Goal: Task Accomplishment & Management: Manage account settings

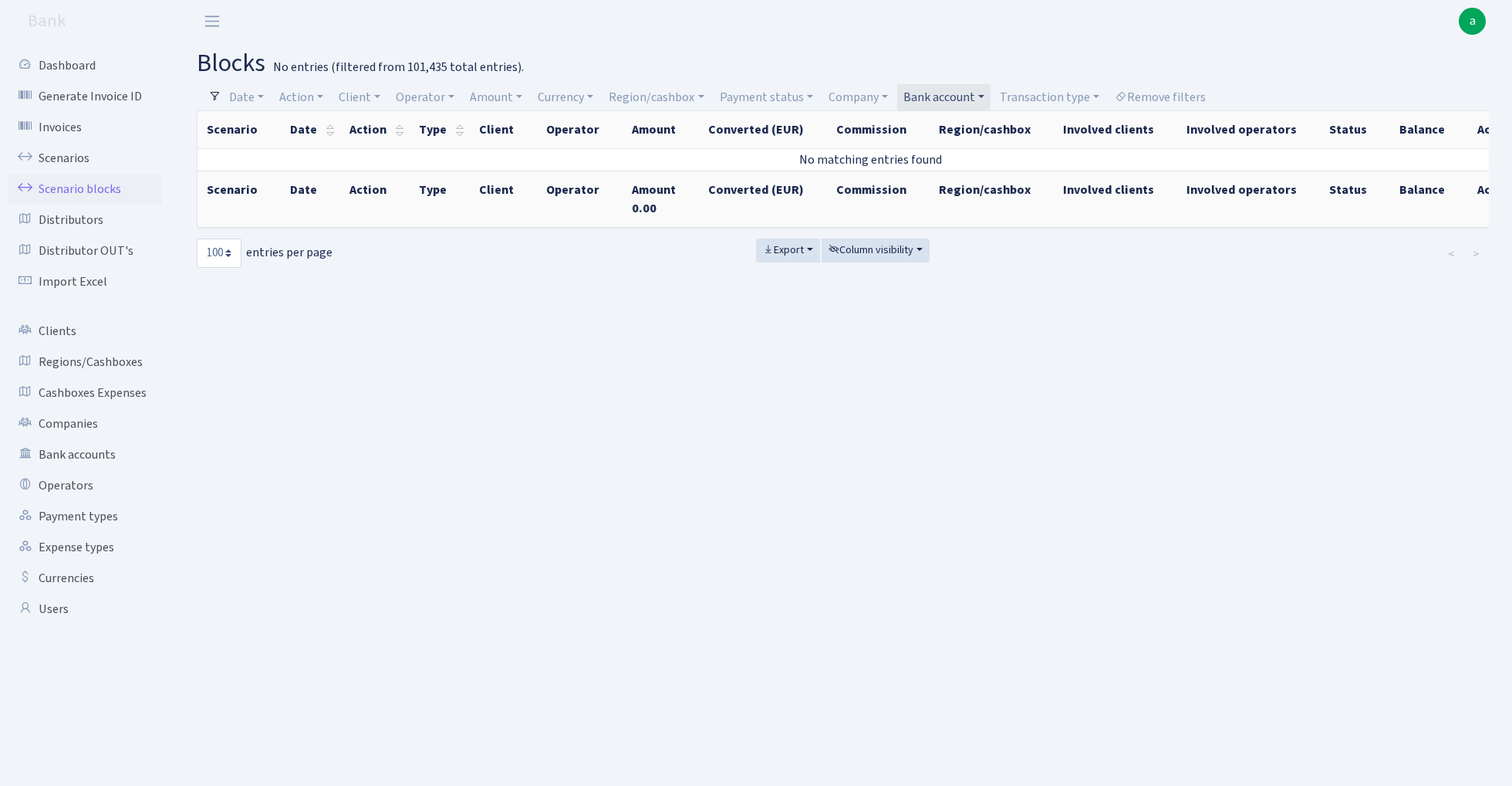
select select "100"
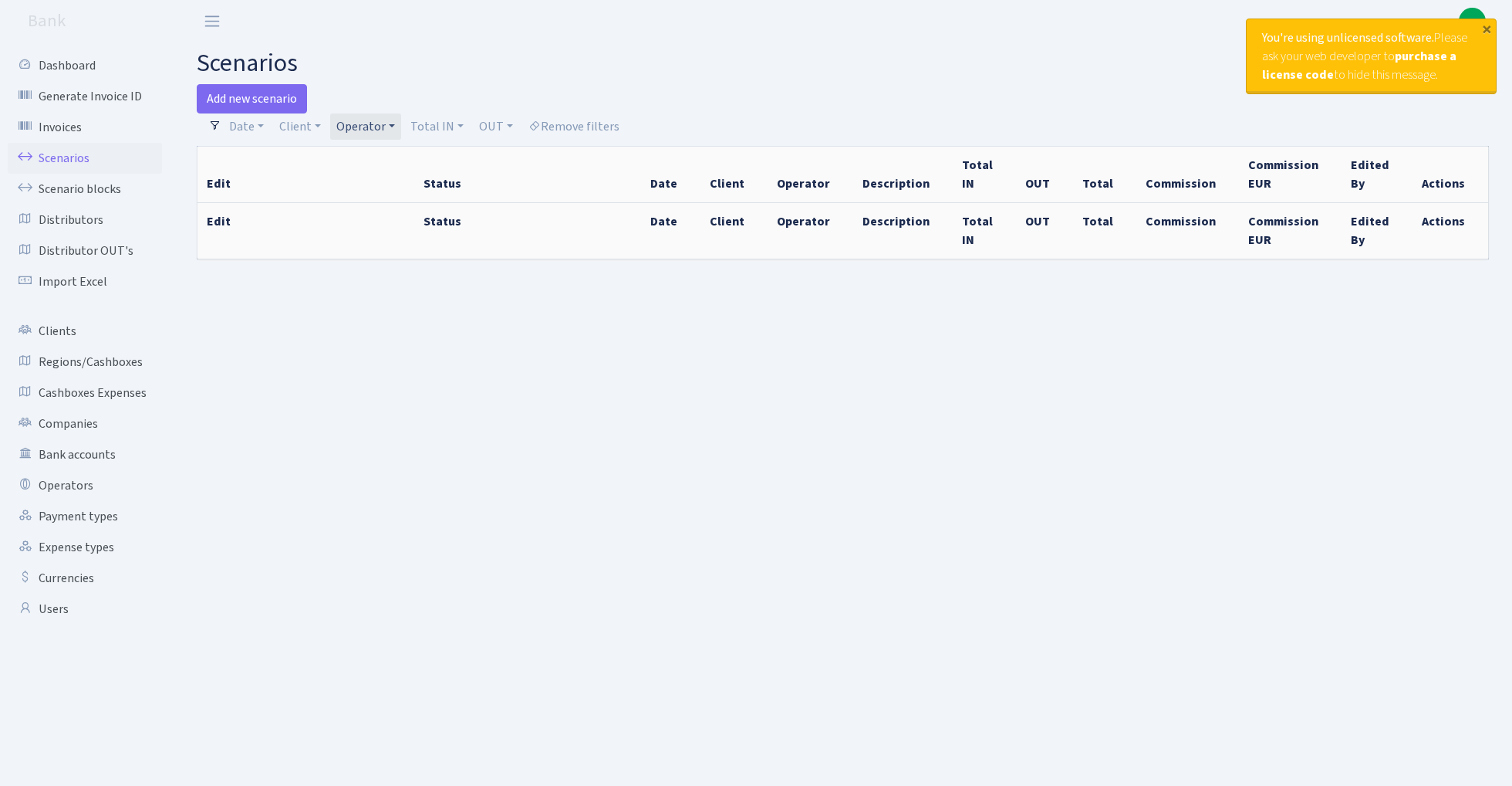
type input "[DATE] - [DATE]"
select select "100"
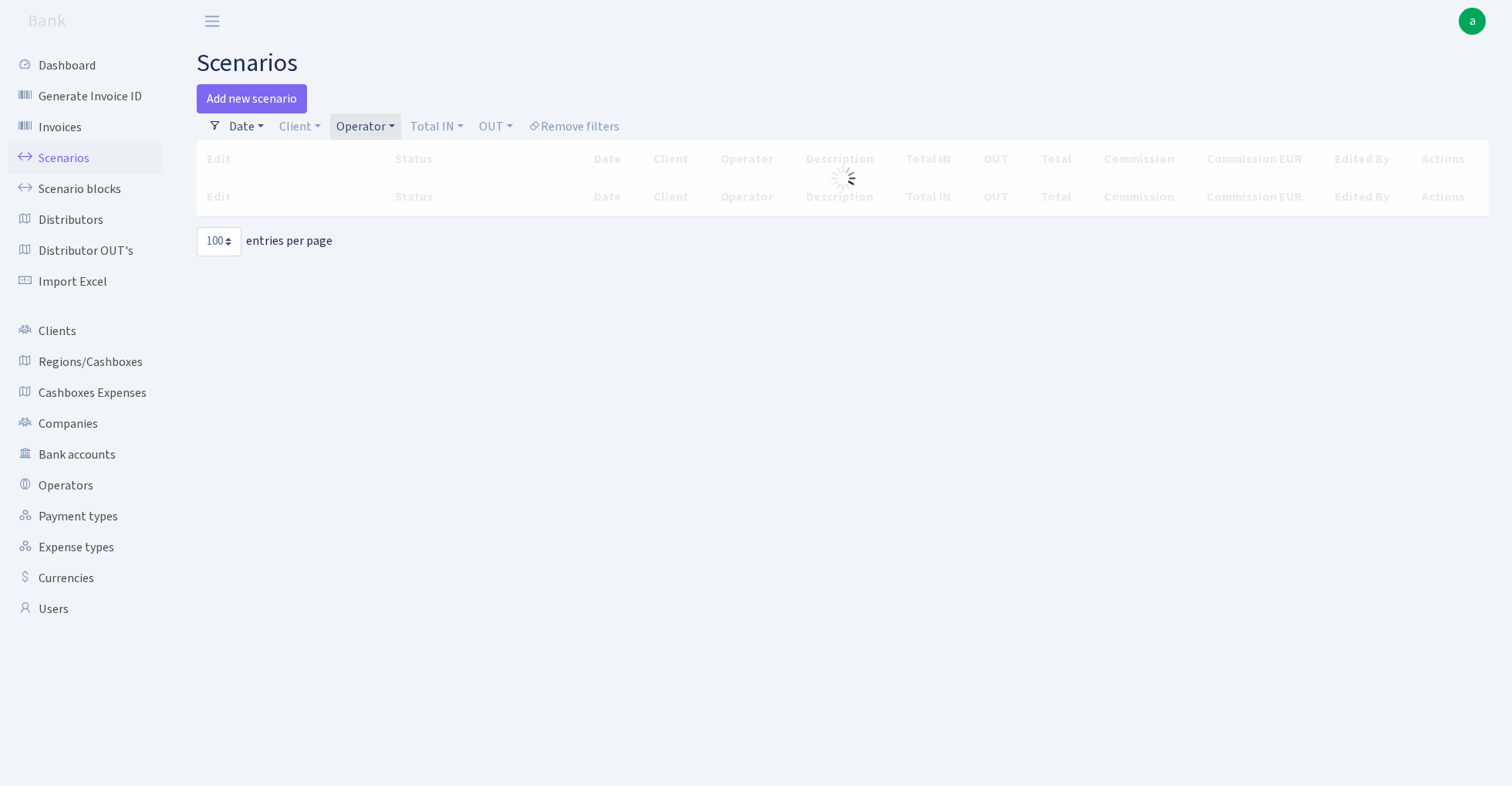
click at [251, 123] on link "Date" at bounding box center [246, 126] width 47 height 27
click at [284, 158] on input "03.09.2025 - 03.09.2025" at bounding box center [346, 157] width 183 height 30
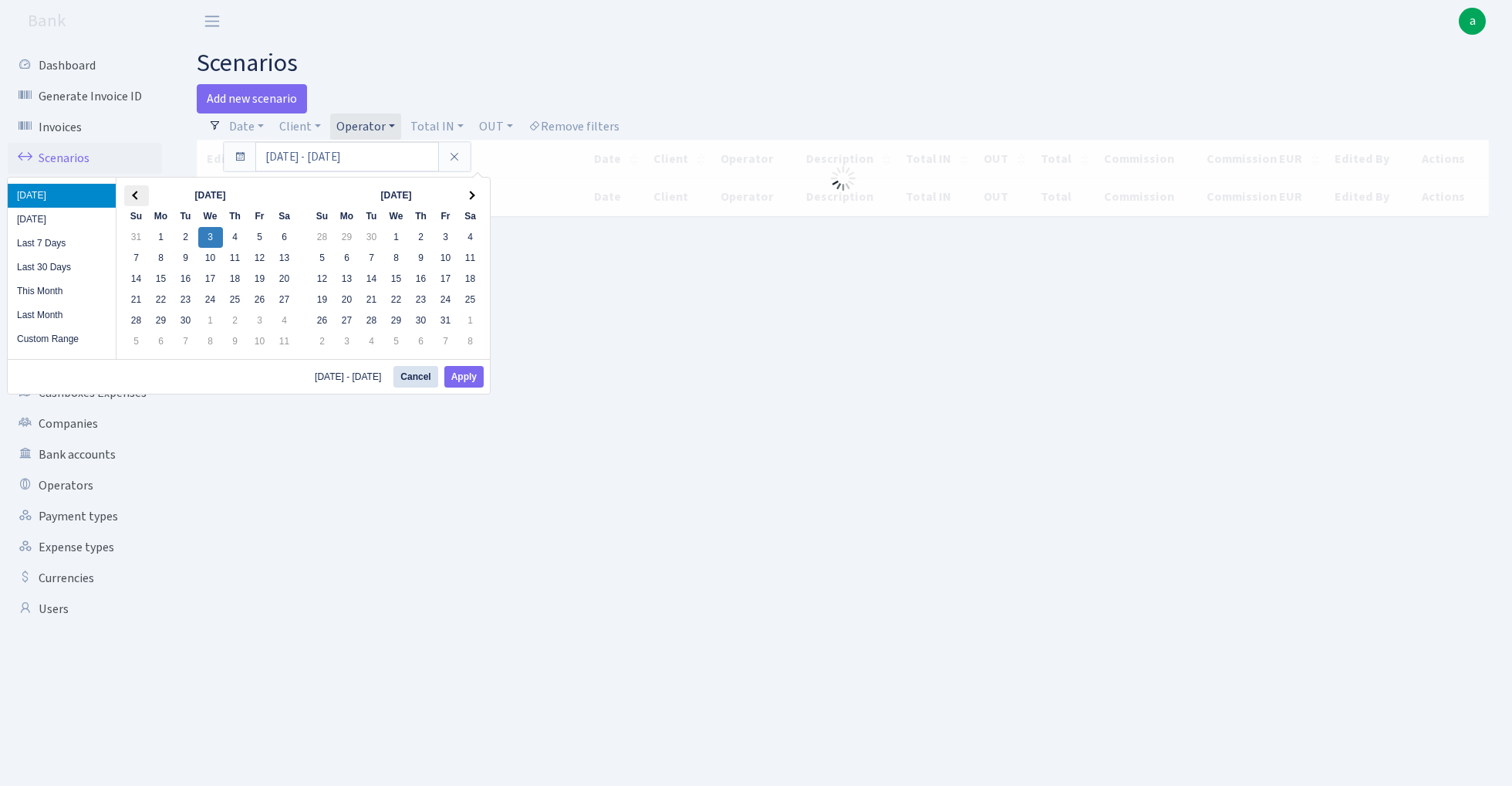
click at [134, 194] on span at bounding box center [136, 195] width 9 height 9
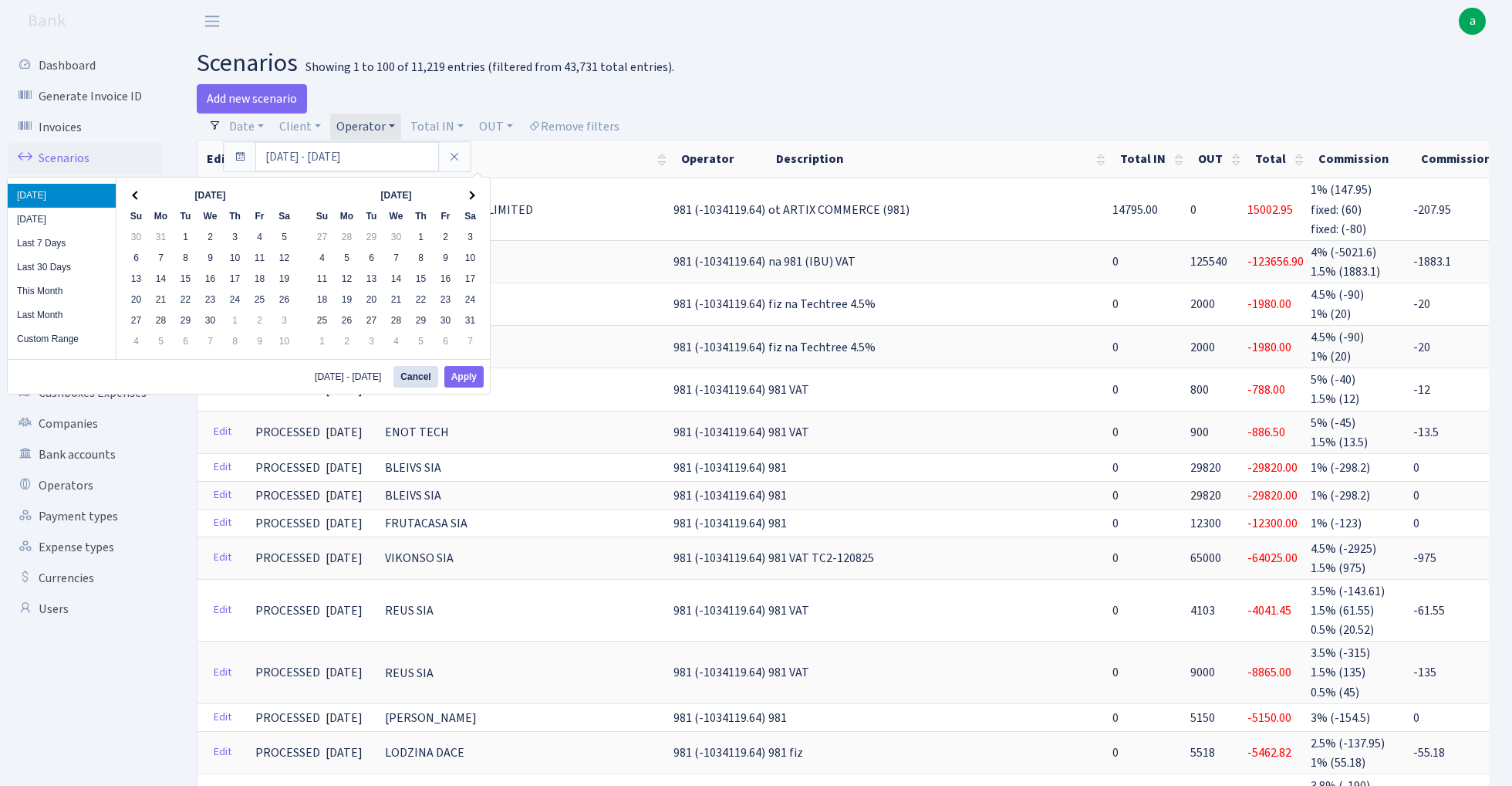
click at [134, 194] on span at bounding box center [136, 195] width 9 height 9
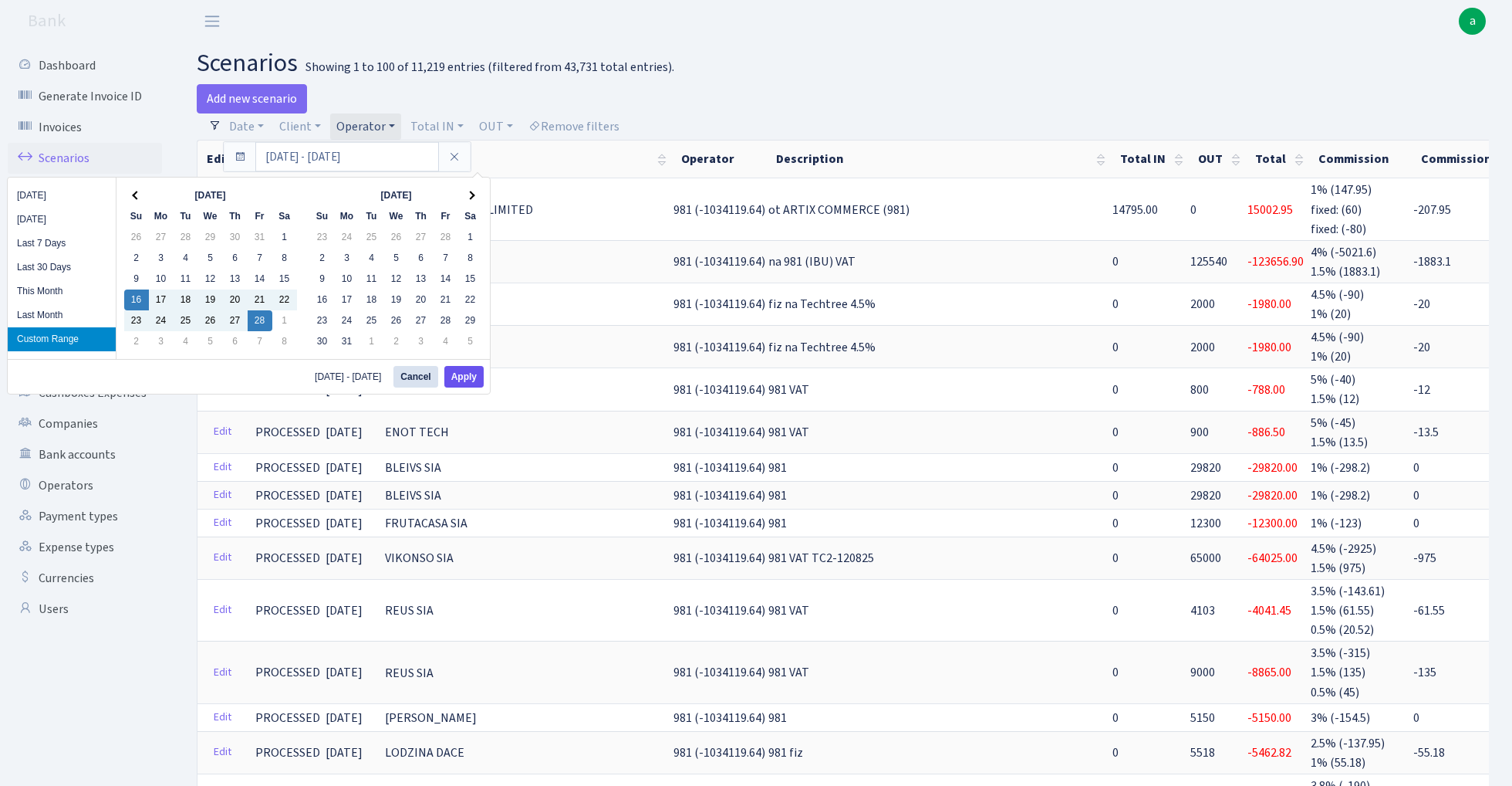
click at [475, 379] on button "Apply" at bounding box center [464, 376] width 39 height 22
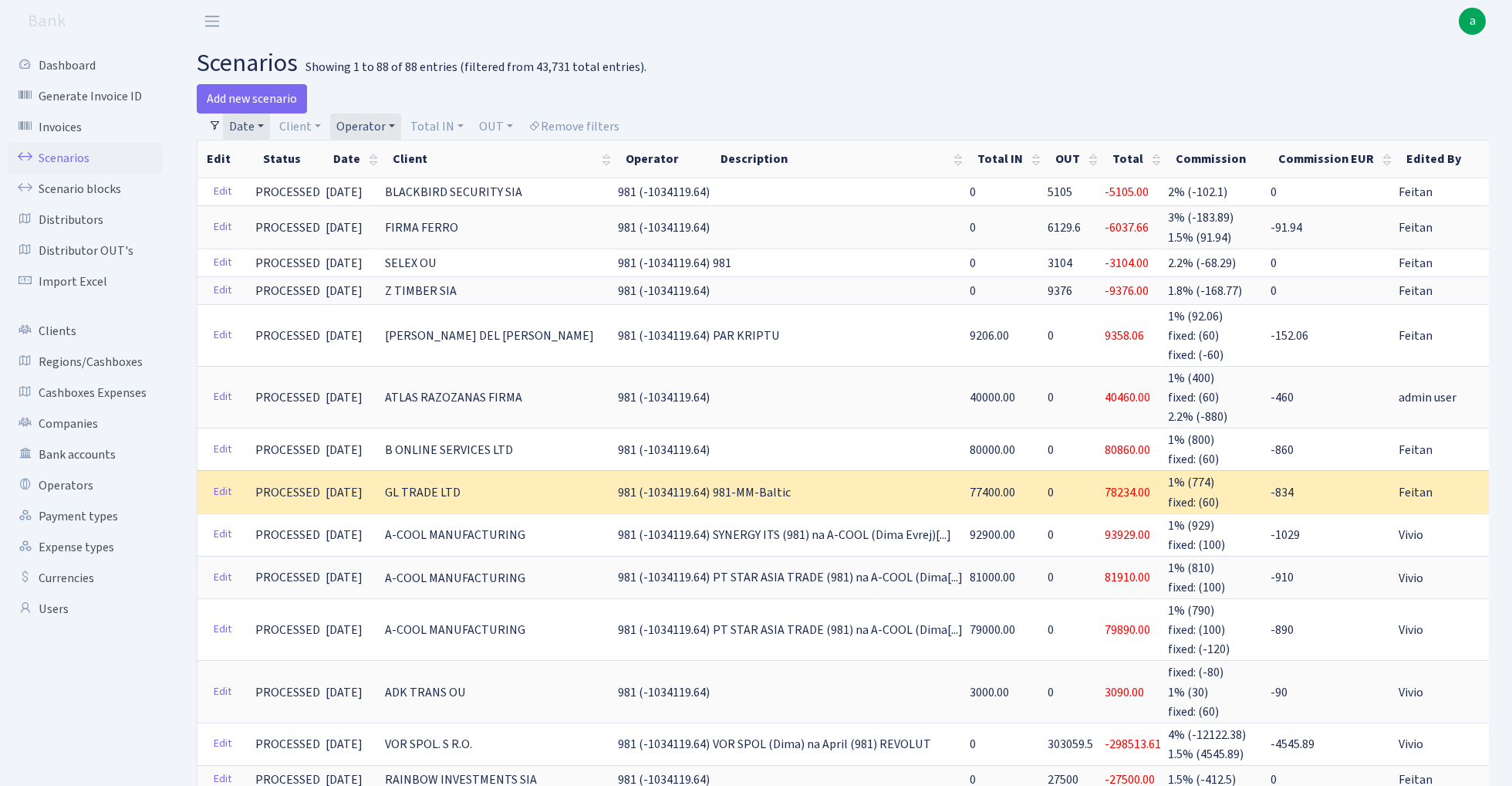
click at [256, 119] on link "Date" at bounding box center [246, 126] width 47 height 27
click at [284, 156] on input "16.02.2025 - 28.02.2025" at bounding box center [346, 157] width 183 height 30
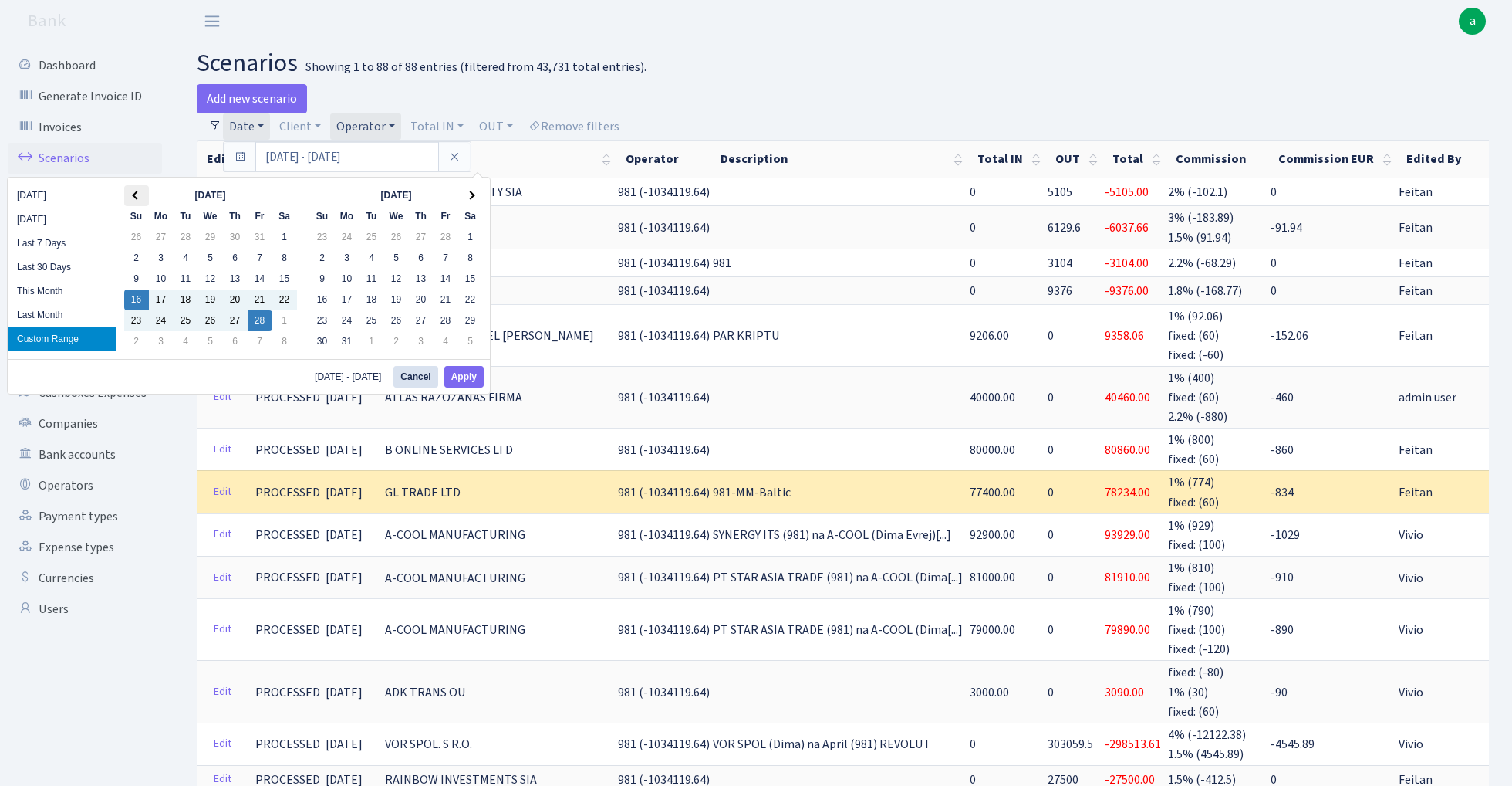
click at [134, 191] on th at bounding box center [136, 195] width 25 height 21
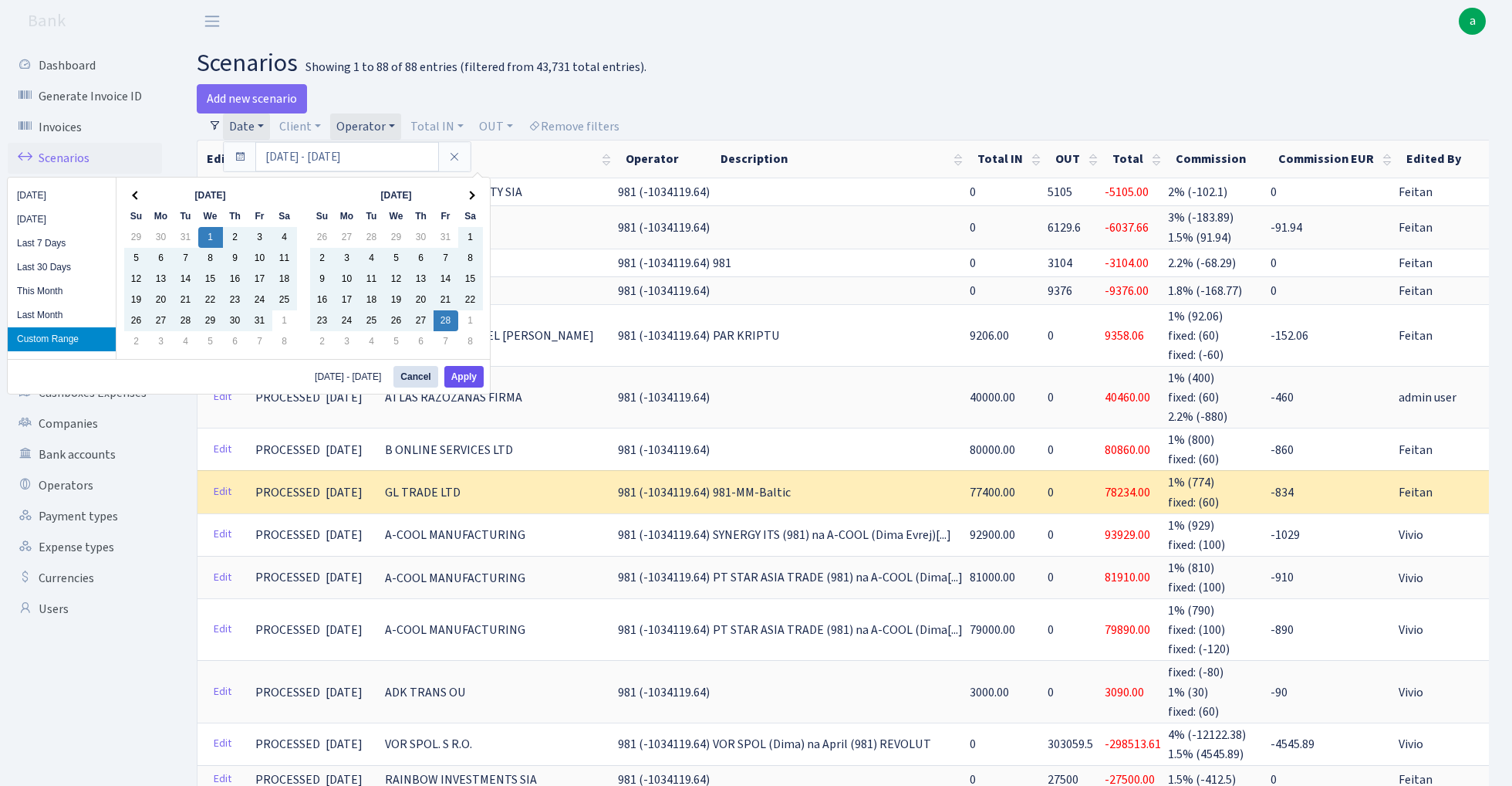
click at [466, 373] on button "Apply" at bounding box center [464, 376] width 39 height 22
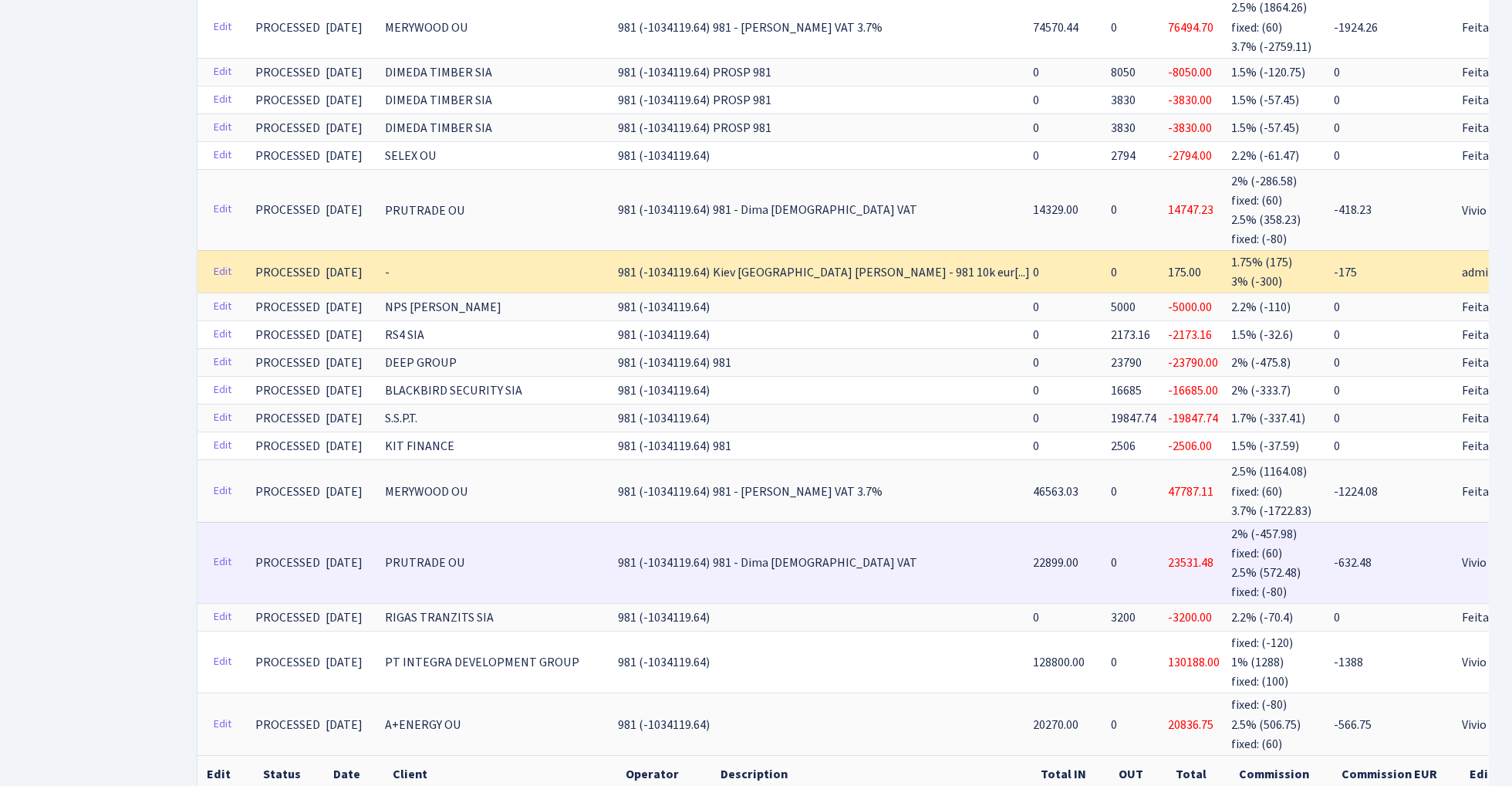
scroll to position [3520, 0]
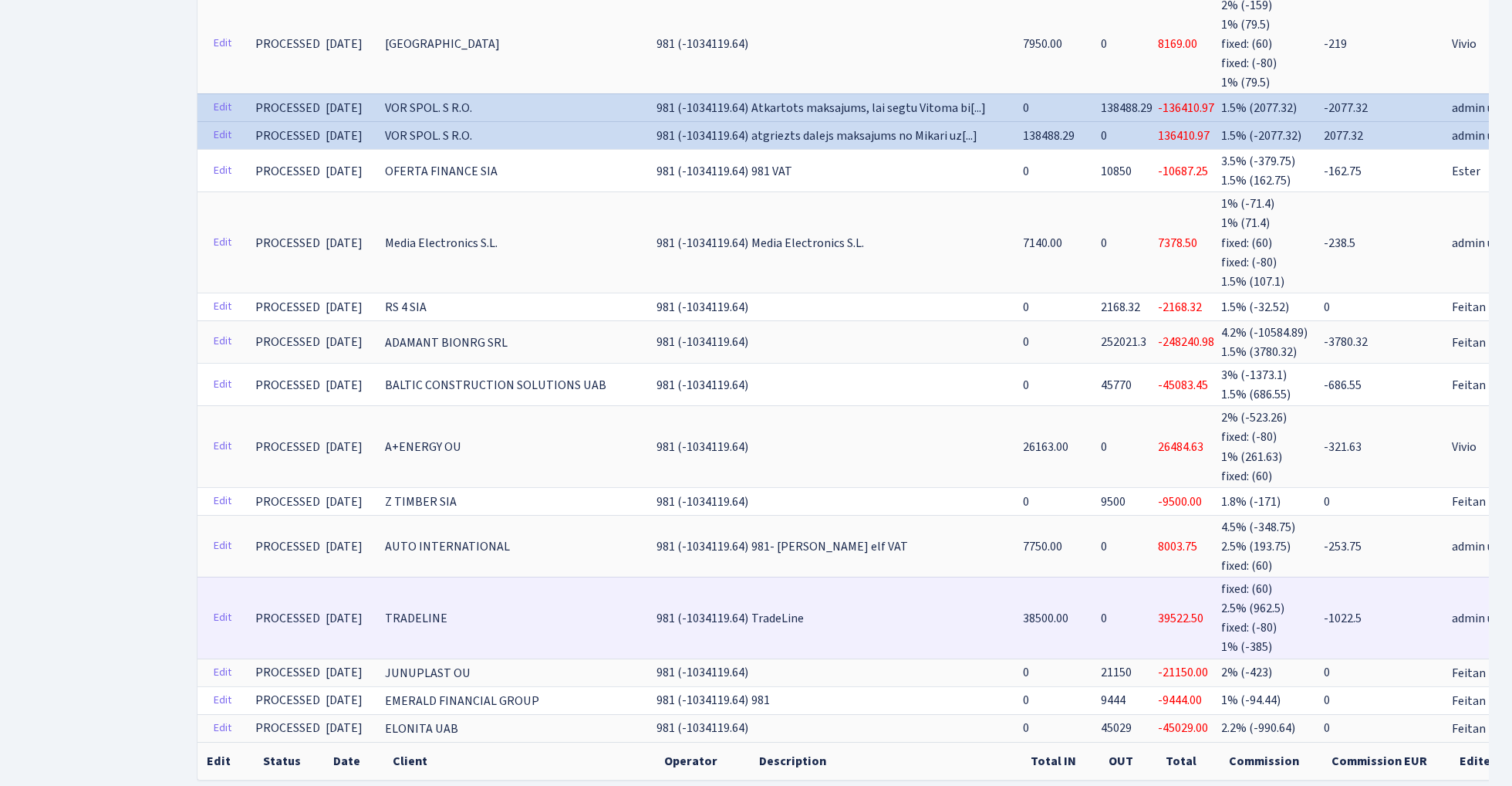
scroll to position [3366, 0]
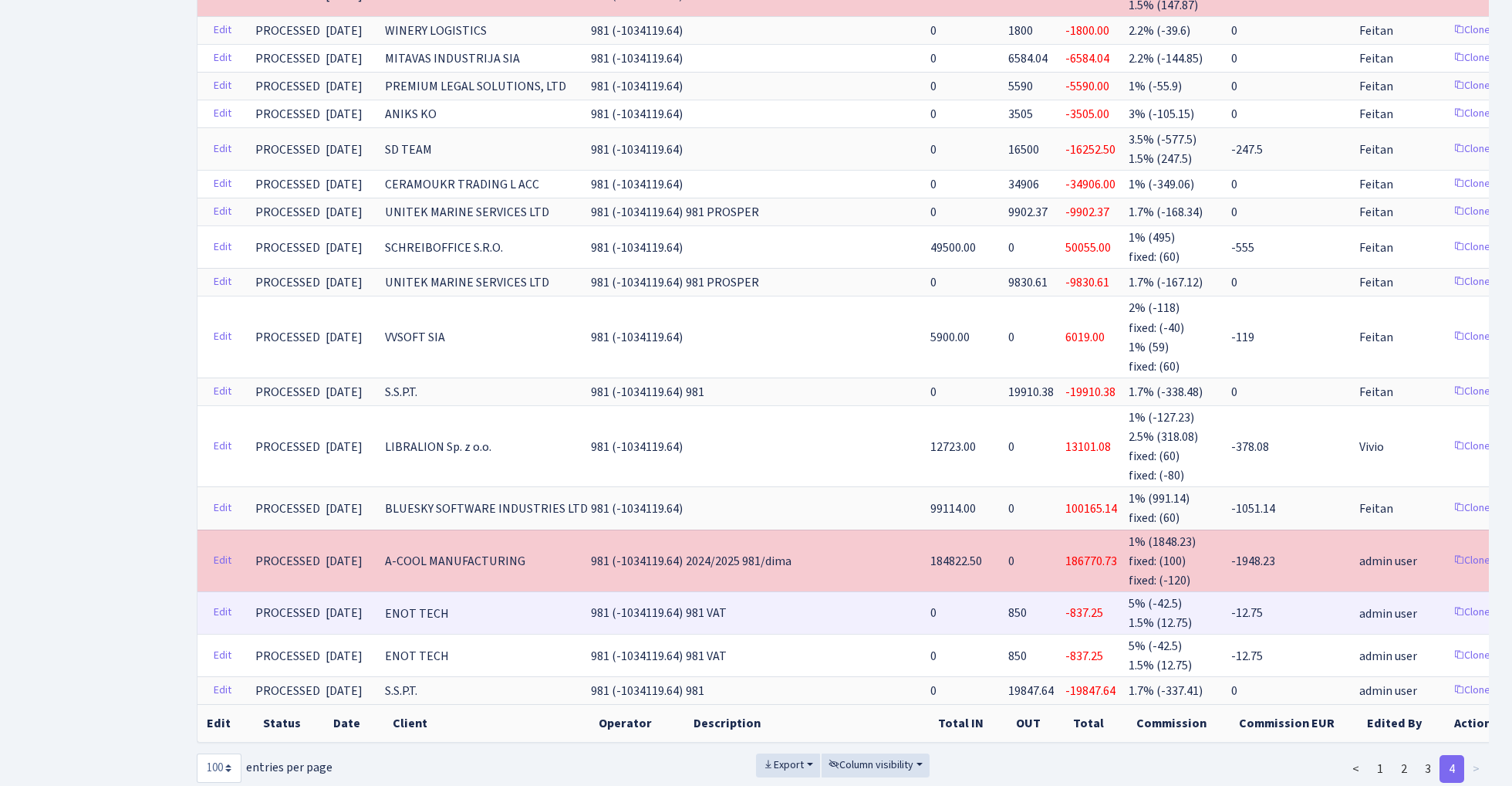
scroll to position [1572, 0]
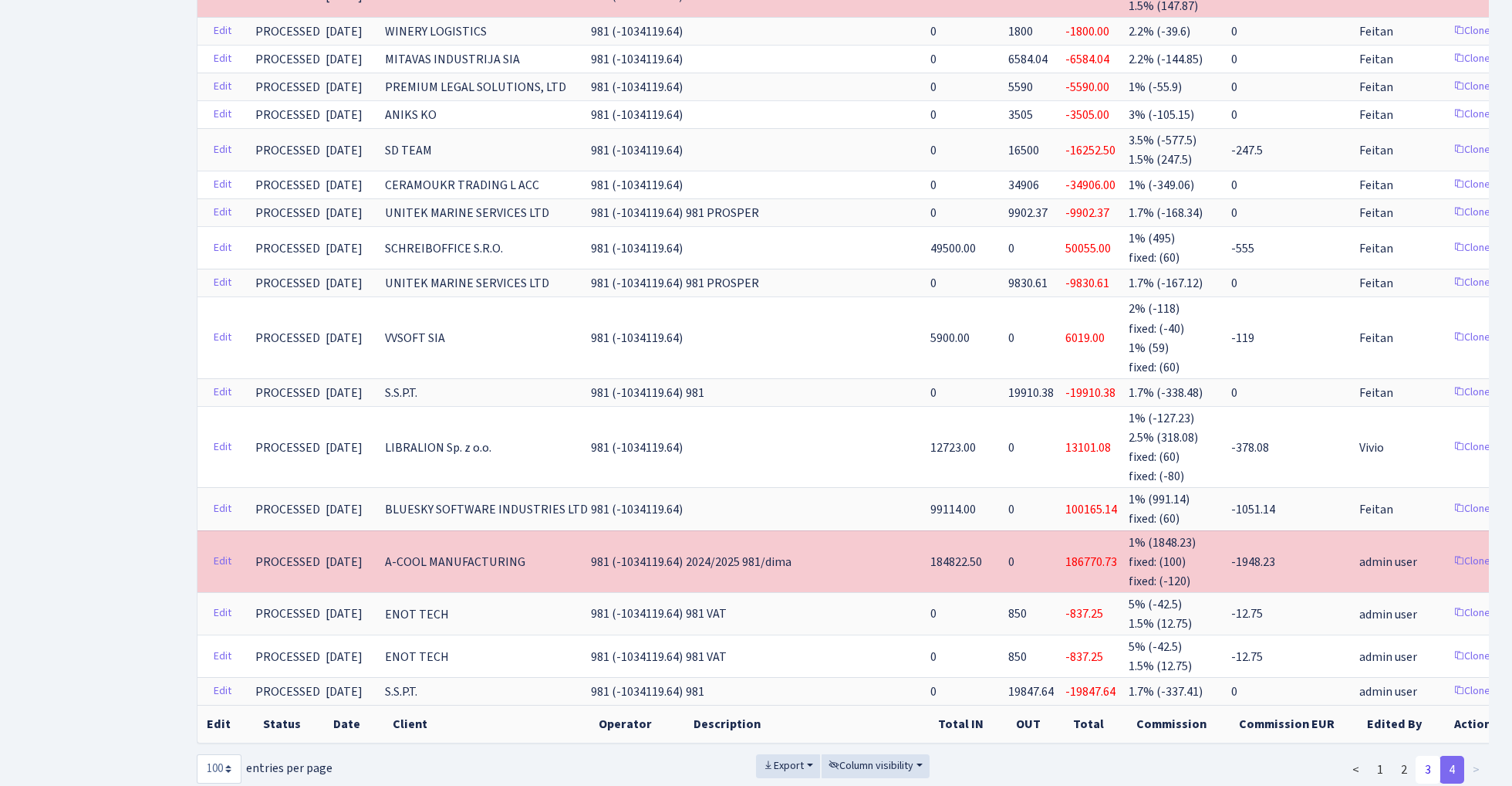
click at [1422, 755] on link "3" at bounding box center [1427, 769] width 25 height 28
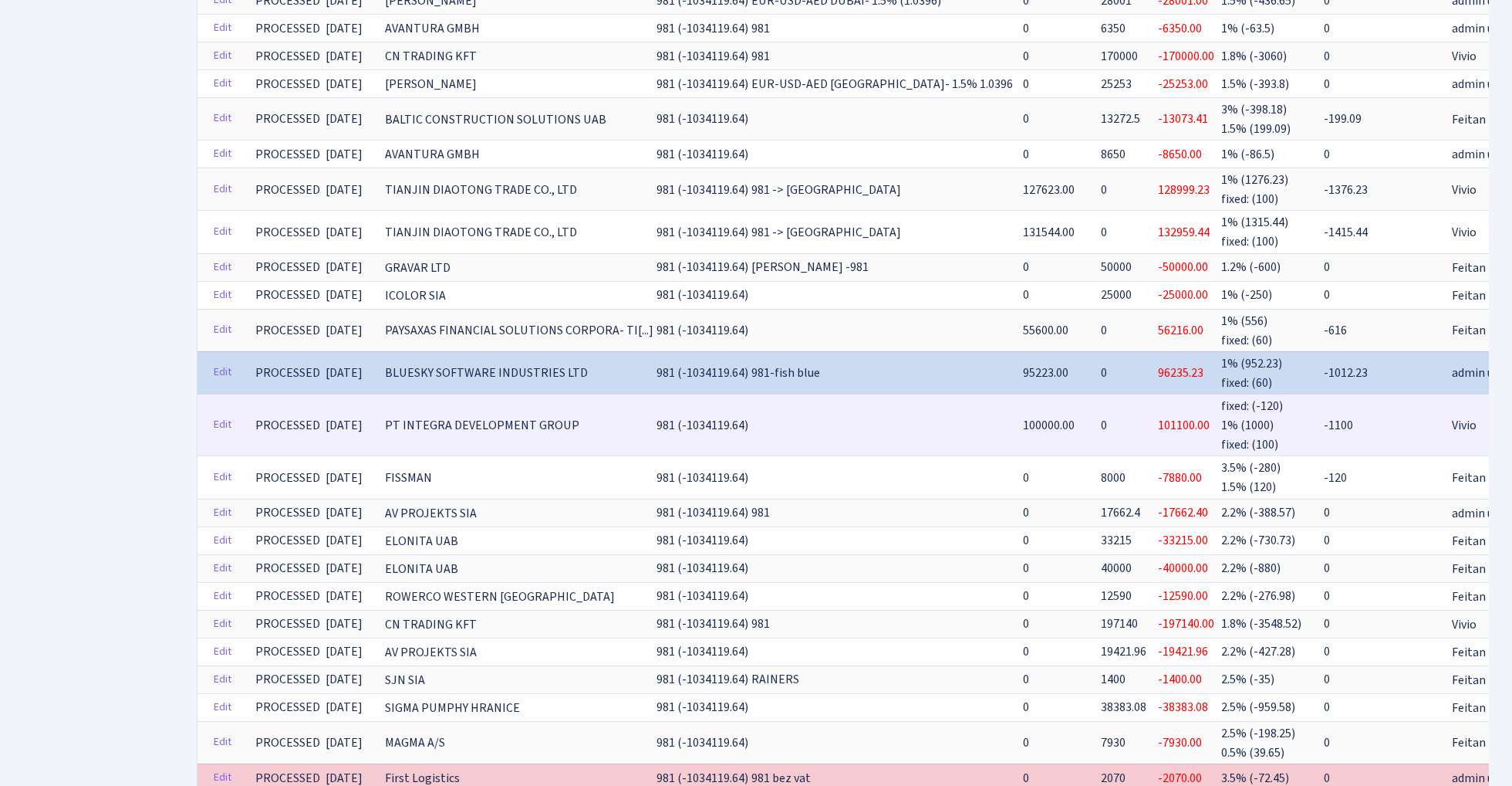
scroll to position [1412, 0]
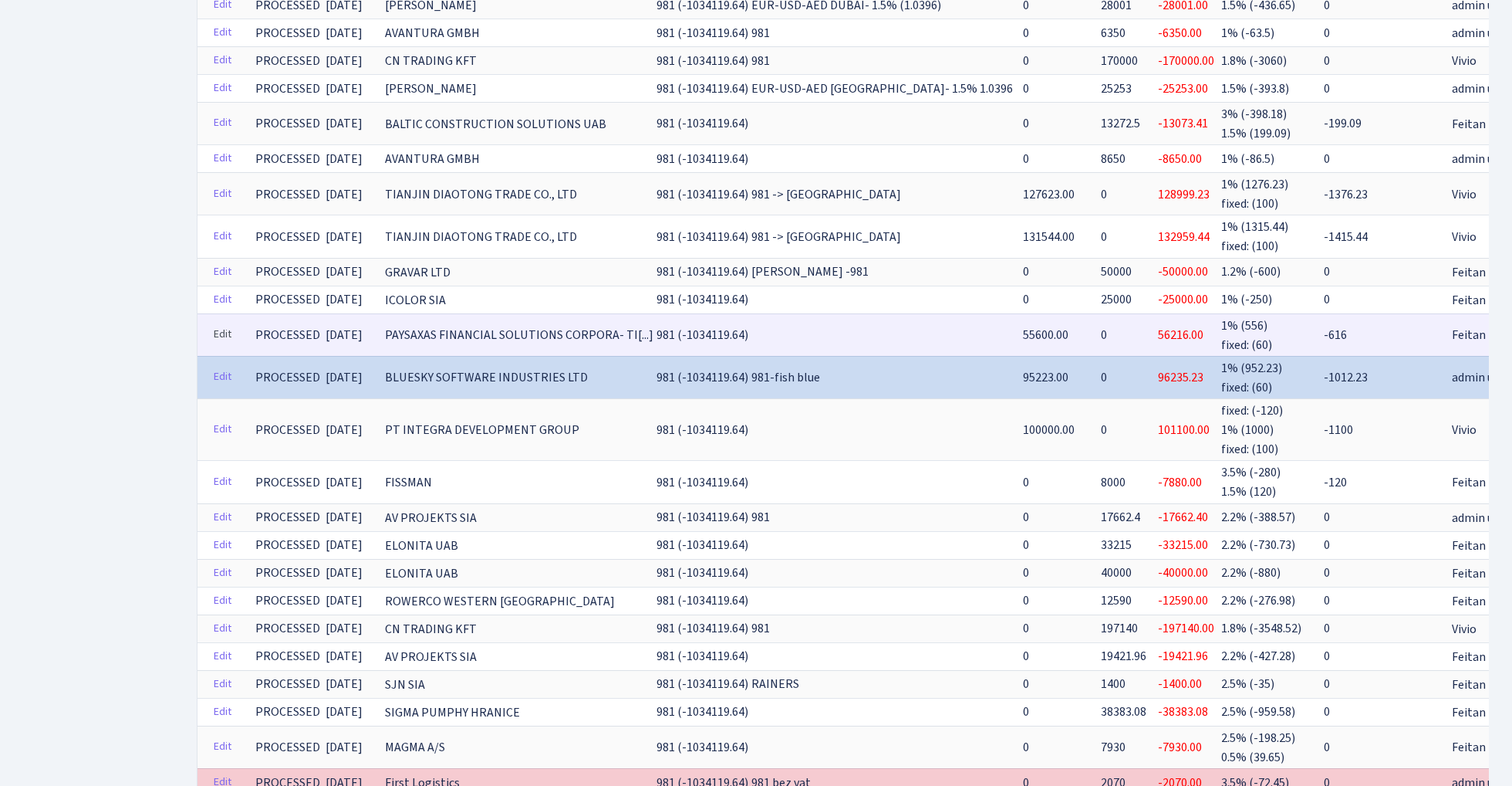
click at [217, 322] on link "Edit" at bounding box center [222, 334] width 32 height 24
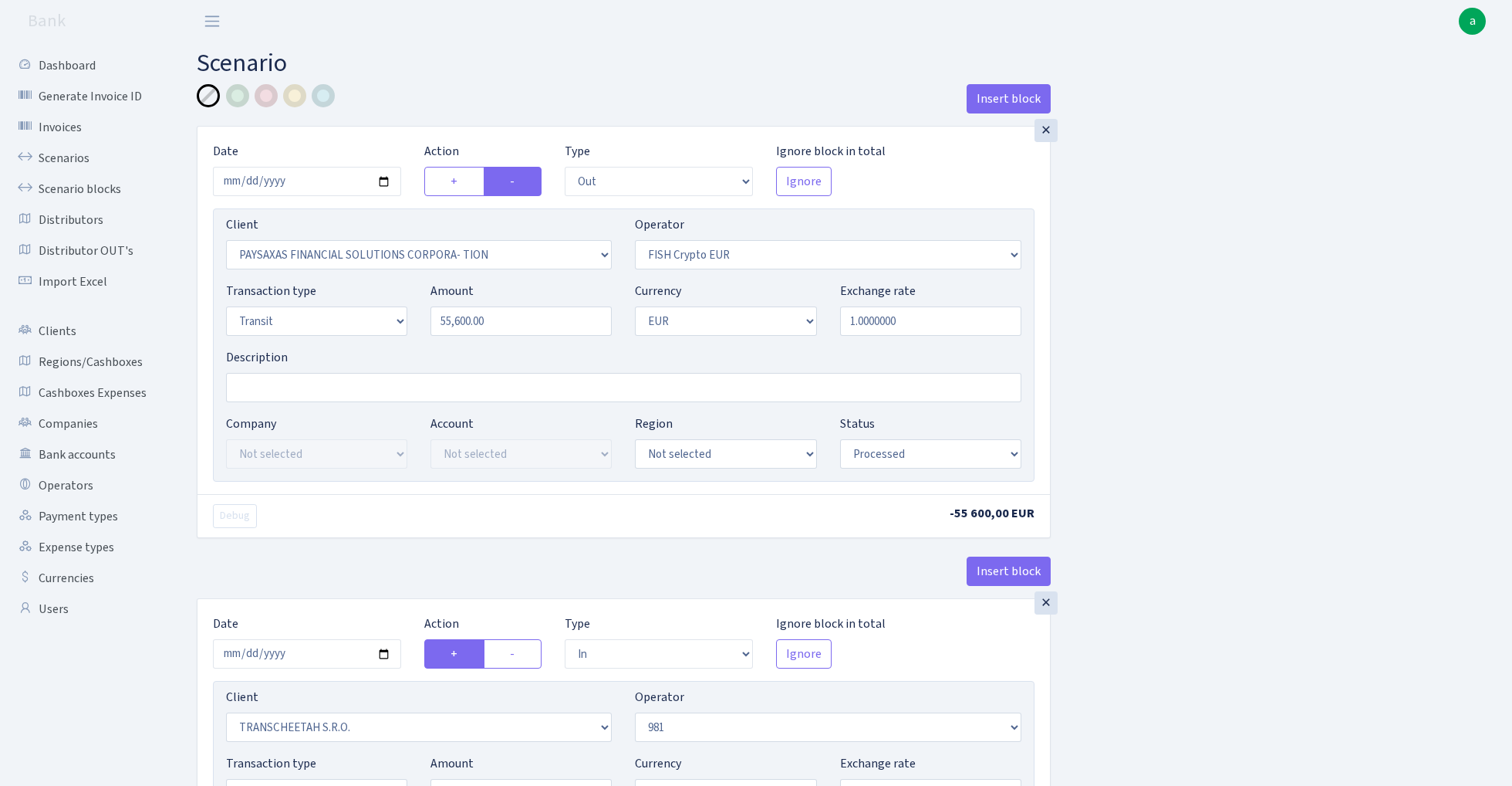
select select "out"
select select "2929"
select select "244"
select select "5"
select select "1"
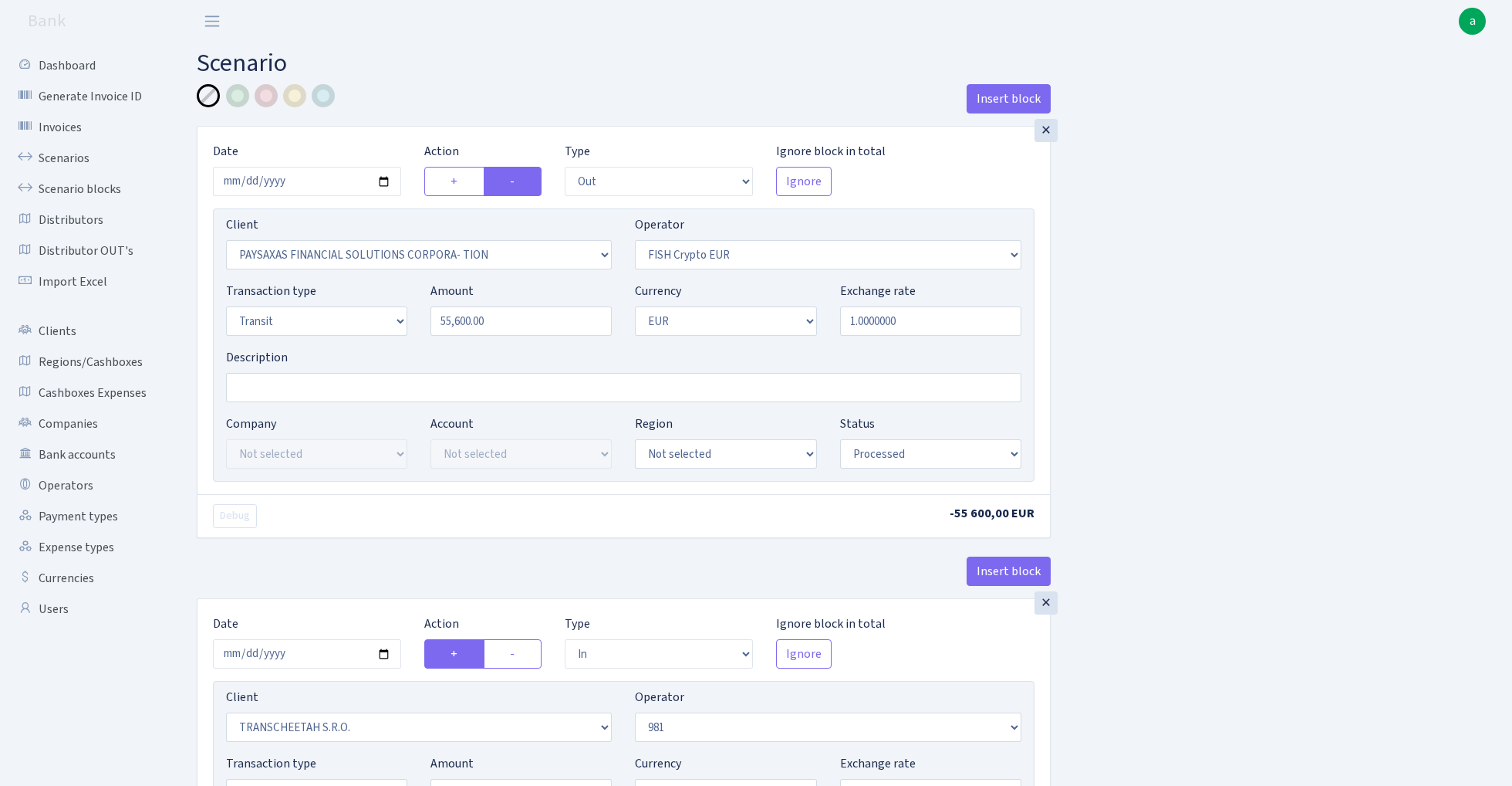
select select "processed"
select select "in"
select select "341"
select select "61"
select select "5"
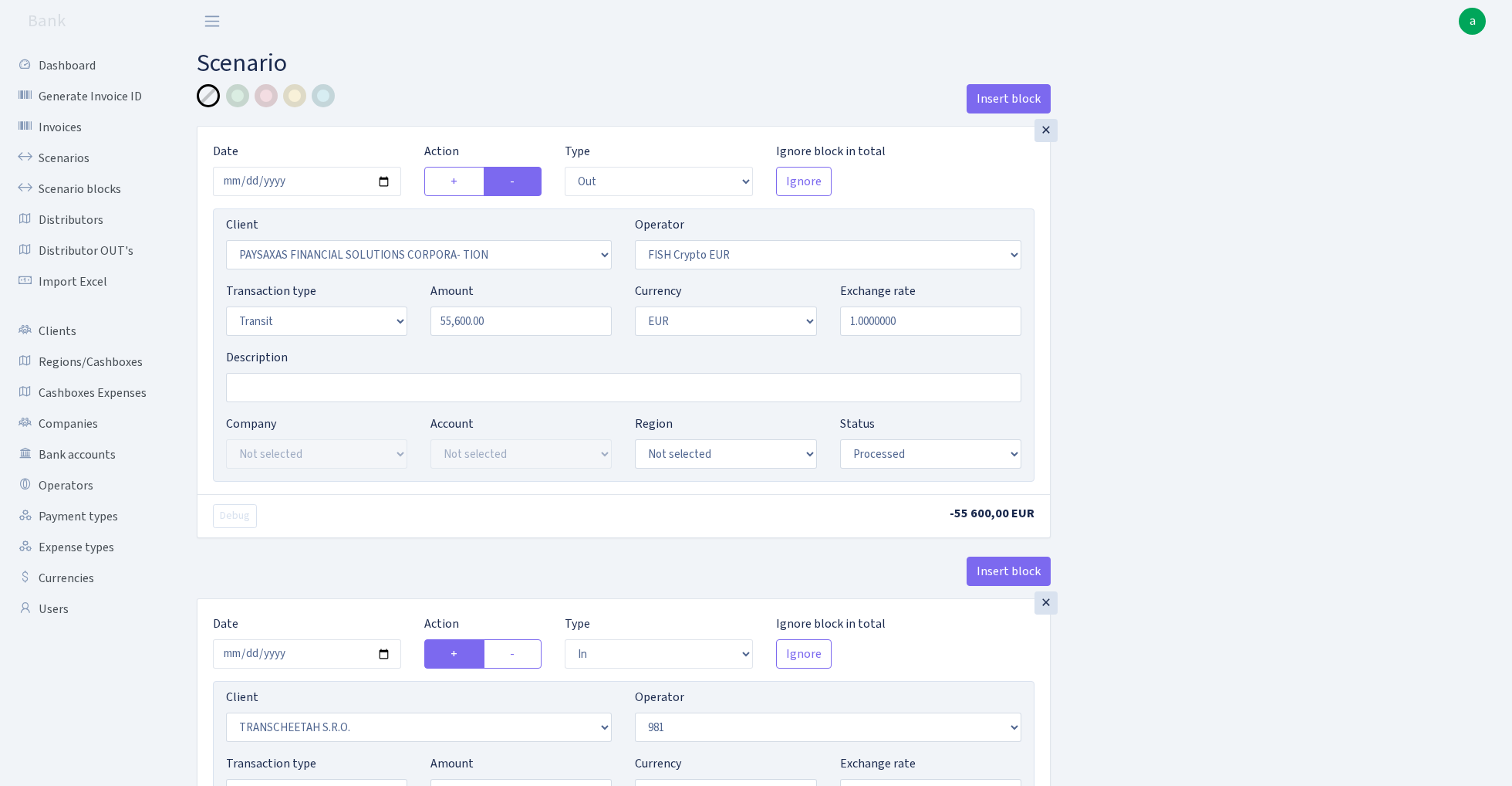
select select "1"
select select "processed"
select select "commission"
select select "61"
select select "processed"
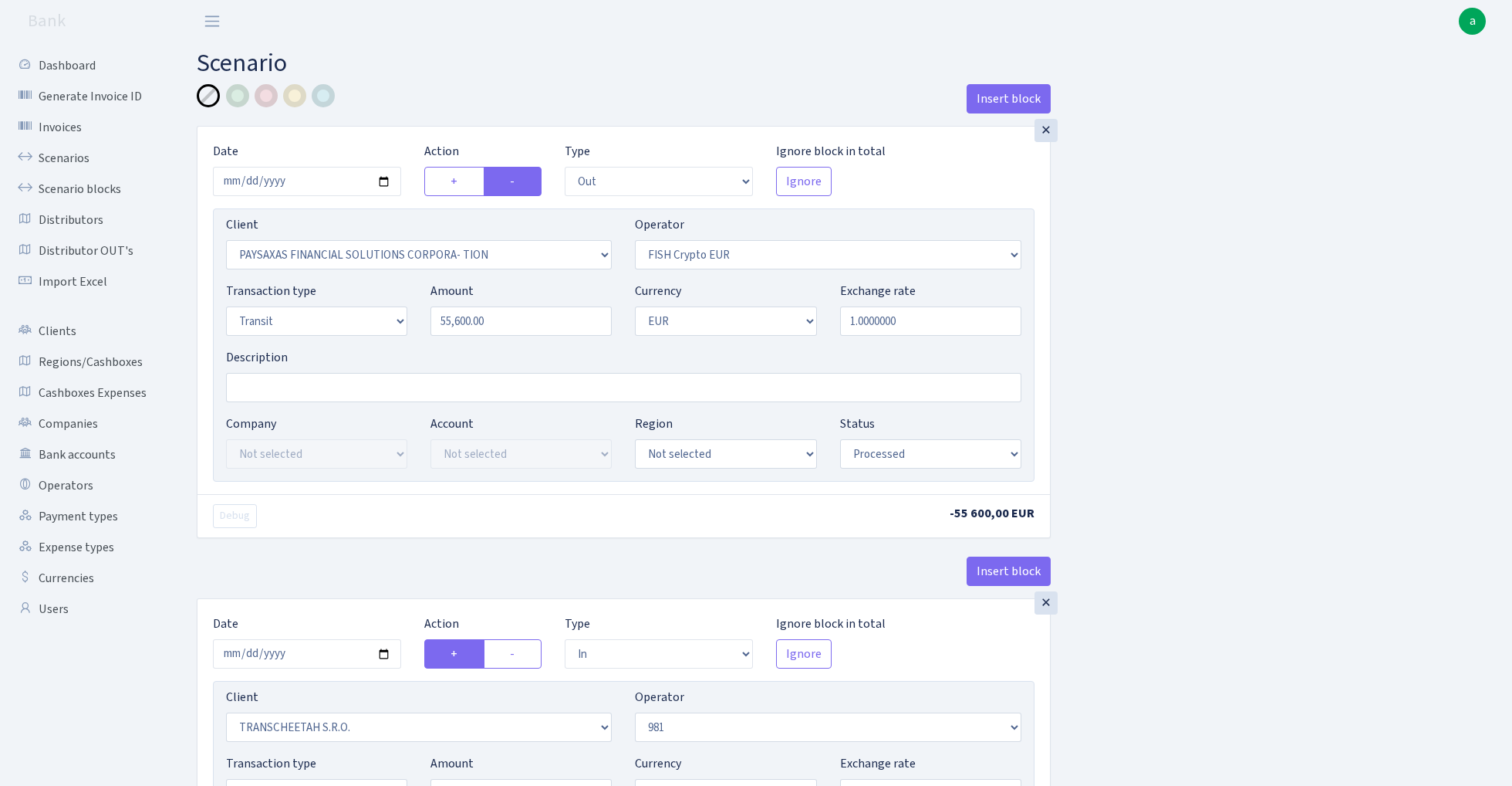
select select "commission"
select select "fixed"
select select "61"
select select "processed"
click at [325, 97] on div at bounding box center [324, 96] width 24 height 24
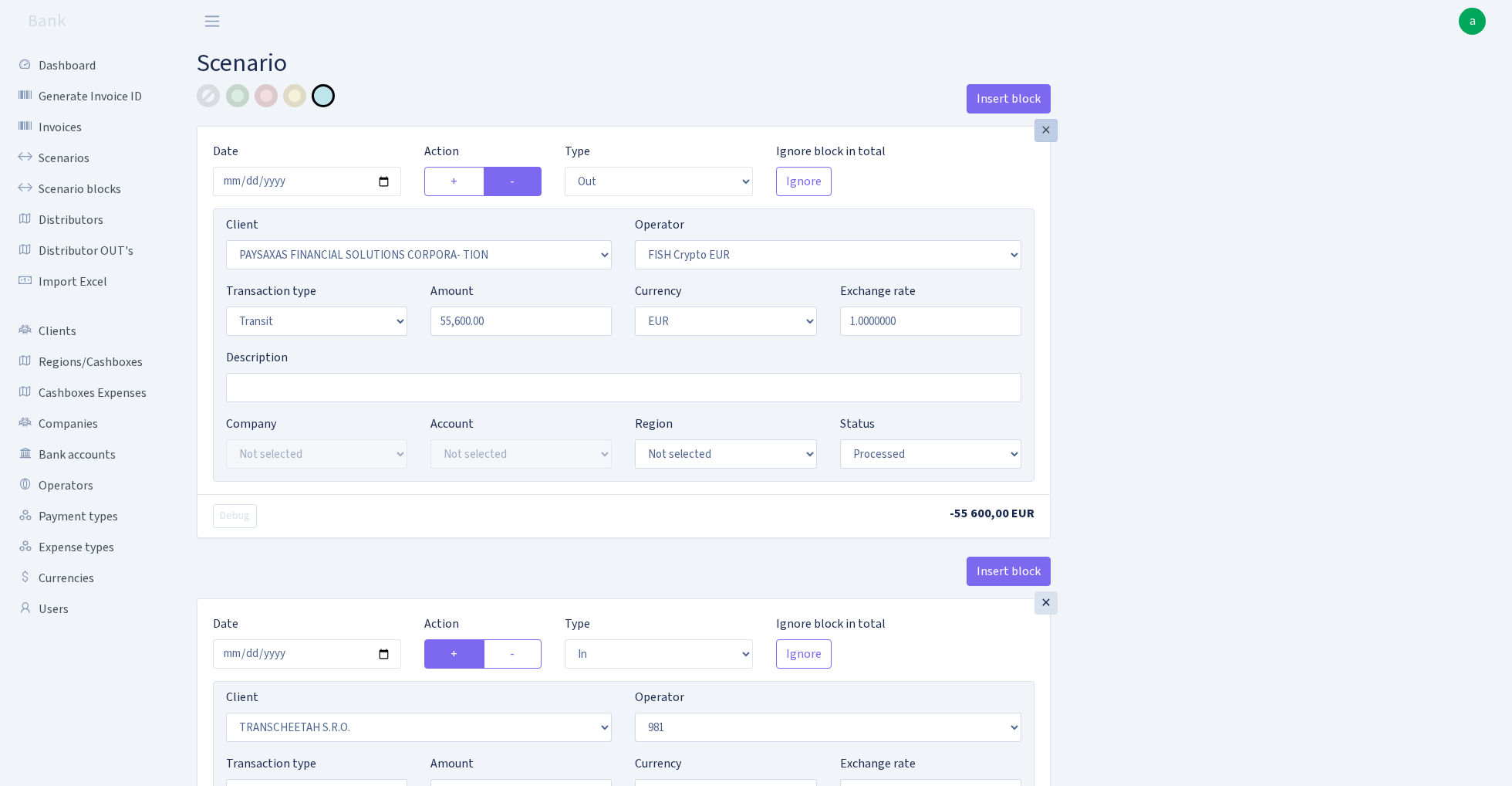
click at [1040, 137] on div "×" at bounding box center [1046, 131] width 24 height 24
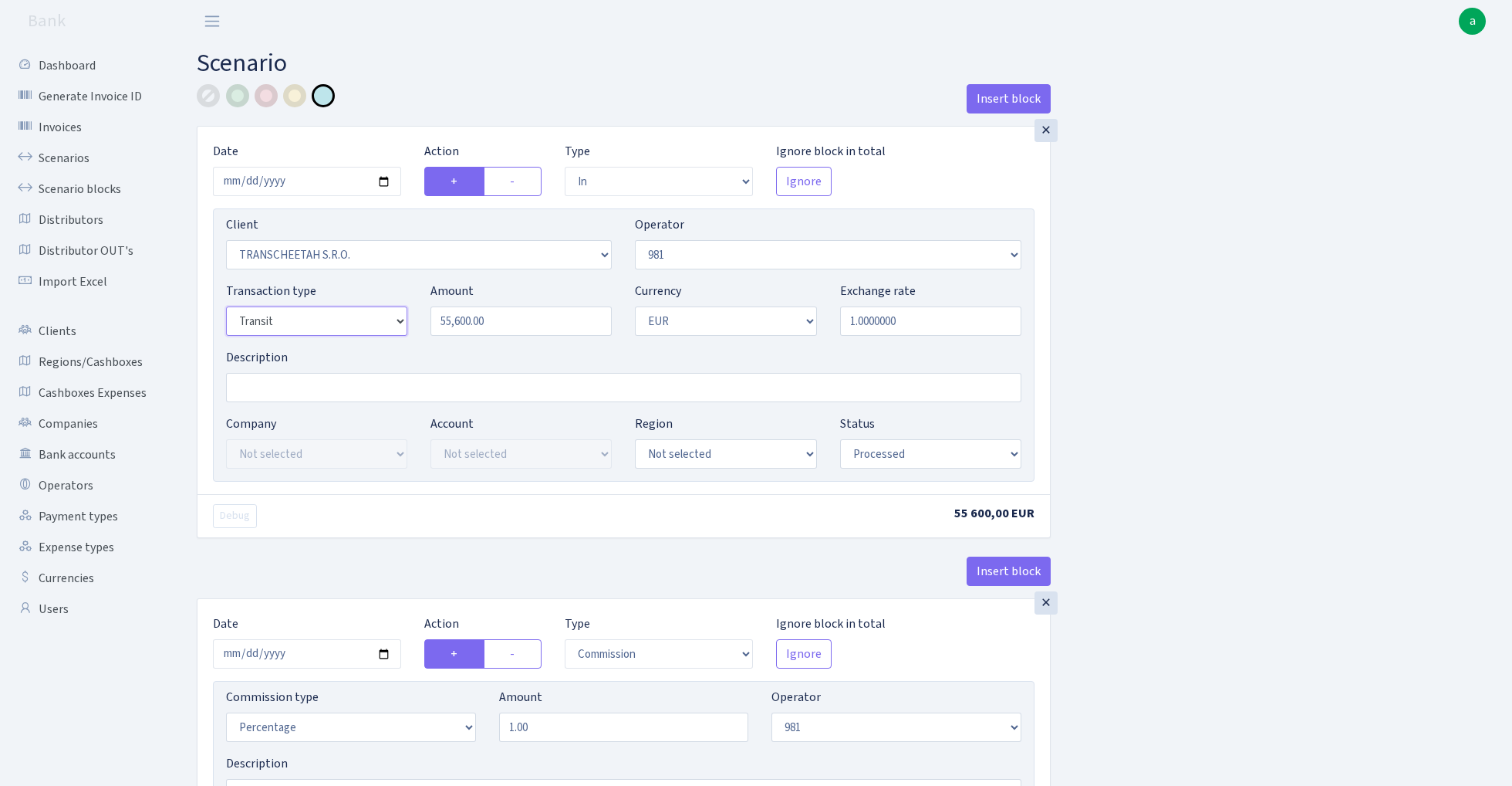
select select "2"
click at [284, 381] on input "Description" at bounding box center [624, 387] width 795 height 30
drag, startPoint x: 354, startPoint y: 386, endPoint x: 262, endPoint y: 389, distance: 92.0
click at [262, 389] on input "981 - fish ctc paysaxas" at bounding box center [624, 387] width 795 height 30
type input "981 - fish ctc paysaxas"
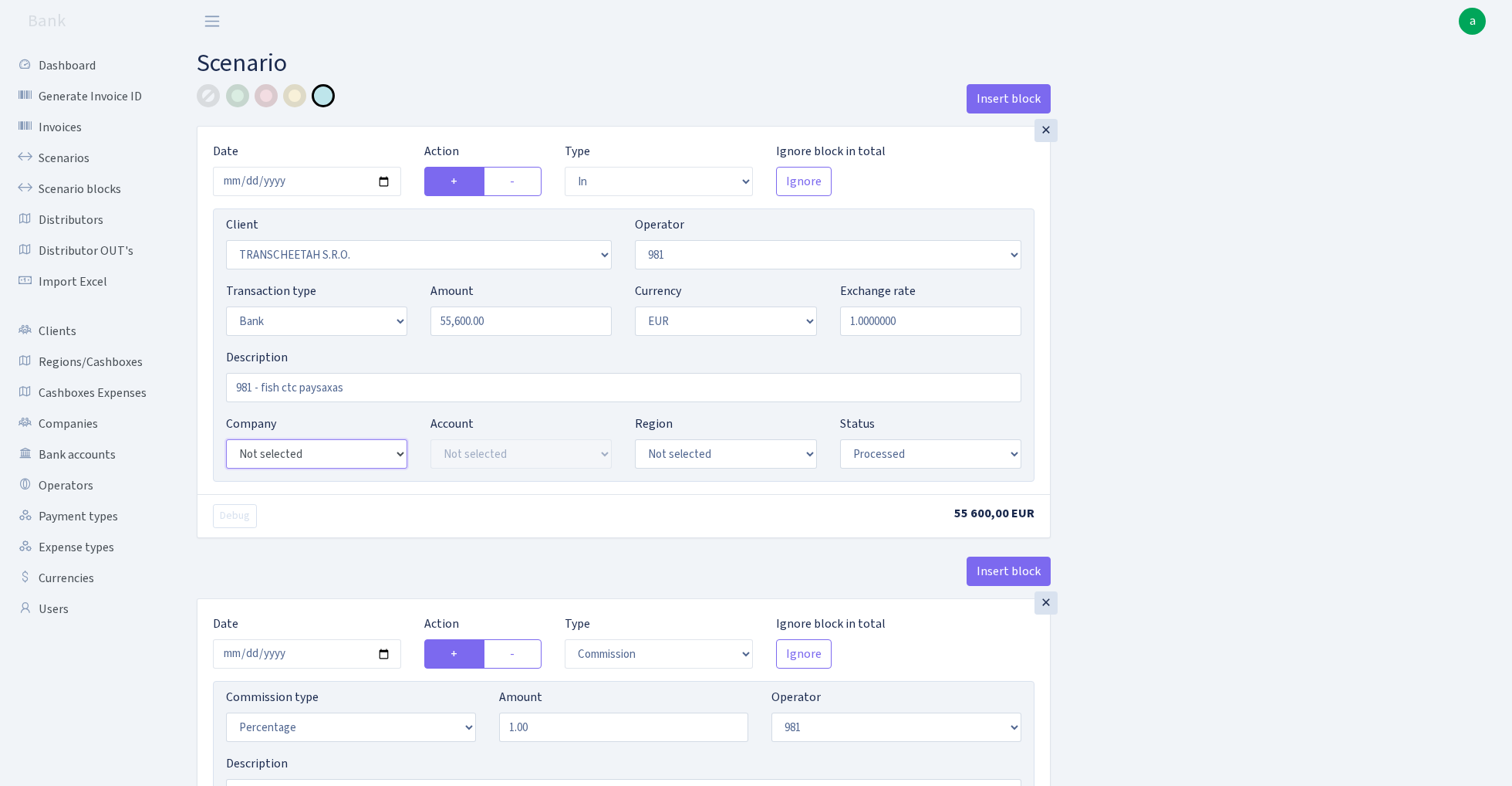
select select "24"
select select "72"
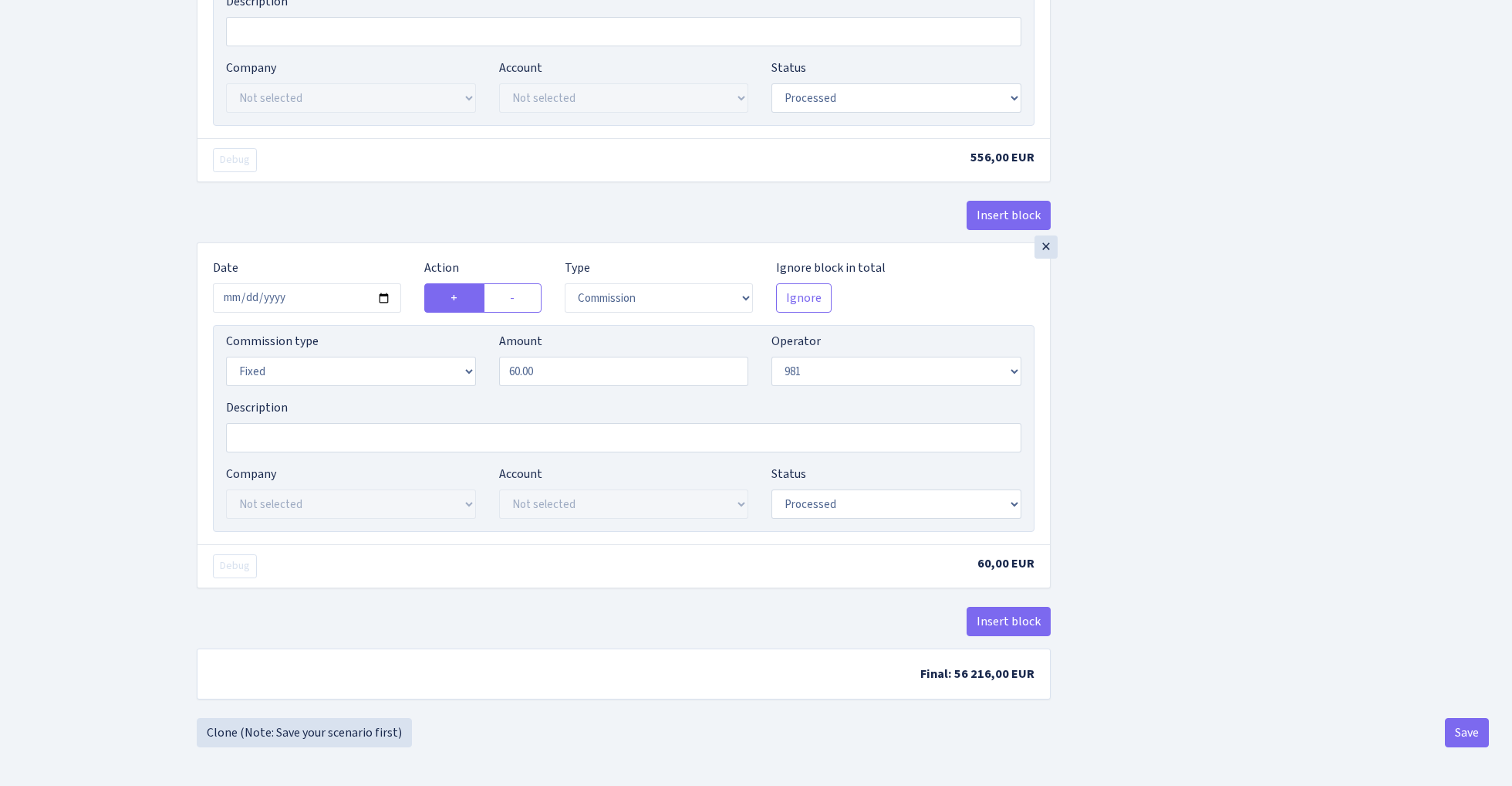
scroll to position [768, 0]
click at [1461, 726] on button "Save" at bounding box center [1466, 733] width 44 height 30
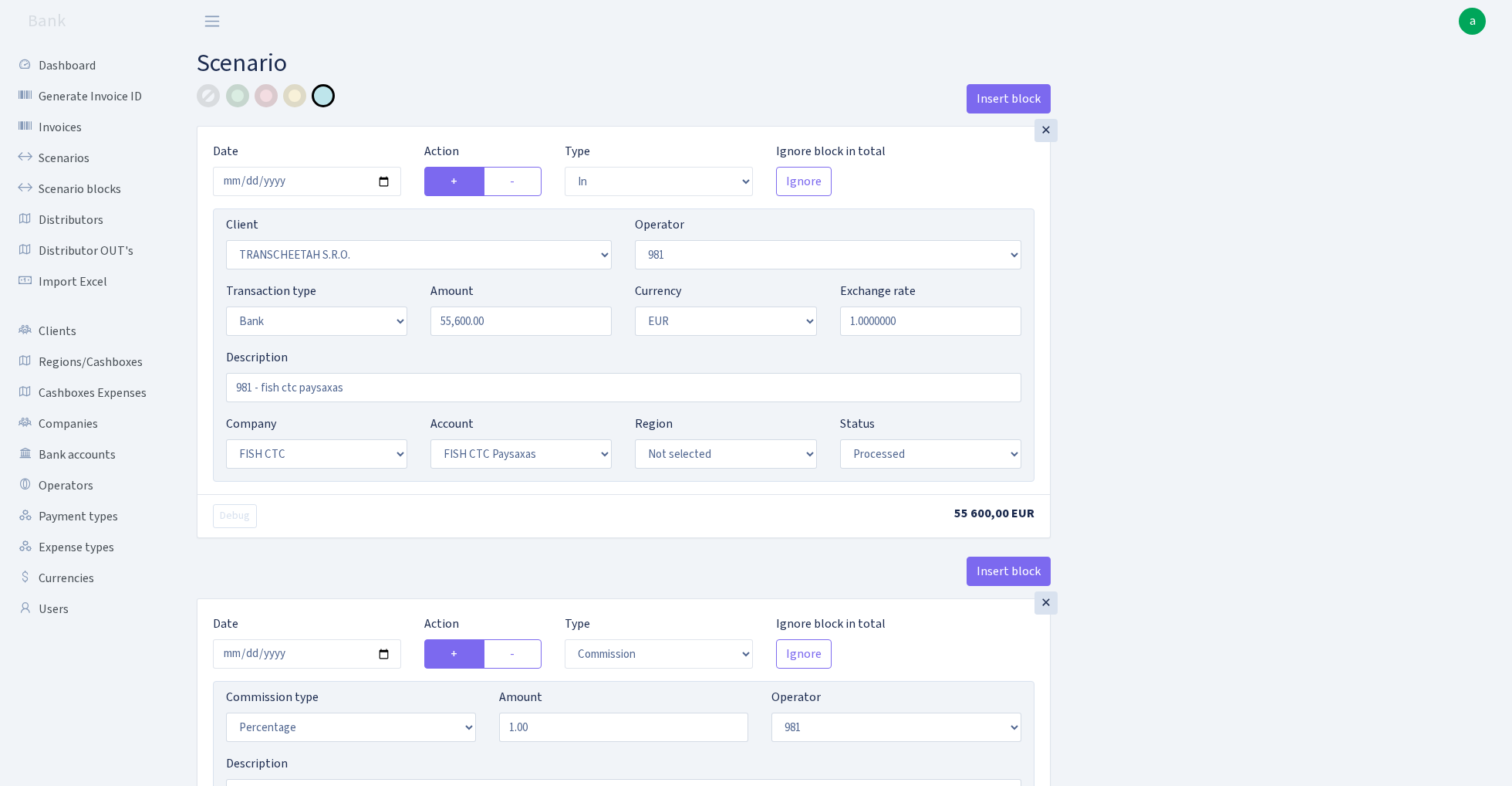
select select "in"
select select "341"
select select "61"
select select "2"
select select "1"
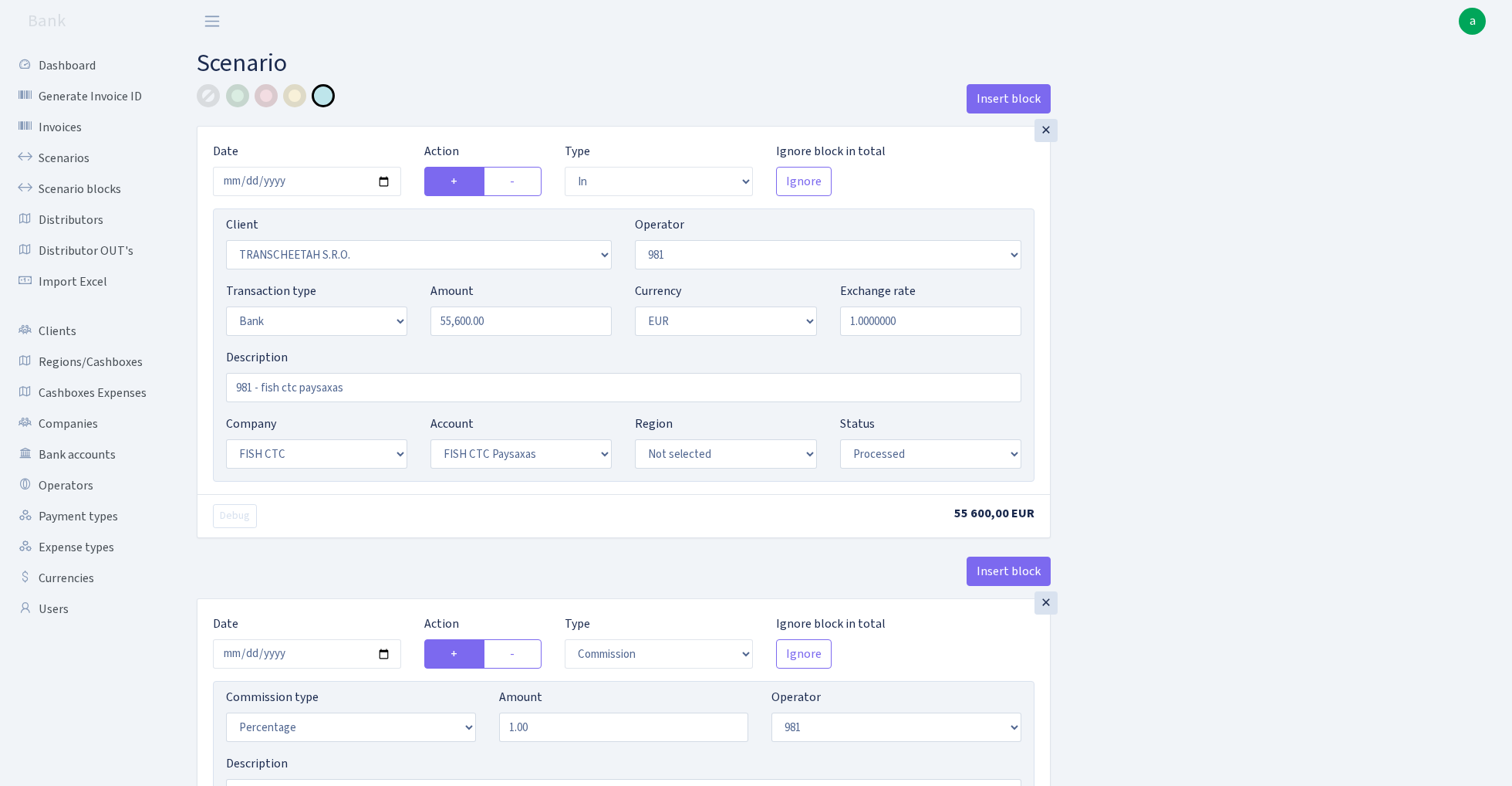
select select "24"
select select "72"
select select "processed"
select select "commission"
select select "61"
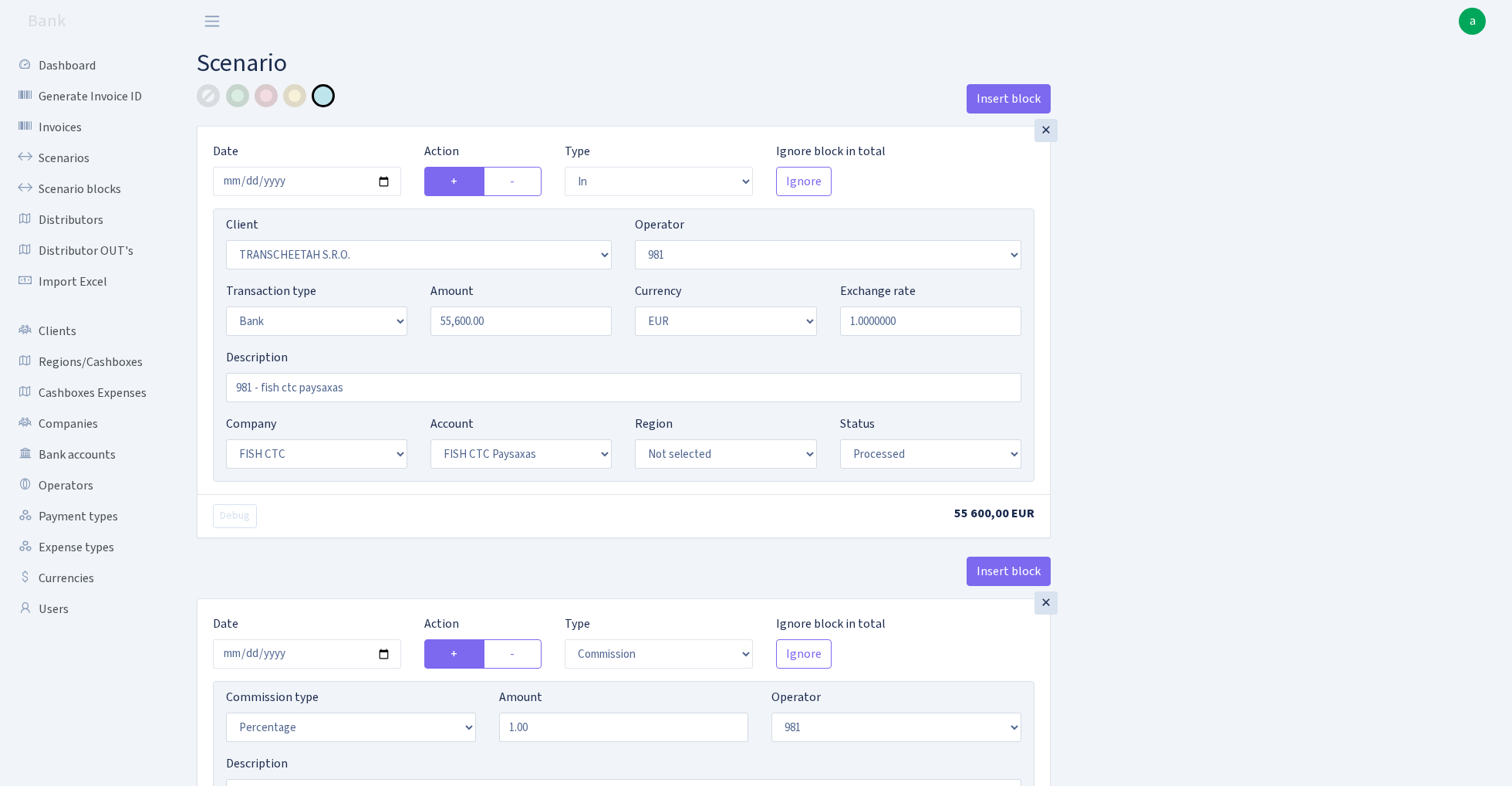
select select "processed"
select select "commission"
select select "fixed"
select select "61"
select select "processed"
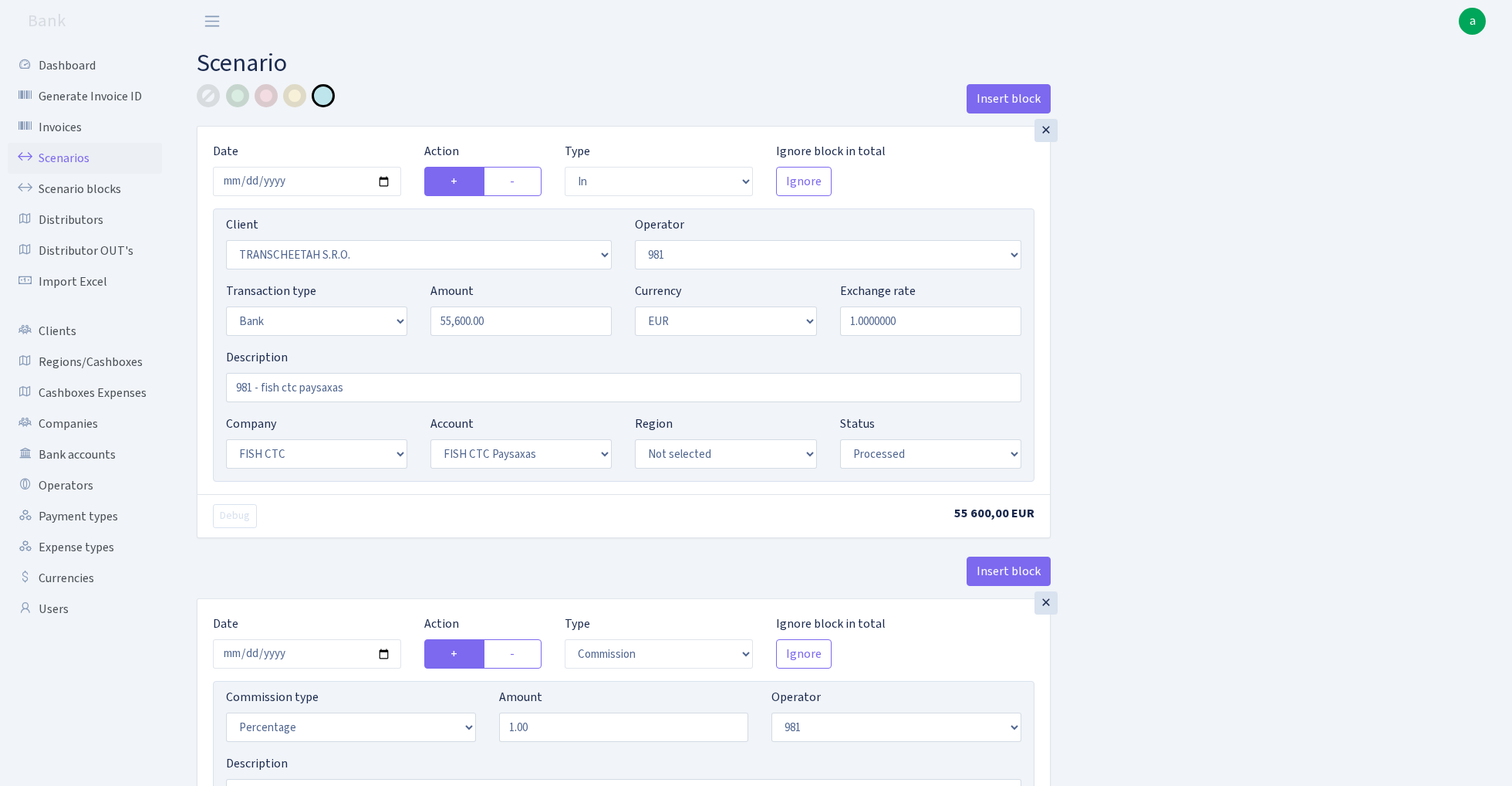
click at [57, 159] on link "Scenarios" at bounding box center [85, 158] width 155 height 31
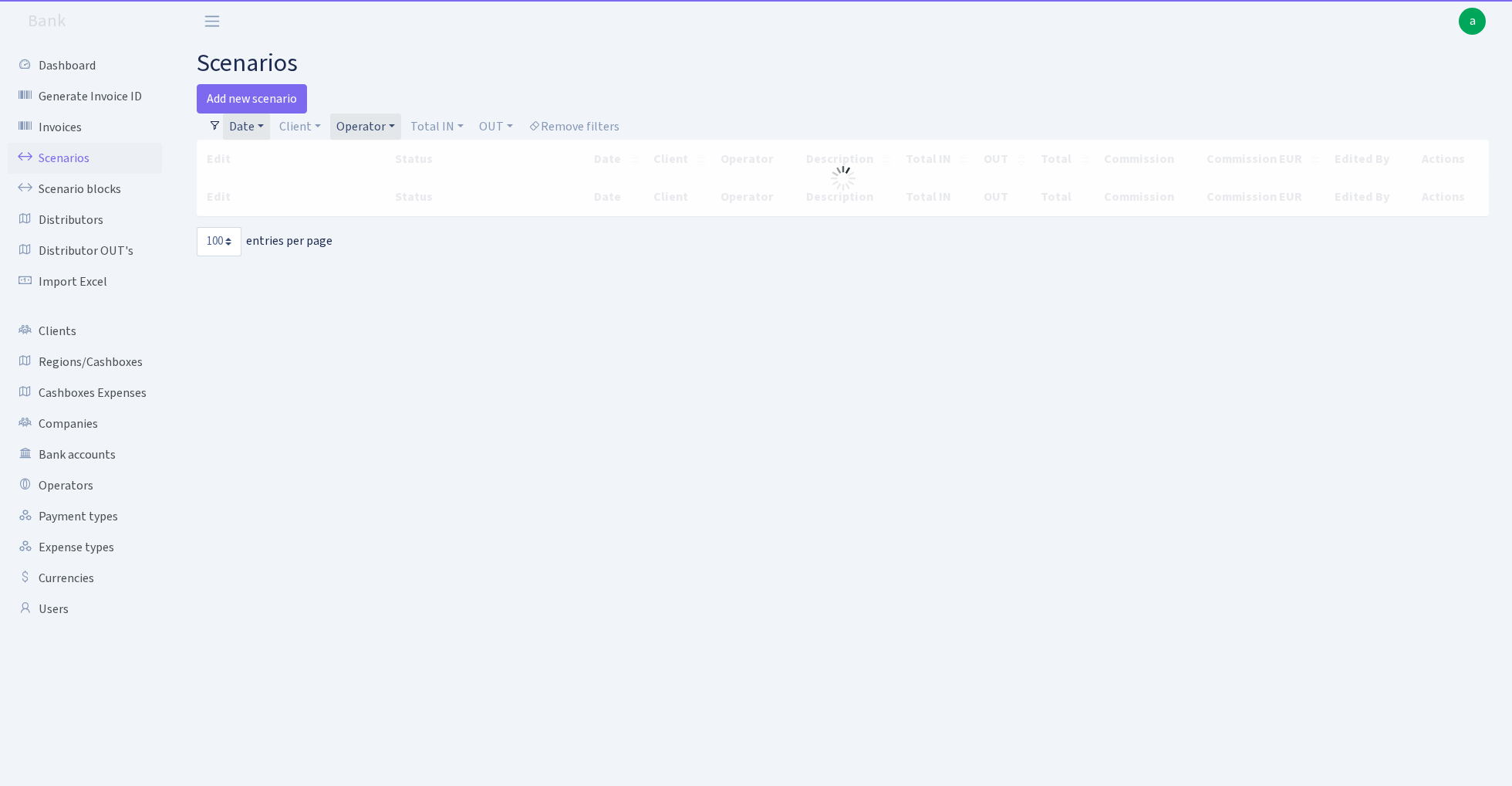
select select "100"
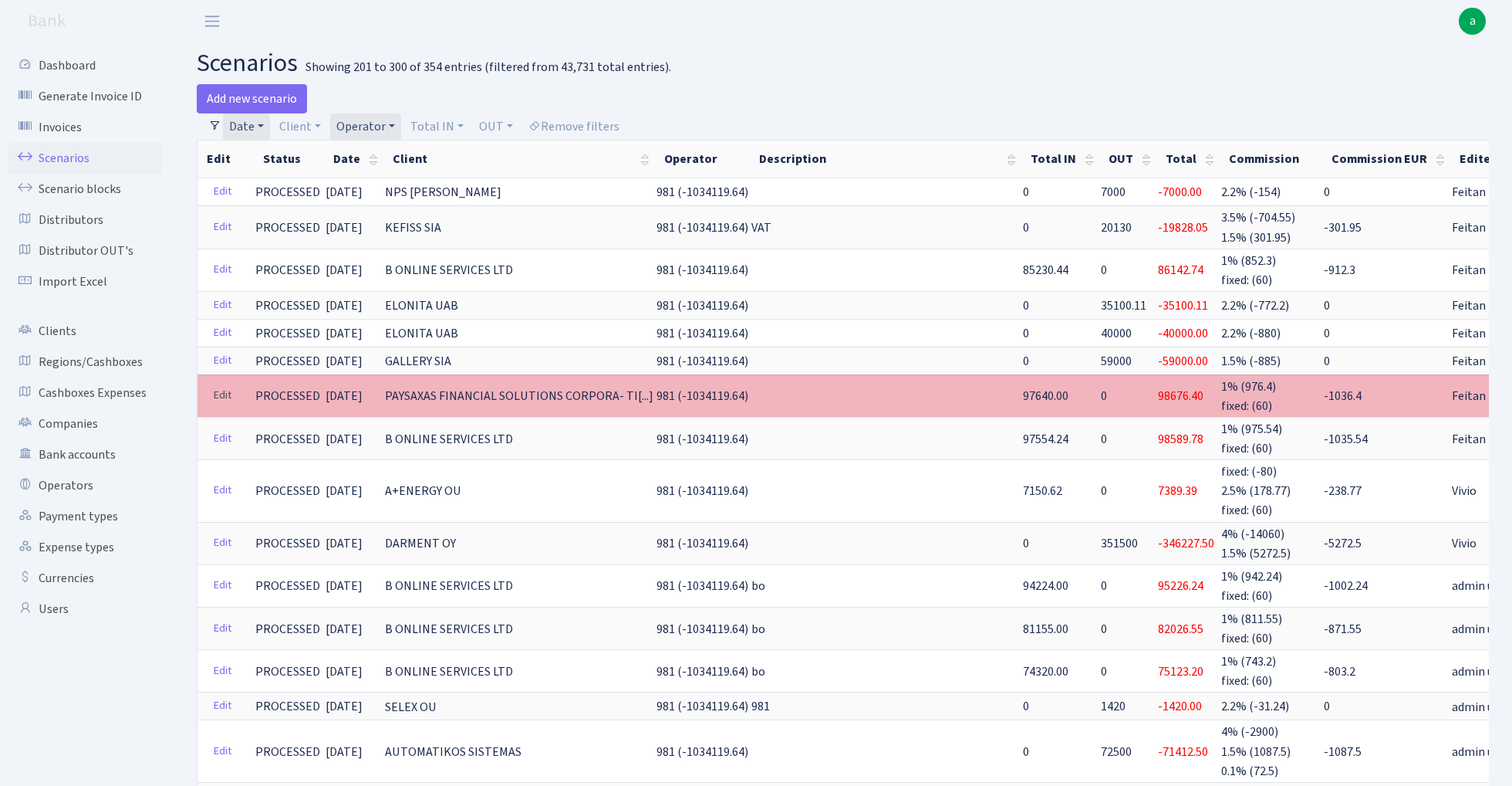
click at [222, 390] on link "Edit" at bounding box center [222, 395] width 32 height 24
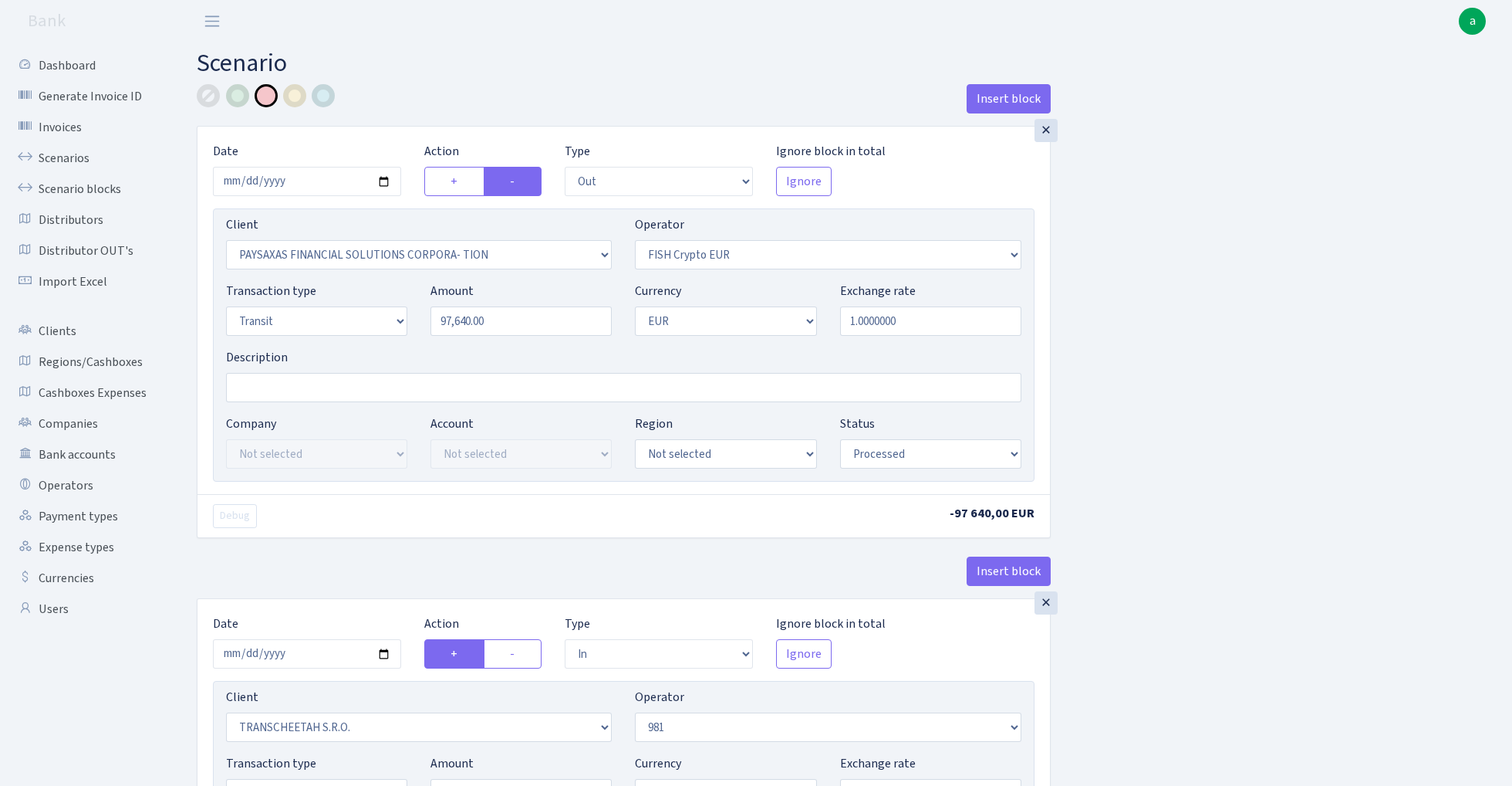
select select "out"
select select "2929"
select select "244"
select select "5"
select select "1"
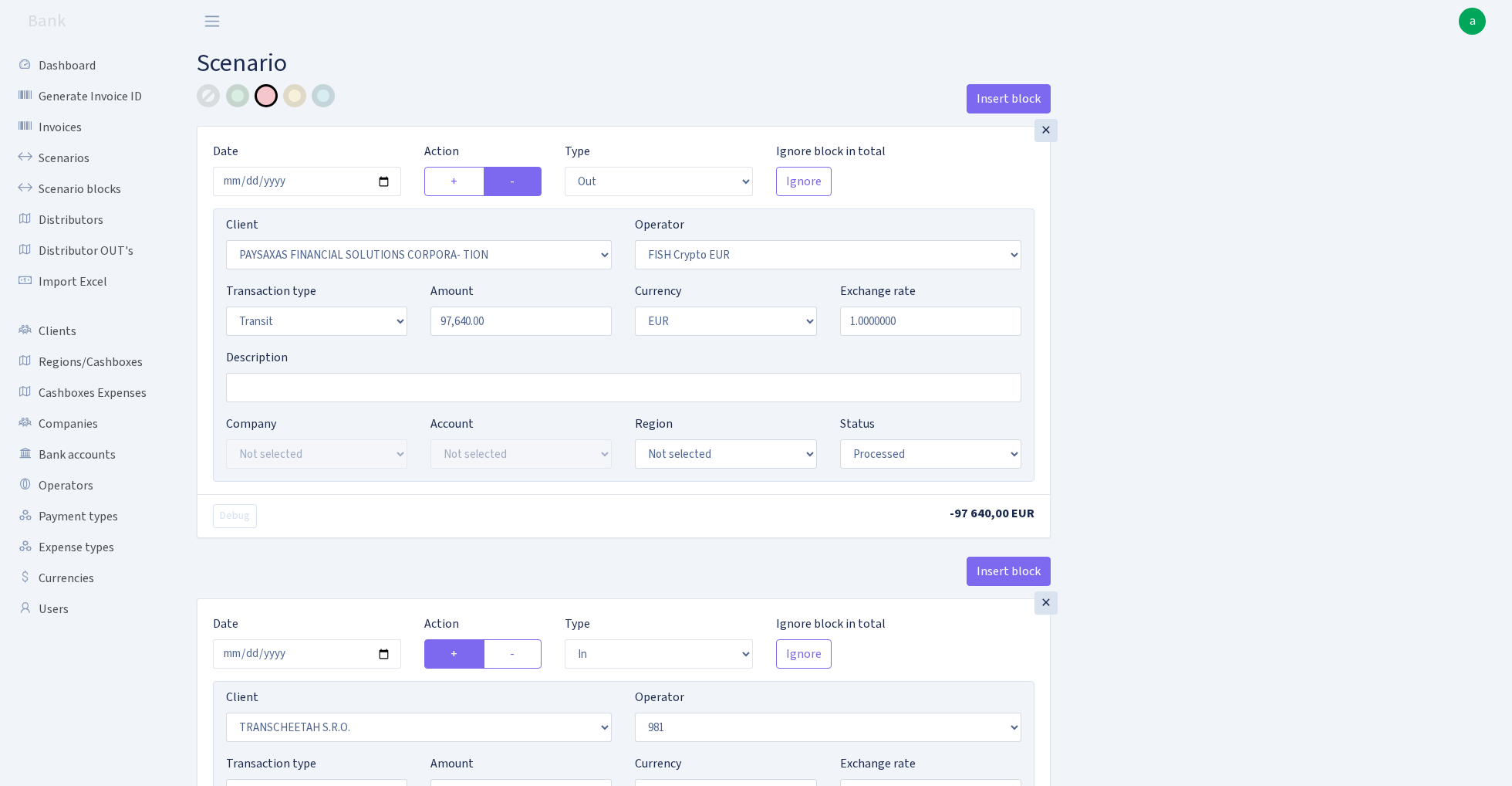
select select "processed"
select select "in"
select select "341"
select select "61"
select select "5"
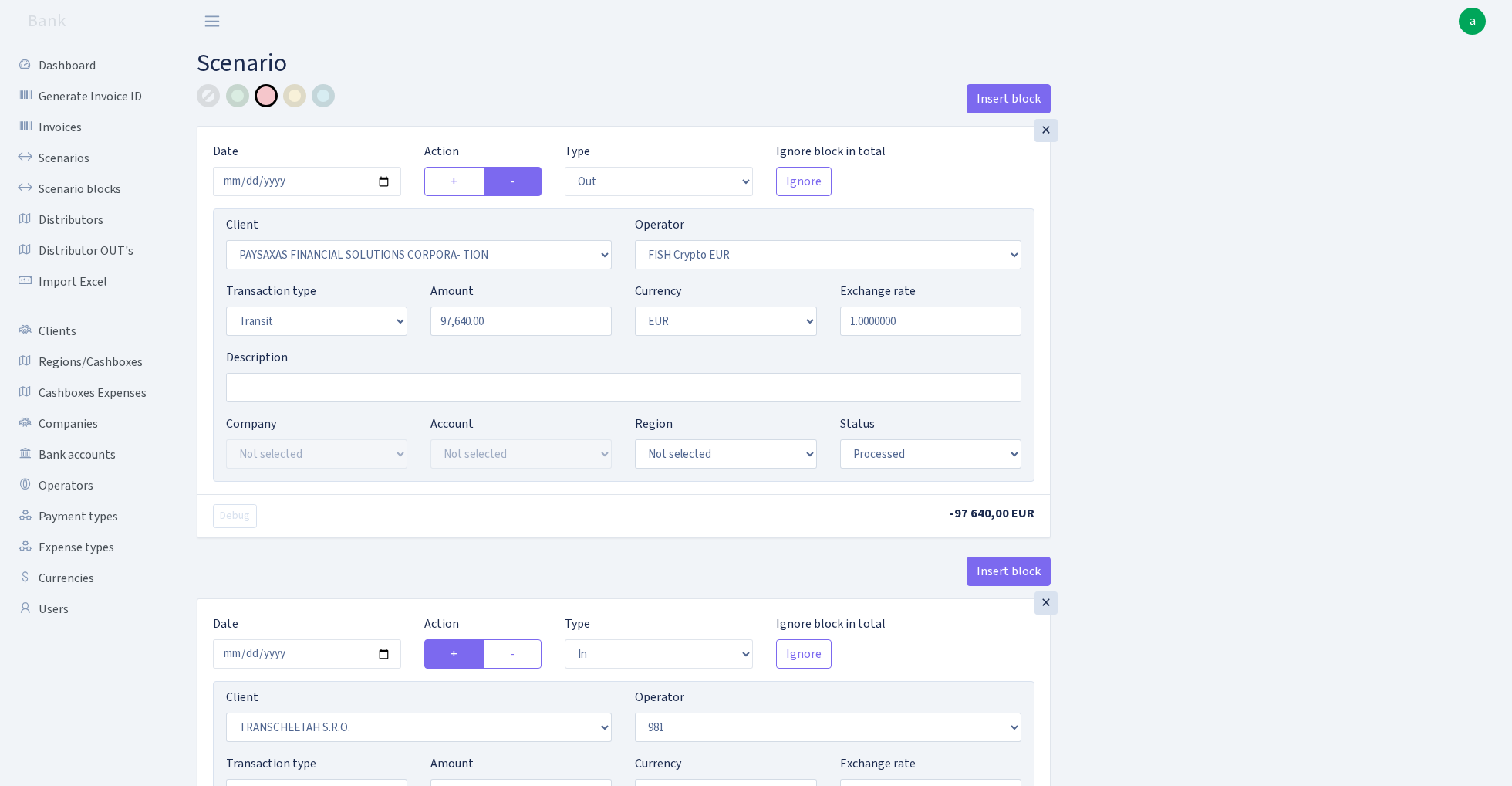
select select "1"
select select "processed"
select select "commission"
select select "61"
select select "processed"
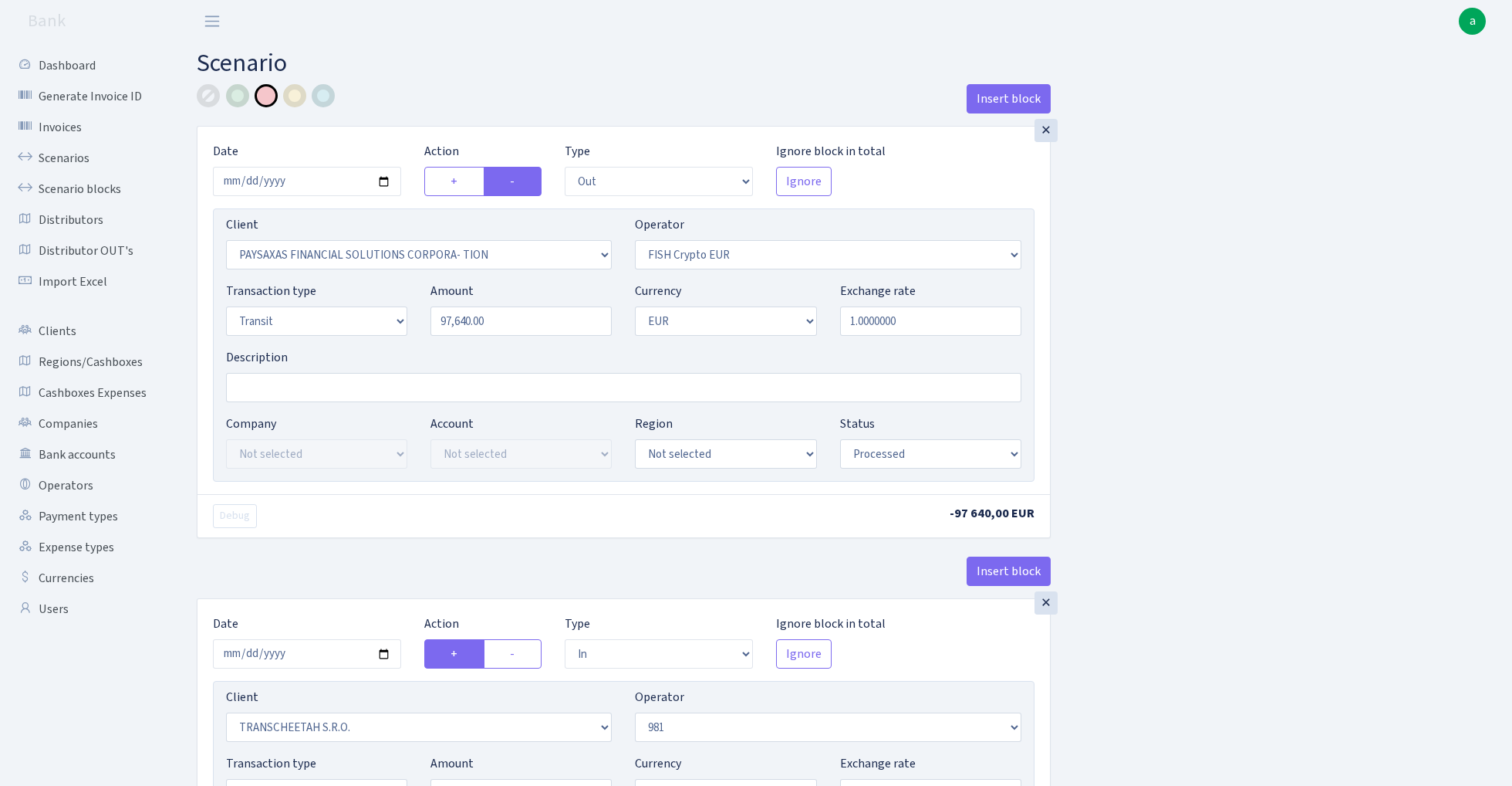
select select "commission"
select select "fixed"
select select "61"
select select "processed"
select select "1685"
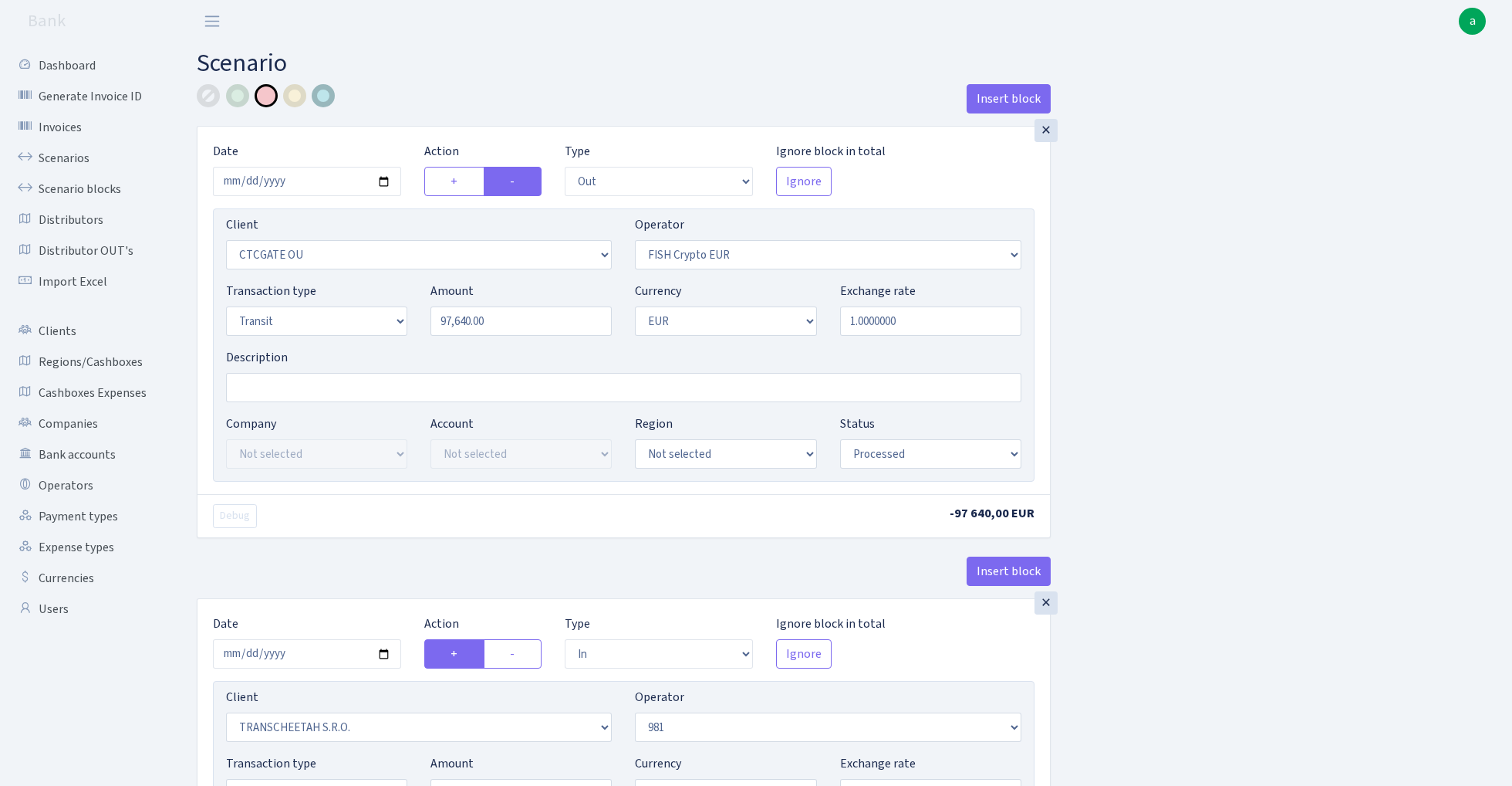
click at [329, 95] on div at bounding box center [324, 96] width 24 height 24
click at [1045, 133] on div "×" at bounding box center [1046, 131] width 24 height 24
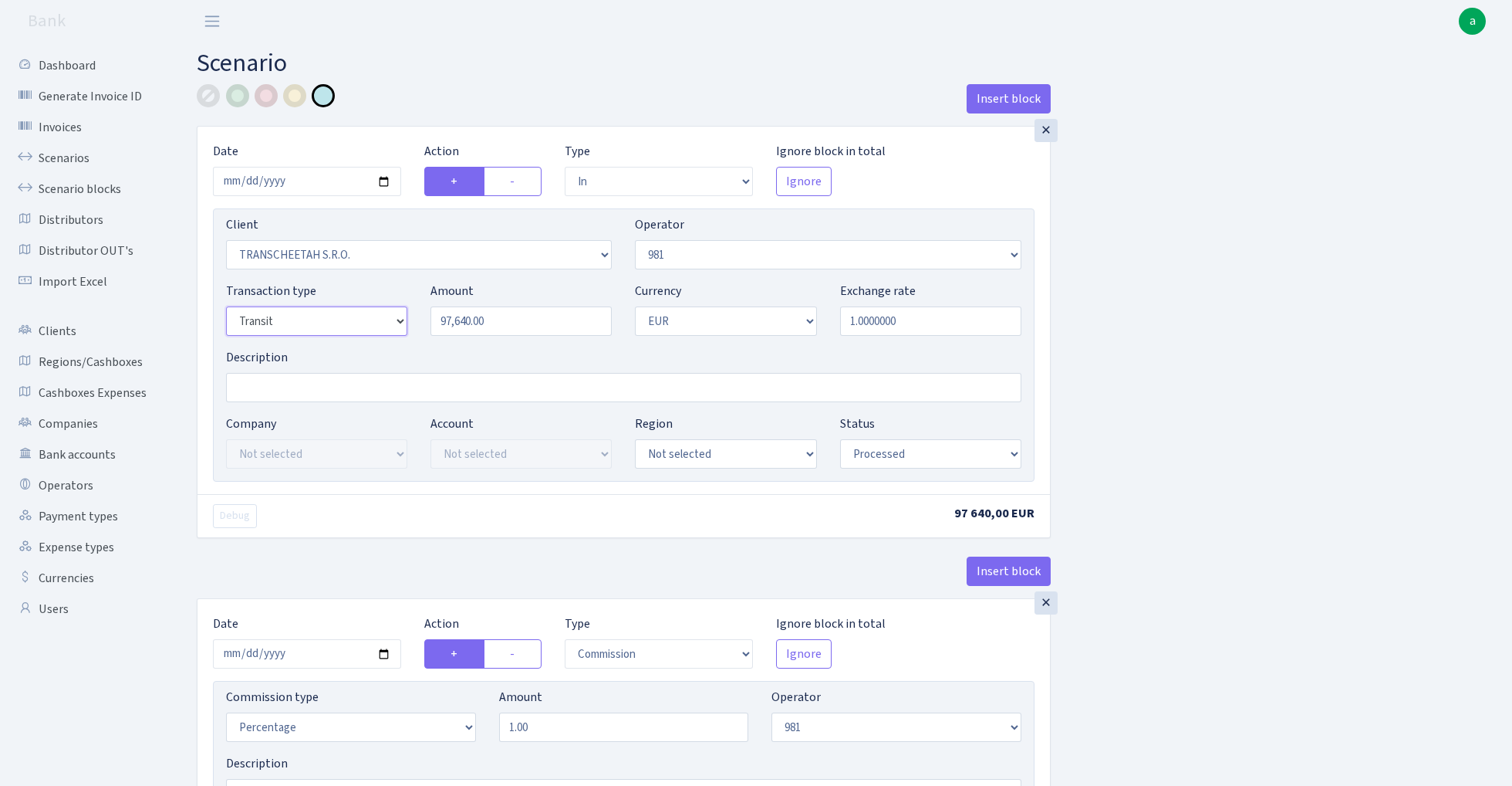
select select "2"
click at [281, 389] on input "Description" at bounding box center [624, 387] width 795 height 30
paste input "981 - fish ctc paysaxas"
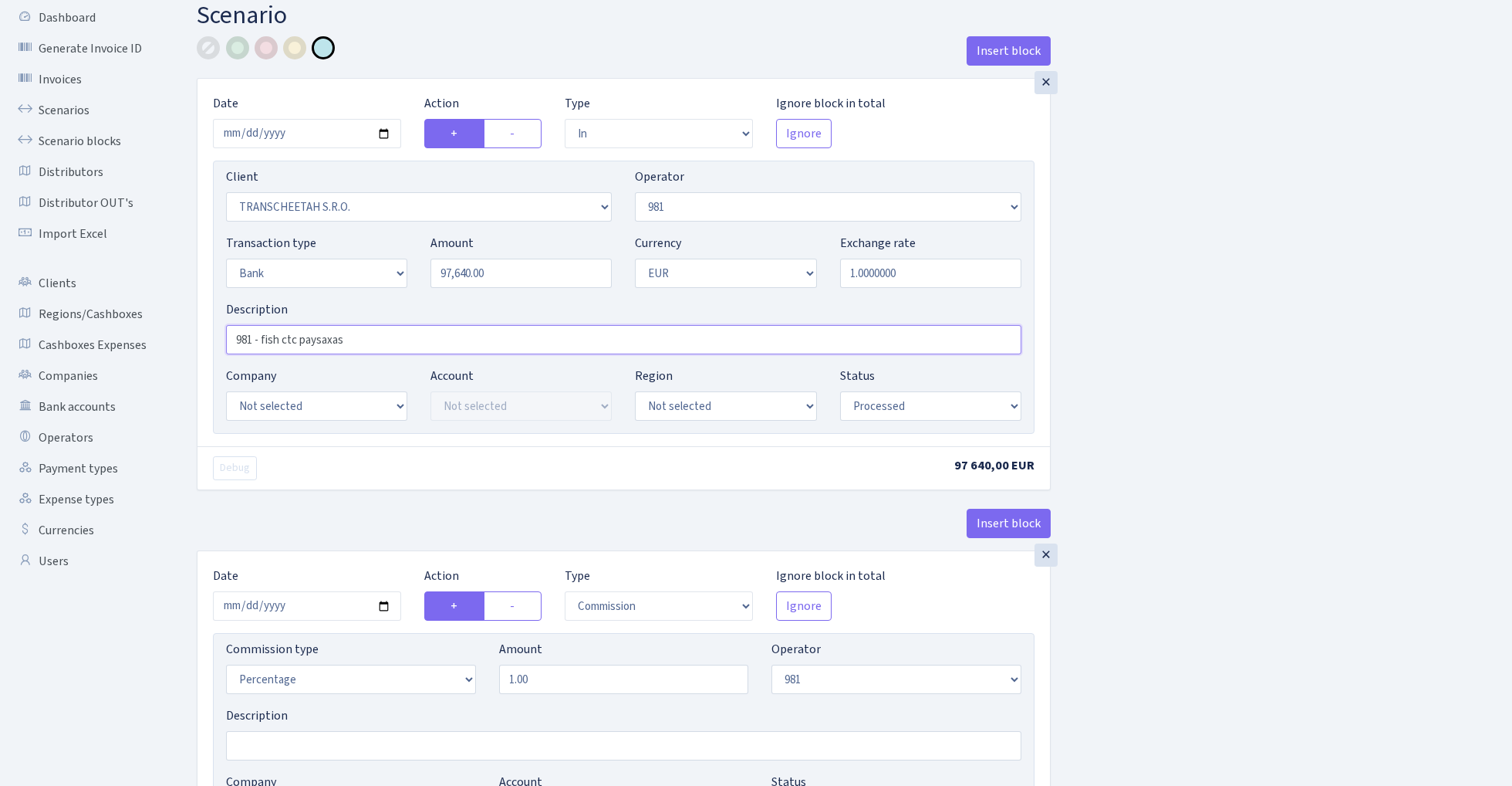
scroll to position [77, 0]
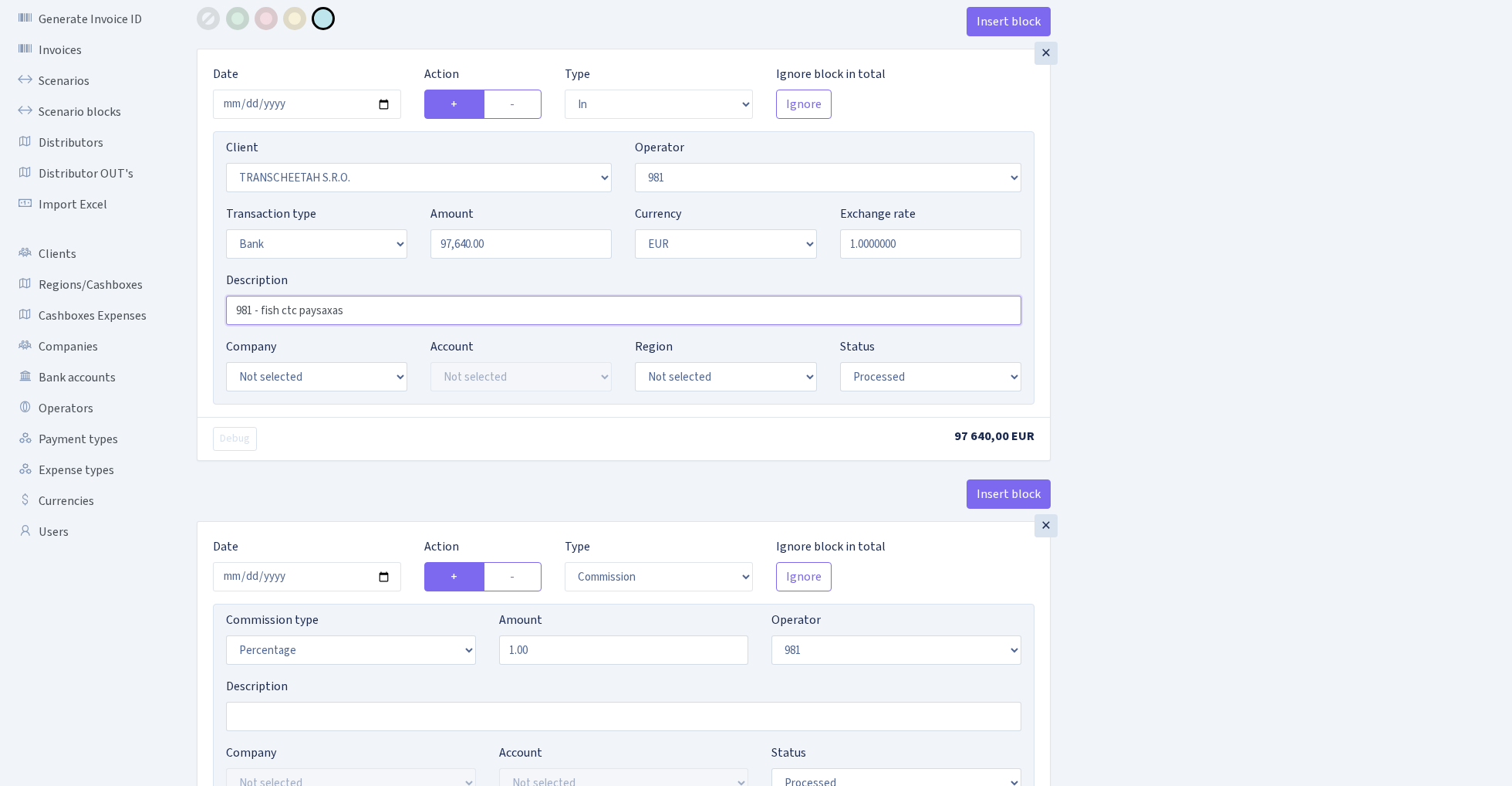
type input "981 - fish ctc paysaxas"
select select "24"
select select "72"
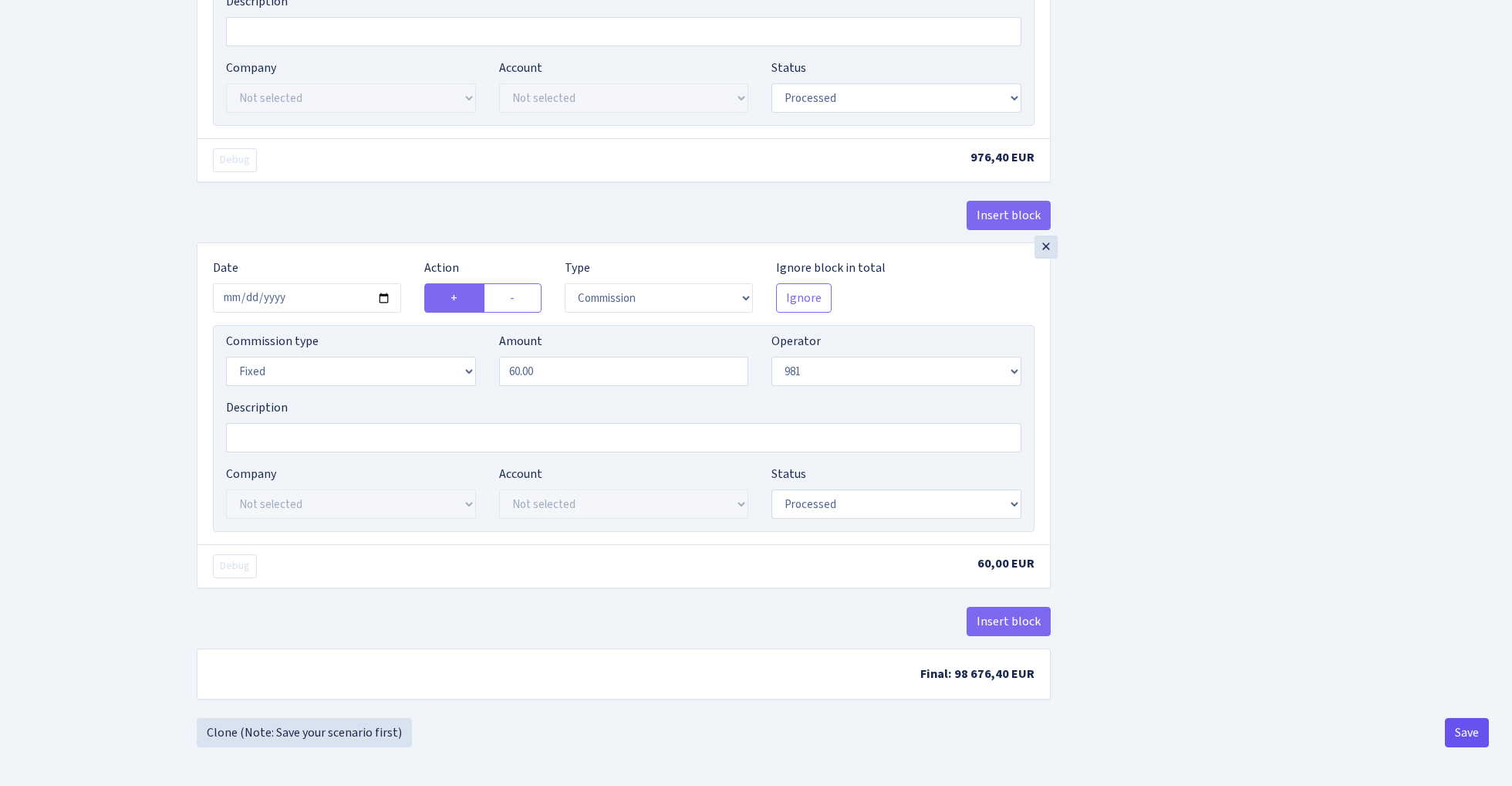
scroll to position [768, 0]
click at [1469, 727] on button "Save" at bounding box center [1466, 733] width 44 height 30
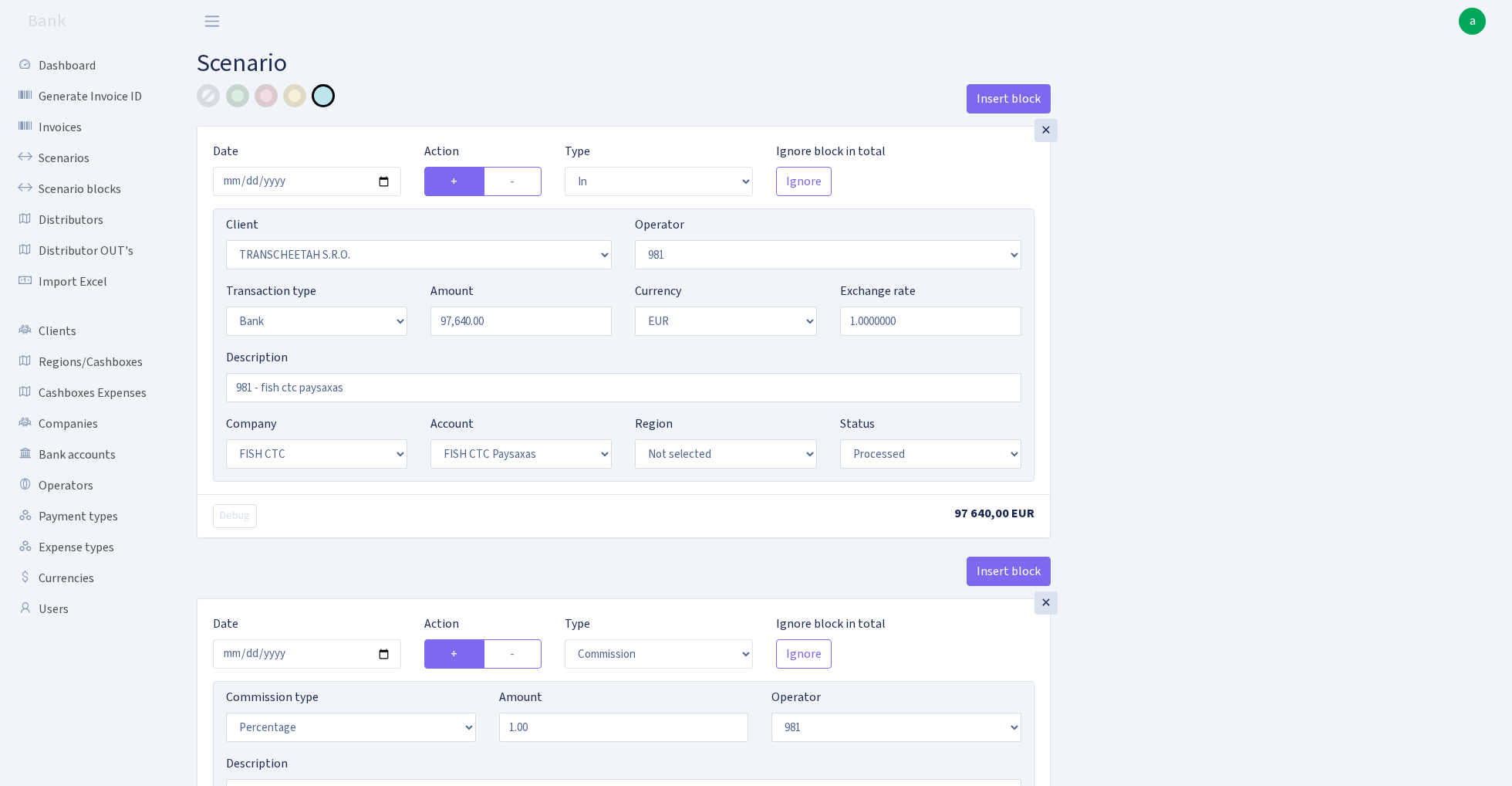
select select "in"
select select "341"
select select "61"
select select "2"
select select "1"
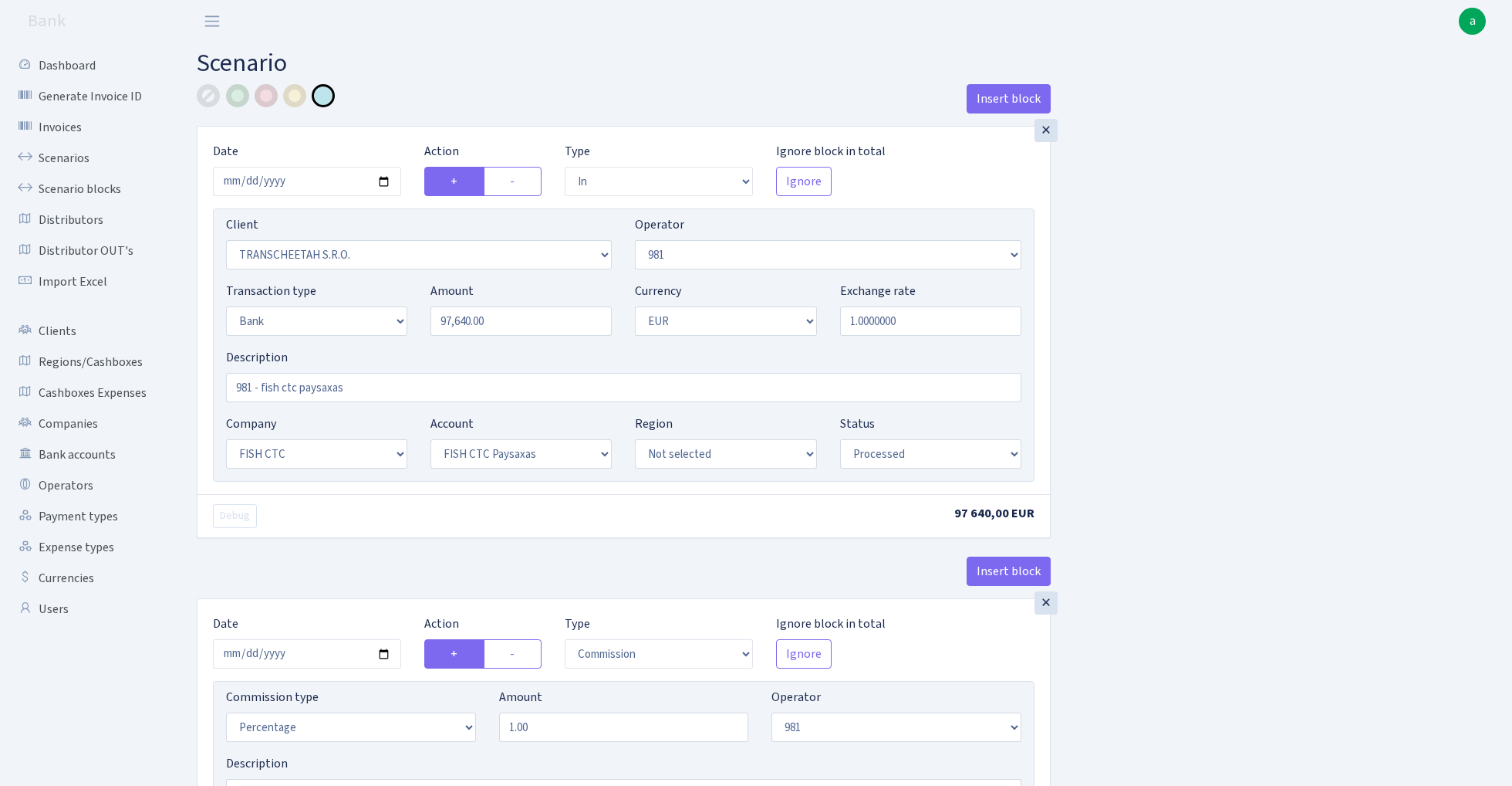
select select "24"
select select "72"
select select "processed"
select select "commission"
select select "61"
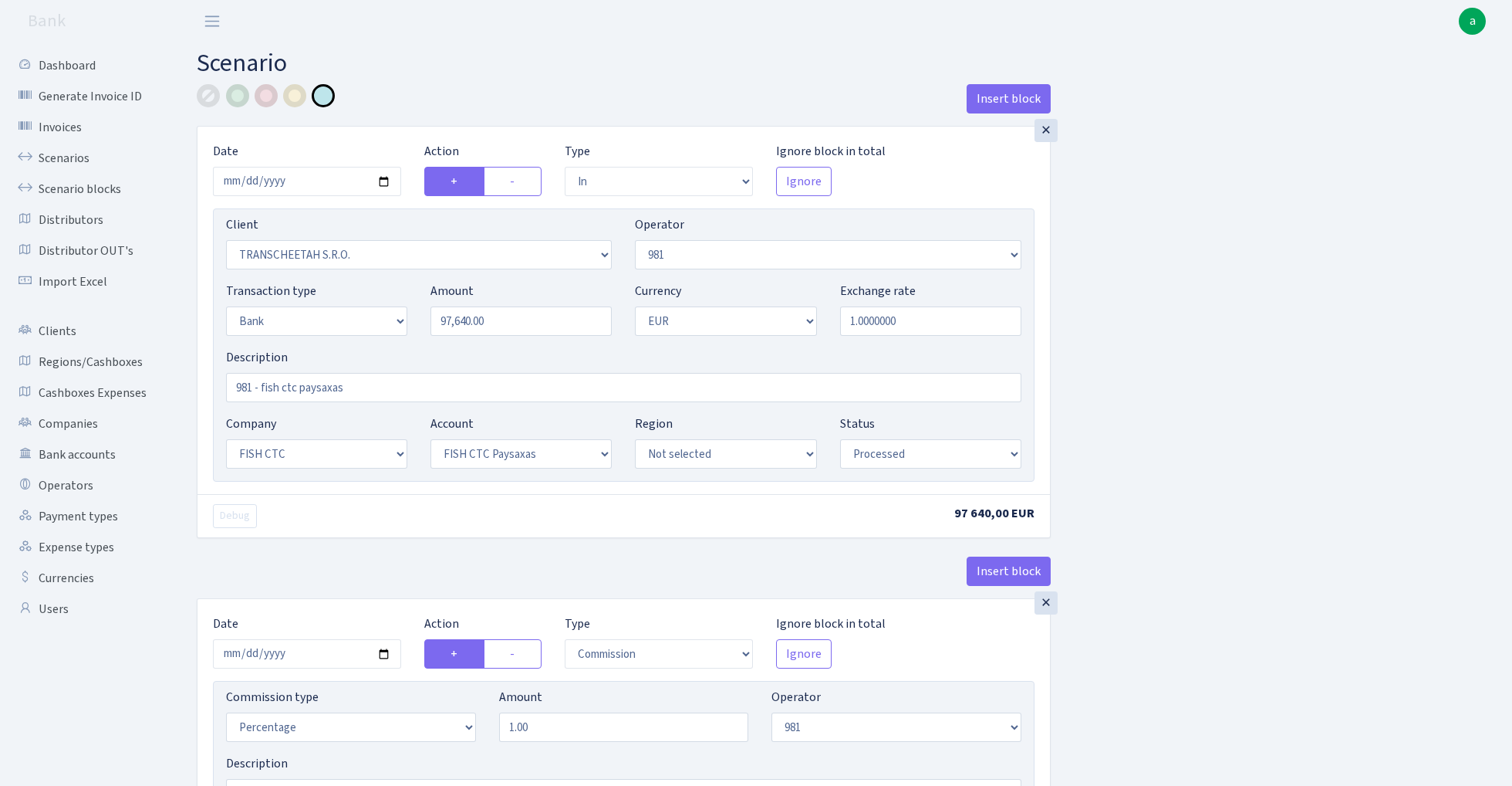
select select "processed"
select select "commission"
select select "fixed"
select select "61"
select select "processed"
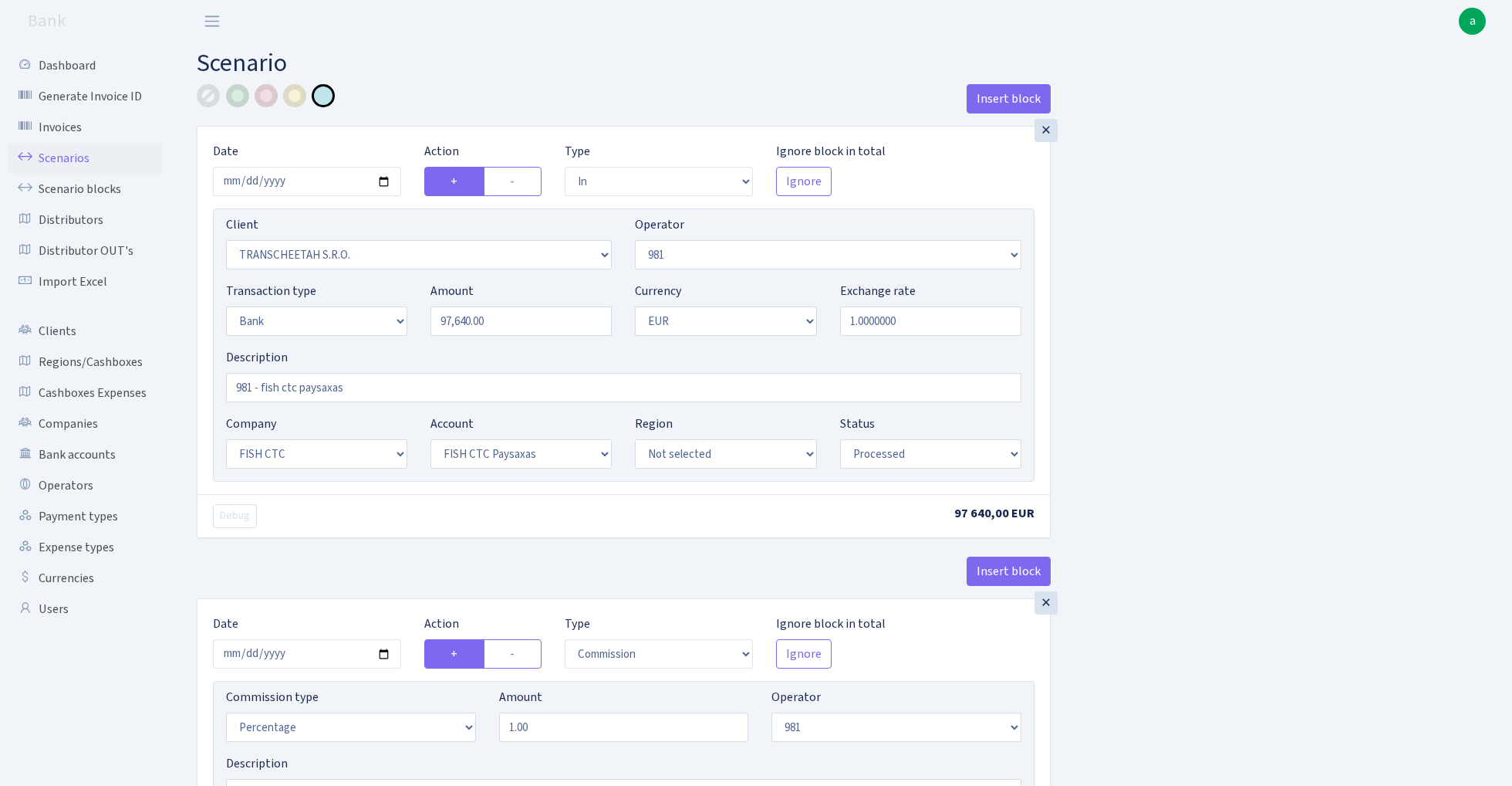
click at [51, 159] on link "Scenarios" at bounding box center [85, 158] width 155 height 31
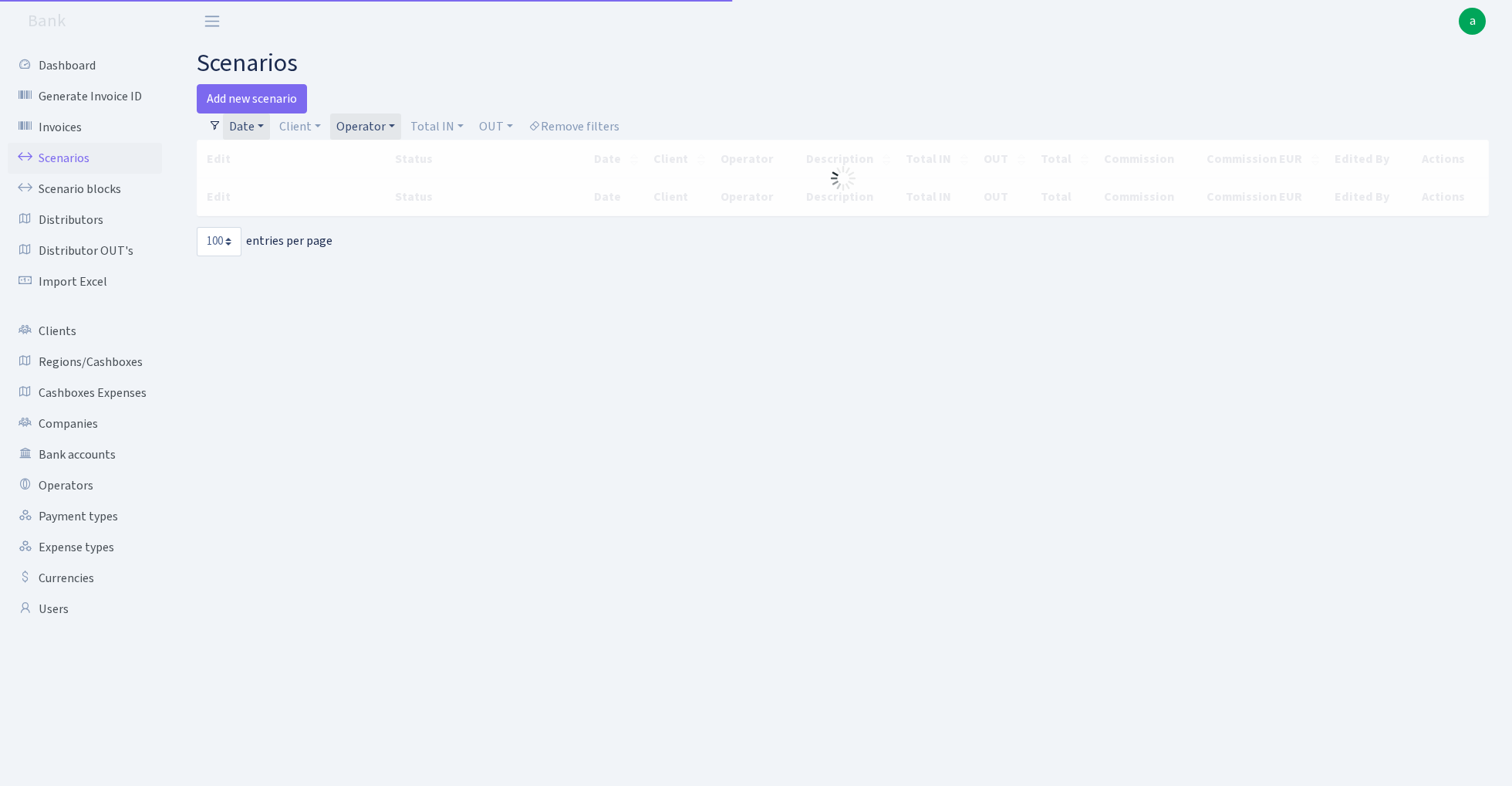
select select "100"
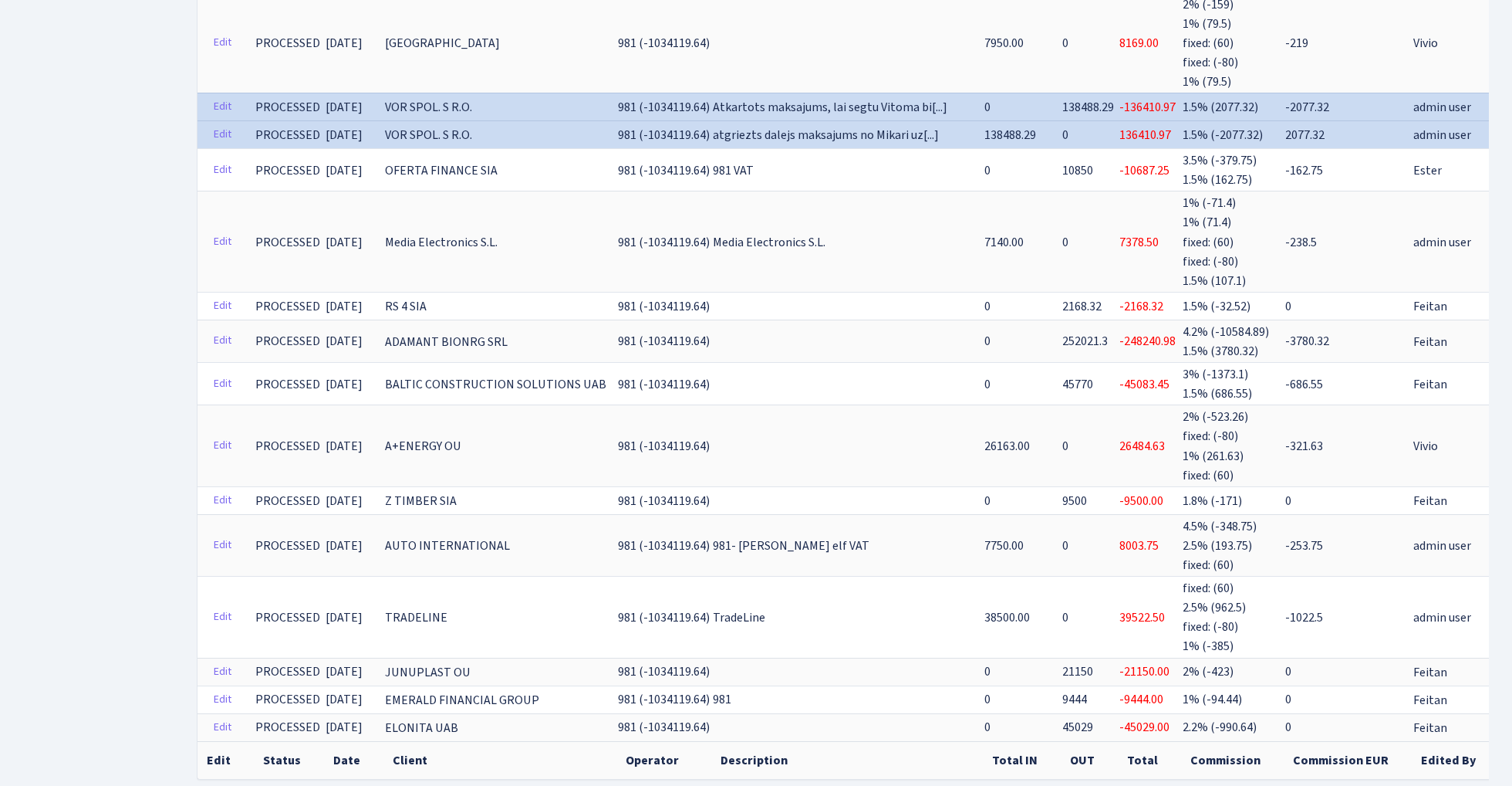
scroll to position [3366, 0]
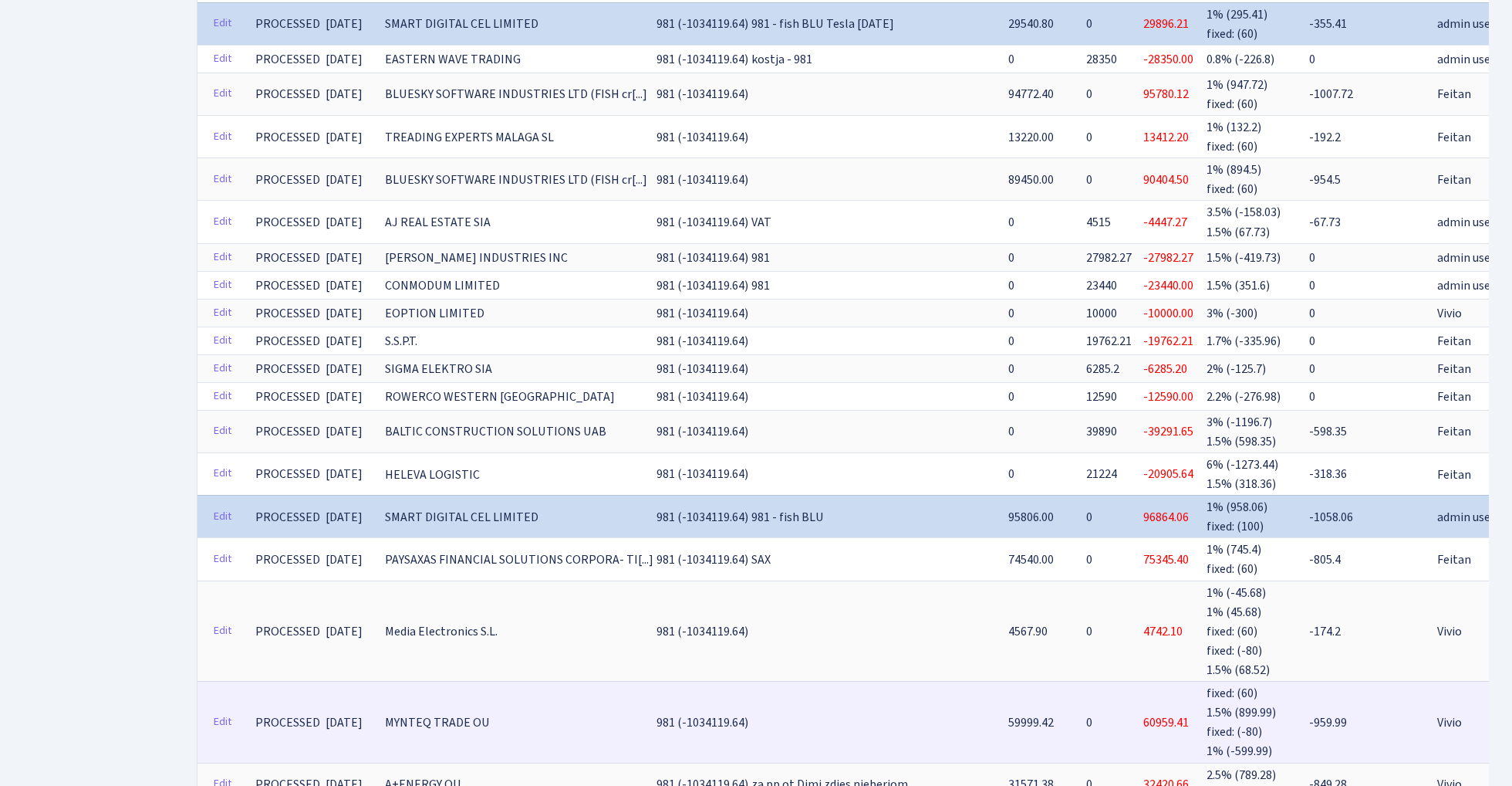
scroll to position [3490, 0]
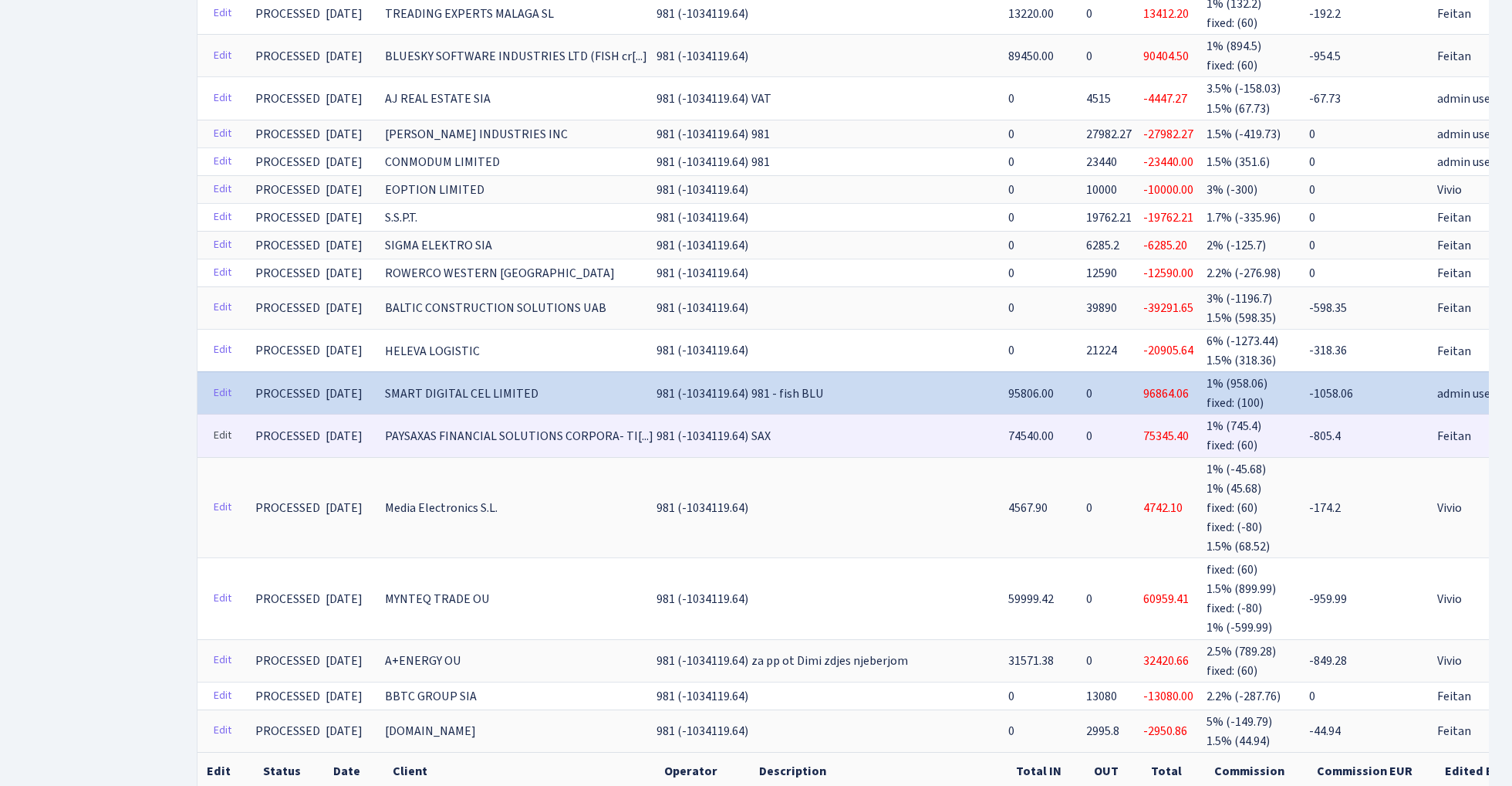
click at [216, 424] on link "Edit" at bounding box center [222, 435] width 32 height 24
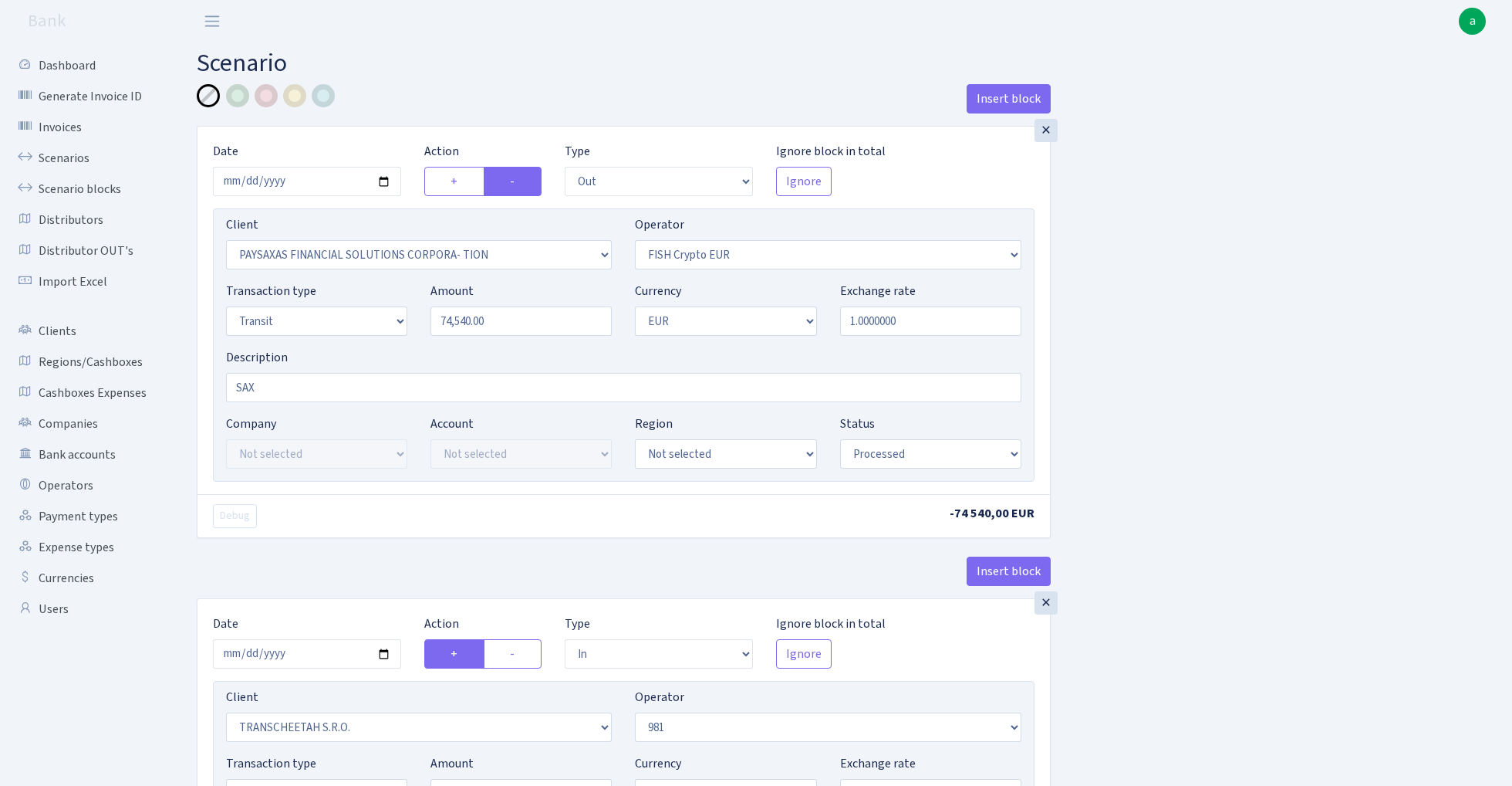
select select "out"
select select "2929"
select select "244"
select select "5"
select select "1"
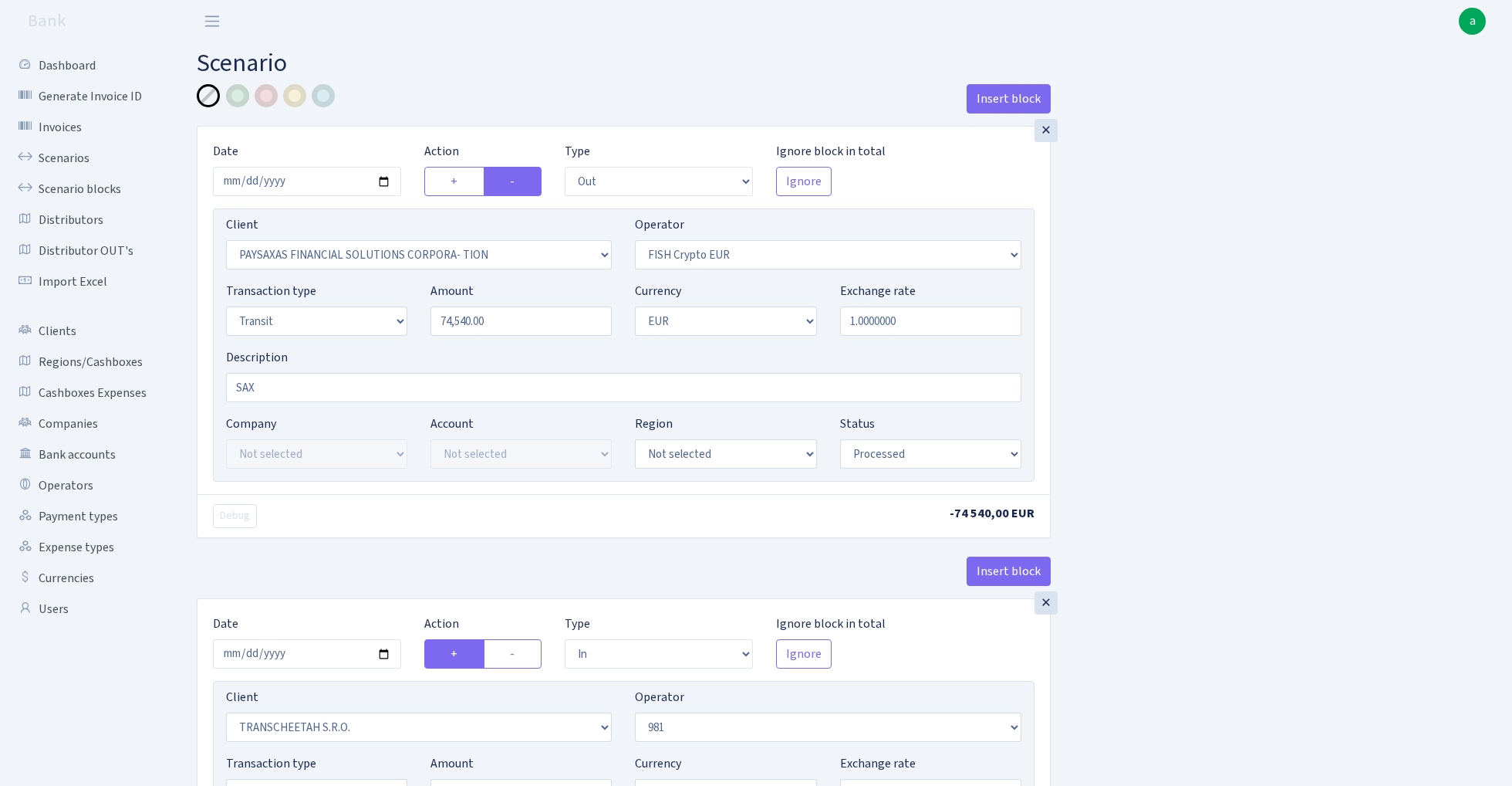
select select "processed"
select select "in"
select select "341"
select select "61"
select select "5"
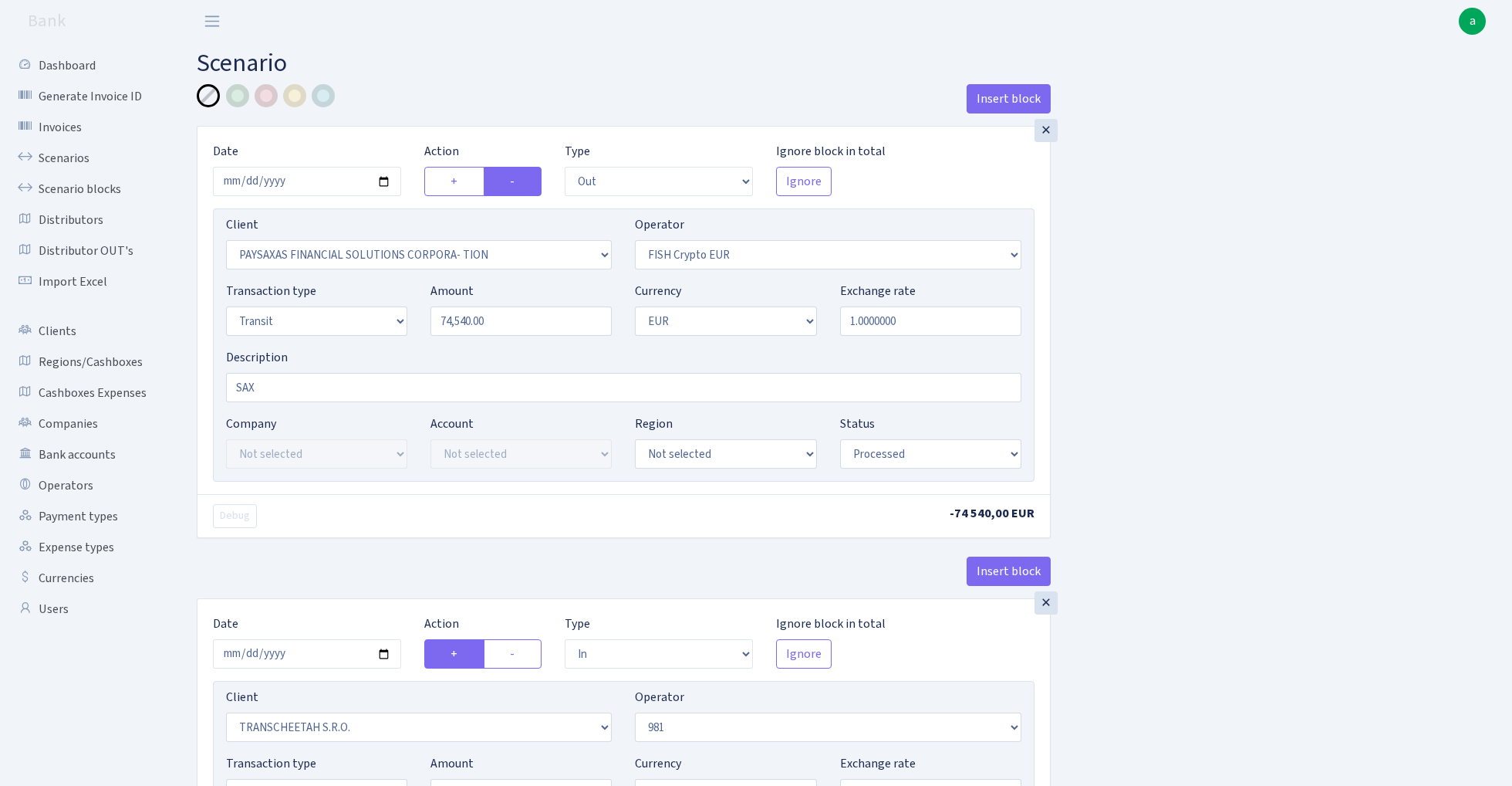
select select "1"
select select "processed"
select select "commission"
select select "61"
select select "processed"
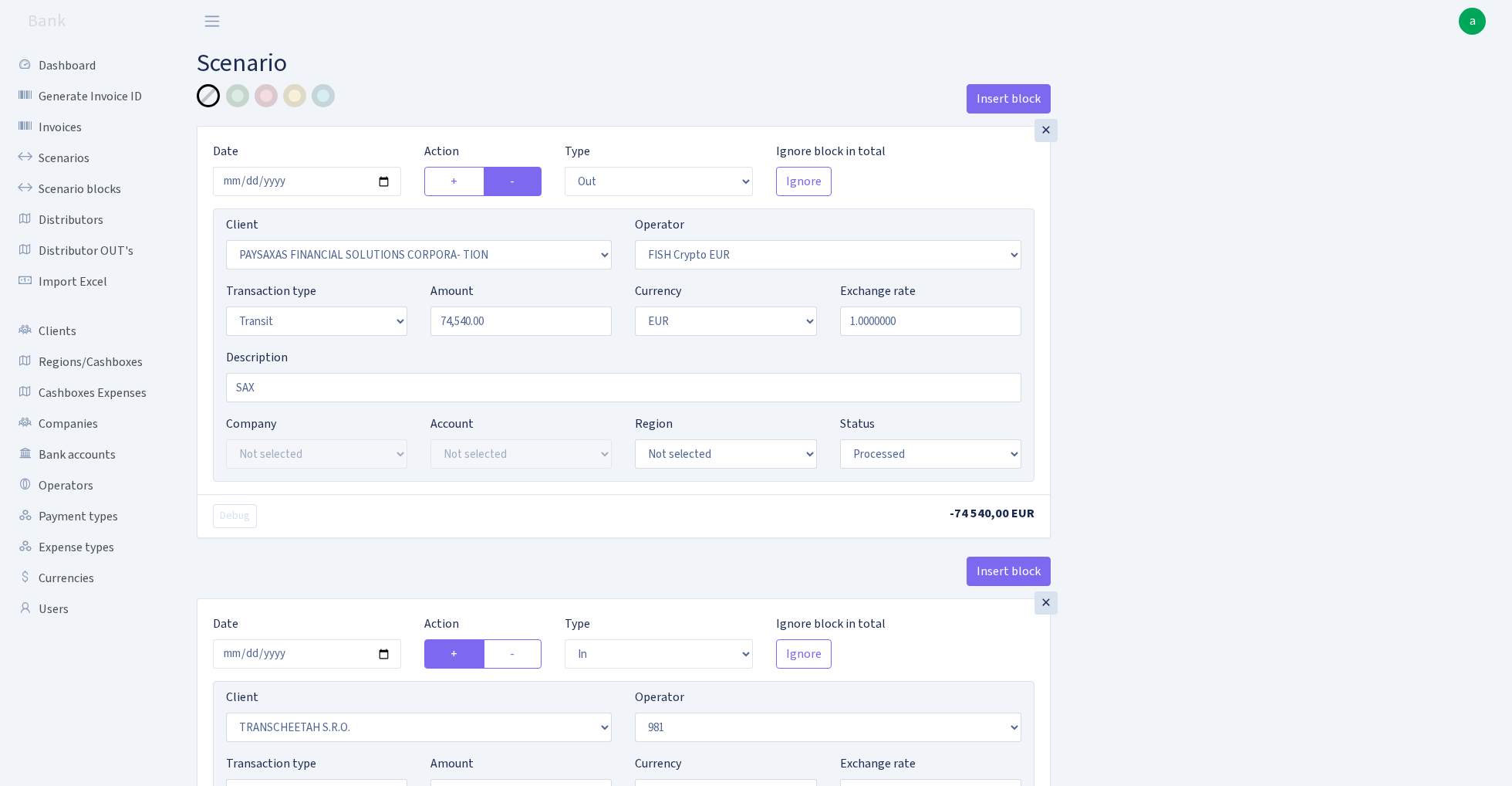
select select "commission"
select select "fixed"
select select "61"
select select "processed"
click at [325, 93] on div at bounding box center [324, 96] width 24 height 24
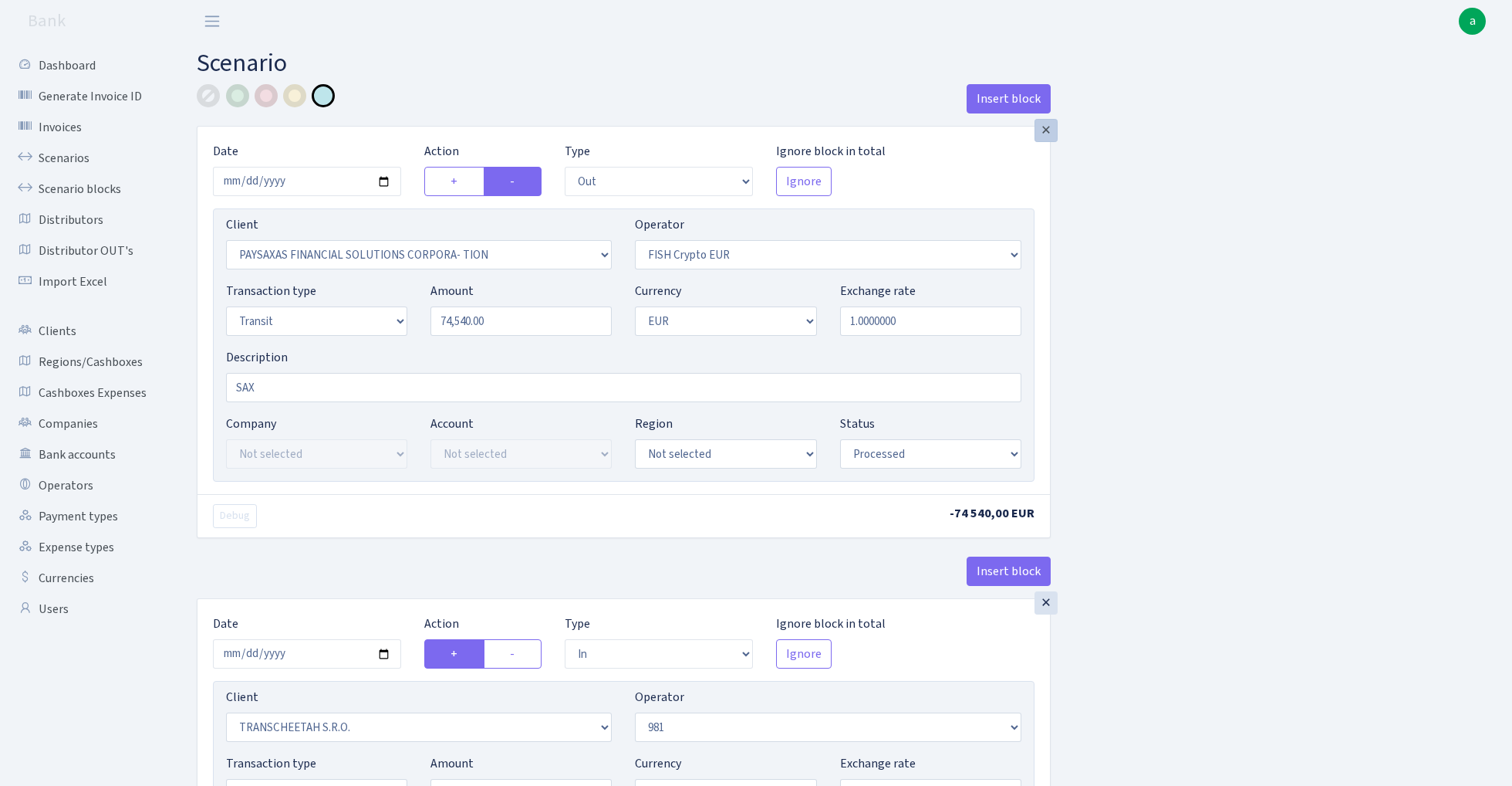
click at [1049, 128] on div "×" at bounding box center [1046, 131] width 24 height 24
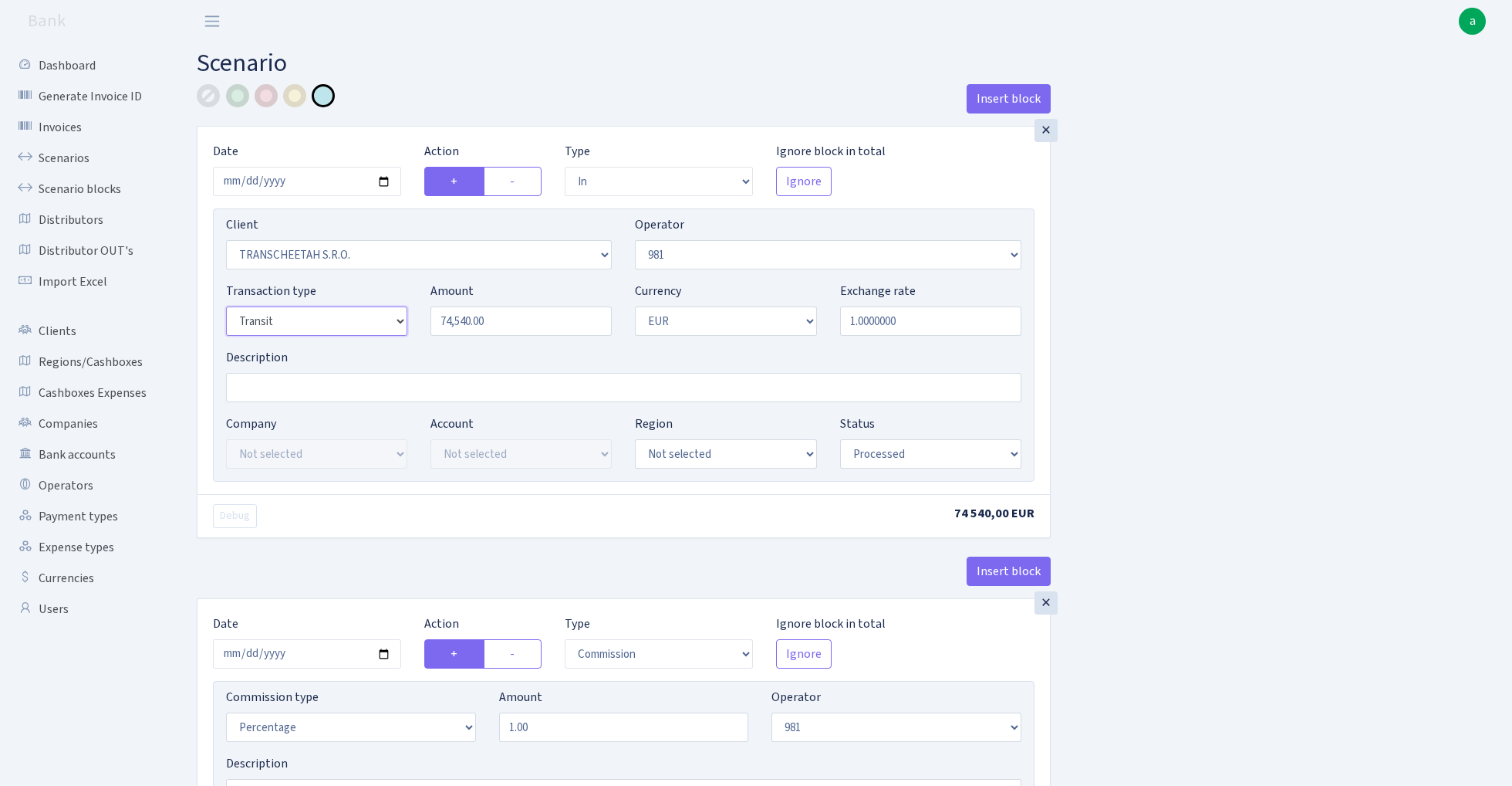
select select "2"
select select "24"
select select "72"
click at [394, 387] on input "Description" at bounding box center [624, 387] width 795 height 30
paste input "981 - fish ctc paysaxas"
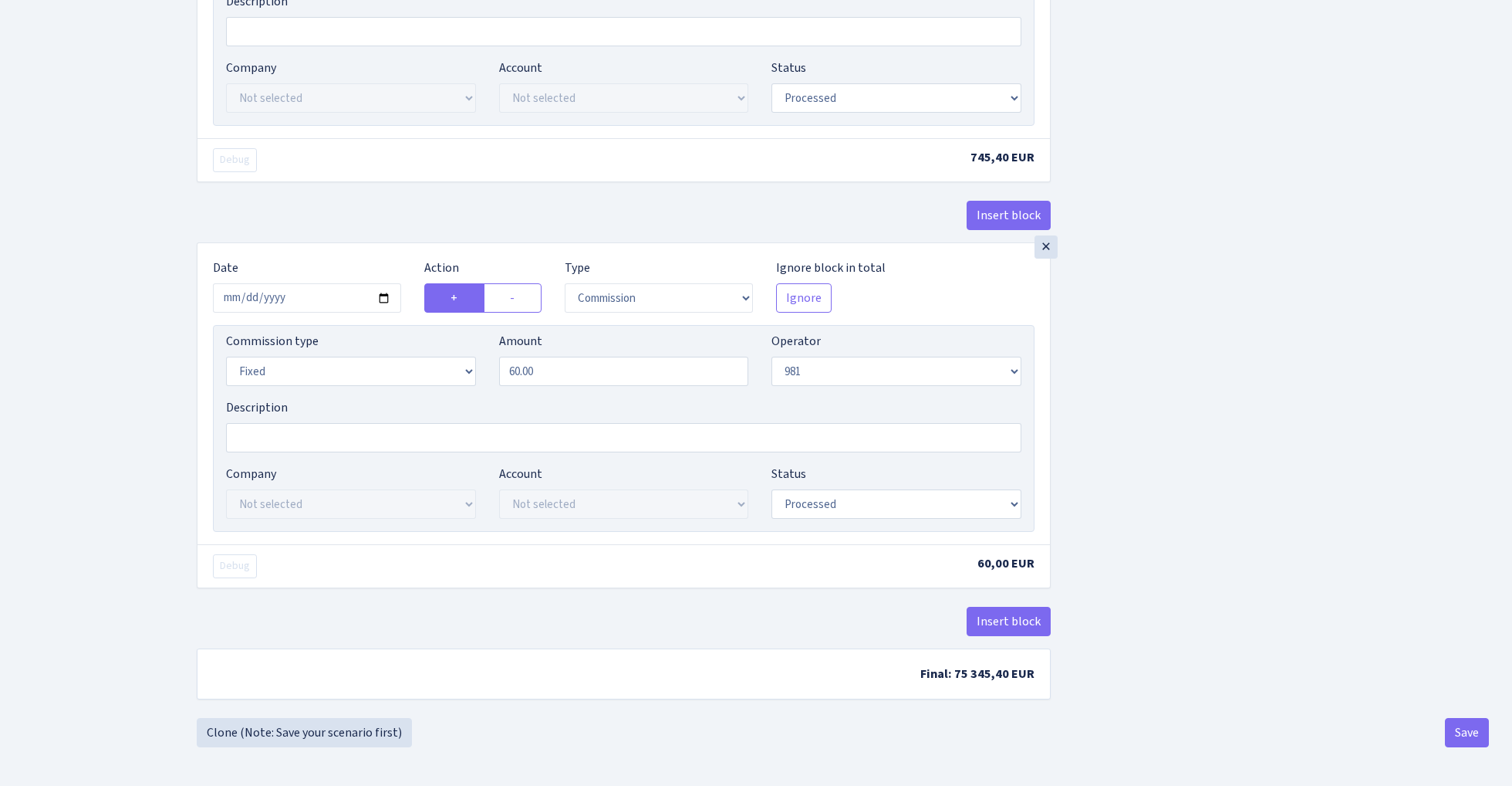
scroll to position [768, 0]
type input "981 - fish ctc paysaxas"
click at [1466, 727] on button "Save" at bounding box center [1466, 733] width 44 height 30
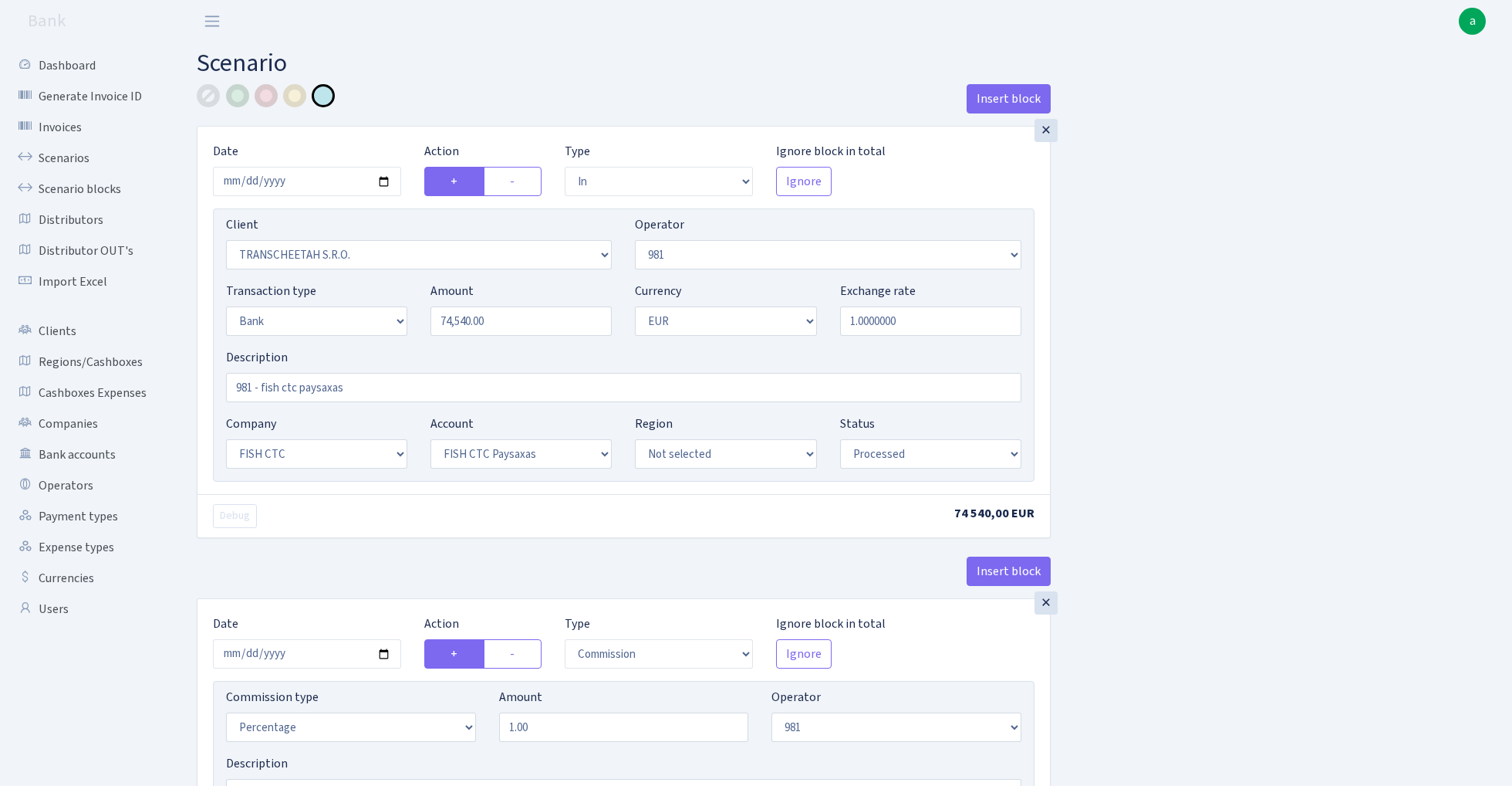
select select "in"
select select "341"
select select "61"
select select "2"
select select "1"
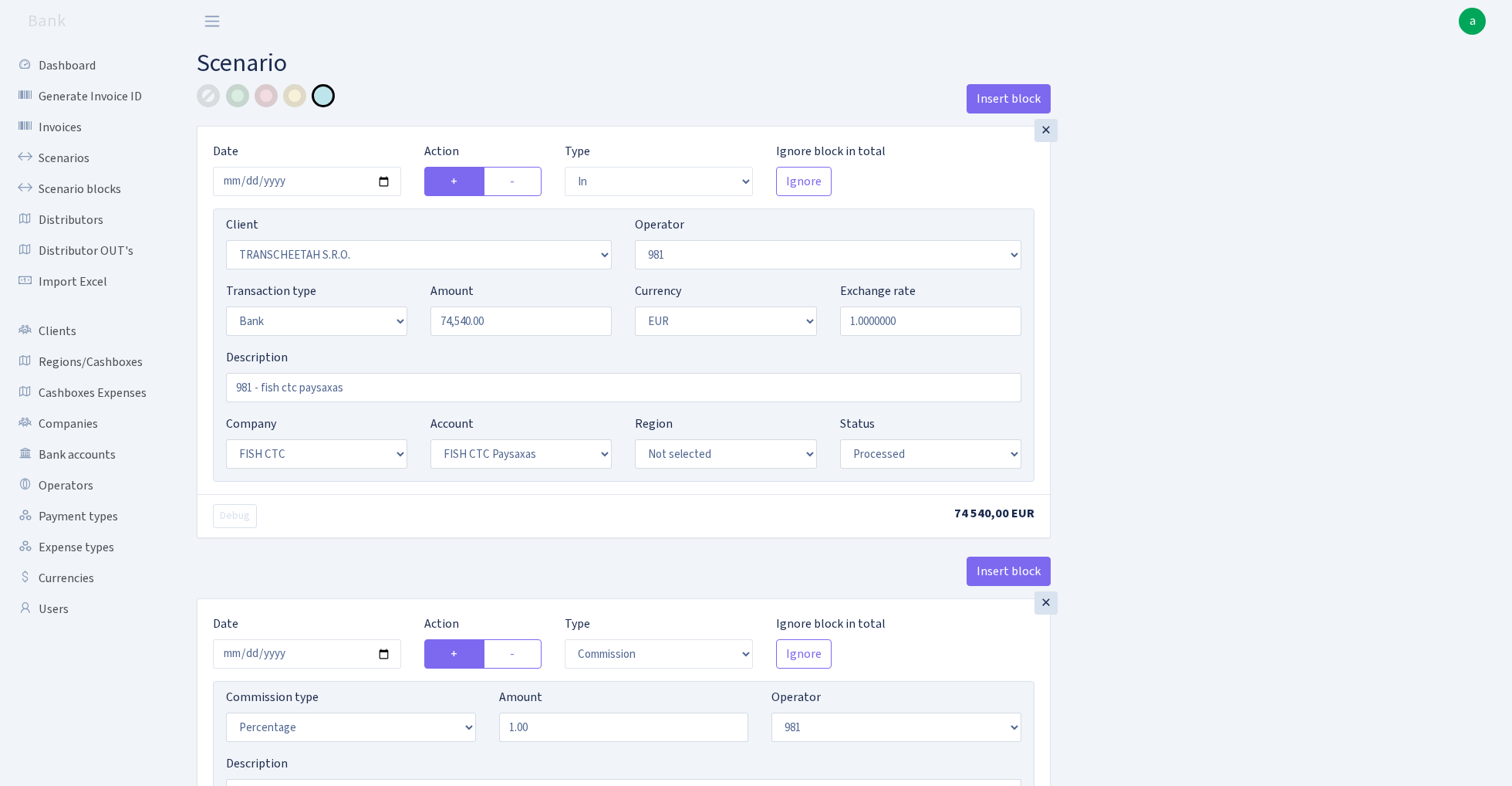
select select "24"
select select "72"
select select "processed"
select select "commission"
select select "61"
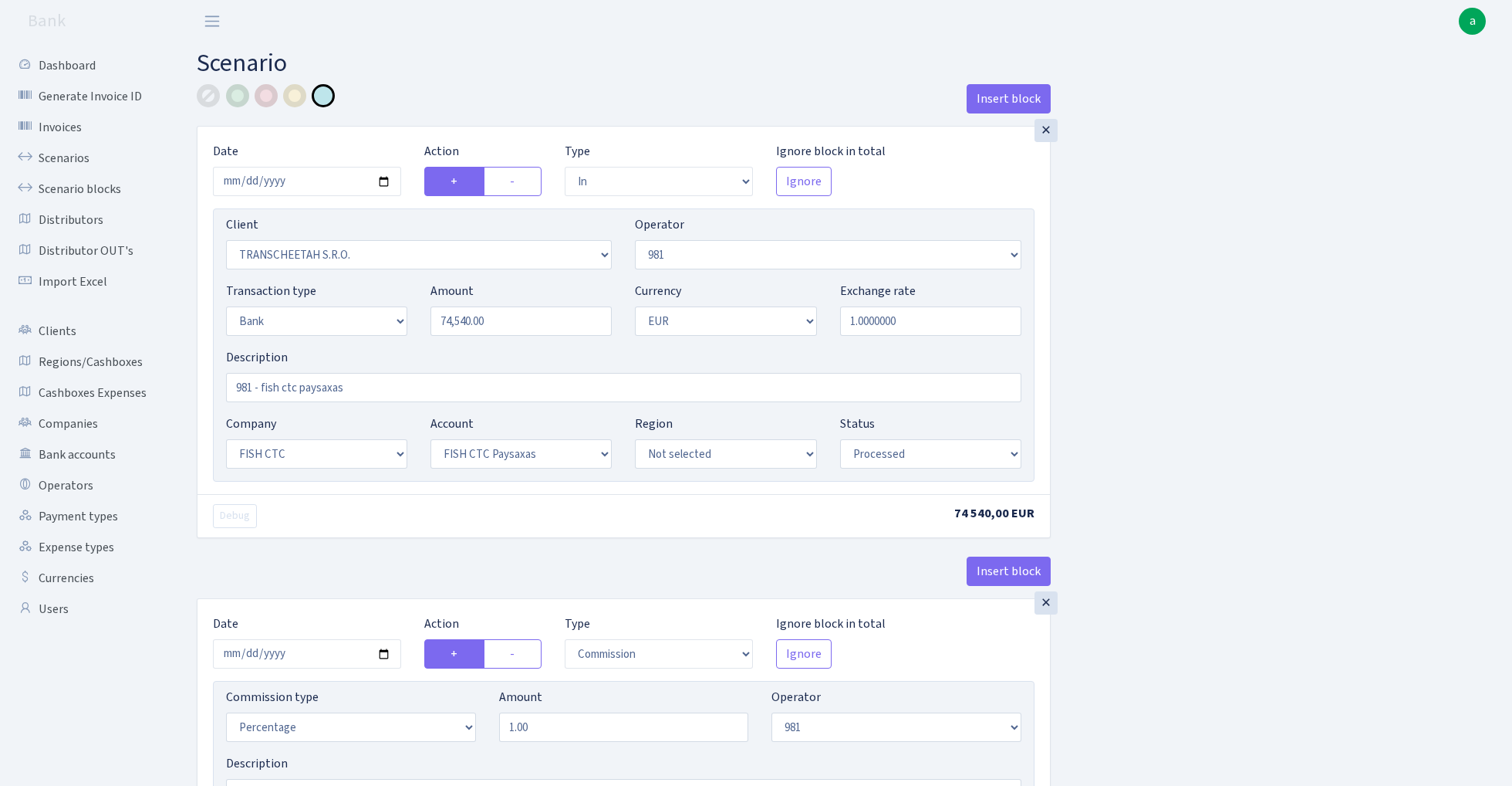
select select "processed"
select select "commission"
select select "fixed"
select select "61"
select select "processed"
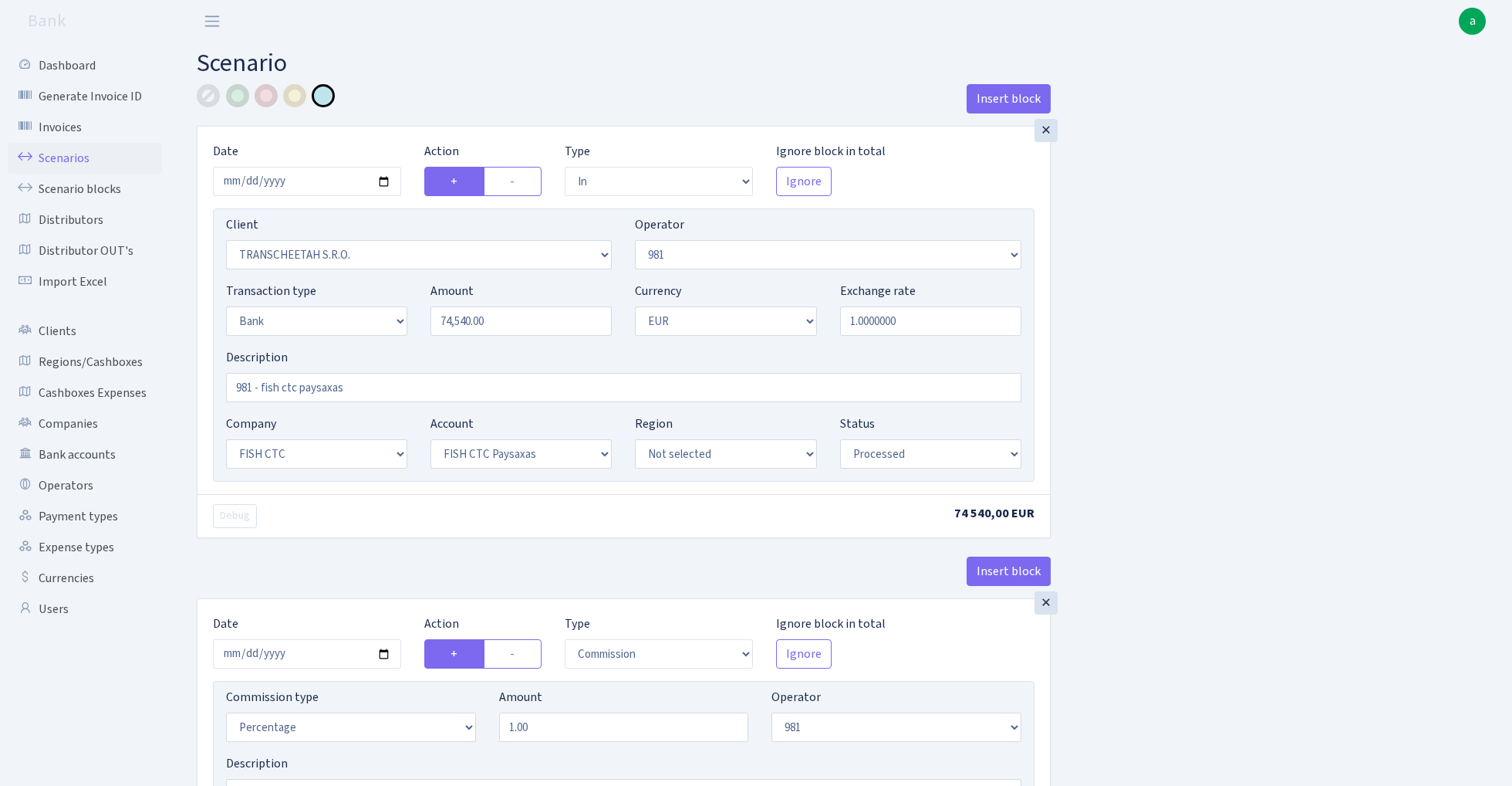
click at [60, 155] on link "Scenarios" at bounding box center [85, 158] width 155 height 31
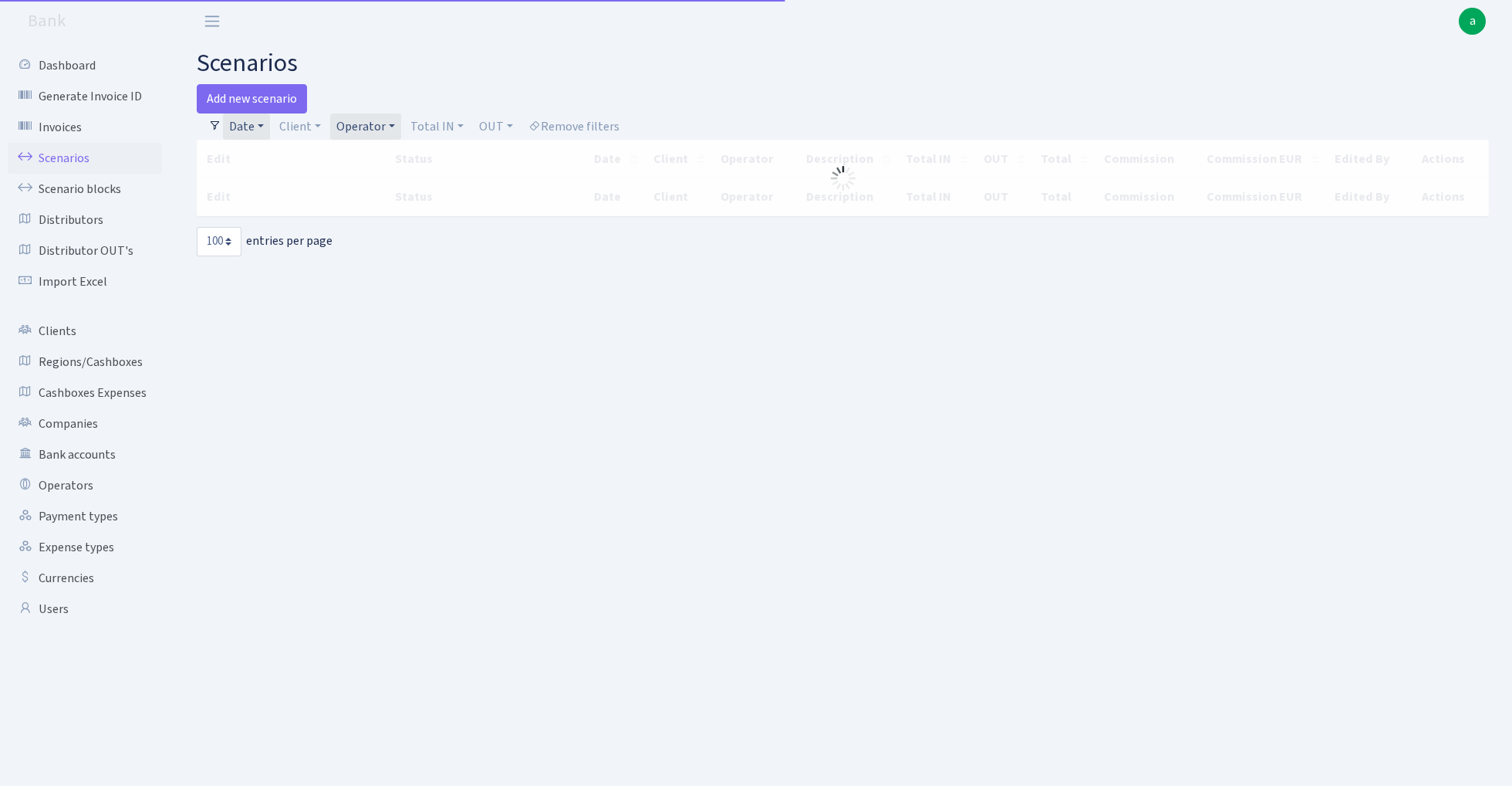
select select "100"
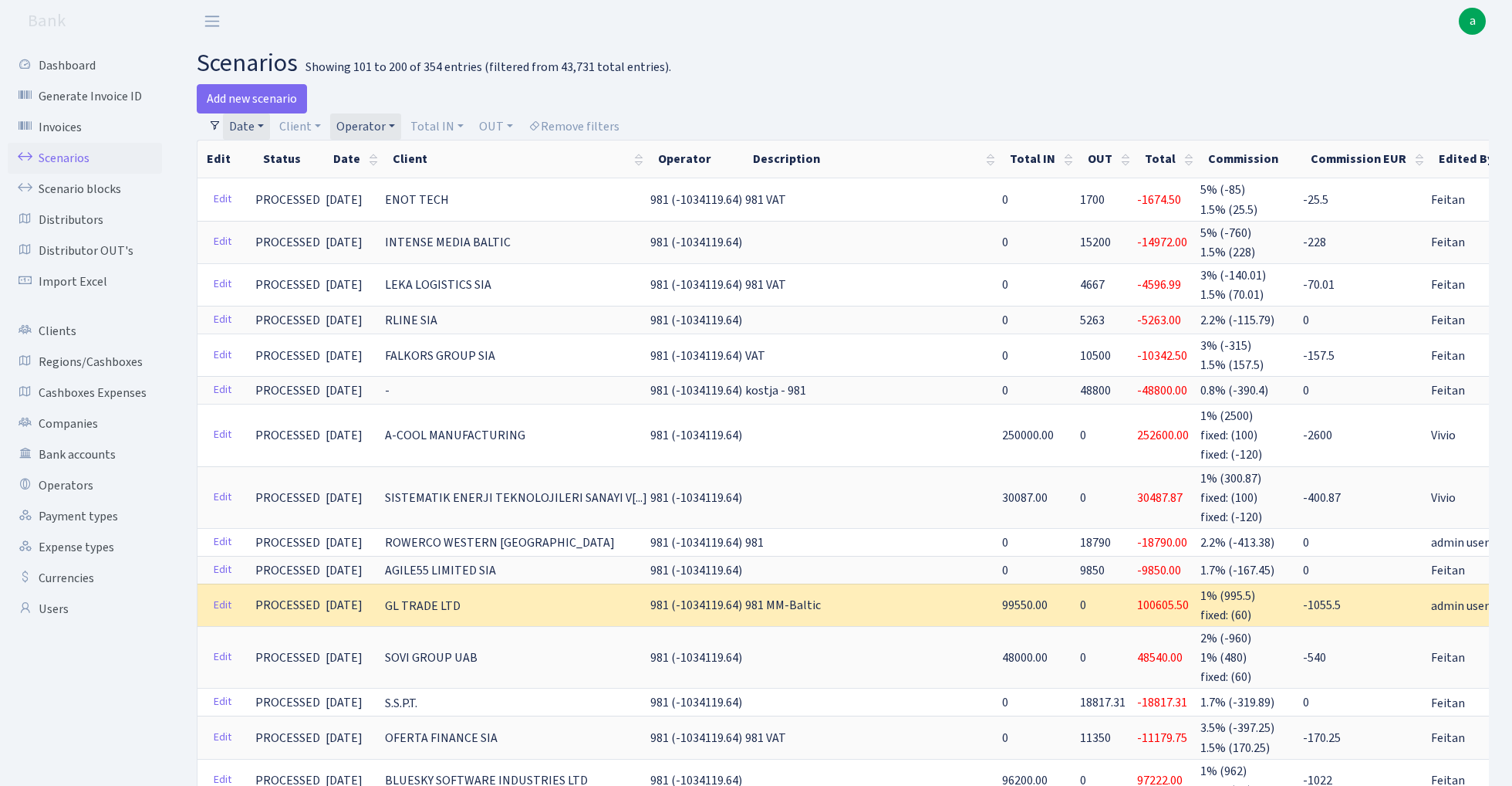
click at [367, 125] on link "Operator" at bounding box center [365, 126] width 71 height 27
click at [395, 189] on input "search" at bounding box center [391, 181] width 113 height 24
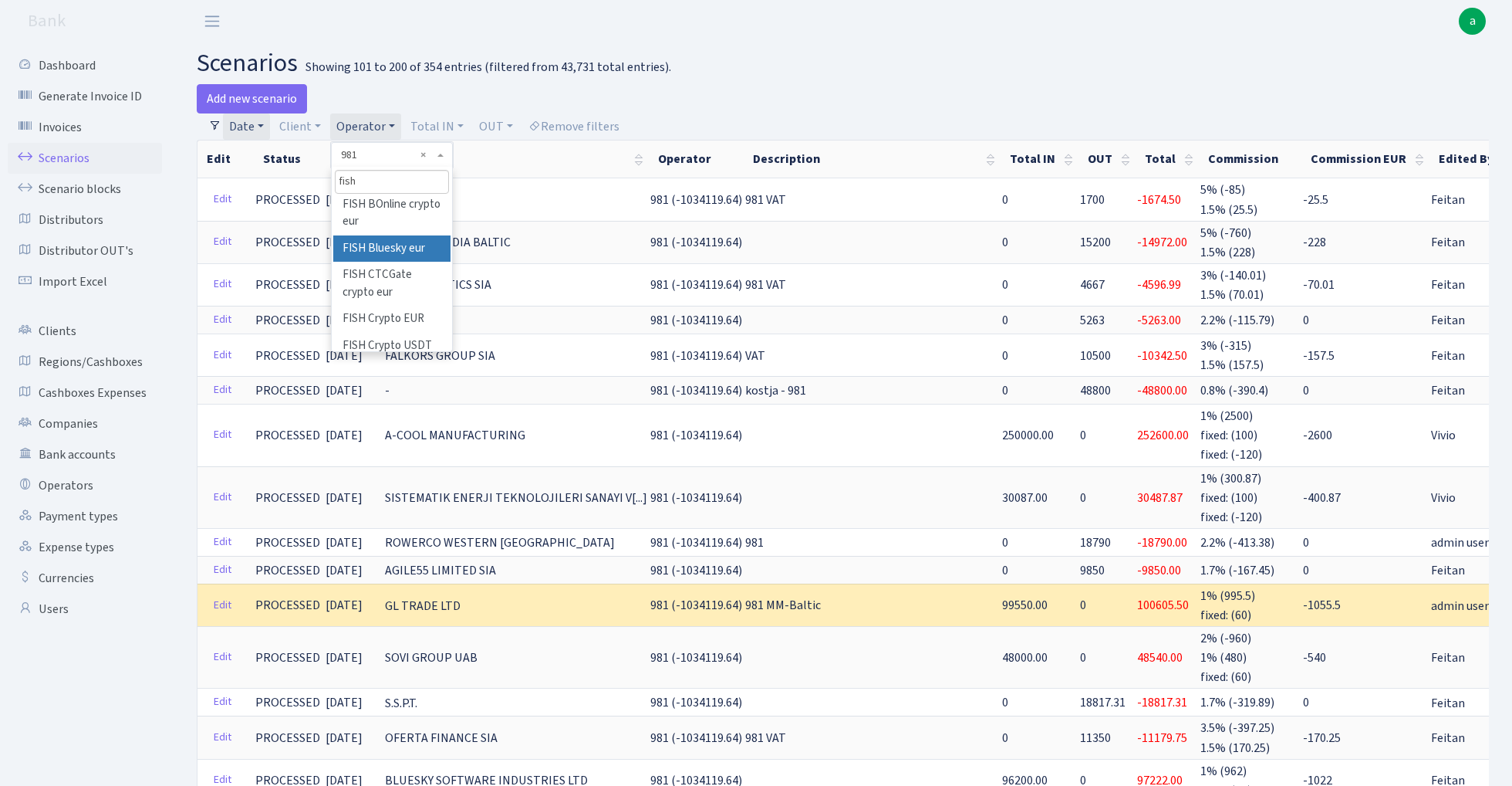
scroll to position [210, 0]
type input "fish"
click at [411, 304] on li "FISH Crypto EUR" at bounding box center [391, 317] width 116 height 27
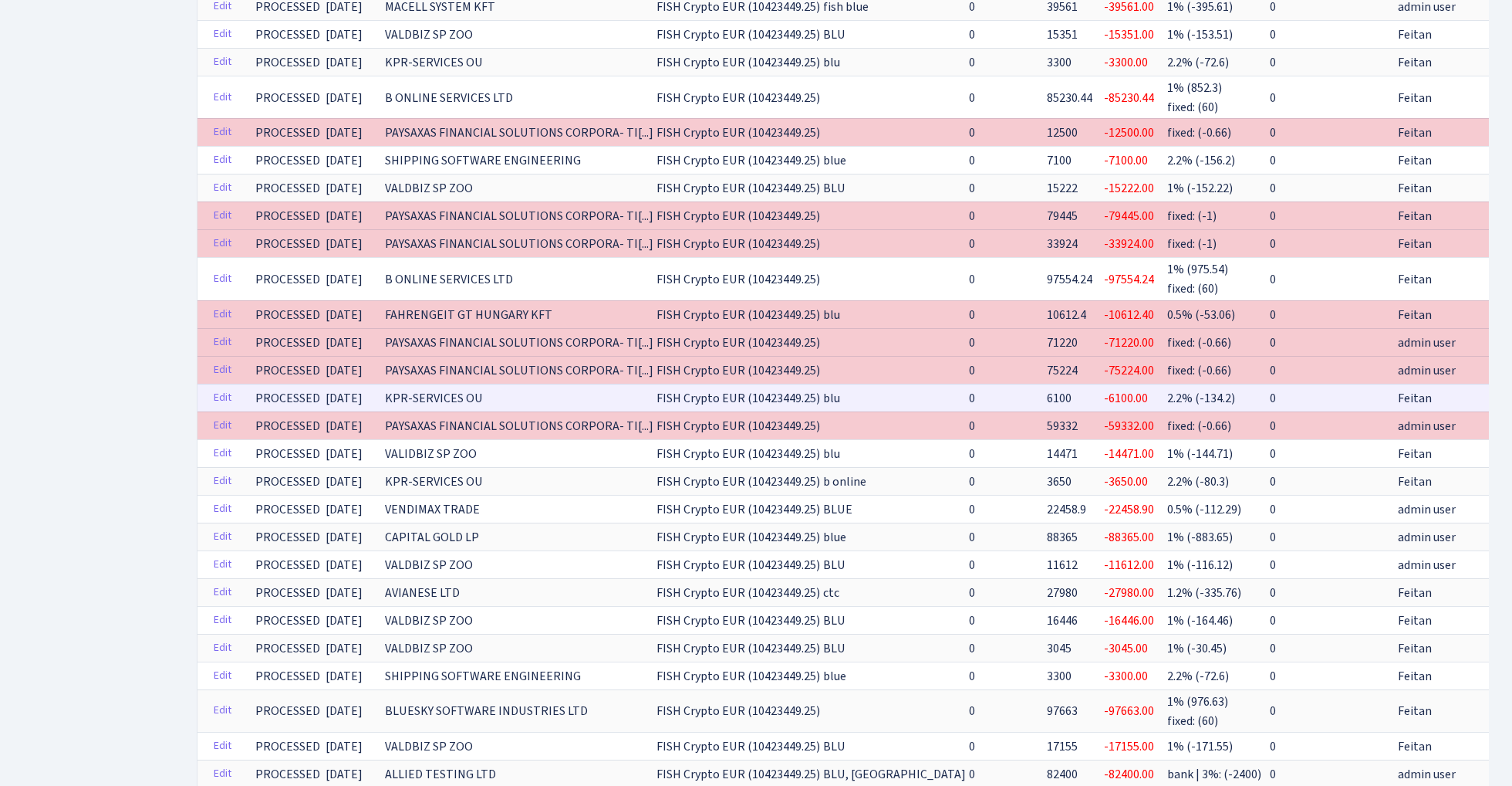
scroll to position [778, 0]
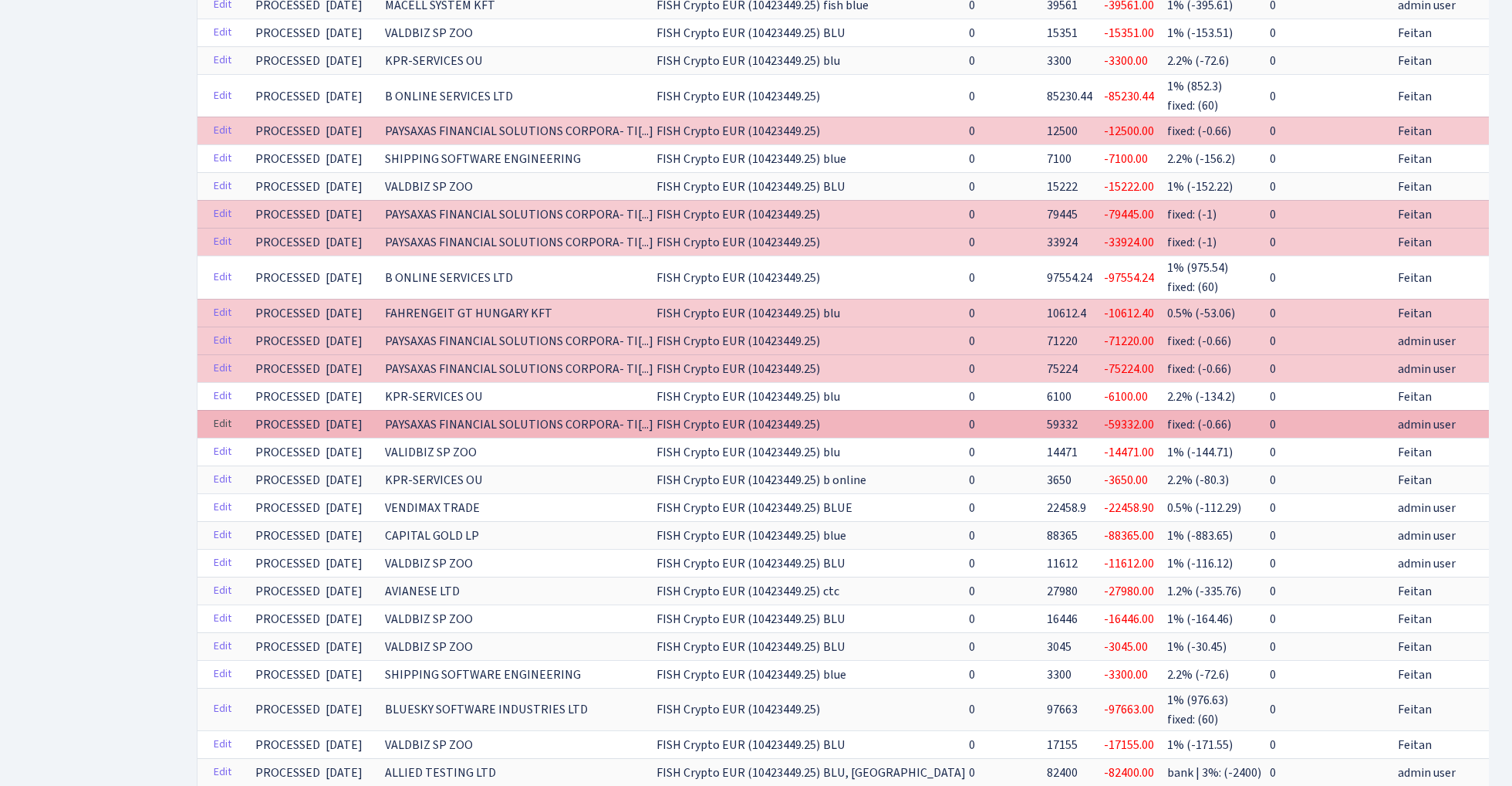
click at [219, 412] on link "Edit" at bounding box center [222, 424] width 32 height 24
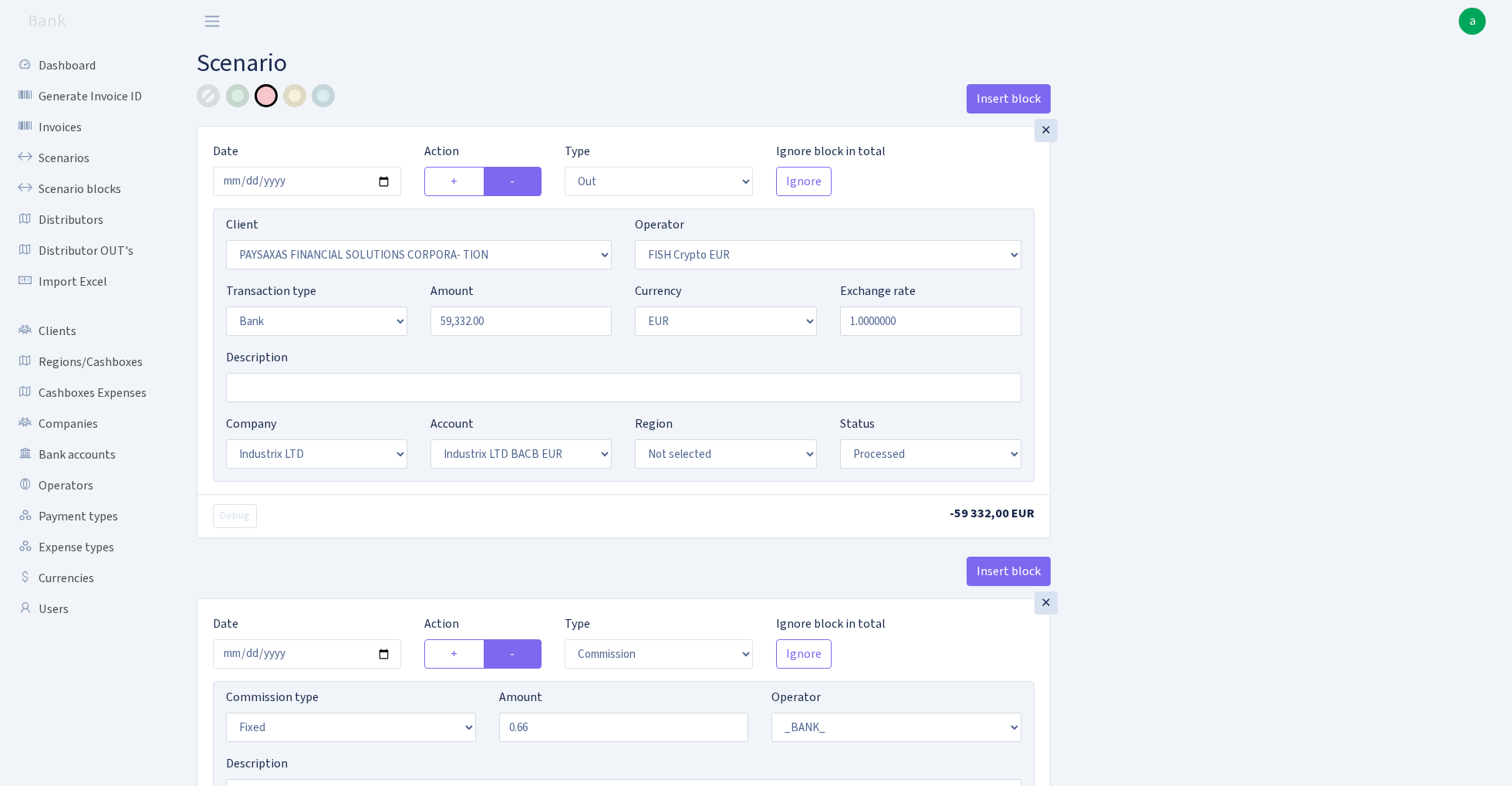
select select "out"
select select "2929"
select select "244"
select select "2"
select select "1"
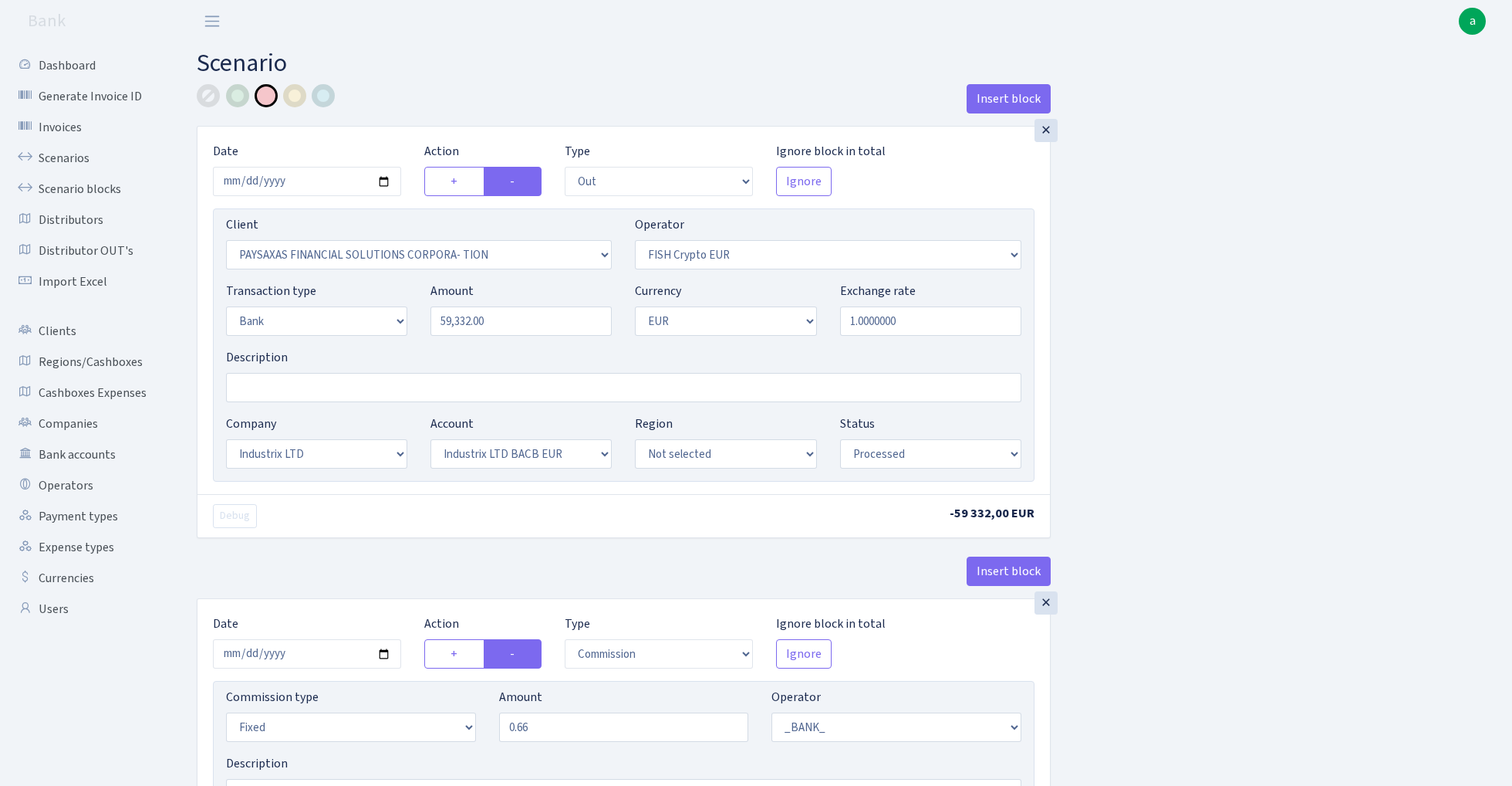
select select "17"
select select "41"
select select "processed"
select select "commission"
select select "fixed"
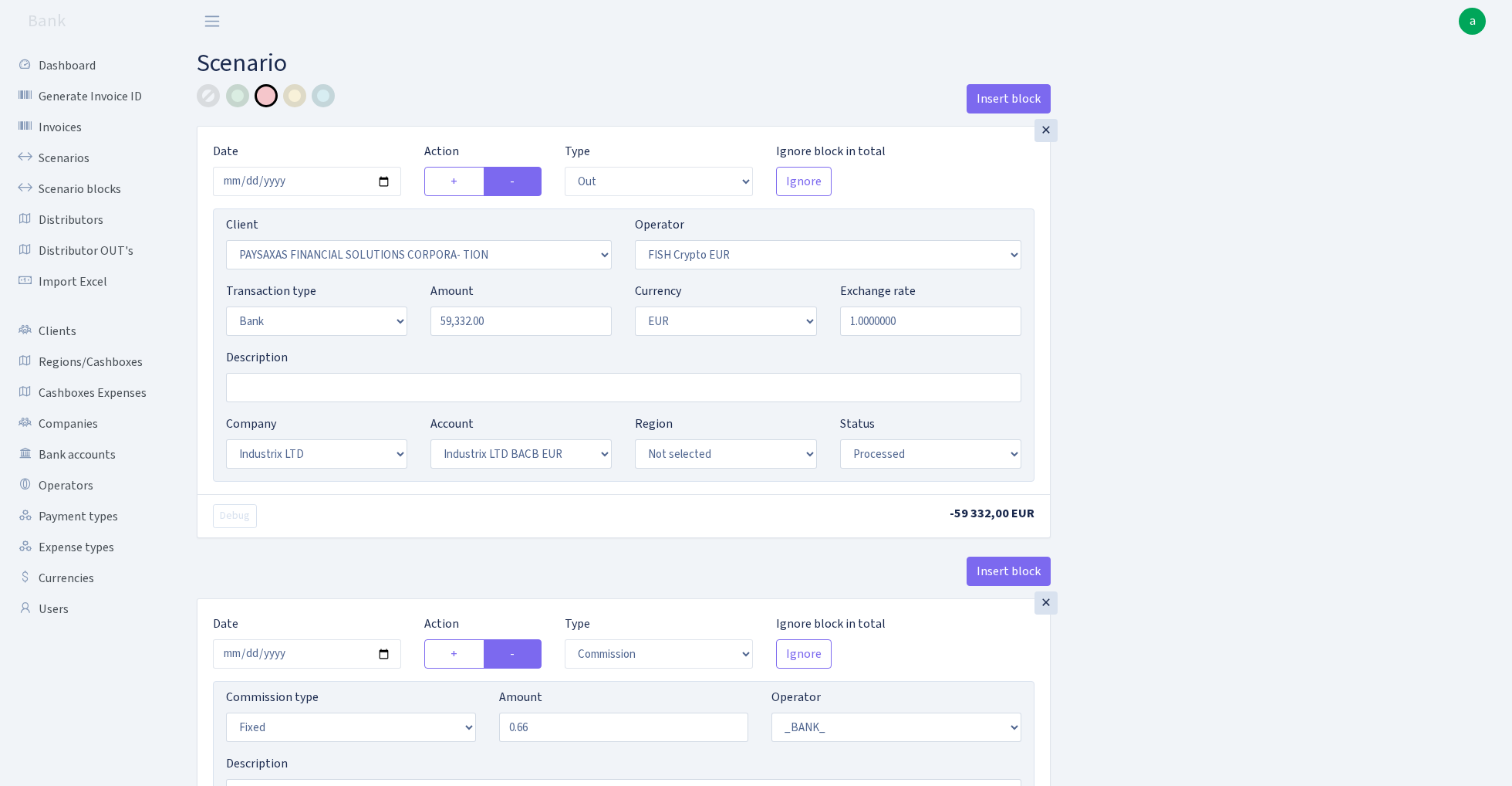
select select "1"
select select "17"
select select "41"
select select "processed"
select select "1685"
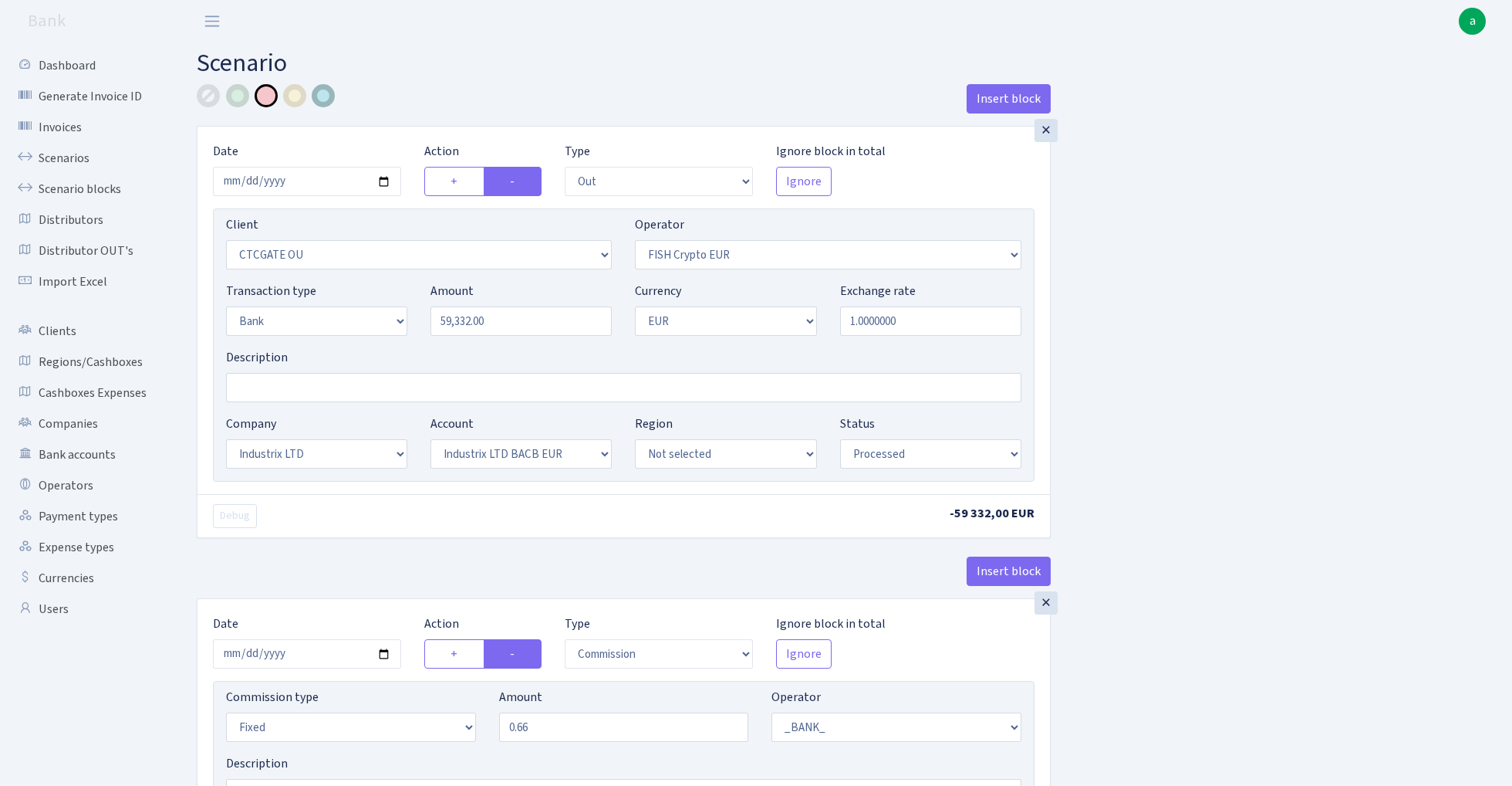
click at [324, 99] on div at bounding box center [324, 96] width 24 height 24
click at [297, 390] on input "Description" at bounding box center [624, 387] width 795 height 30
paste input "981 - fish ctc paysaxas"
drag, startPoint x: 409, startPoint y: 390, endPoint x: 177, endPoint y: 387, distance: 232.0
click at [177, 387] on div "Insert block × Date 2025-01-22 Action + - Type --- In Out Commission Field requ…" at bounding box center [842, 593] width 1338 height 1018
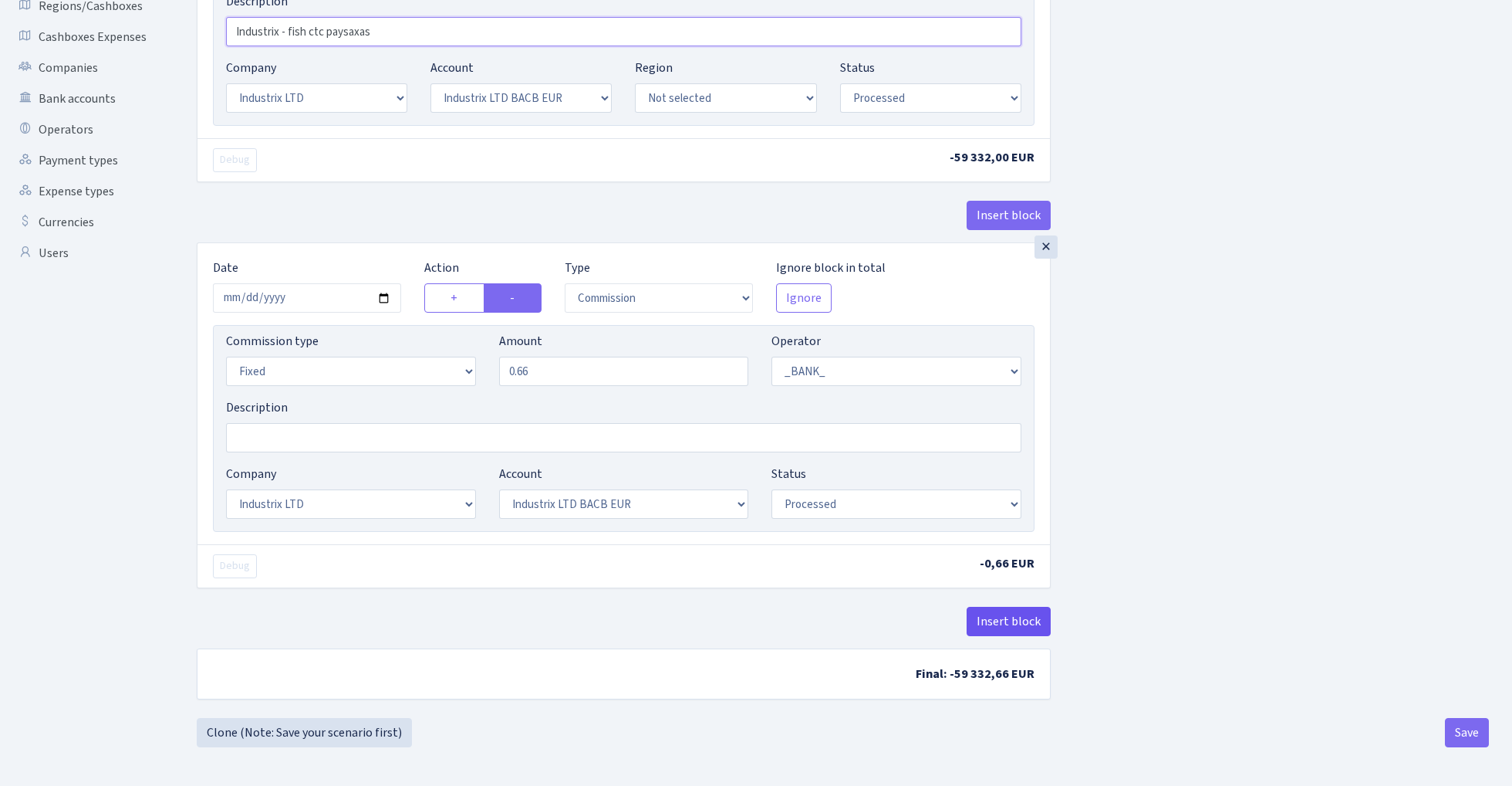
scroll to position [360, 0]
type input "Industrix - fish ctc paysaxas"
click at [999, 622] on button "Insert block" at bounding box center [1008, 622] width 84 height 30
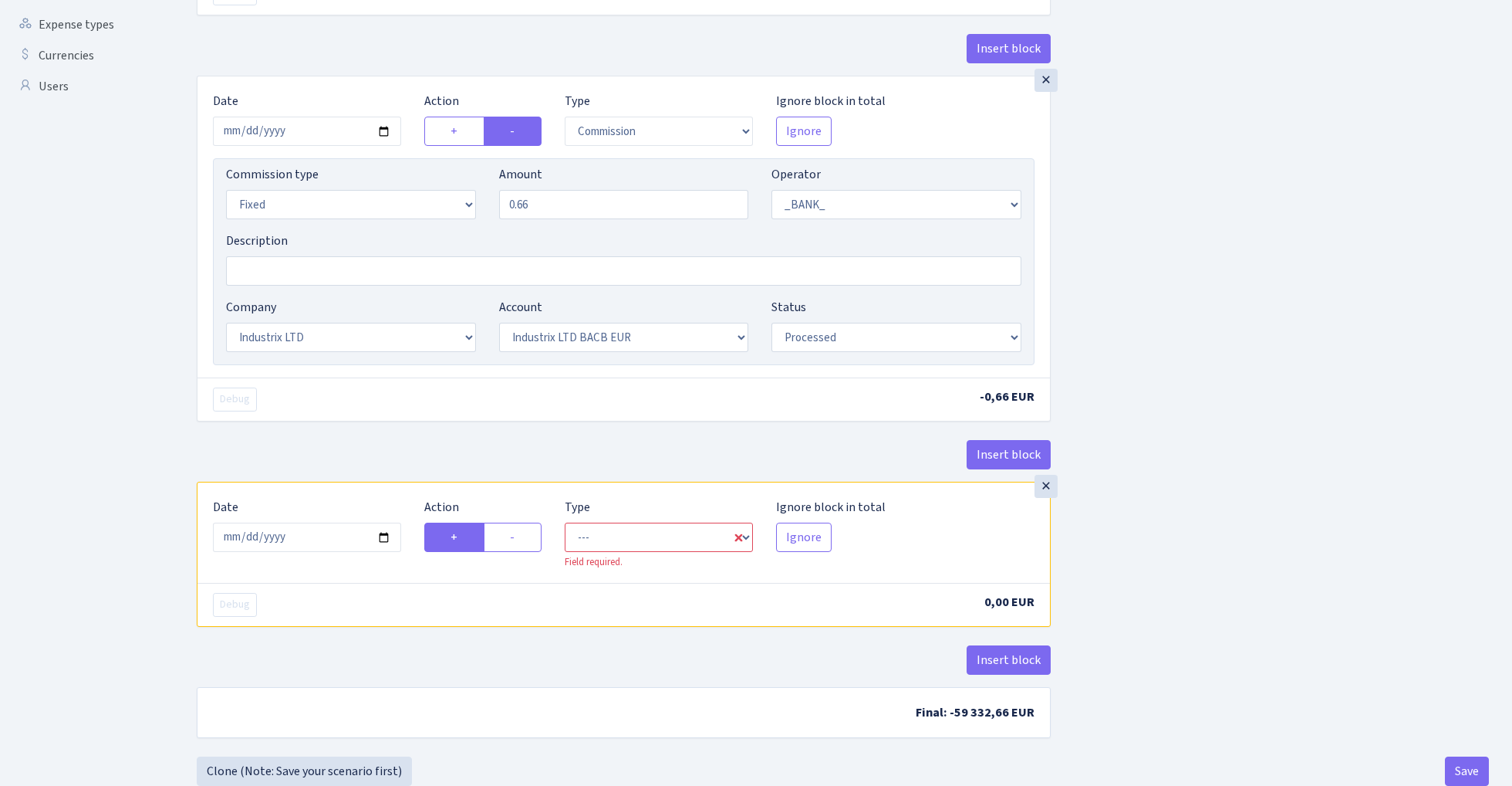
scroll to position [536, 0]
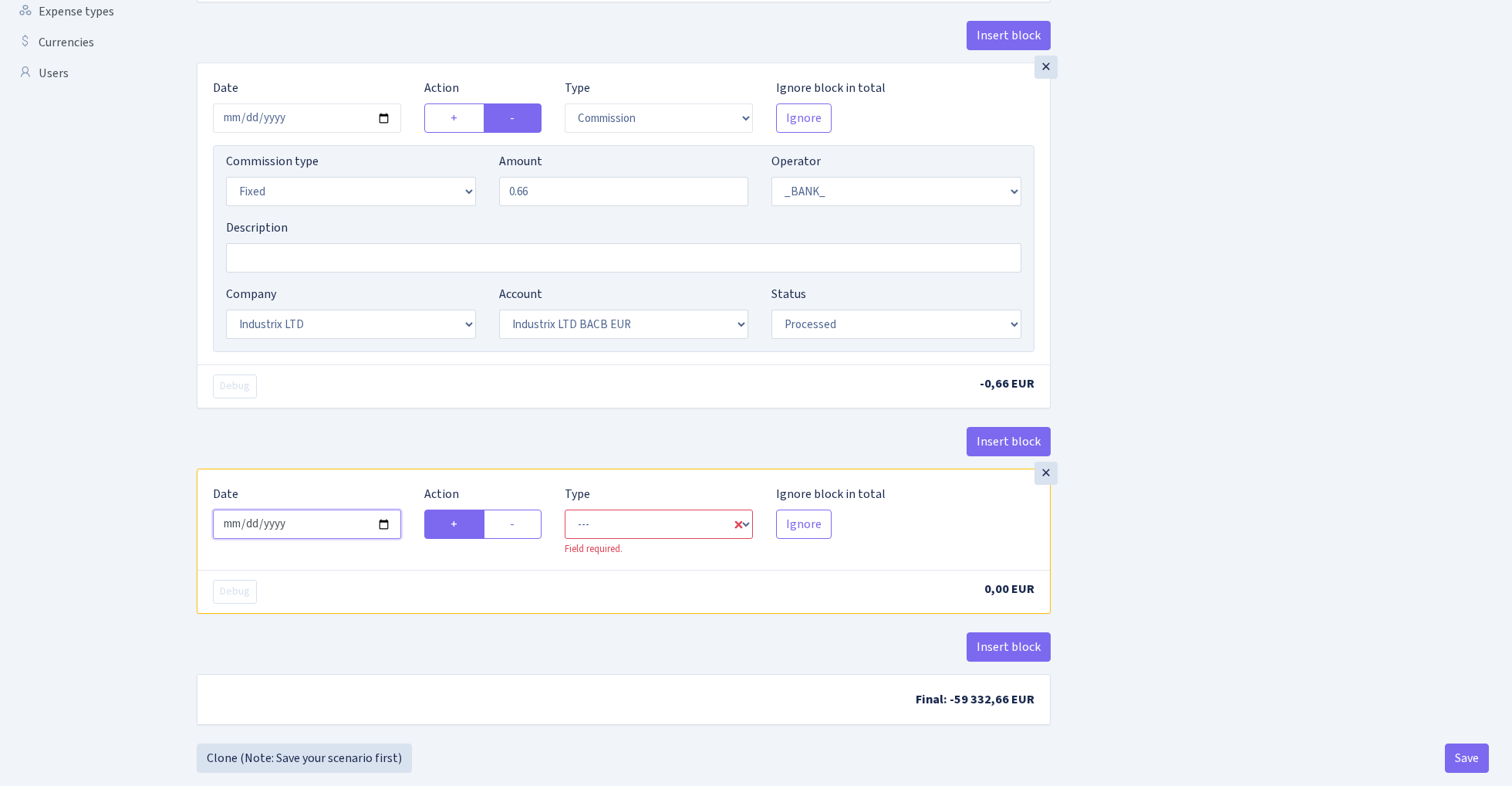
click at [332, 526] on input "[DATE]" at bounding box center [306, 524] width 188 height 30
type input "2025-01-22"
click at [335, 450] on div "Insert block" at bounding box center [623, 447] width 853 height 41
select select "in"
select select "1"
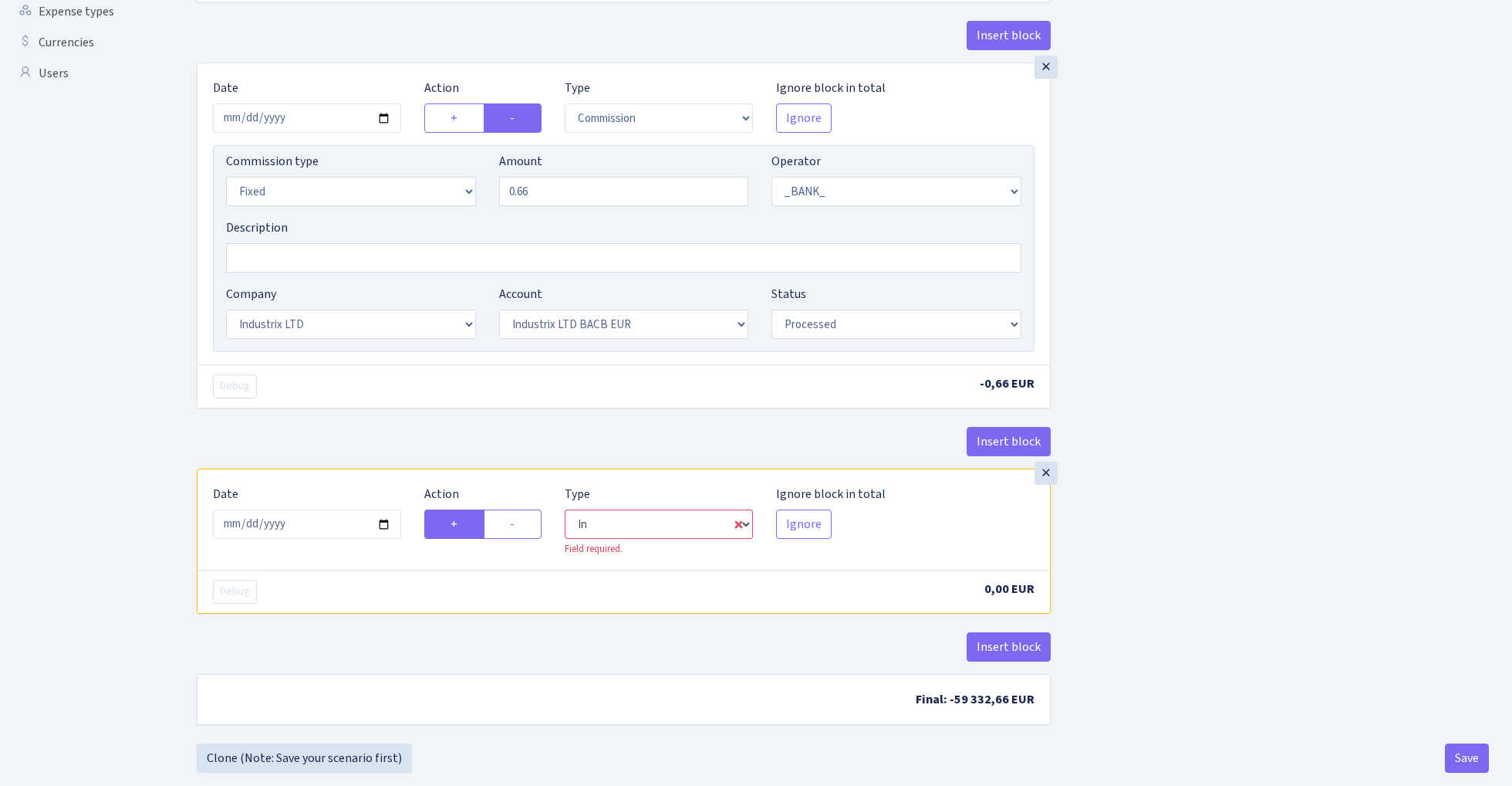
select select "1"
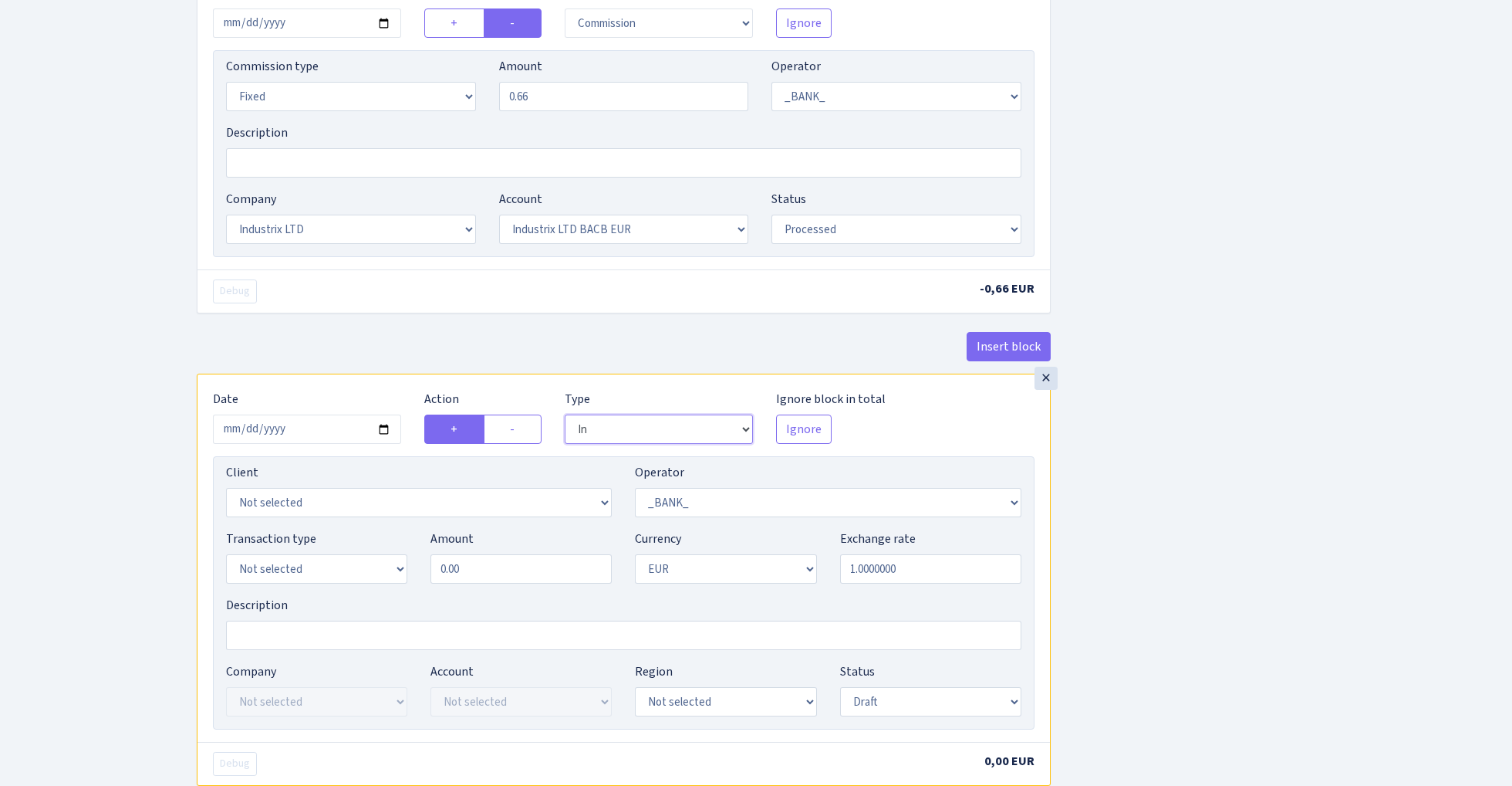
scroll to position [637, 0]
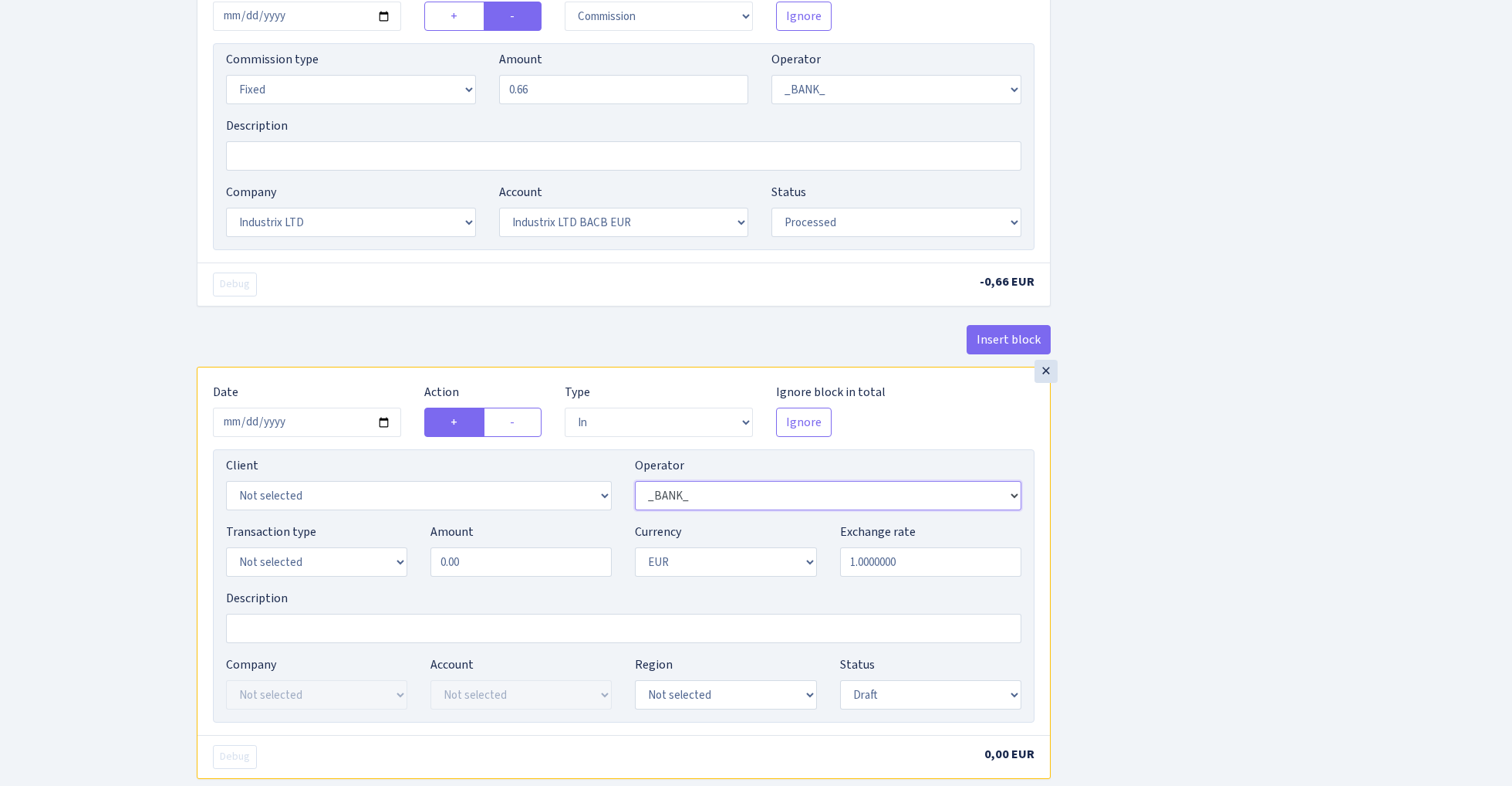
select select "409"
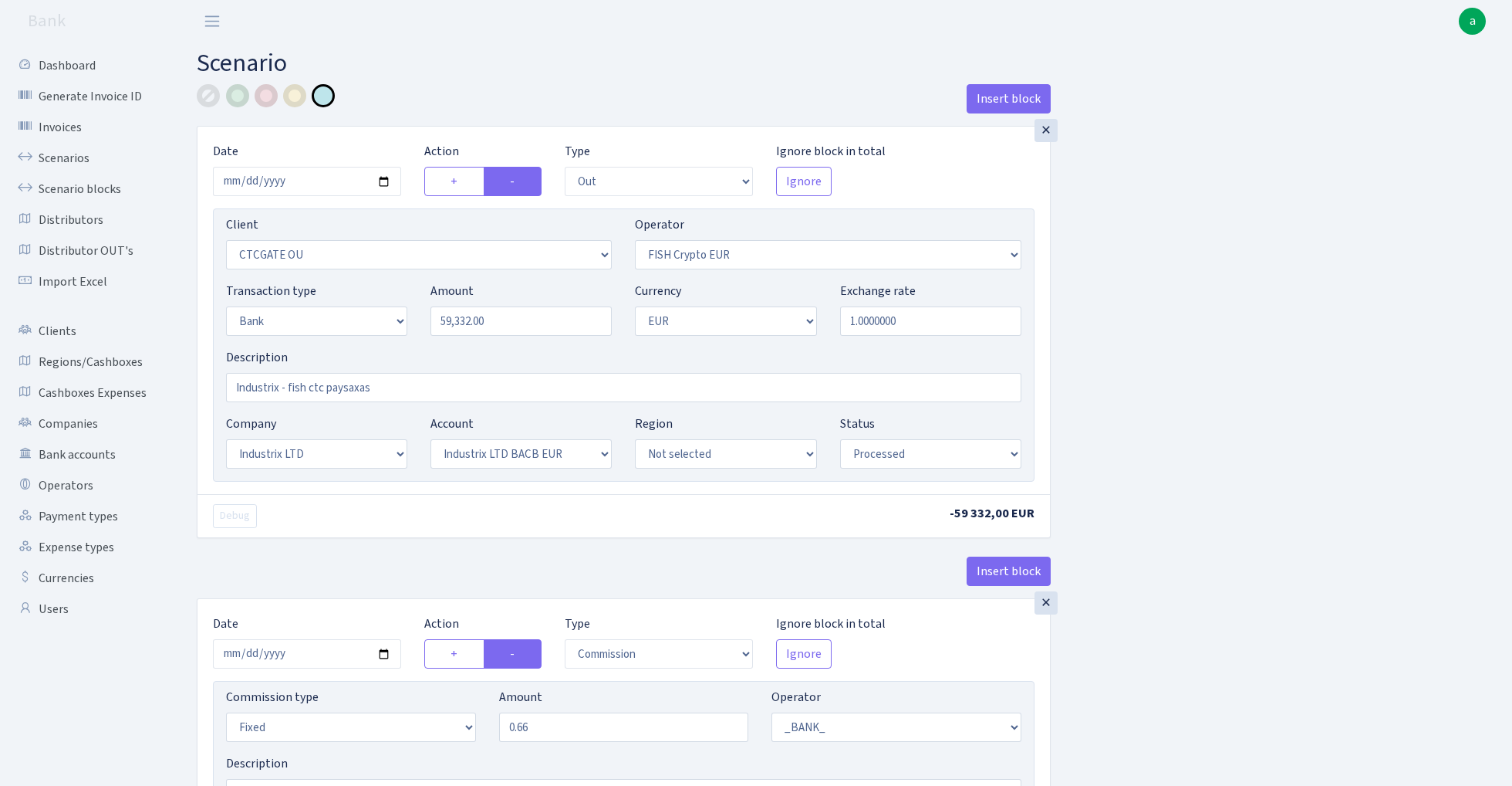
scroll to position [0, 0]
select select "409"
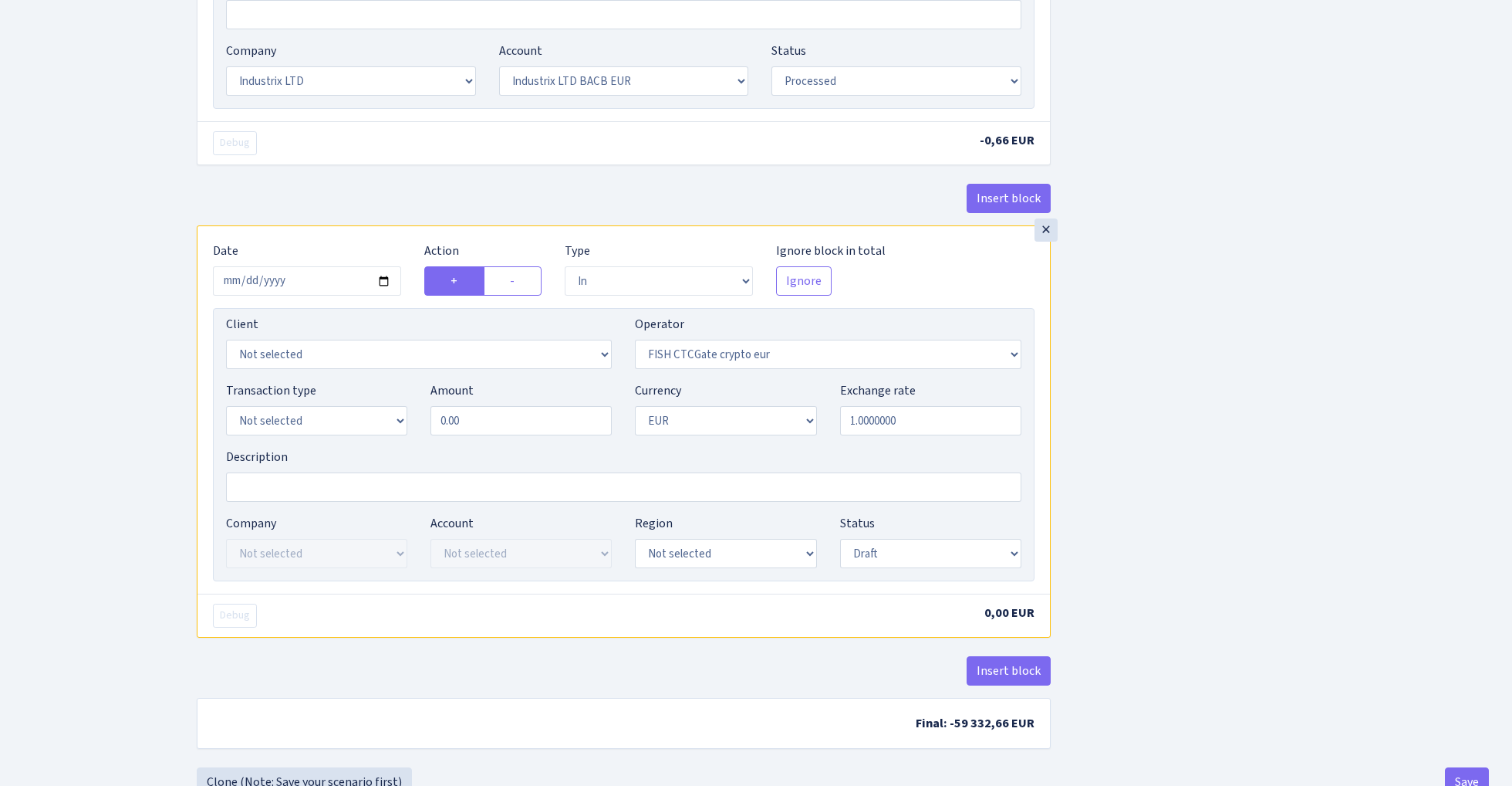
scroll to position [782, 0]
select select "3231"
select select "2"
select select "24"
select select "72"
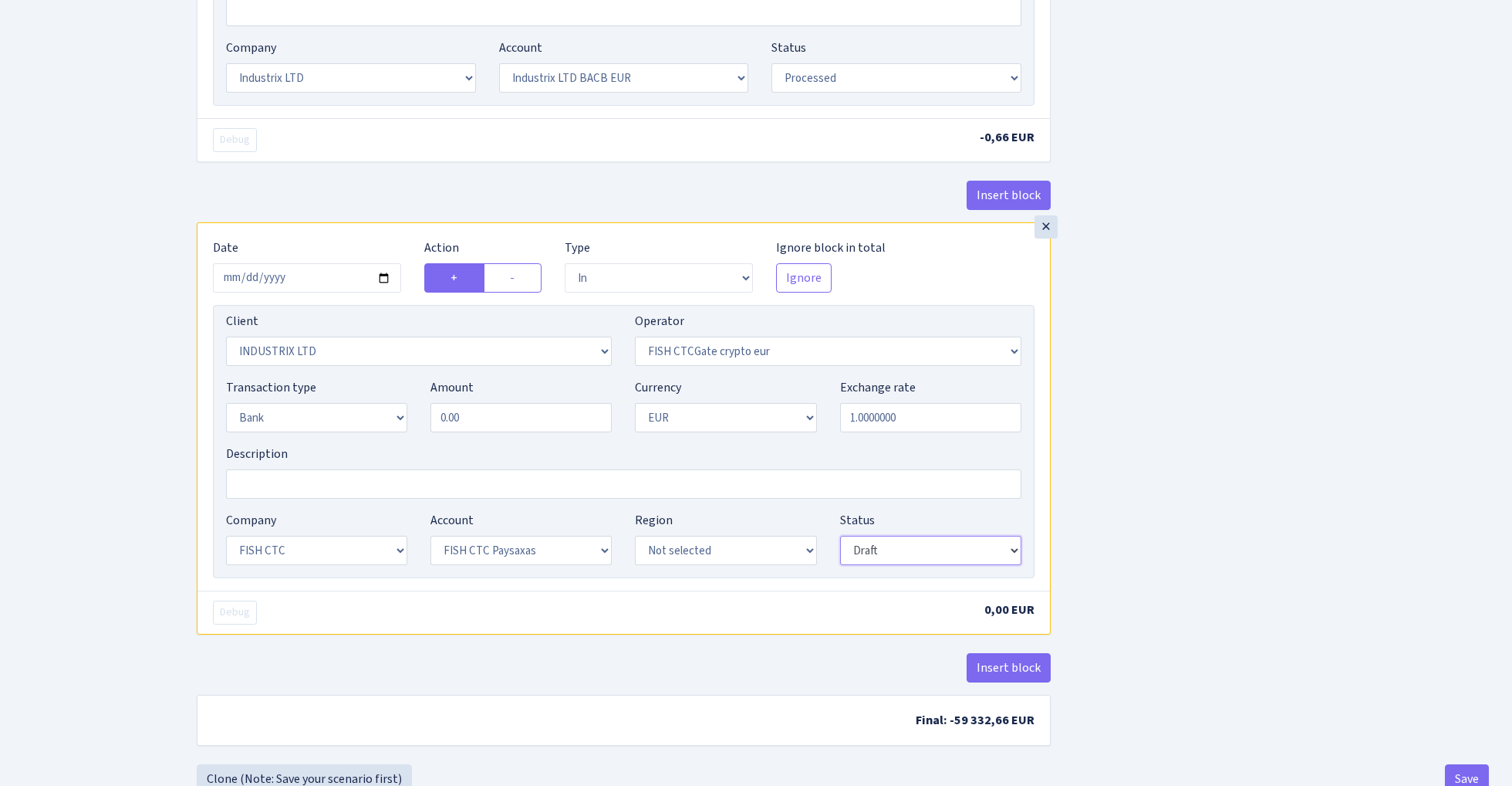
select select "processed"
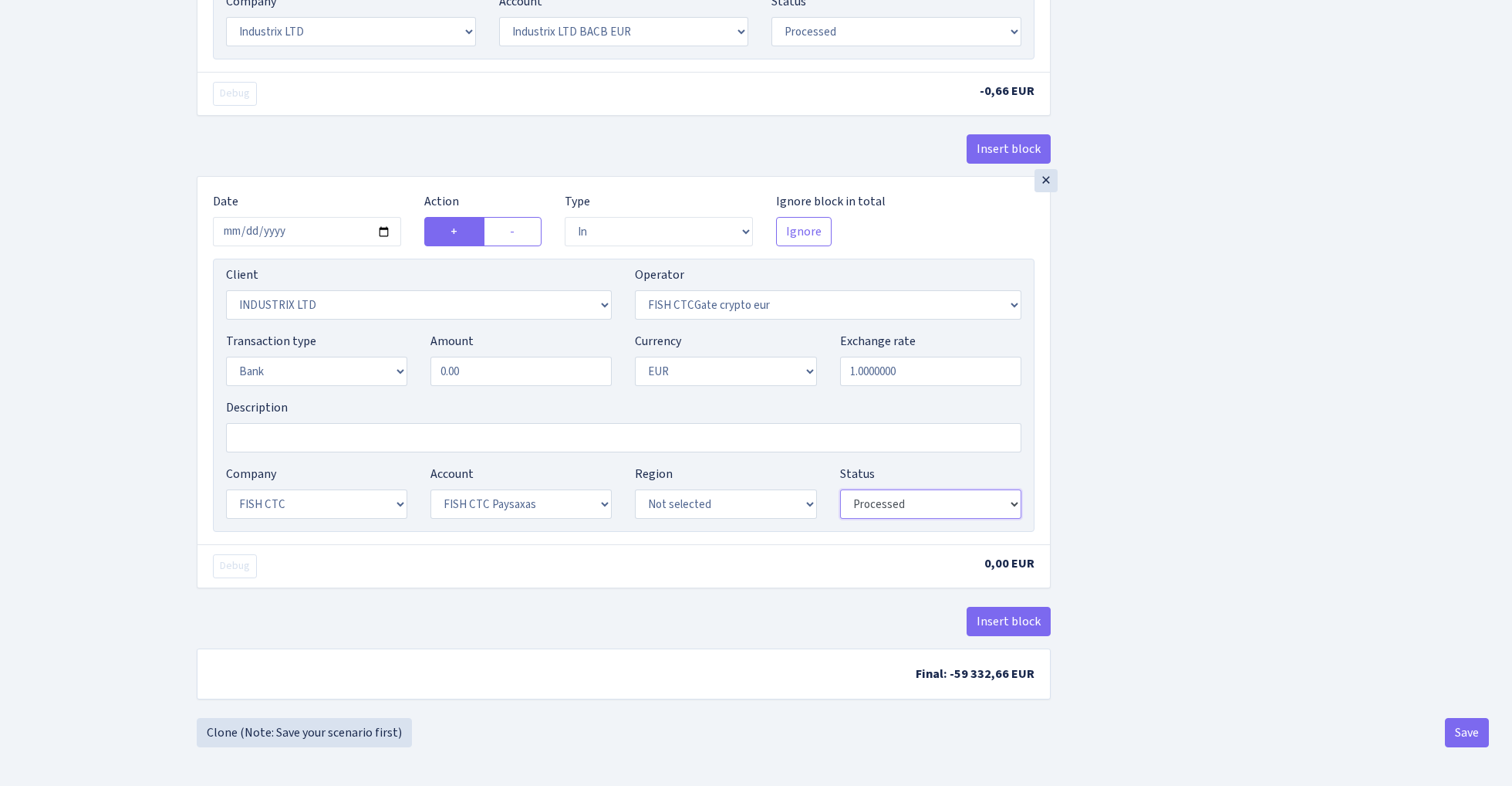
scroll to position [834, 0]
click at [514, 372] on input "0.00" at bounding box center [521, 371] width 181 height 30
type input "59,332.00"
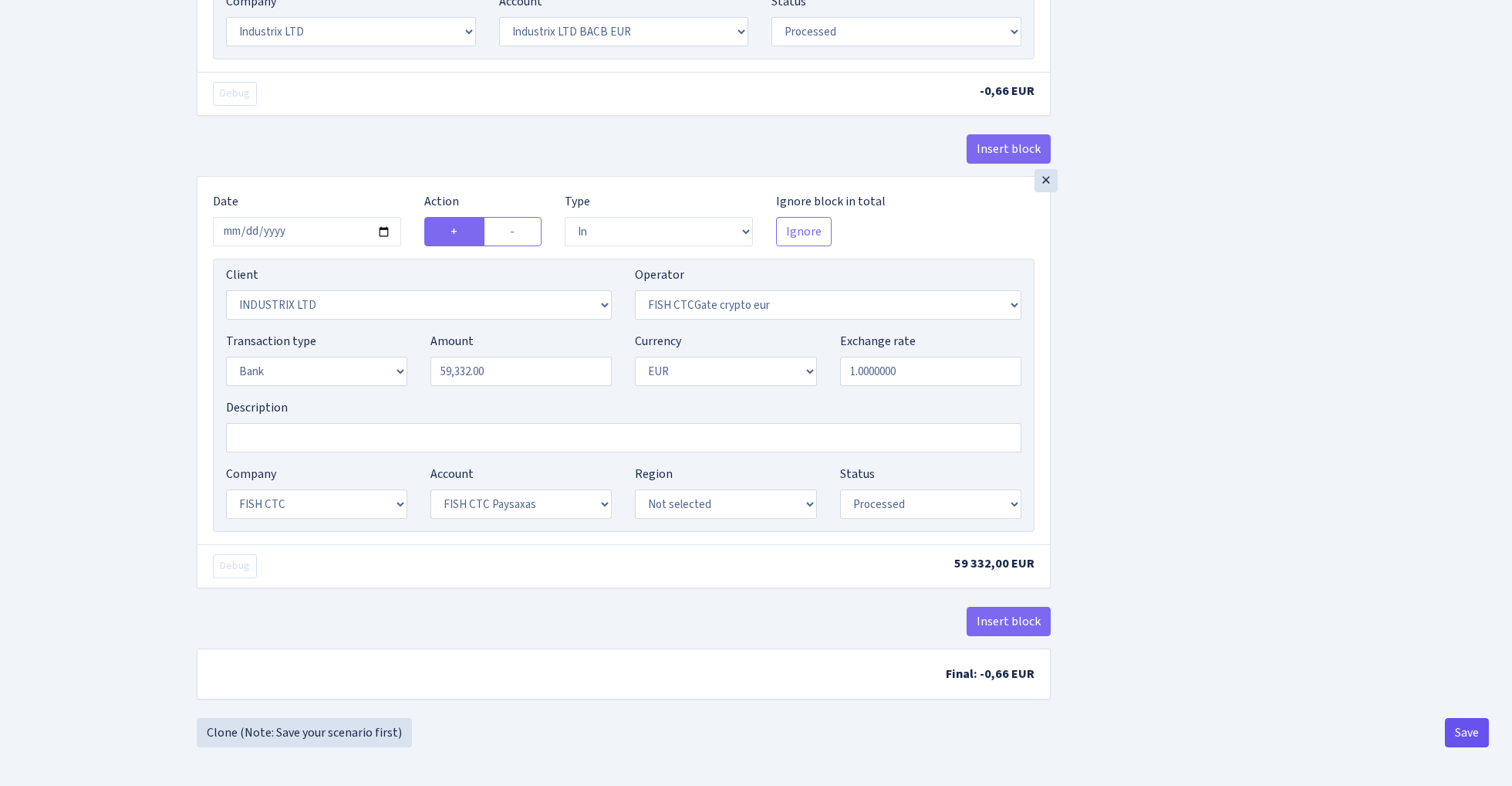
click at [1455, 727] on button "Save" at bounding box center [1466, 733] width 44 height 30
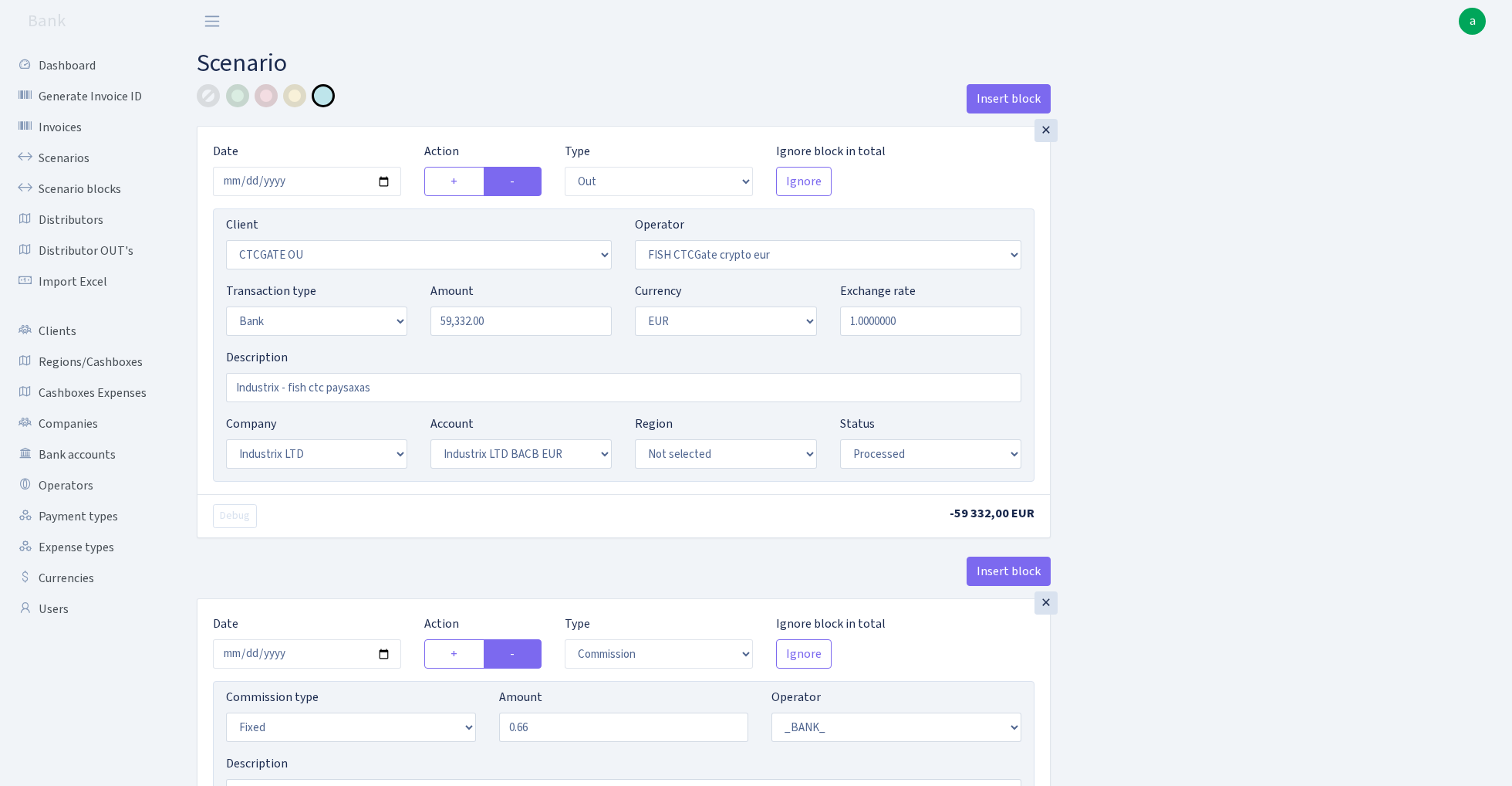
select select "out"
select select "1685"
select select "409"
select select "2"
select select "1"
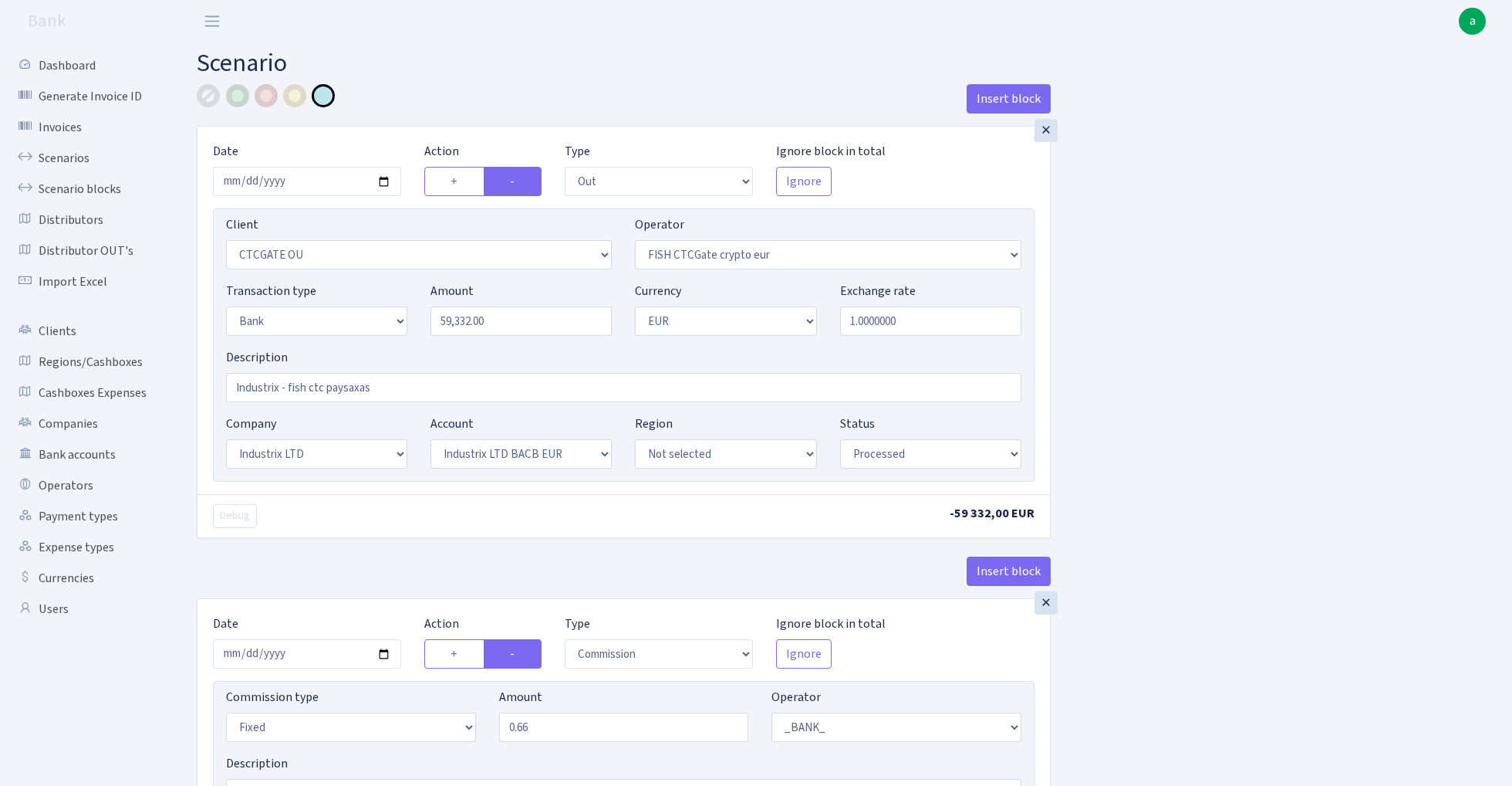
select select "17"
select select "41"
select select "processed"
select select "commission"
select select "fixed"
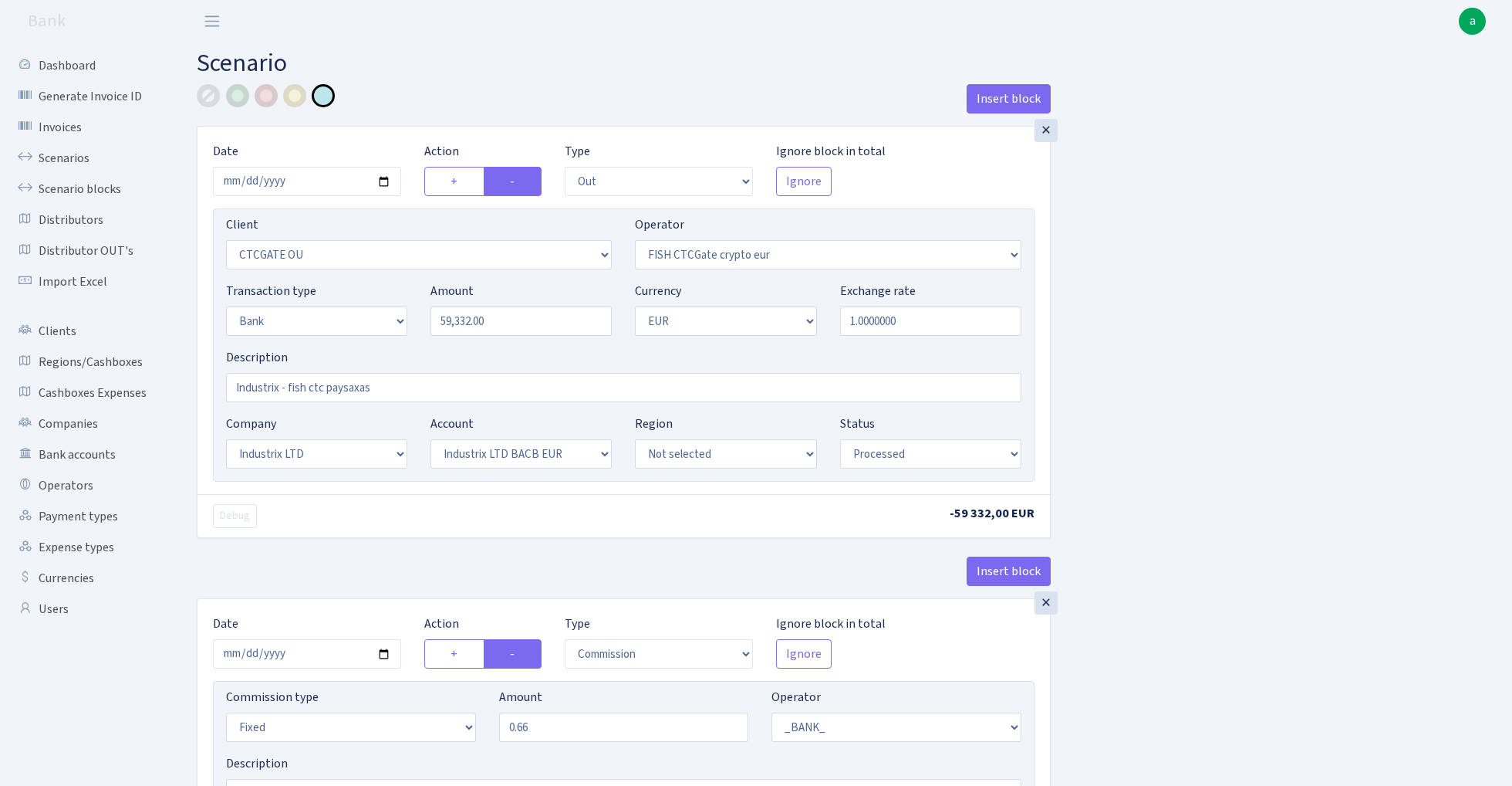
select select "1"
select select "17"
select select "41"
select select "processed"
select select "in"
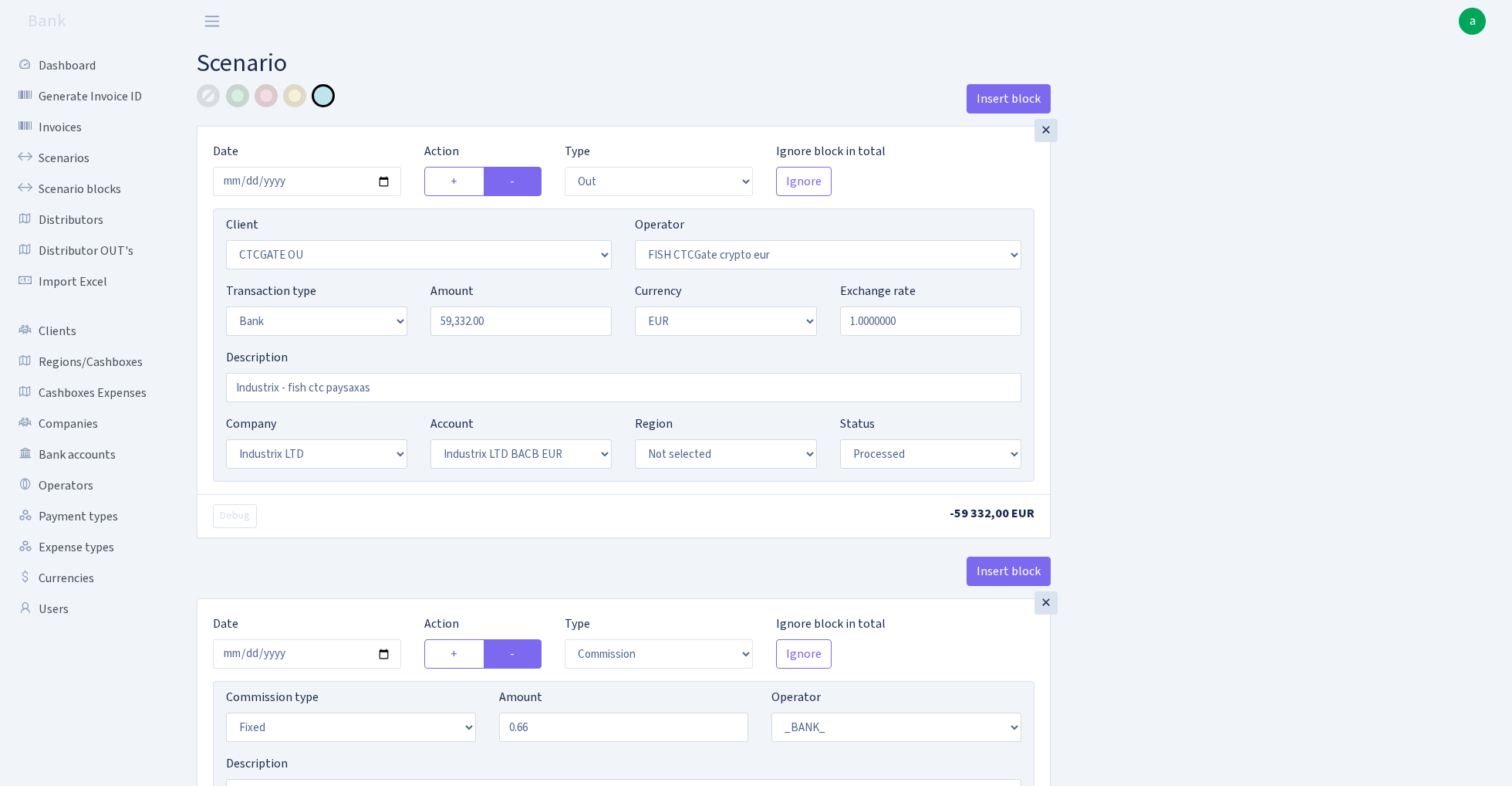
select select "3231"
select select "409"
select select "2"
select select "1"
select select "24"
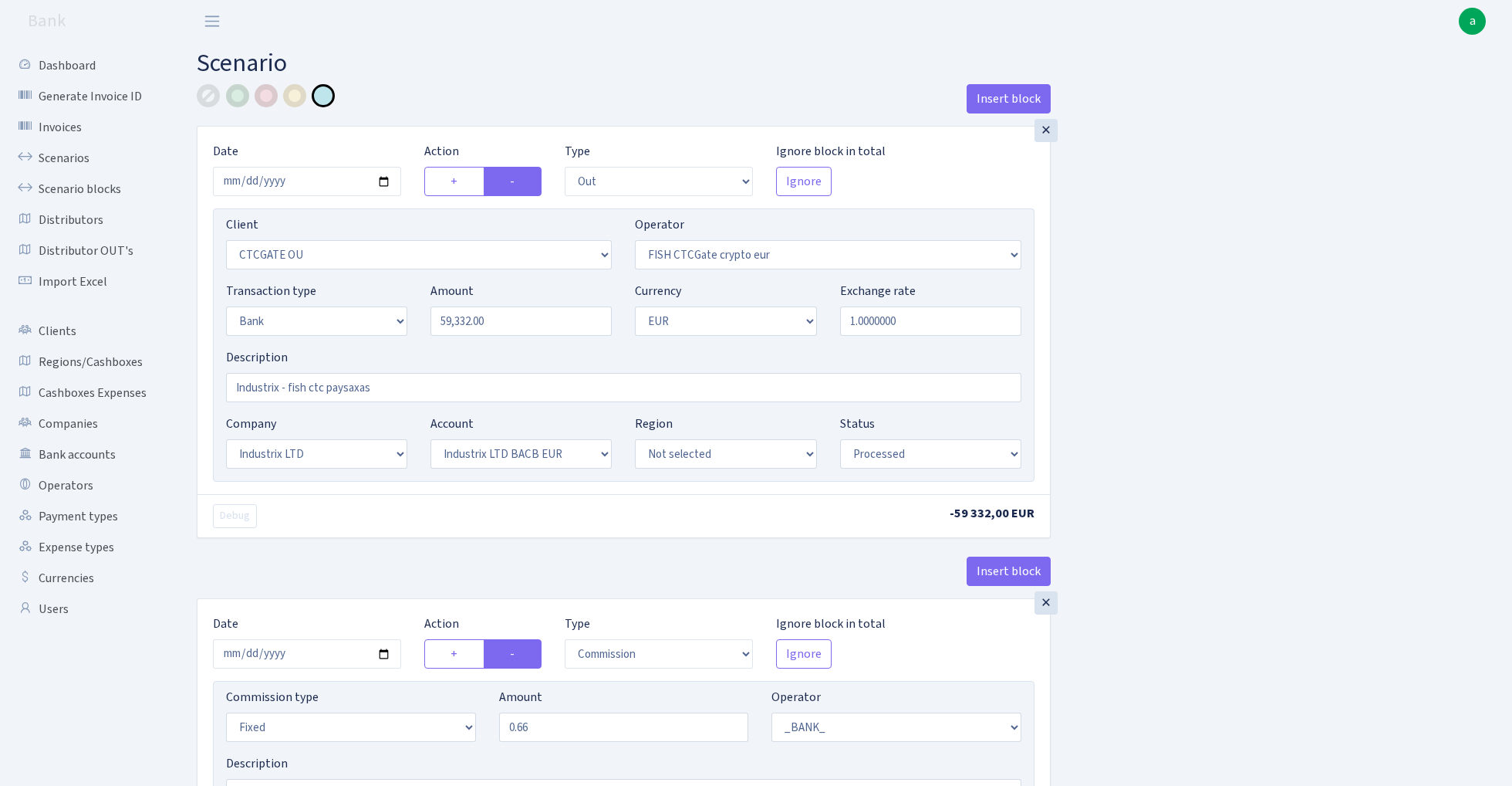
select select "72"
select select "processed"
click at [56, 158] on link "Scenarios" at bounding box center [85, 158] width 155 height 31
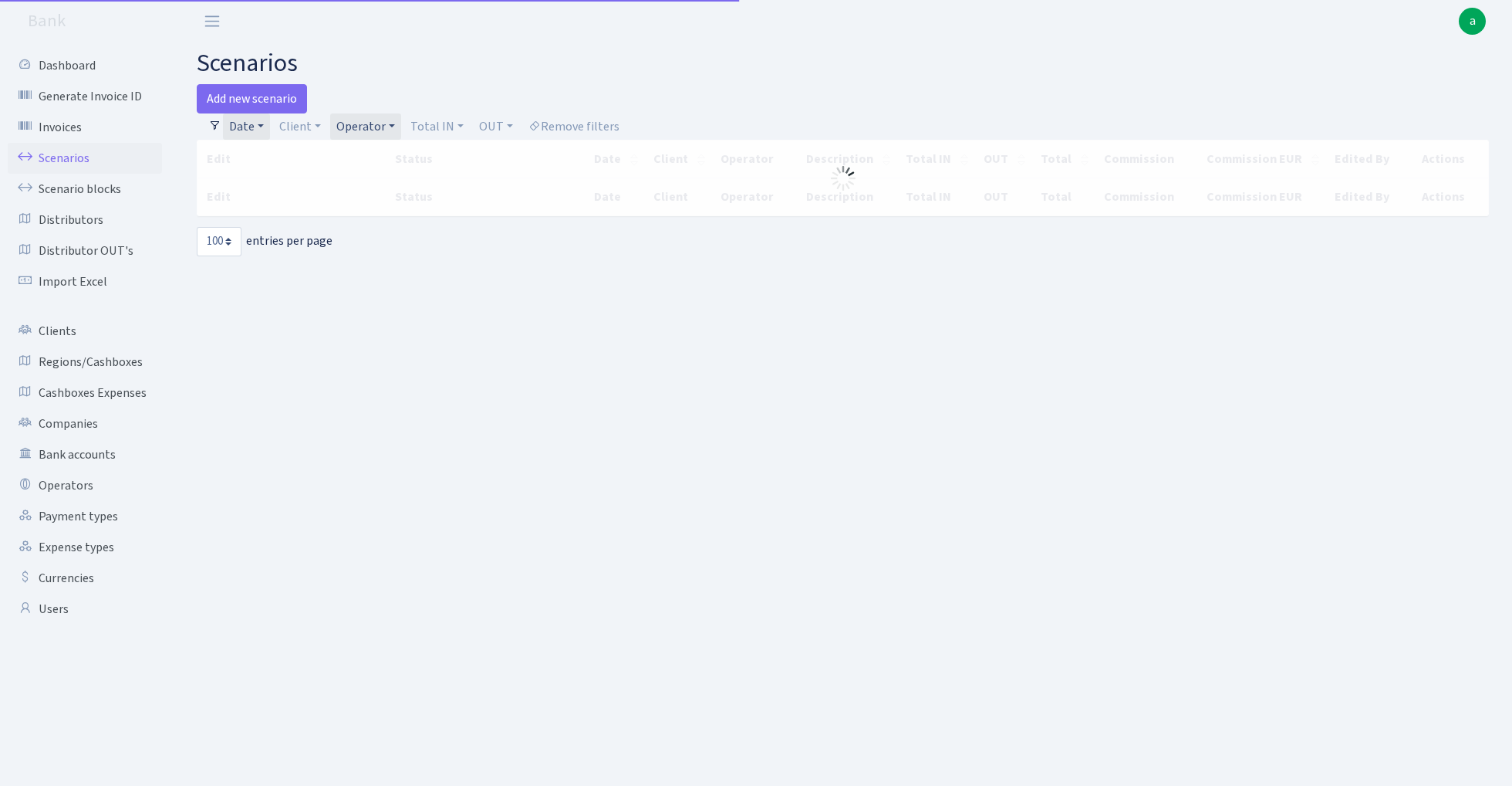
select select "100"
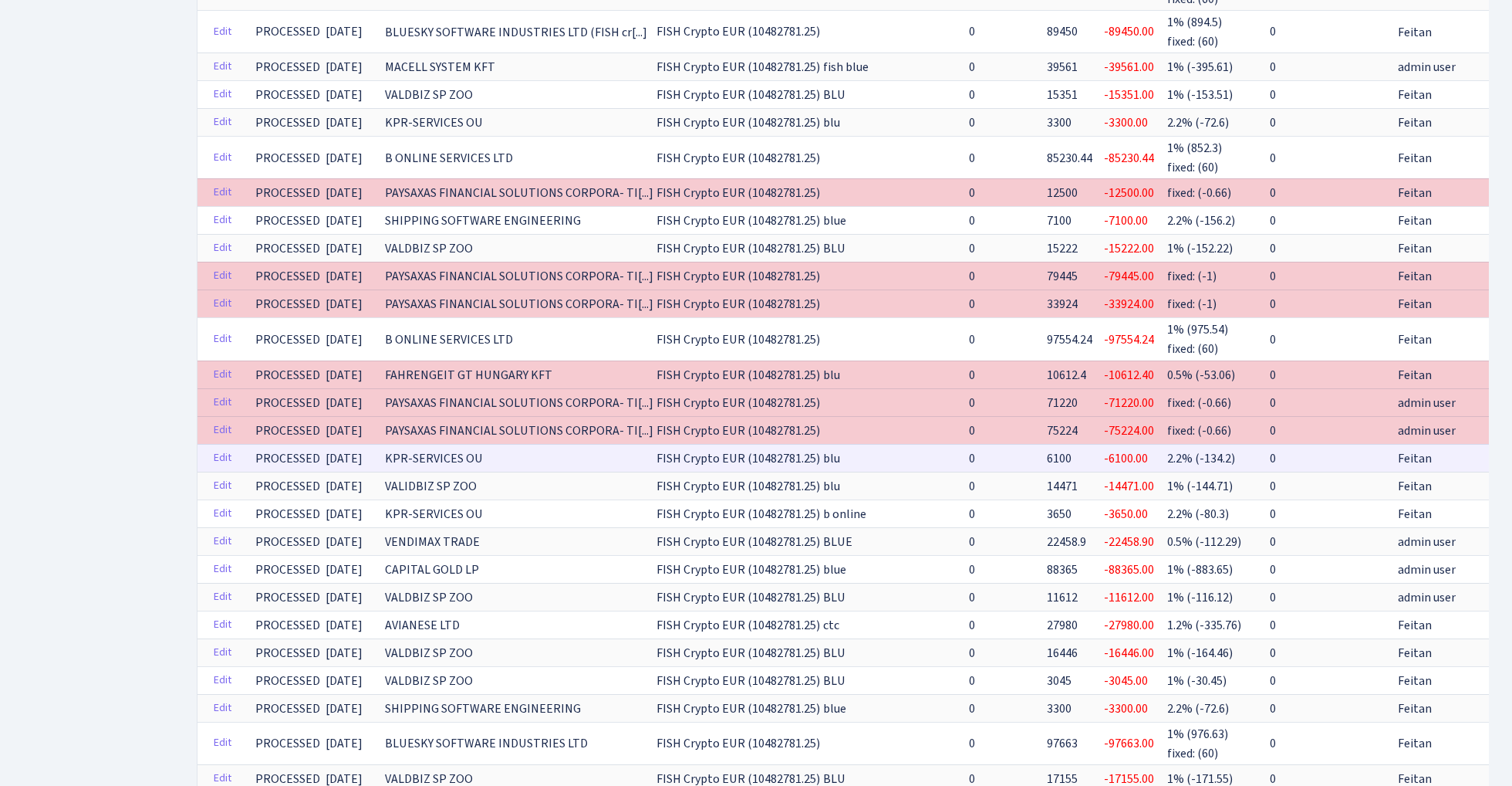
scroll to position [719, 0]
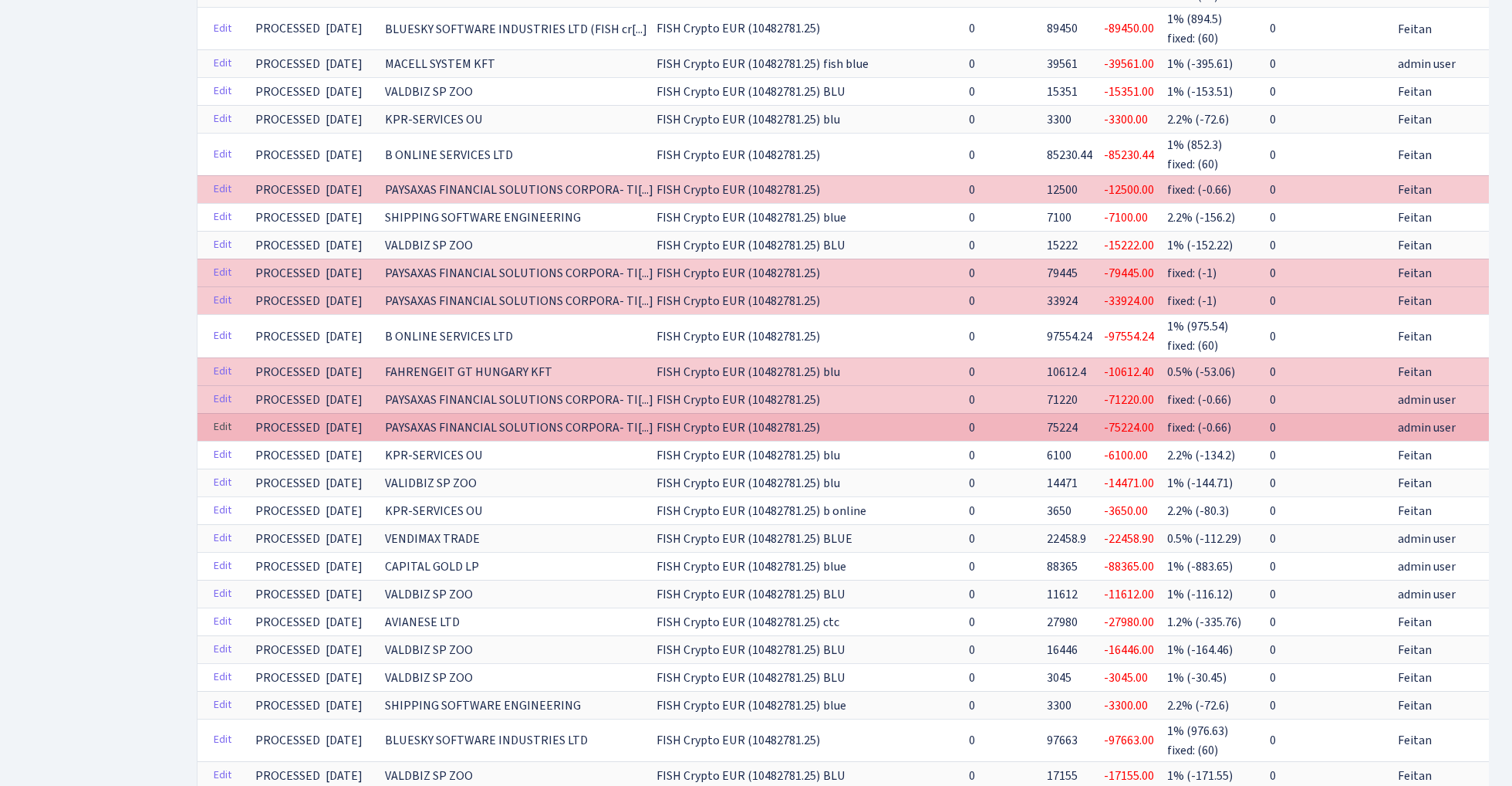
click at [222, 415] on link "Edit" at bounding box center [222, 426] width 32 height 24
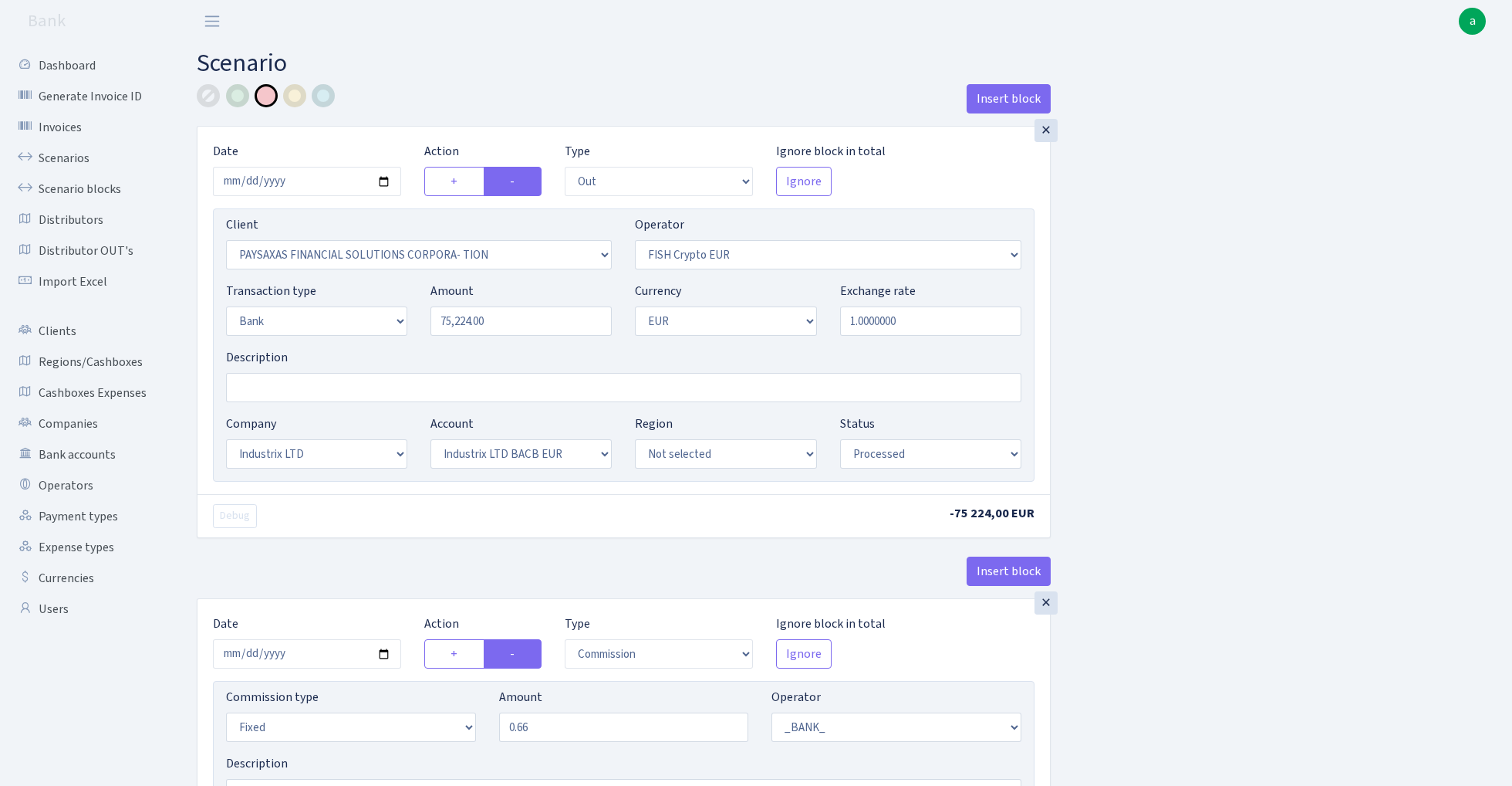
select select "out"
select select "2929"
select select "244"
select select "2"
select select "1"
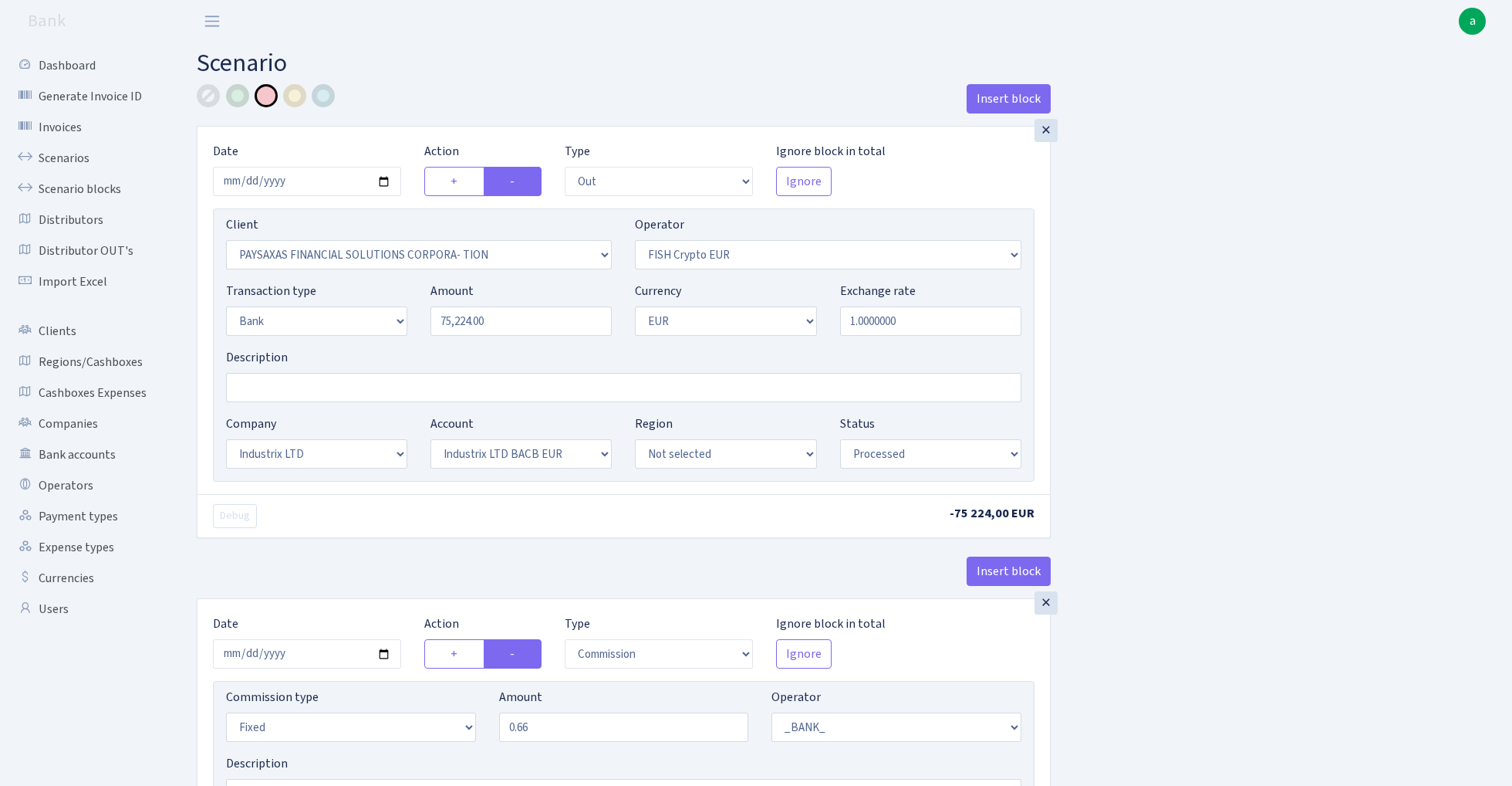
select select "17"
select select "41"
select select "processed"
select select "commission"
select select "fixed"
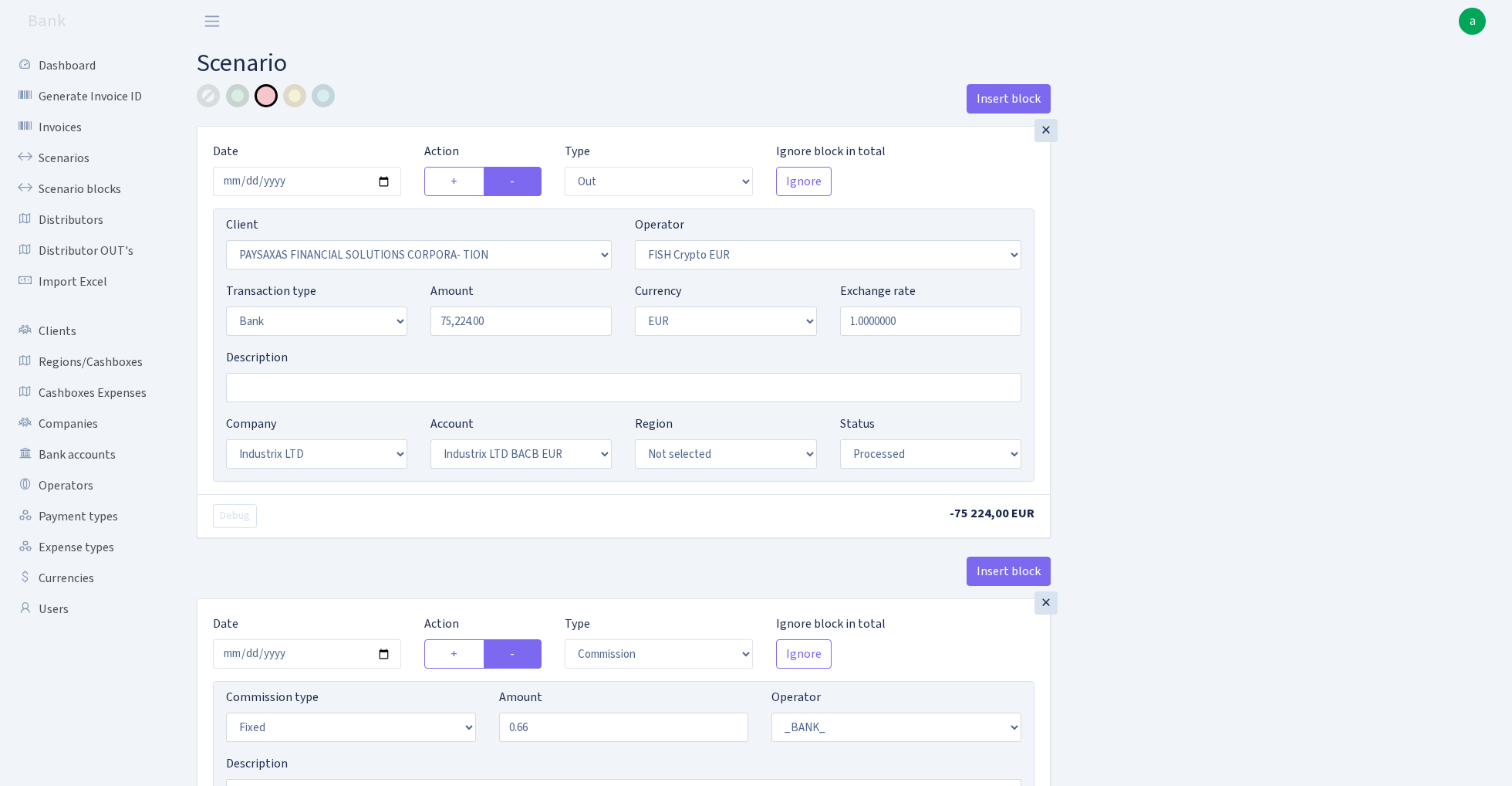
select select "1"
select select "17"
select select "41"
select select "processed"
select select "409"
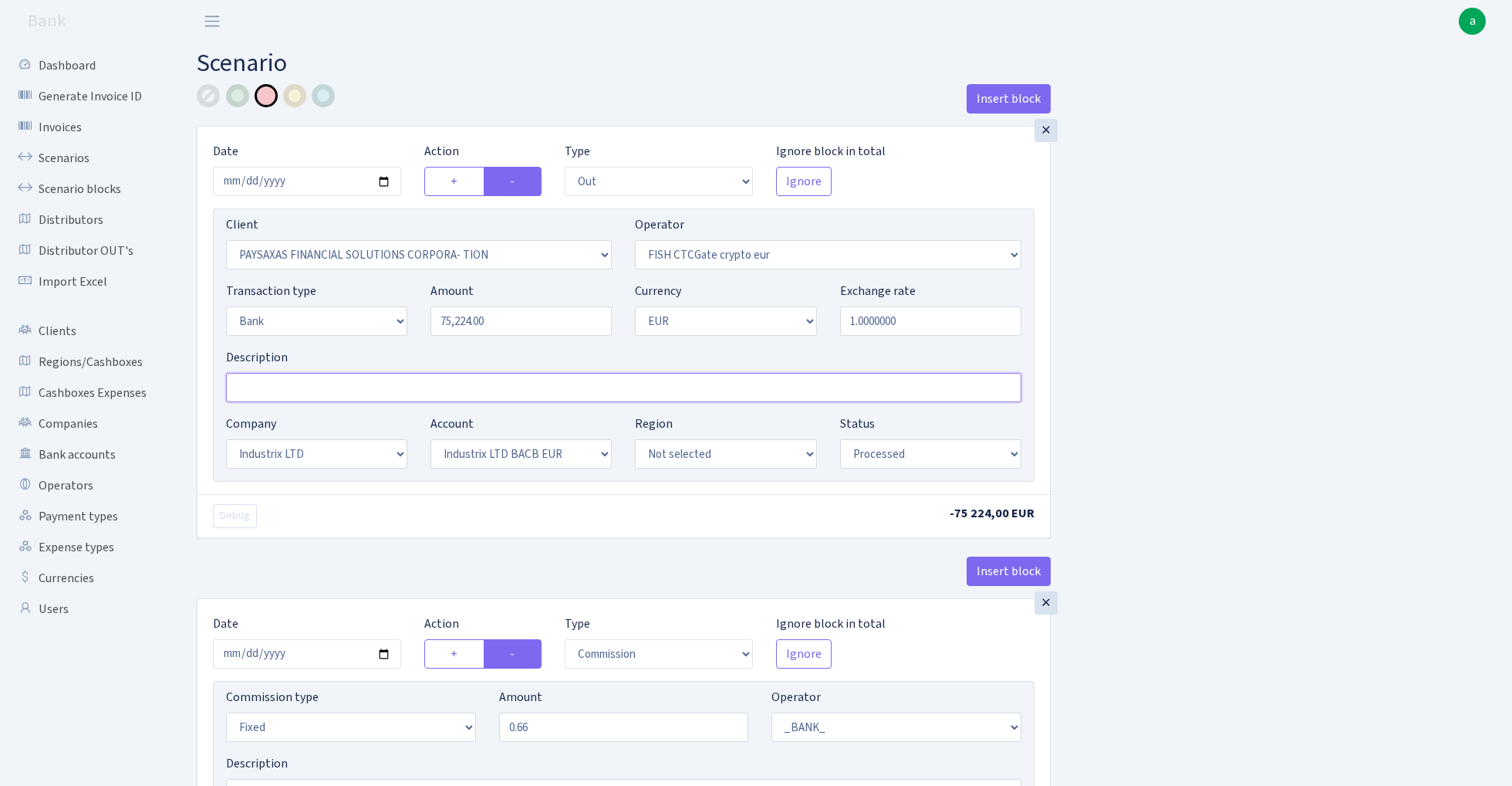
click at [365, 390] on input "Description" at bounding box center [624, 387] width 795 height 30
paste input "Industrix - fish ctc paysaxas"
type input "Industrix - fish ctc paysaxas"
select select "1685"
click at [321, 96] on div at bounding box center [324, 96] width 24 height 24
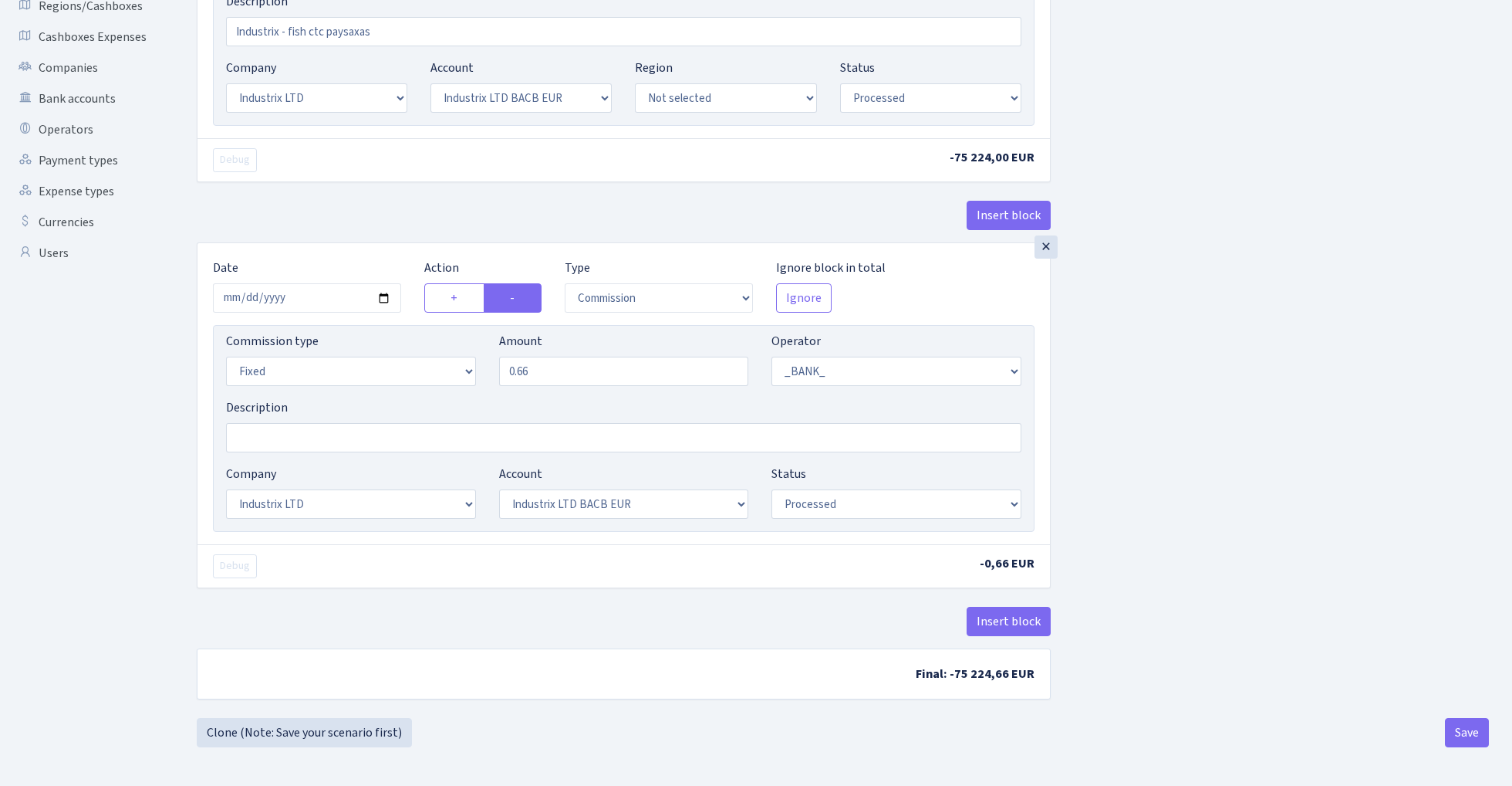
scroll to position [360, 0]
click at [1007, 619] on button "Insert block" at bounding box center [1008, 622] width 84 height 30
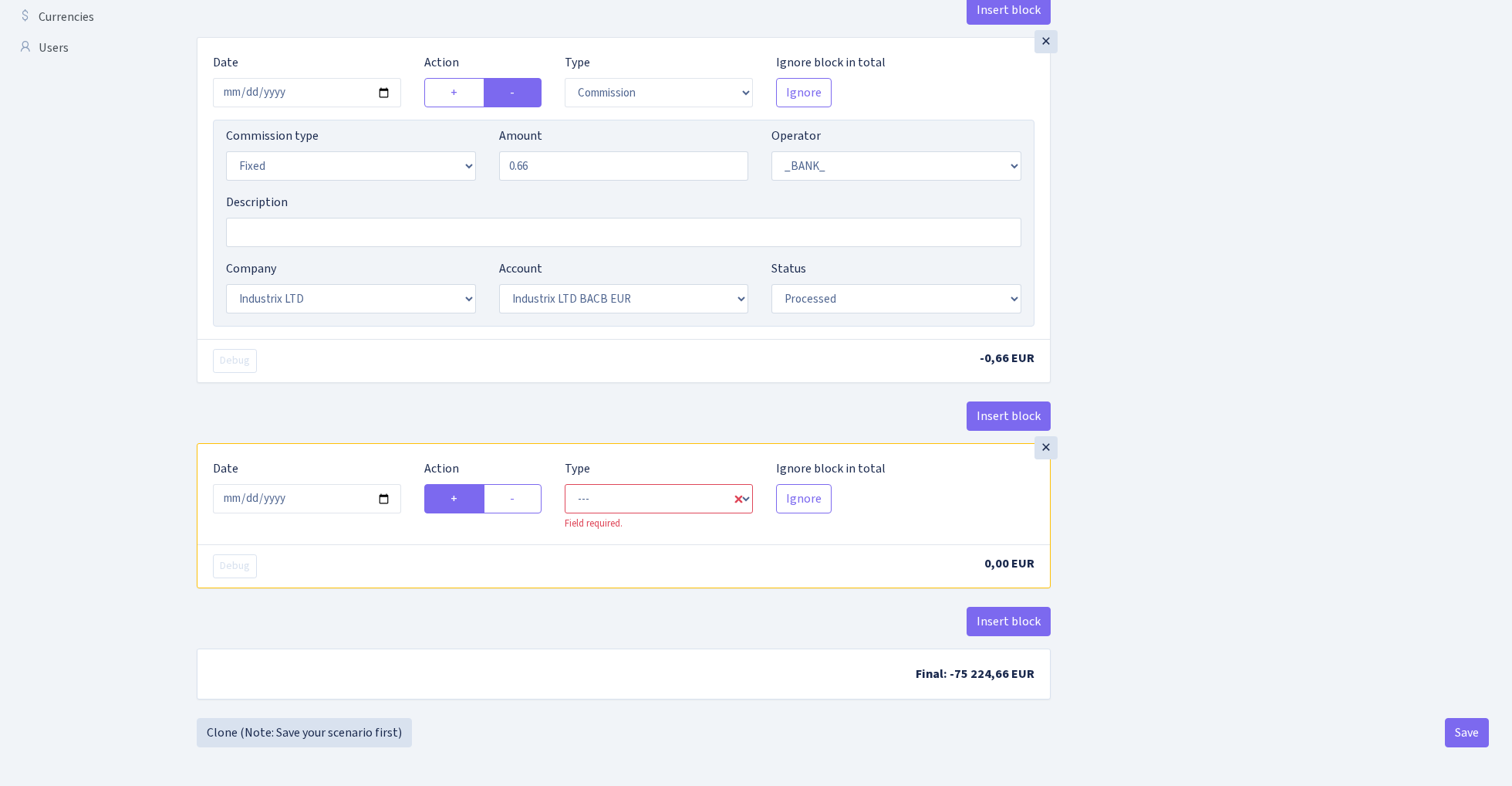
scroll to position [565, 0]
click at [300, 505] on input "2025-09-03" at bounding box center [306, 498] width 188 height 30
type input "[DATE]"
click at [377, 349] on div "Debug" at bounding box center [411, 360] width 422 height 24
select select "in"
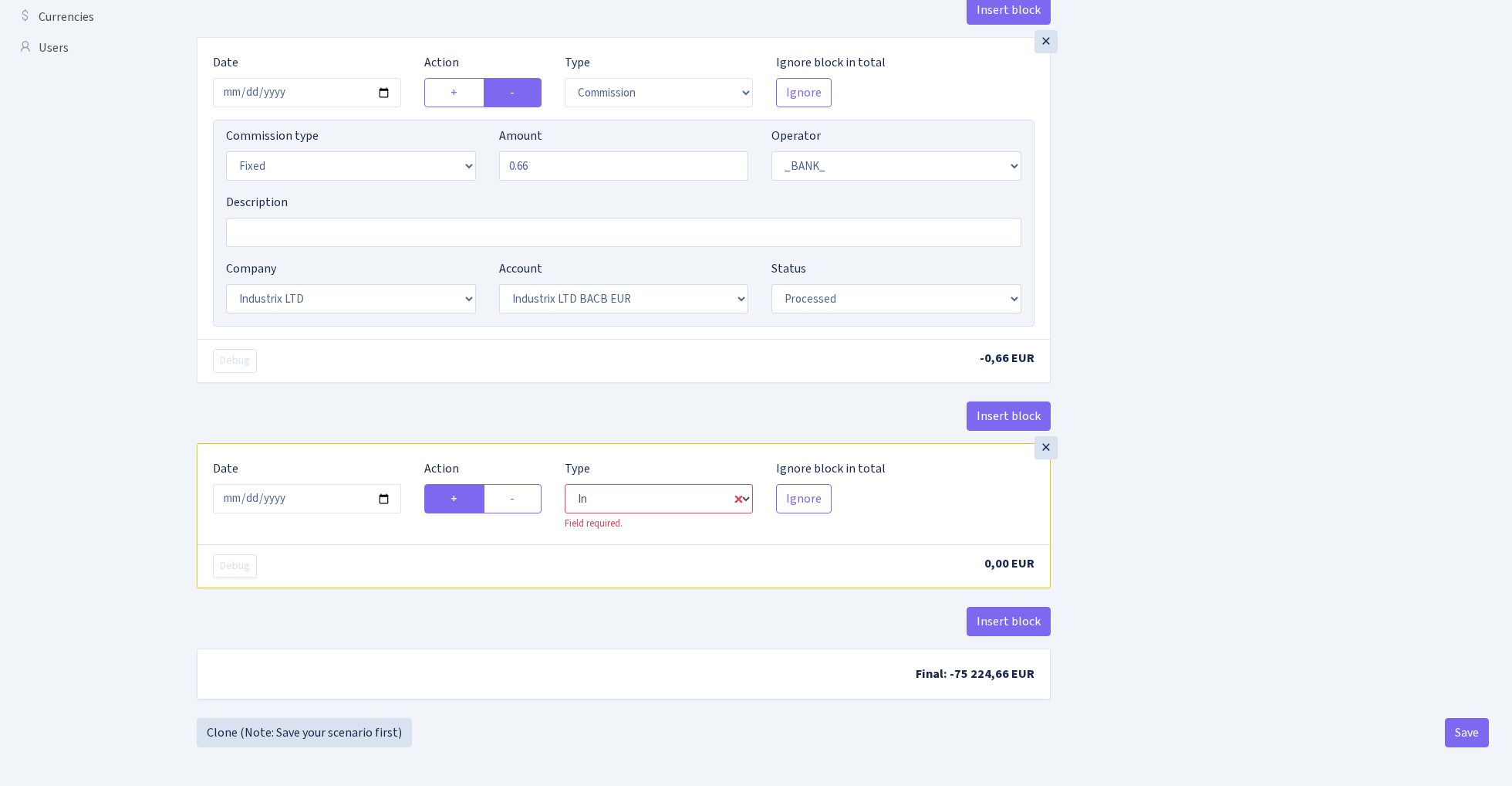
select select "1"
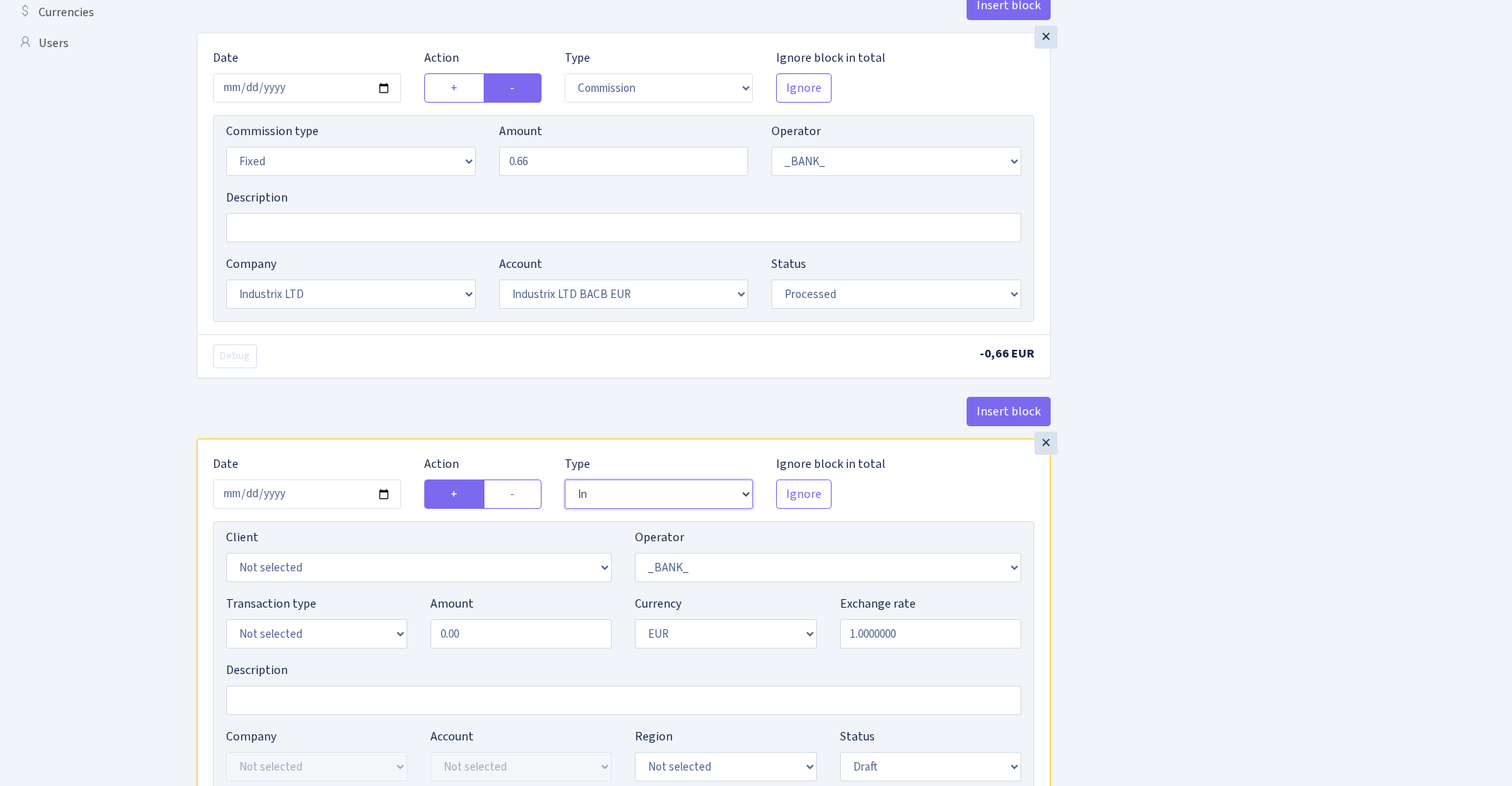
scroll to position [674, 0]
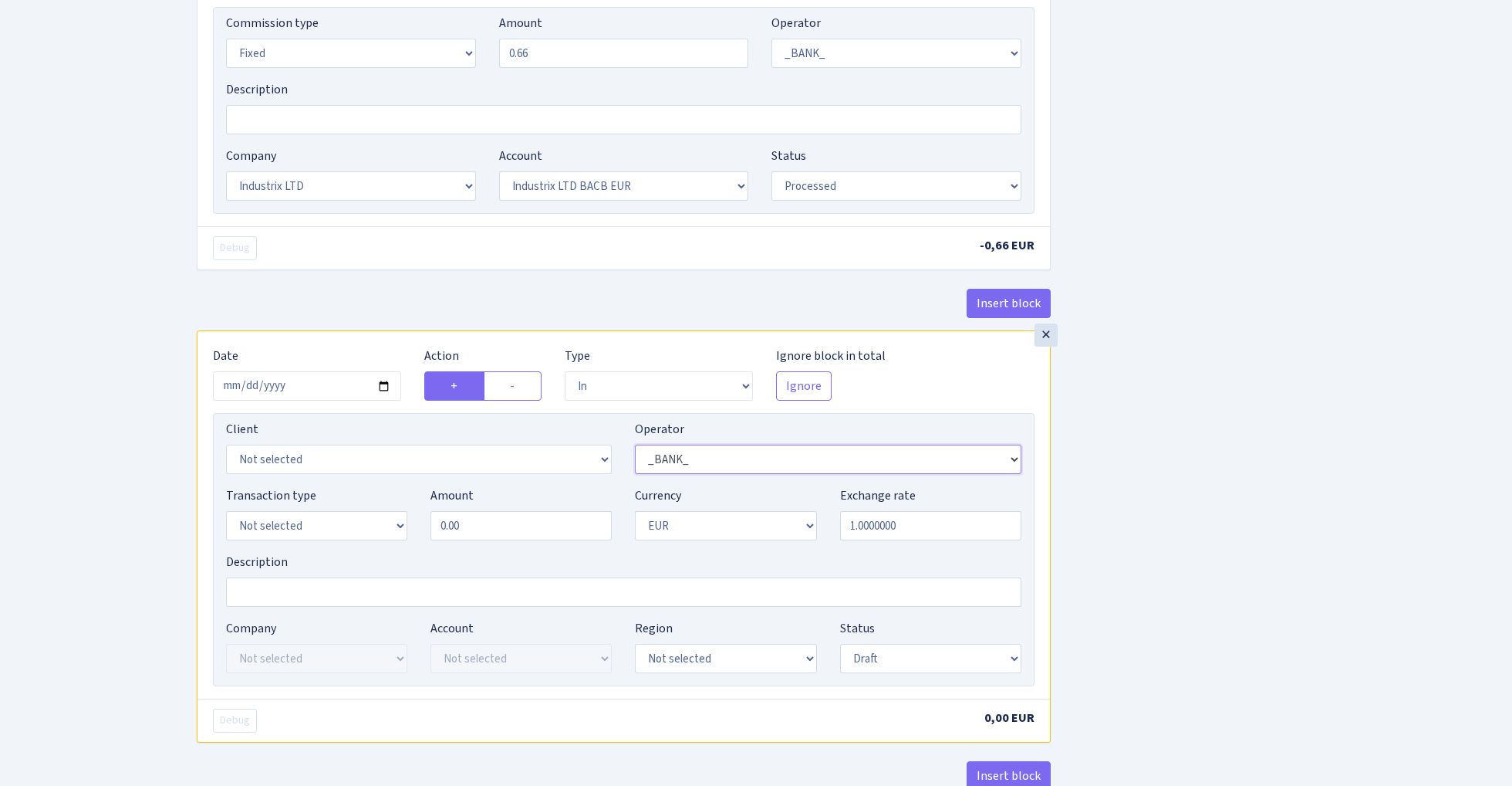
select select "409"
select select "3231"
select select "2"
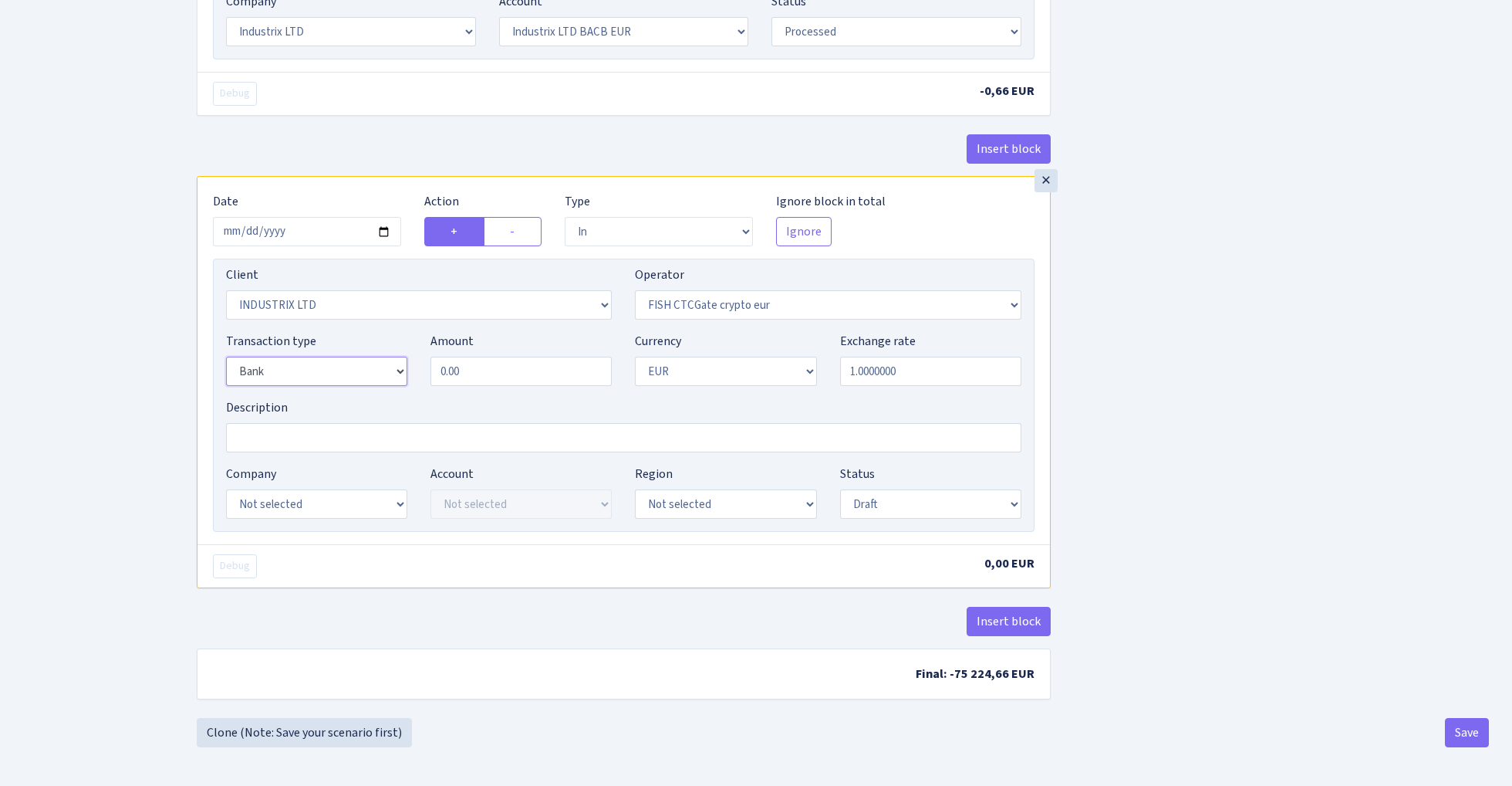
scroll to position [834, 0]
click at [500, 375] on input "0.00" at bounding box center [521, 371] width 181 height 30
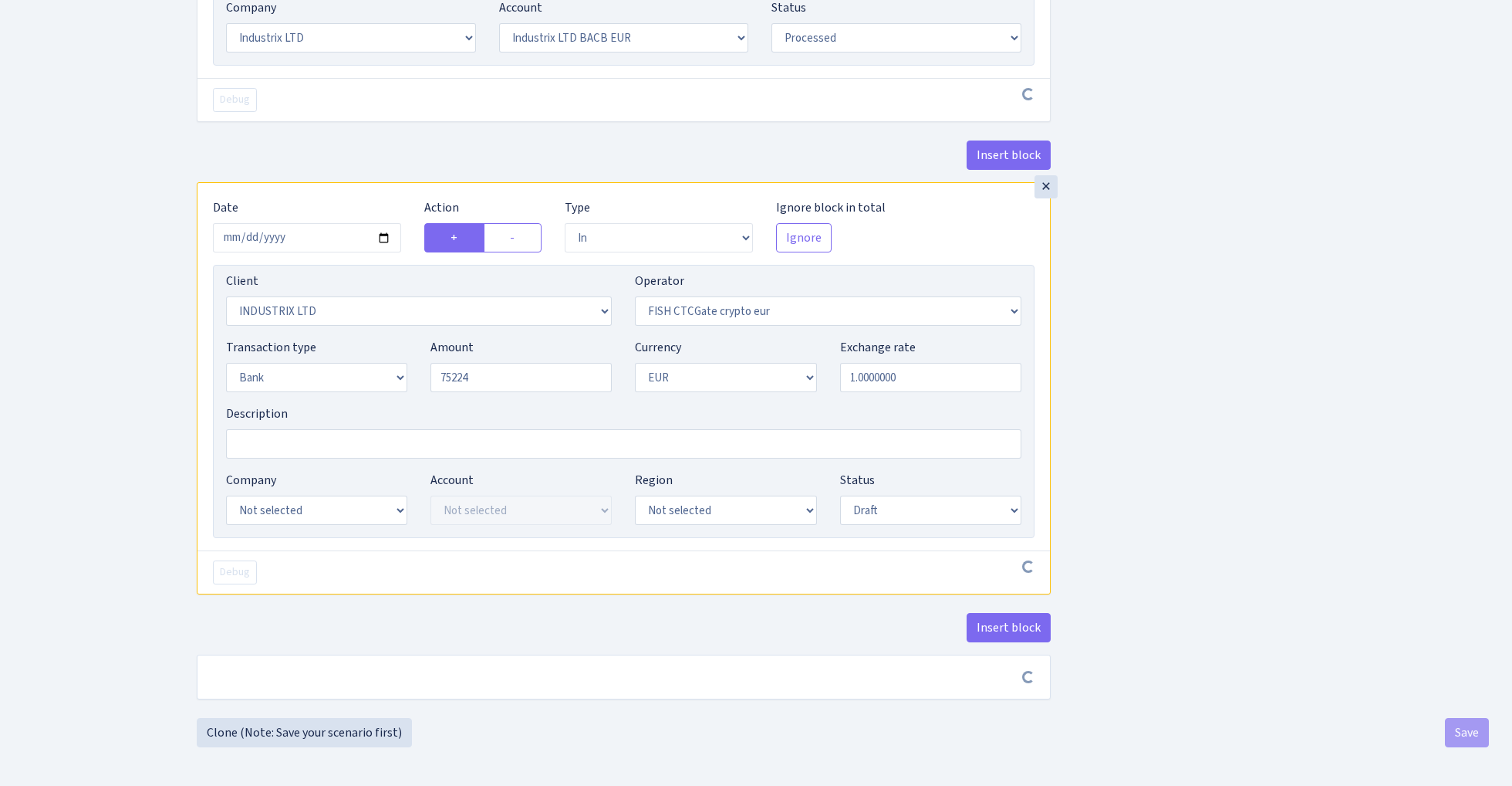
type input "75,224.00"
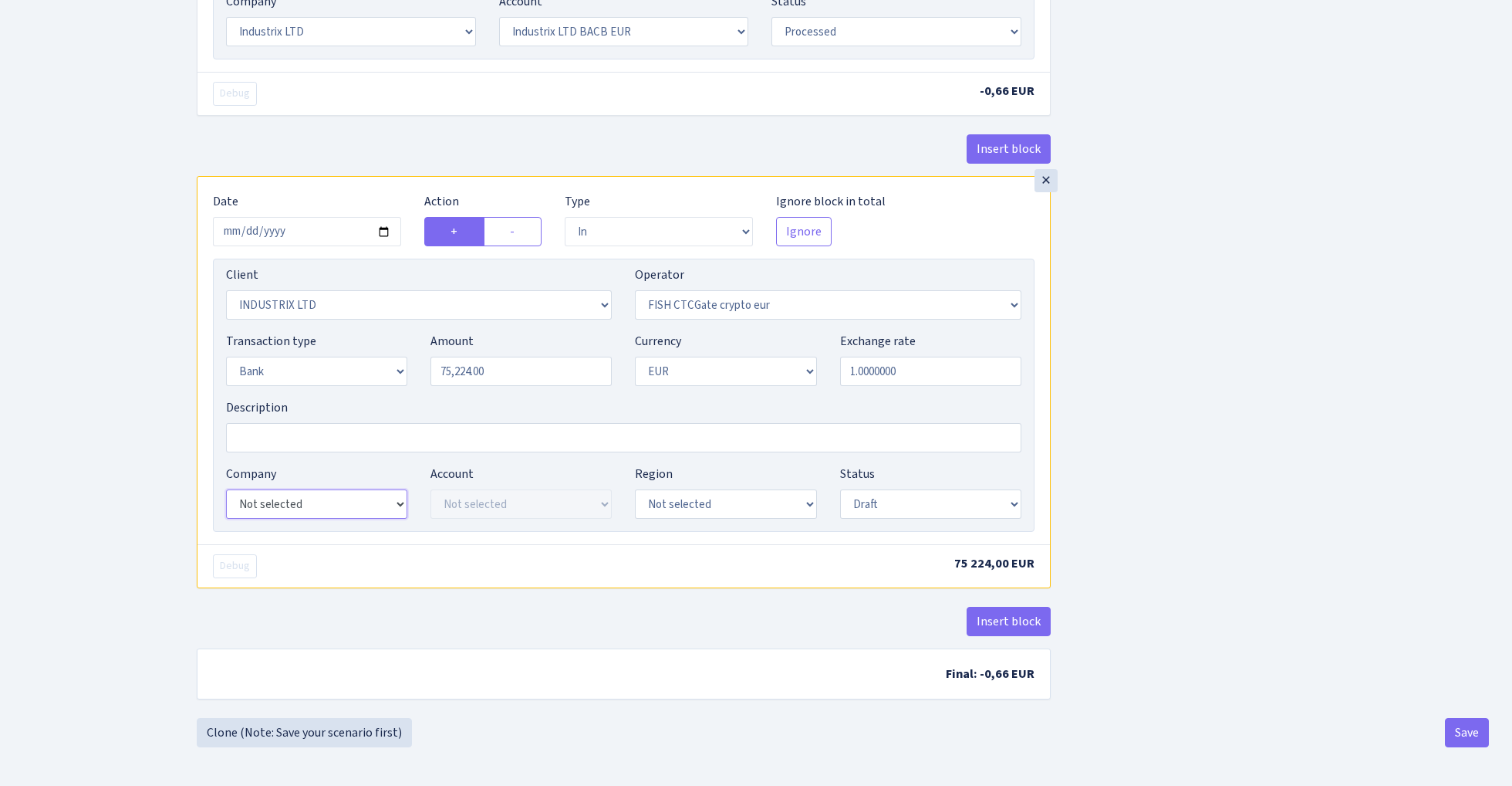
select select "24"
select select "72"
select select "processed"
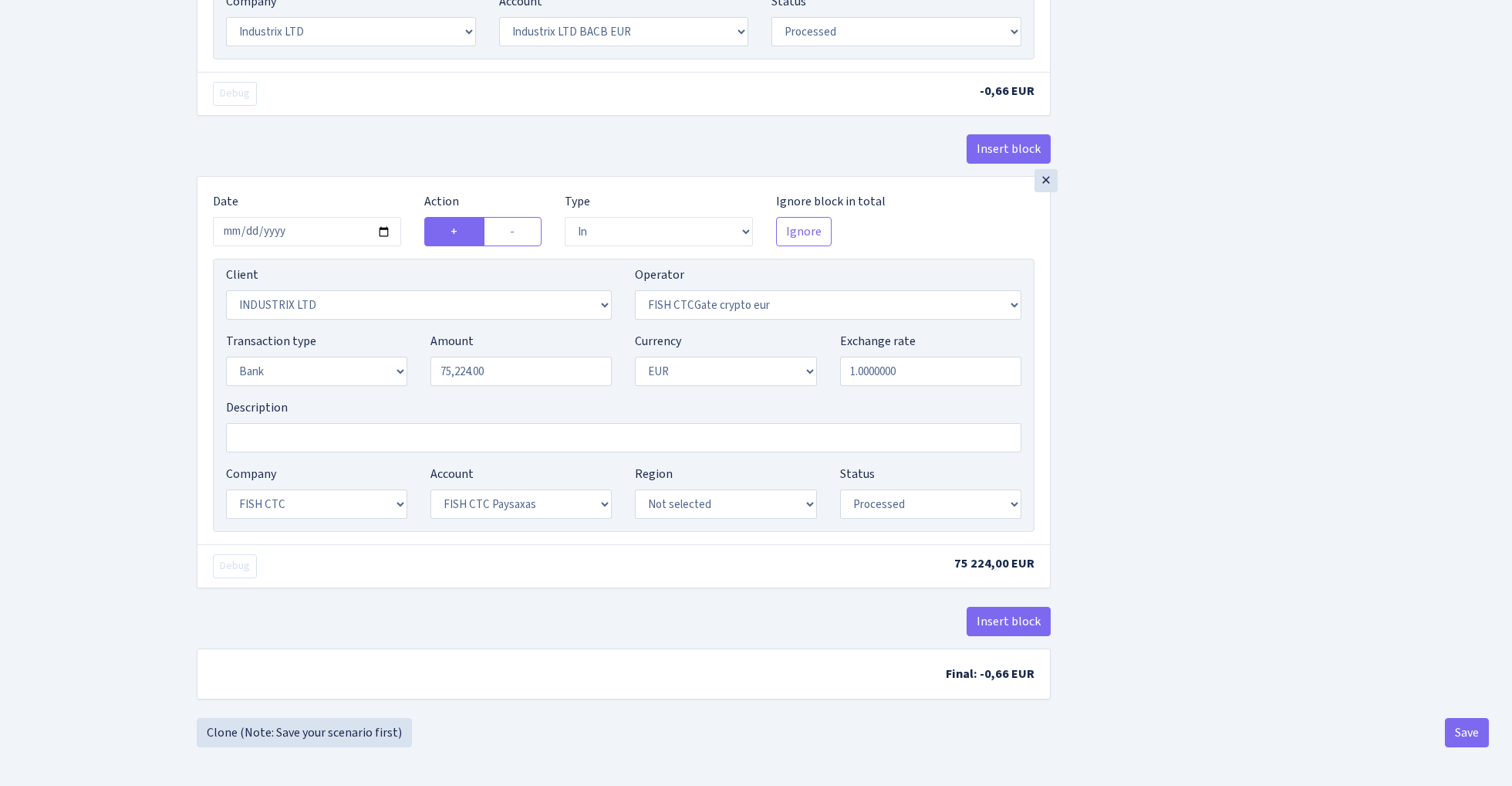
scroll to position [834, 0]
click at [1456, 723] on button "Save" at bounding box center [1466, 733] width 44 height 30
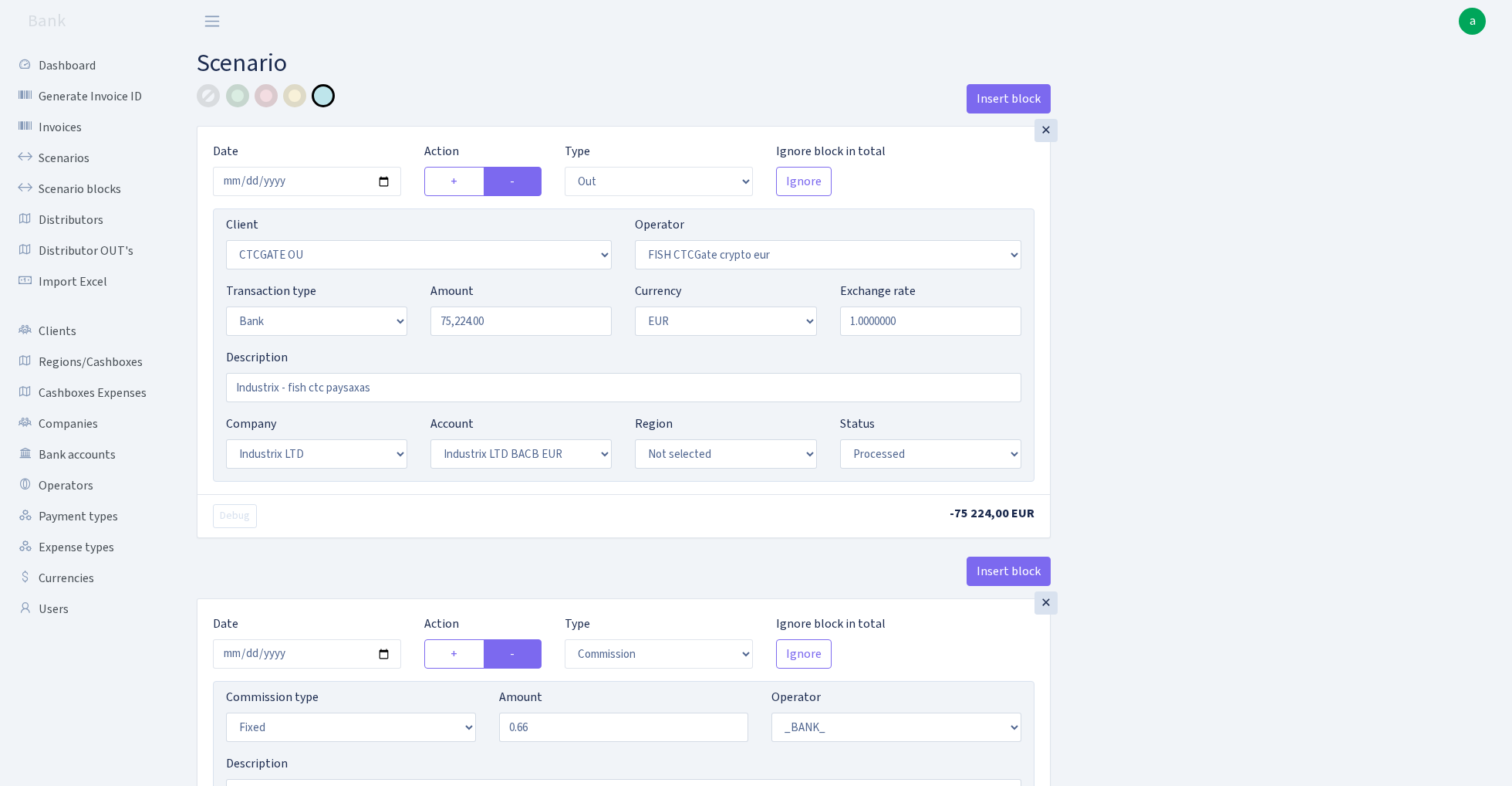
select select "out"
select select "1685"
select select "409"
select select "2"
select select "1"
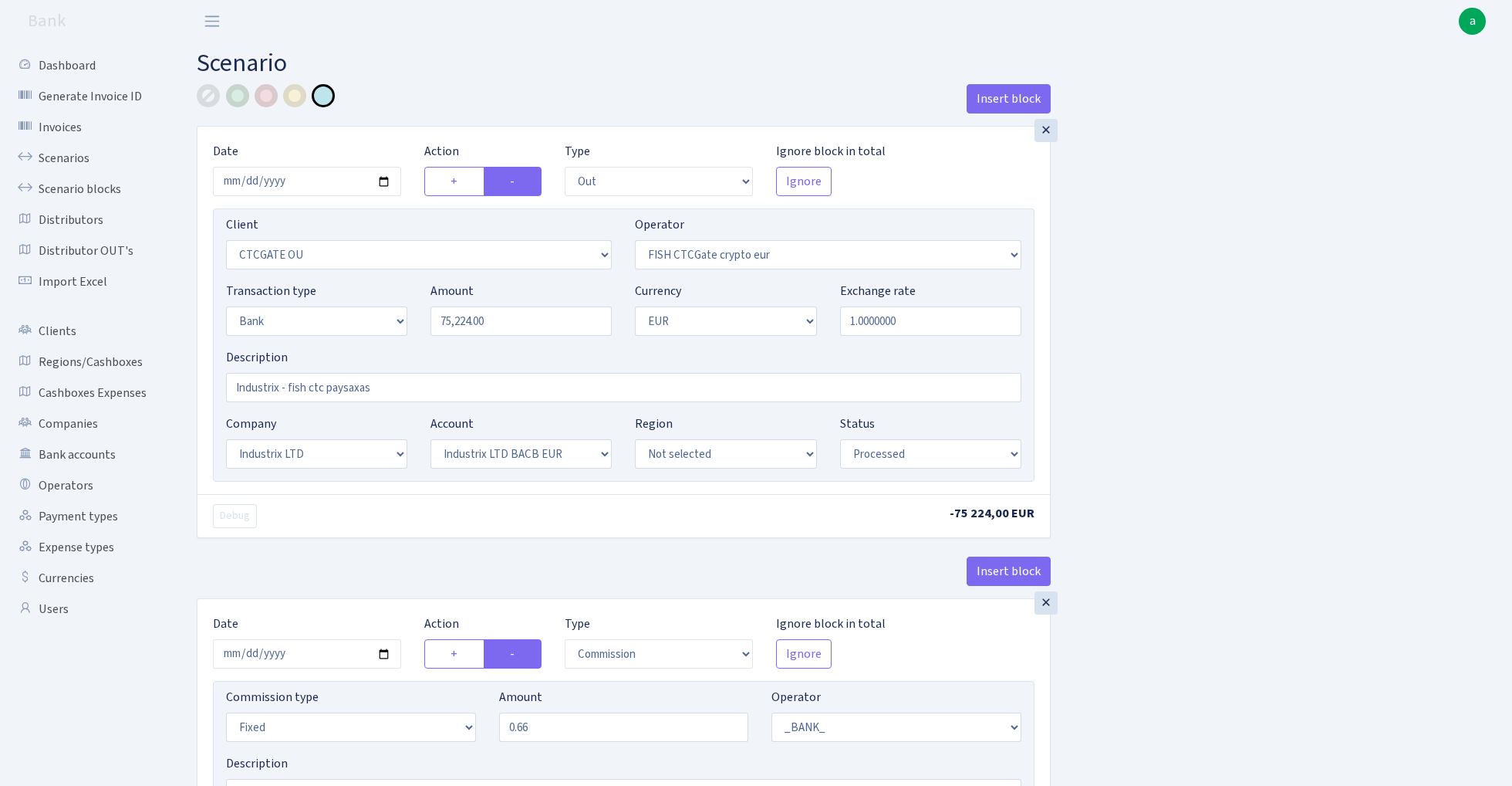
select select "17"
select select "41"
select select "processed"
select select "commission"
select select "fixed"
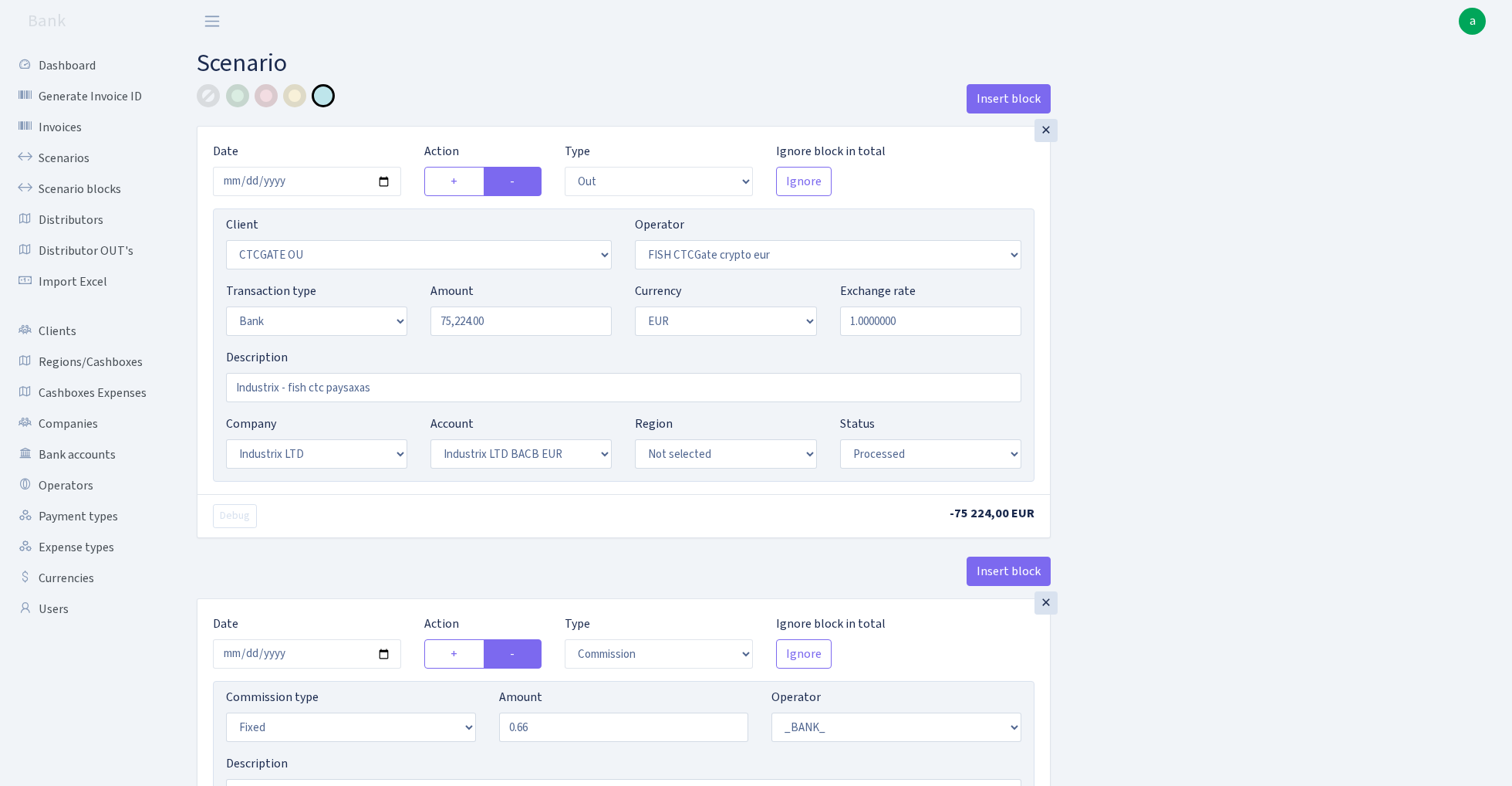
select select "1"
select select "17"
select select "41"
select select "processed"
select select "in"
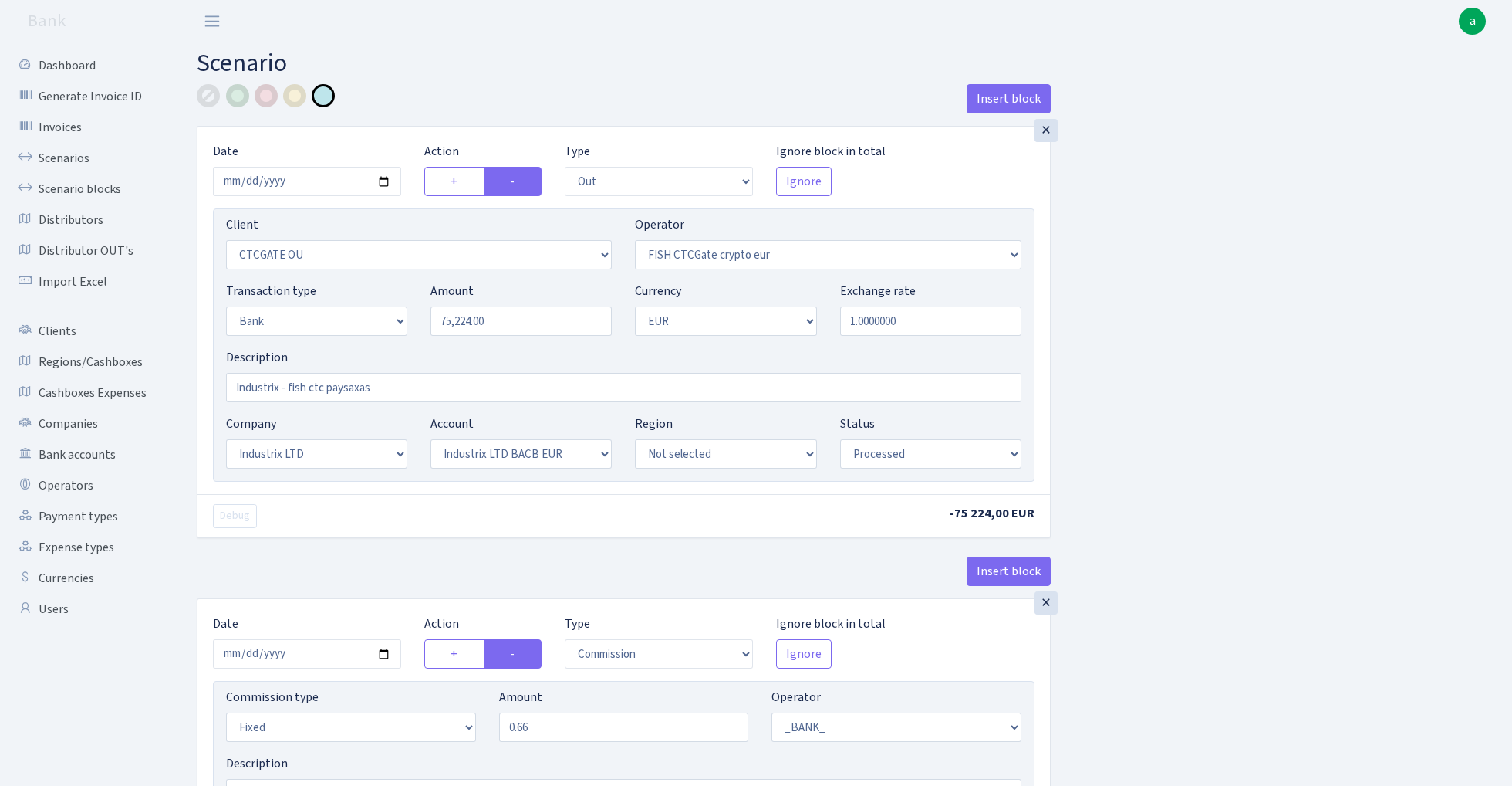
select select "3231"
select select "409"
select select "2"
select select "1"
select select "24"
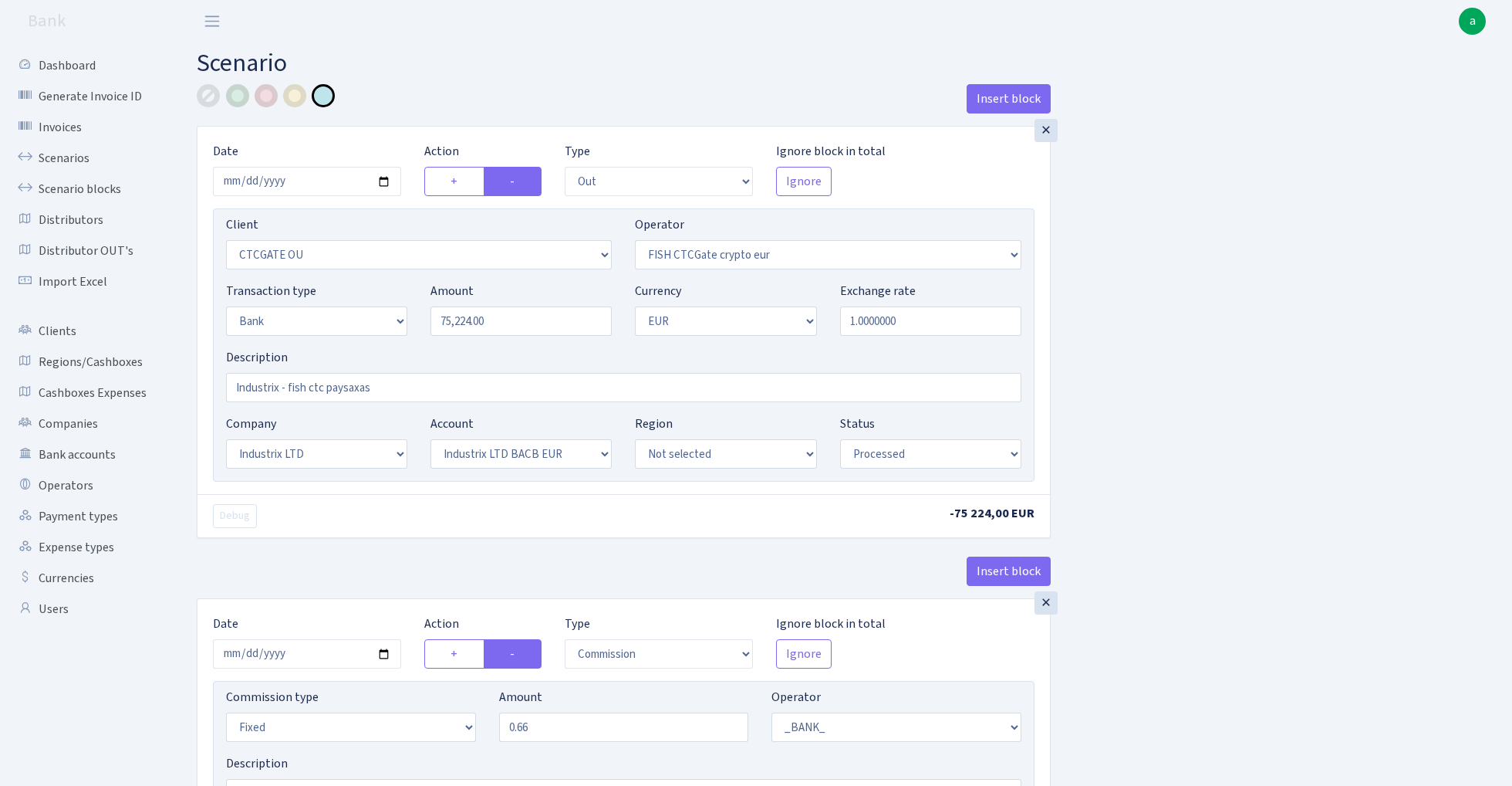
select select "72"
select select "processed"
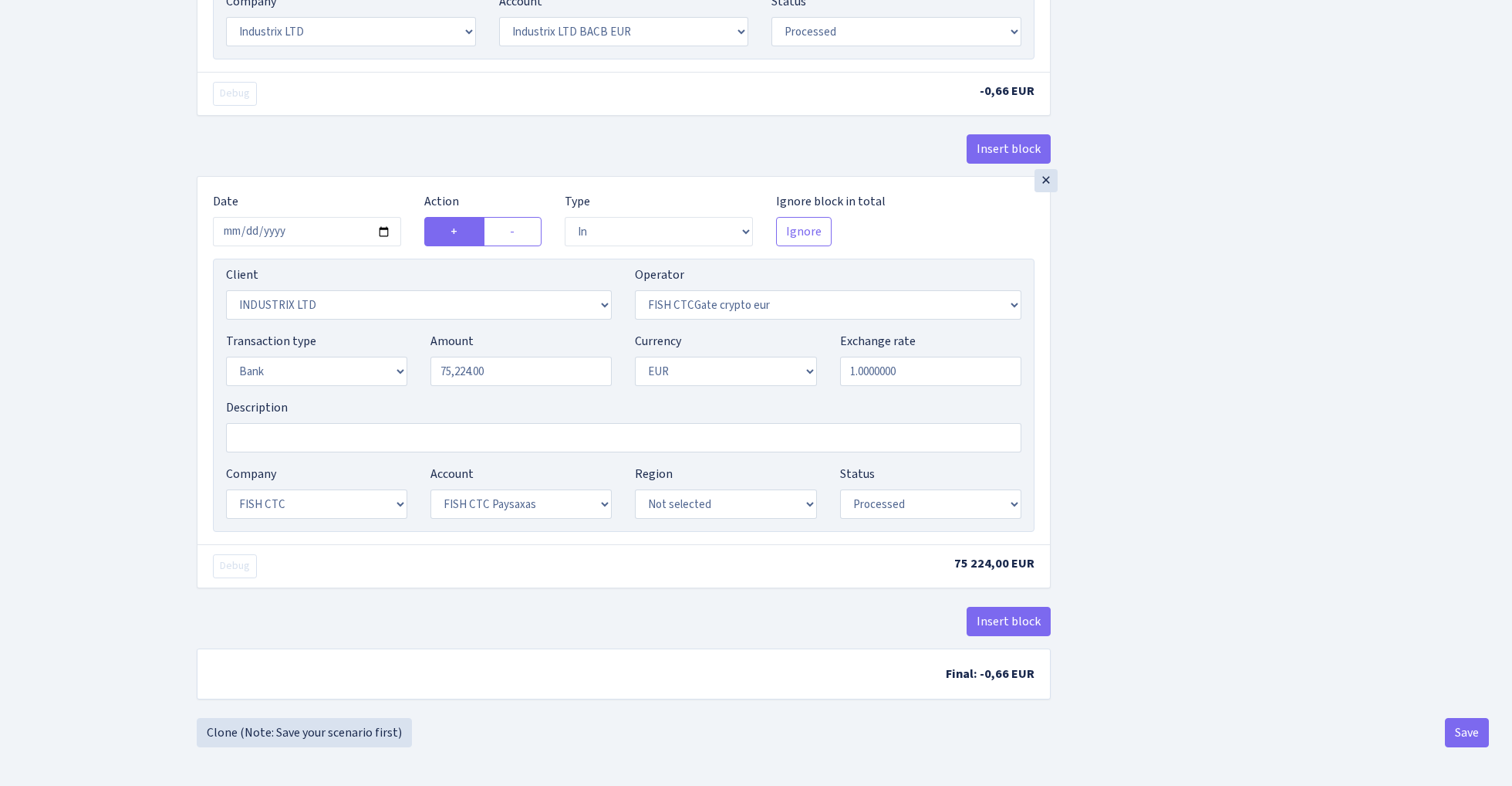
scroll to position [834, 0]
click at [1469, 730] on button "Save" at bounding box center [1466, 733] width 44 height 30
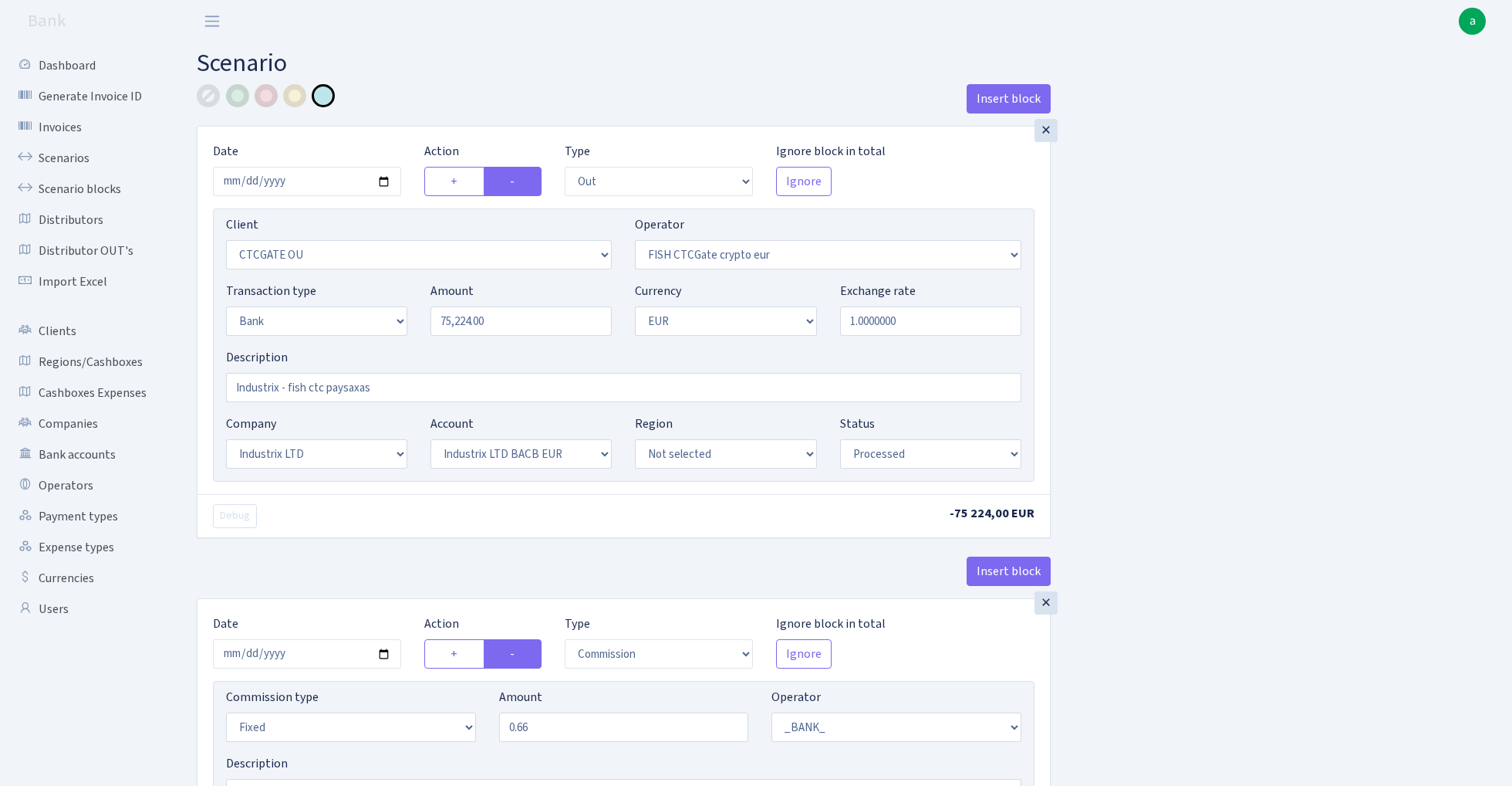
select select "out"
select select "1685"
select select "409"
select select "2"
select select "1"
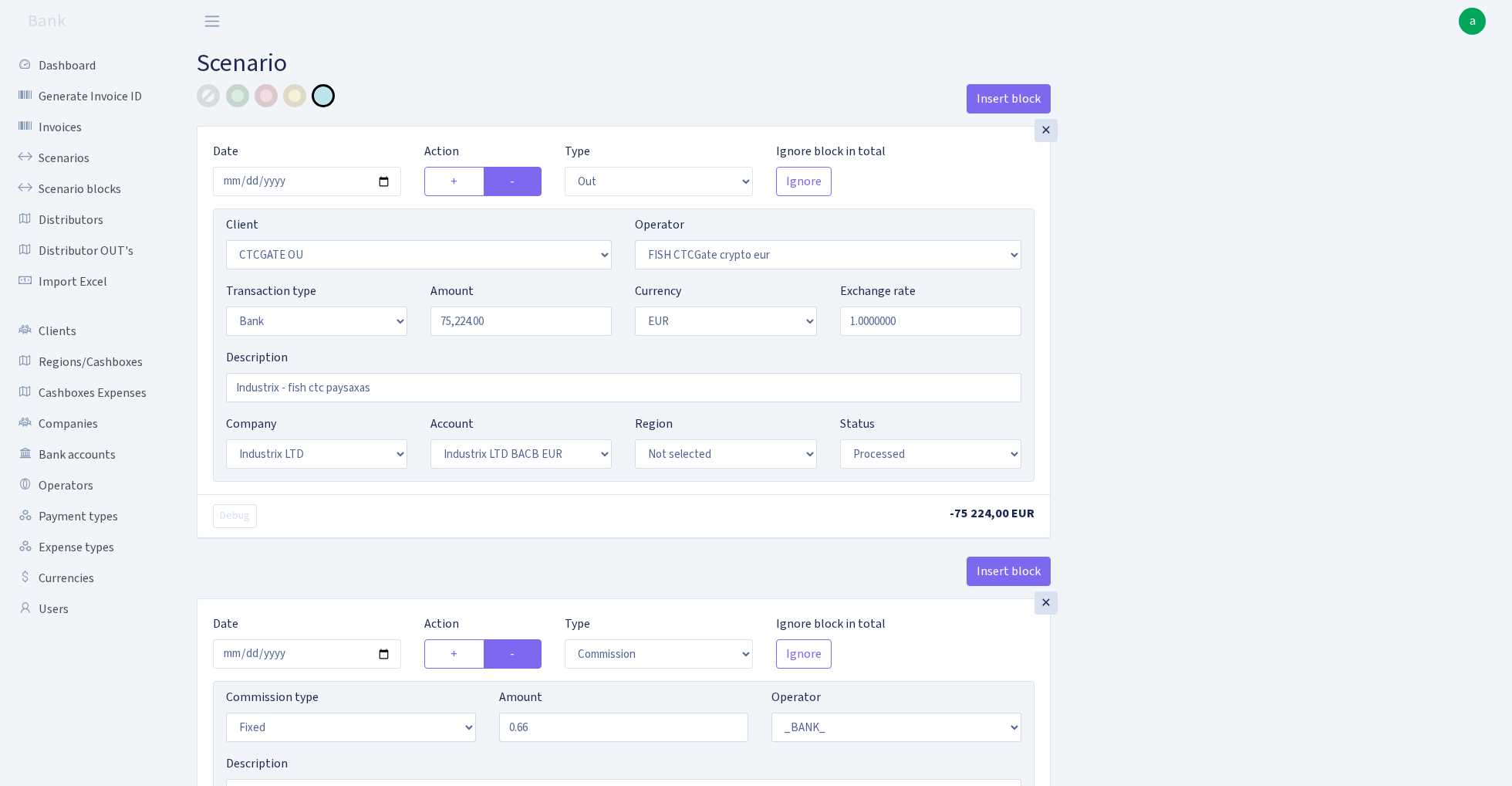
select select "17"
select select "41"
select select "processed"
select select "commission"
select select "fixed"
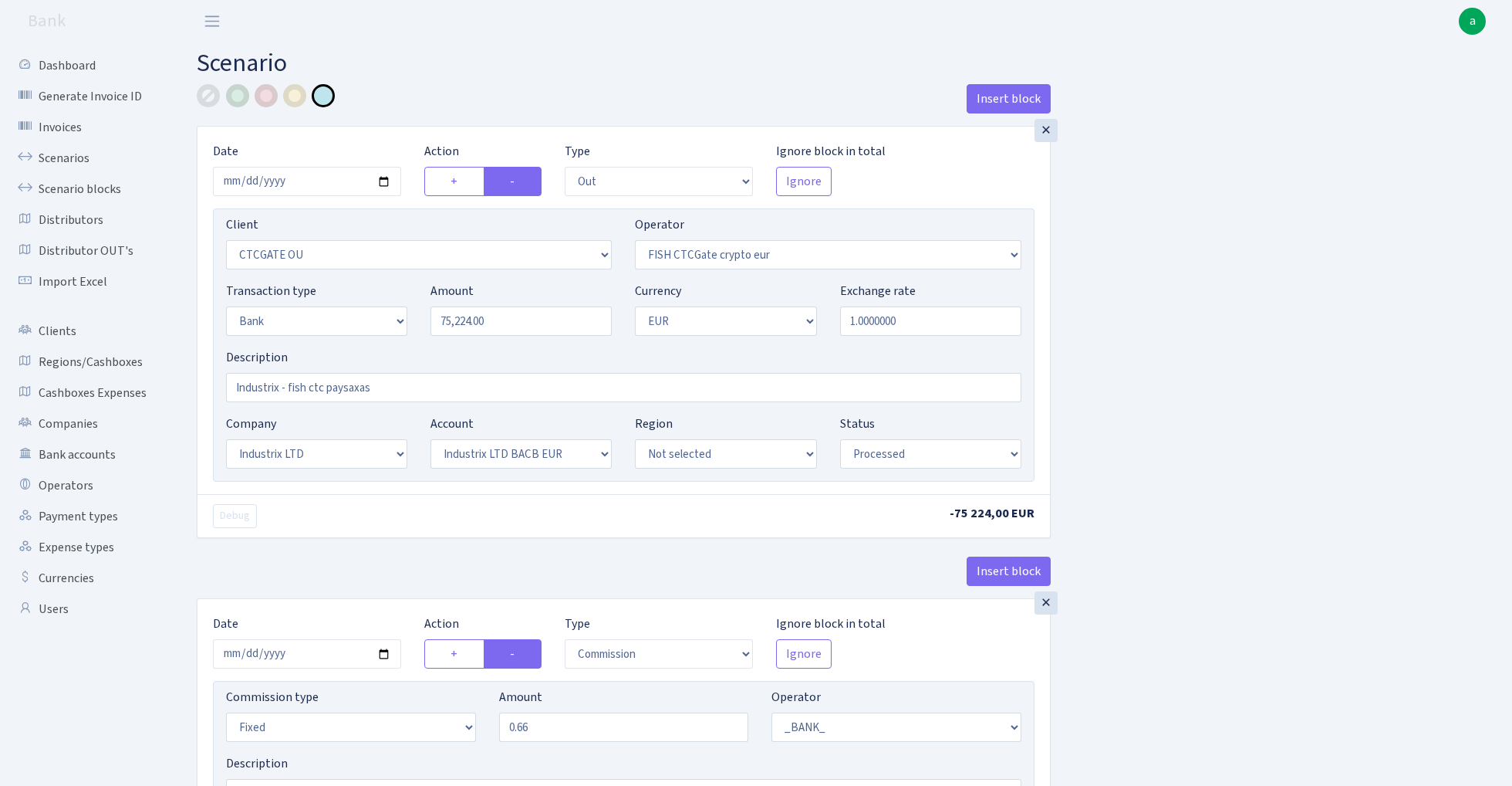
select select "1"
select select "17"
select select "41"
select select "processed"
select select "in"
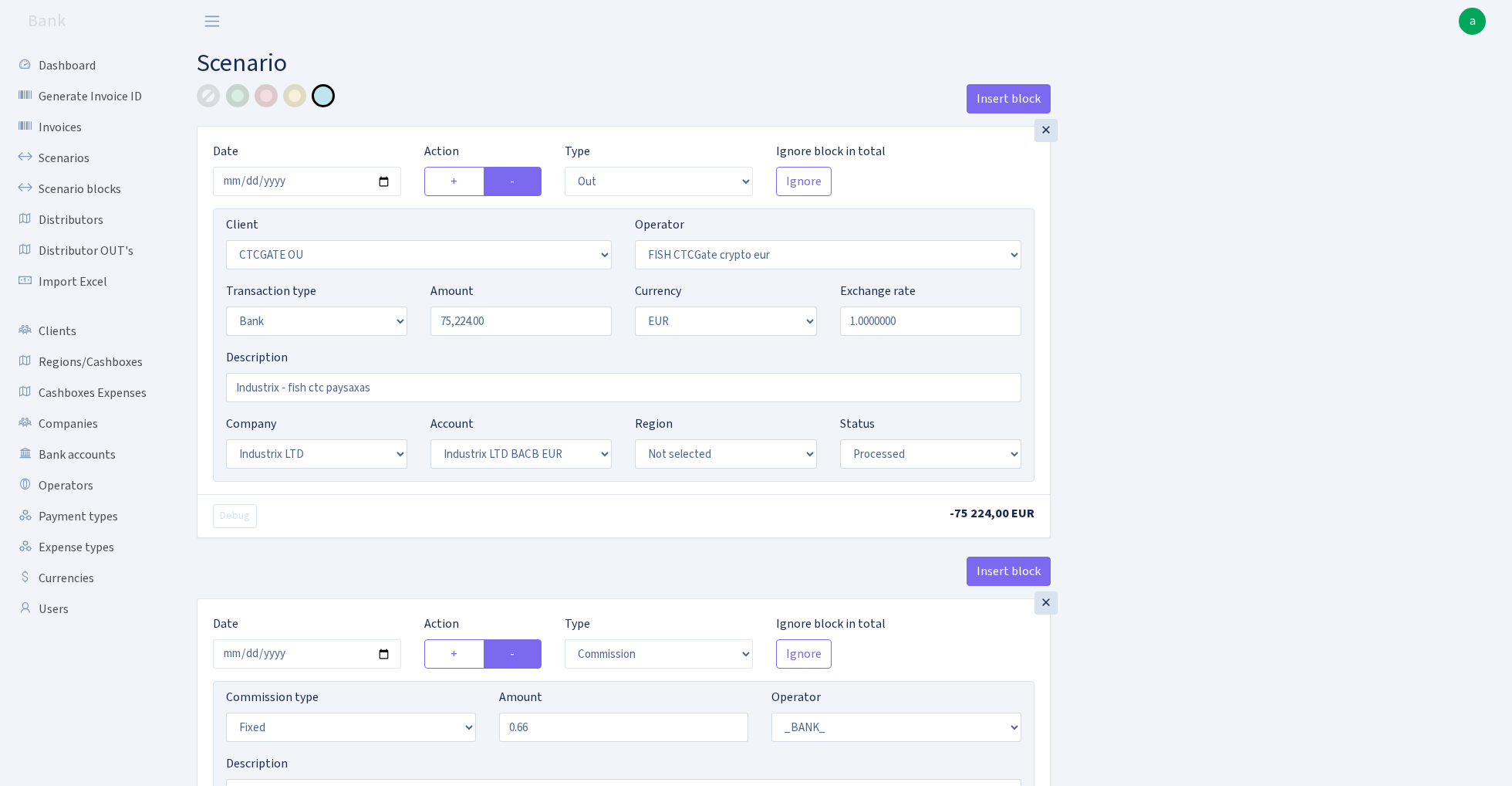
select select "3231"
select select "409"
select select "2"
select select "1"
select select "24"
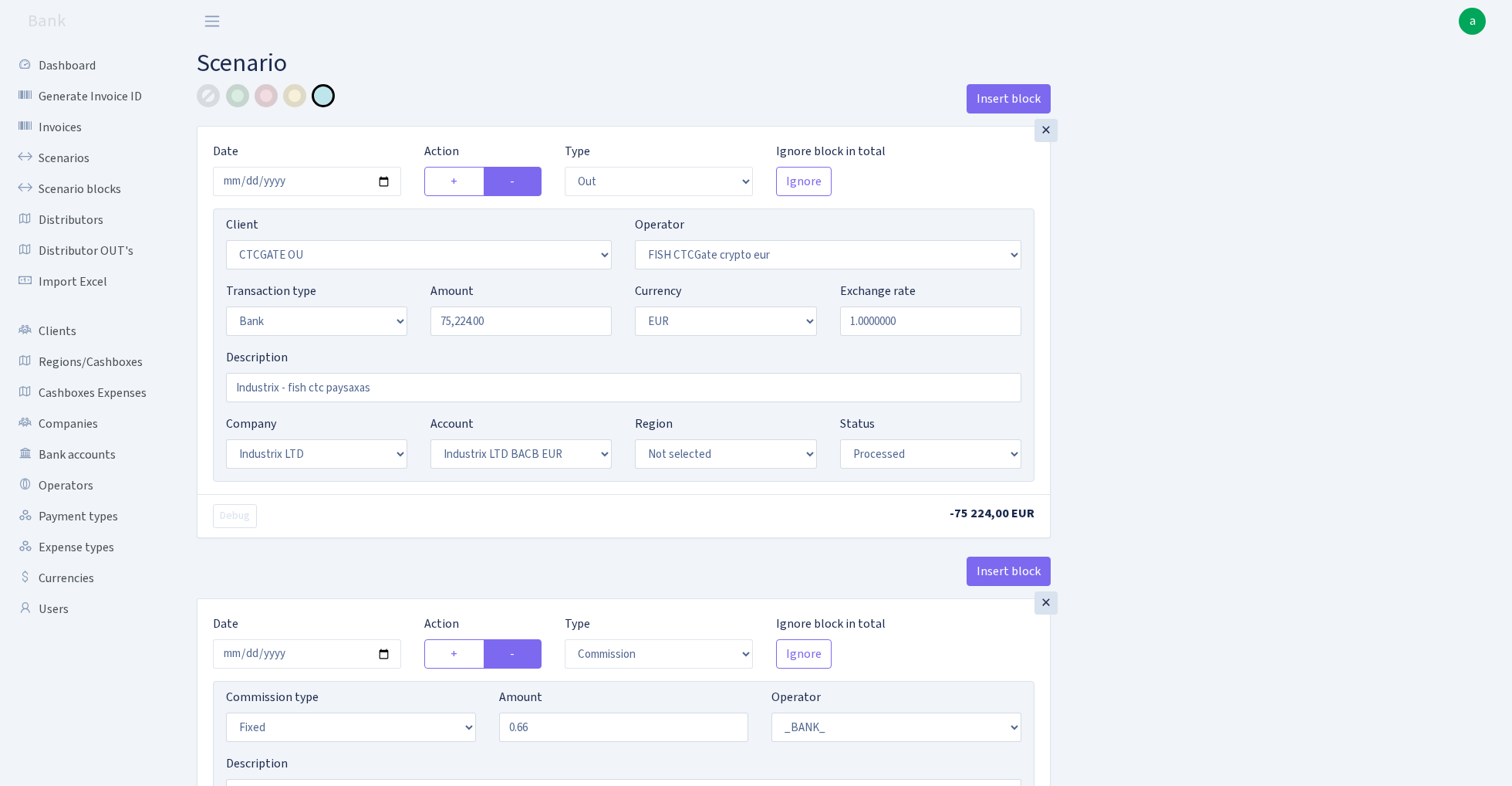
select select "72"
select select "processed"
click at [69, 161] on link "Scenarios" at bounding box center [85, 158] width 155 height 31
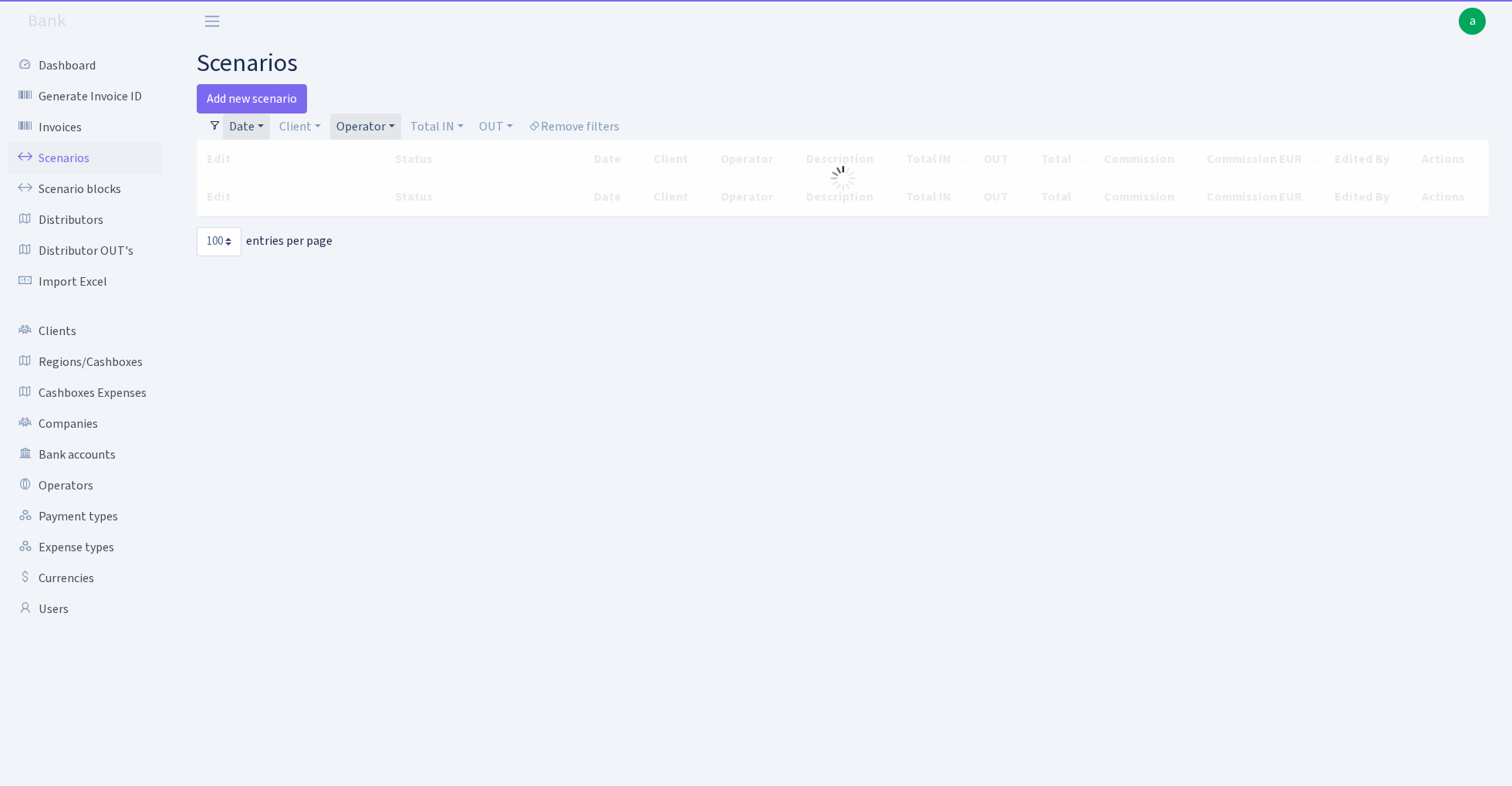
select select "100"
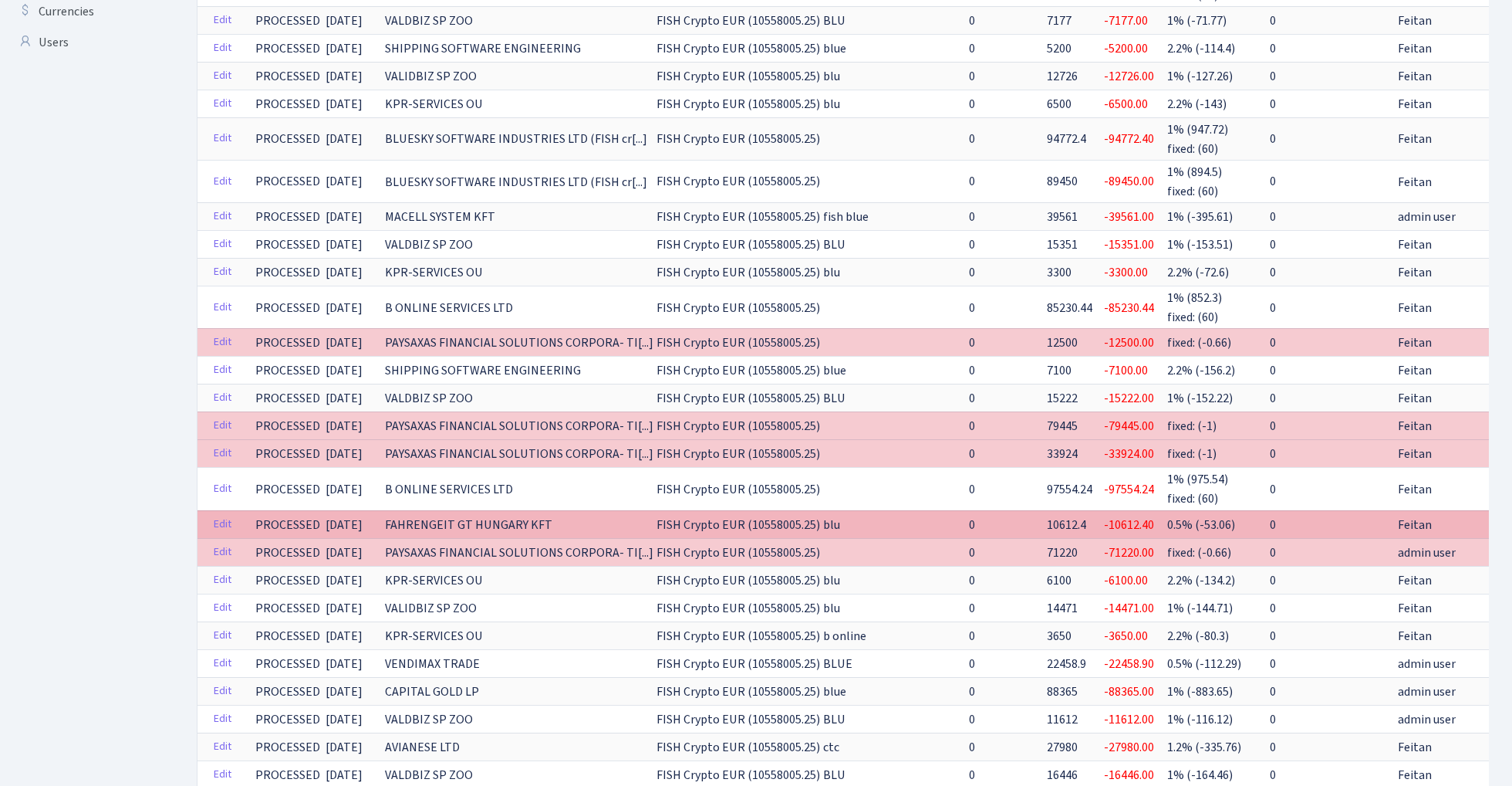
scroll to position [577, 0]
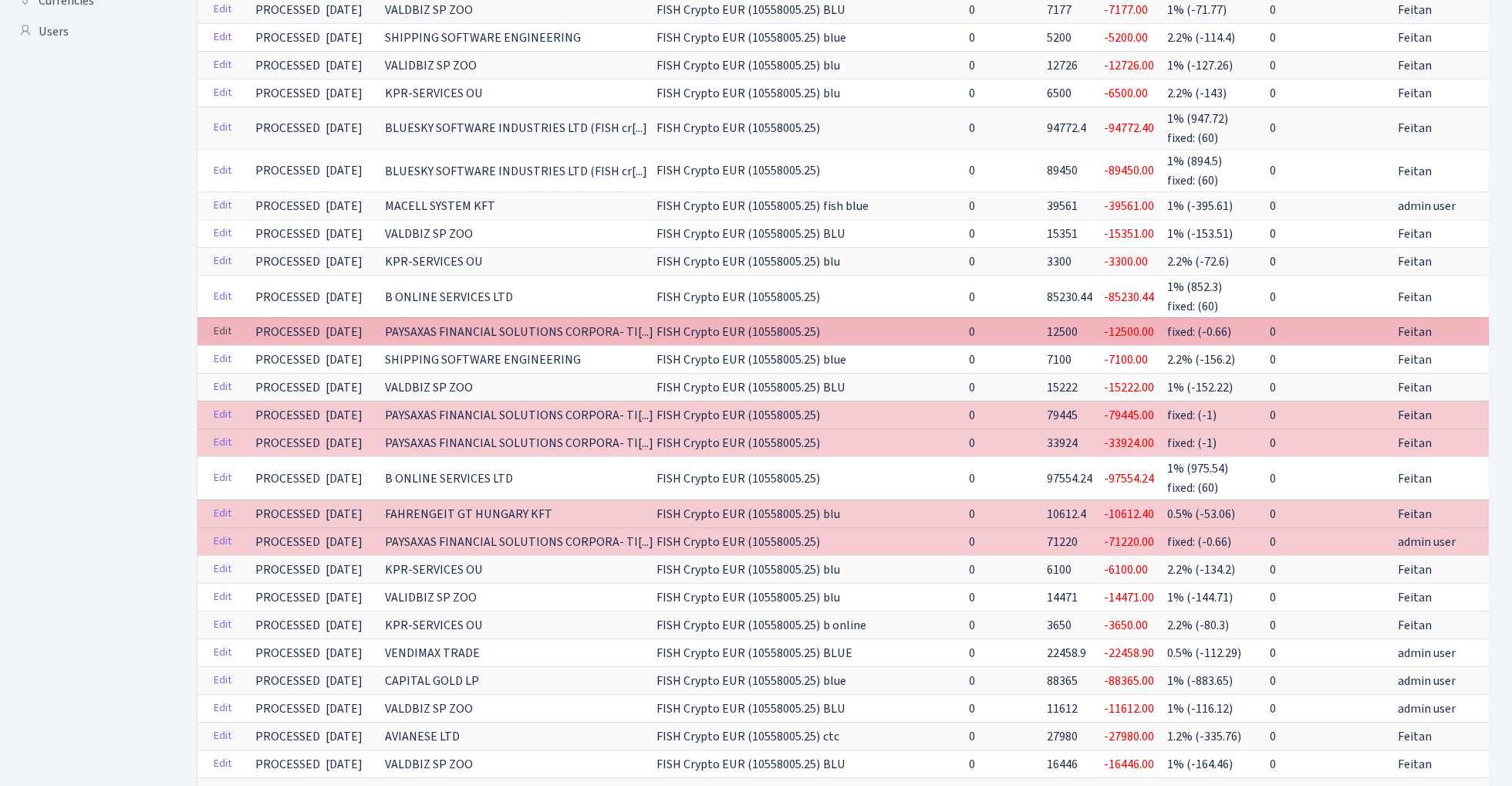
click at [222, 319] on link "Edit" at bounding box center [222, 331] width 32 height 24
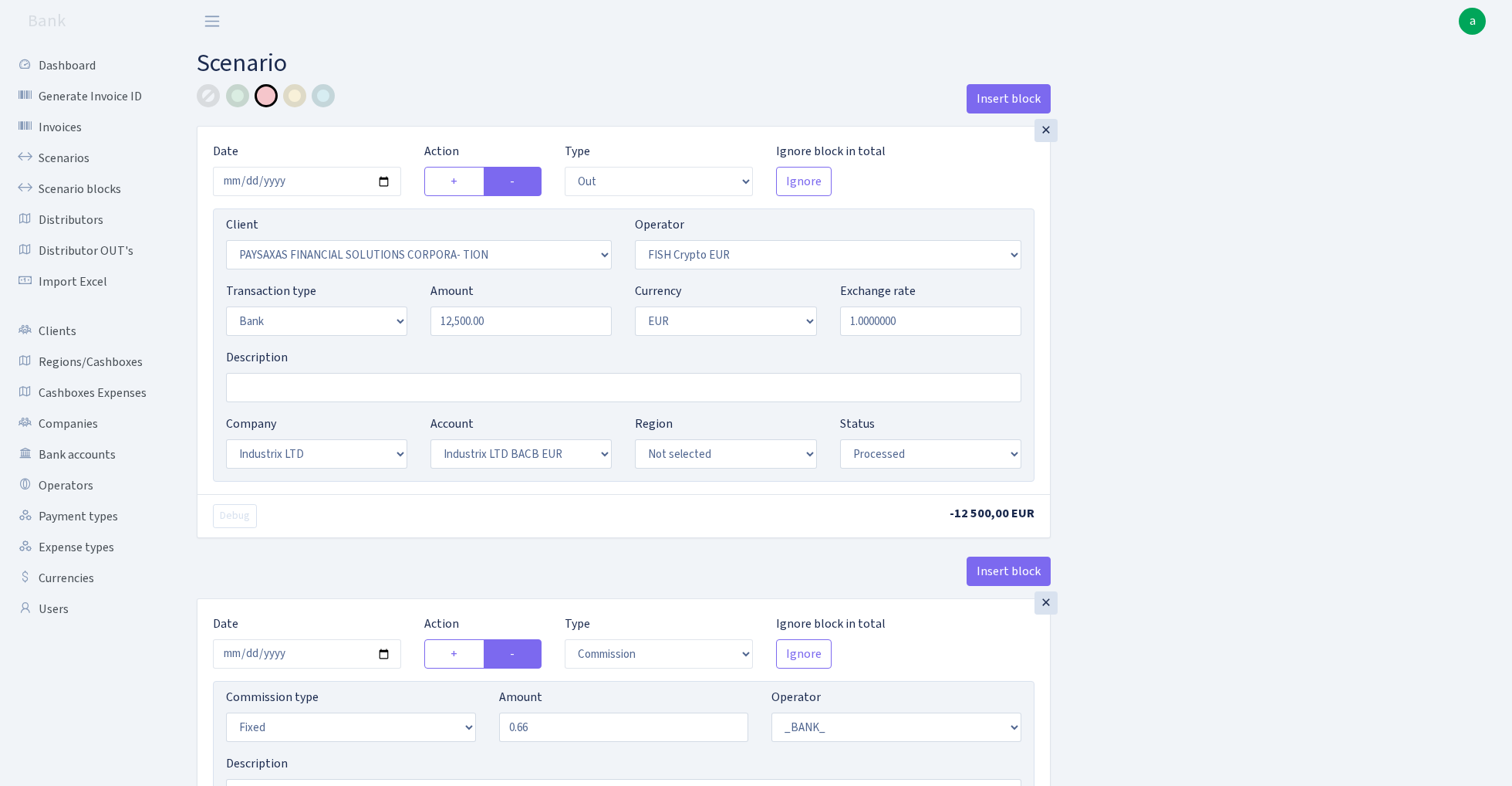
select select "out"
select select "2929"
select select "244"
select select "2"
select select "1"
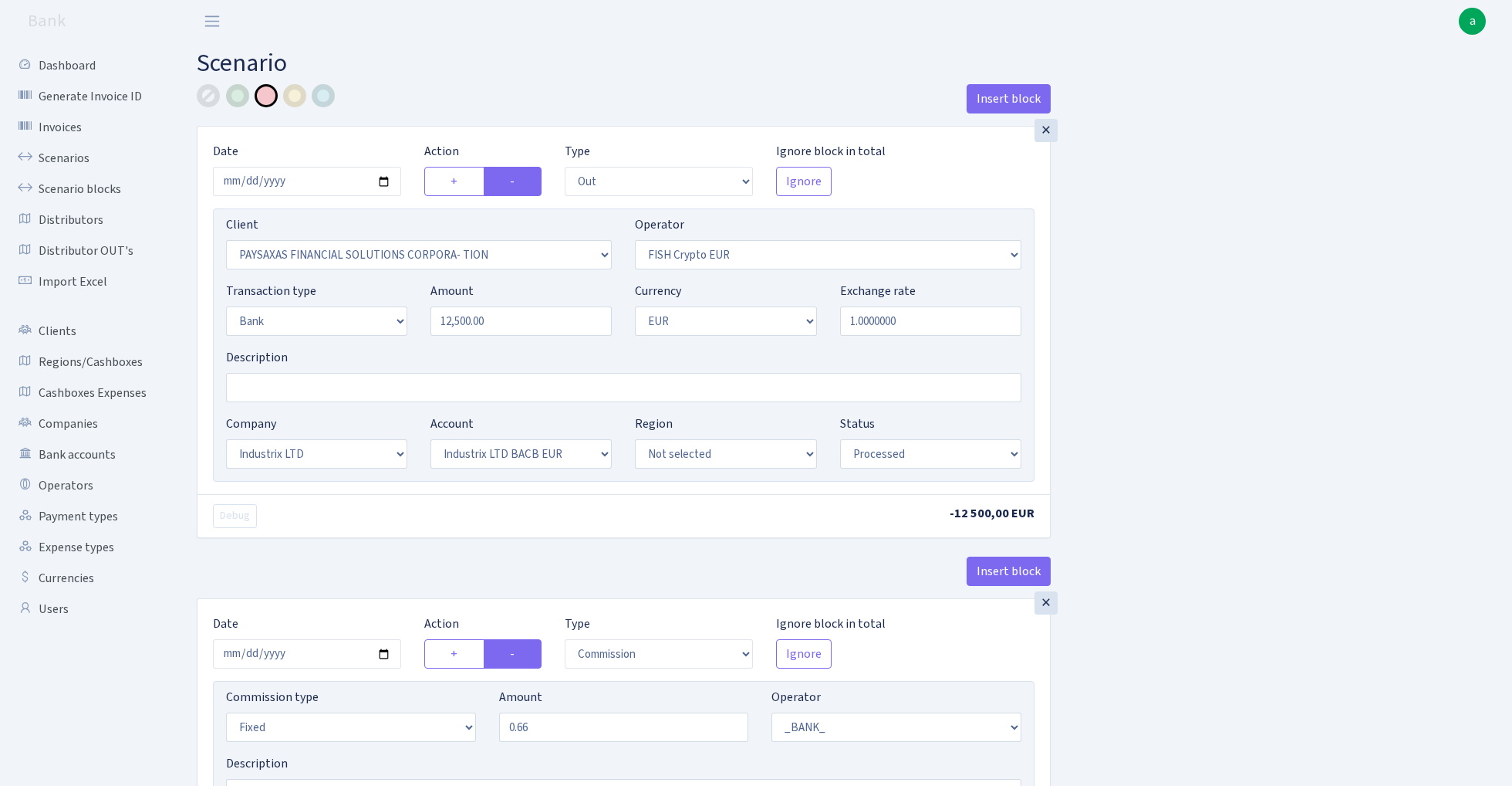
select select "17"
select select "41"
select select "processed"
select select "commission"
select select "fixed"
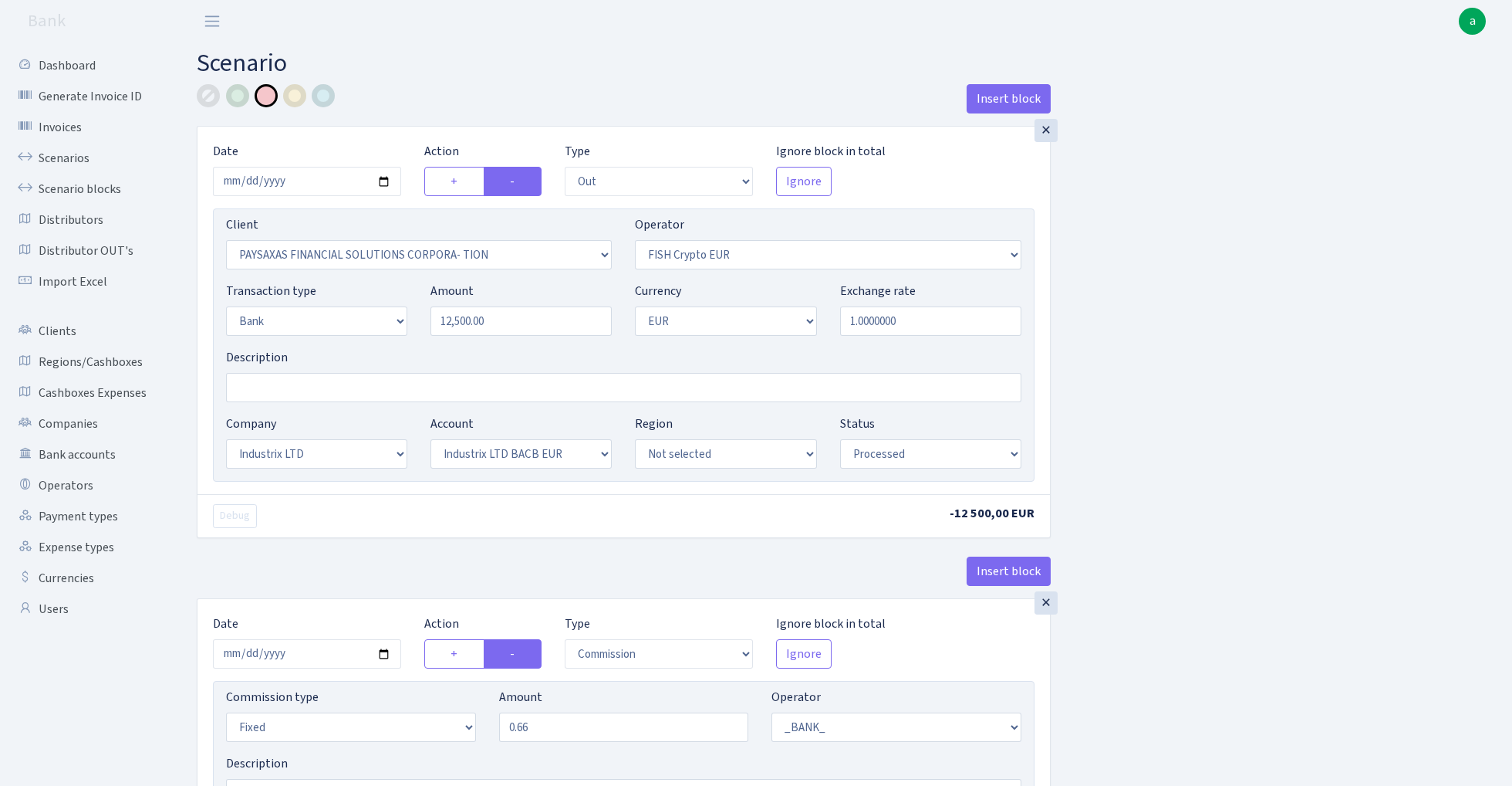
select select "1"
select select "17"
select select "41"
select select "processed"
click at [327, 96] on div at bounding box center [324, 96] width 24 height 24
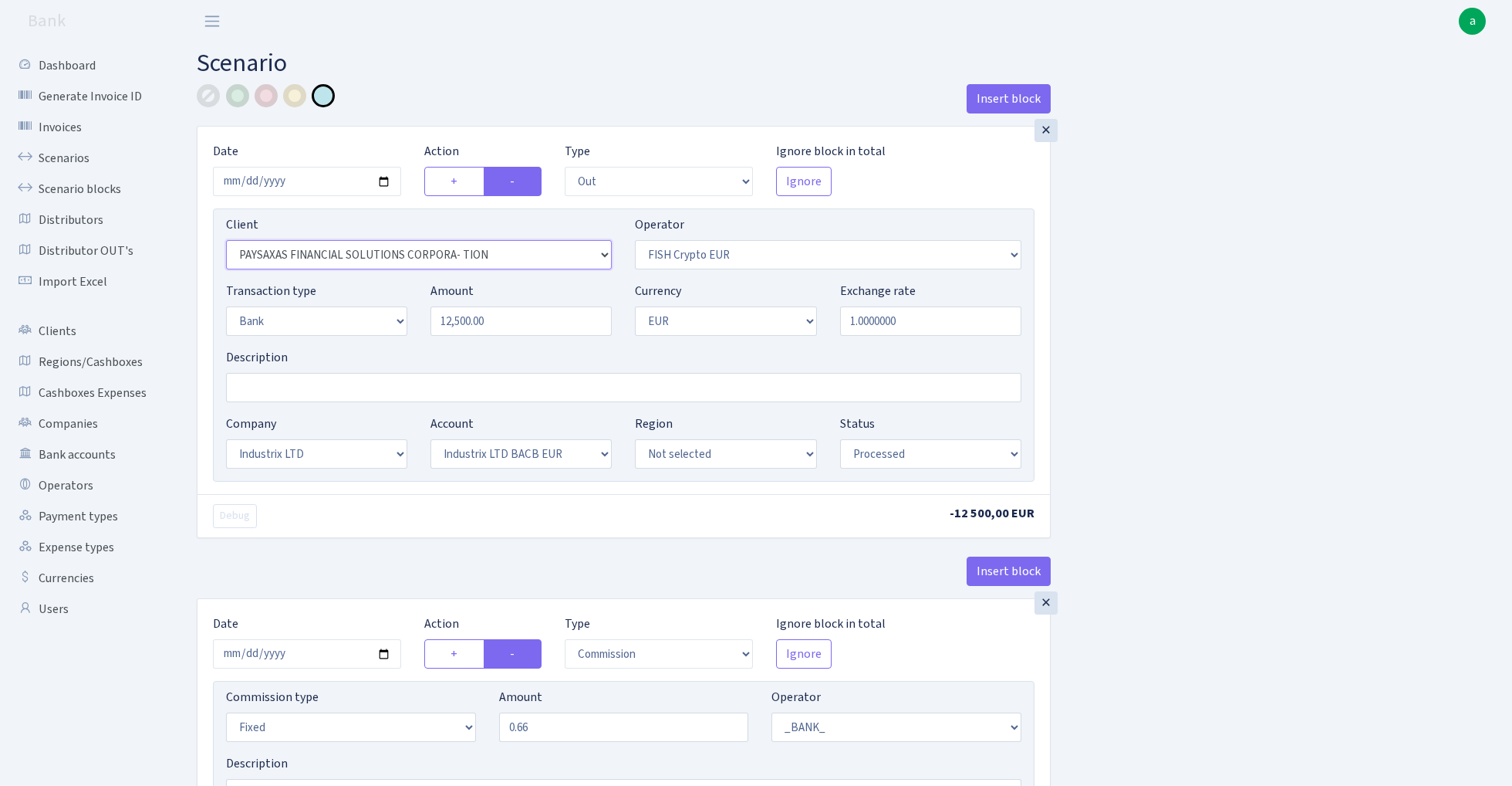
select select "1685"
click at [312, 386] on input "Description" at bounding box center [624, 387] width 795 height 30
paste input "Industrix - fish ctc paysaxas"
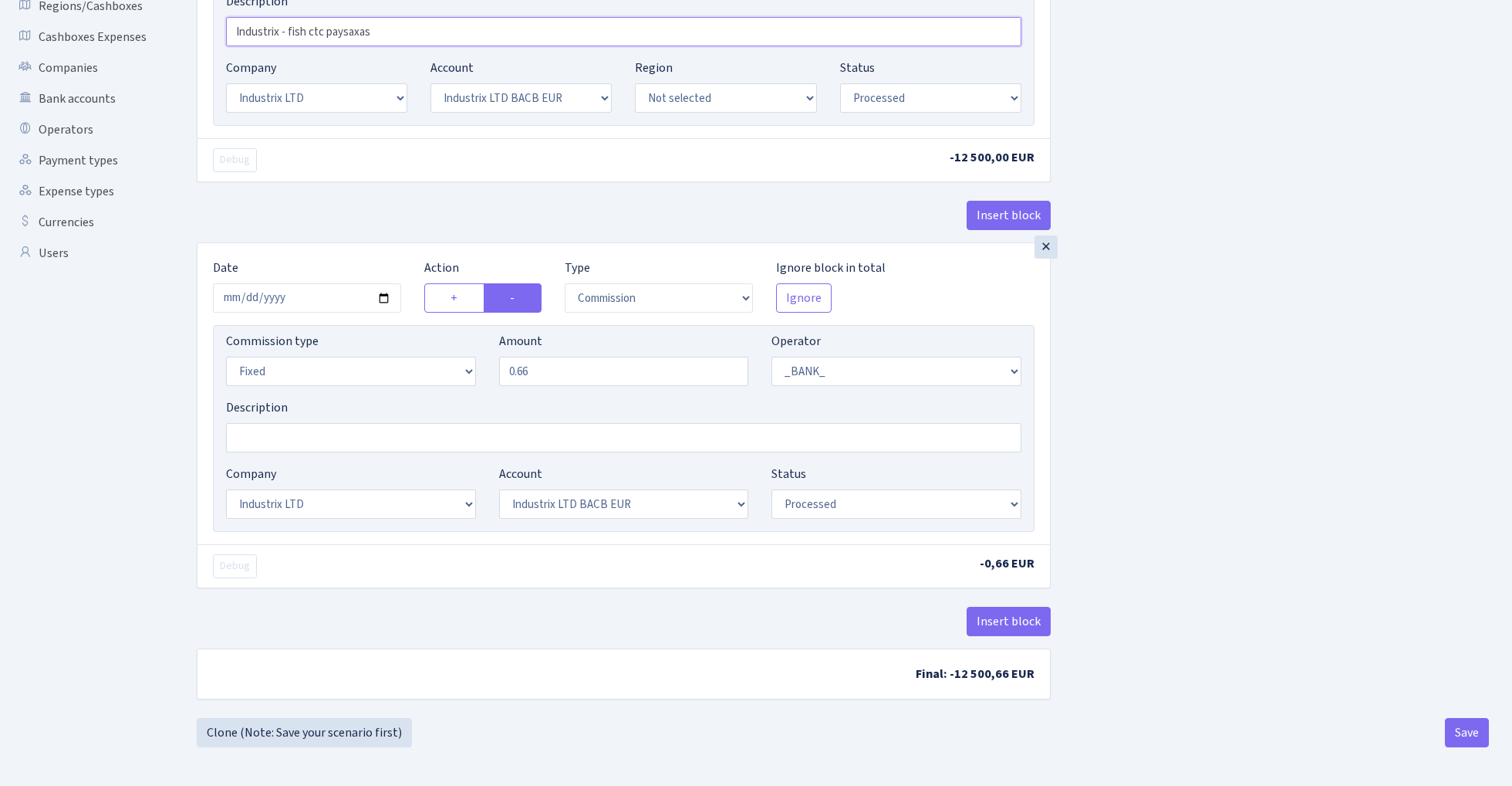
scroll to position [360, 0]
type input "Industrix - fish ctc paysaxas"
click at [1020, 619] on button "Insert block" at bounding box center [1008, 622] width 84 height 30
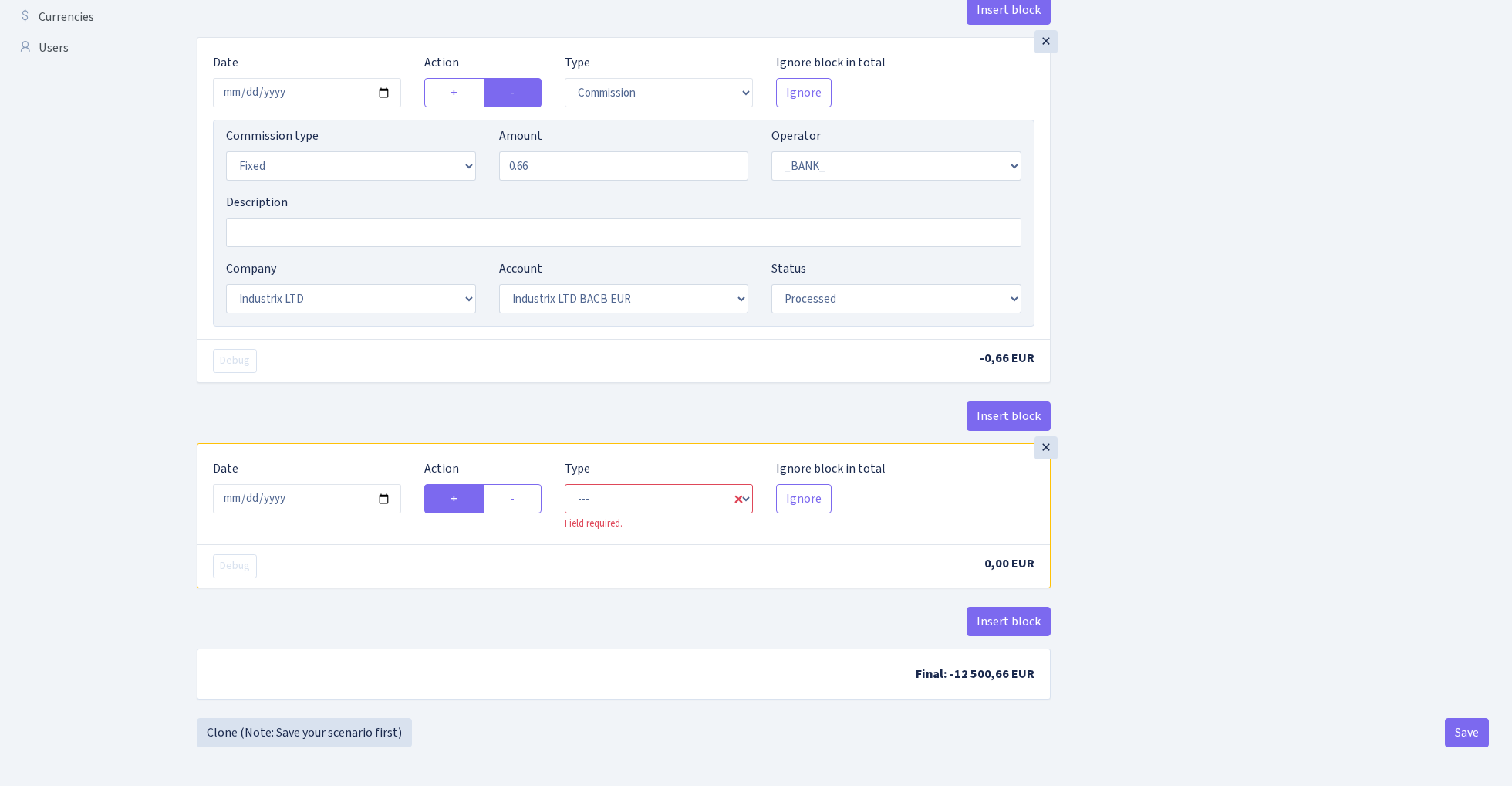
scroll to position [565, 0]
click at [337, 497] on input "2025-09-03" at bounding box center [306, 498] width 188 height 30
type input "[DATE]"
click at [405, 385] on div "× Date 2025-01-27 Action + - Type --- In Out Commission Field required. Ignore …" at bounding box center [623, 240] width 853 height 406
select select "in"
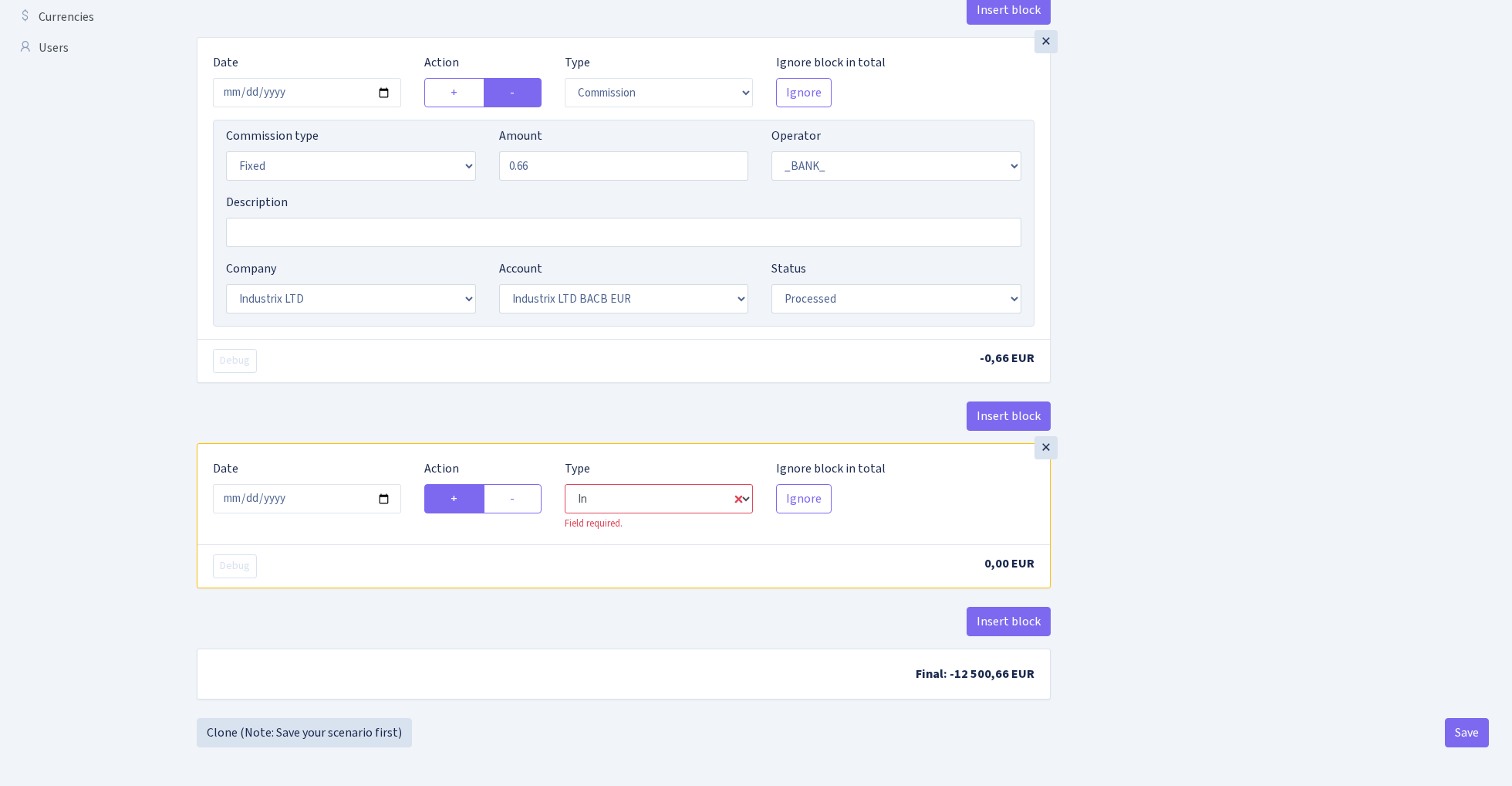
select select "1"
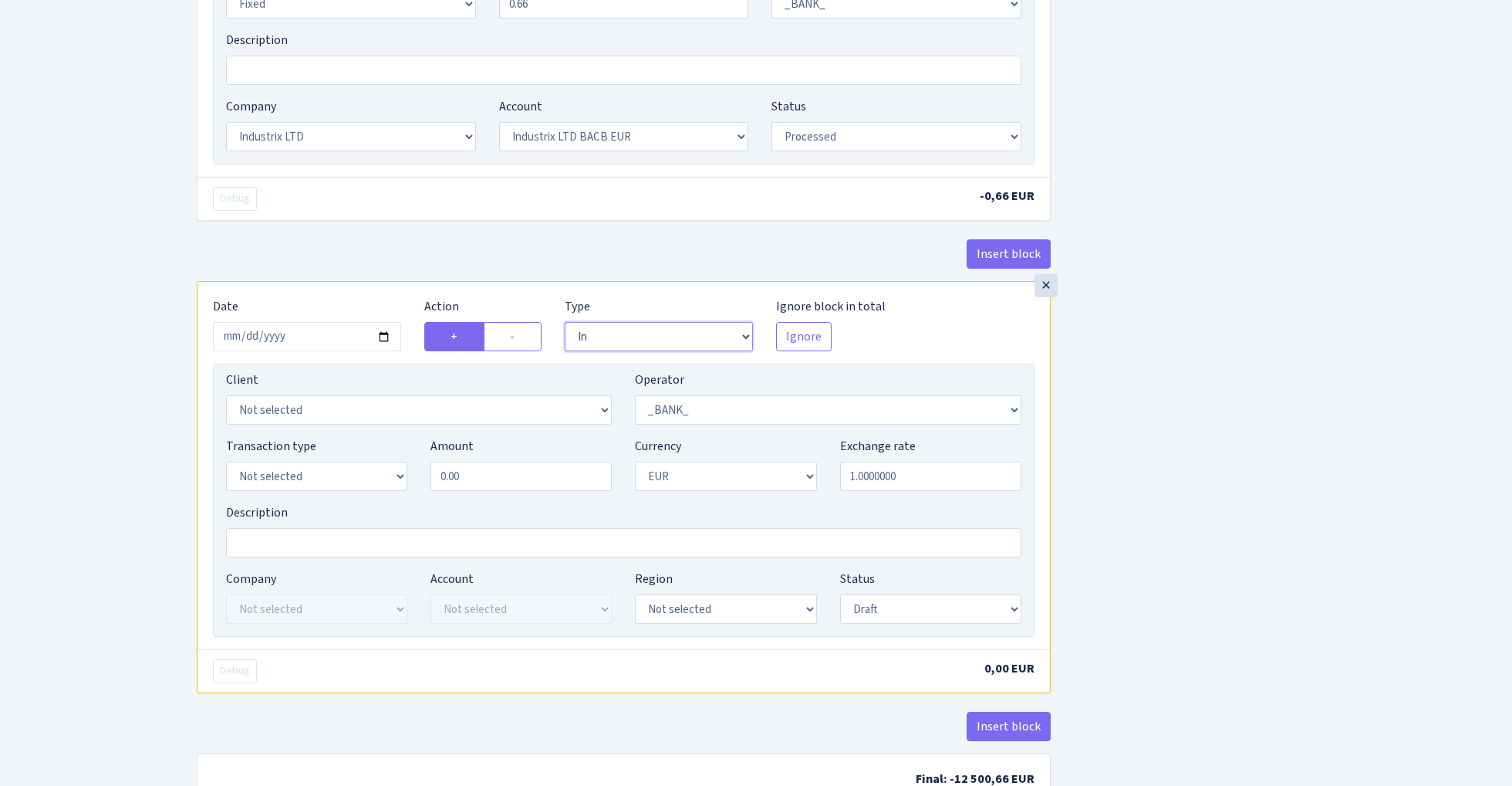
scroll to position [726, 0]
select select "409"
select select "3231"
select select "2"
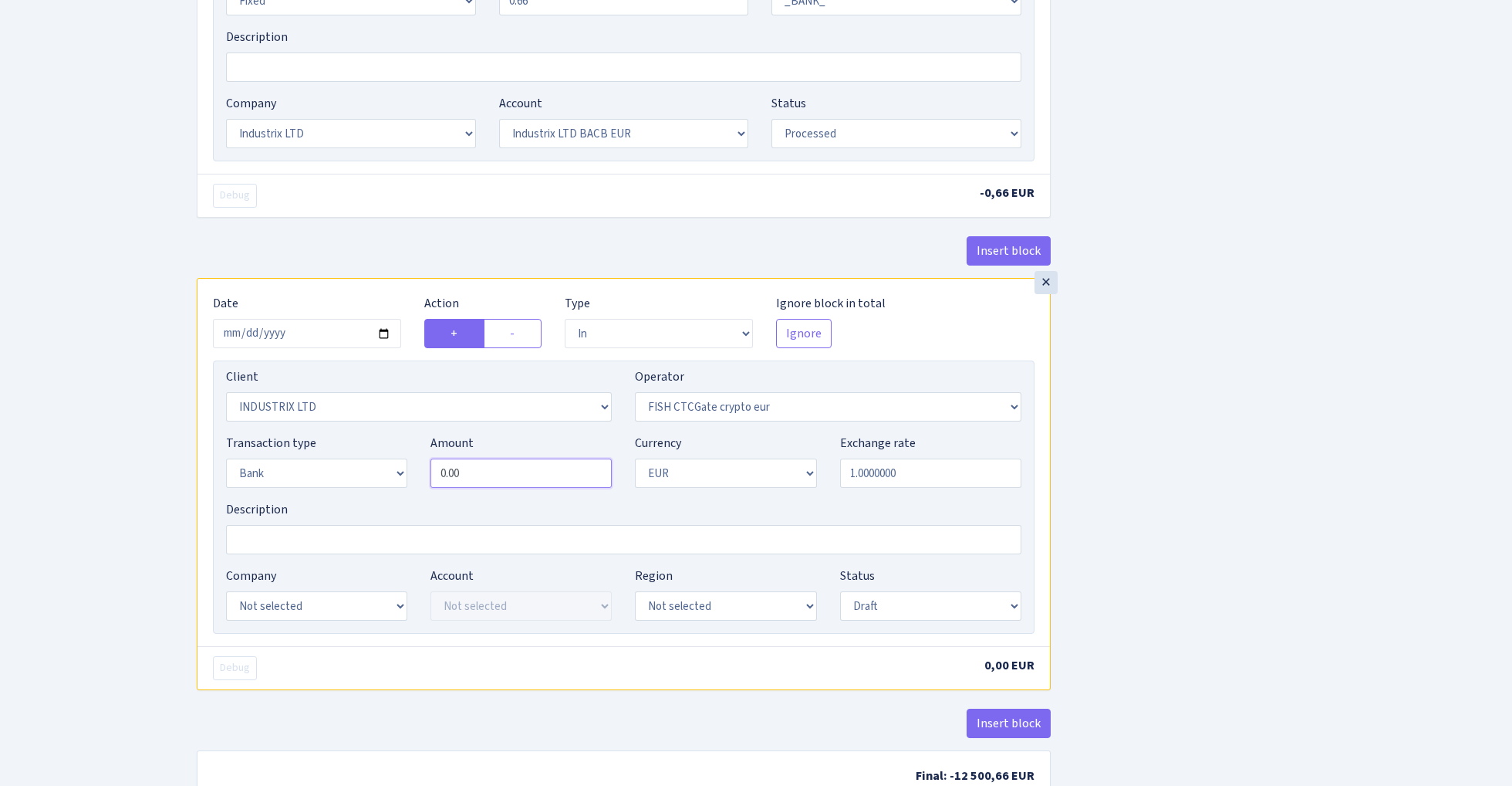
click at [504, 475] on input "0.00" at bounding box center [521, 473] width 181 height 30
type input "12,500.00"
select select "24"
select select "72"
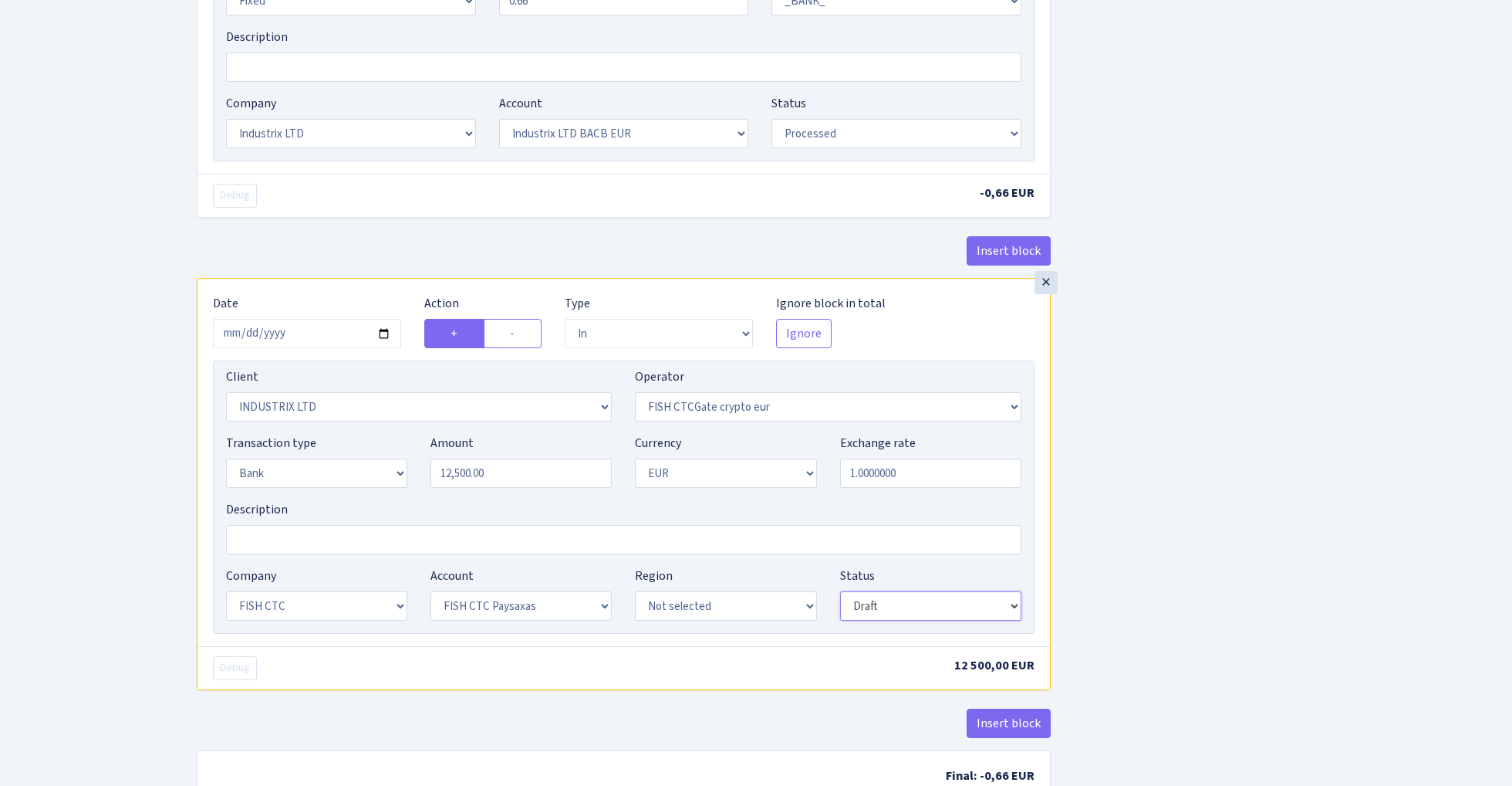
select select "processed"
click at [1126, 545] on div "Insert block × Date 2025-01-27 Action + - Type --- In Out Commission Field requ…" at bounding box center [843, 89] width 1315 height 1462
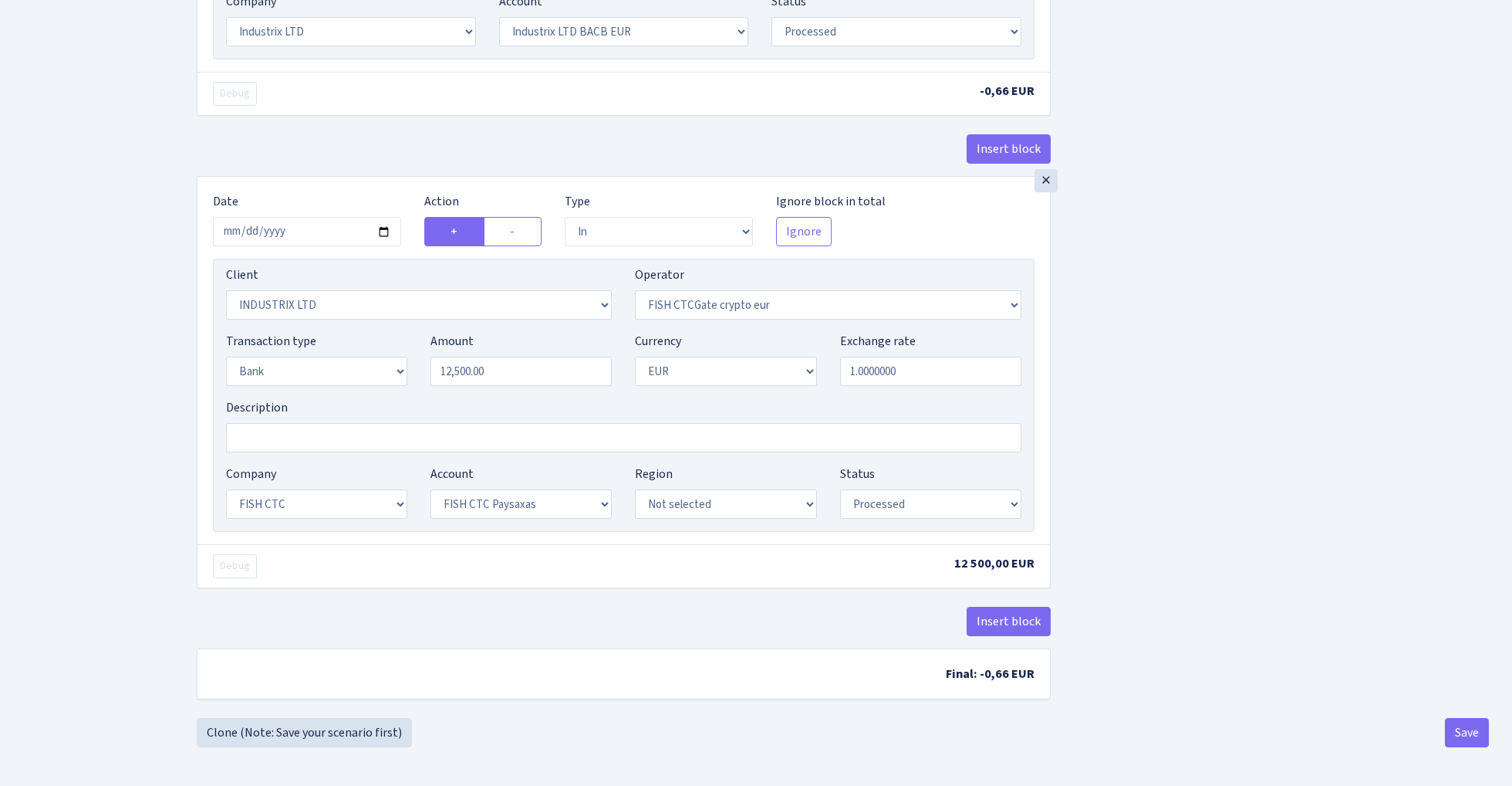
scroll to position [834, 0]
click at [1462, 734] on button "Save" at bounding box center [1466, 733] width 44 height 30
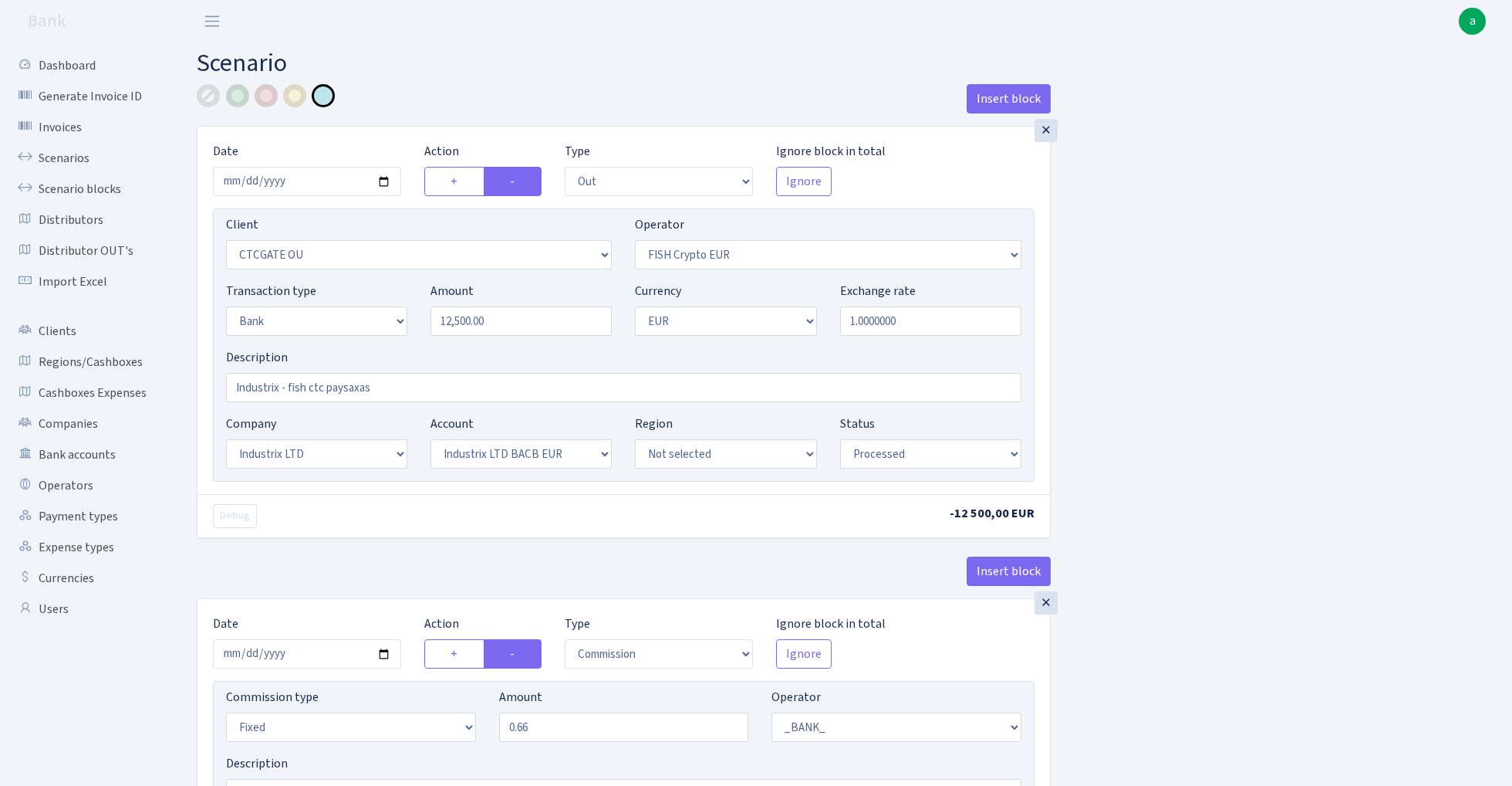
select select "out"
select select "1685"
select select "244"
select select "2"
select select "1"
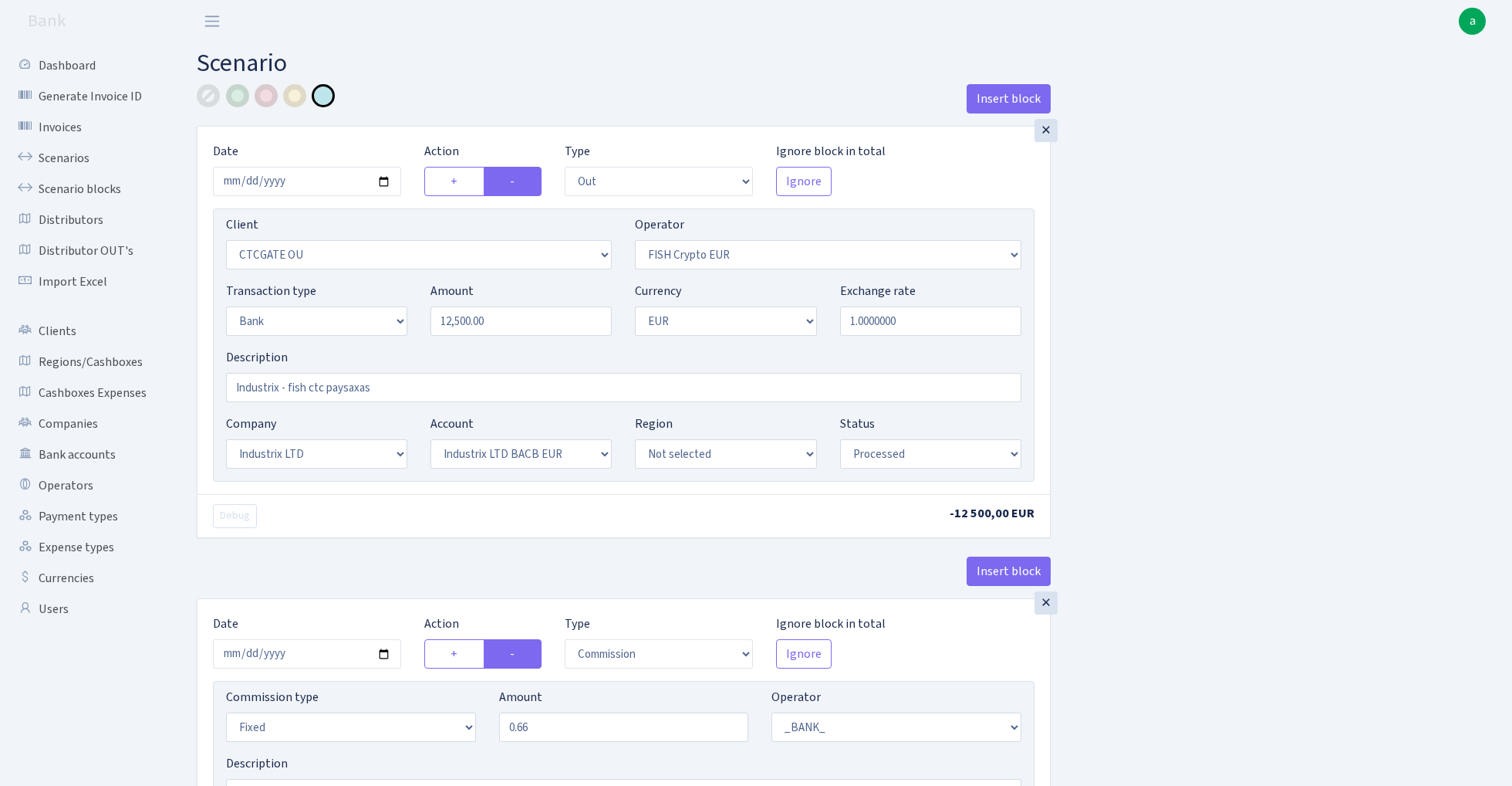
select select "17"
select select "41"
select select "processed"
select select "commission"
select select "fixed"
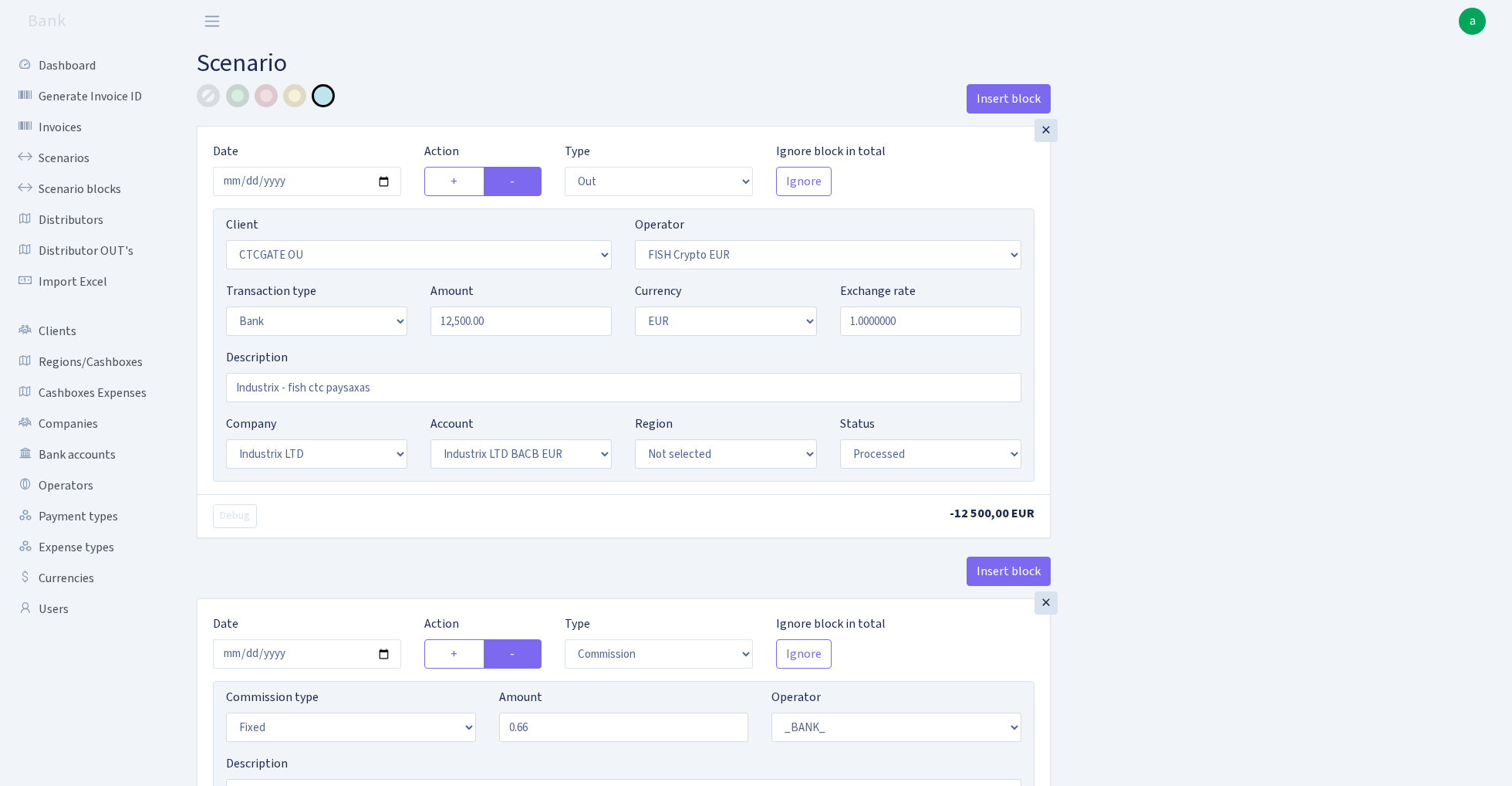
select select "1"
select select "17"
select select "41"
select select "processed"
select select "in"
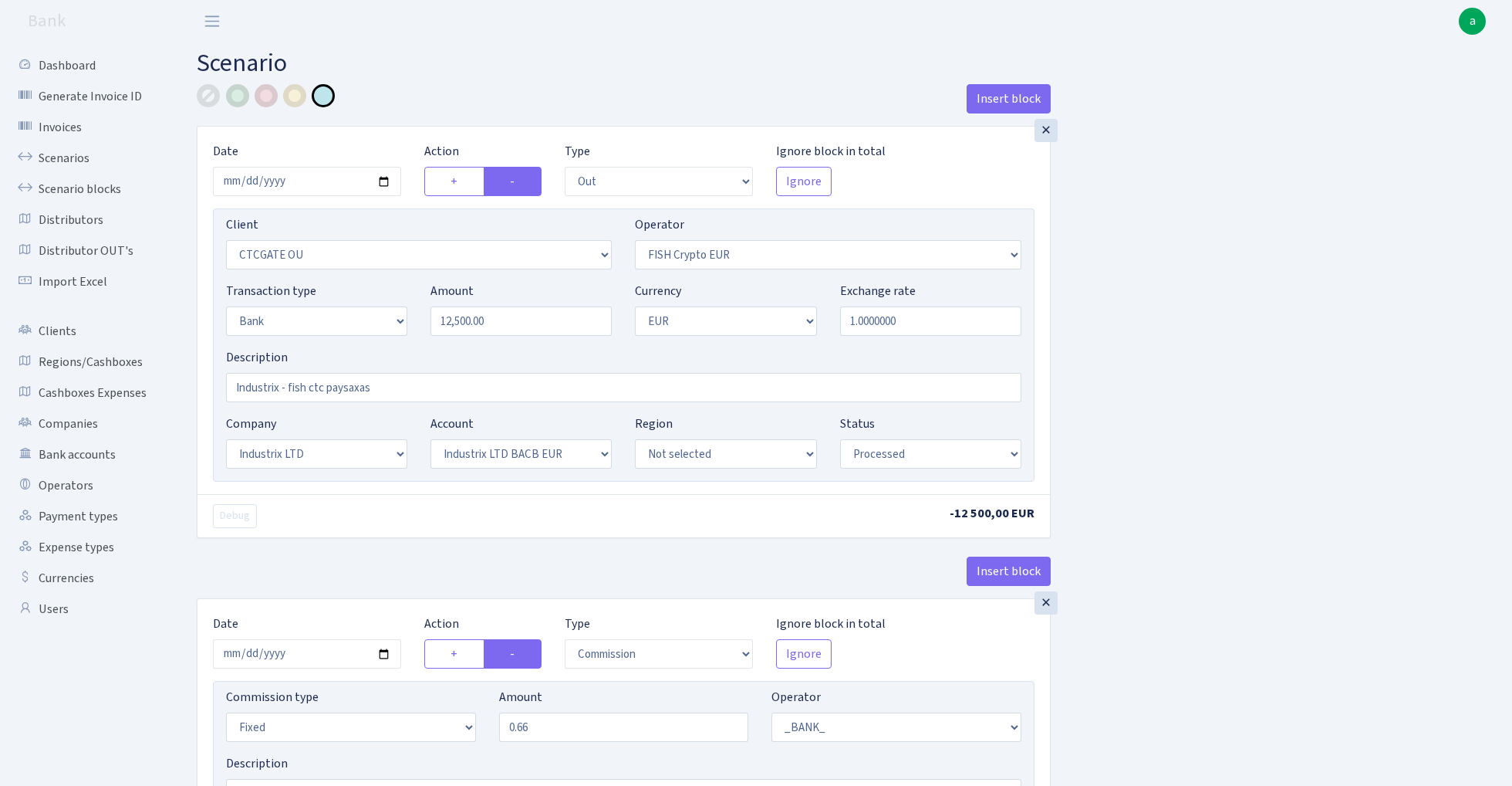
select select "3231"
select select "409"
select select "2"
select select "1"
select select "24"
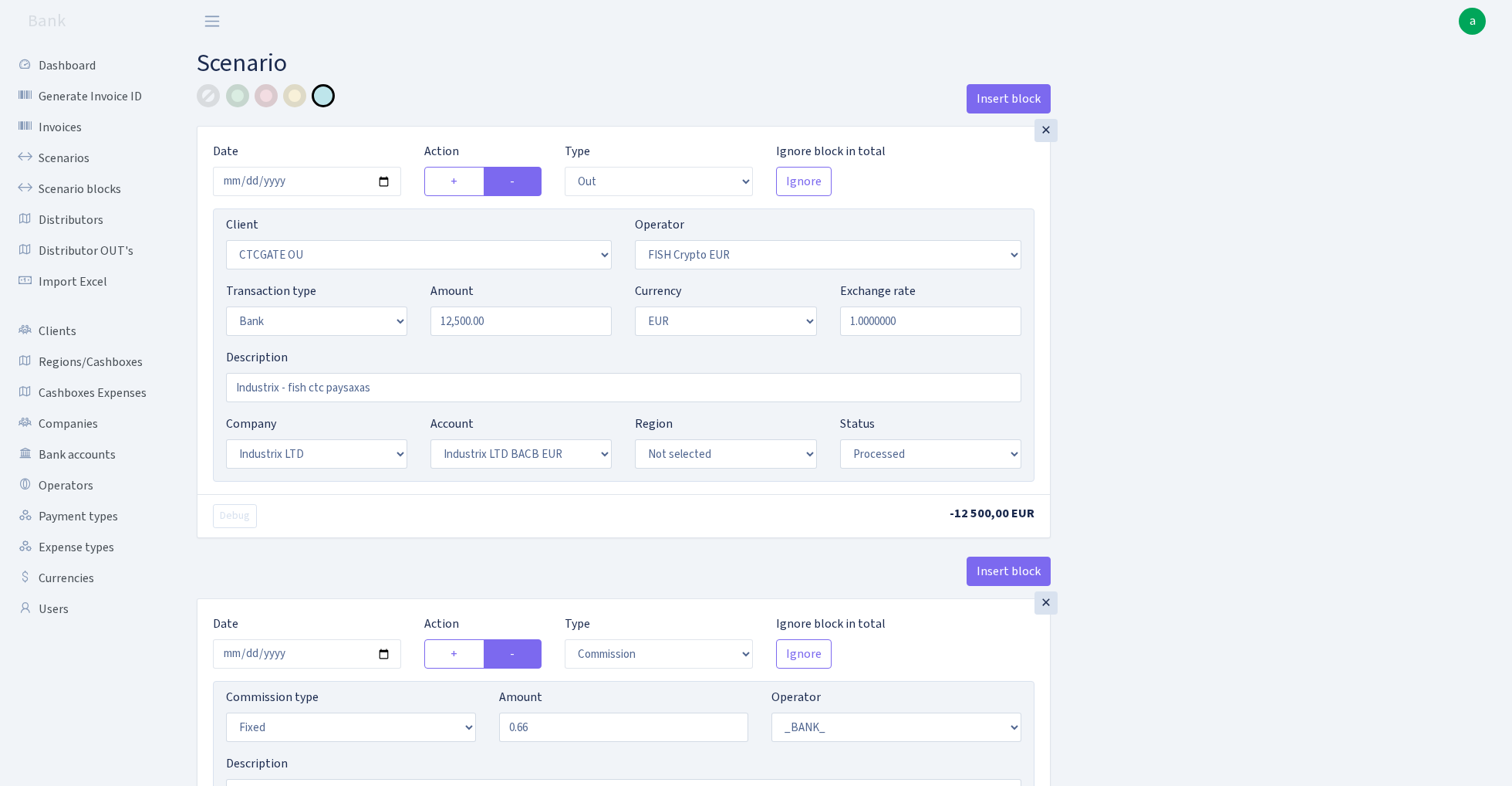
select select "72"
select select "processed"
select select "409"
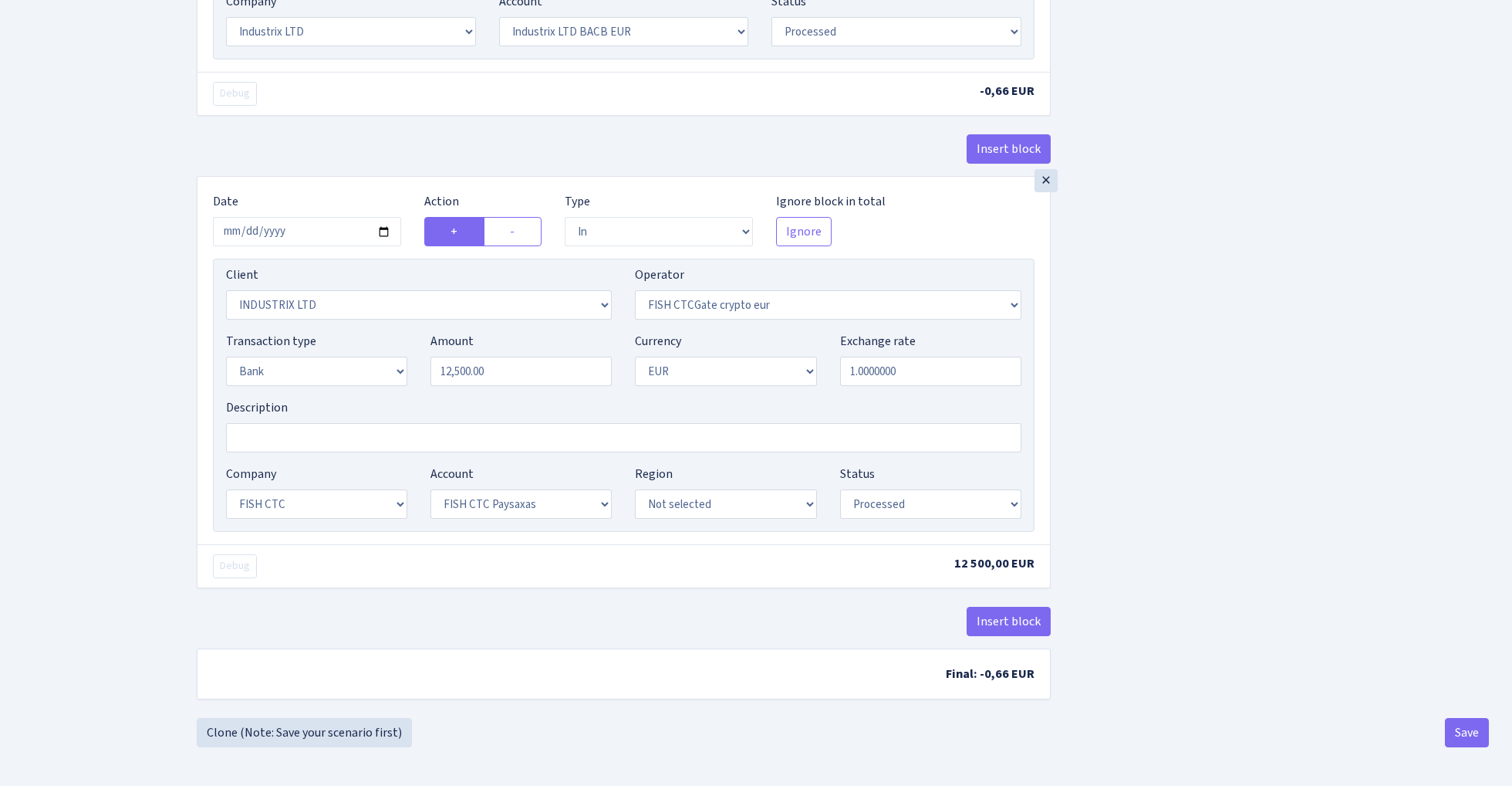
scroll to position [834, 0]
click at [1457, 729] on button "Save" at bounding box center [1466, 733] width 44 height 30
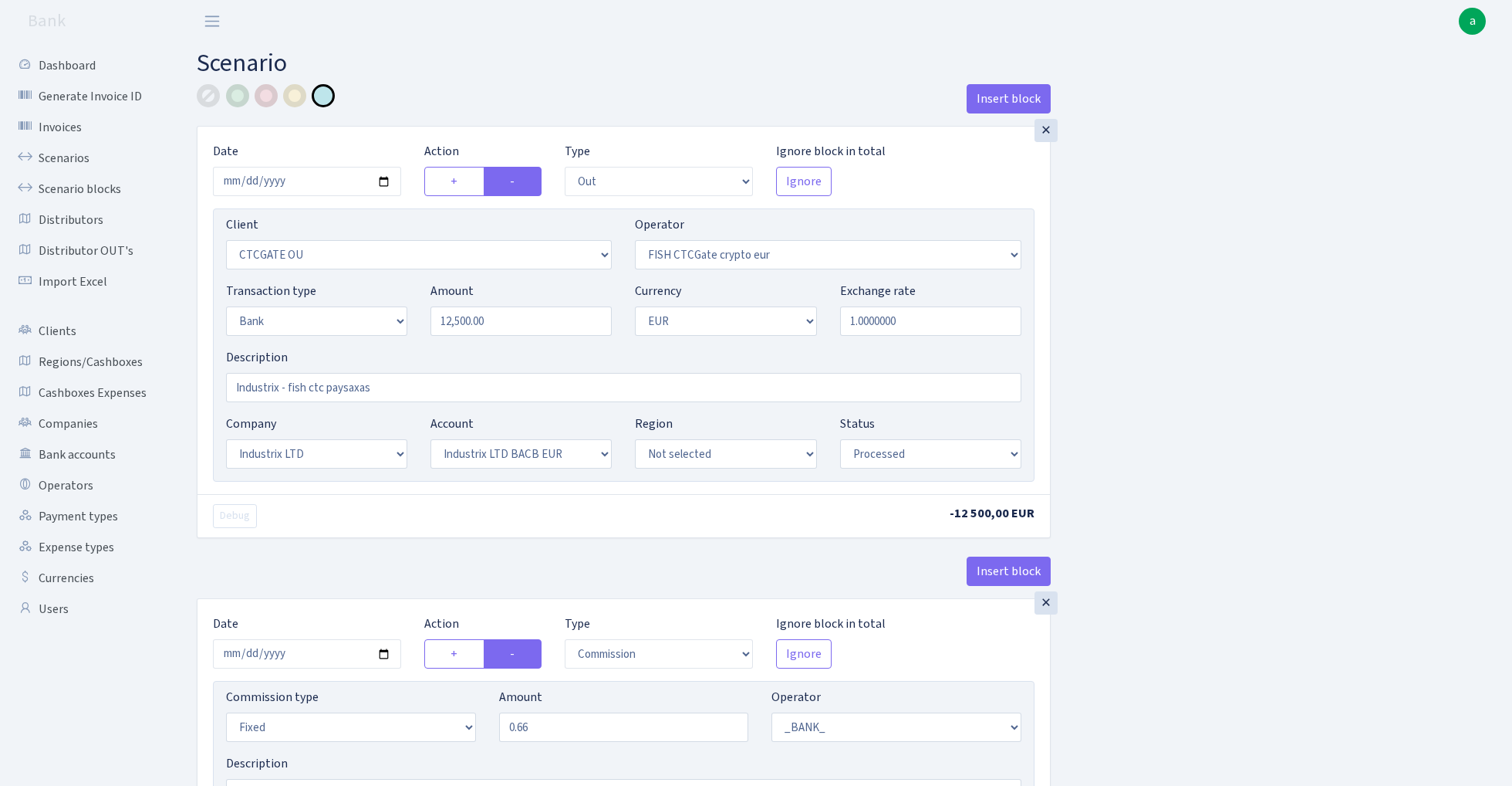
select select "out"
select select "1685"
select select "409"
select select "2"
select select "1"
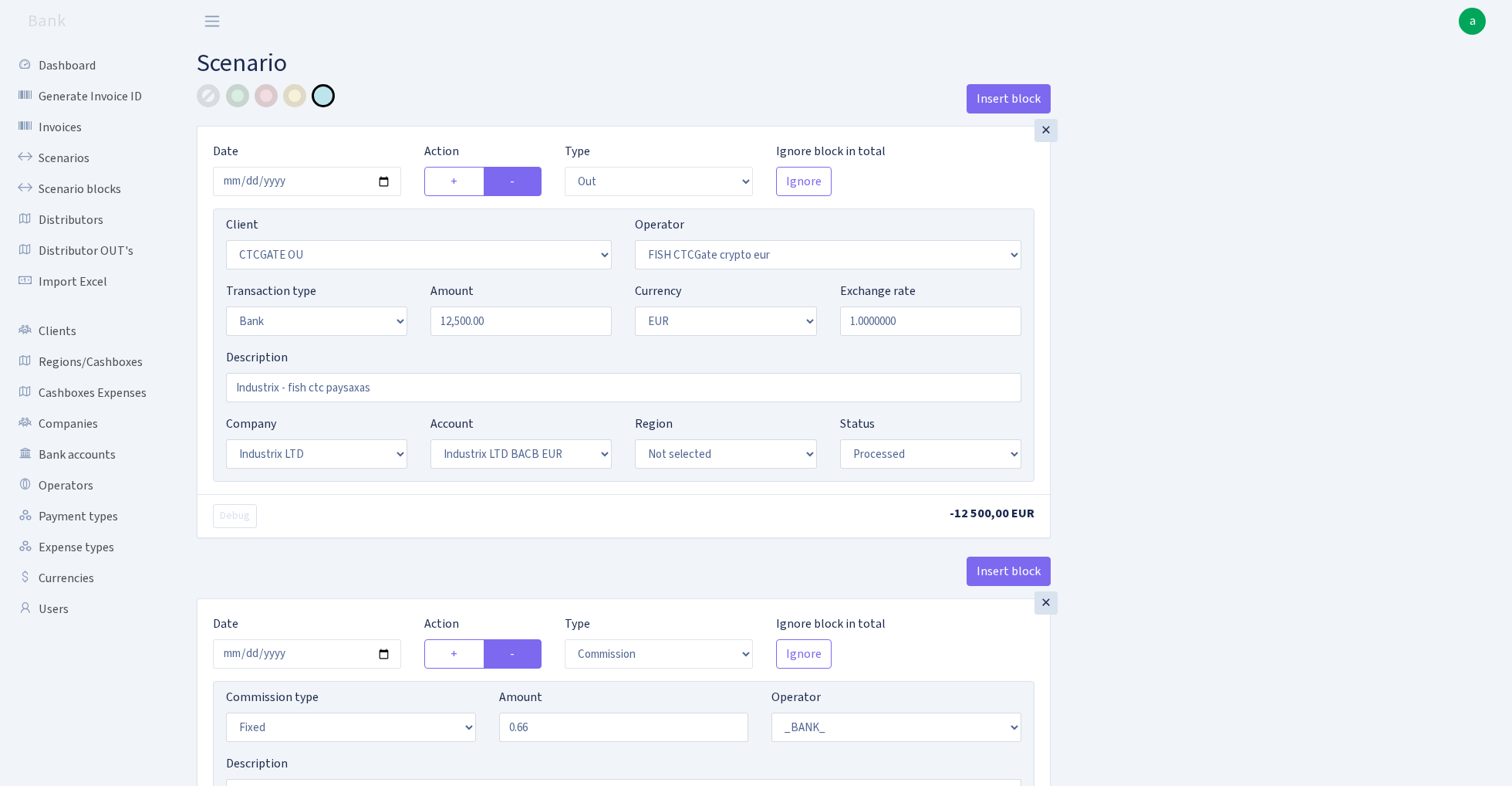
select select "17"
select select "41"
select select "processed"
select select "commission"
select select "fixed"
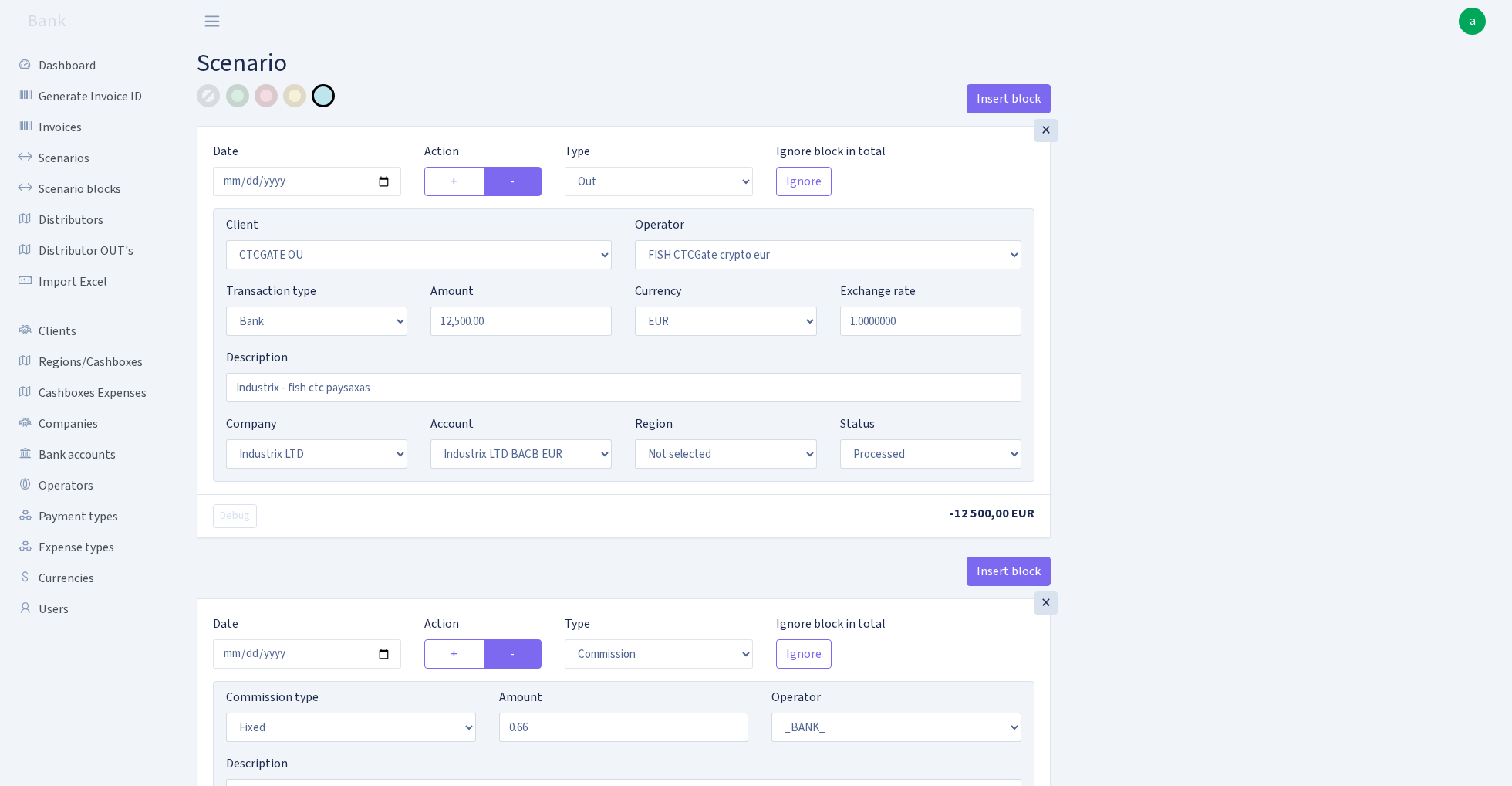
select select "1"
select select "17"
select select "41"
select select "processed"
select select "in"
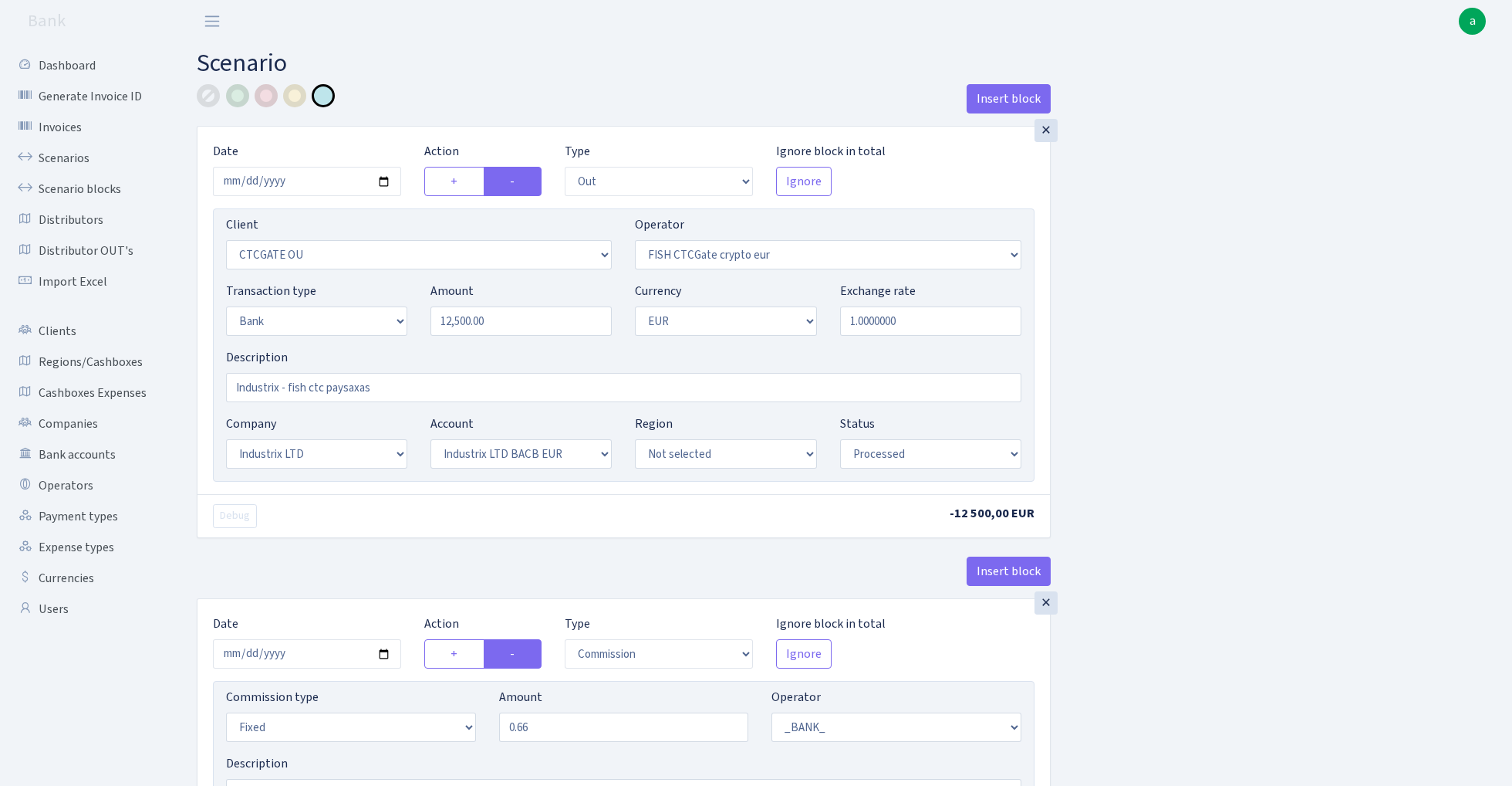
select select "3231"
select select "409"
select select "2"
select select "1"
select select "24"
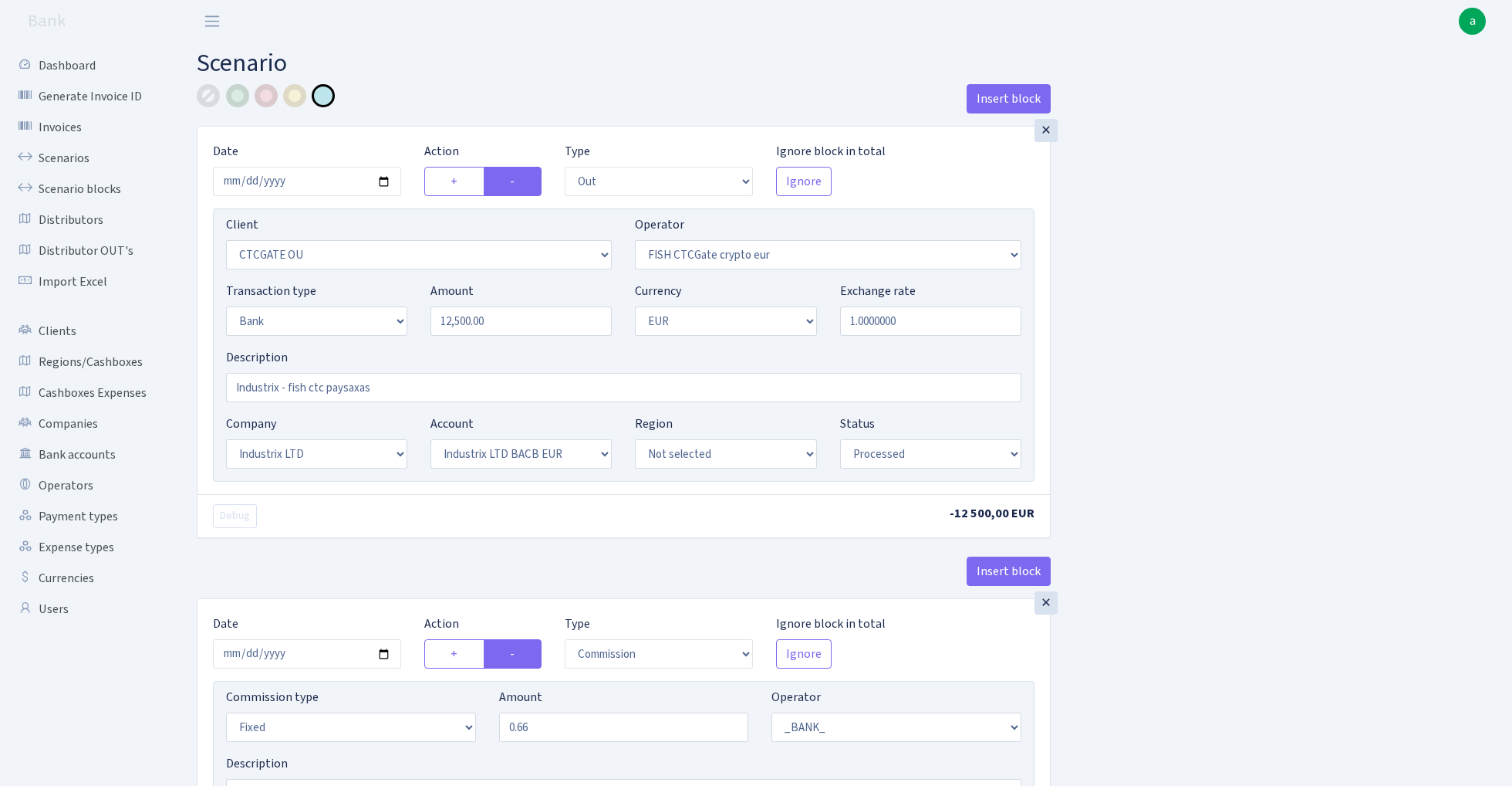
select select "72"
select select "processed"
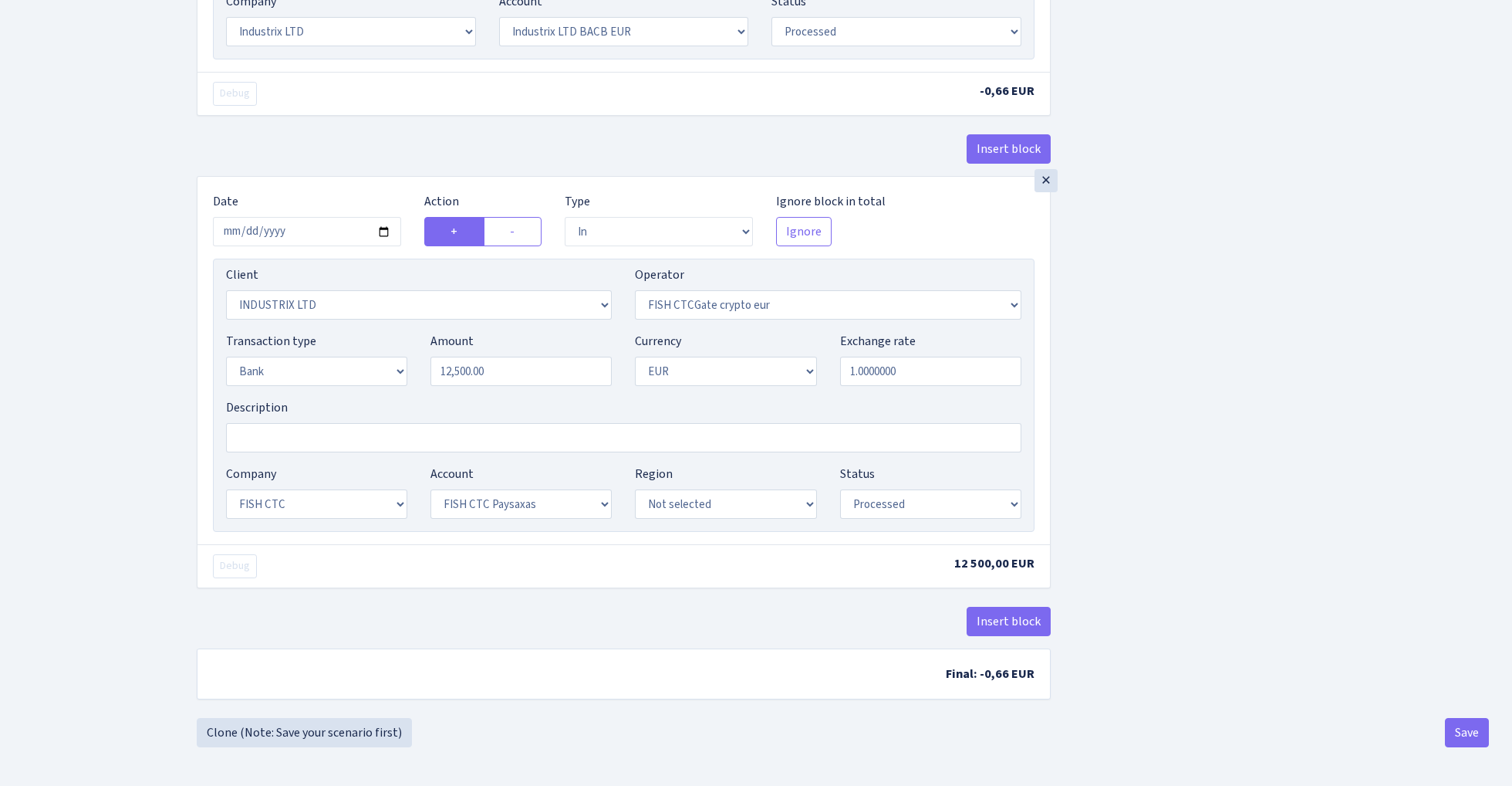
scroll to position [834, 0]
click at [1453, 728] on button "Save" at bounding box center [1466, 733] width 44 height 30
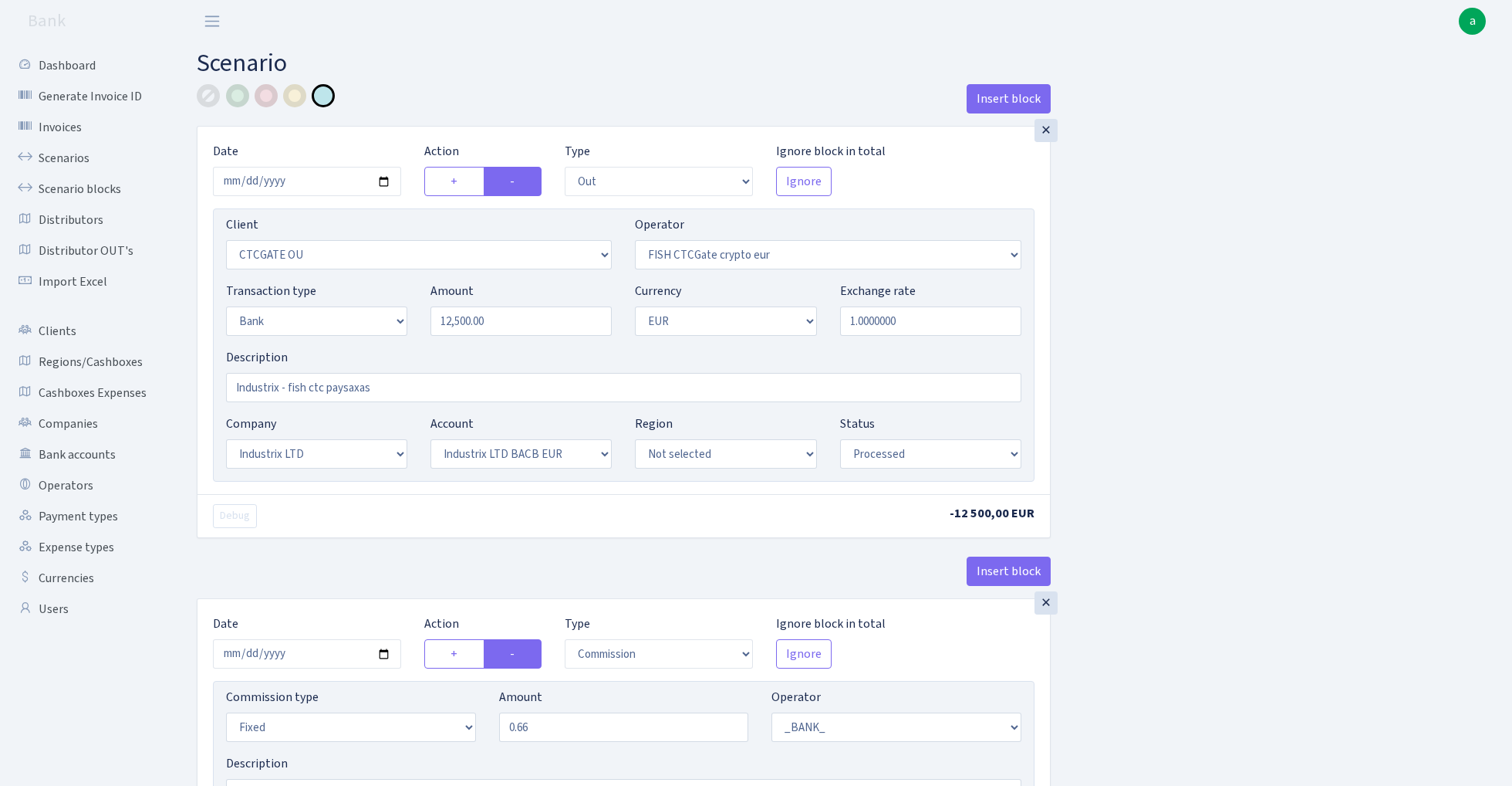
select select "out"
select select "1685"
select select "409"
select select "2"
select select "1"
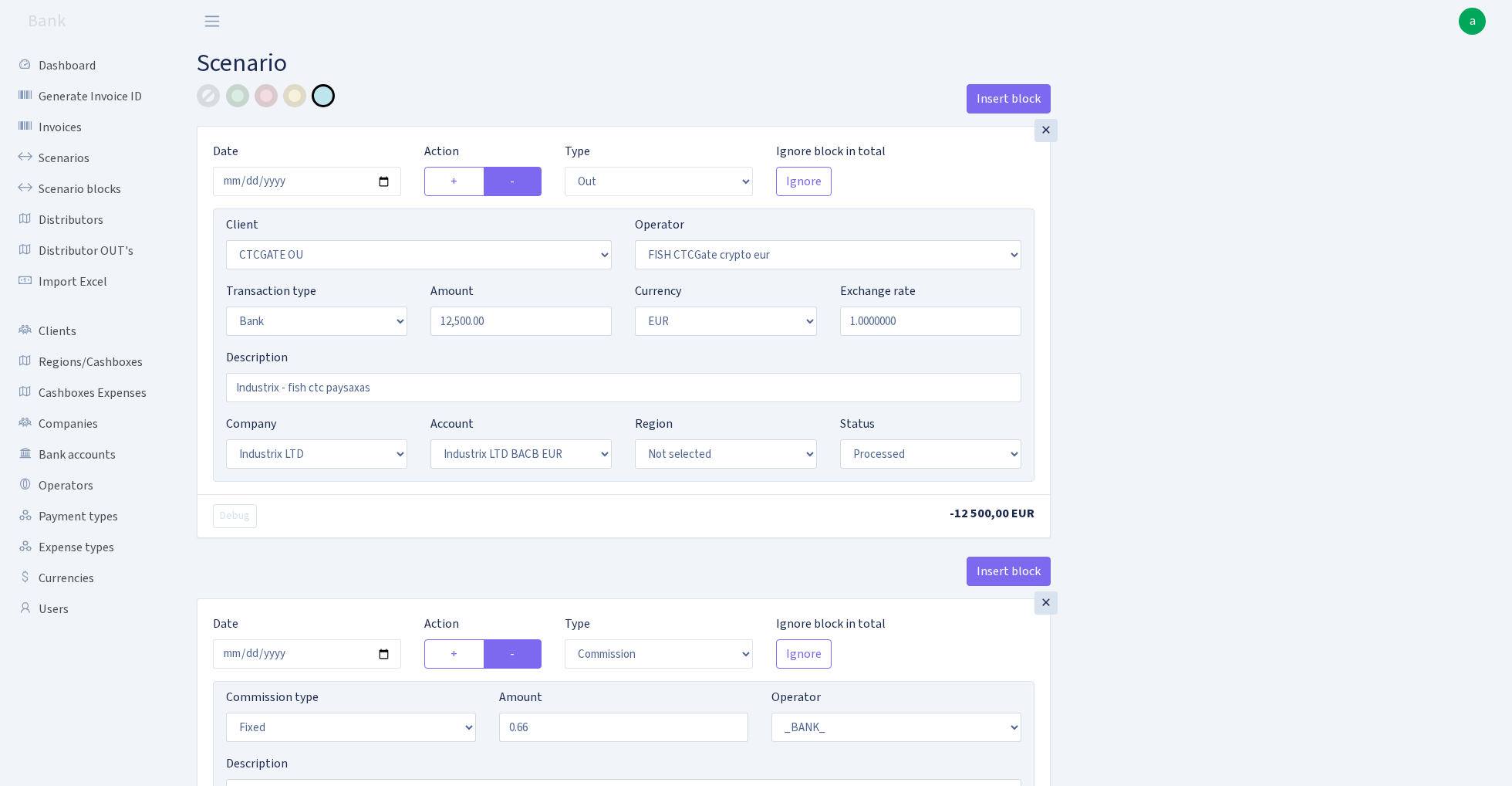
select select "17"
select select "41"
select select "processed"
select select "commission"
select select "fixed"
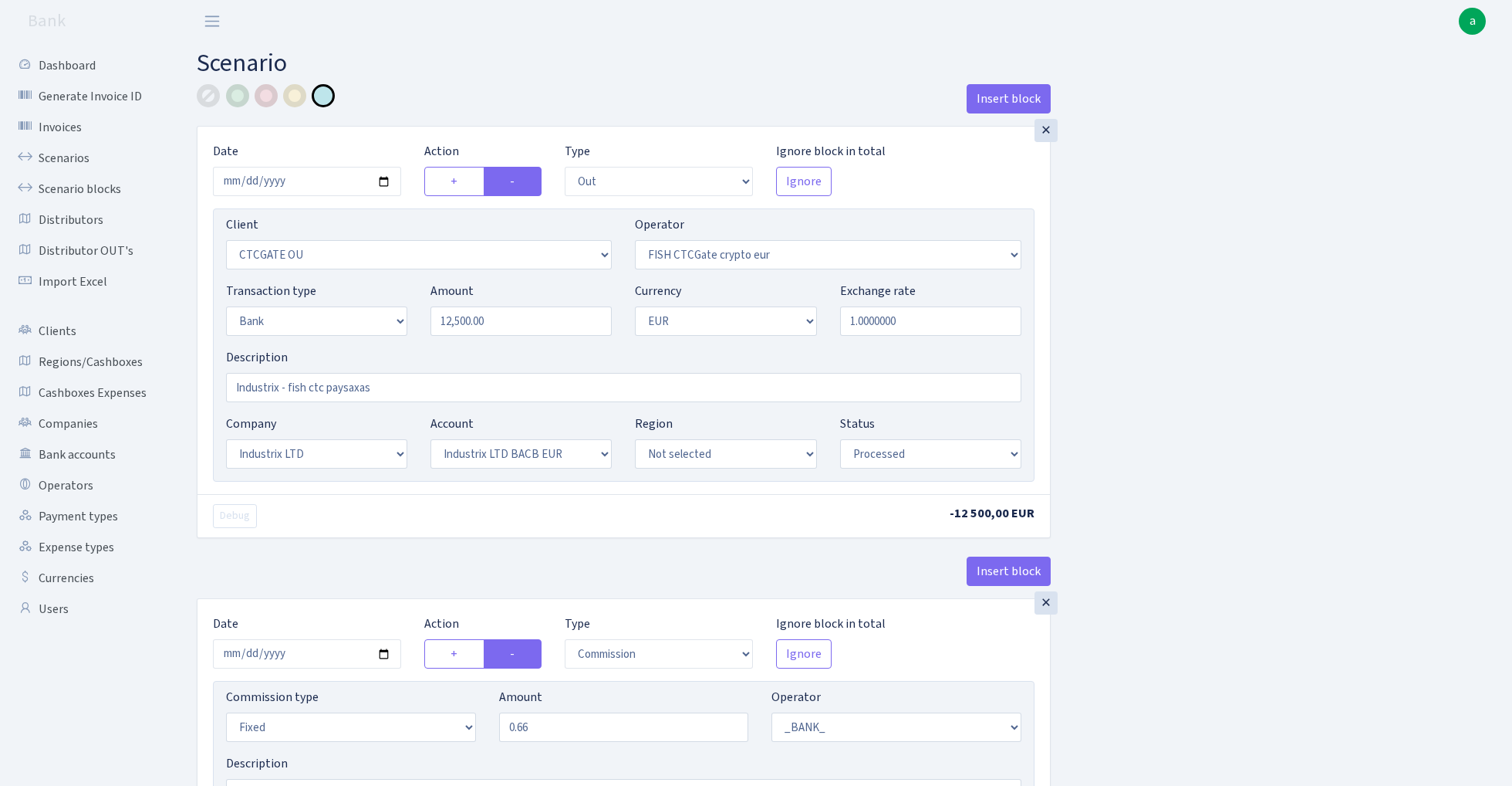
select select "1"
select select "17"
select select "41"
select select "processed"
select select "in"
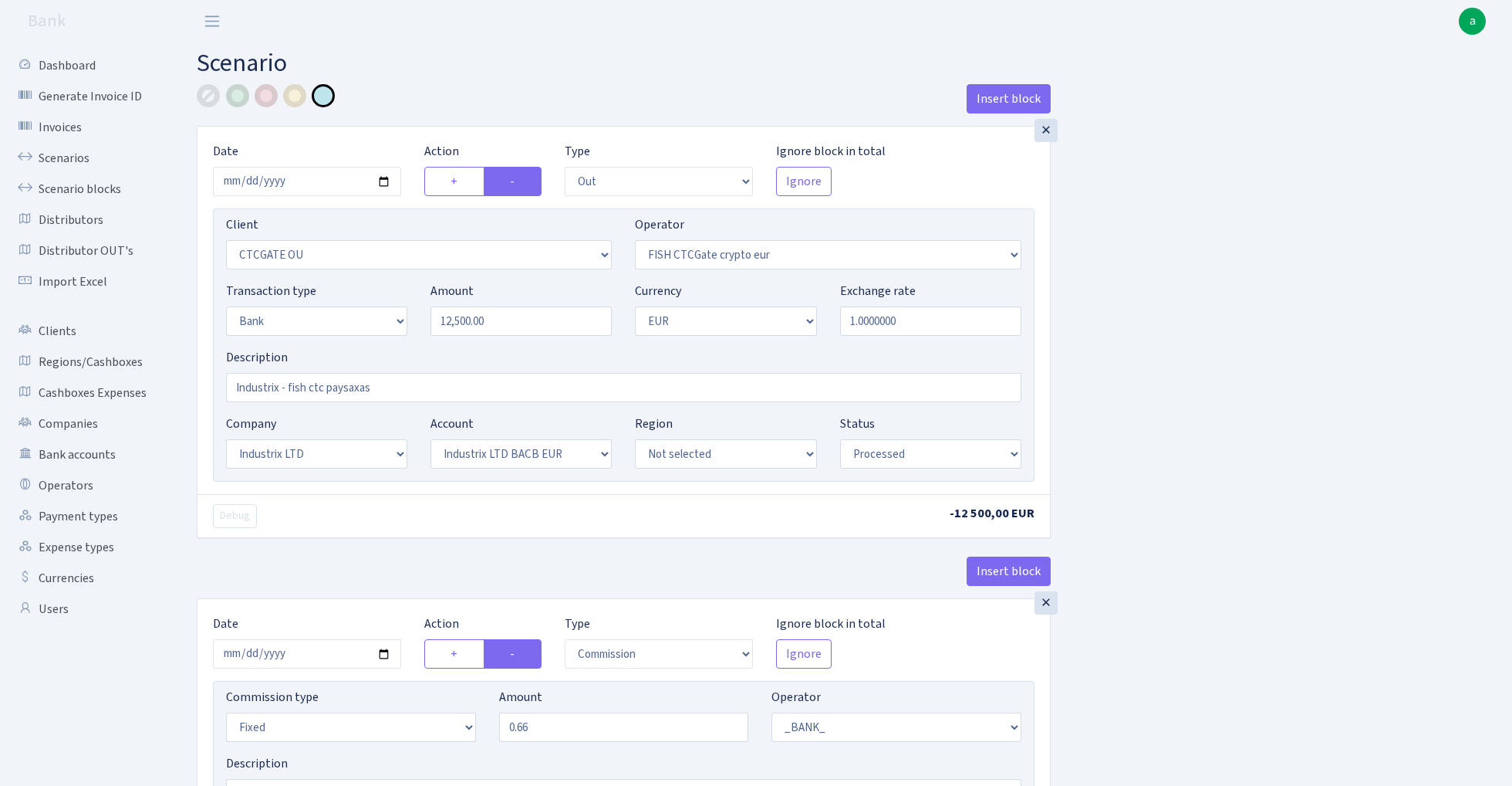
select select "3231"
select select "409"
select select "2"
select select "1"
select select "24"
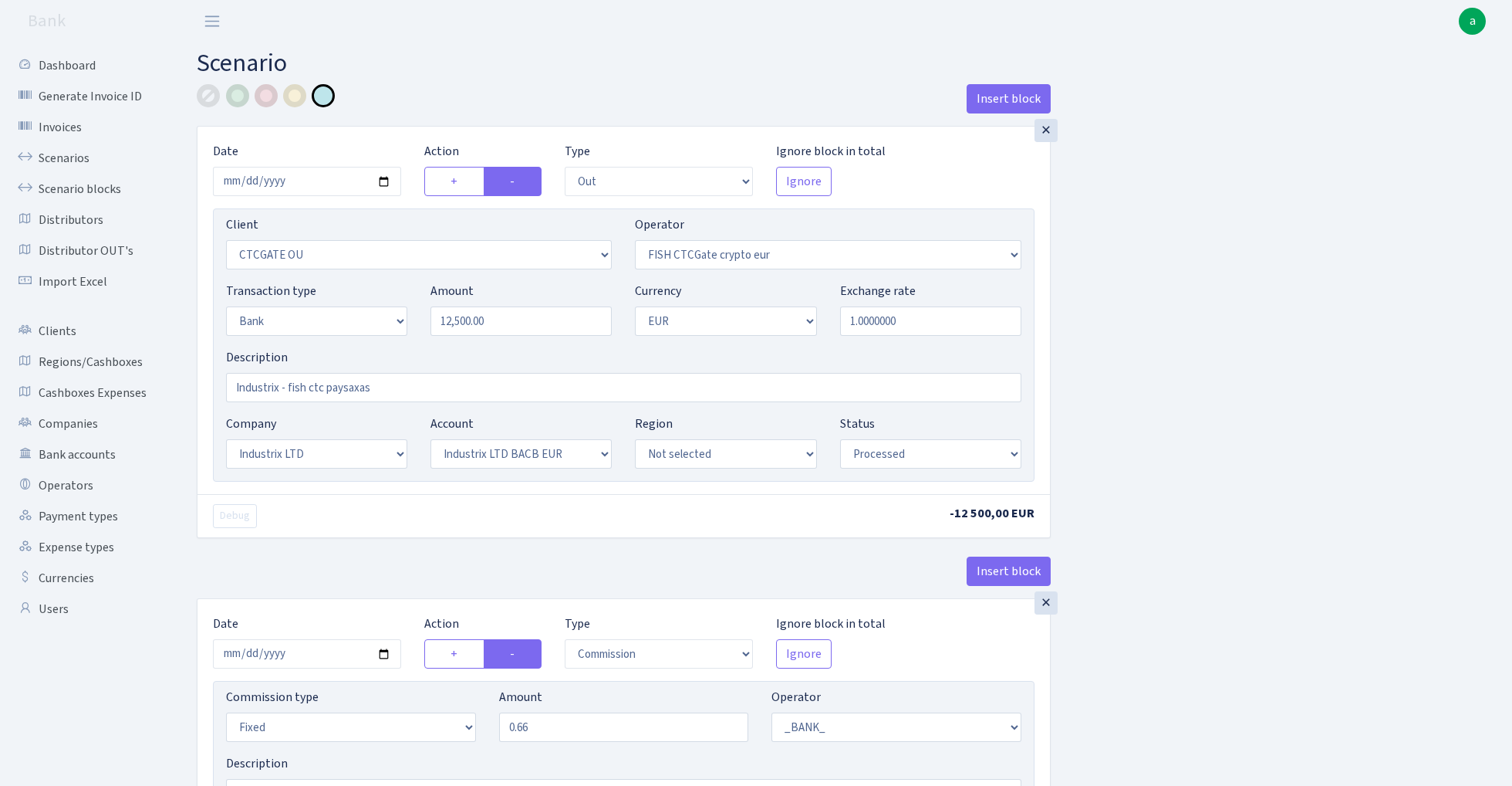
select select "72"
select select "processed"
click at [65, 153] on link "Scenarios" at bounding box center [85, 158] width 155 height 31
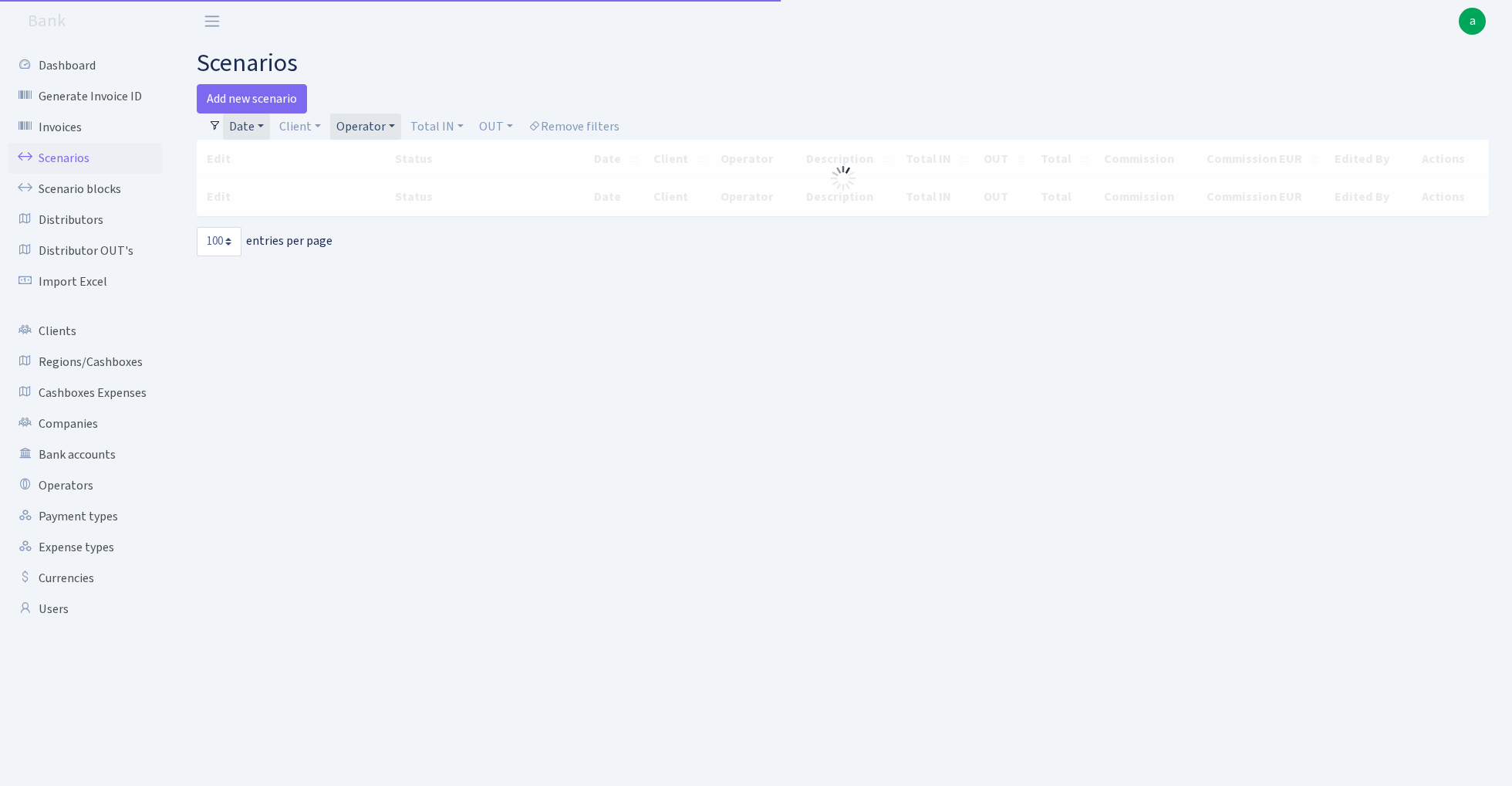
select select "100"
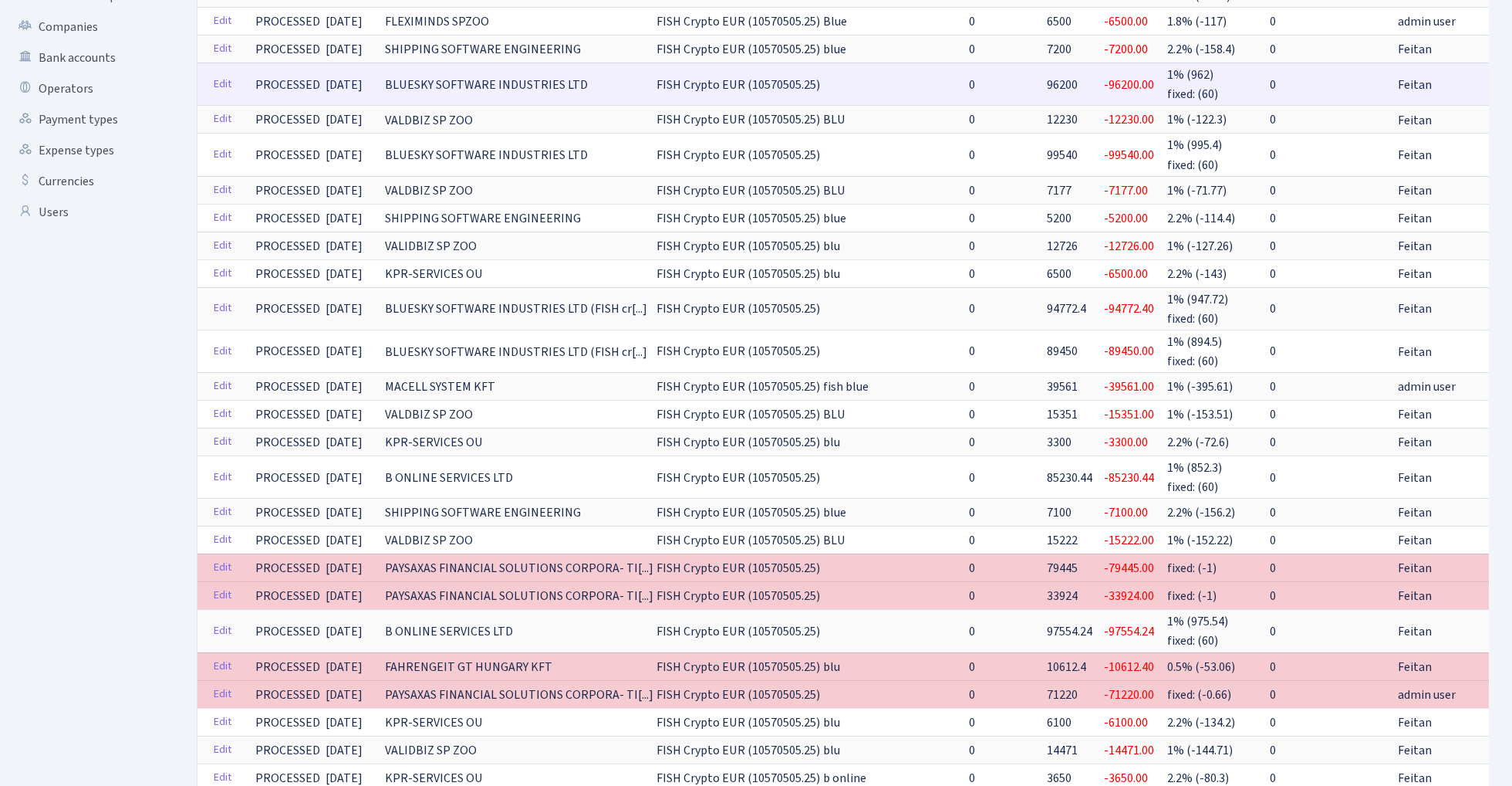
scroll to position [420, 0]
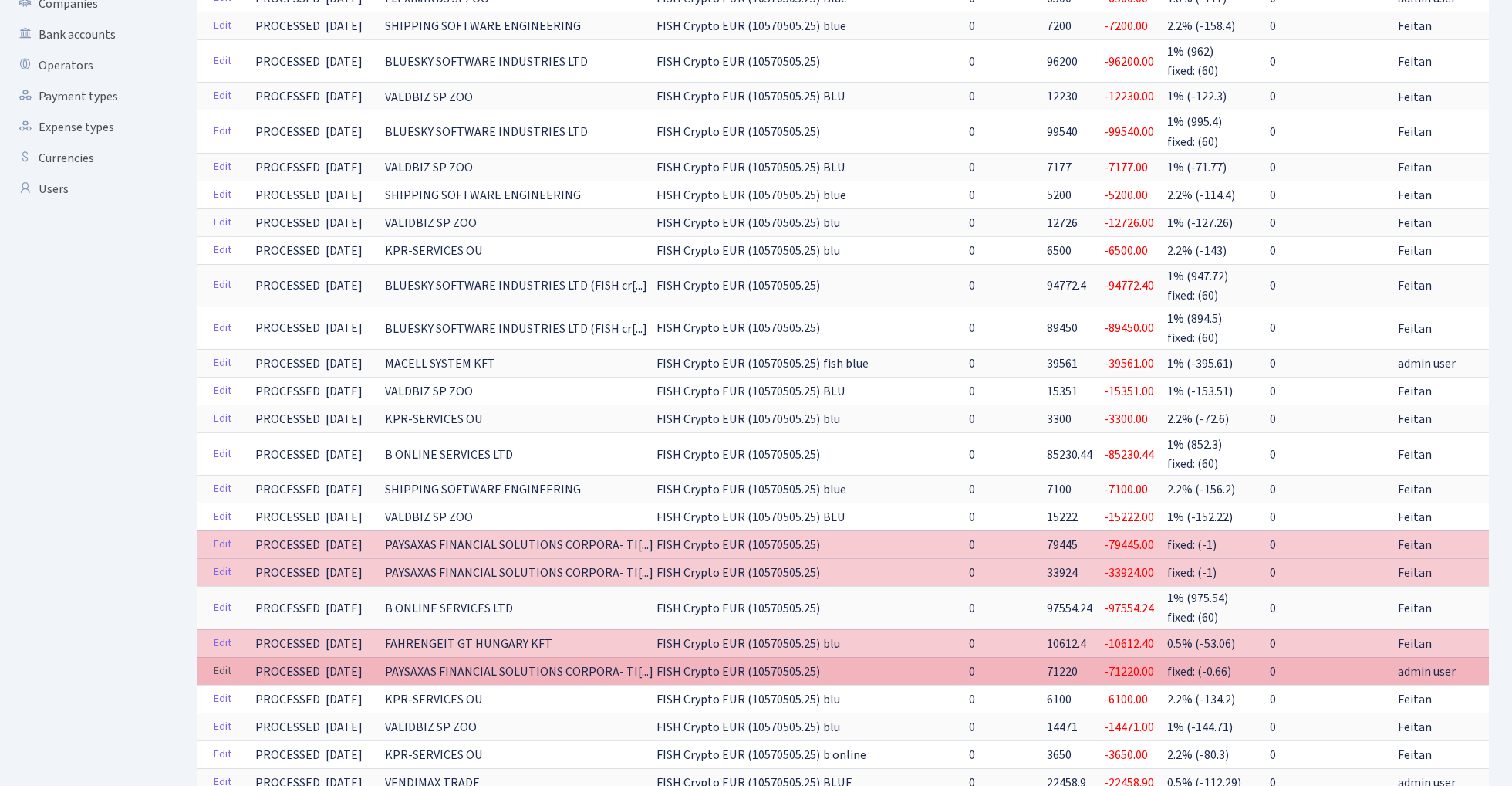
click at [226, 659] on link "Edit" at bounding box center [222, 671] width 32 height 24
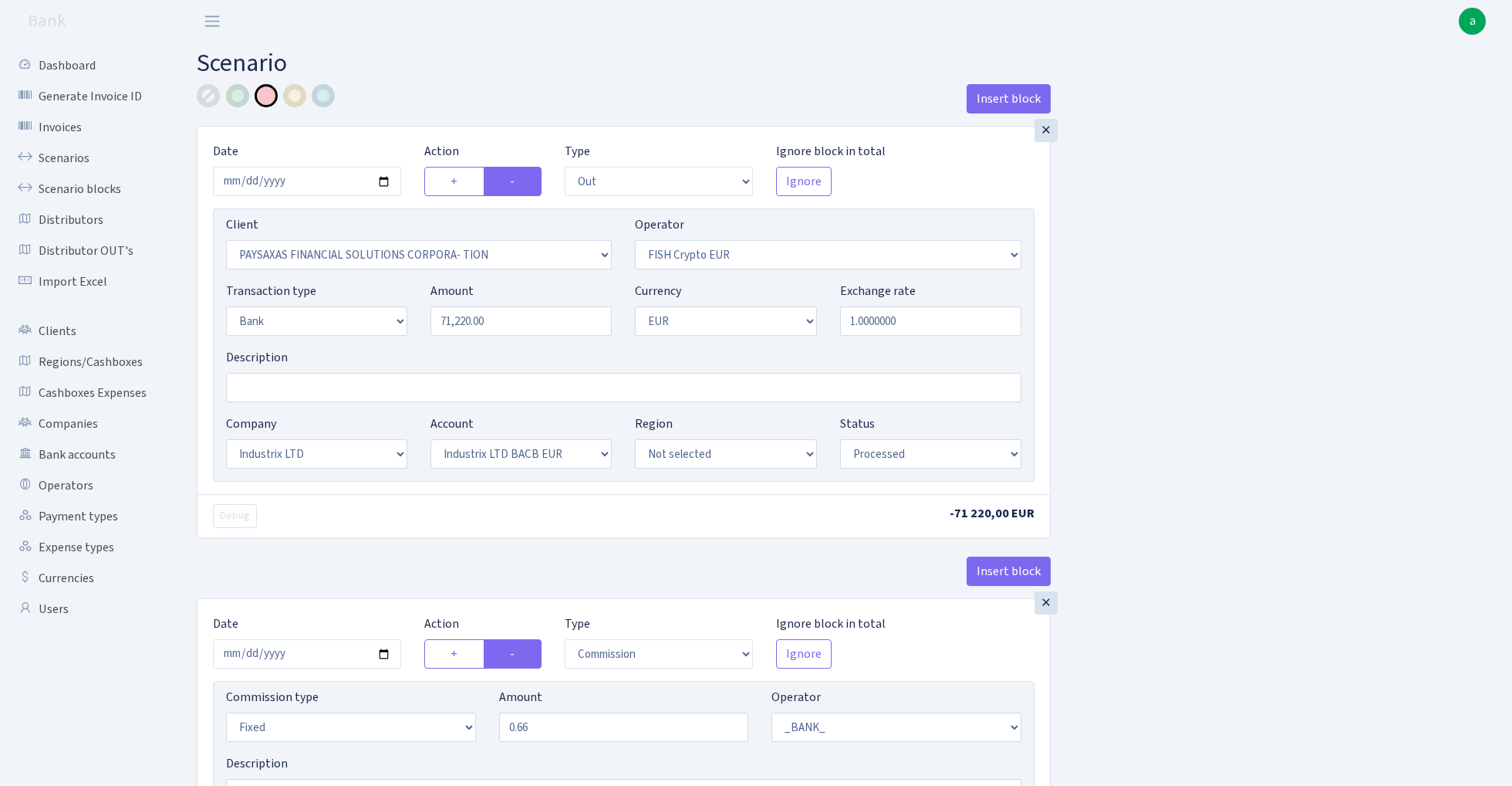
select select "out"
select select "2929"
select select "244"
select select "2"
select select "1"
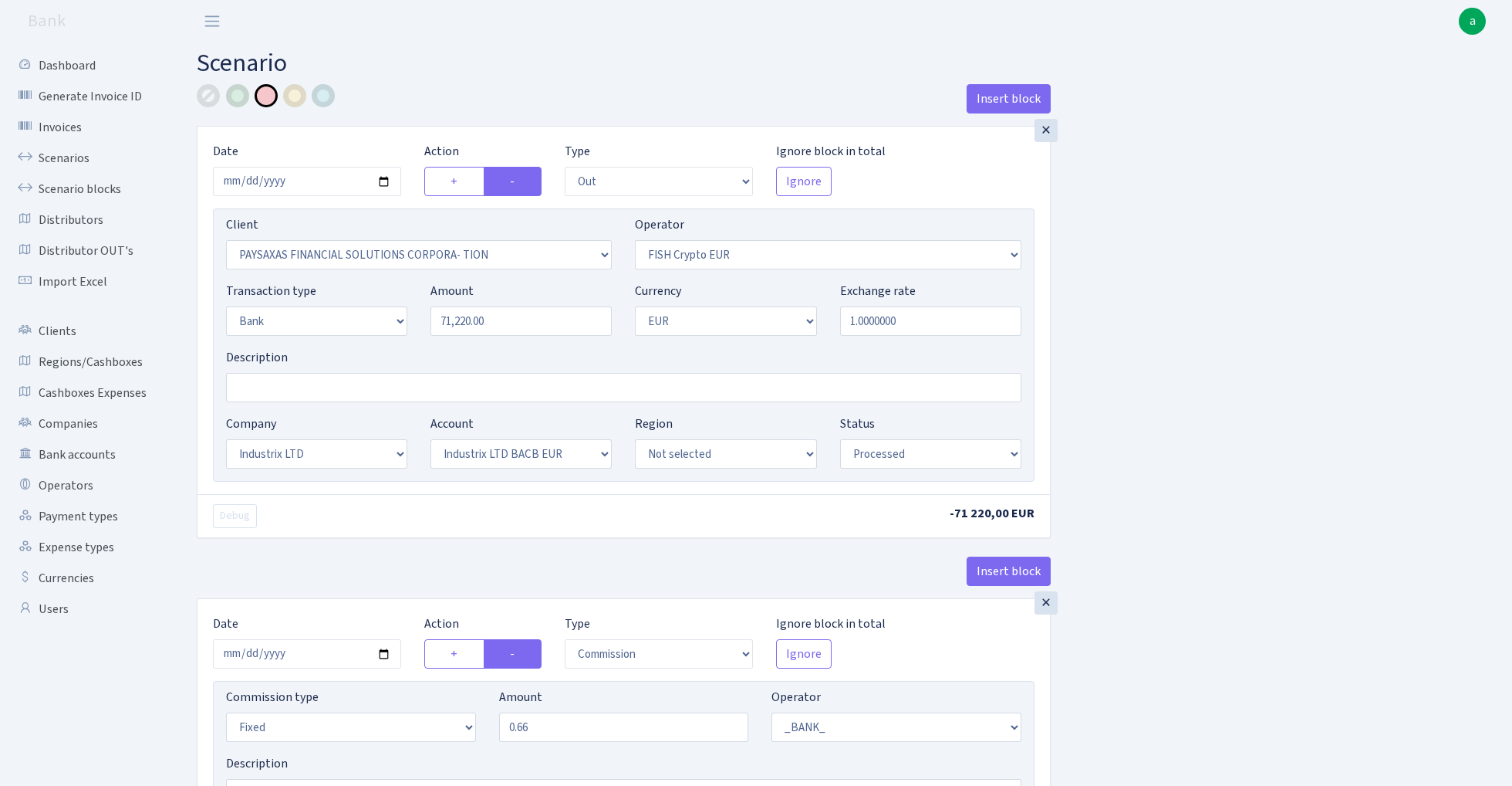
select select "17"
select select "41"
select select "processed"
select select "commission"
select select "fixed"
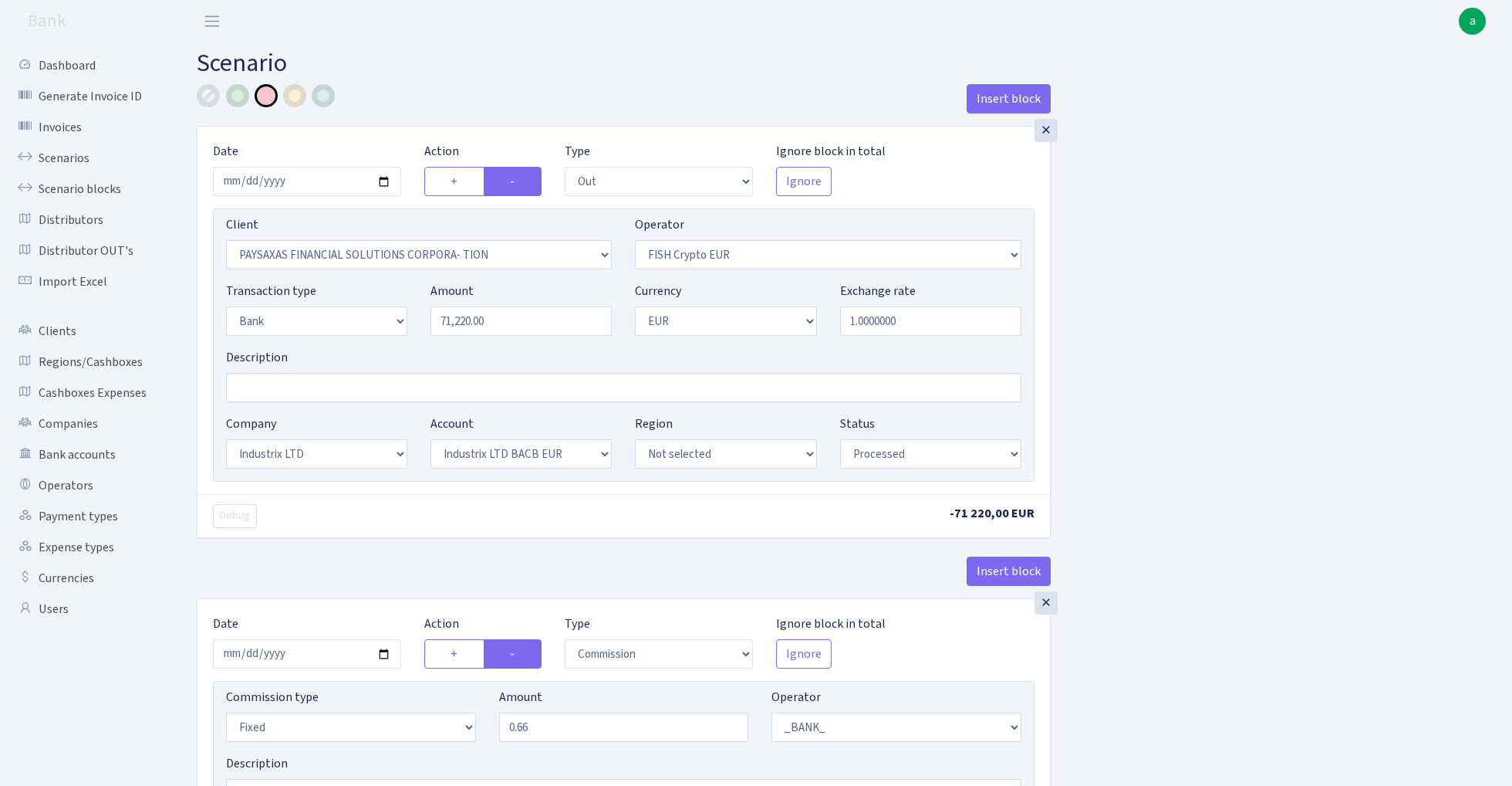
select select "1"
select select "17"
select select "41"
select select "processed"
click at [324, 98] on div at bounding box center [324, 96] width 24 height 24
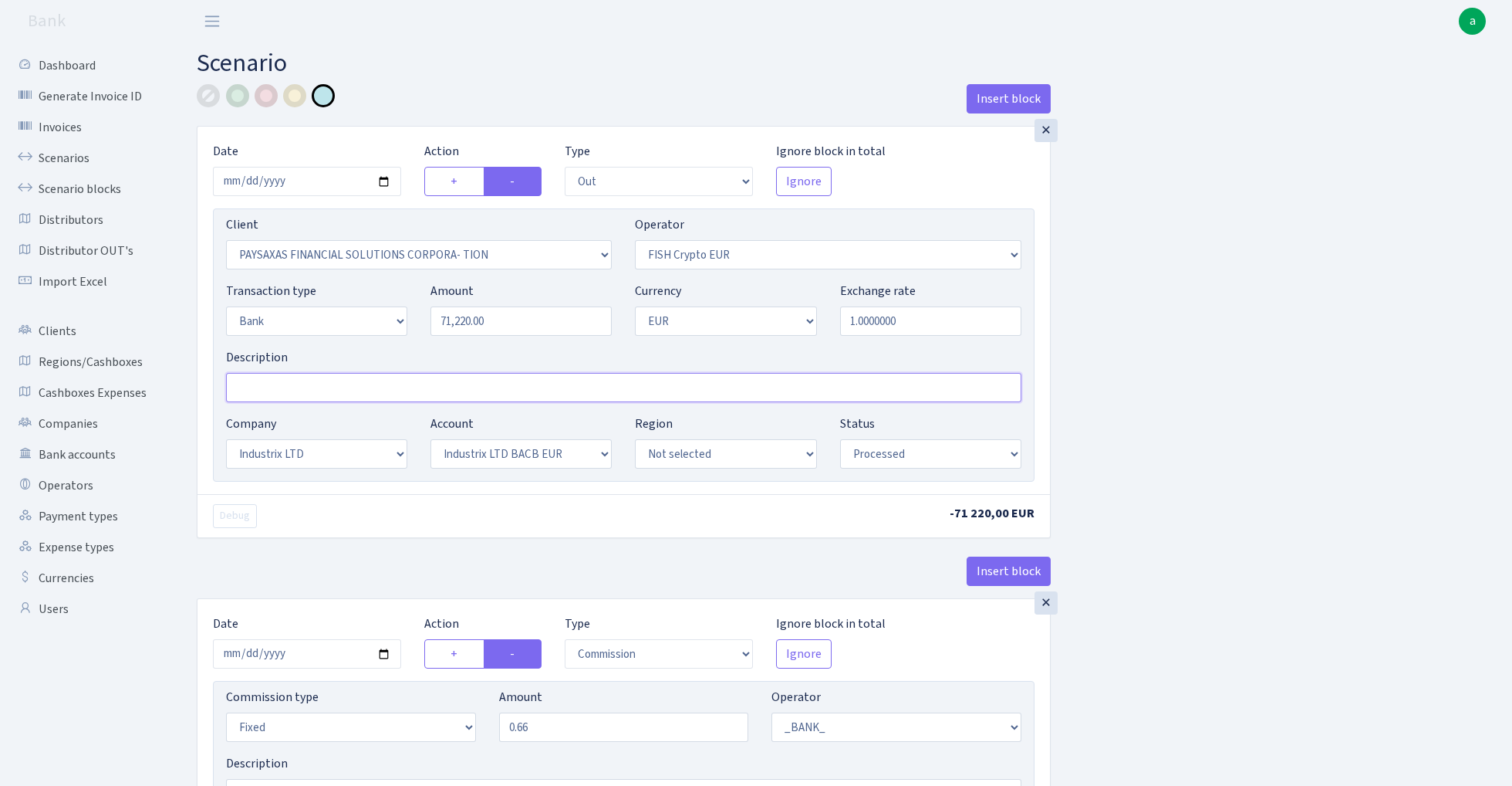
click at [275, 390] on input "Description" at bounding box center [624, 387] width 795 height 30
paste input "Industrix - fish ctc paysaxas"
type input "Industrix - fish ctc paysaxas"
select select "1685"
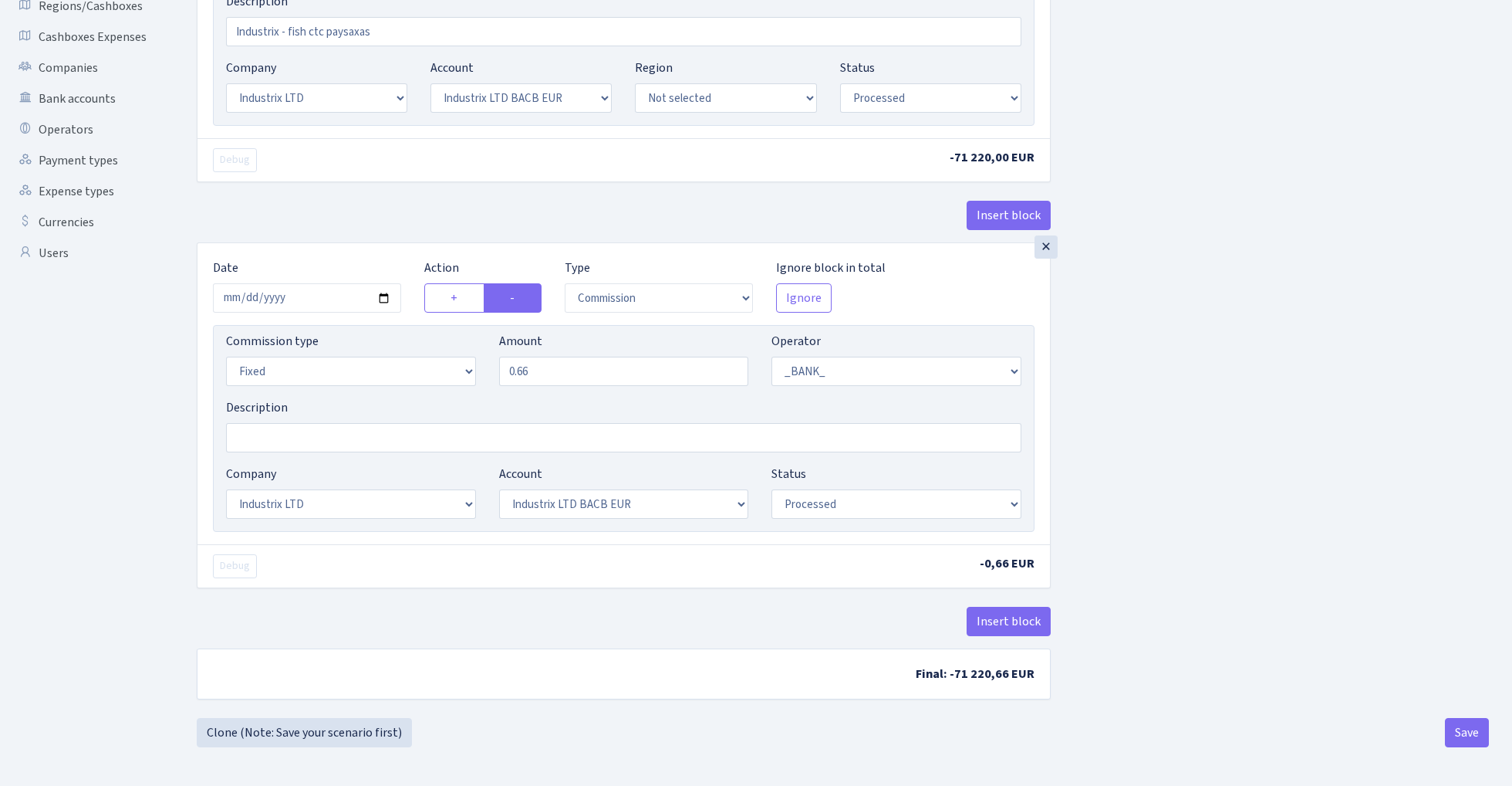
scroll to position [360, 0]
click at [1013, 622] on button "Insert block" at bounding box center [1008, 622] width 84 height 30
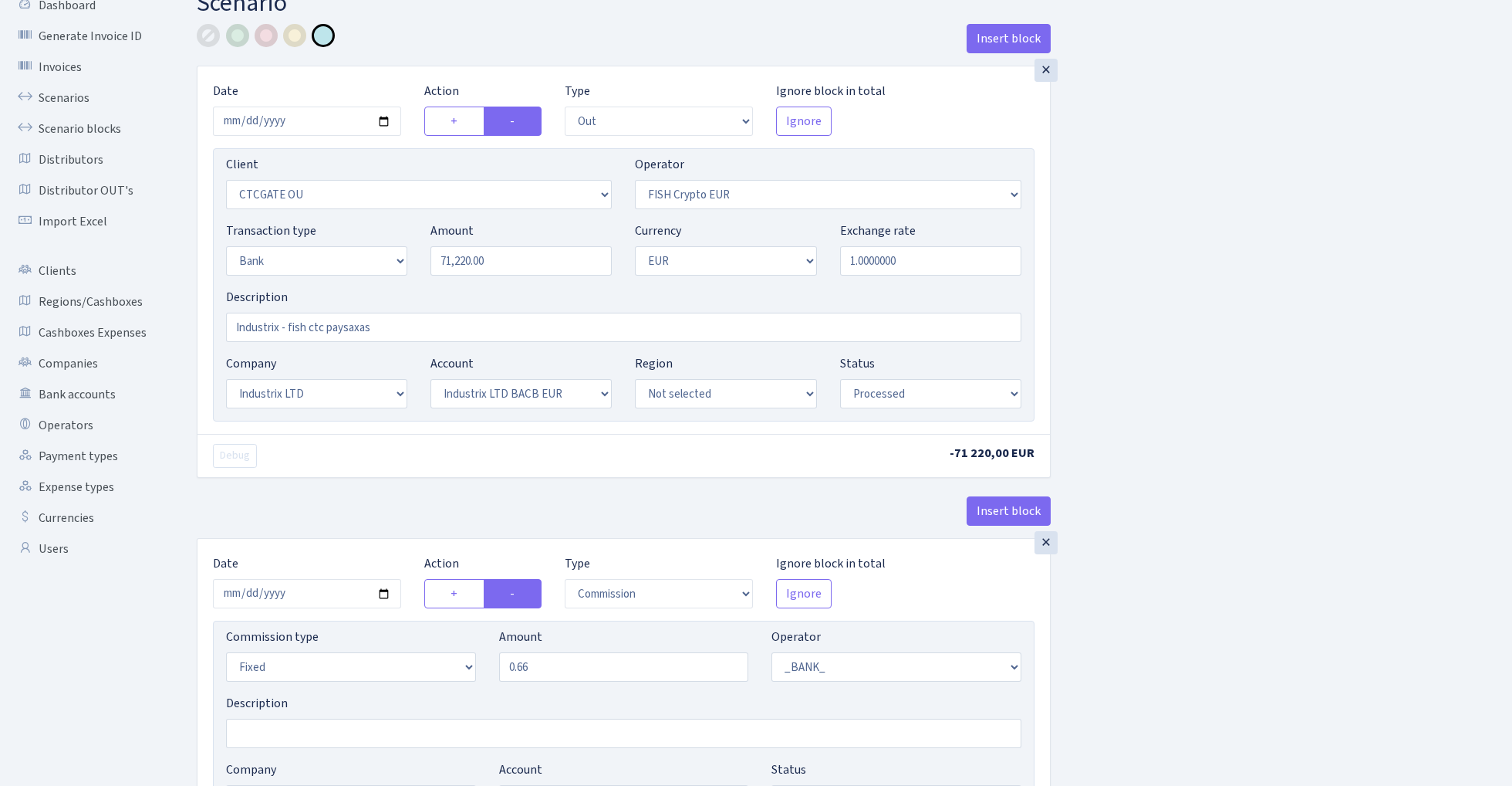
scroll to position [62, 0]
select select "409"
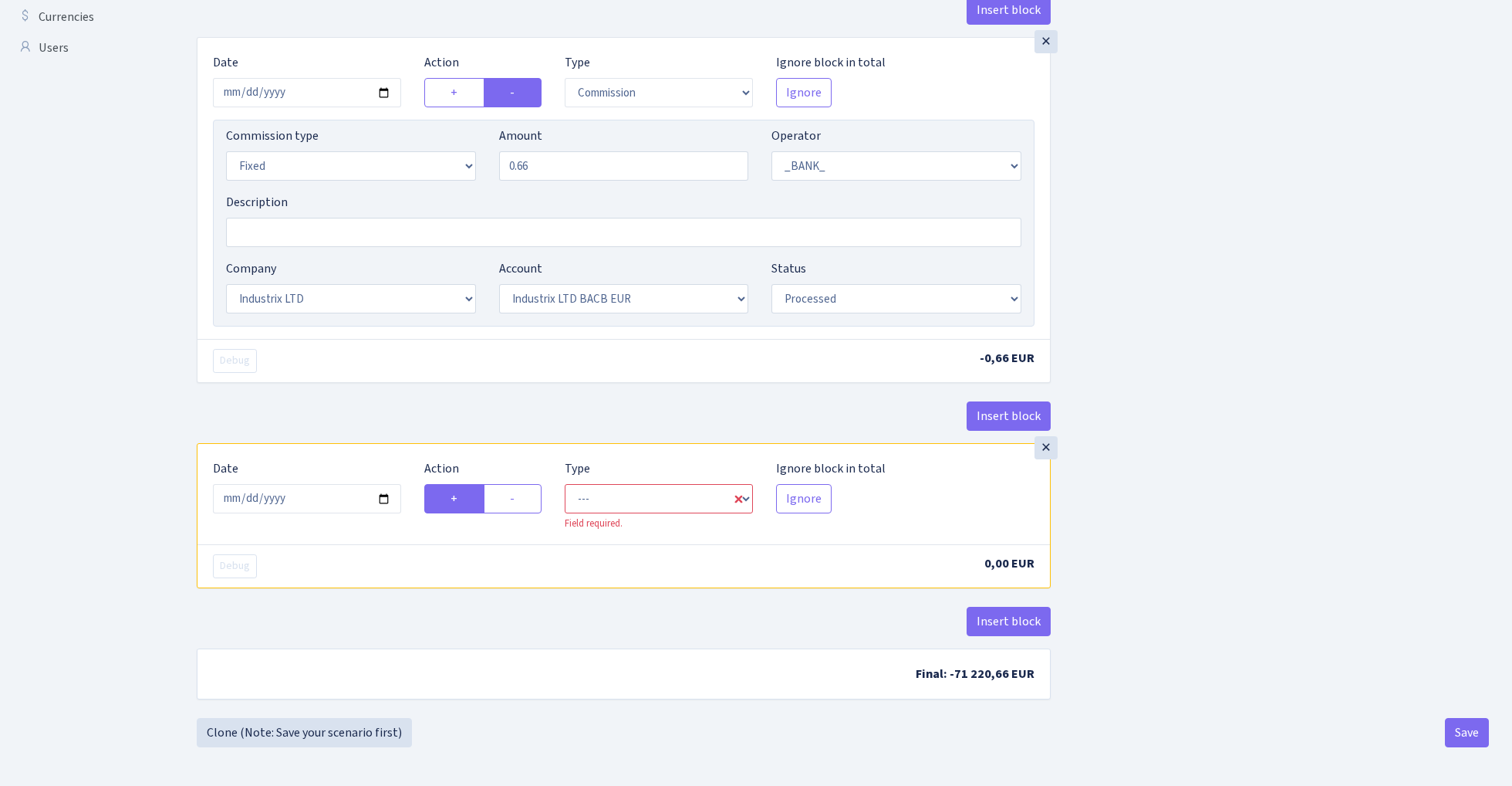
scroll to position [565, 0]
click at [319, 504] on input "[DATE]" at bounding box center [306, 498] width 188 height 30
type input "2025-02-05"
click at [461, 425] on div "Insert block" at bounding box center [623, 422] width 853 height 41
select select "in"
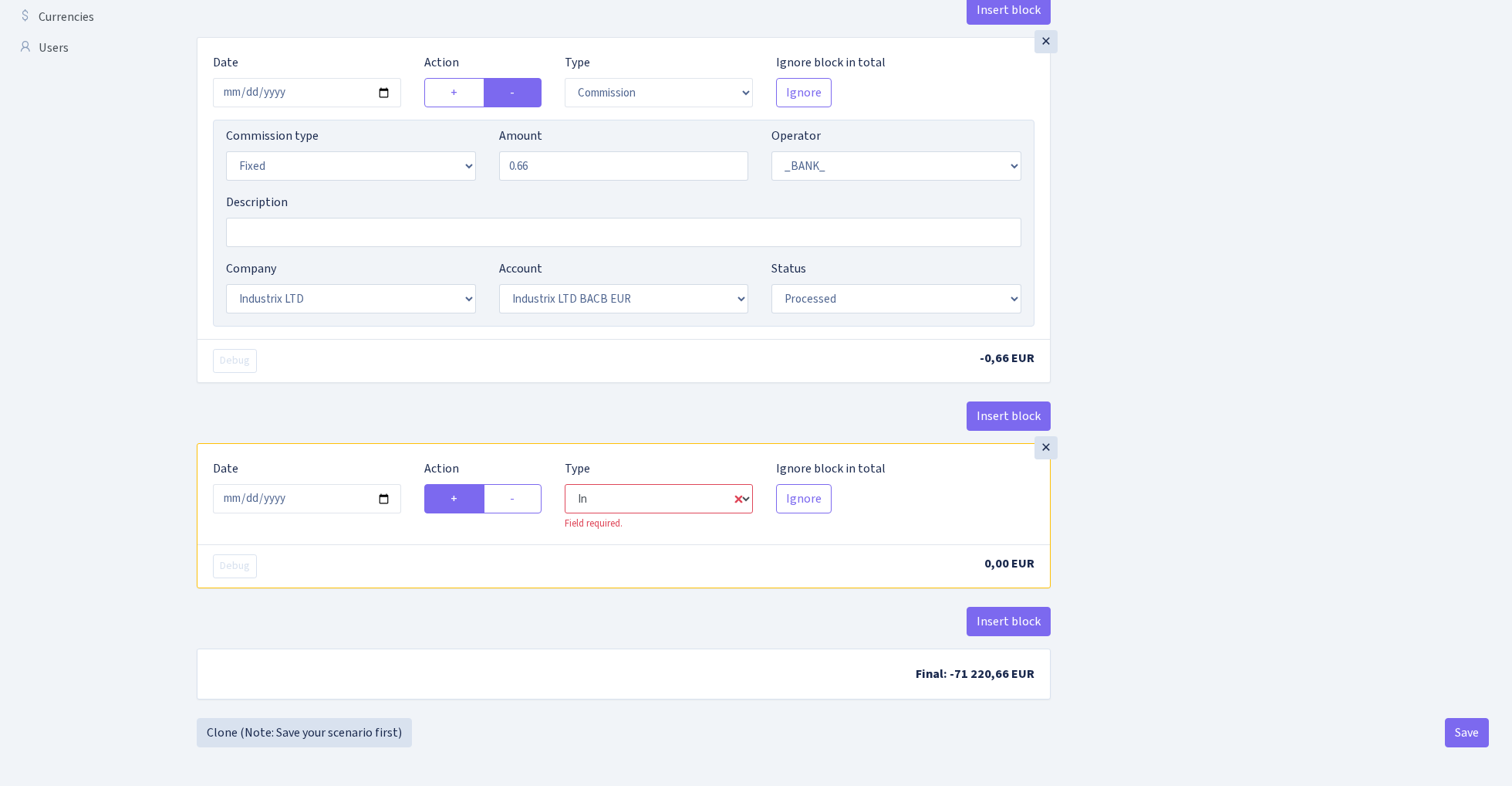
select select "1"
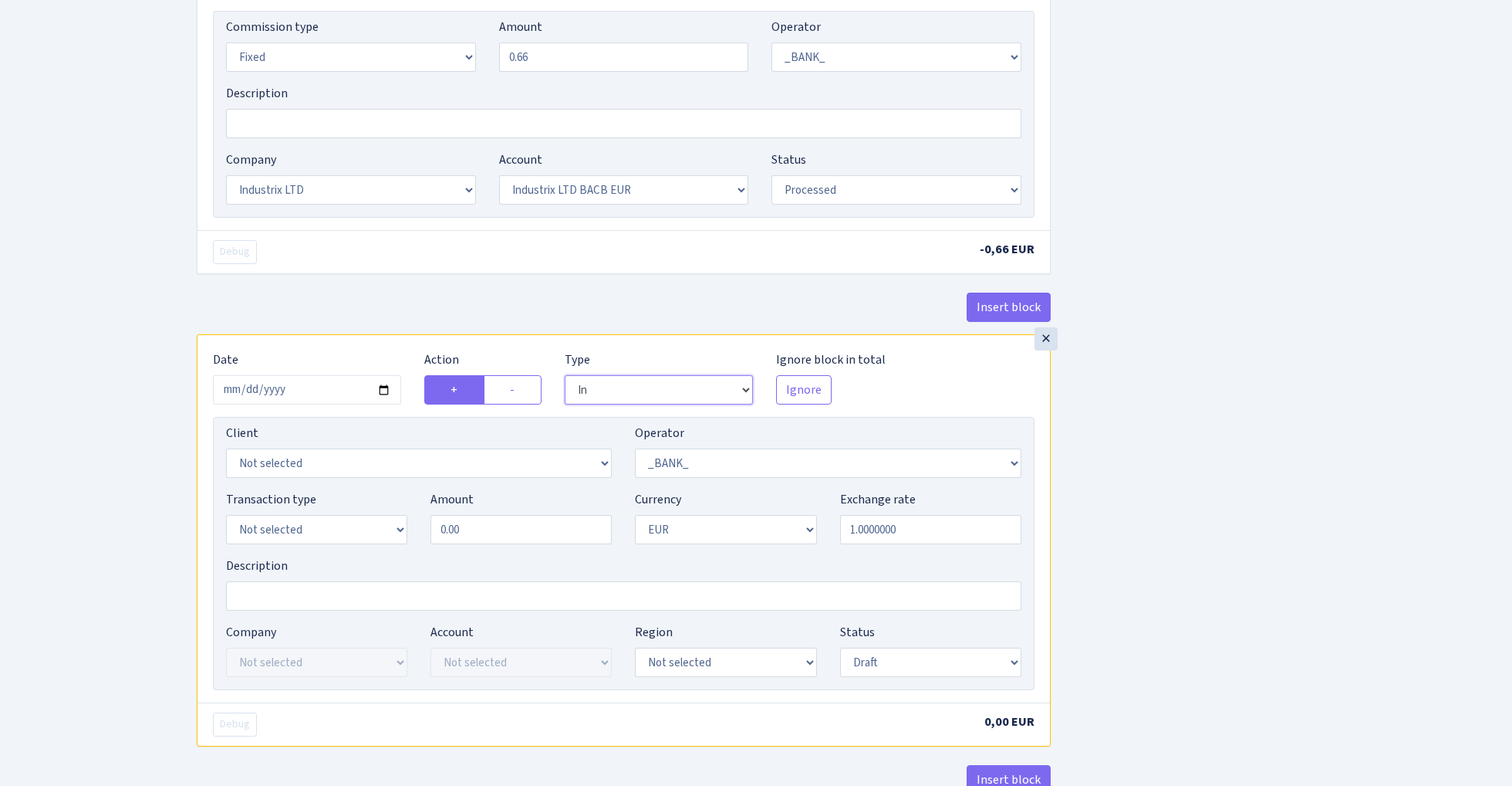
scroll to position [671, 0]
select select "409"
select select "3231"
select select "2"
click at [547, 527] on input "0.00" at bounding box center [521, 529] width 181 height 30
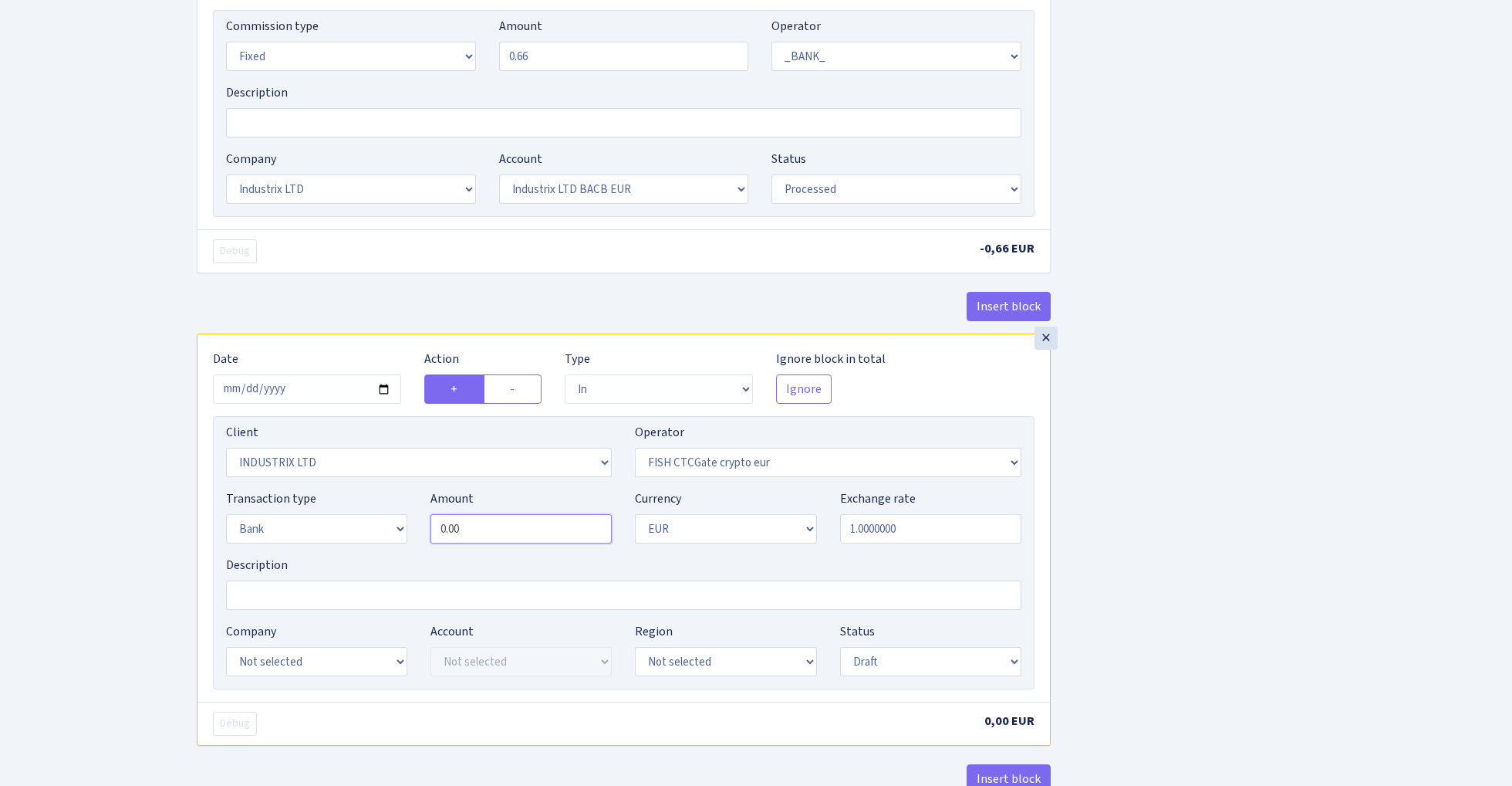
click at [547, 527] on input "0.00" at bounding box center [521, 529] width 181 height 30
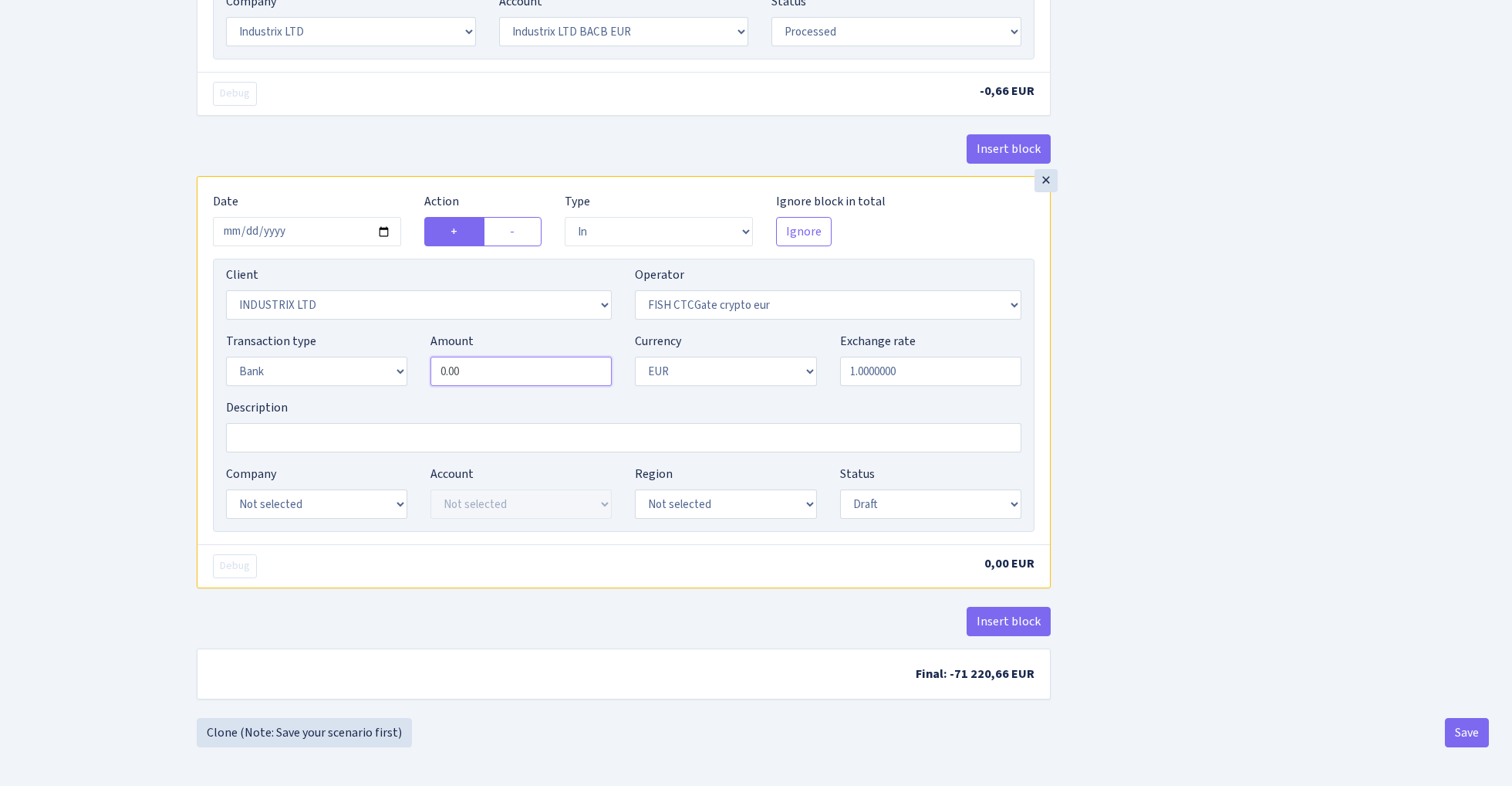
scroll to position [834, 0]
type input "71,220.00"
select select "24"
select select "72"
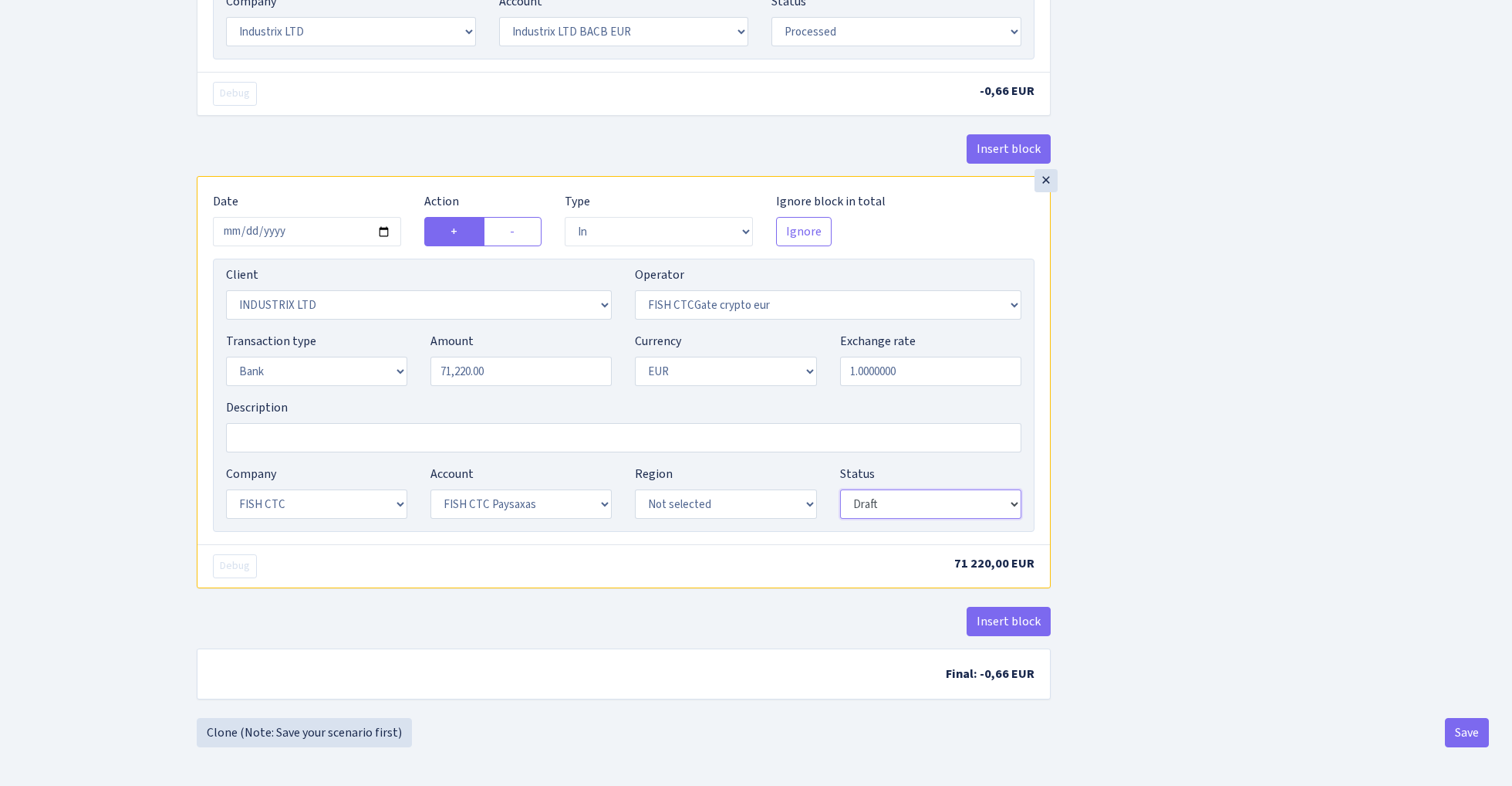
select select "processed"
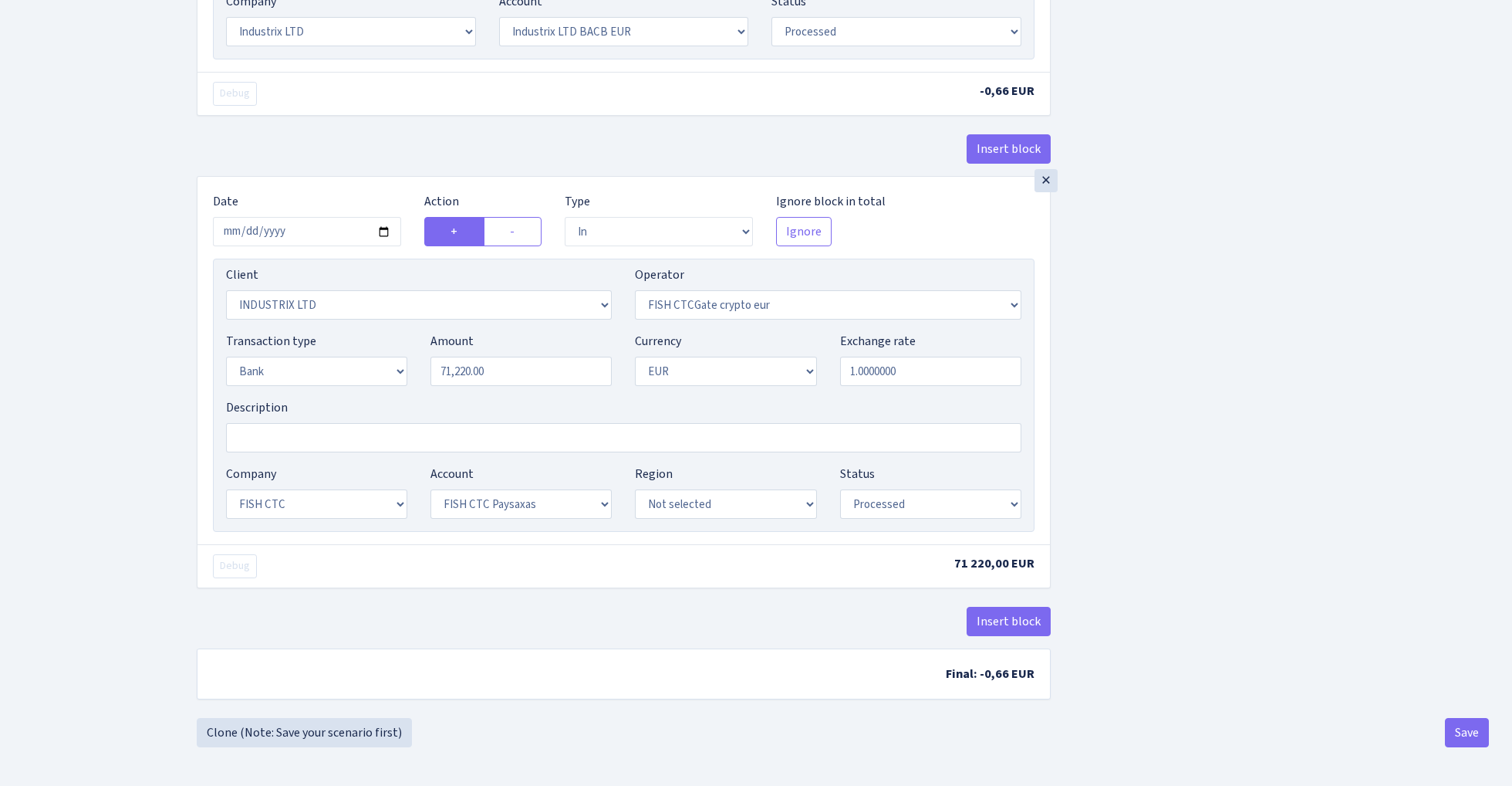
click at [1469, 736] on button "Save" at bounding box center [1466, 733] width 44 height 30
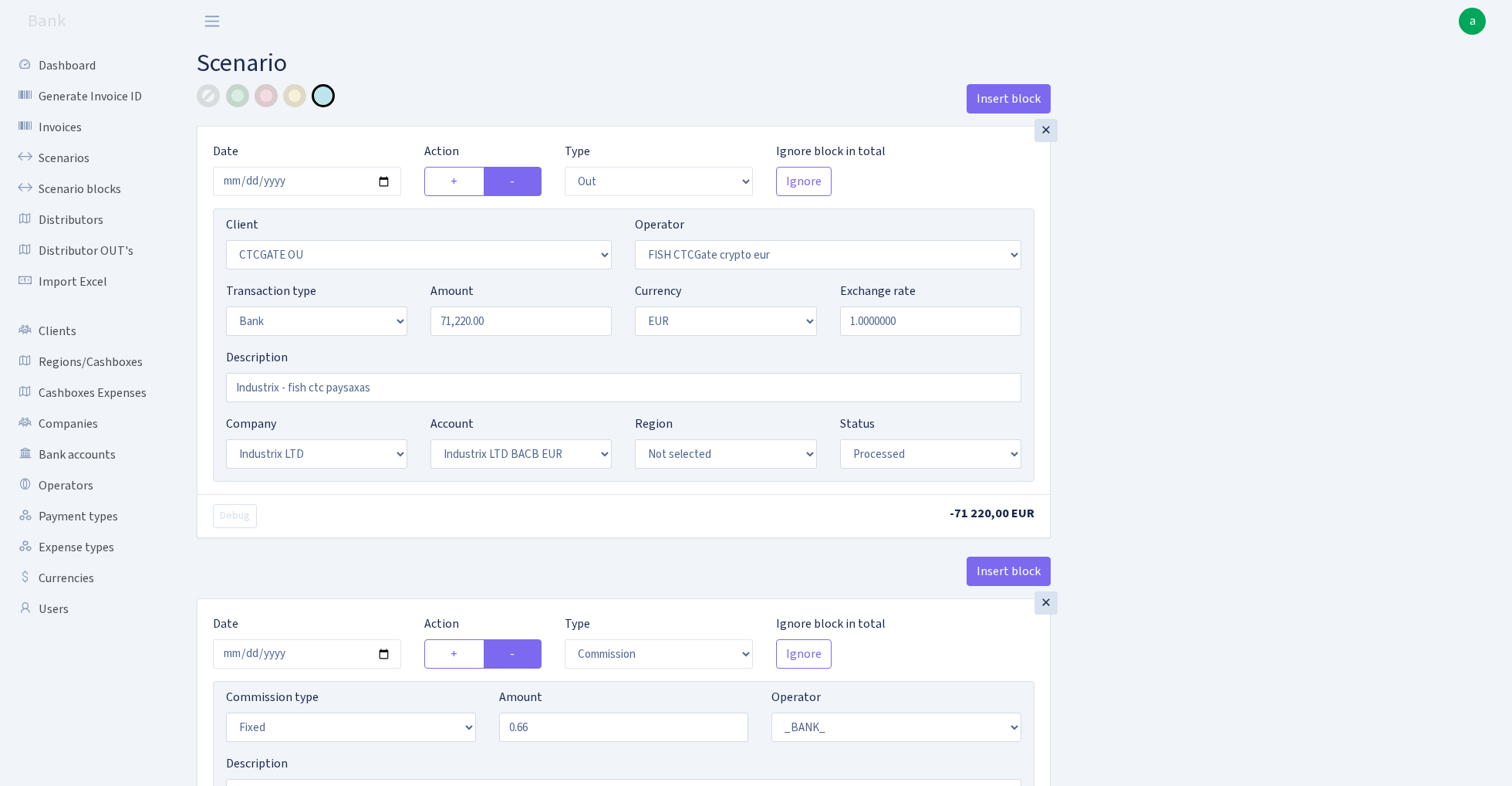
select select "out"
select select "1685"
select select "409"
select select "2"
select select "1"
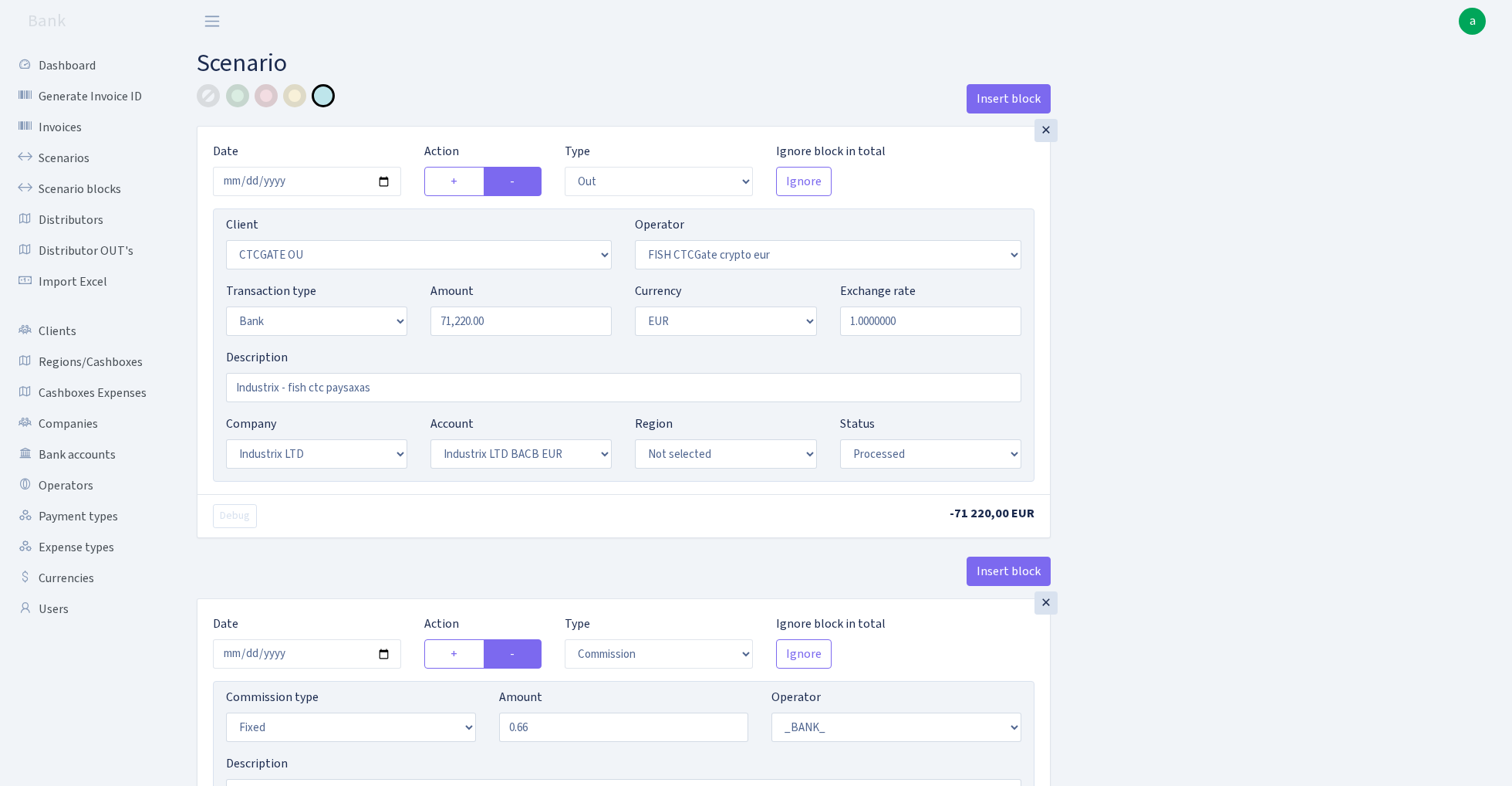
select select "17"
select select "41"
select select "processed"
select select "commission"
select select "fixed"
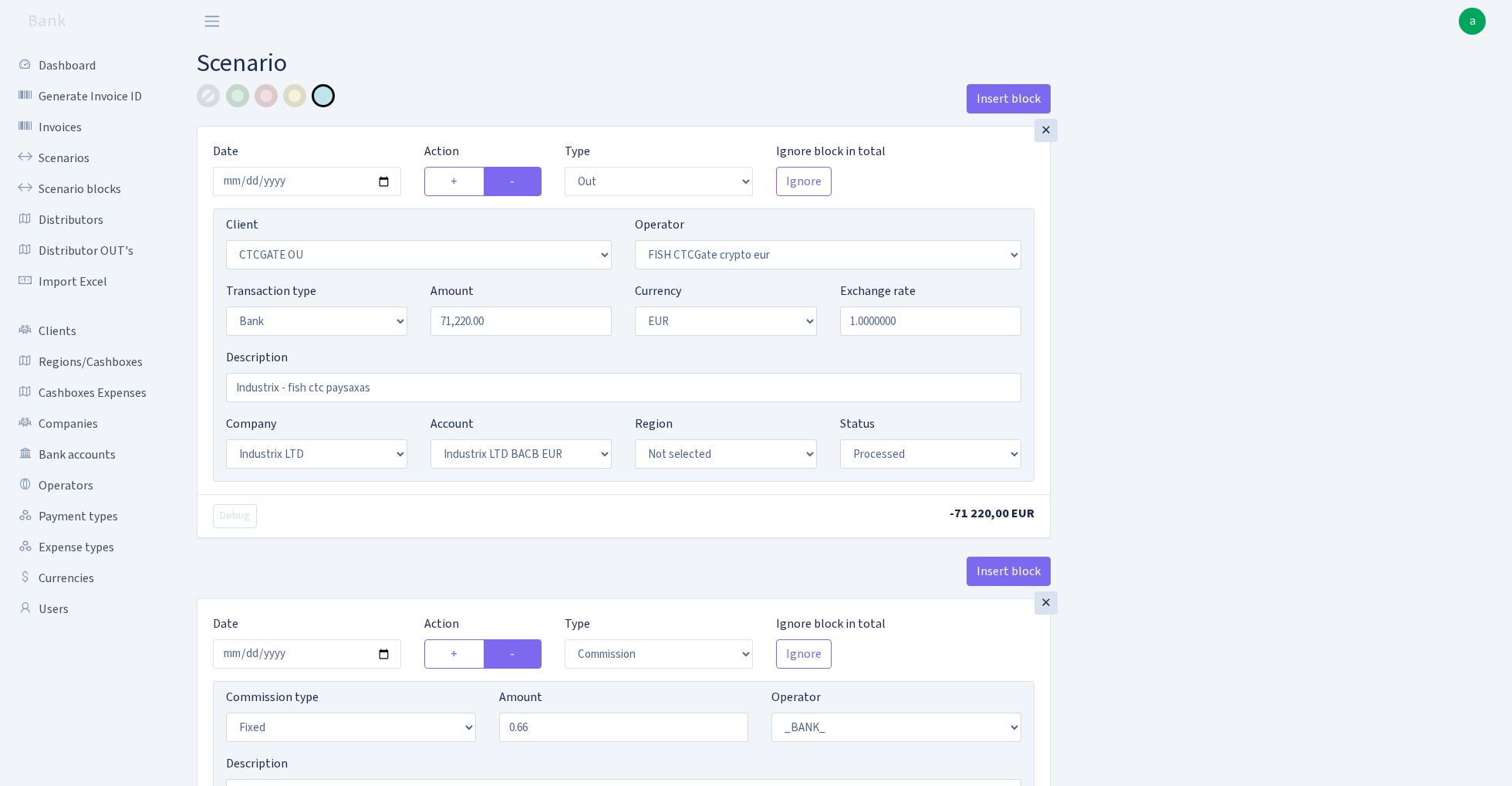
select select "1"
select select "17"
select select "41"
select select "processed"
select select "in"
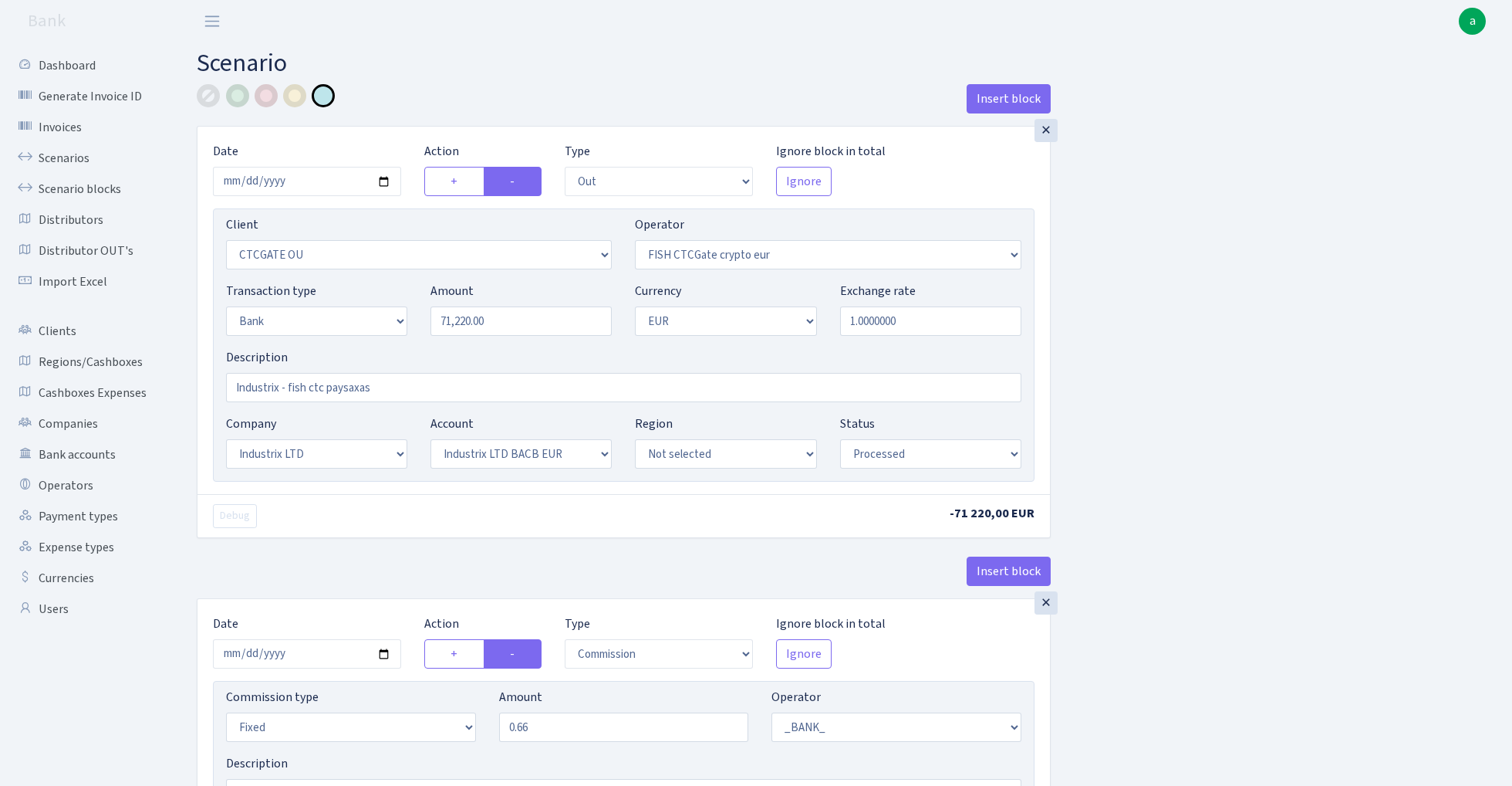
select select "3231"
select select "409"
select select "2"
select select "1"
select select "24"
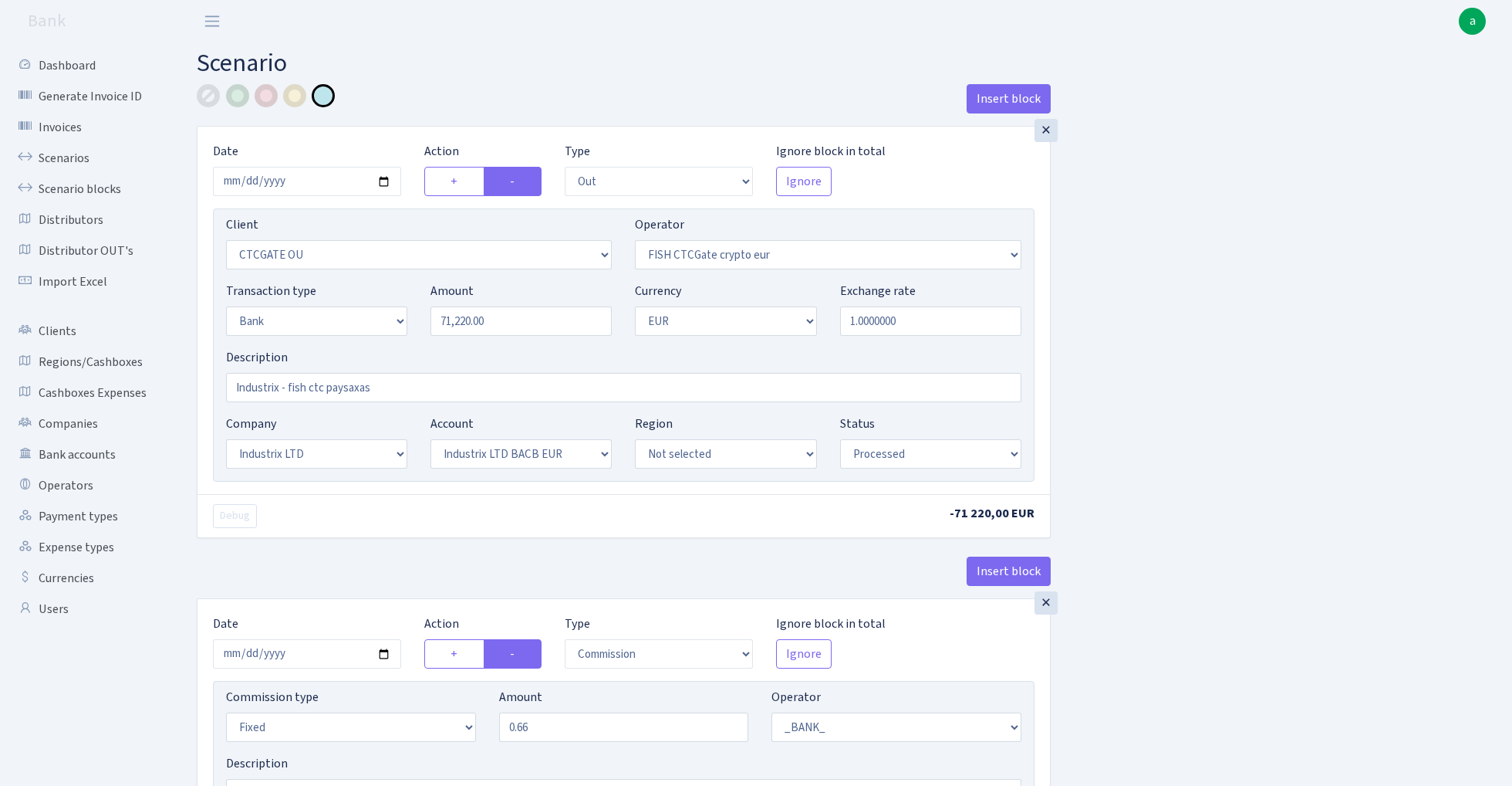
select select "72"
select select "processed"
click at [63, 155] on link "Scenarios" at bounding box center [85, 158] width 155 height 31
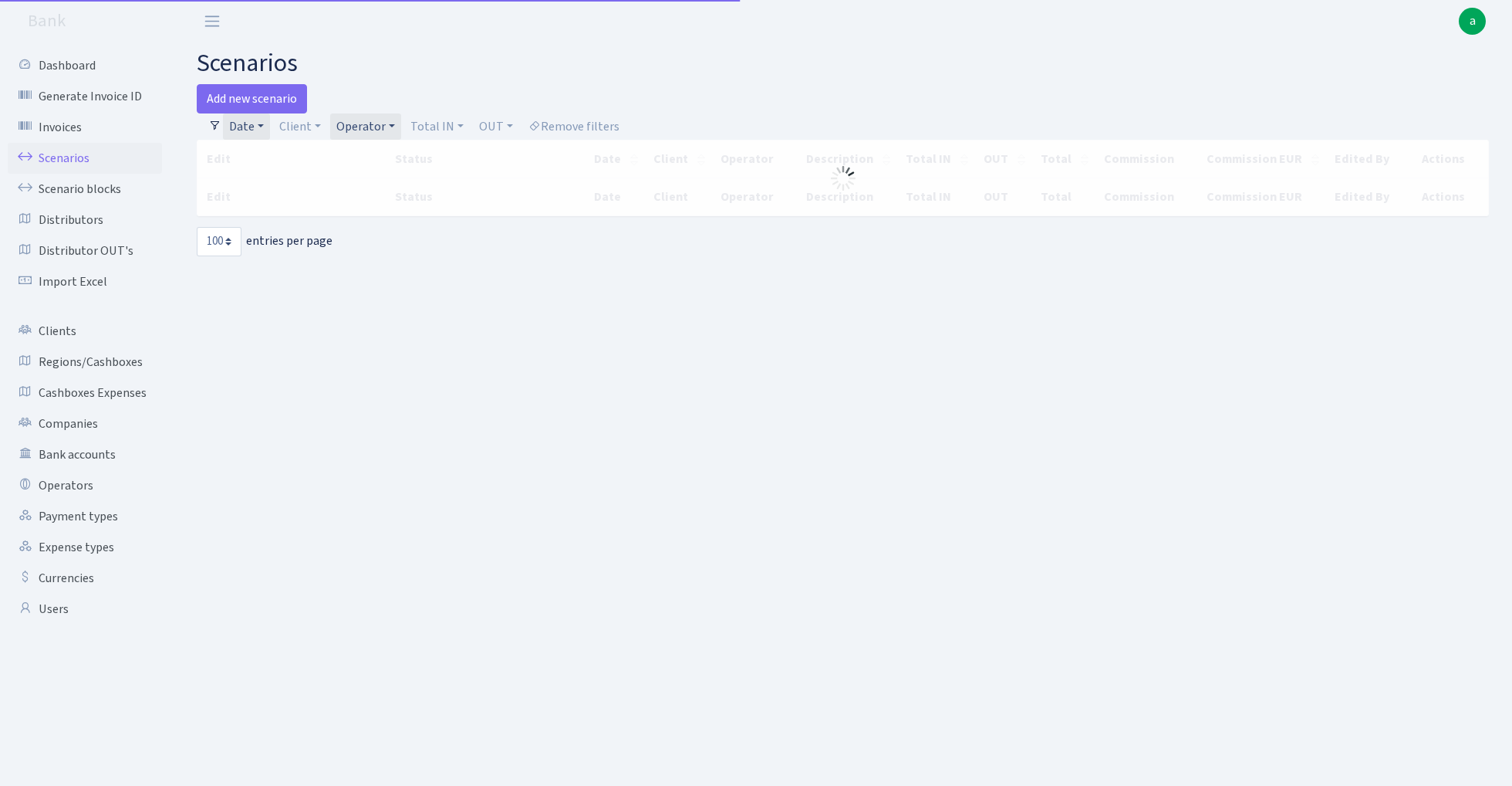
select select "100"
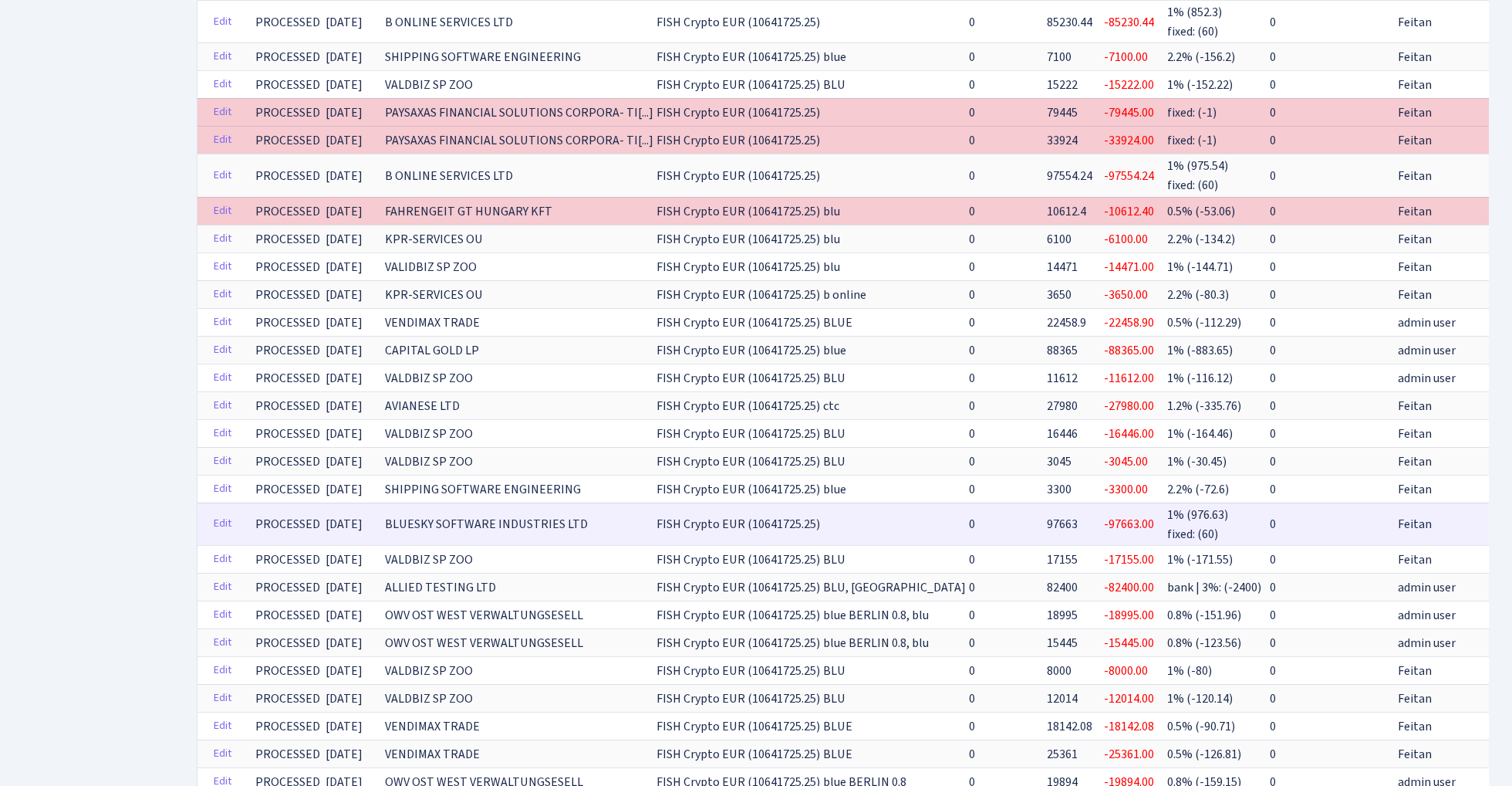
scroll to position [838, 0]
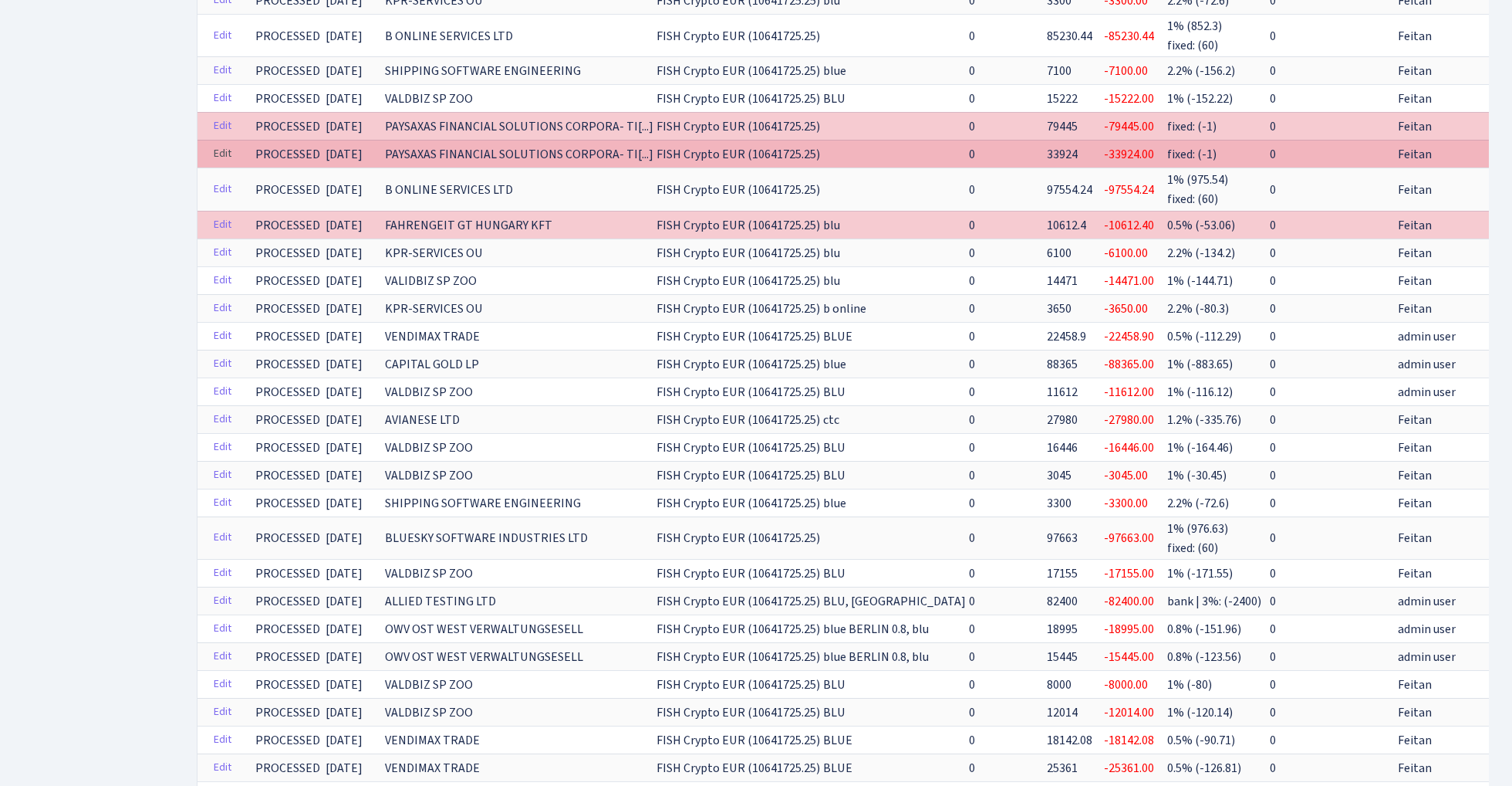
click at [225, 142] on link "Edit" at bounding box center [222, 154] width 32 height 24
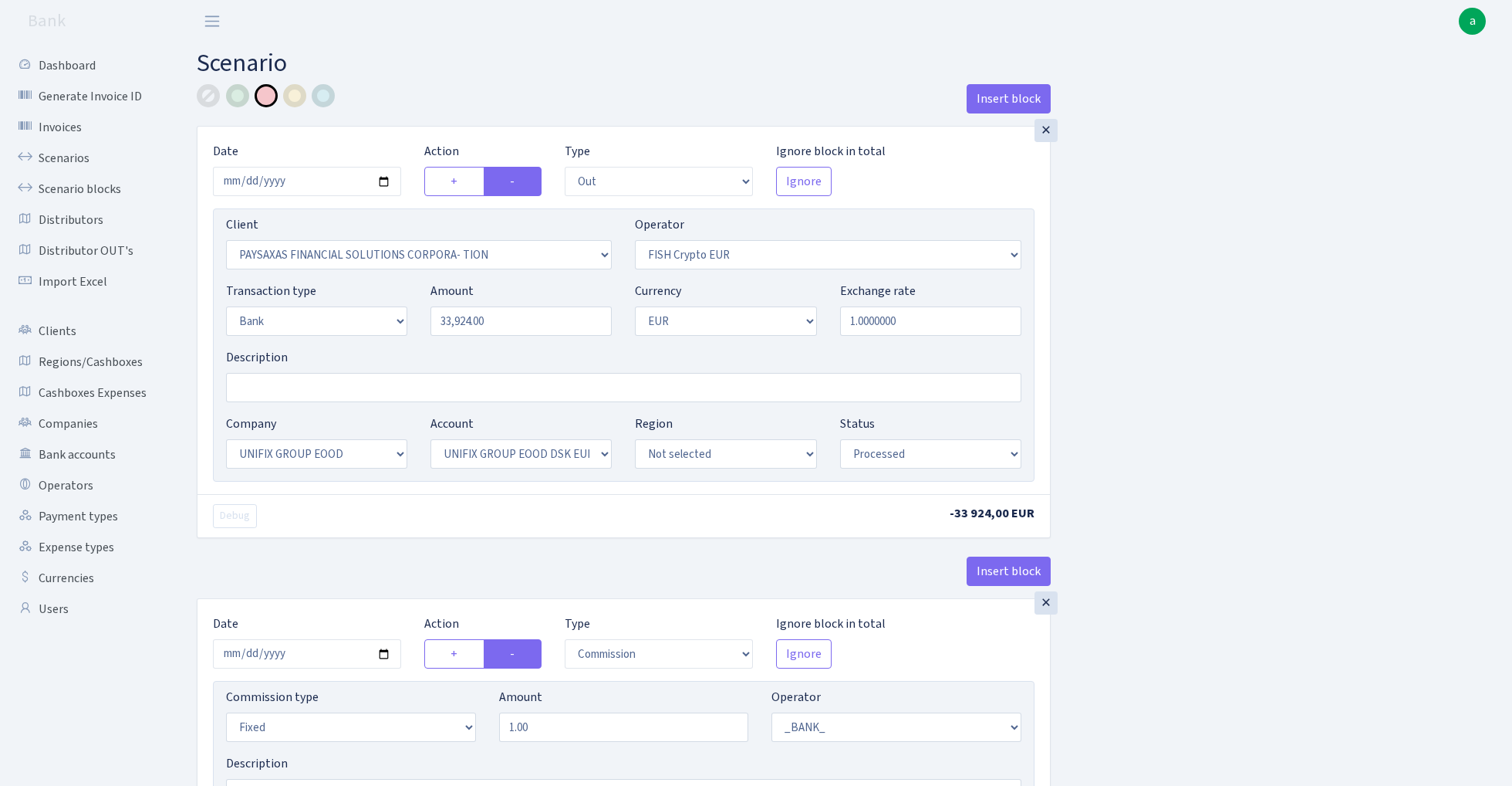
select select "out"
select select "2929"
select select "244"
select select "2"
select select "1"
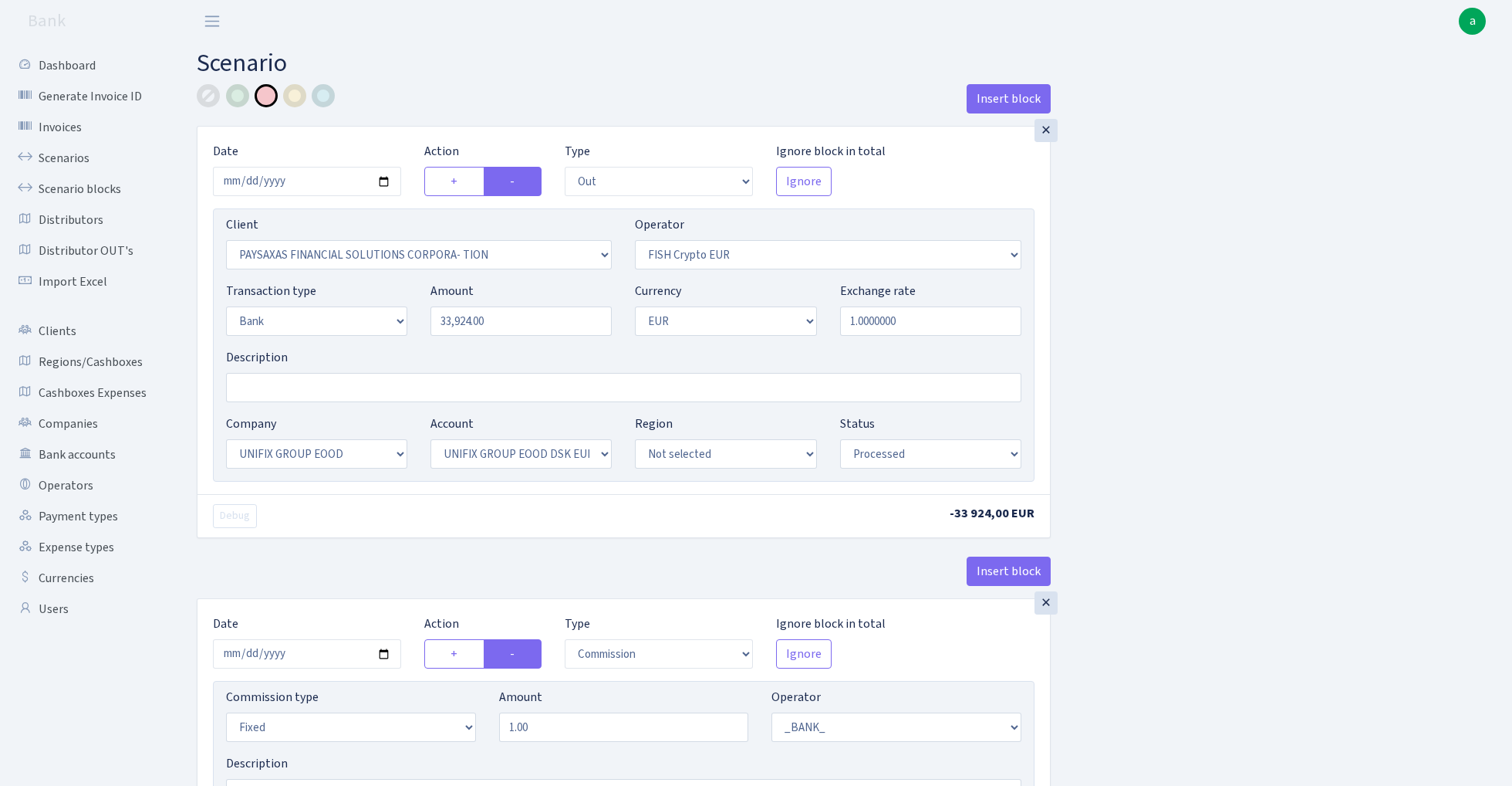
select select "13"
select select "31"
select select "processed"
select select "commission"
select select "fixed"
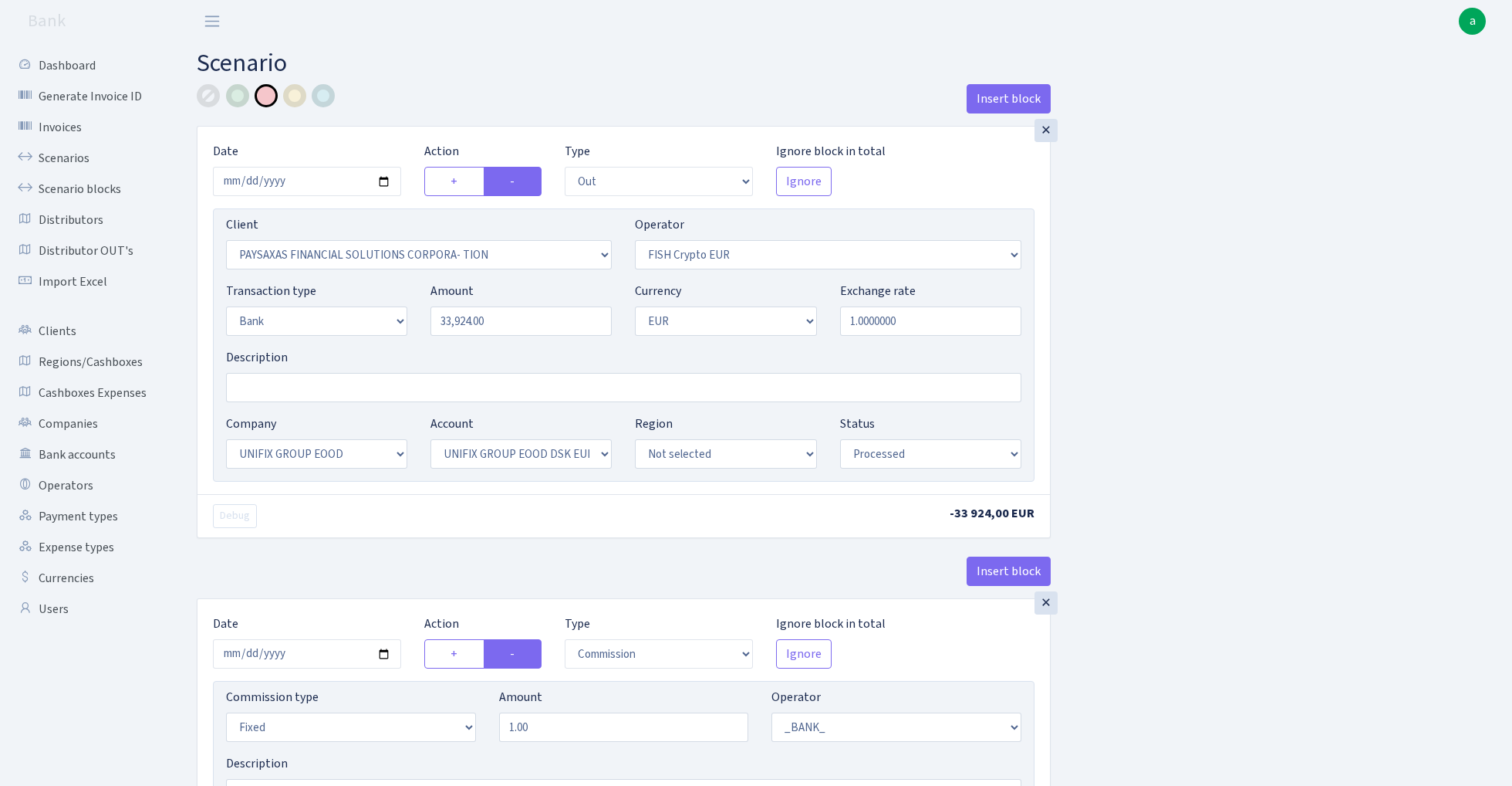
select select "1"
select select "13"
select select "31"
select select "processed"
click at [329, 91] on div at bounding box center [324, 96] width 24 height 24
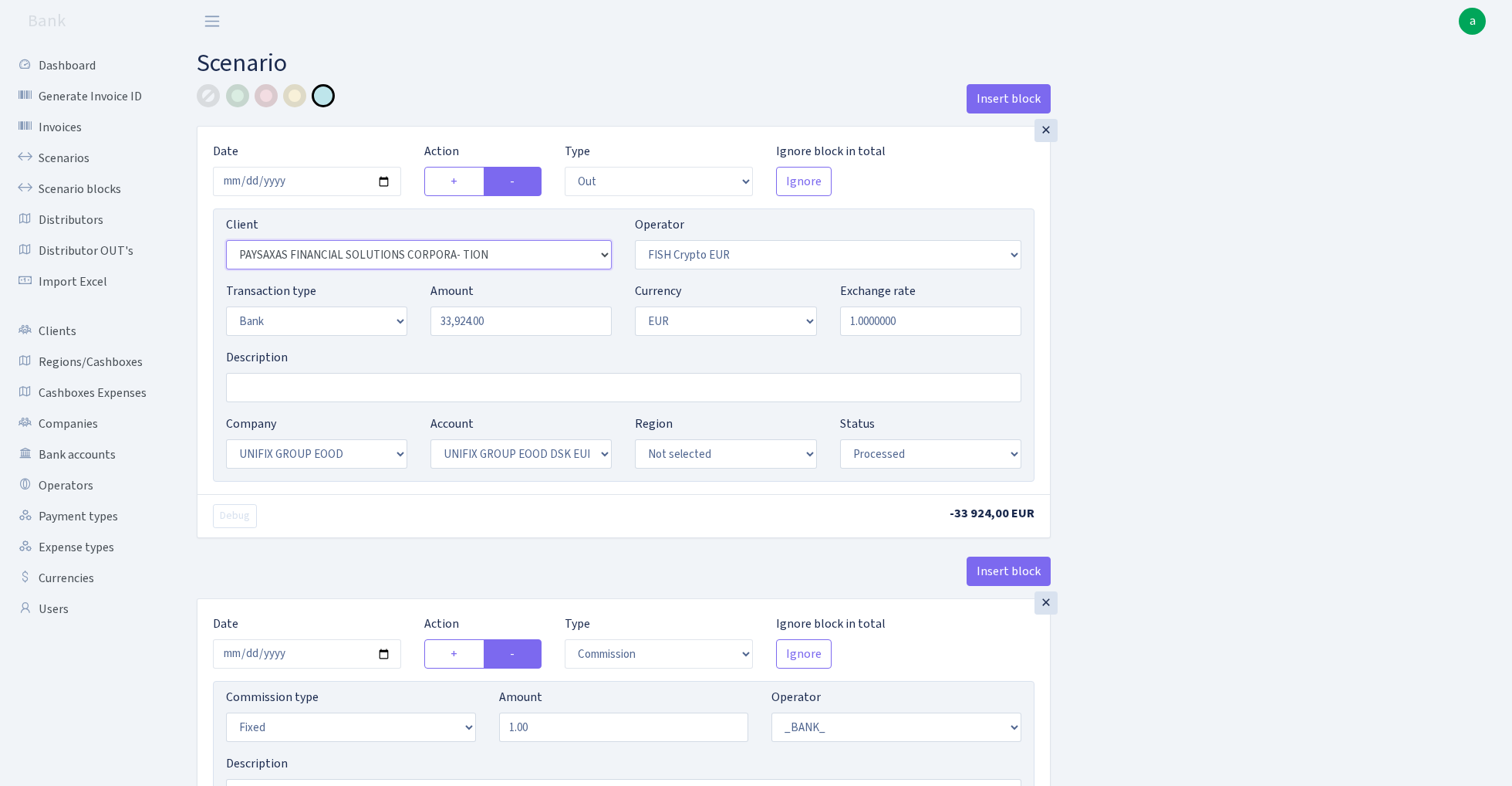
select select "1685"
select select "409"
click at [326, 390] on input "Description" at bounding box center [624, 387] width 795 height 30
click at [374, 389] on input "Unifix - fish ctc paysaxas" at bounding box center [624, 387] width 795 height 30
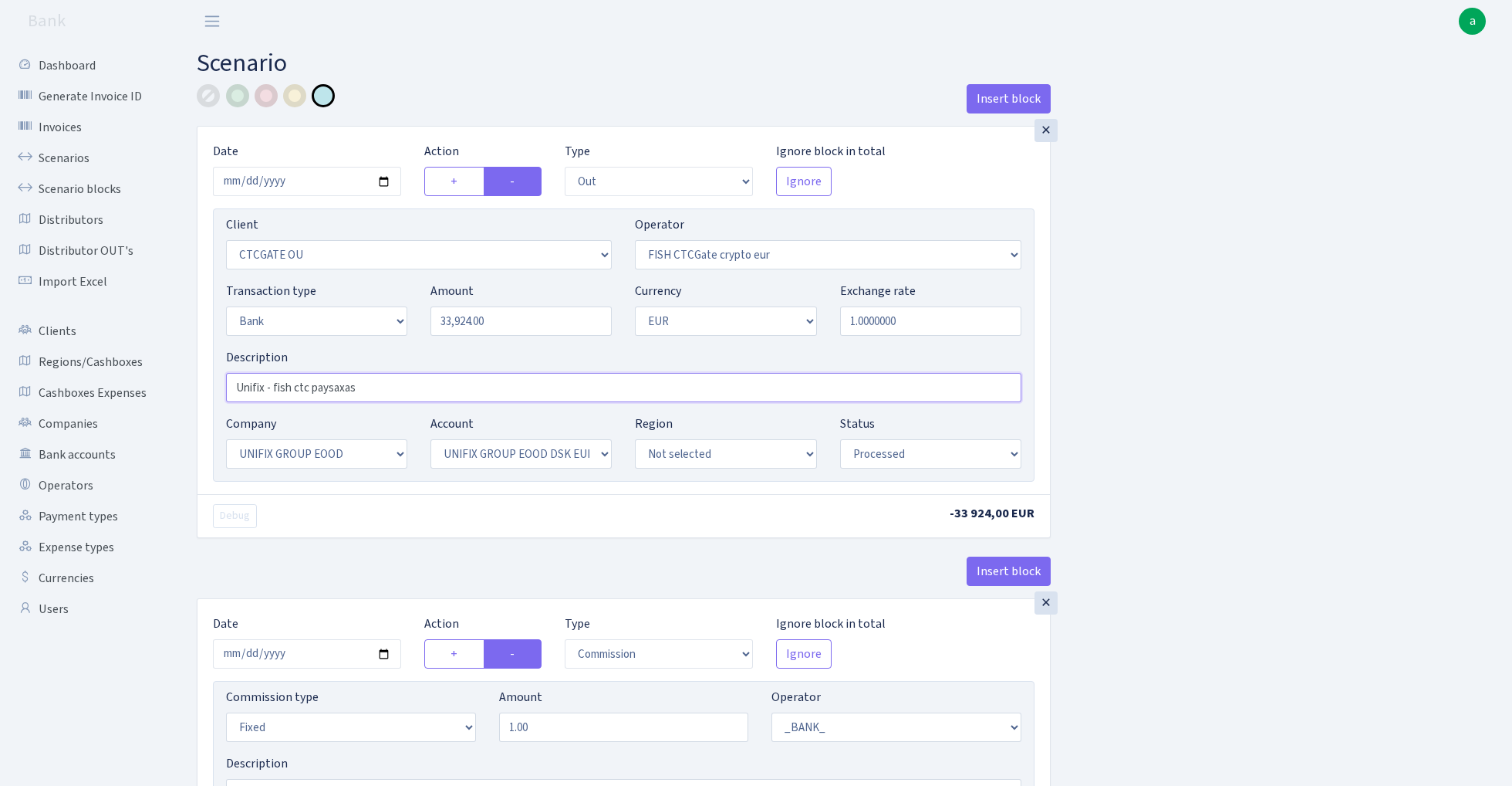
click at [374, 389] on input "Unifix - fish ctc paysaxas" at bounding box center [624, 387] width 795 height 30
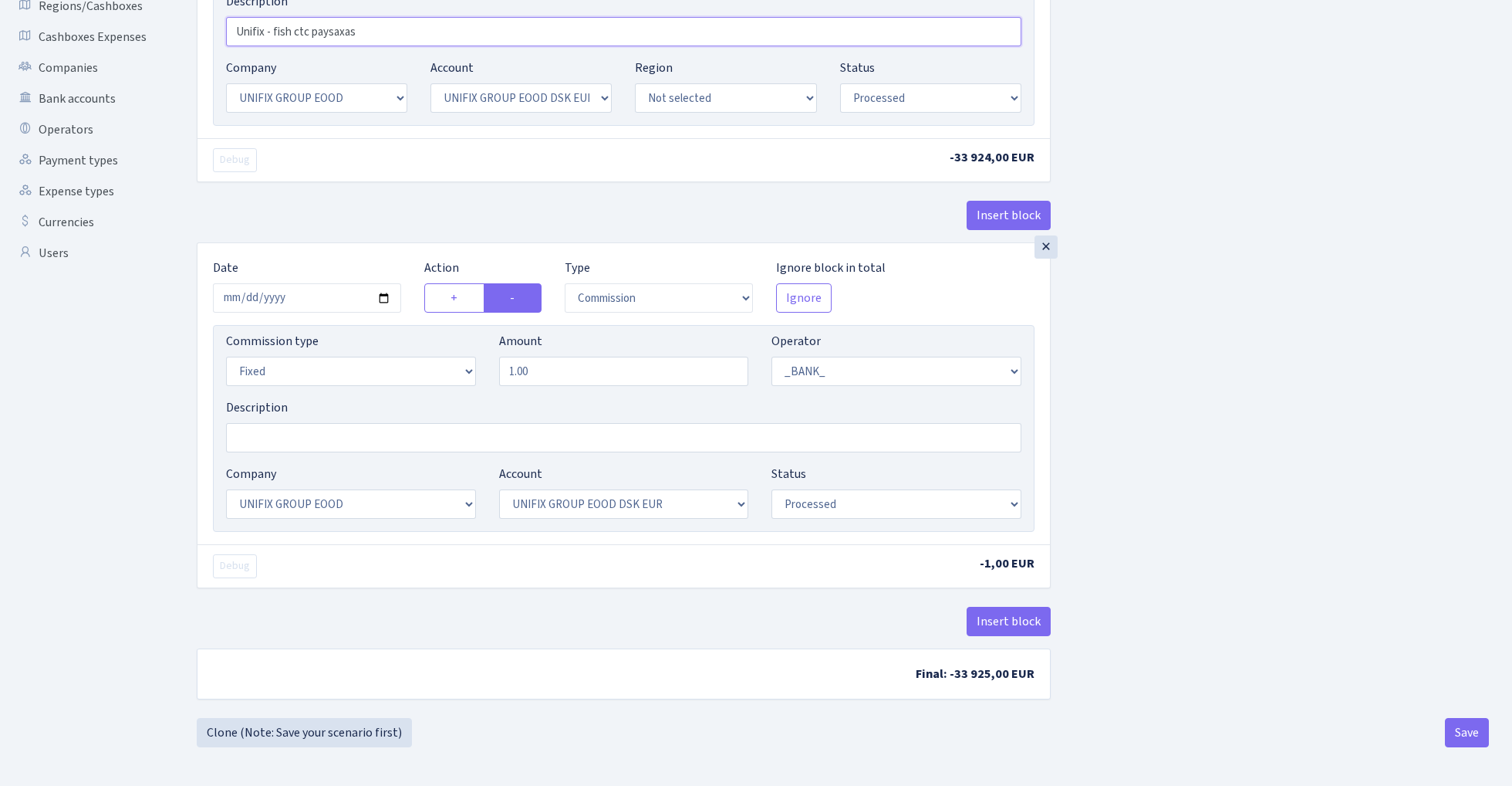
scroll to position [360, 0]
type input "Unifix - fish ctc paysaxas"
click at [1026, 617] on button "Insert block" at bounding box center [1008, 622] width 84 height 30
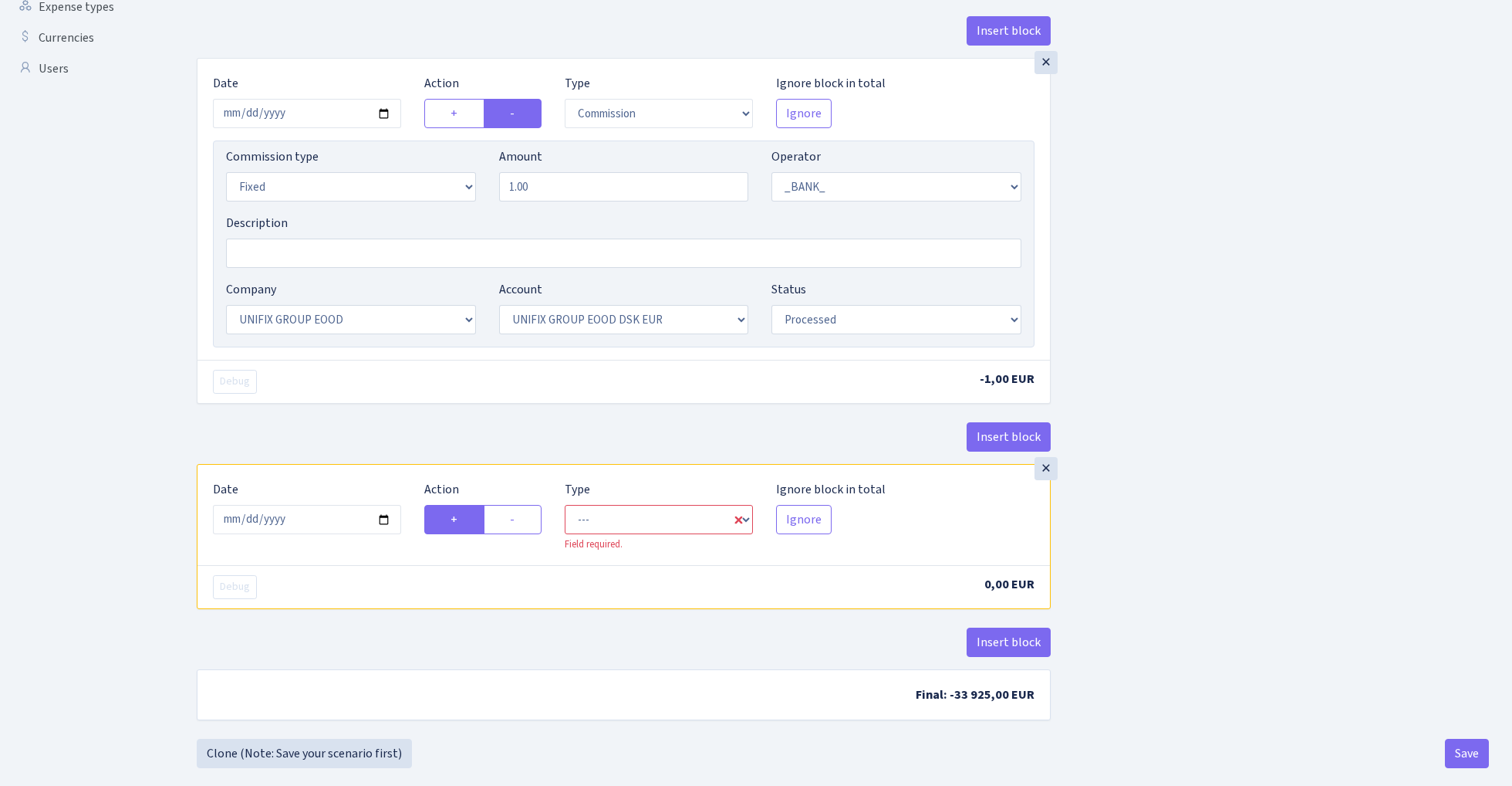
scroll to position [545, 0]
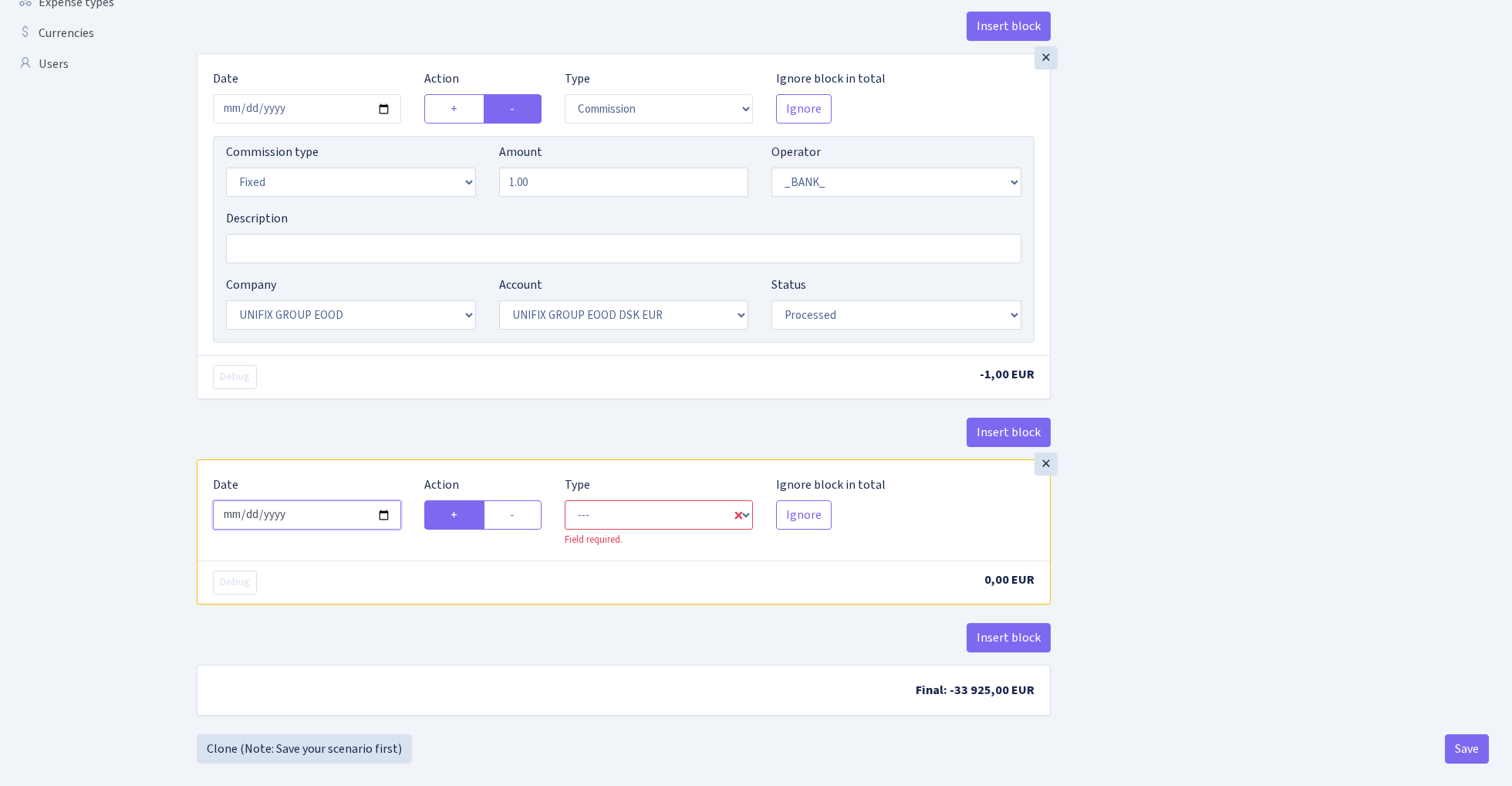
click at [319, 516] on input "[DATE]" at bounding box center [306, 515] width 188 height 30
type input "[DATE]"
click at [418, 431] on div "Insert block" at bounding box center [623, 438] width 853 height 41
select select "in"
select select "1"
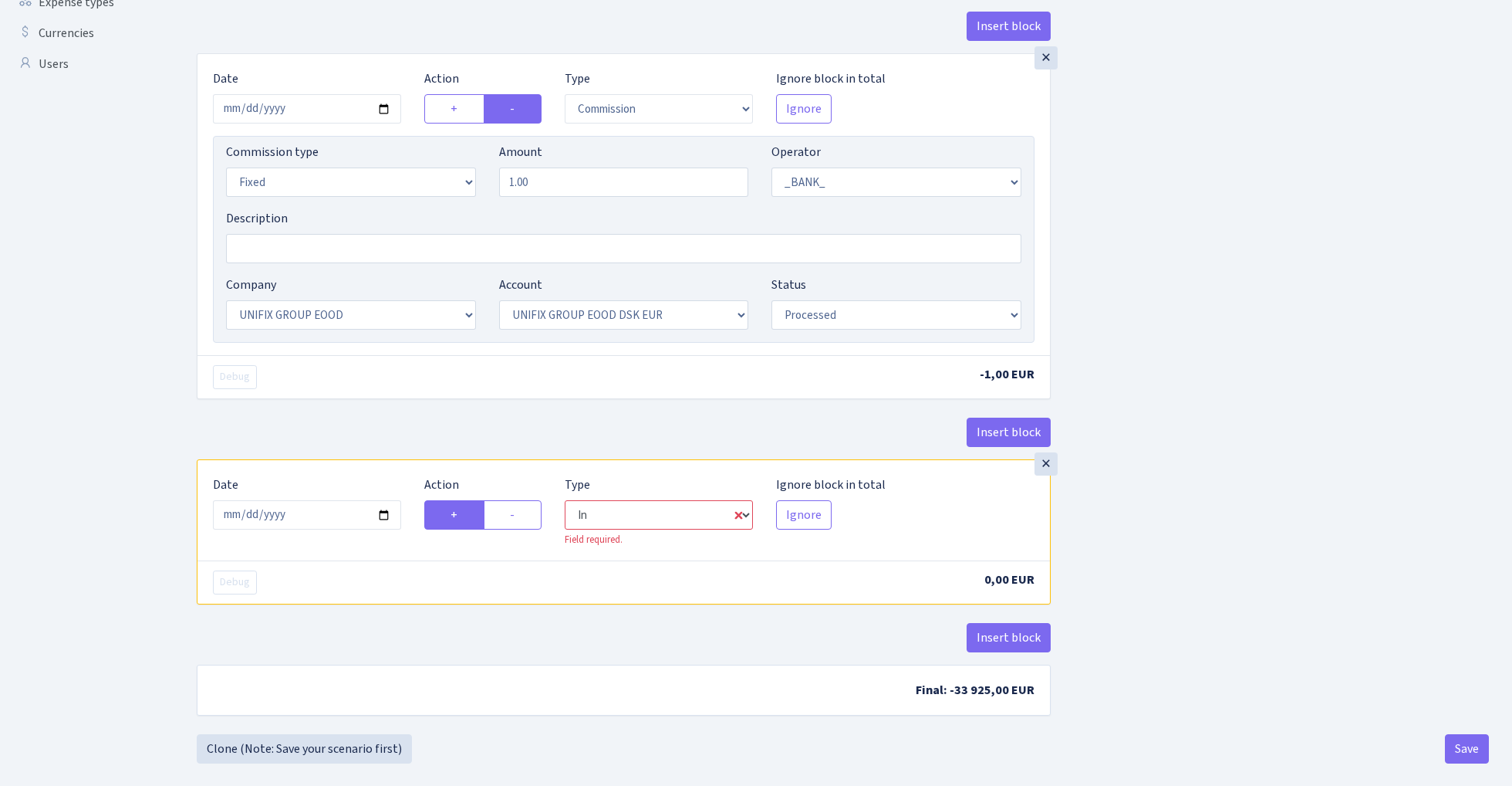
select select "1"
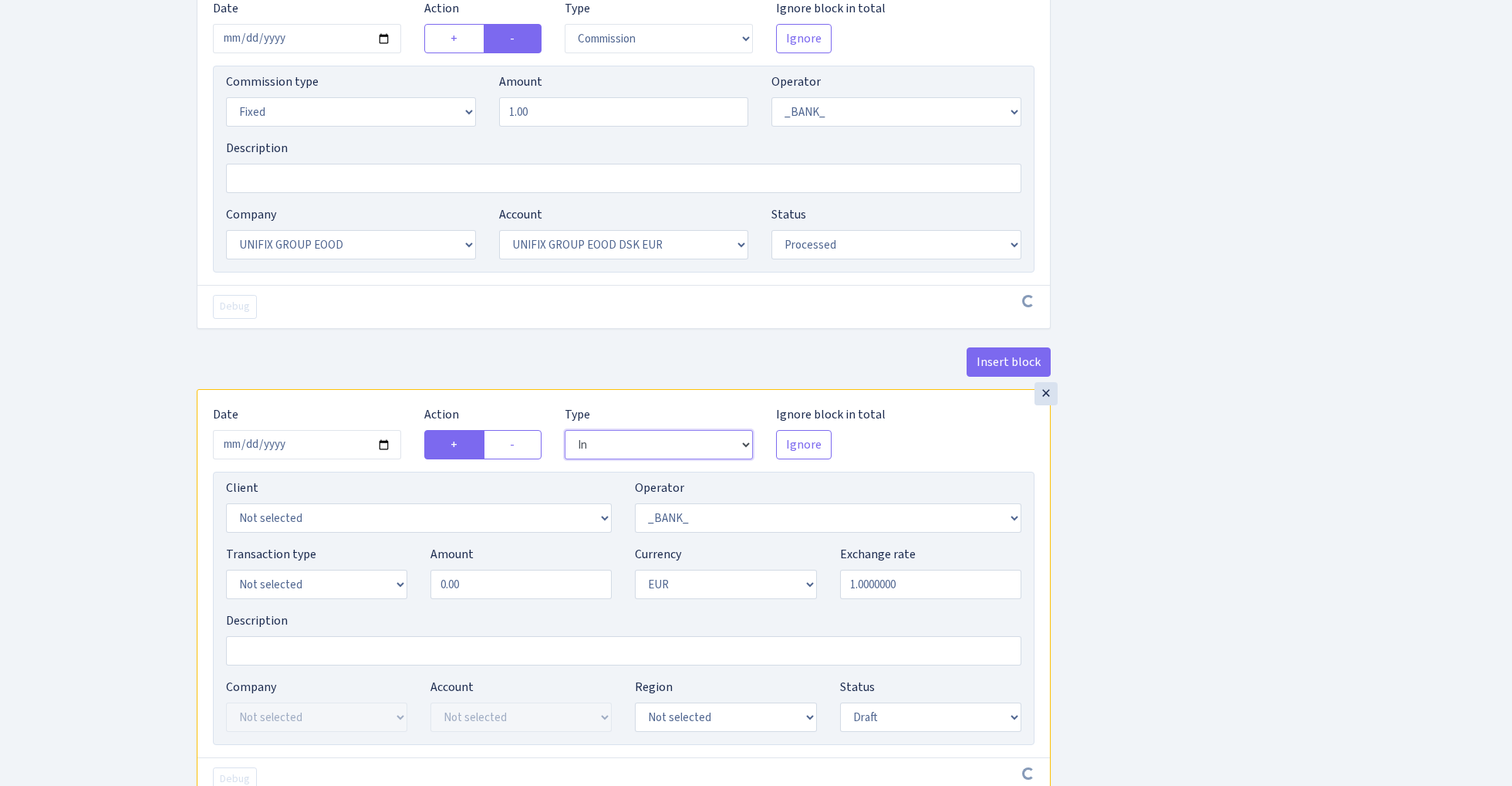
scroll to position [716, 0]
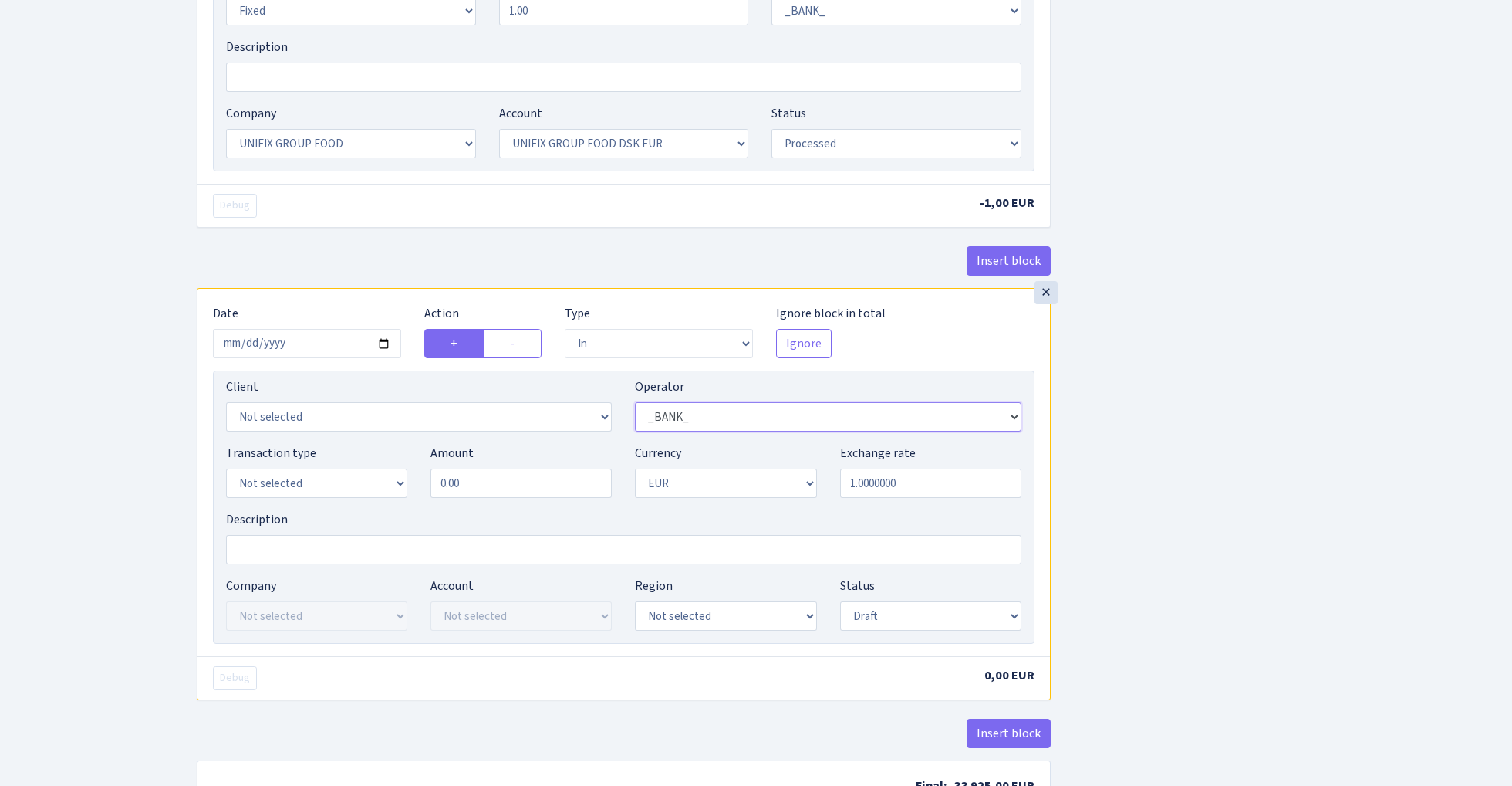
select select "409"
select select "3230"
select select "2"
click at [492, 487] on input "0.00" at bounding box center [521, 484] width 181 height 30
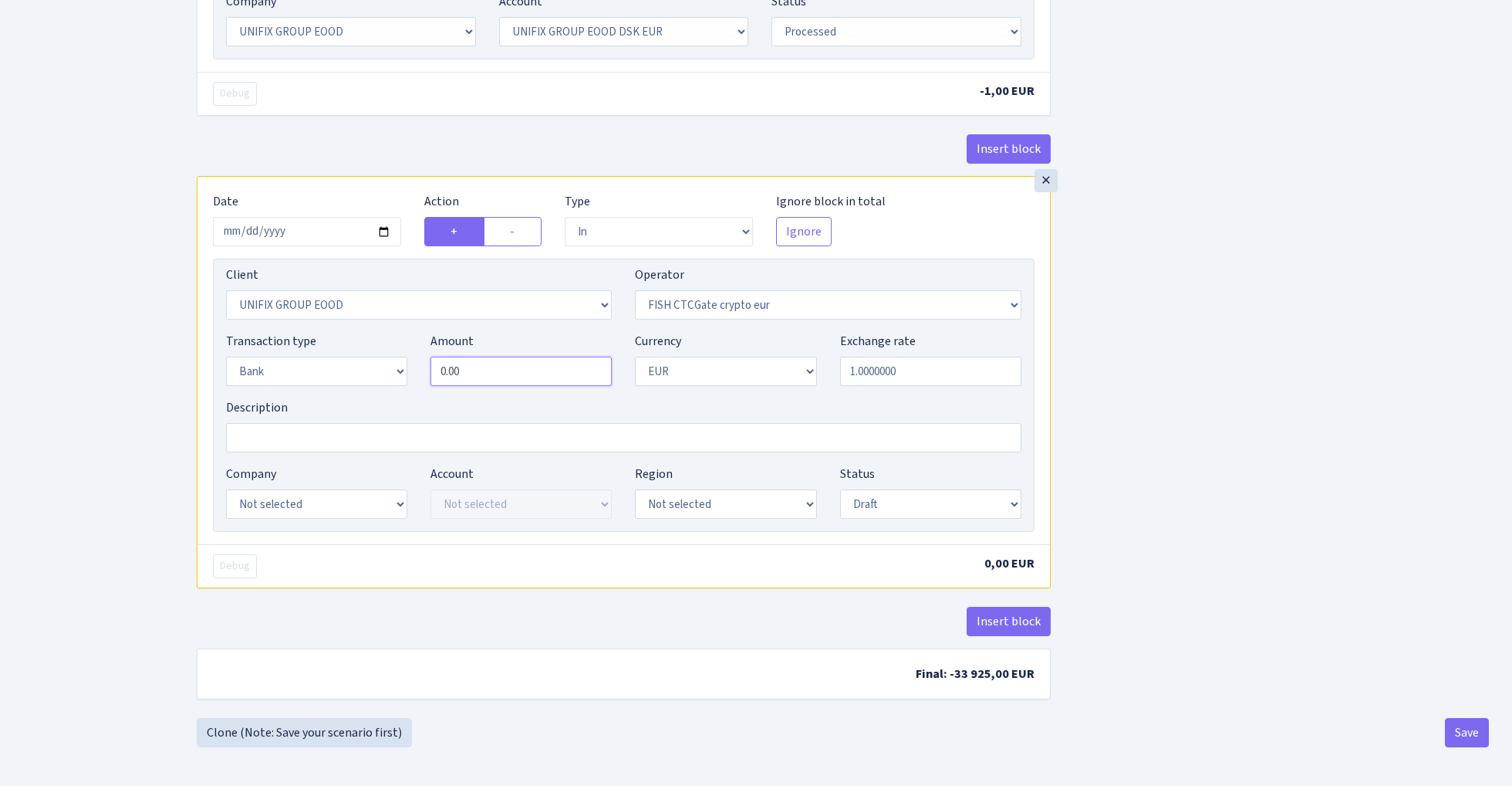
scroll to position [834, 0]
type input "33,924.00"
select select "24"
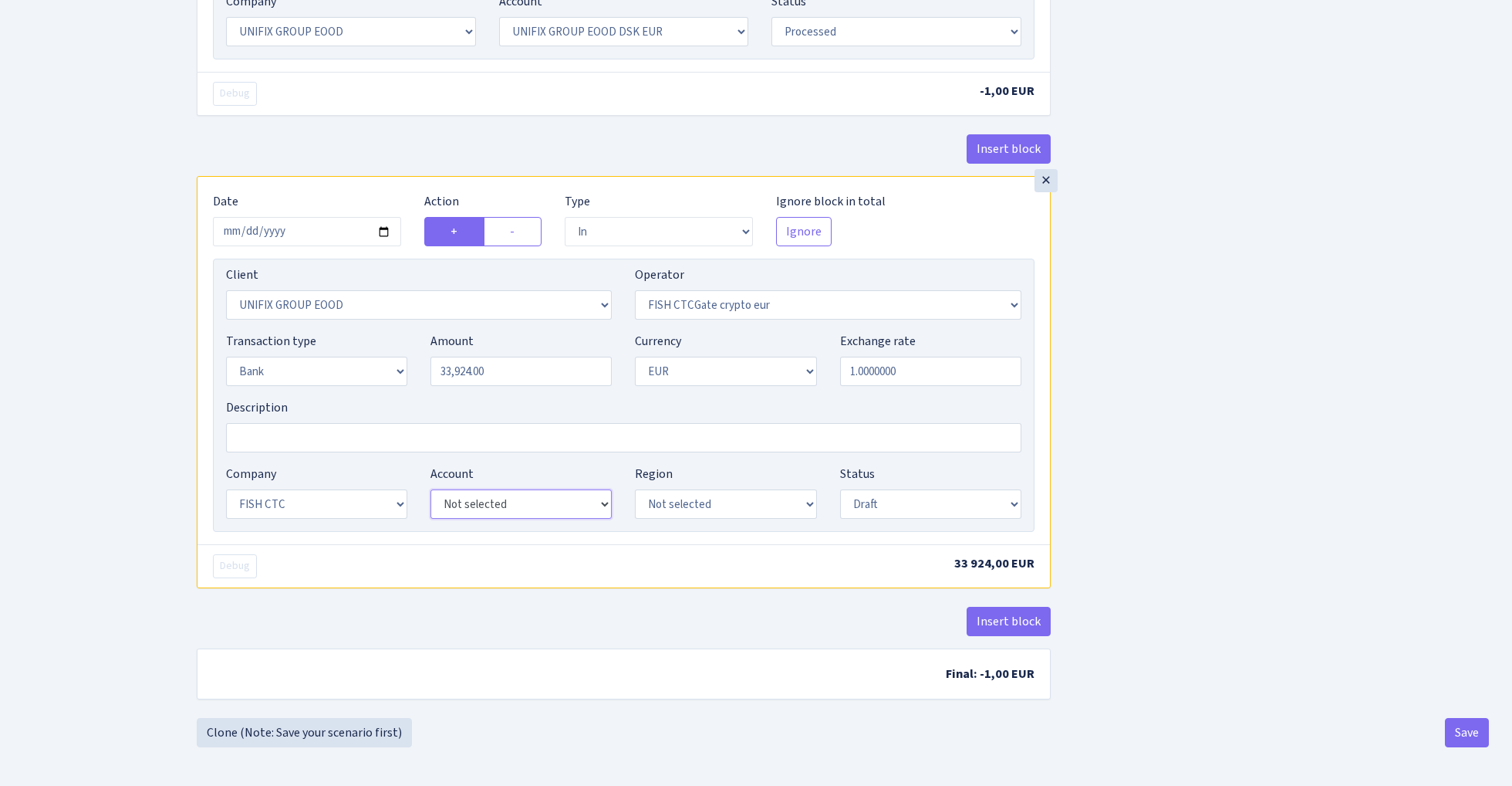
select select "72"
select select "processed"
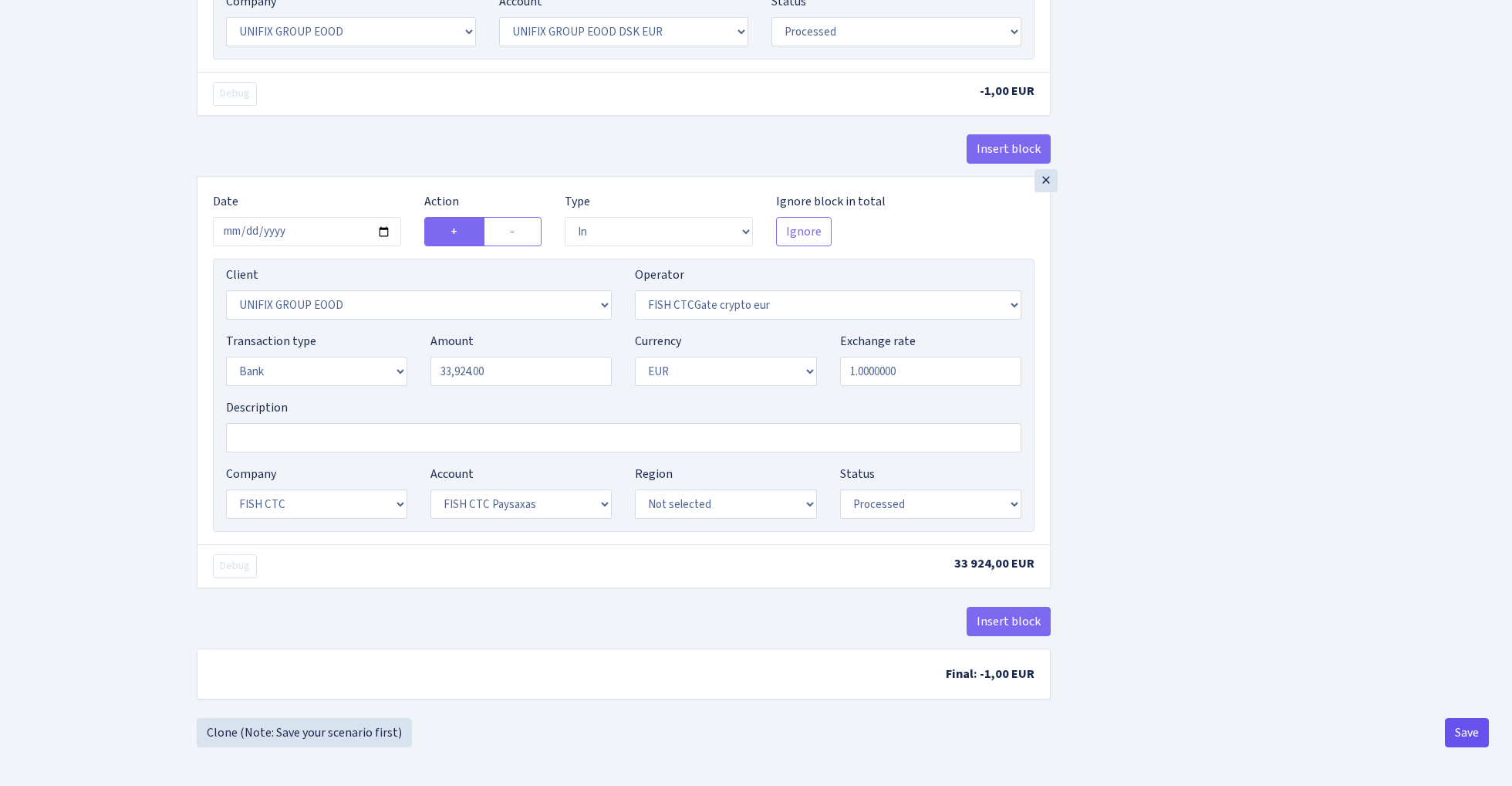
scroll to position [834, 0]
click at [1470, 733] on button "Save" at bounding box center [1466, 733] width 44 height 30
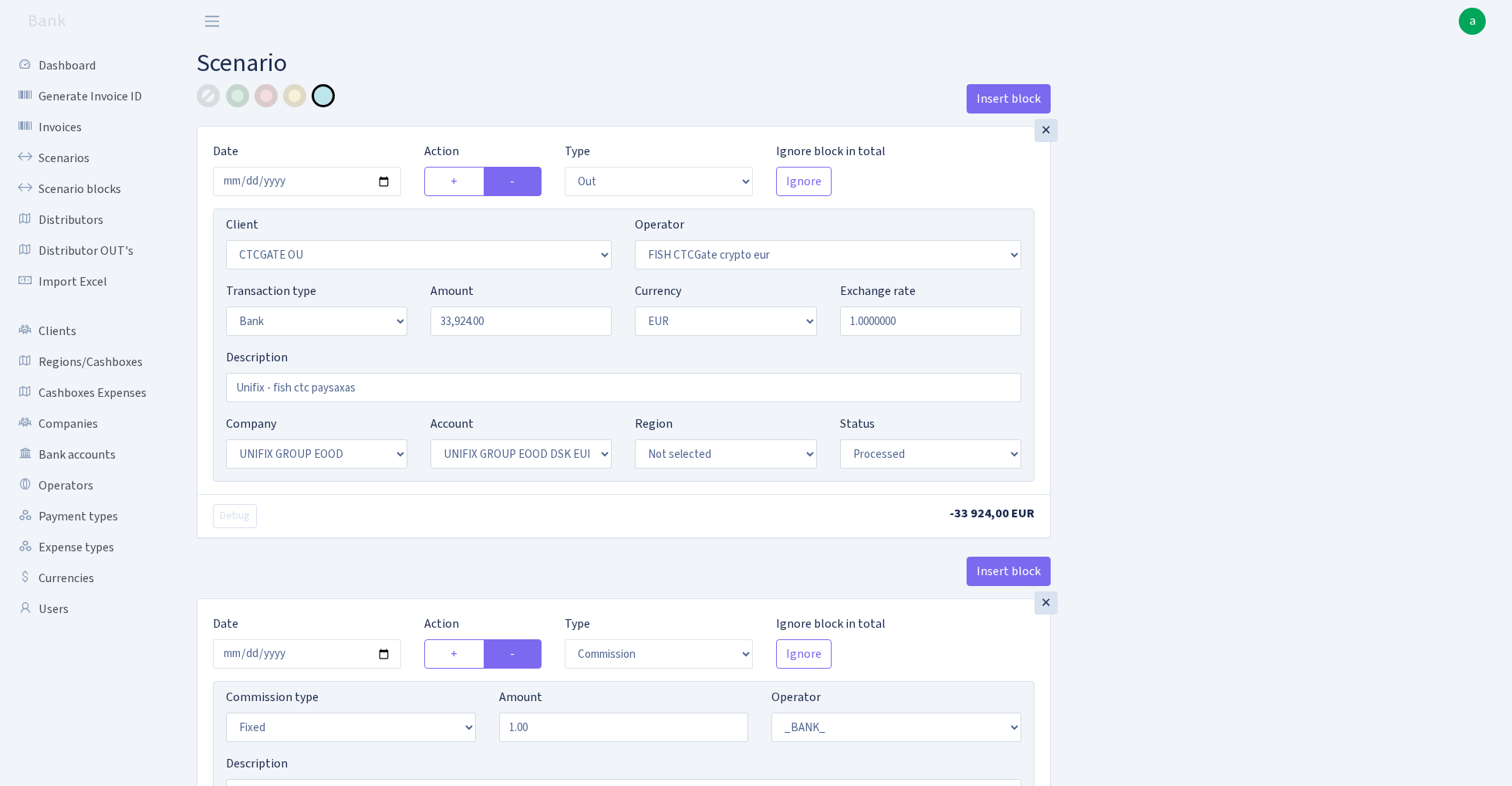
select select "out"
select select "1685"
select select "409"
select select "2"
select select "1"
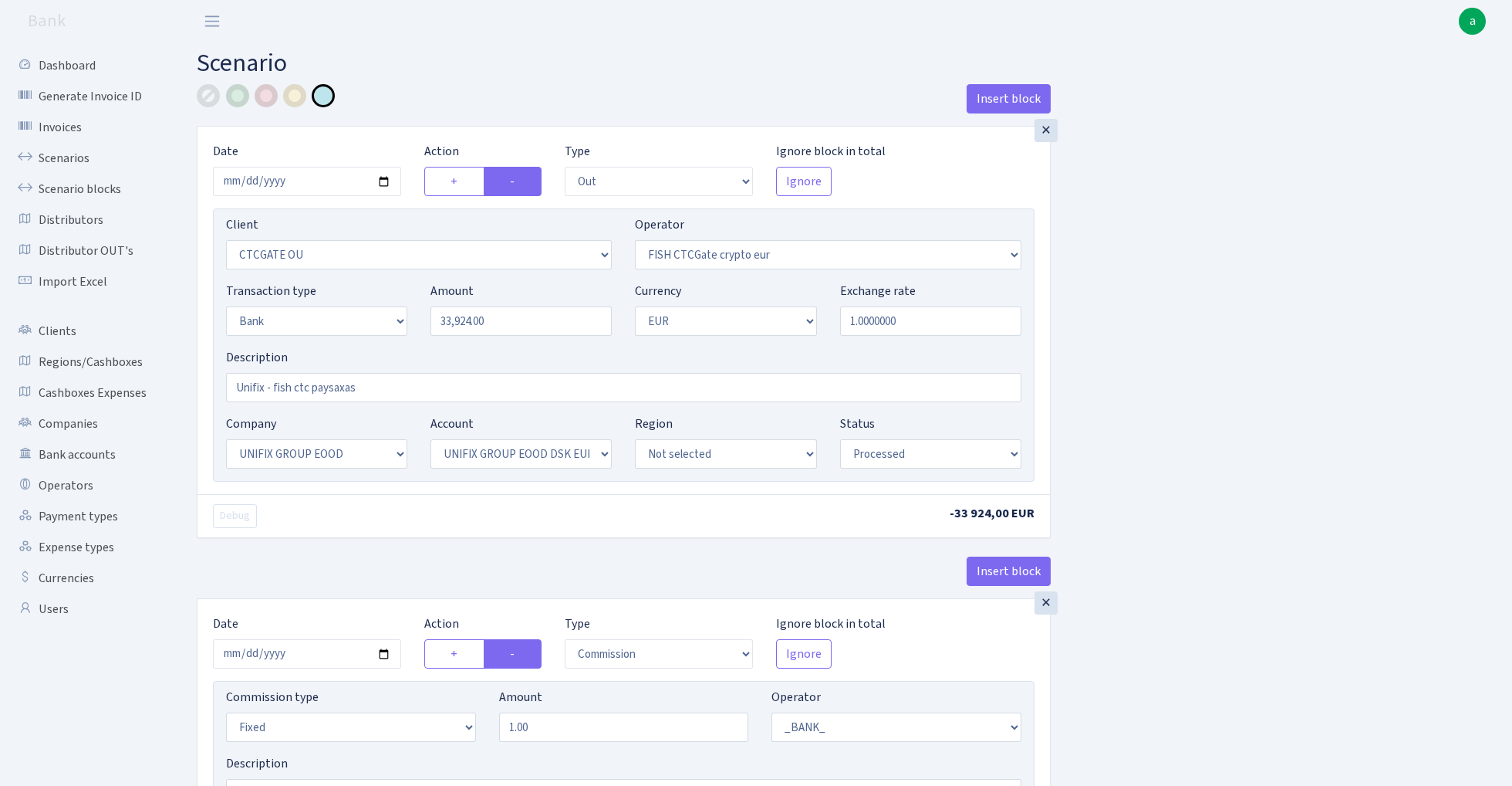
select select "13"
select select "31"
select select "processed"
select select "commission"
select select "fixed"
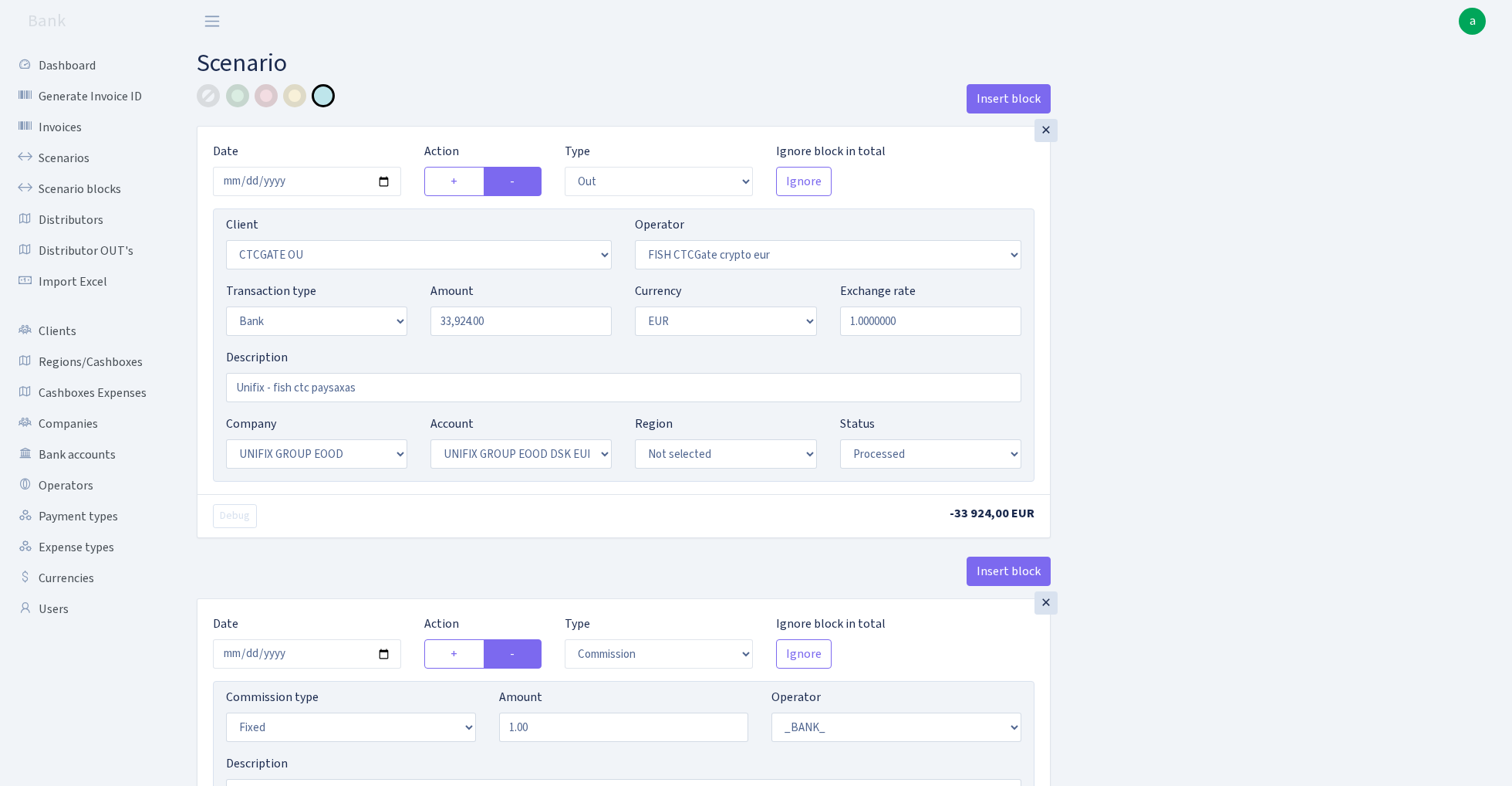
select select "1"
select select "13"
select select "31"
select select "processed"
select select "in"
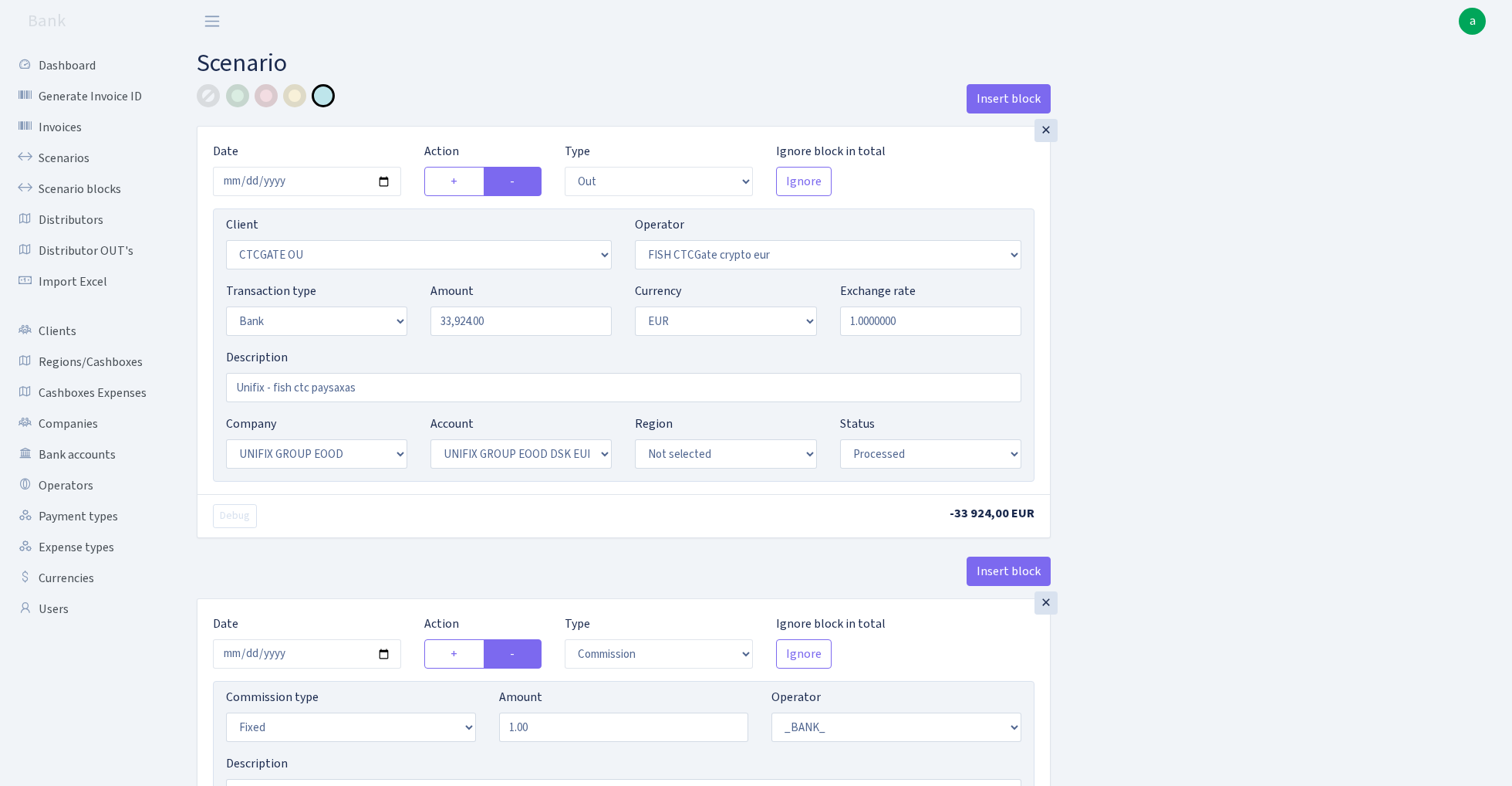
select select "3230"
select select "409"
select select "2"
select select "1"
select select "24"
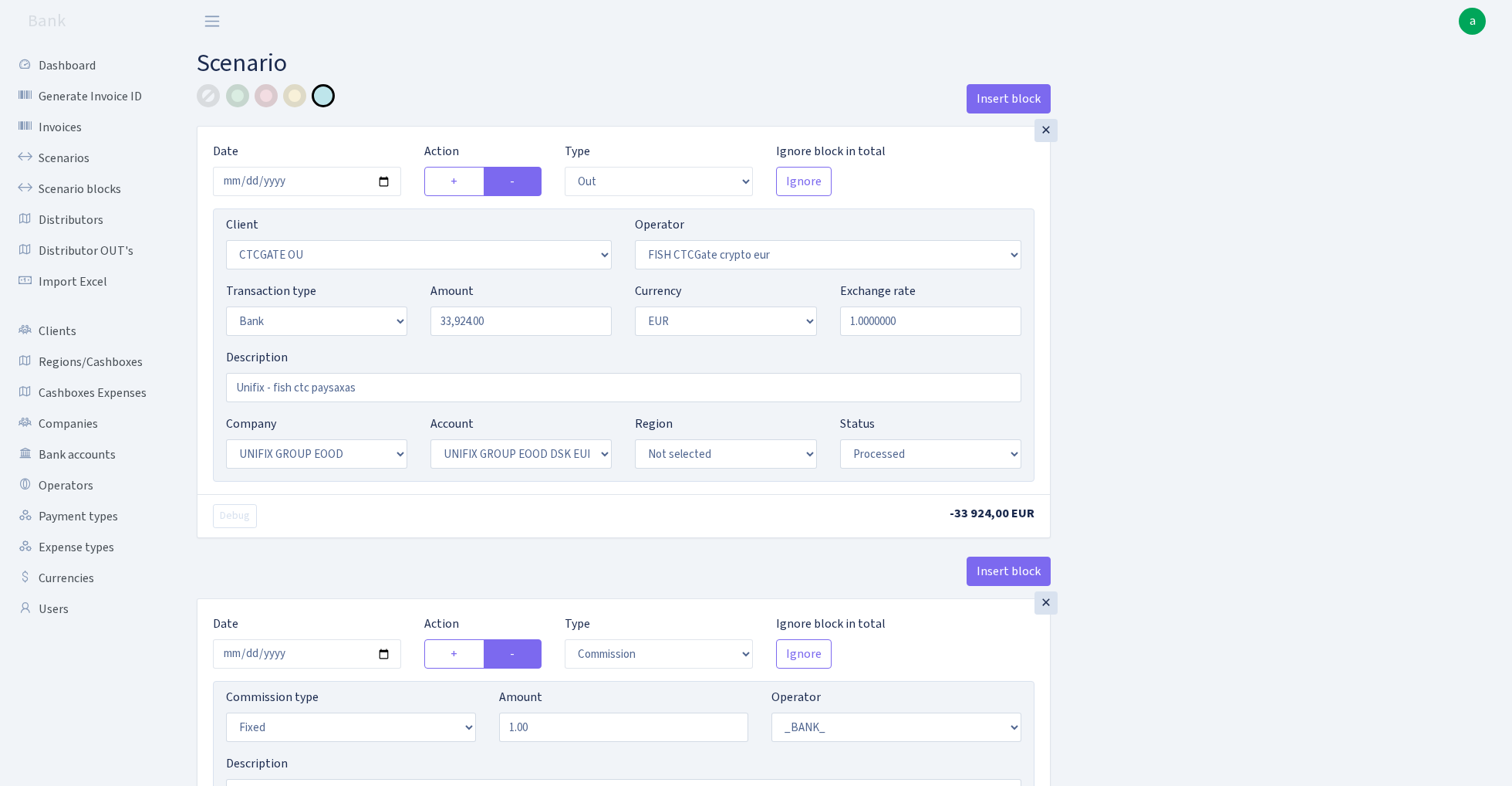
select select "72"
select select "processed"
click at [46, 153] on link "Scenarios" at bounding box center [85, 158] width 155 height 31
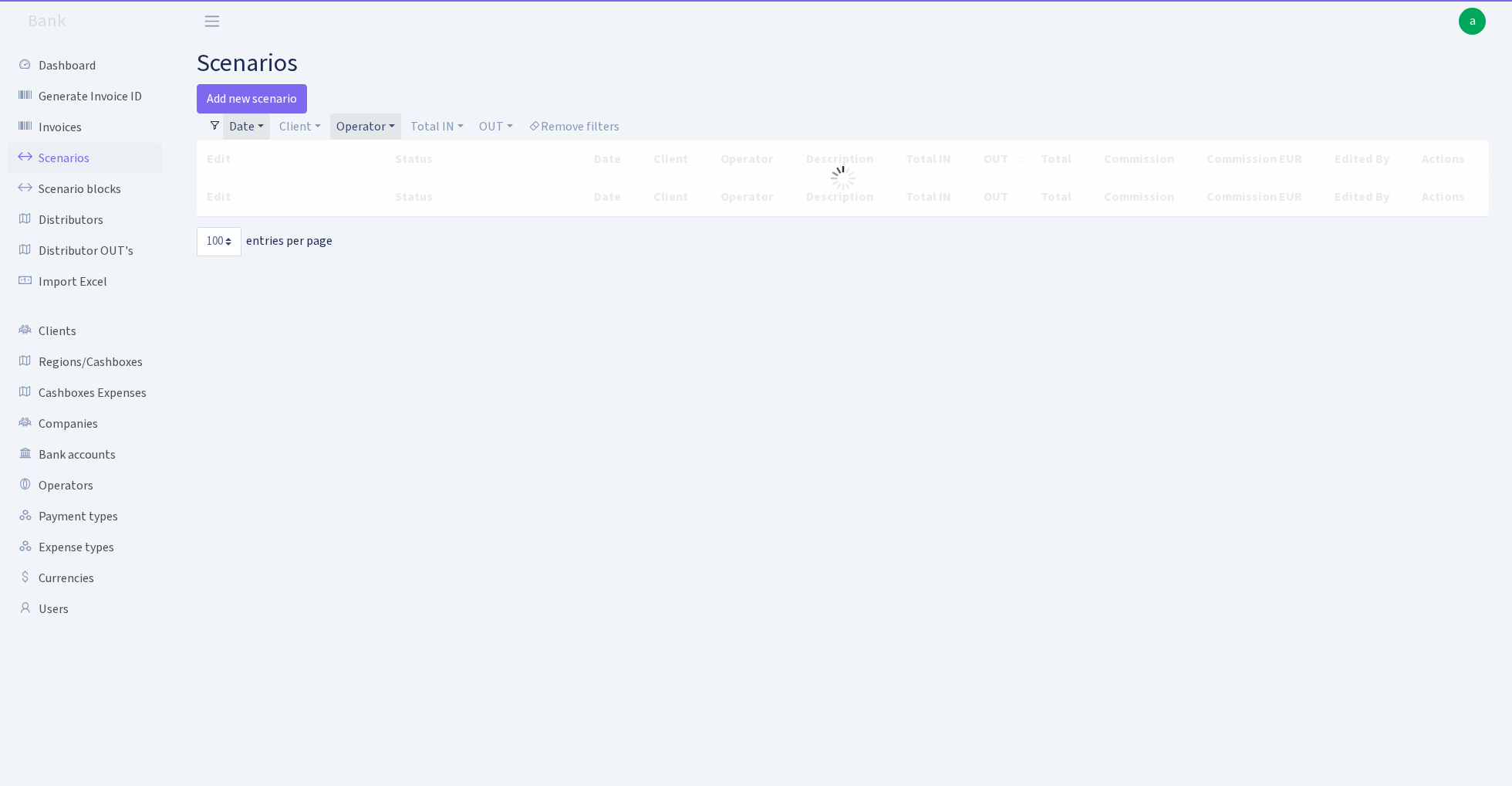
select select "100"
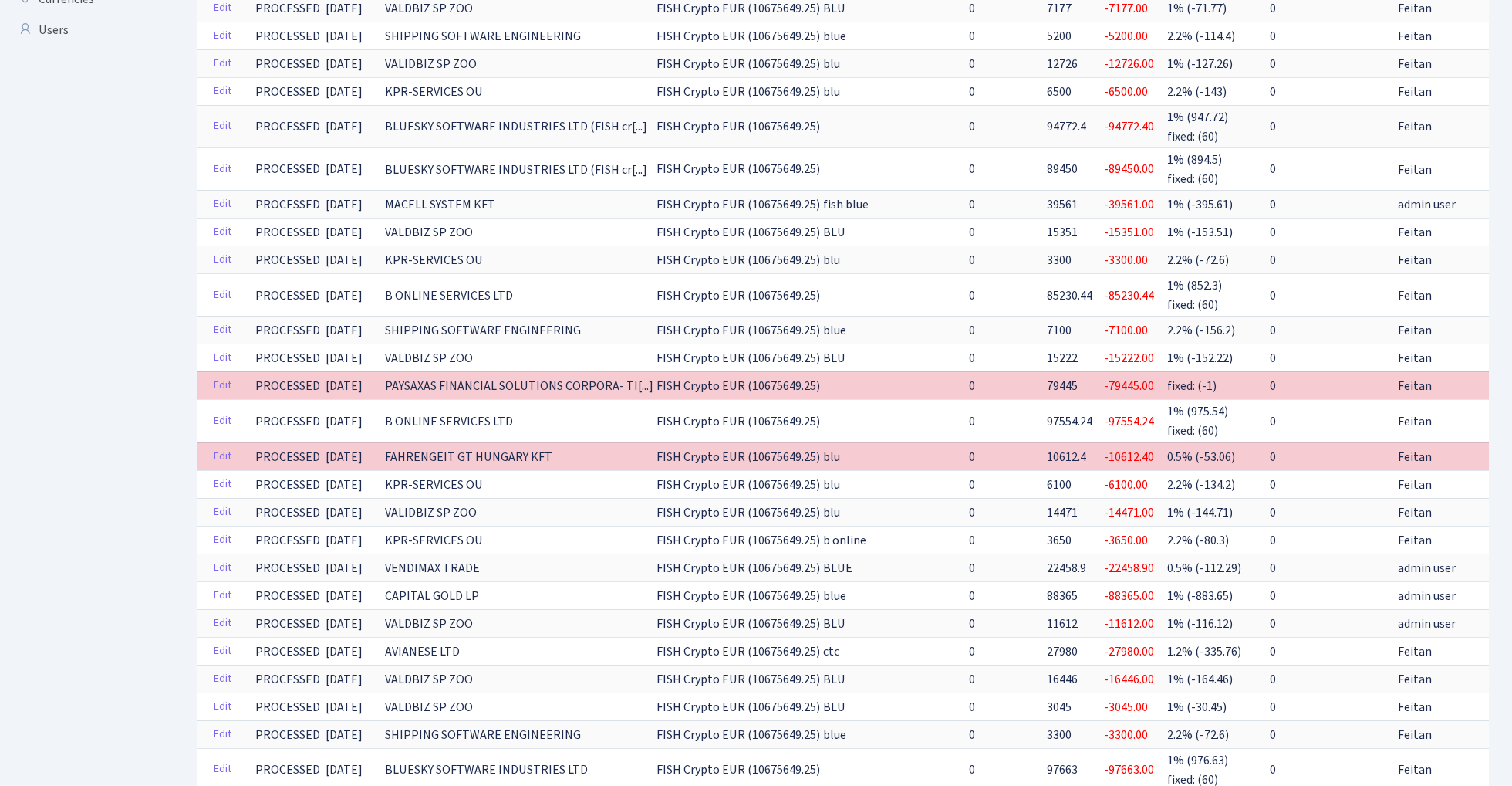
scroll to position [593, 0]
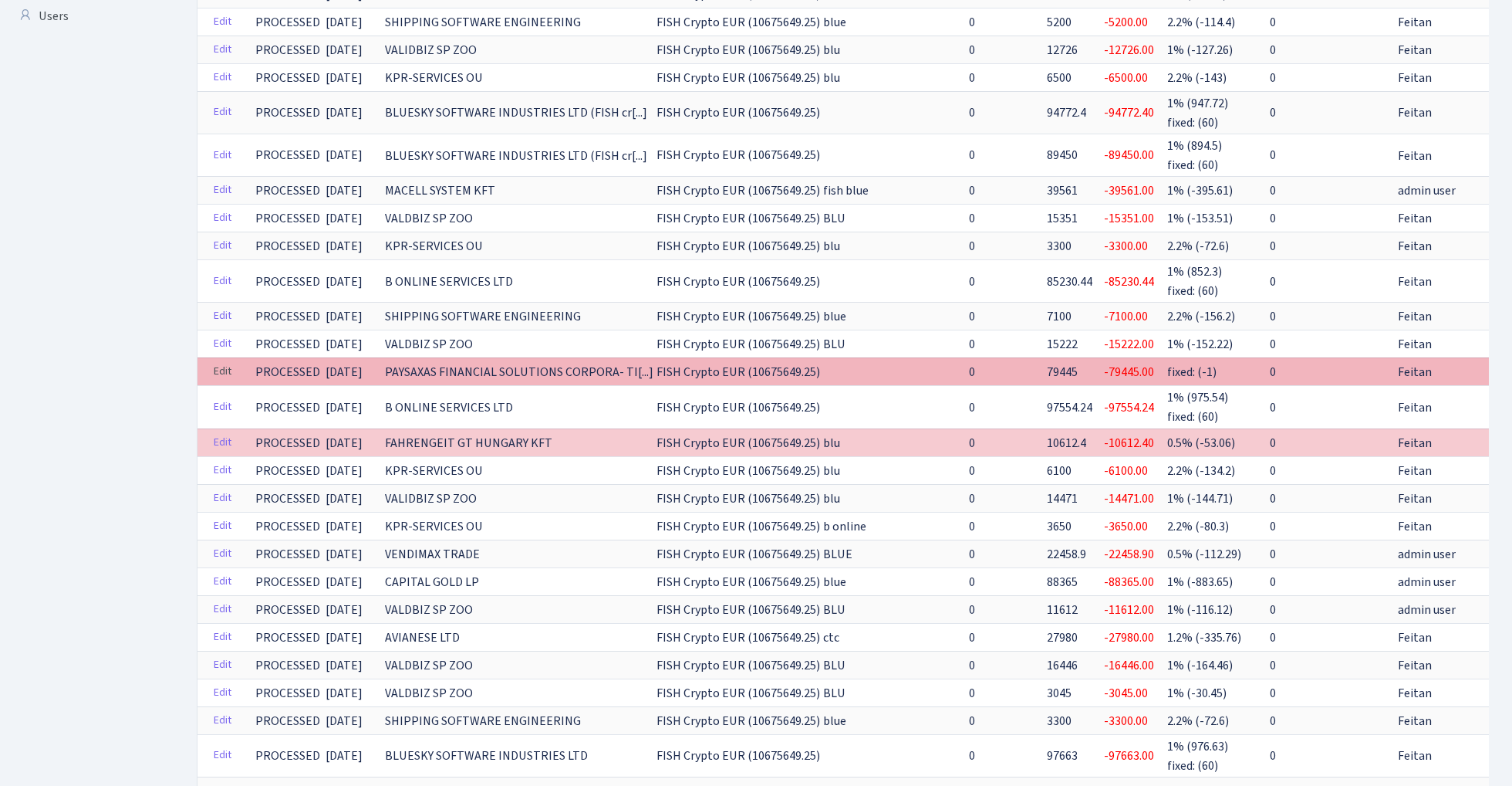
click at [220, 360] on link "Edit" at bounding box center [222, 371] width 32 height 24
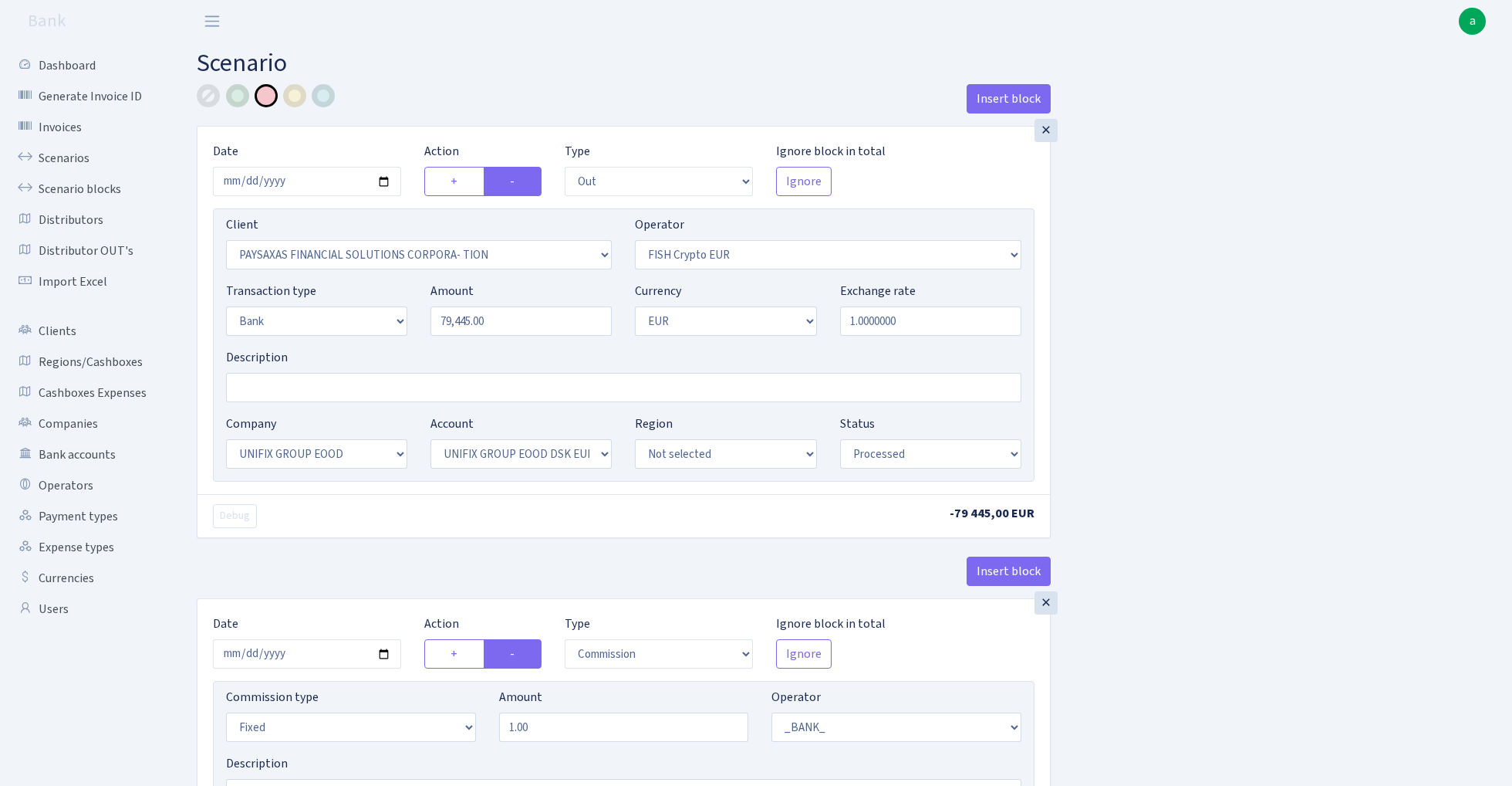
select select "out"
select select "2929"
select select "244"
select select "2"
select select "1"
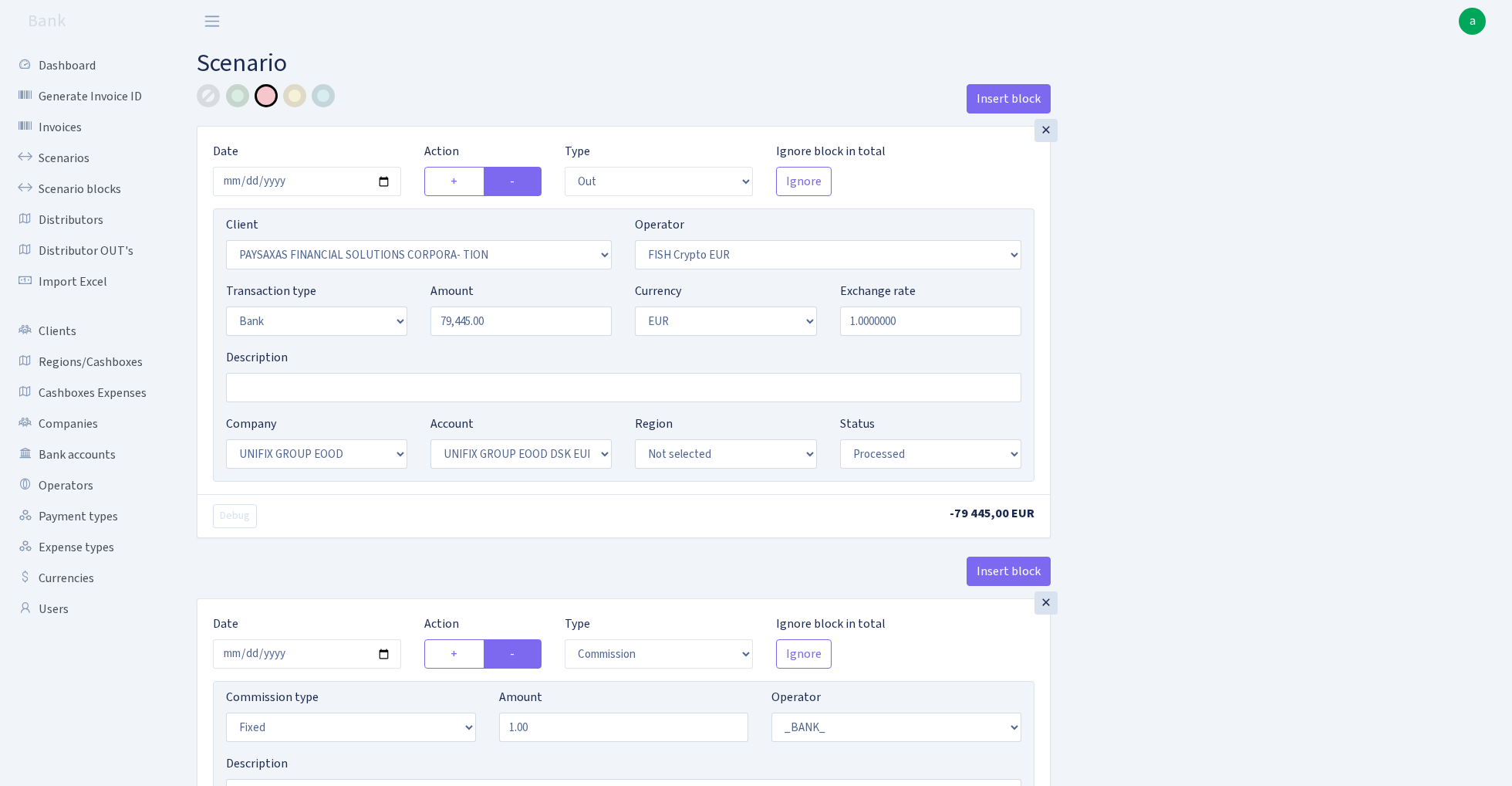
select select "13"
select select "31"
select select "processed"
select select "commission"
select select "fixed"
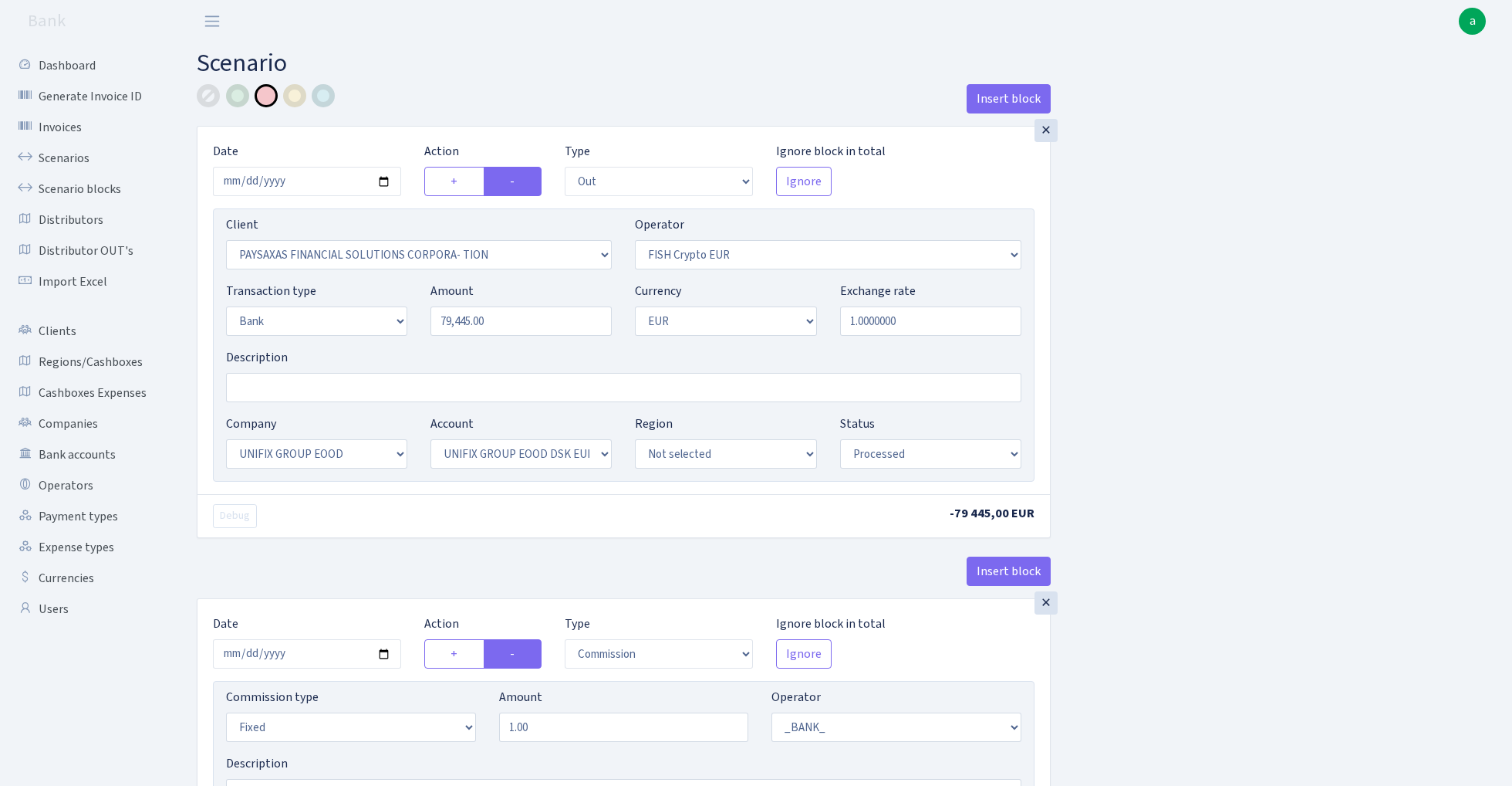
select select "1"
select select "13"
select select "31"
select select "processed"
click at [276, 379] on input "Description" at bounding box center [624, 387] width 795 height 30
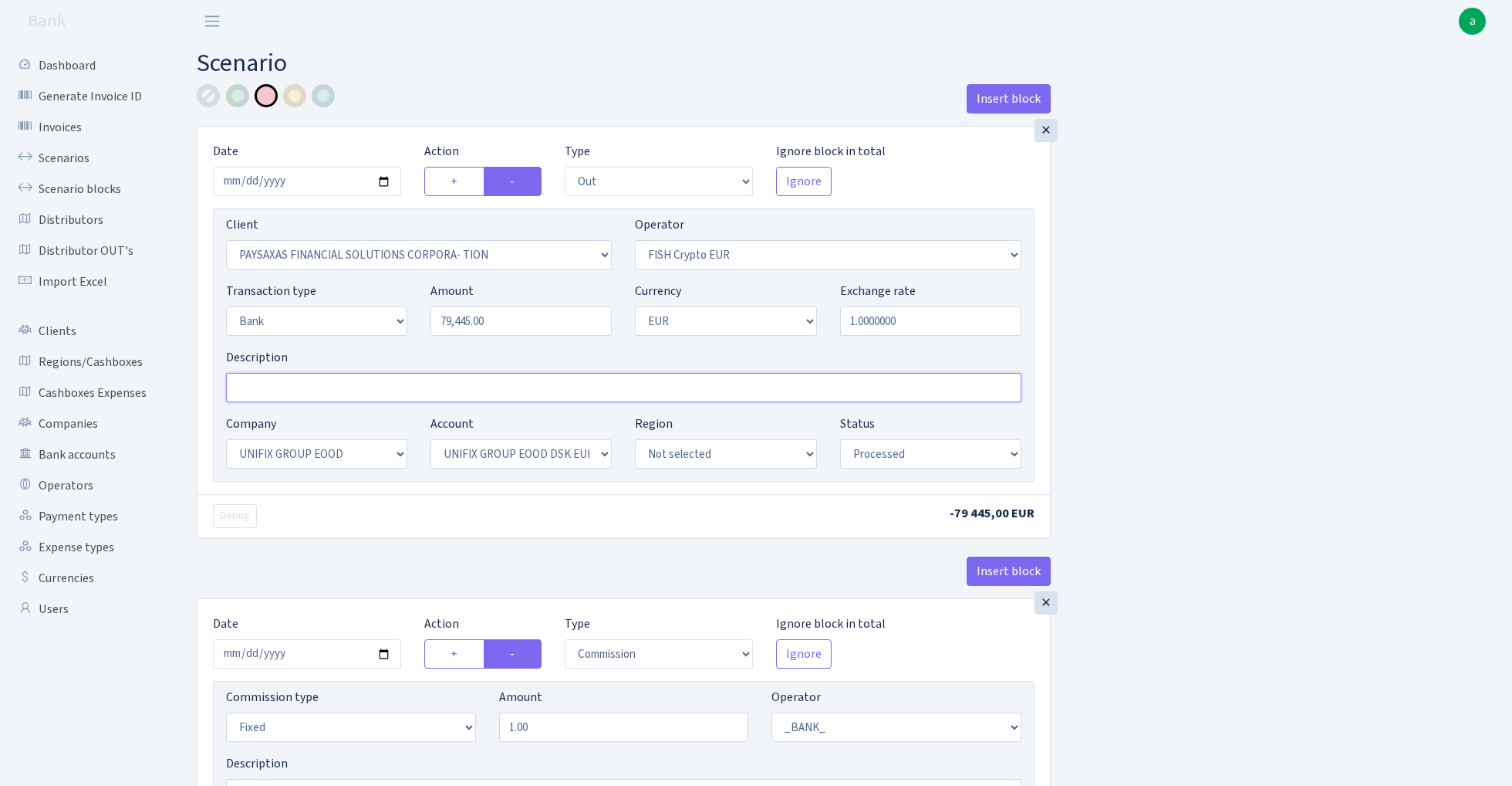
paste input "Unifix - fish ctc paysaxas"
type input "Unifix - fish ctc paysaxas"
select select "1685"
select select "409"
click at [328, 97] on div at bounding box center [324, 96] width 24 height 24
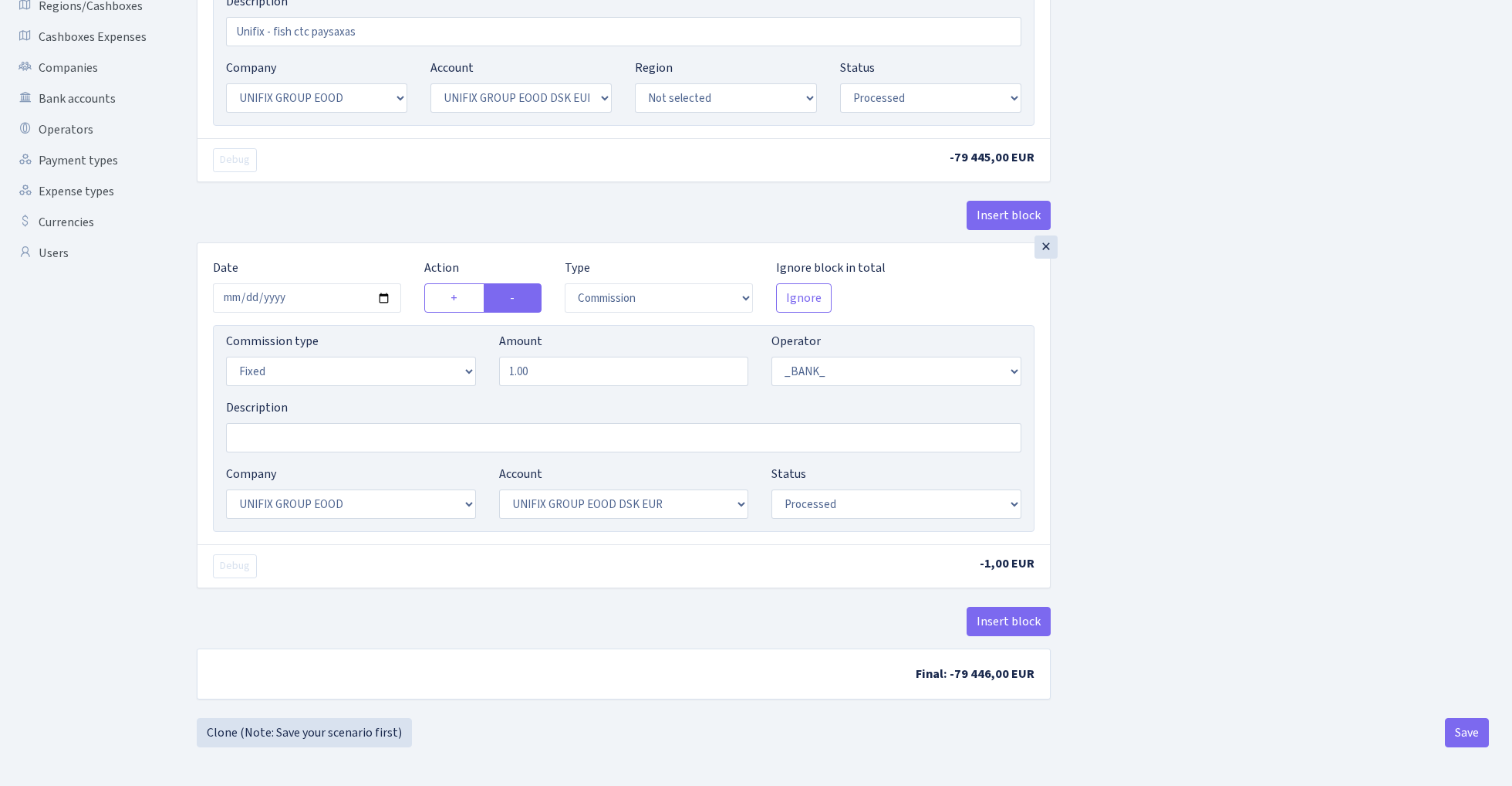
scroll to position [360, 0]
click at [1018, 619] on button "Insert block" at bounding box center [1008, 622] width 84 height 30
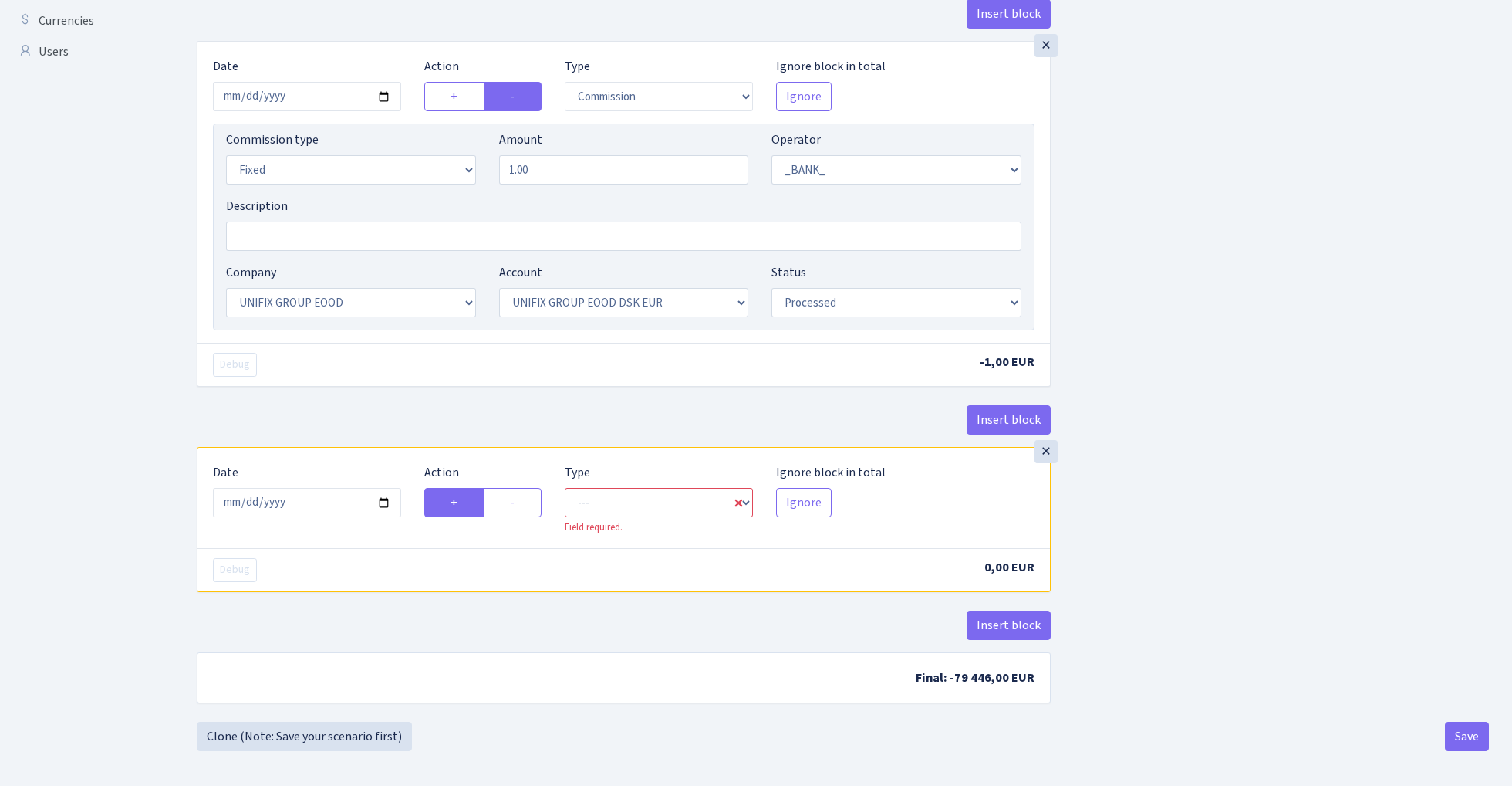
scroll to position [561, 0]
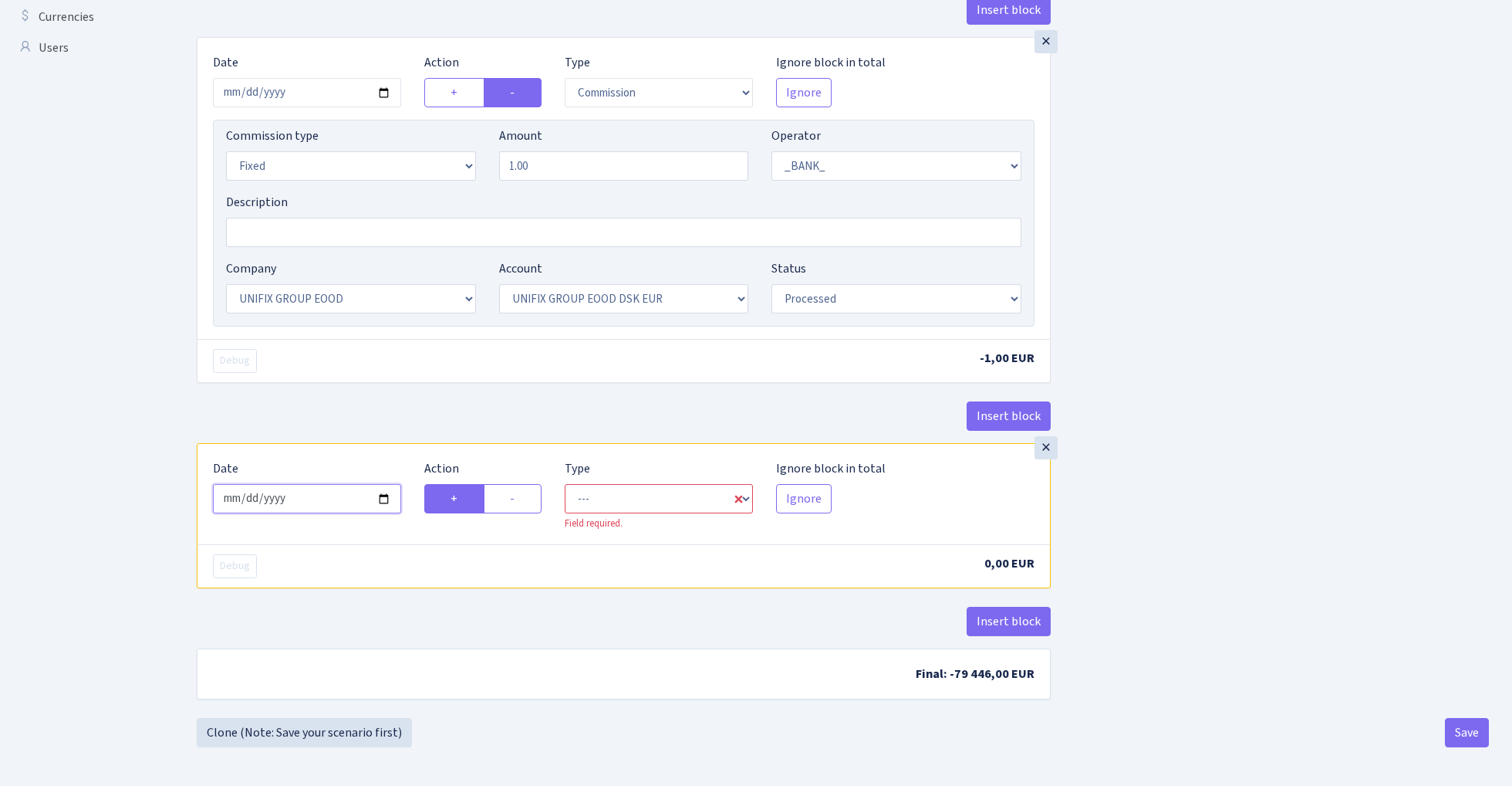
click at [332, 506] on input "2025-09-03" at bounding box center [306, 498] width 188 height 30
type input "[DATE]"
click at [458, 397] on div "× Date 2025-01-27 Action + - Type --- In Out Commission Field required. Ignore …" at bounding box center [623, 240] width 853 height 406
select select "in"
select select "1"
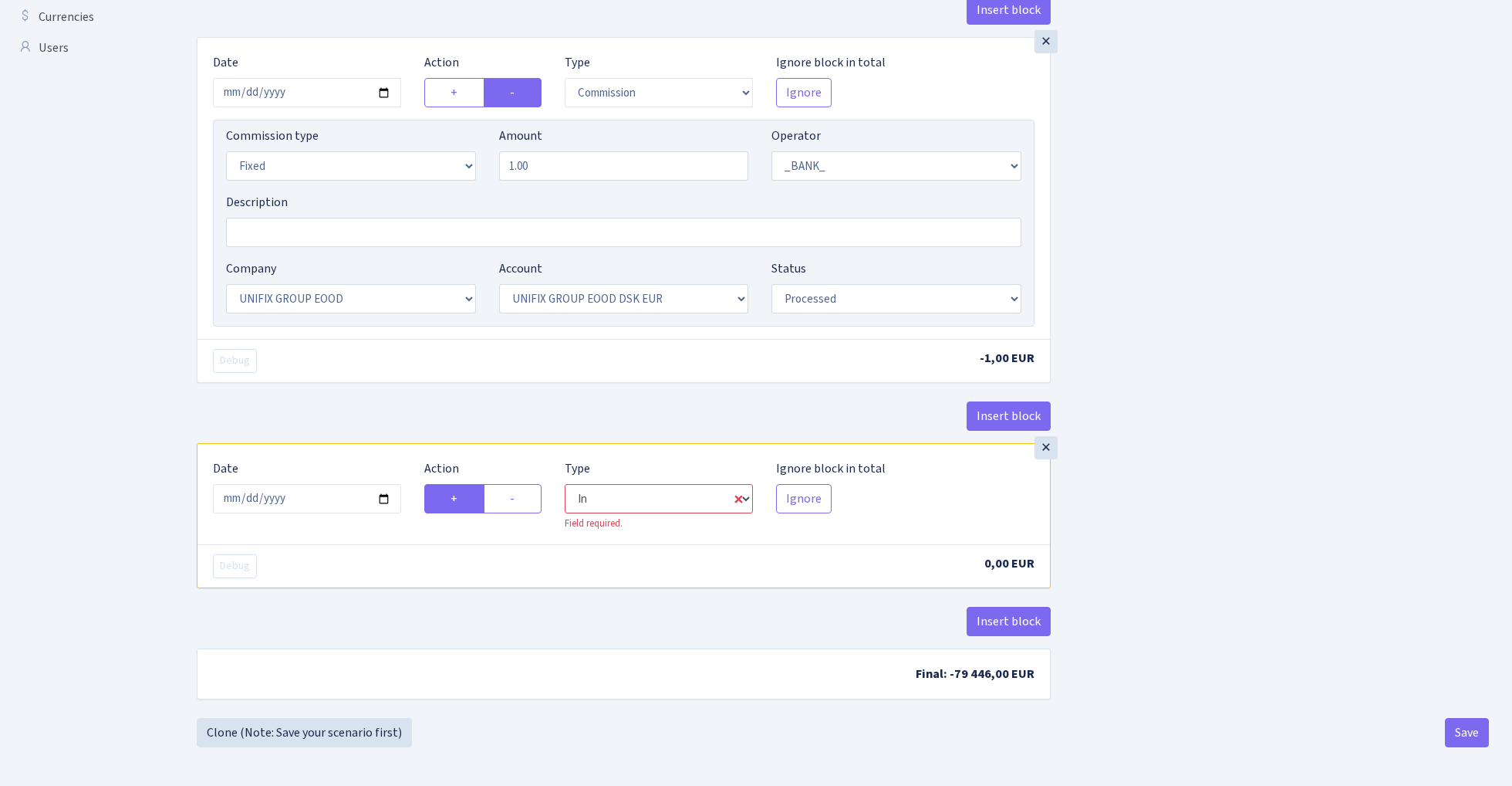
select select "1"
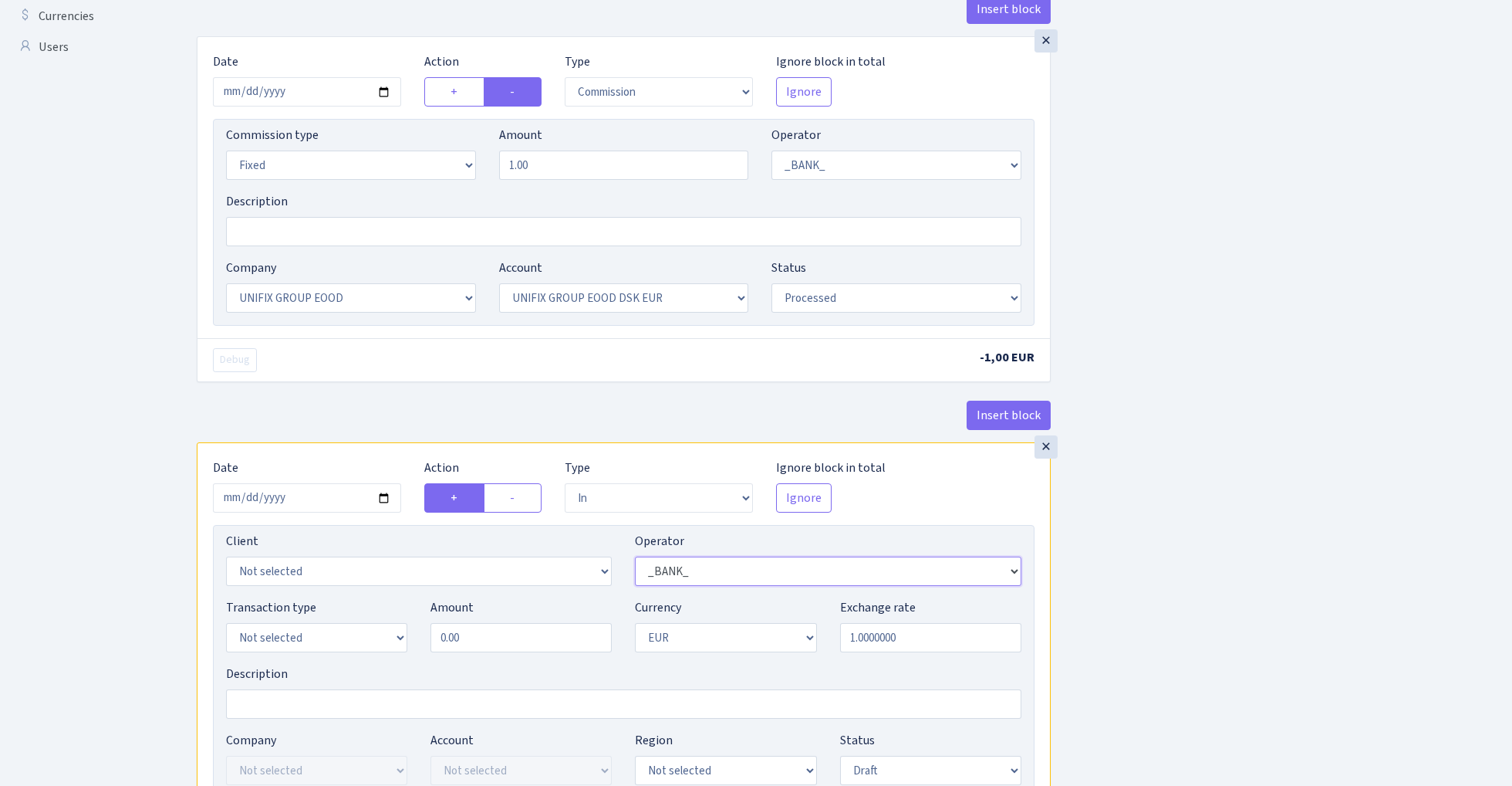
select select "409"
select select "3230"
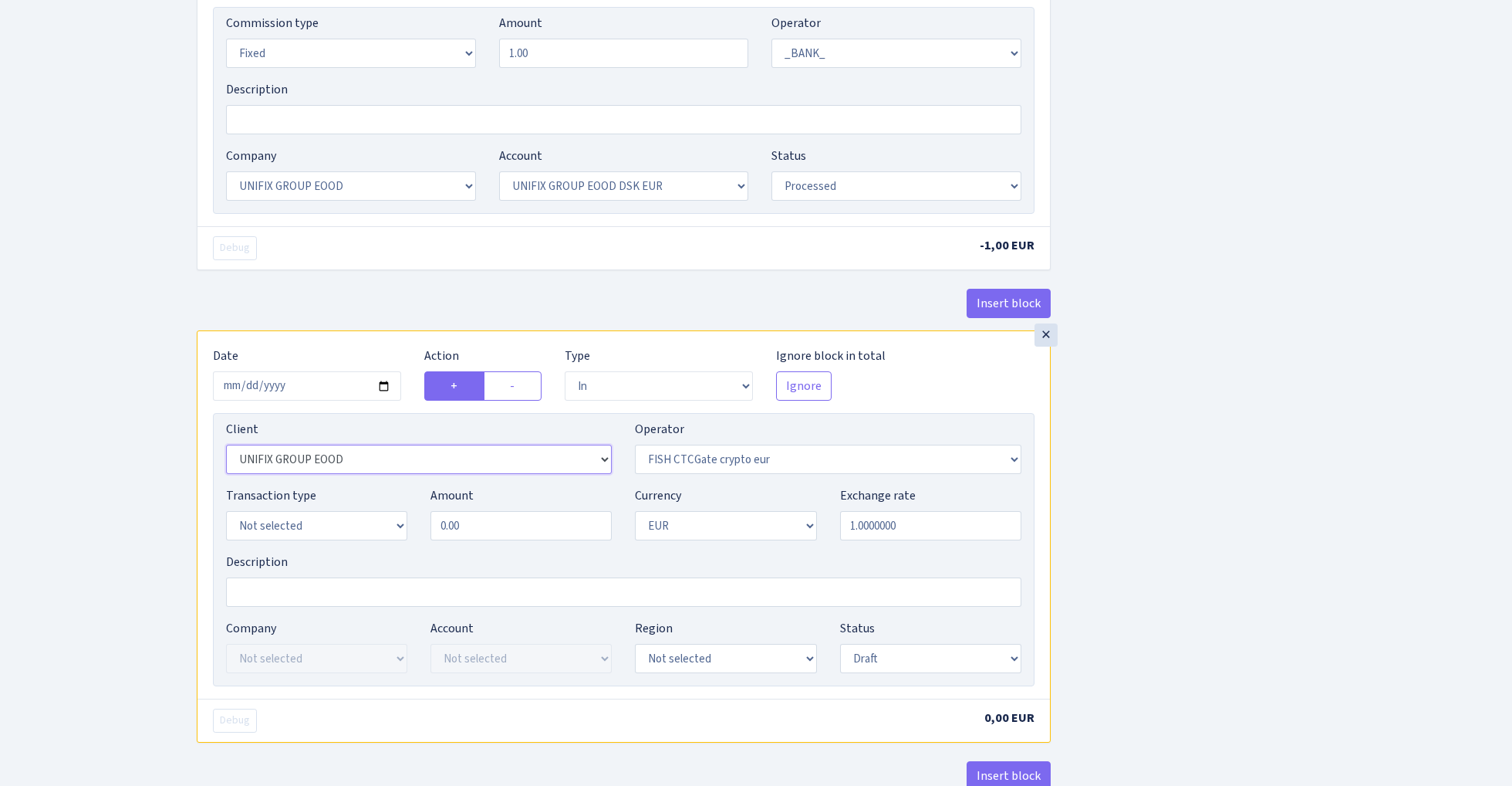
scroll to position [708, 0]
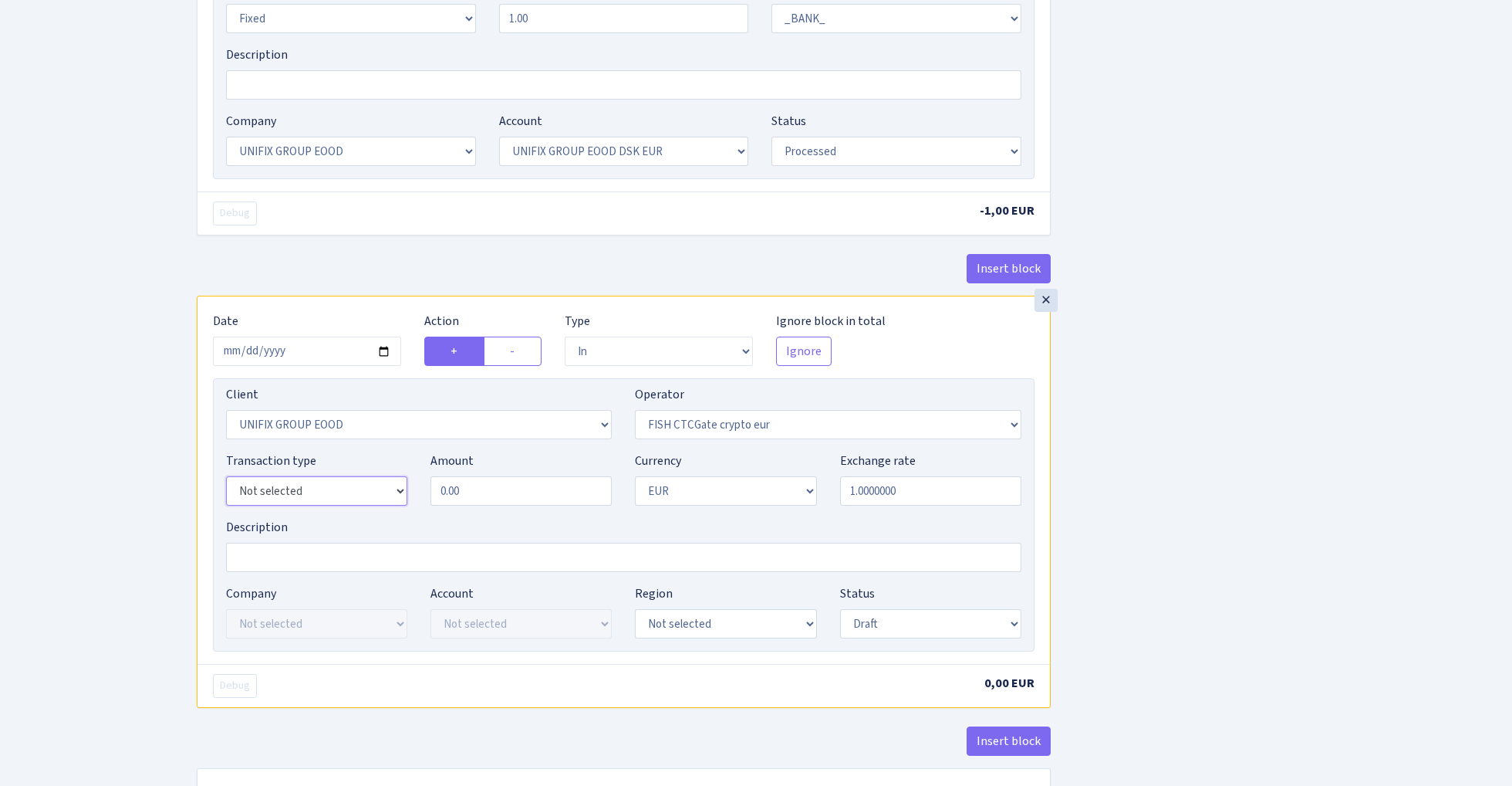
select select "2"
select select "24"
select select "72"
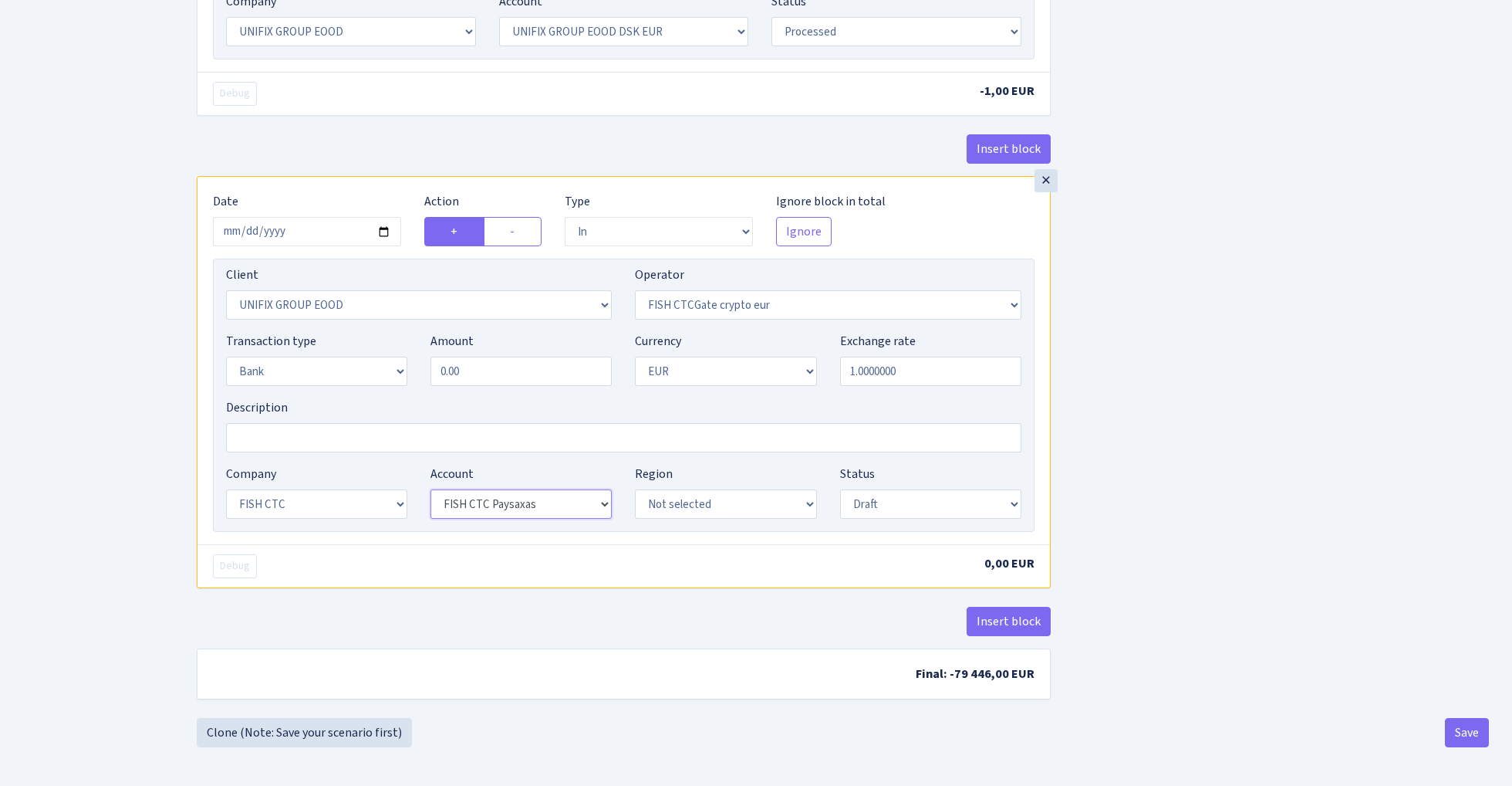
scroll to position [834, 0]
click at [511, 368] on input "0.00" at bounding box center [521, 371] width 181 height 30
type input "79,445.00"
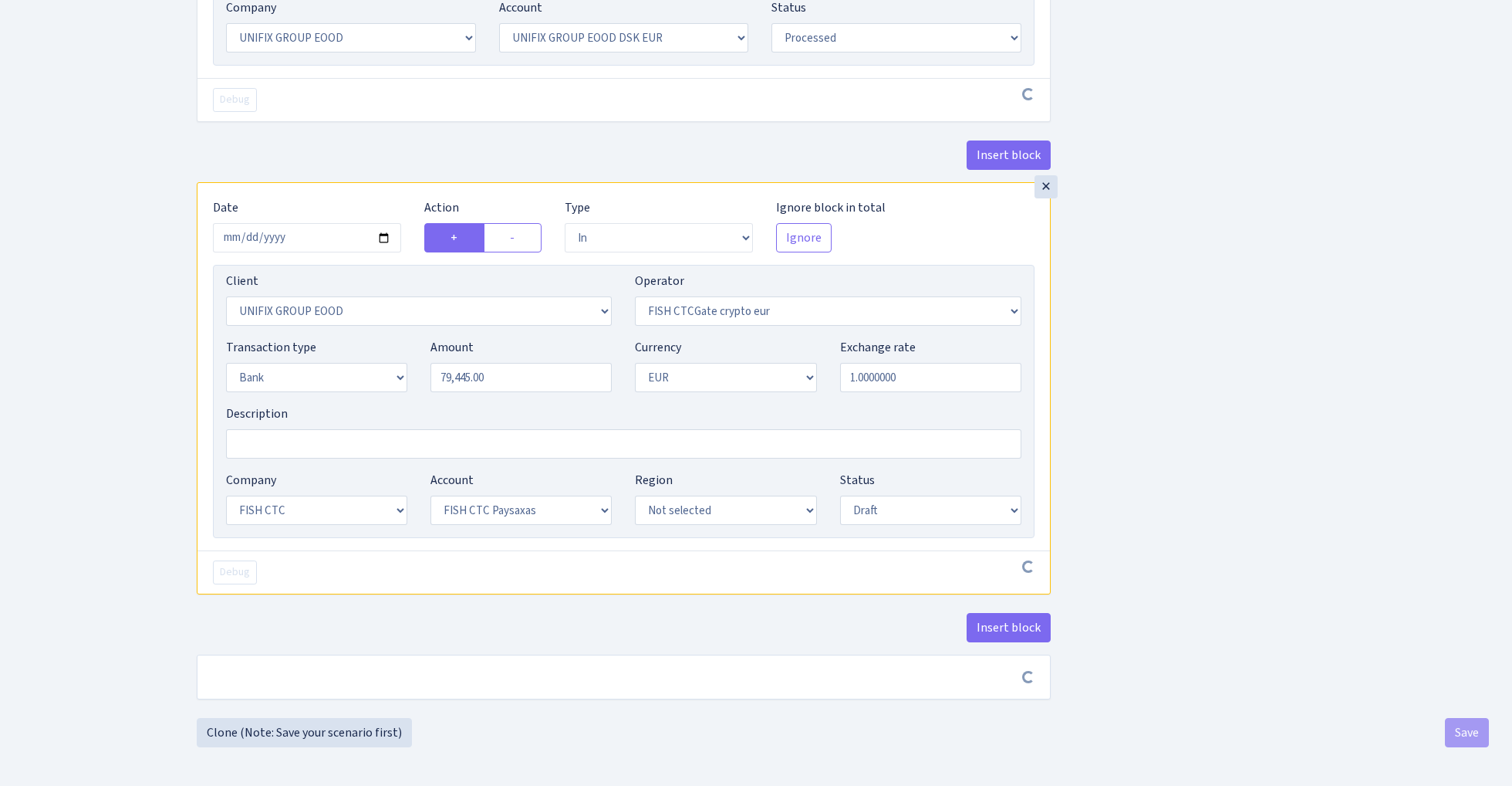
scroll to position [828, 0]
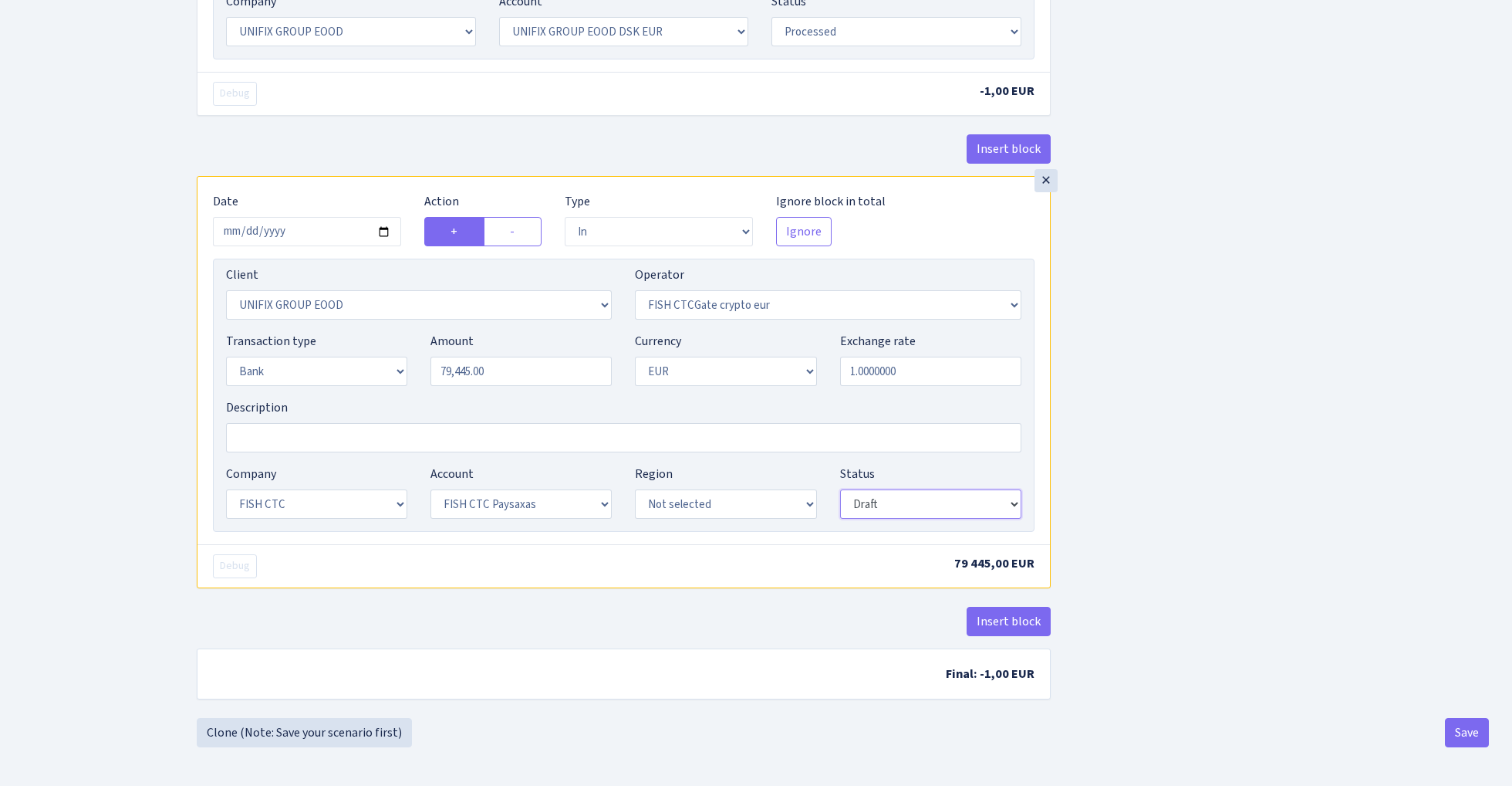
select select "processed"
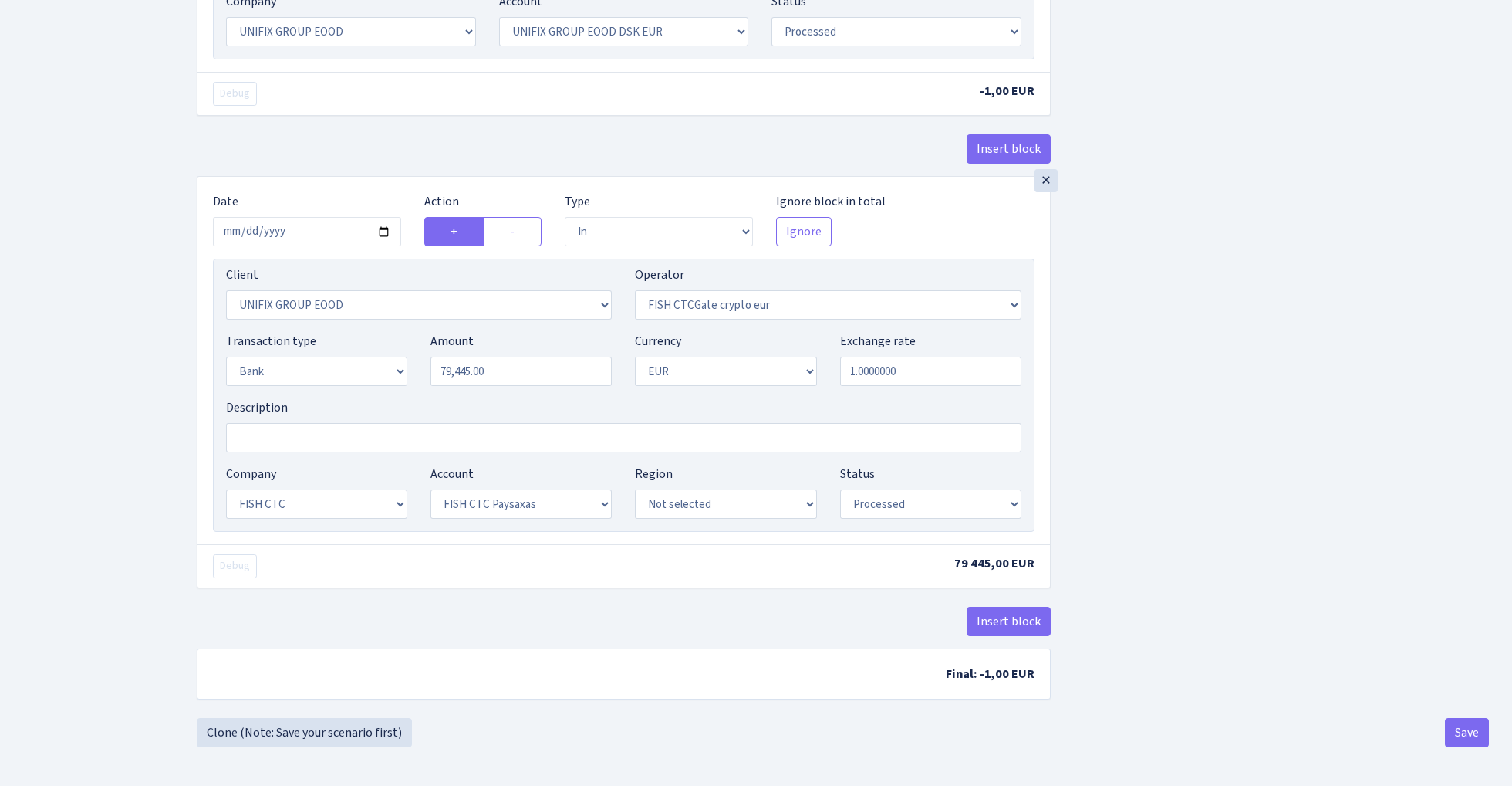
scroll to position [834, 0]
click at [1472, 745] on button "Save" at bounding box center [1466, 733] width 44 height 30
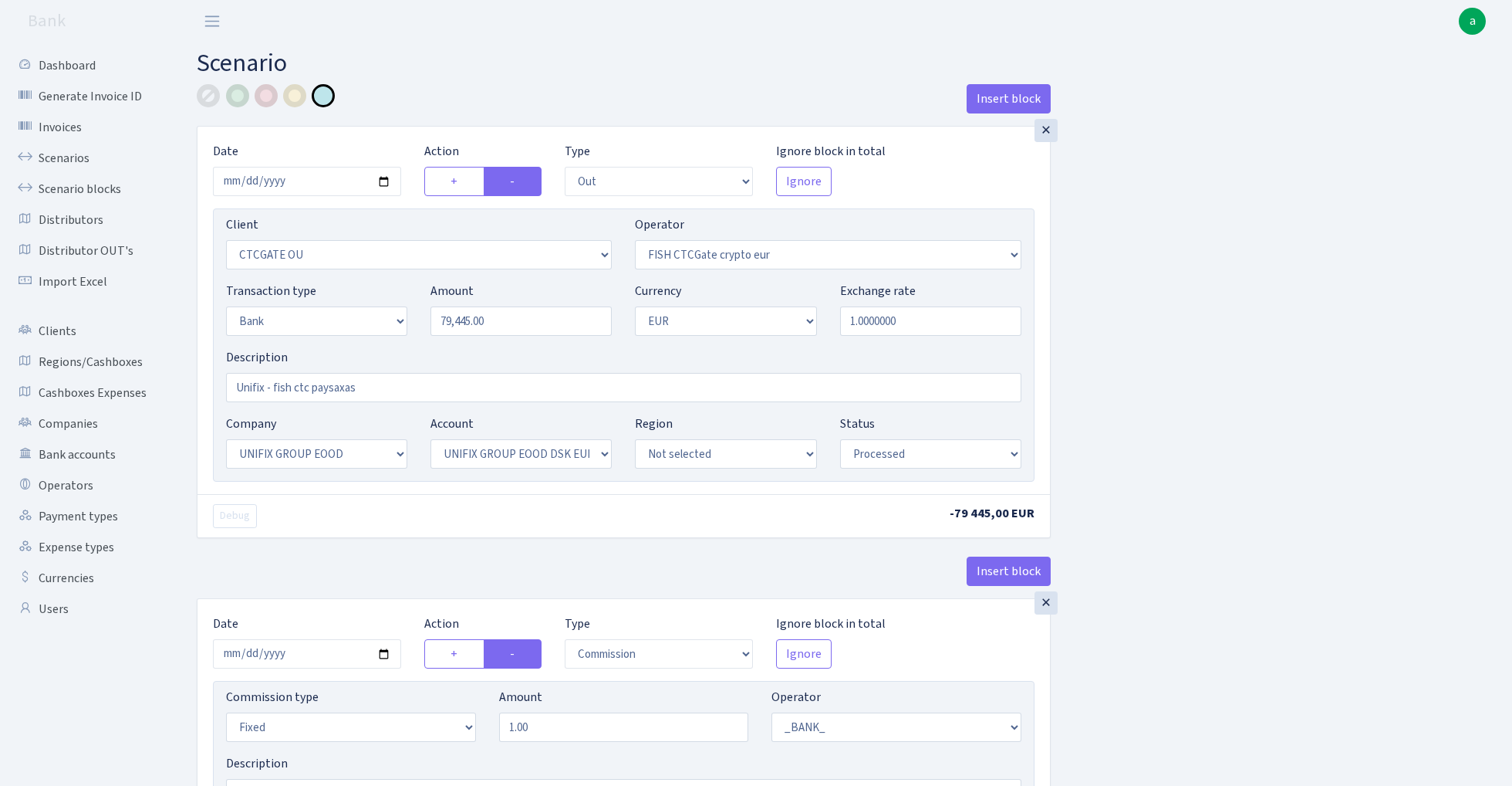
select select "out"
select select "1685"
select select "409"
select select "2"
select select "1"
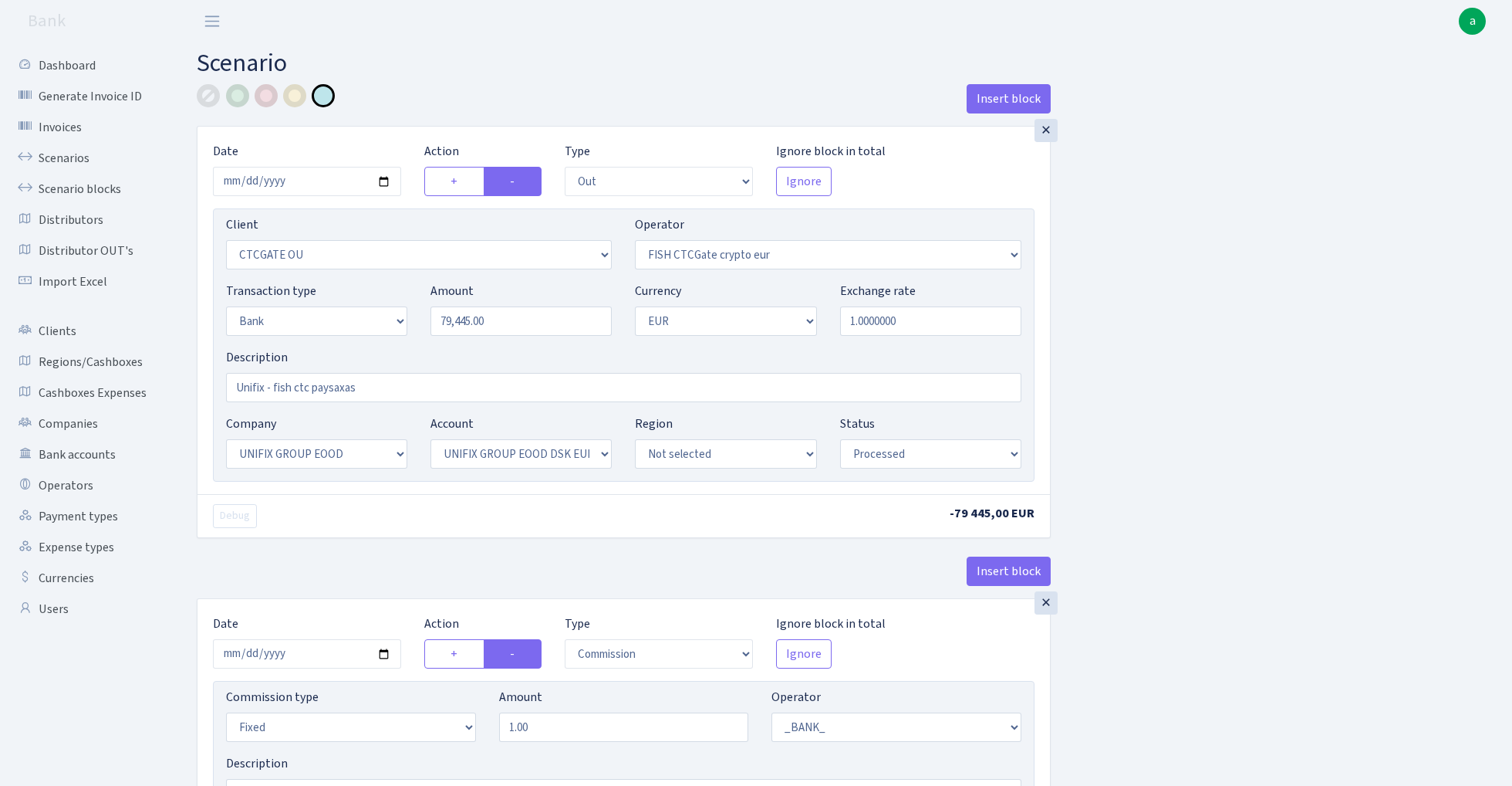
select select "13"
select select "31"
select select "processed"
select select "commission"
select select "fixed"
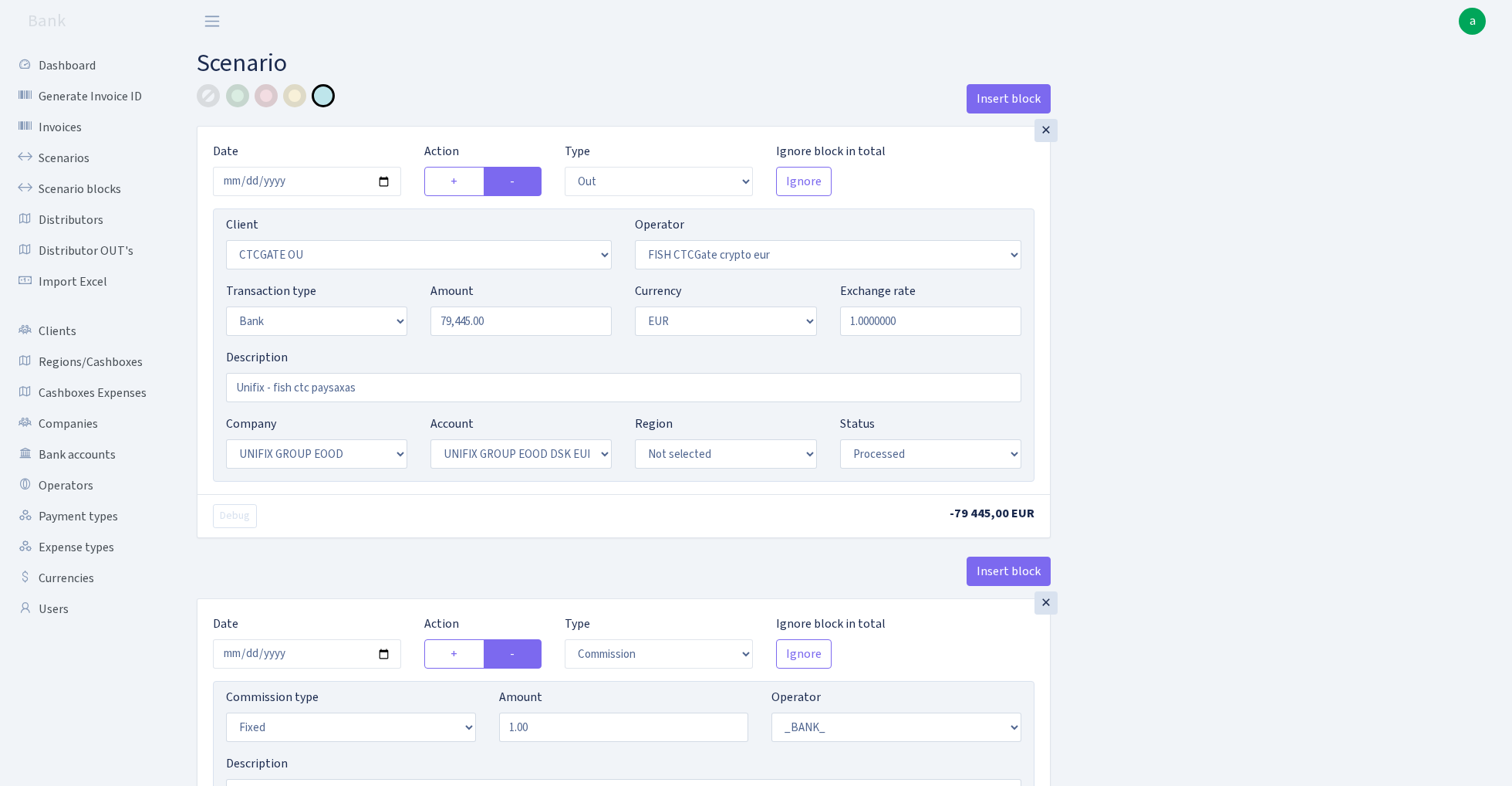
select select "1"
select select "13"
select select "31"
select select "processed"
select select "in"
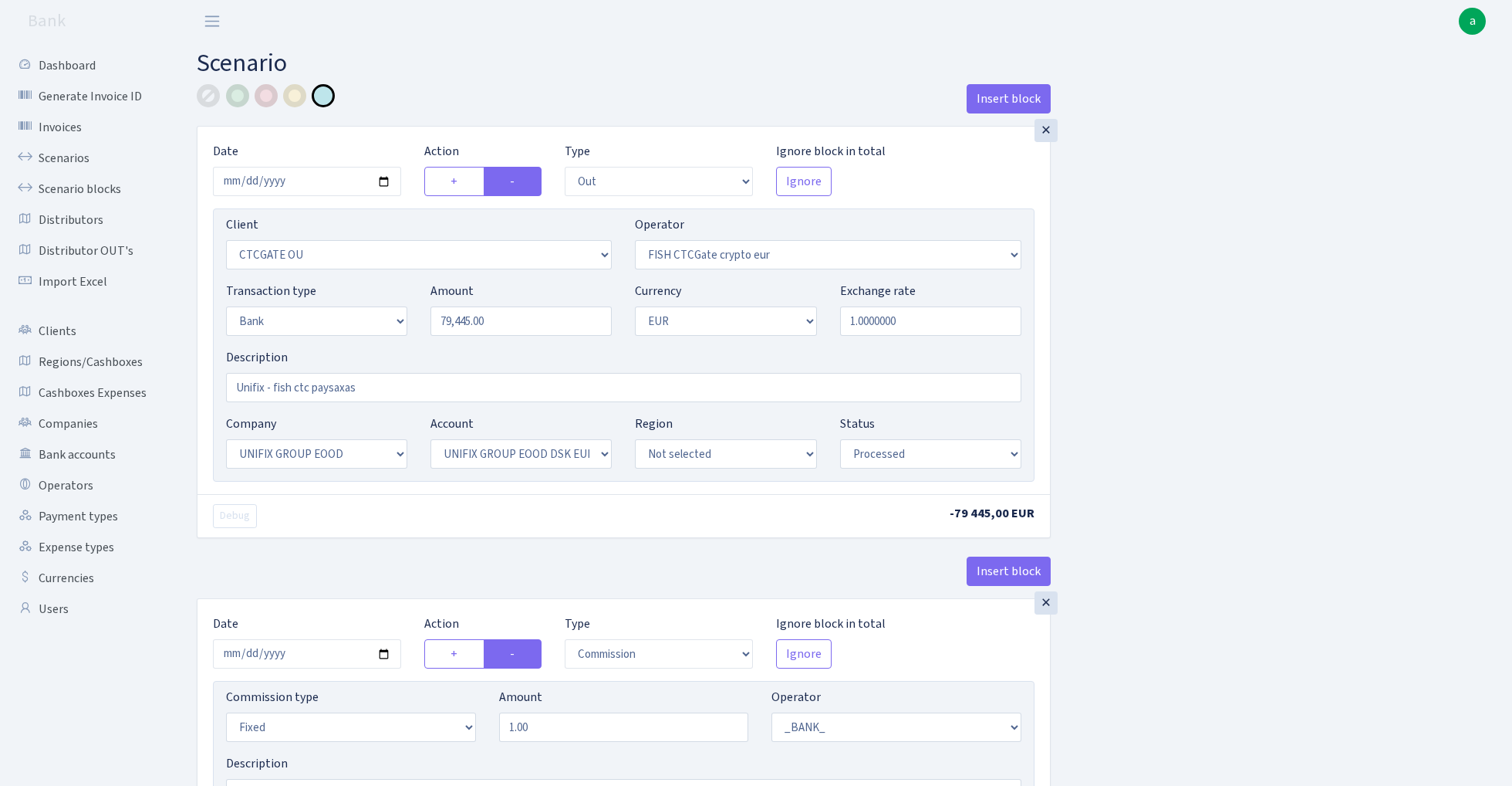
select select "3230"
select select "409"
select select "2"
select select "1"
select select "24"
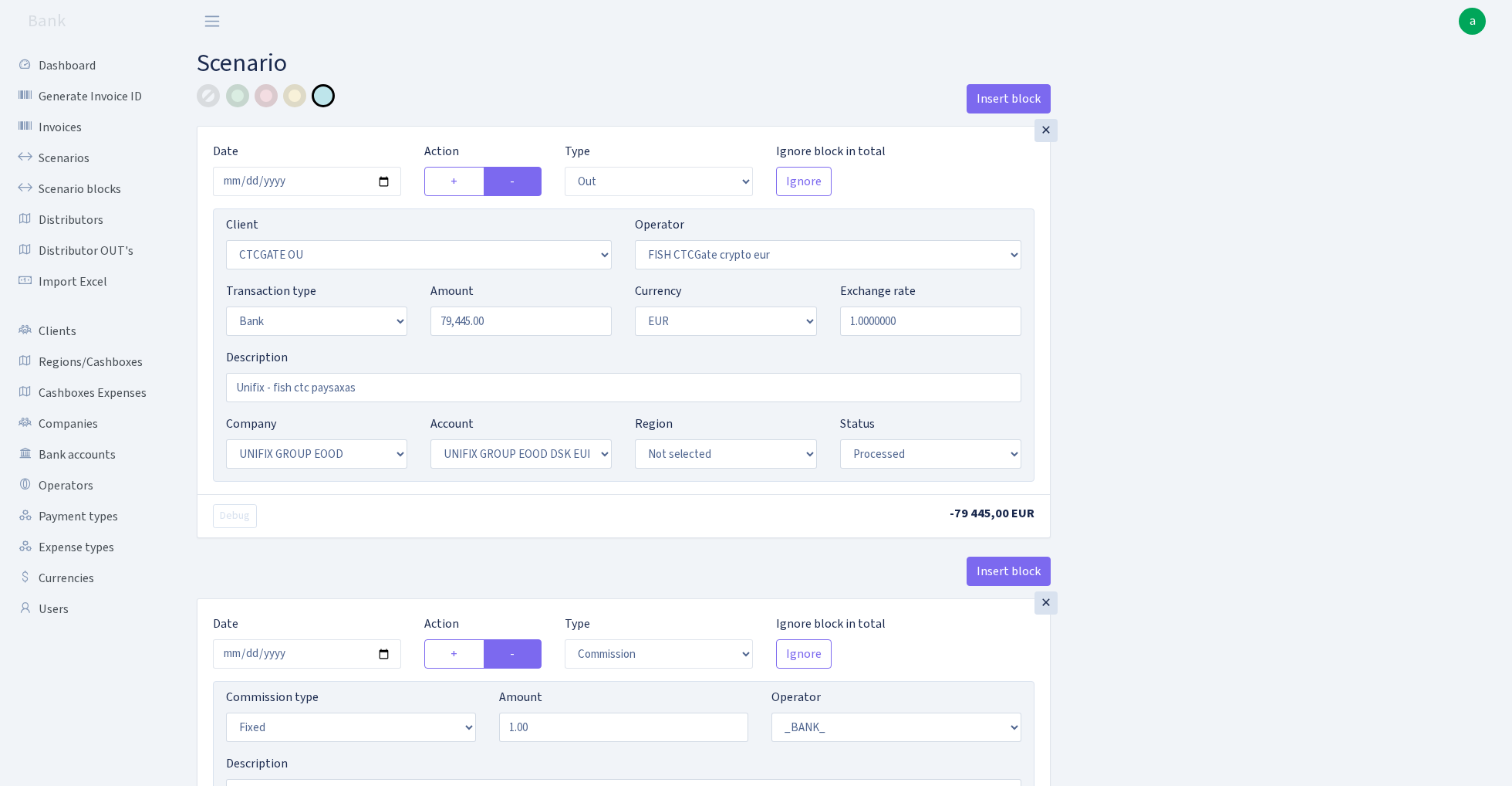
select select "72"
select select "processed"
click at [70, 152] on link "Scenarios" at bounding box center [85, 158] width 155 height 31
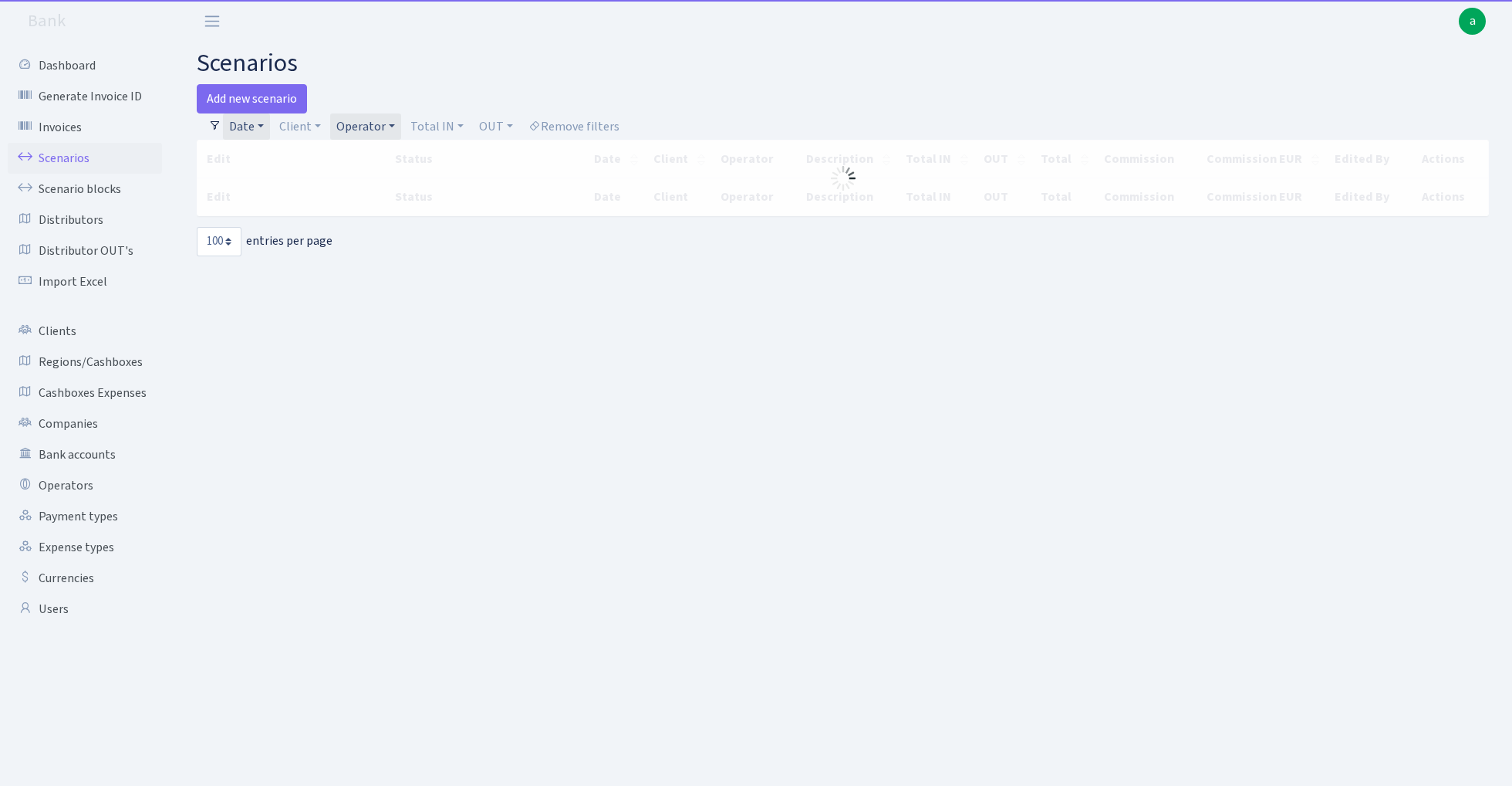
select select "100"
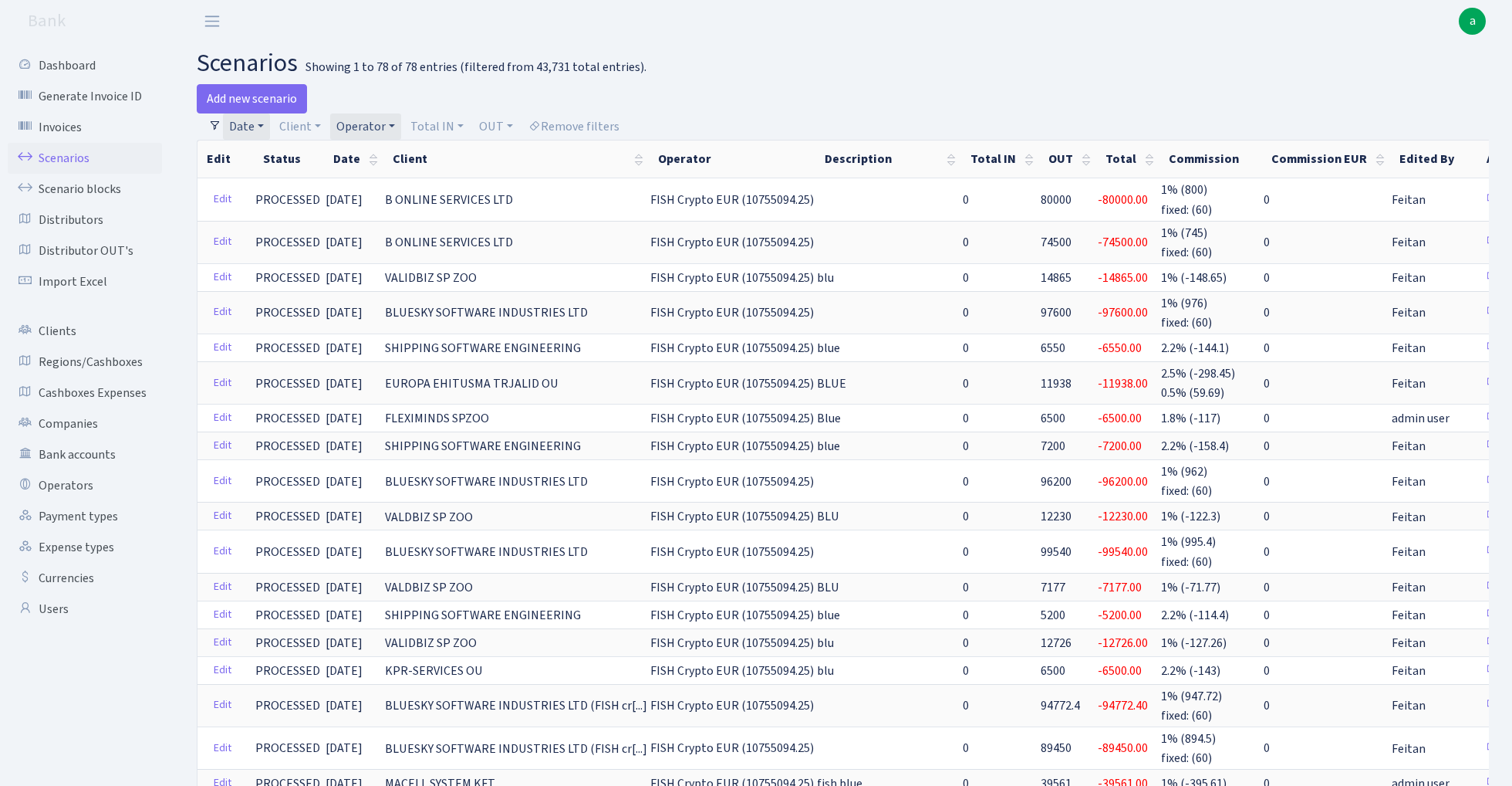
click at [368, 118] on link "Operator" at bounding box center [365, 126] width 71 height 27
click at [405, 663] on li "FISH Crypto USDT" at bounding box center [391, 676] width 116 height 27
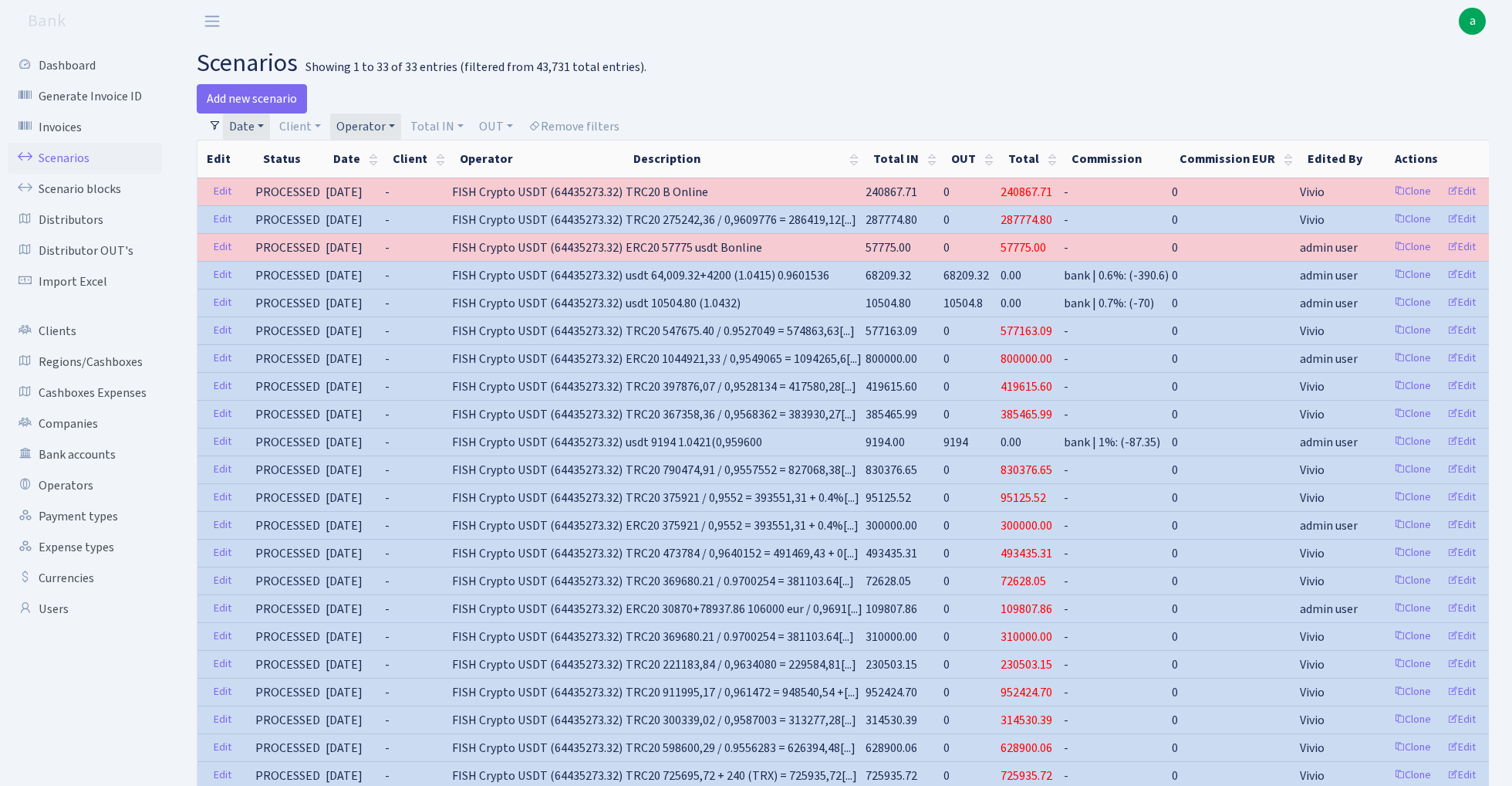
click at [358, 121] on link "Operator" at bounding box center [365, 126] width 71 height 27
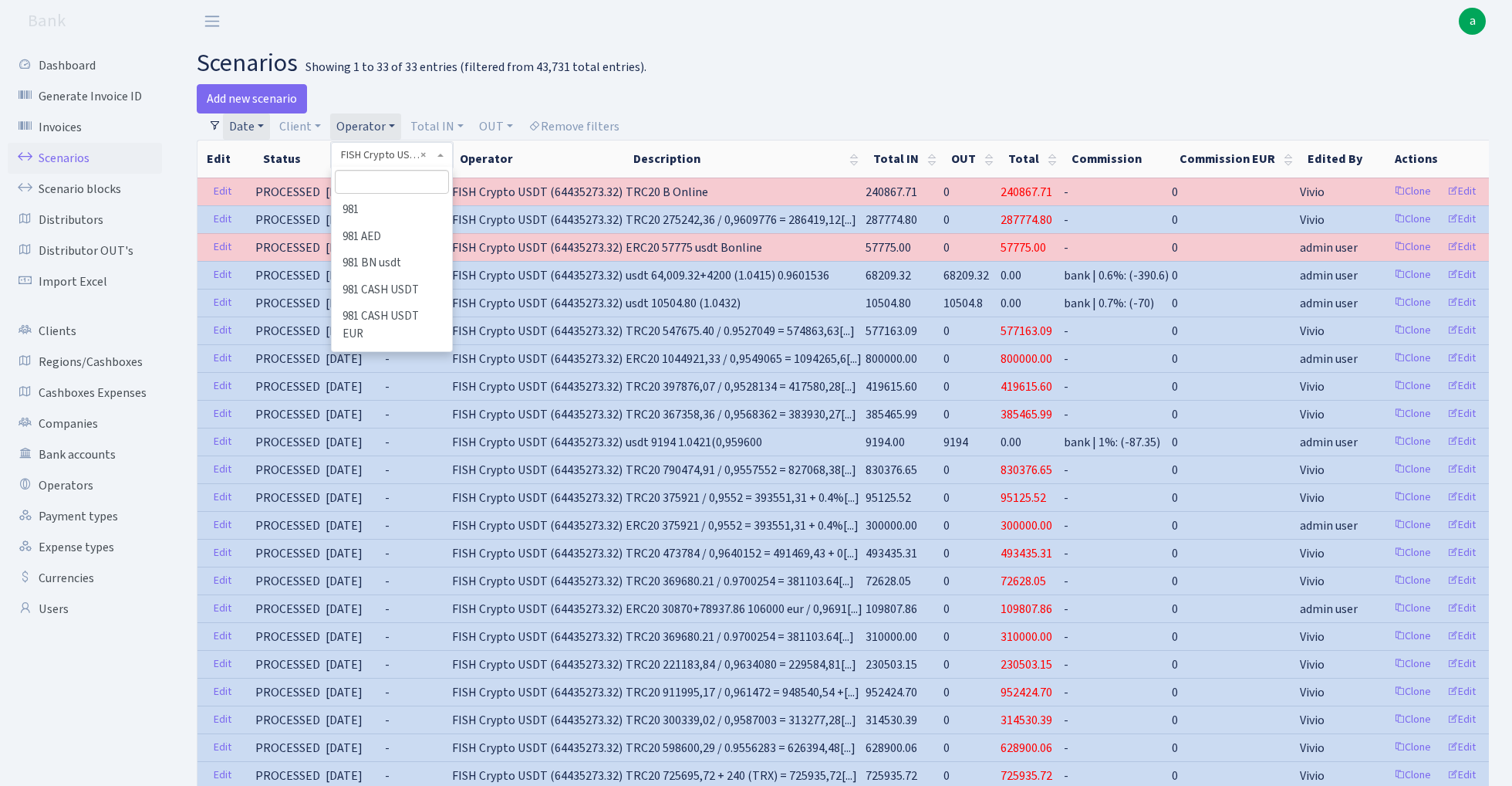
scroll to position [3026, 0]
click at [399, 666] on li "FISH Novotech crypto eur" at bounding box center [391, 688] width 116 height 44
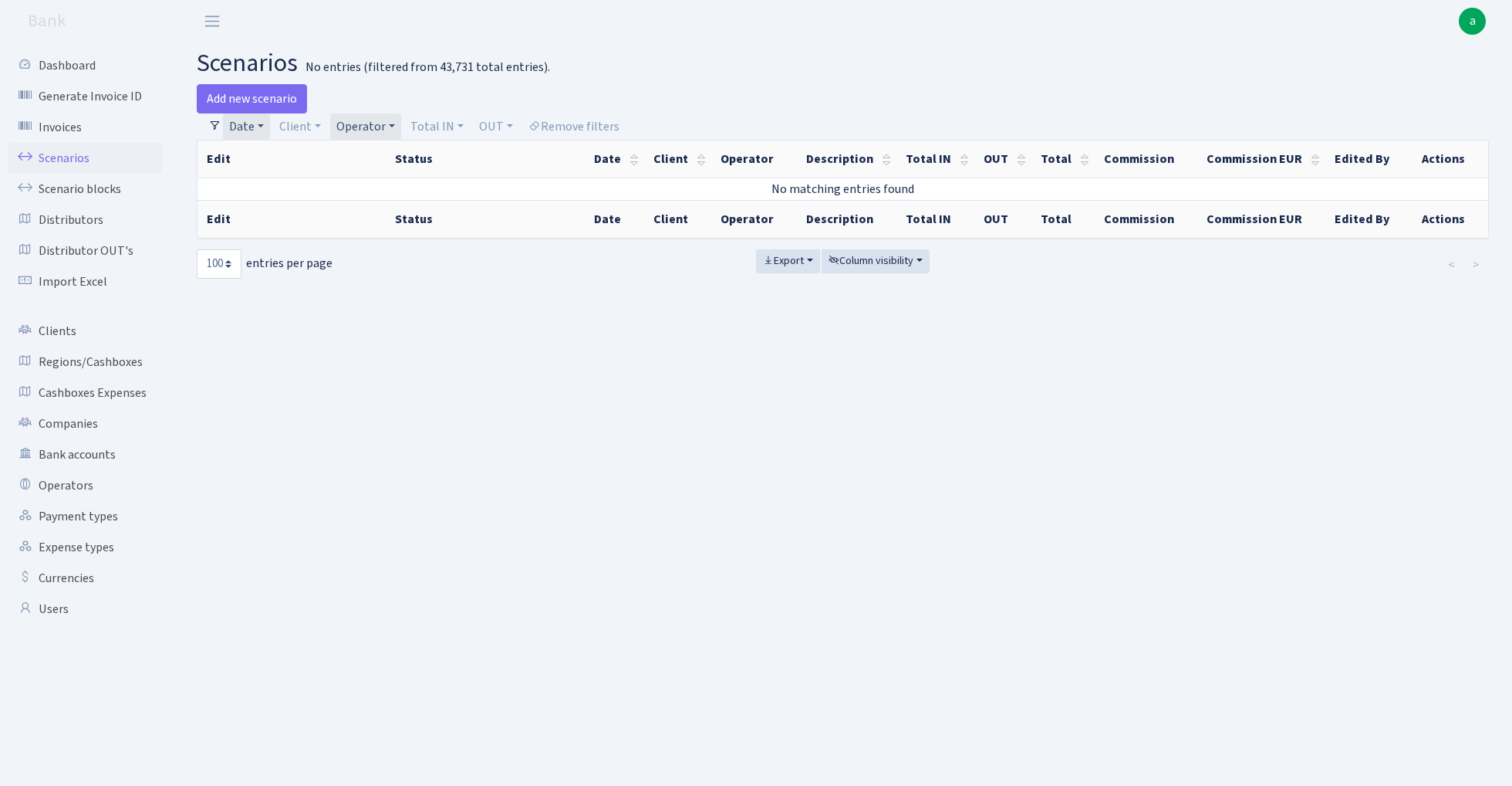
click at [362, 125] on link "Operator" at bounding box center [365, 126] width 71 height 27
click at [413, 460] on li "FISH PRIVATE crypto eur" at bounding box center [404, 473] width 142 height 27
select select "405"
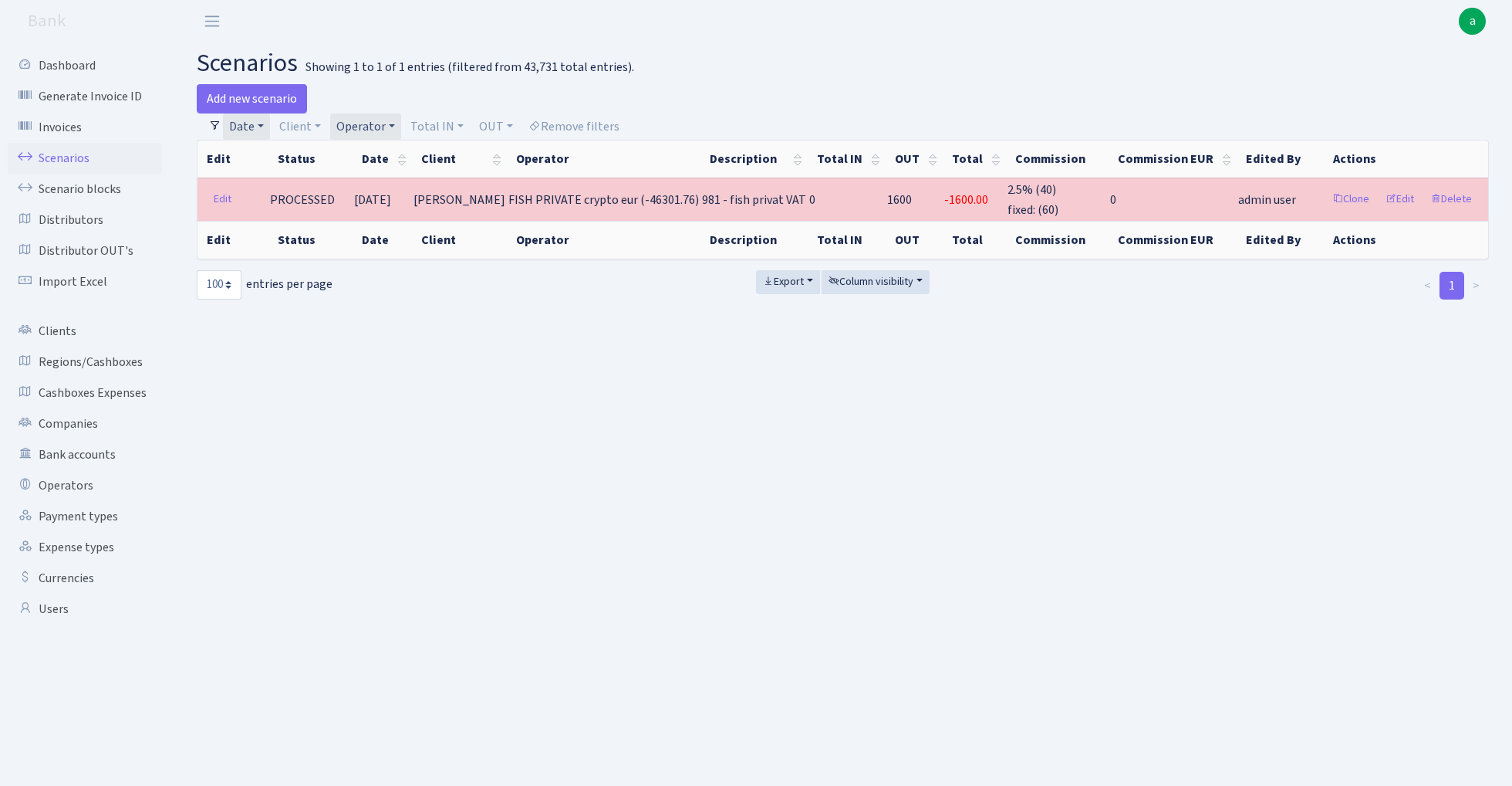
click at [368, 125] on link "Operator" at bounding box center [365, 126] width 71 height 27
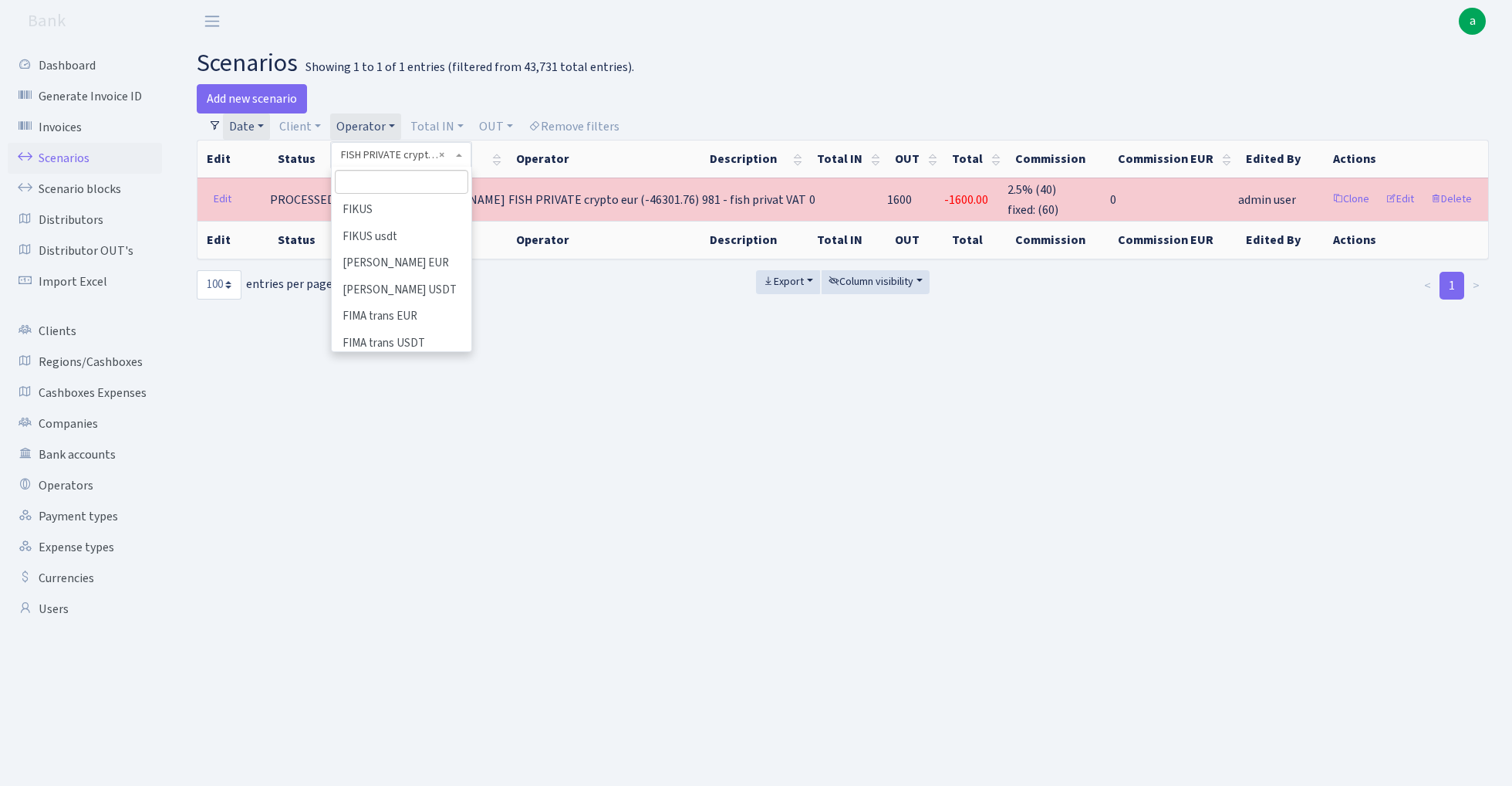
scroll to position [2870, 0]
click at [408, 436] on li "FISH CTCGate crypto eur" at bounding box center [401, 458] width 137 height 44
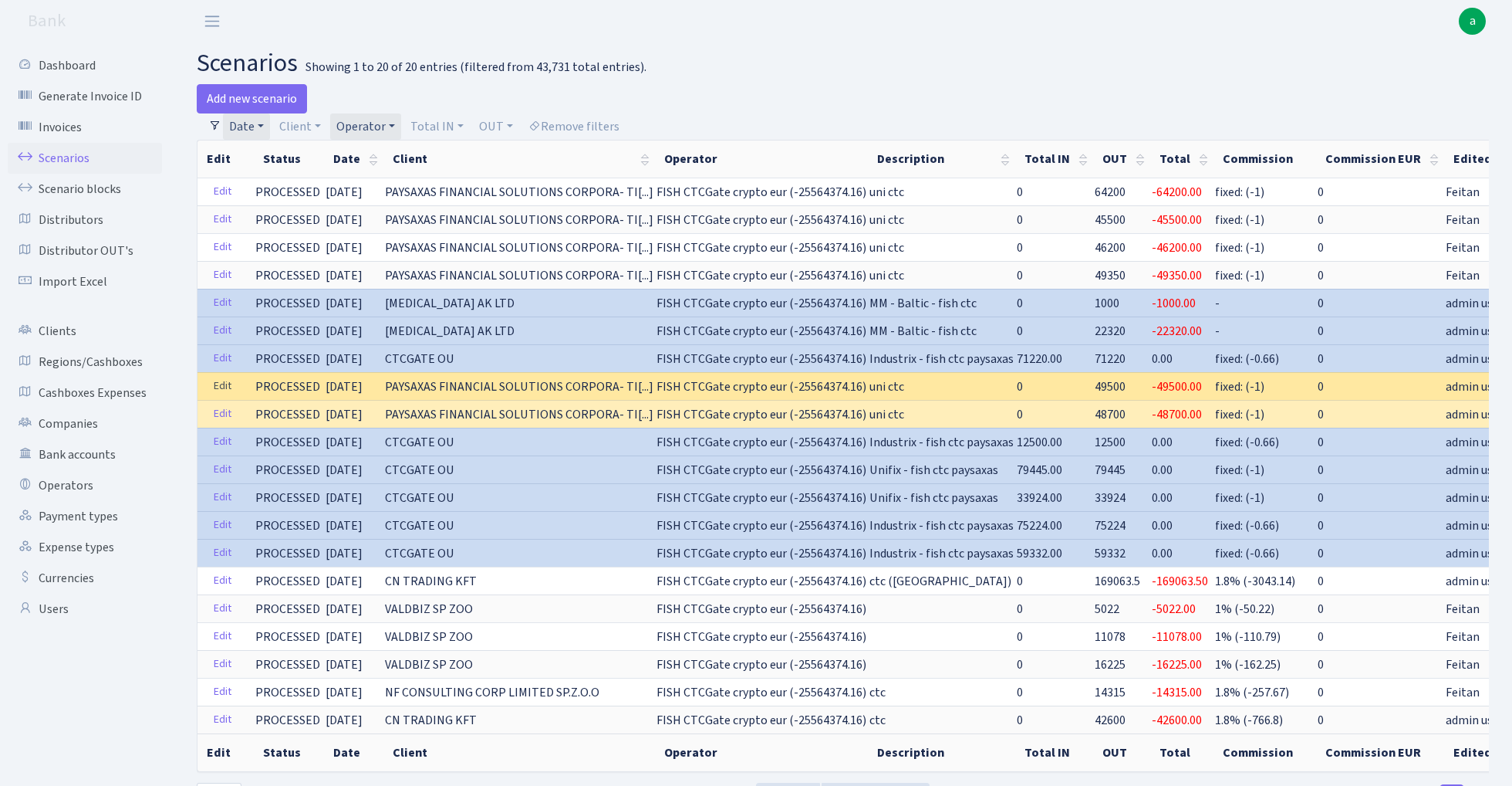
click at [217, 389] on link "Edit" at bounding box center [222, 386] width 32 height 24
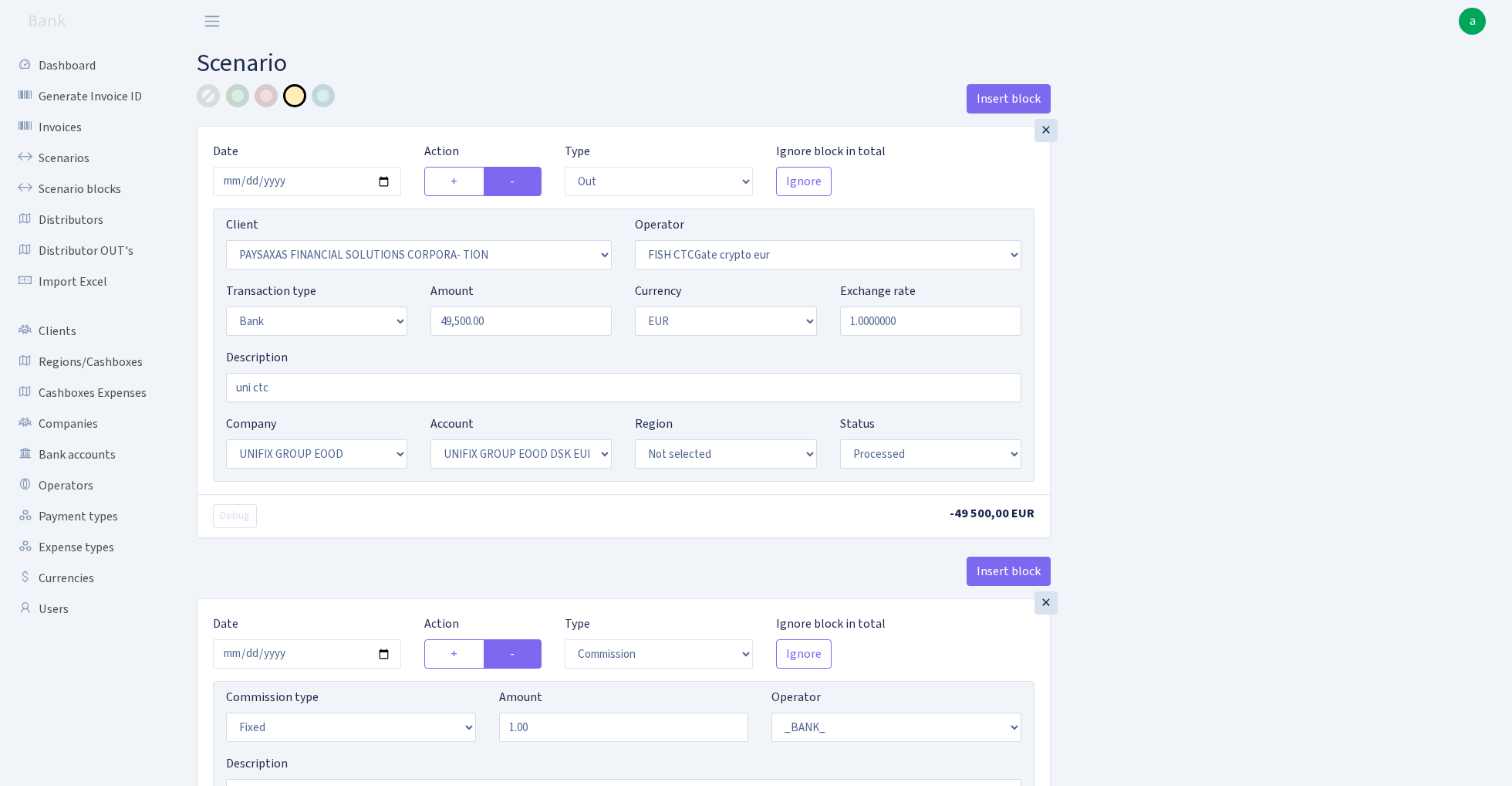
select select "out"
select select "2929"
select select "409"
select select "2"
select select "1"
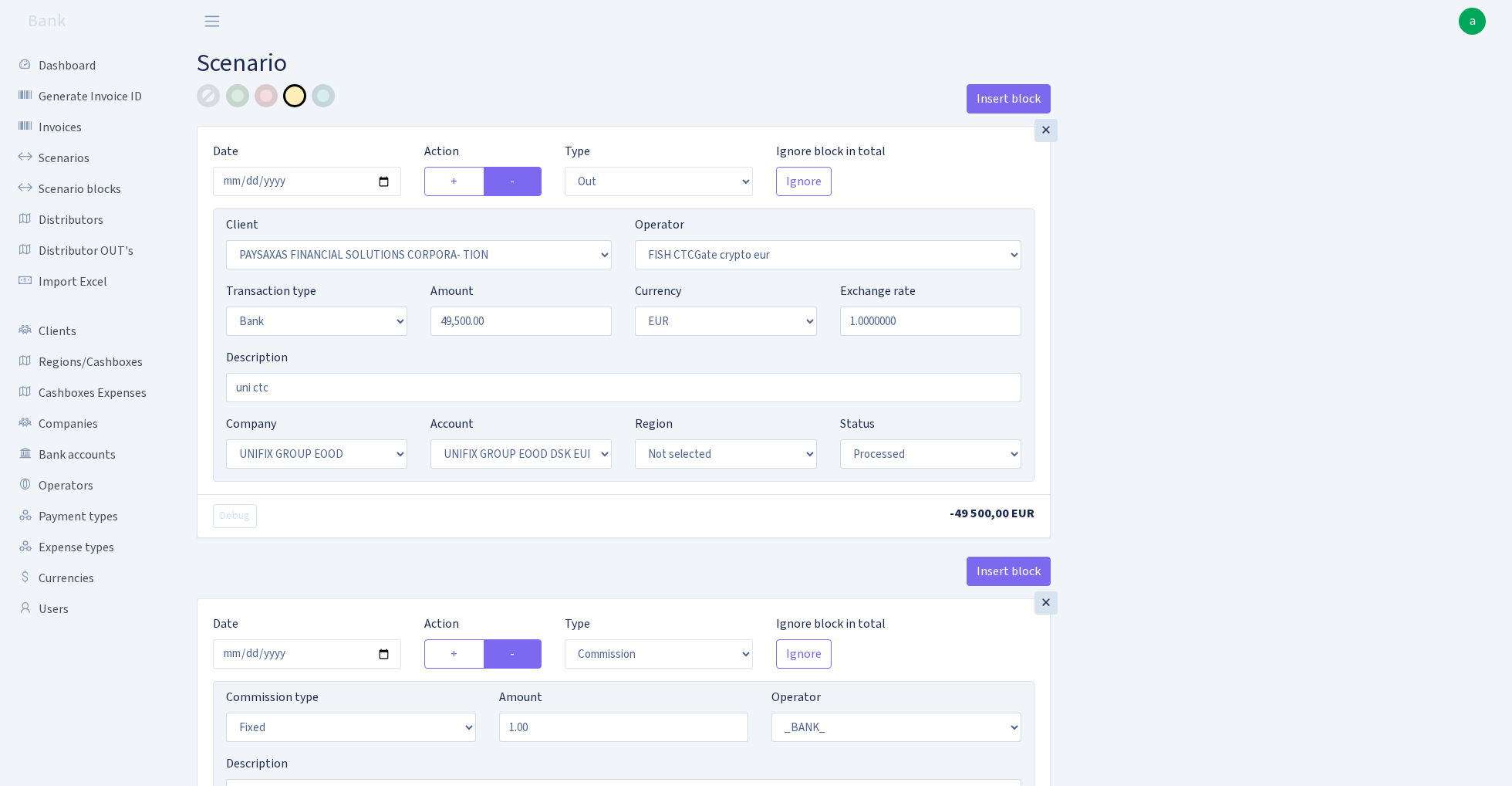
select select "13"
select select "31"
select select "processed"
select select "commission"
select select "fixed"
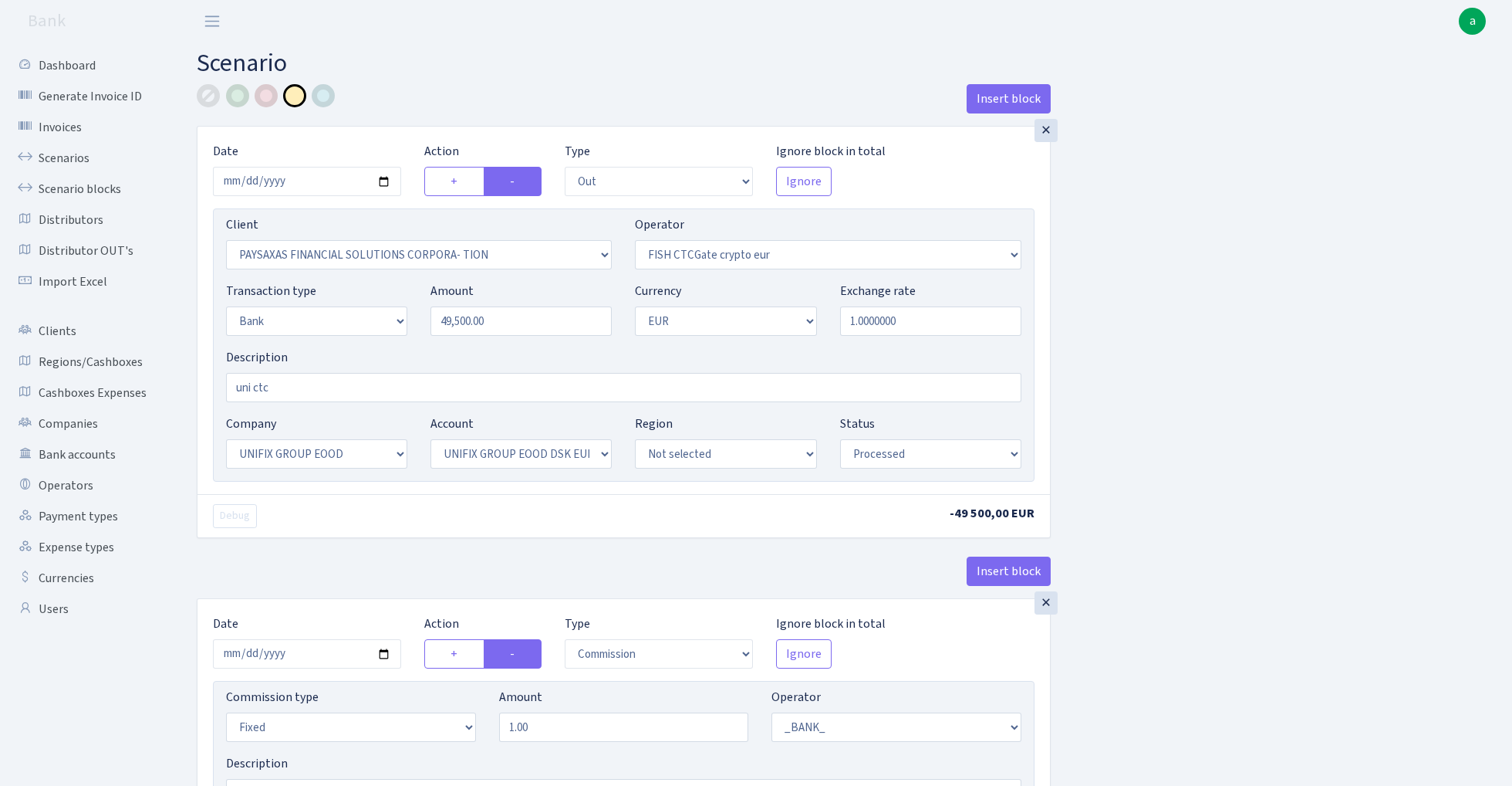
select select "1"
select select "13"
select select "31"
select select "processed"
click at [346, 392] on input "uni ctc" at bounding box center [624, 387] width 795 height 30
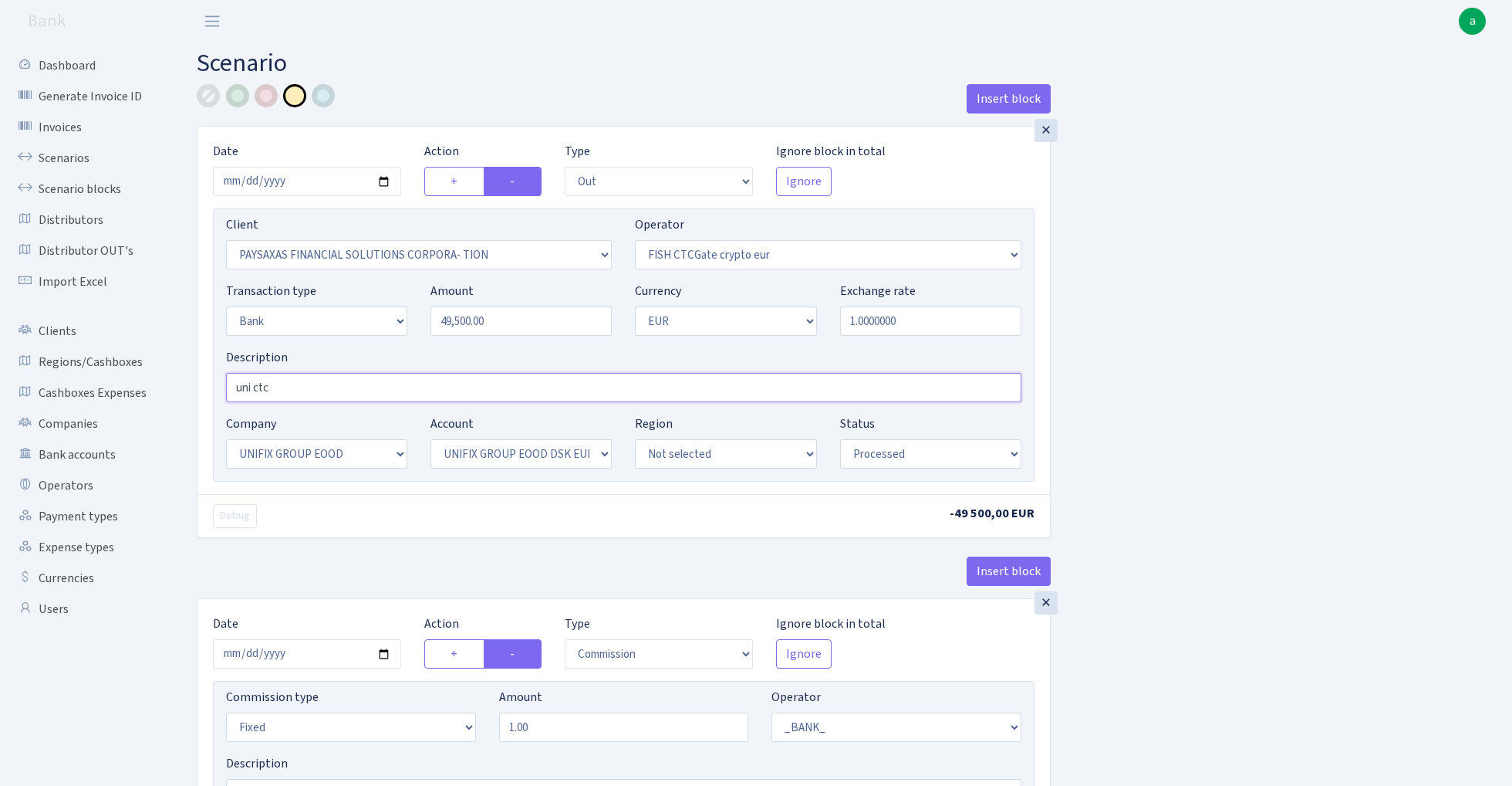
click at [346, 392] on input "uni ctc" at bounding box center [624, 387] width 795 height 30
click at [381, 387] on input "uni ctc" at bounding box center [624, 387] width 795 height 30
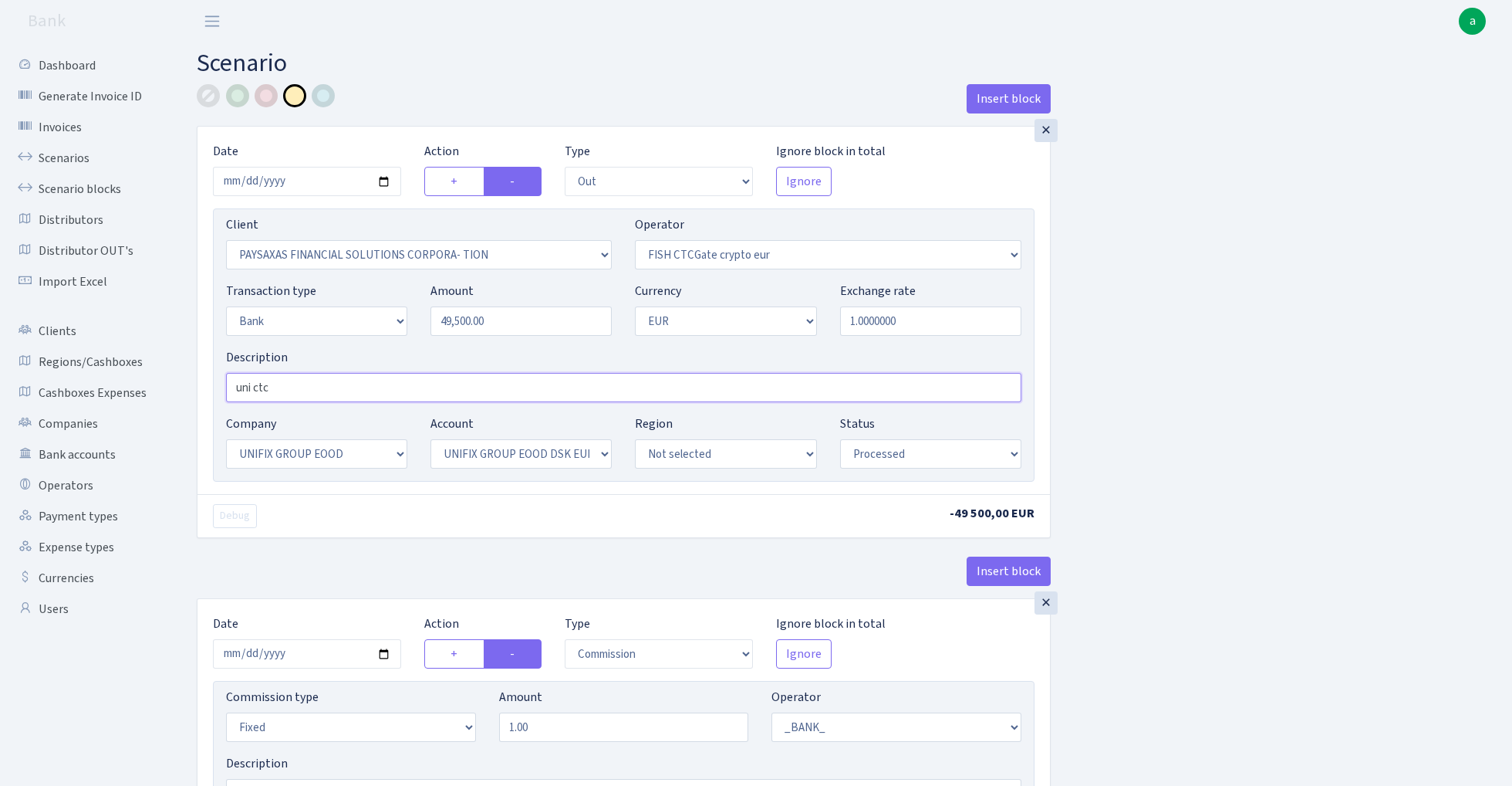
click at [381, 387] on input "uni ctc" at bounding box center [624, 387] width 795 height 30
paste input "Unifix - fish ctc paysaxas"
type input "Unifix - fish ctc paysaxas"
click at [325, 98] on div at bounding box center [324, 96] width 24 height 24
select select "1685"
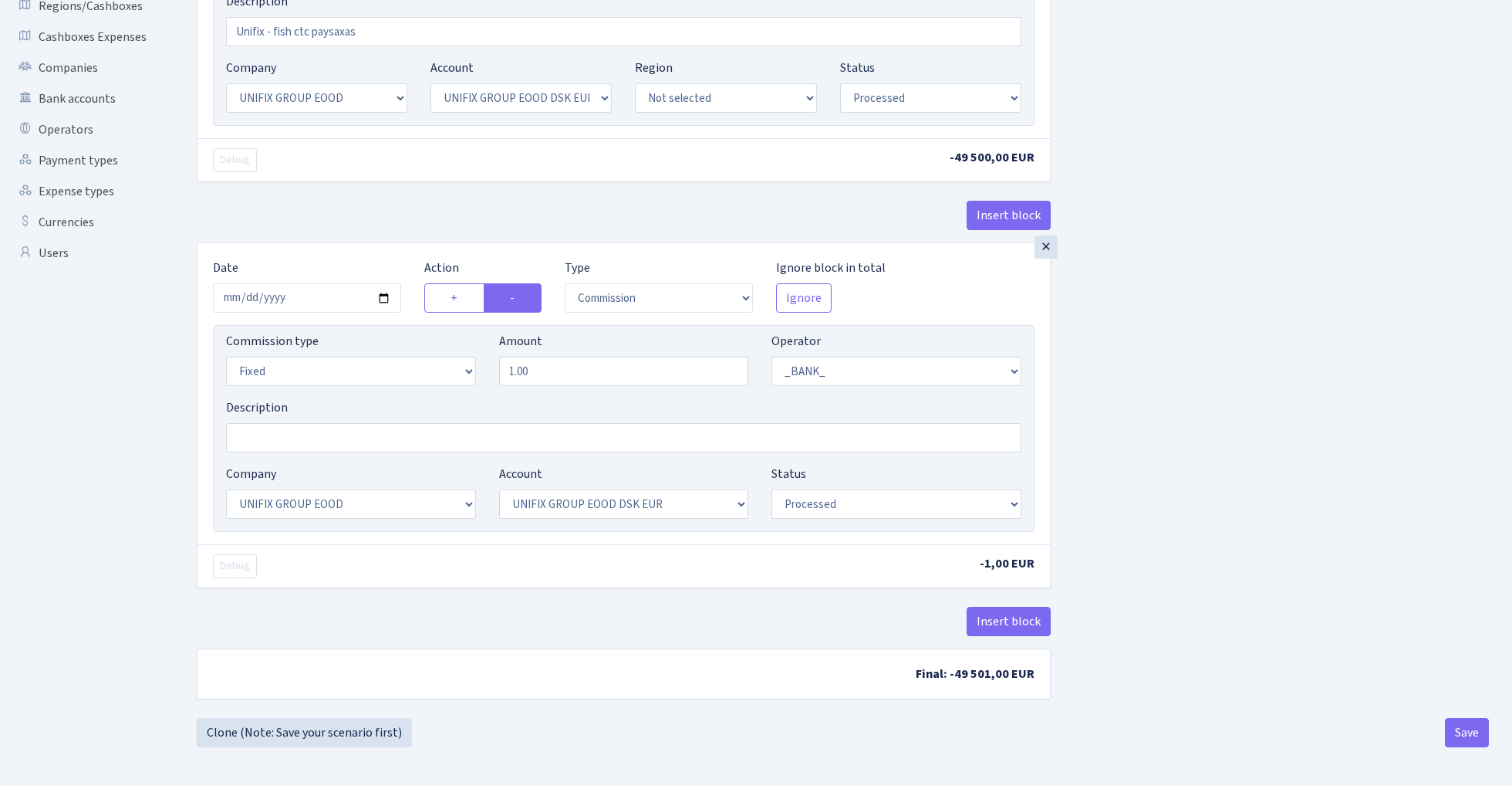
scroll to position [360, 0]
click at [1022, 619] on button "Insert block" at bounding box center [1008, 622] width 84 height 30
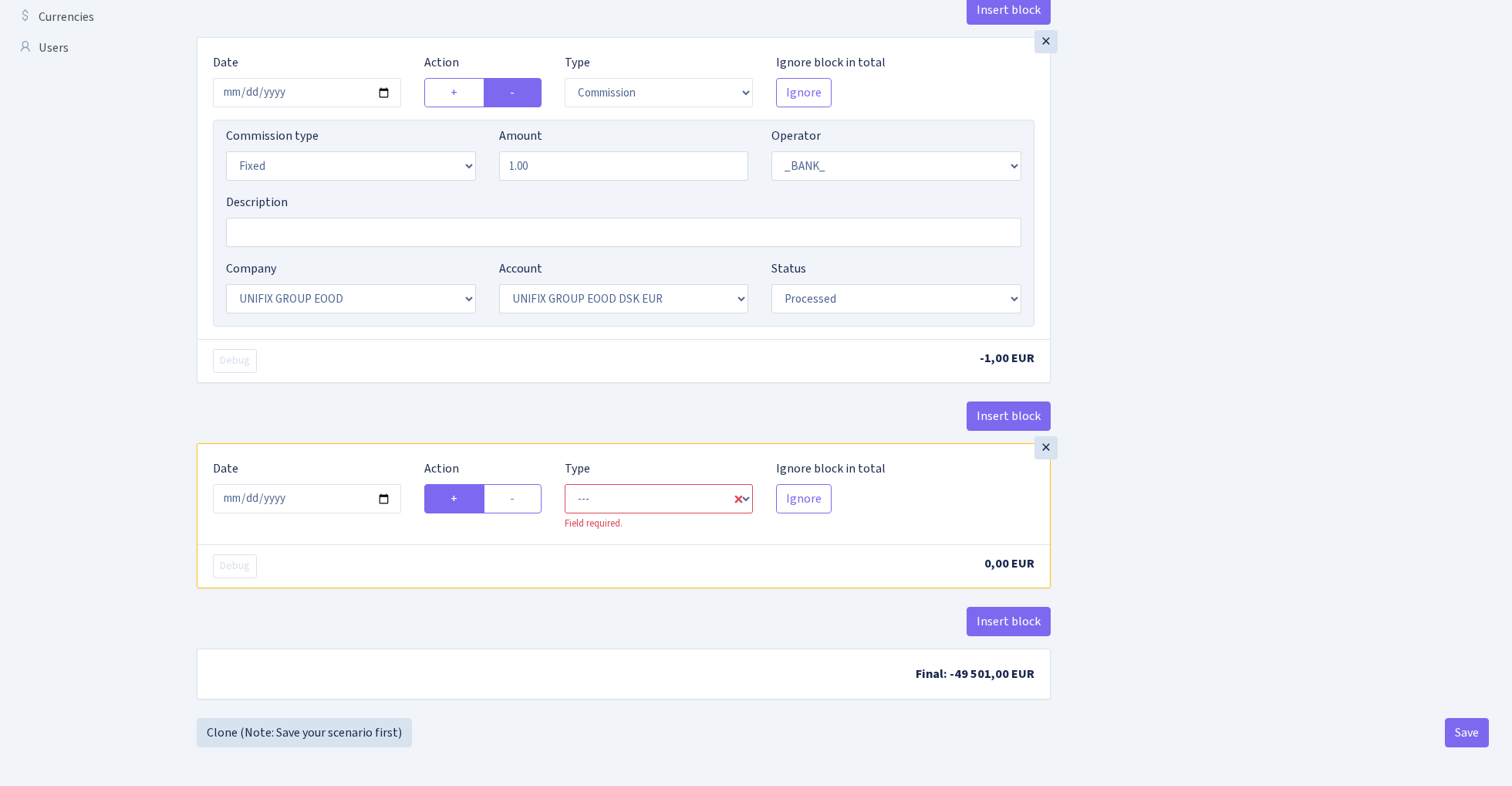
scroll to position [565, 0]
click at [330, 493] on input "2025-09-03" at bounding box center [306, 498] width 188 height 30
type input "[DATE]"
click at [341, 471] on div "Date 2025-01-28" at bounding box center [306, 494] width 212 height 72
select select "in"
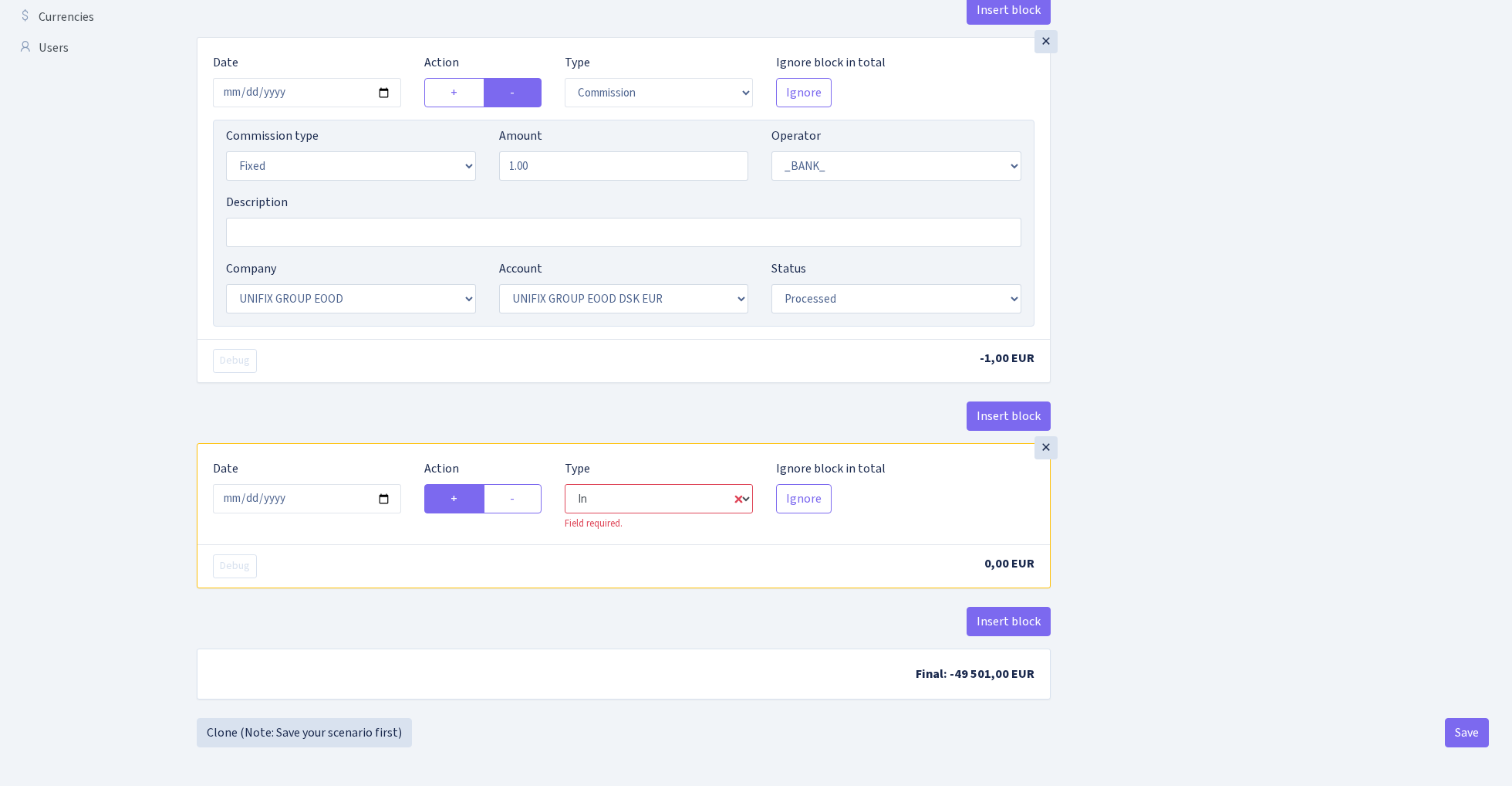
select select "1"
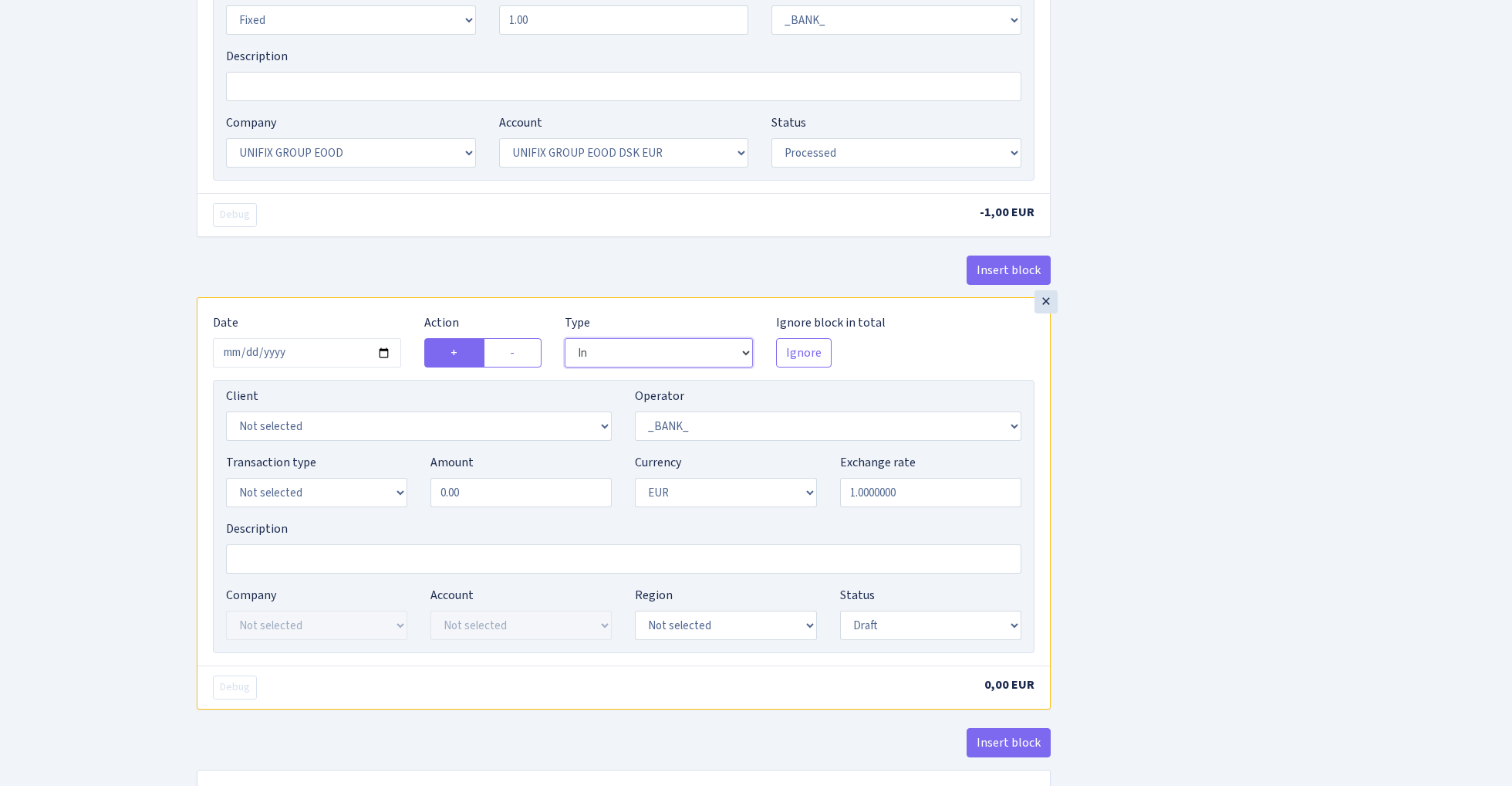
scroll to position [714, 0]
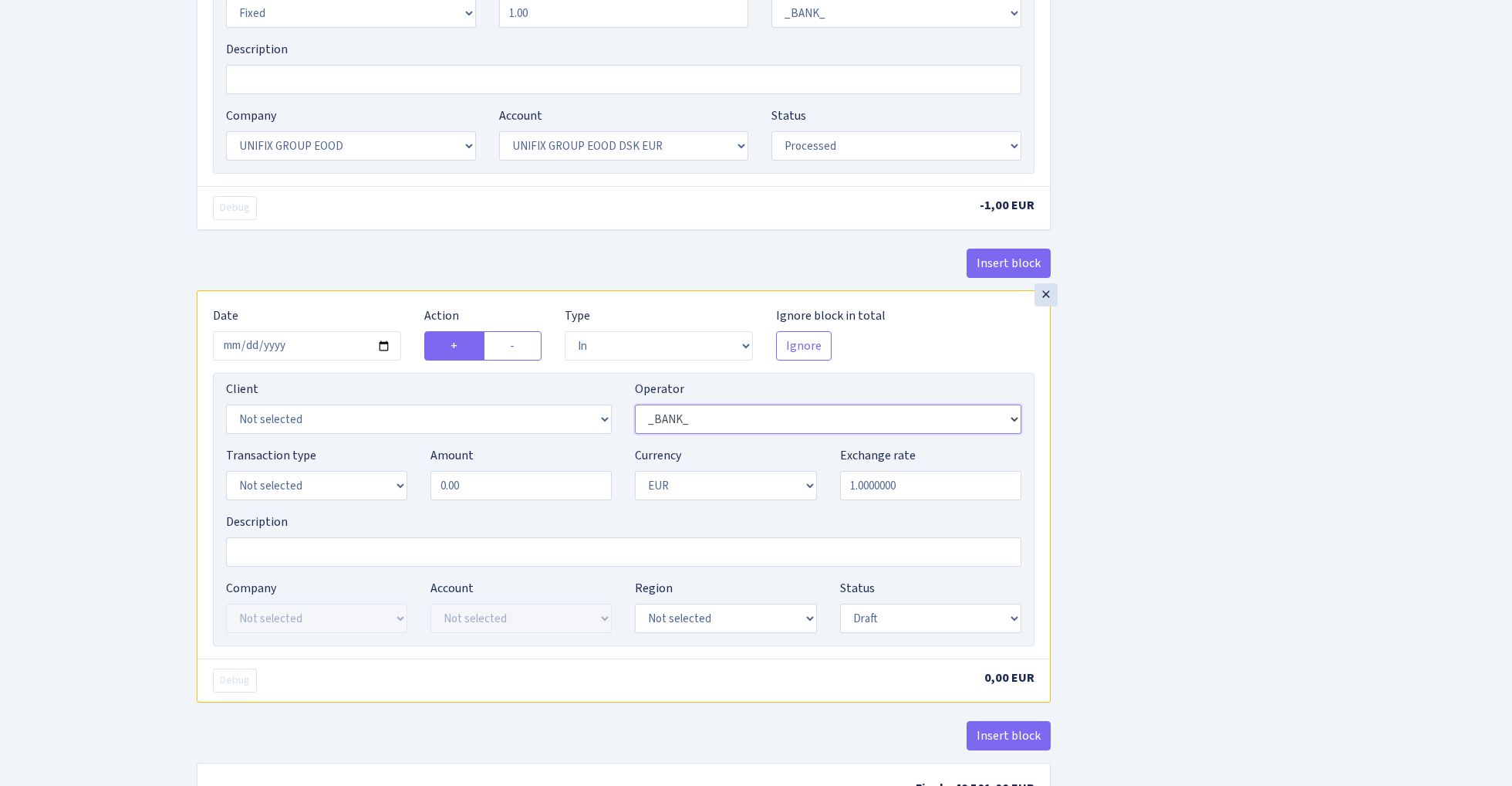
select select "409"
select select "3230"
select select "2"
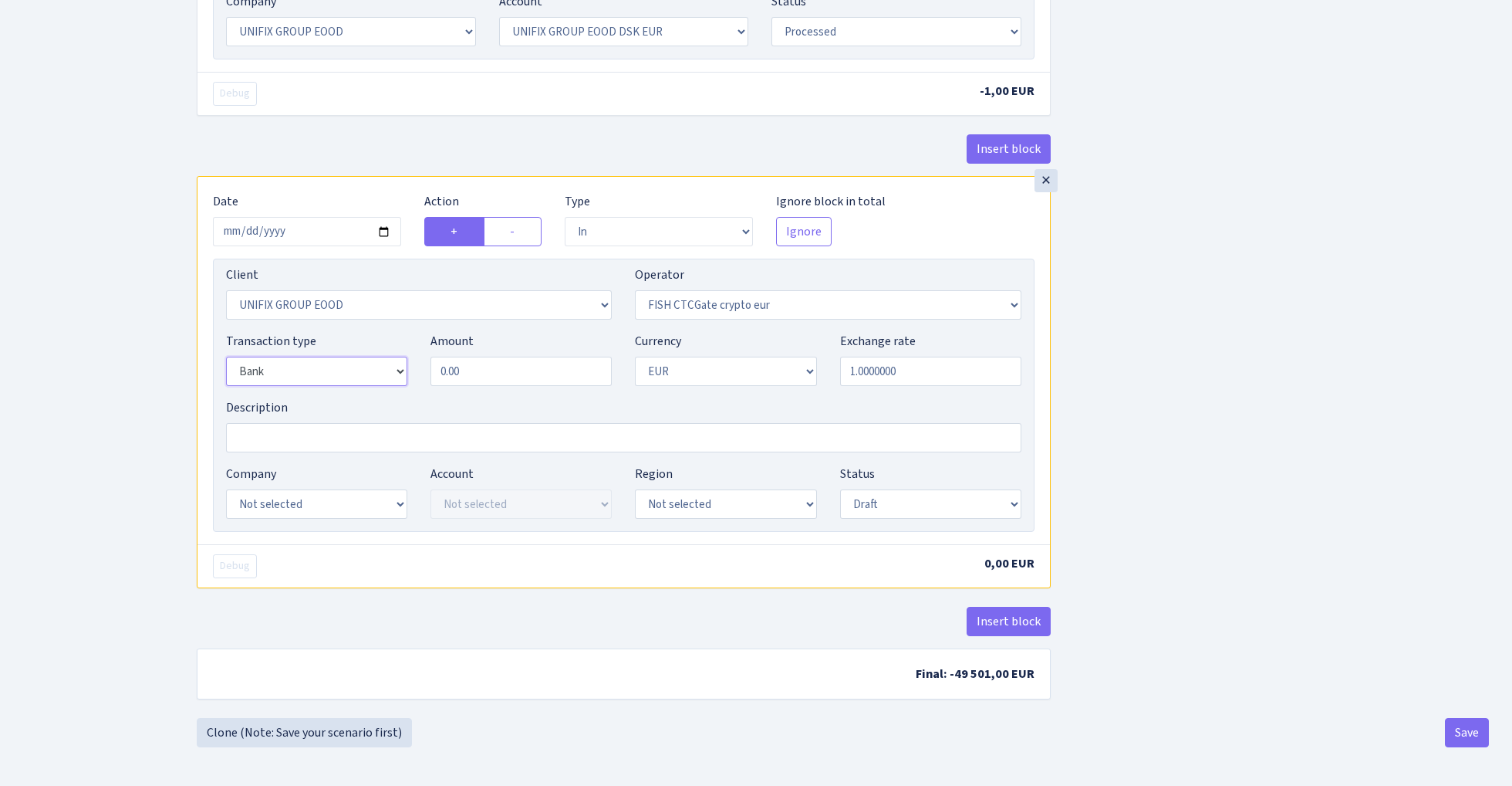
scroll to position [834, 0]
click at [497, 368] on input "0.00" at bounding box center [521, 371] width 181 height 30
type input "49,500.00"
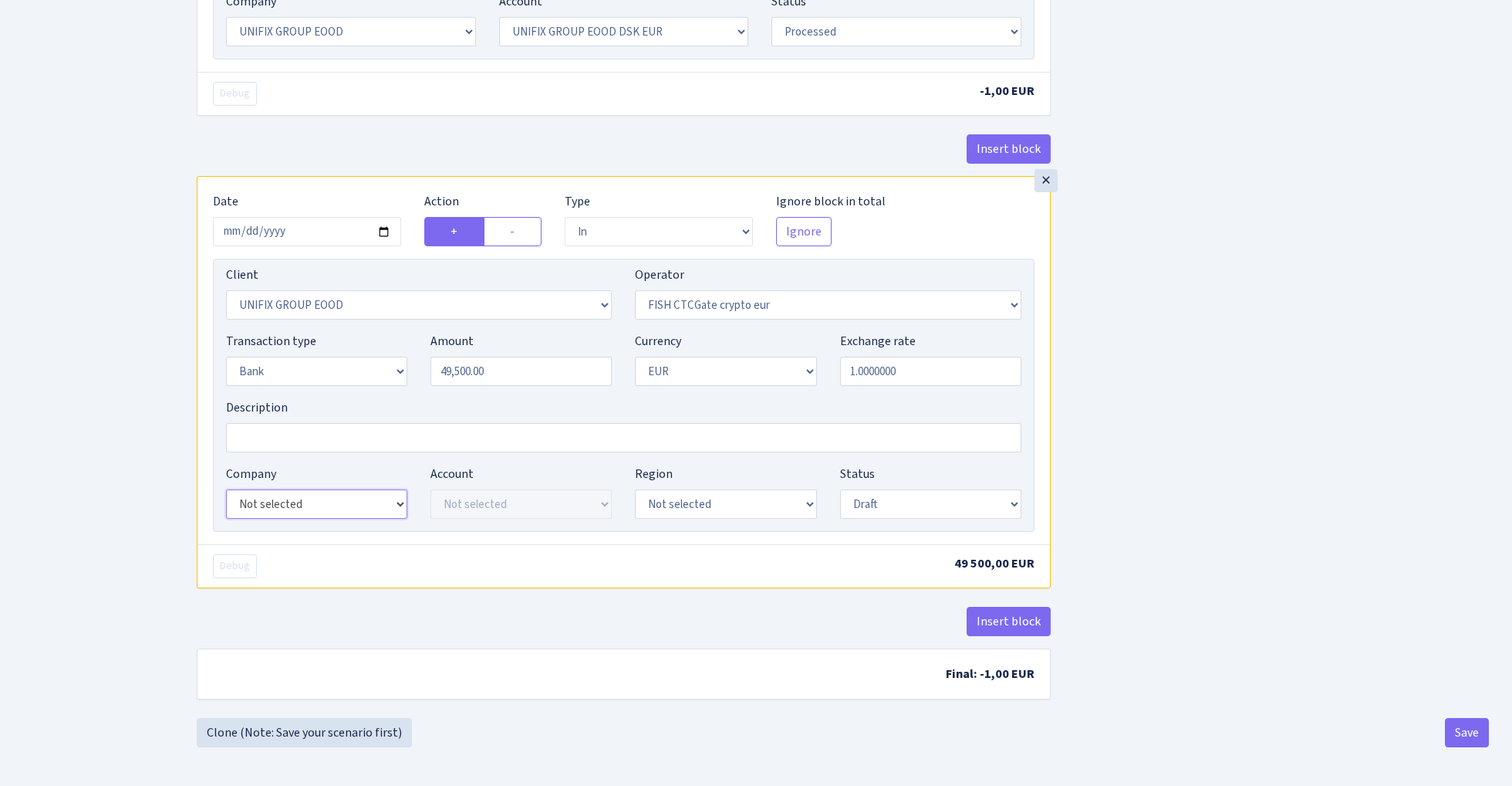
select select "24"
select select "72"
select select "processed"
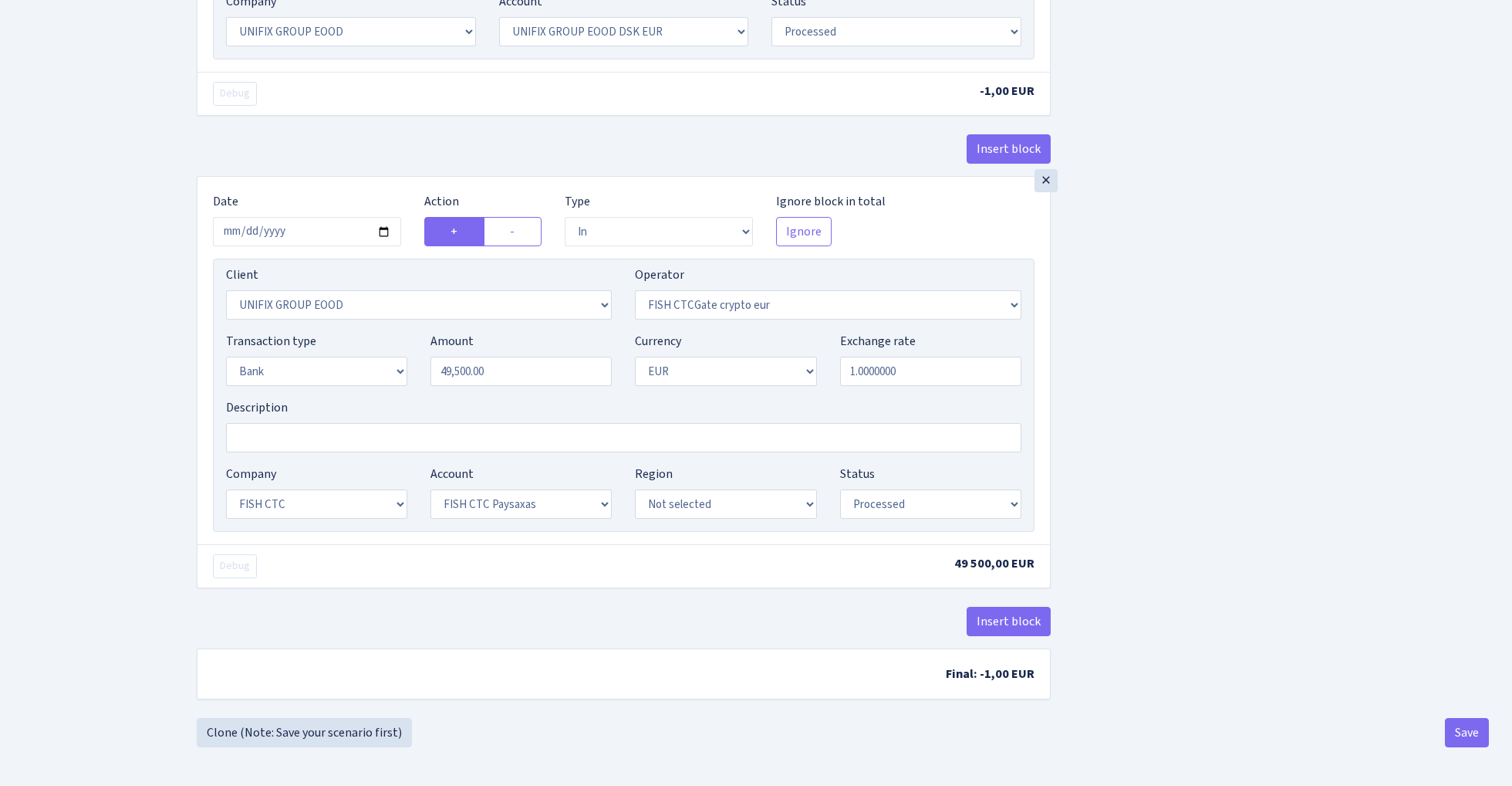
click at [1469, 737] on button "Save" at bounding box center [1466, 733] width 44 height 30
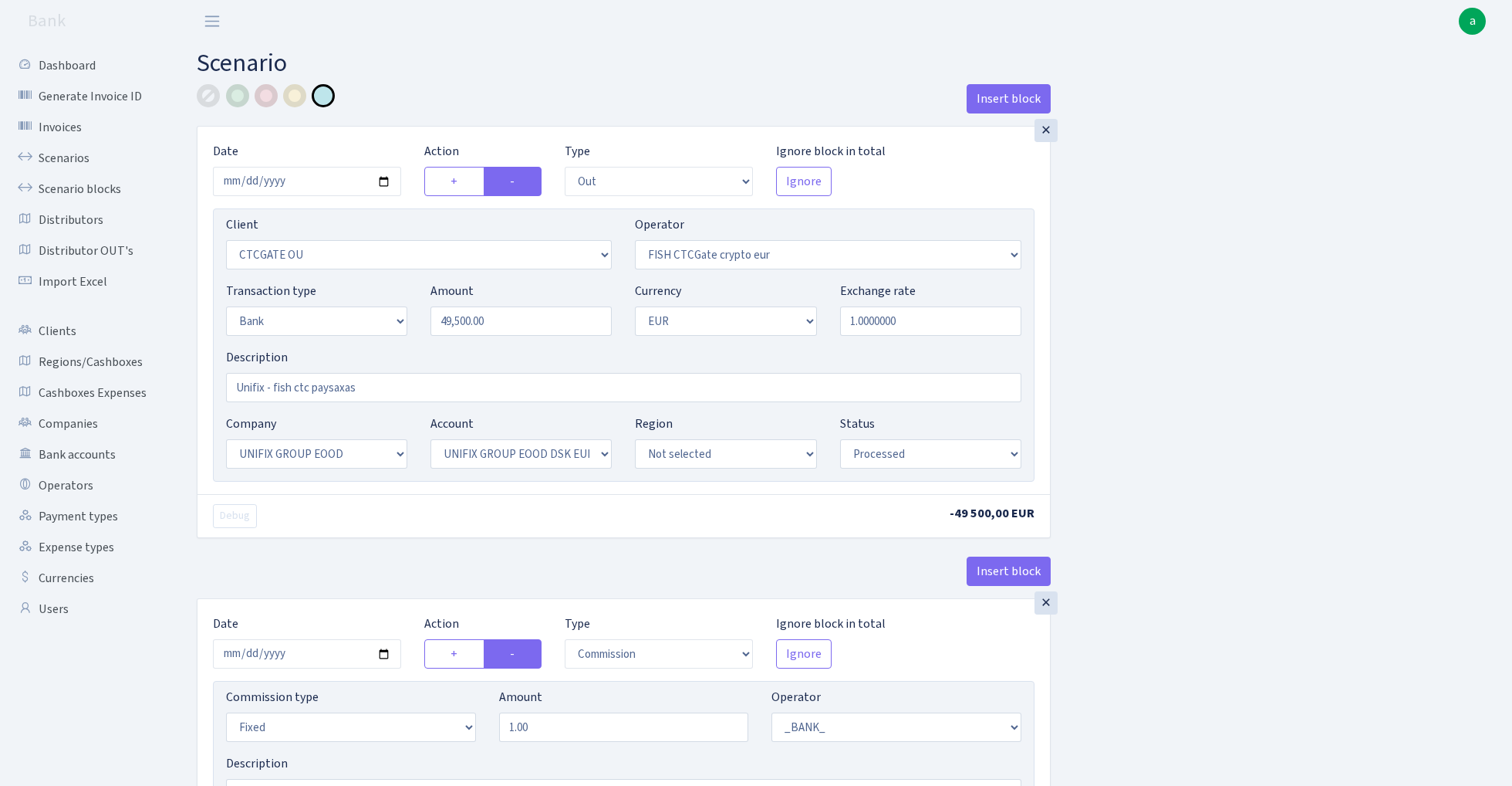
select select "out"
select select "1685"
select select "409"
select select "2"
select select "1"
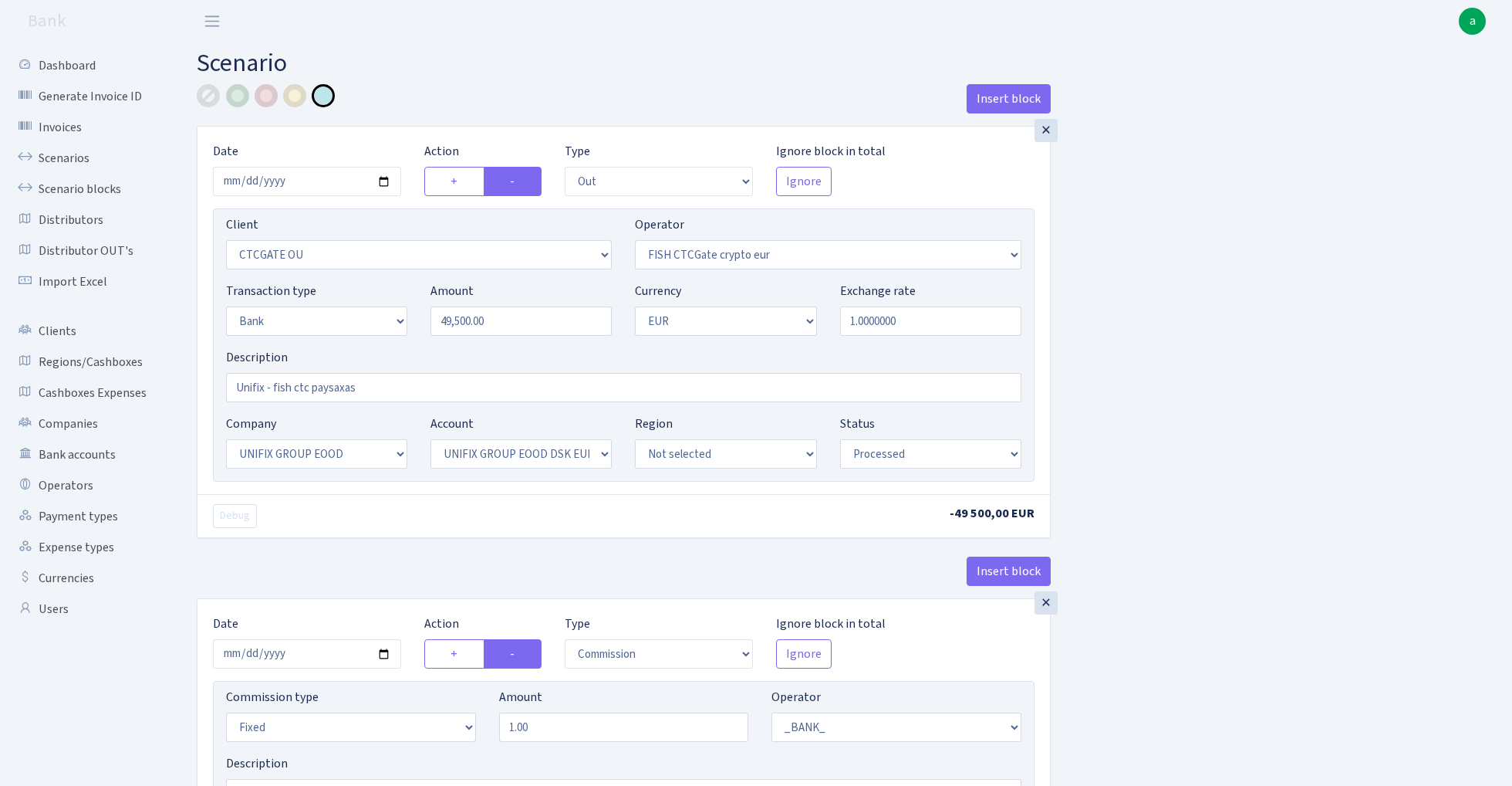
select select "13"
select select "31"
select select "processed"
select select "commission"
select select "fixed"
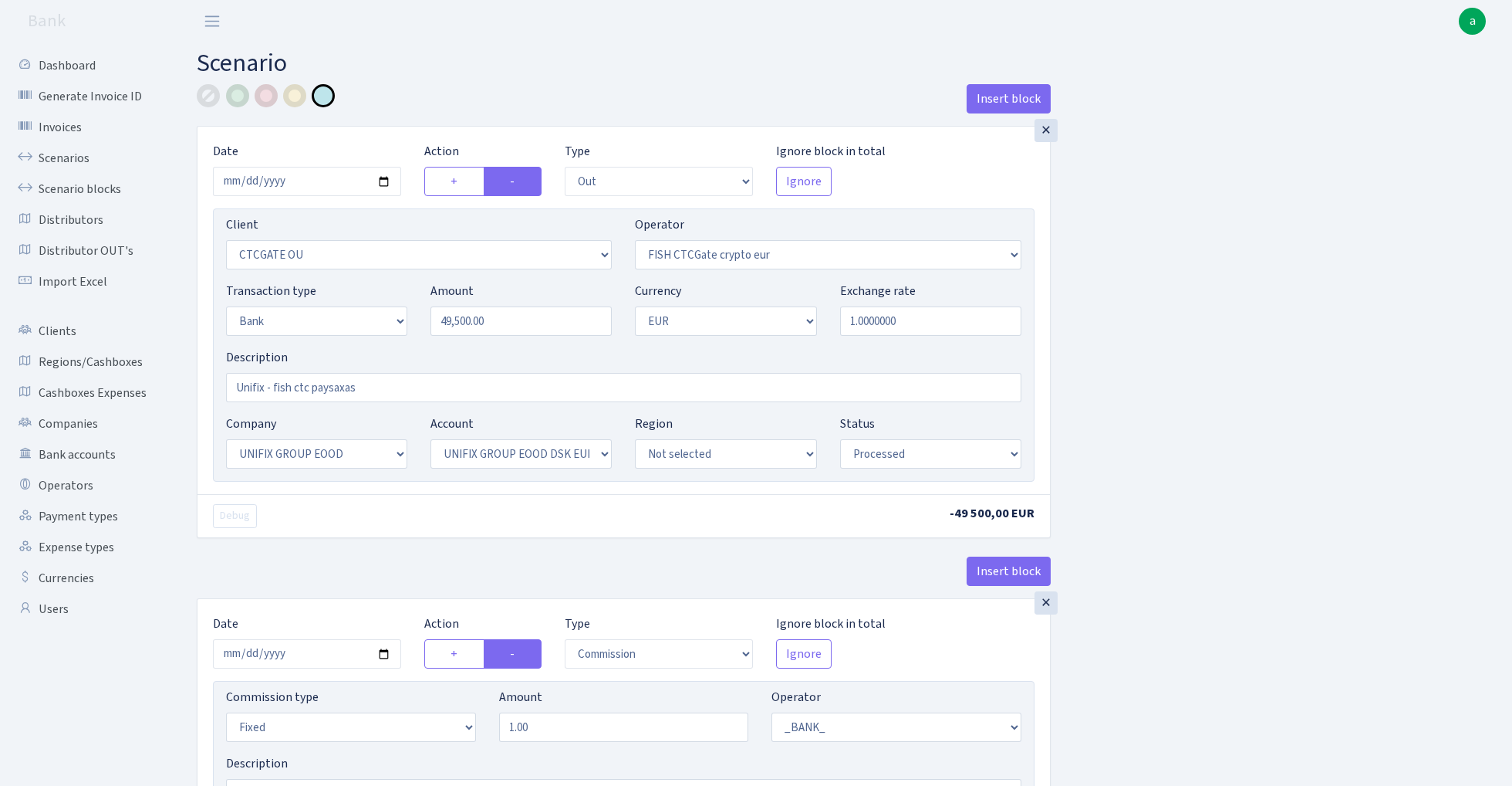
select select "1"
select select "13"
select select "31"
select select "processed"
select select "in"
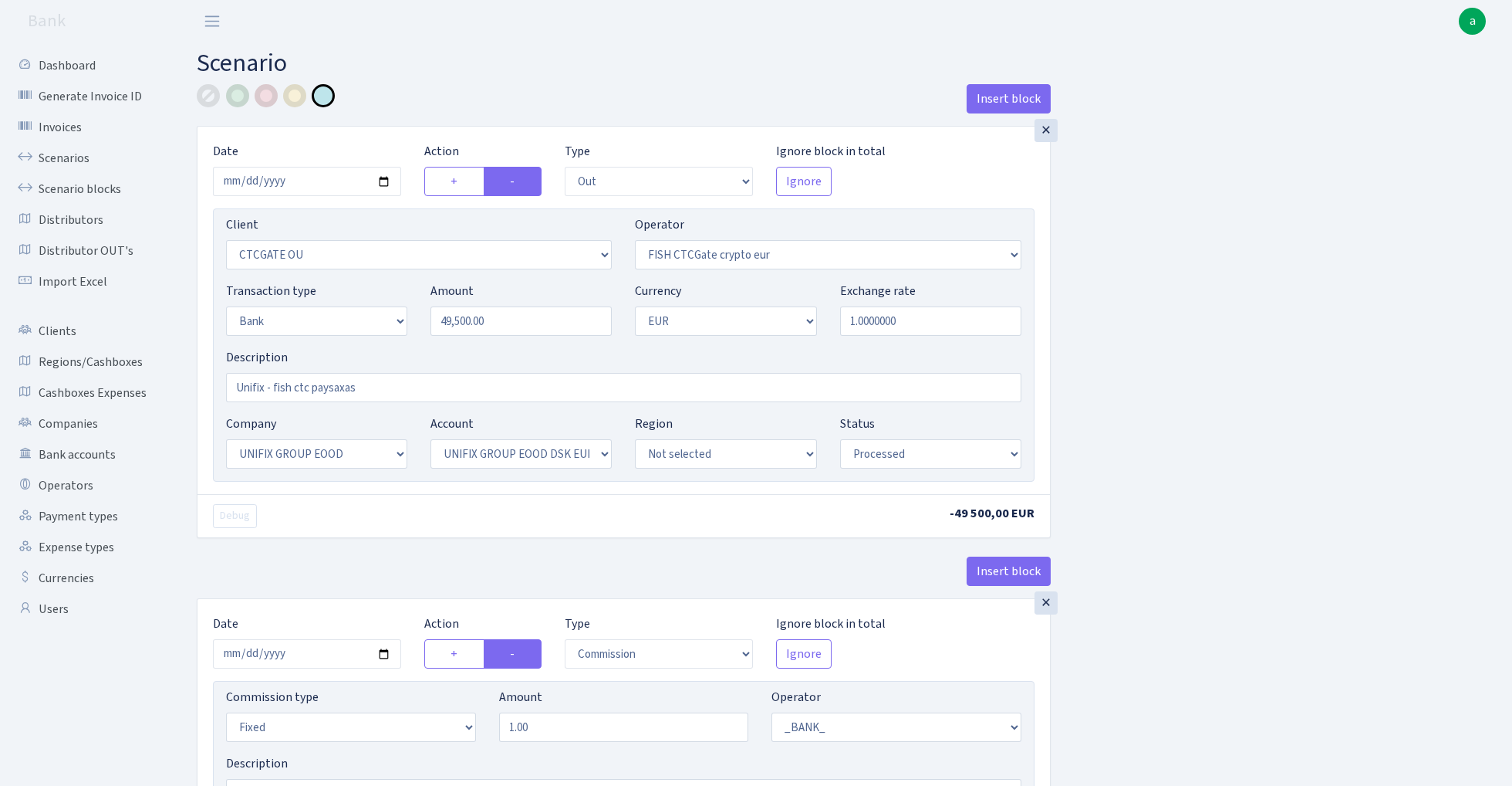
select select "3230"
select select "409"
select select "2"
select select "1"
select select "24"
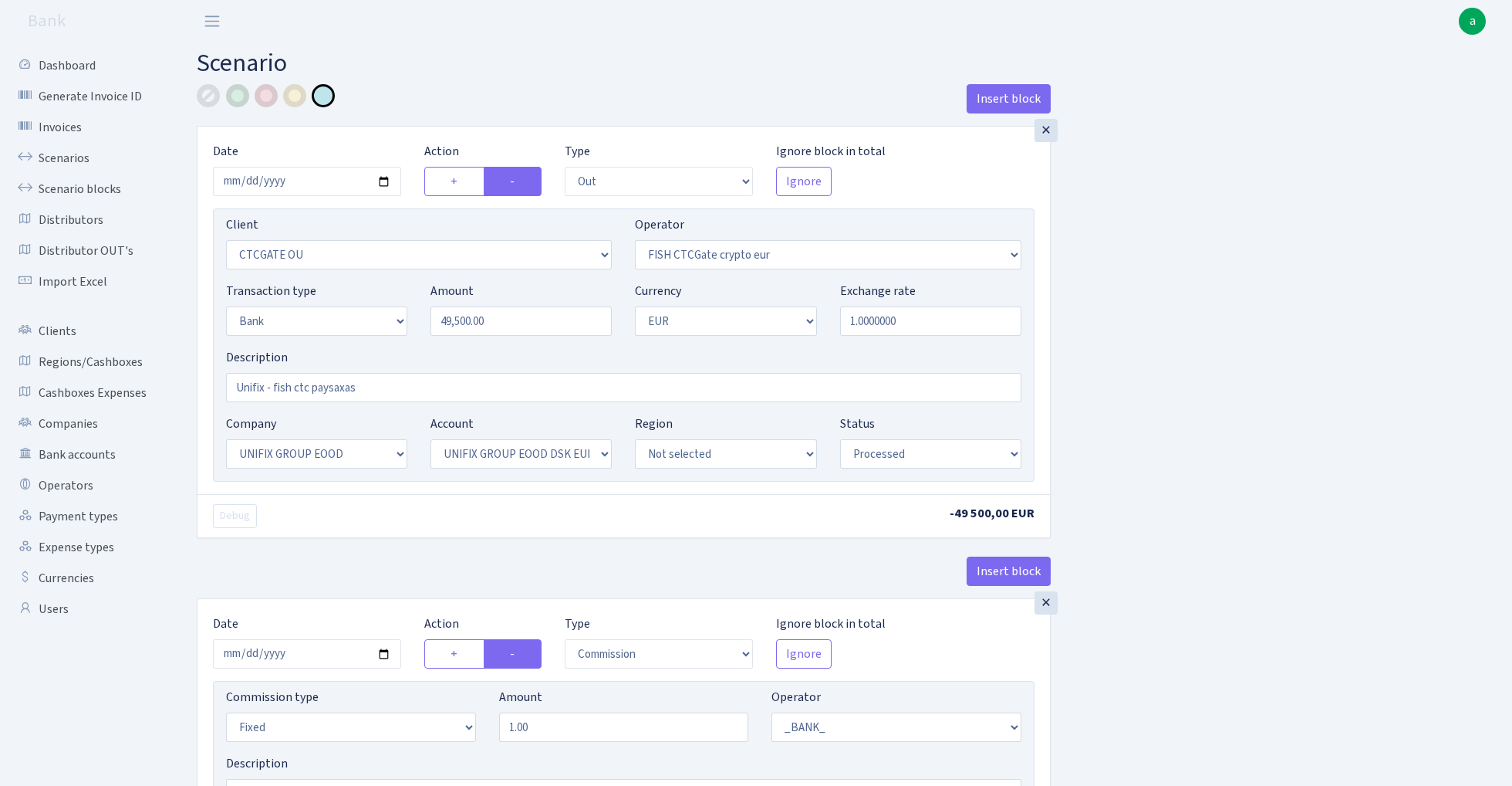
select select "72"
select select "processed"
click at [69, 153] on link "Scenarios" at bounding box center [85, 158] width 155 height 31
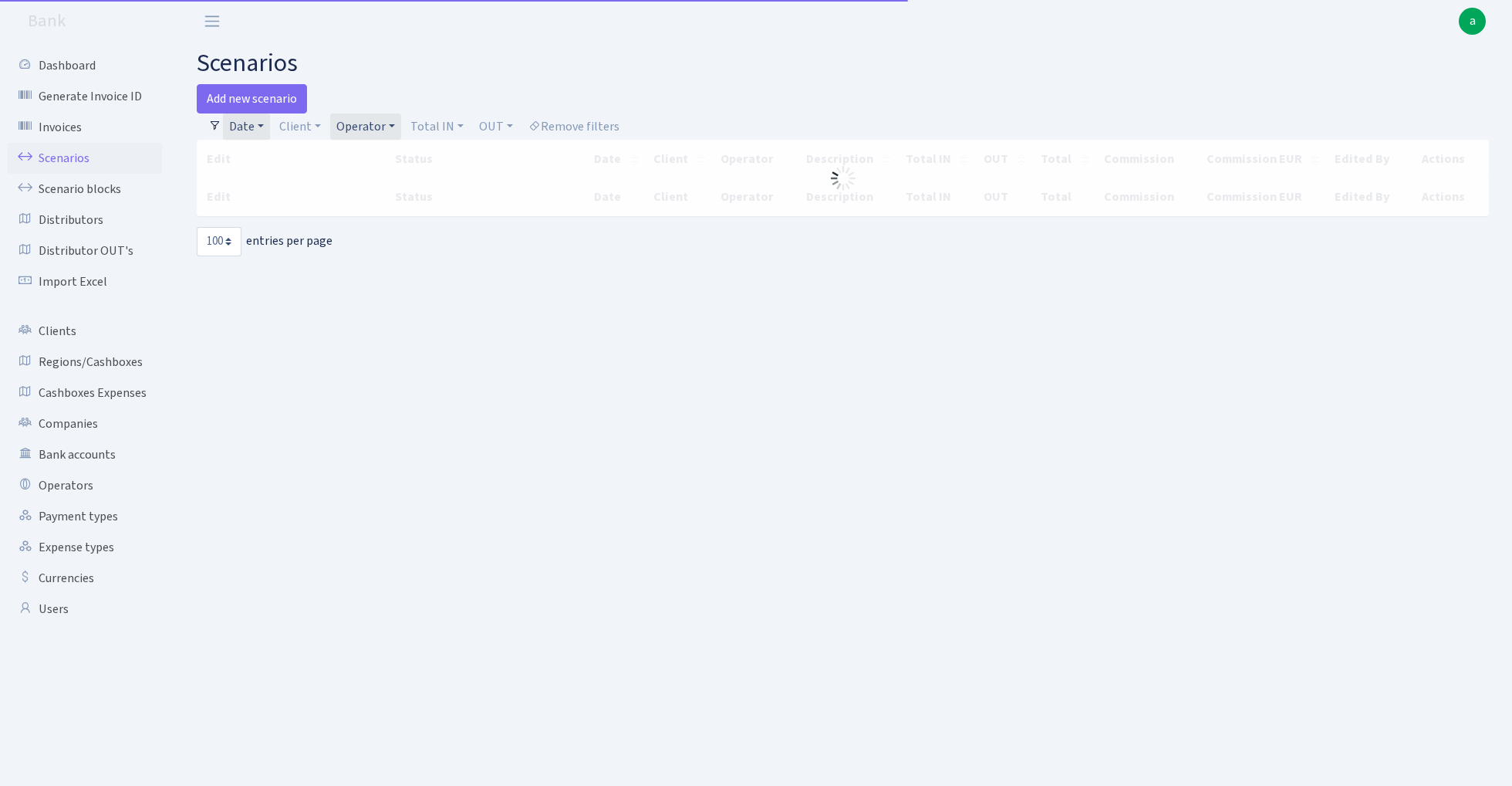
select select "100"
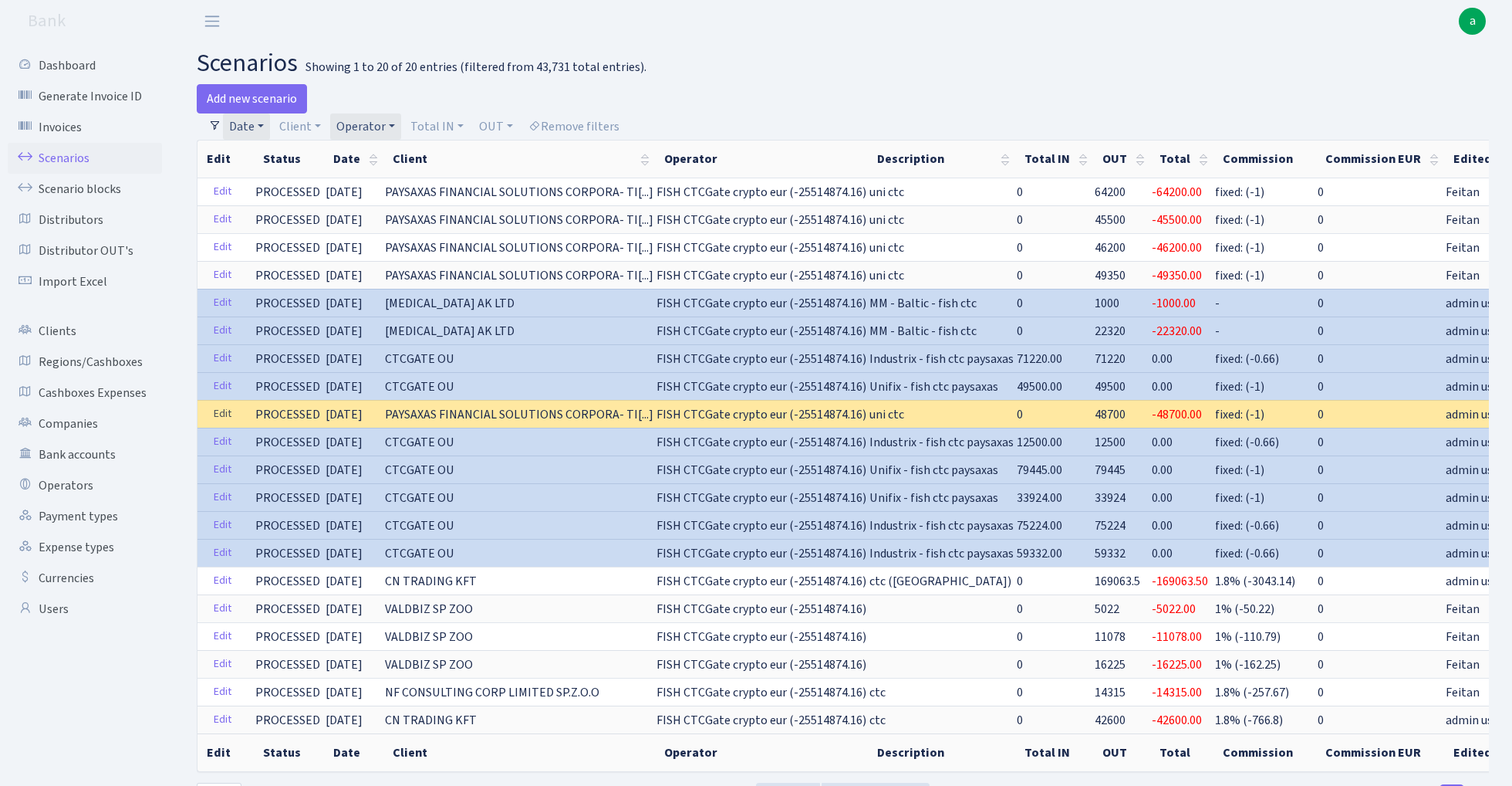
click at [216, 411] on link "Edit" at bounding box center [222, 414] width 32 height 24
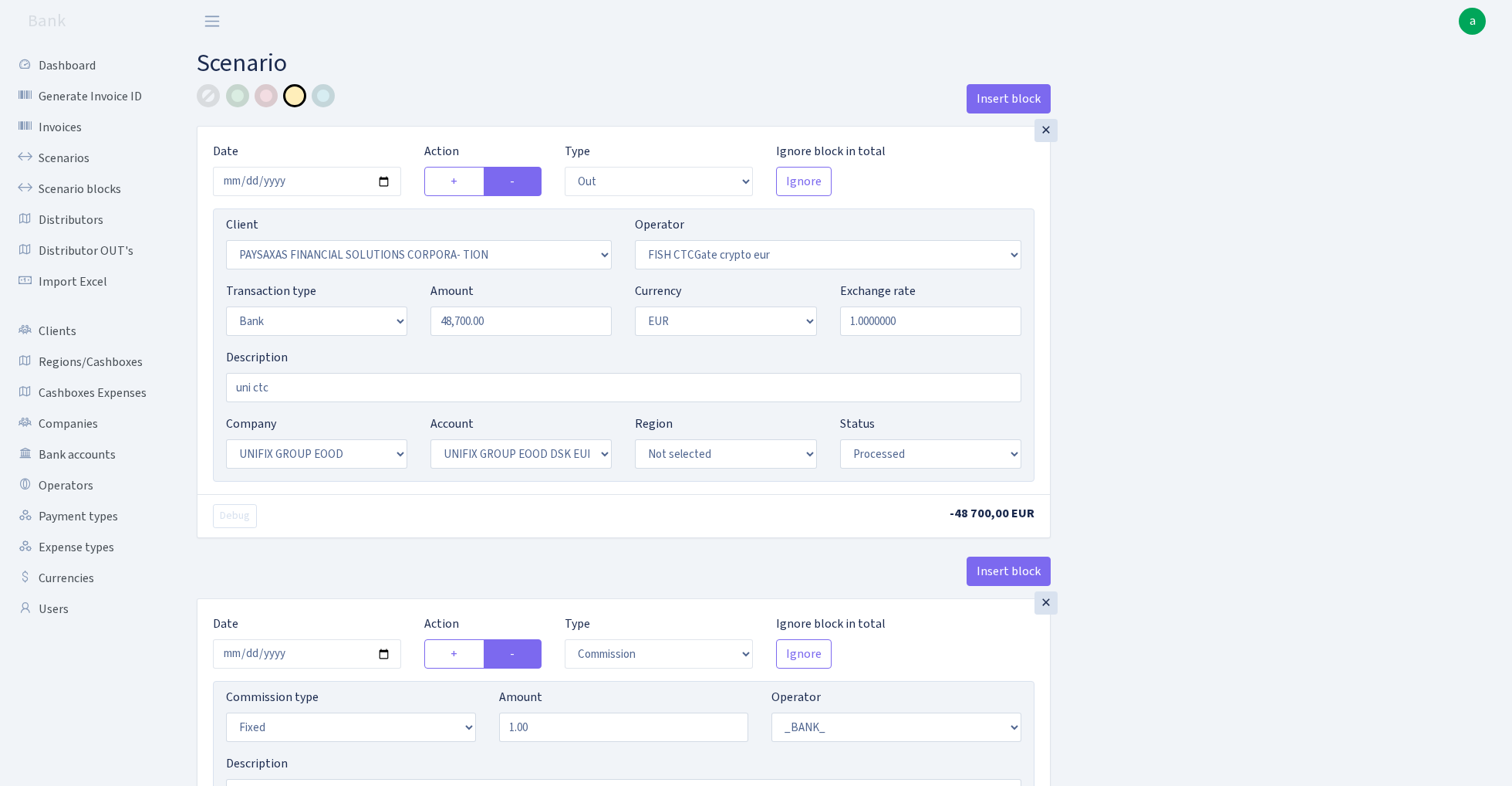
select select "out"
select select "2929"
select select "409"
select select "2"
select select "1"
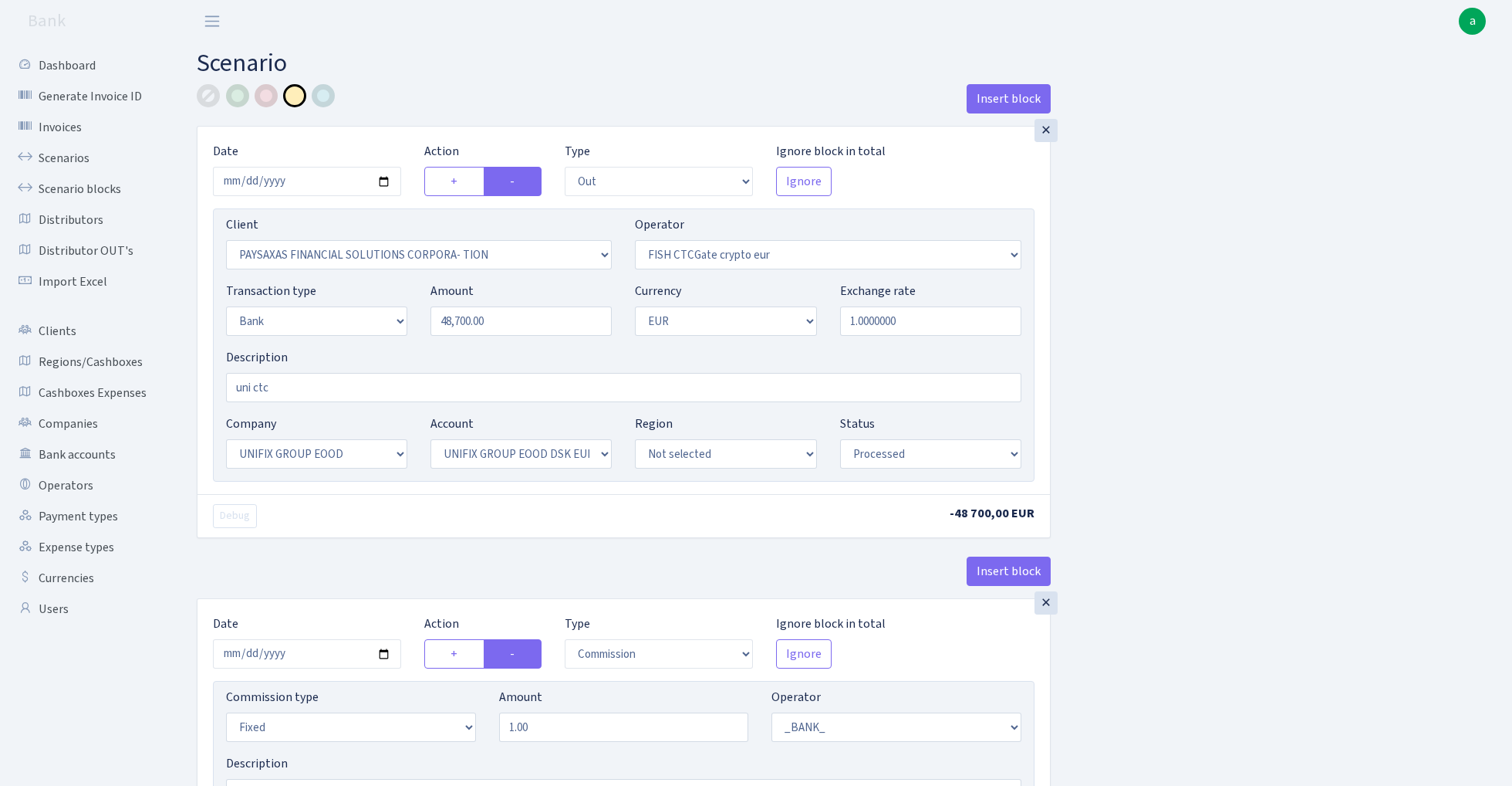
select select "13"
select select "31"
select select "processed"
select select "commission"
select select "fixed"
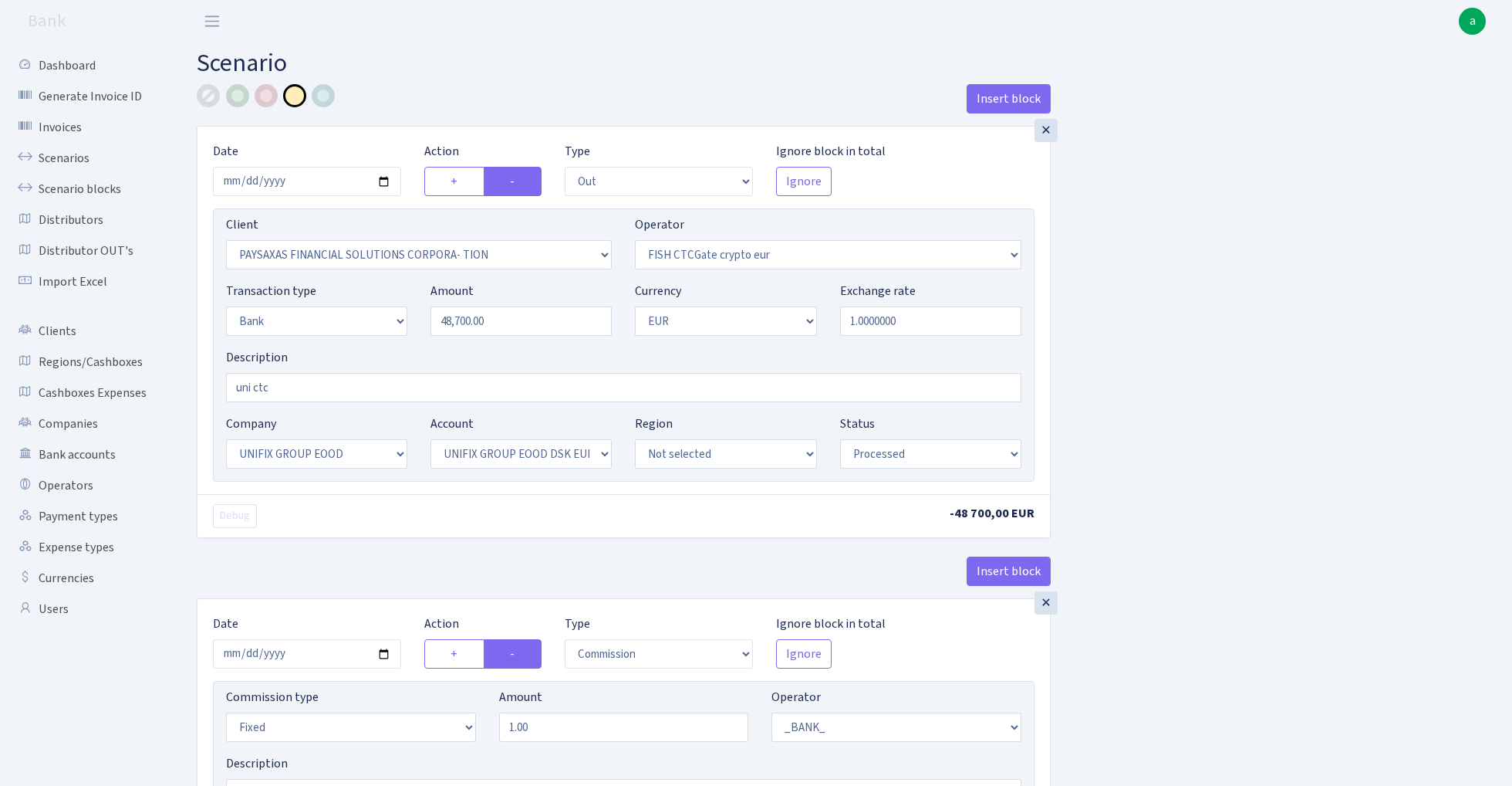
select select "1"
select select "13"
select select "31"
select select "processed"
click at [325, 96] on div at bounding box center [324, 96] width 24 height 24
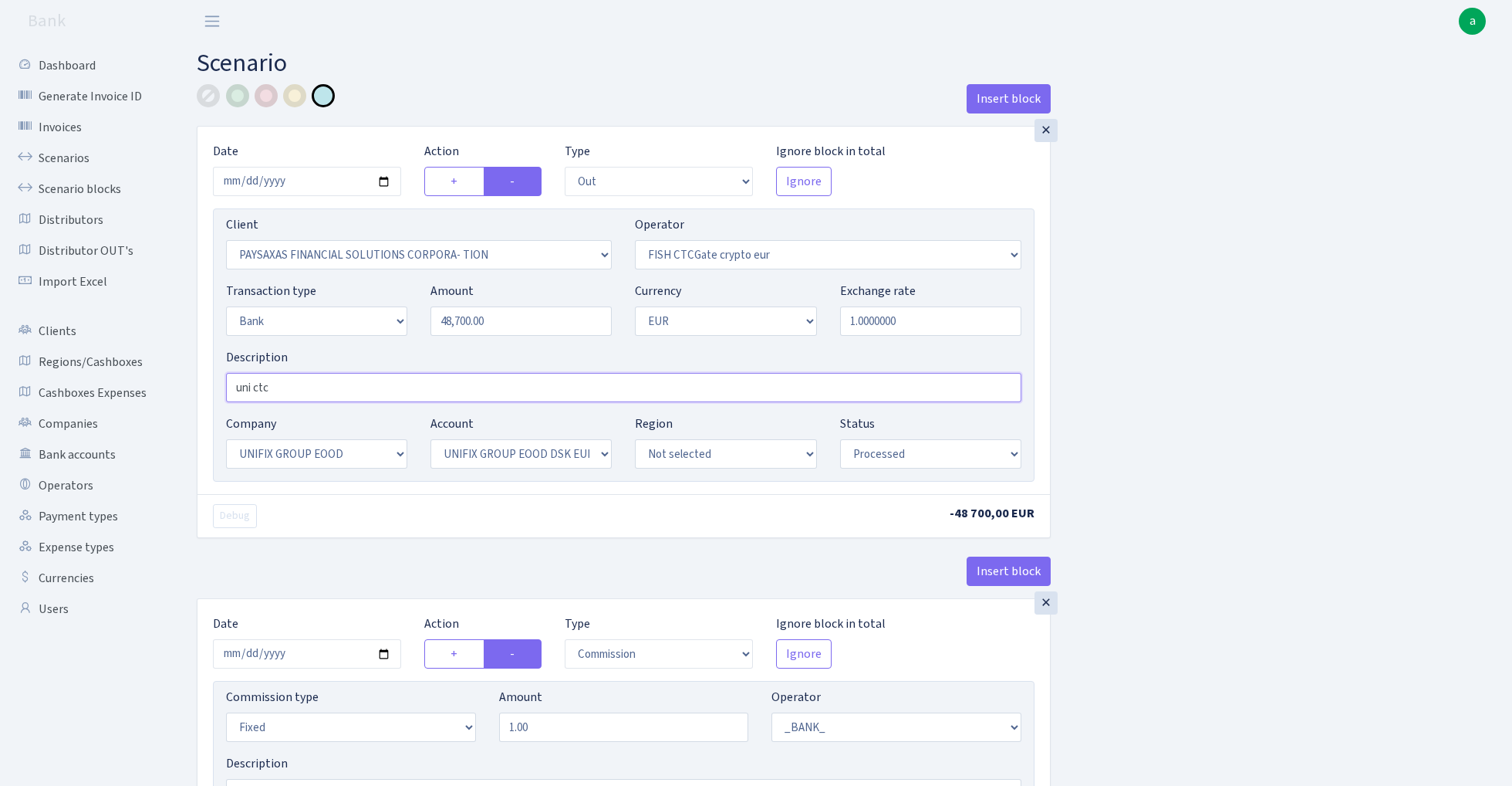
click at [319, 389] on input "uni ctc" at bounding box center [624, 387] width 795 height 30
paste input "Unifix - fish ctc paysaxas"
drag, startPoint x: 254, startPoint y: 390, endPoint x: 149, endPoint y: 390, distance: 105.0
click at [152, 390] on div "Dashboard Generate Invoice ID Invoices Scenarios Scenario blocks Distributors D…" at bounding box center [756, 572] width 1512 height 1060
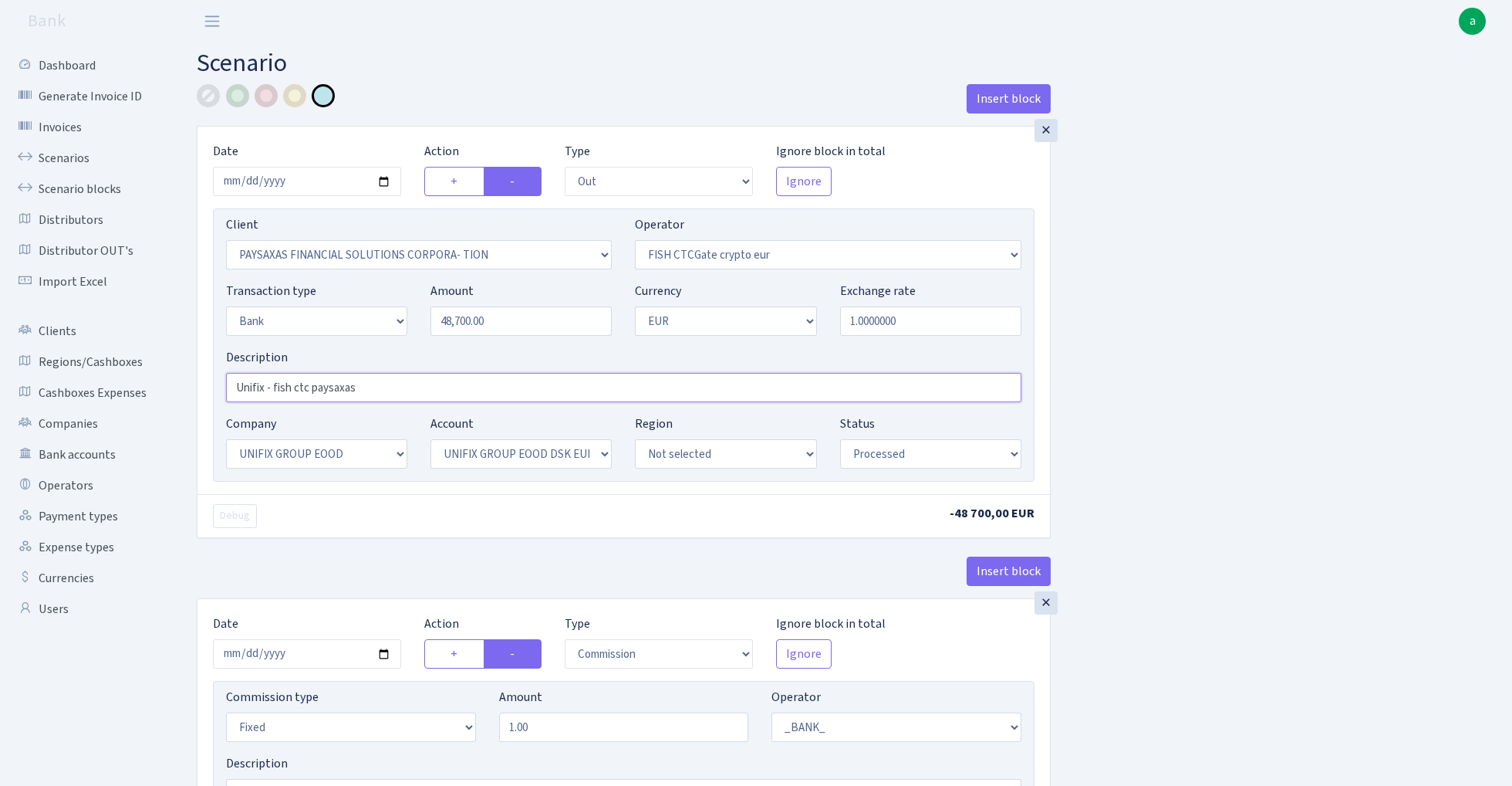
type input "Unifix - fish ctc paysaxas"
select select "1685"
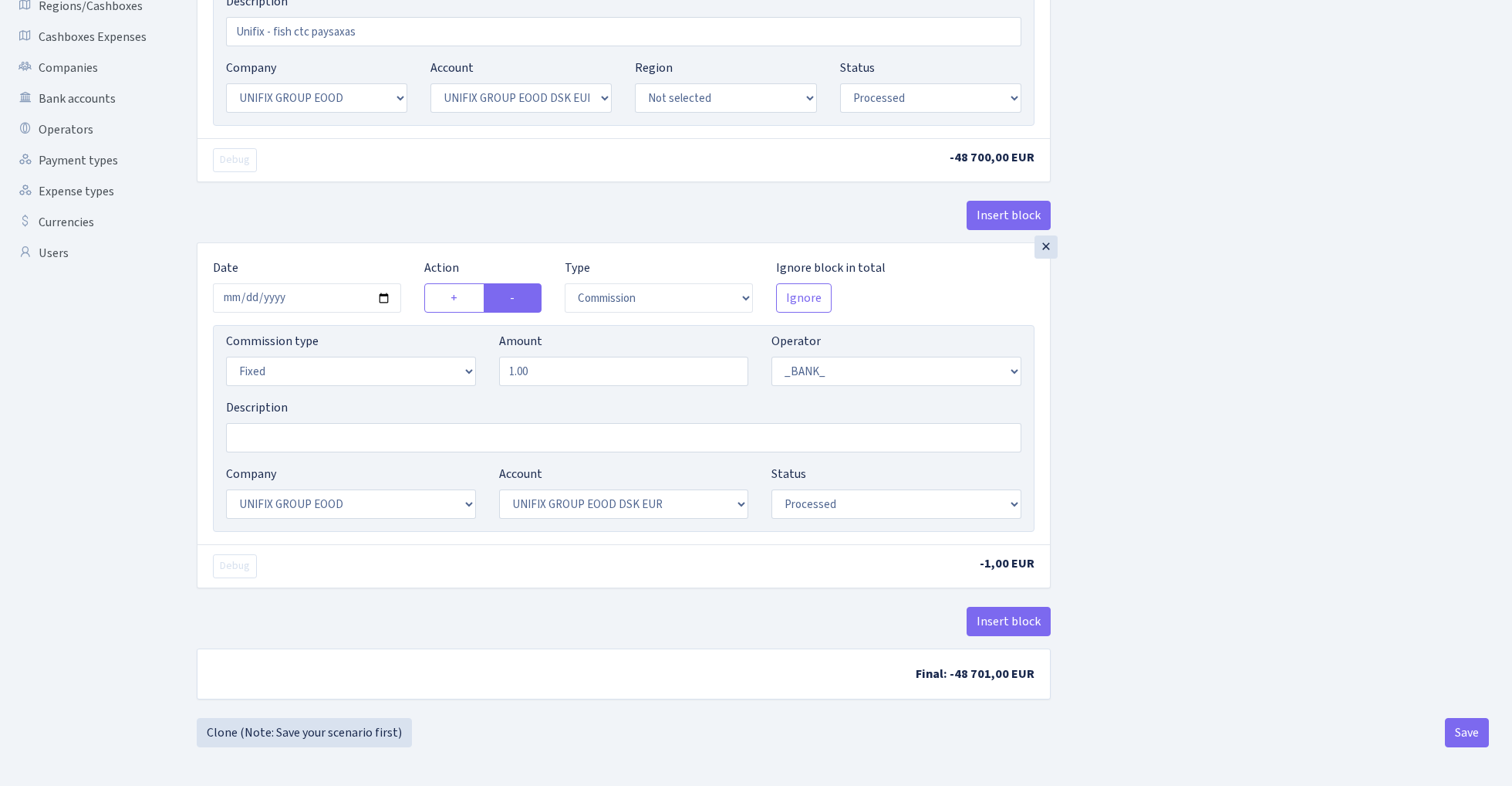
scroll to position [360, 0]
click at [1029, 619] on button "Insert block" at bounding box center [1008, 622] width 84 height 30
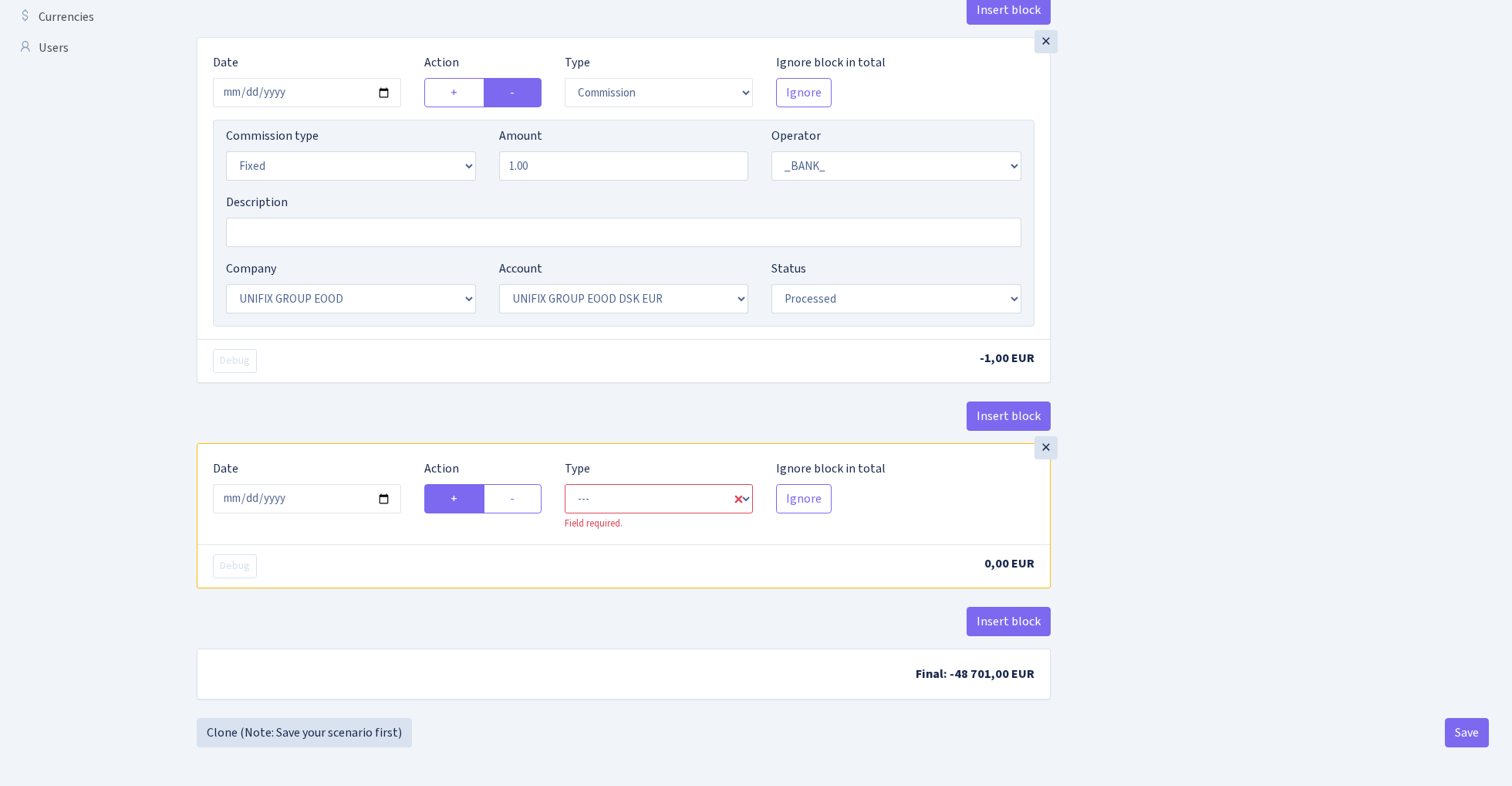
scroll to position [565, 0]
click at [310, 508] on input "[DATE]" at bounding box center [306, 498] width 188 height 30
type input "2025-01-28"
click at [370, 368] on div "Debug" at bounding box center [411, 360] width 422 height 24
select select "in"
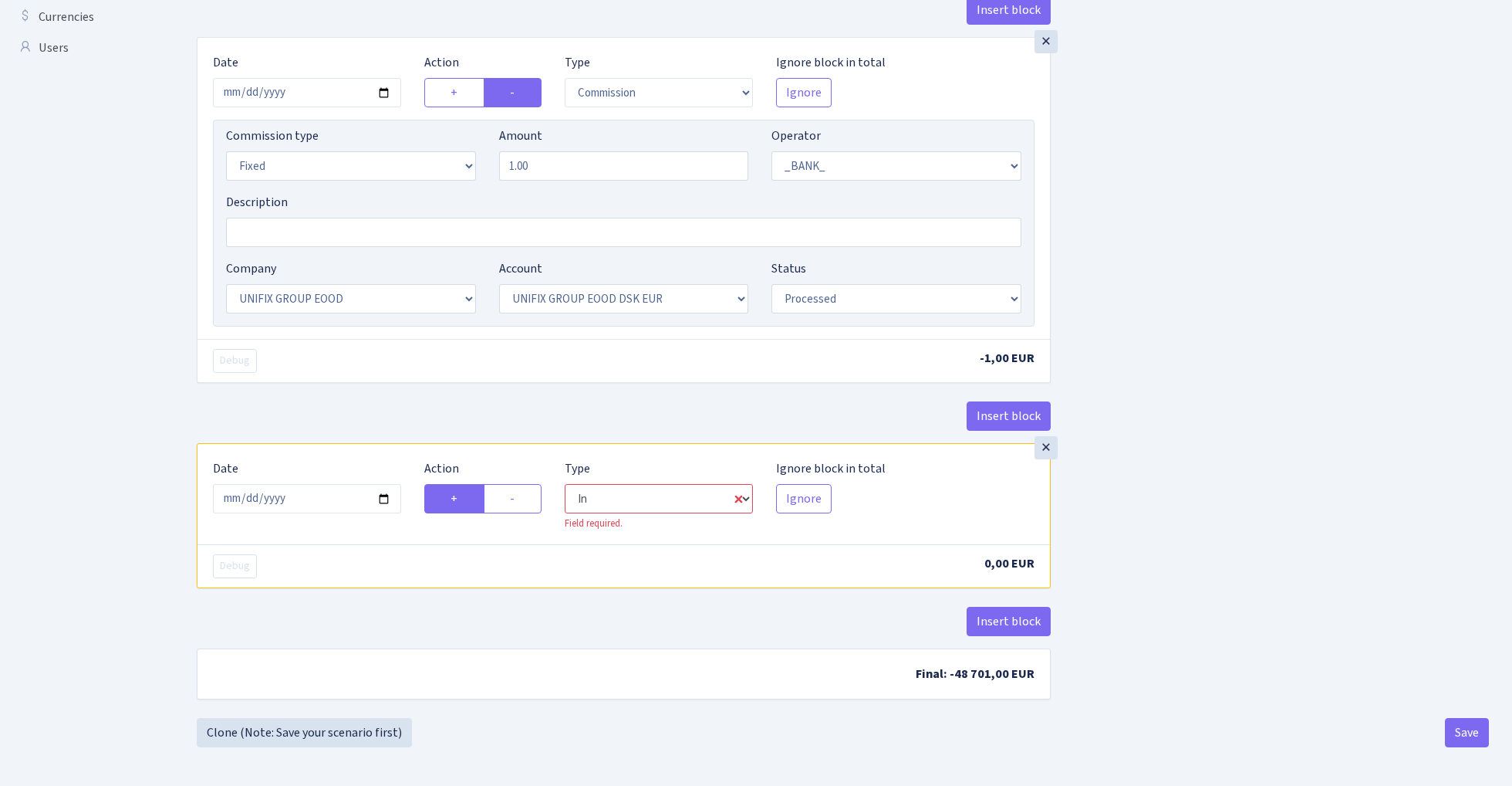
select select "1"
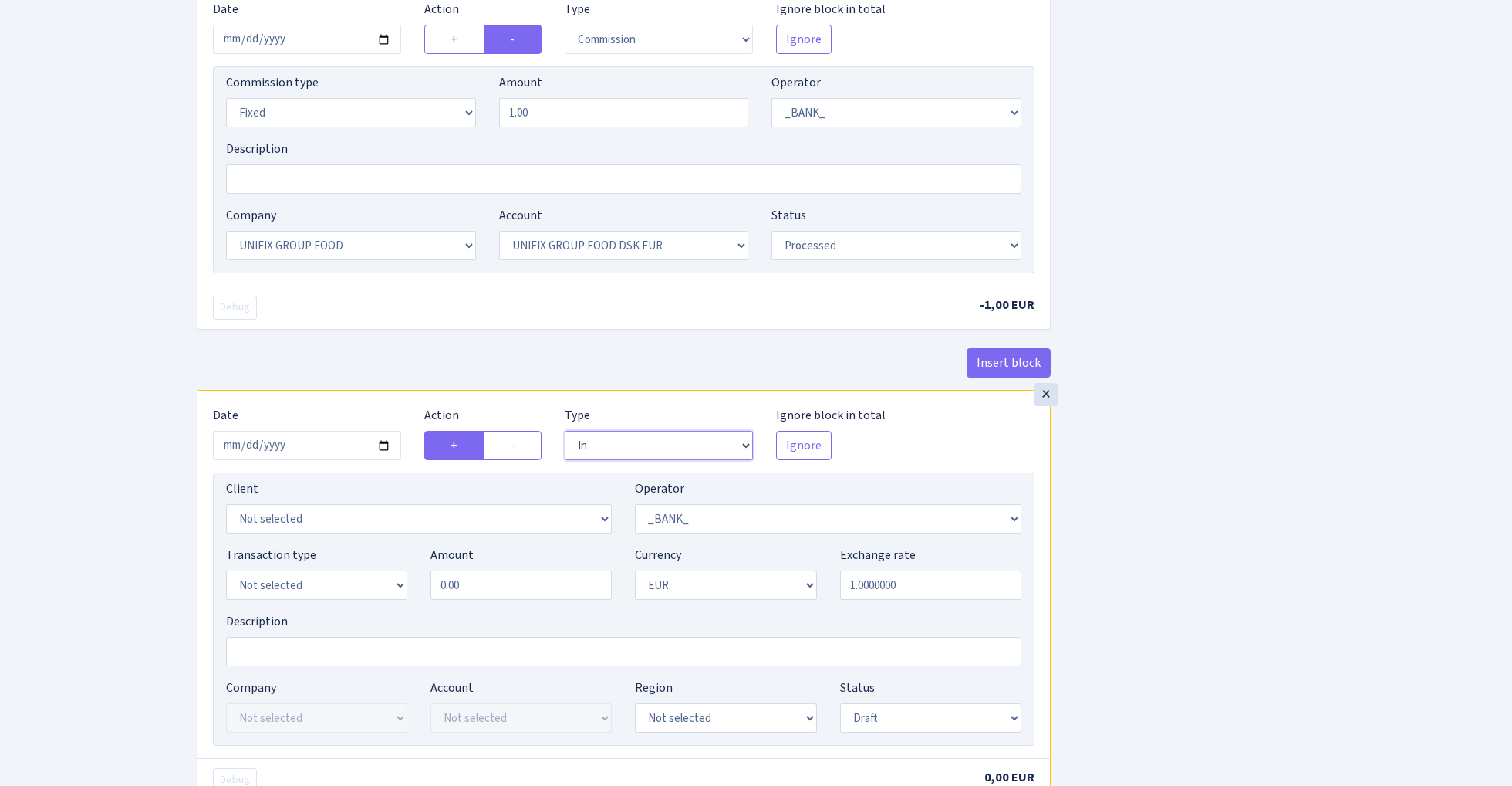
scroll to position [668, 0]
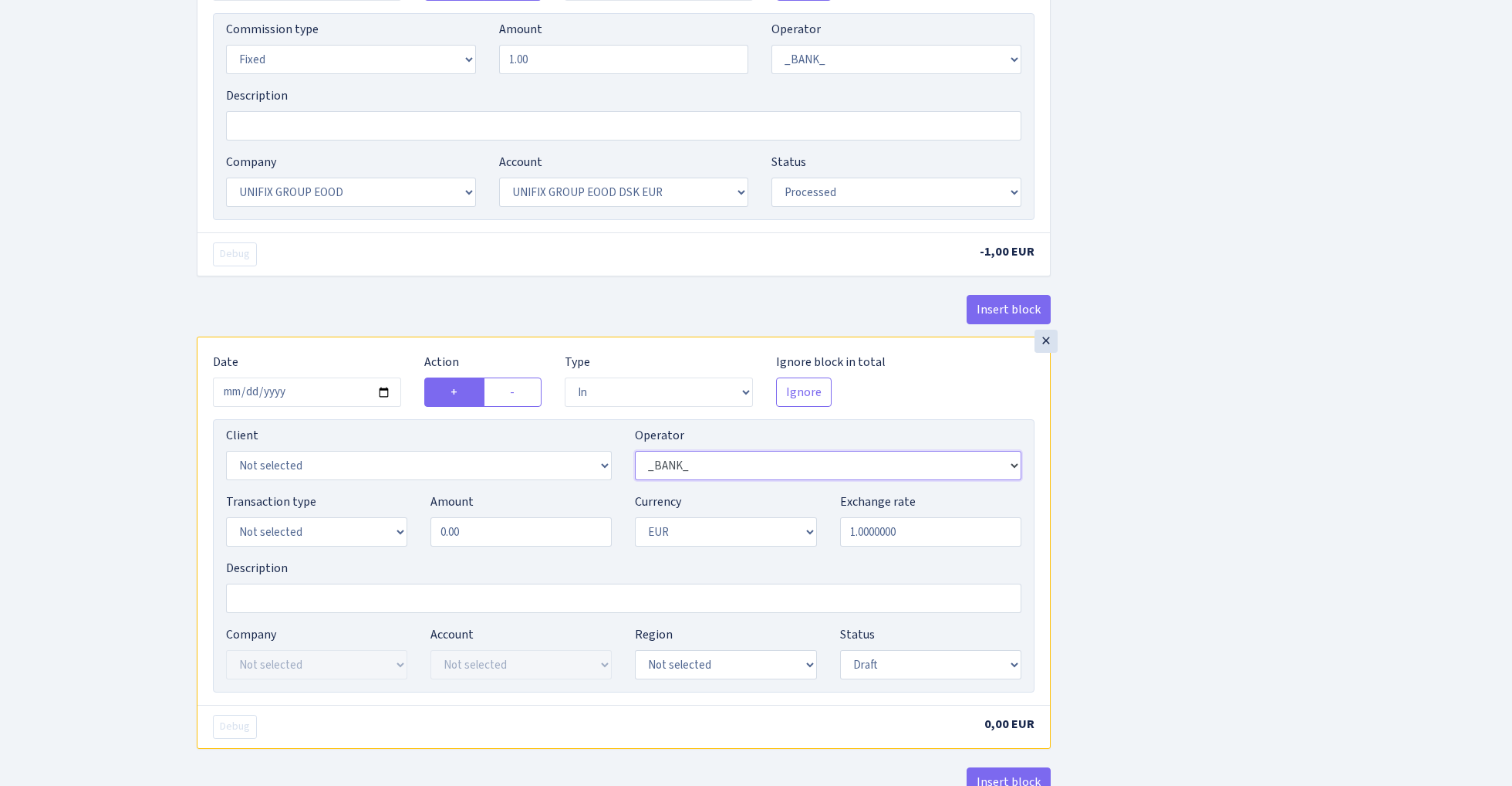
select select "409"
select select "3230"
select select "2"
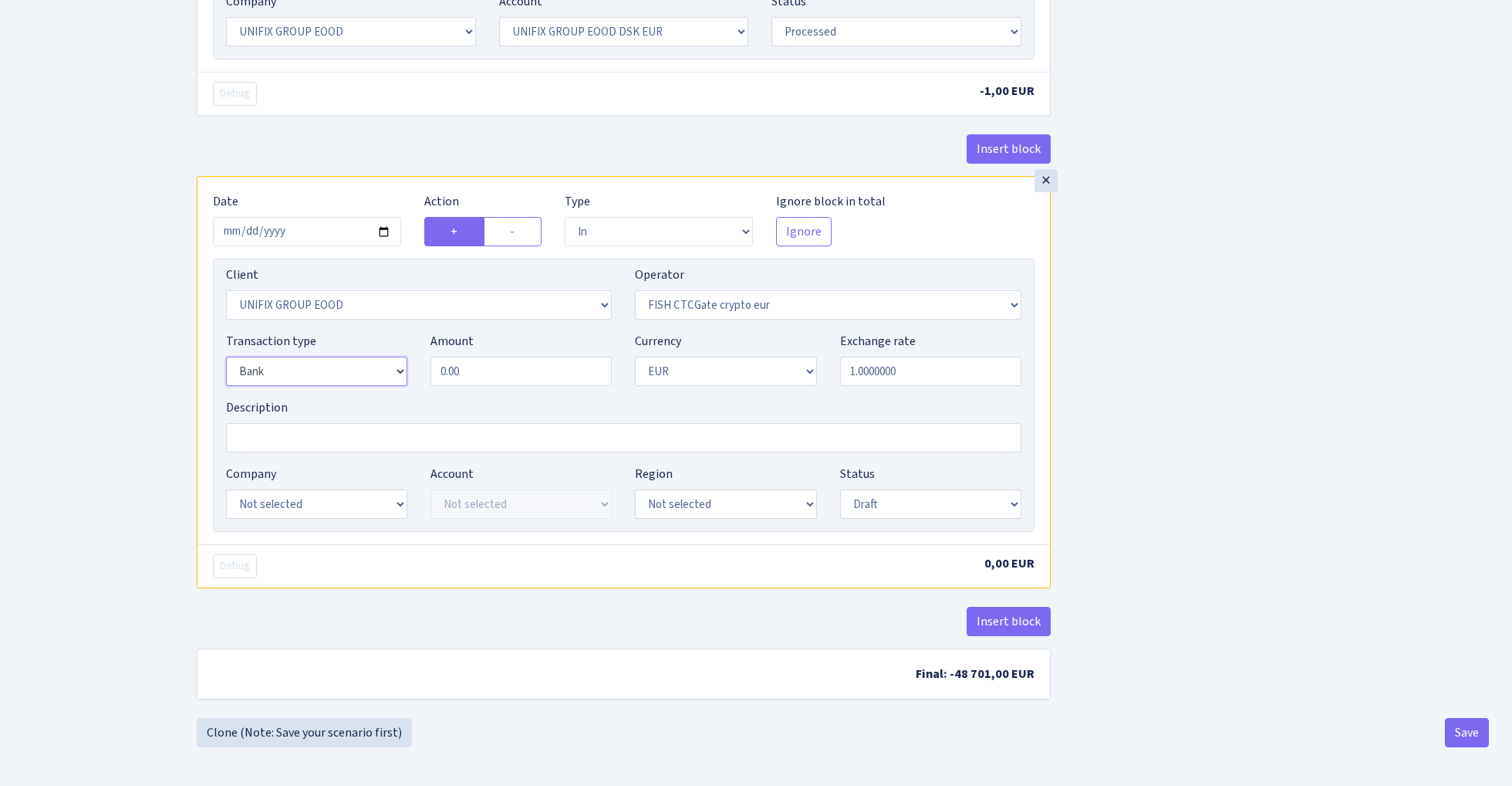
scroll to position [834, 0]
click at [504, 379] on input "0.00" at bounding box center [521, 371] width 181 height 30
type input "48,700.00"
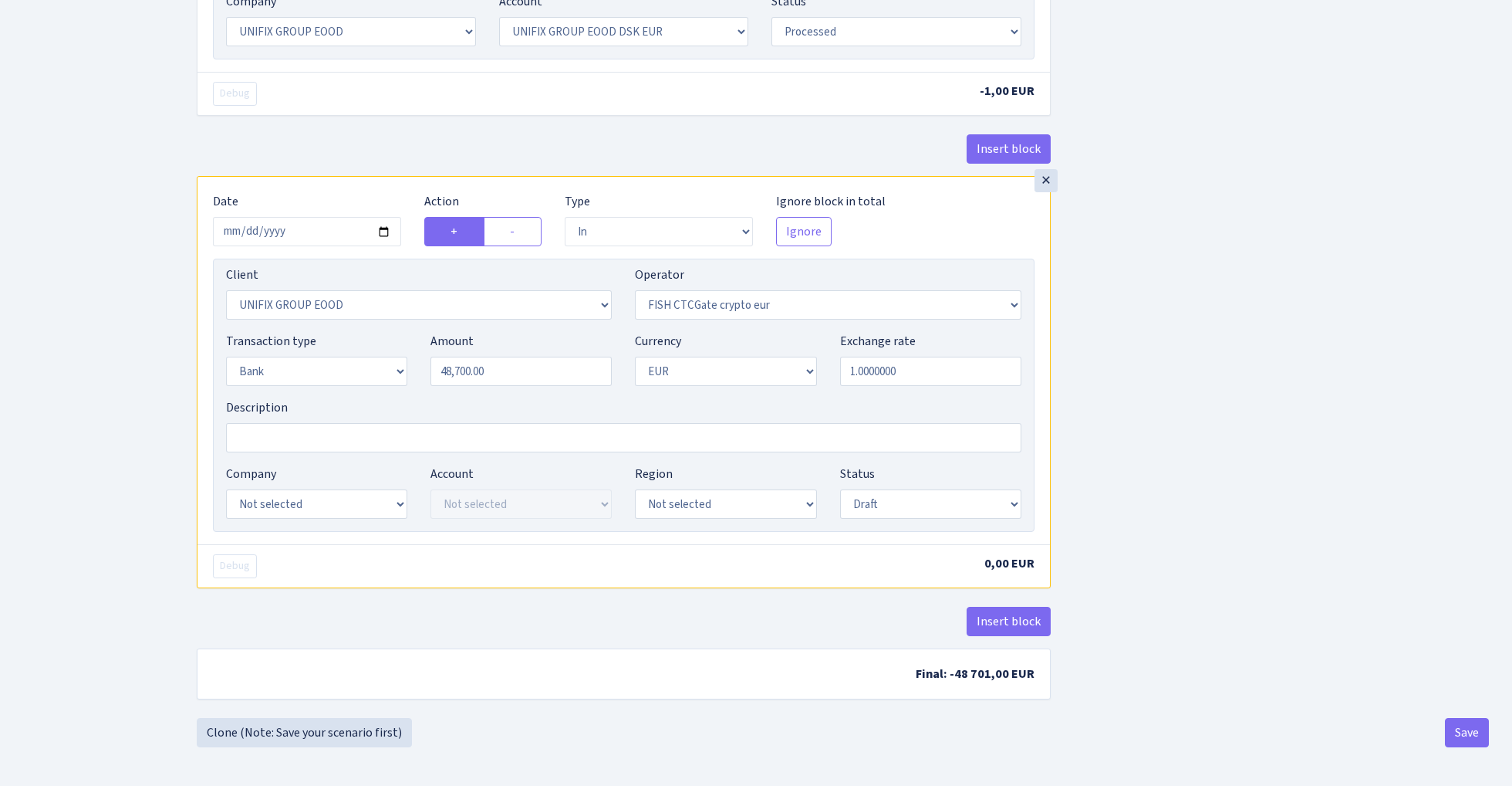
scroll to position [828, 0]
select select "24"
select select "72"
select select "processed"
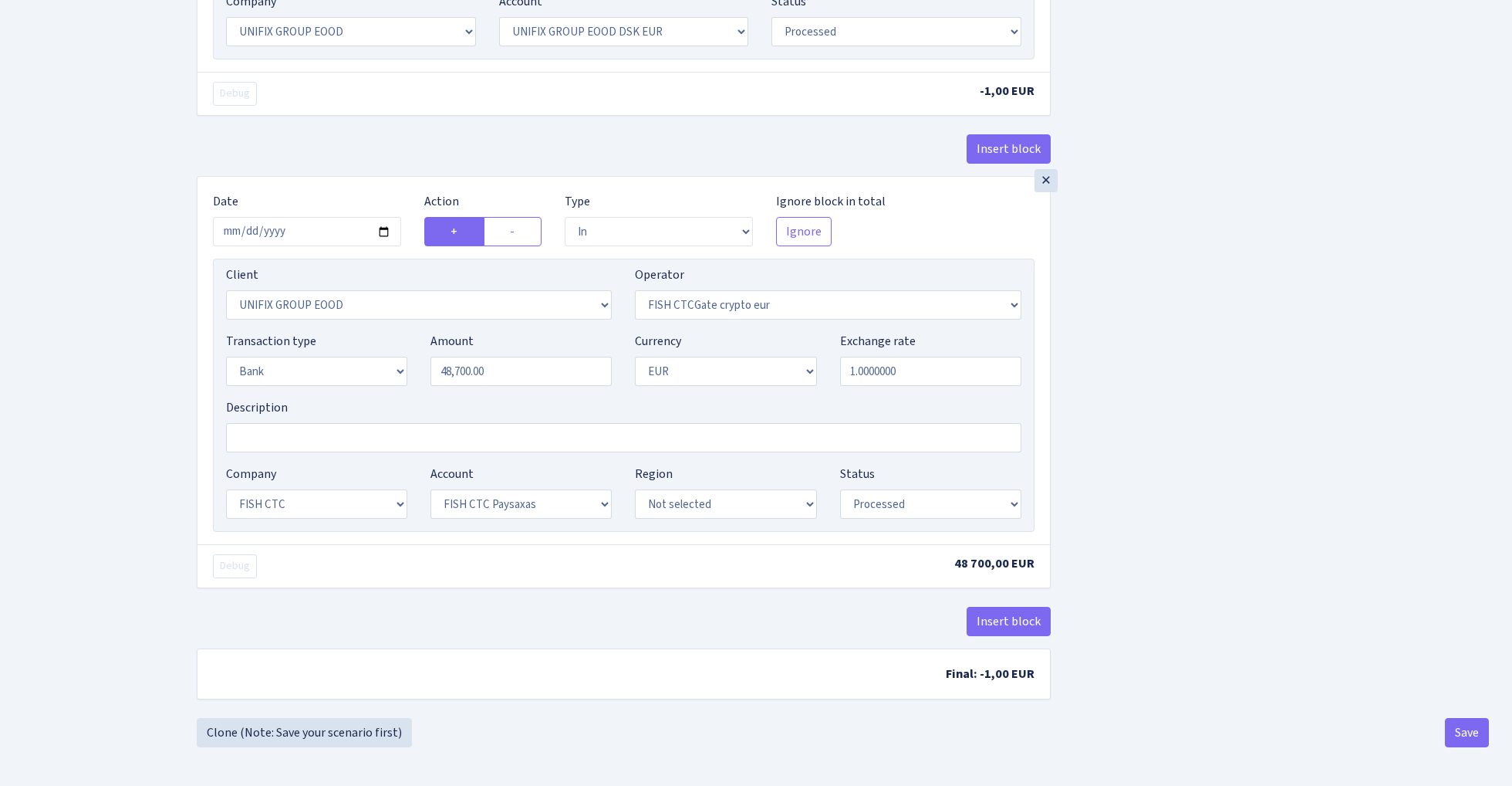
click at [1460, 737] on button "Save" at bounding box center [1466, 733] width 44 height 30
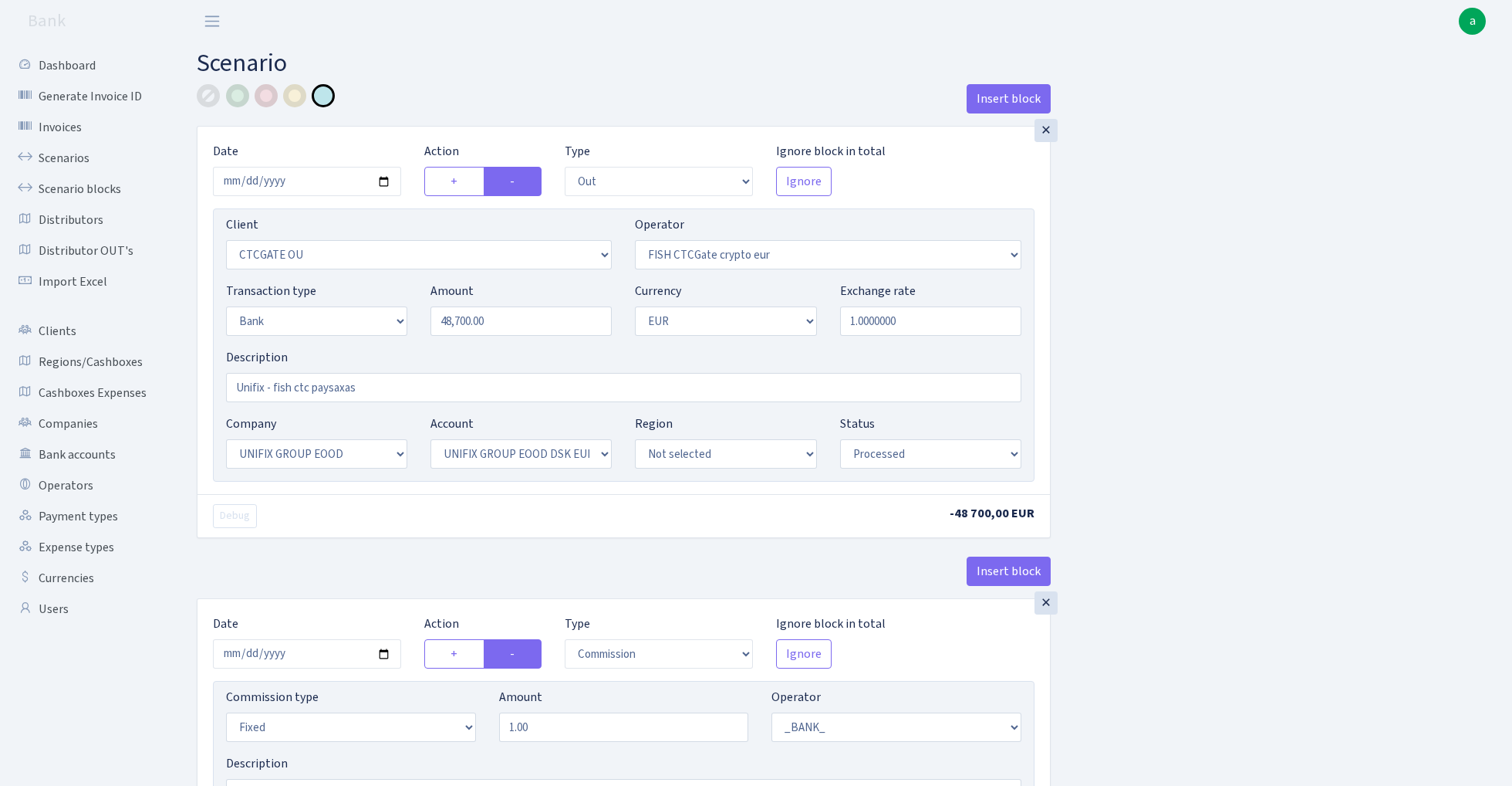
select select "out"
select select "1685"
select select "409"
select select "2"
select select "1"
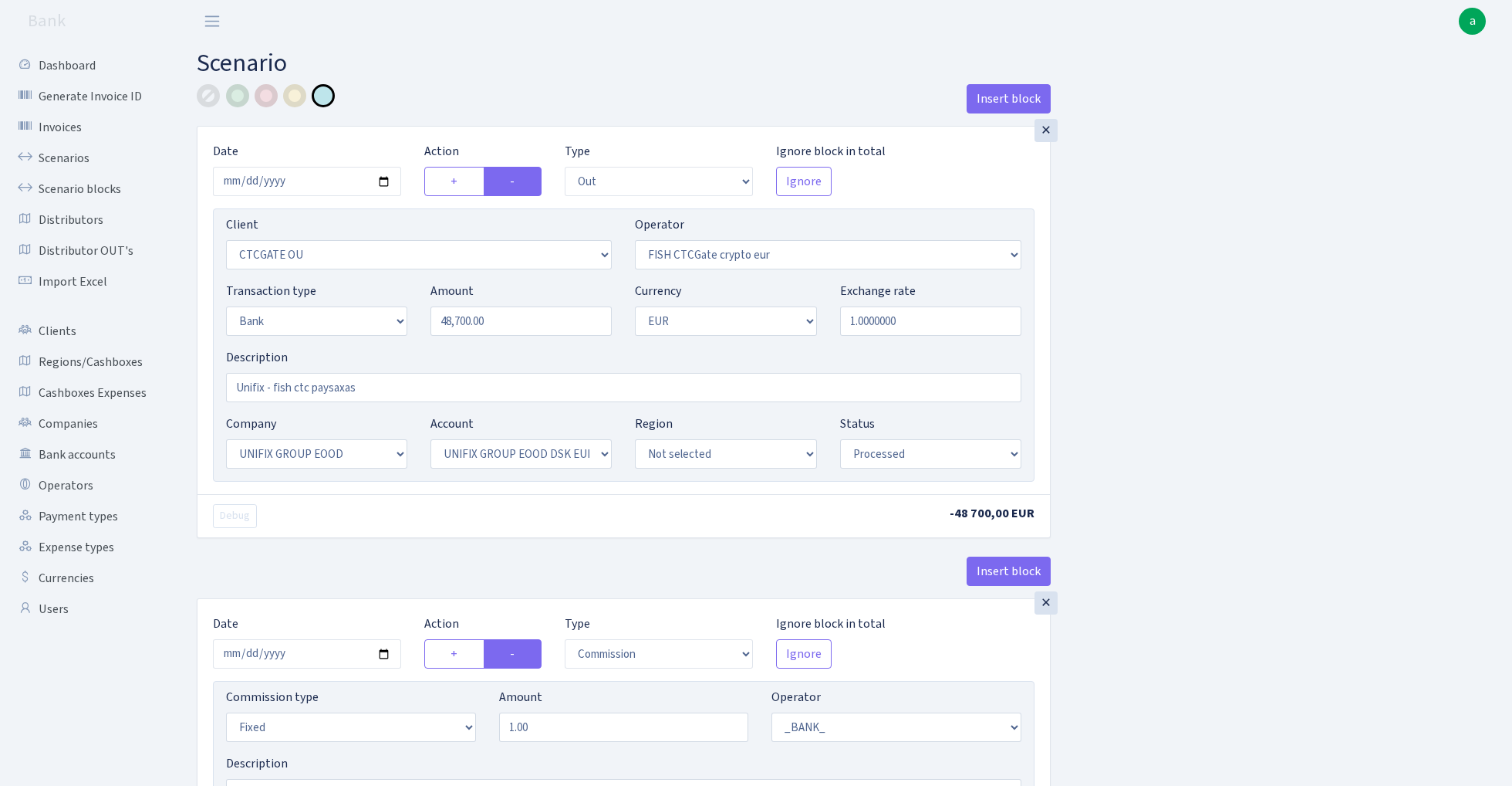
select select "13"
select select "31"
select select "processed"
select select "commission"
select select "fixed"
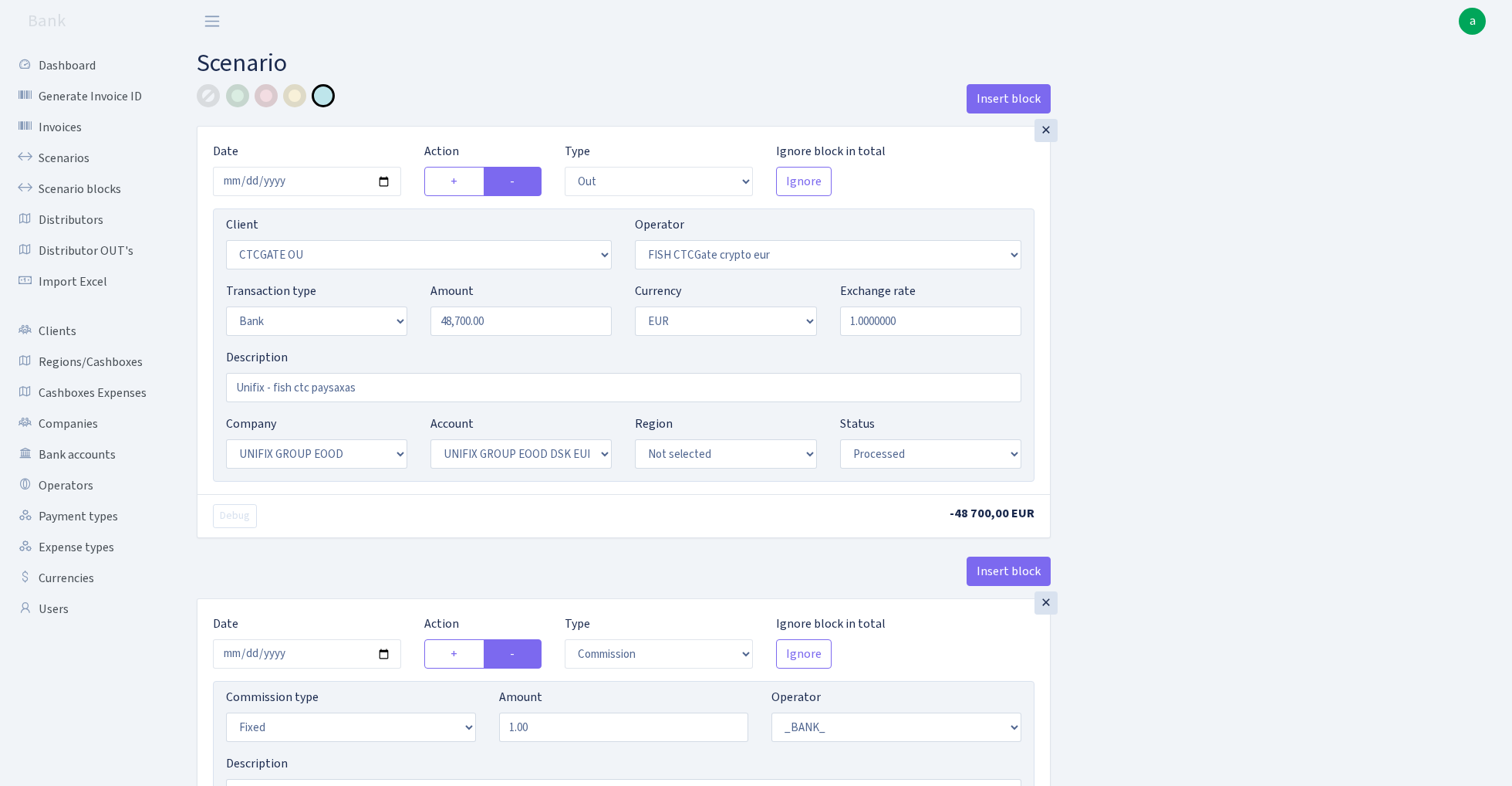
select select "1"
select select "13"
select select "31"
select select "processed"
select select "in"
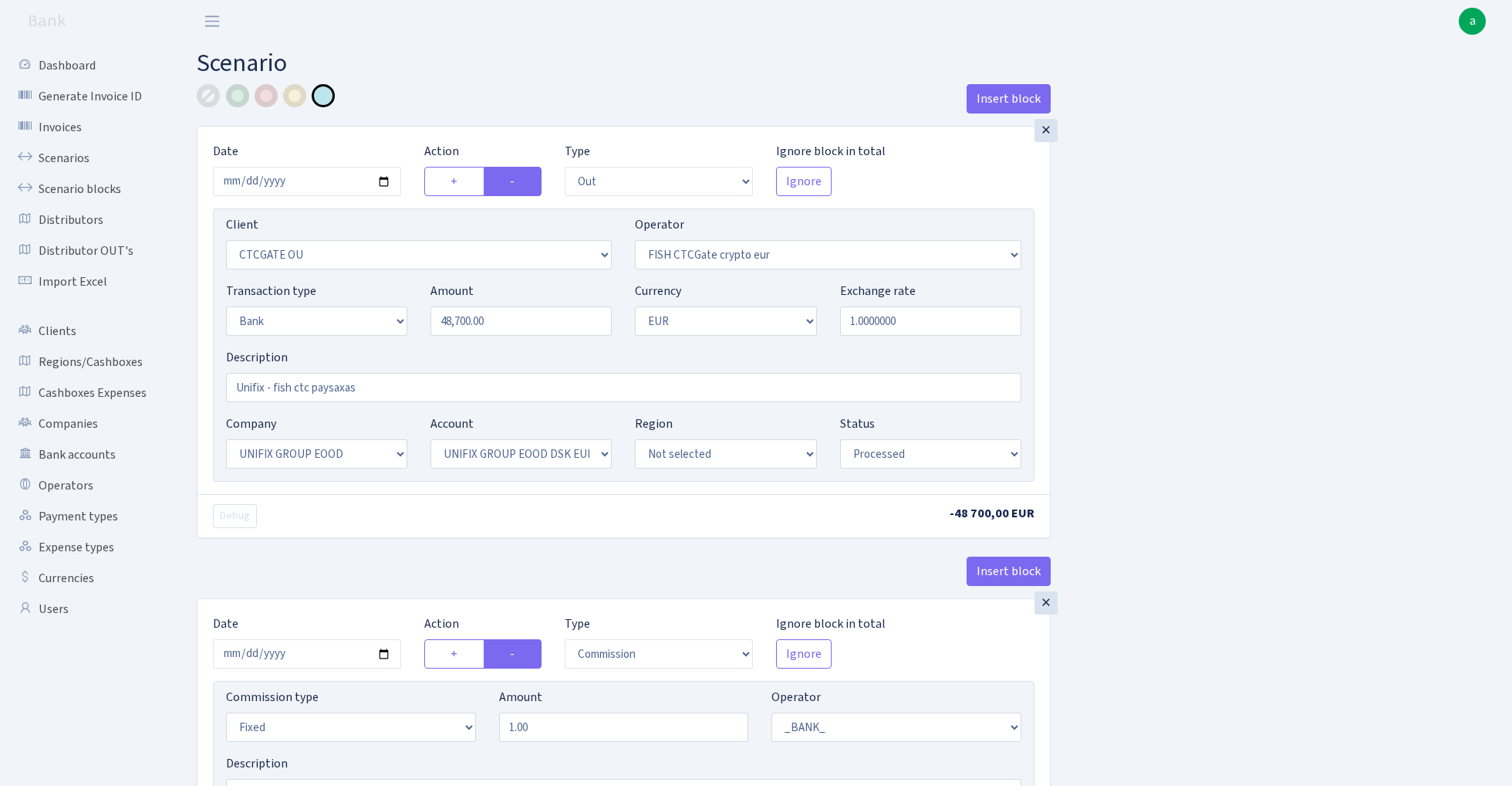
select select "3230"
select select "409"
select select "2"
select select "1"
select select "24"
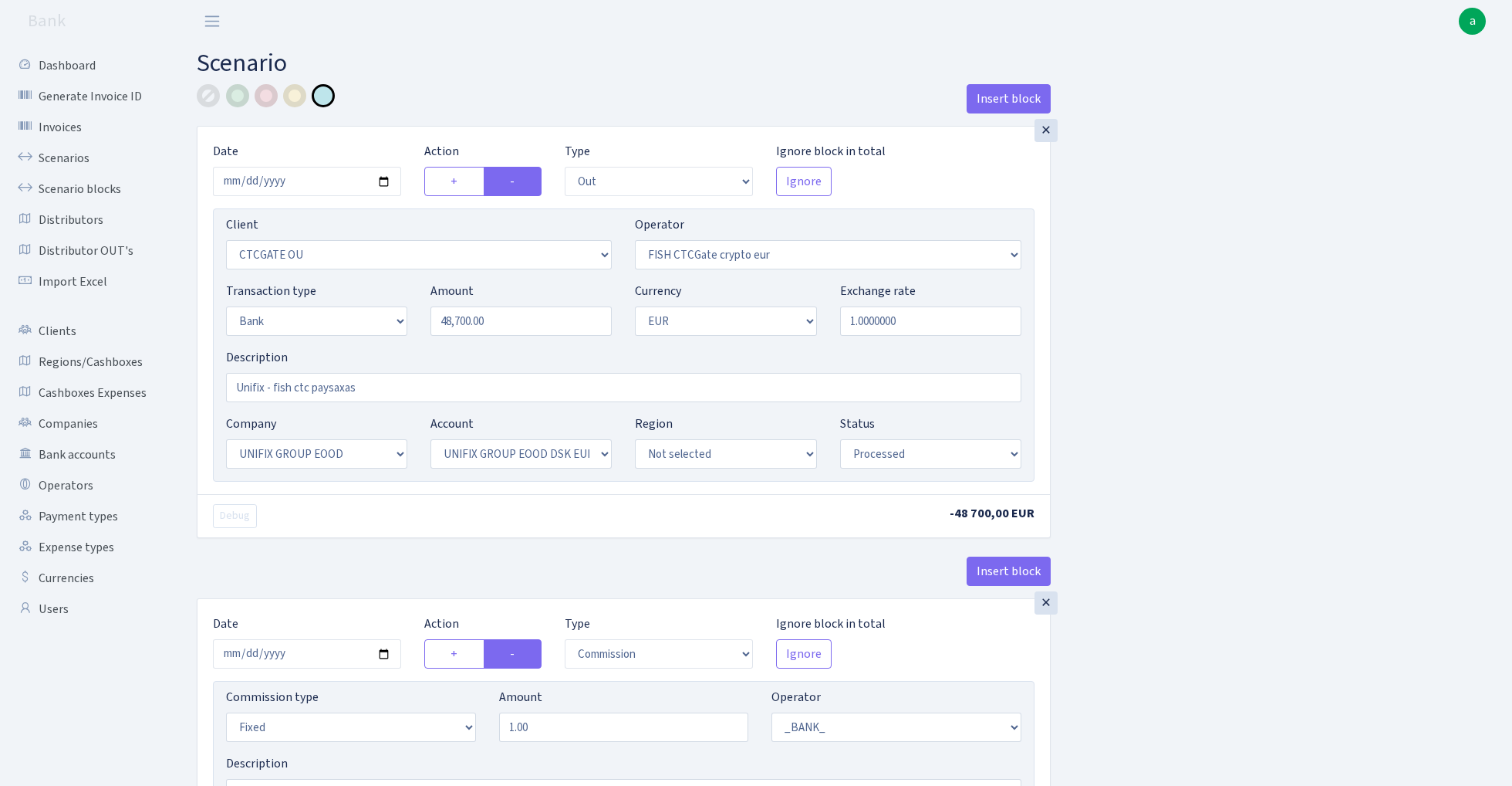
select select "72"
select select "processed"
click at [56, 159] on link "Scenarios" at bounding box center [85, 158] width 155 height 31
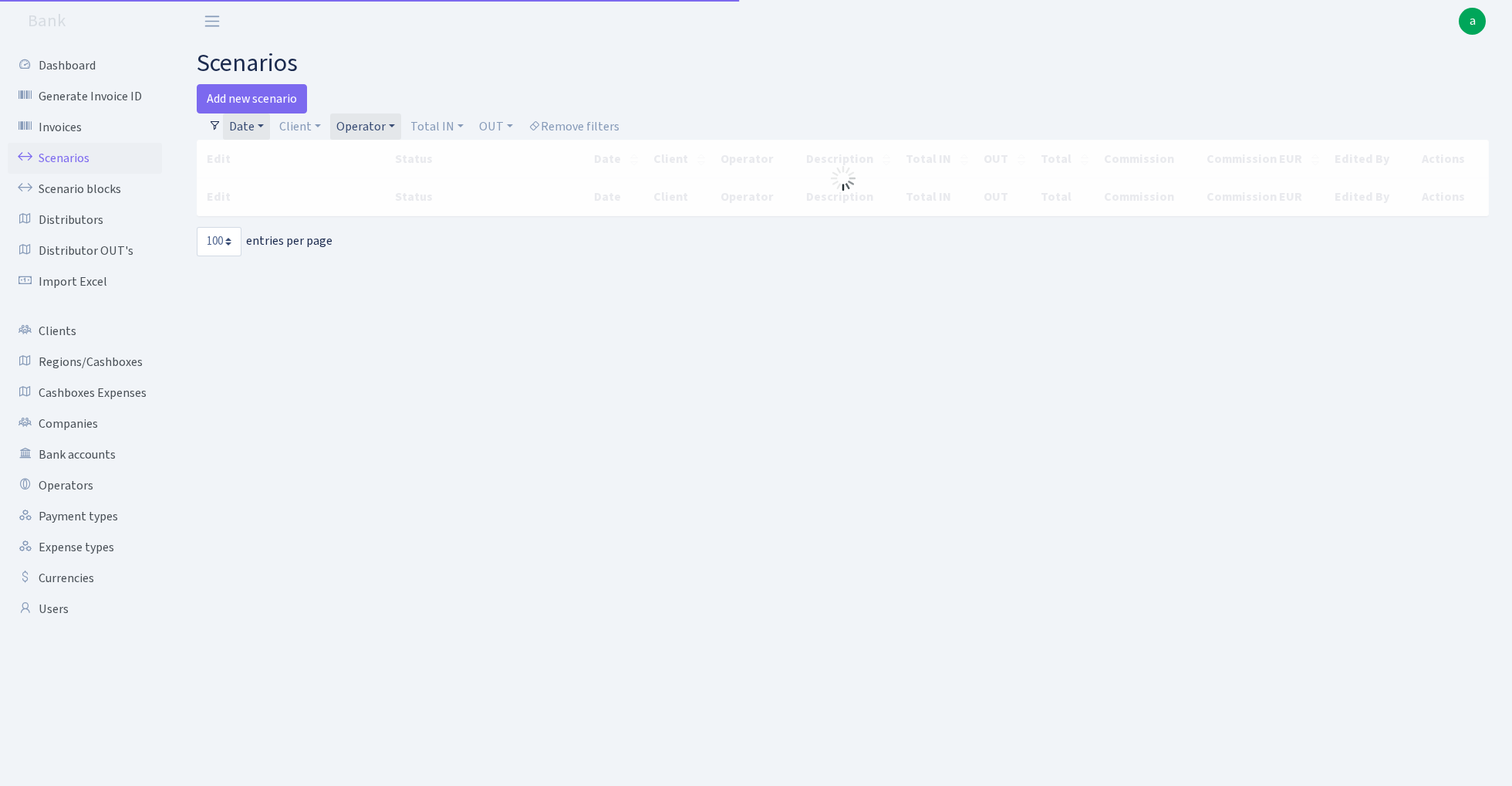
select select "100"
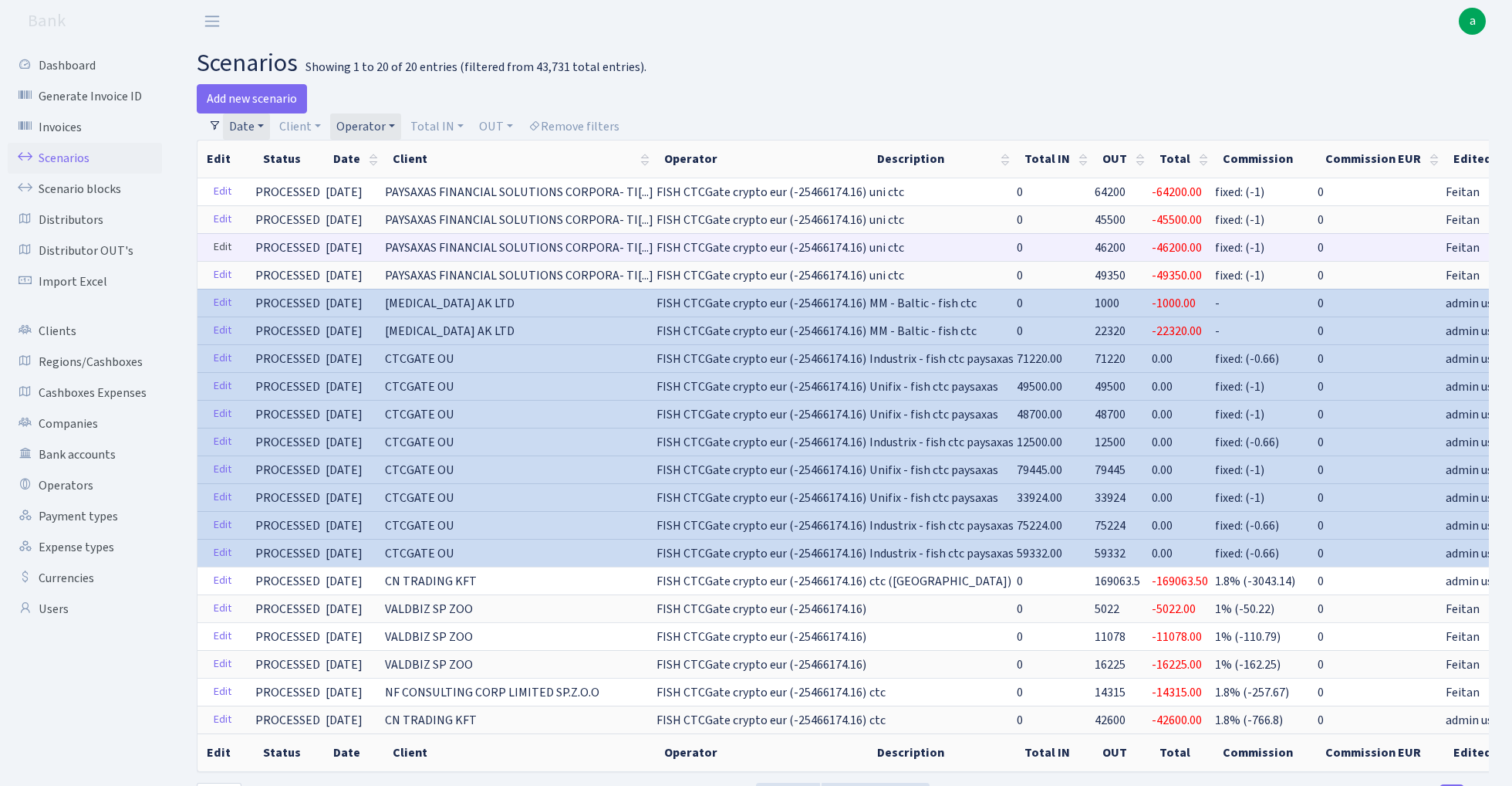
click at [220, 245] on link "Edit" at bounding box center [222, 247] width 32 height 24
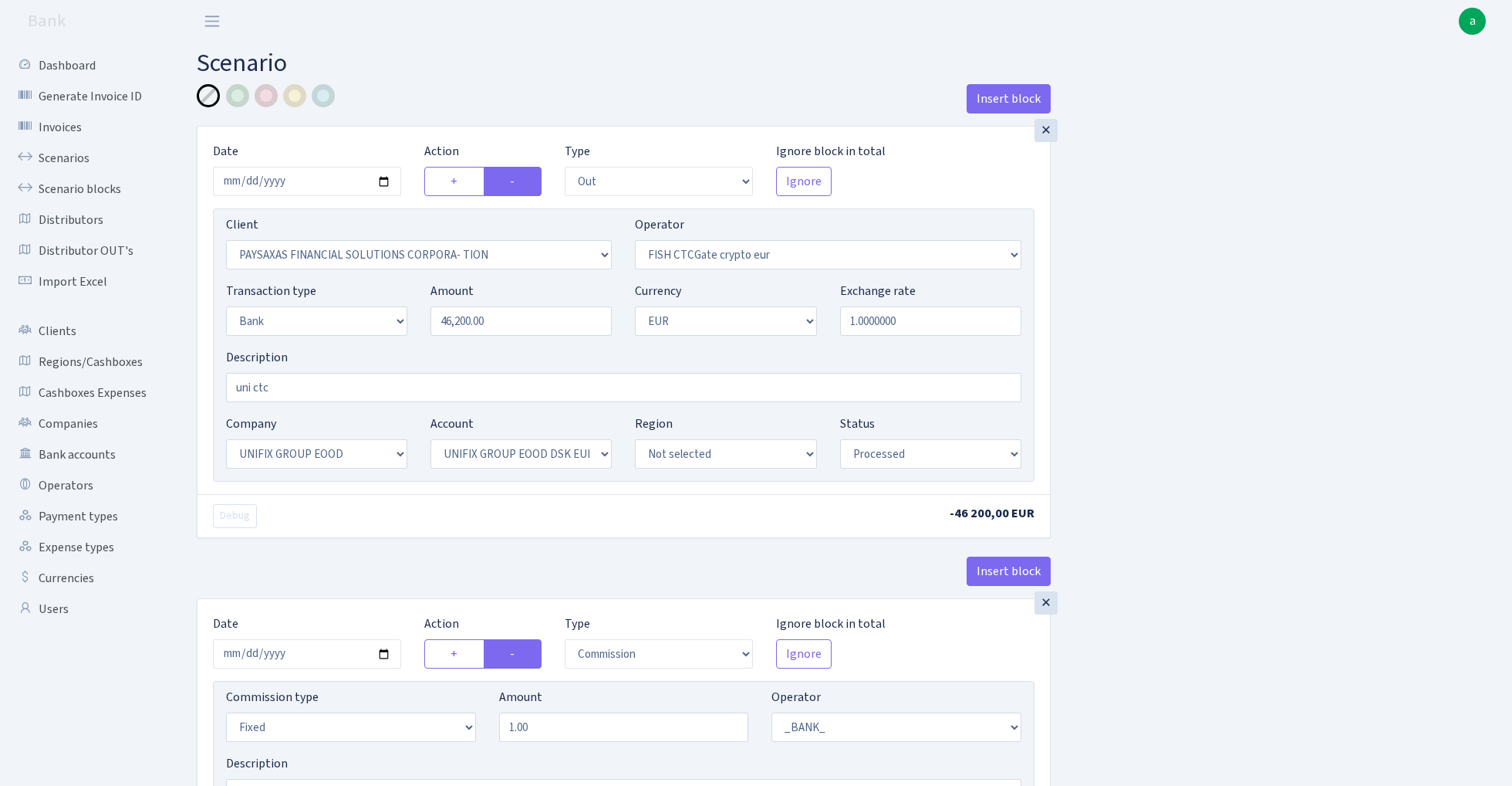
select select "out"
select select "2929"
select select "409"
select select "2"
select select "1"
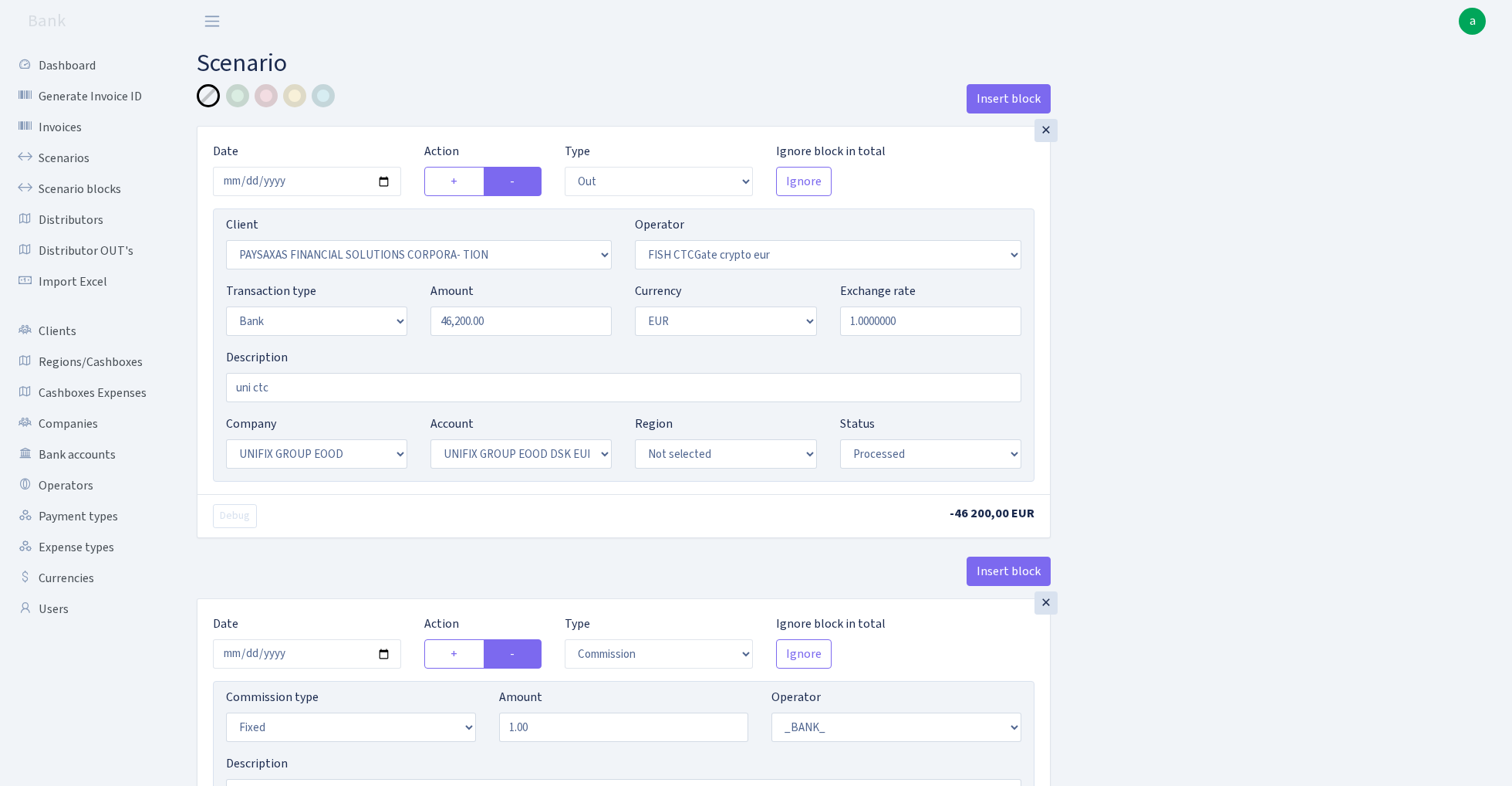
select select "13"
select select "31"
select select "processed"
select select "commission"
select select "fixed"
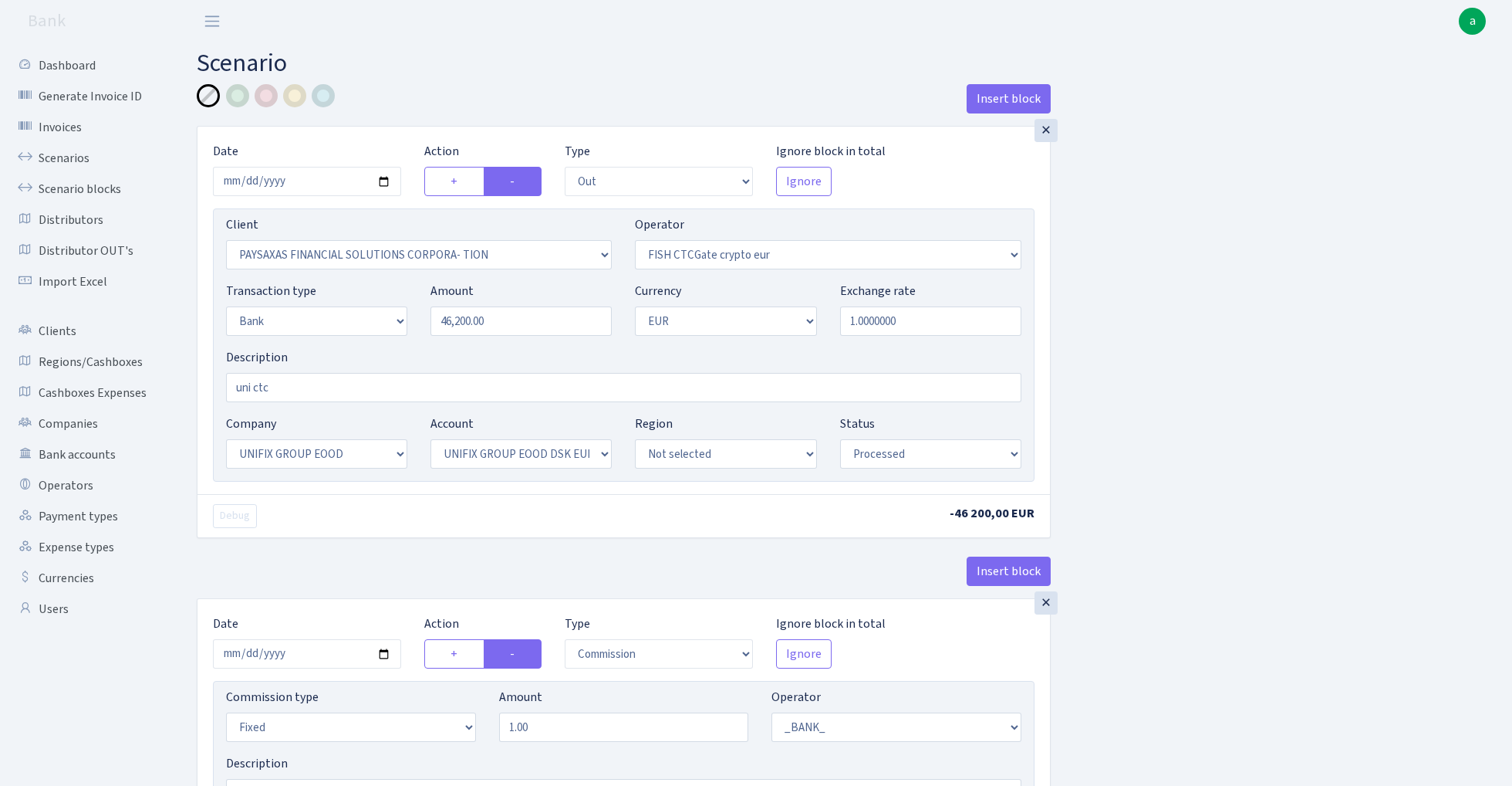
select select "1"
select select "13"
select select "31"
select select "processed"
select select "1685"
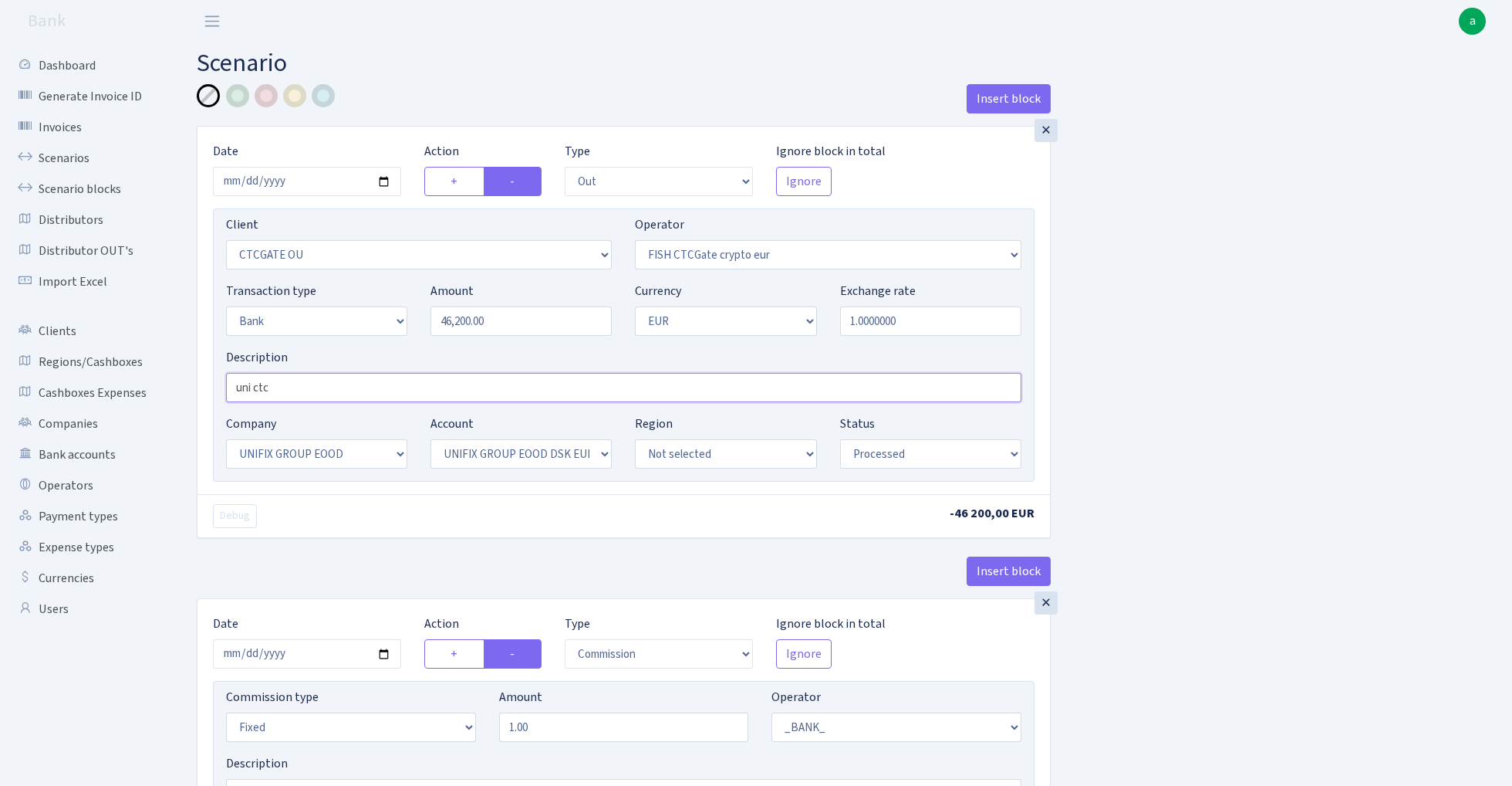
click at [293, 387] on input "uni ctc" at bounding box center [624, 387] width 795 height 30
paste input "Unifix - fish ctc paysaxas"
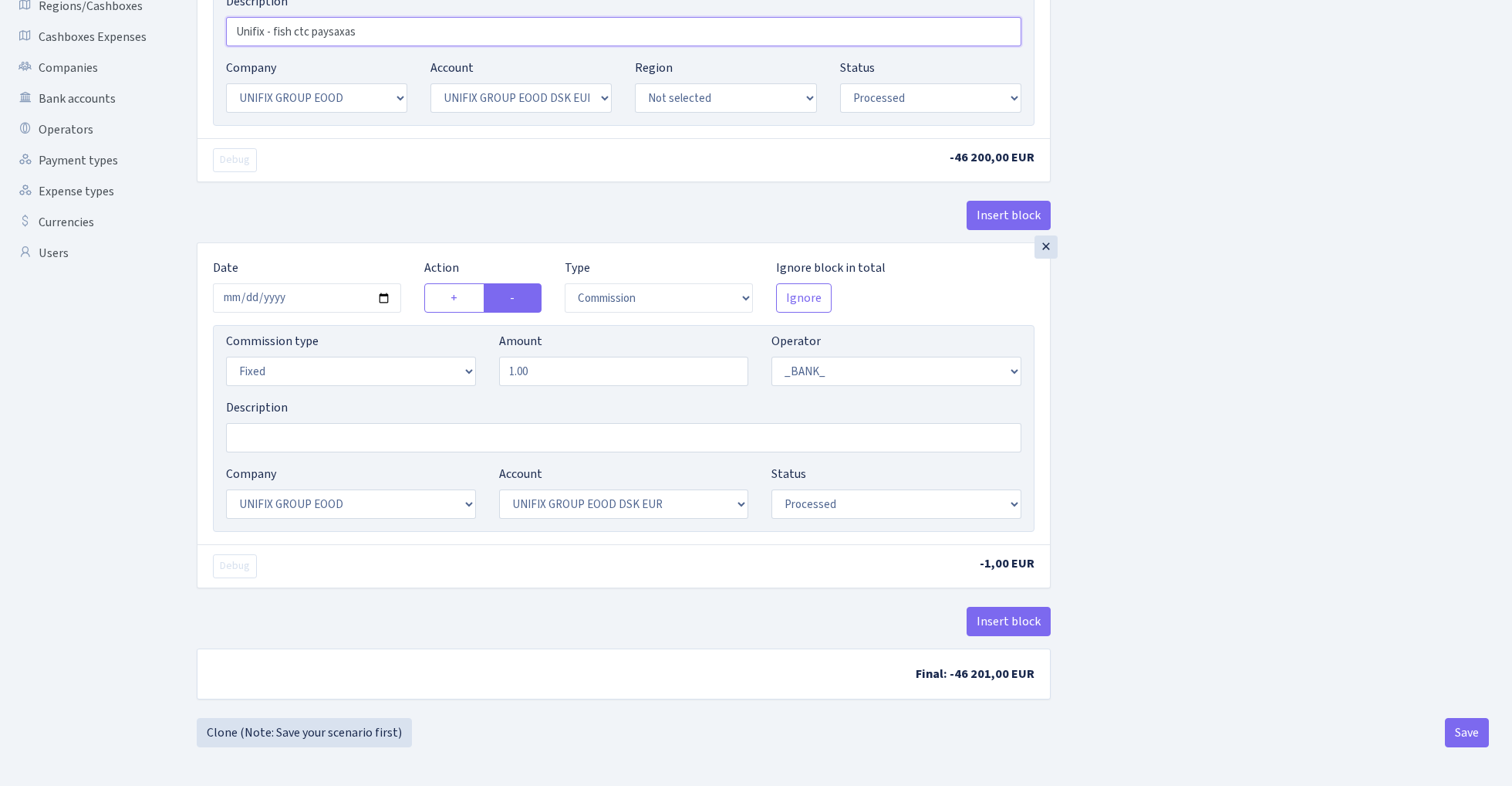
scroll to position [360, 0]
type input "Unifix - fish ctc paysaxas"
click at [1016, 622] on button "Insert block" at bounding box center [1008, 622] width 84 height 30
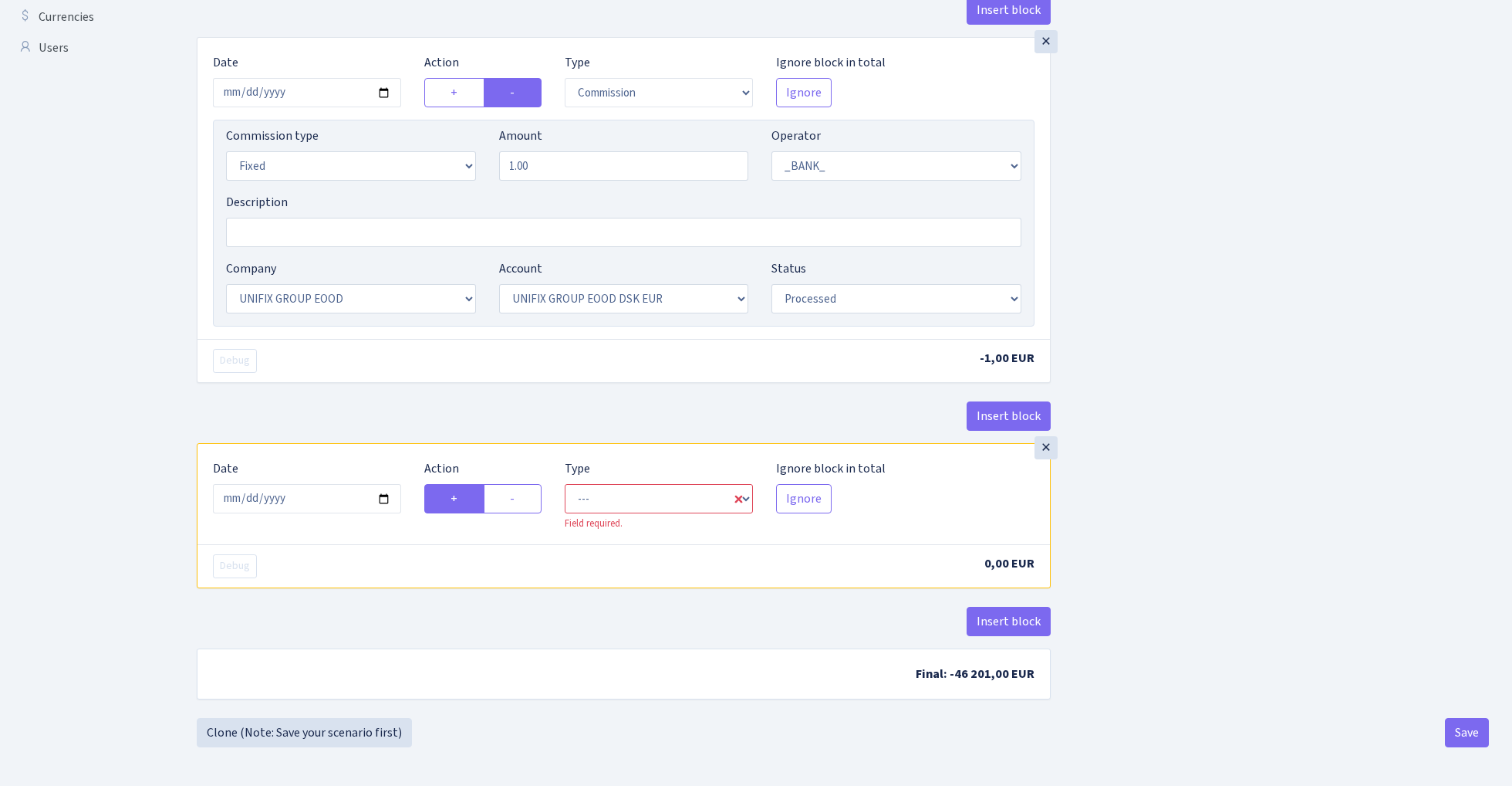
scroll to position [565, 0]
click at [316, 507] on input "2025-09-03" at bounding box center [306, 498] width 188 height 30
type input "[DATE]"
click at [371, 439] on div "Insert block" at bounding box center [623, 422] width 853 height 41
select select "in"
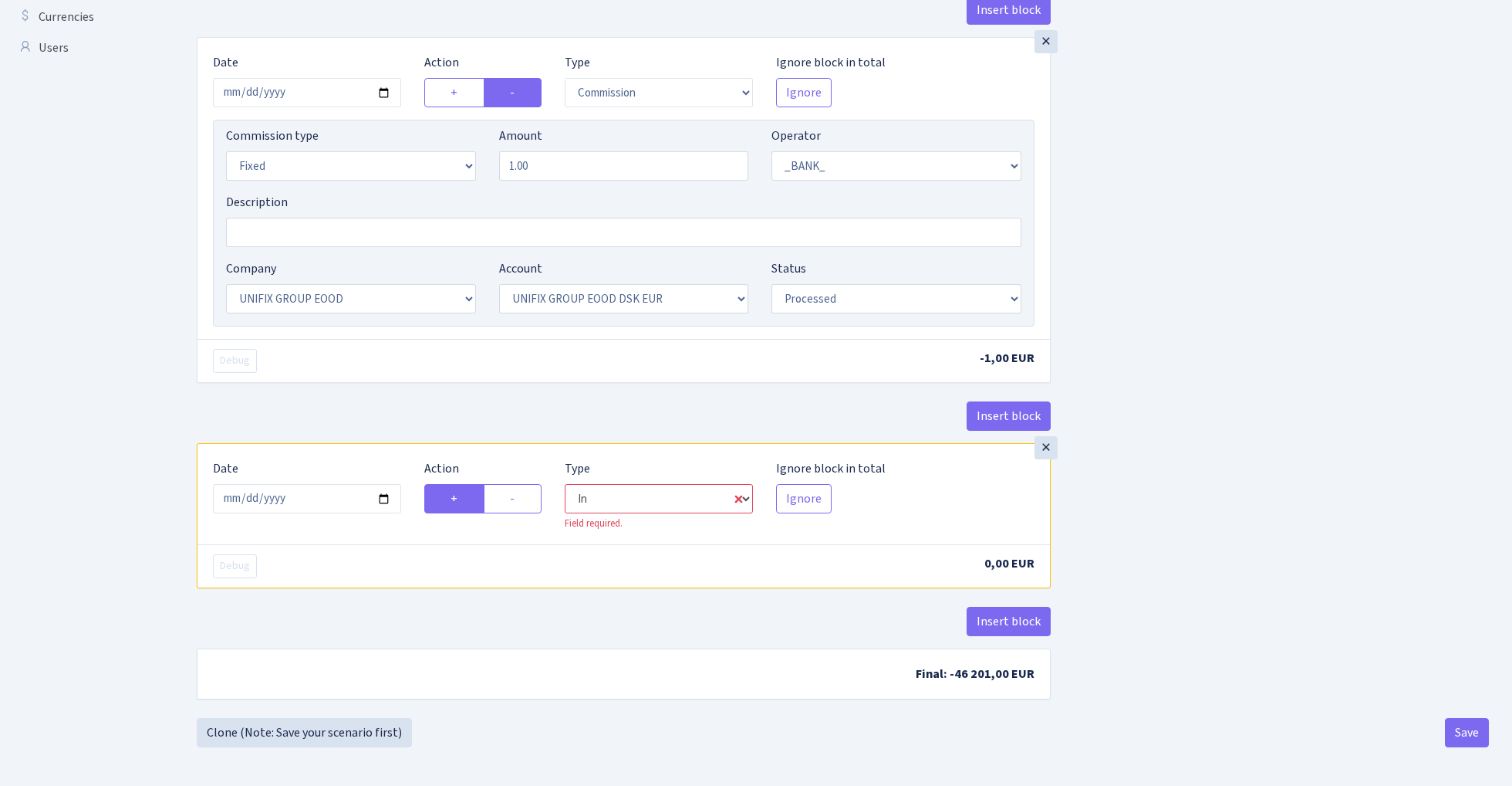
select select "1"
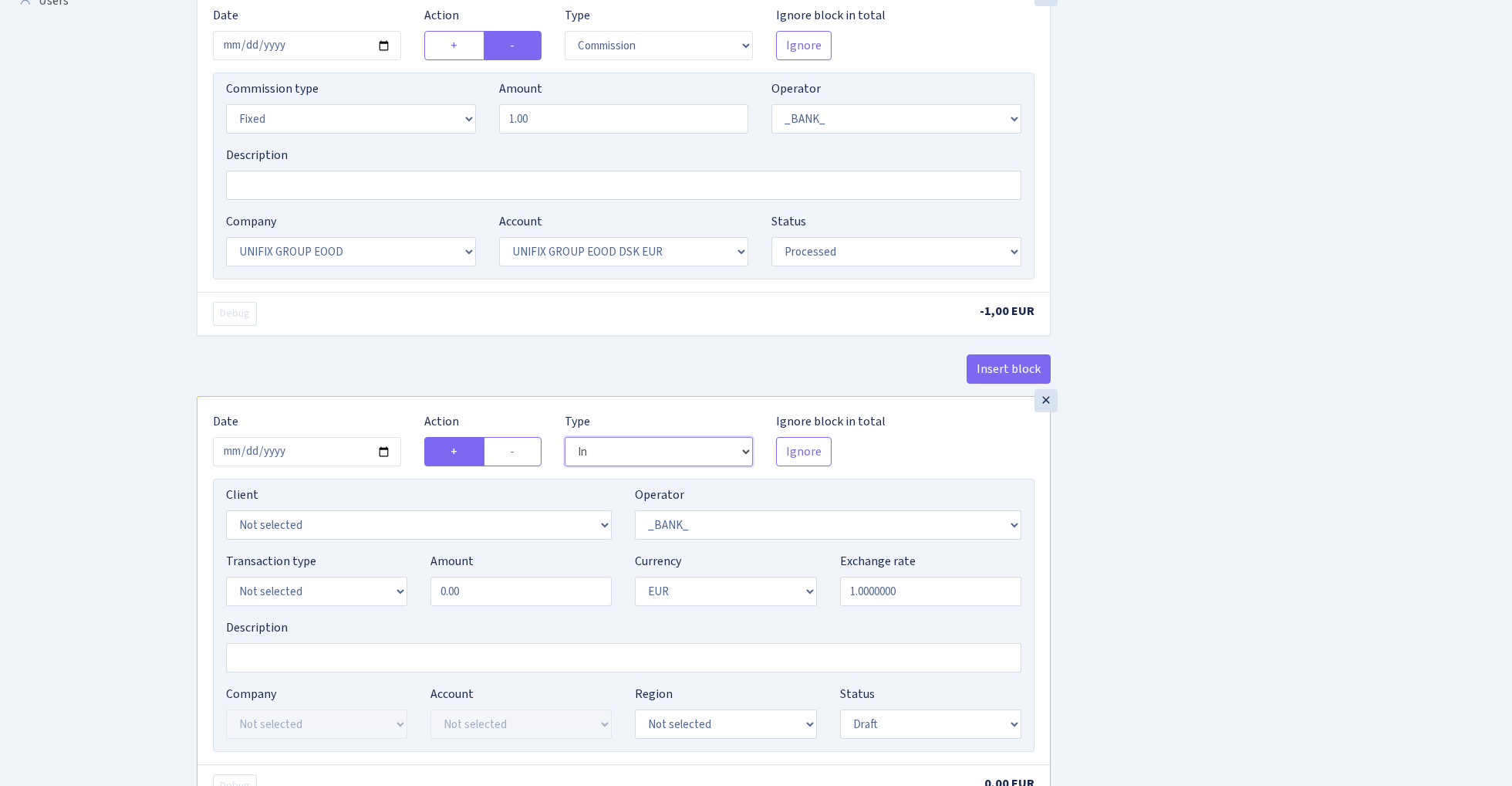
scroll to position [623, 0]
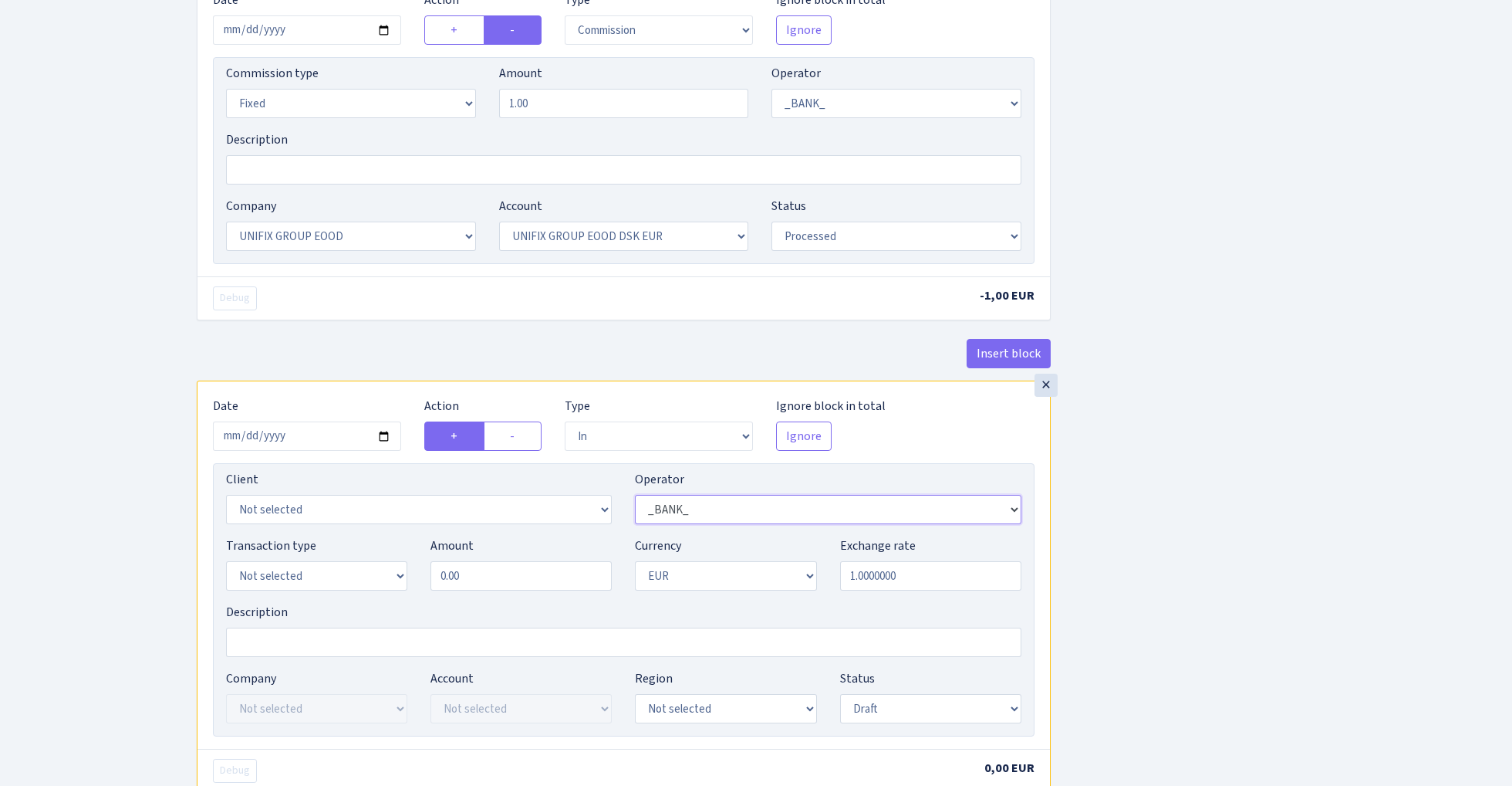
select select "409"
select select "3230"
select select "2"
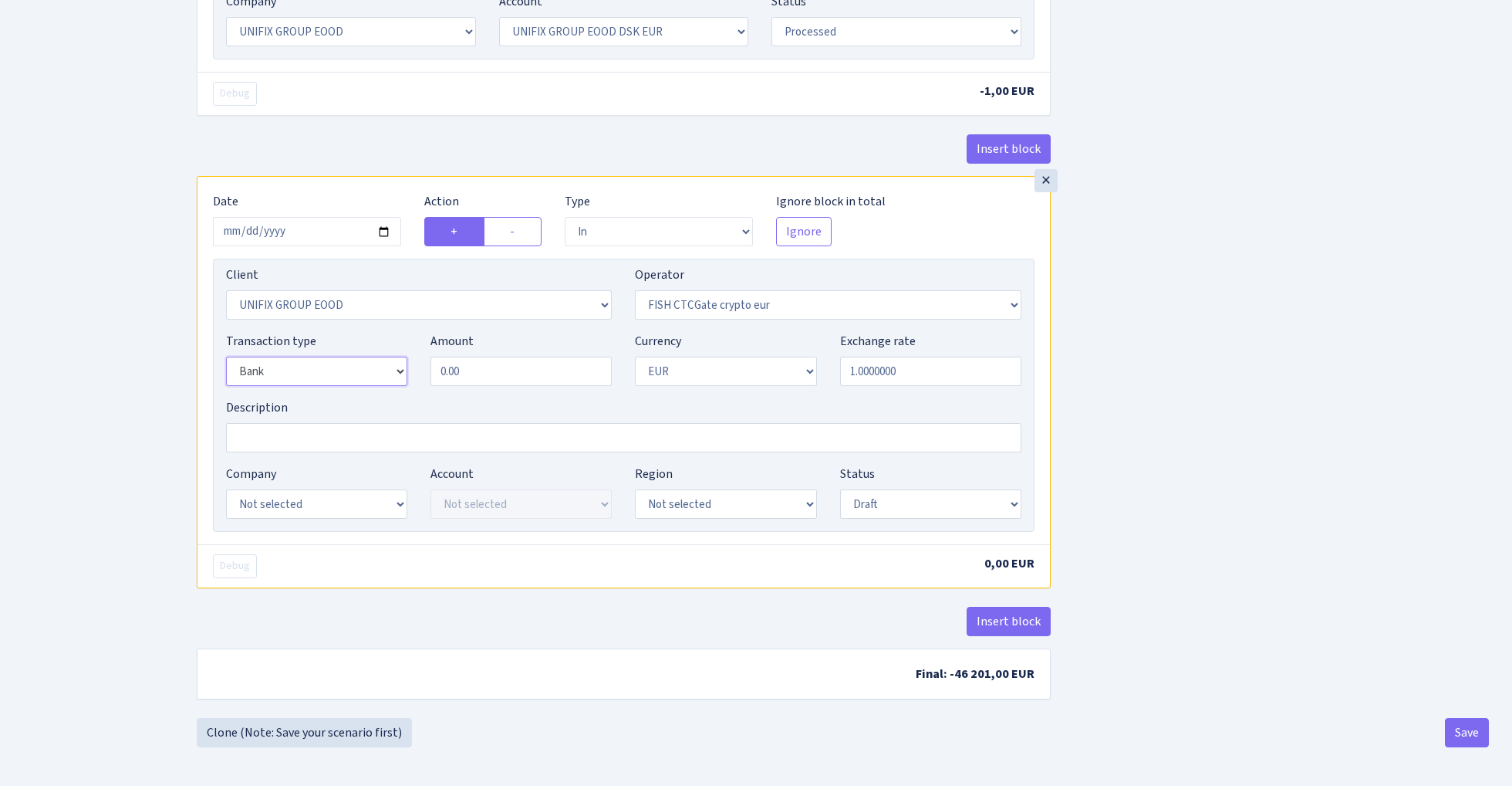
scroll to position [834, 0]
click at [497, 371] on input "0.00" at bounding box center [521, 371] width 181 height 30
type input "46,200.00"
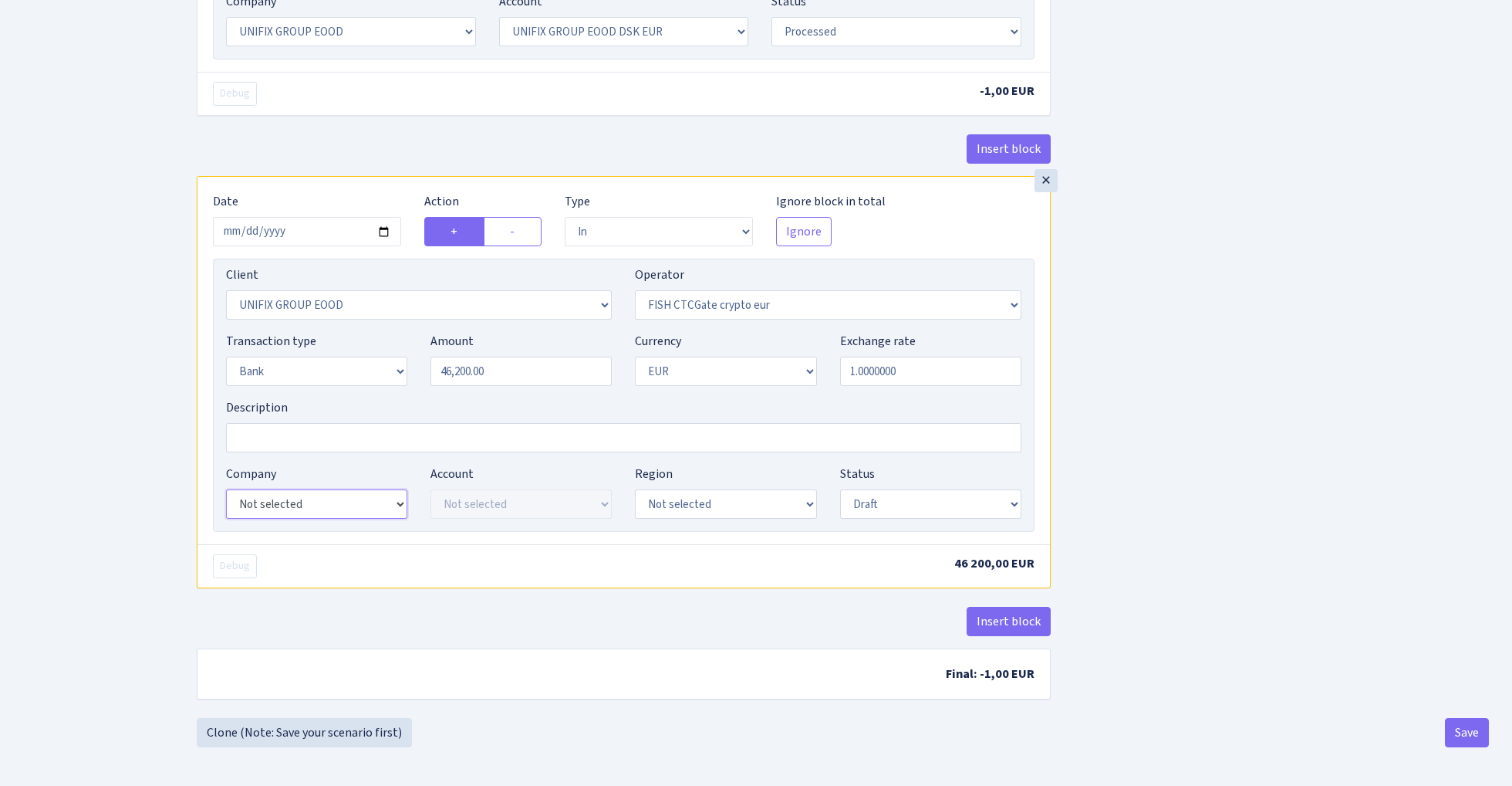
select select "24"
select select "72"
select select "processed"
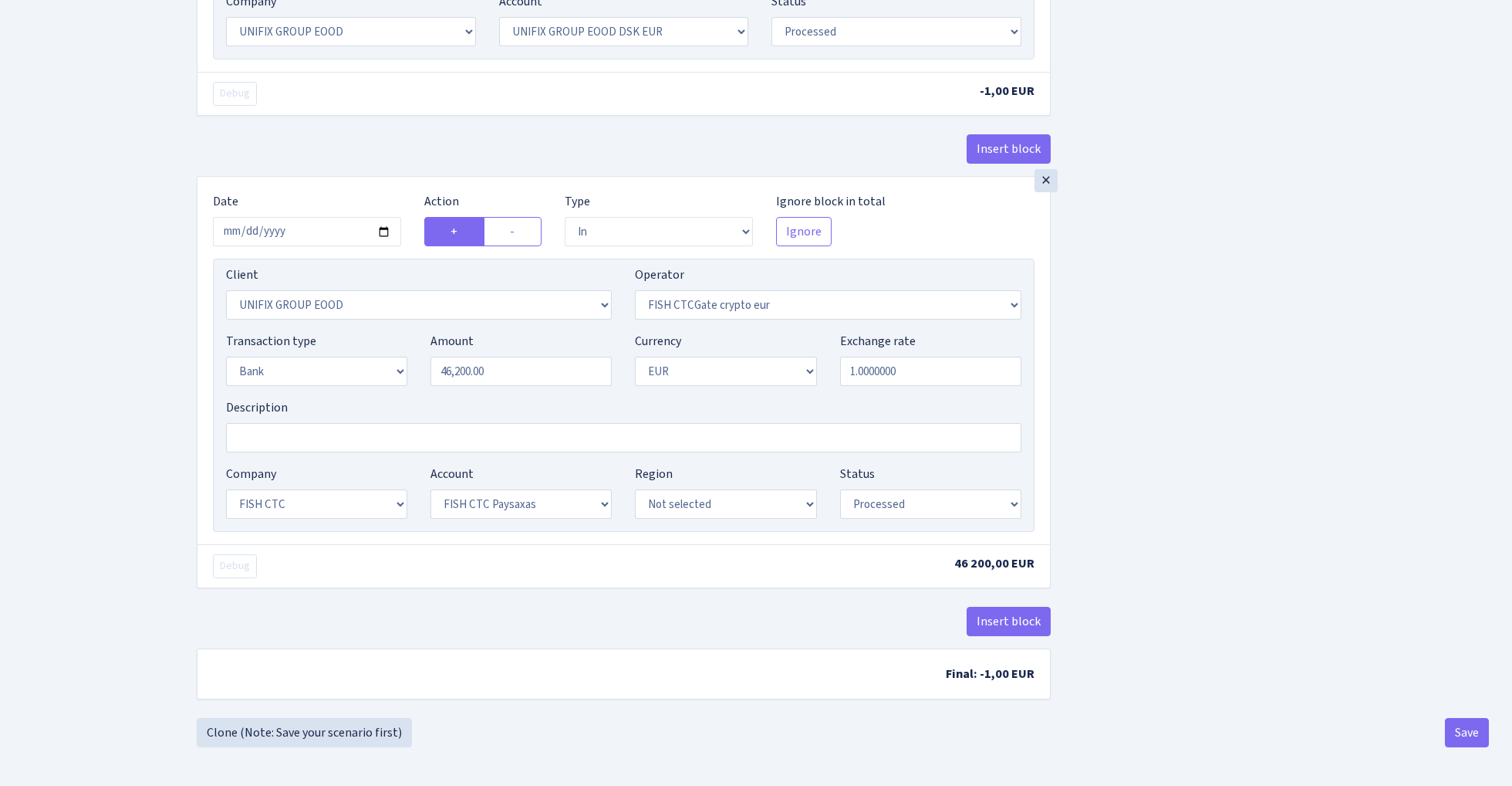
scroll to position [834, 0]
click at [1470, 732] on button "Save" at bounding box center [1466, 733] width 44 height 30
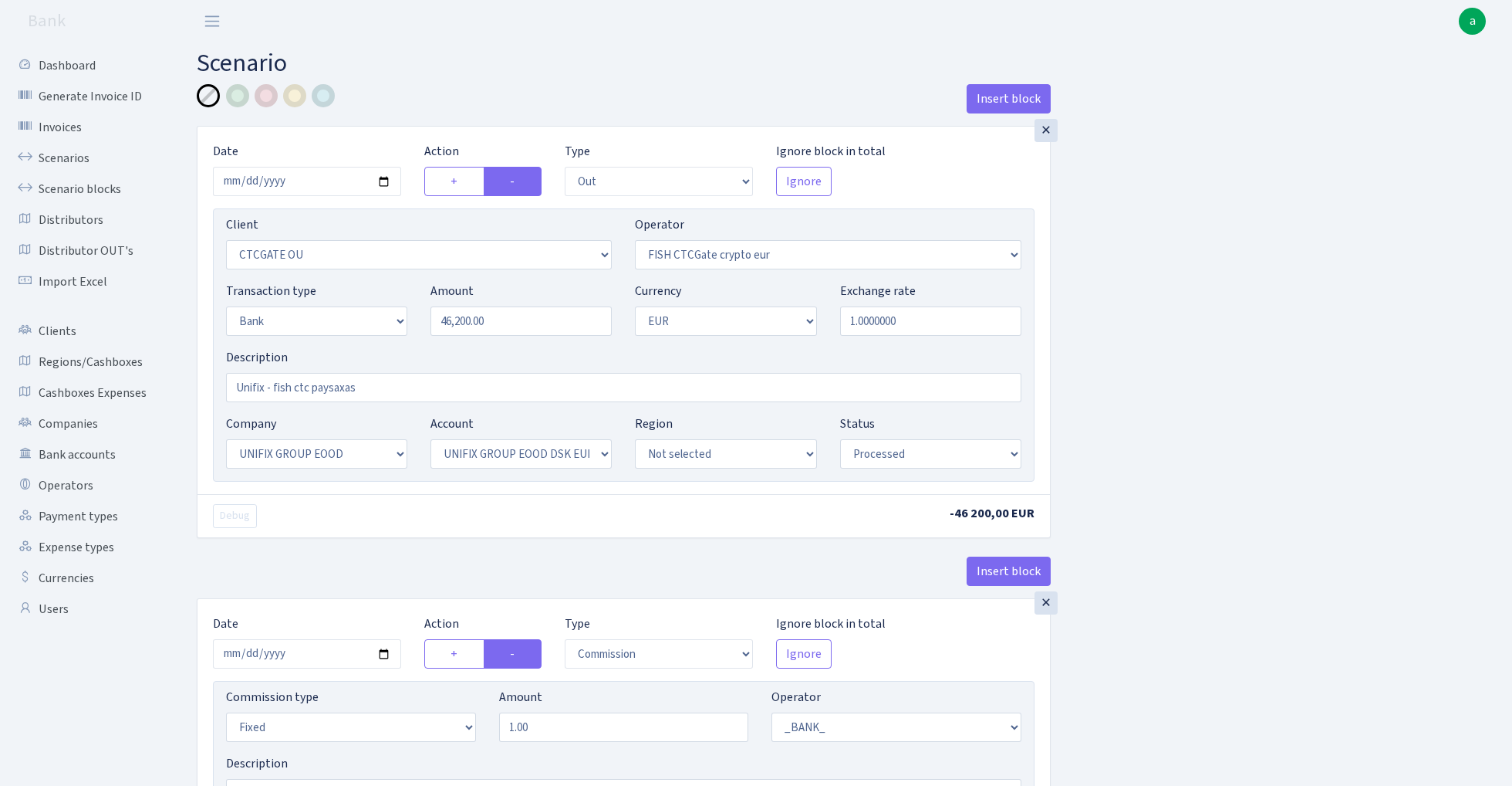
select select "out"
select select "1685"
select select "409"
select select "2"
select select "1"
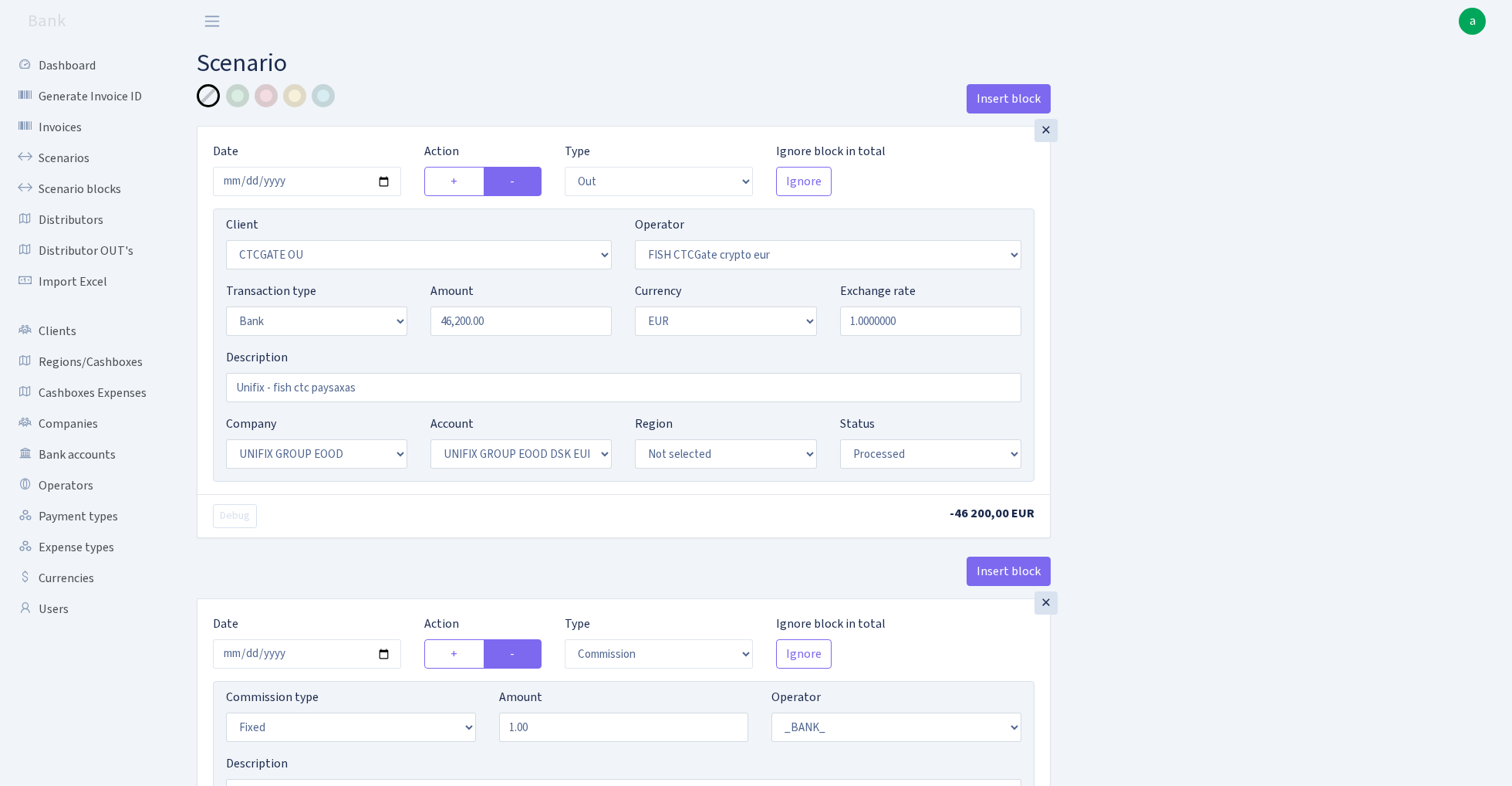
select select "13"
select select "31"
select select "processed"
select select "commission"
select select "fixed"
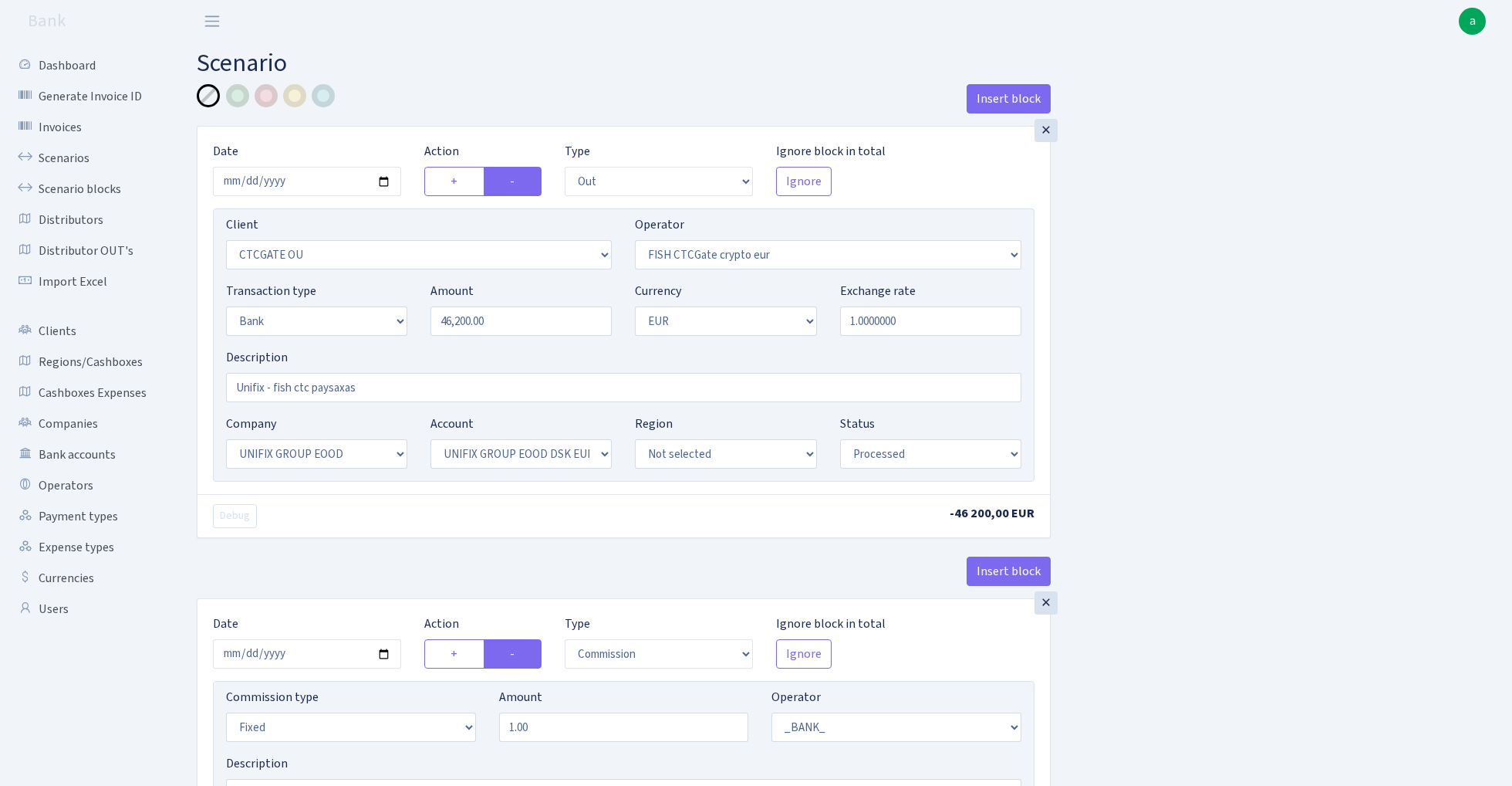
select select "1"
select select "13"
select select "31"
select select "processed"
select select "in"
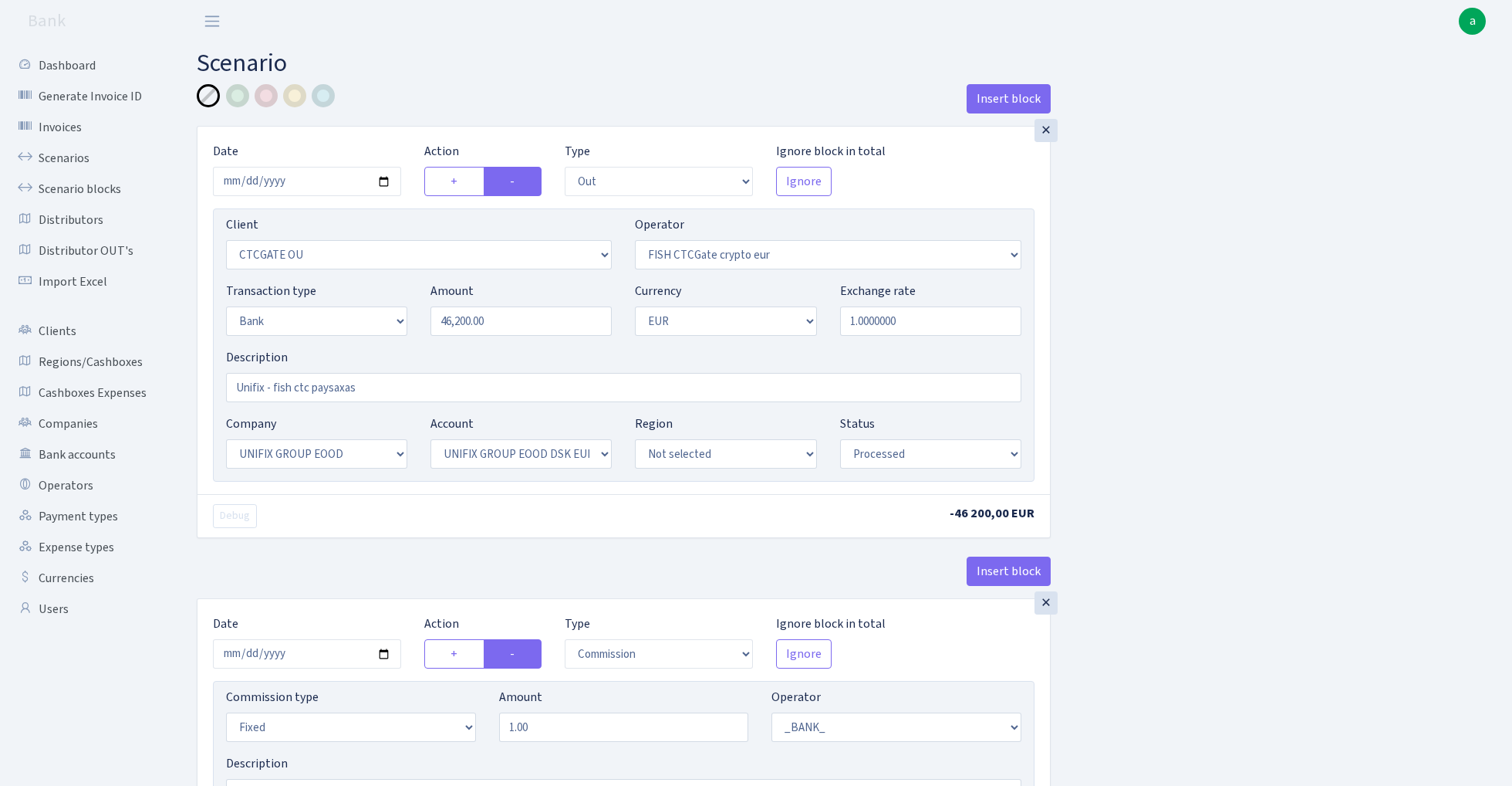
select select "3230"
select select "409"
select select "2"
select select "1"
select select "24"
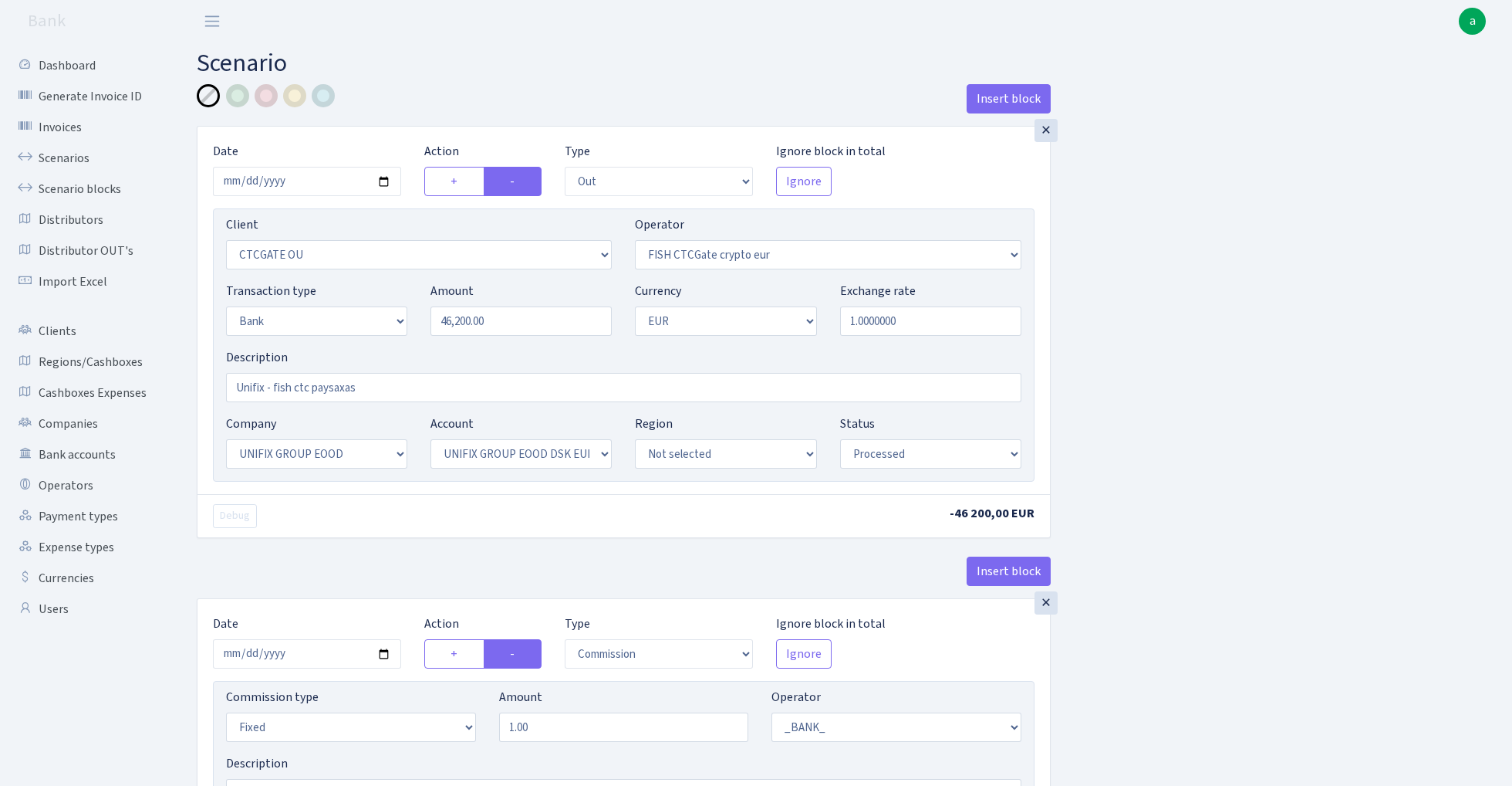
select select "72"
select select "processed"
click at [329, 94] on div at bounding box center [324, 96] width 24 height 24
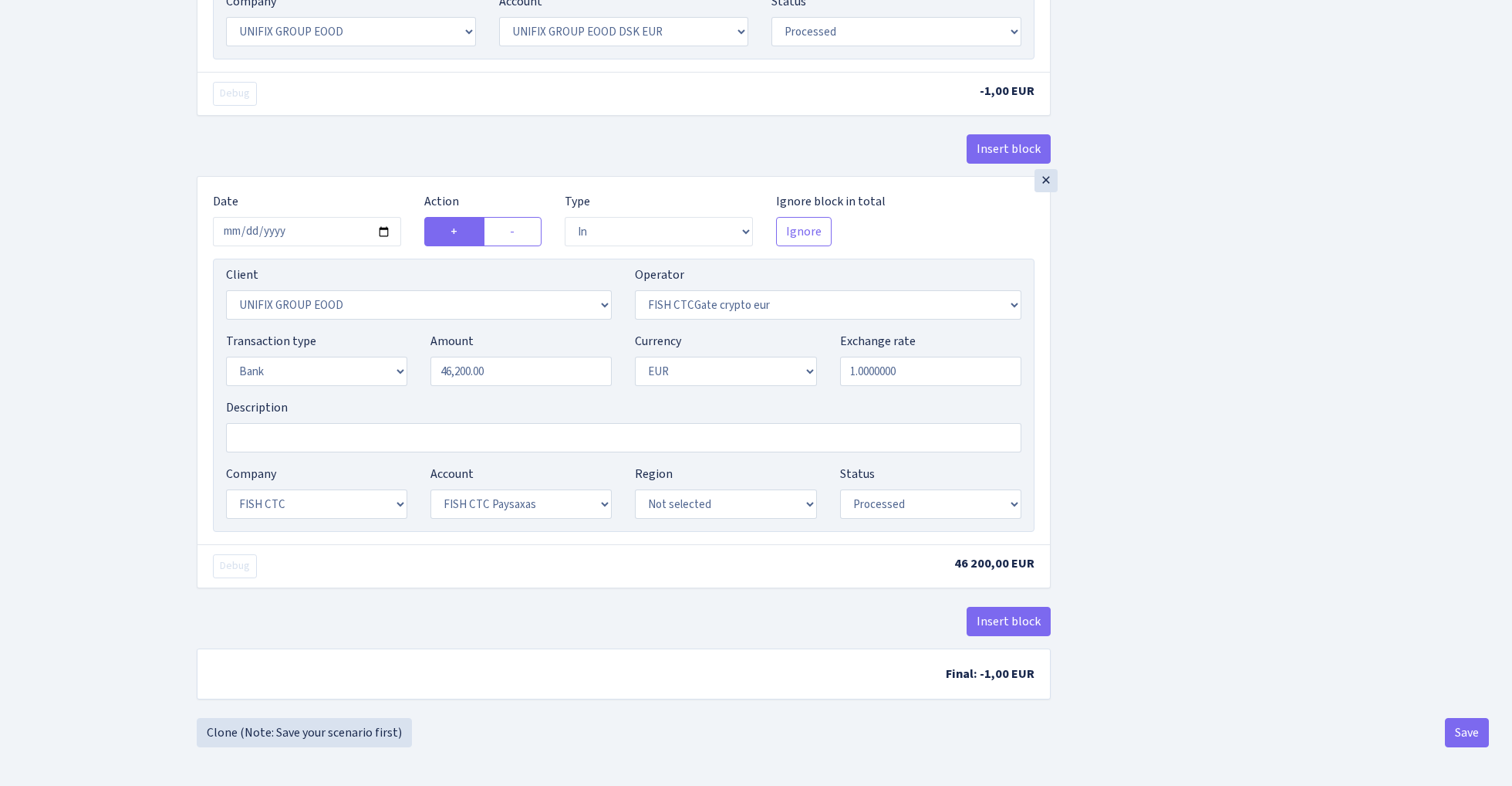
scroll to position [834, 0]
click at [1472, 726] on button "Save" at bounding box center [1466, 733] width 44 height 30
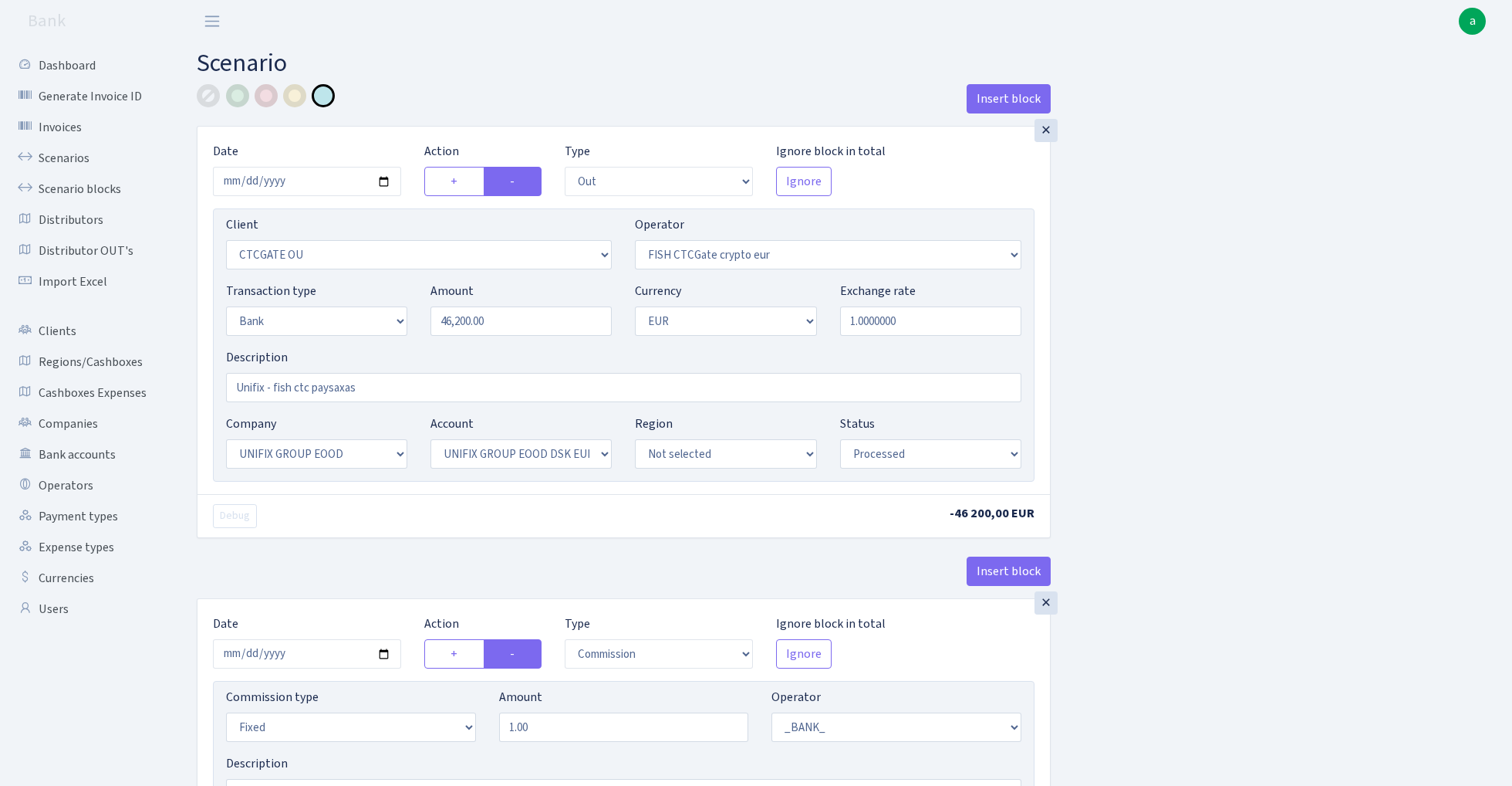
select select "out"
select select "1685"
select select "409"
select select "2"
select select "1"
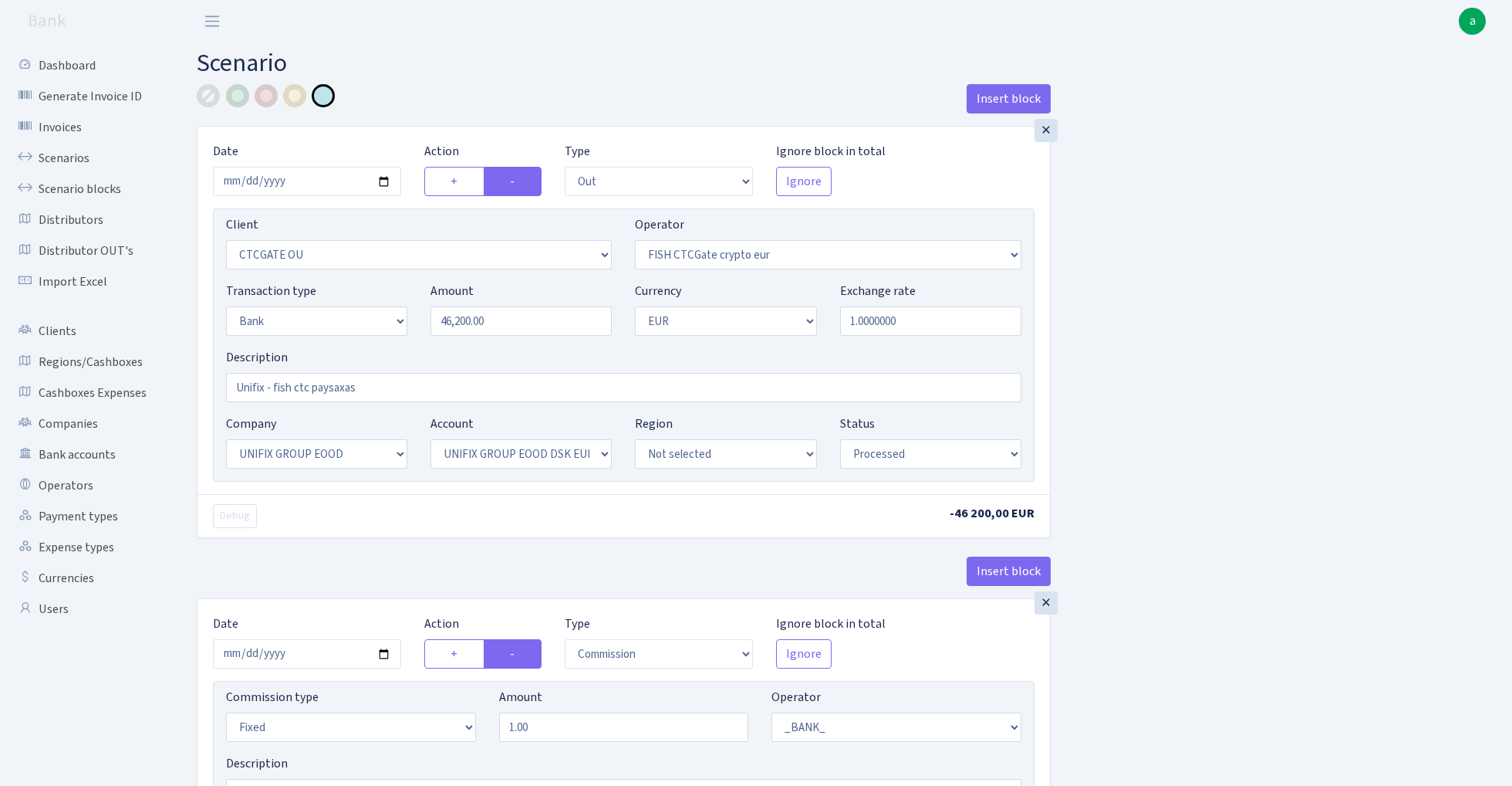
select select "13"
select select "31"
select select "processed"
select select "commission"
select select "fixed"
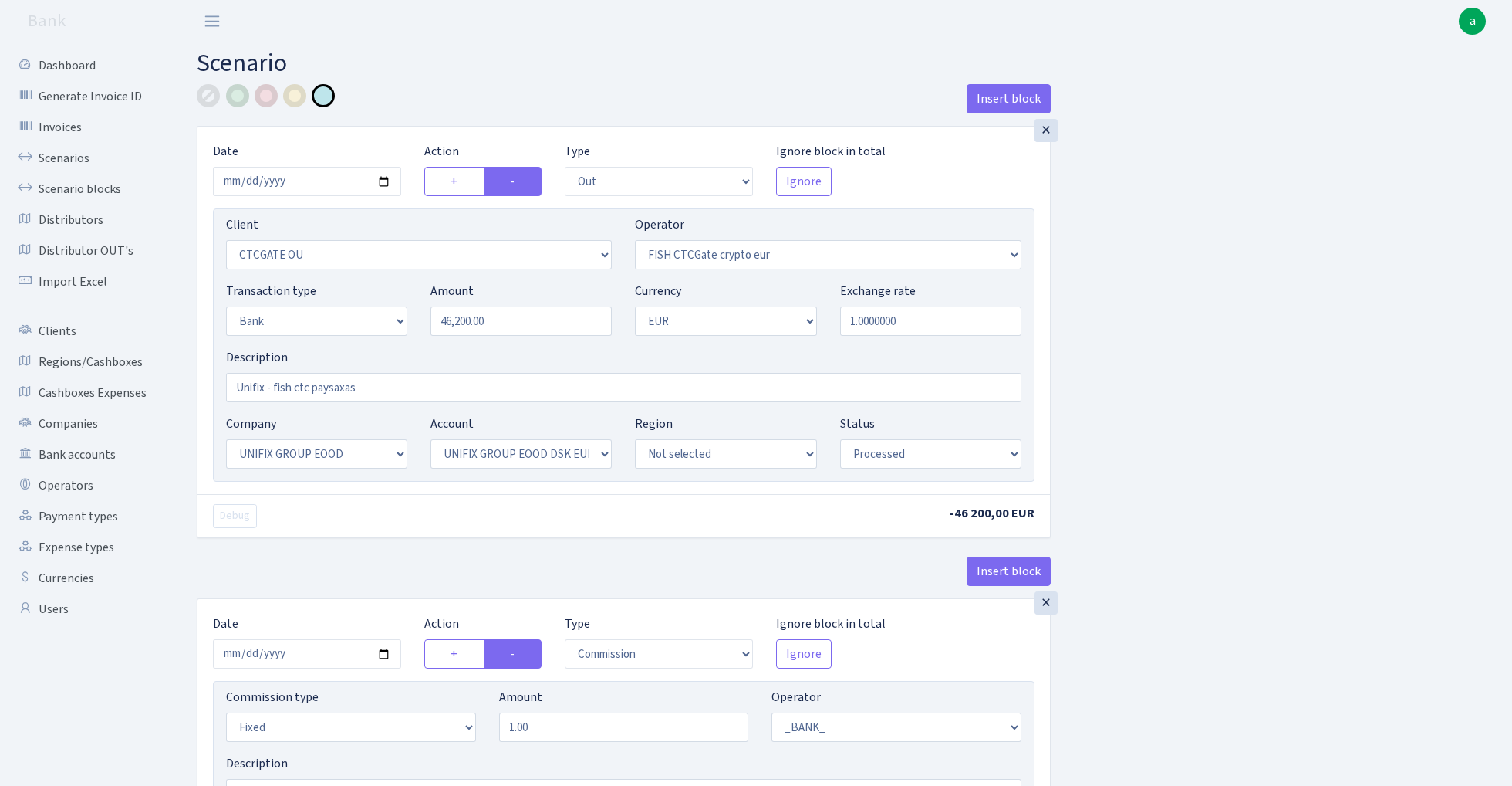
select select "1"
select select "13"
select select "31"
select select "processed"
select select "in"
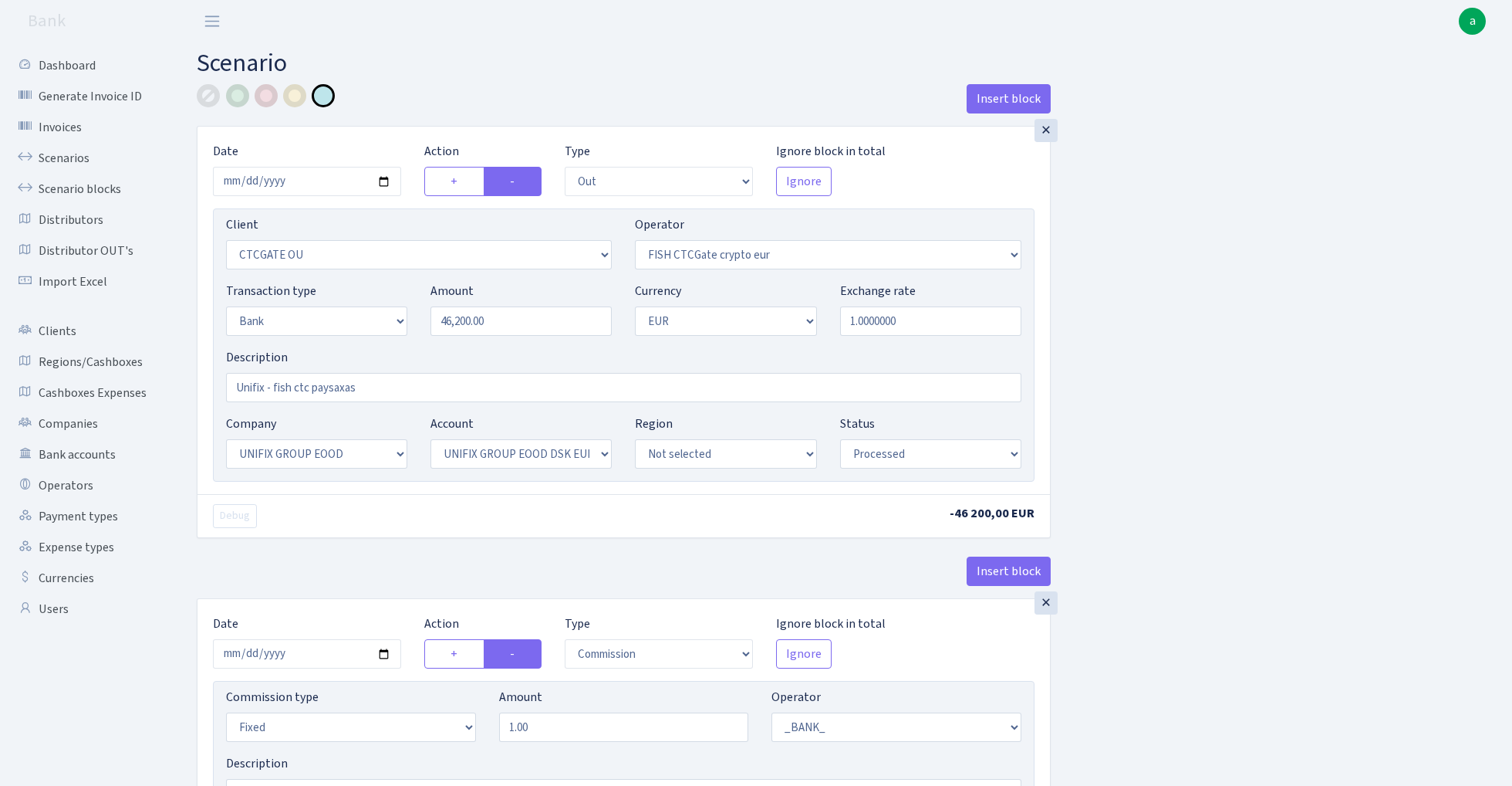
select select "3230"
select select "409"
select select "2"
select select "1"
select select "24"
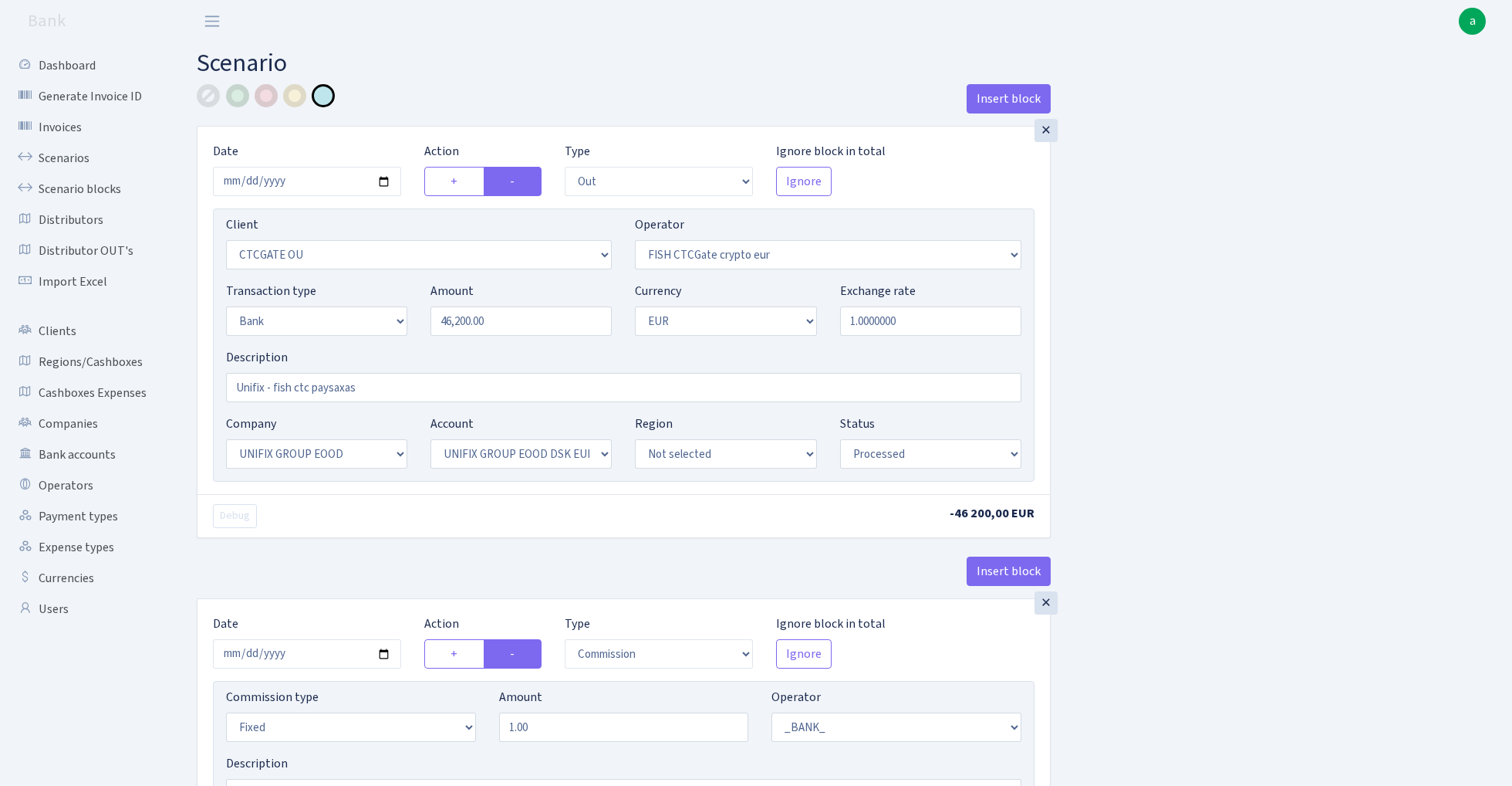
select select "72"
select select "processed"
click at [57, 158] on link "Scenarios" at bounding box center [85, 158] width 155 height 31
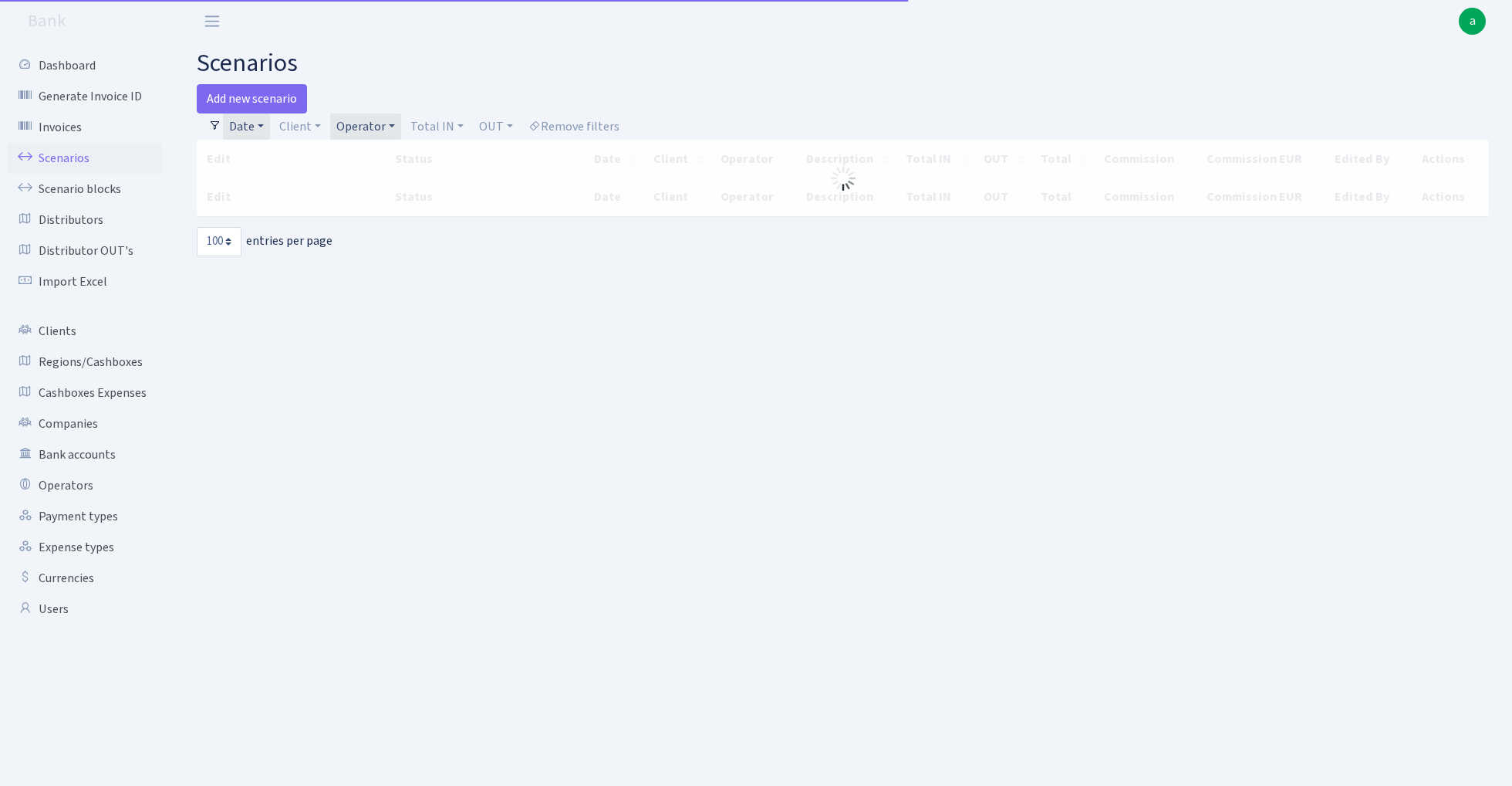
select select "100"
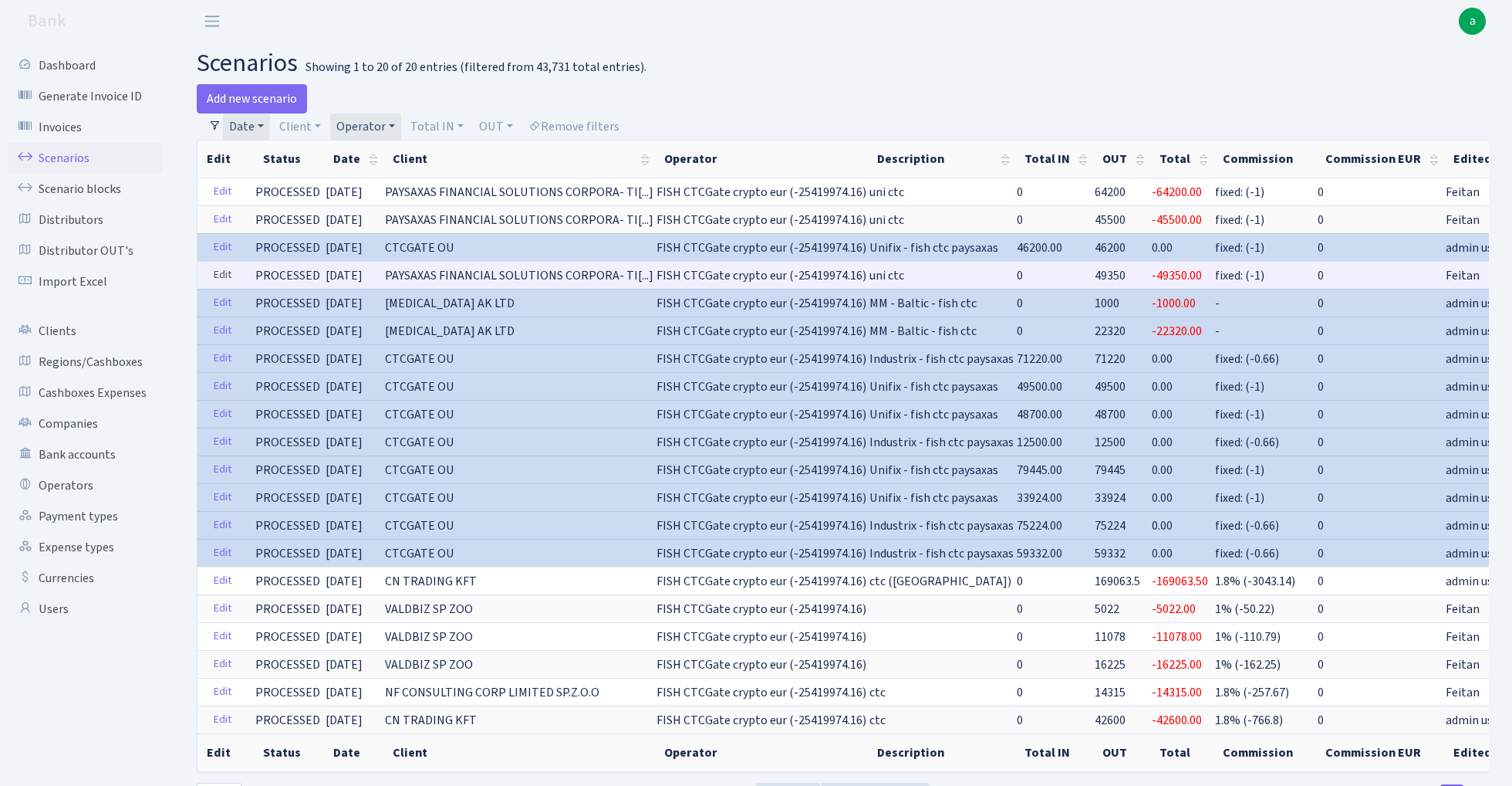
click at [218, 272] on link "Edit" at bounding box center [222, 275] width 32 height 24
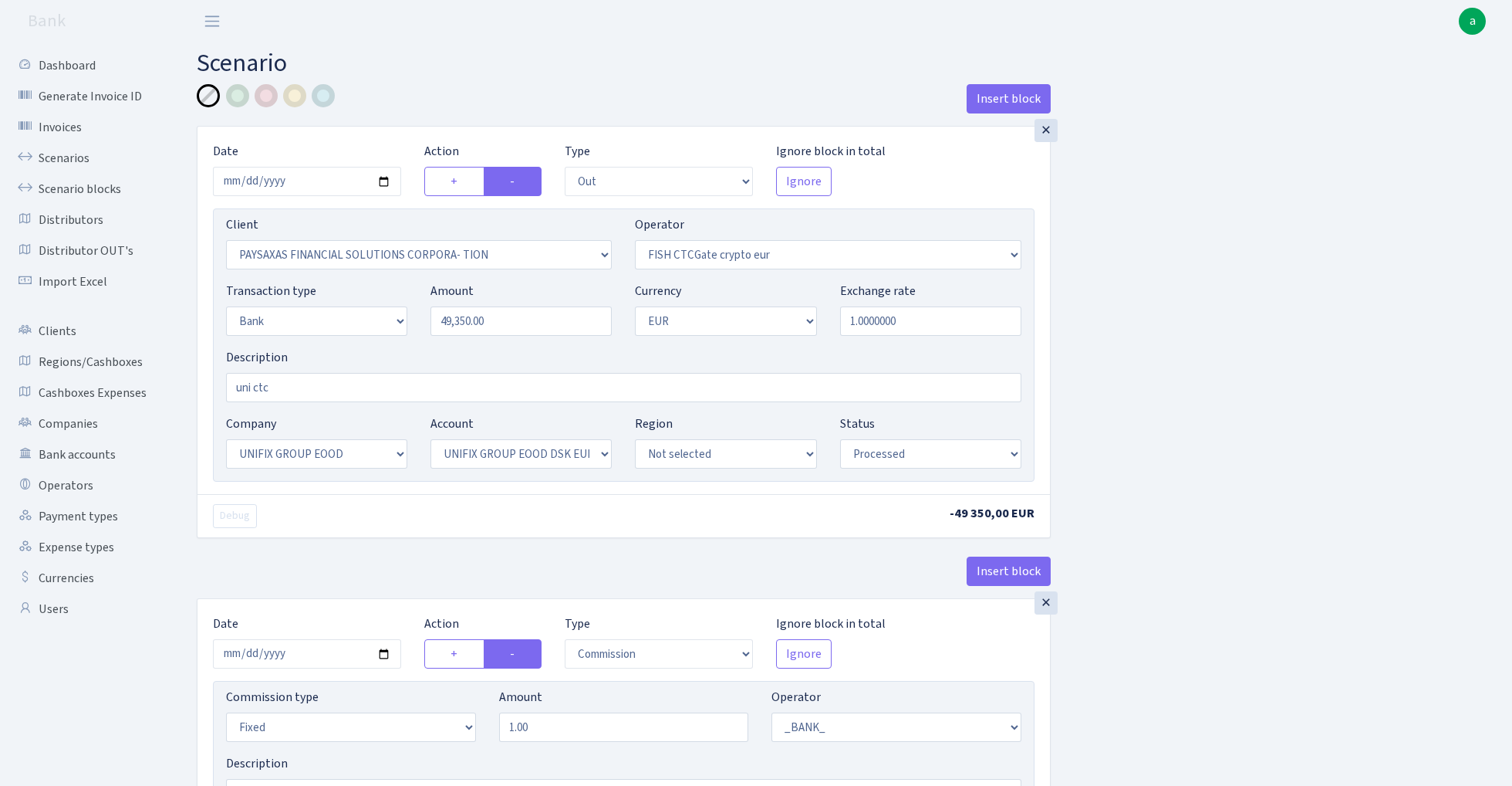
select select "out"
select select "2929"
select select "409"
select select "2"
select select "1"
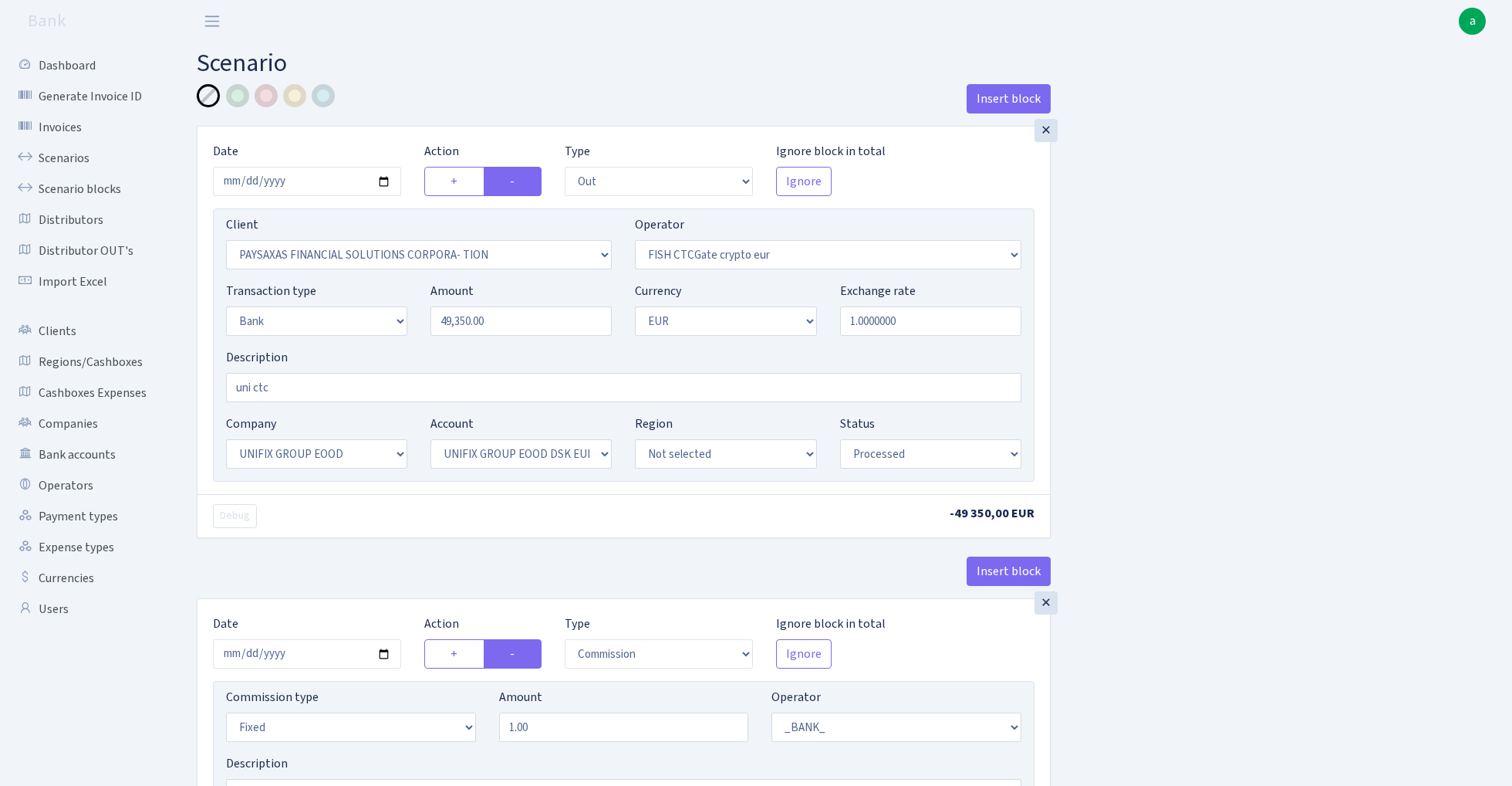
select select "13"
select select "31"
select select "processed"
select select "commission"
select select "fixed"
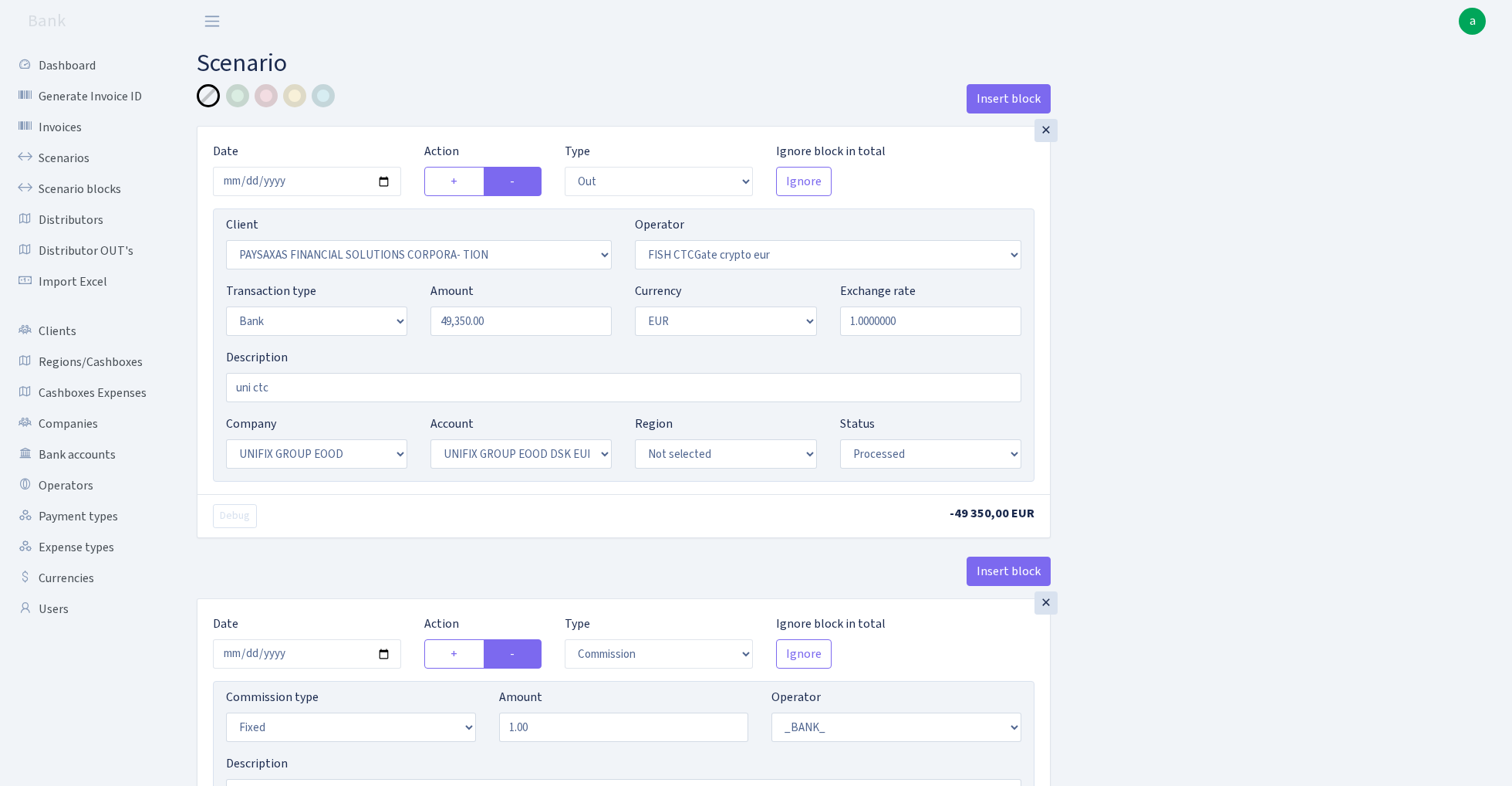
select select "1"
select select "13"
select select "31"
select select "processed"
click at [371, 389] on input "uni ctc" at bounding box center [624, 387] width 795 height 30
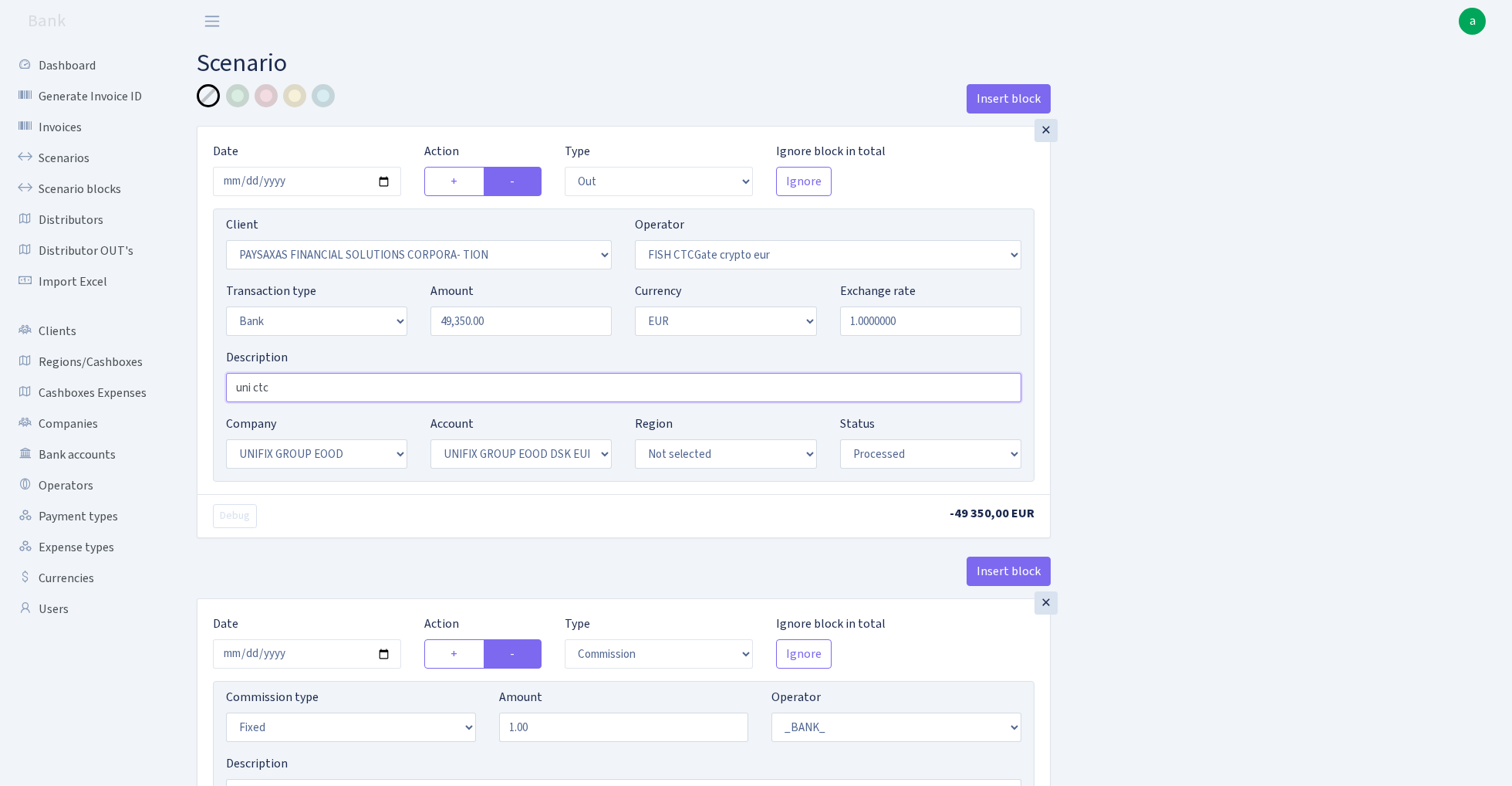
click at [371, 389] on input "uni ctc" at bounding box center [624, 387] width 795 height 30
paste input "Unifix - fish ctc paysaxas"
type input "Unifix - fish ctc paysaxas"
click at [325, 98] on div at bounding box center [324, 96] width 24 height 24
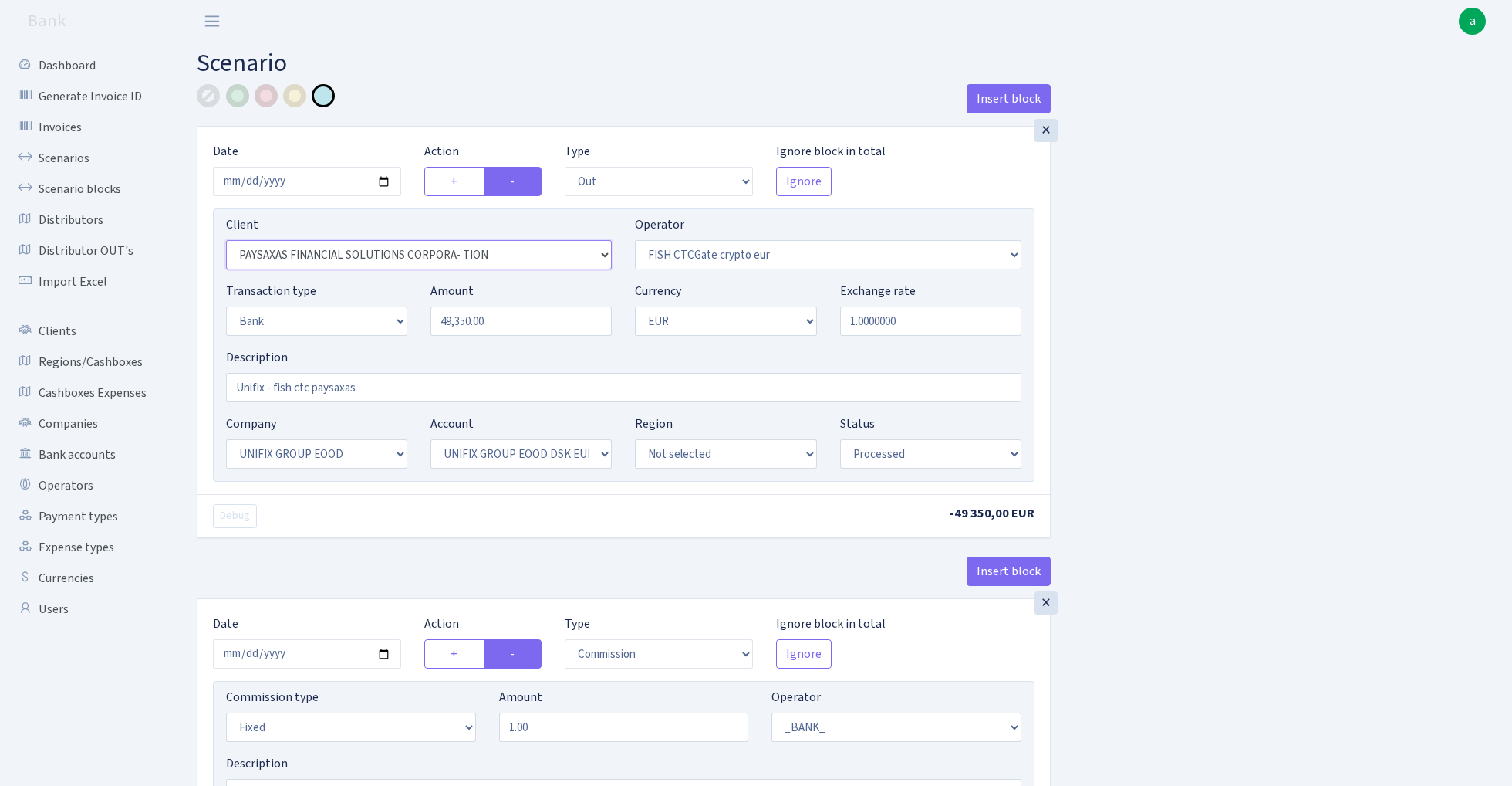
select select "1685"
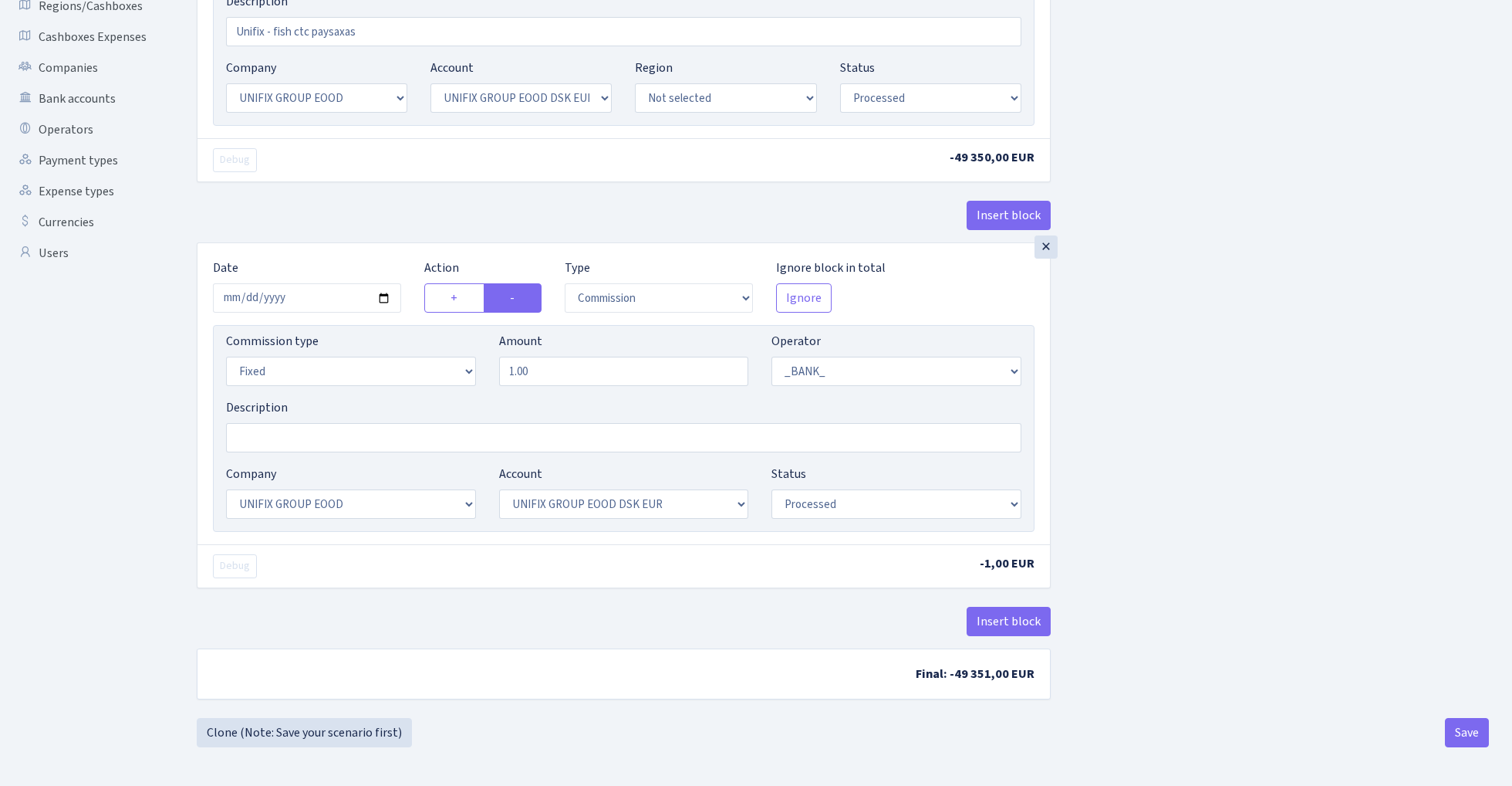
scroll to position [360, 0]
click at [1015, 612] on button "Insert block" at bounding box center [1008, 622] width 84 height 30
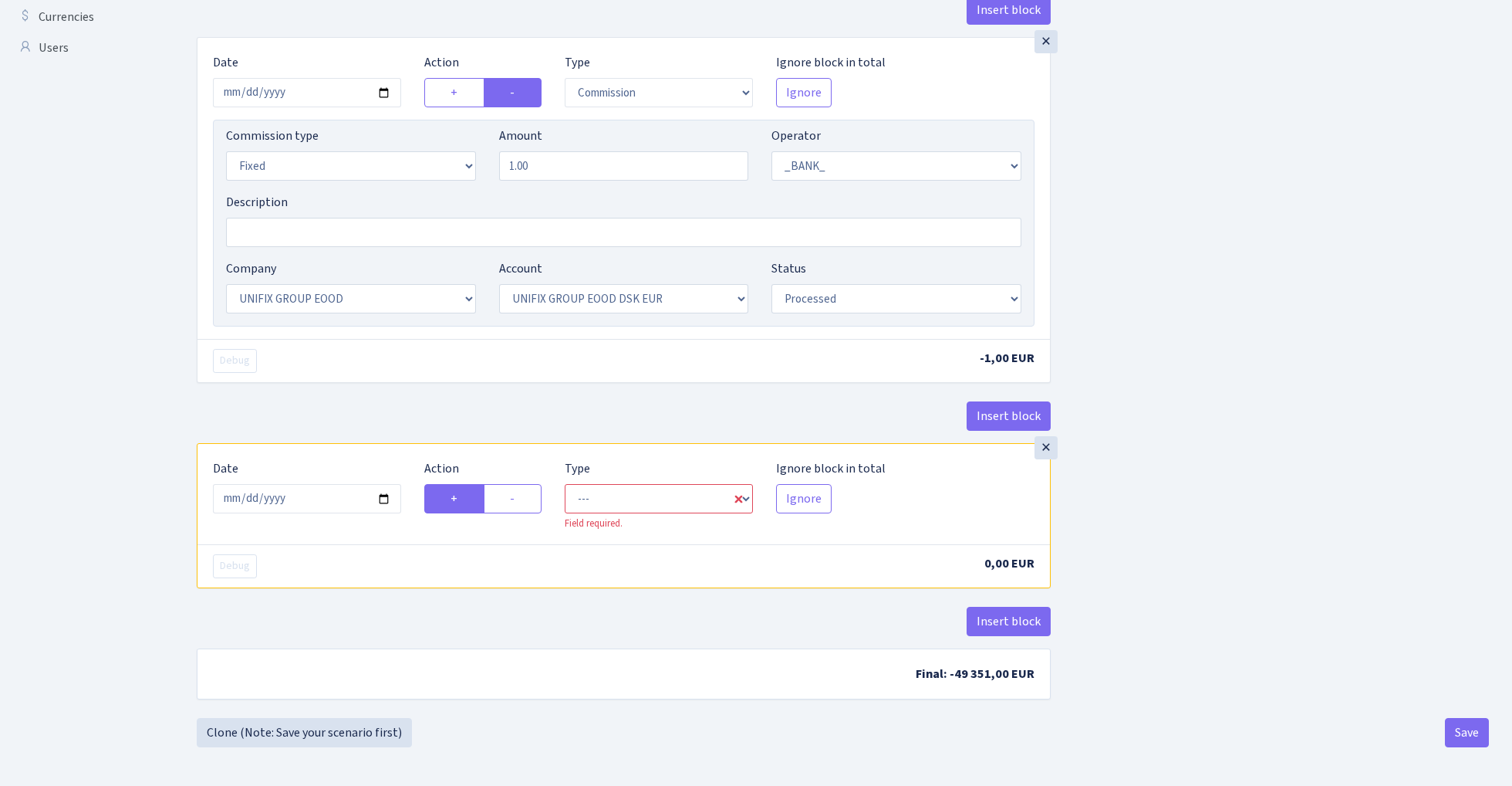
scroll to position [565, 0]
click at [325, 501] on input "2025-09-03" at bounding box center [306, 498] width 188 height 30
type input "2025-02-12"
click at [452, 390] on div "× Date 2025-02-12 Action + - Type --- In Out Commission Field required. Ignore …" at bounding box center [623, 240] width 853 height 406
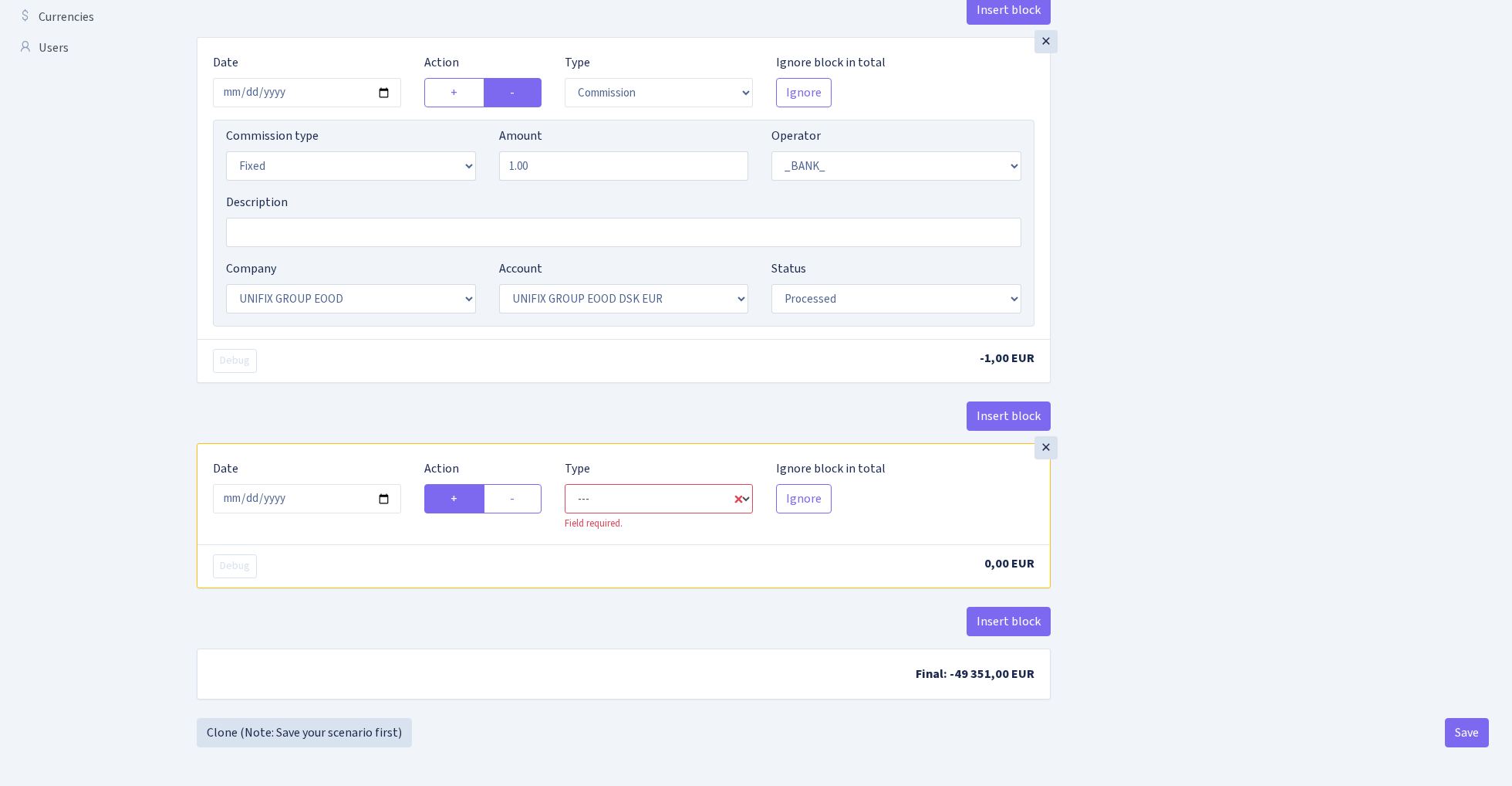
select select "in"
select select "1"
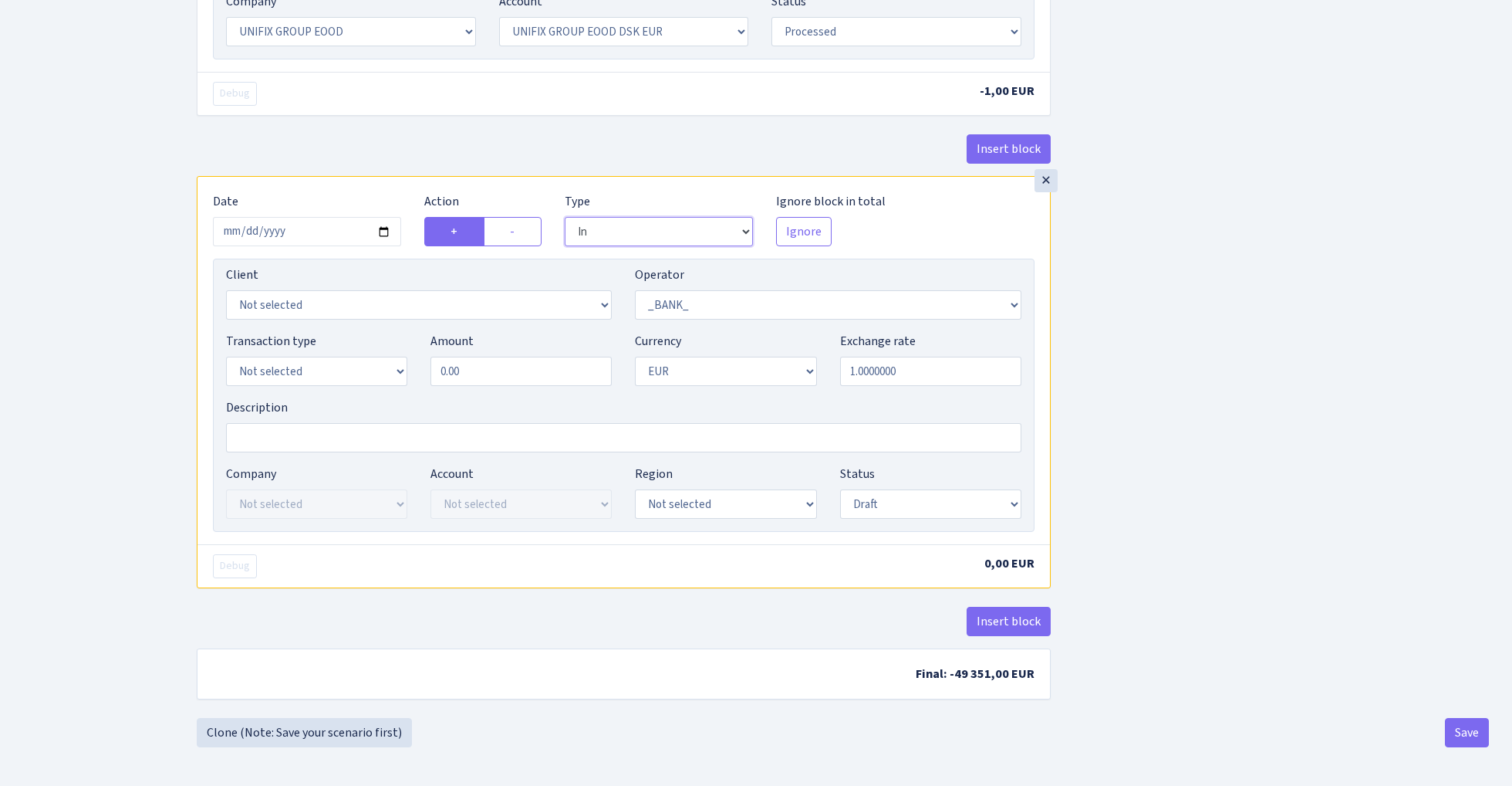
scroll to position [834, 0]
select select "3230"
select select "409"
select select "2"
click at [518, 368] on input "0.00" at bounding box center [521, 371] width 181 height 30
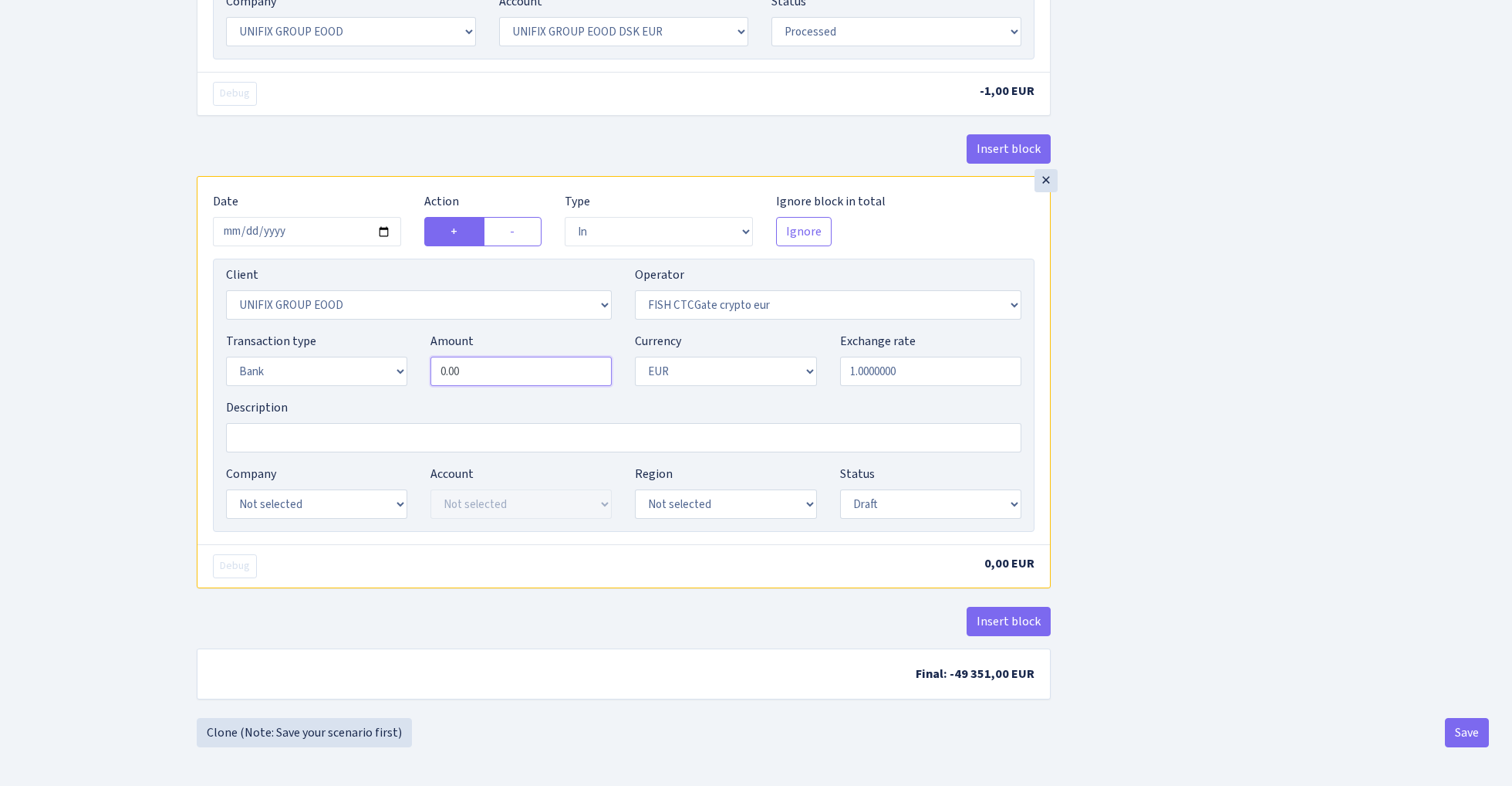
click at [518, 368] on input "0.00" at bounding box center [521, 371] width 181 height 30
type input "49,350.00"
select select "24"
select select "72"
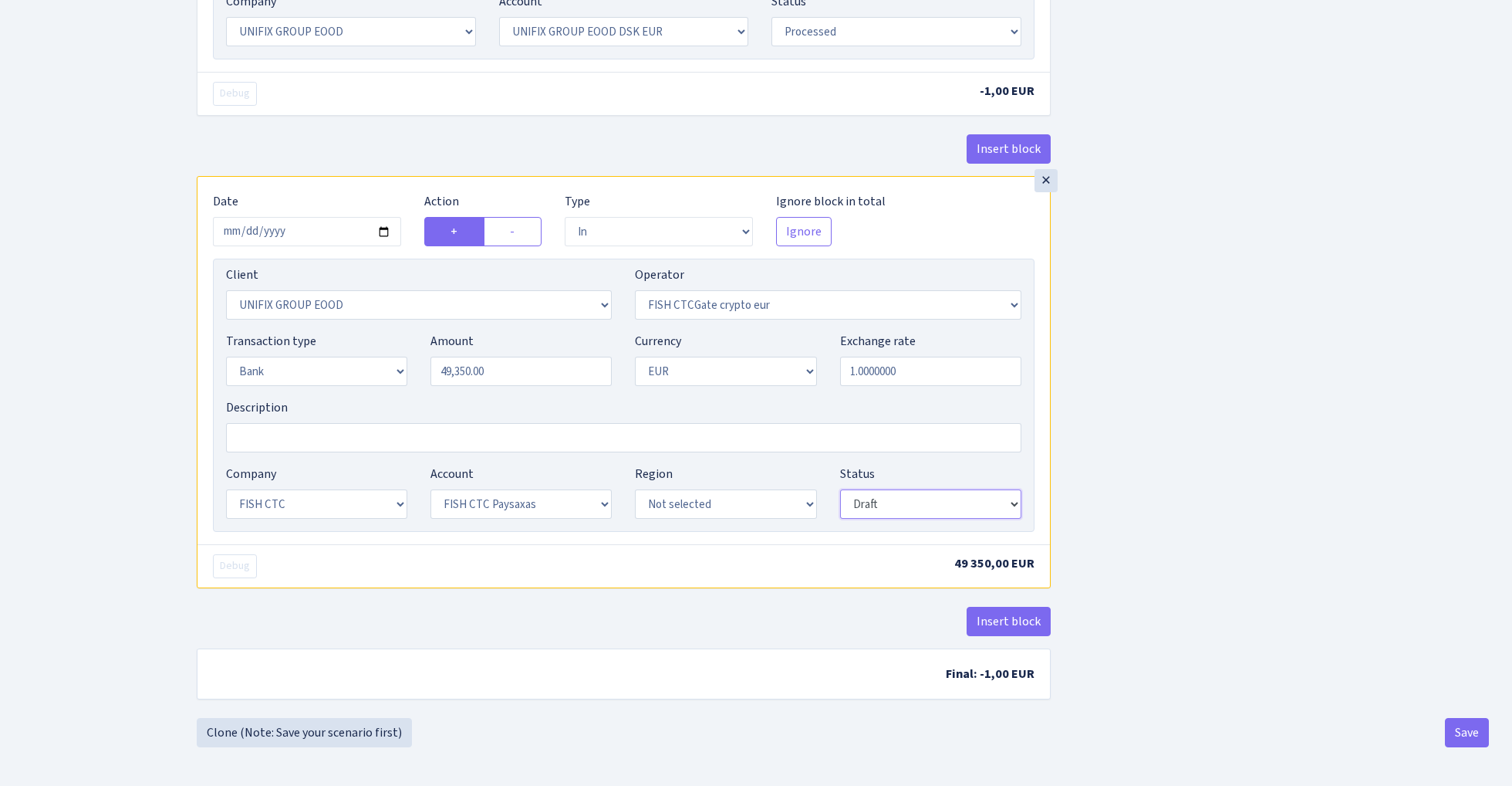
select select "processed"
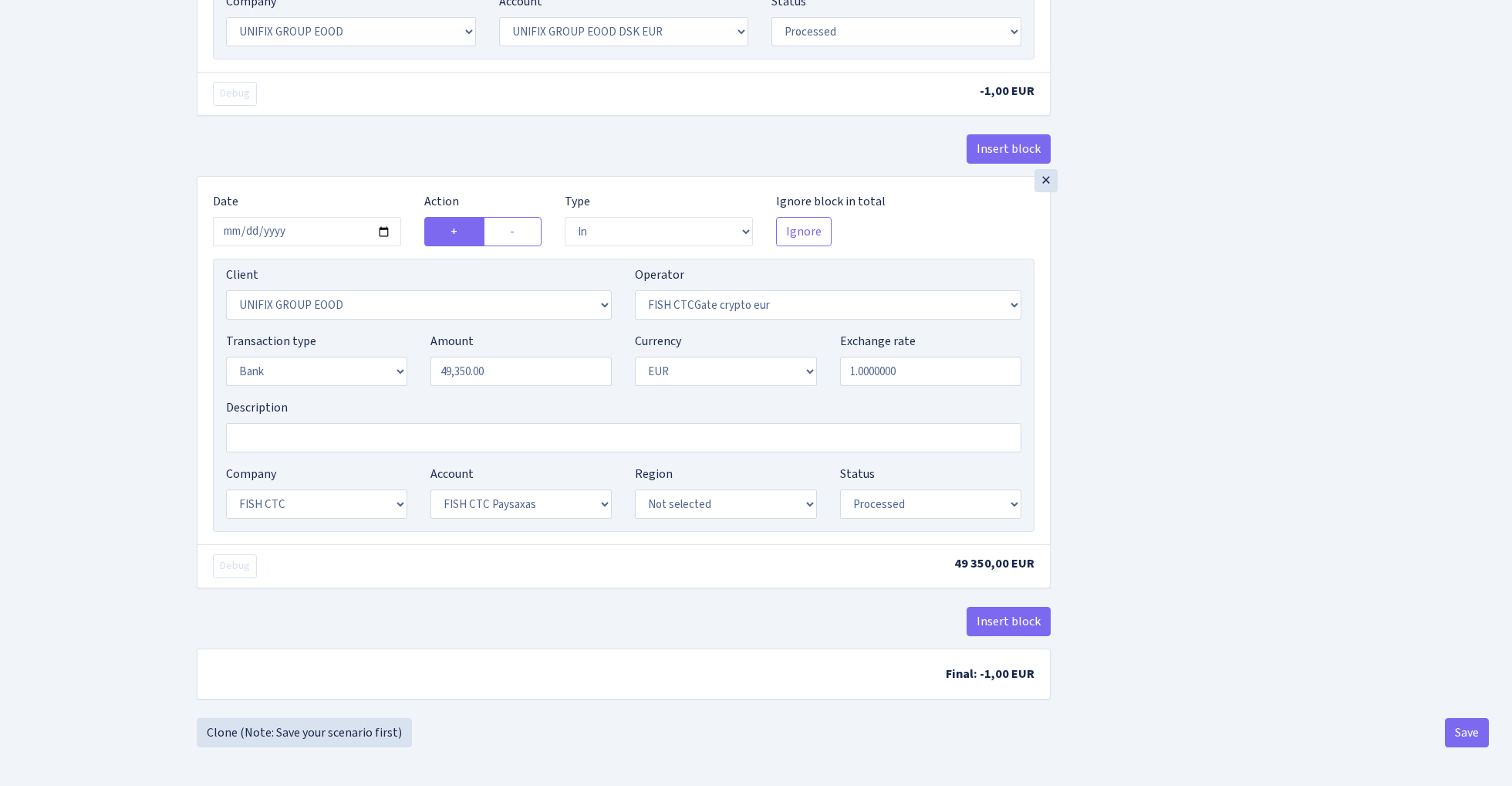
click at [1464, 730] on button "Save" at bounding box center [1466, 733] width 44 height 30
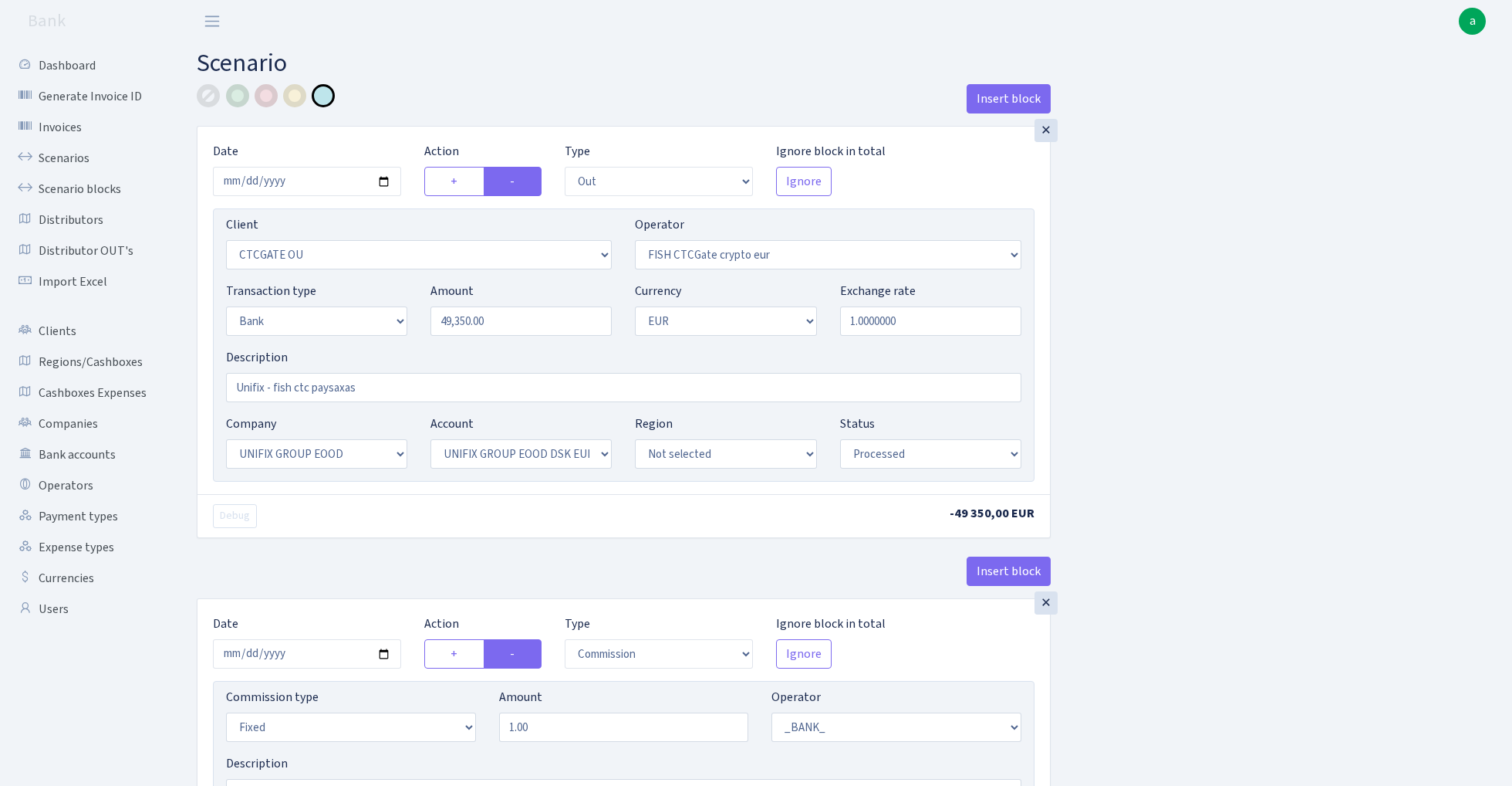
select select "out"
select select "1685"
select select "409"
select select "2"
select select "1"
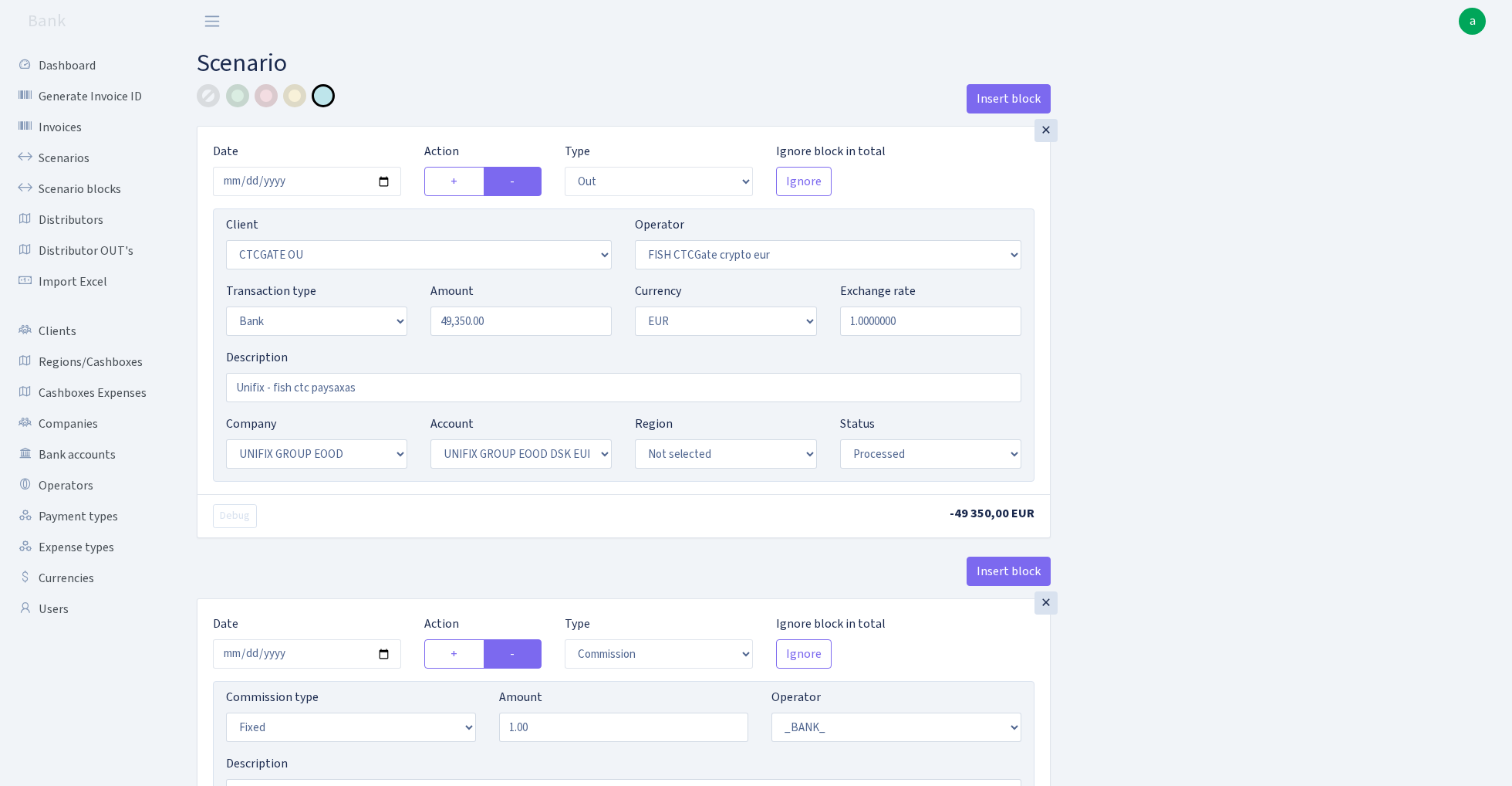
select select "13"
select select "31"
select select "processed"
select select "commission"
select select "fixed"
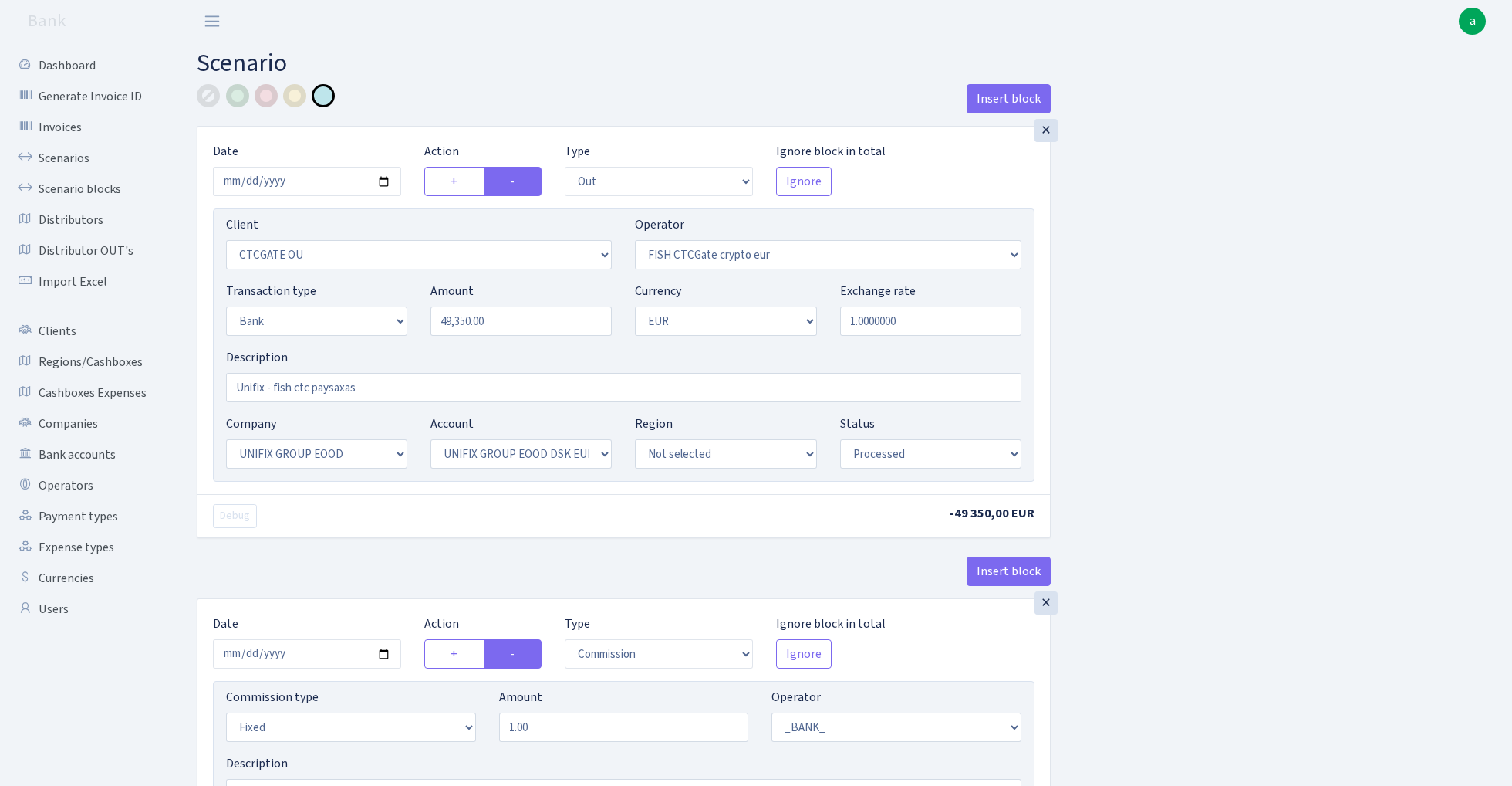
select select "1"
select select "13"
select select "31"
select select "processed"
select select "in"
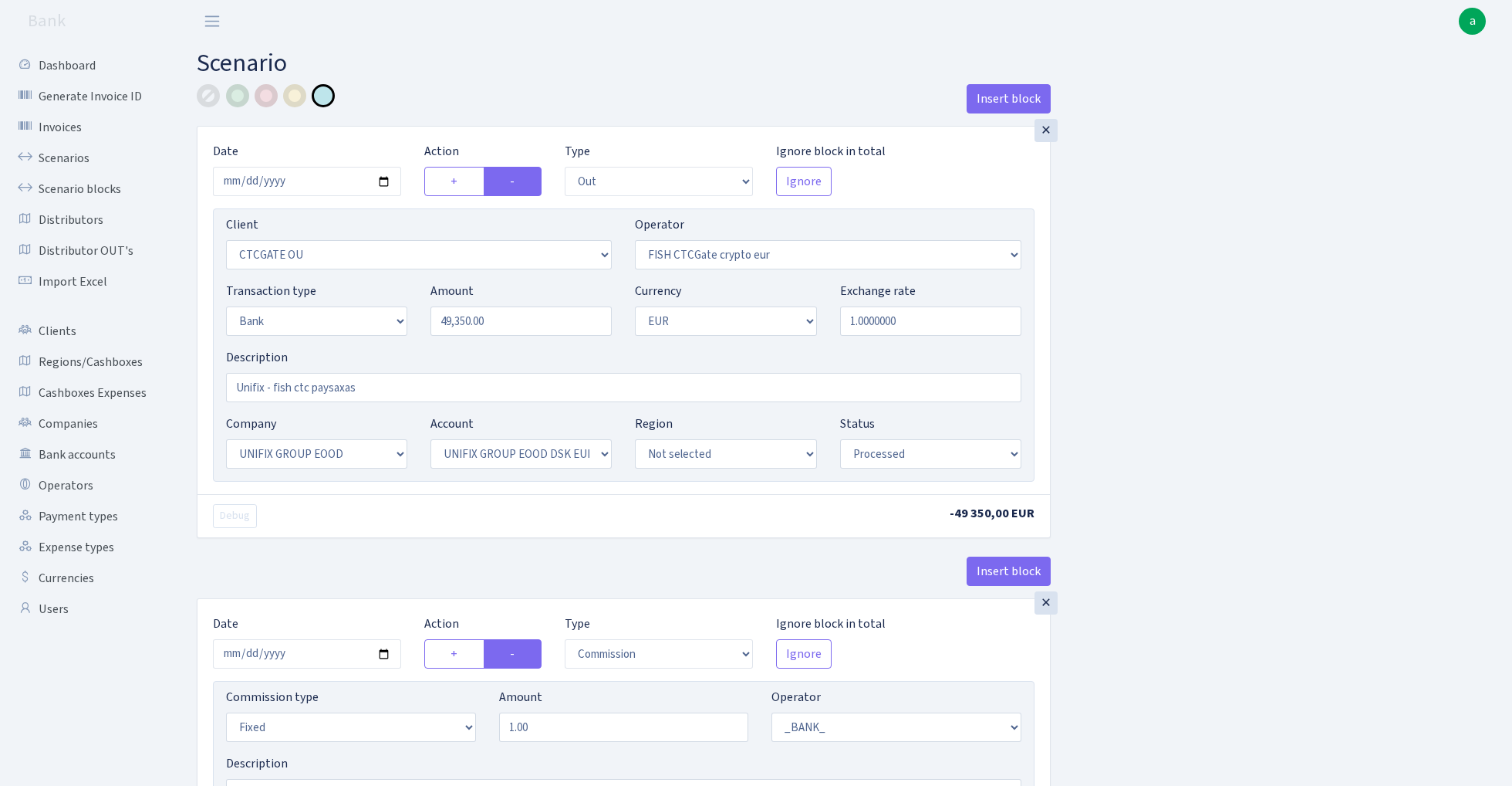
select select "3230"
select select "409"
select select "2"
select select "1"
select select "24"
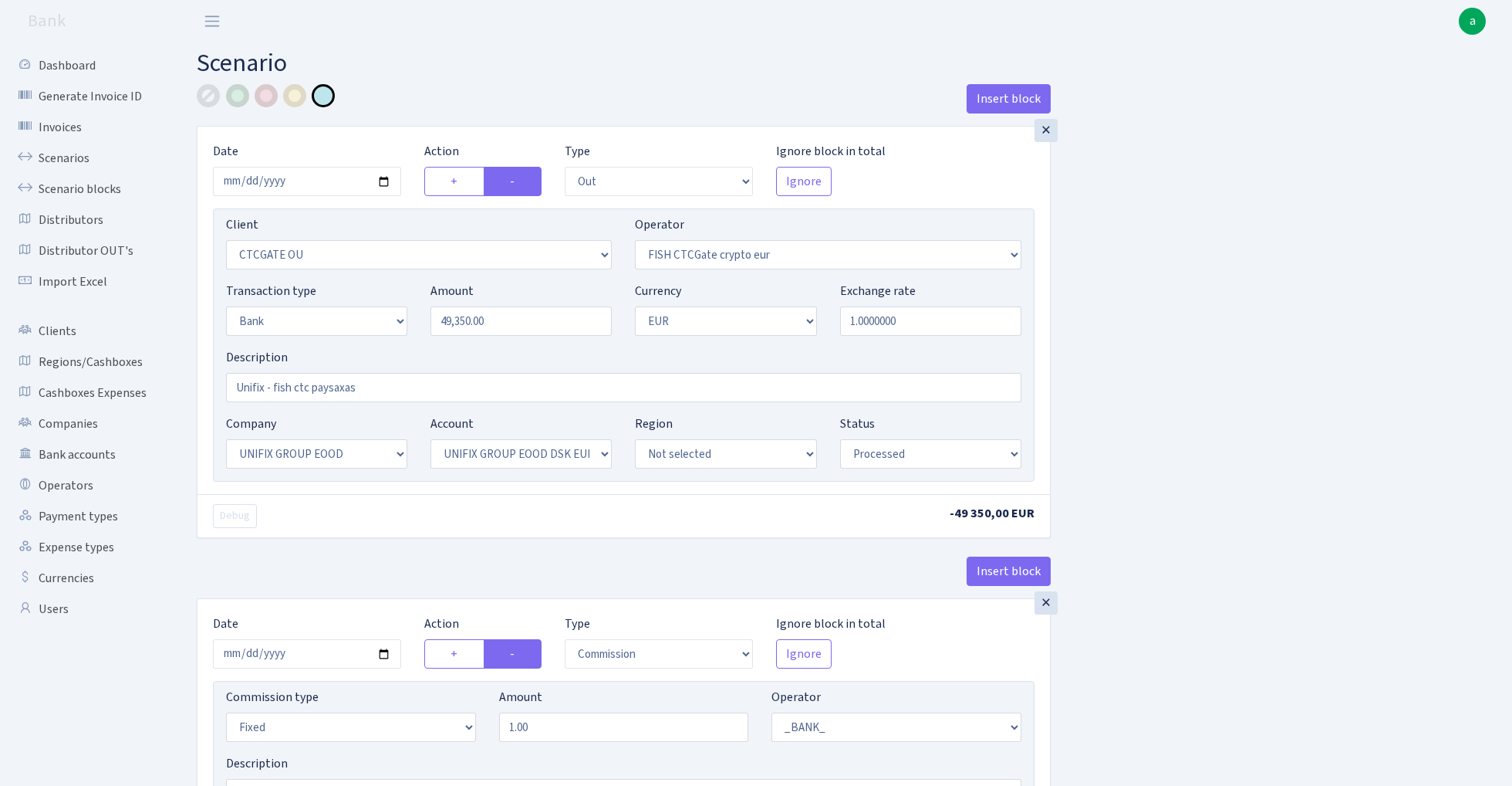
select select "72"
select select "processed"
click at [59, 152] on link "Scenarios" at bounding box center [85, 158] width 155 height 31
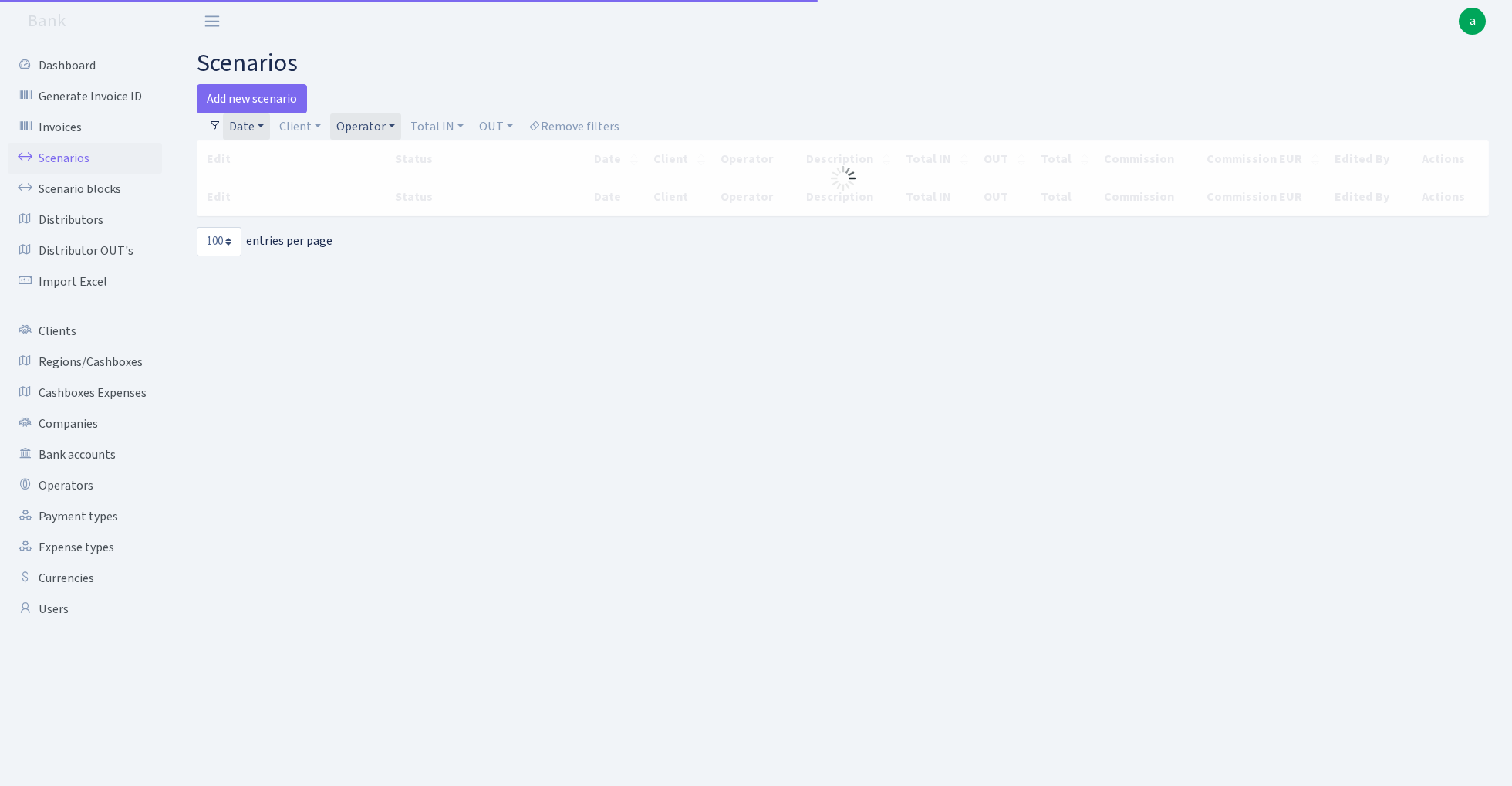
select select "100"
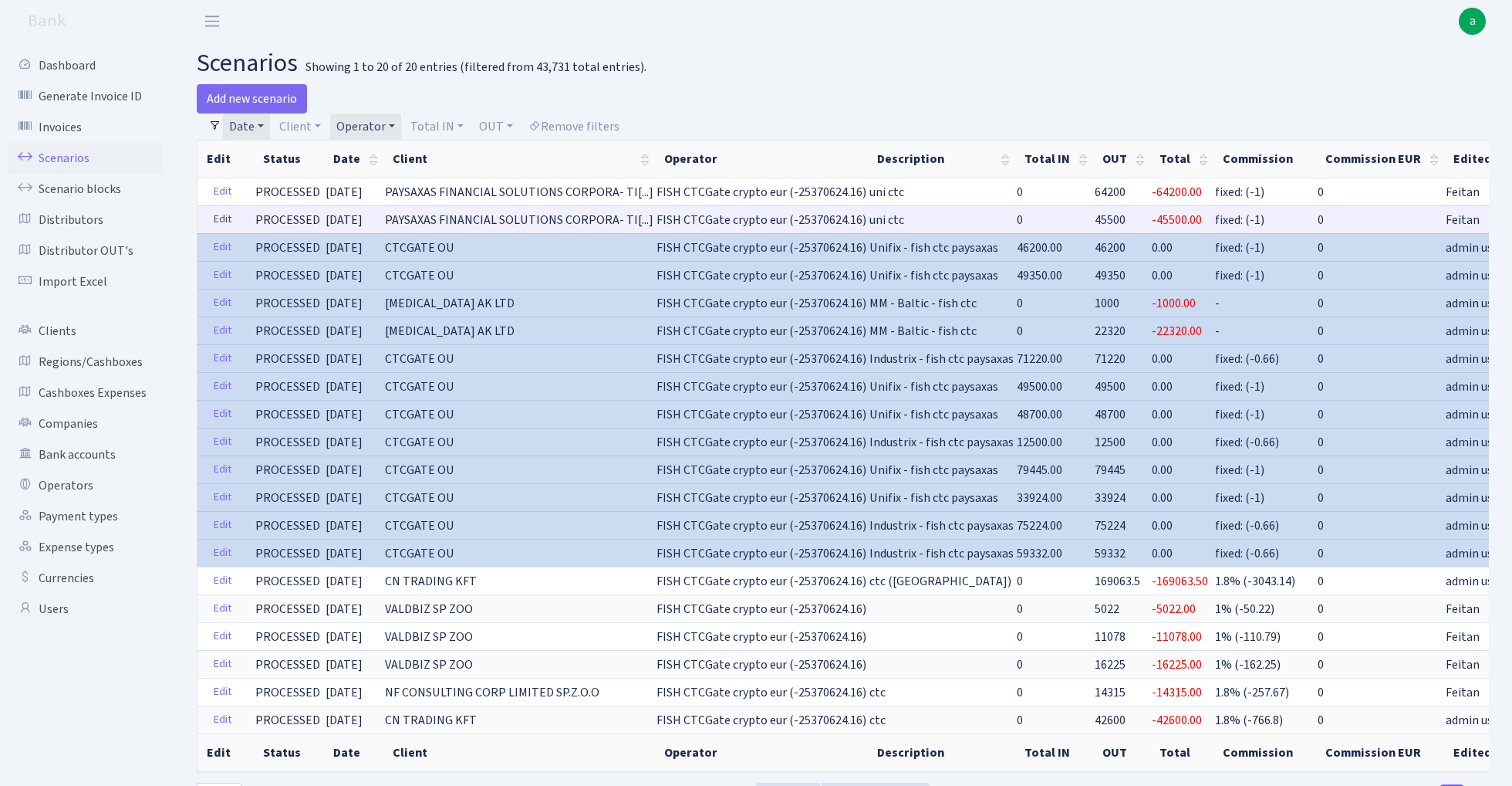
click at [229, 218] on link "Edit" at bounding box center [222, 220] width 32 height 24
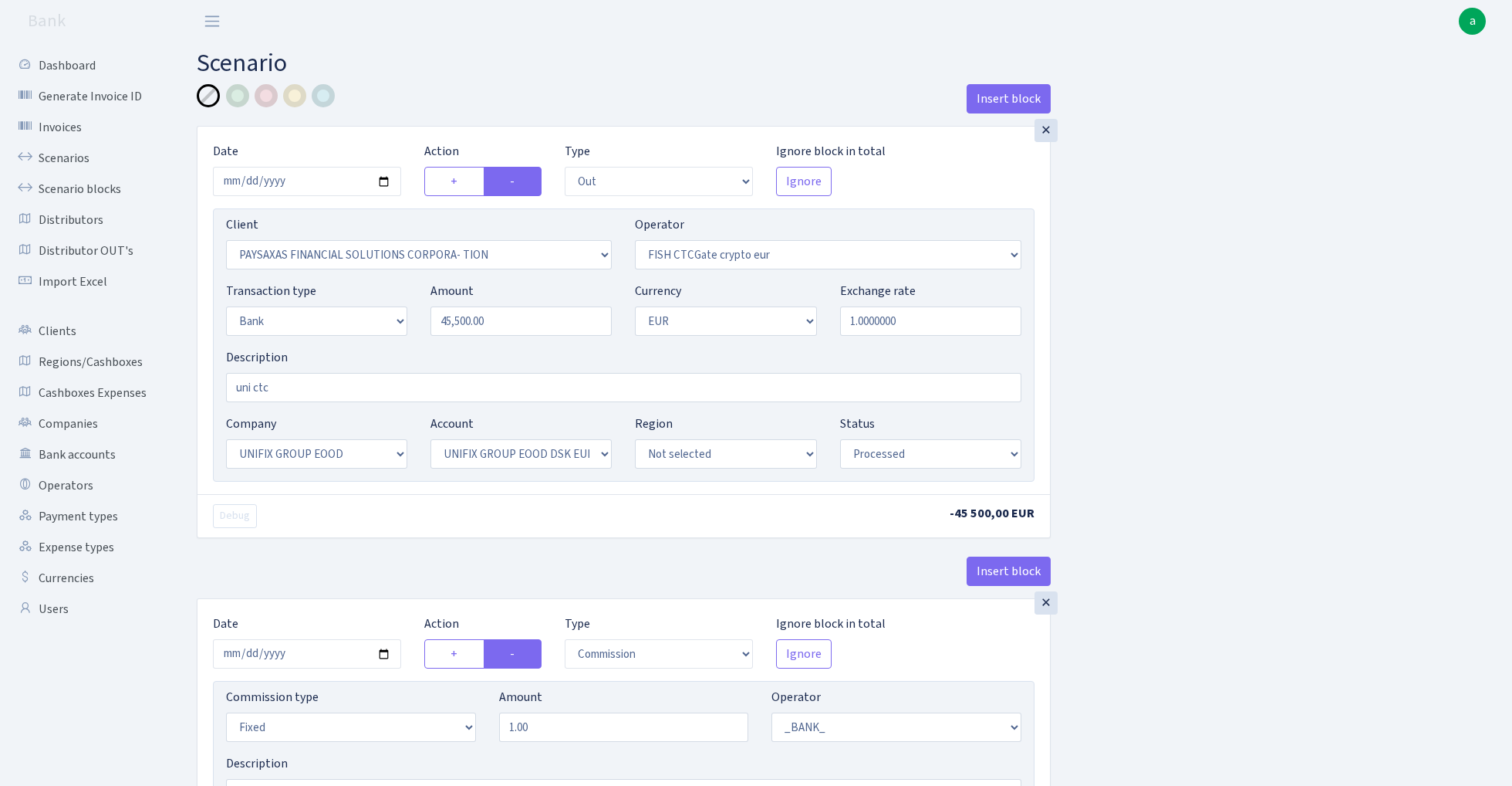
select select "out"
select select "2929"
select select "409"
select select "2"
select select "1"
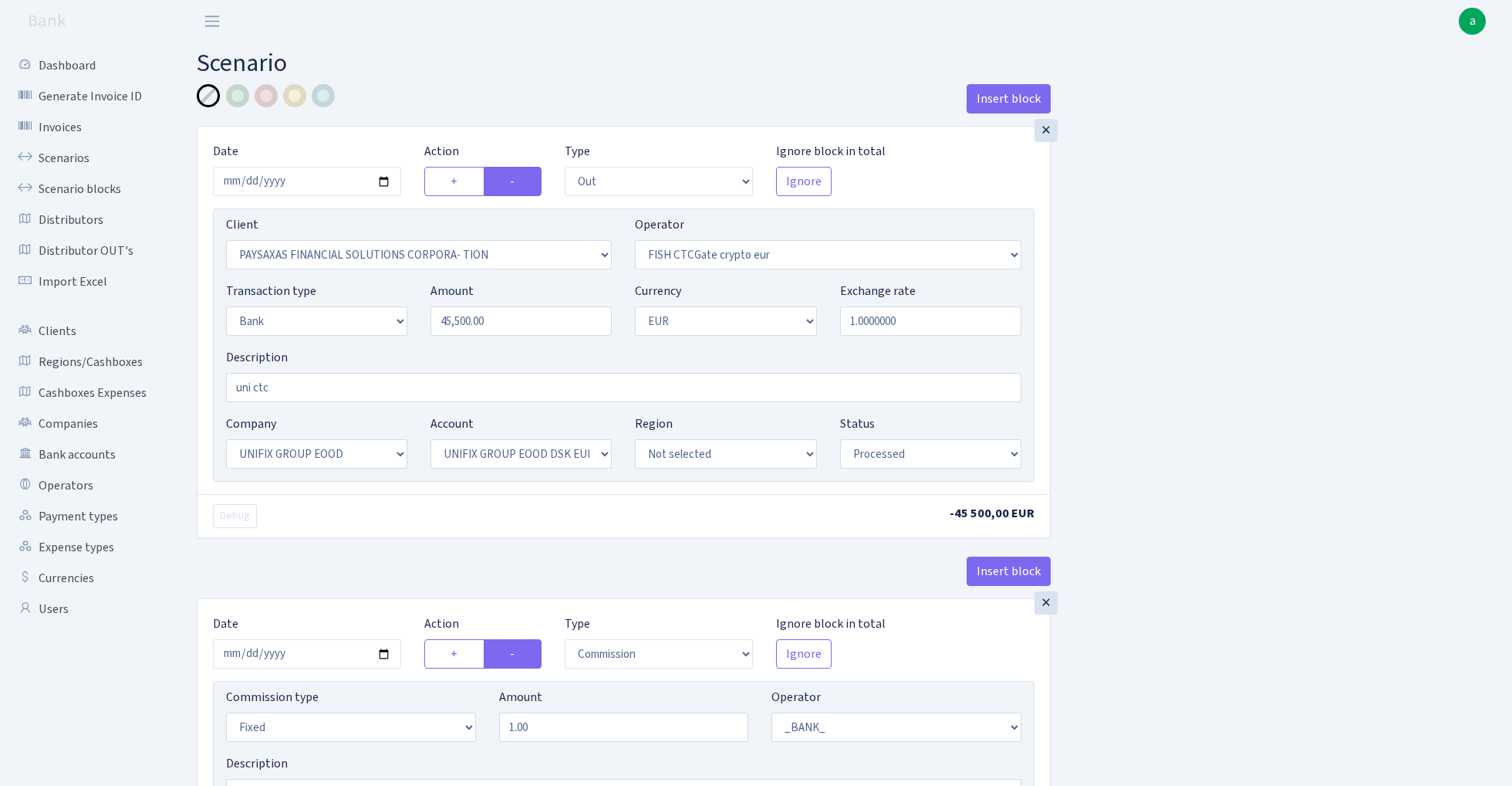
select select "13"
select select "31"
select select "processed"
select select "commission"
select select "fixed"
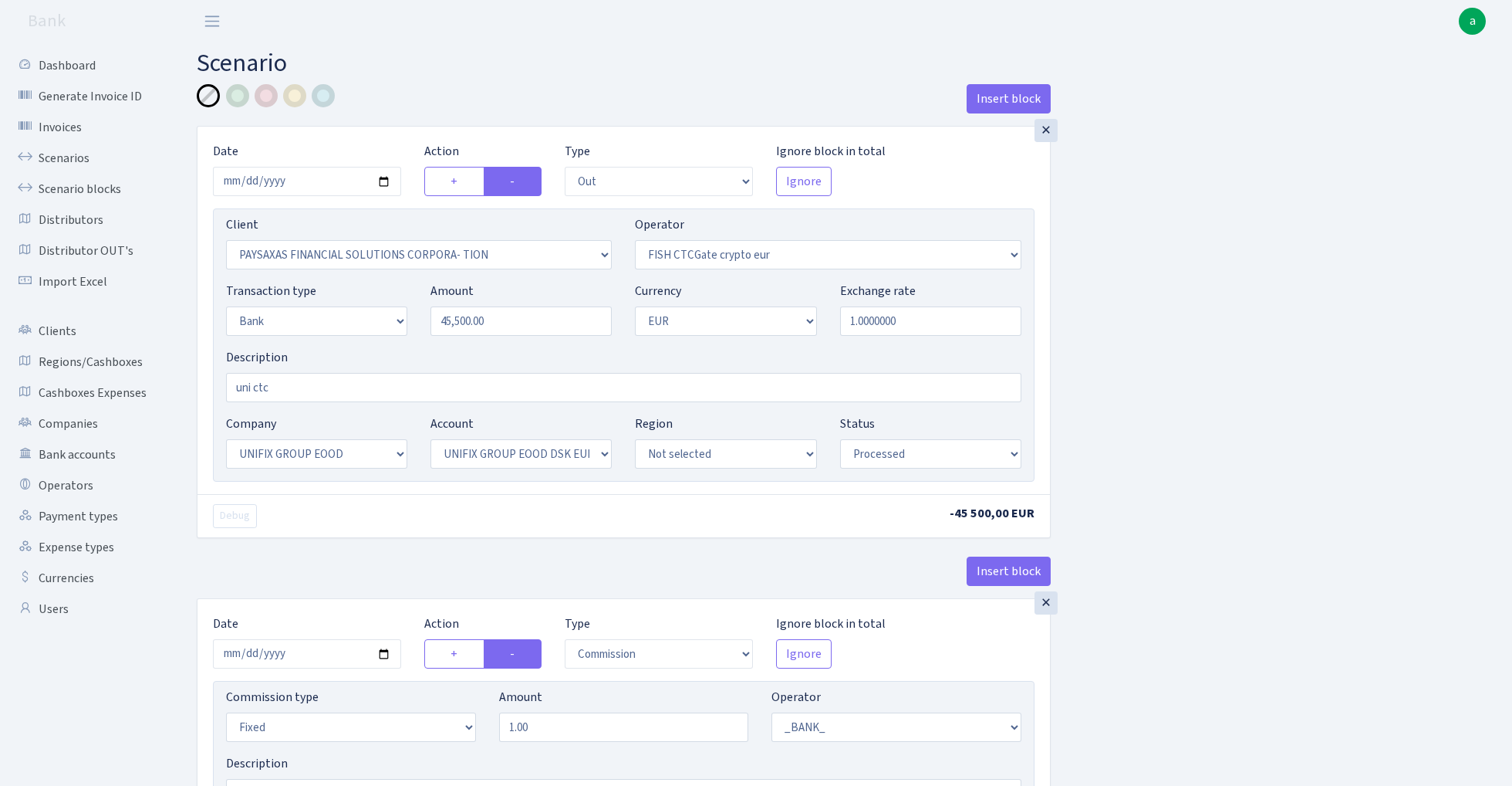
select select "1"
select select "13"
select select "31"
select select "processed"
click at [327, 96] on div at bounding box center [324, 96] width 24 height 24
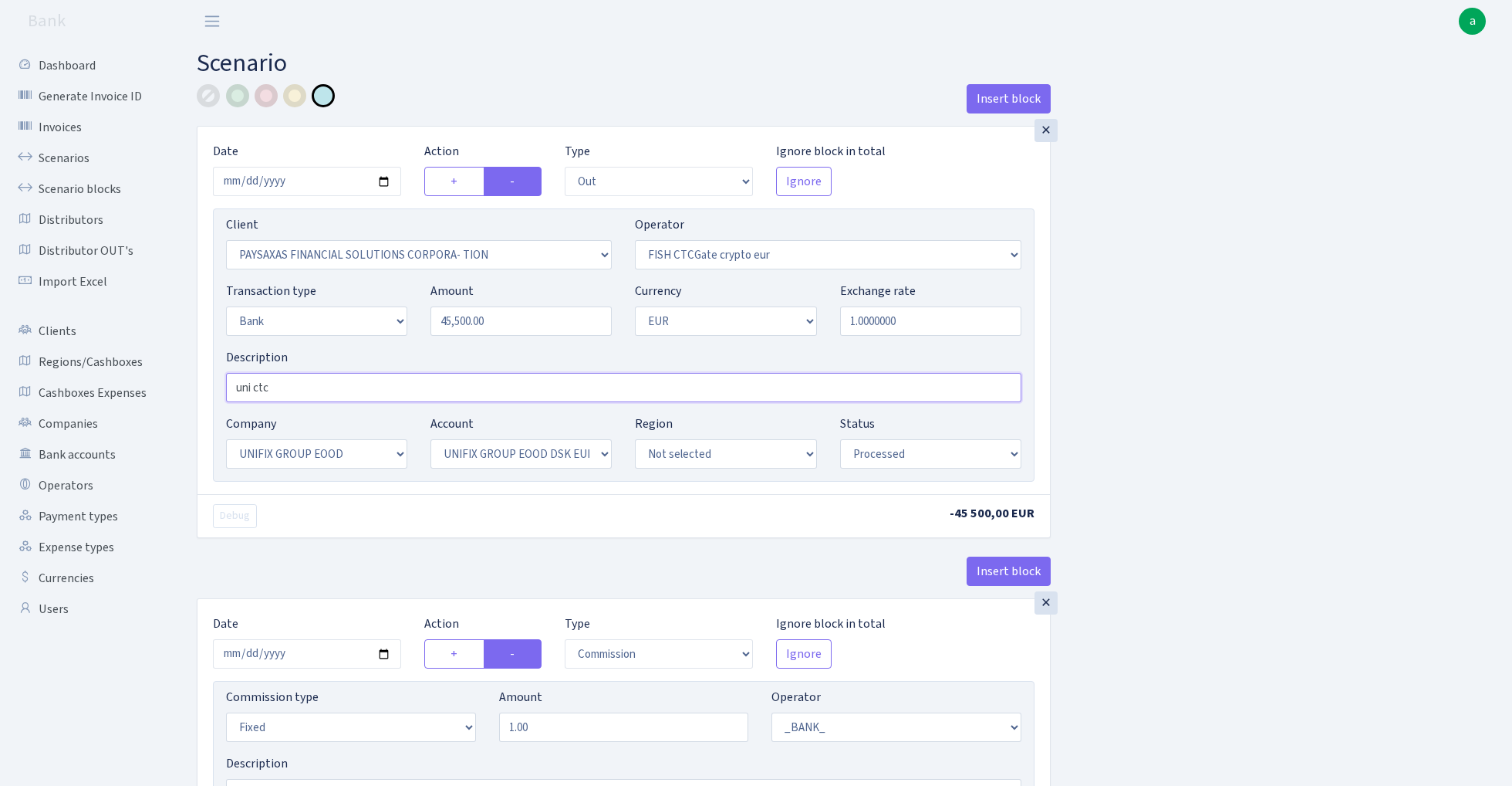
click at [313, 387] on input "uni ctc" at bounding box center [624, 387] width 795 height 30
paste input "Unifix - fish ctc paysaxas"
drag, startPoint x: 254, startPoint y: 383, endPoint x: 133, endPoint y: 402, distance: 122.5
click at [133, 402] on div "Dashboard Generate Invoice ID Invoices Scenarios Scenario blocks Distributors D…" at bounding box center [756, 572] width 1512 height 1060
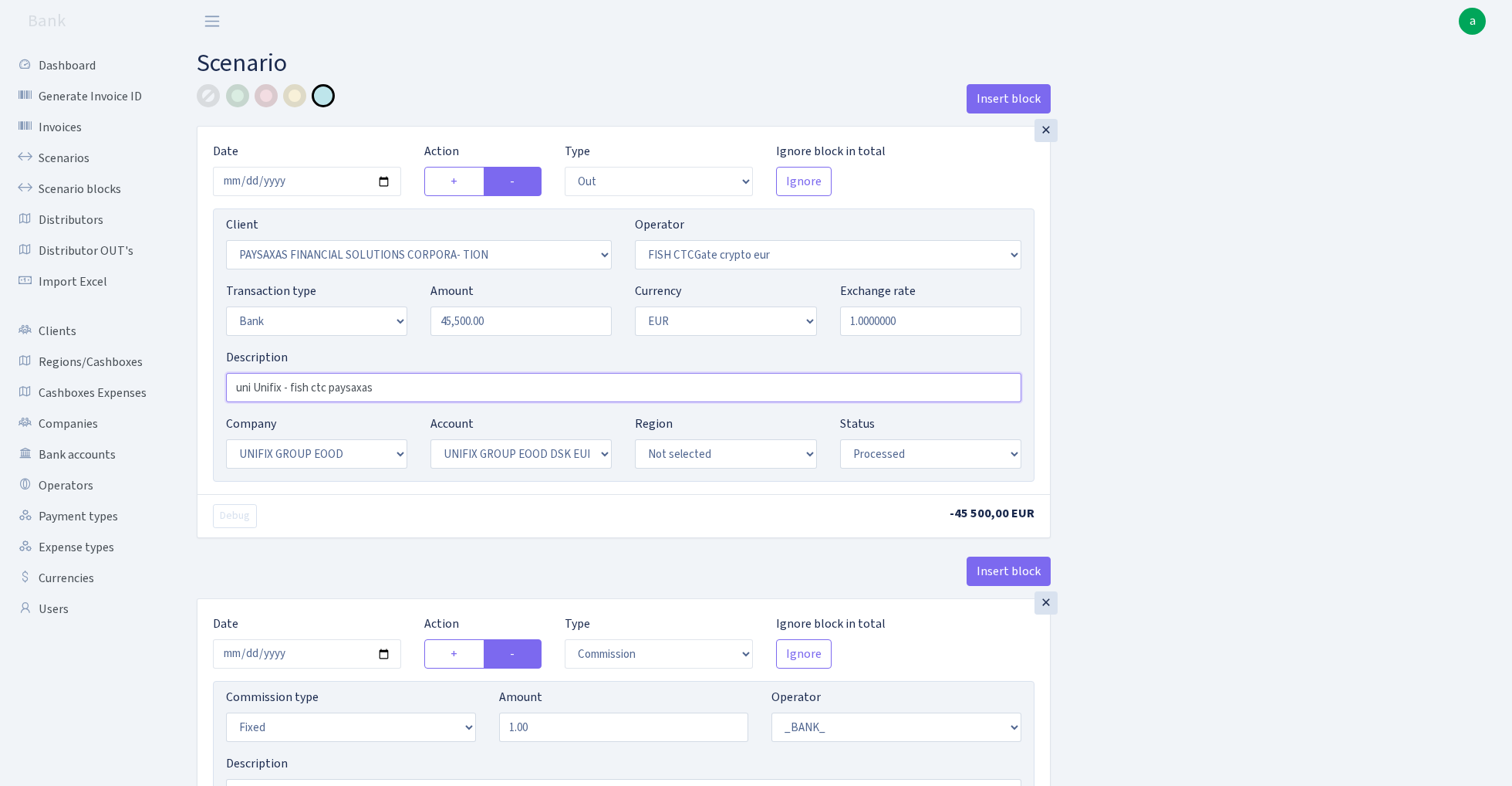
type input "uni Unifix - fish ctc paysaxas"
select select "1685"
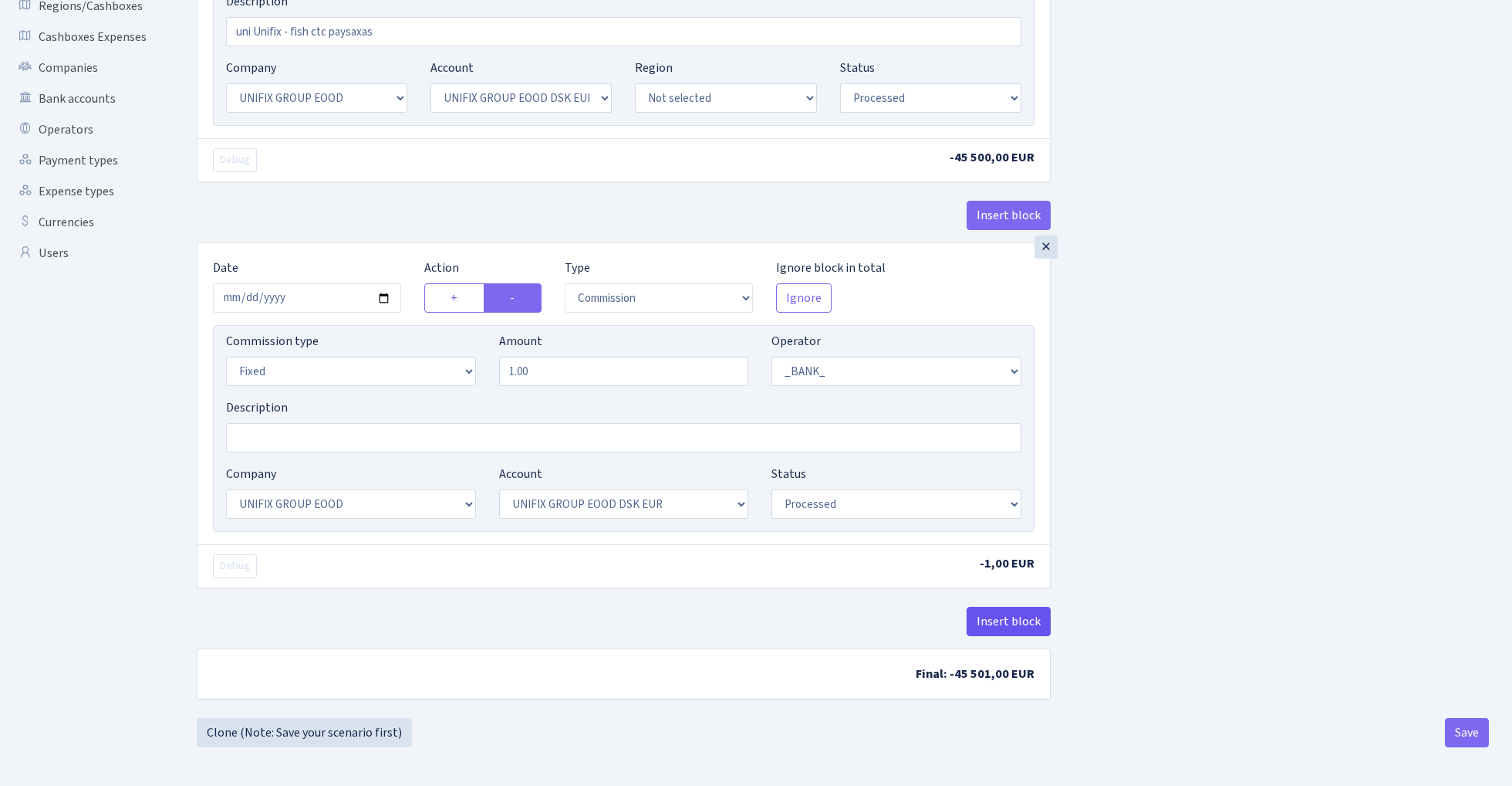
scroll to position [360, 0]
click at [1017, 617] on button "Insert block" at bounding box center [1008, 622] width 84 height 30
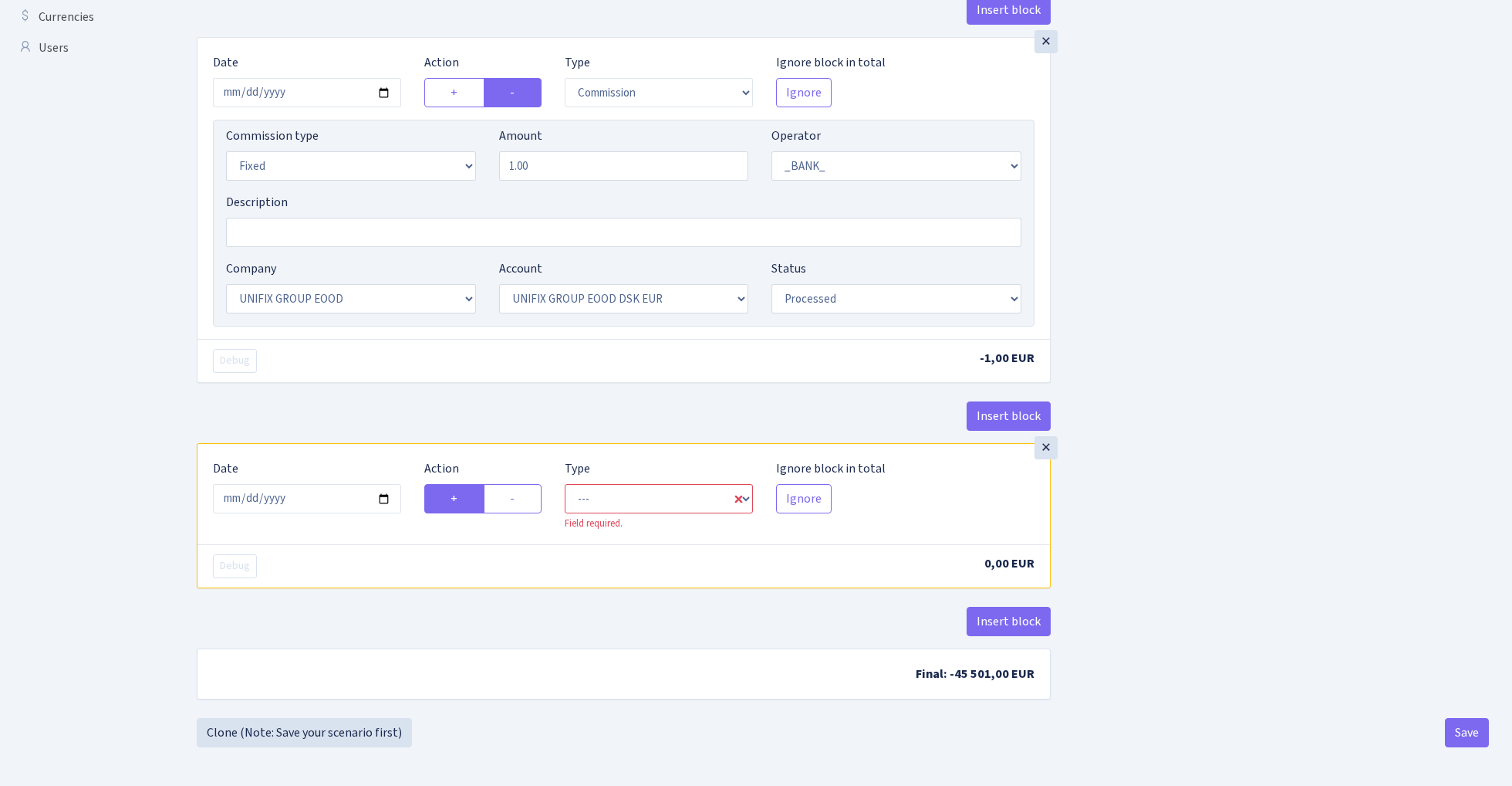
scroll to position [565, 0]
click at [321, 496] on input "2025-09-03" at bounding box center [306, 498] width 188 height 30
type input "2025-02-13"
click at [447, 421] on div "Insert block" at bounding box center [623, 422] width 853 height 41
select select "in"
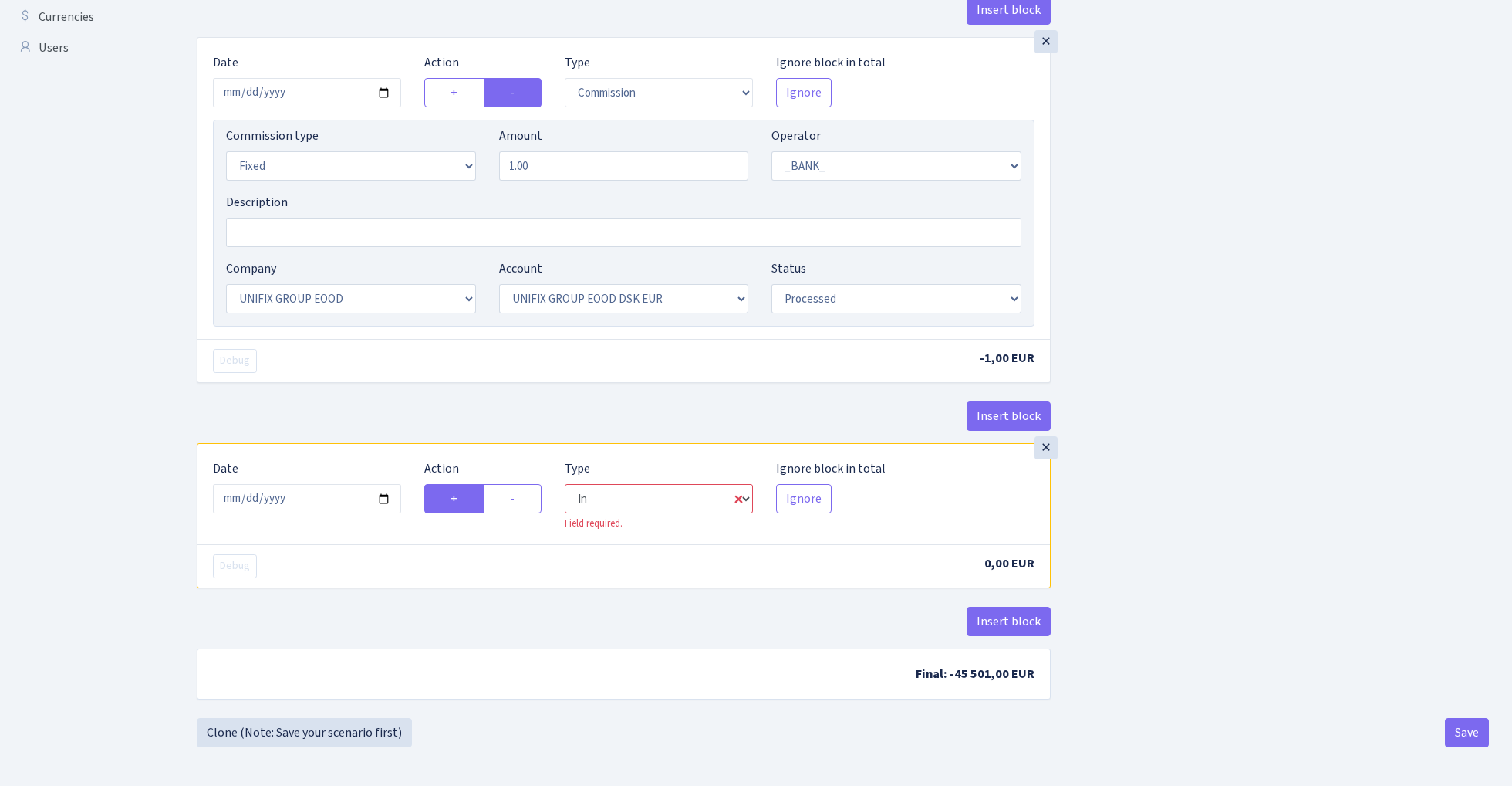
select select "1"
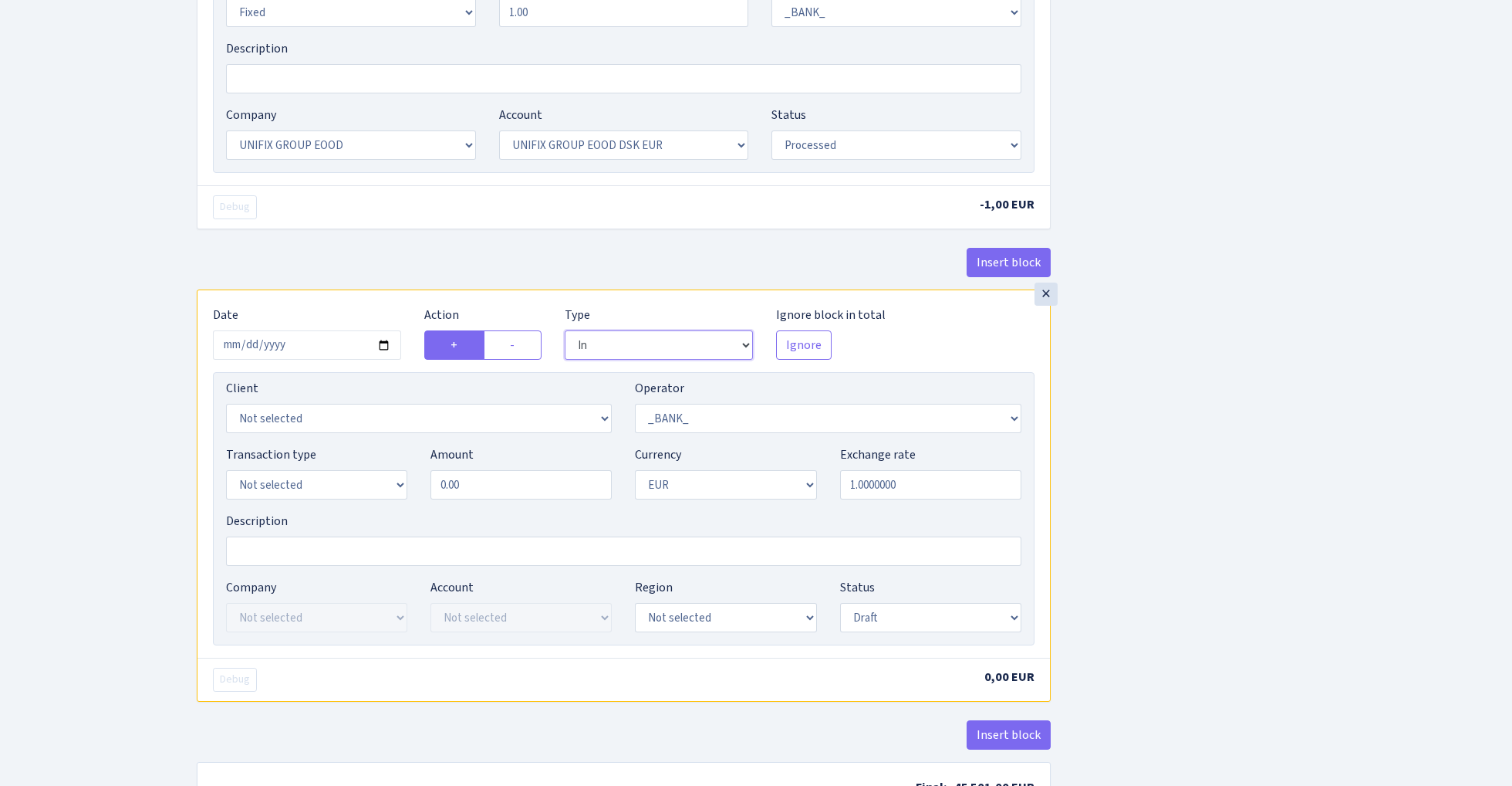
scroll to position [735, 0]
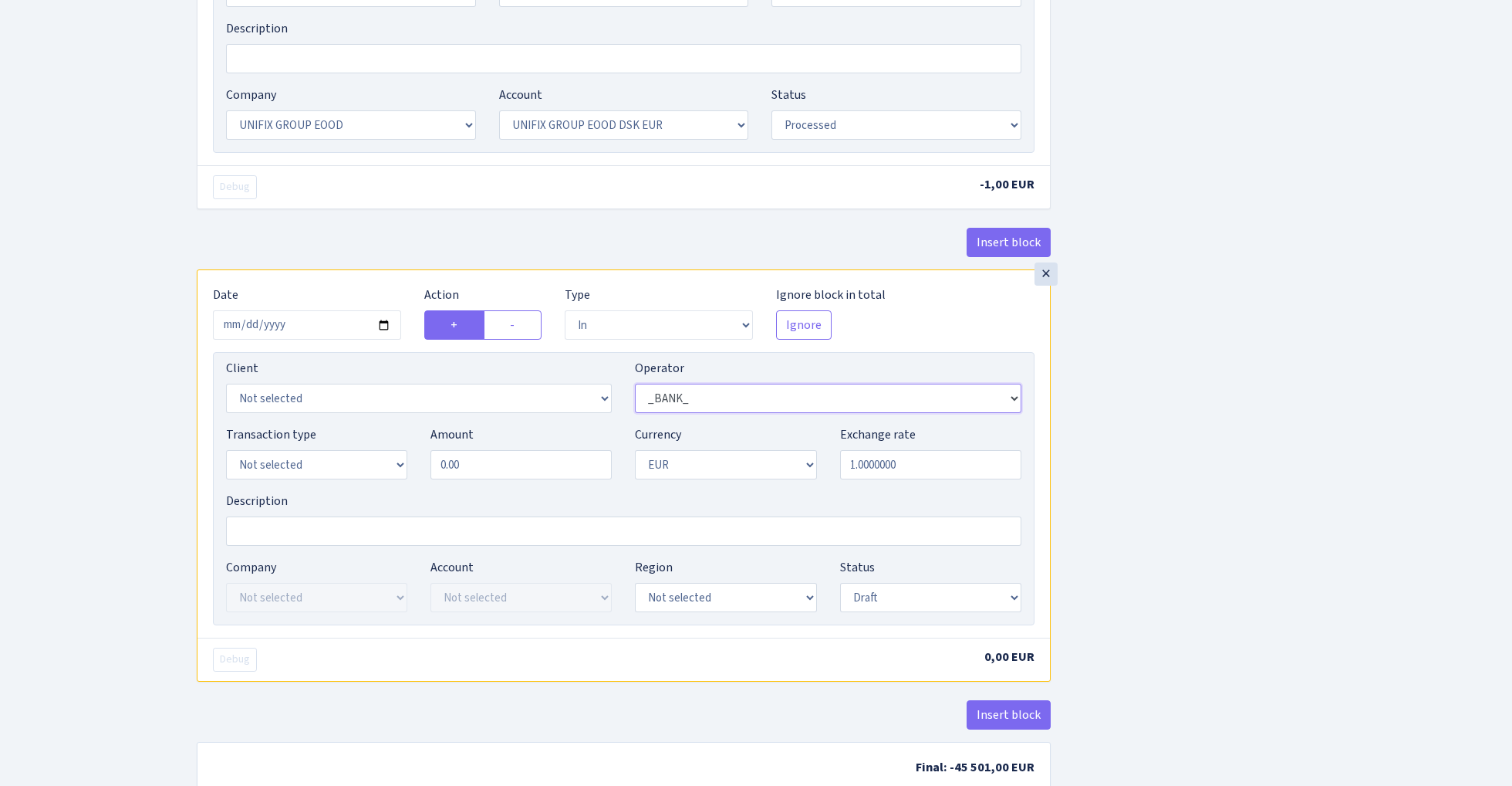
select select "409"
select select "3230"
select select "2"
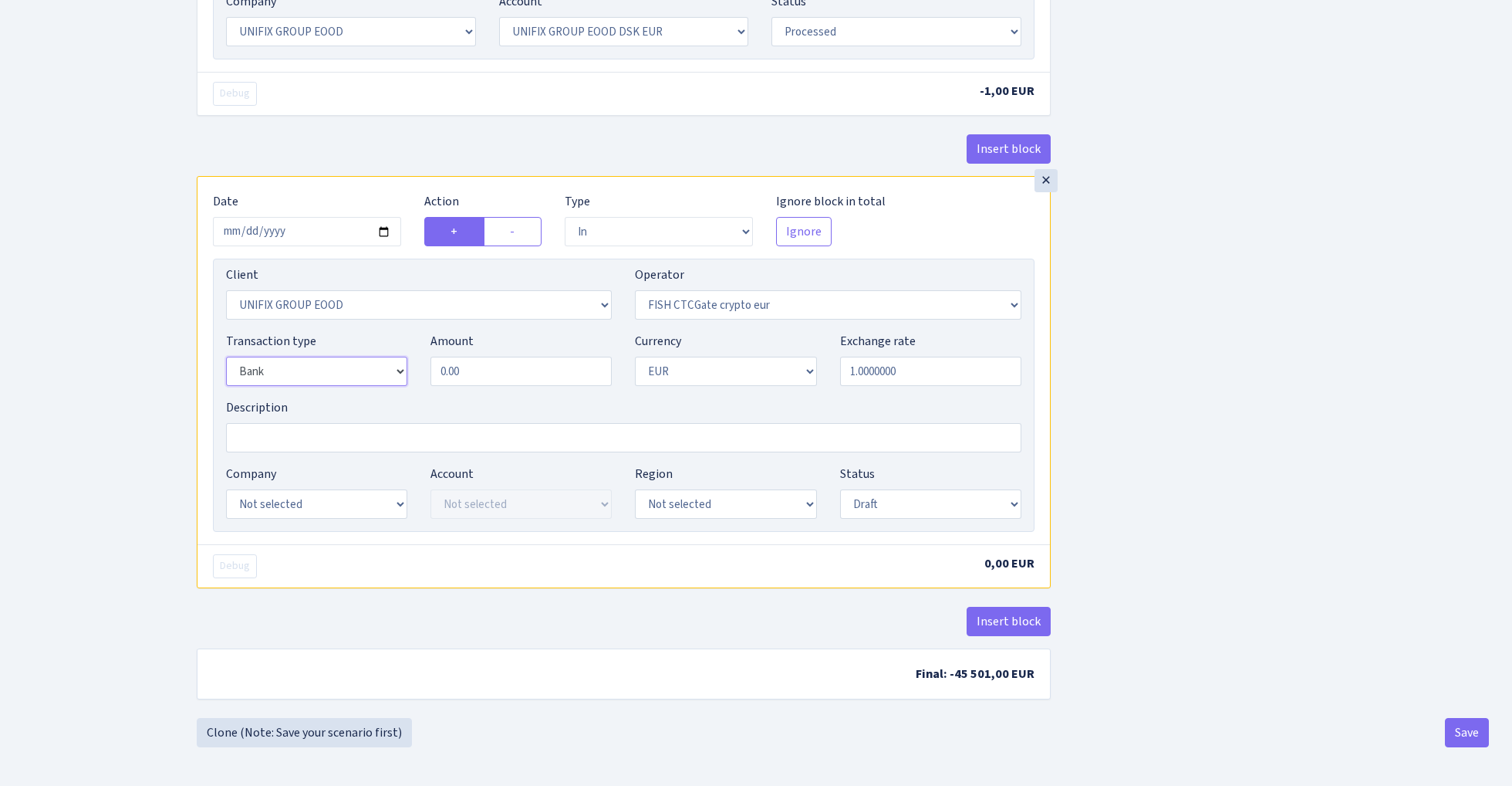
scroll to position [834, 0]
click at [504, 371] on input "0.00" at bounding box center [521, 371] width 181 height 30
type input "45,500.00"
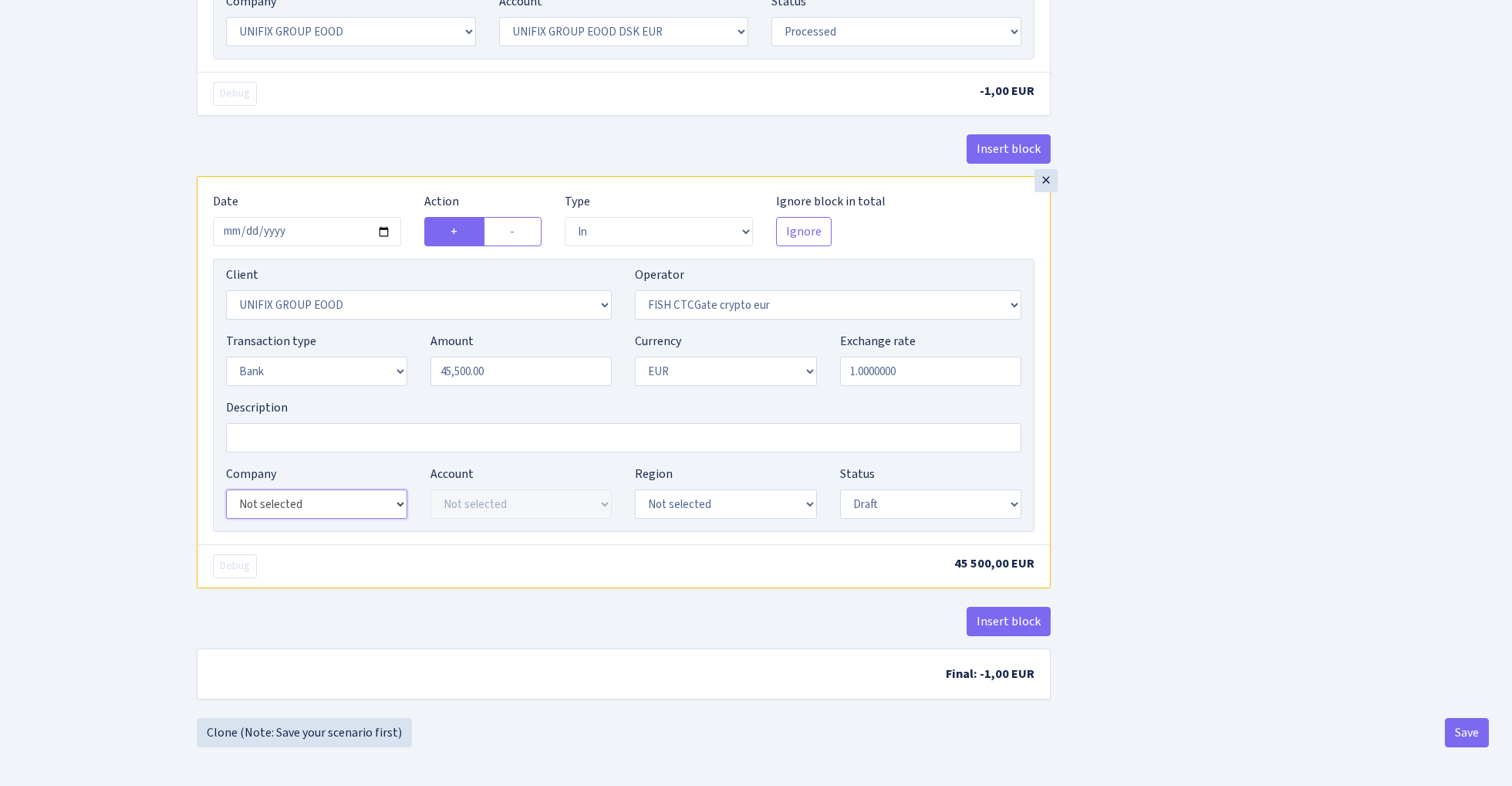
select select "24"
select select "72"
select select "processed"
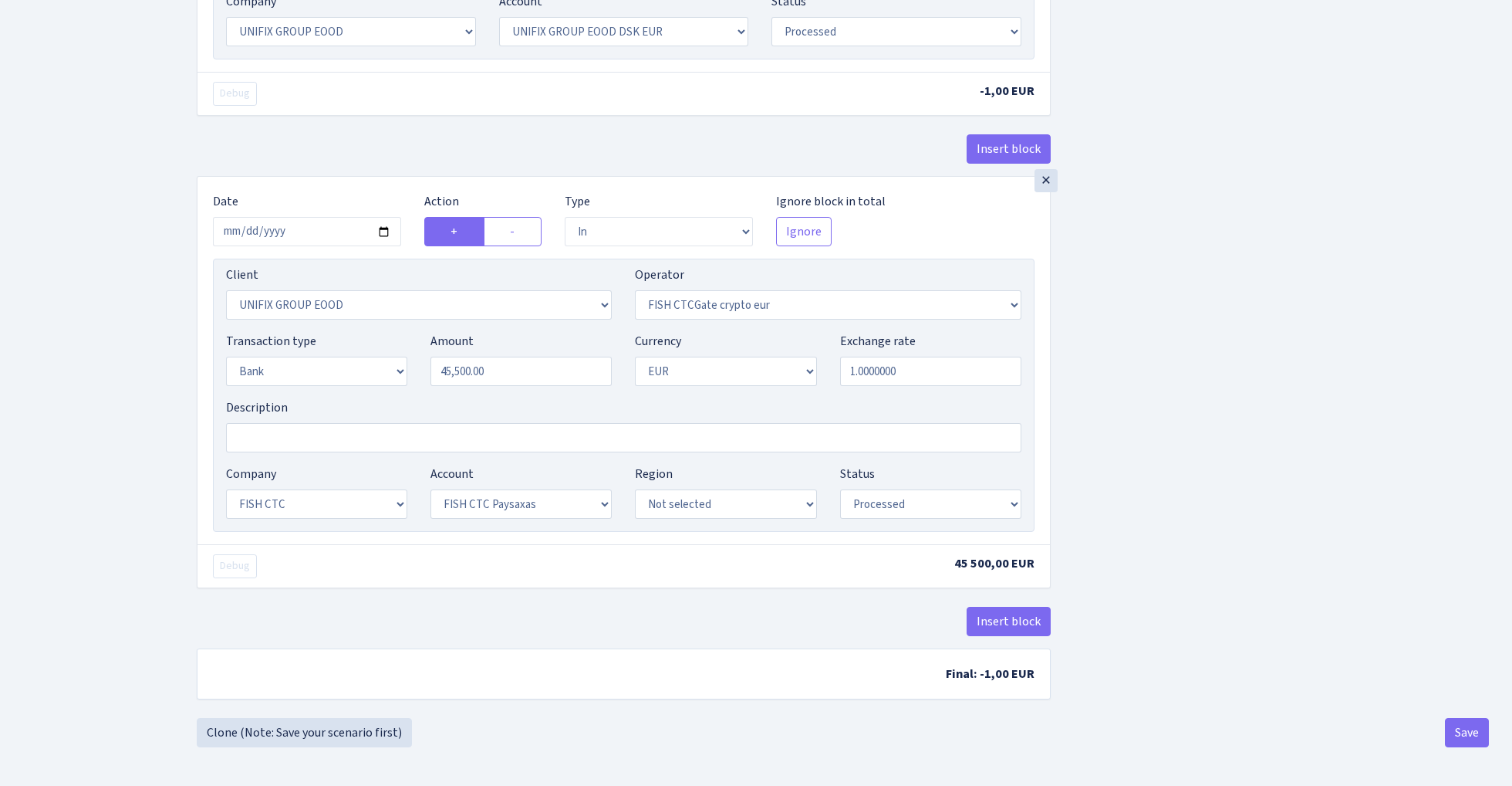
scroll to position [834, 0]
click at [1475, 734] on button "Save" at bounding box center [1466, 733] width 44 height 30
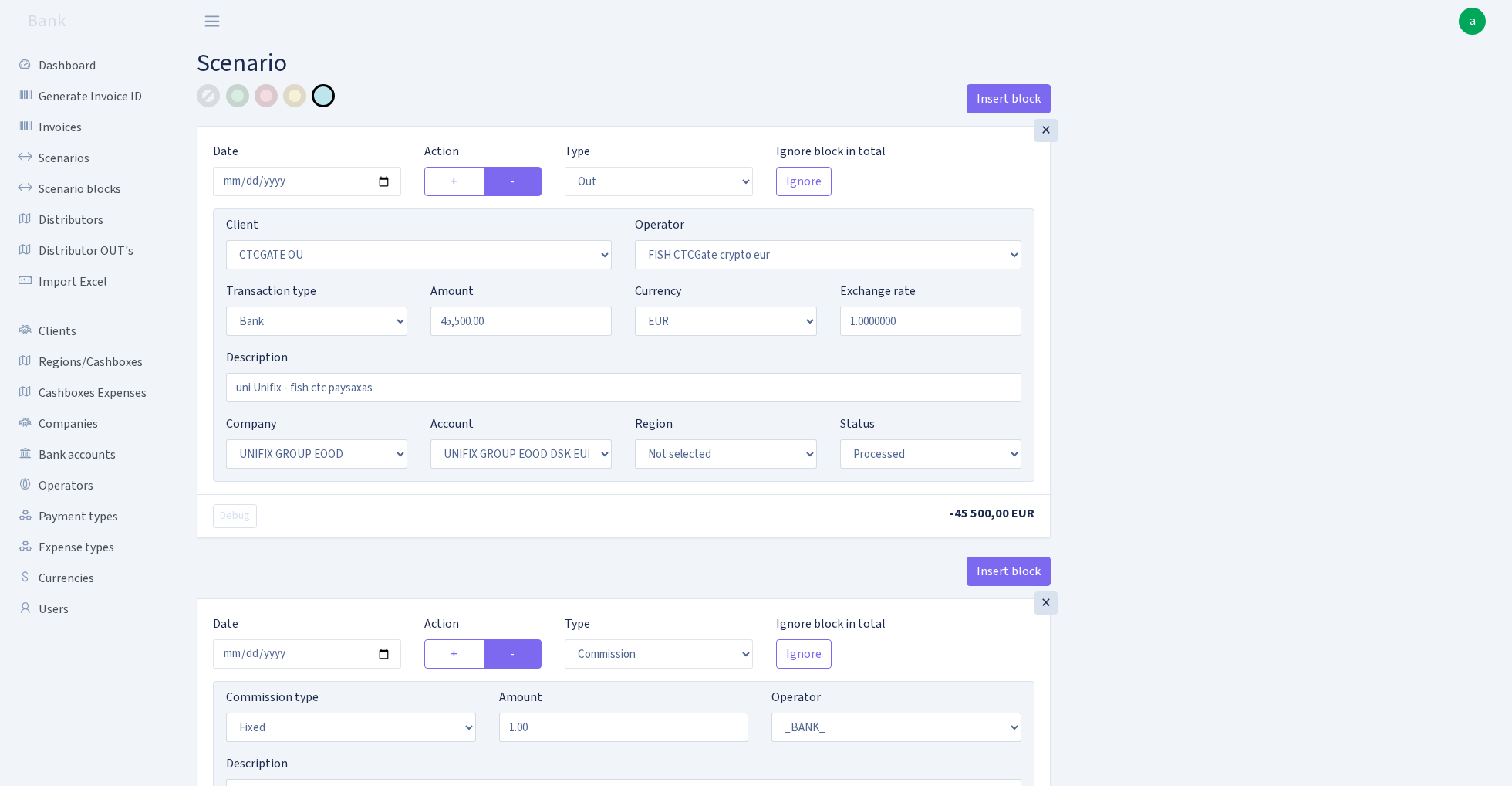
select select "out"
select select "1685"
select select "409"
select select "2"
select select "1"
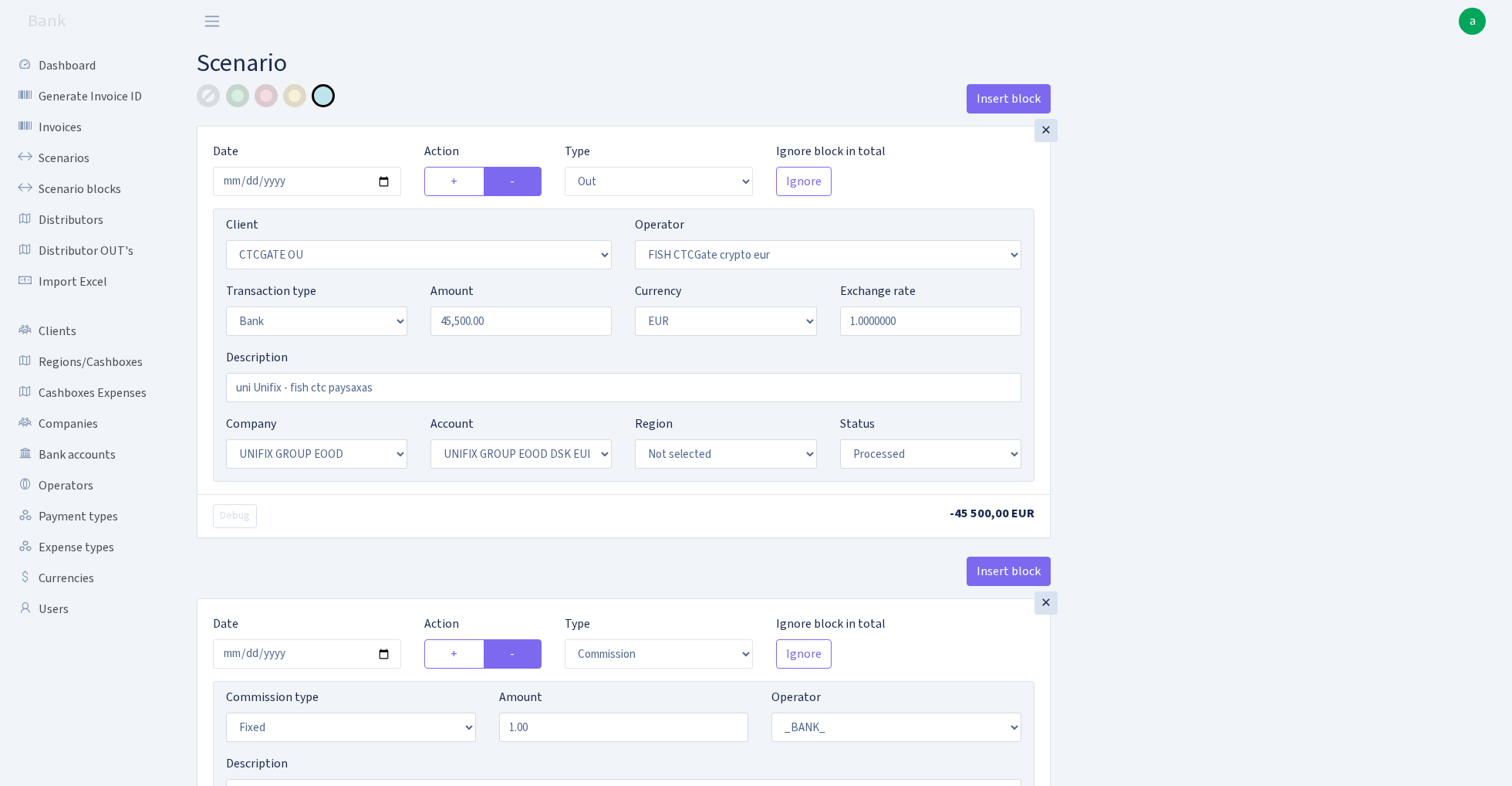
select select "13"
select select "31"
select select "processed"
select select "commission"
select select "fixed"
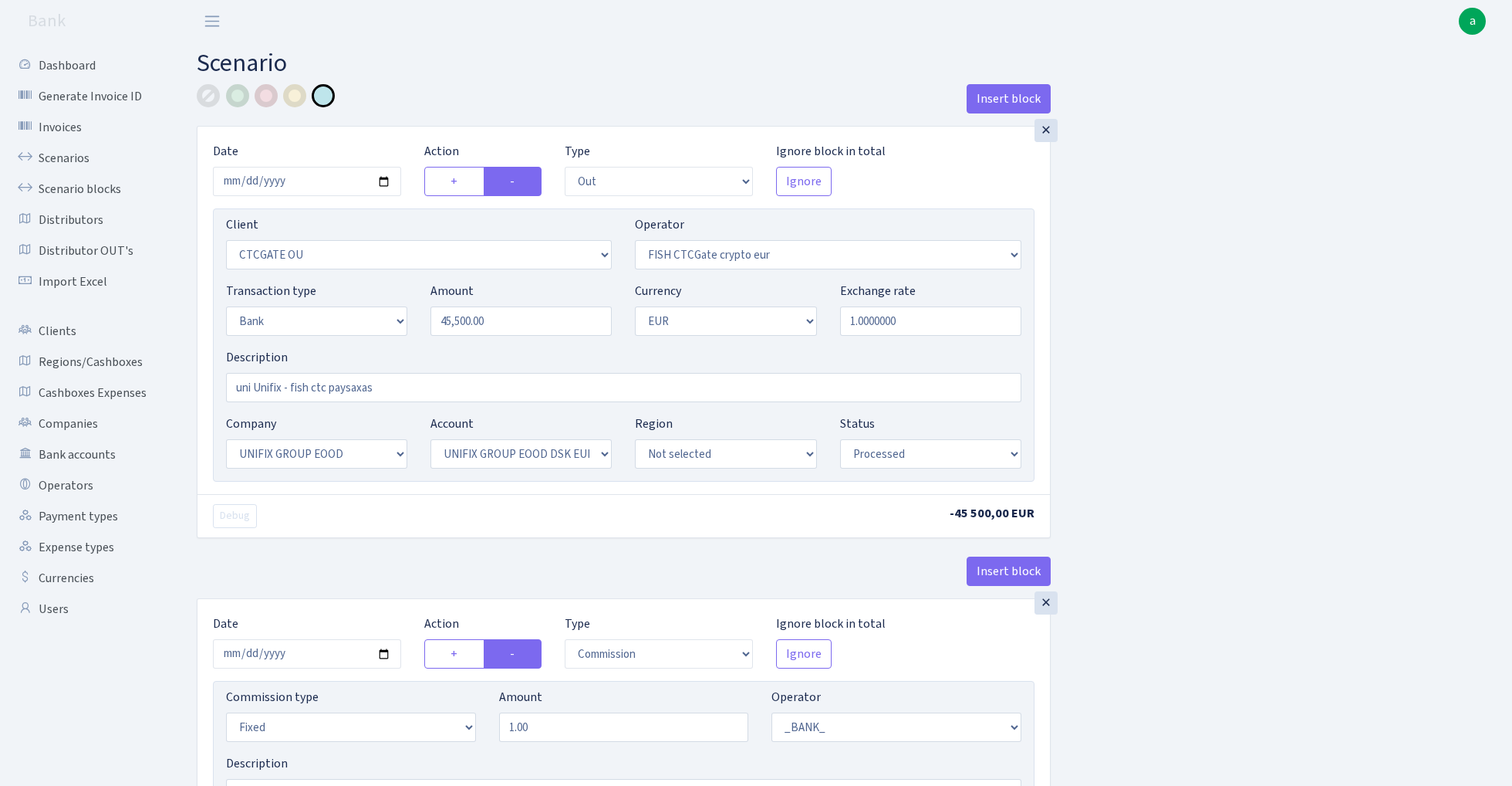
select select "1"
select select "13"
select select "31"
select select "processed"
select select "in"
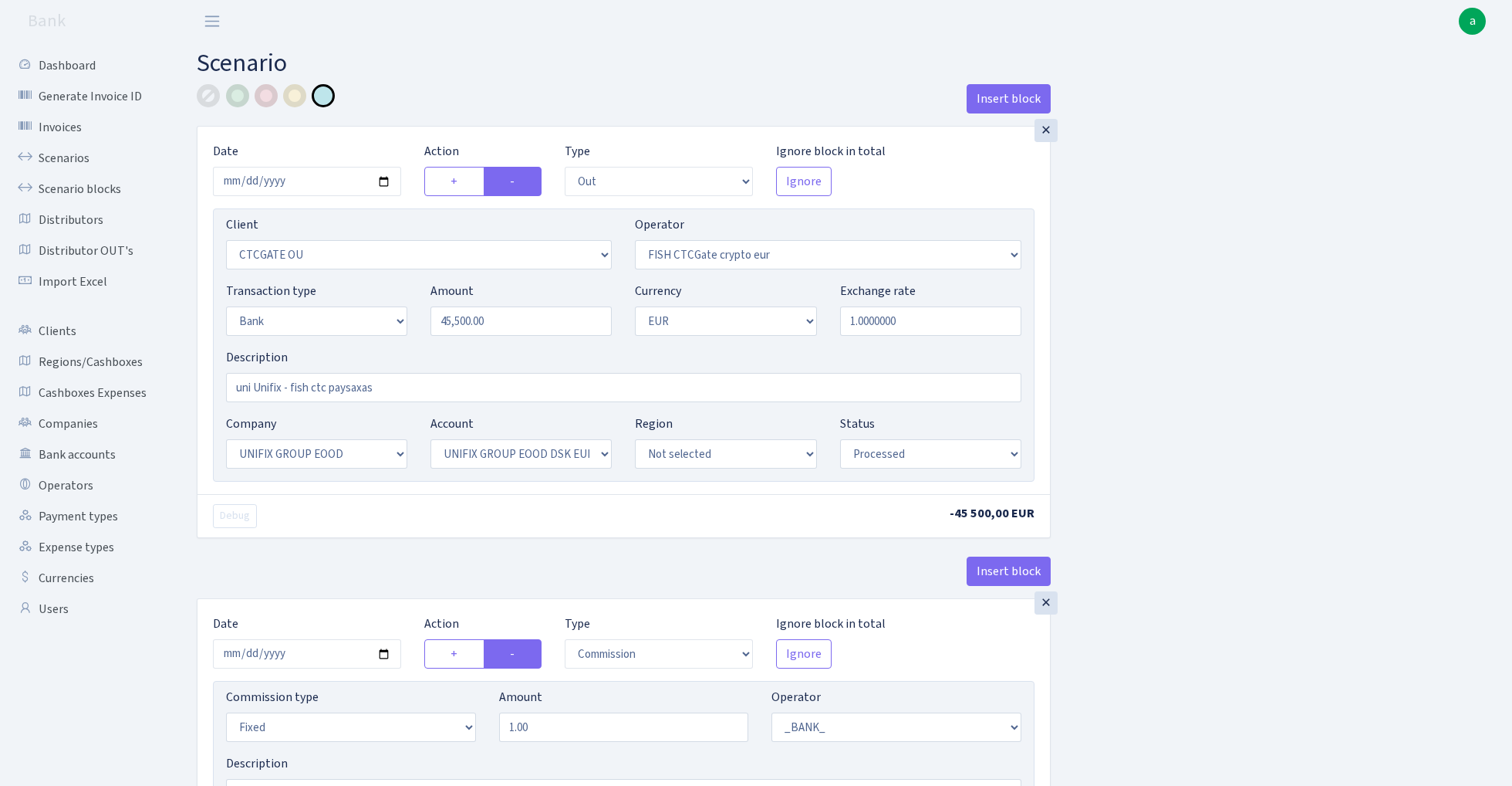
select select "3230"
select select "409"
select select "2"
select select "1"
select select "24"
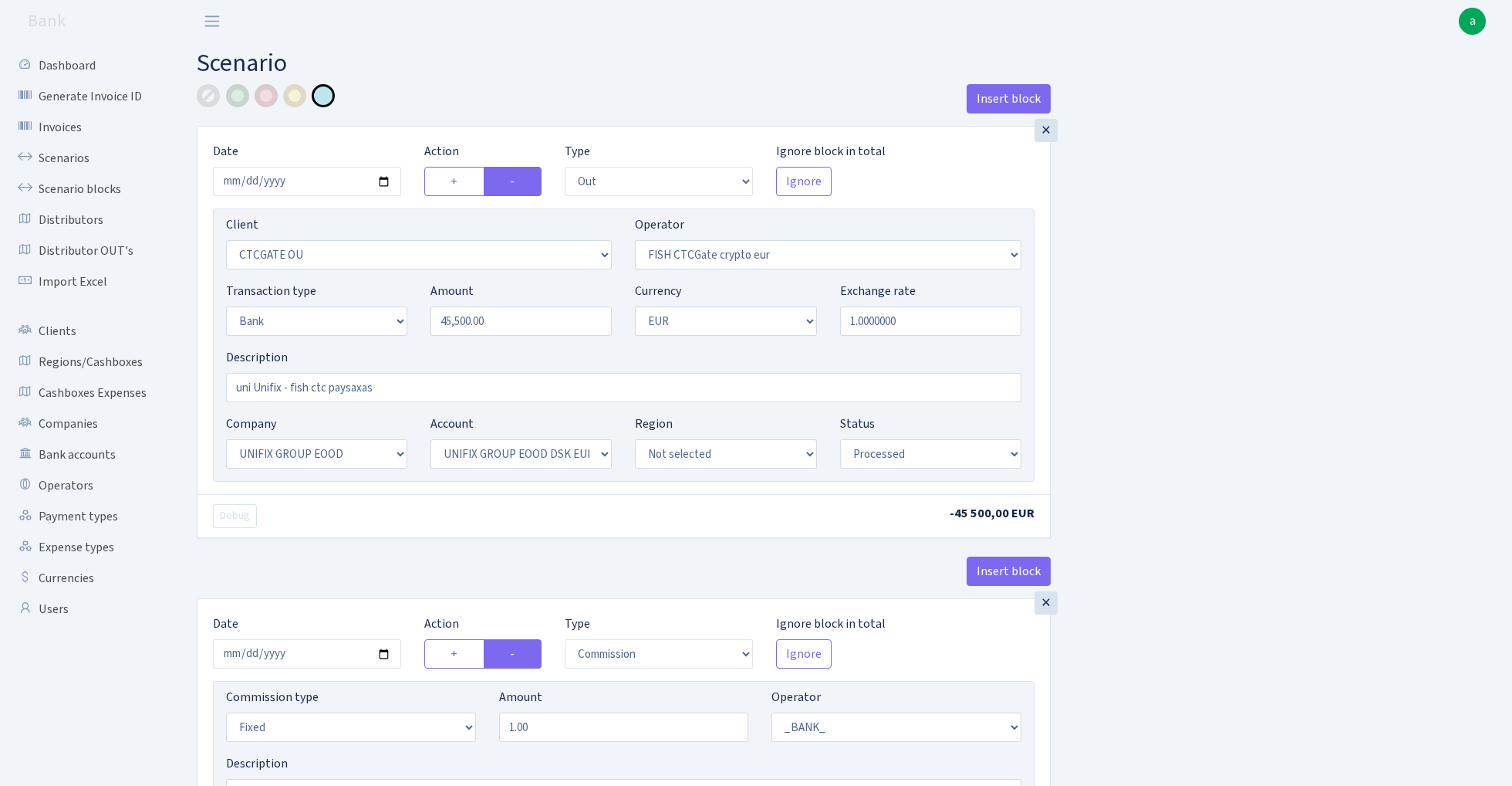
select select "72"
select select "processed"
click at [69, 148] on link "Scenarios" at bounding box center [85, 158] width 155 height 31
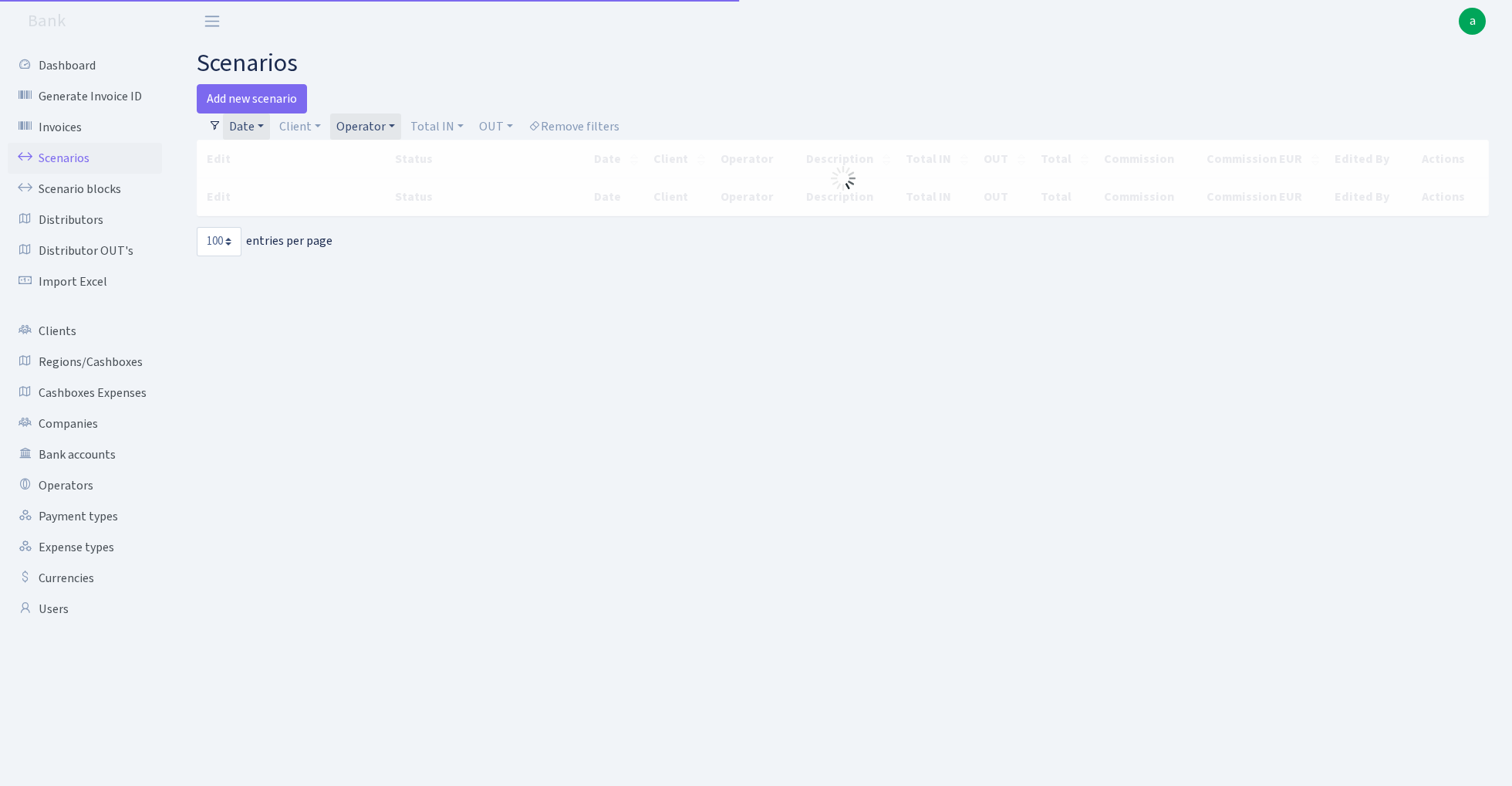
select select "100"
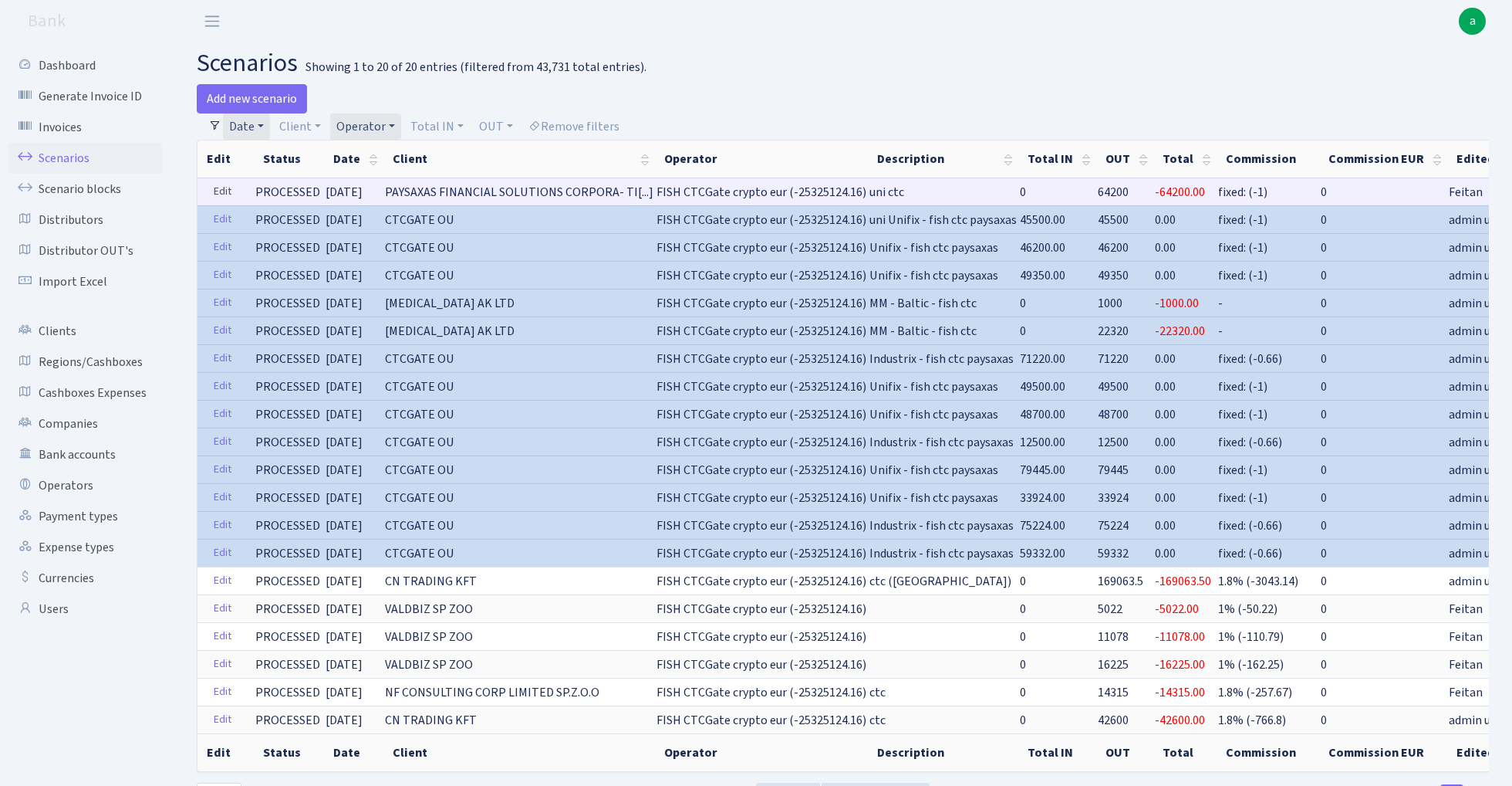
click at [223, 188] on link "Edit" at bounding box center [222, 192] width 32 height 24
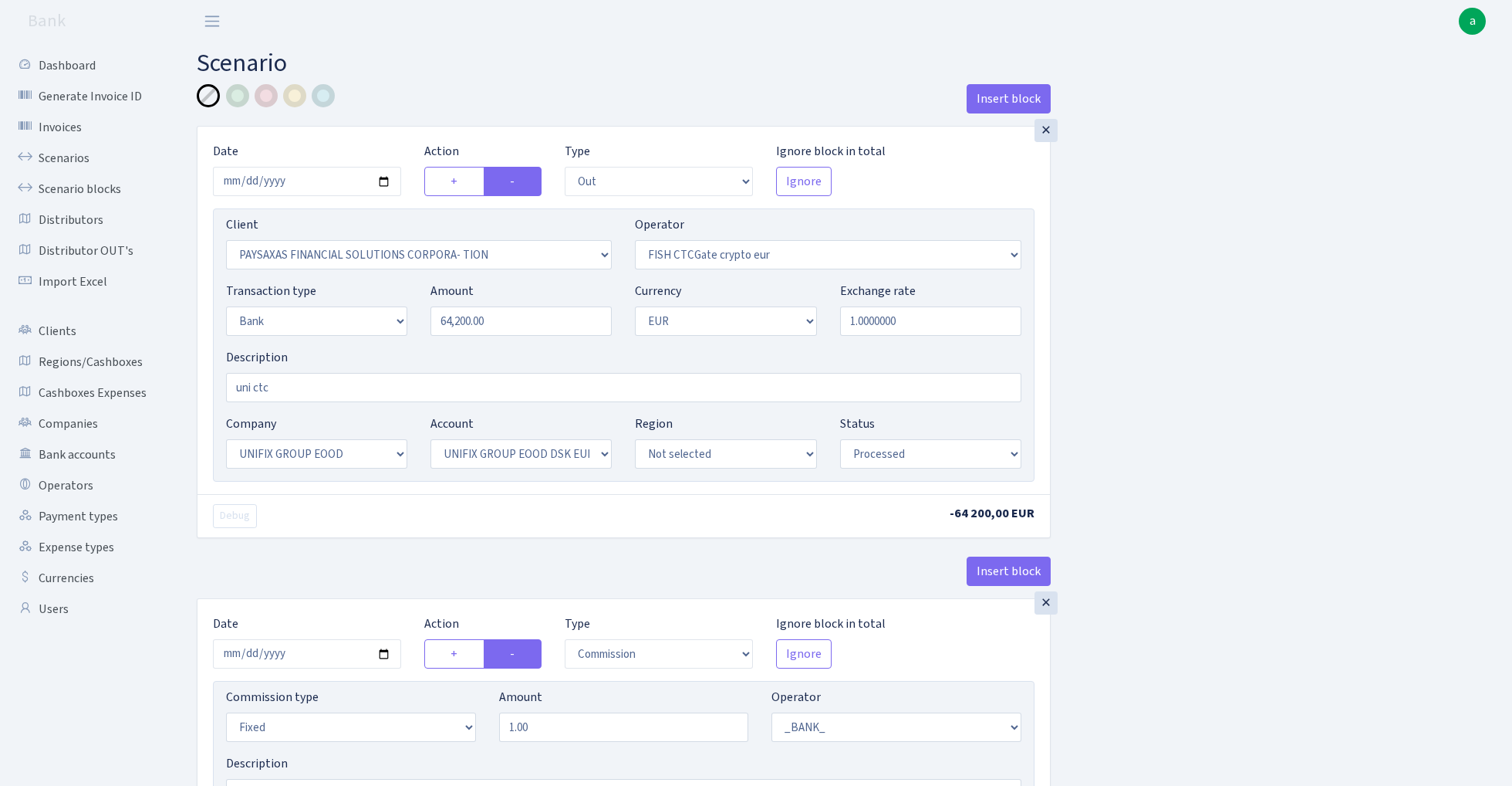
select select "out"
select select "2929"
select select "409"
select select "2"
select select "1"
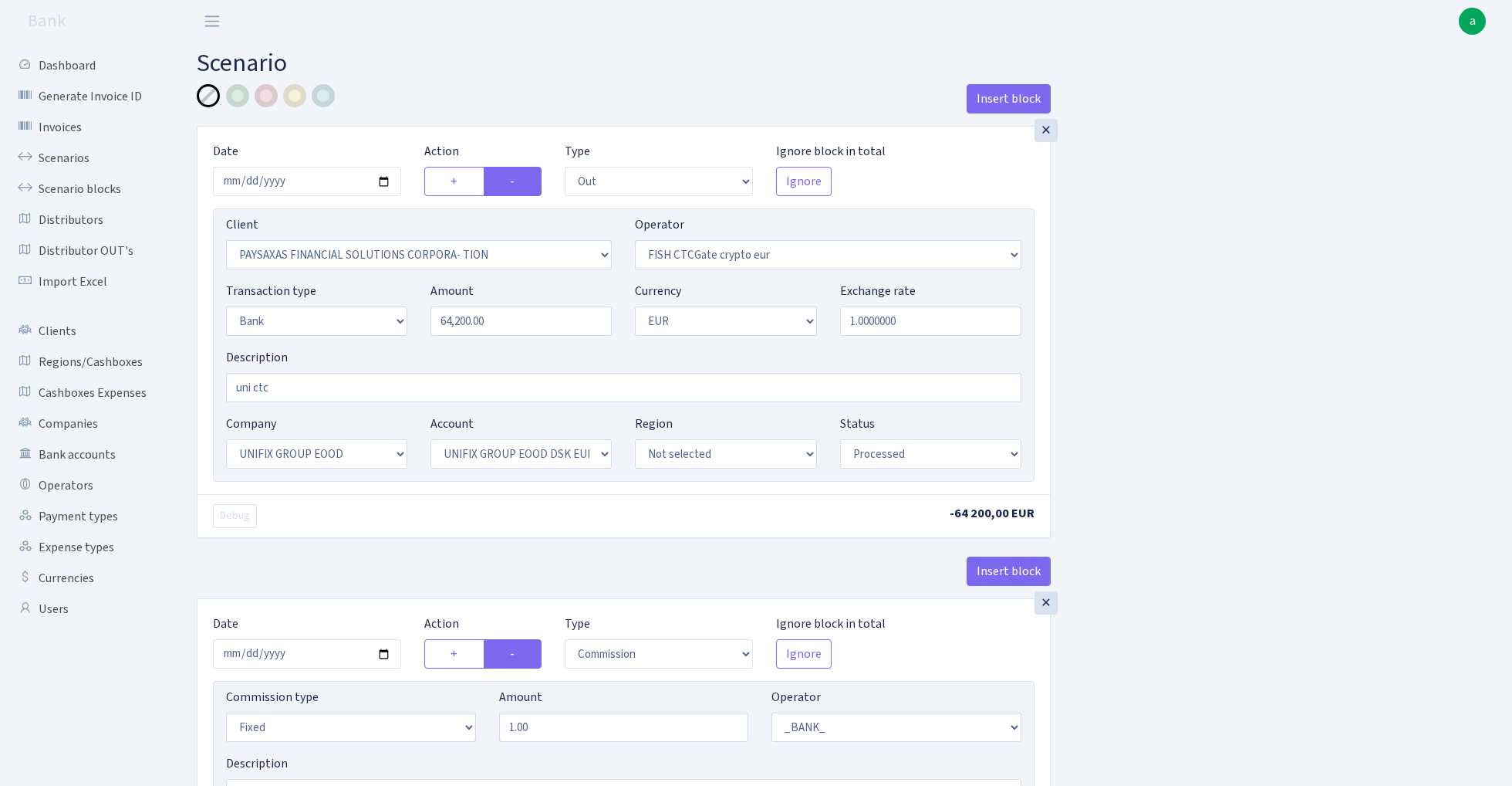
select select "13"
select select "31"
select select "processed"
select select "commission"
select select "fixed"
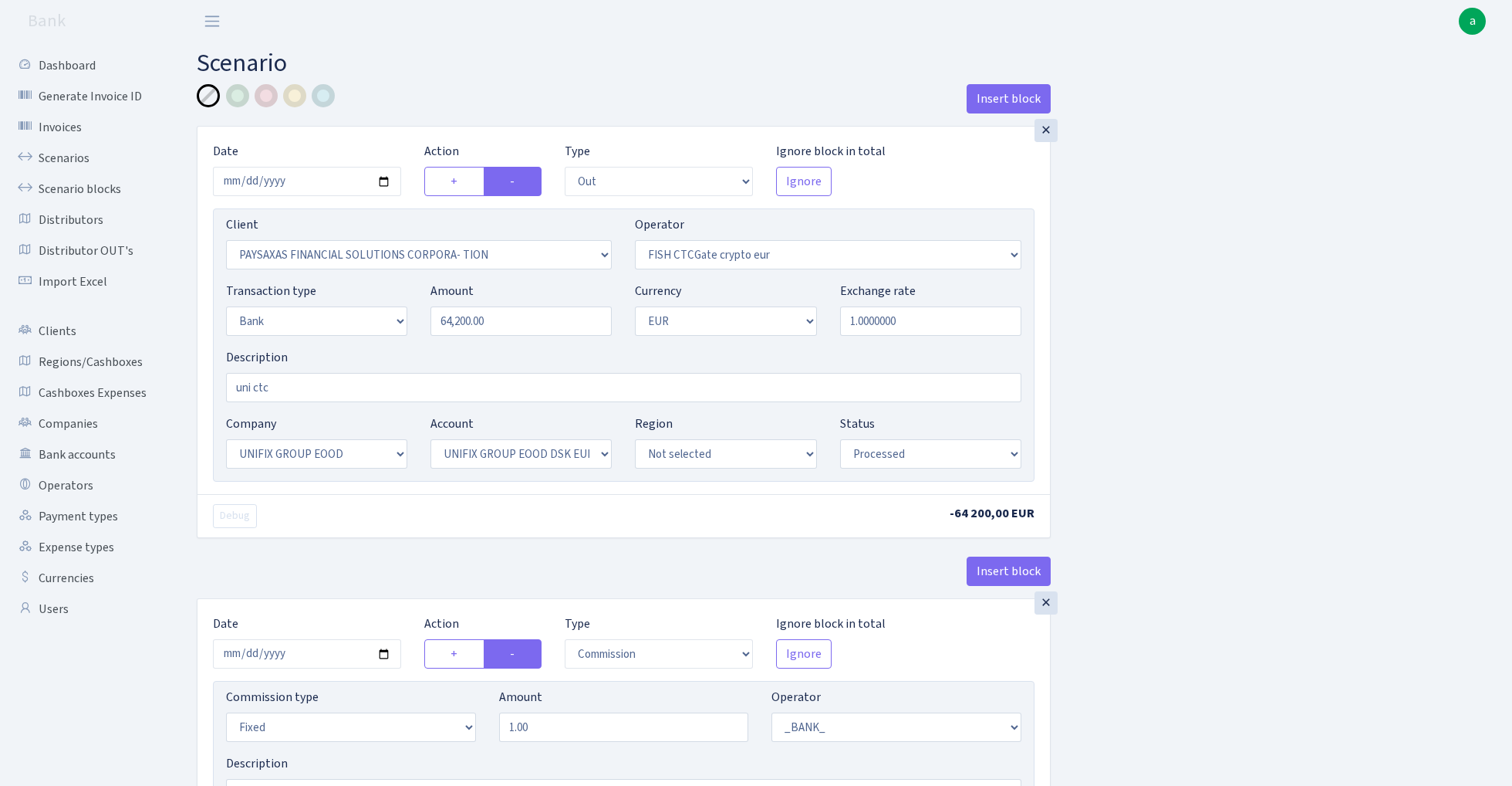
select select "1"
select select "13"
select select "31"
select select "processed"
click at [329, 96] on div at bounding box center [324, 96] width 24 height 24
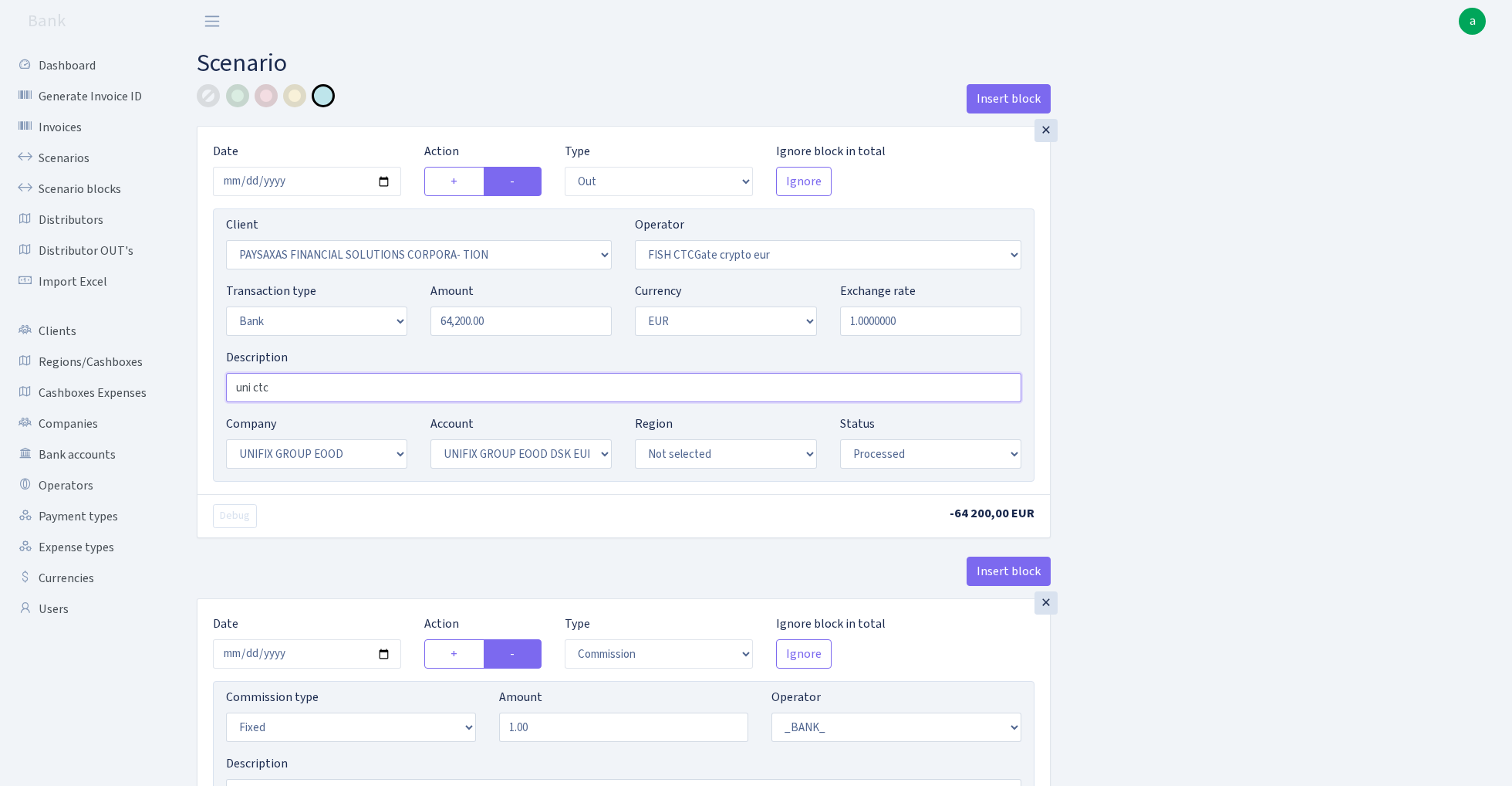
click at [334, 389] on input "uni ctc" at bounding box center [624, 387] width 795 height 30
paste input "Unifix - fish ctc paysaxas"
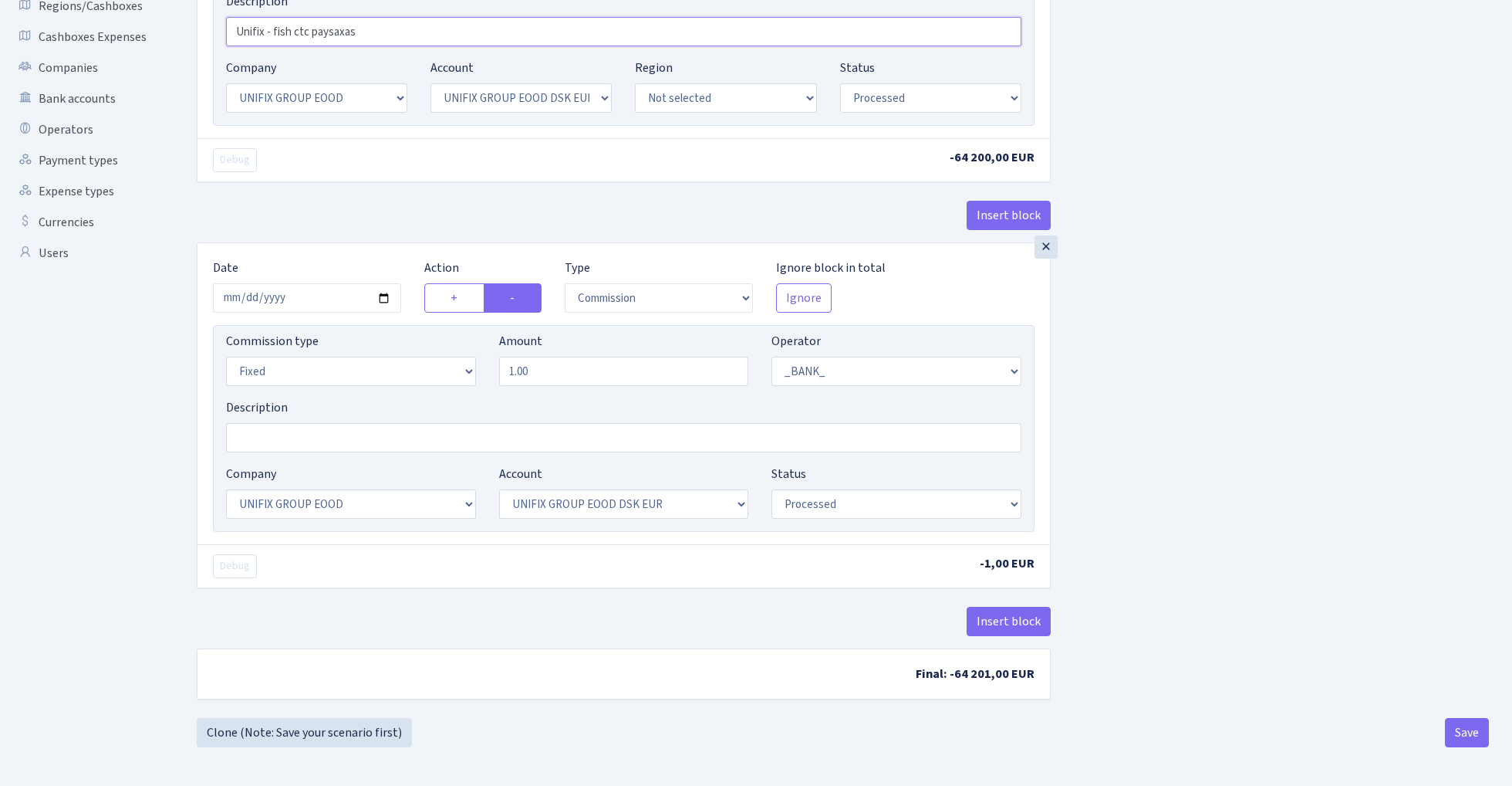
scroll to position [360, 0]
type input "Unifix - fish ctc paysaxas"
click at [1006, 613] on button "Insert block" at bounding box center [1008, 622] width 84 height 30
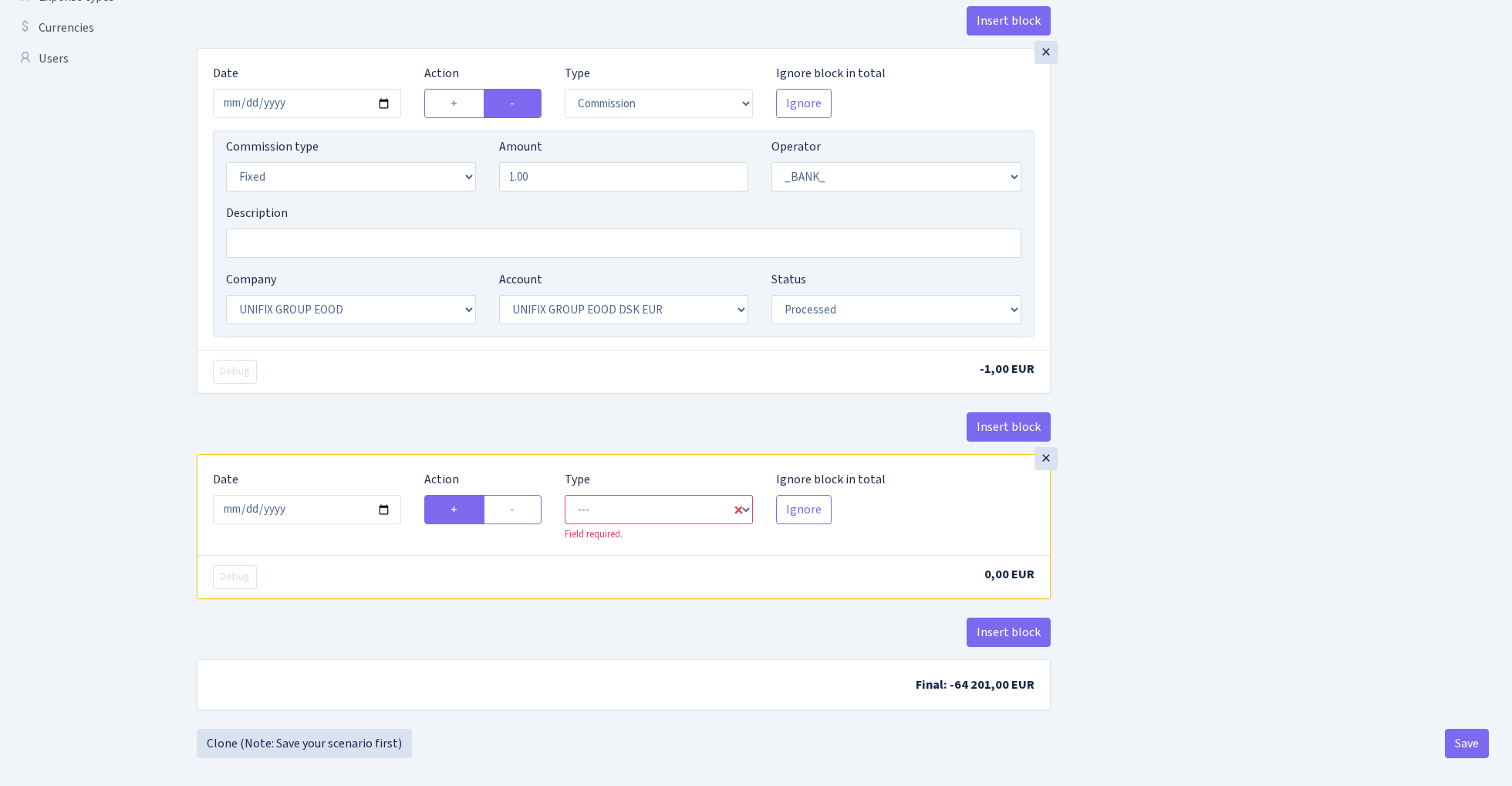
scroll to position [565, 0]
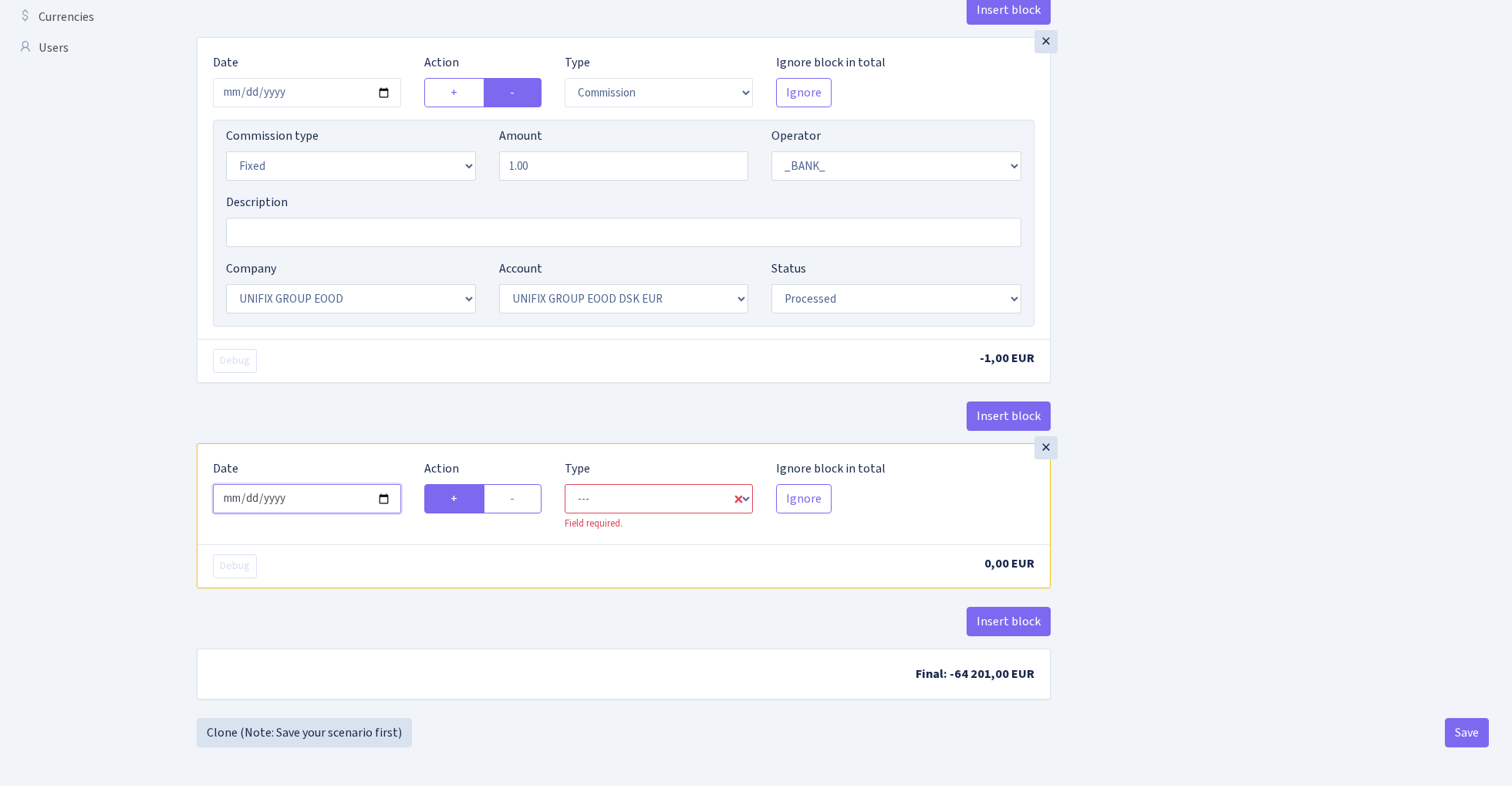
click at [321, 508] on input "2025-09-03" at bounding box center [306, 498] width 188 height 30
type input "[DATE]"
click at [390, 388] on div "× Date 2025-02-14 Action + - Type --- In Out Commission Field required. Ignore …" at bounding box center [623, 240] width 853 height 406
select select "in"
select select "1"
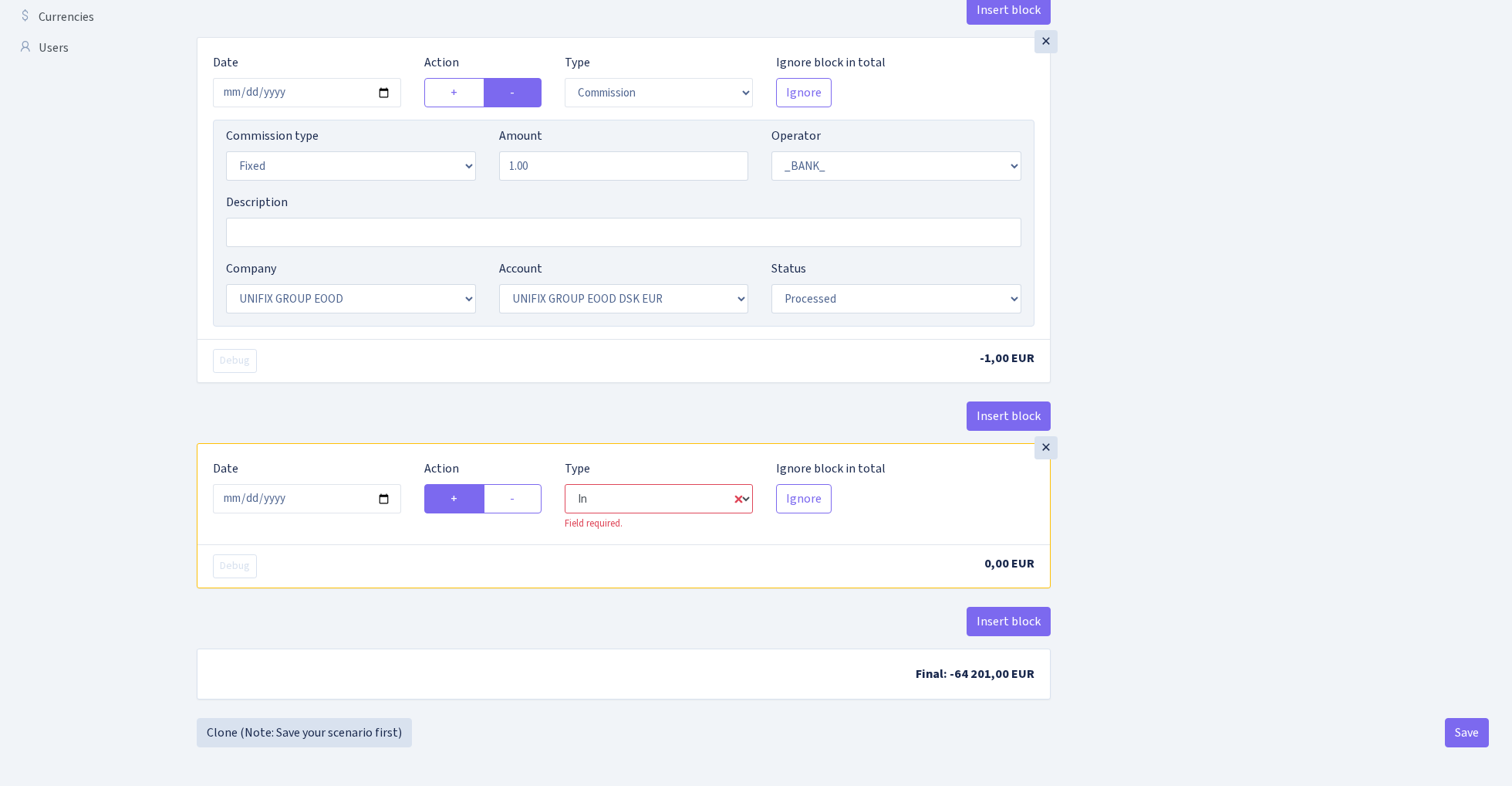
select select "1"
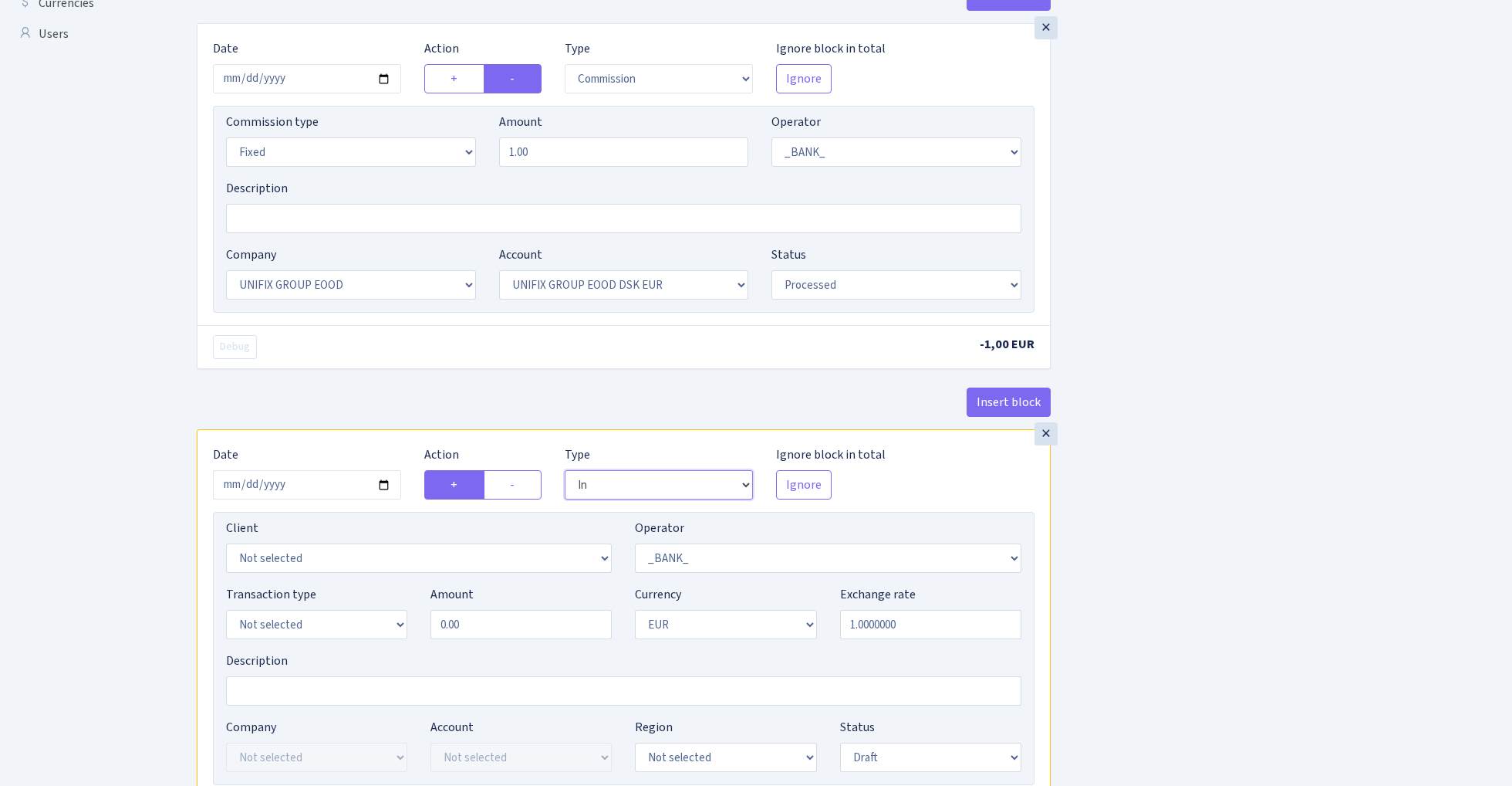
scroll to position [581, 0]
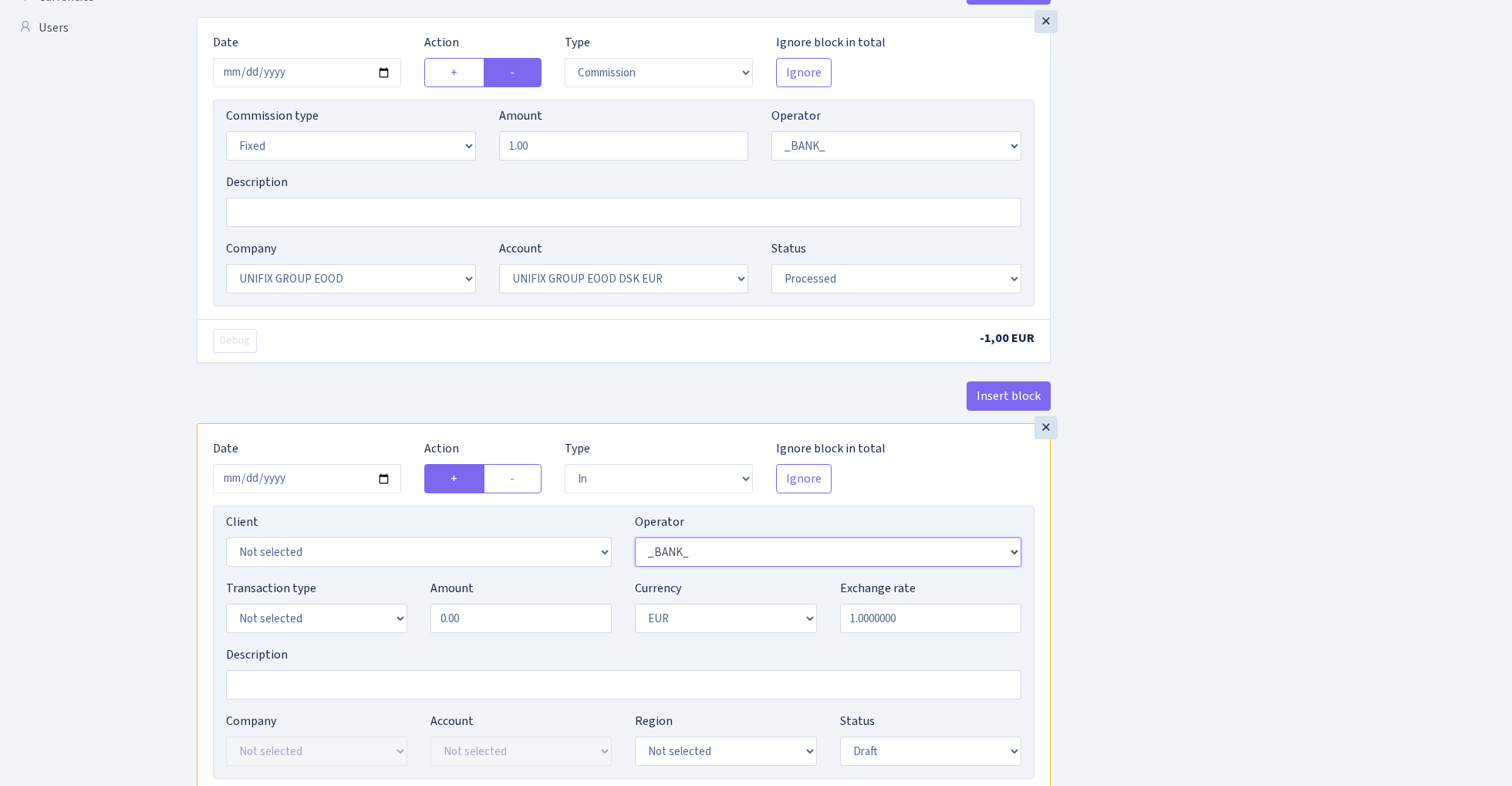
select select "409"
select select "3230"
select select "2"
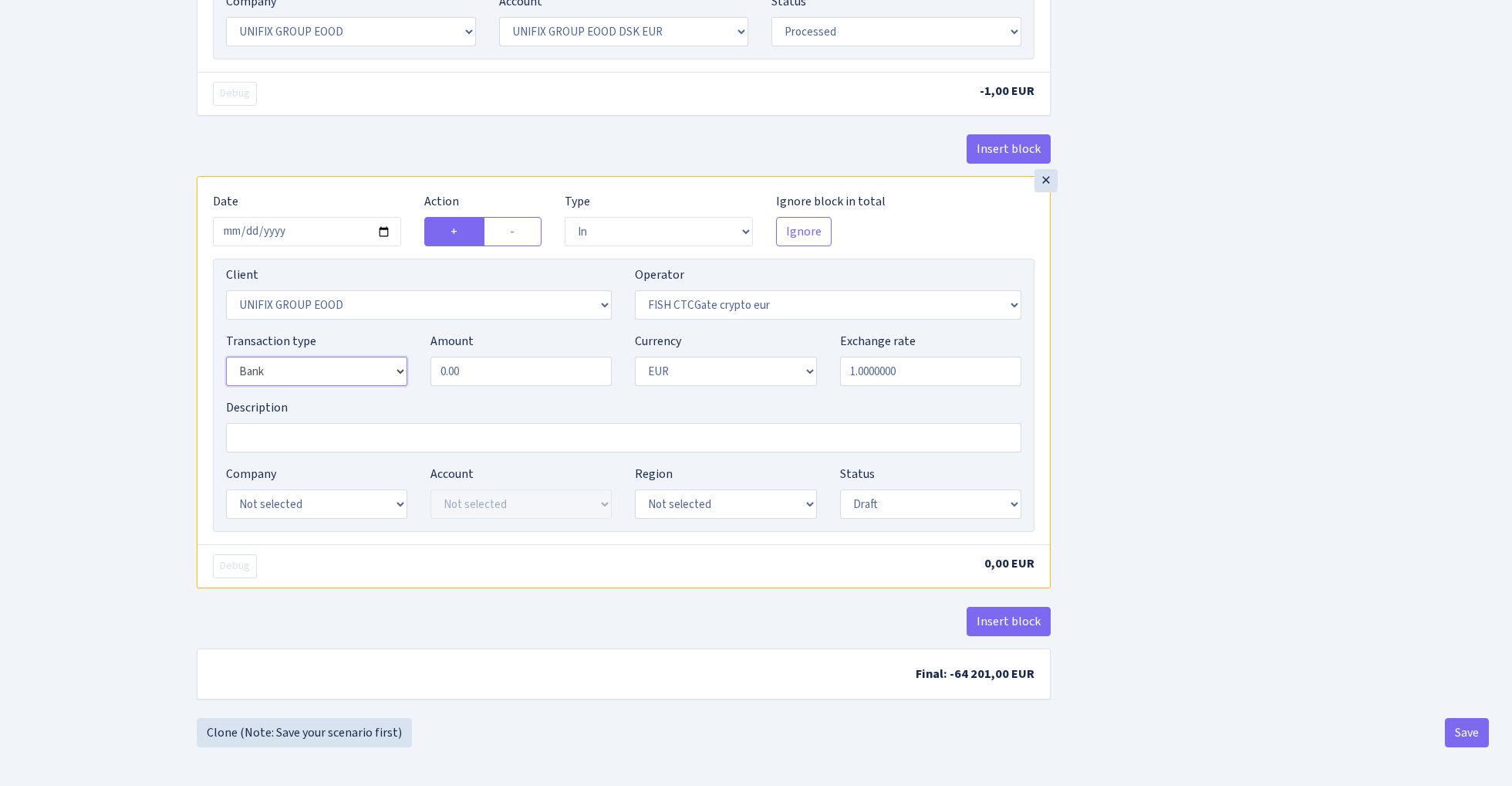
scroll to position [834, 0]
click at [490, 368] on input "0.00" at bounding box center [521, 371] width 181 height 30
type input "64,200.00"
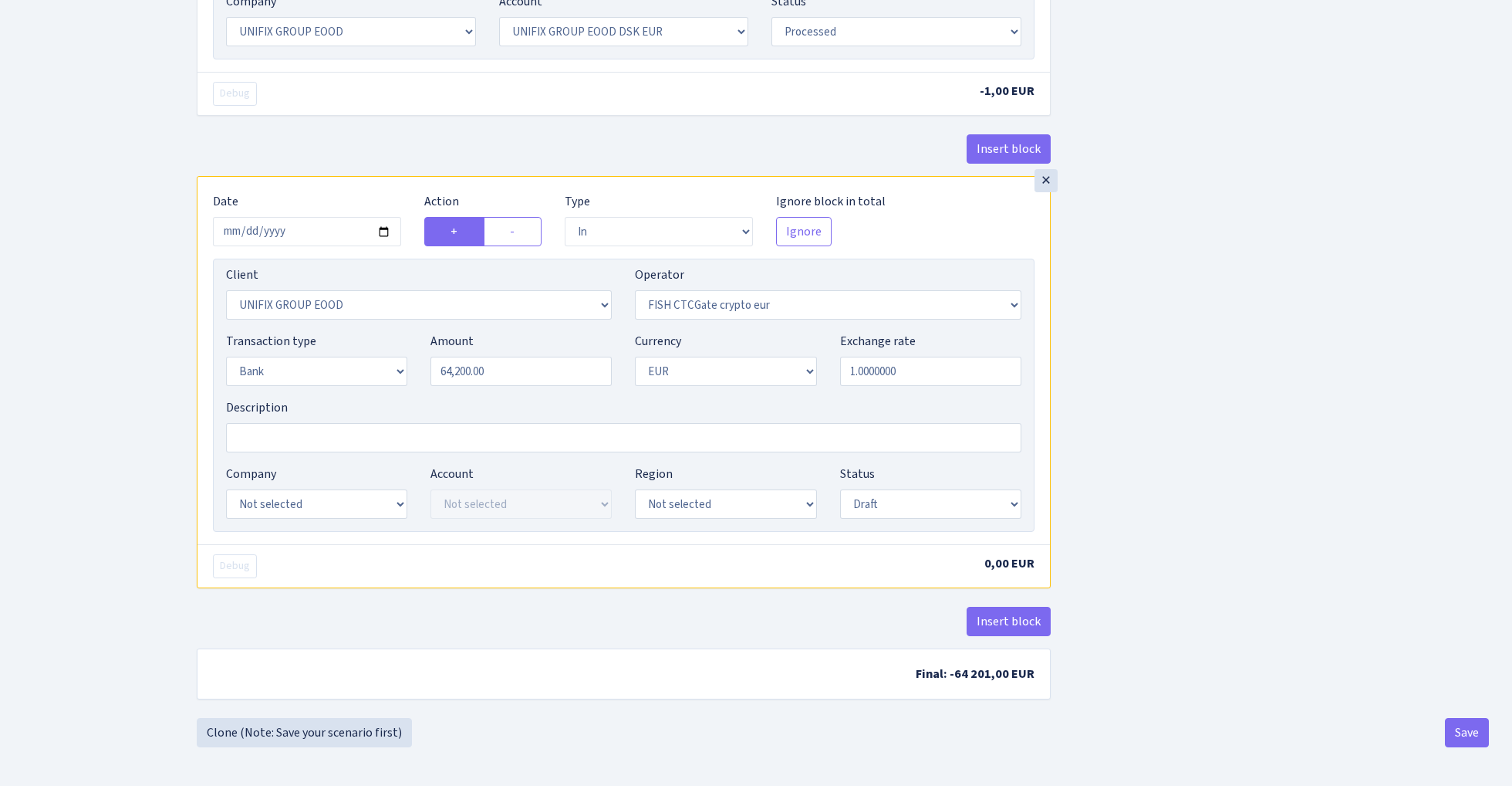
scroll to position [828, 0]
select select "24"
select select "72"
select select "processed"
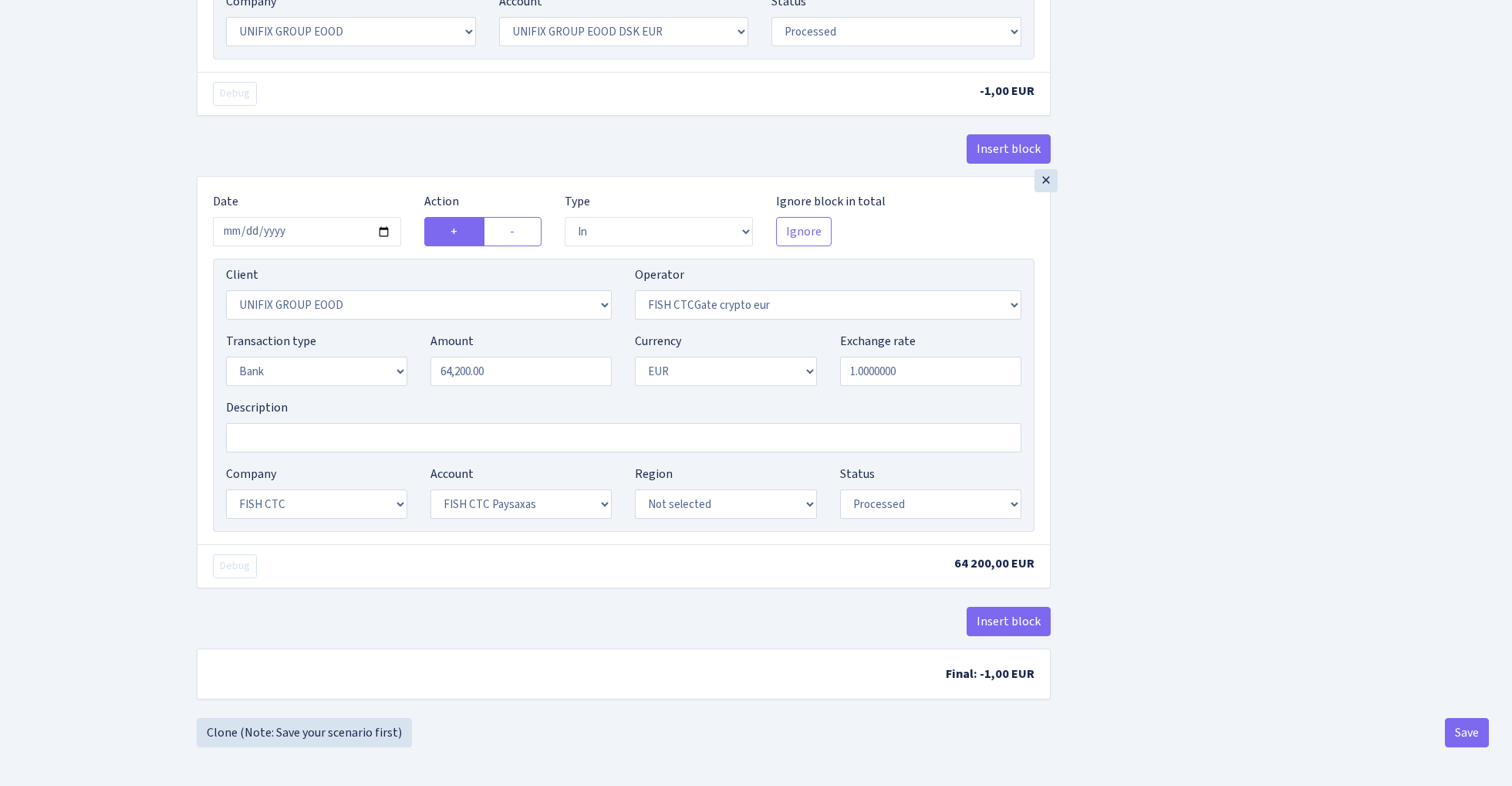
click at [1478, 732] on button "Save" at bounding box center [1466, 733] width 44 height 30
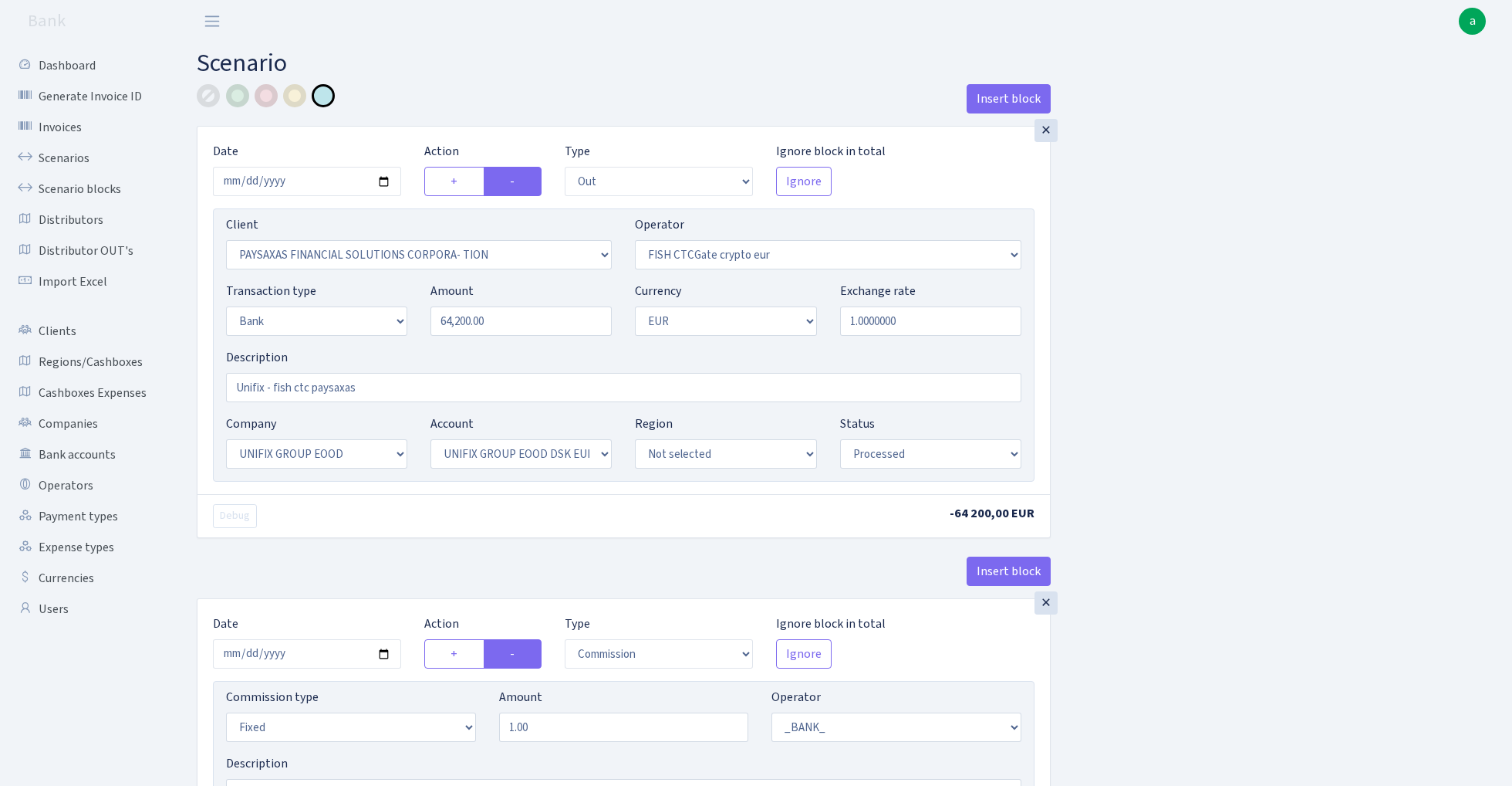
select select "out"
select select "2929"
select select "409"
select select "2"
select select "1"
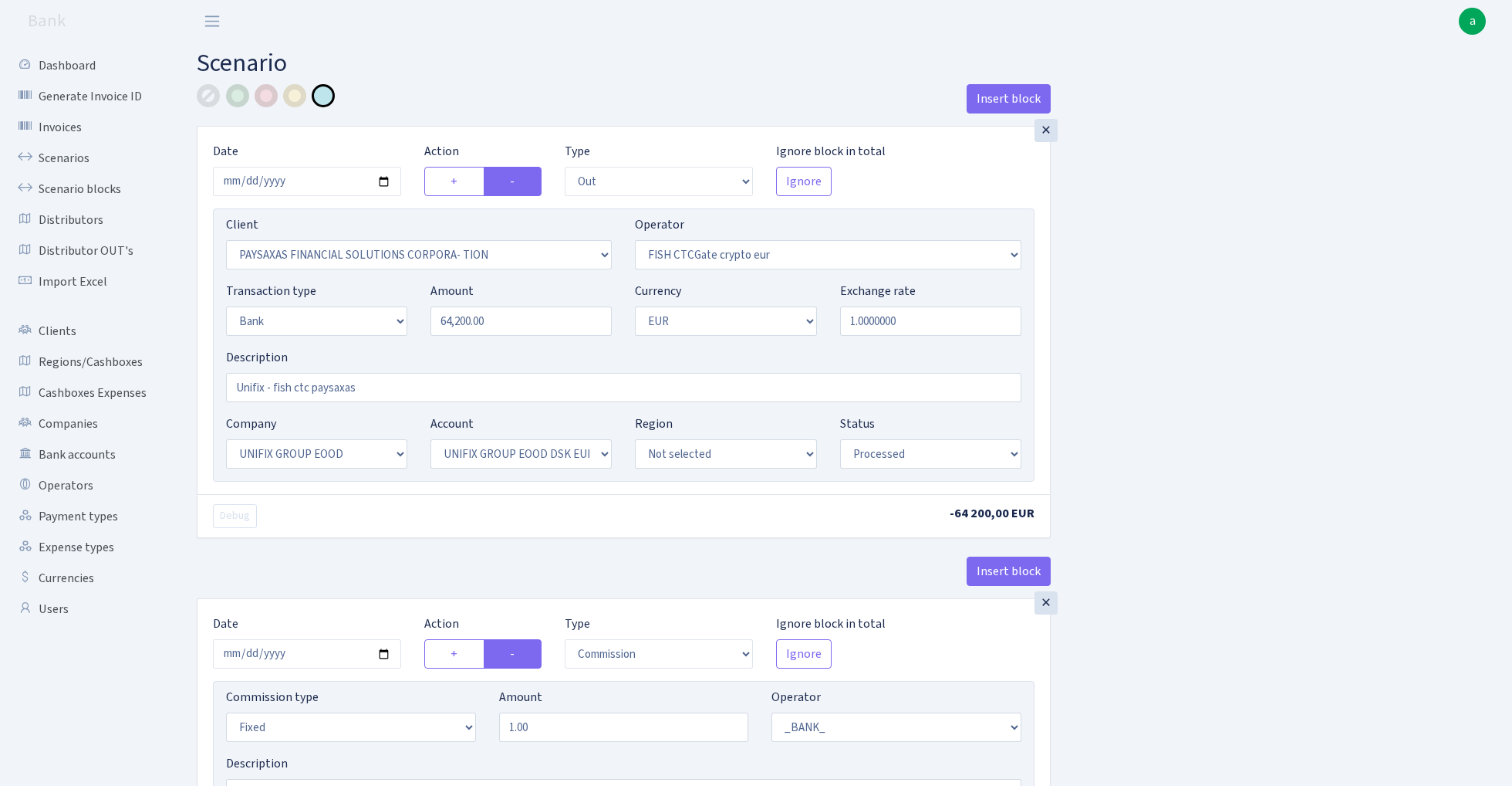
select select "13"
select select "31"
select select "processed"
select select "commission"
select select "fixed"
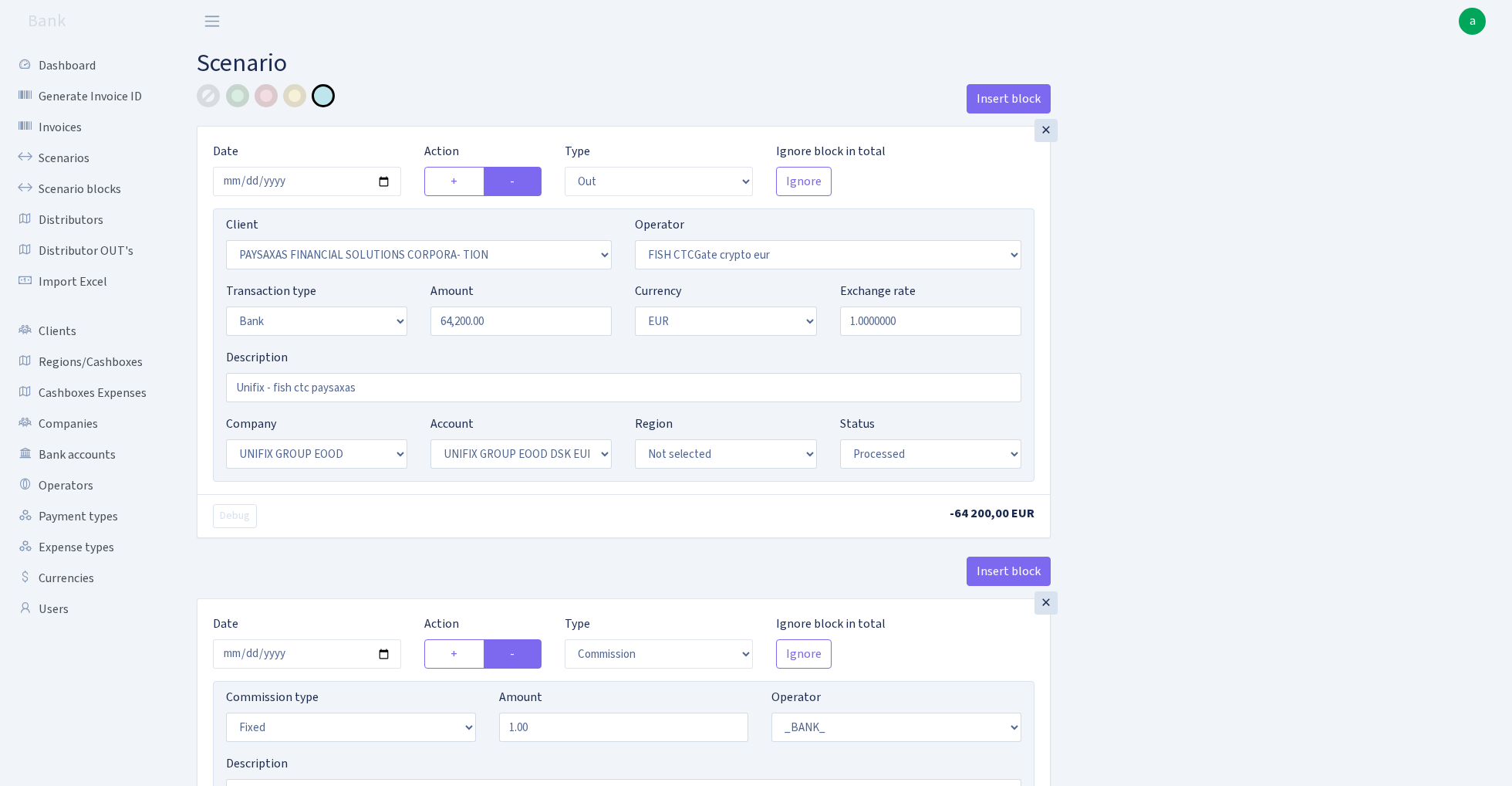
select select "1"
select select "13"
select select "31"
select select "processed"
select select "in"
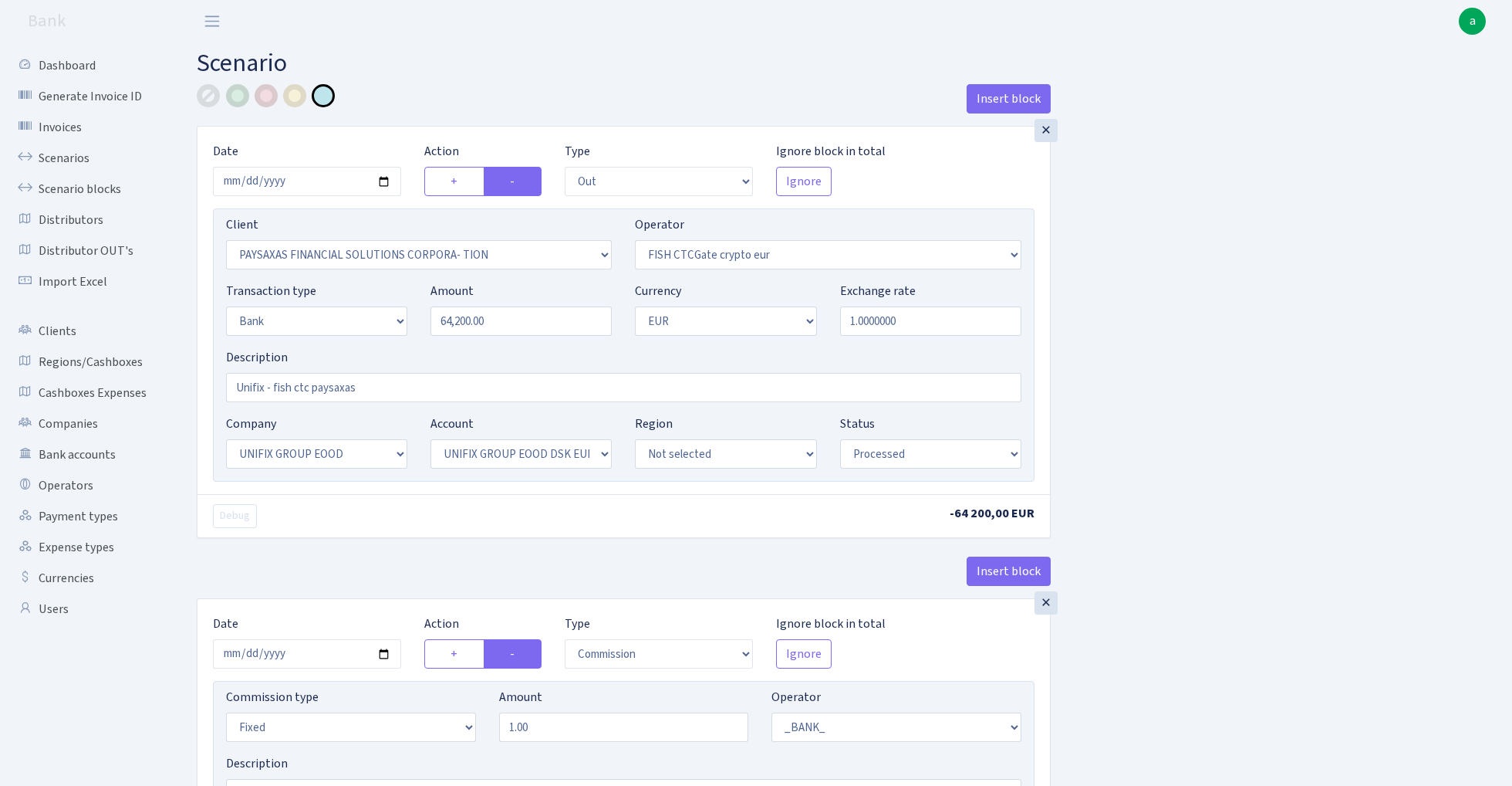
select select "3230"
select select "409"
select select "2"
select select "1"
select select "24"
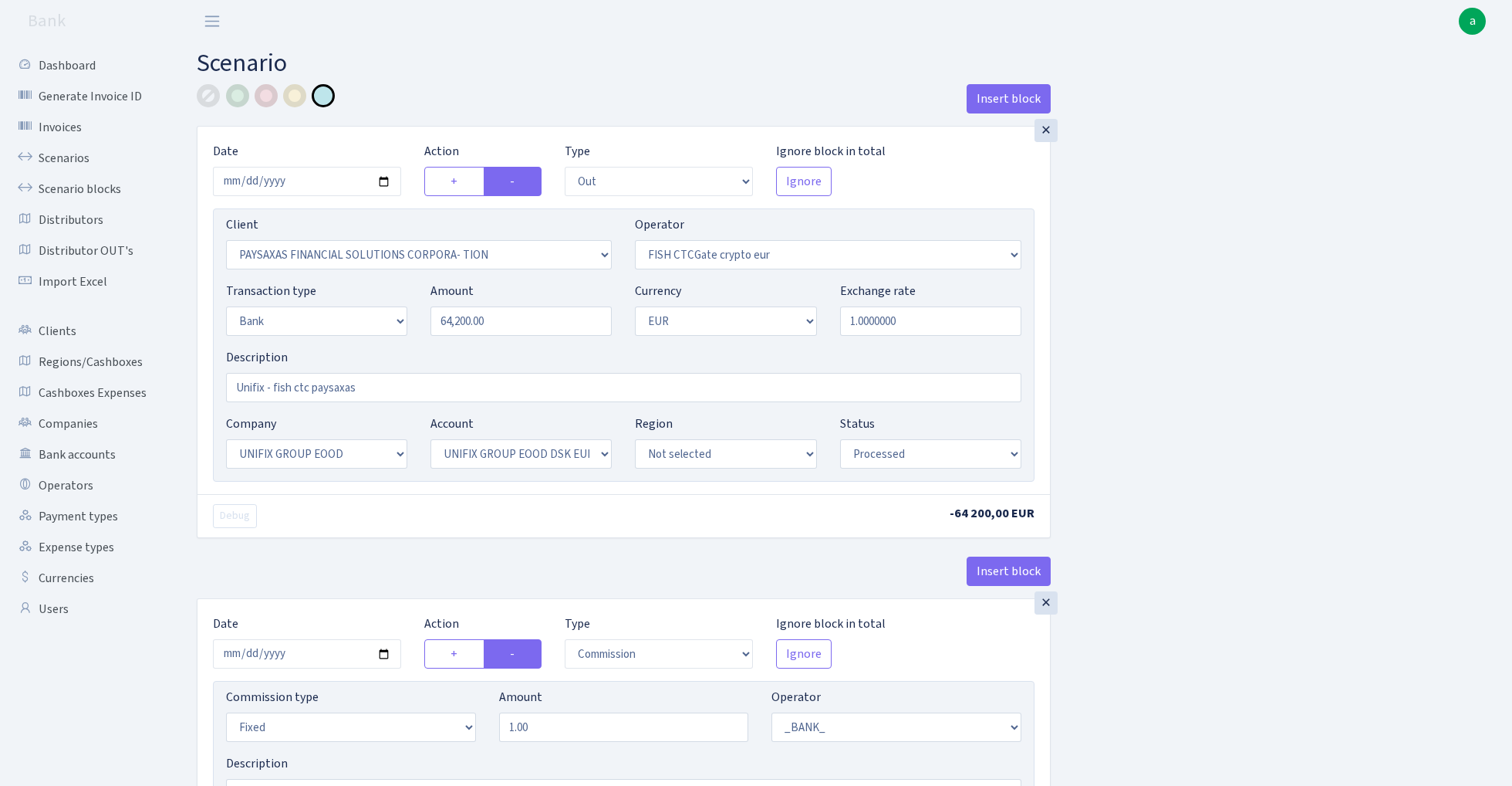
select select "72"
select select "processed"
click at [59, 155] on link "Scenarios" at bounding box center [85, 158] width 155 height 31
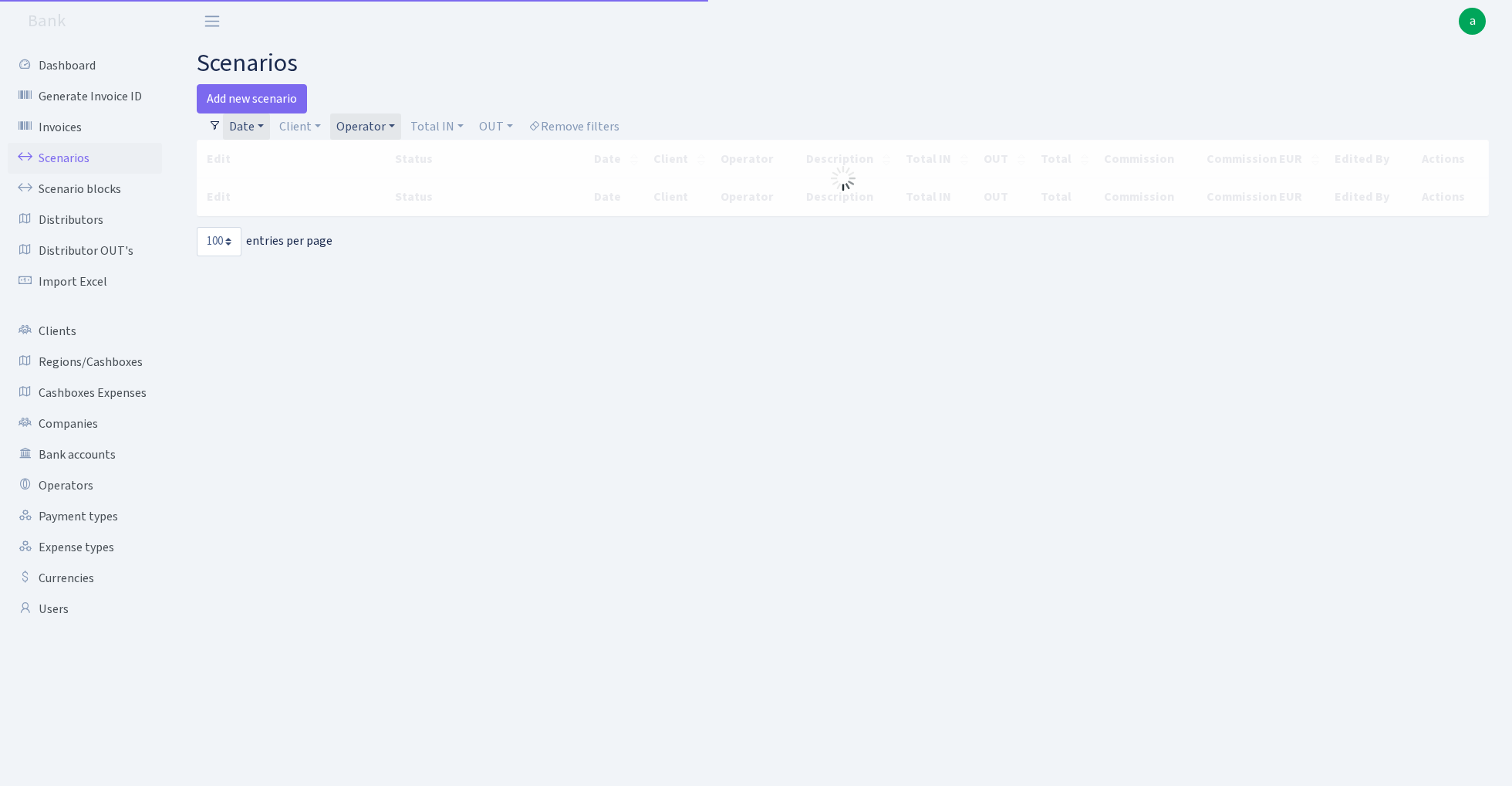
select select "100"
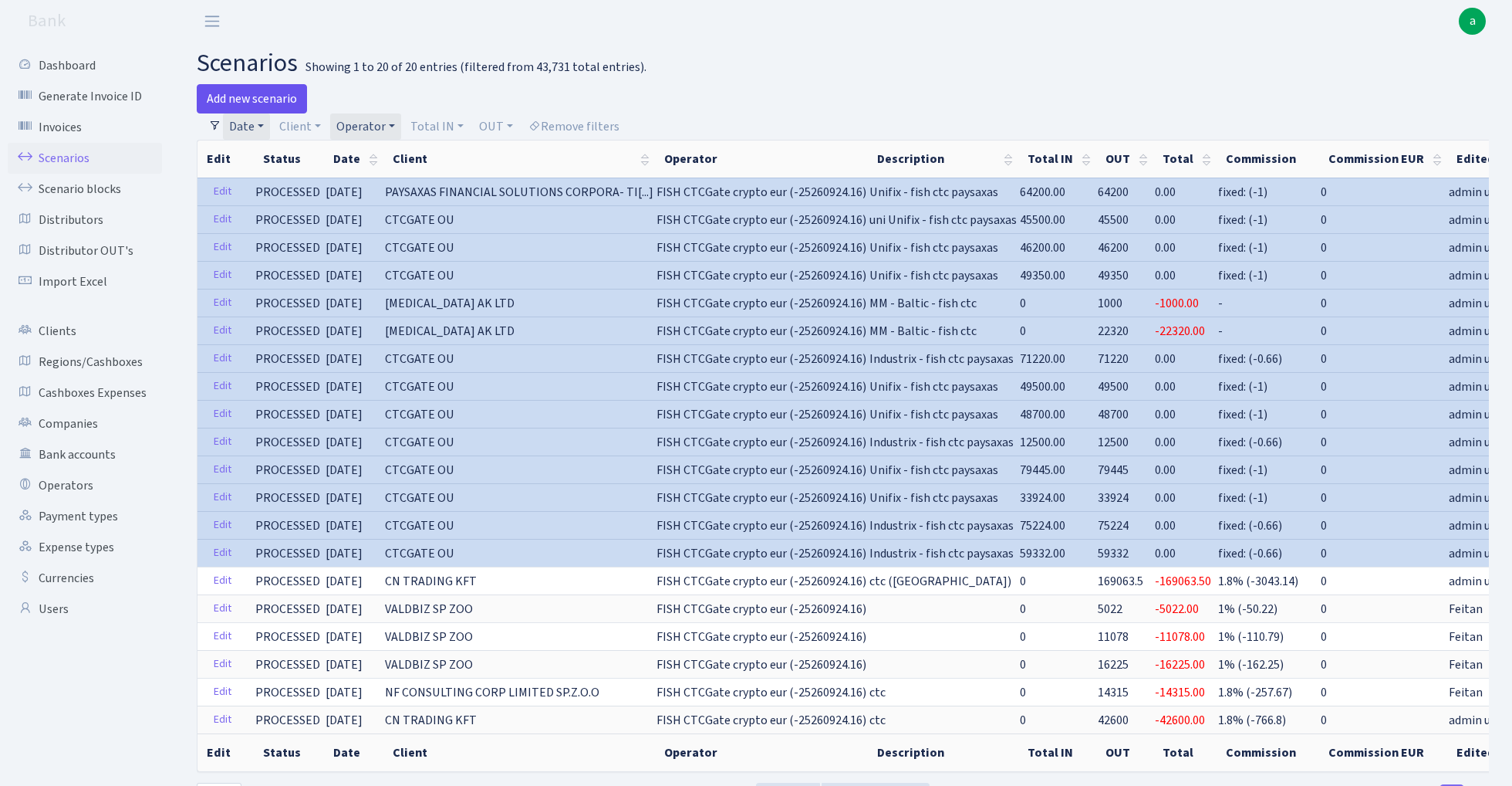
click at [261, 91] on link "Add new scenario" at bounding box center [252, 98] width 110 height 30
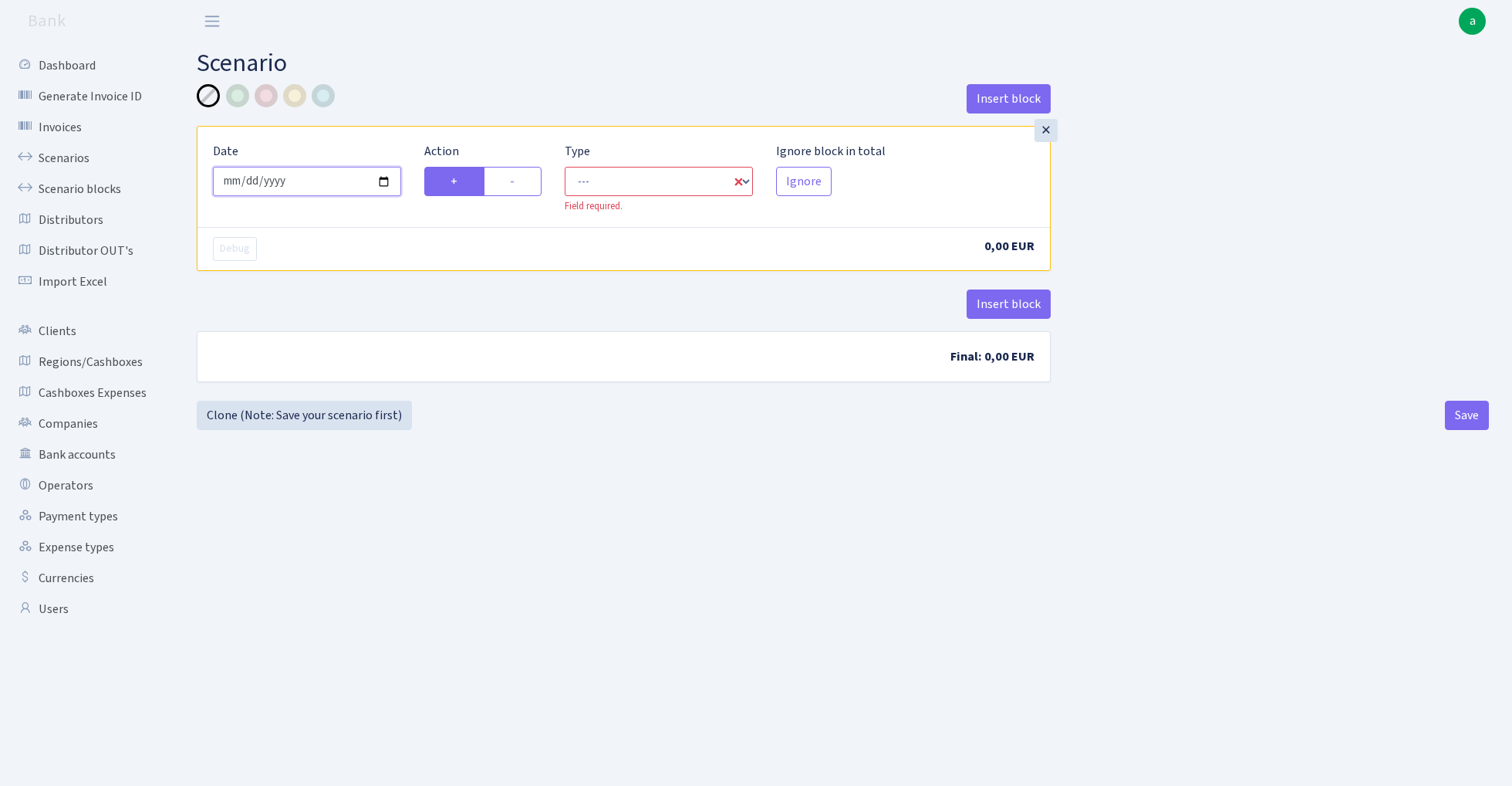
click at [302, 180] on input "[DATE]" at bounding box center [306, 181] width 188 height 30
type input "[DATE]"
click at [397, 120] on div "Insert block" at bounding box center [623, 104] width 853 height 41
click at [509, 180] on label "-" at bounding box center [512, 181] width 58 height 30
click at [510, 180] on input "-" at bounding box center [515, 177] width 10 height 10
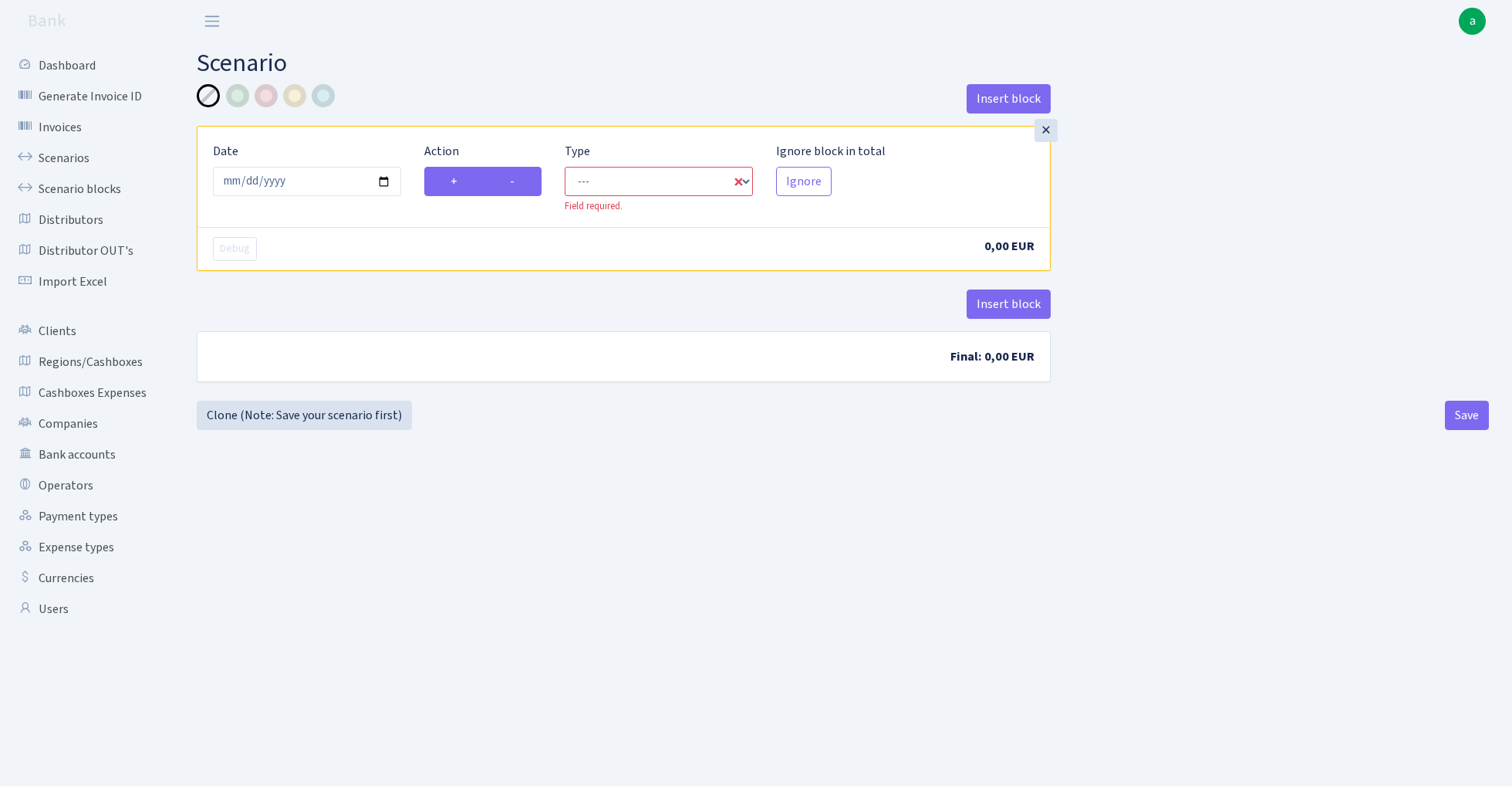
radio input "true"
radio input "false"
select select "out"
select select "1"
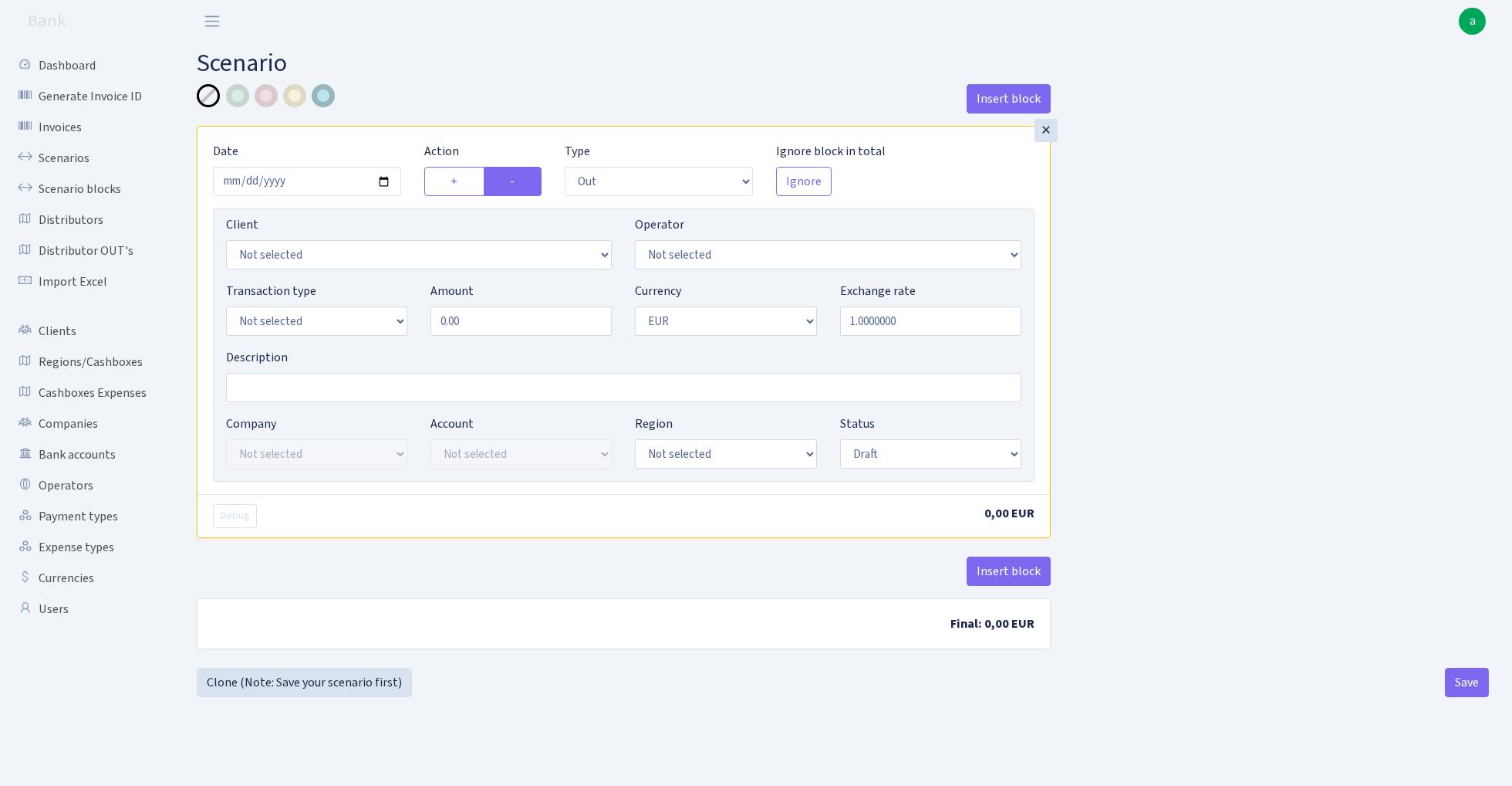
click at [327, 98] on div at bounding box center [324, 96] width 24 height 24
select select "1685"
select select "1"
click at [507, 324] on input "0.00" at bounding box center [521, 321] width 181 height 30
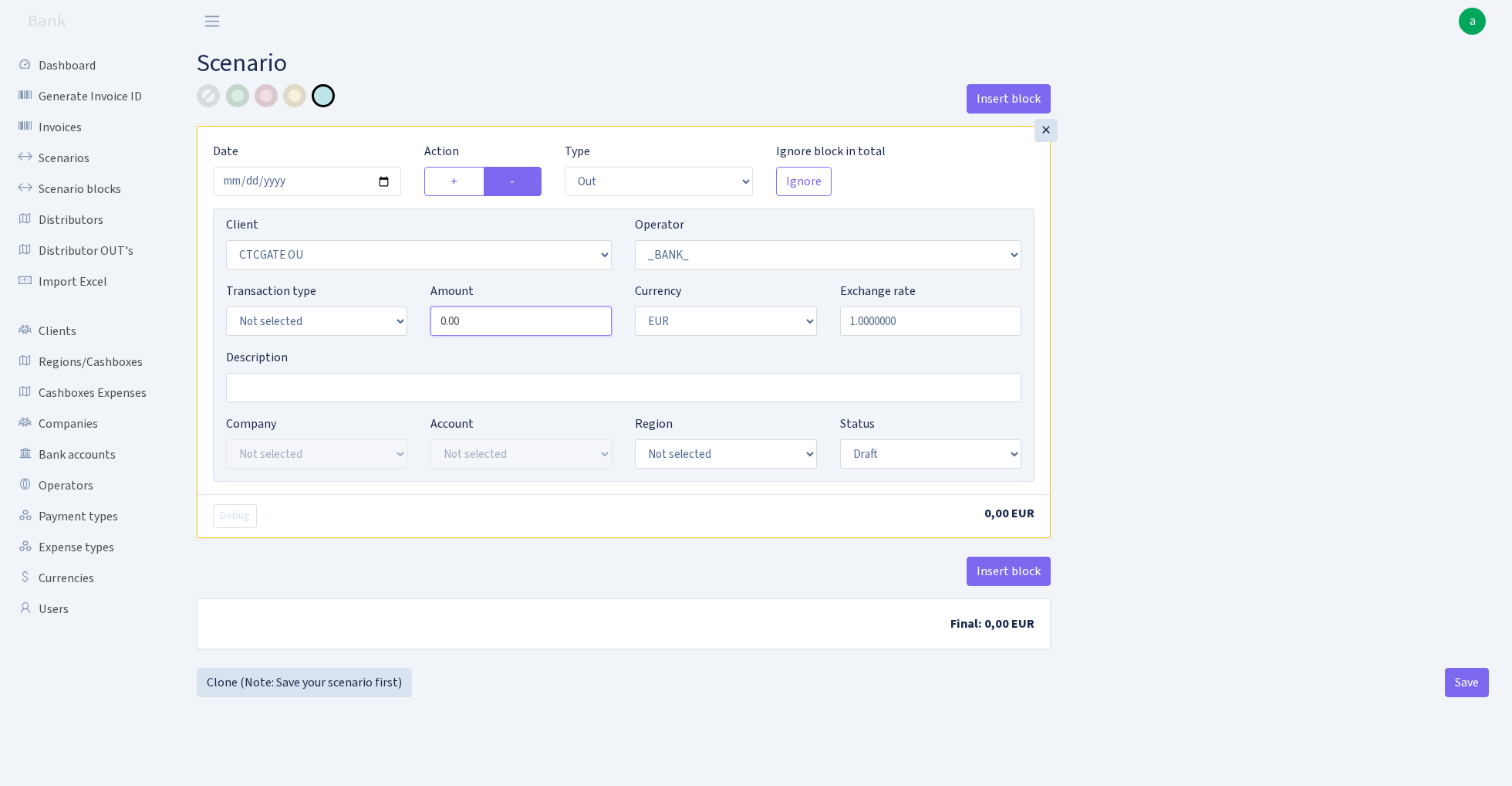
paste input "2385.38"
type input "2,385.38"
select select "2"
click at [337, 389] on input "Description" at bounding box center [624, 387] width 795 height 30
type input "Fish paysaxas fees 2025.01_02"
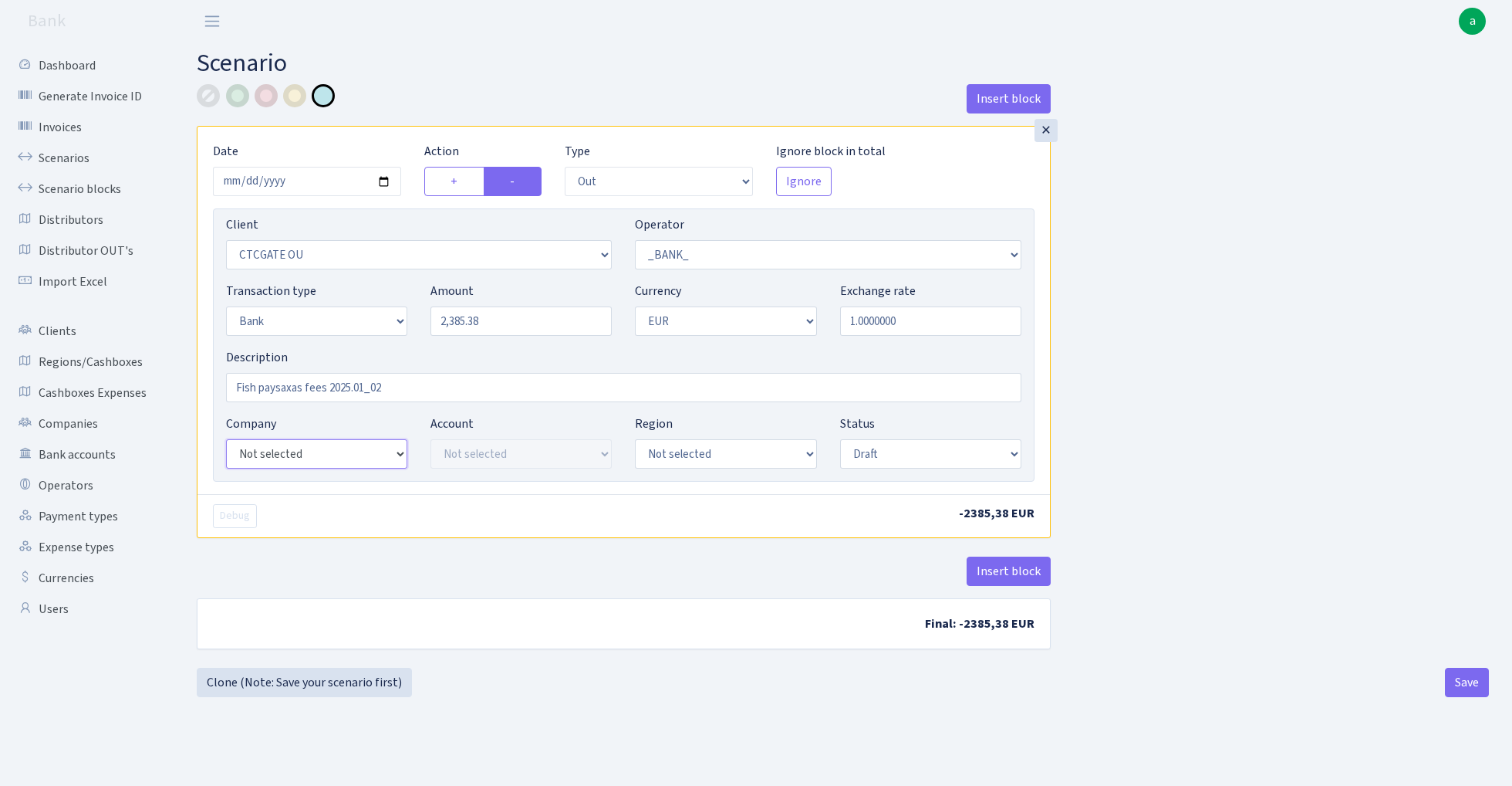
select select "24"
select select "72"
select select "processed"
click at [1155, 446] on div "Insert block × Date 2025-02-28 Action + - Type --- In Out Commission Field requ…" at bounding box center [843, 375] width 1315 height 583
click at [1470, 684] on button "Save" at bounding box center [1466, 683] width 44 height 30
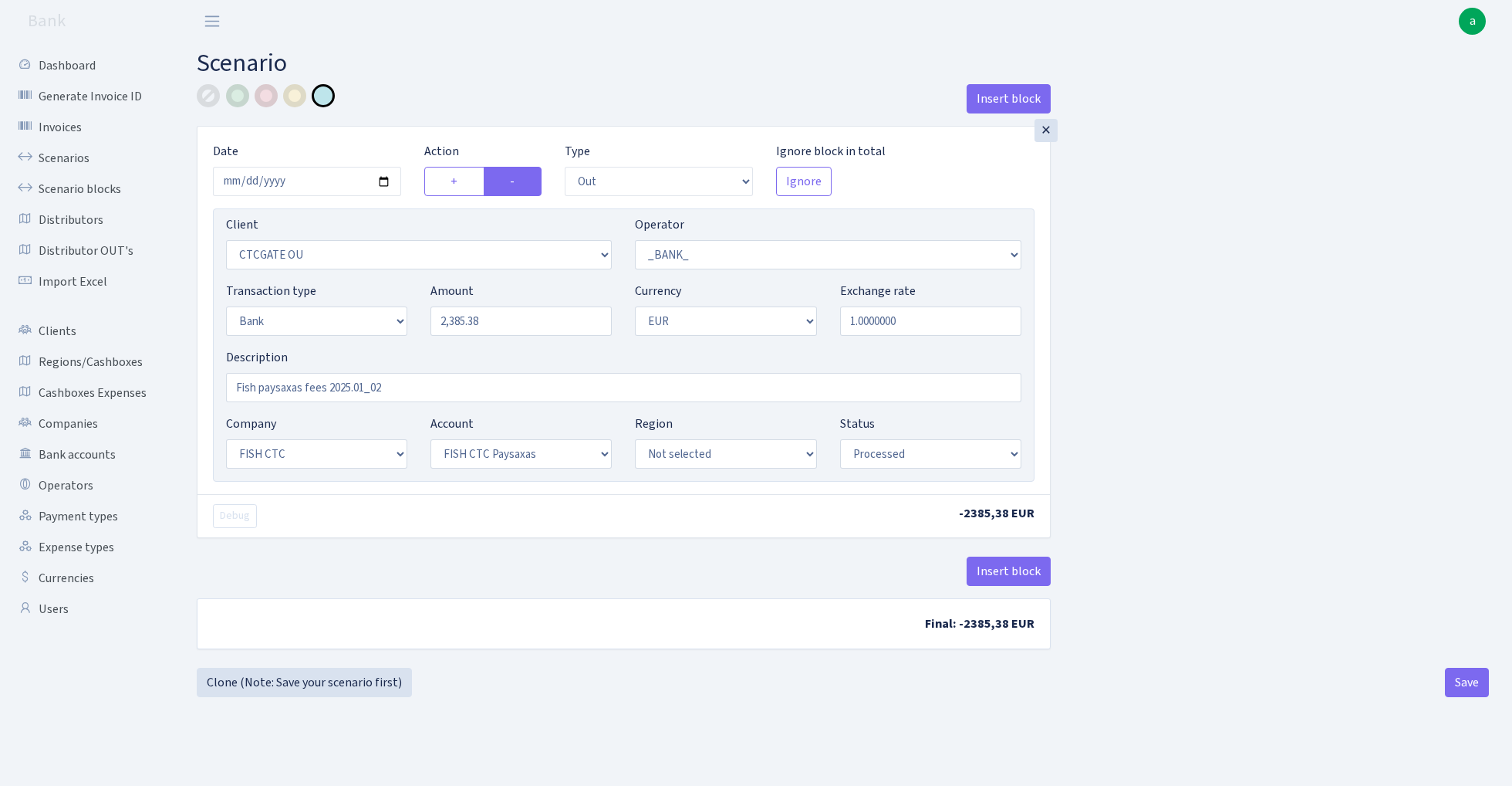
select select "out"
select select "1685"
select select "1"
select select "2"
select select "1"
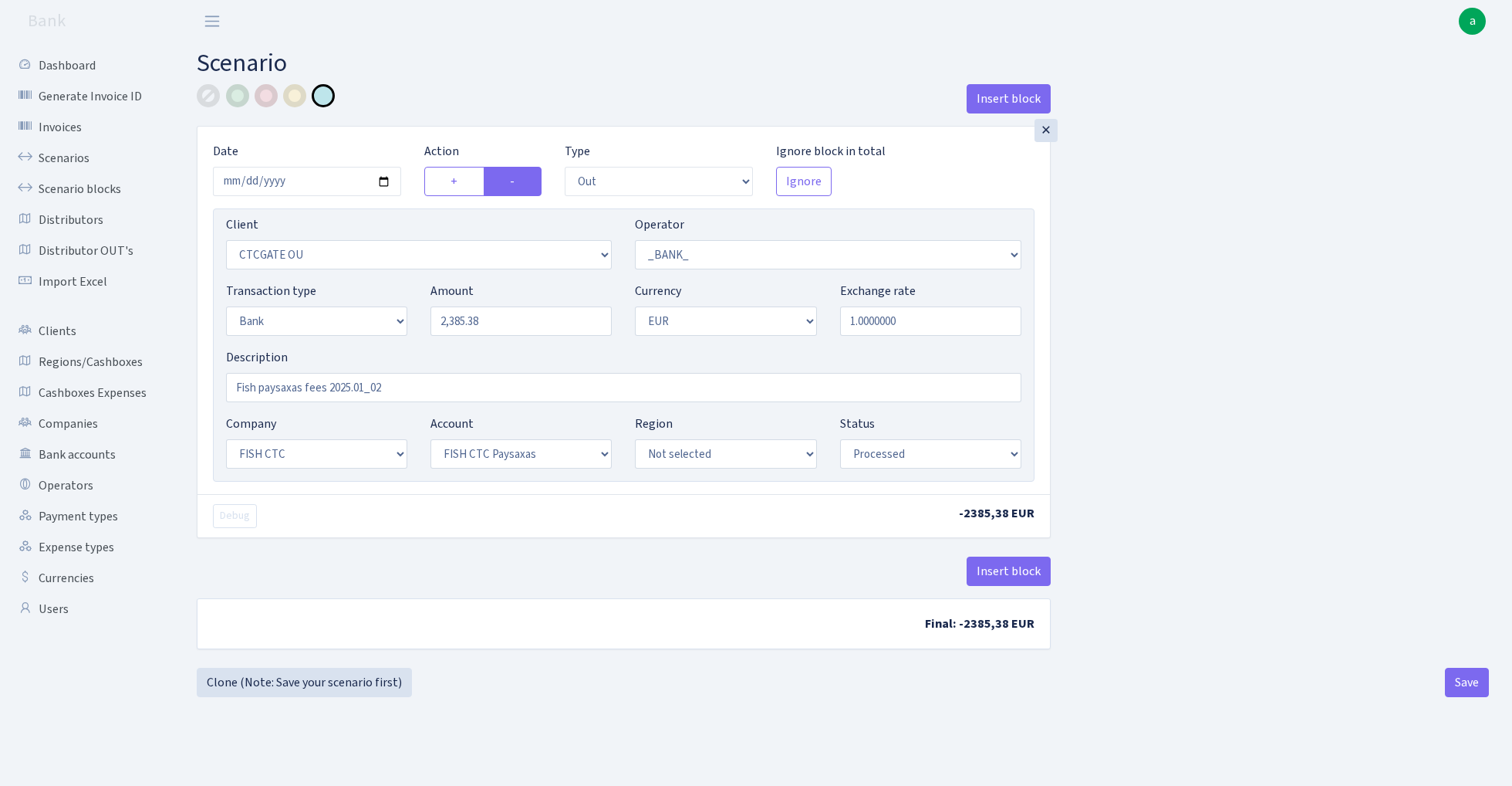
select select "24"
select select "72"
select select "processed"
click at [59, 155] on link "Scenarios" at bounding box center [85, 158] width 155 height 31
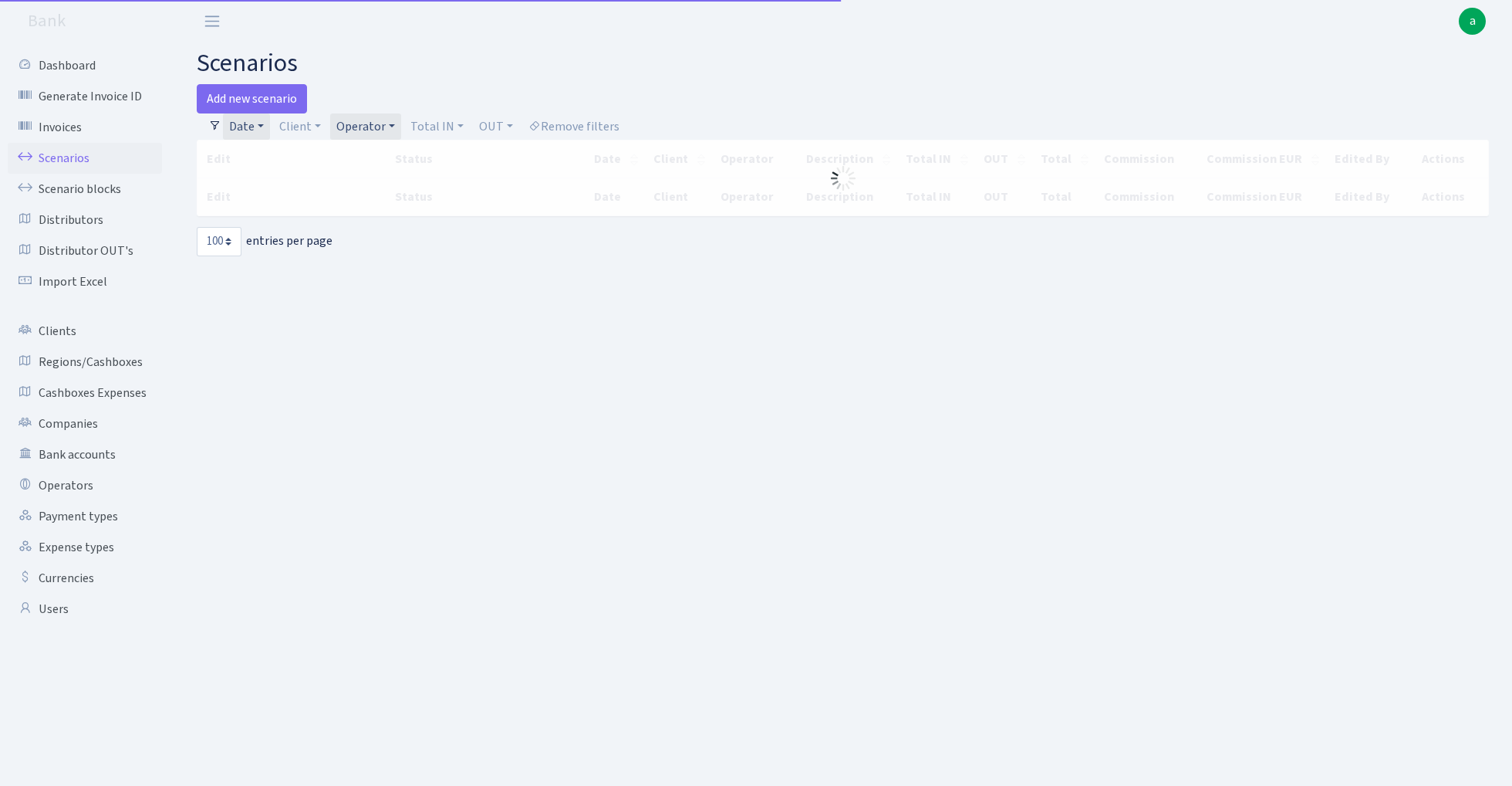
select select "100"
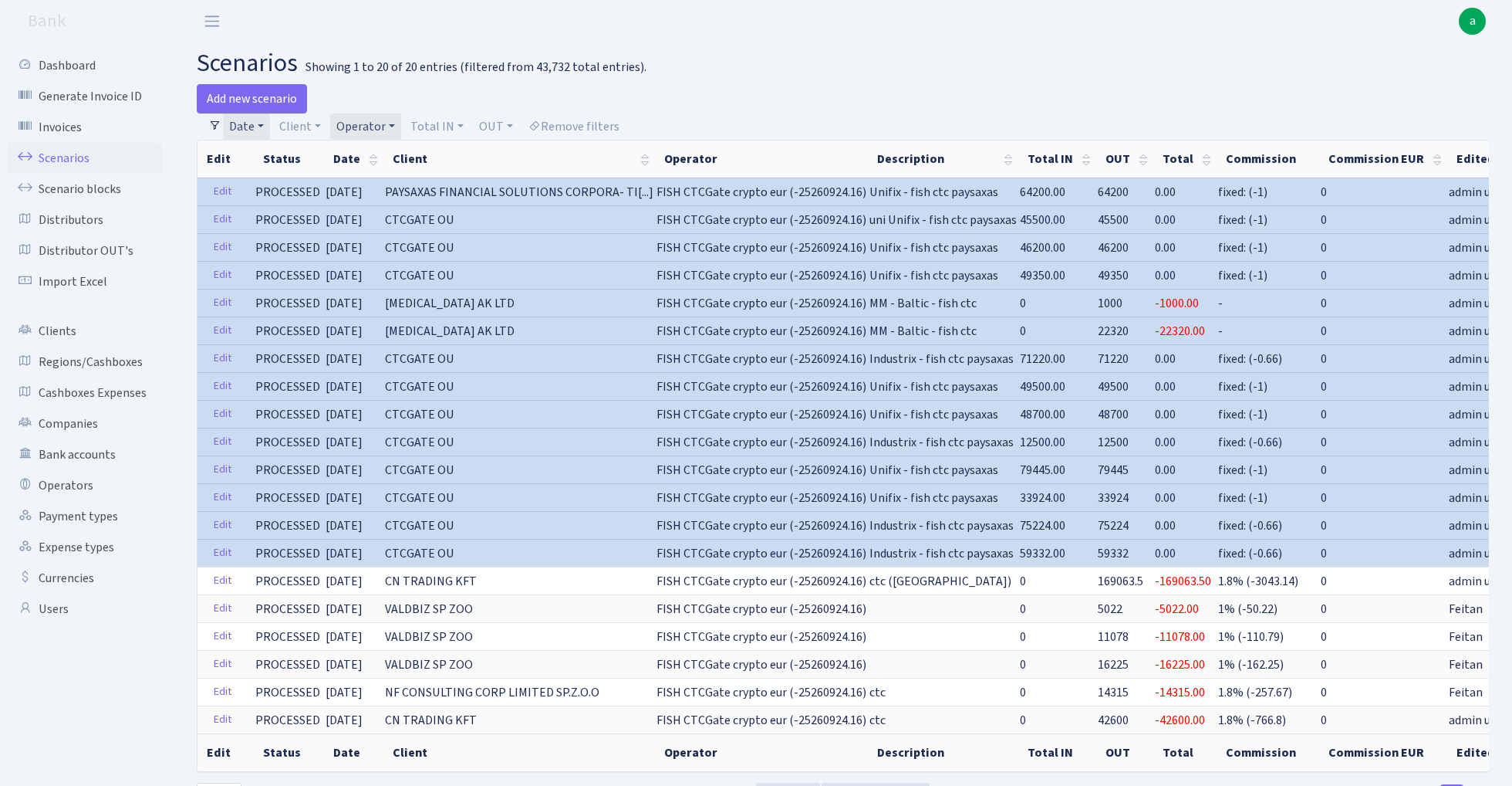
click at [370, 119] on link "Operator" at bounding box center [365, 126] width 71 height 27
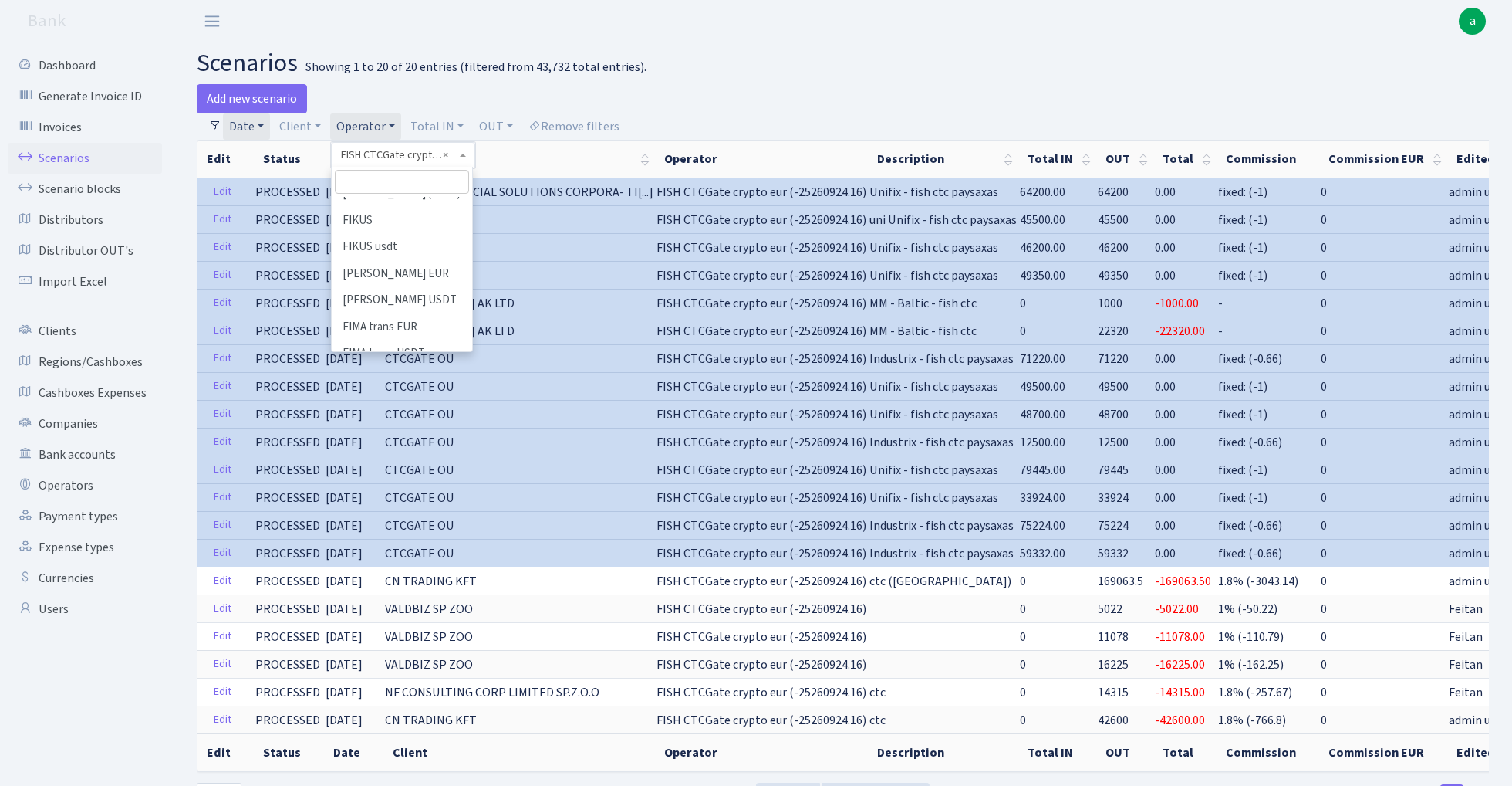
scroll to position [2858, 0]
click at [424, 529] on li "FISH EU Crypto EUR" at bounding box center [401, 542] width 137 height 27
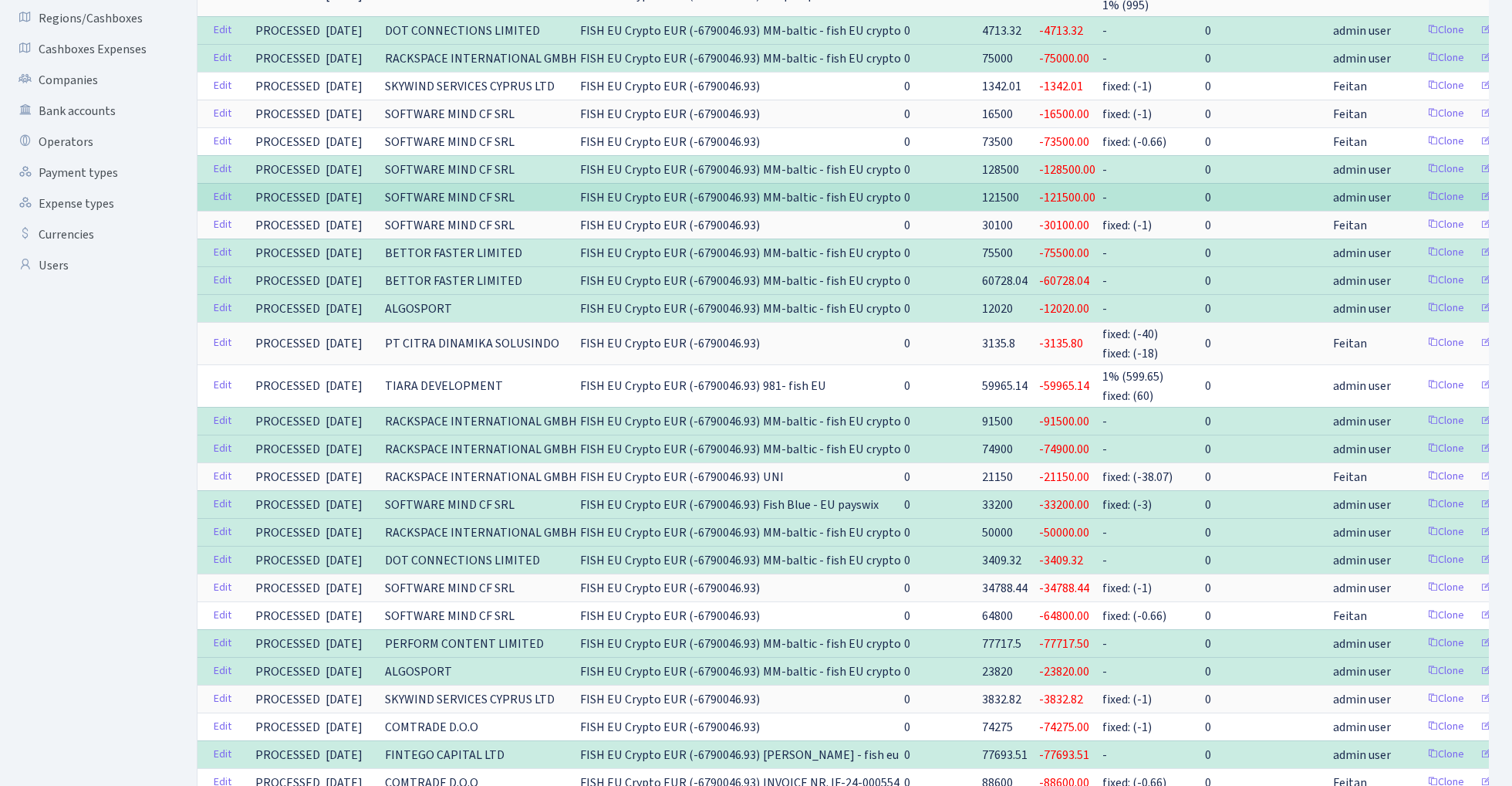
scroll to position [357, 0]
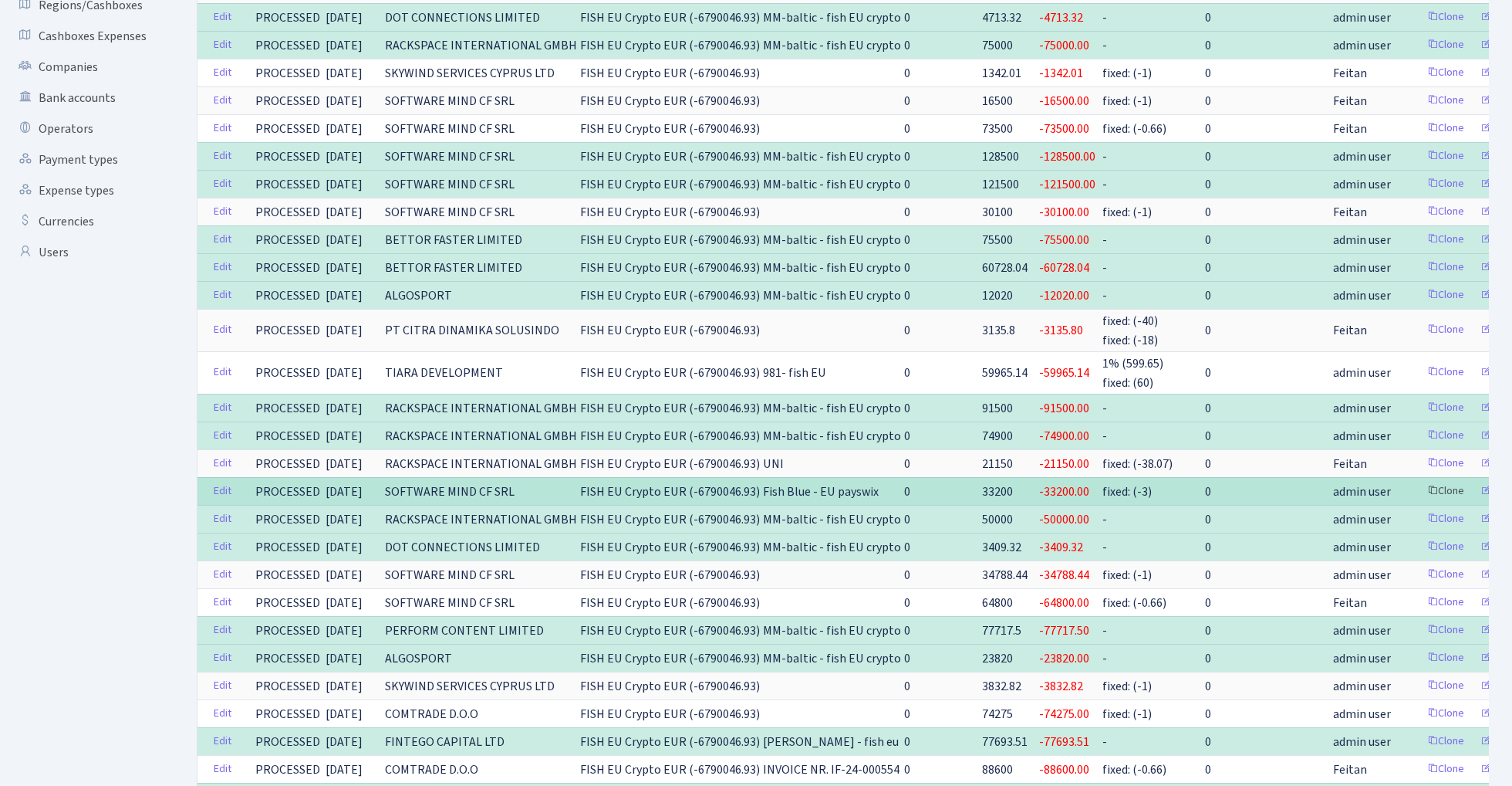
click at [1419, 486] on link "Clone" at bounding box center [1445, 491] width 51 height 24
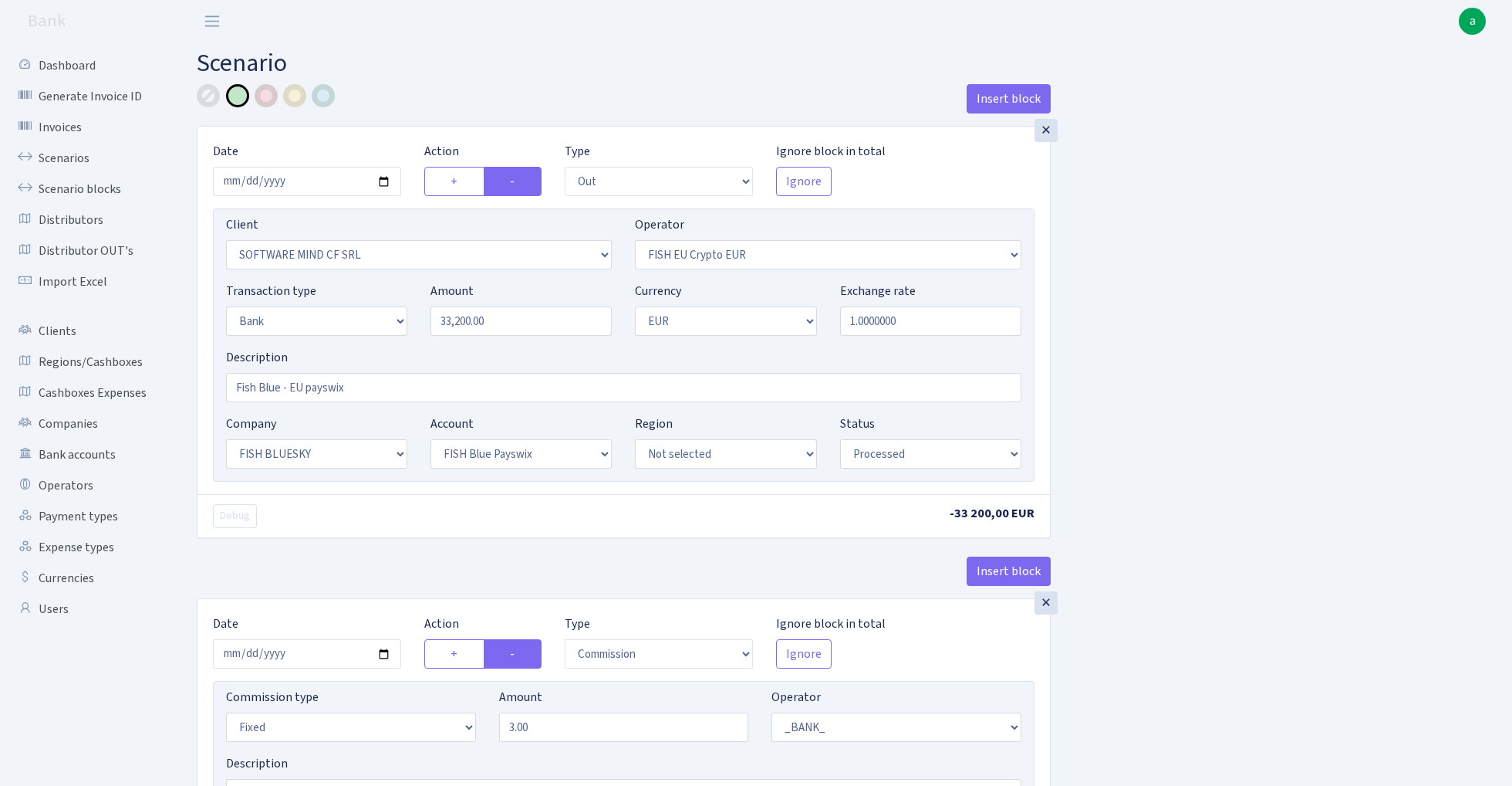
select select "out"
select select "1990"
select select "361"
select select "2"
select select "1"
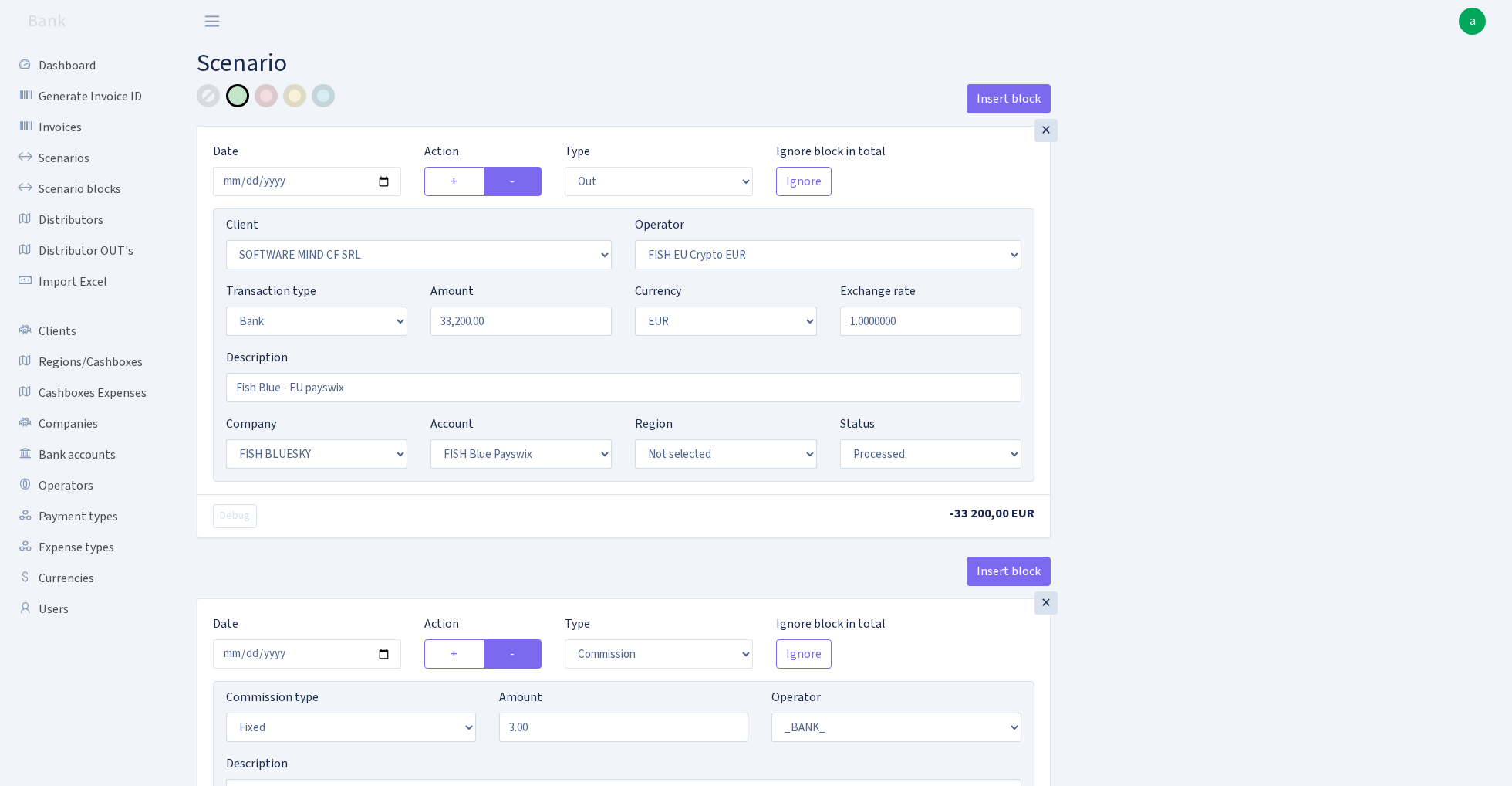
select select "23"
select select "69"
select select "processed"
select select "commission"
select select "fixed"
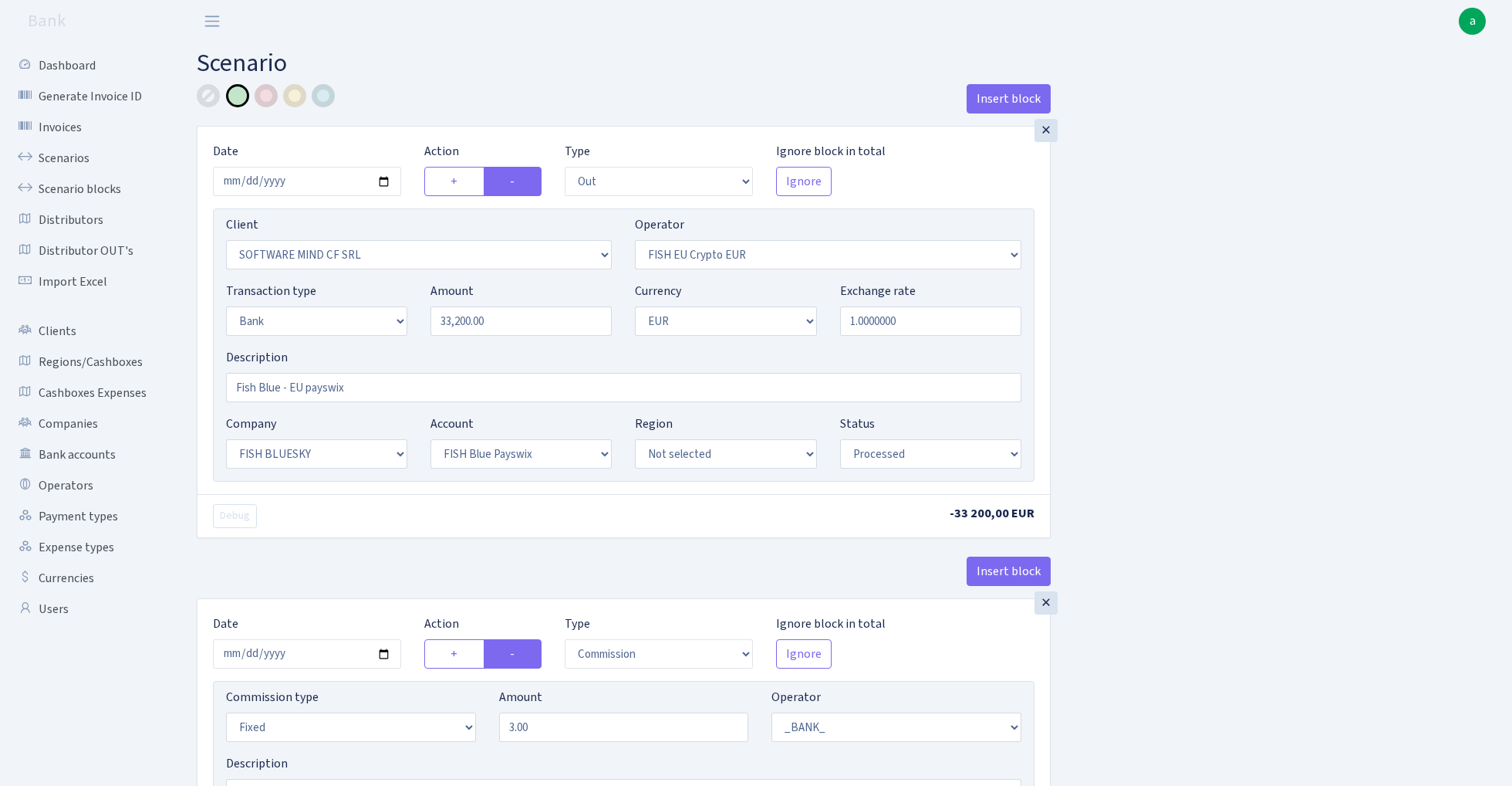
select select "1"
select select "23"
select select "69"
select select "processed"
click at [313, 180] on input "2025-01-31" at bounding box center [306, 181] width 188 height 30
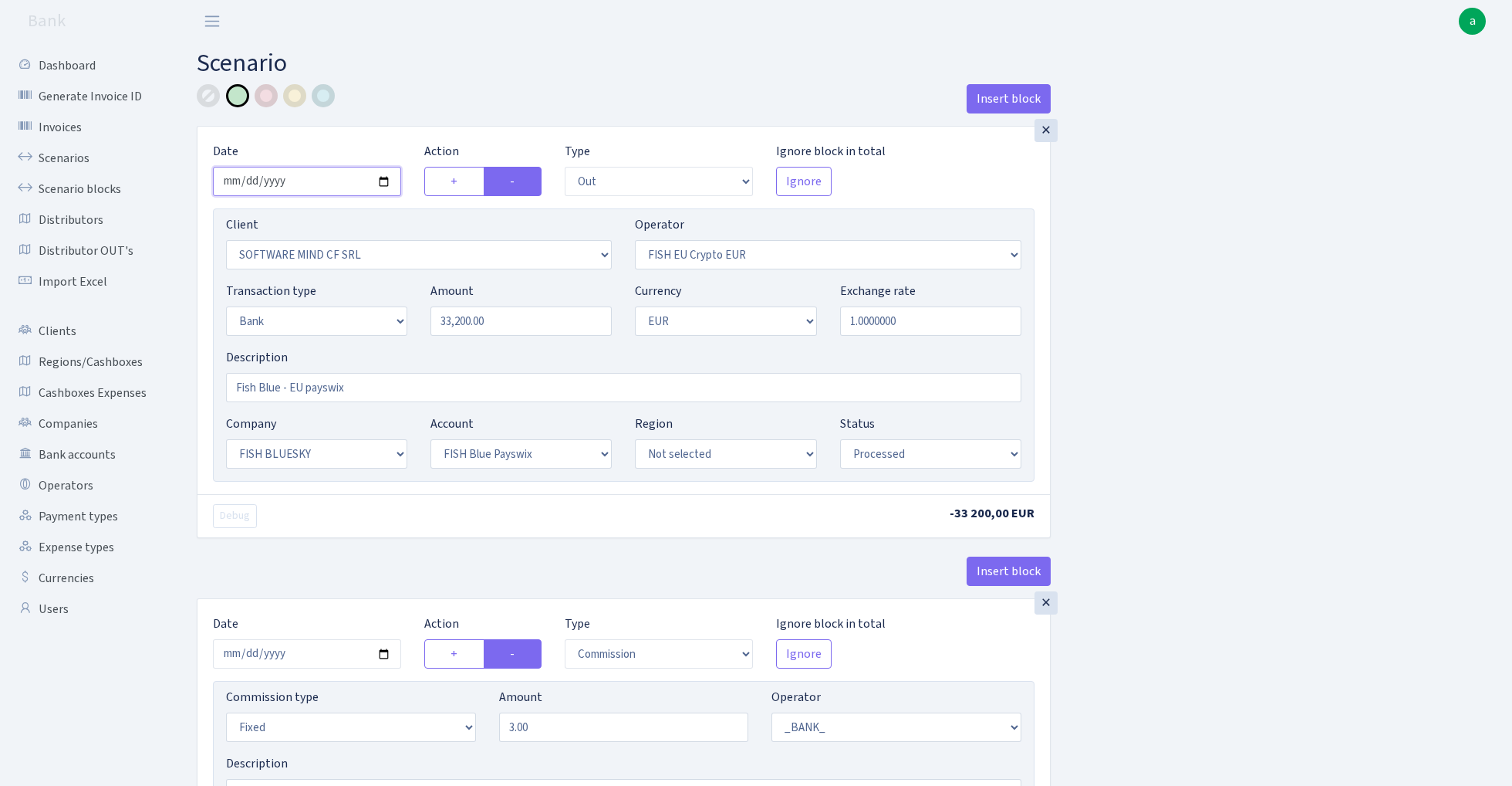
type input "[DATE]"
click at [464, 66] on h2 "Scenario" at bounding box center [843, 63] width 1292 height 30
click at [513, 319] on input "33200.00" at bounding box center [521, 321] width 181 height 30
type input "74,000.00"
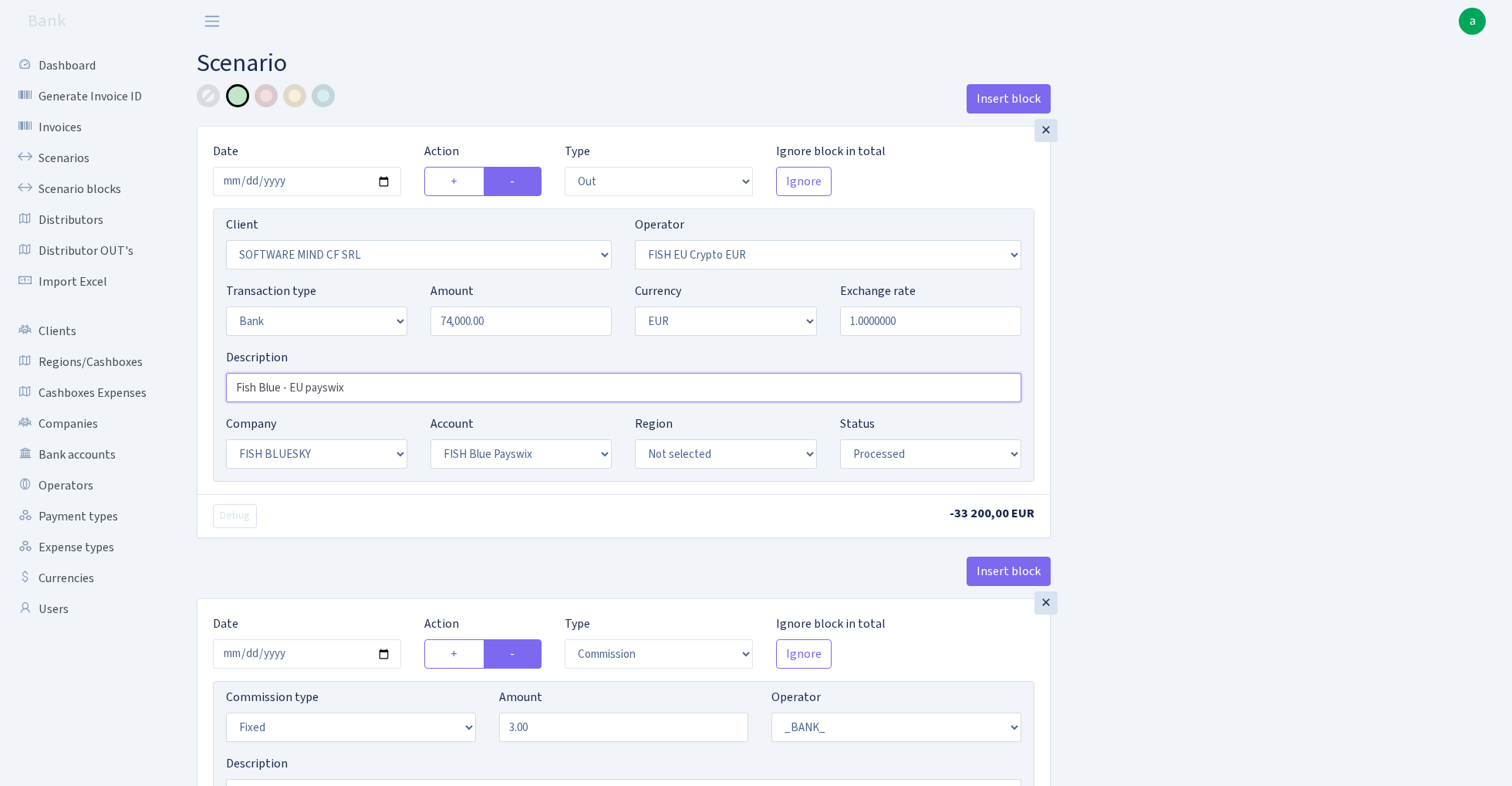
click at [269, 389] on input "Fish Blue - EU payswix" at bounding box center [624, 387] width 795 height 30
click at [326, 386] on input "Fish ctc - EU payswix" at bounding box center [624, 387] width 795 height 30
type input "Fish ctc - EU paysaxas"
select select "24"
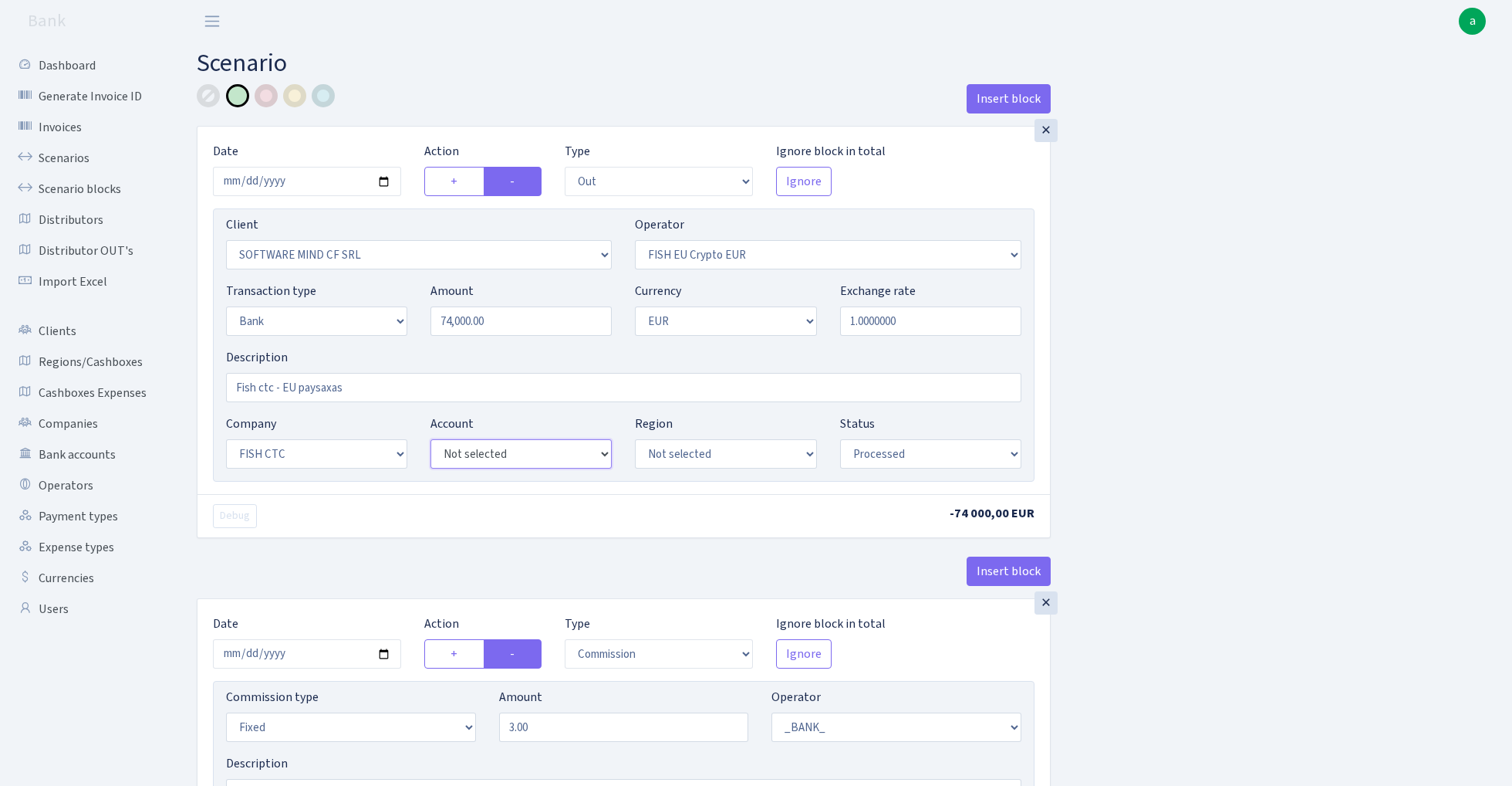
select select "72"
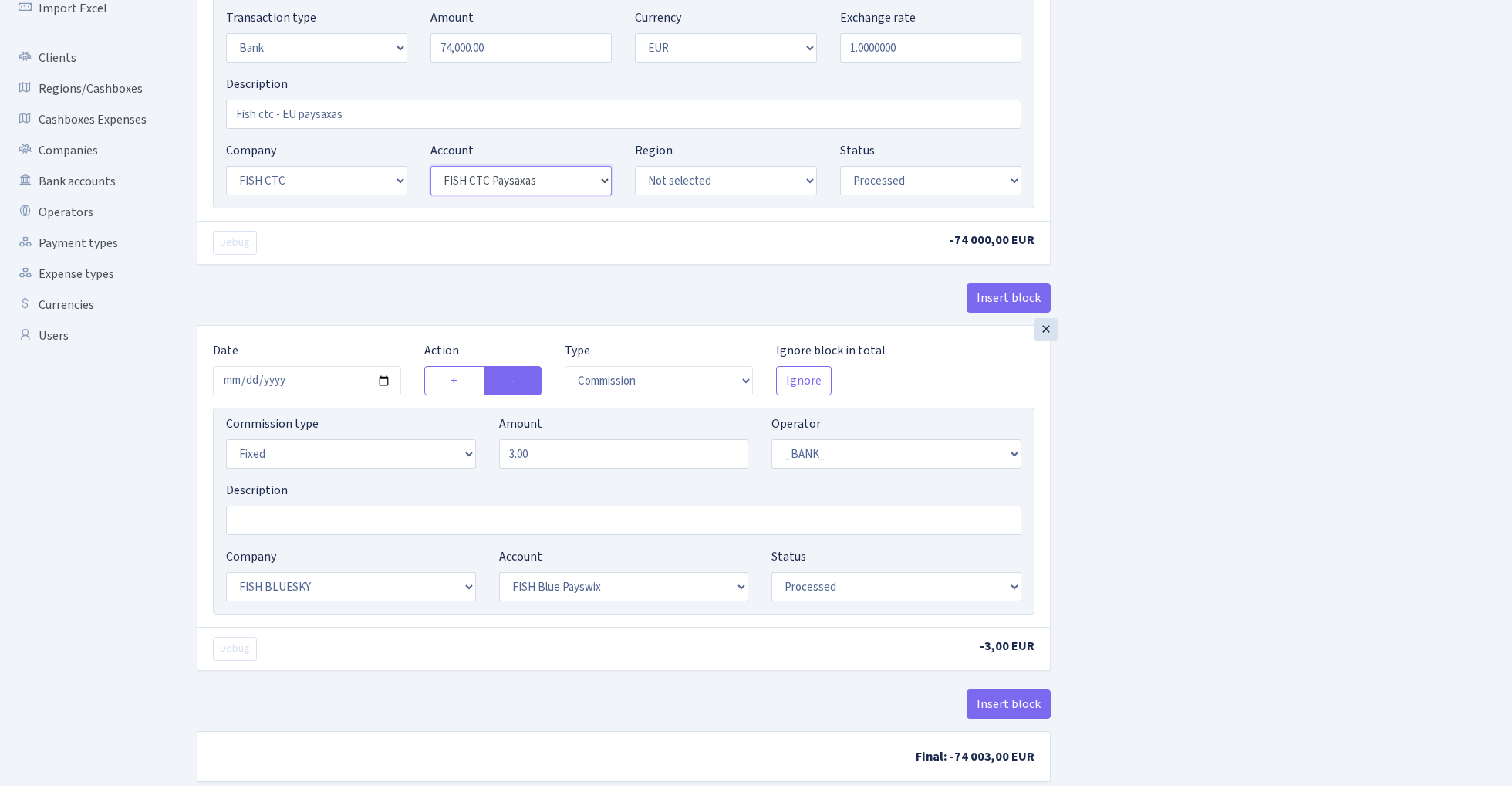
scroll to position [280, 0]
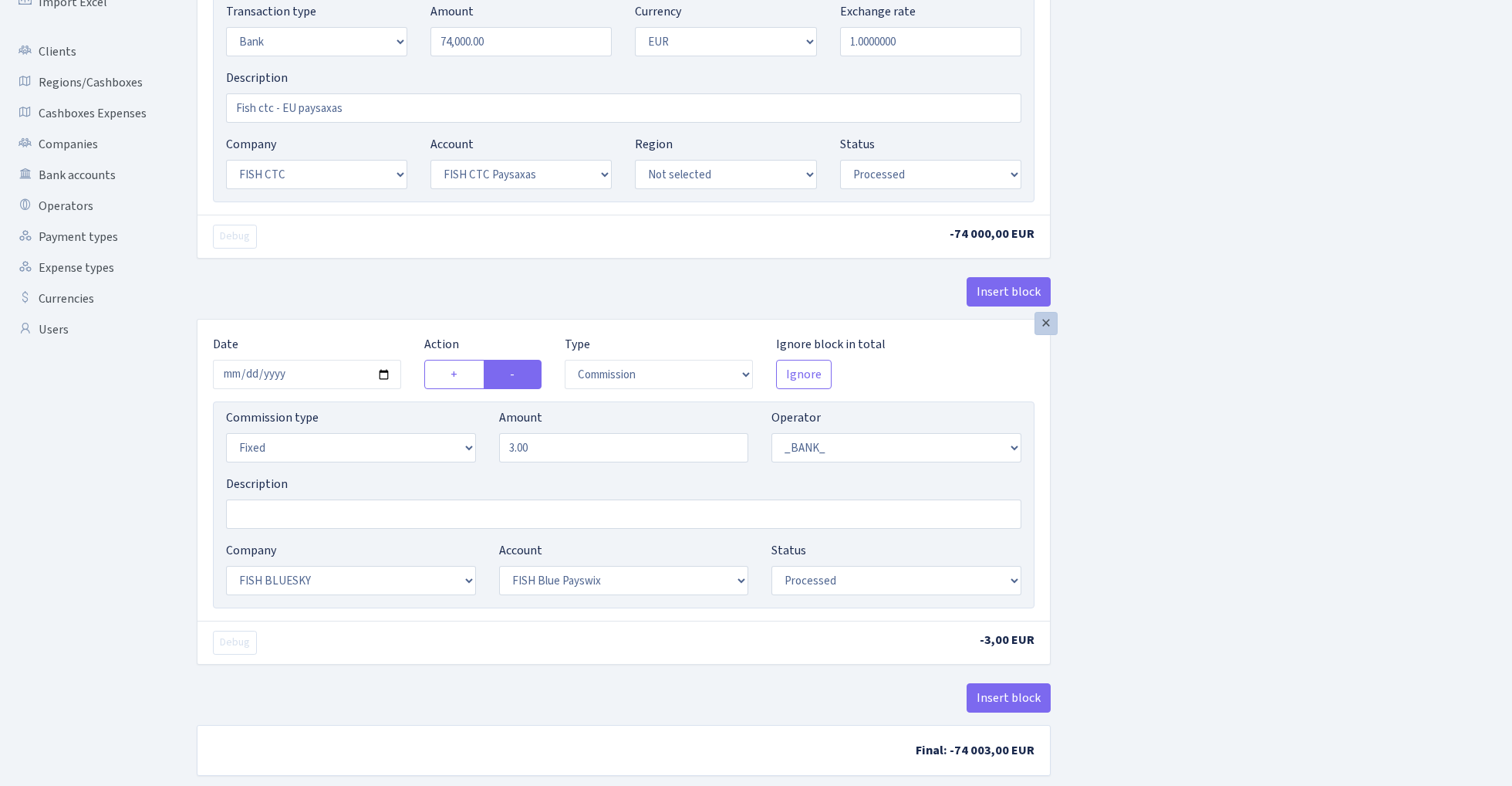
click at [1046, 329] on div "×" at bounding box center [1046, 324] width 24 height 24
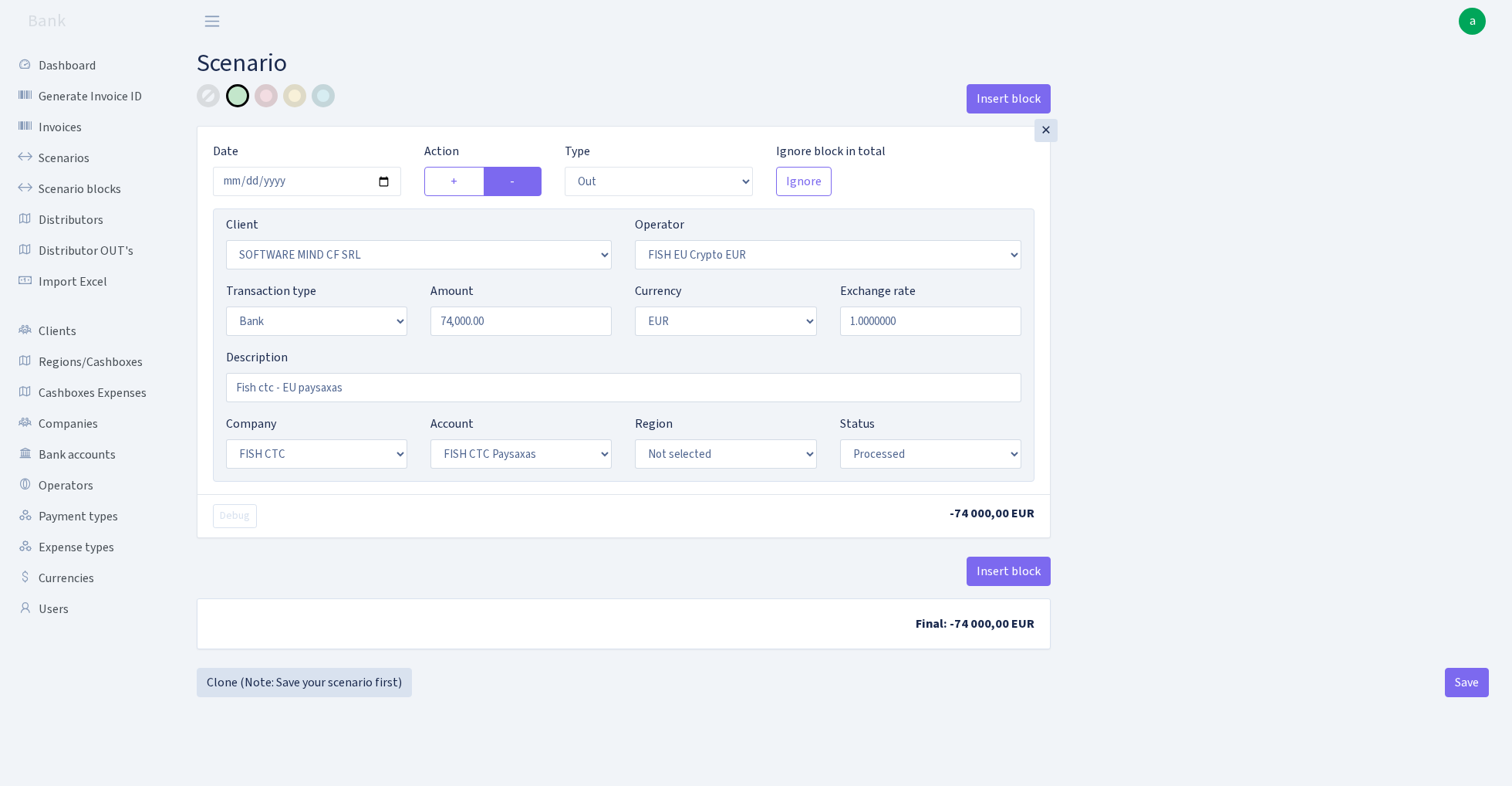
scroll to position [0, 0]
click at [1464, 681] on button "Save" at bounding box center [1466, 683] width 44 height 30
select select "out"
select select "1990"
select select "361"
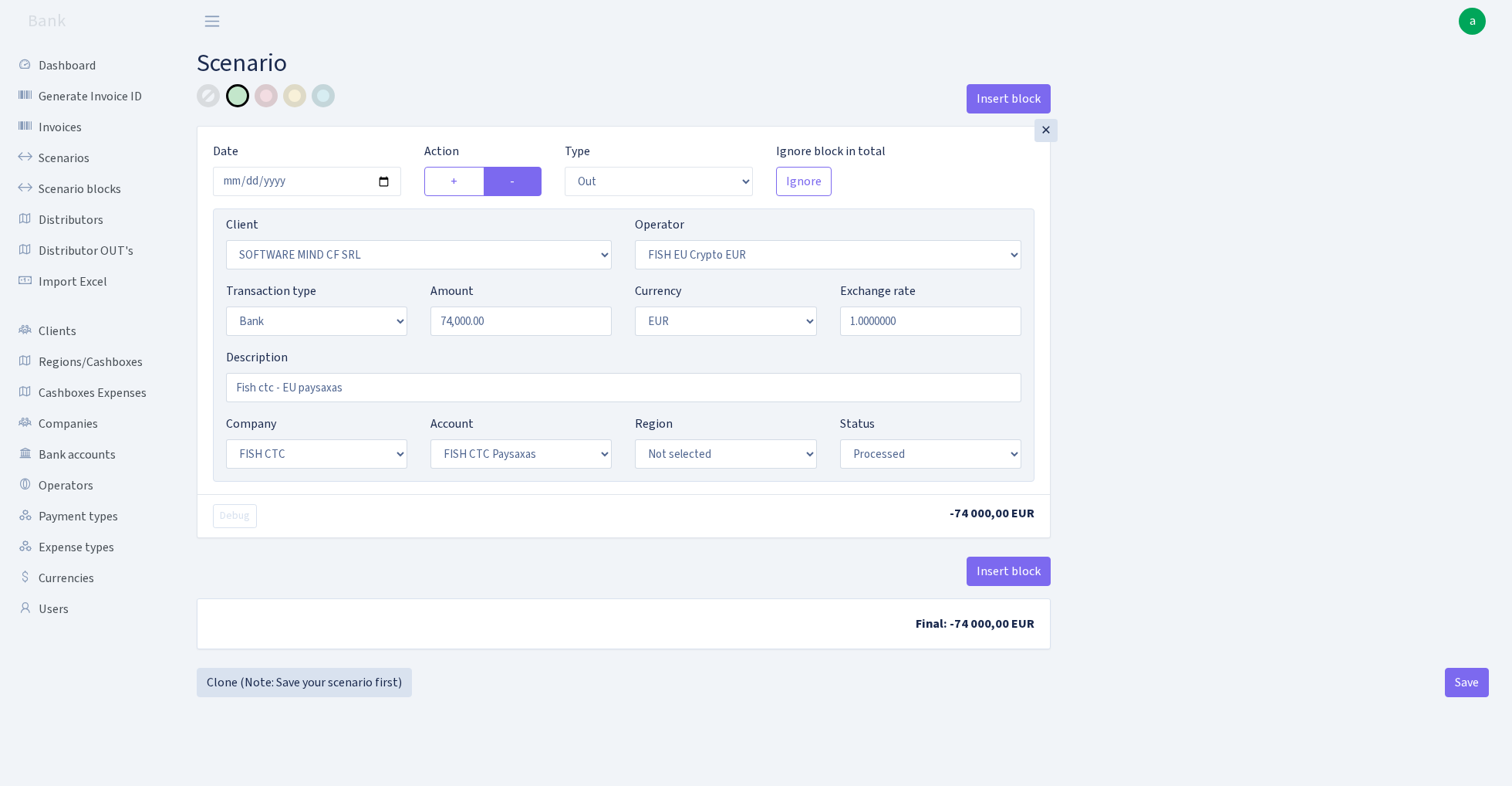
select select "2"
select select "1"
select select "24"
select select "72"
select select "processed"
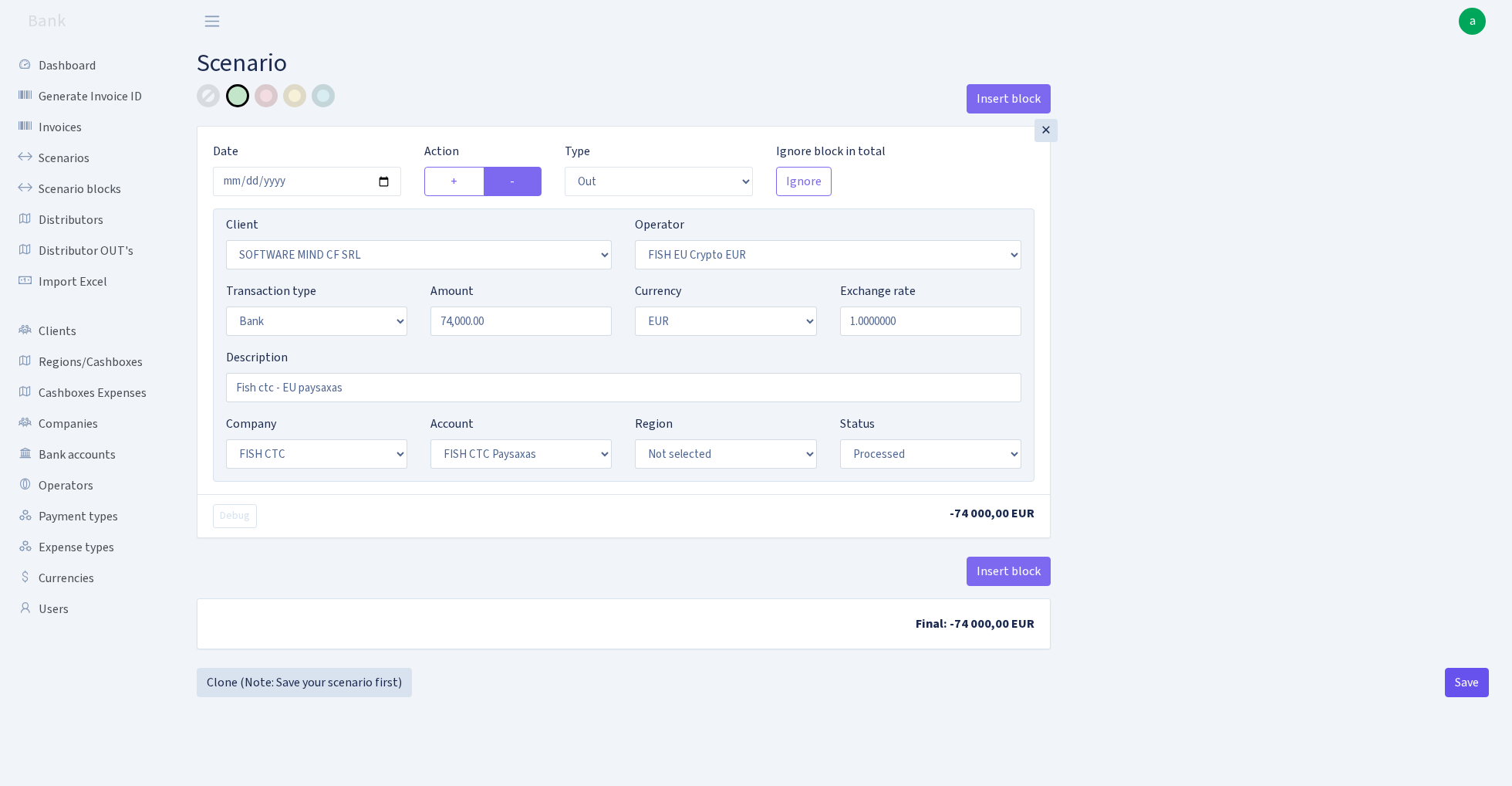
click at [1460, 683] on button "Save" at bounding box center [1466, 683] width 44 height 30
select select "out"
select select "1990"
select select "361"
select select "2"
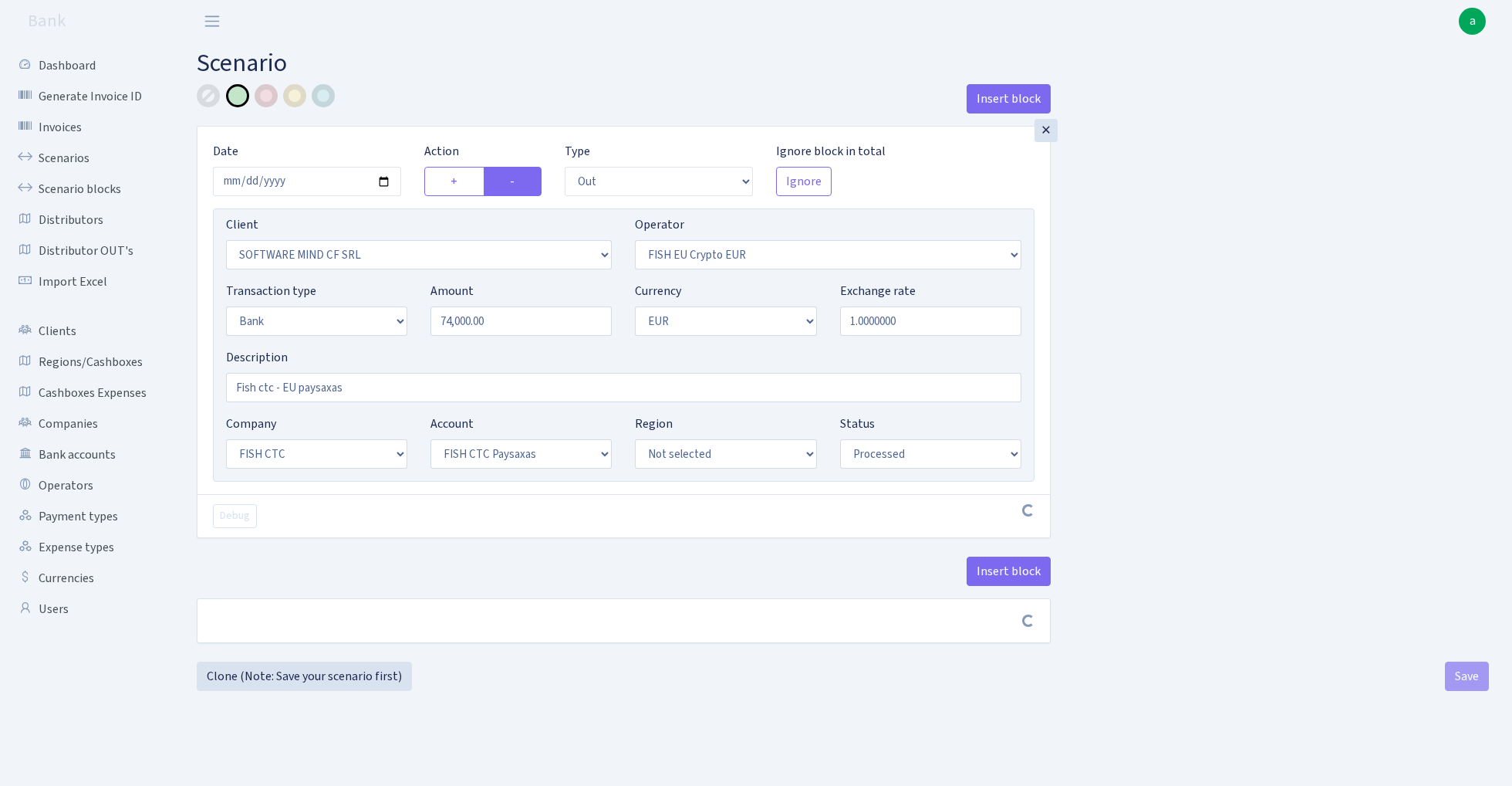
select select "1"
select select "24"
select select "72"
select select "processed"
click at [331, 681] on link "Clone (Note: Save your scenario first)" at bounding box center [304, 683] width 216 height 30
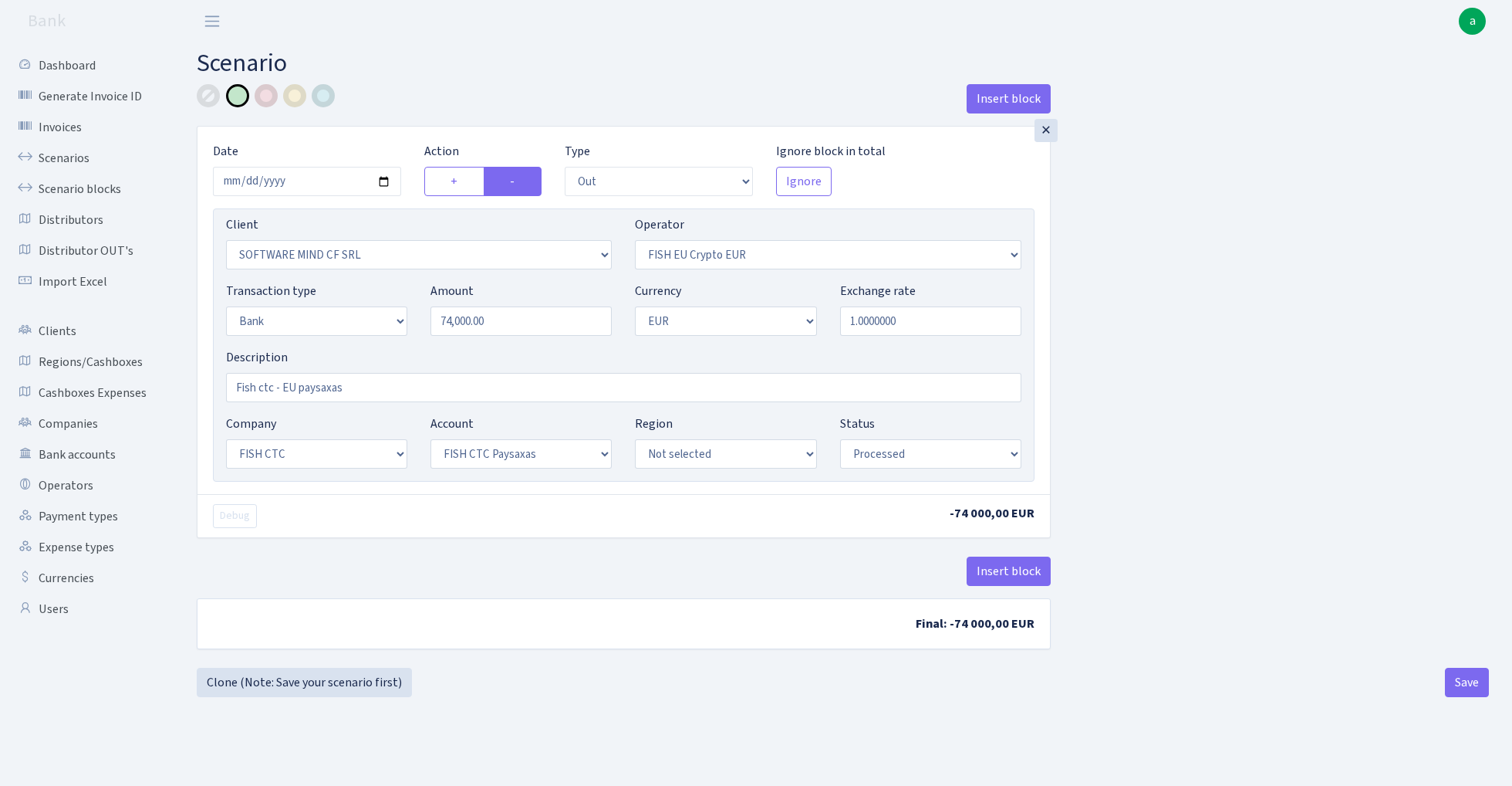
select select "out"
select select "1990"
select select "361"
select select "2"
select select "1"
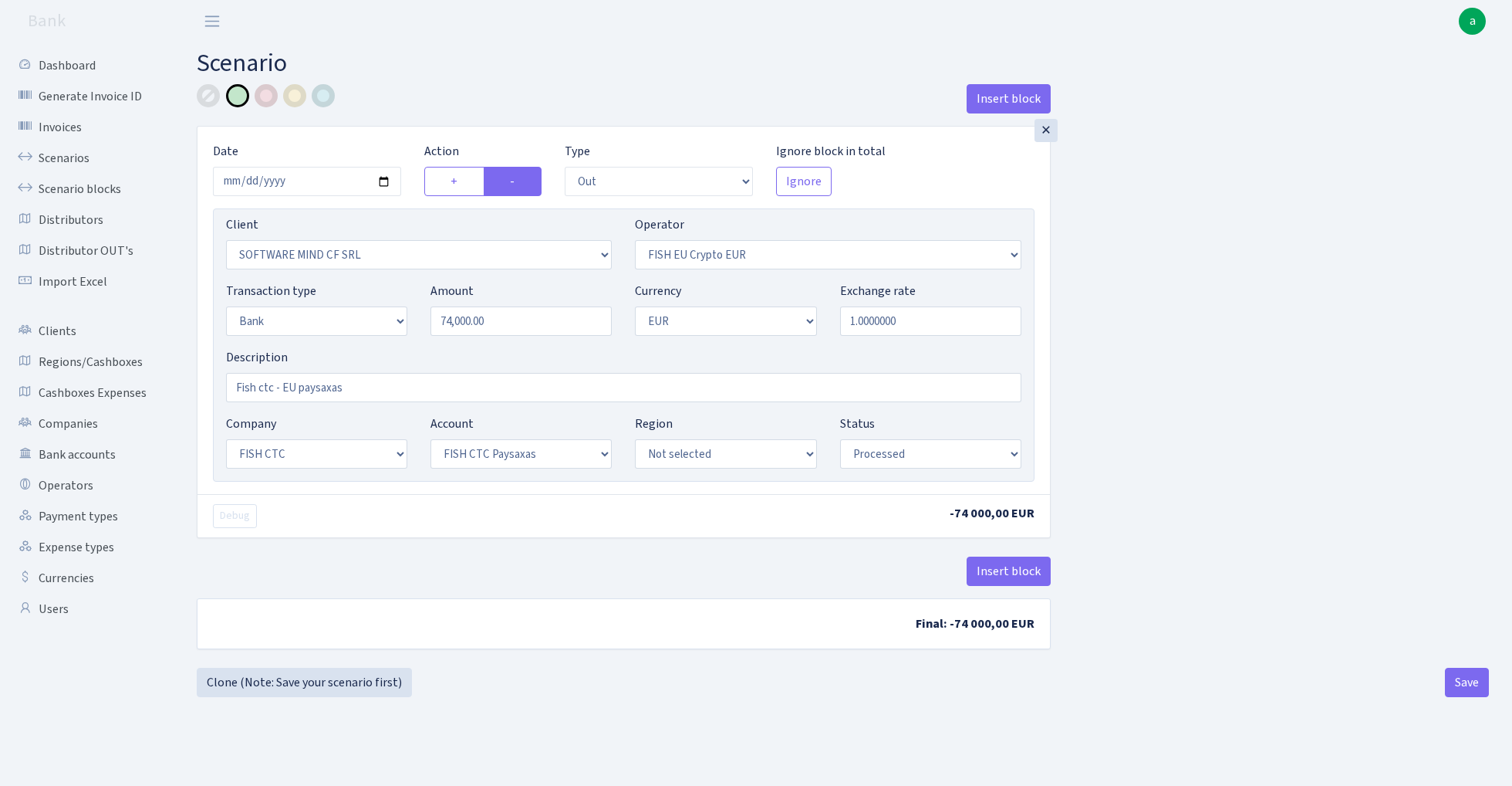
select select "24"
select select "72"
select select "processed"
select select "3227"
select select "503"
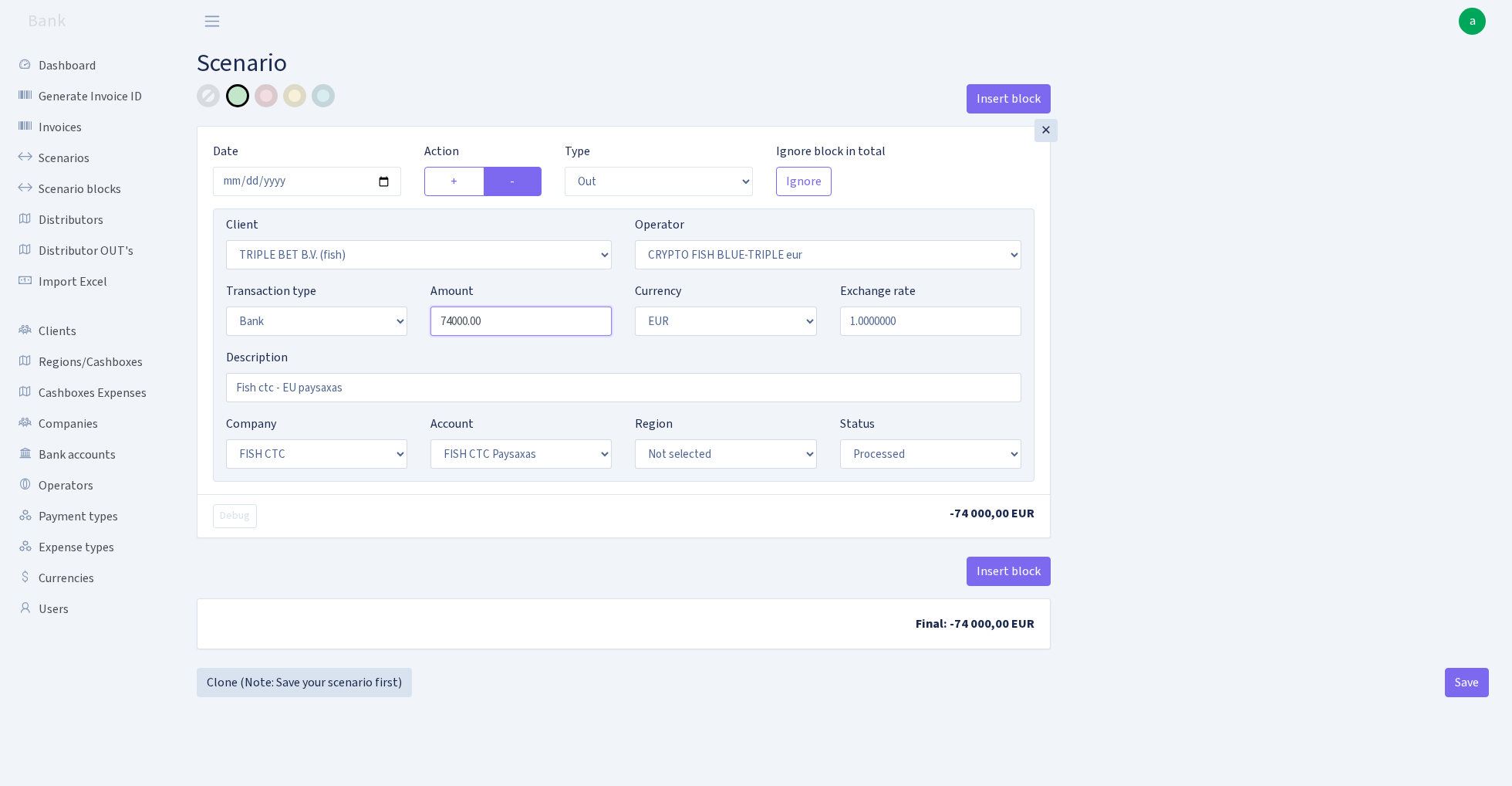
click at [506, 319] on input "74000.00" at bounding box center [521, 321] width 181 height 30
paste input "86384"
type input "786,384.00"
click at [290, 176] on input "2025-01-30" at bounding box center [306, 181] width 188 height 30
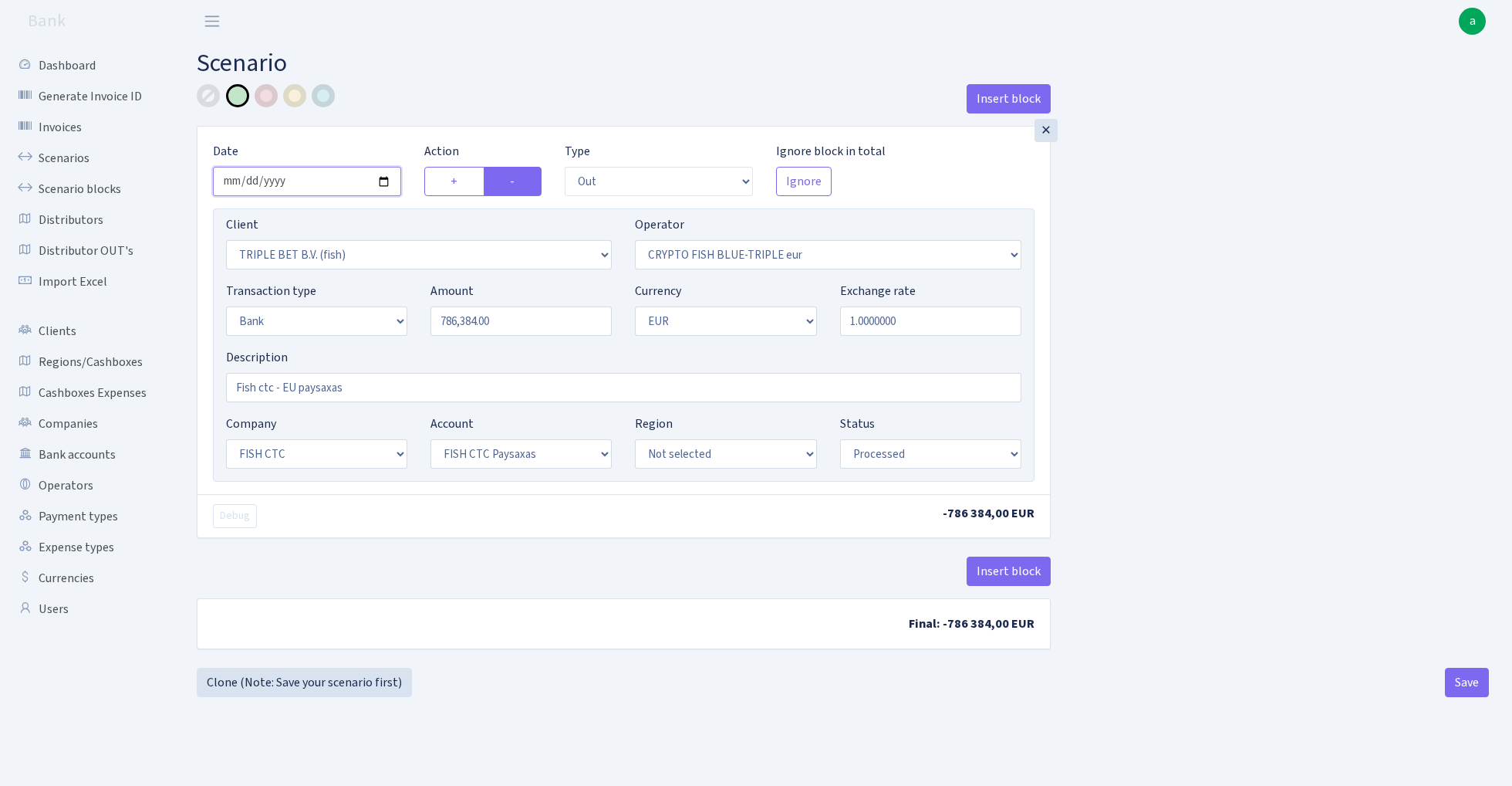
type input "2025-02-17"
click at [464, 74] on h2 "Scenario" at bounding box center [843, 63] width 1292 height 30
click at [299, 98] on div at bounding box center [295, 96] width 24 height 24
click at [326, 98] on div at bounding box center [324, 96] width 24 height 24
click at [1469, 684] on button "Save" at bounding box center [1466, 683] width 44 height 30
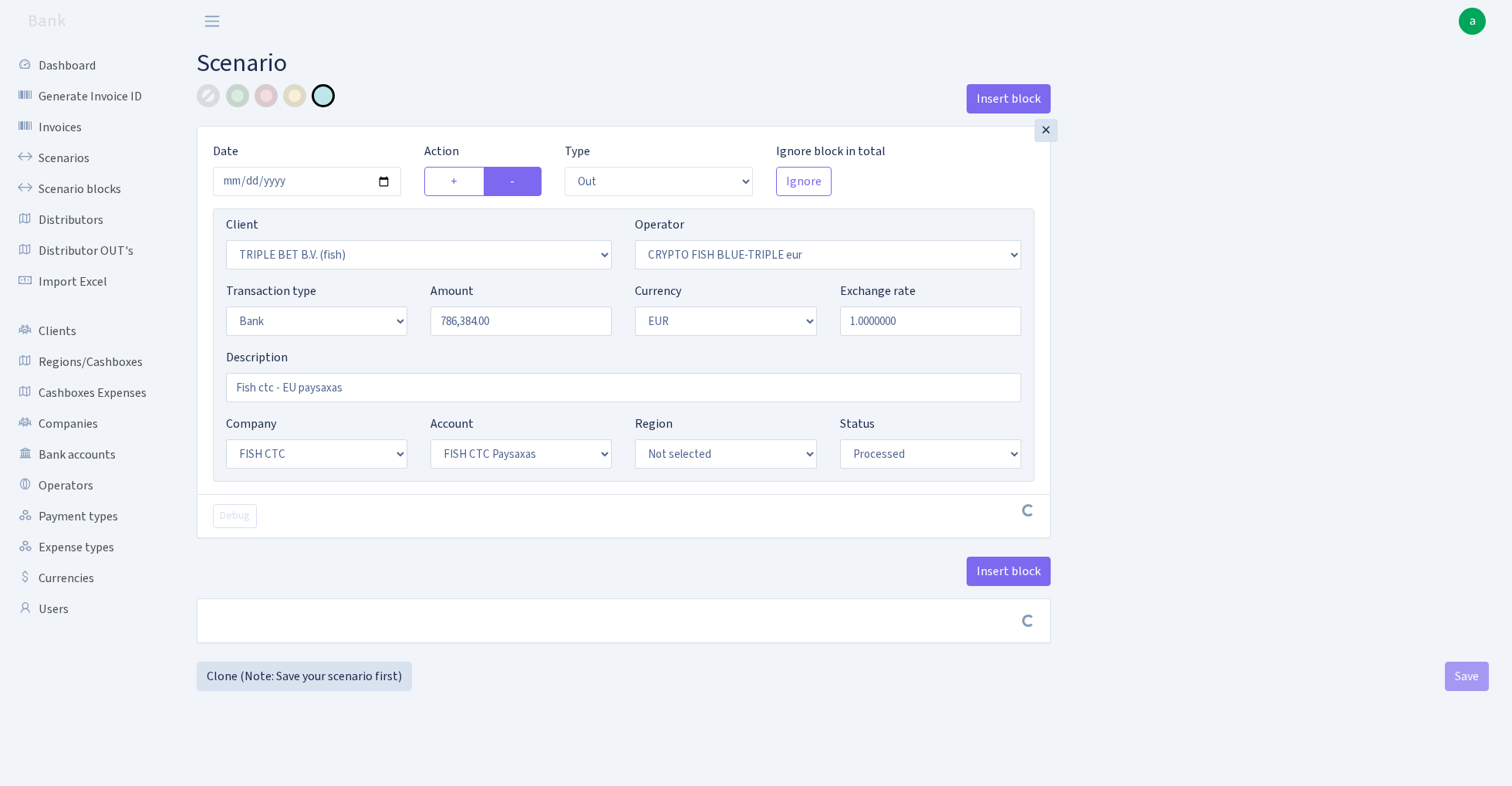
select select "out"
select select "3227"
select select "503"
select select "2"
select select "1"
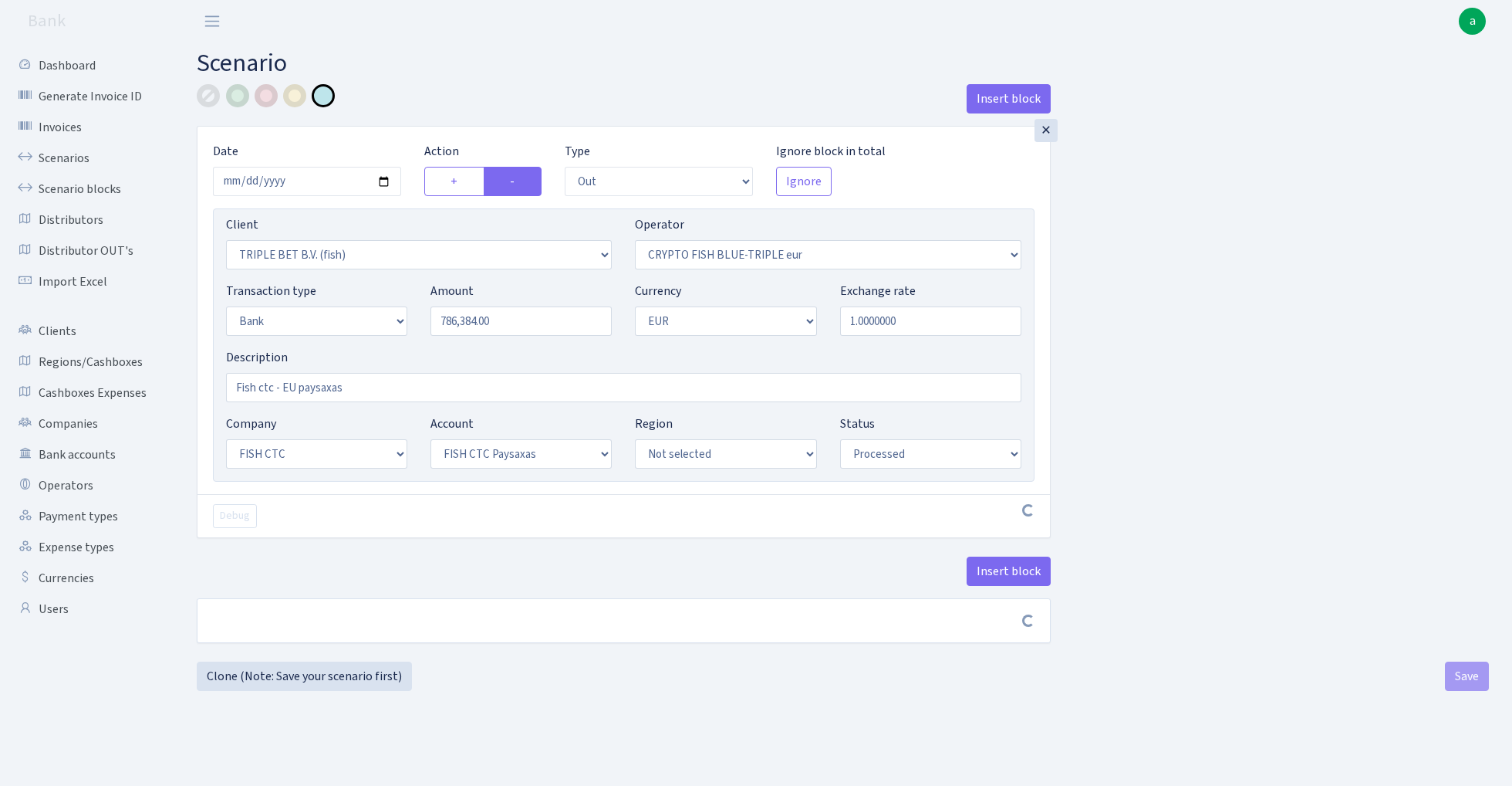
select select "24"
select select "72"
select select "processed"
click at [59, 152] on link "Scenarios" at bounding box center [85, 158] width 155 height 31
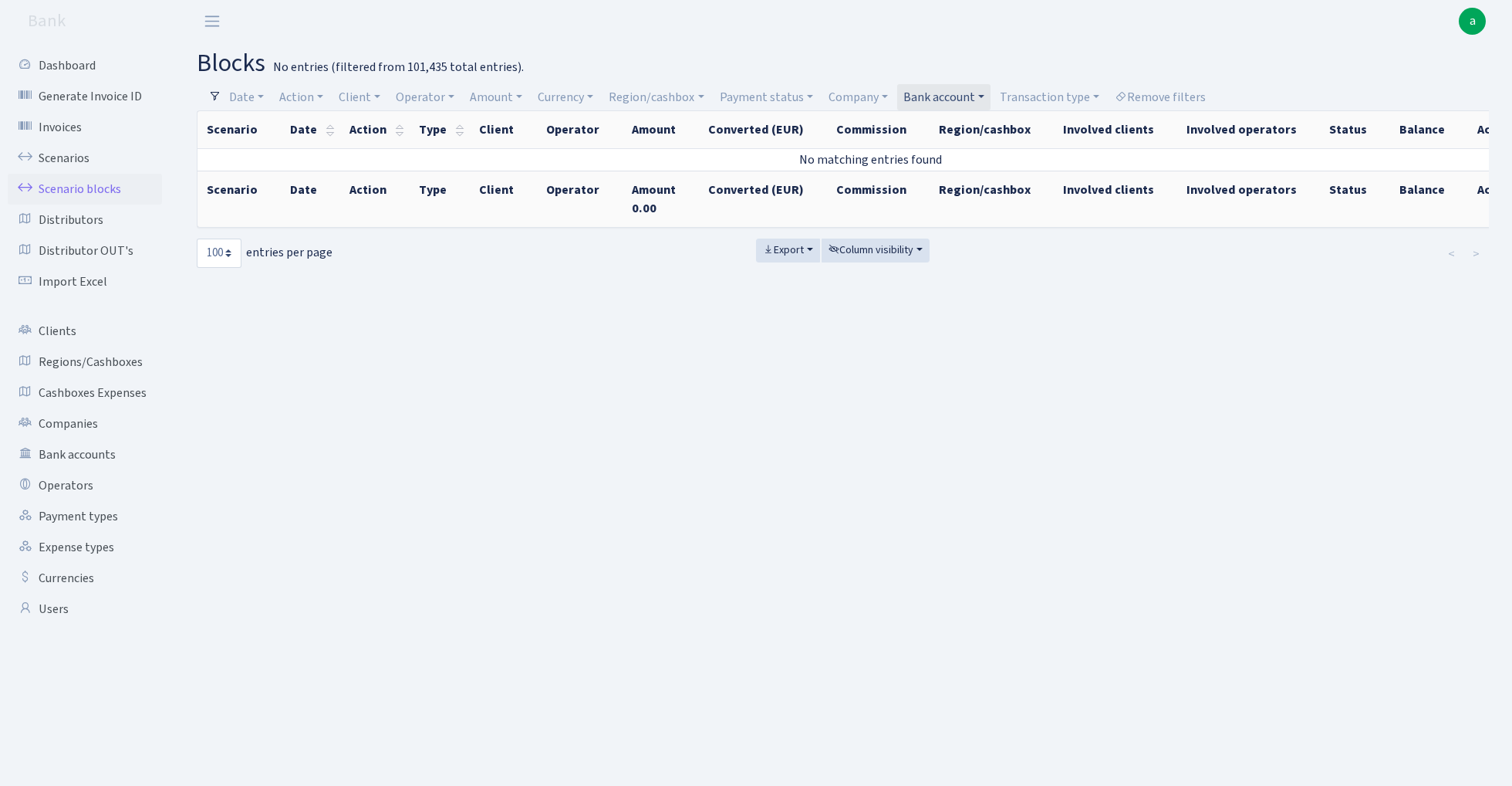
select select "65"
select select "100"
click at [954, 93] on link "Bank account" at bounding box center [943, 97] width 94 height 27
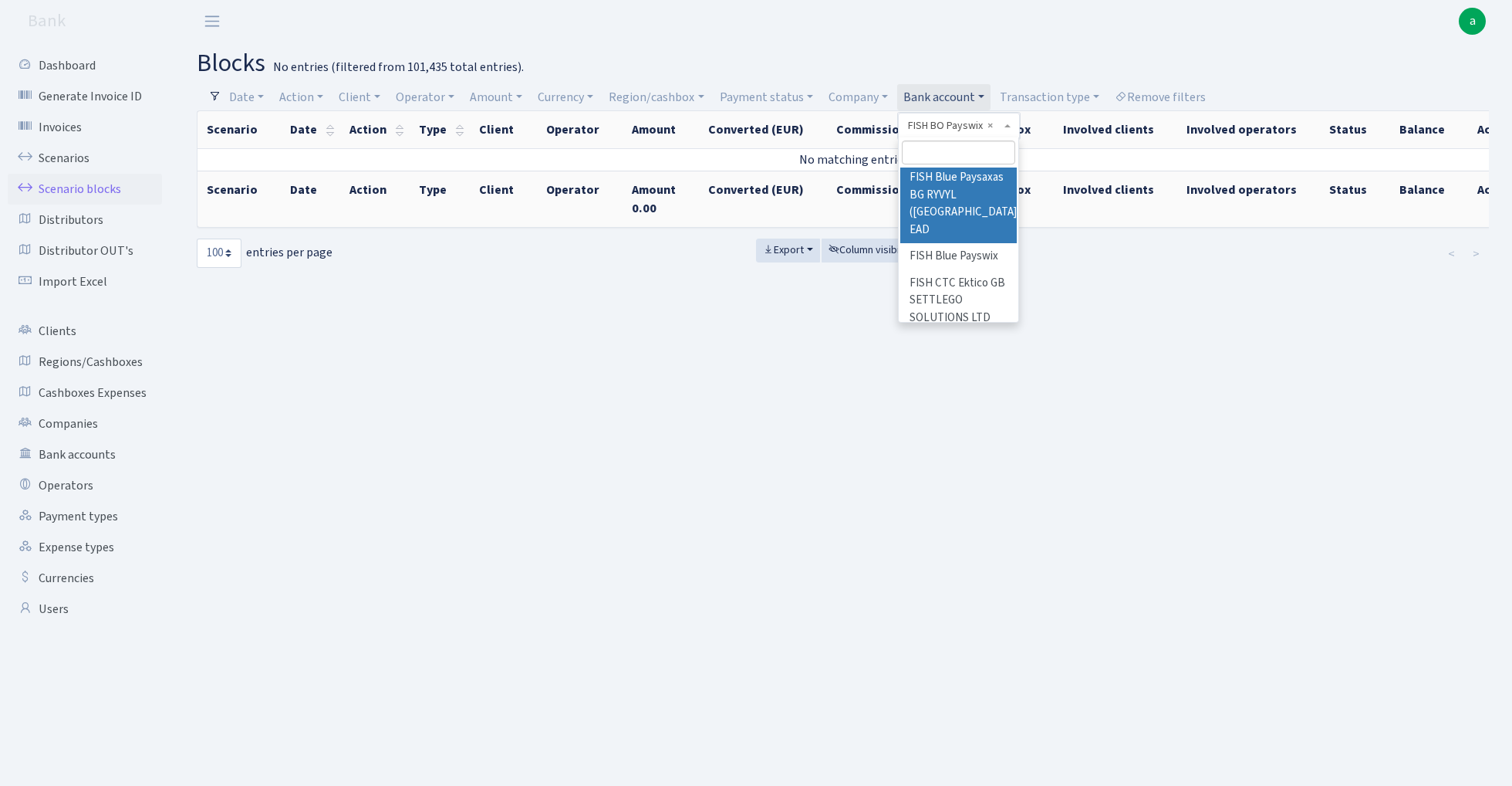
scroll to position [720, 0]
click at [977, 327] on li "FISH CTC Paysaxas" at bounding box center [958, 340] width 116 height 27
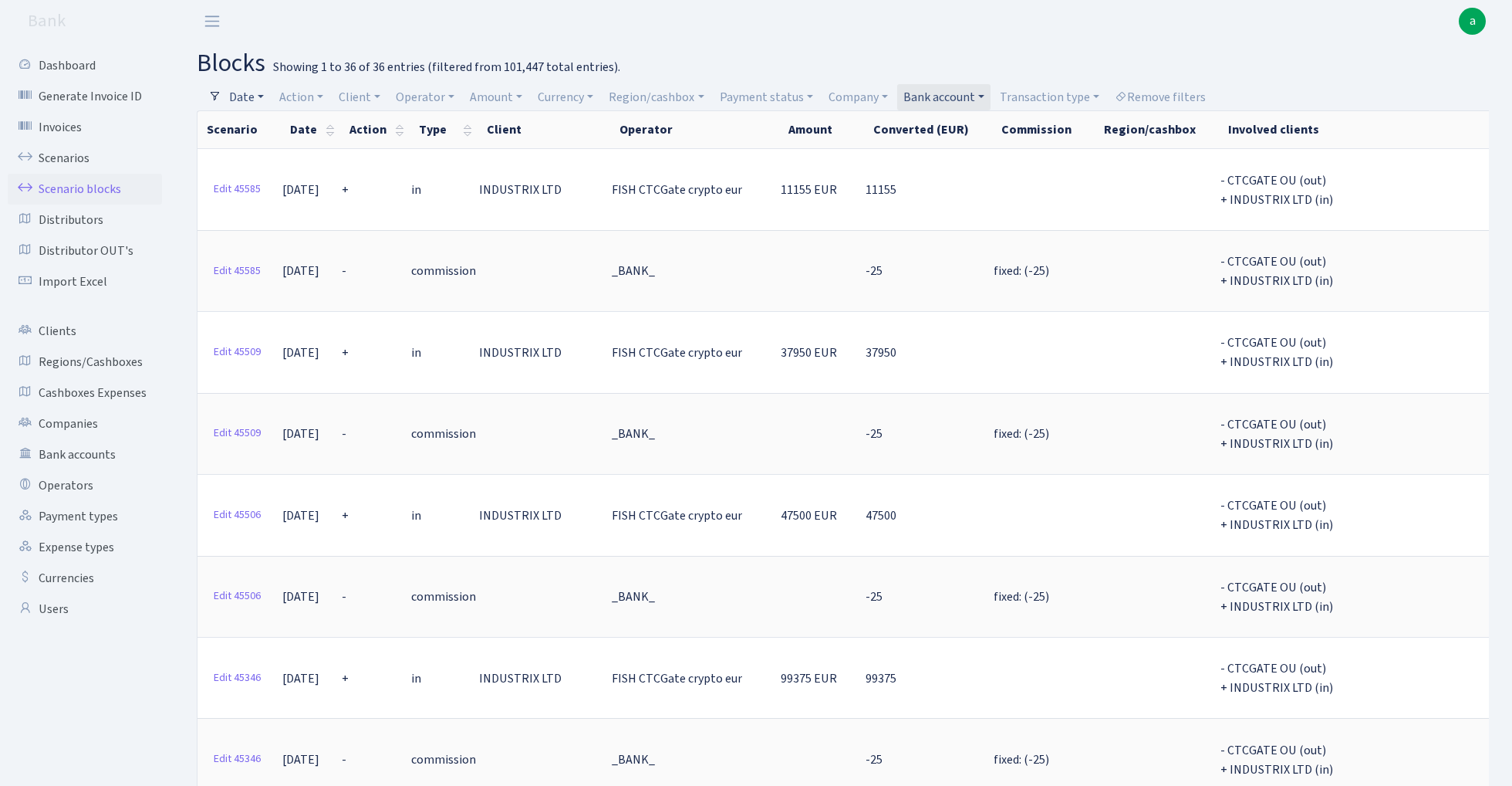
click at [260, 93] on link "Date" at bounding box center [246, 97] width 47 height 27
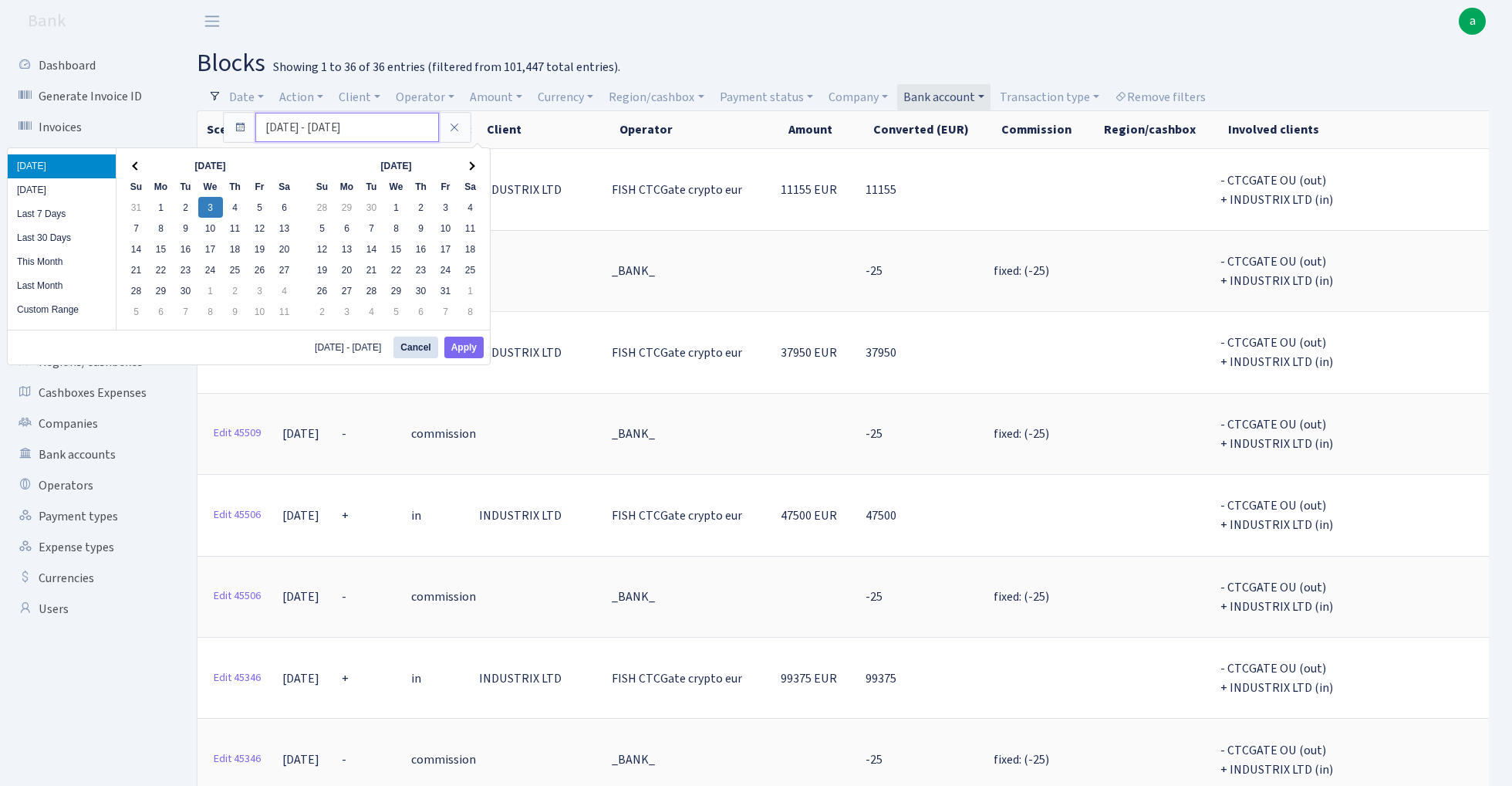
click at [290, 123] on input "03.09.2025 - 03.09.2025" at bounding box center [346, 127] width 183 height 30
click at [134, 163] on th at bounding box center [136, 164] width 25 height 21
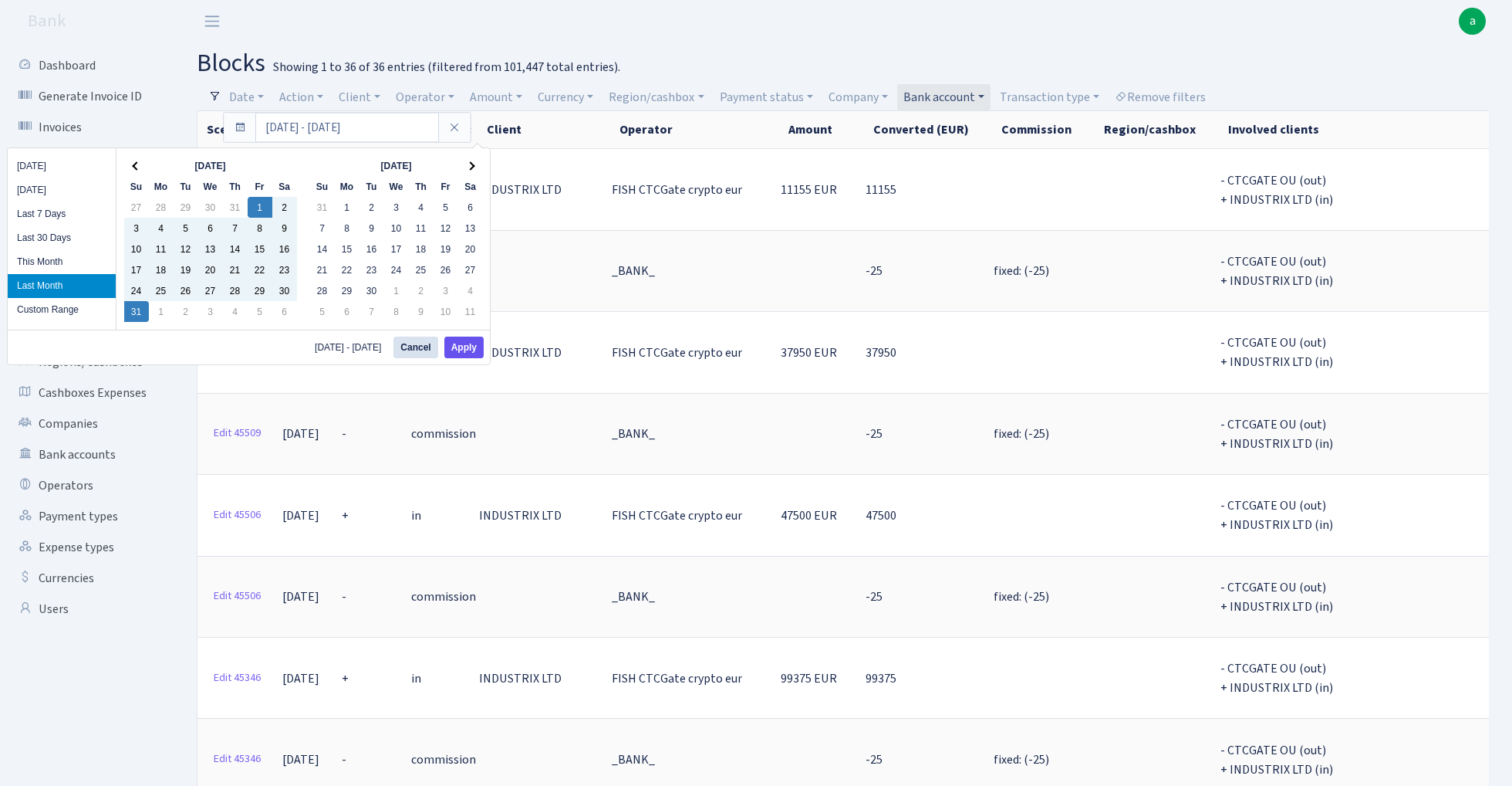
click at [470, 347] on button "Apply" at bounding box center [464, 348] width 39 height 22
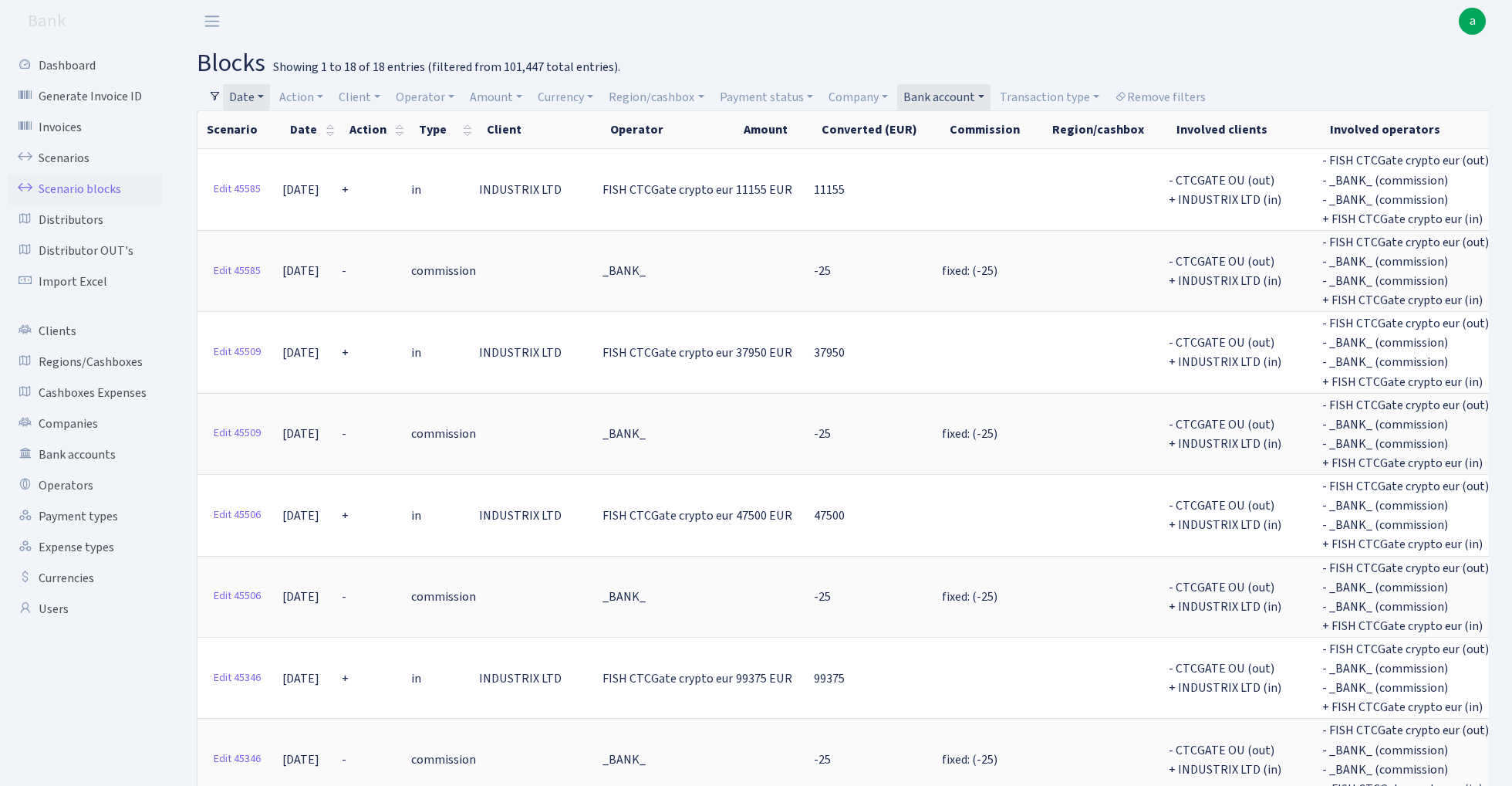
click at [256, 91] on link "Date" at bounding box center [246, 97] width 47 height 27
click at [739, 38] on header "Bank a My Account Logout" at bounding box center [756, 21] width 1512 height 42
click at [66, 330] on link "Clients" at bounding box center [85, 330] width 155 height 31
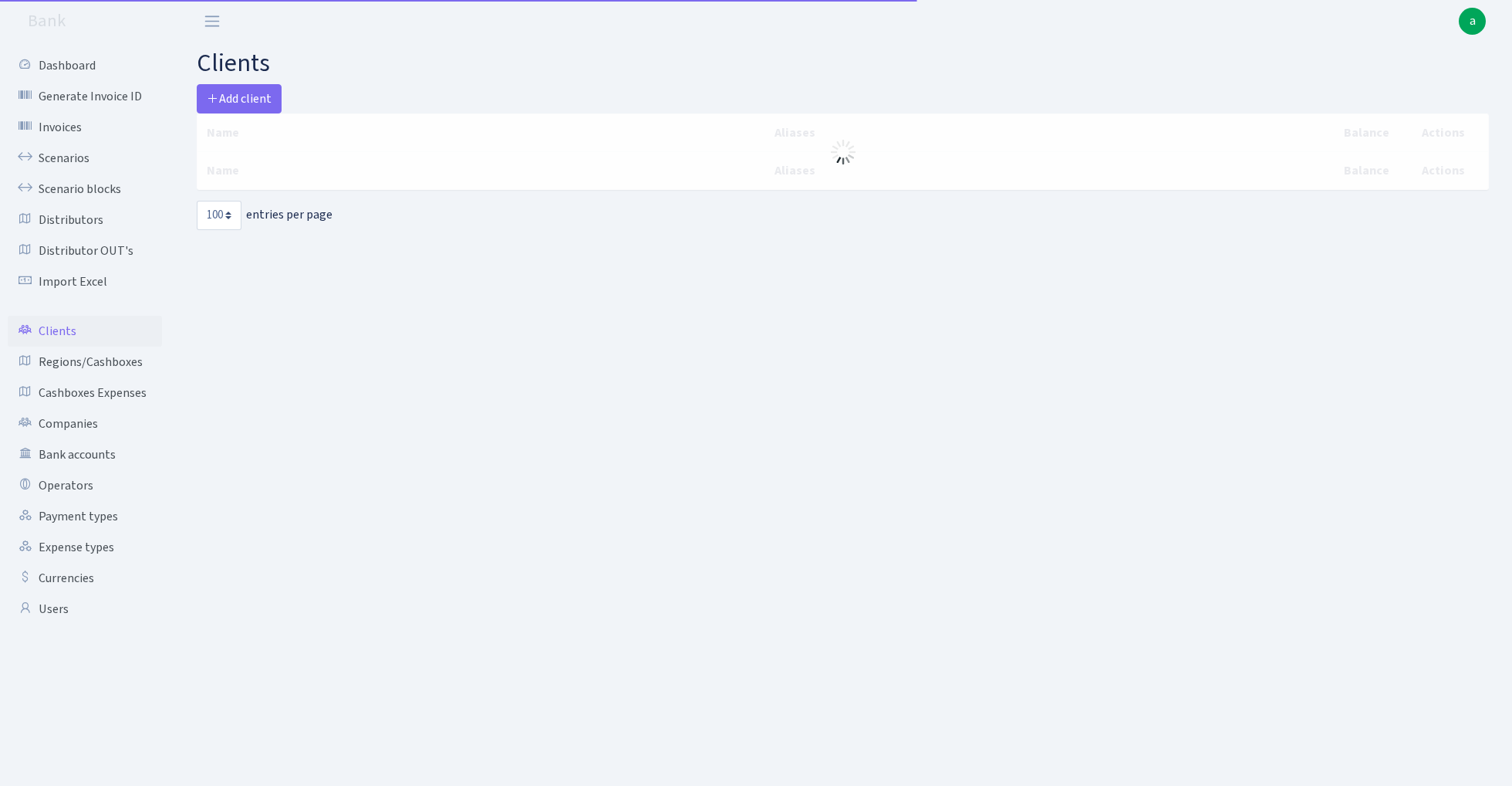
select select "100"
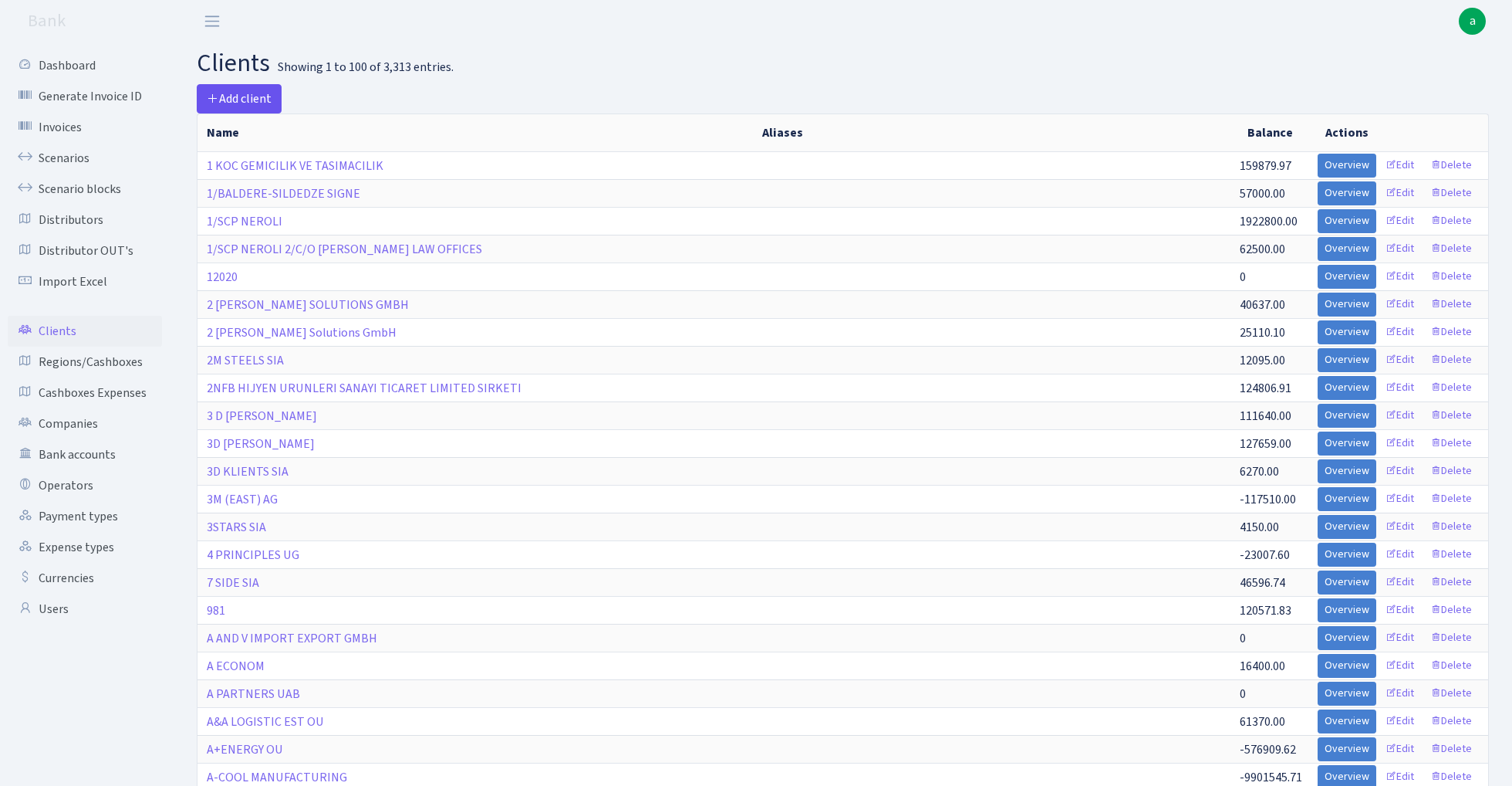
click at [251, 96] on span "Add client" at bounding box center [239, 98] width 65 height 17
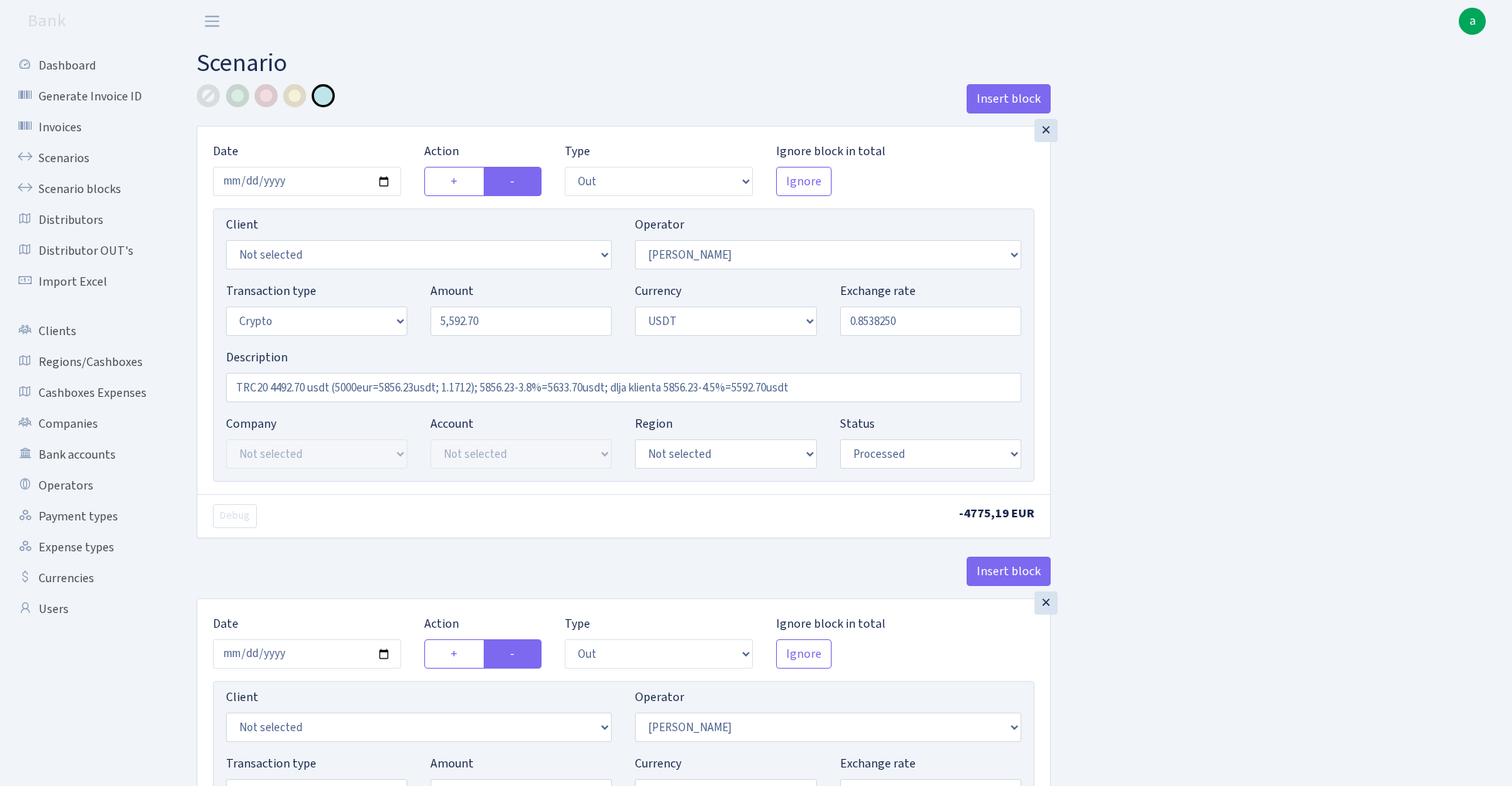
select select "out"
select select "2"
select select "3"
select select "6"
select select "processed"
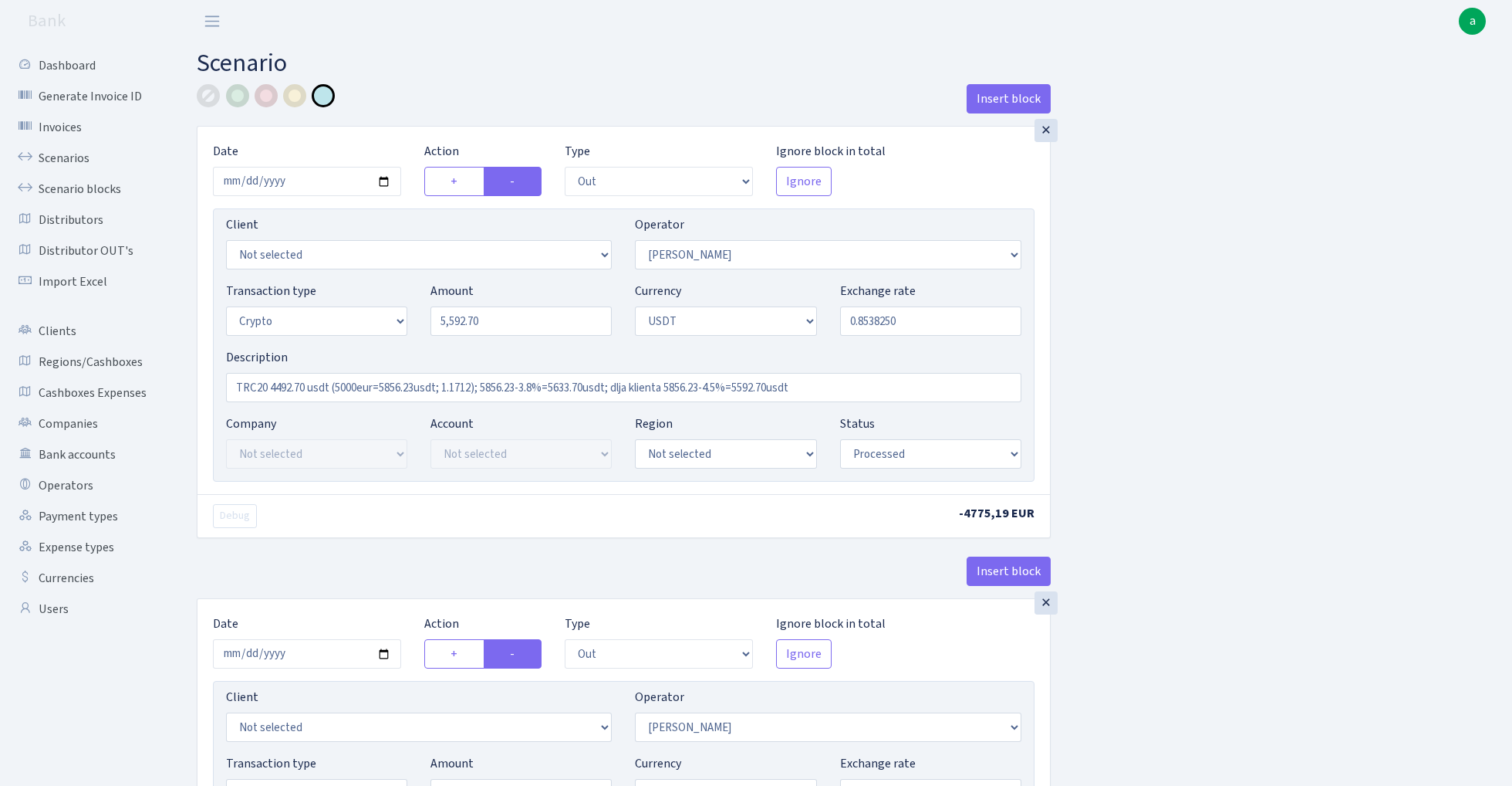
select select "out"
select select "365"
select select "2"
select select "6"
select select "20"
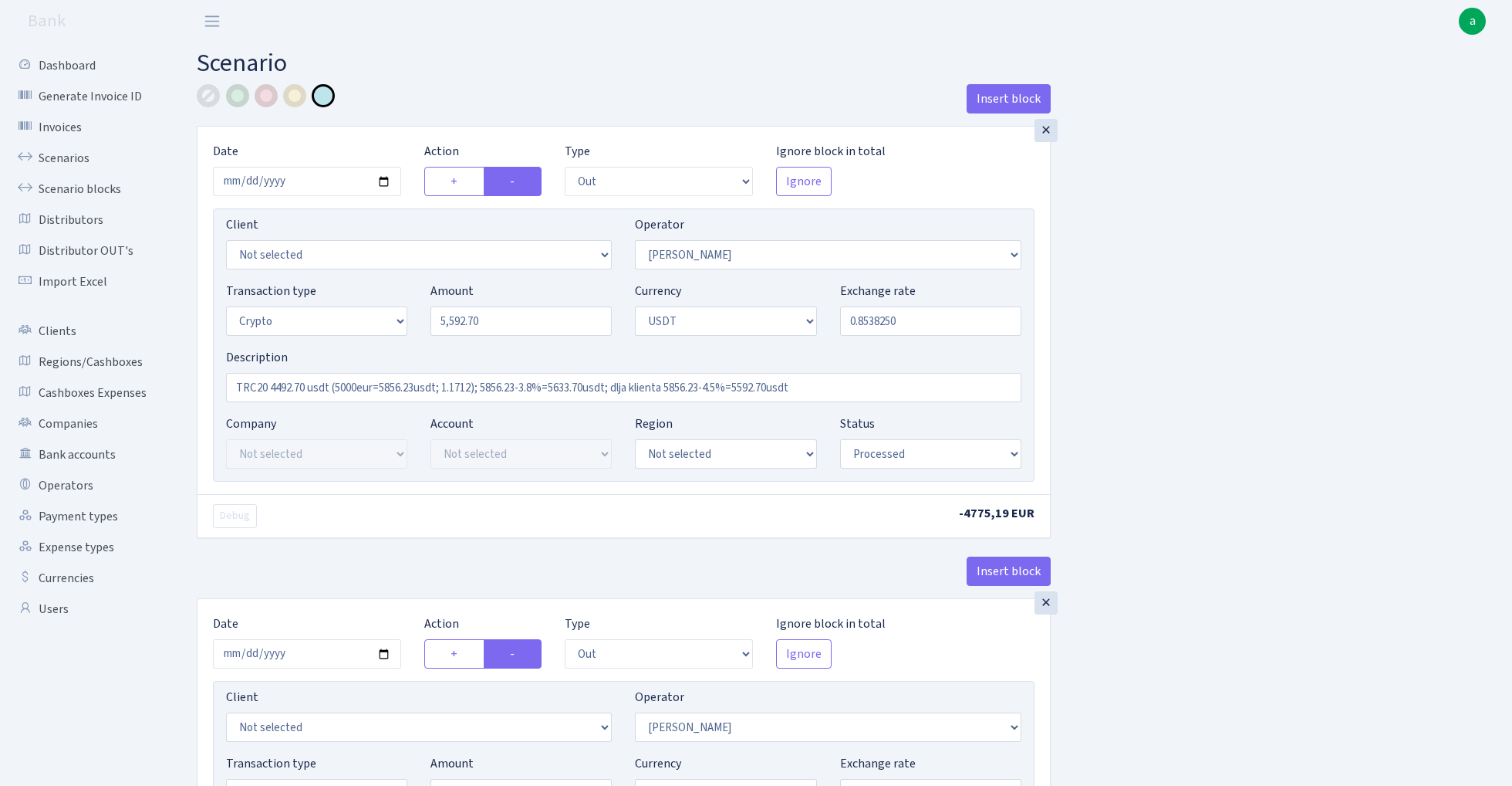
select select "61"
select select "processed"
select select "in"
select select "365"
select select "15"
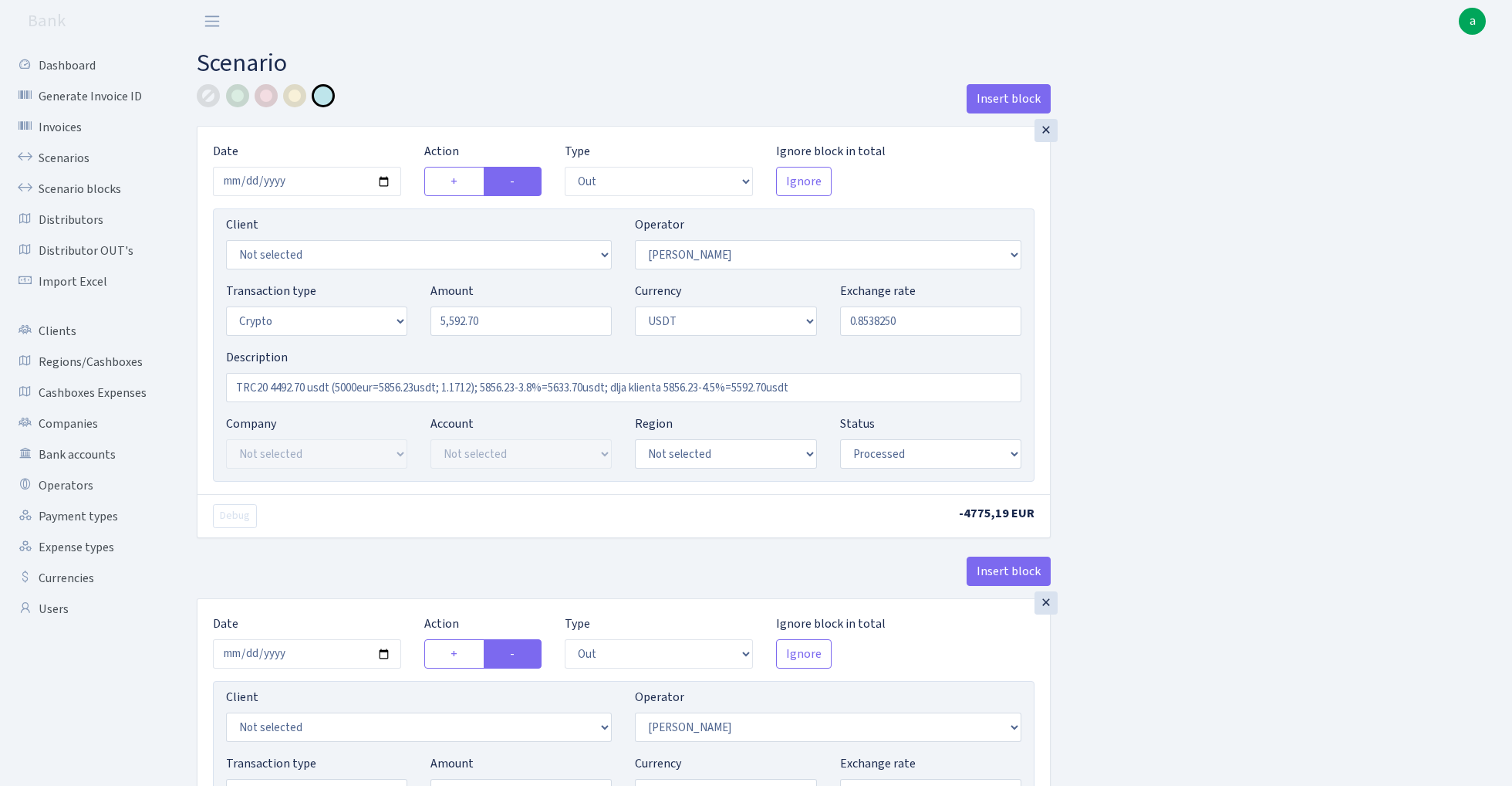
select select "6"
select select "processed"
select select "out"
select select "365"
select select "2"
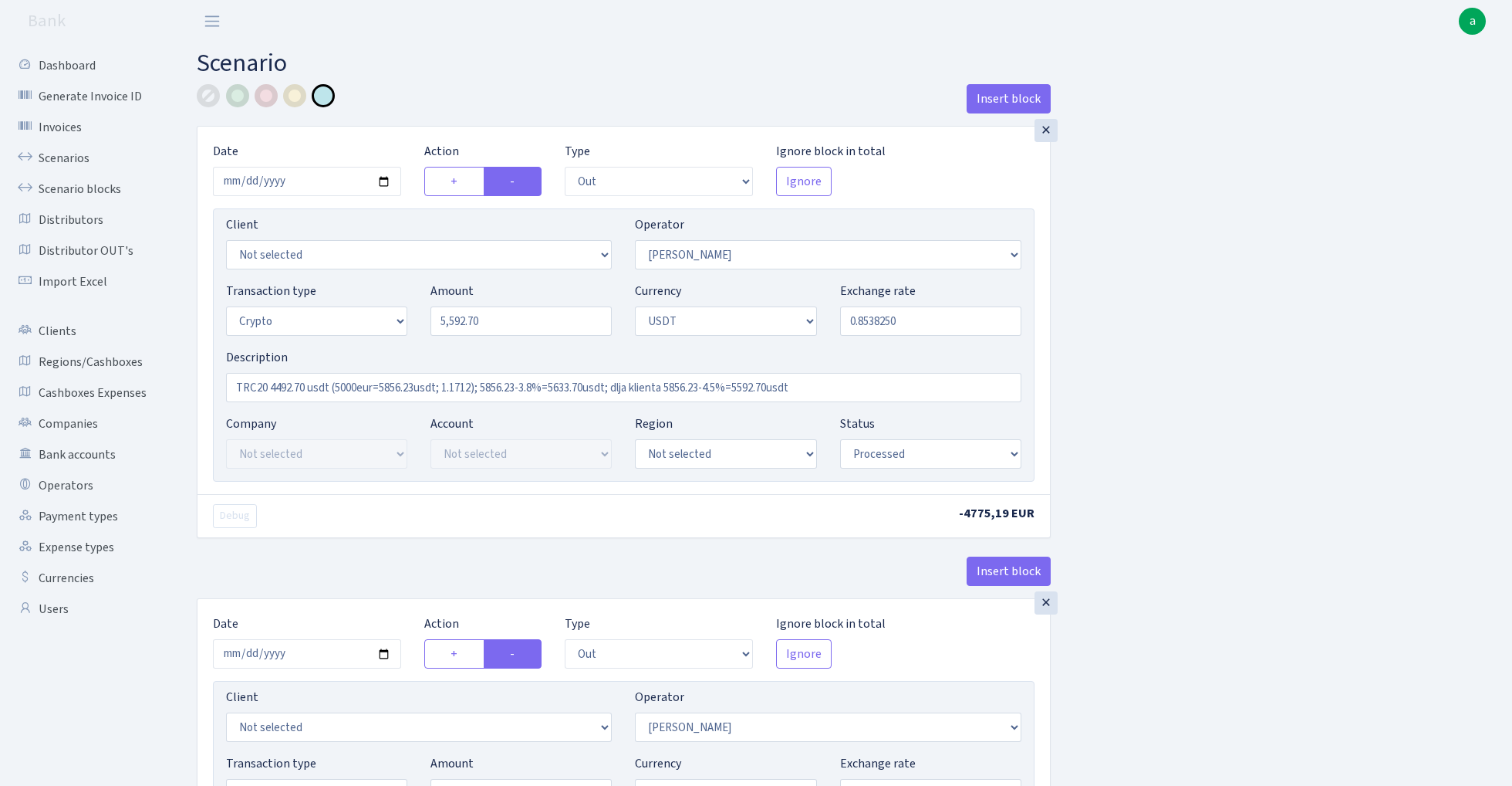
select select "6"
select select "20"
select select "61"
select select "processed"
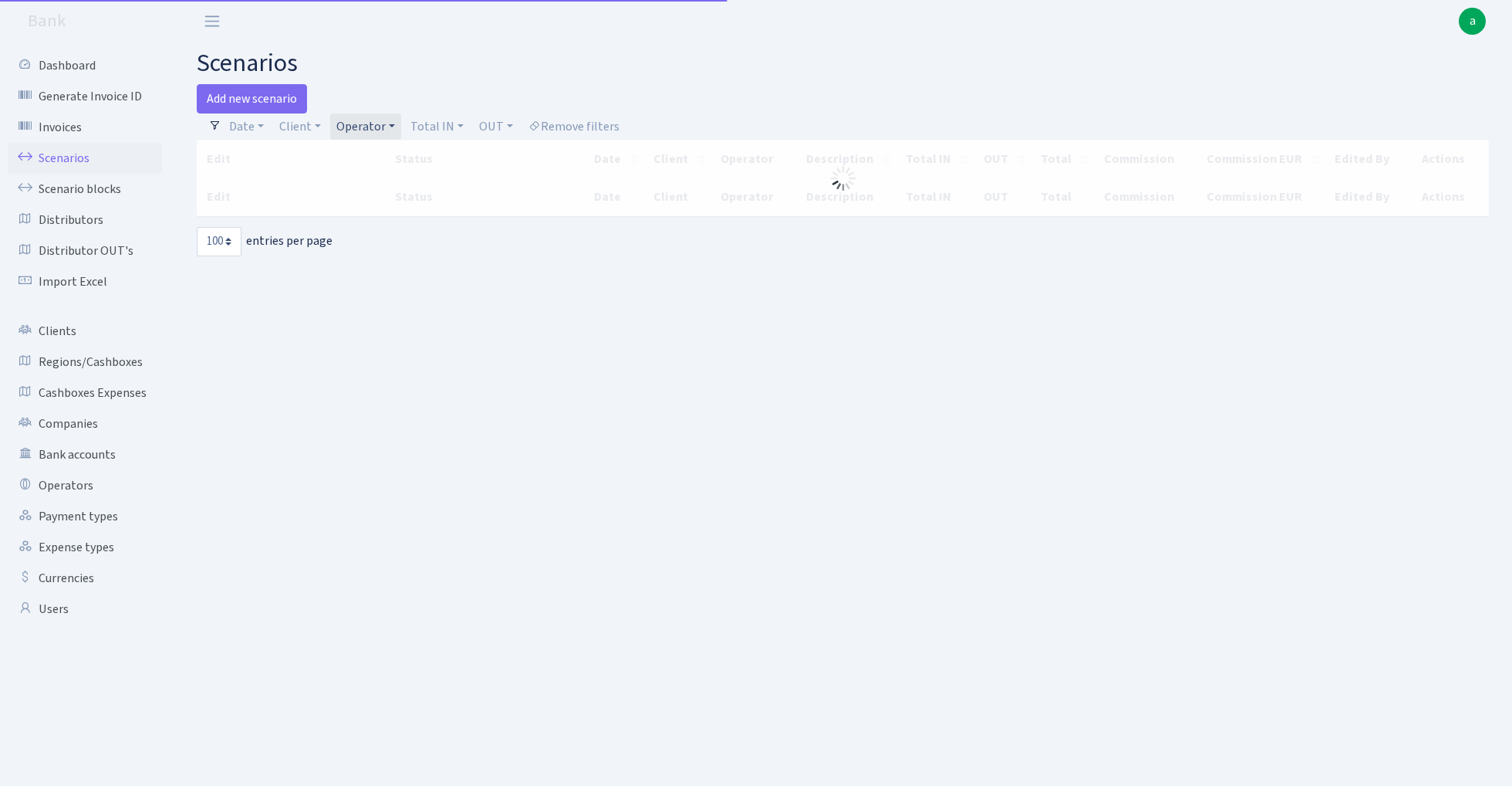
select select "100"
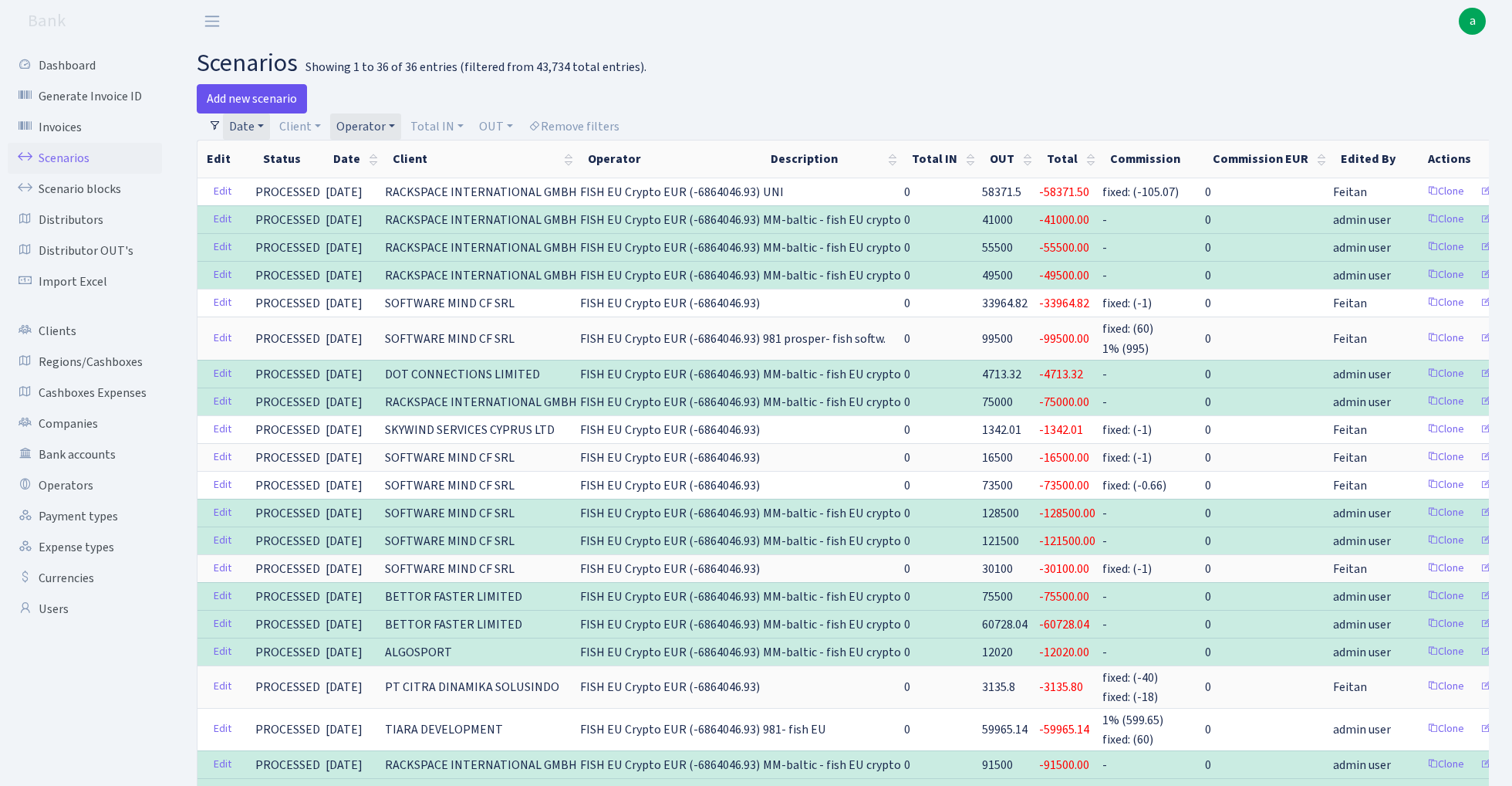
click at [269, 98] on link "Add new scenario" at bounding box center [252, 98] width 110 height 30
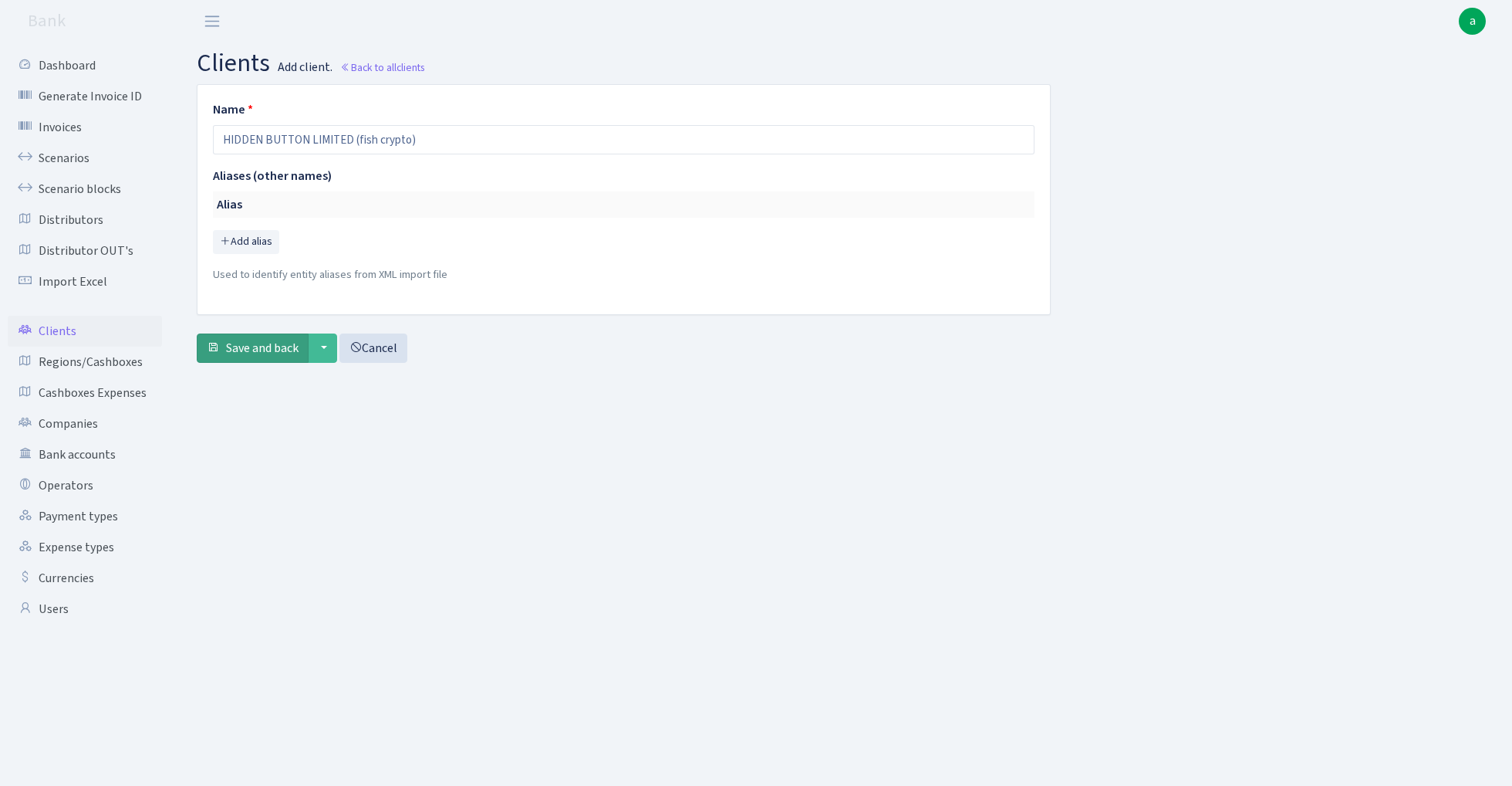
type input "HIDDEN BUTTON LIMITED (fish crypto)"
click at [242, 352] on span "Save and back" at bounding box center [263, 348] width 73 height 17
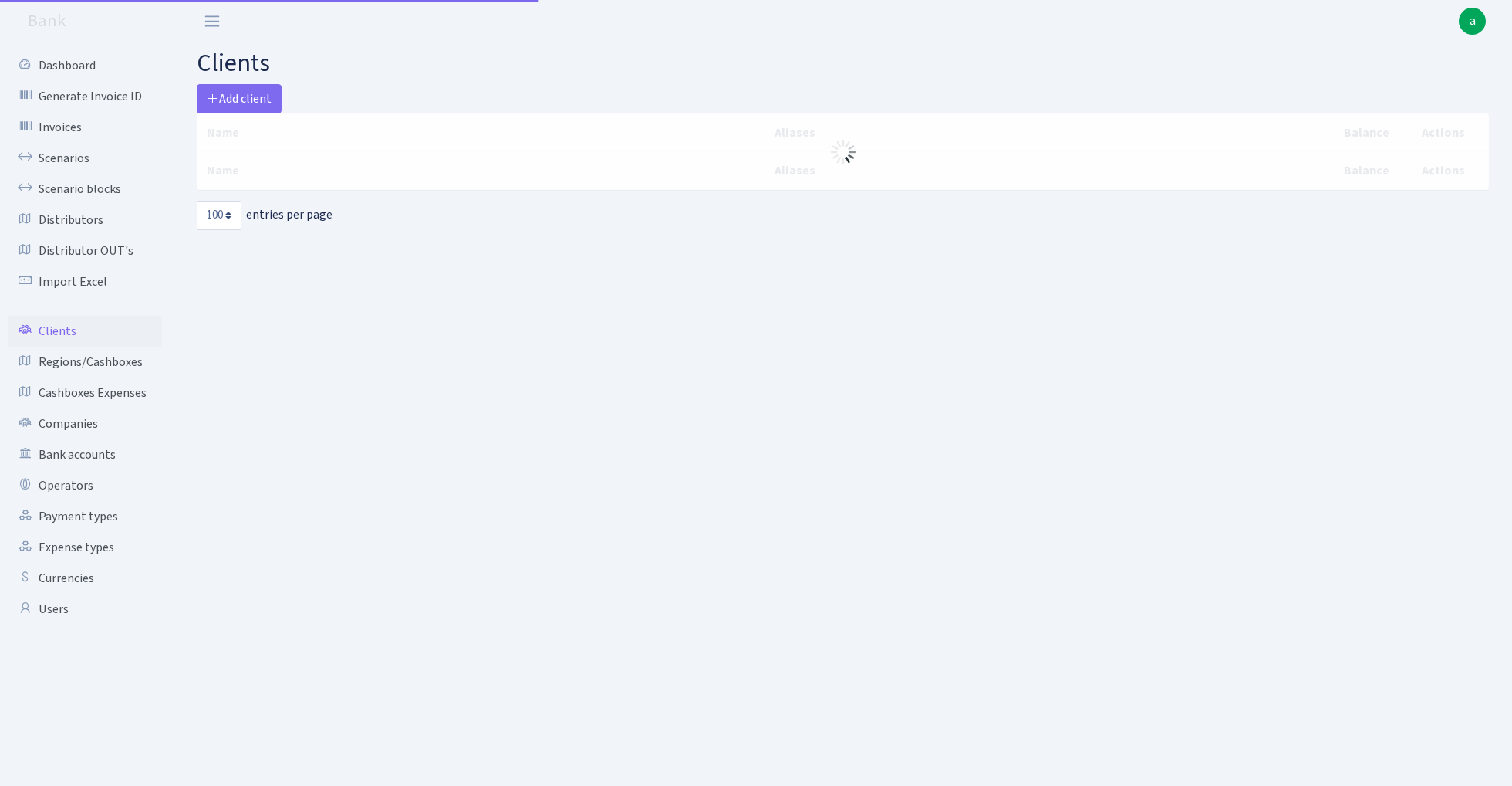
select select "100"
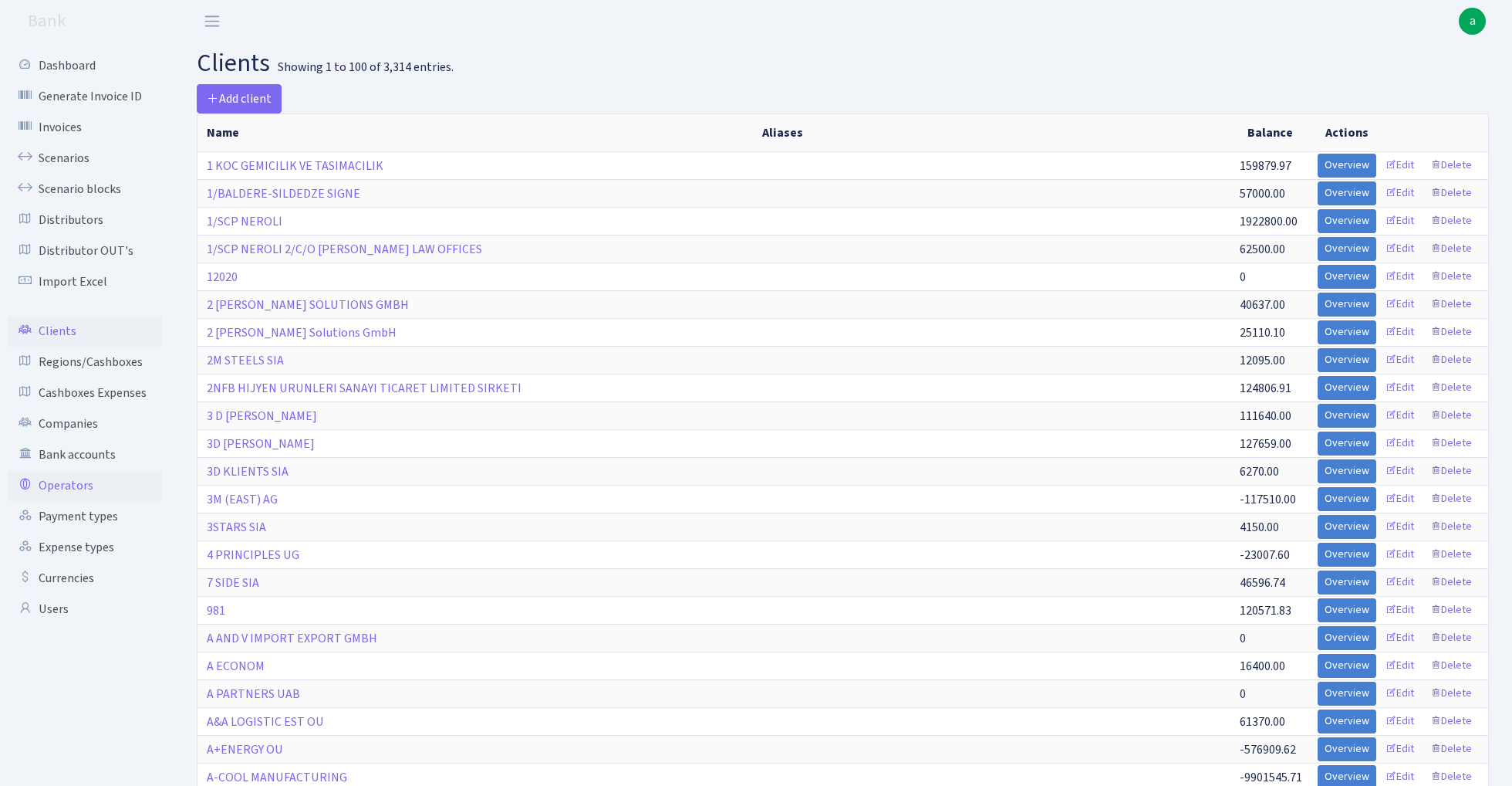
click at [72, 482] on link "Operators" at bounding box center [85, 485] width 155 height 31
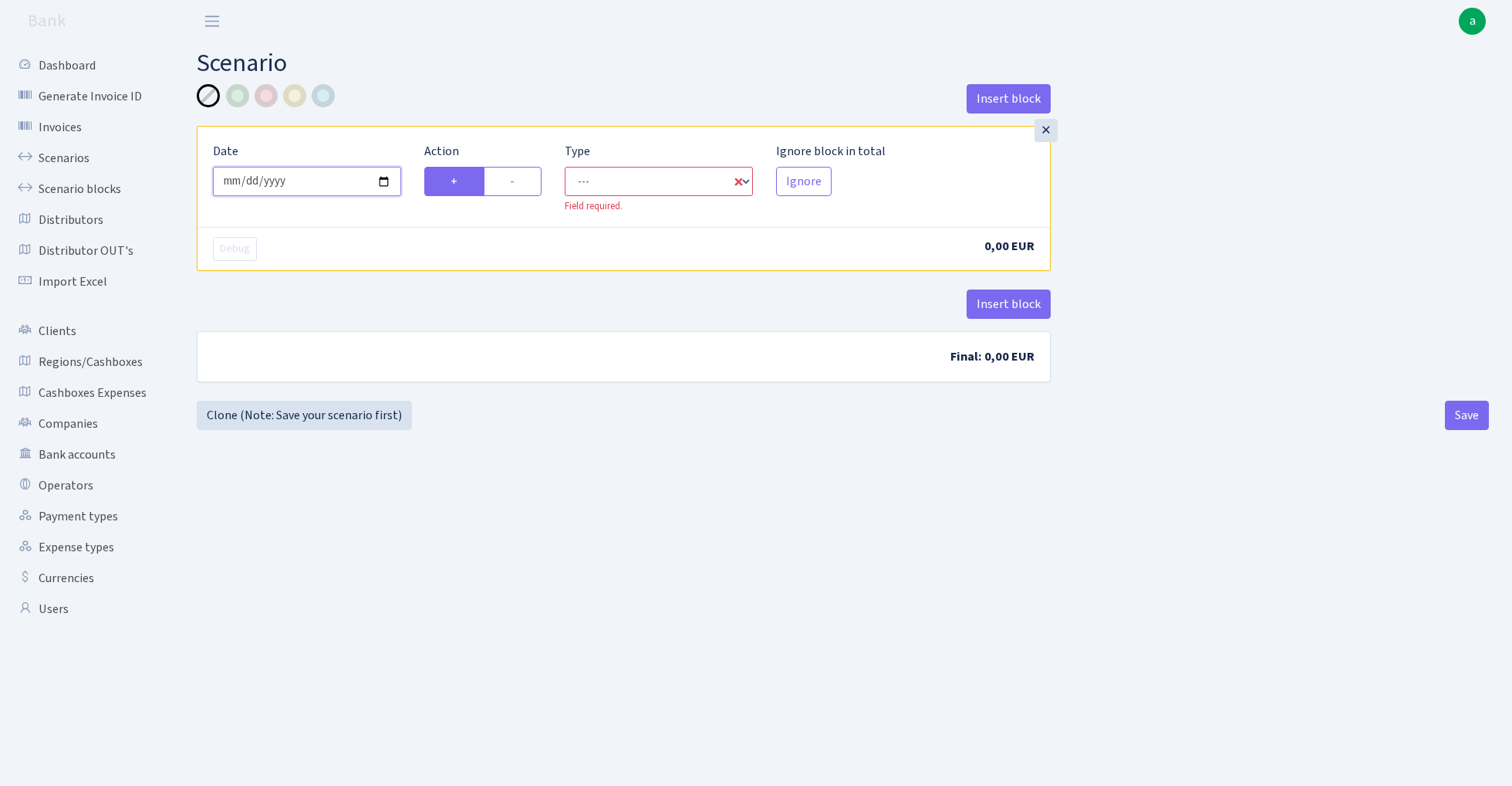
click at [312, 183] on input "[DATE]" at bounding box center [306, 181] width 188 height 30
type input "[DATE]"
click at [387, 88] on div "Insert block" at bounding box center [623, 104] width 853 height 41
click at [525, 180] on label "-" at bounding box center [512, 181] width 58 height 30
click at [520, 180] on input "-" at bounding box center [515, 177] width 10 height 10
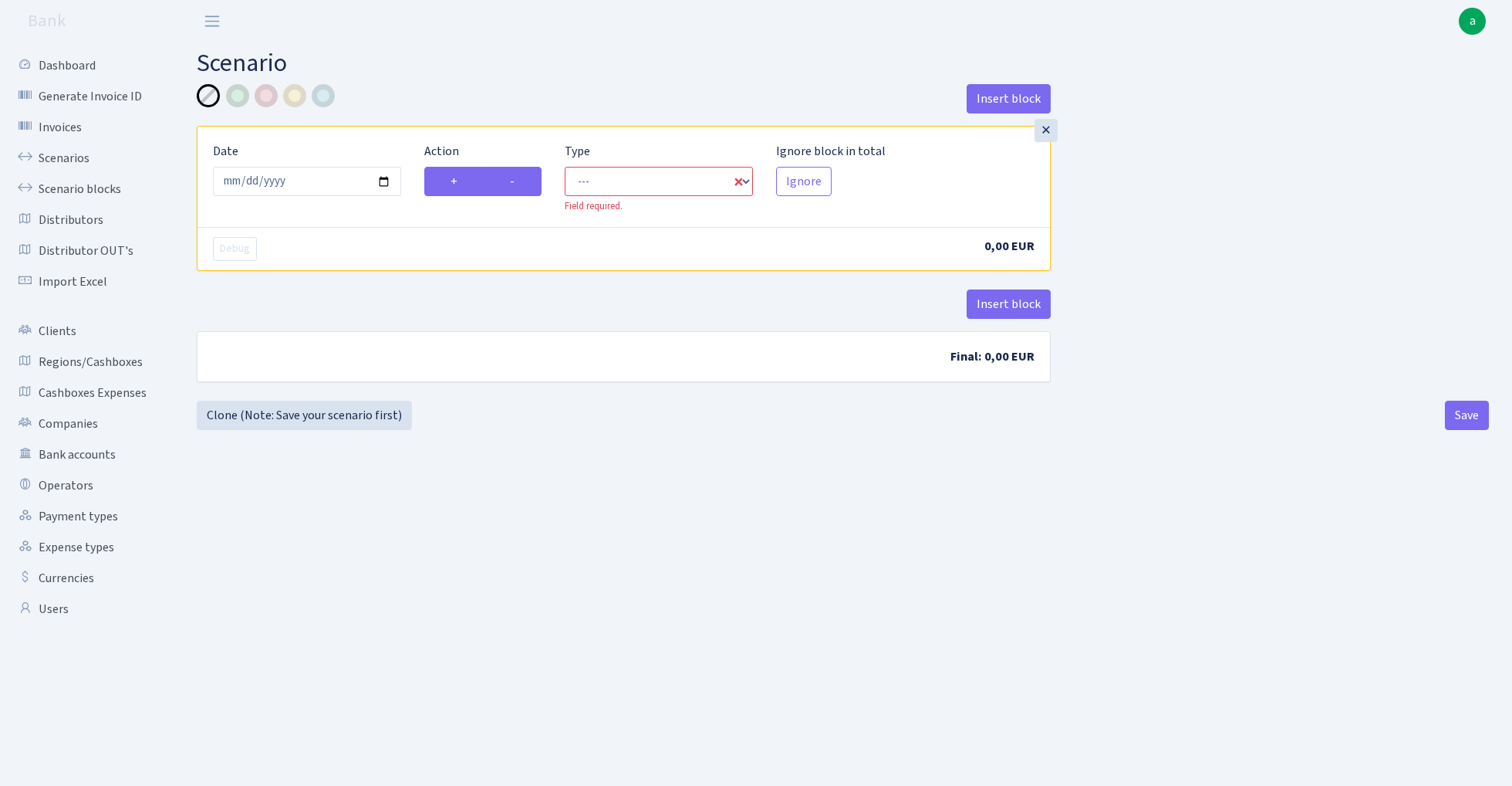
radio input "true"
radio input "false"
select select "out"
select select "1"
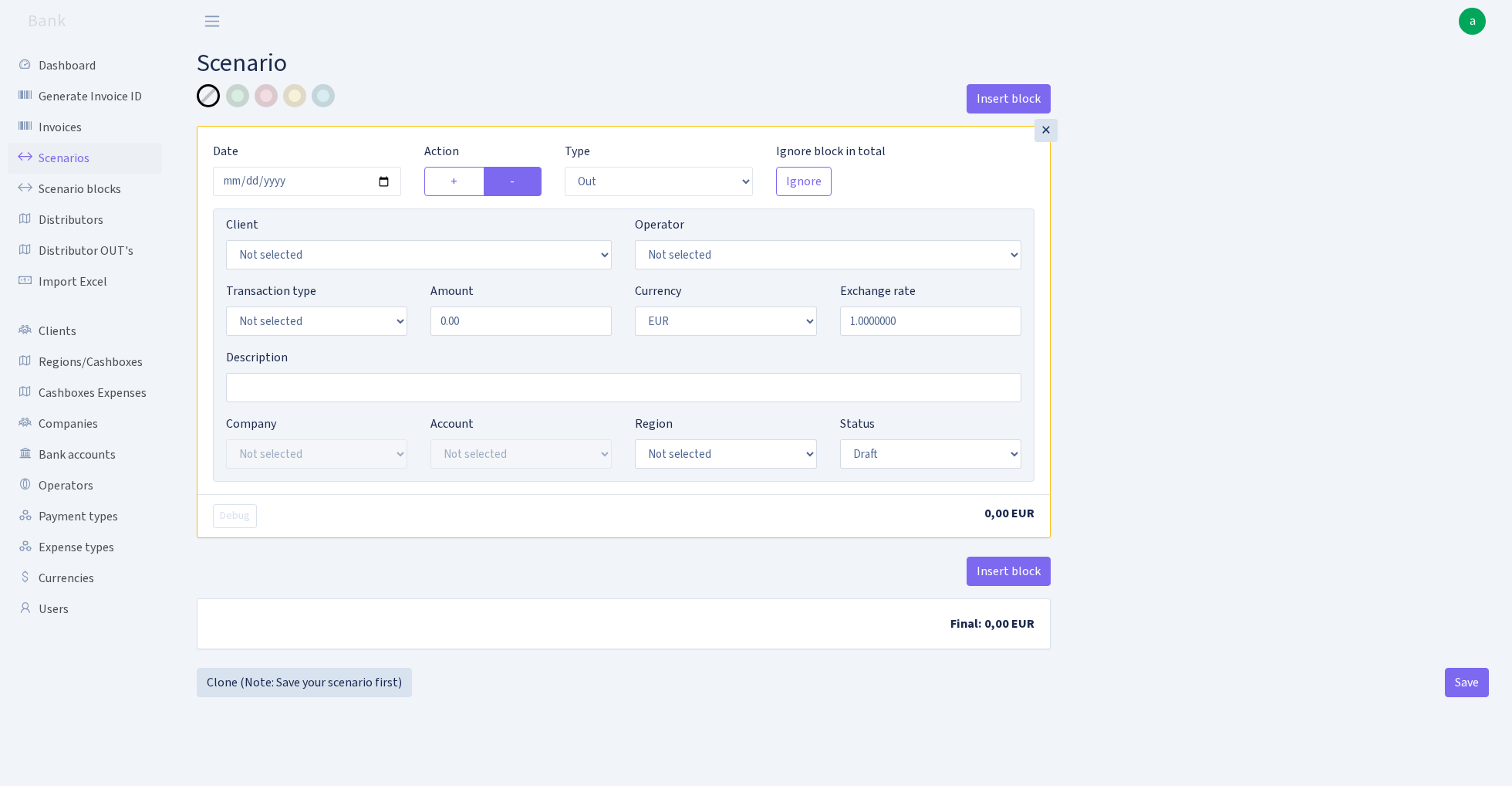
click at [72, 153] on link "Scenarios" at bounding box center [85, 158] width 155 height 31
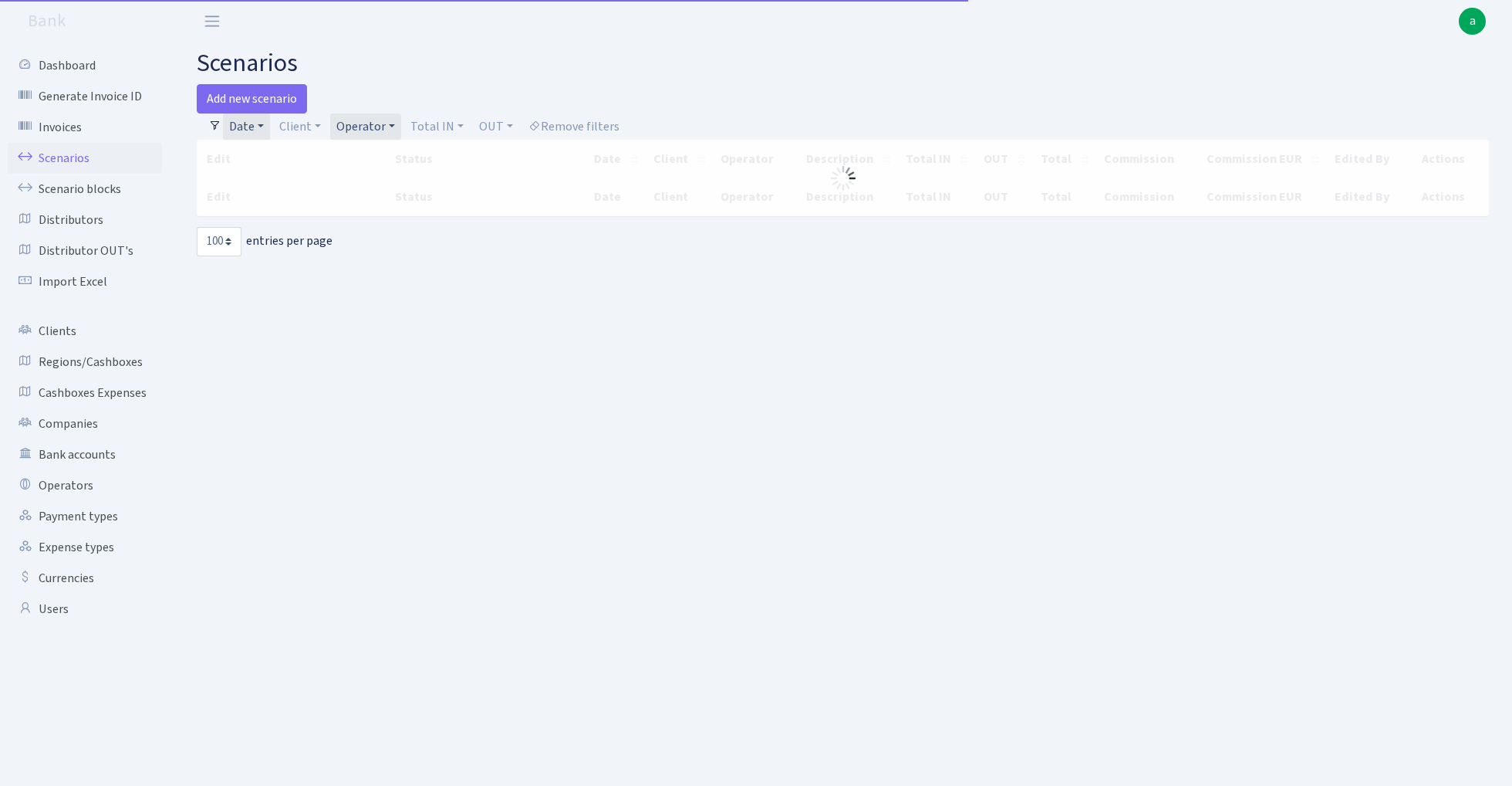
select select "100"
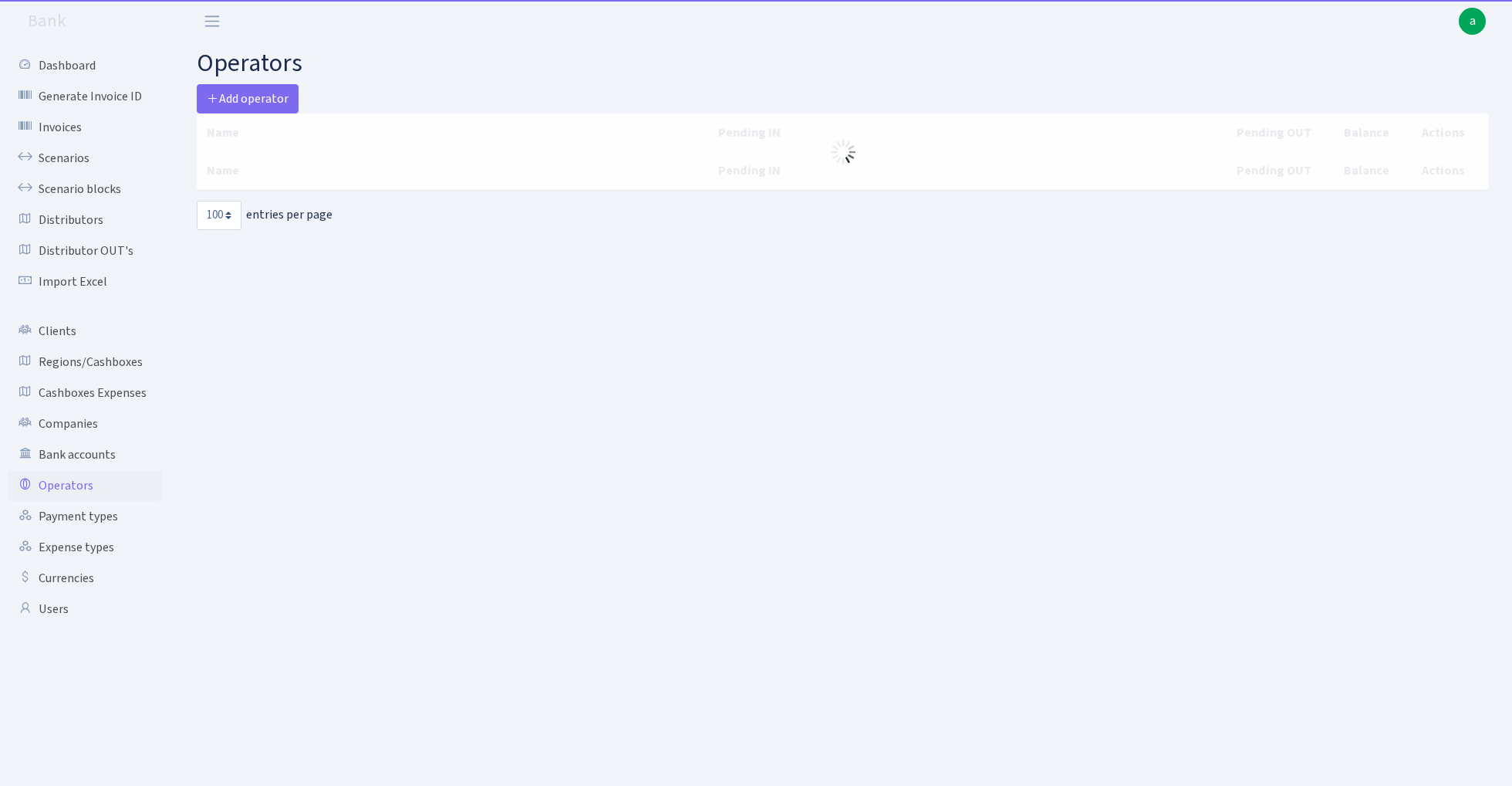
select select "100"
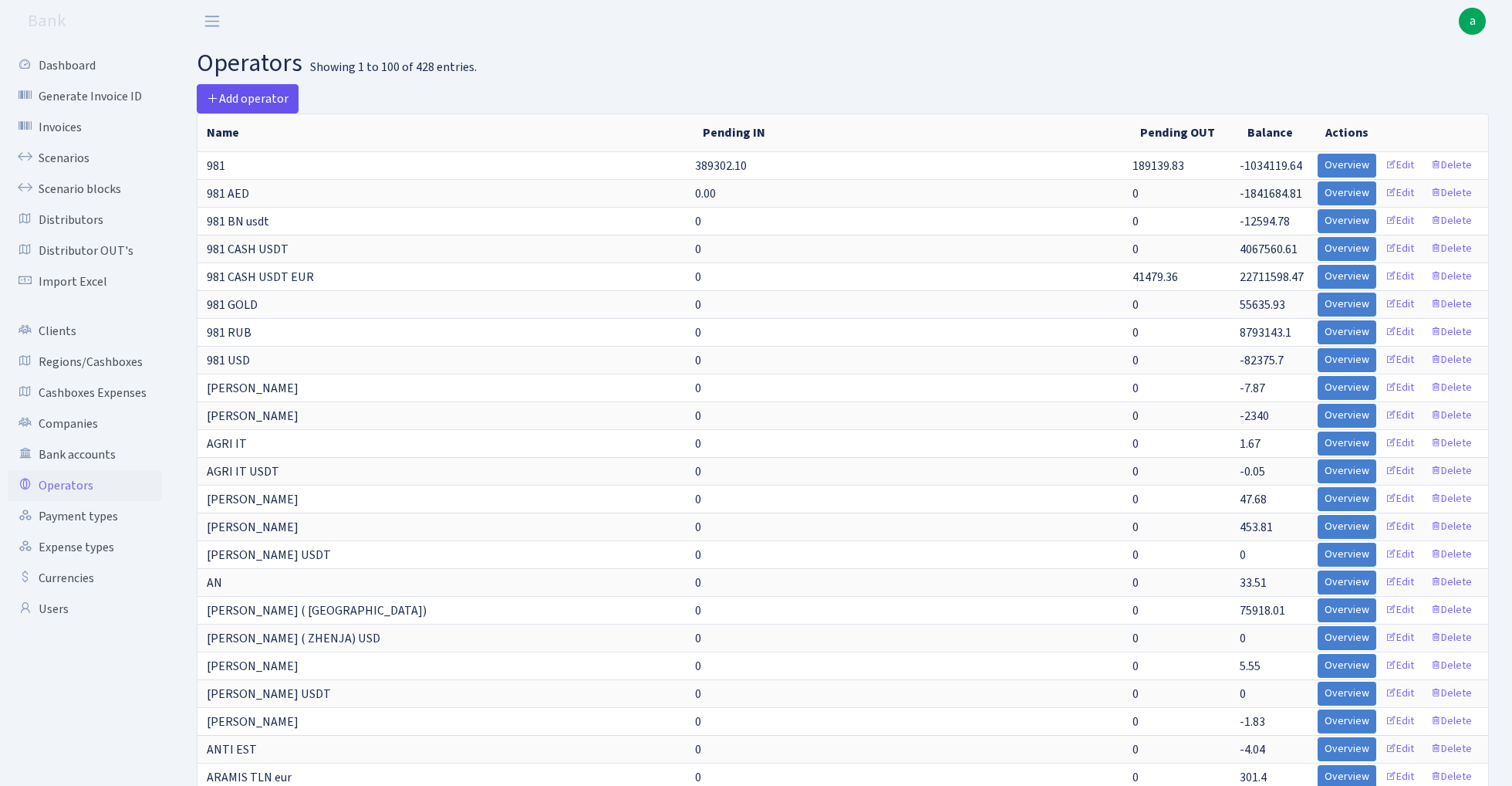
click at [265, 96] on span "Add operator" at bounding box center [247, 98] width 82 height 17
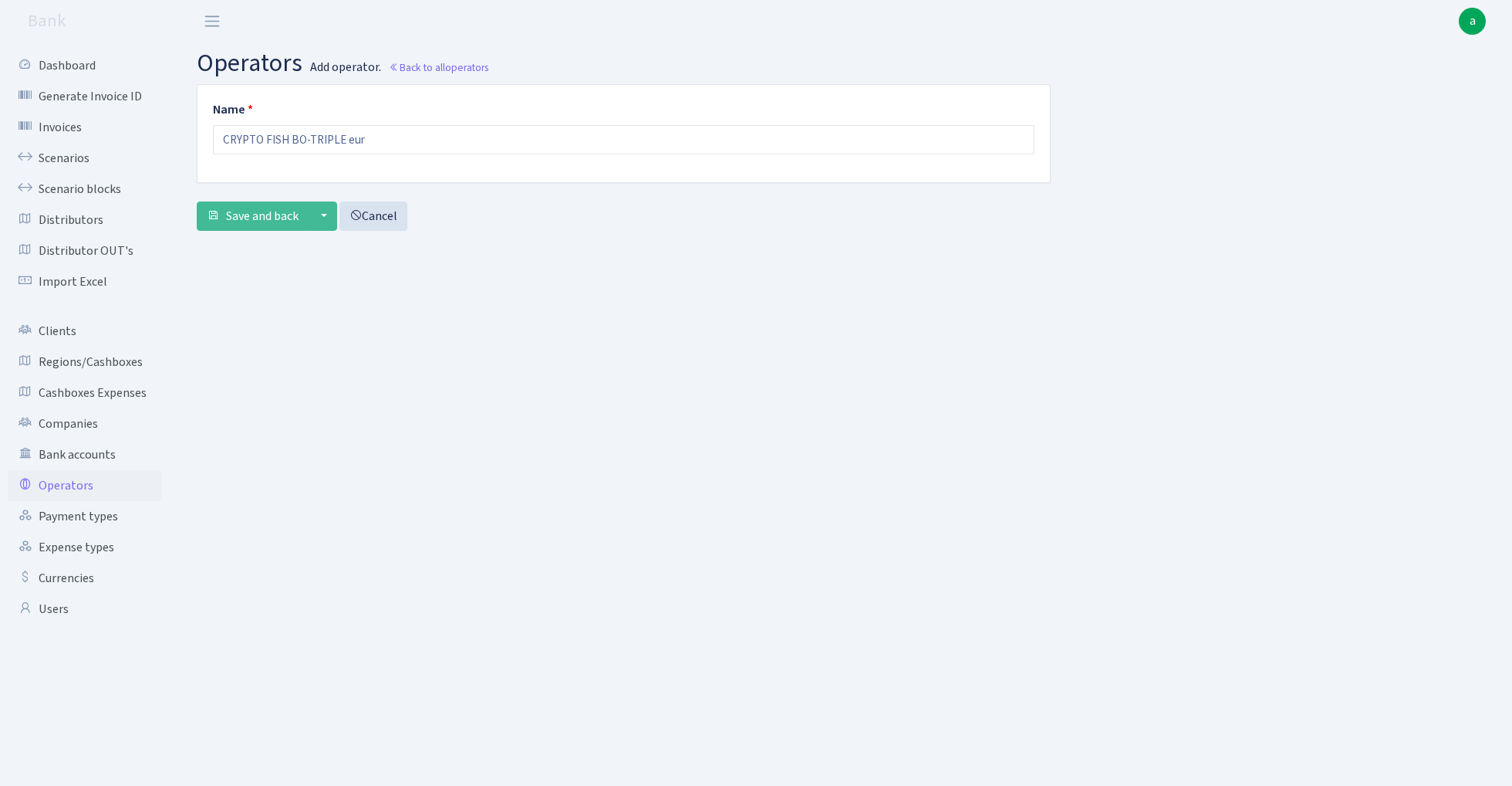
click at [301, 137] on input "CRYPTO FISH BO-TRIPLE eur" at bounding box center [623, 140] width 821 height 30
type input "CRYPTO FISH CTC-Hidden Button eur"
click at [266, 219] on span "Save and back" at bounding box center [263, 216] width 73 height 17
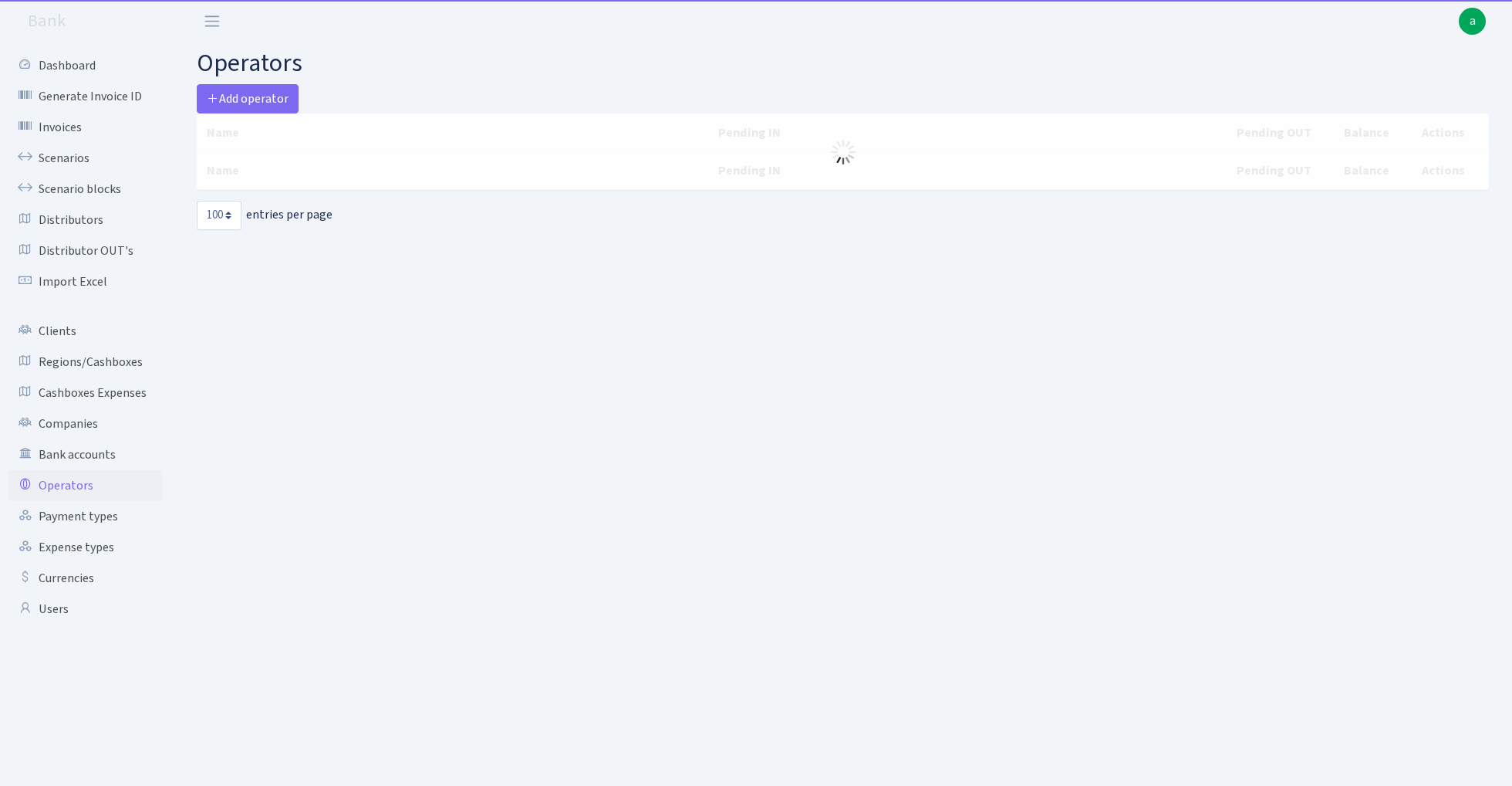
select select "100"
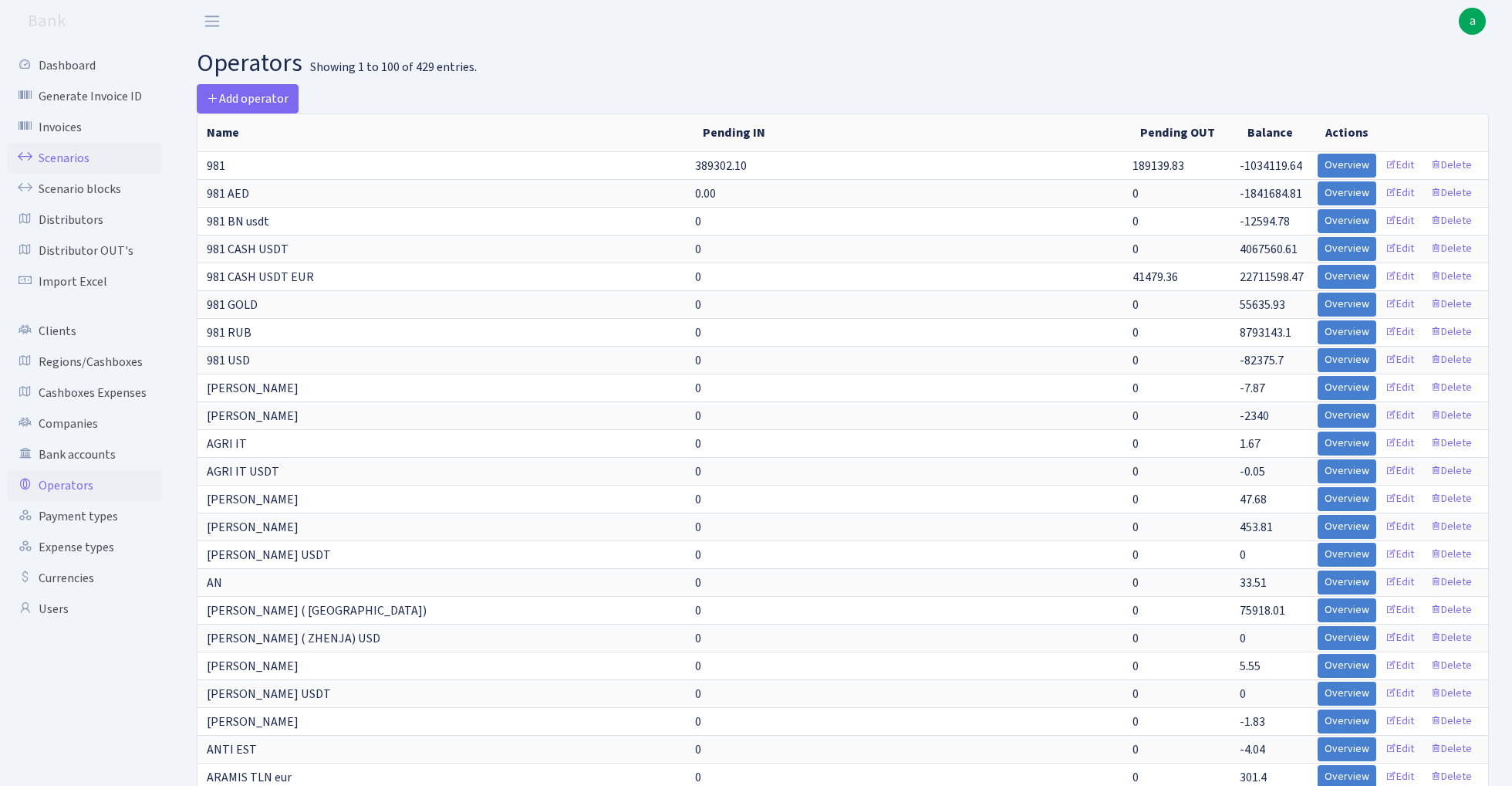
click at [50, 155] on link "Scenarios" at bounding box center [85, 158] width 155 height 31
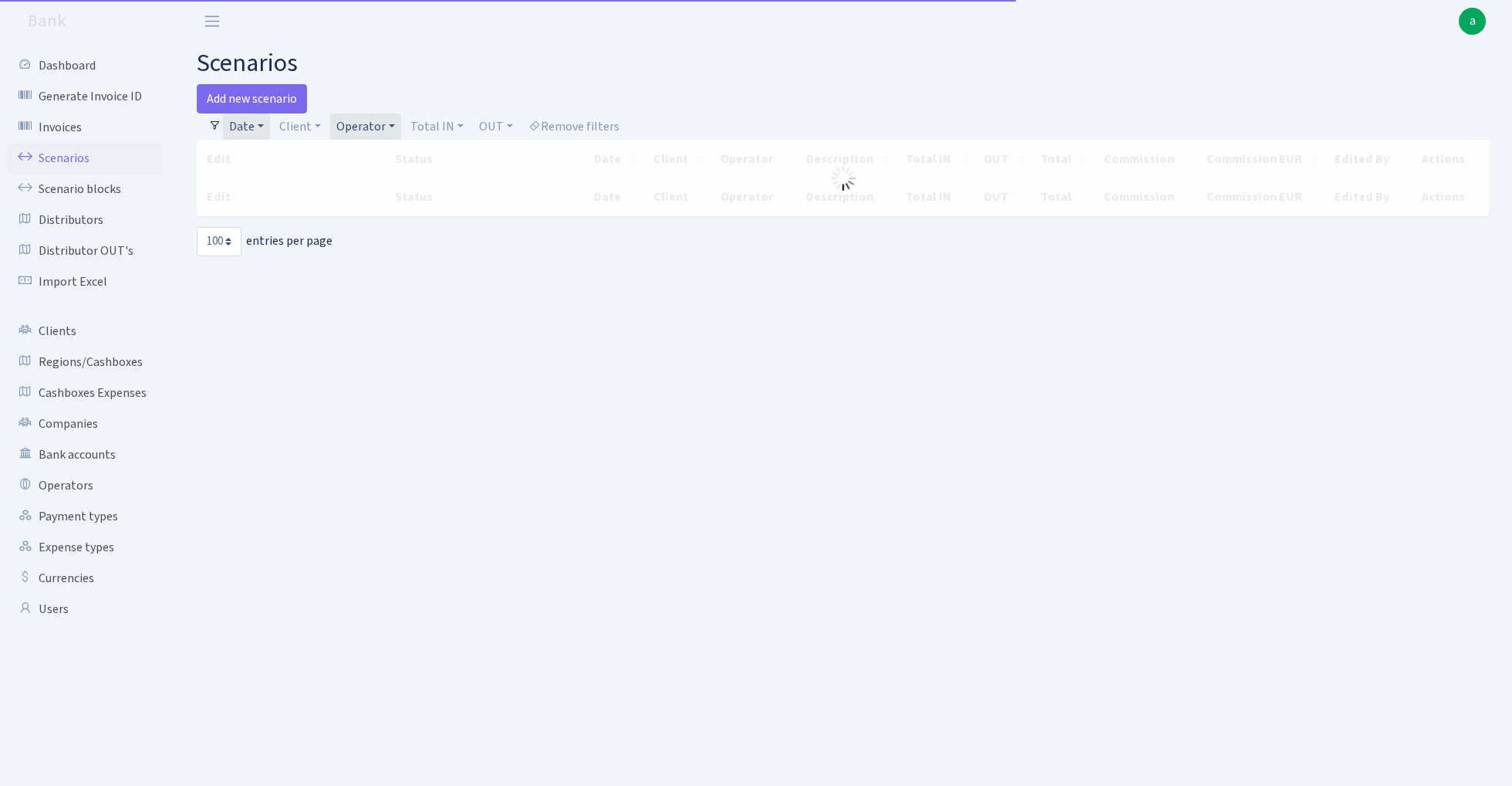
select select "100"
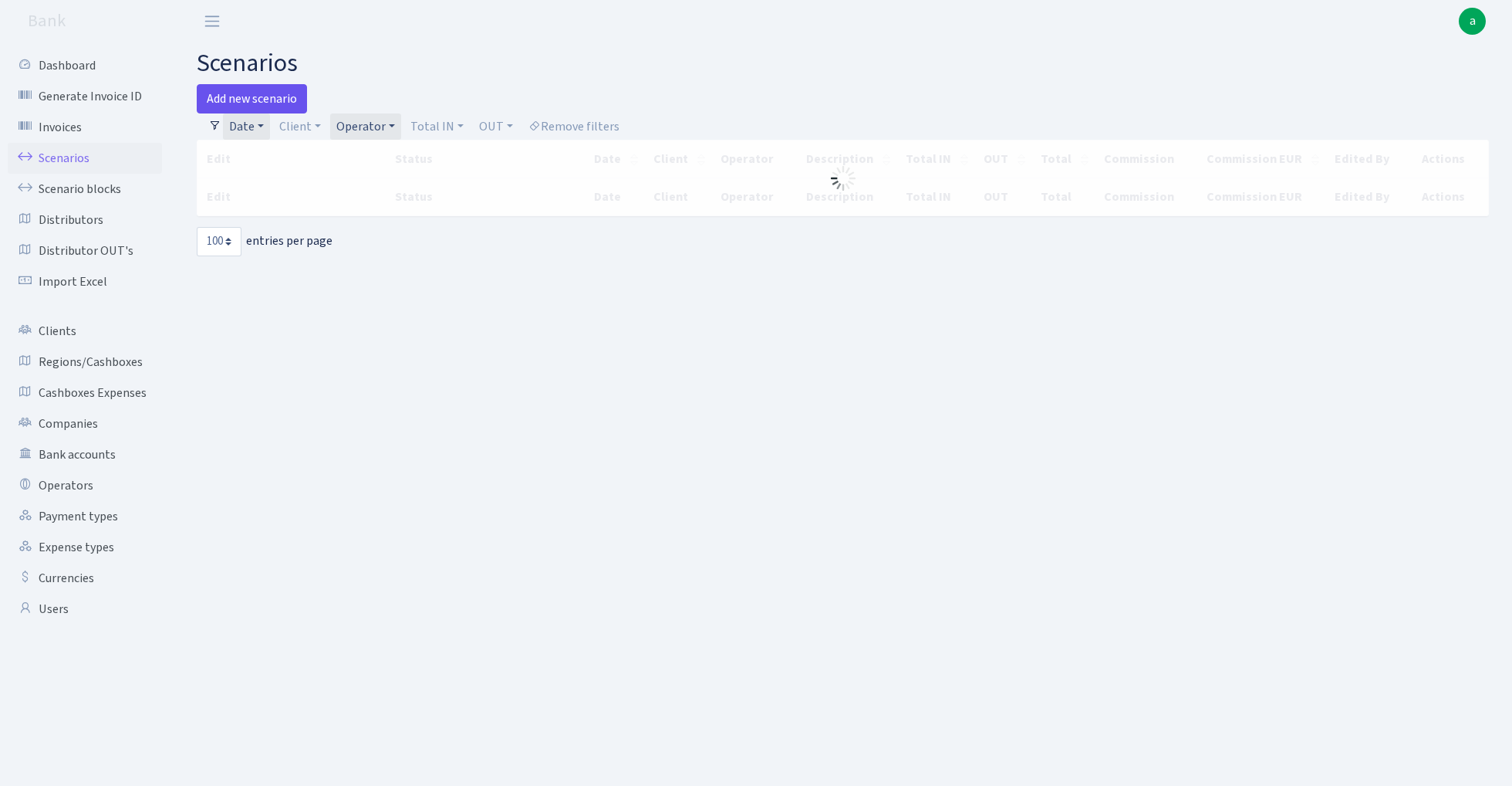
click at [255, 97] on link "Add new scenario" at bounding box center [252, 98] width 110 height 30
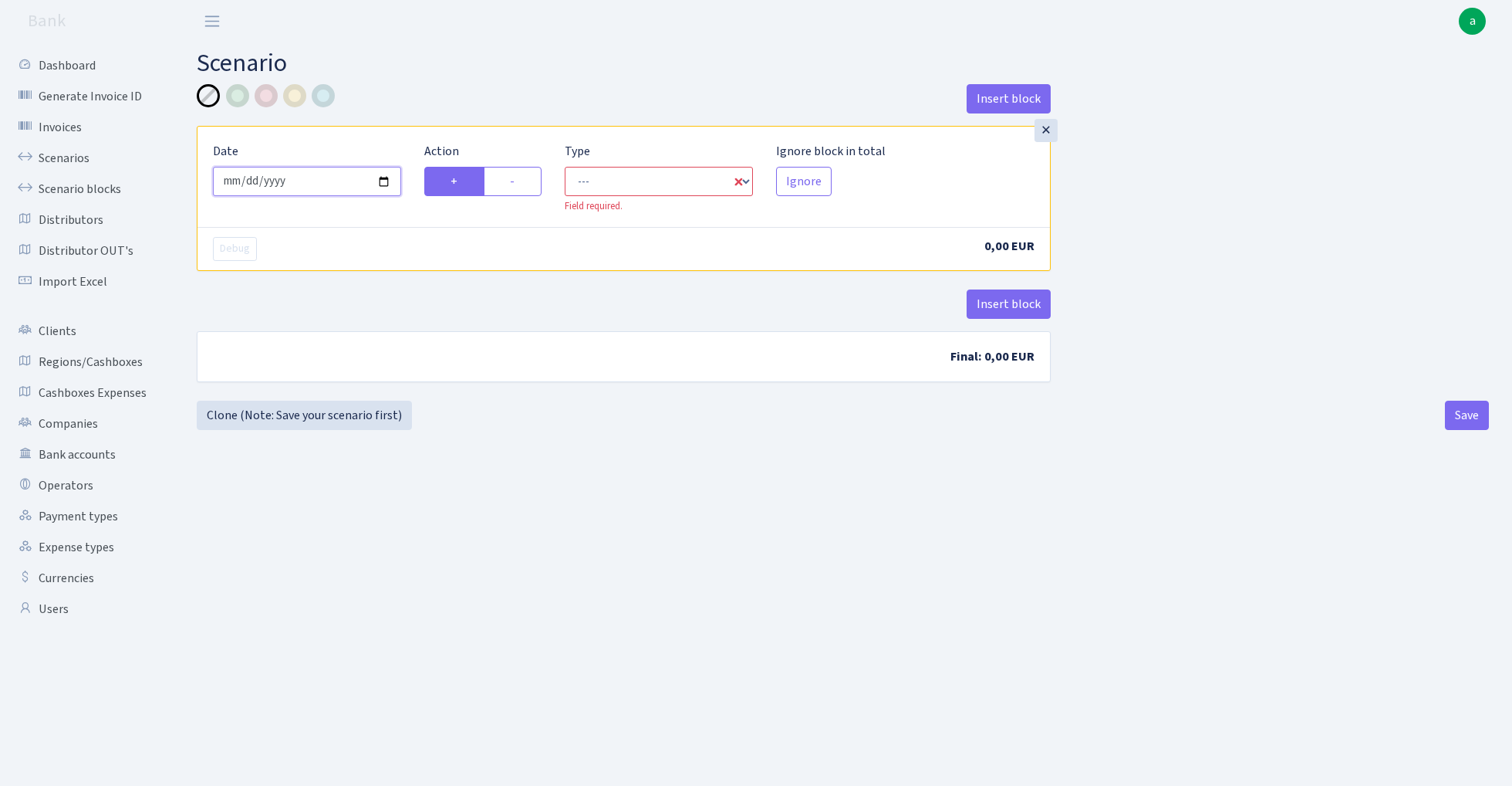
click at [325, 183] on input "[DATE]" at bounding box center [306, 181] width 188 height 30
type input "[DATE]"
click at [368, 120] on div "Insert block" at bounding box center [623, 104] width 853 height 41
click at [514, 190] on label "-" at bounding box center [512, 181] width 58 height 30
click at [514, 182] on input "-" at bounding box center [515, 177] width 10 height 10
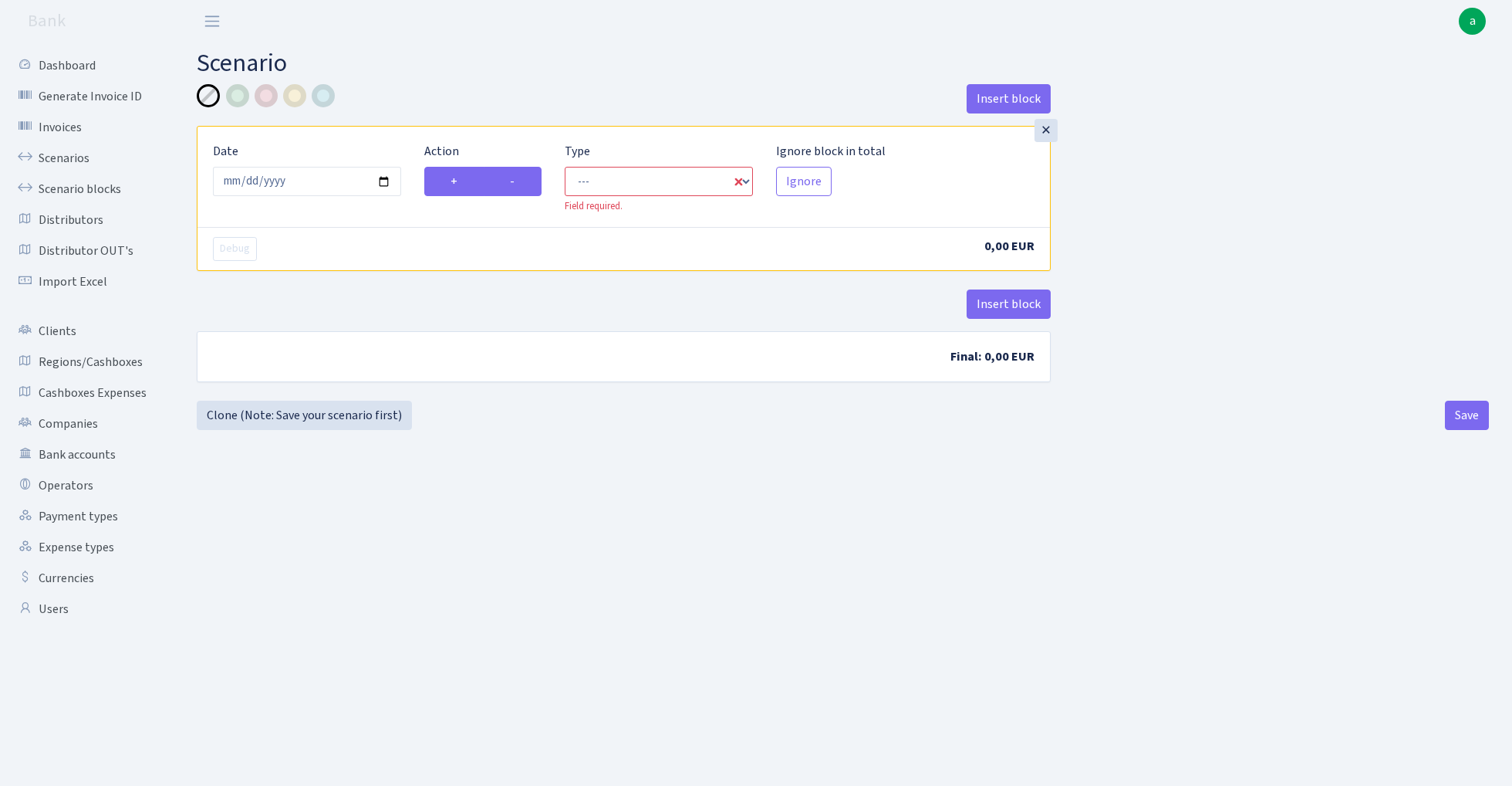
radio input "true"
radio input "false"
select select "out"
select select "1"
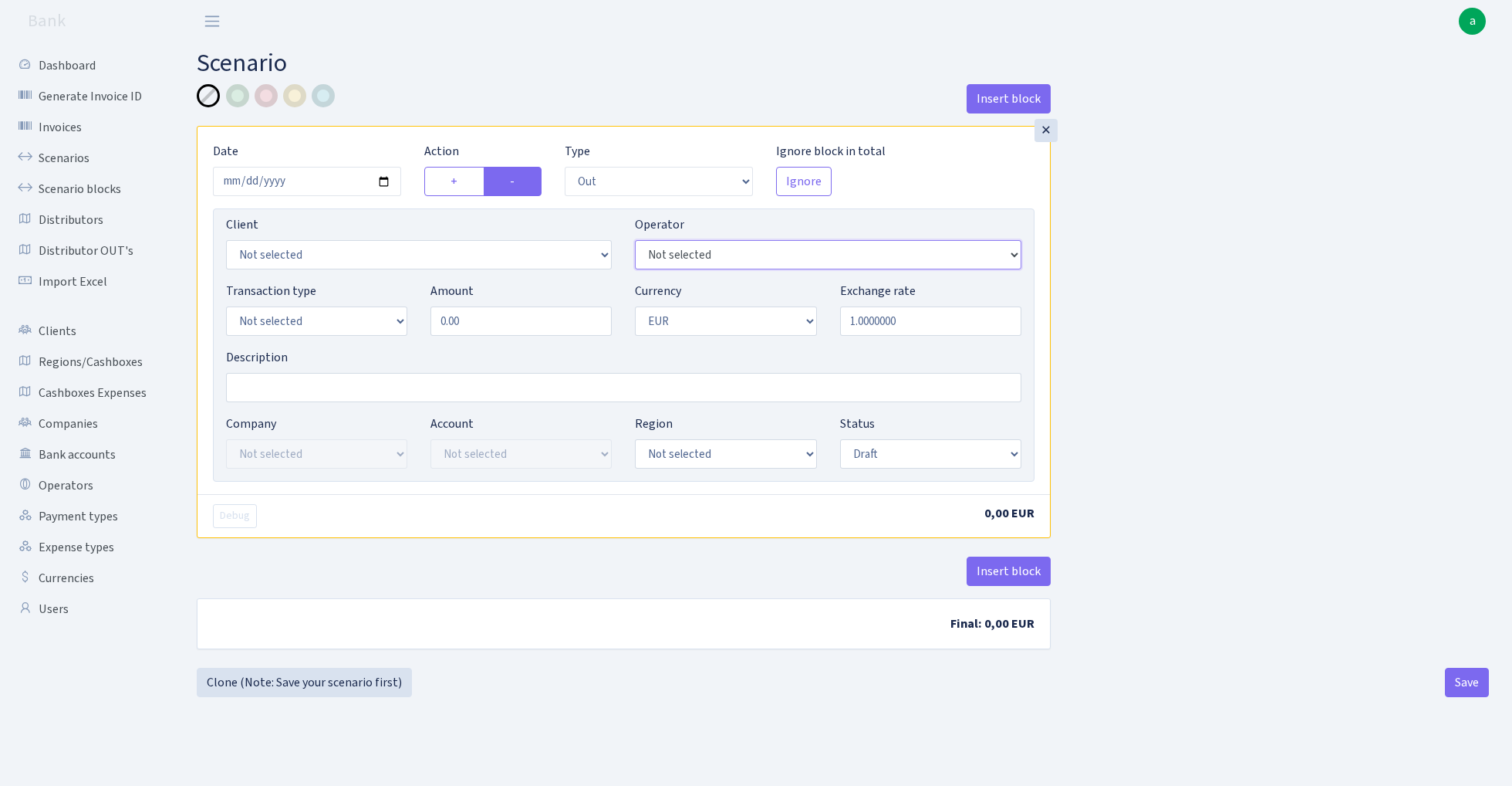
select select "518"
select select "3339"
select select "2"
click at [497, 327] on input "0.00" at bounding box center [521, 321] width 181 height 30
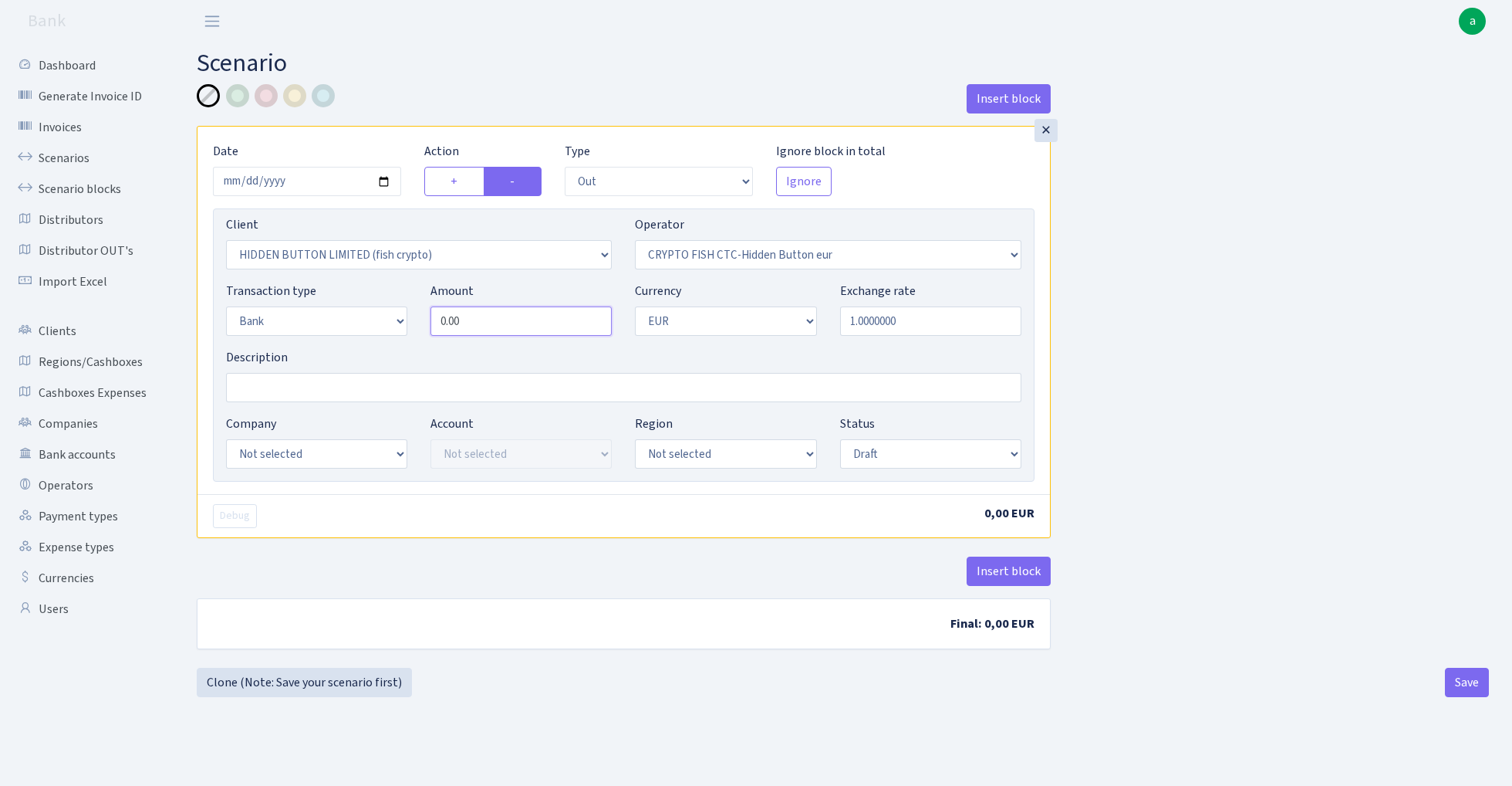
paste input "955"
type input "95,500.00"
click at [318, 383] on input "Description" at bounding box center [624, 387] width 795 height 30
type input "Fish CTC - HB paysaxas"
select select "24"
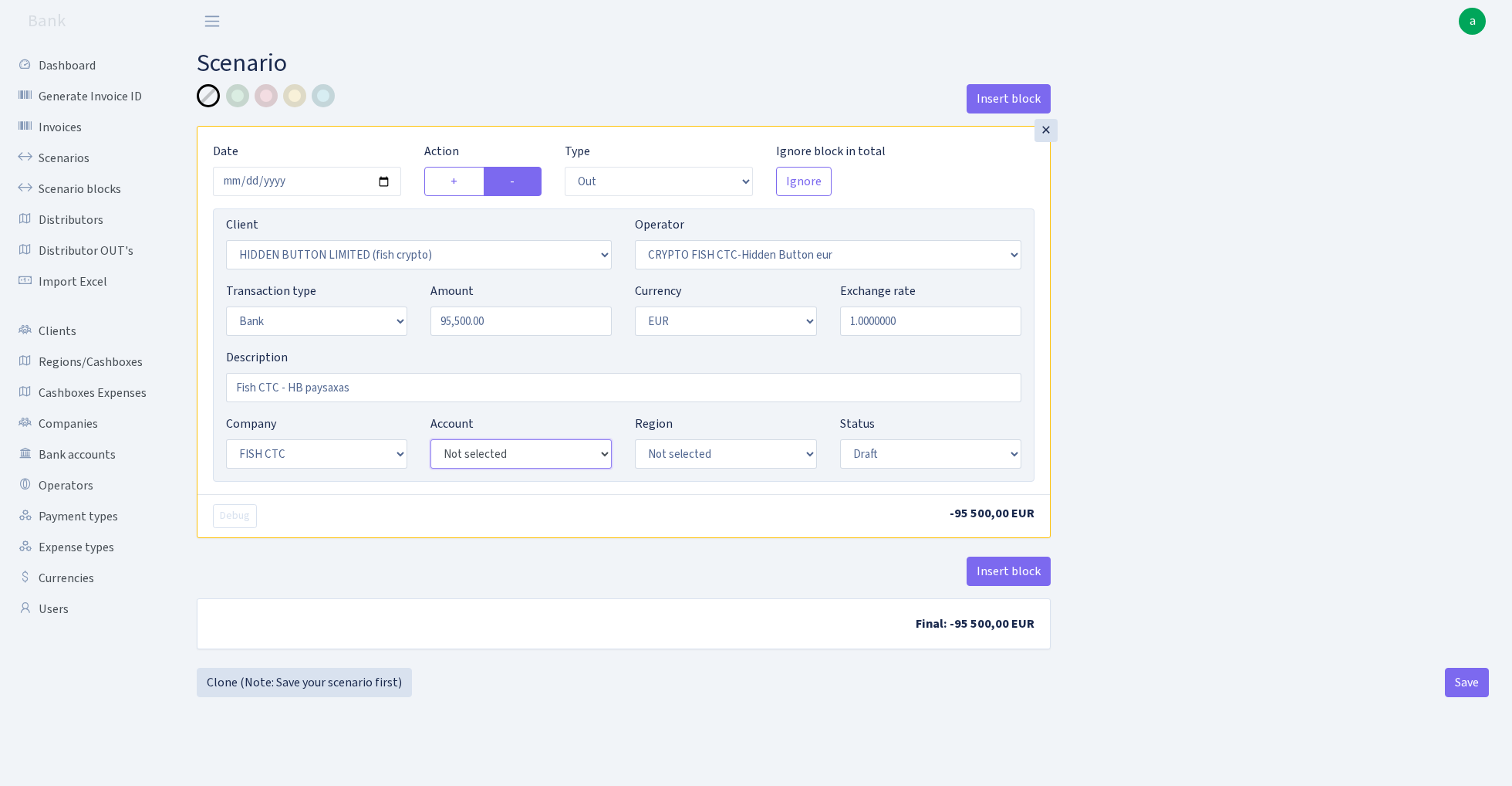
select select "72"
click at [297, 94] on div at bounding box center [295, 96] width 24 height 24
click at [329, 93] on div at bounding box center [324, 96] width 24 height 24
select select "processed"
click at [997, 574] on button "Insert block" at bounding box center [1008, 571] width 84 height 30
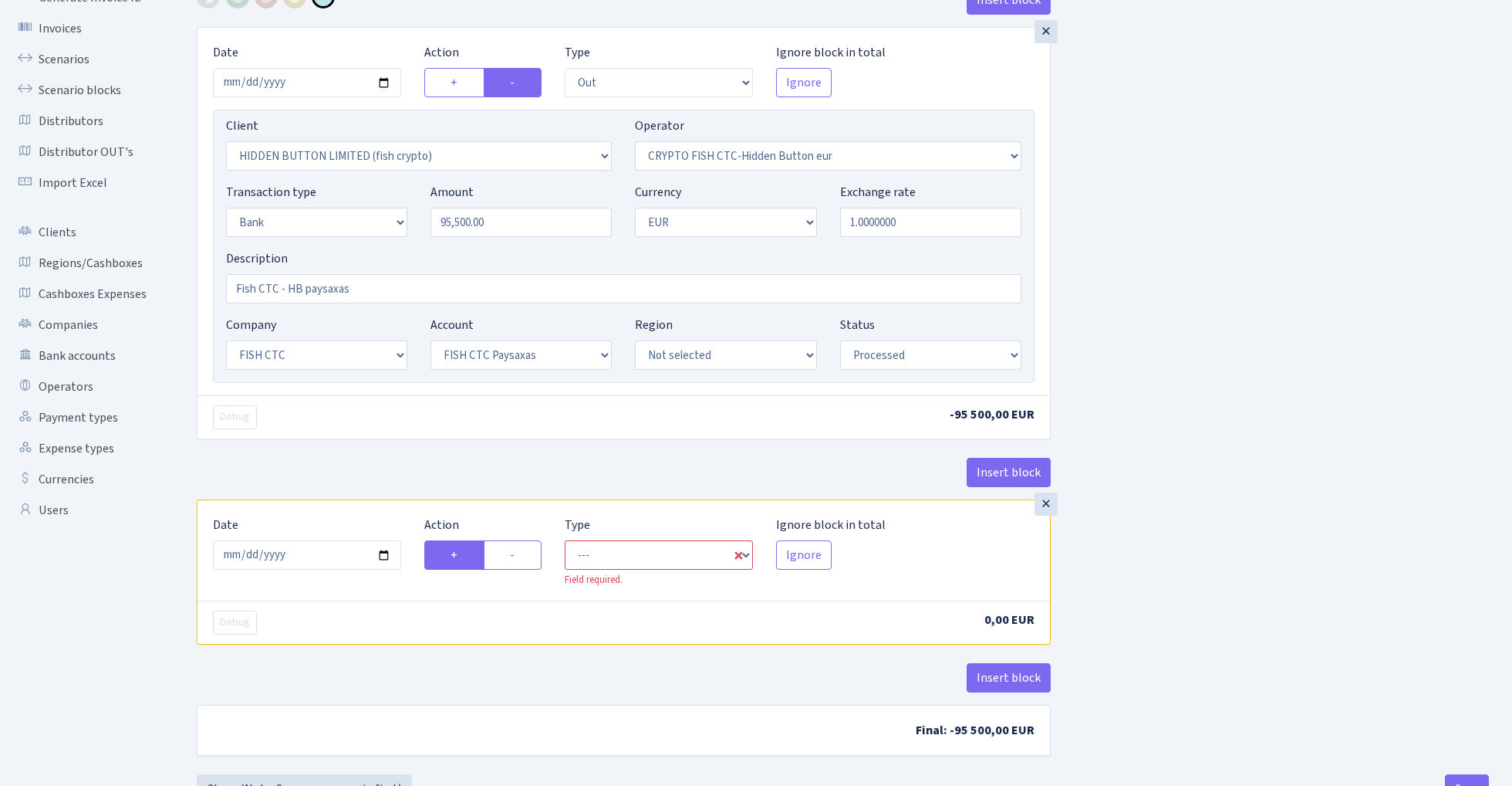
scroll to position [100, 0]
click at [319, 552] on input "2025-09-03" at bounding box center [306, 554] width 188 height 30
click at [353, 443] on div "× Date 2025-08-11 Action + - Type --- In Out Commission Field required. Ignore …" at bounding box center [623, 261] width 853 height 472
click at [300, 554] on input "2025-09-11" at bounding box center [306, 554] width 188 height 30
type input "[DATE]"
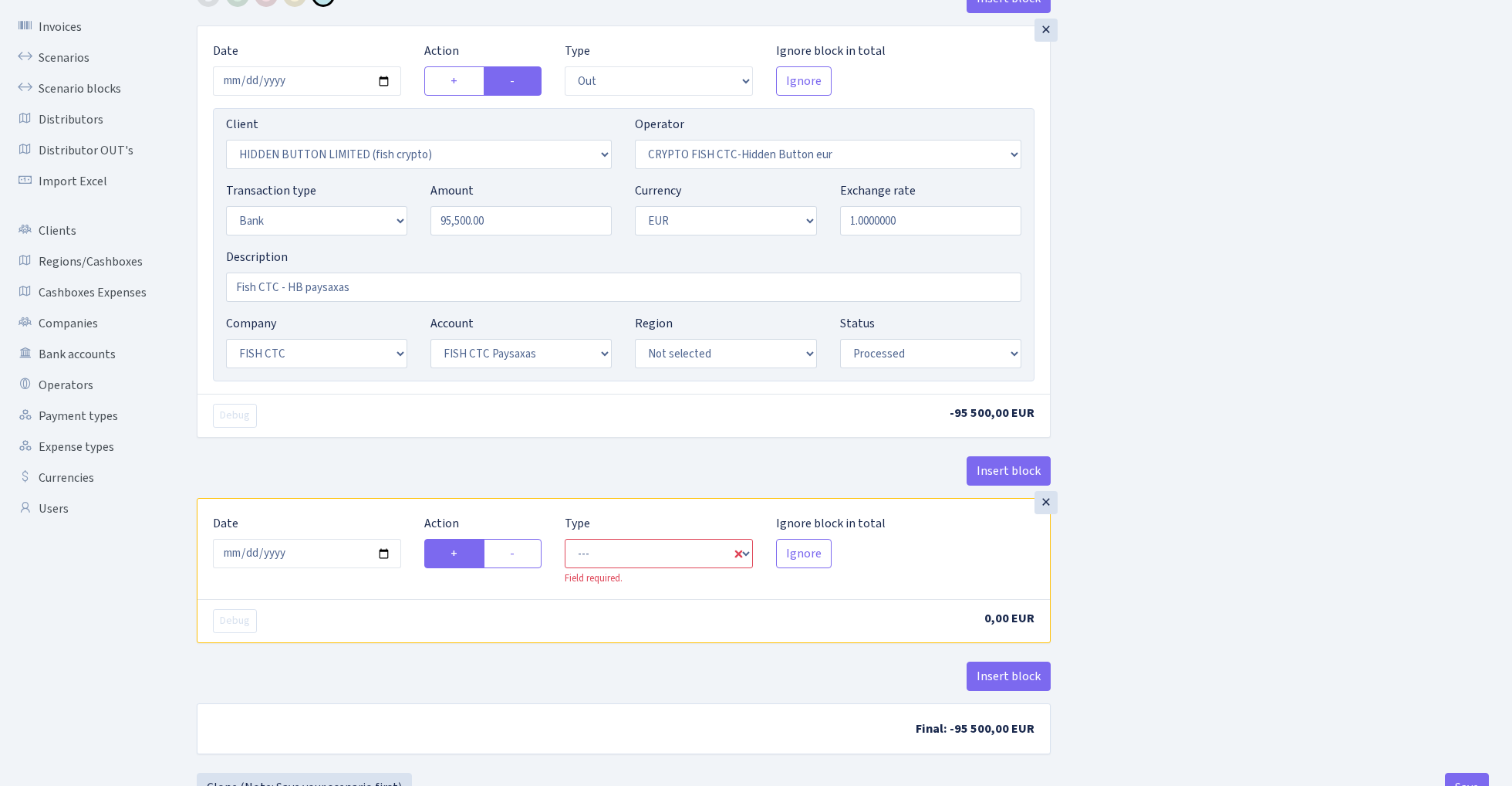
click at [321, 476] on div "Insert block" at bounding box center [623, 477] width 853 height 41
click at [519, 559] on label "-" at bounding box center [512, 554] width 58 height 30
click at [519, 554] on input "-" at bounding box center [515, 549] width 10 height 10
radio input "true"
radio input "false"
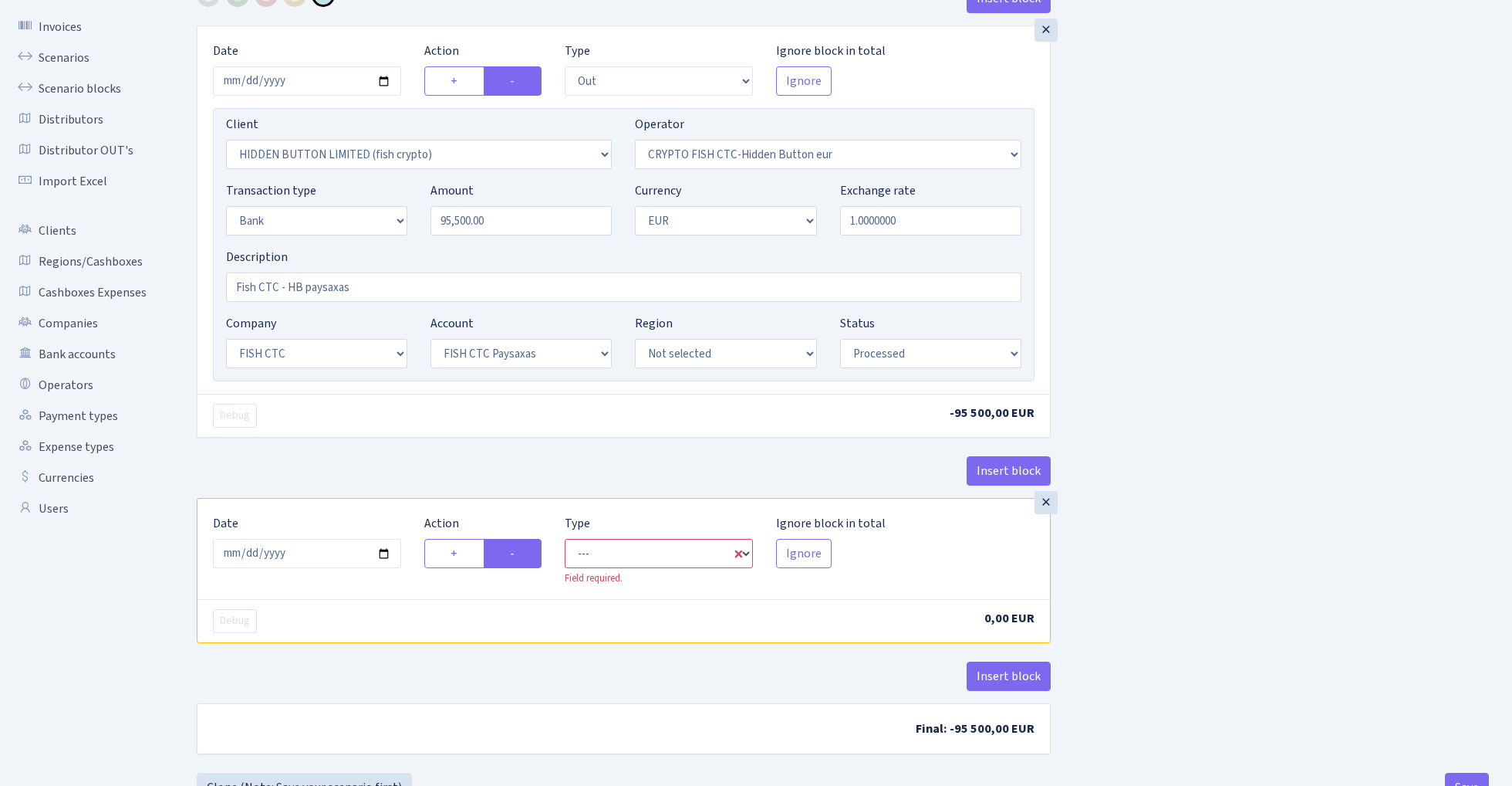
select select "commission"
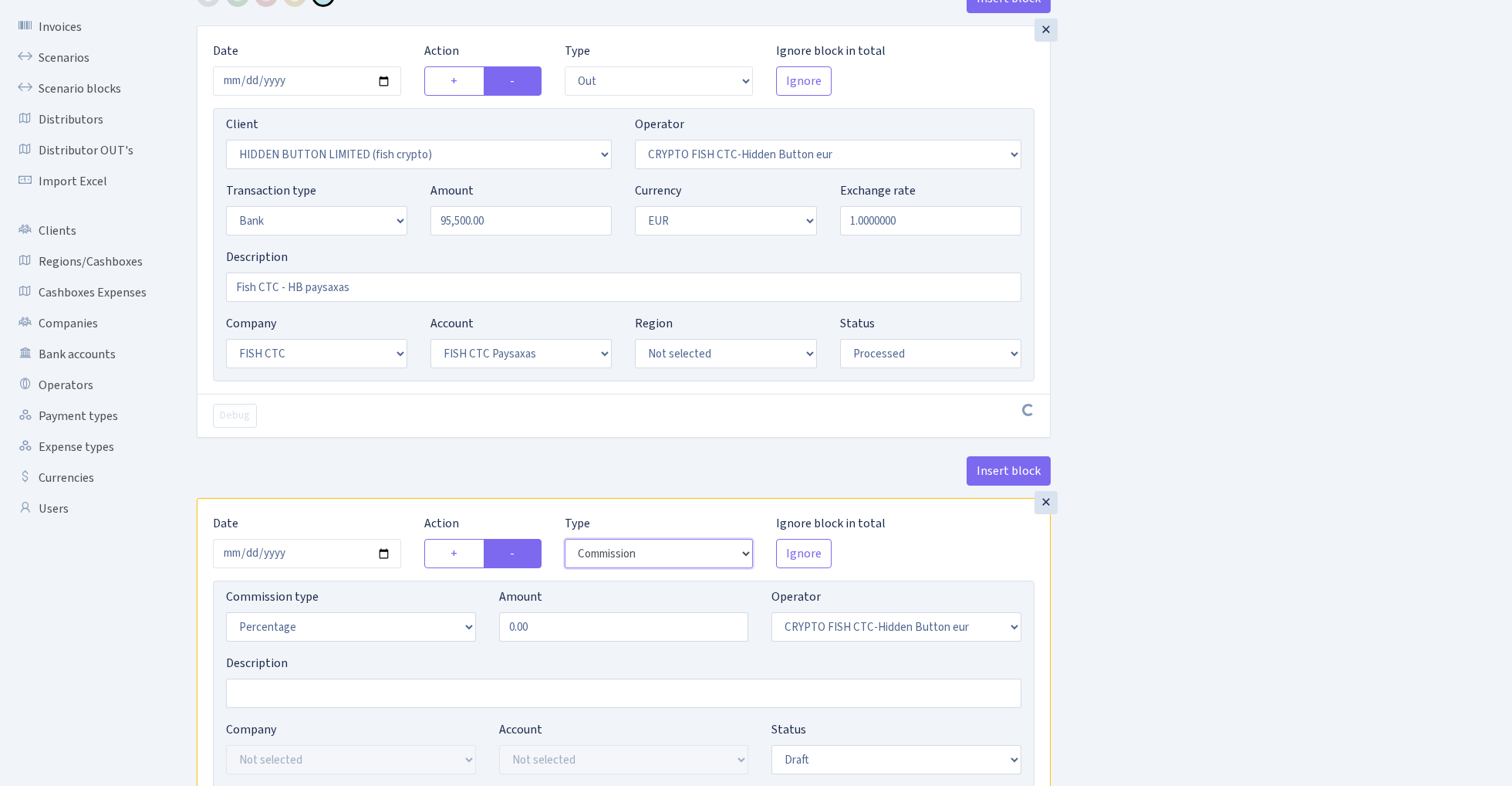
scroll to position [162, 0]
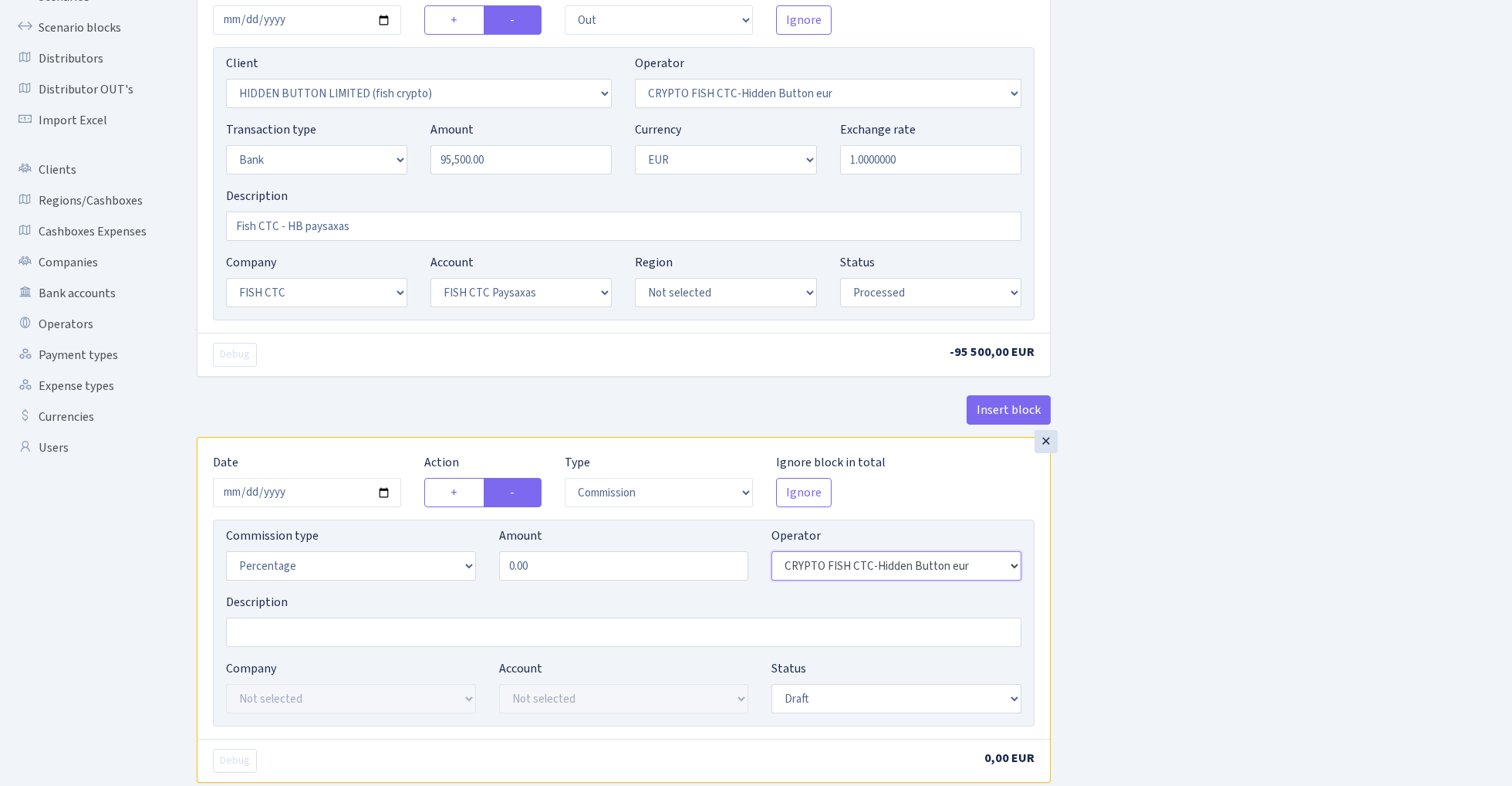
select select "1"
click at [572, 579] on input "0.00" at bounding box center [624, 565] width 250 height 30
type input "0.10"
click at [1210, 616] on div "Insert block × Date 2025-08-11 Action + - Type --- In Out Commission Field requ…" at bounding box center [843, 418] width 1315 height 989
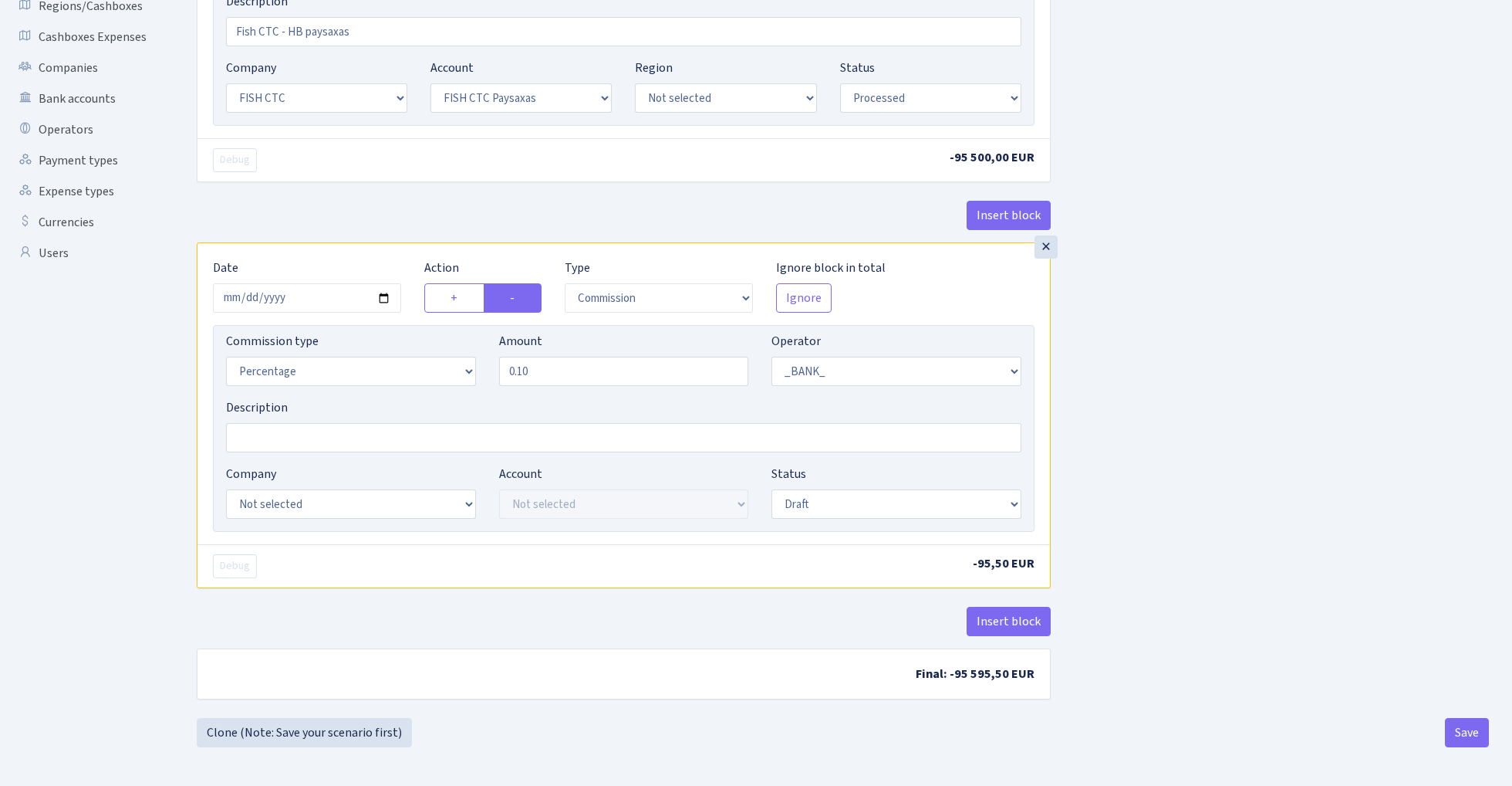
scroll to position [360, 0]
select select "24"
select select "72"
select select "processed"
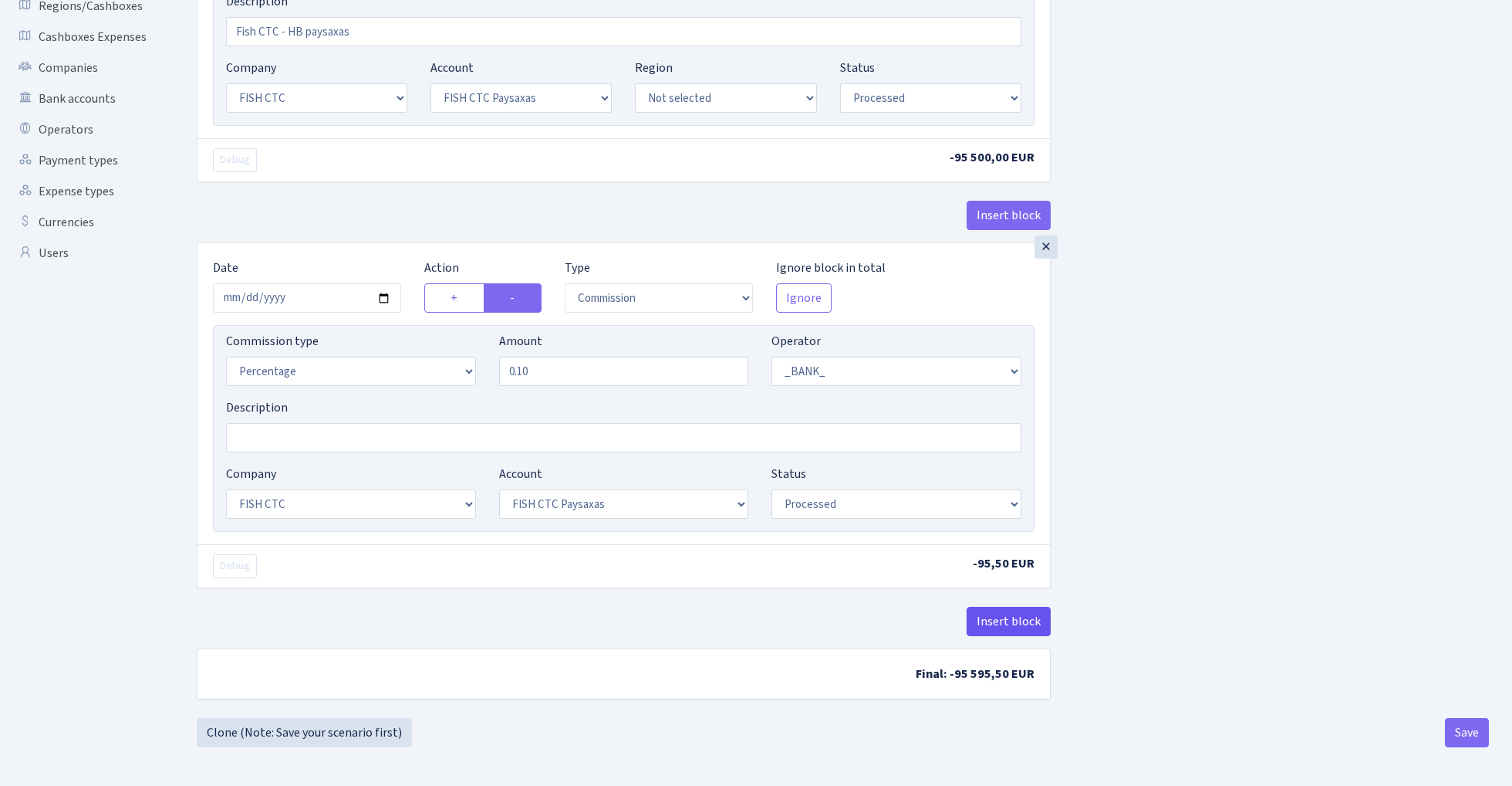
click at [1001, 622] on button "Insert block" at bounding box center [1008, 622] width 84 height 30
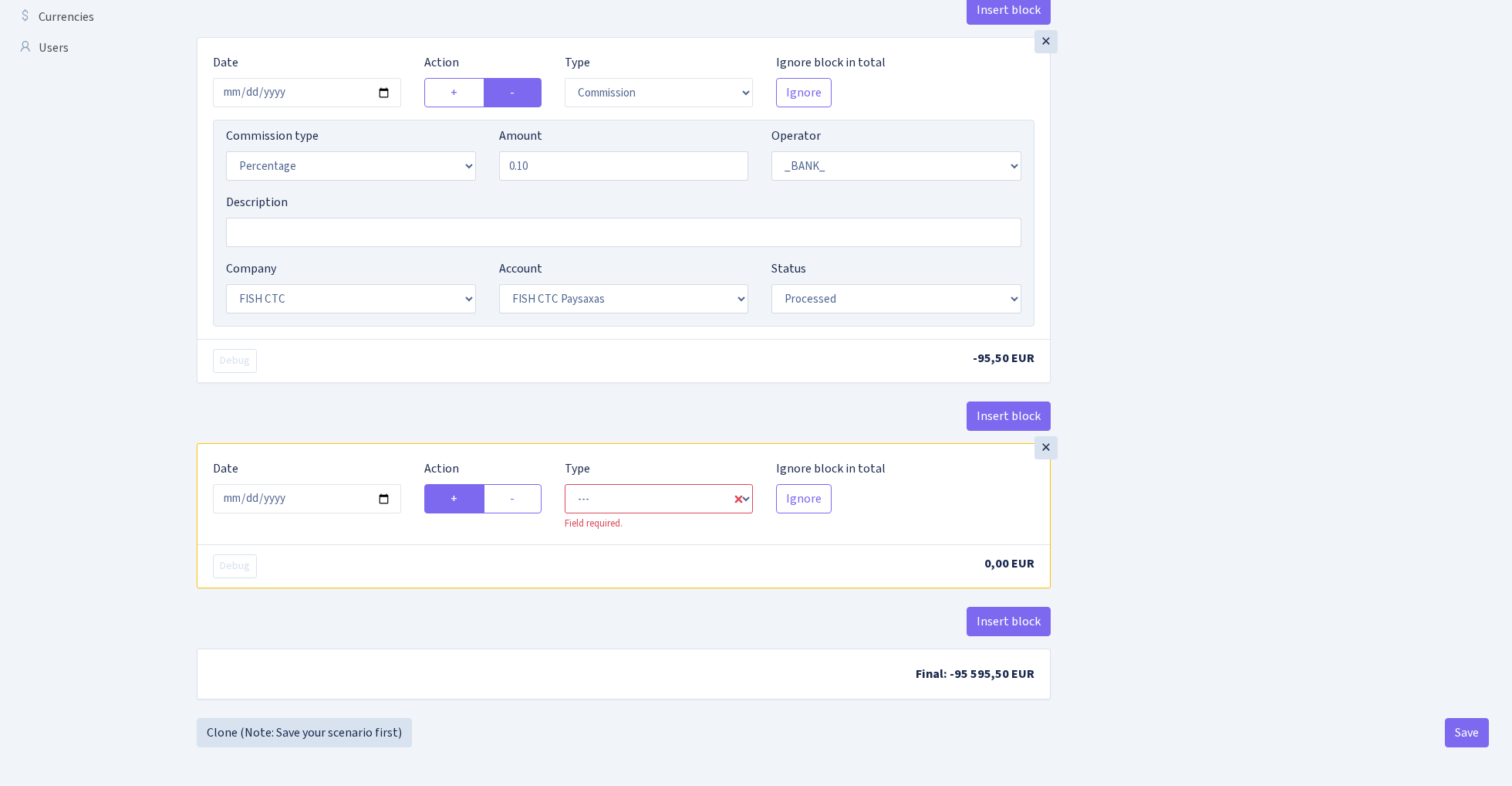
scroll to position [565, 0]
click at [337, 496] on input "2025-09-03" at bounding box center [306, 498] width 188 height 30
type input "2025-08-11"
click at [386, 345] on div "Debug -95,50 EUR" at bounding box center [624, 360] width 852 height 43
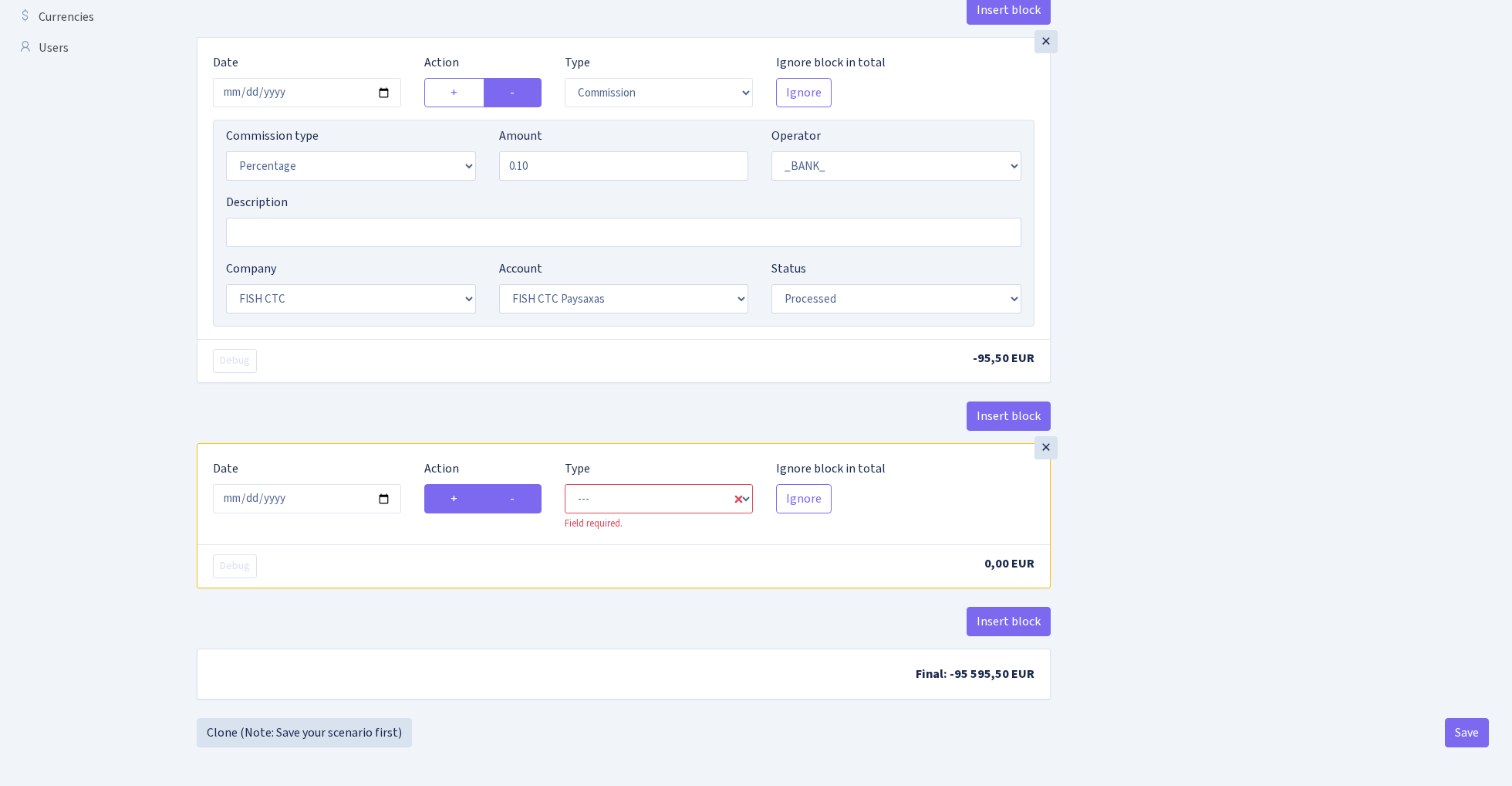
click at [522, 500] on label "-" at bounding box center [512, 498] width 58 height 30
click at [520, 499] on input "-" at bounding box center [515, 494] width 10 height 10
radio input "true"
radio input "false"
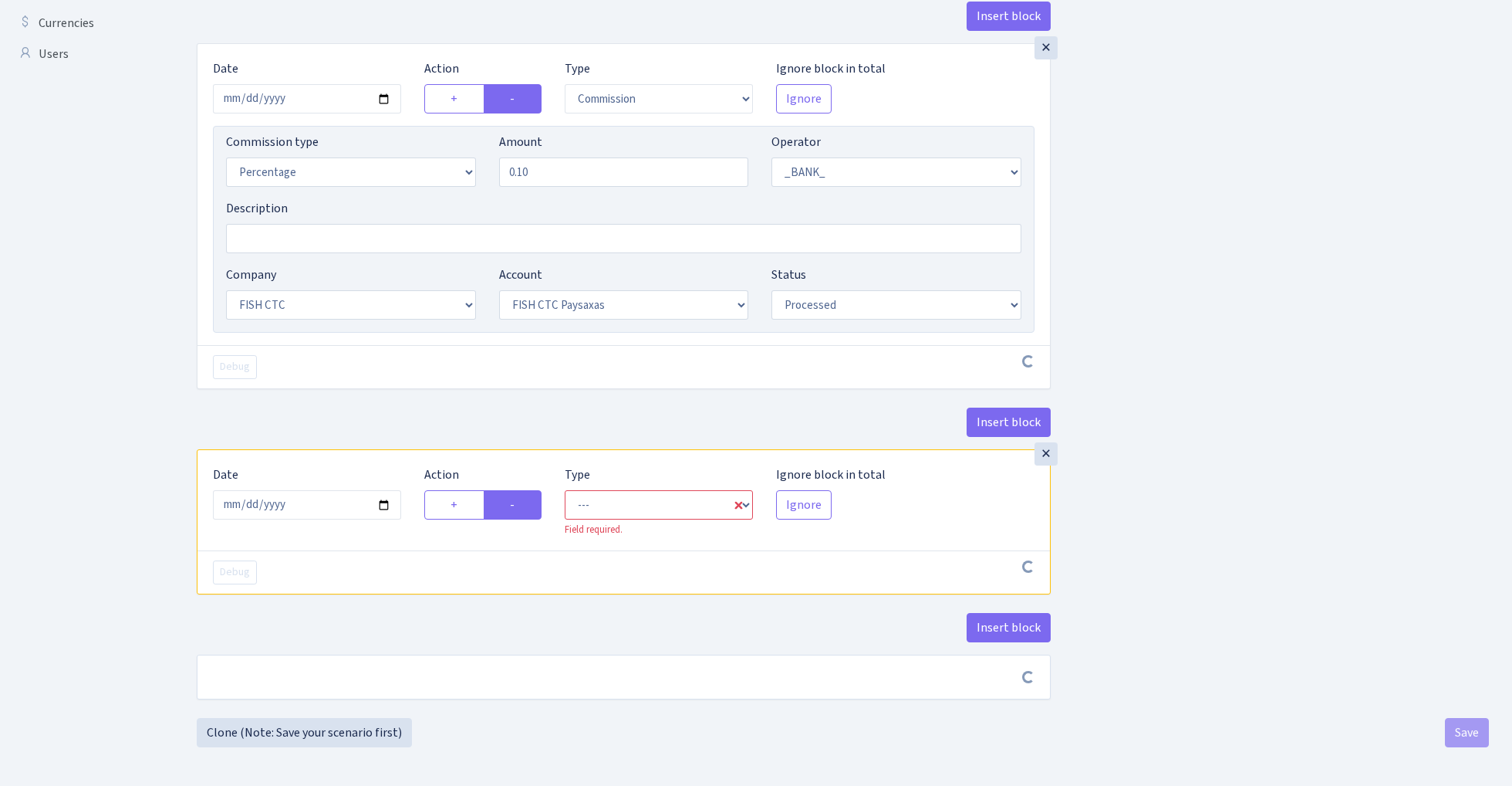
scroll to position [559, 0]
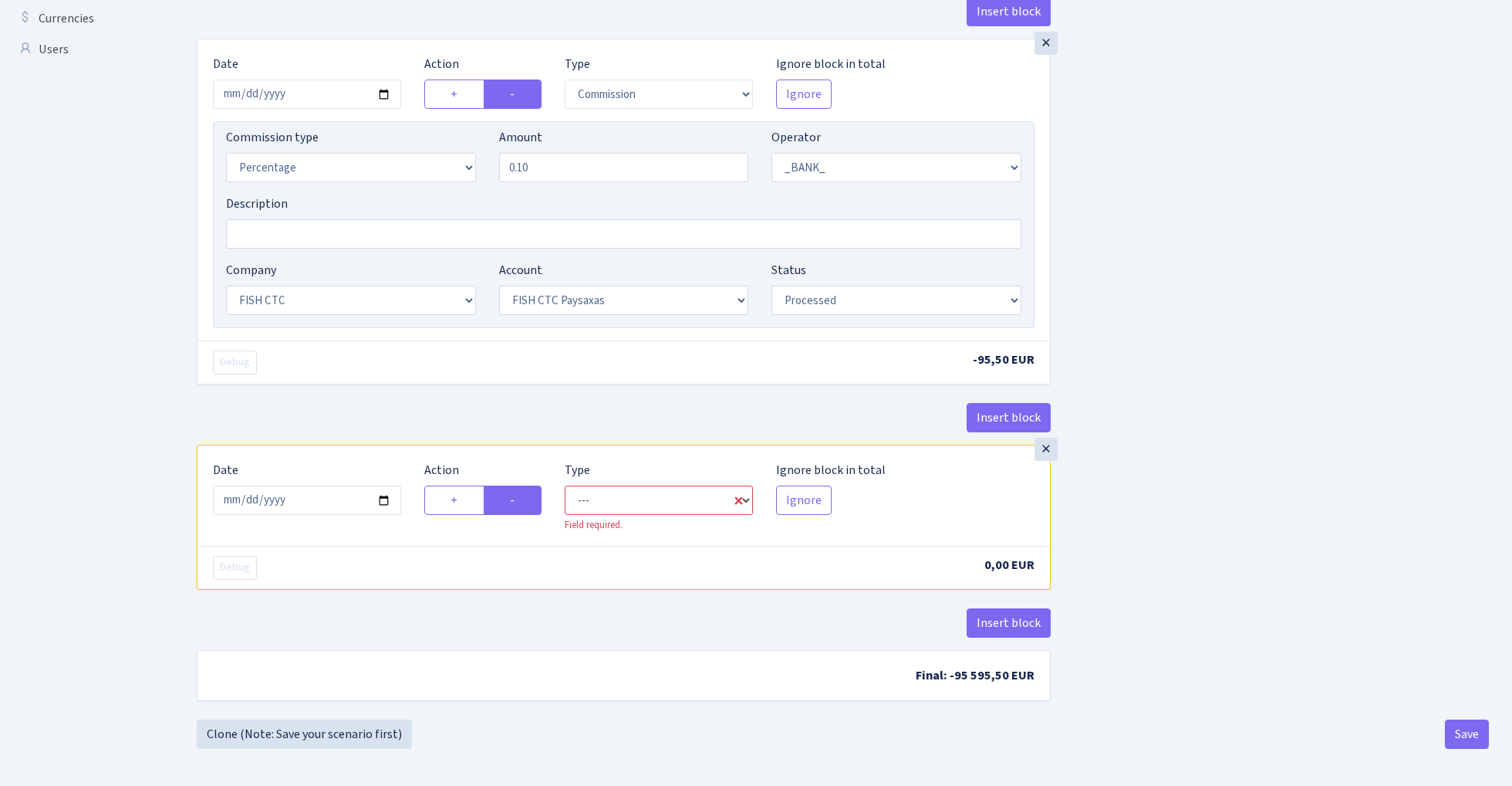
select select "commission"
select select "1"
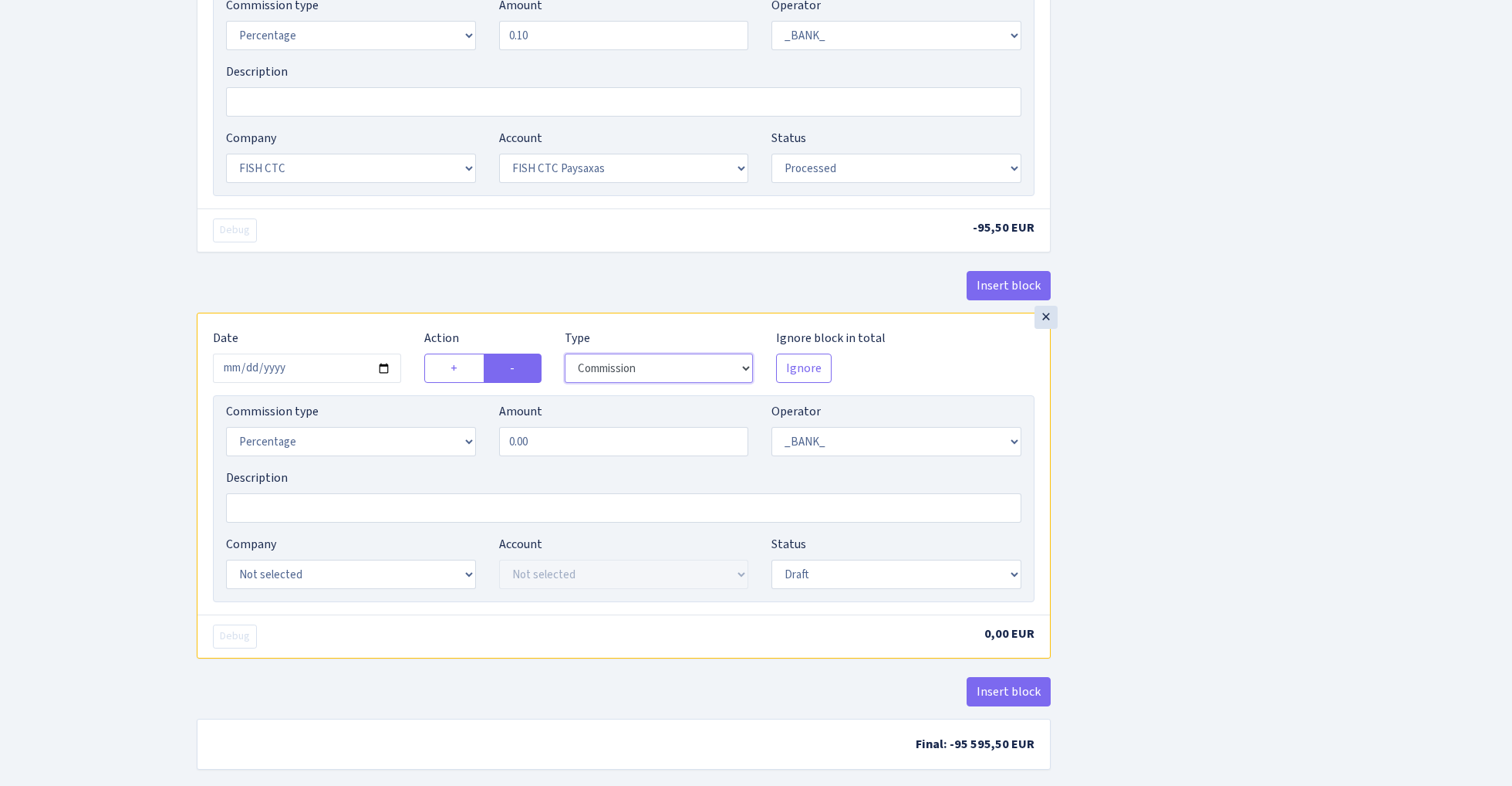
scroll to position [732, 0]
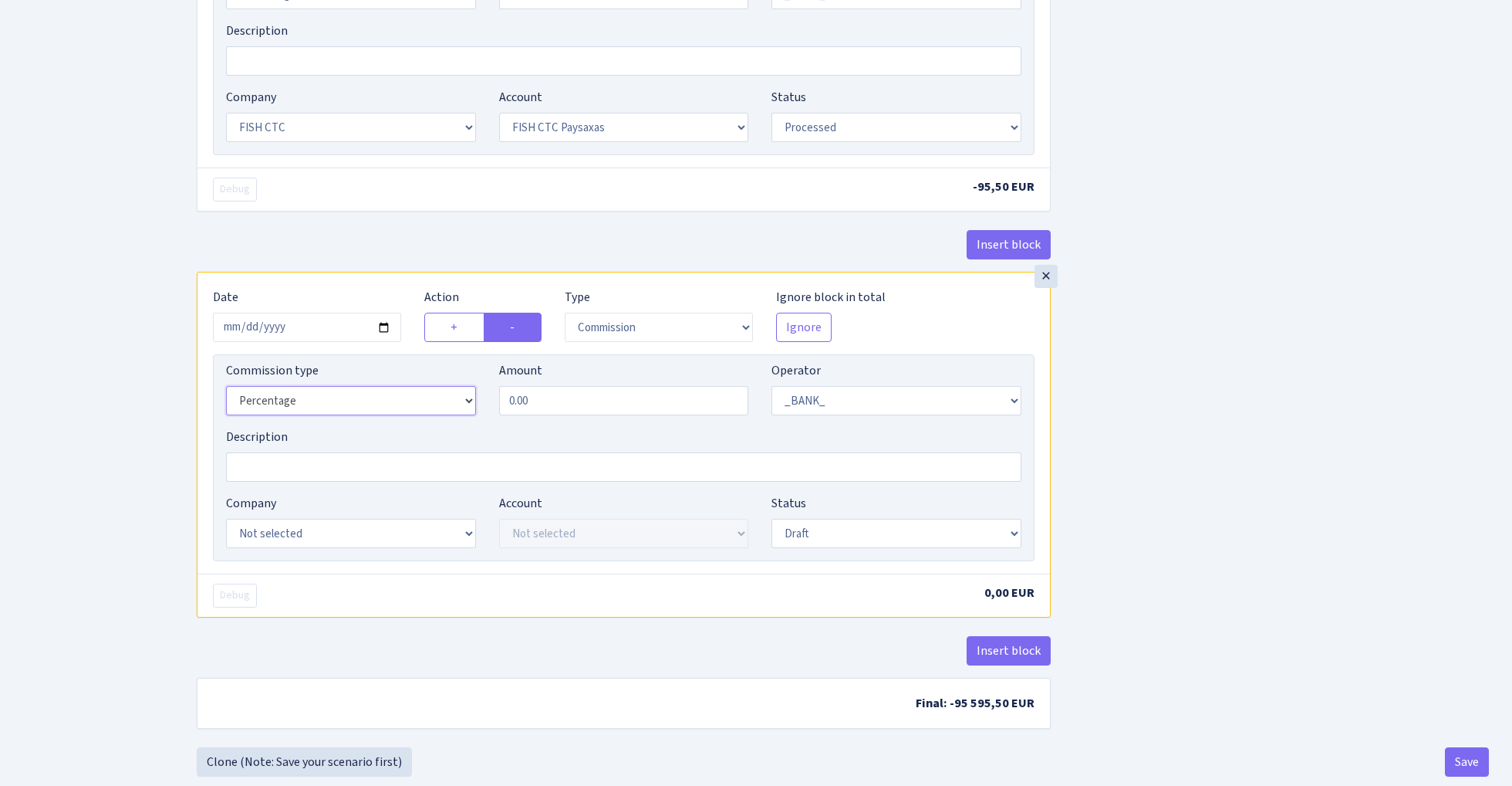
select select "fixed"
click at [609, 399] on input "0.00" at bounding box center [624, 401] width 250 height 30
type input "50.00"
click at [1229, 453] on div "Insert block × Date 2025-08-11 Action + - Type --- In Out Commission Field requ…" at bounding box center [843, 46] width 1315 height 1389
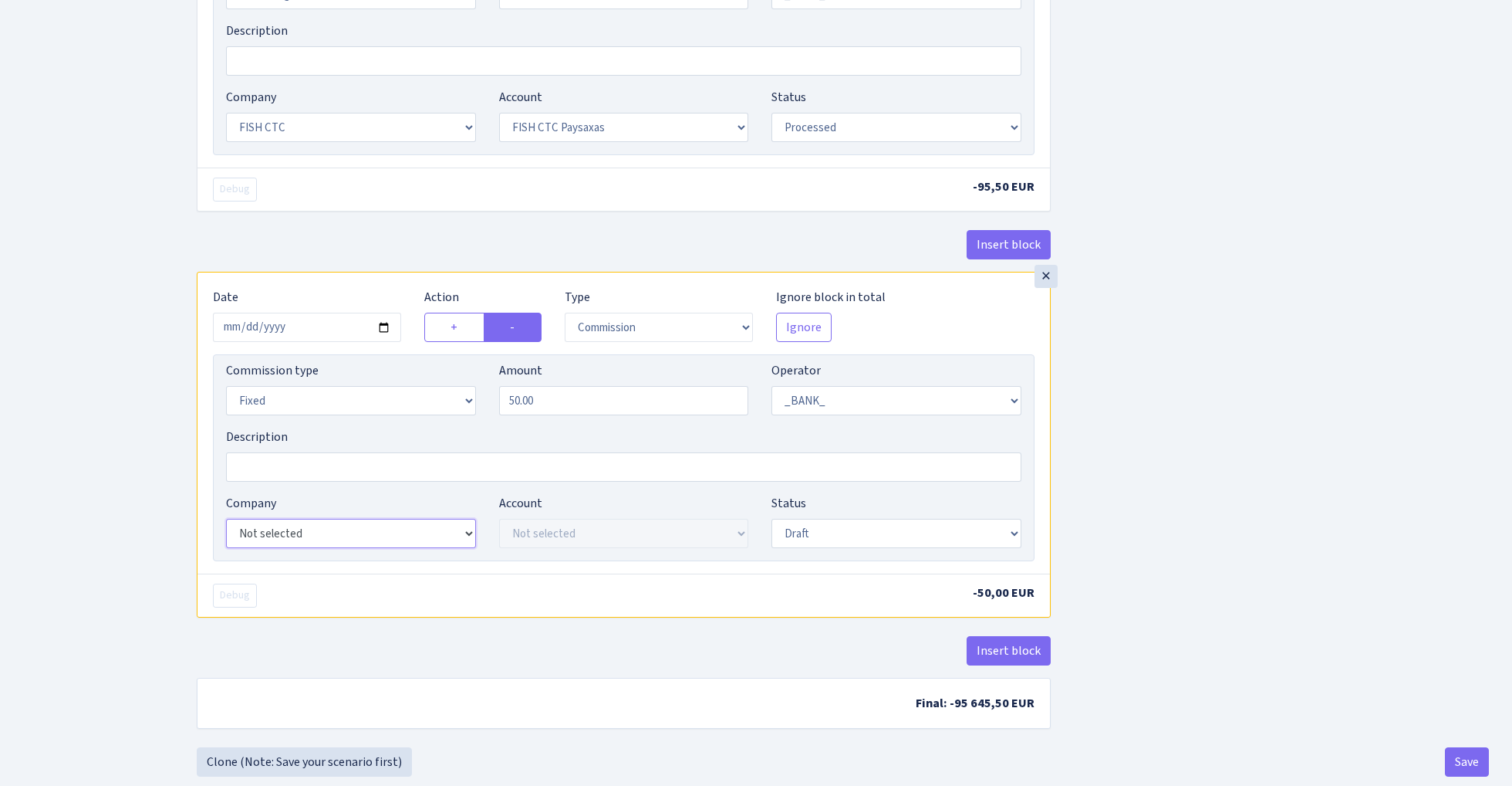
select select "24"
click at [661, 517] on div "Account Not selected FISH CTC Ektico GB SETTLEGO SOLUTIONS LTD FISH CTC Paysaxas" at bounding box center [624, 520] width 250 height 54
select select "72"
select select "processed"
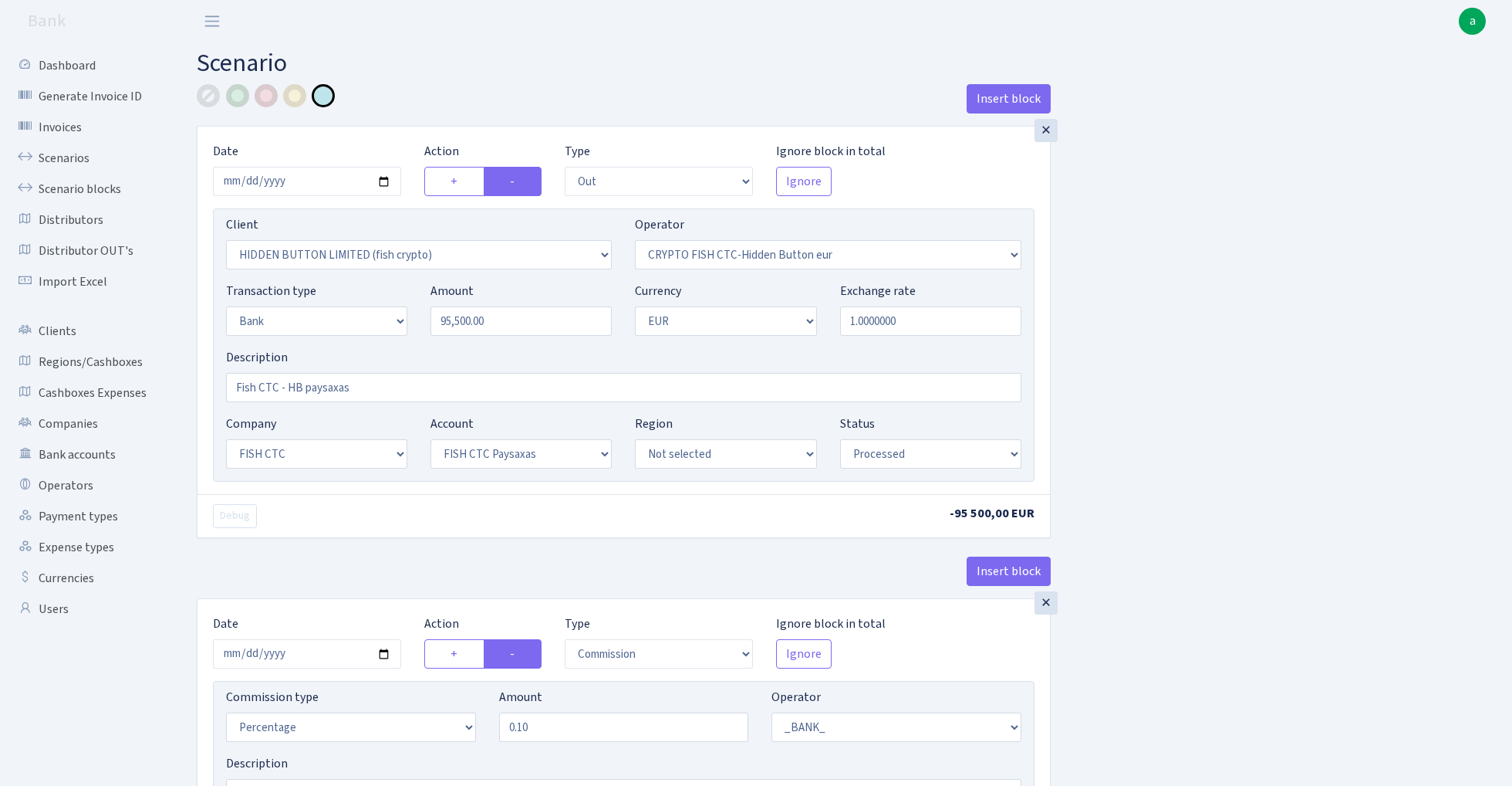
scroll to position [0, 0]
click at [234, 96] on div at bounding box center [238, 96] width 24 height 24
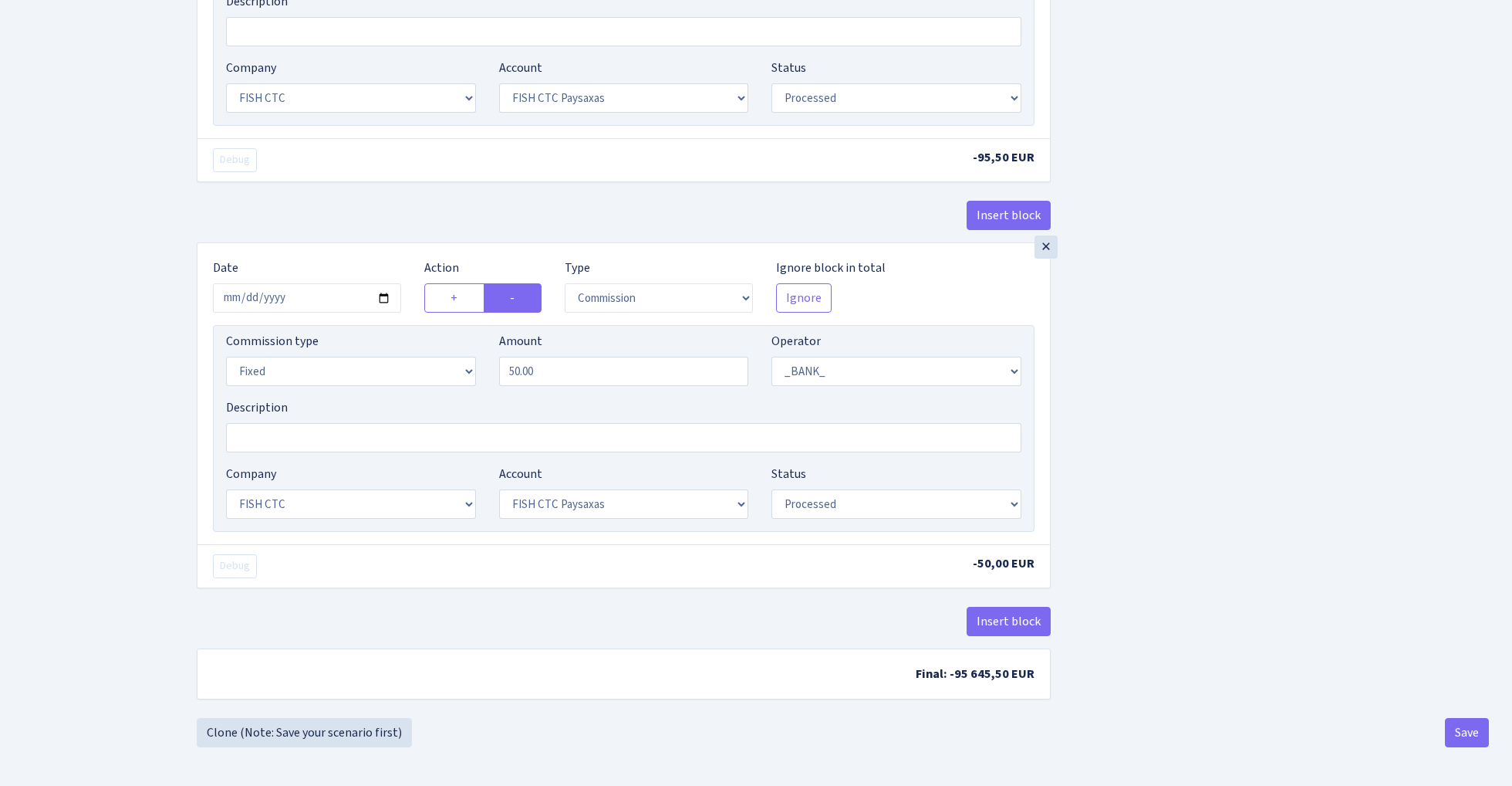
scroll to position [768, 0]
click at [1472, 736] on button "Save" at bounding box center [1466, 733] width 44 height 30
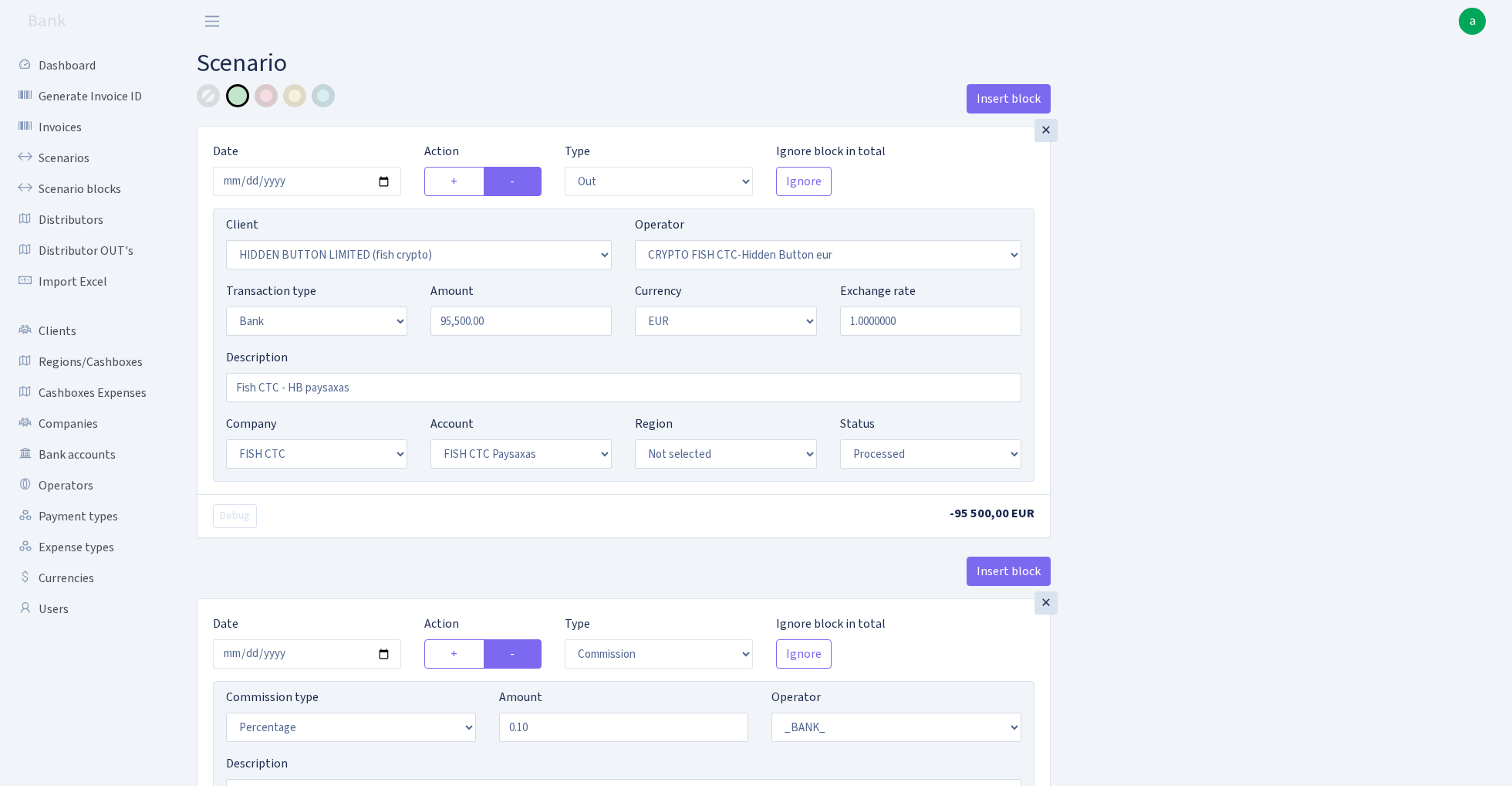
select select "out"
select select "3339"
select select "518"
select select "2"
select select "1"
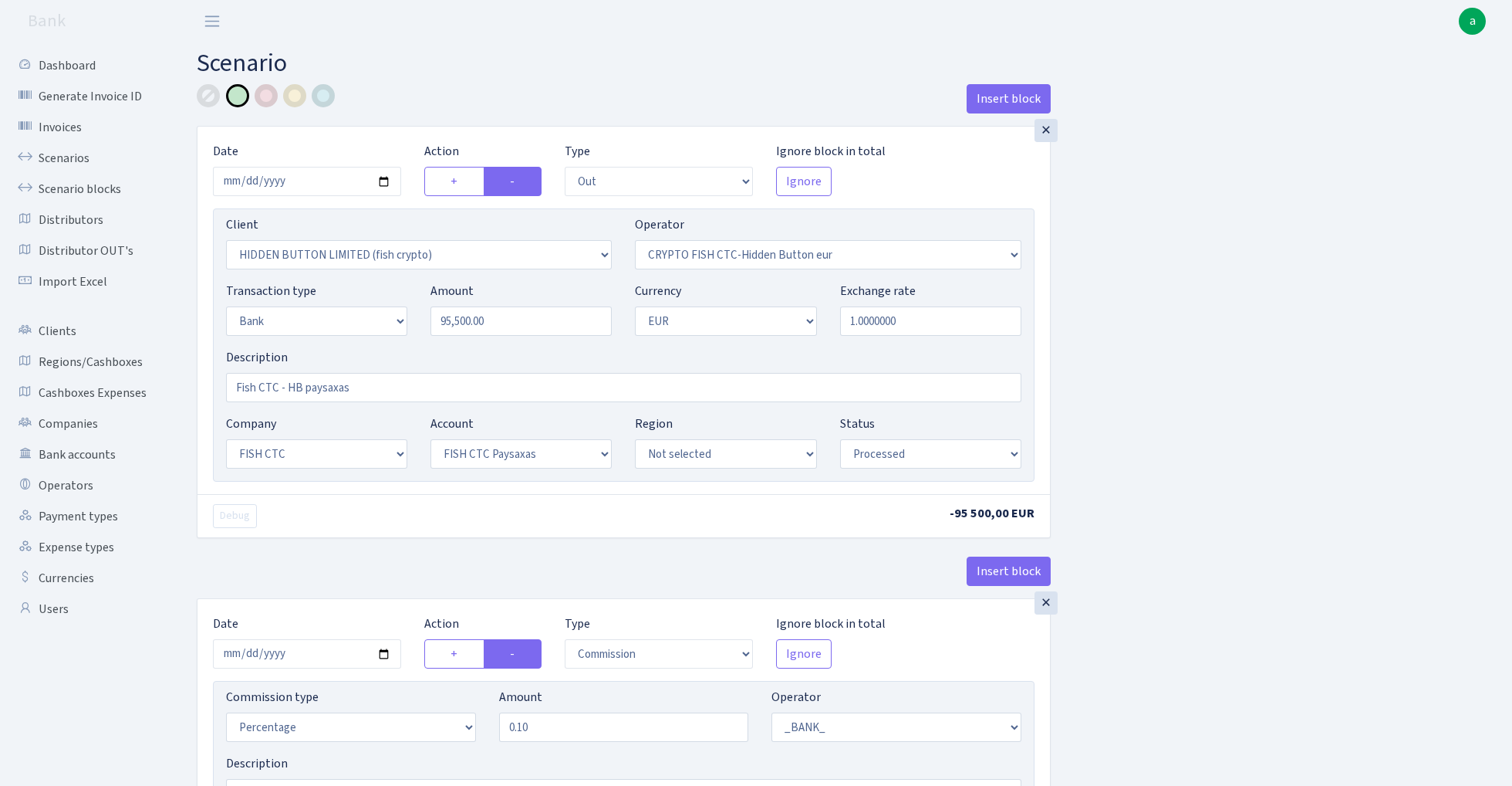
select select "24"
select select "72"
select select "processed"
select select "commission"
select select "1"
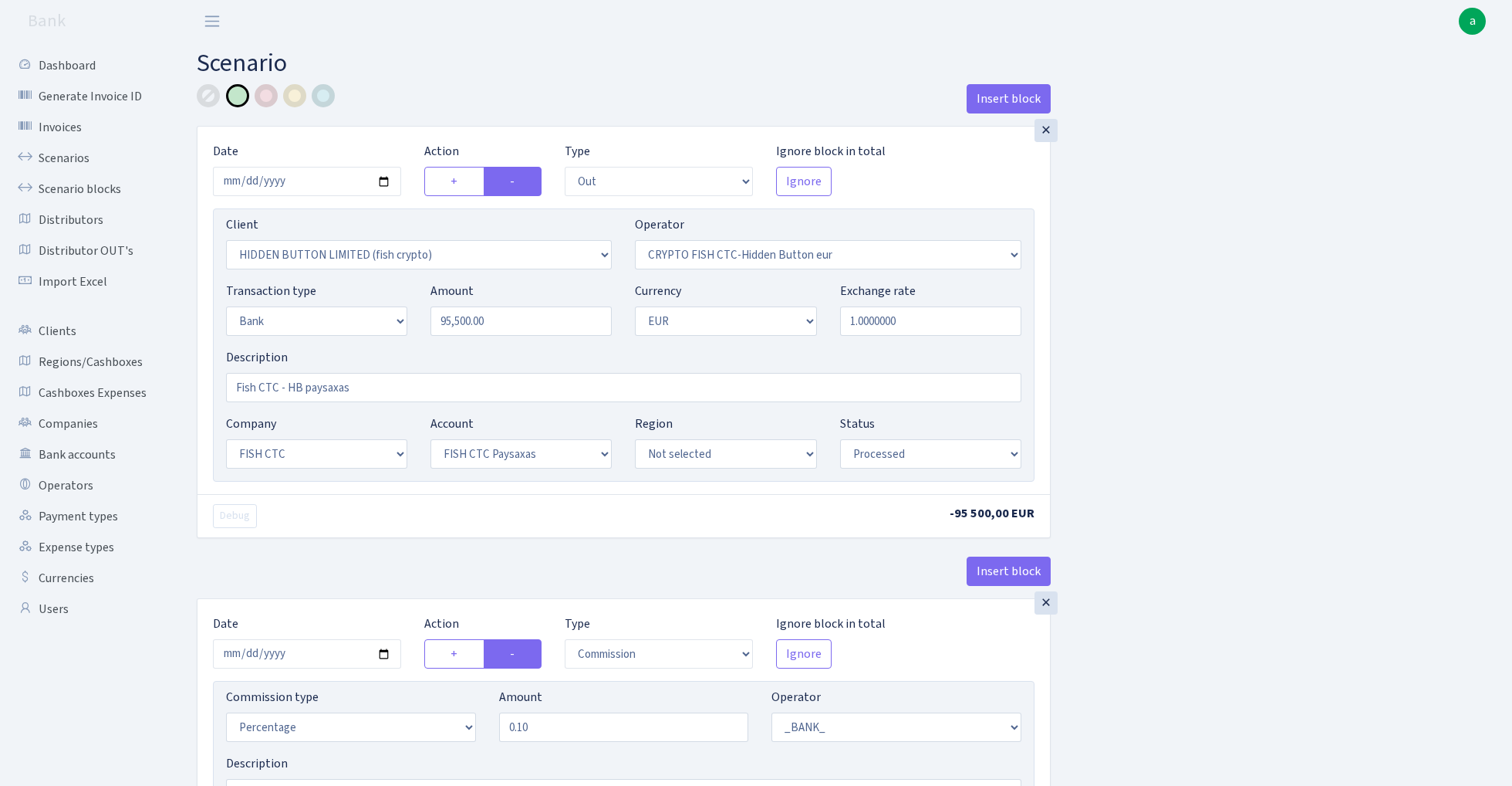
select select "24"
select select "72"
select select "processed"
select select "commission"
select select "fixed"
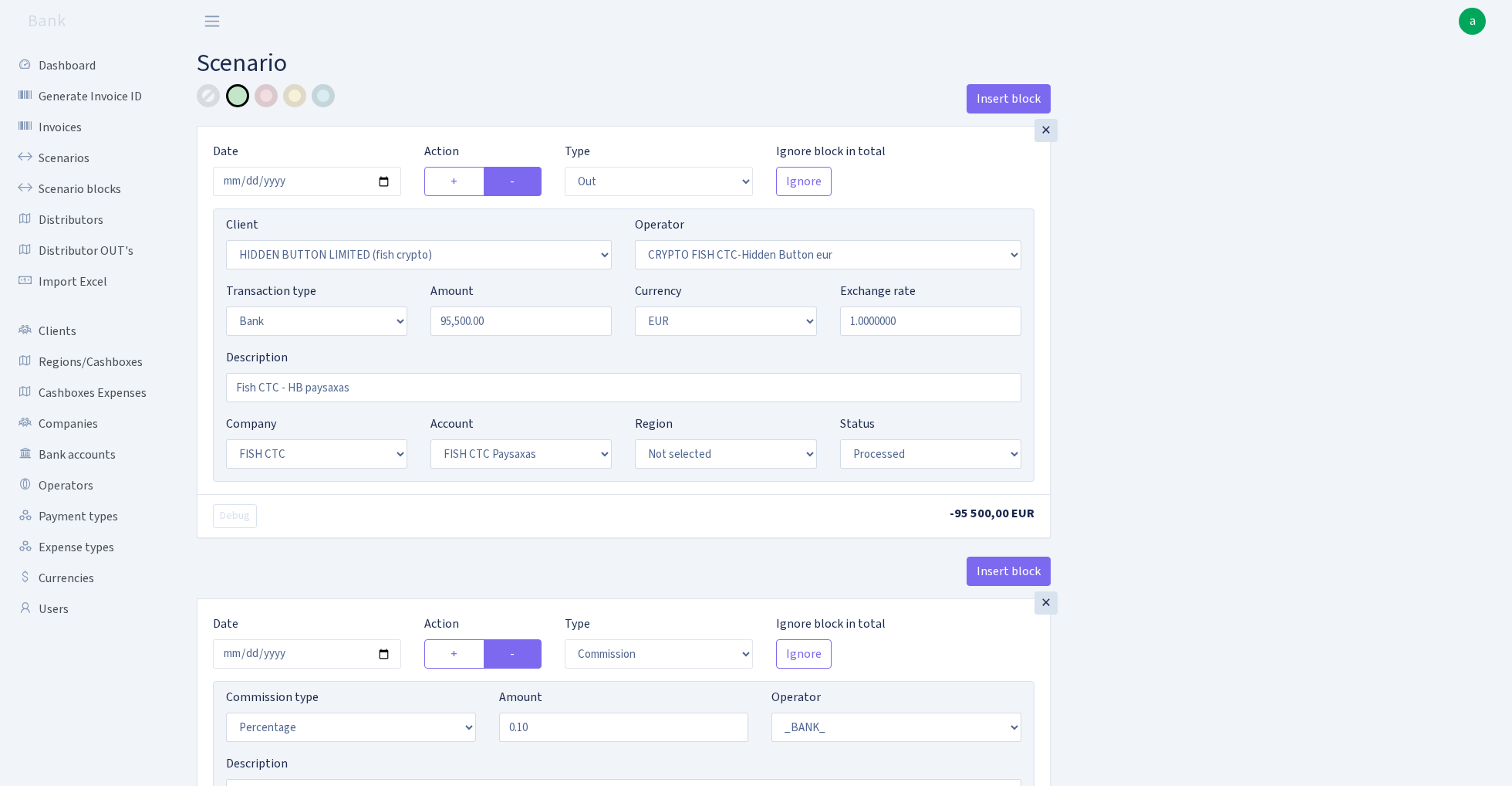
select select "1"
select select "24"
select select "72"
select select "processed"
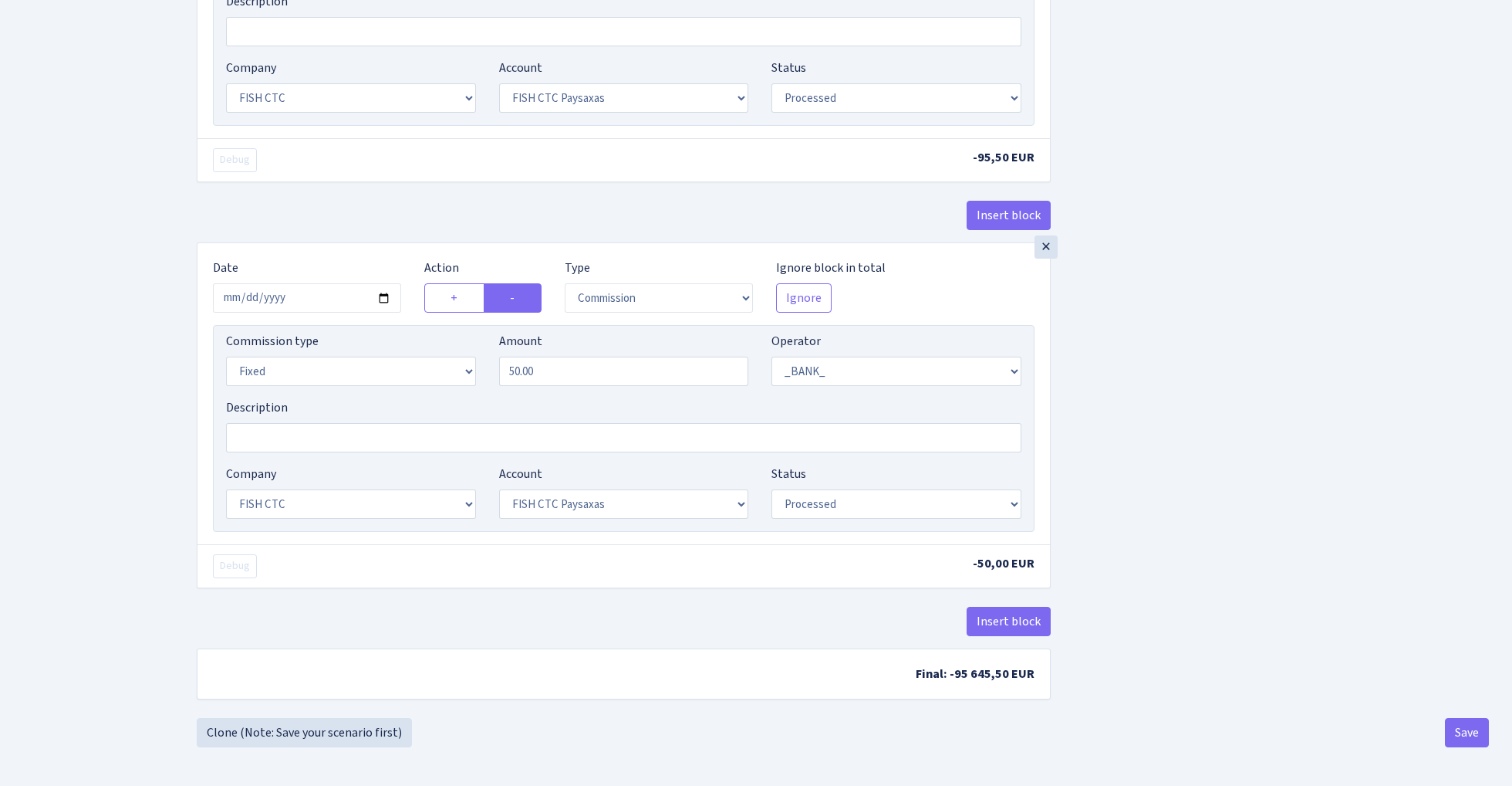
scroll to position [768, 0]
click at [371, 729] on link "Clone (Note: Save your scenario first)" at bounding box center [304, 733] width 216 height 30
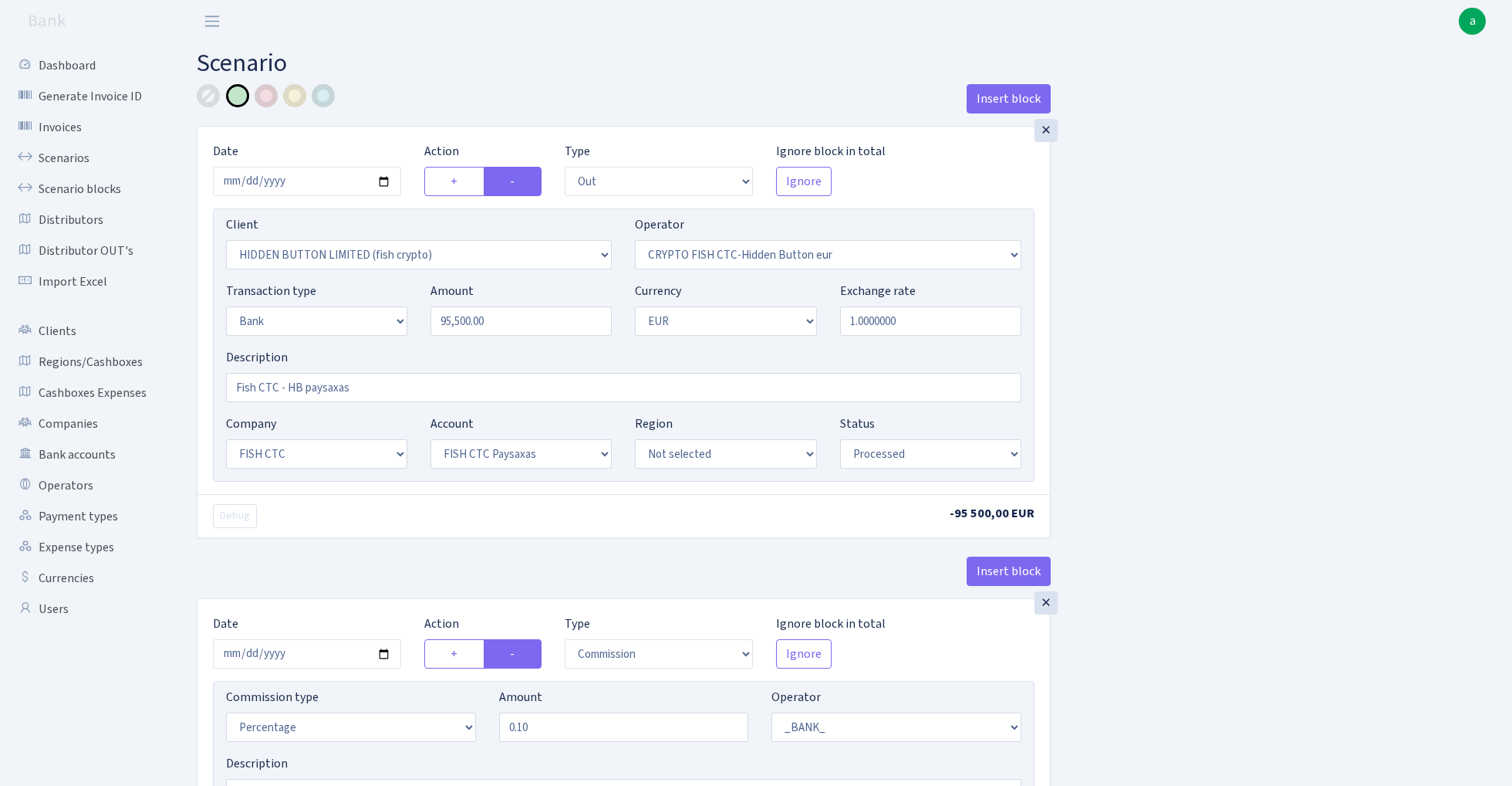
select select "out"
select select "3339"
select select "518"
select select "2"
select select "1"
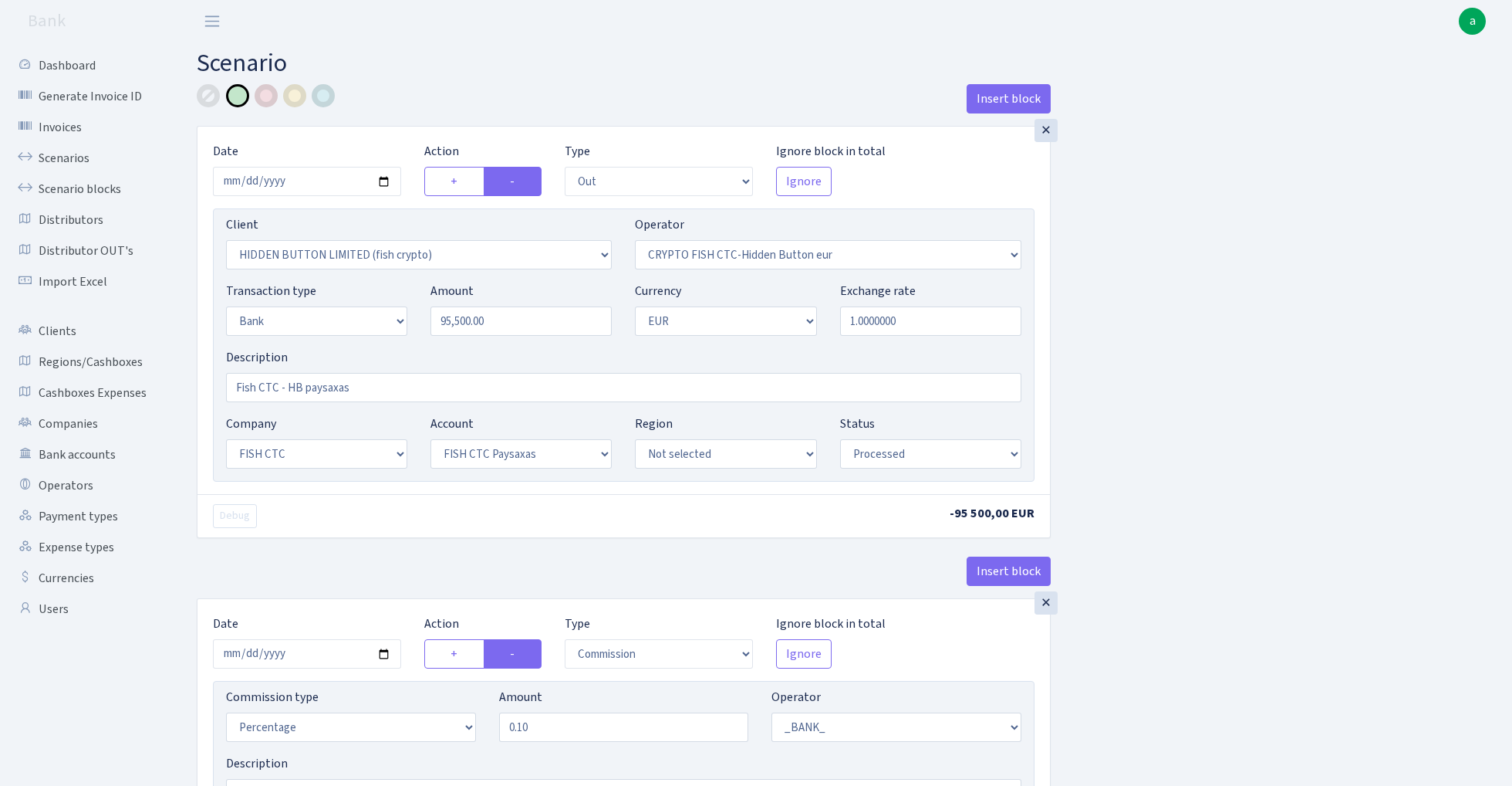
select select "24"
select select "72"
select select "processed"
select select "commission"
select select "1"
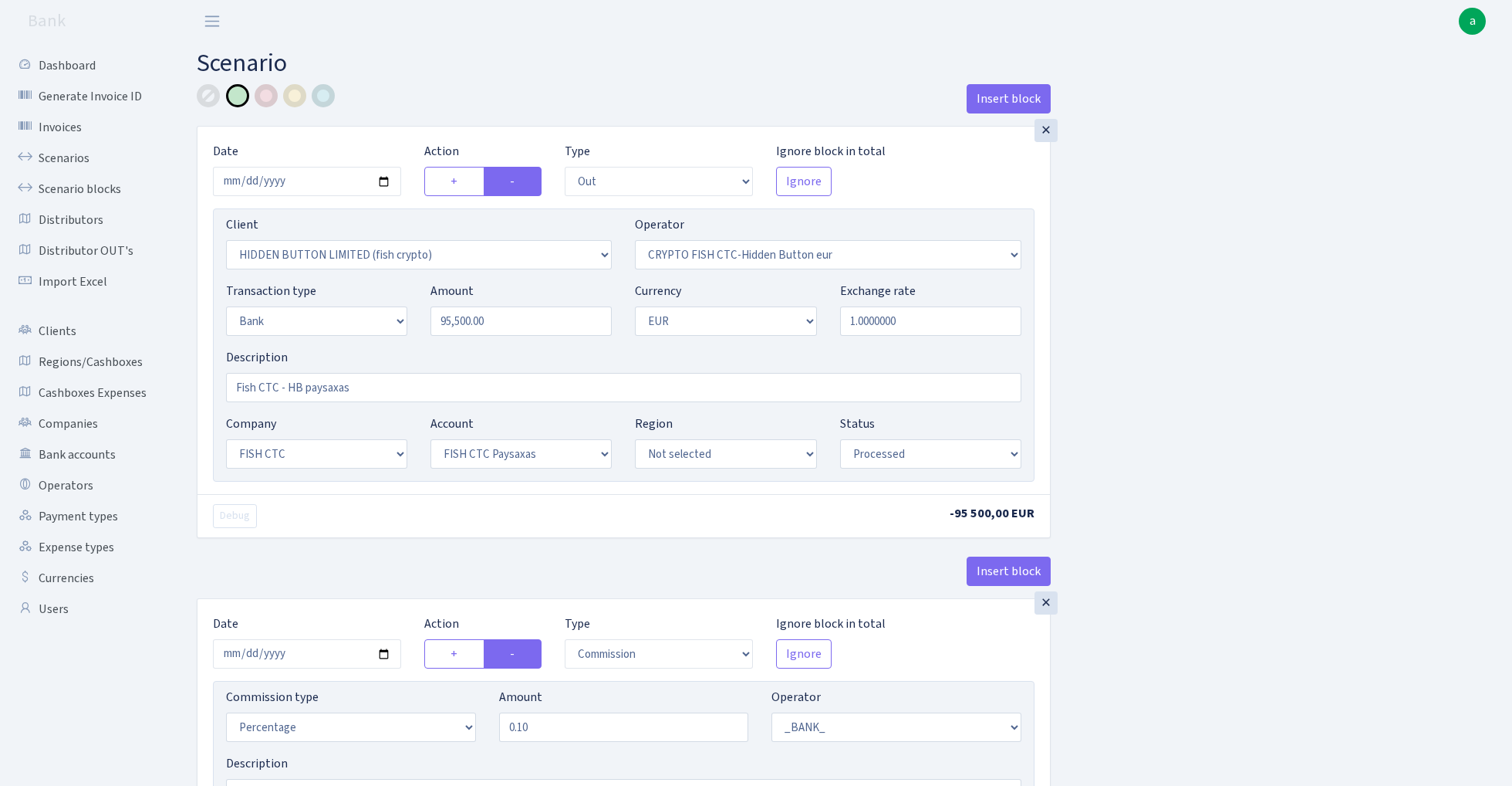
select select "24"
select select "72"
select select "processed"
select select "commission"
select select "fixed"
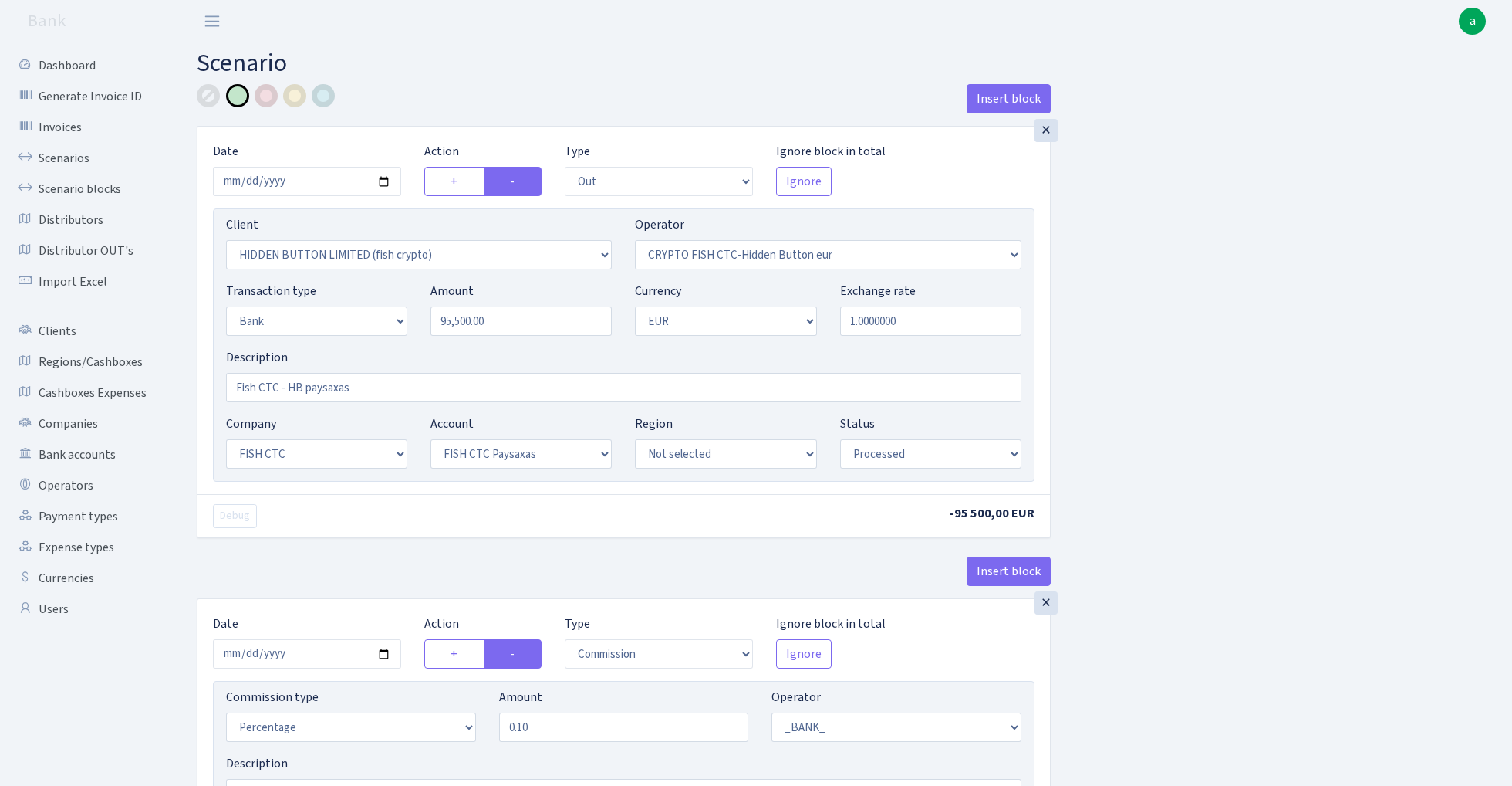
select select "1"
select select "24"
select select "72"
select select "processed"
click at [538, 321] on input "95500.00" at bounding box center [521, 321] width 181 height 30
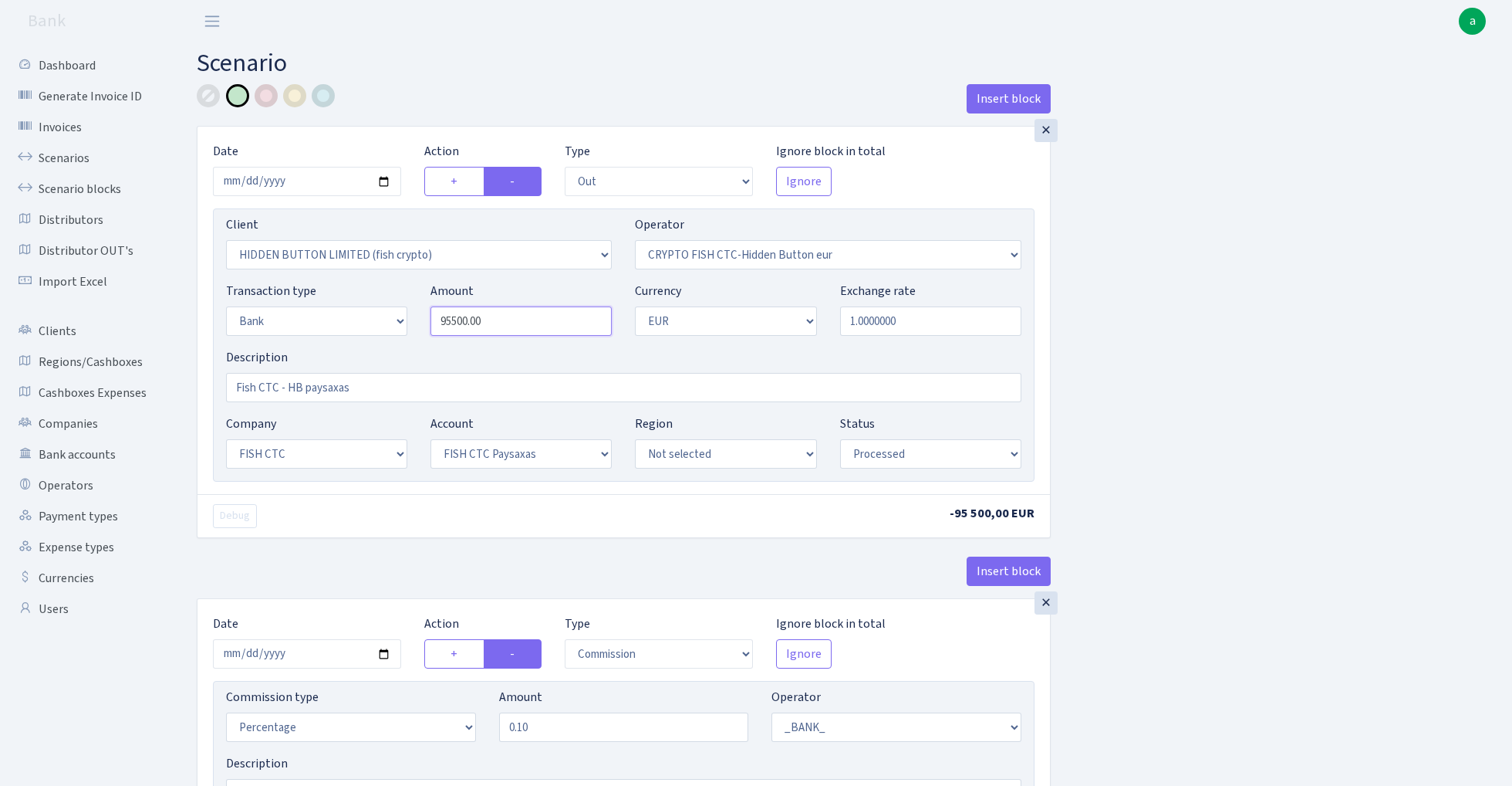
click at [538, 321] on input "95500.00" at bounding box center [521, 321] width 181 height 30
paste input "750"
type input "75,000.00"
click at [1266, 310] on div "Insert block × Date 2025-08-11 Action + - Type --- In Out Commission Field requ…" at bounding box center [843, 781] width 1315 height 1395
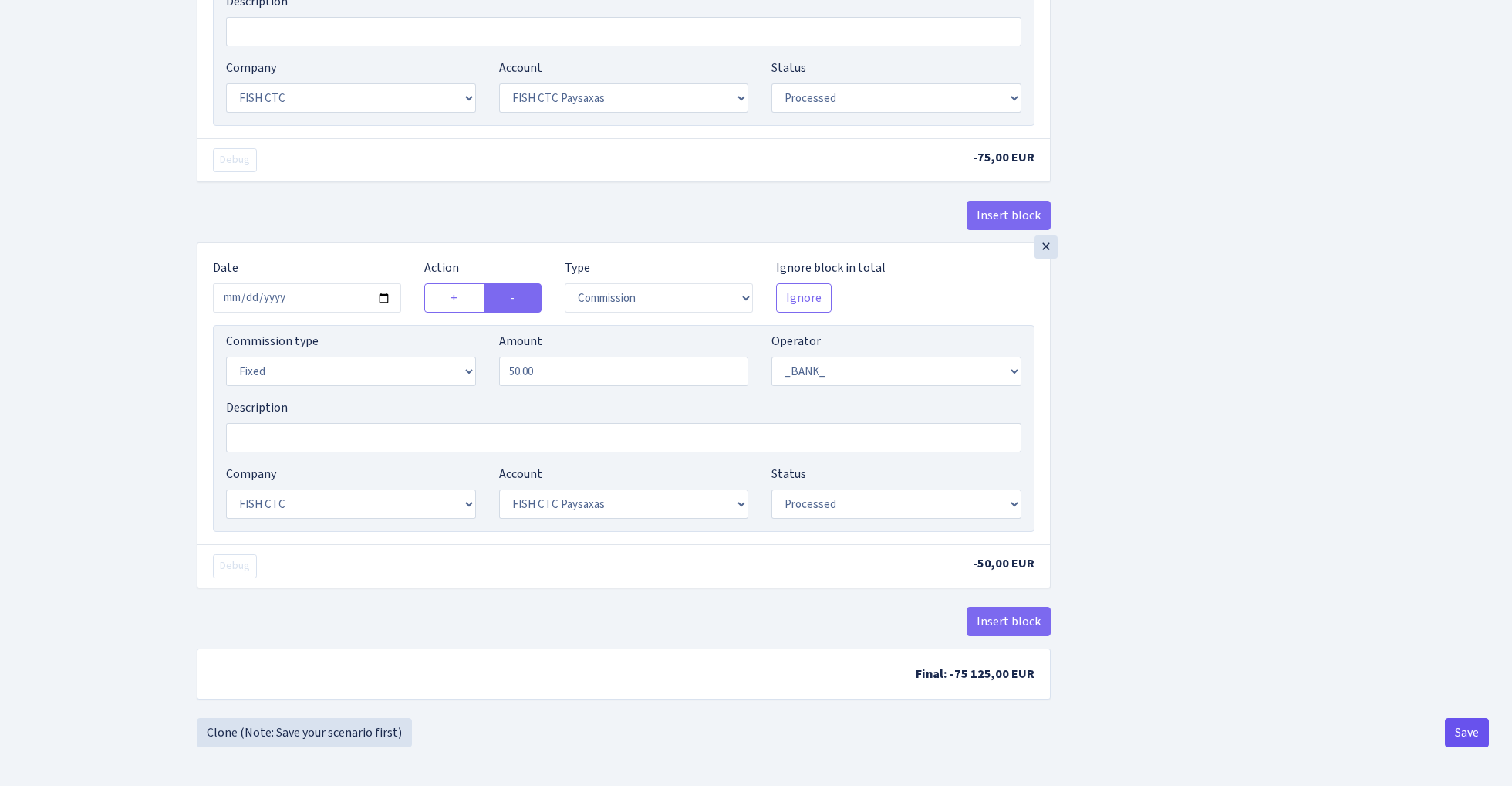
scroll to position [768, 0]
click at [1464, 726] on button "Save" at bounding box center [1466, 733] width 44 height 30
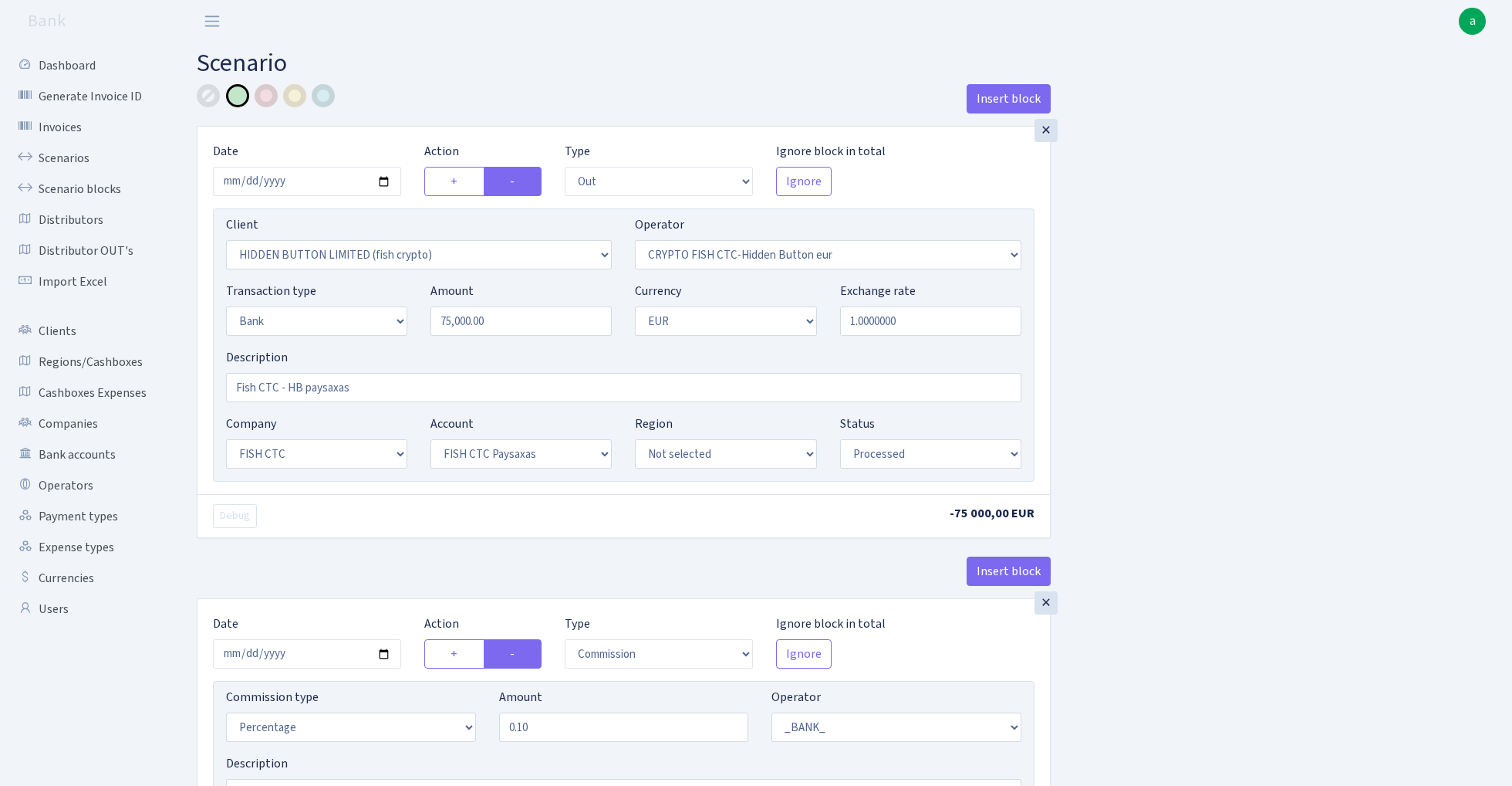
select select "out"
select select "3339"
select select "518"
select select "2"
select select "1"
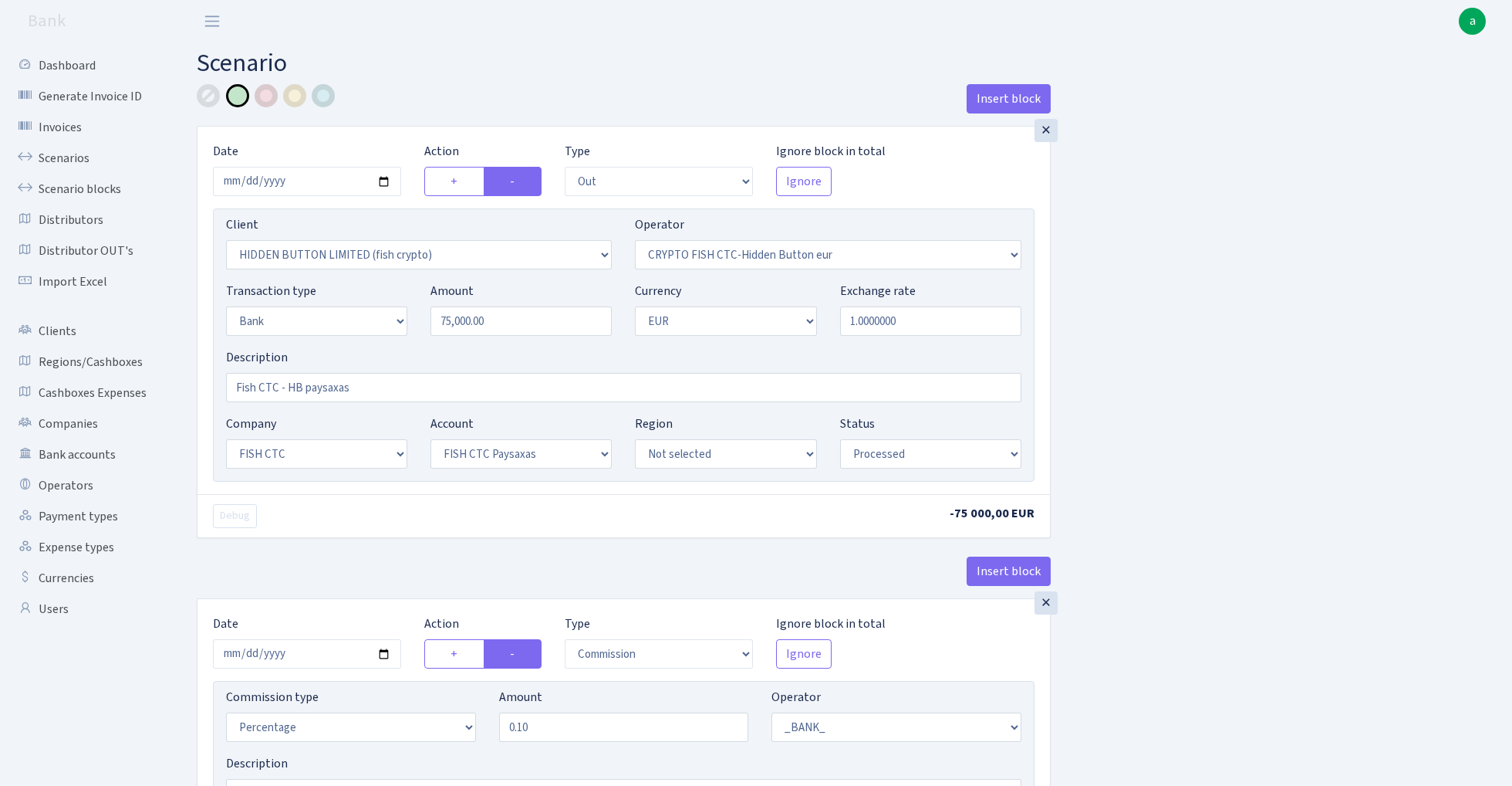
select select "24"
select select "72"
select select "processed"
select select "commission"
select select "1"
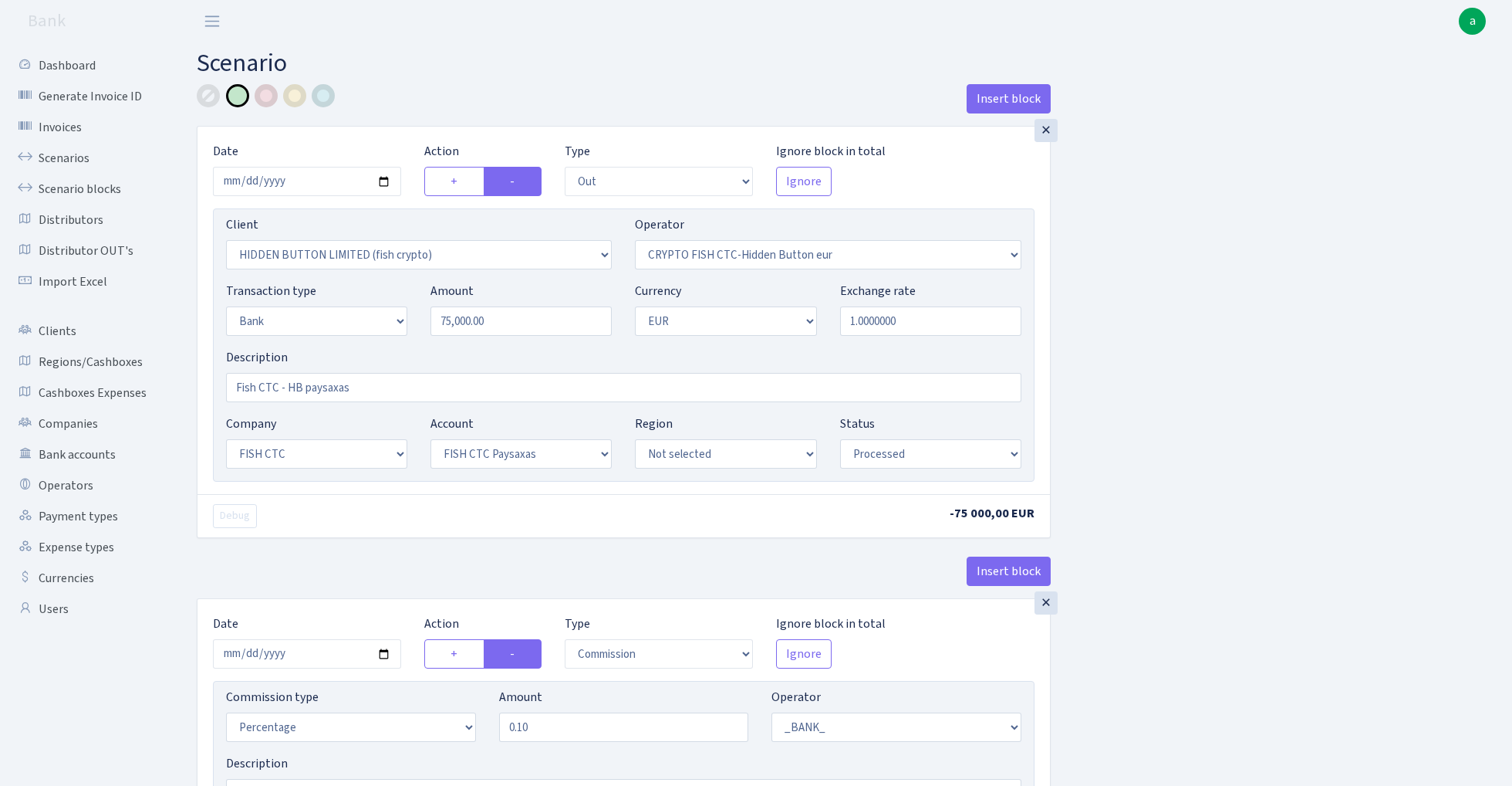
select select "24"
select select "72"
select select "processed"
select select "commission"
select select "fixed"
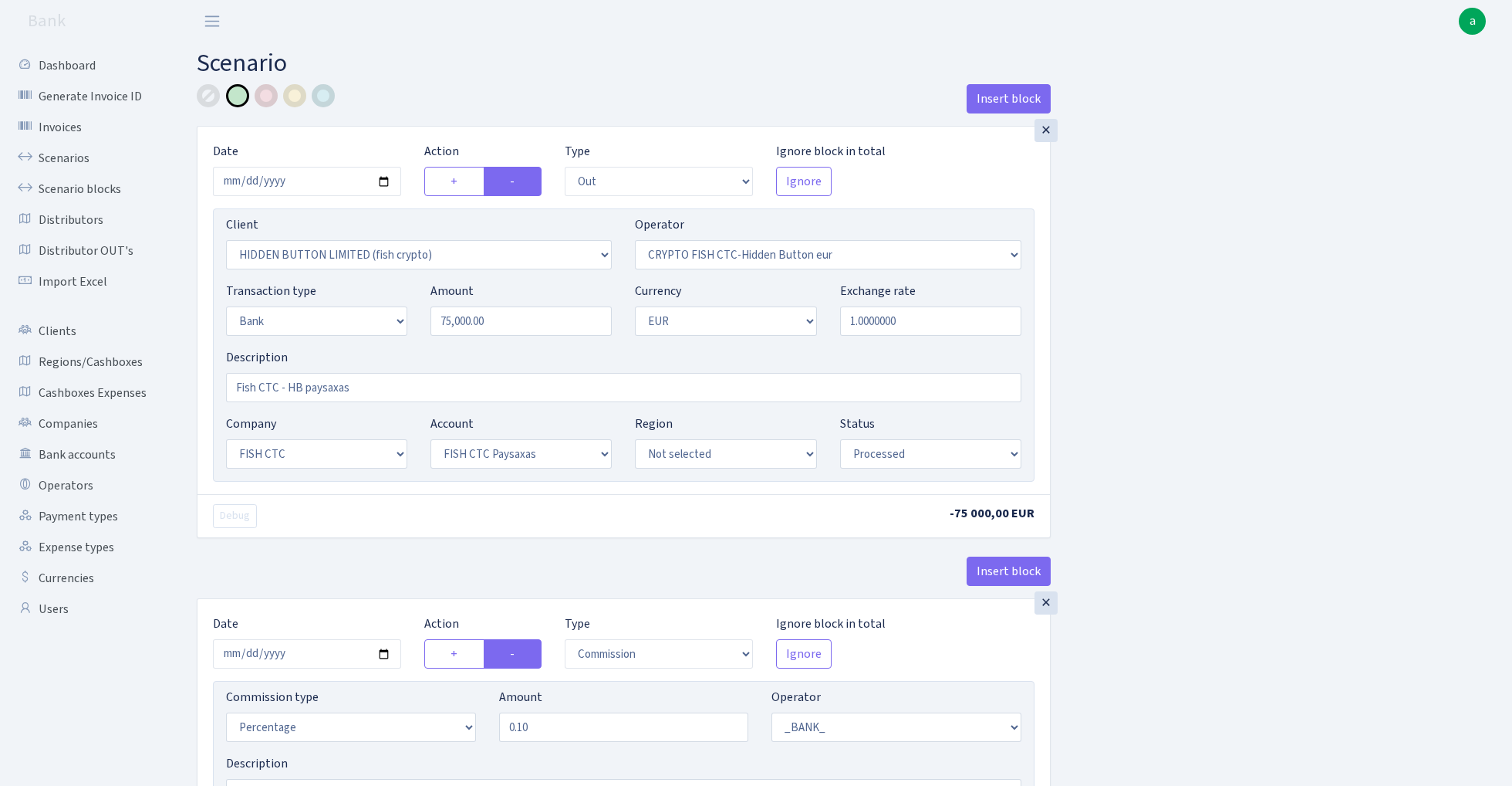
select select "1"
select select "24"
select select "72"
select select "processed"
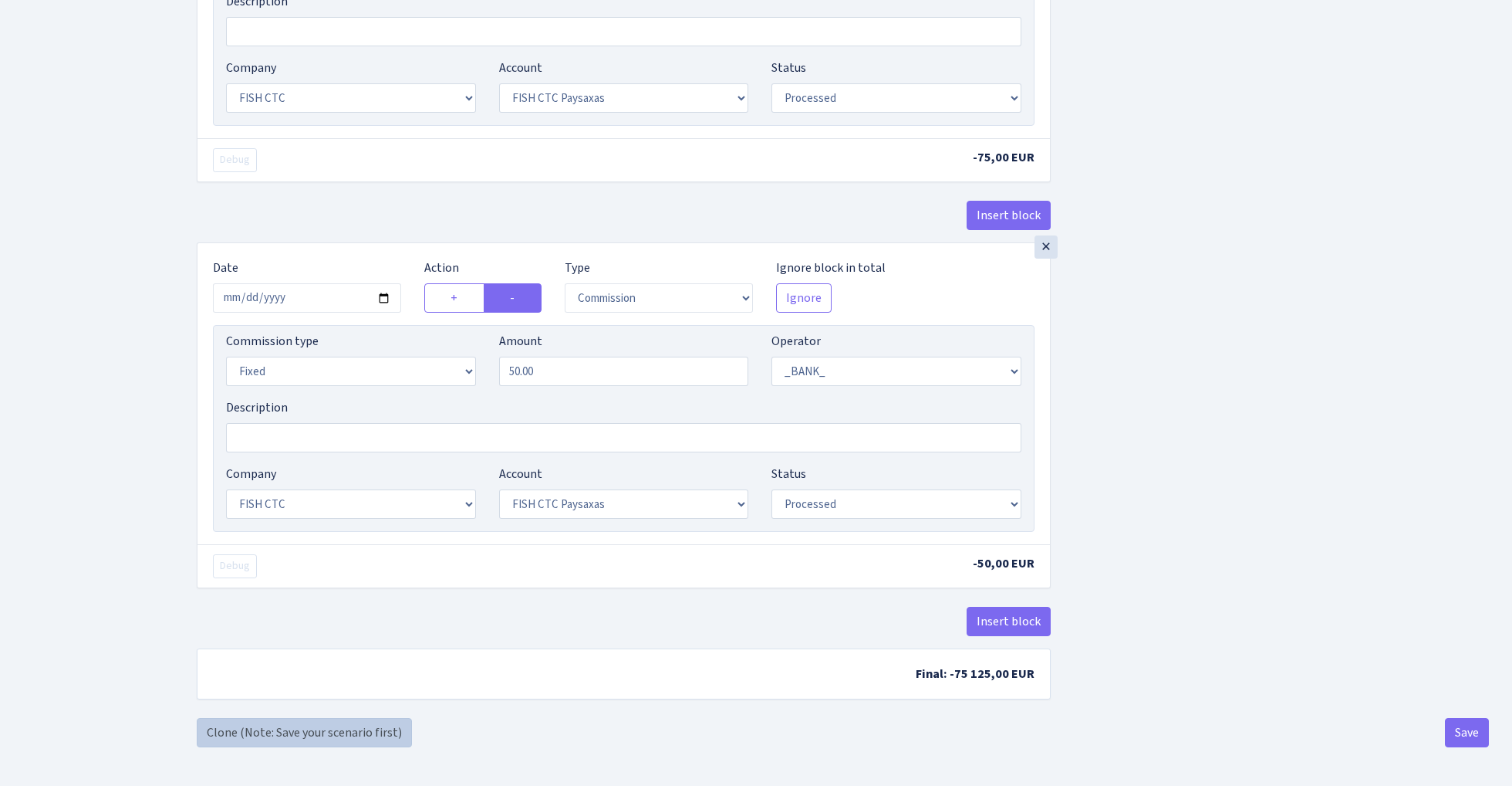
scroll to position [768, 0]
click at [368, 726] on link "Clone (Note: Save your scenario first)" at bounding box center [304, 733] width 216 height 30
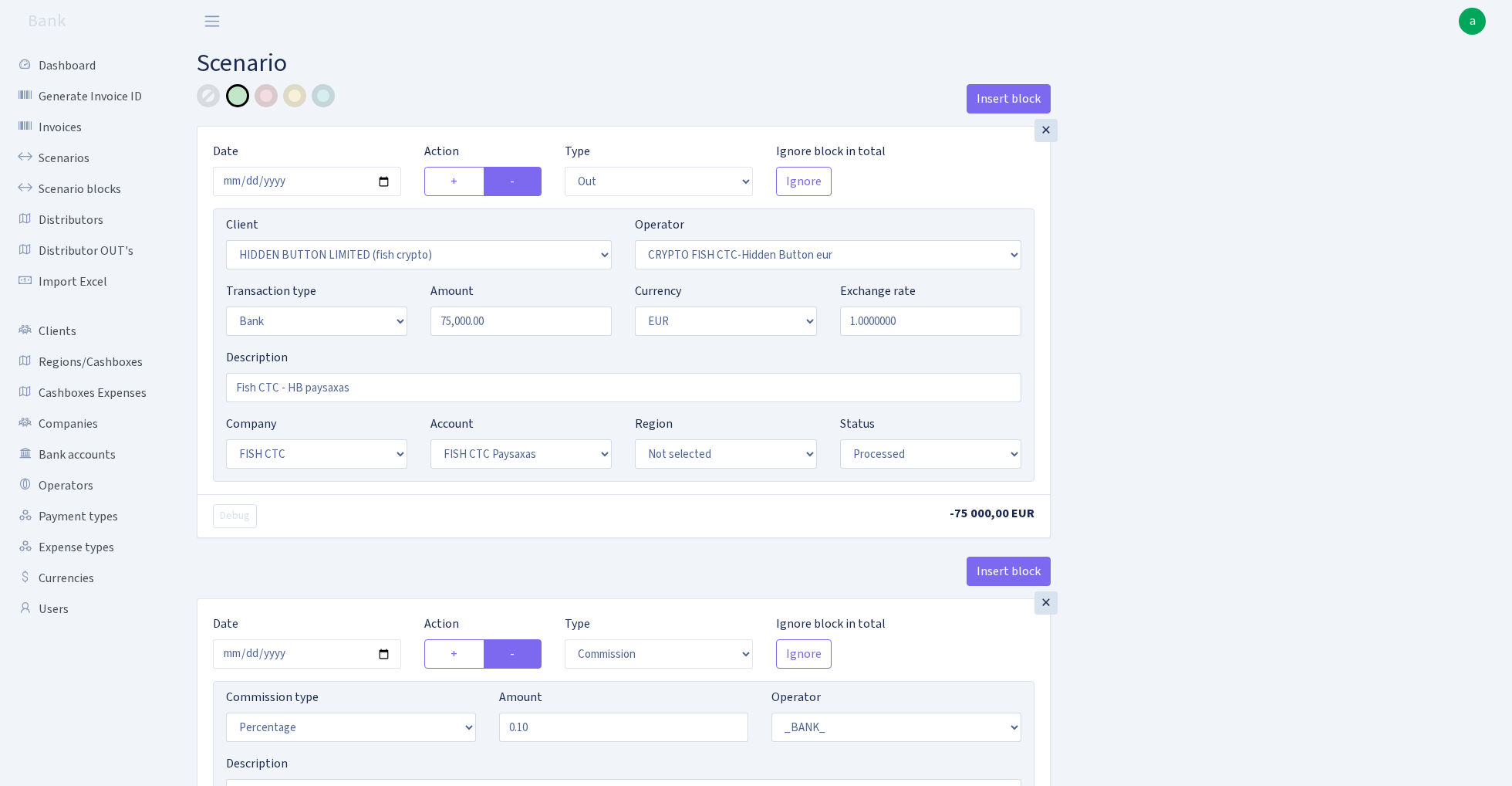
select select "out"
select select "3339"
select select "518"
select select "2"
select select "1"
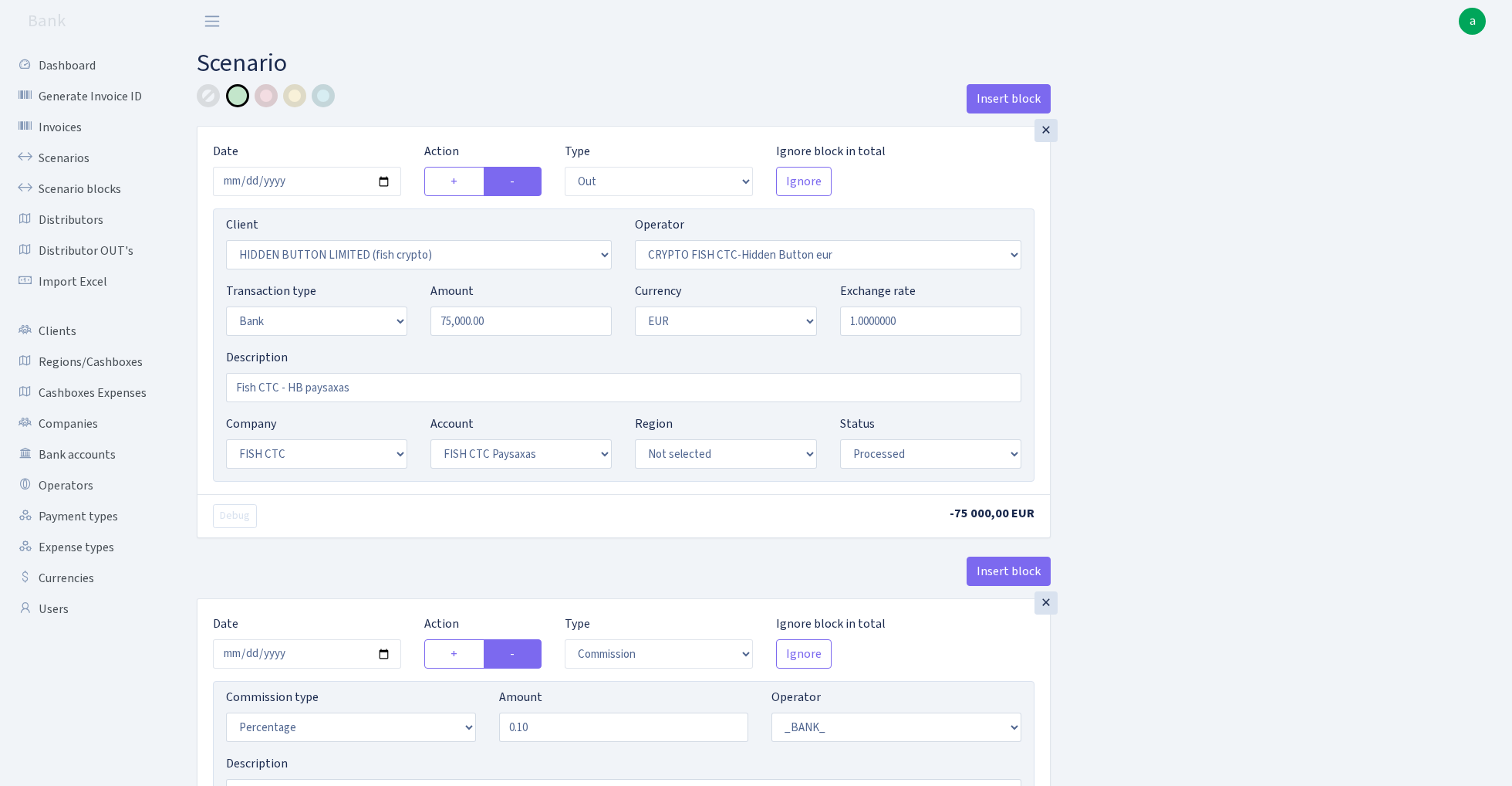
select select "24"
select select "72"
select select "processed"
select select "commission"
select select "1"
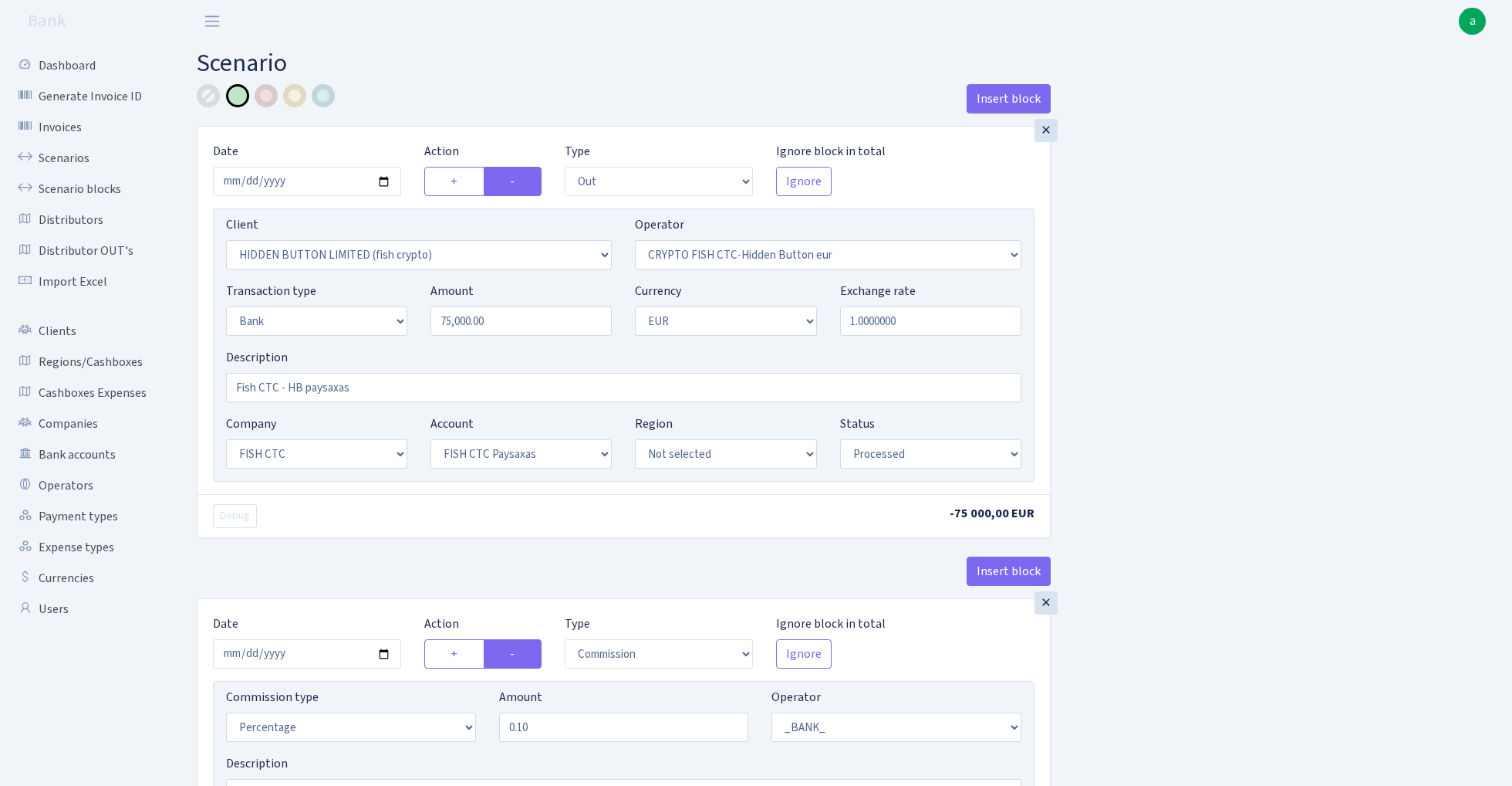
select select "24"
select select "72"
select select "processed"
select select "commission"
select select "fixed"
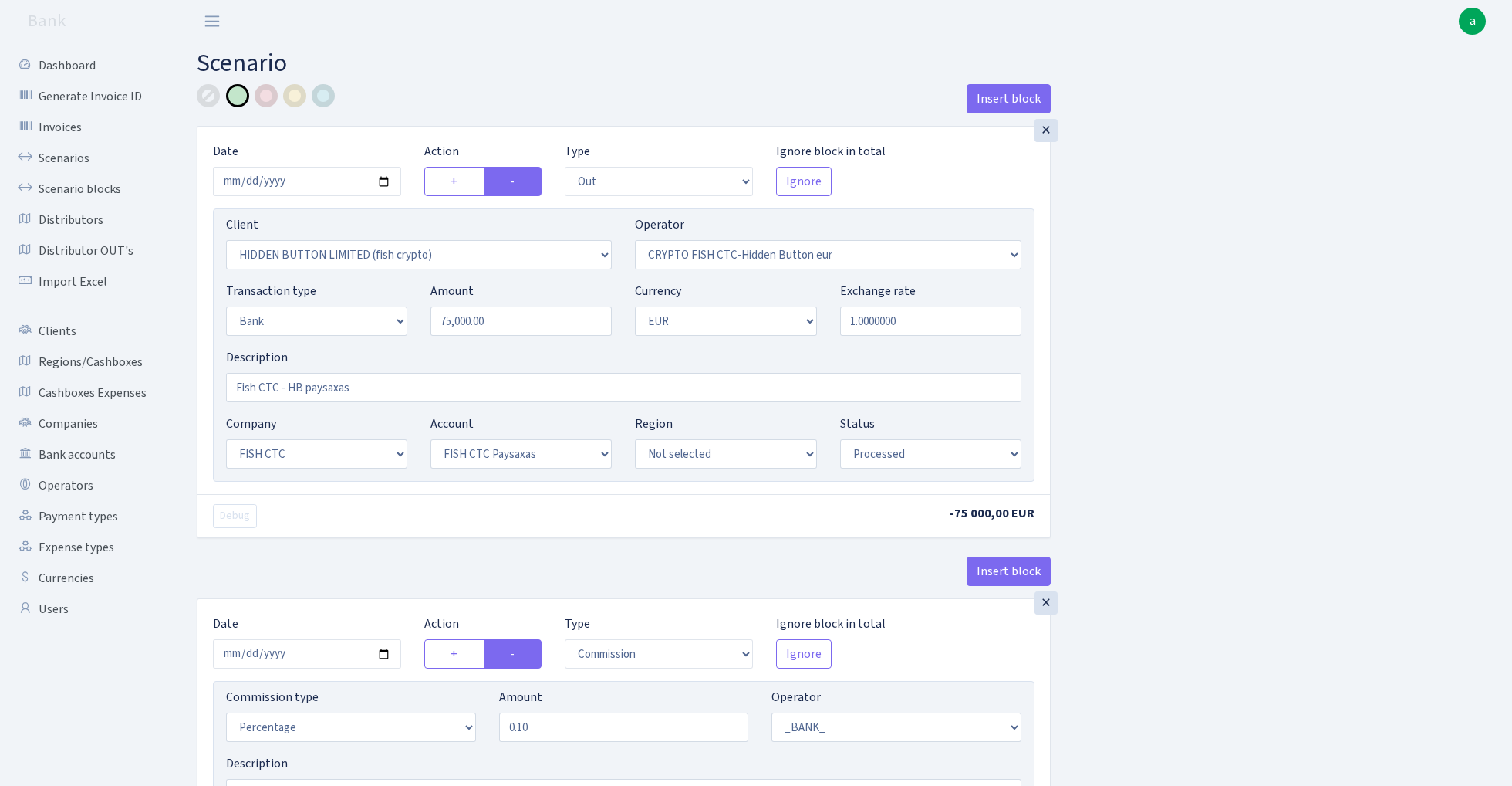
select select "1"
select select "24"
select select "72"
select select "processed"
click at [517, 325] on input "75000.00" at bounding box center [521, 321] width 181 height 30
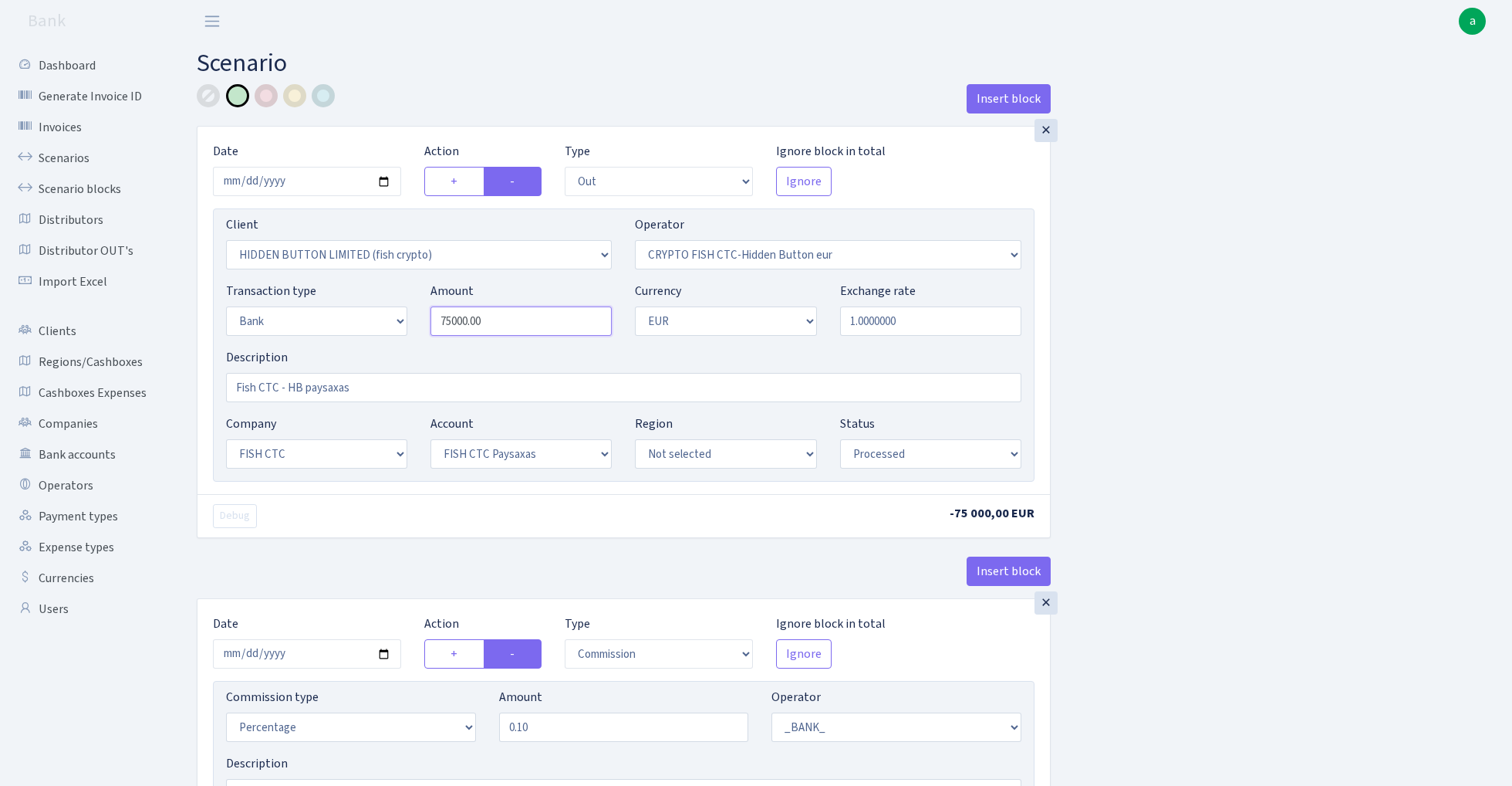
click at [517, 325] on input "75000.00" at bounding box center [521, 321] width 181 height 30
paste input "399"
type input "39,900.00"
click at [1268, 333] on div "Insert block × Date 2025-08-11 Action + - Type --- In Out Commission Field requ…" at bounding box center [843, 778] width 1315 height 1389
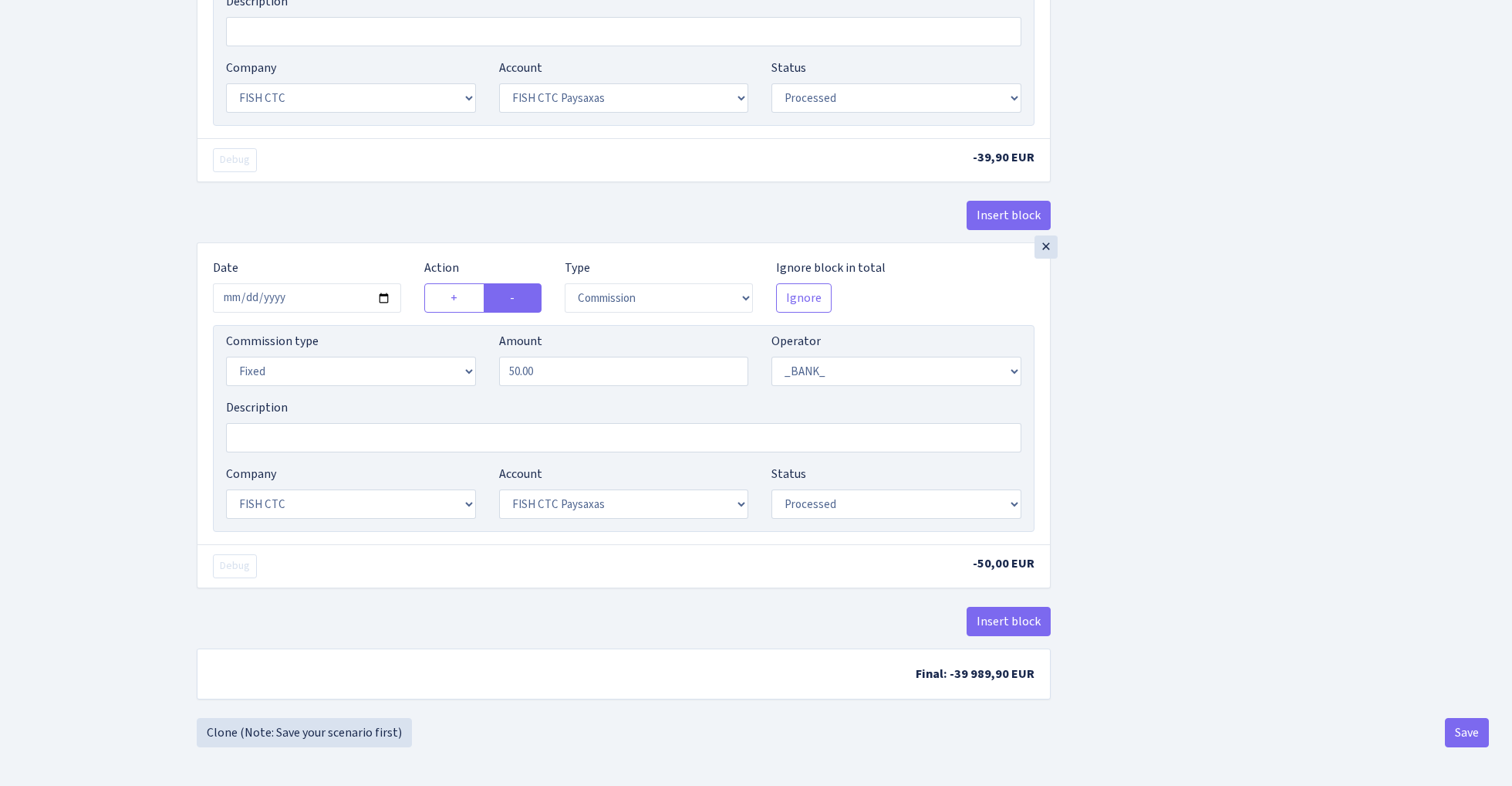
scroll to position [768, 0]
click at [1467, 727] on button "Save" at bounding box center [1466, 733] width 44 height 30
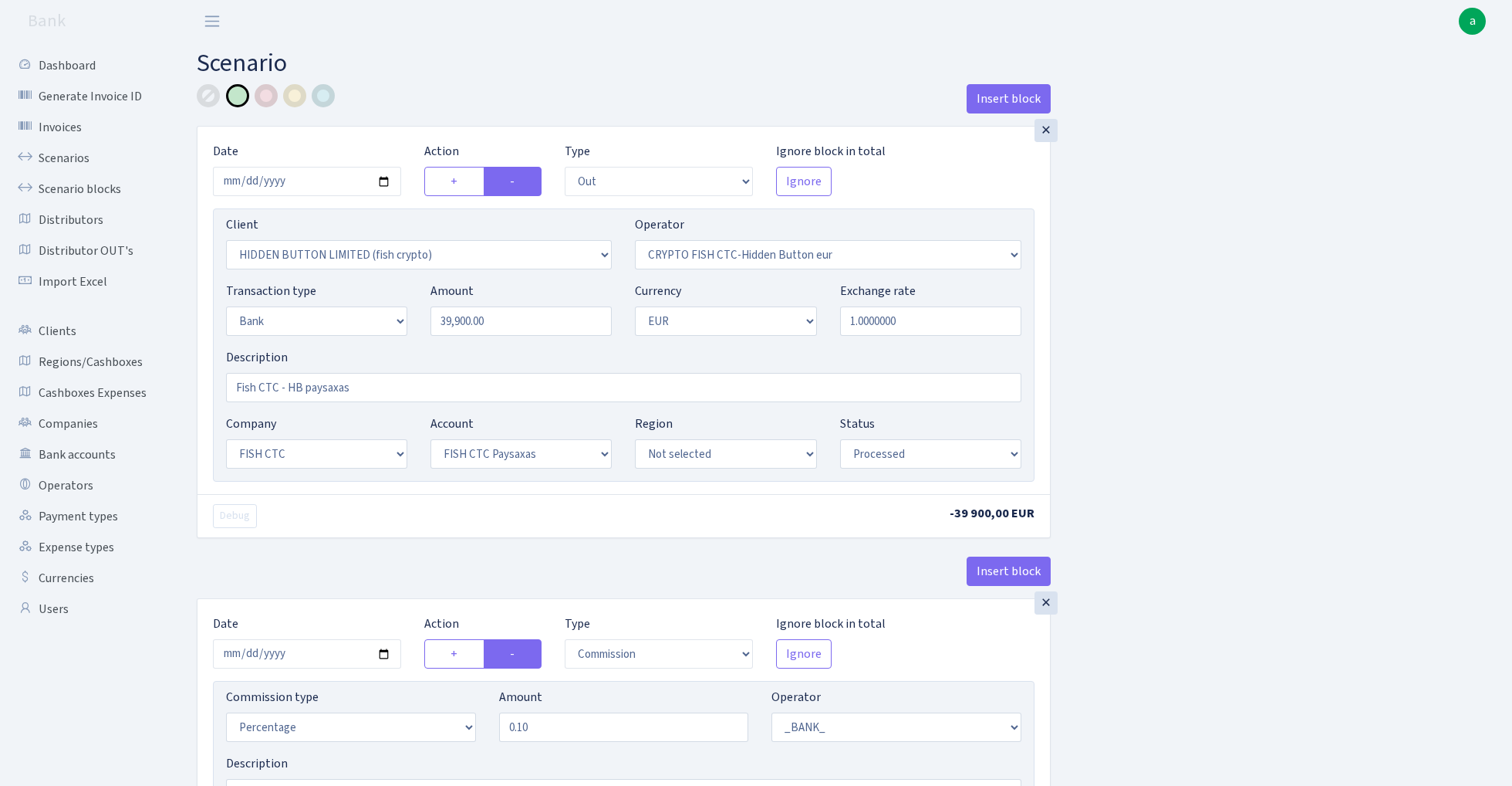
select select "out"
select select "3339"
select select "518"
select select "2"
select select "1"
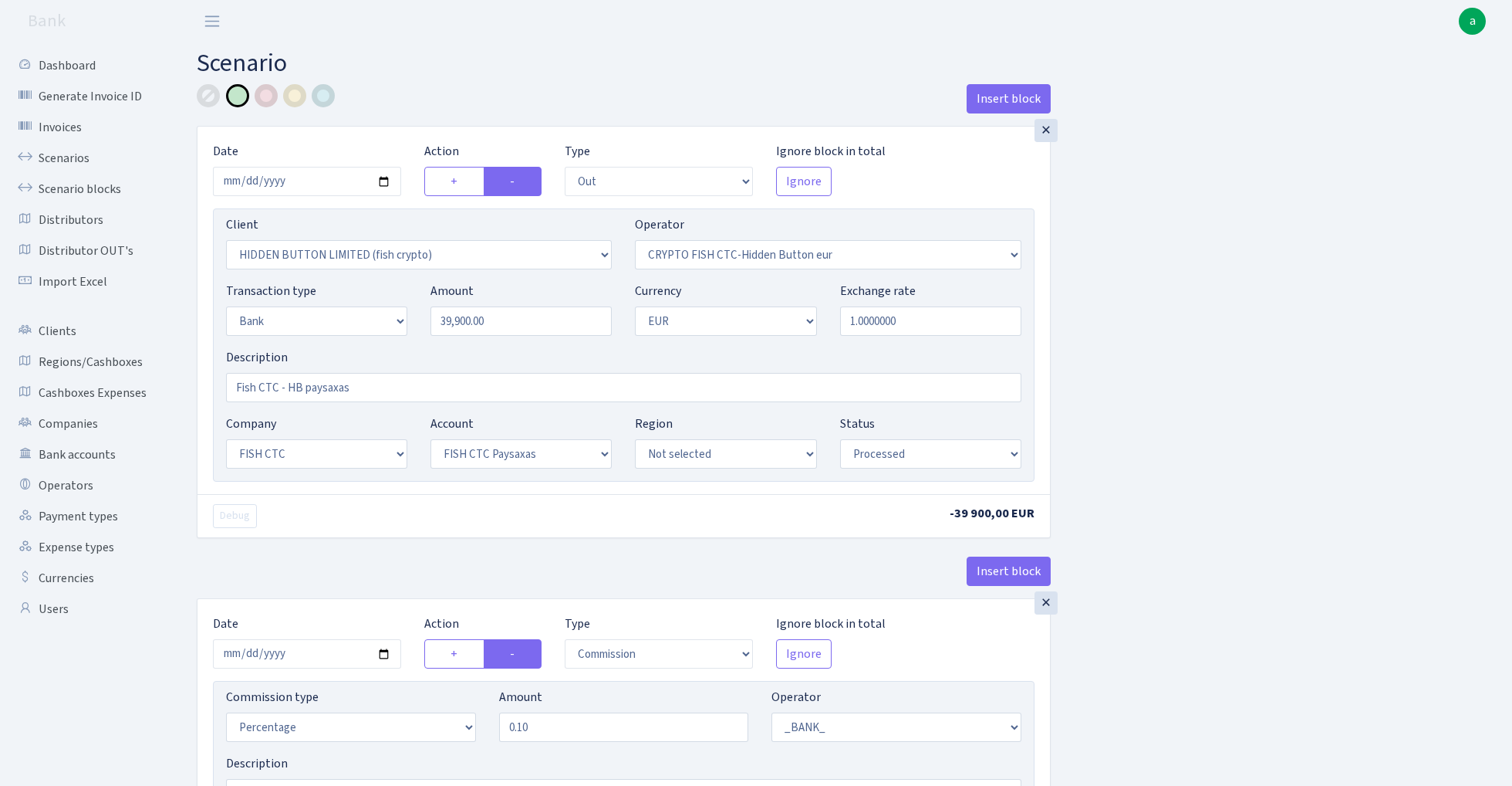
select select "24"
select select "72"
select select "processed"
select select "commission"
select select "1"
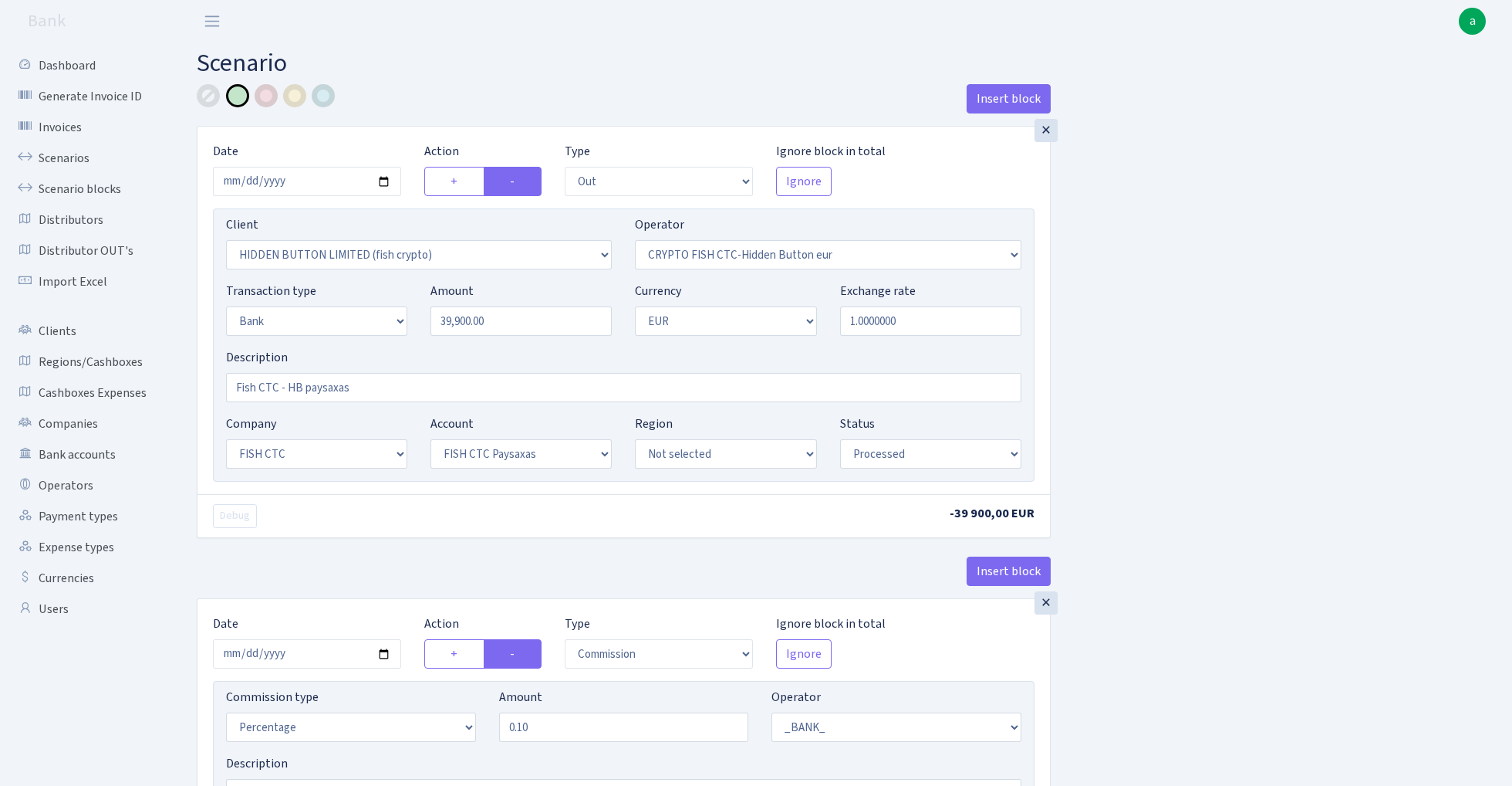
select select "24"
select select "72"
select select "processed"
select select "commission"
select select "fixed"
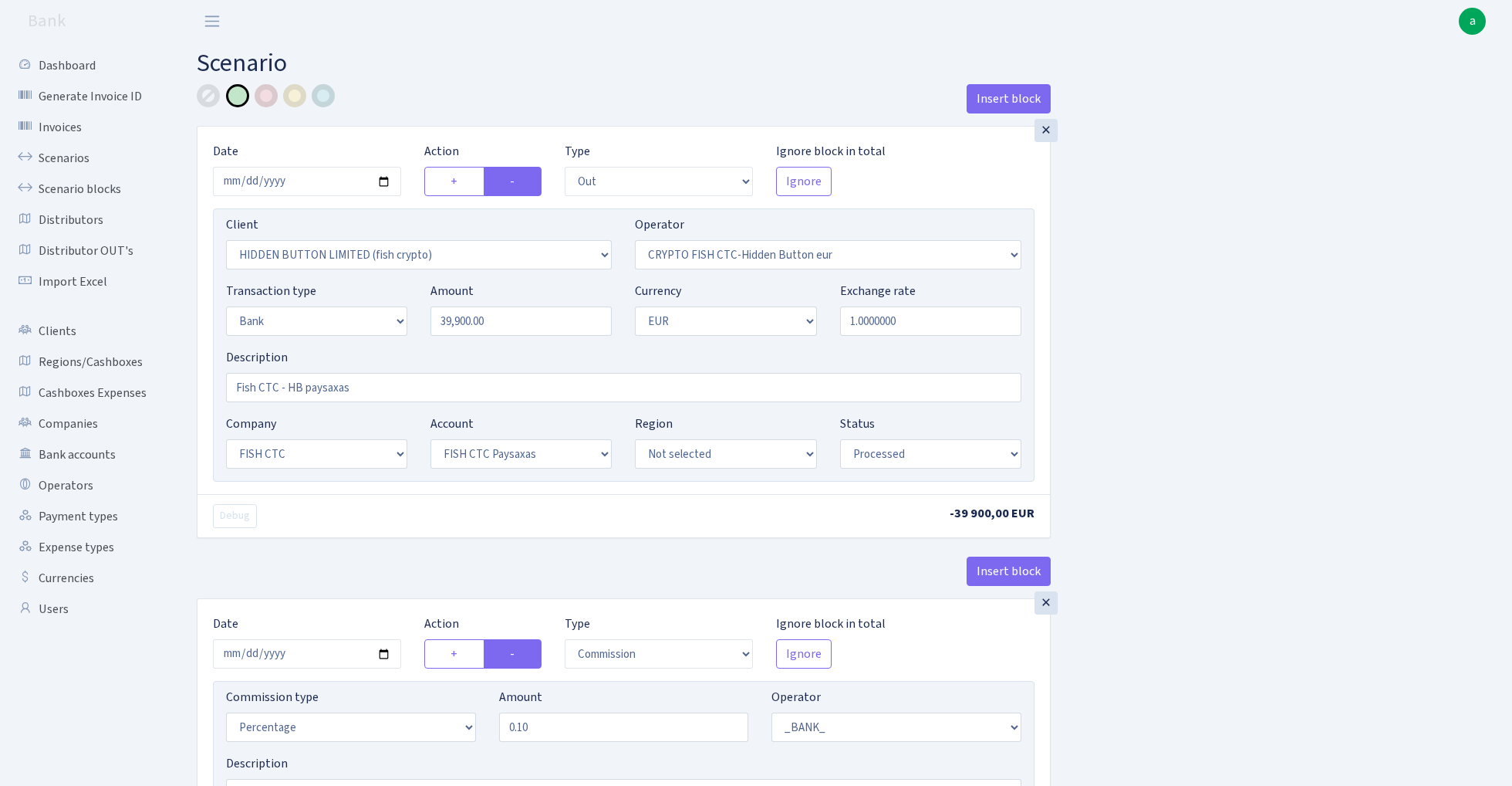
select select "1"
select select "24"
select select "72"
select select "processed"
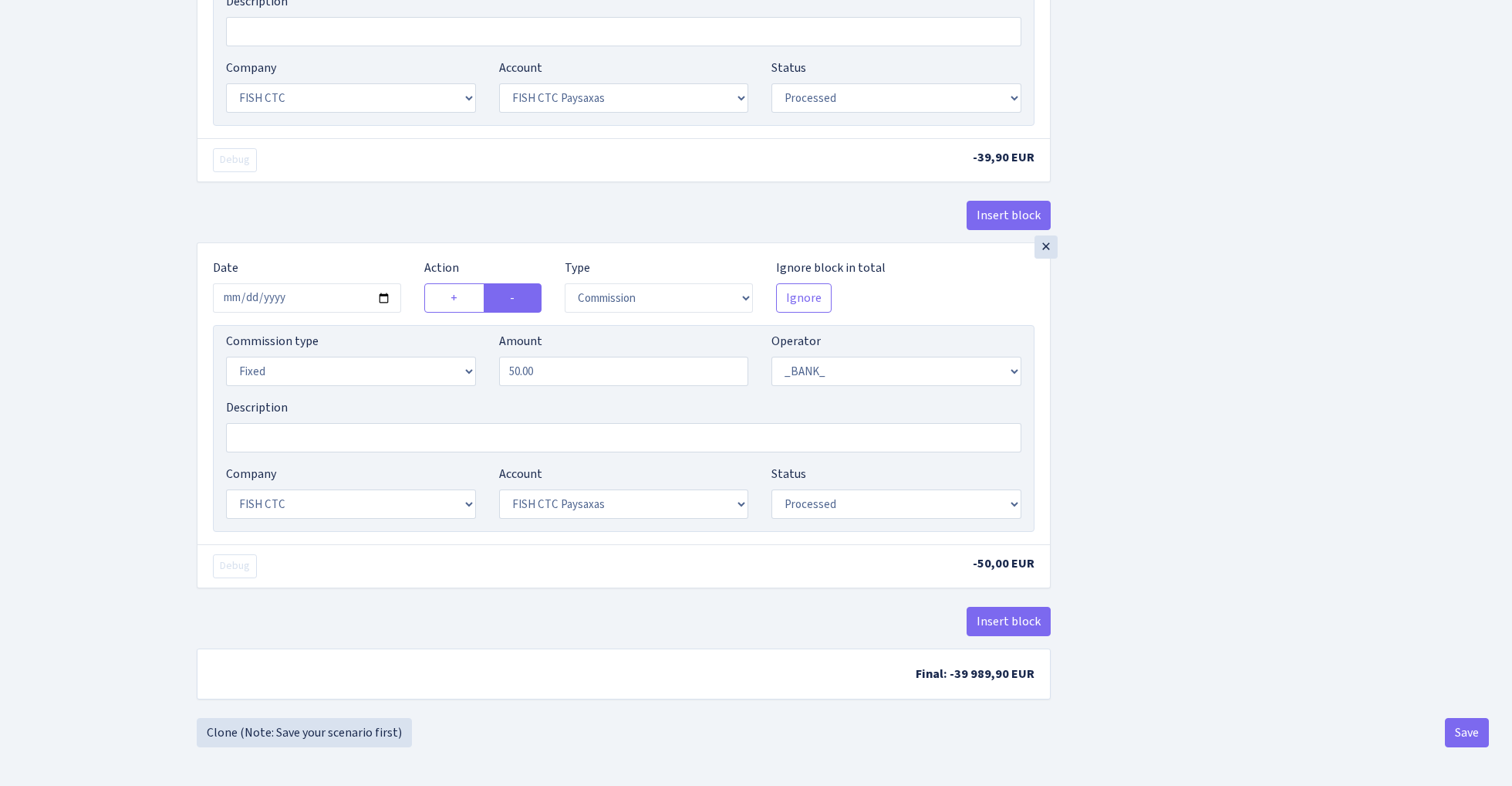
scroll to position [768, 0]
click at [358, 714] on div "Insert block × Date 2025-08-11 Action + - Type --- In Out Commission Field requ…" at bounding box center [623, 20] width 877 height 1395
click at [343, 725] on link "Clone (Note: Save your scenario first)" at bounding box center [304, 733] width 216 height 30
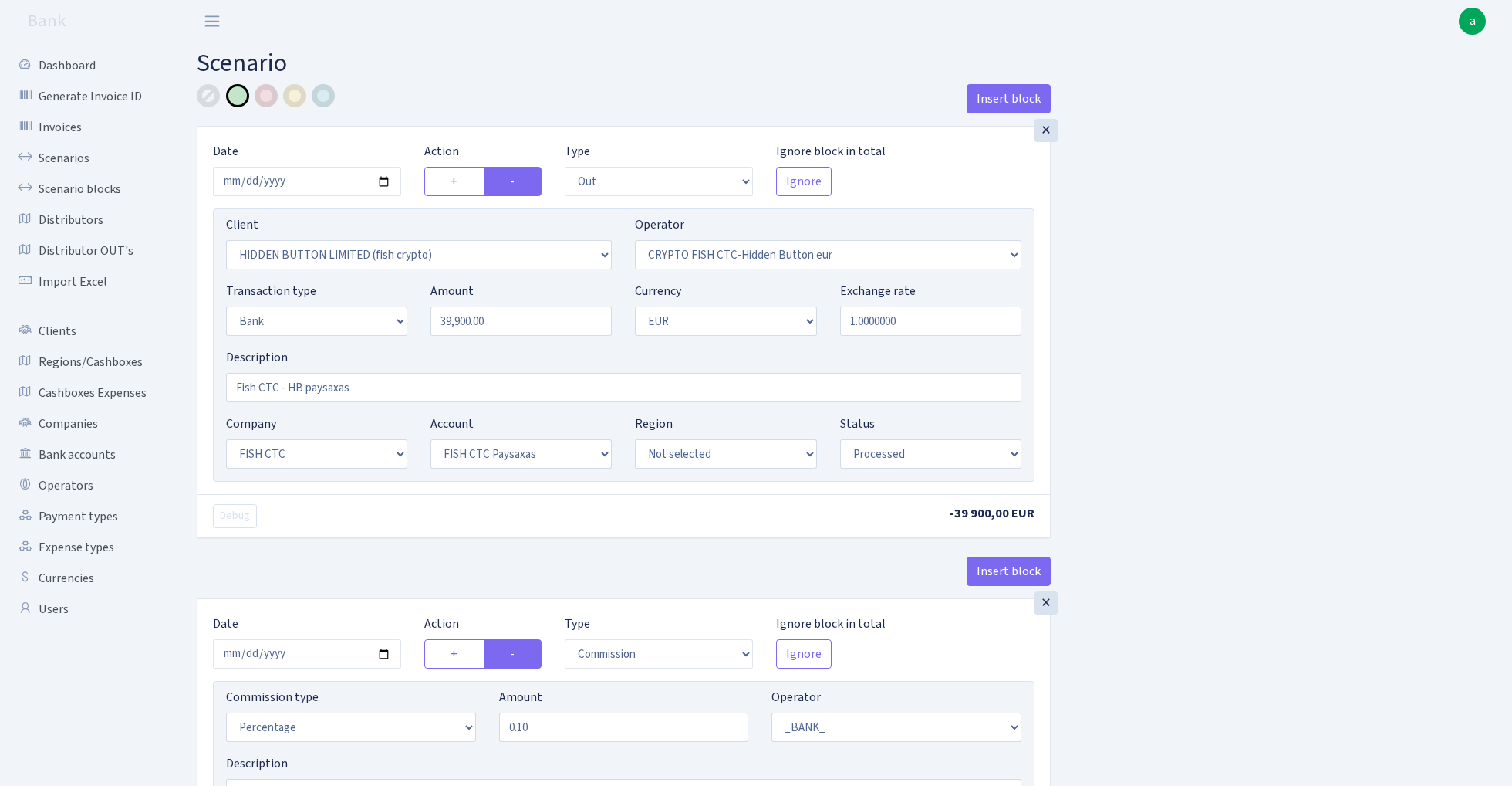
select select "out"
select select "3339"
select select "518"
select select "2"
select select "1"
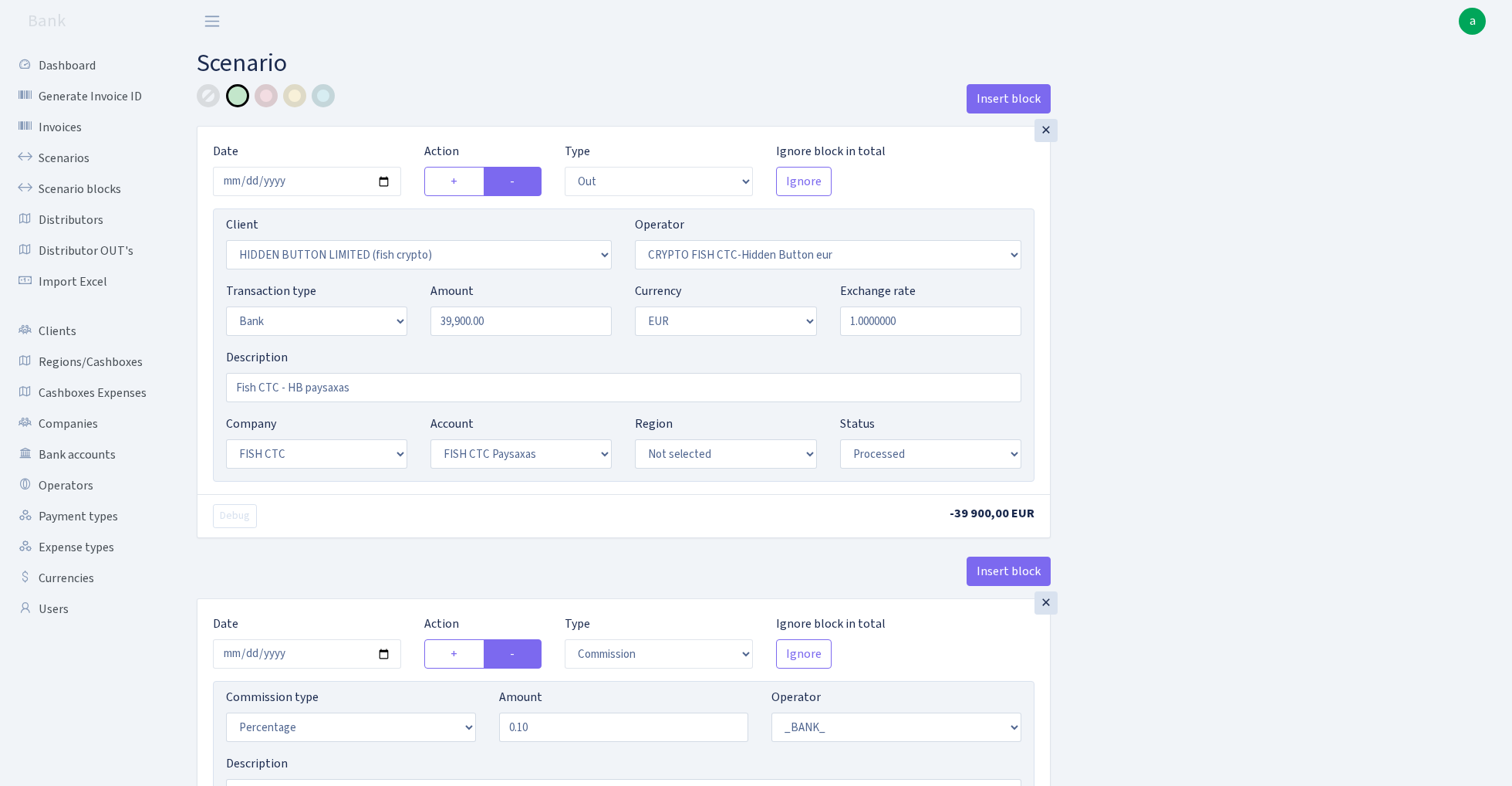
select select "24"
select select "72"
select select "processed"
select select "commission"
select select "1"
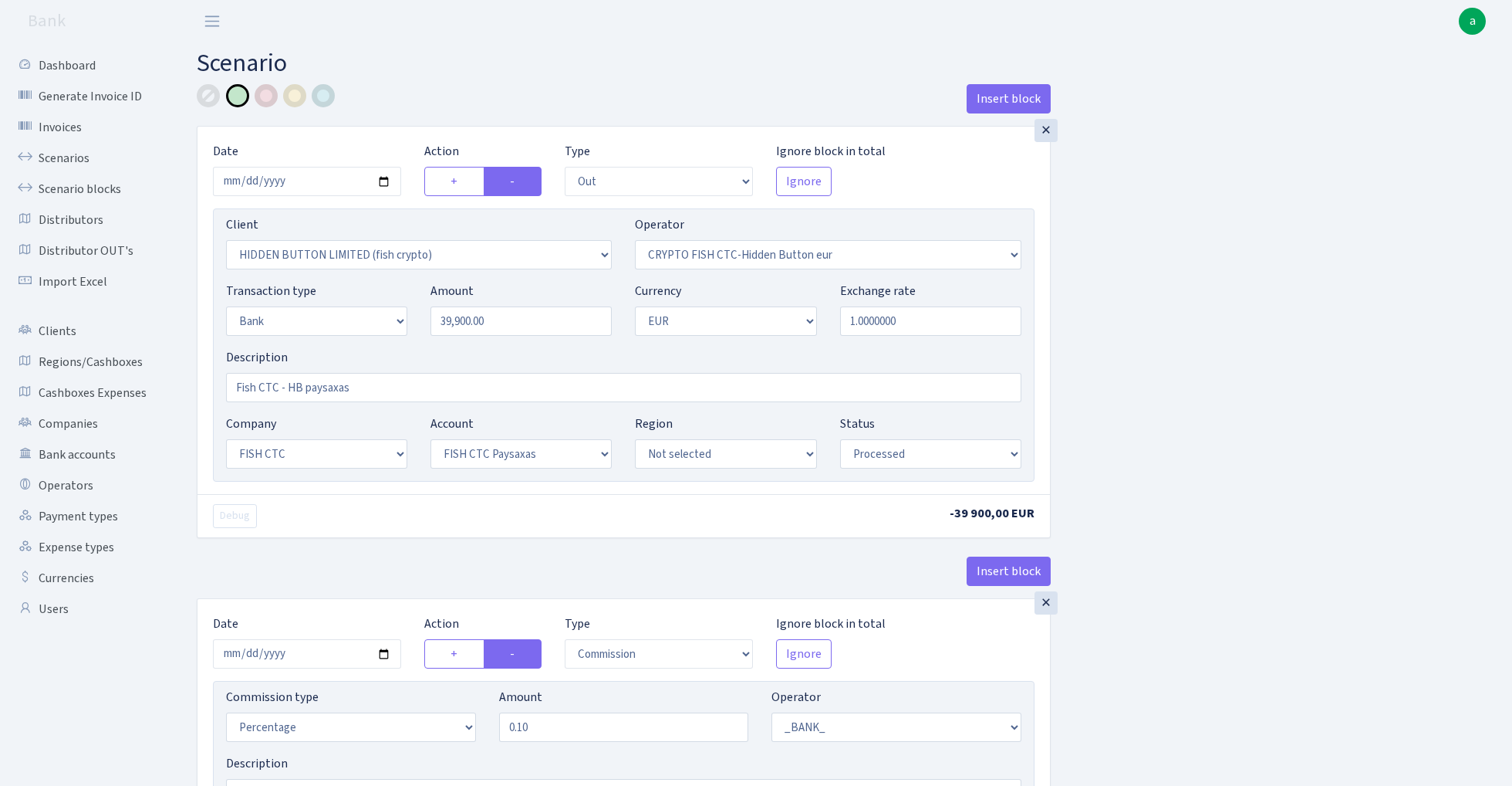
select select "24"
select select "72"
select select "processed"
select select "commission"
select select "fixed"
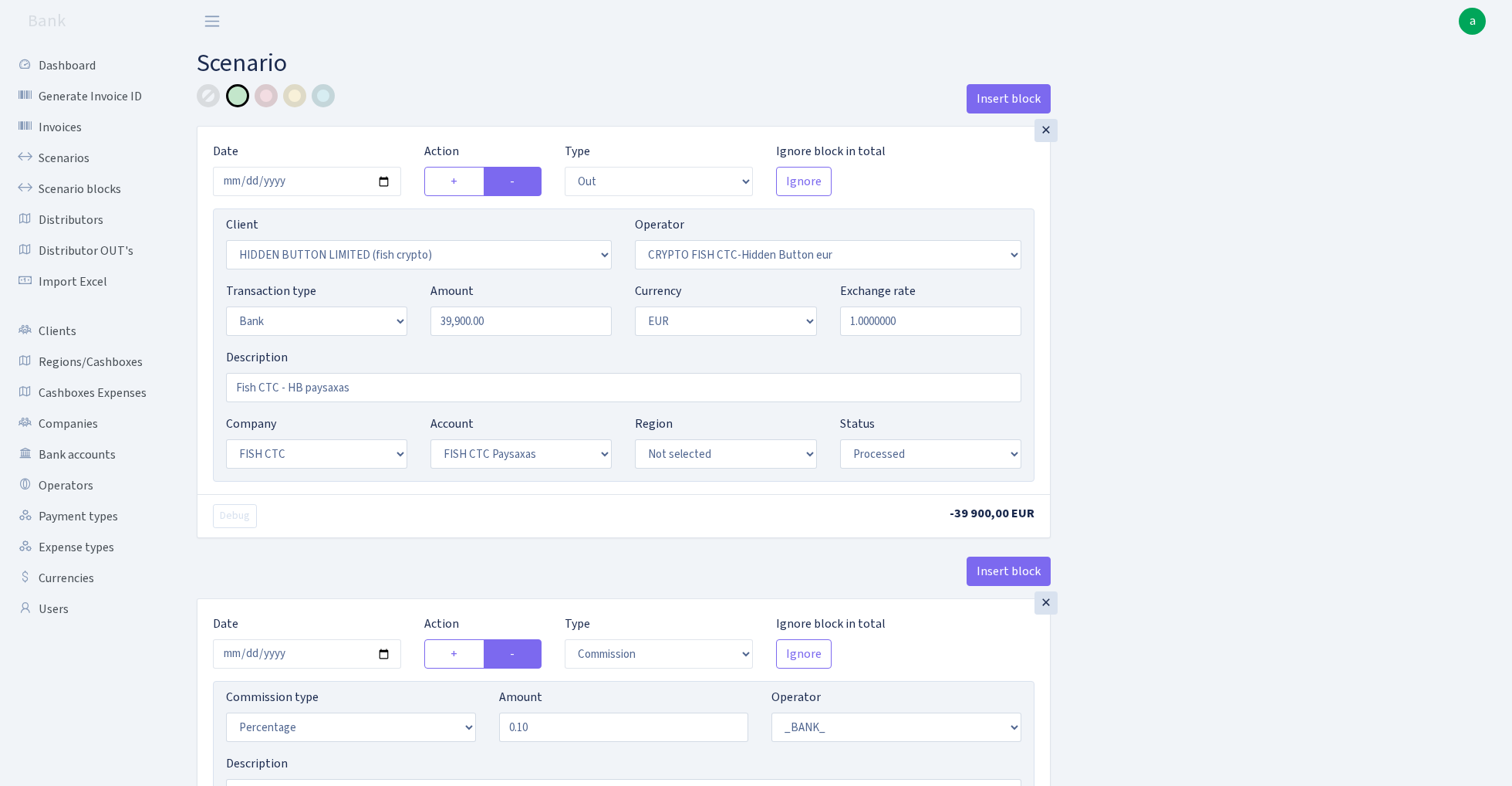
select select "1"
select select "24"
select select "72"
select select "processed"
click at [322, 173] on input "2025-08-11" at bounding box center [306, 181] width 188 height 30
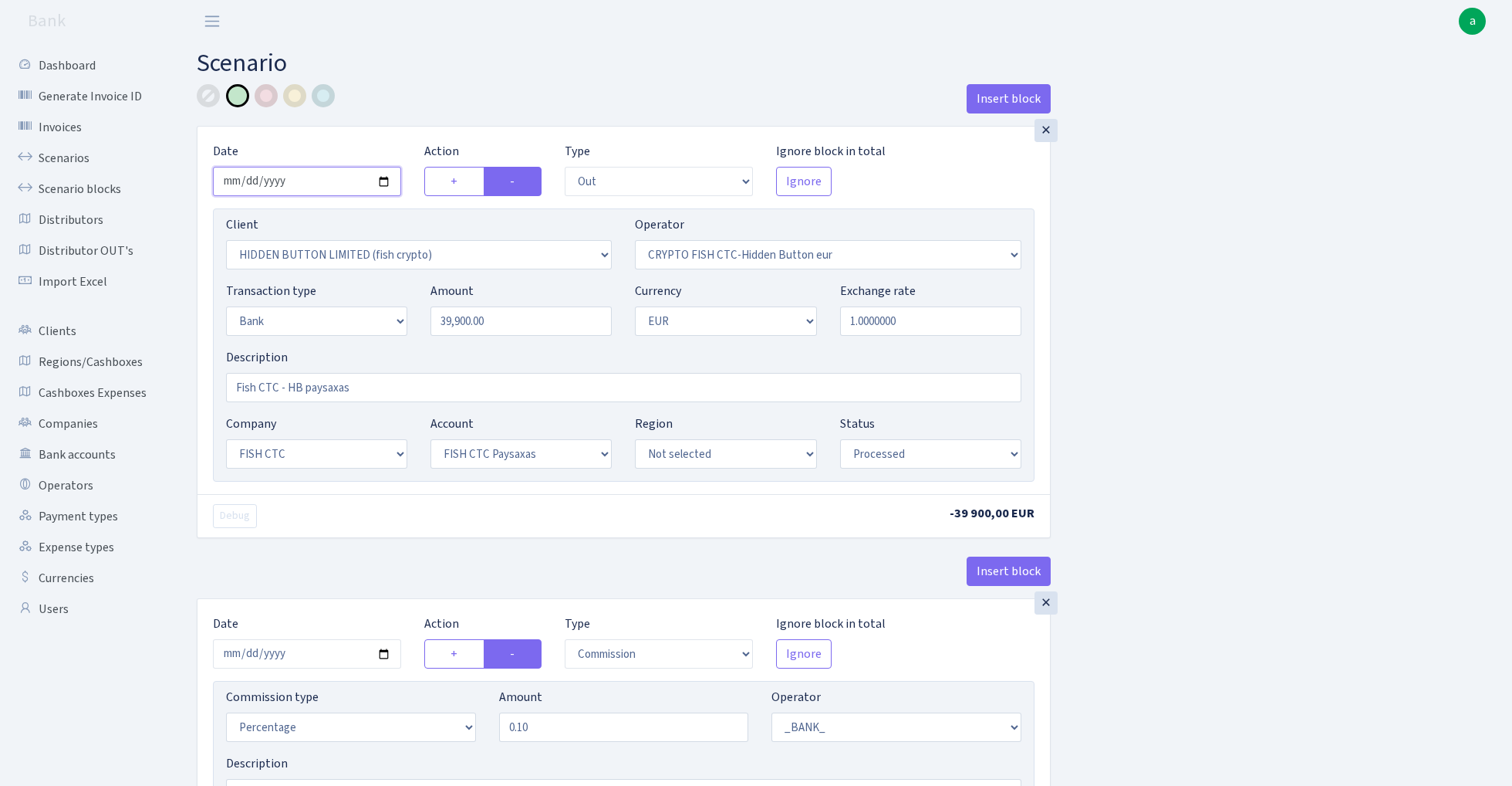
type input "[DATE]"
click at [438, 88] on div "Insert block" at bounding box center [623, 104] width 853 height 41
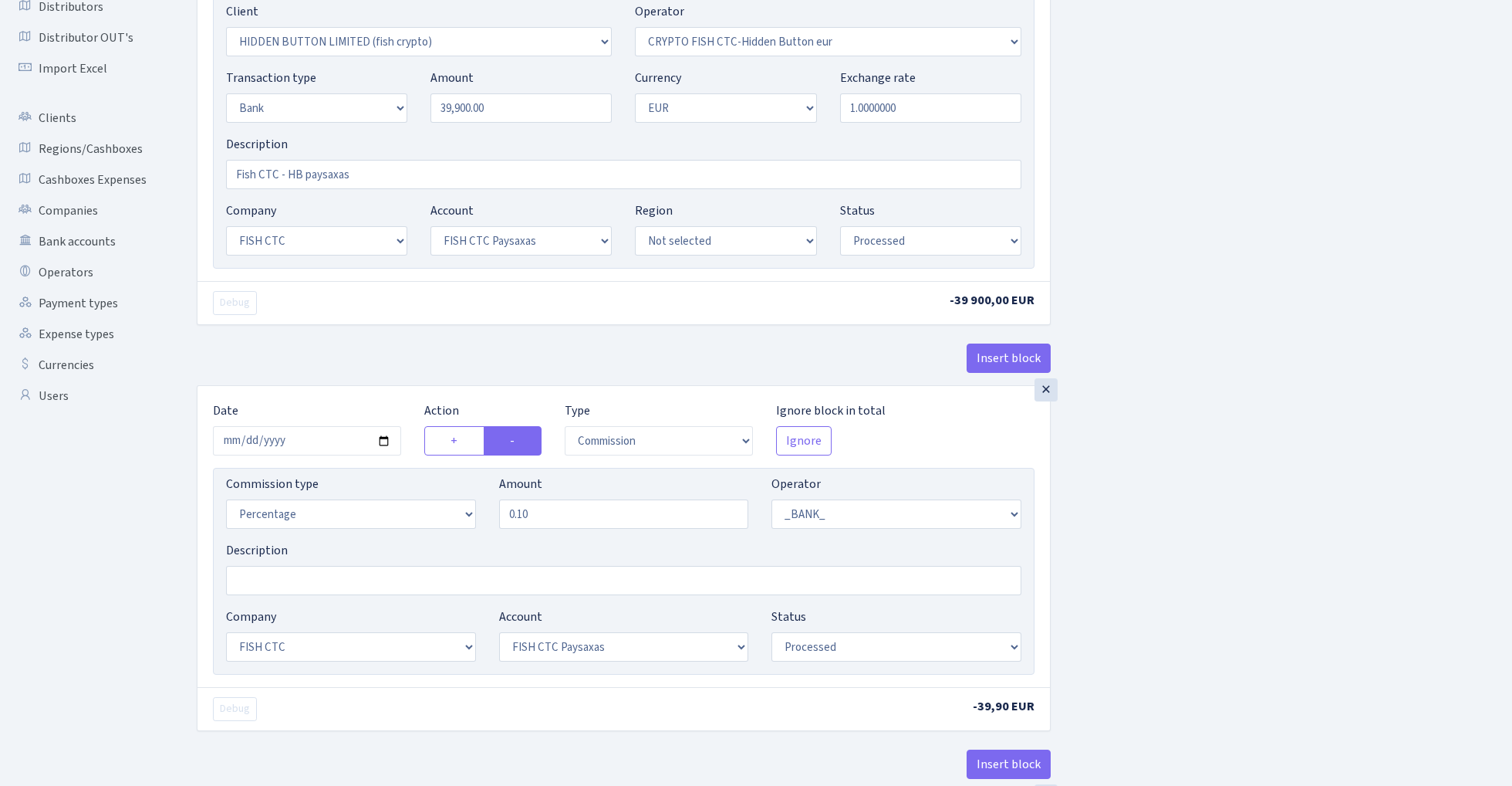
scroll to position [355, 0]
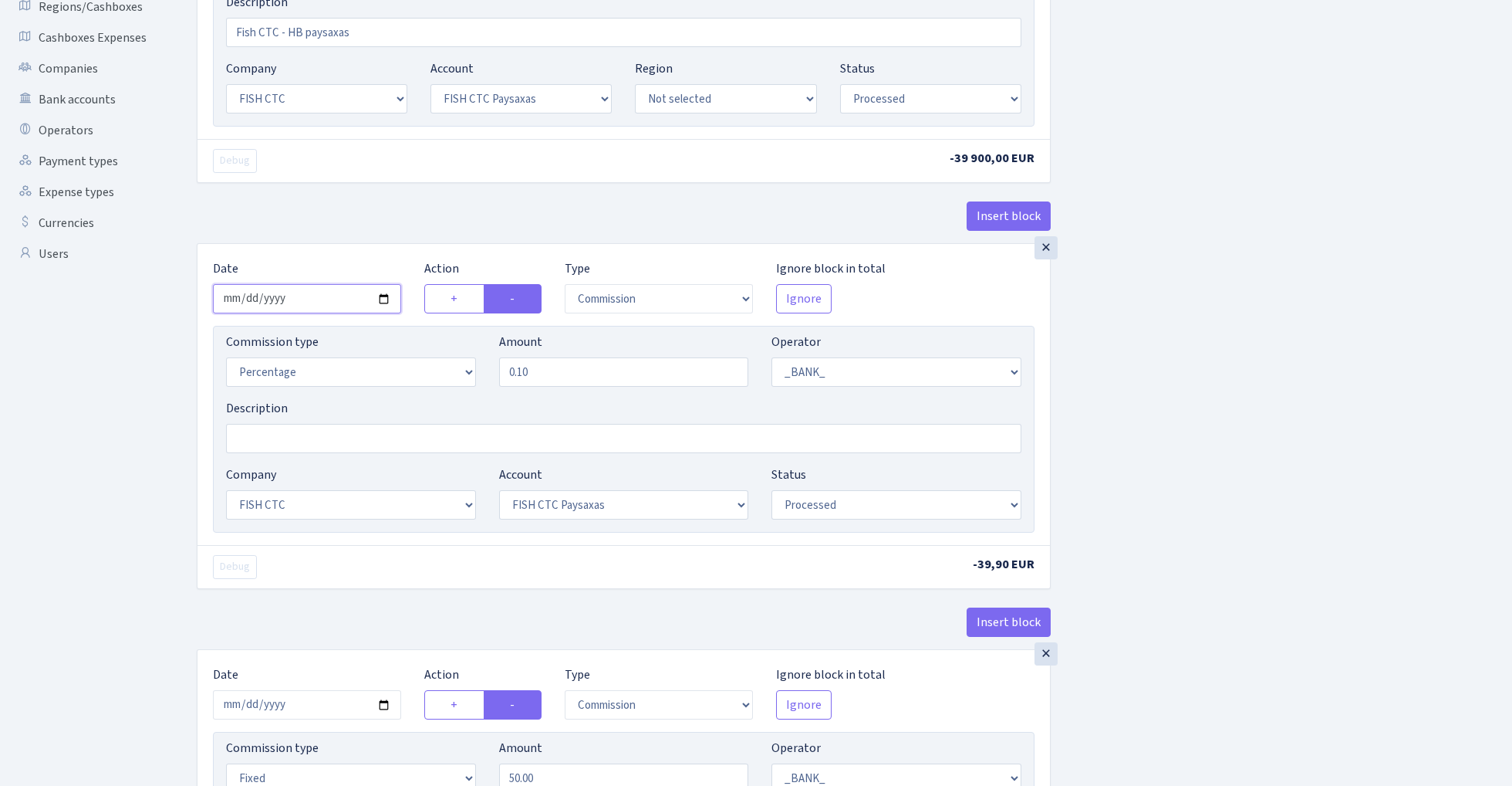
click at [328, 303] on input "2025-08-11" at bounding box center [306, 298] width 188 height 30
type input "[DATE]"
click at [337, 244] on div "× Date 2025-08-13 Action + - Type --- In Out Commission Field required. Ignore …" at bounding box center [623, 416] width 853 height 346
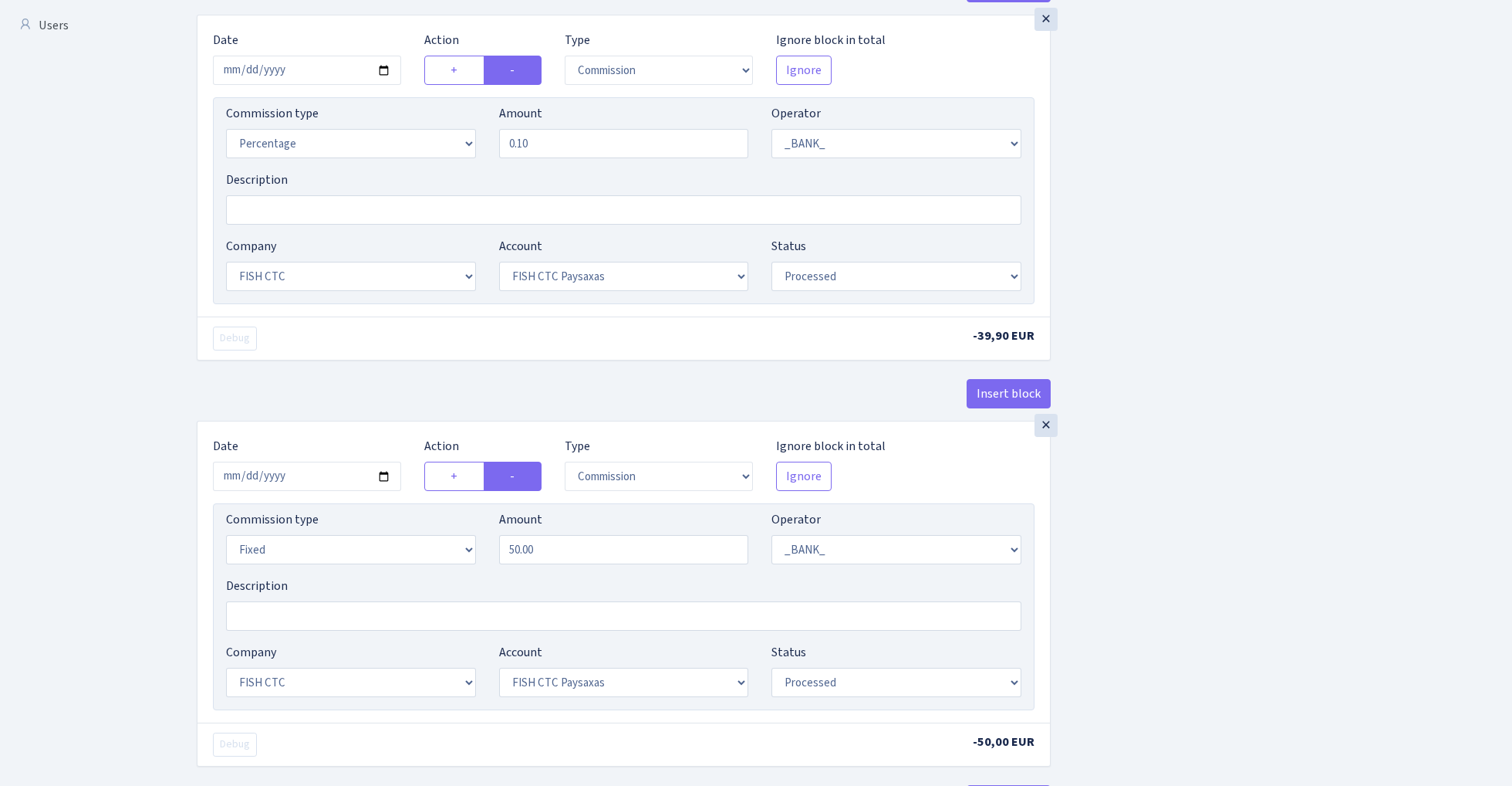
scroll to position [714, 0]
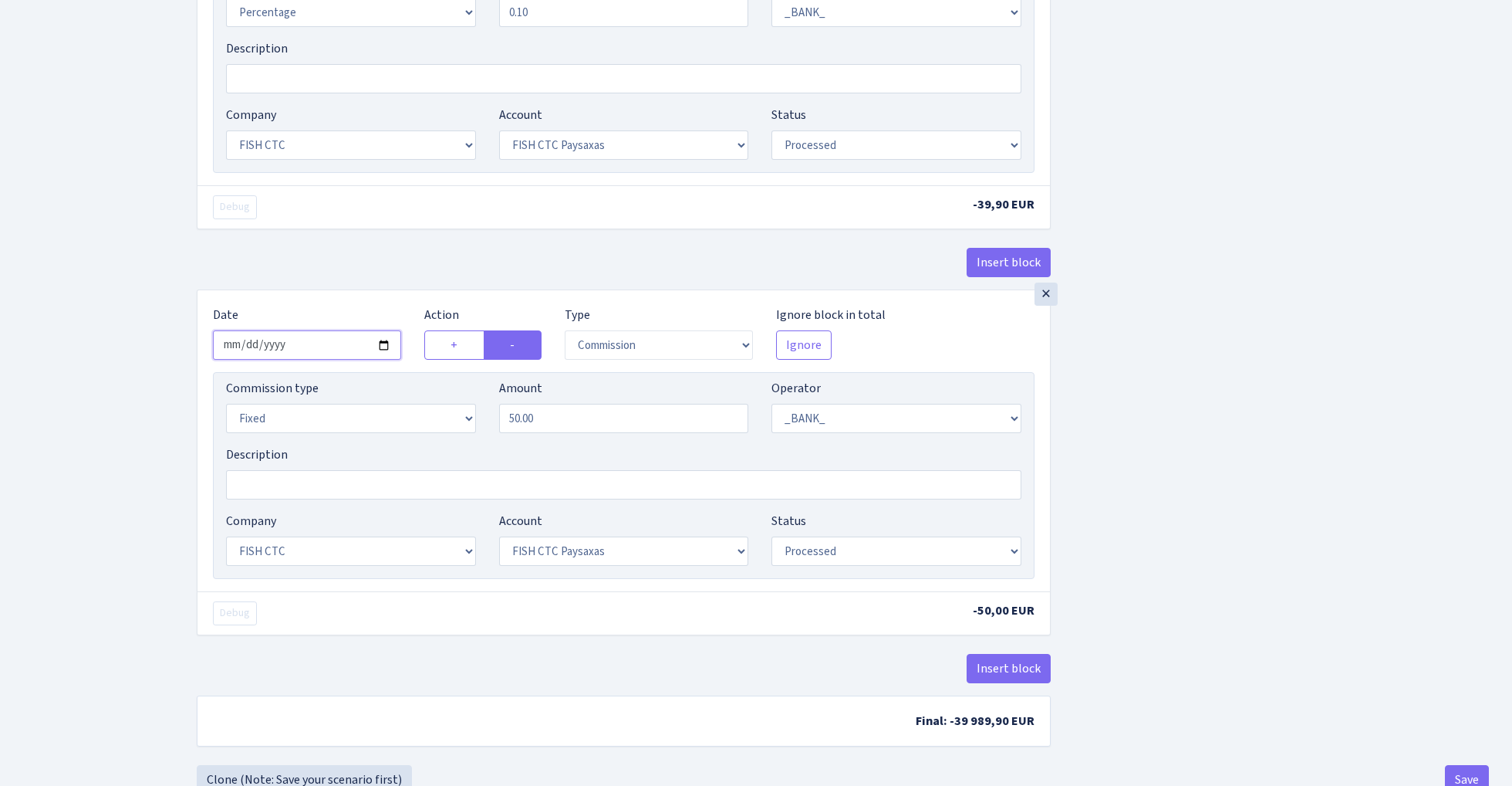
click at [305, 350] on input "2025-08-11" at bounding box center [306, 345] width 188 height 30
type input "[DATE]"
click at [409, 205] on div "Debug" at bounding box center [411, 207] width 422 height 24
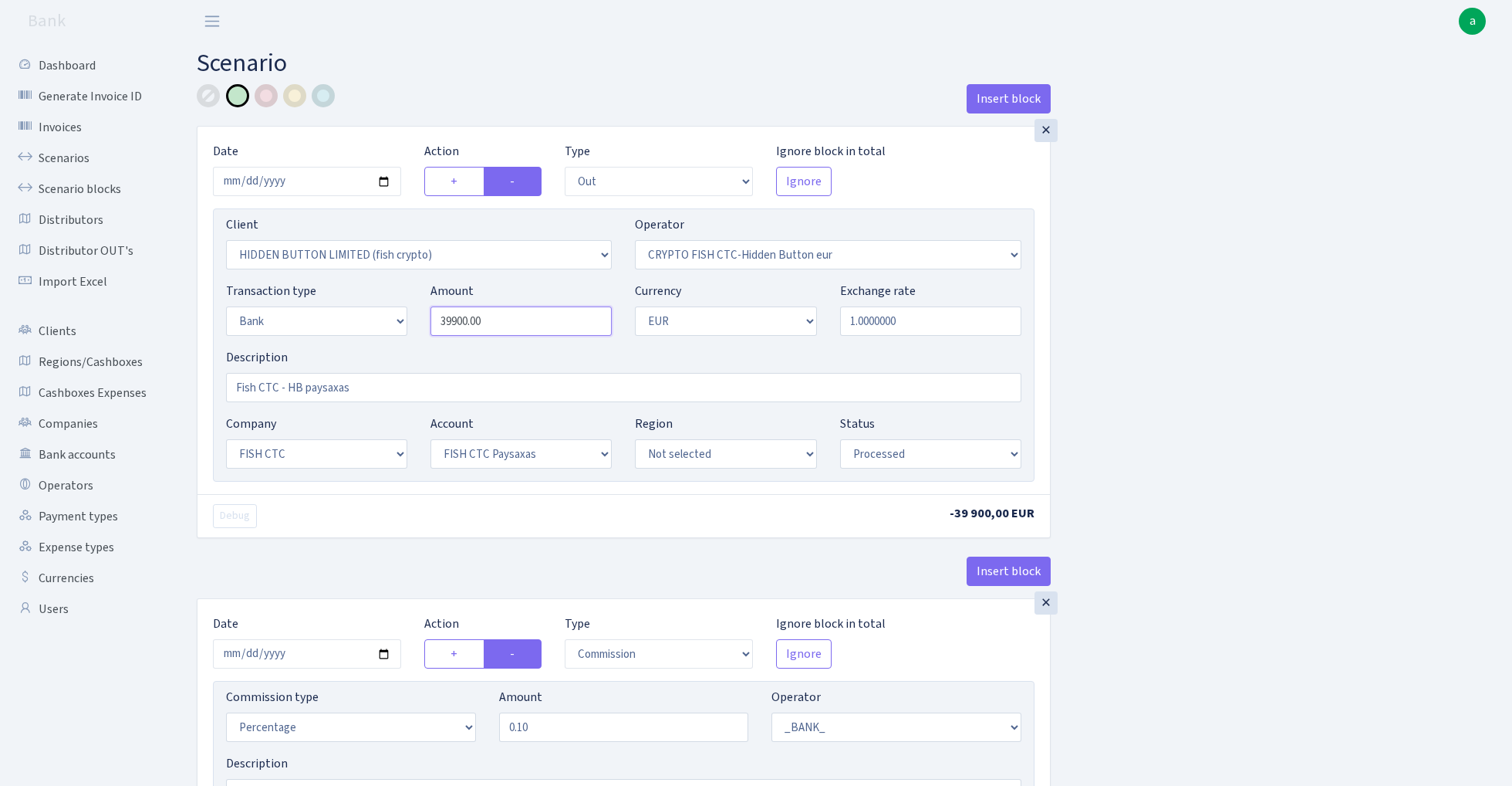
scroll to position [0, 0]
click at [529, 327] on input "39900.00" at bounding box center [521, 321] width 181 height 30
paste input "82086.87"
type input "82,086.87"
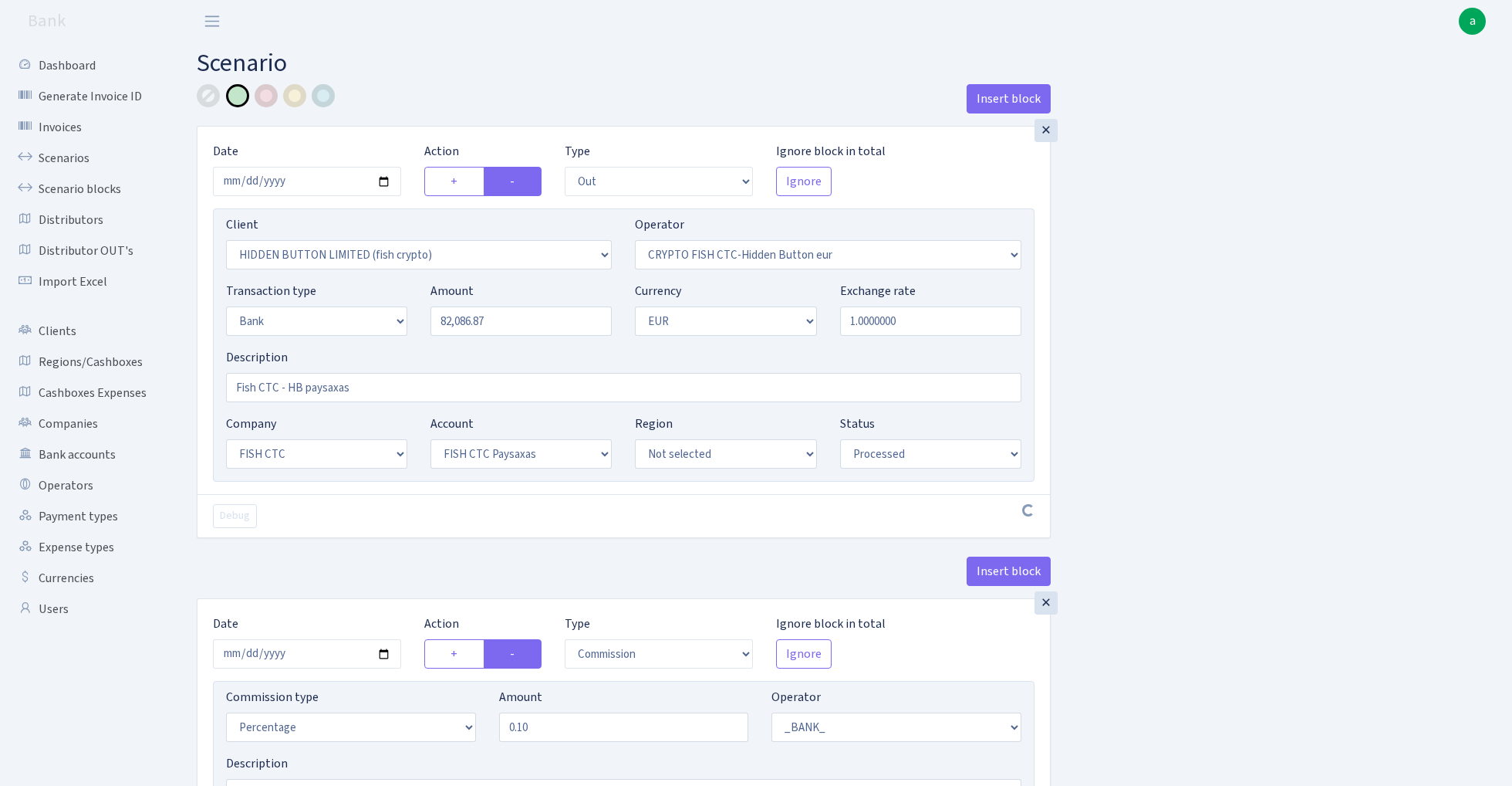
click at [1256, 276] on div "Insert block × Date 2025-08-13 Action + - Type --- In Out Commission Field requ…" at bounding box center [843, 778] width 1315 height 1389
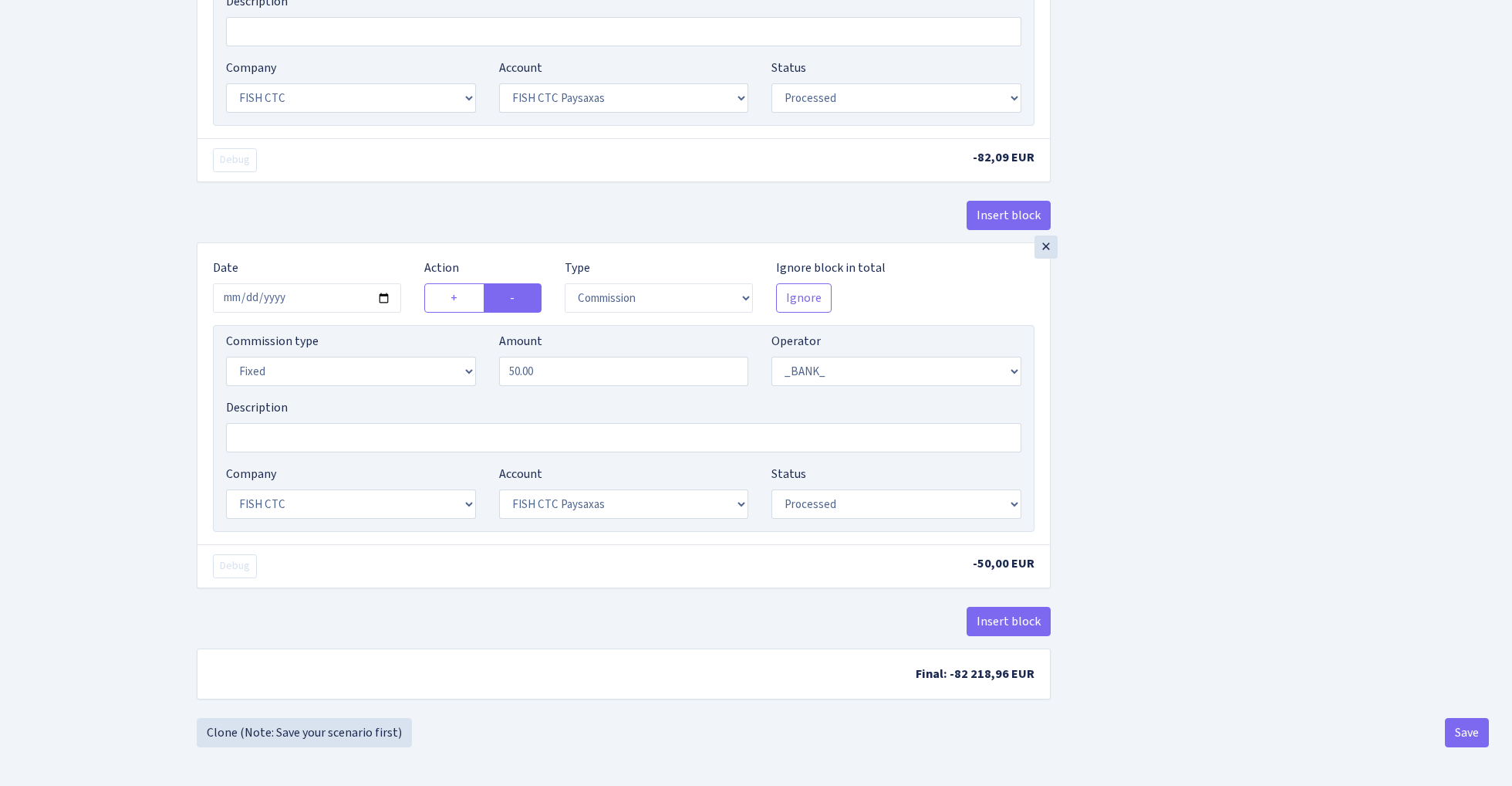
scroll to position [768, 0]
click at [1458, 729] on button "Save" at bounding box center [1466, 733] width 44 height 30
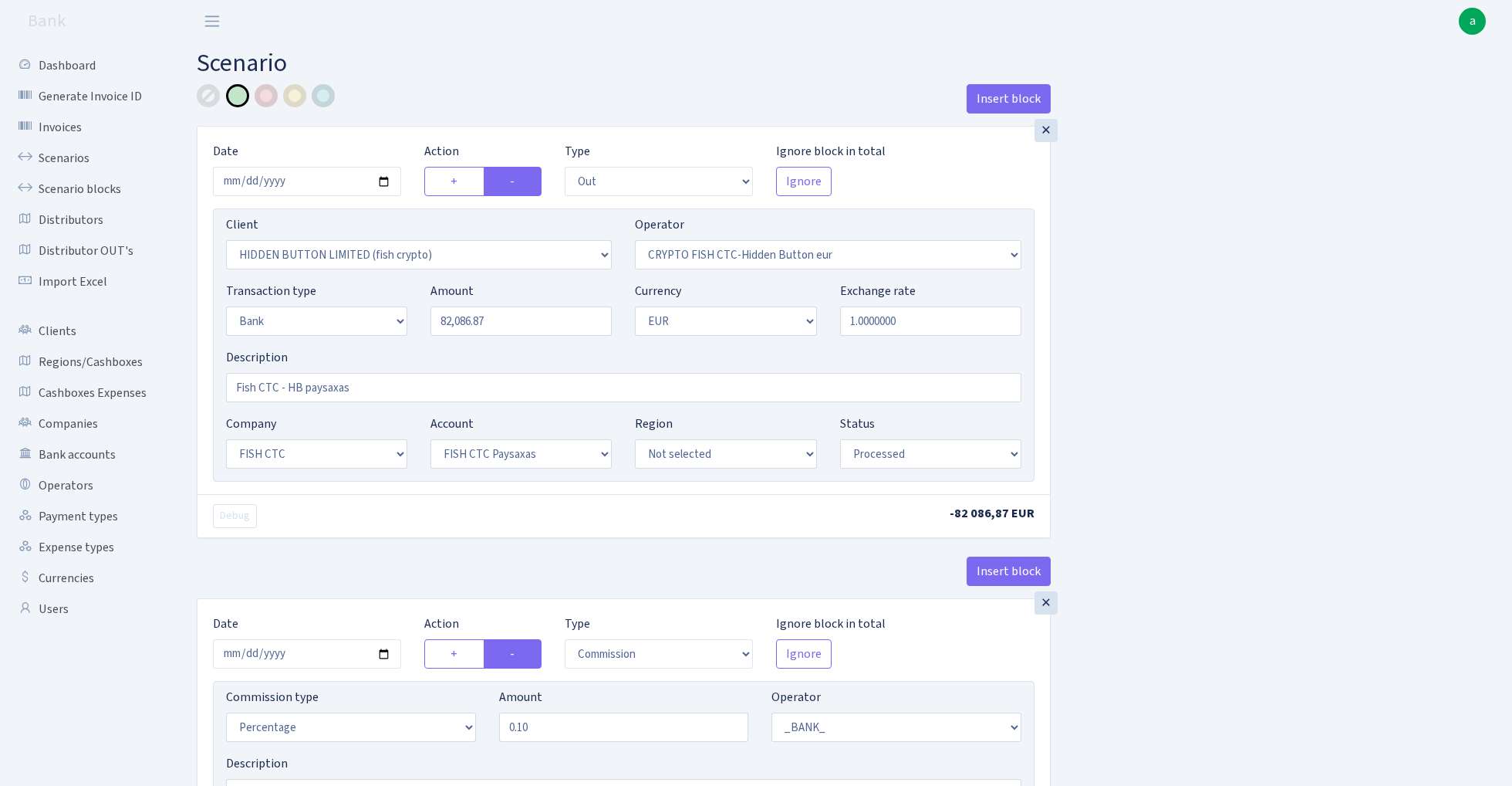
select select "out"
select select "3339"
select select "518"
select select "2"
select select "1"
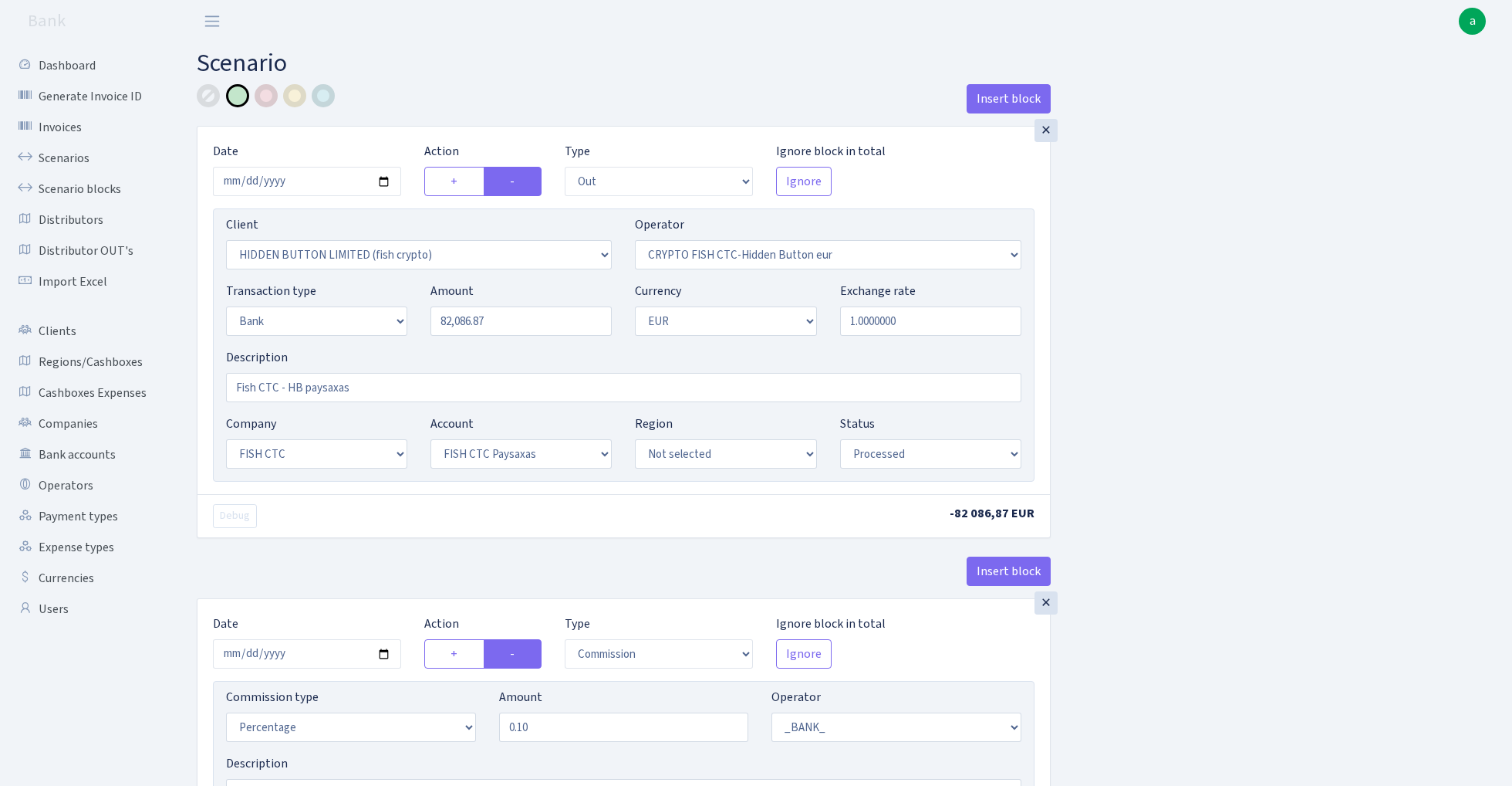
select select "24"
select select "72"
select select "processed"
select select "commission"
select select "1"
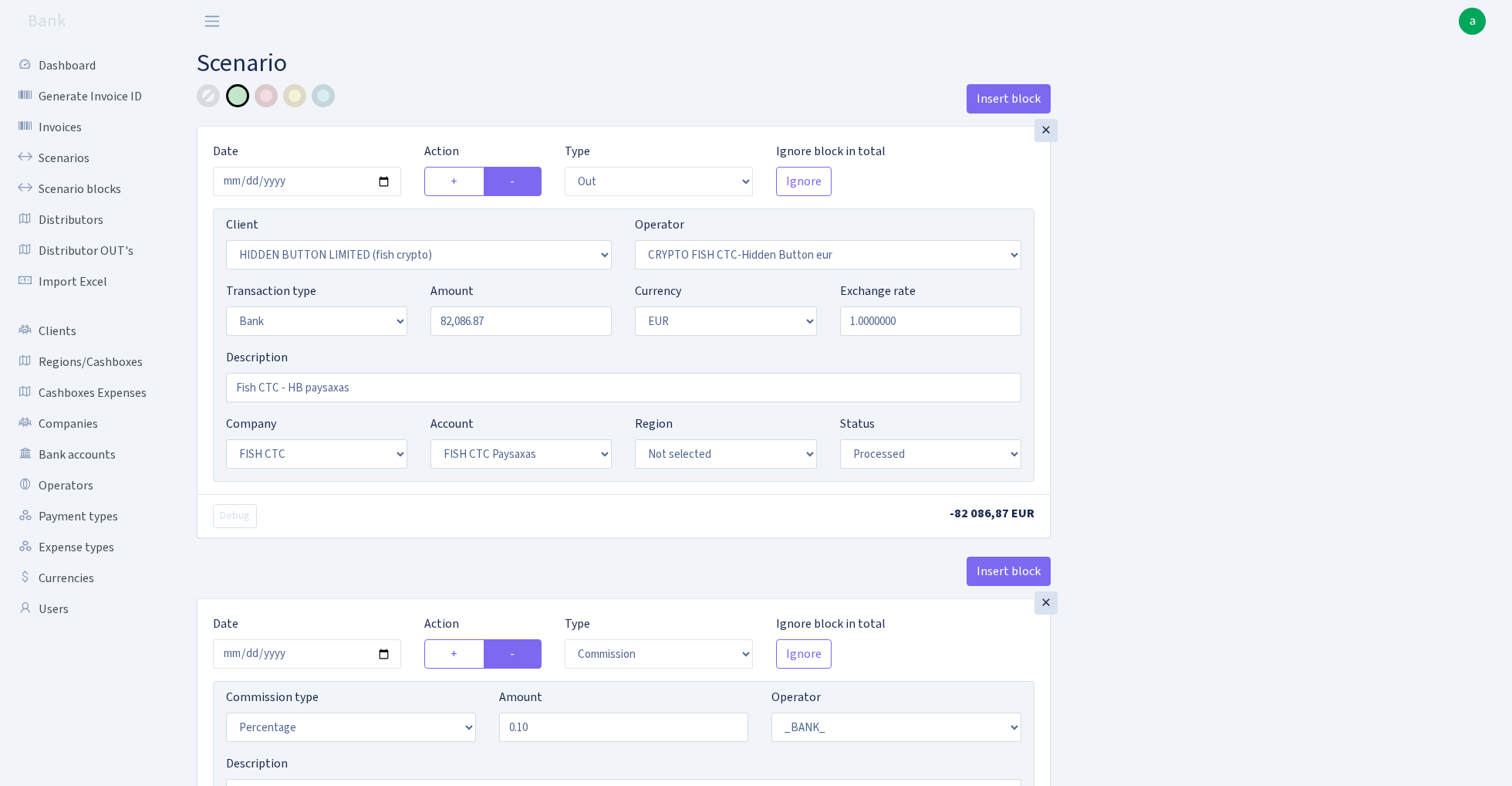
select select "24"
select select "72"
select select "processed"
select select "commission"
select select "fixed"
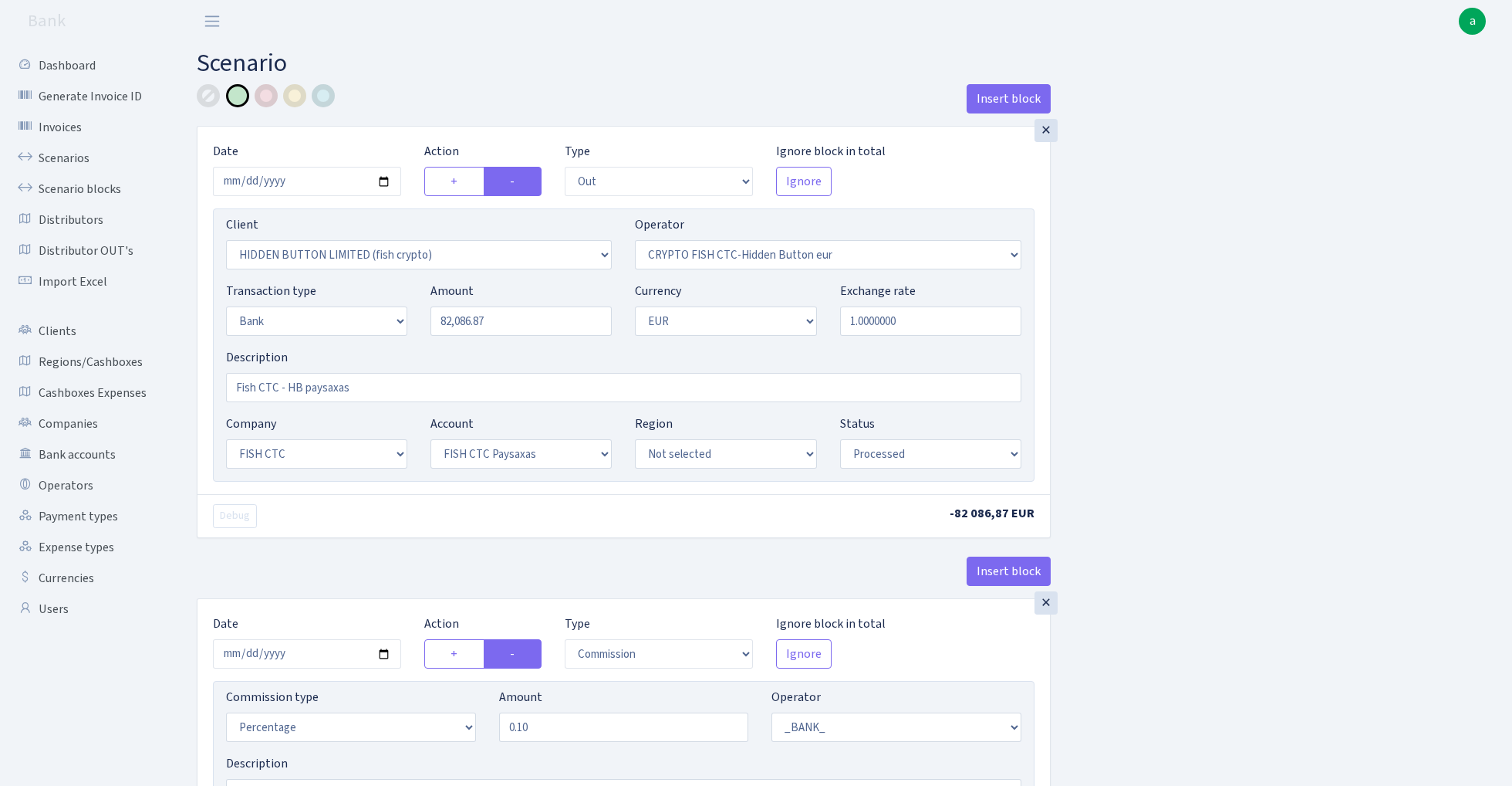
select select "1"
select select "24"
select select "72"
select select "processed"
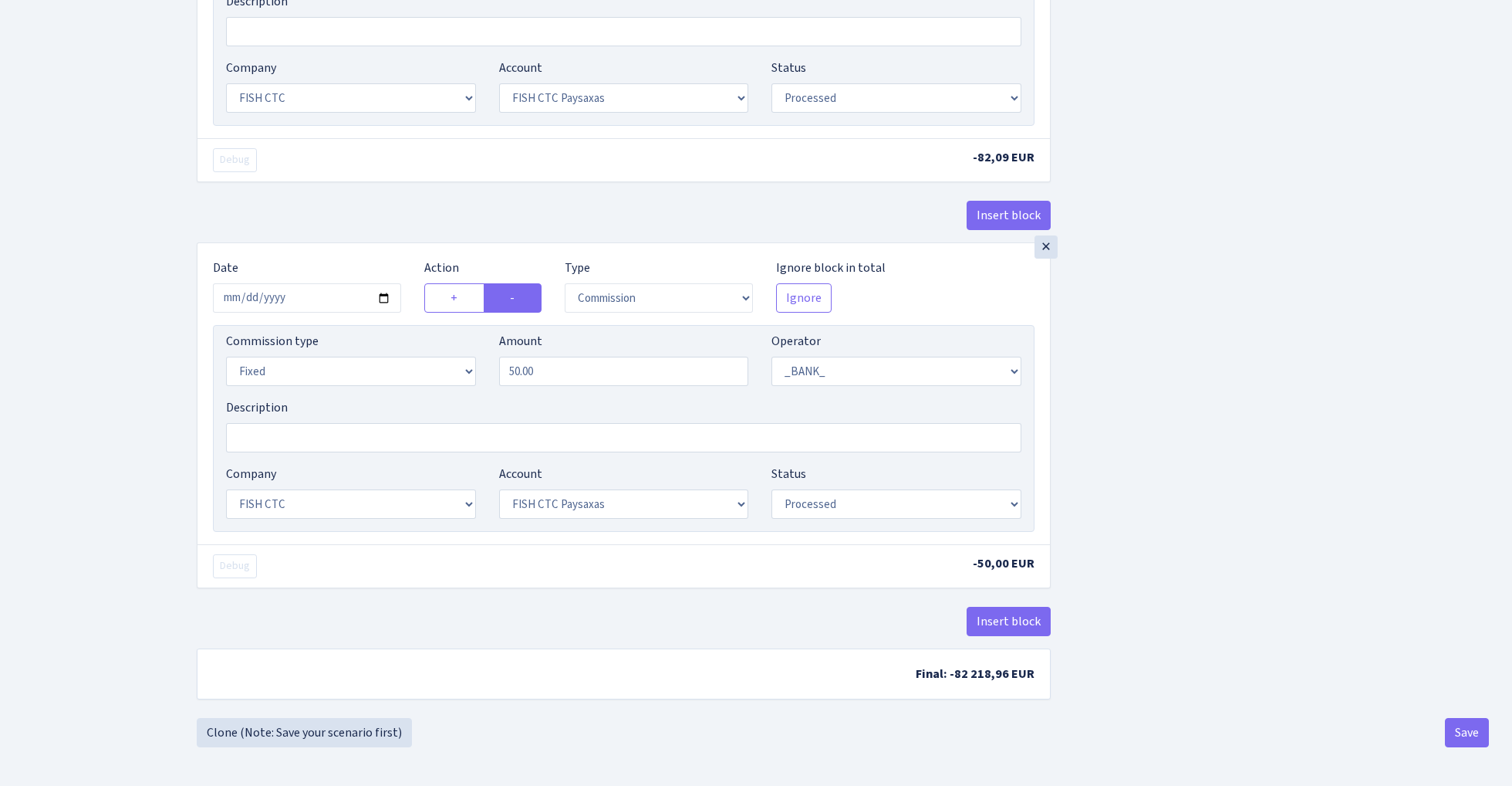
scroll to position [768, 0]
click at [368, 726] on link "Clone (Note: Save your scenario first)" at bounding box center [304, 733] width 216 height 30
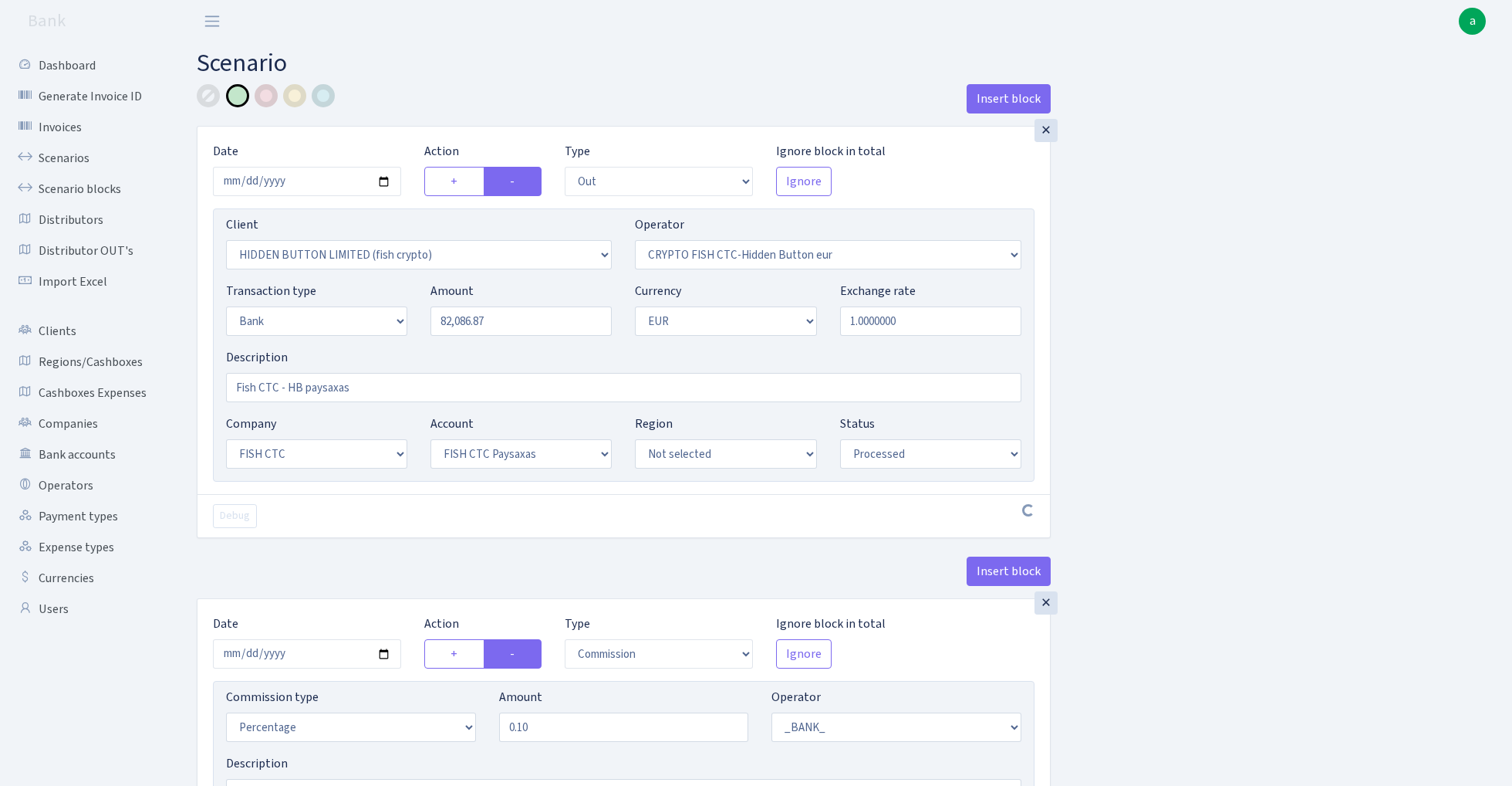
select select "out"
select select "3339"
select select "518"
select select "2"
select select "1"
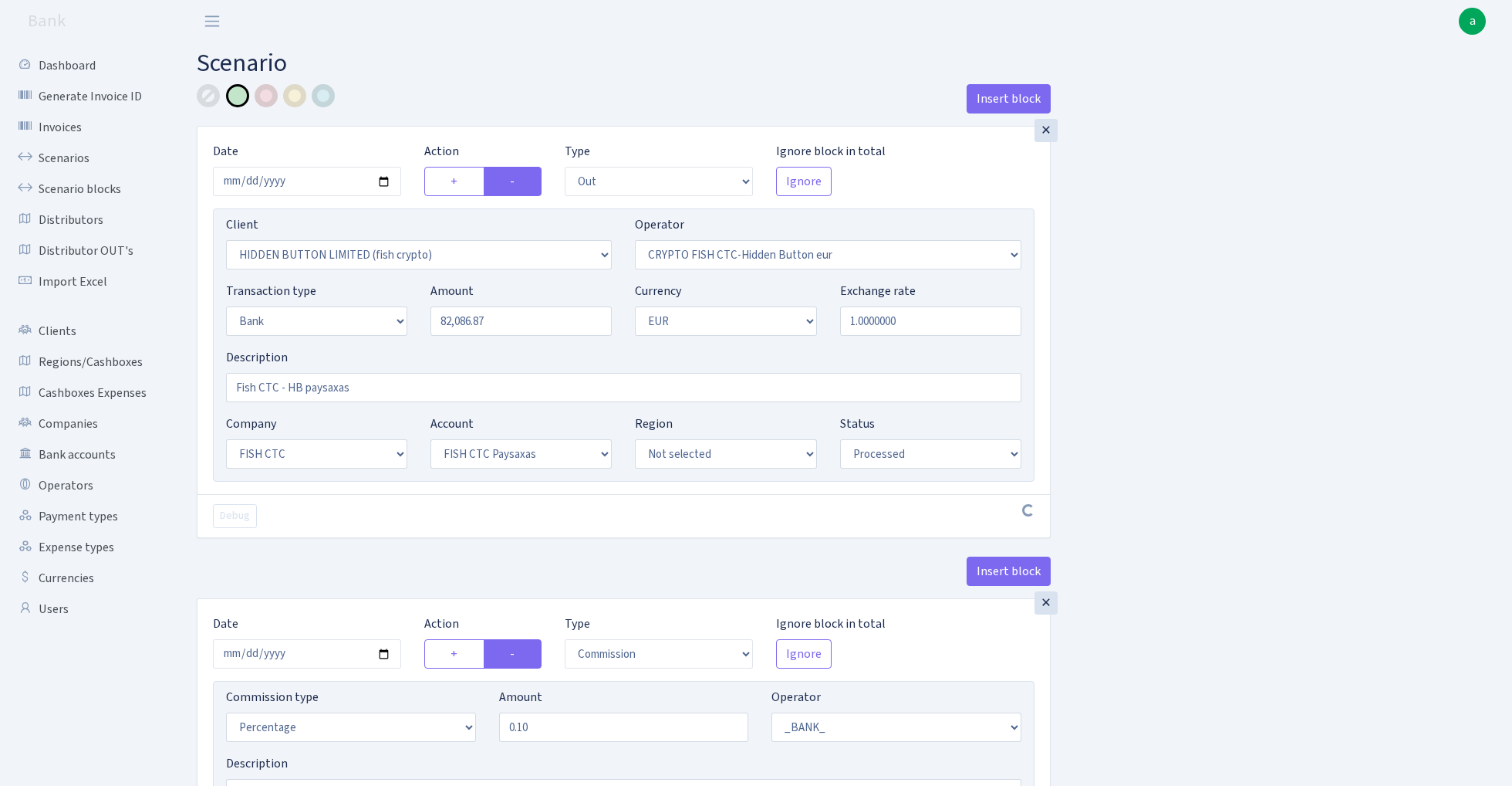
select select "24"
select select "72"
select select "processed"
select select "commission"
select select "1"
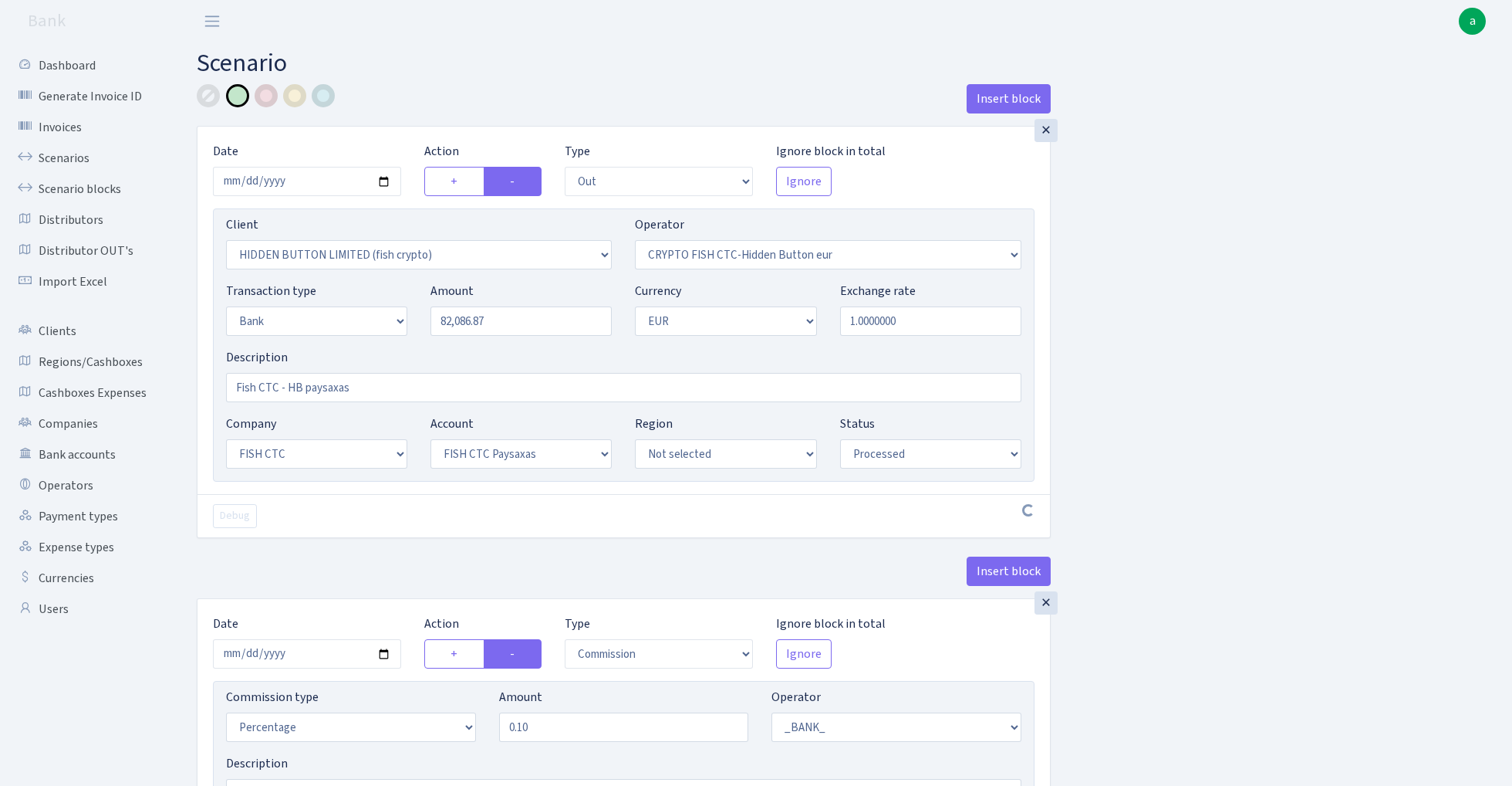
select select "24"
select select "72"
select select "processed"
select select "commission"
select select "fixed"
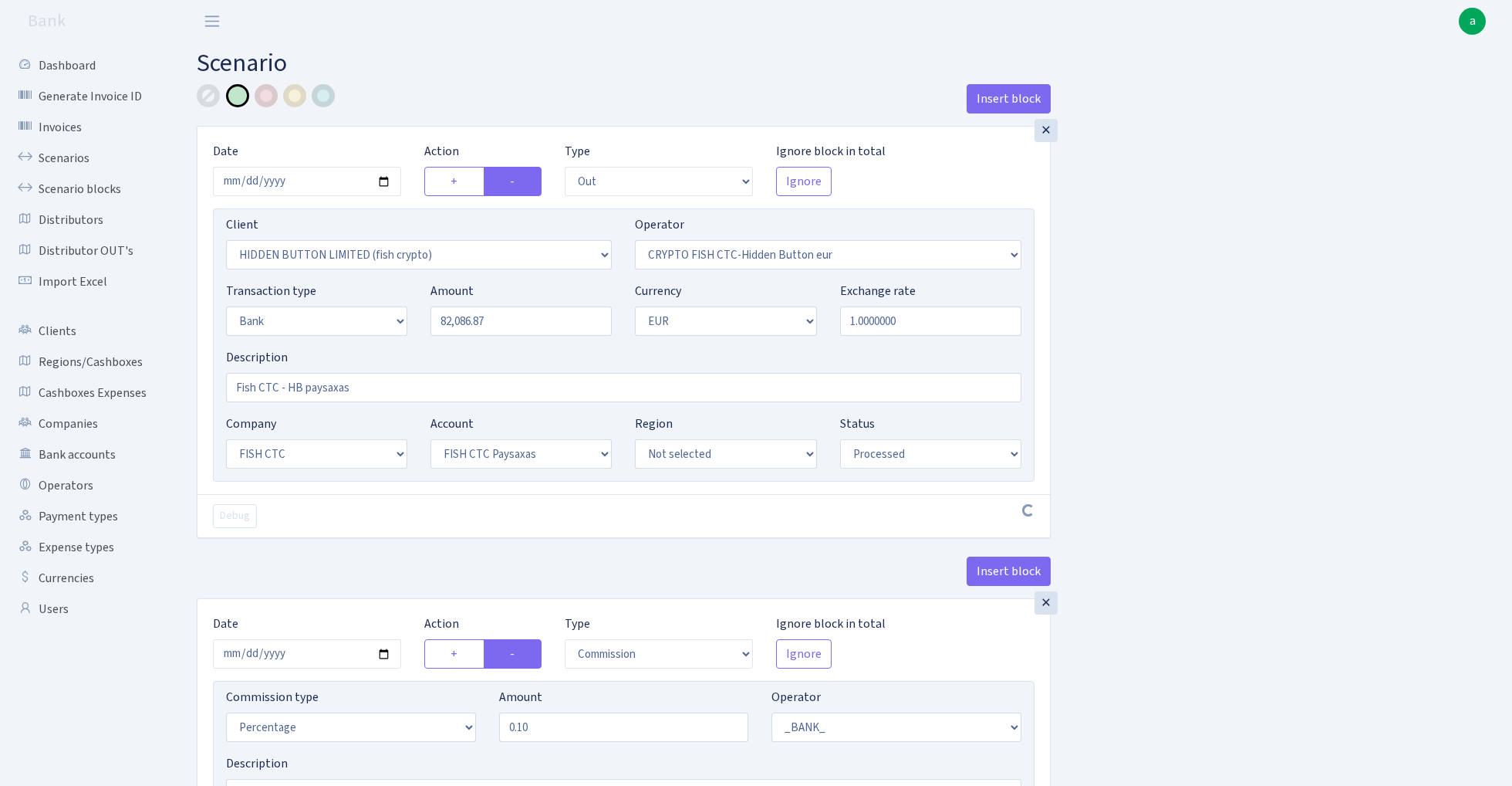
select select "1"
select select "24"
select select "72"
select select "processed"
click at [329, 170] on input "2025-08-13" at bounding box center [306, 181] width 188 height 30
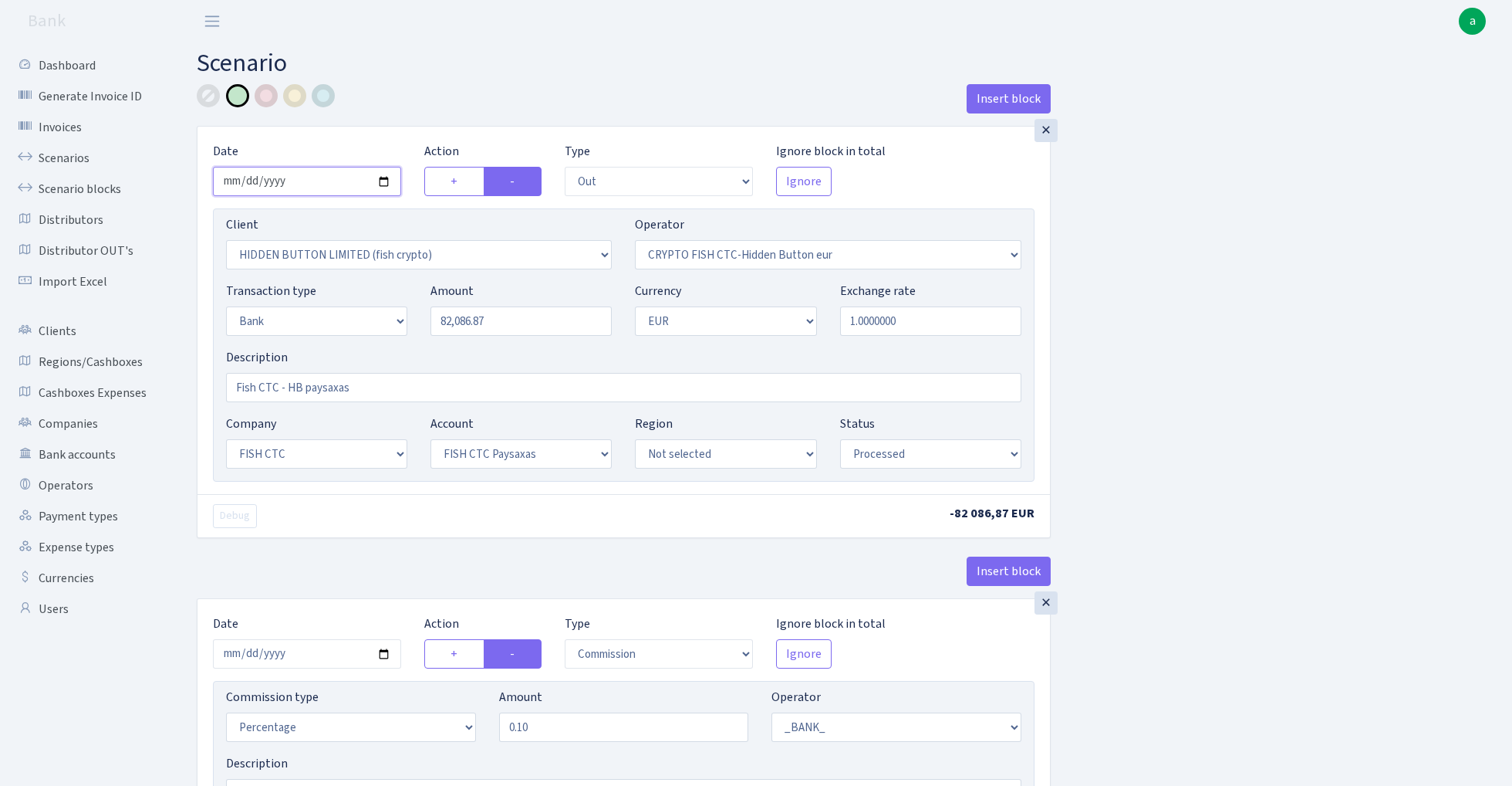
type input "[DATE]"
click at [475, 66] on h2 "Scenario" at bounding box center [843, 63] width 1292 height 30
click at [504, 316] on input "82086.87" at bounding box center [521, 321] width 181 height 30
paste input "65000"
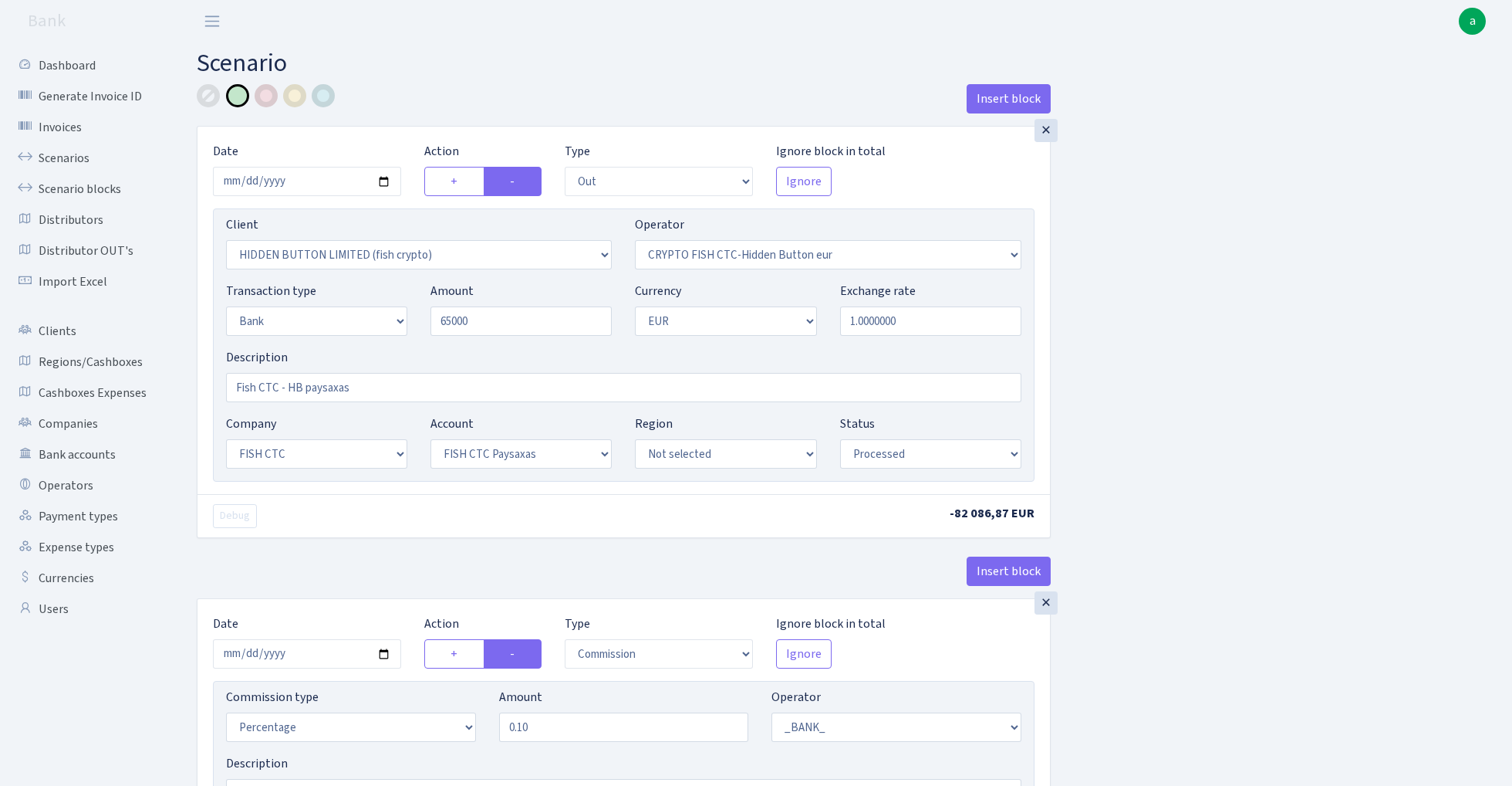
type input "65,000.00"
click at [728, 91] on div "Insert block" at bounding box center [623, 104] width 853 height 41
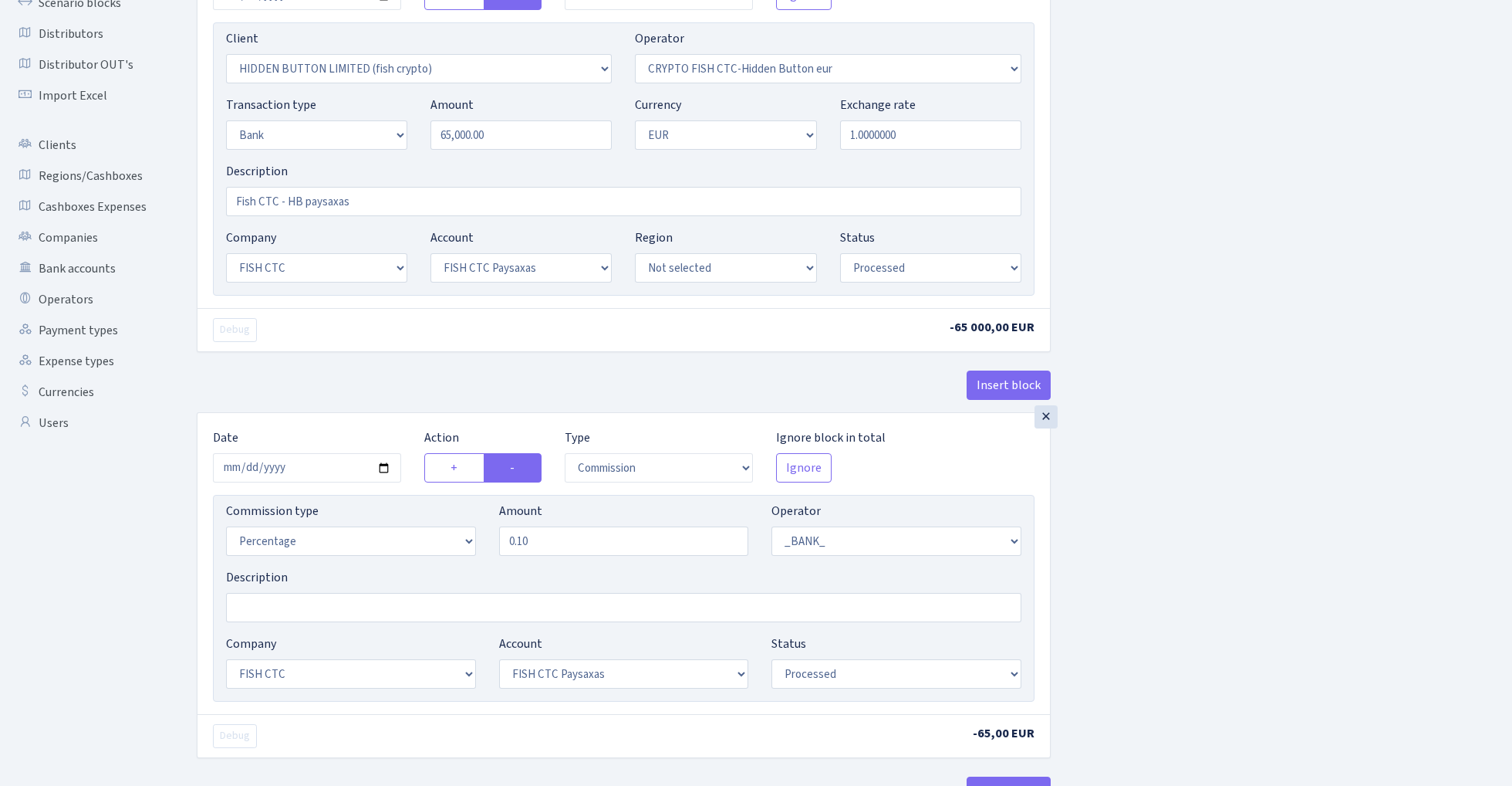
scroll to position [254, 0]
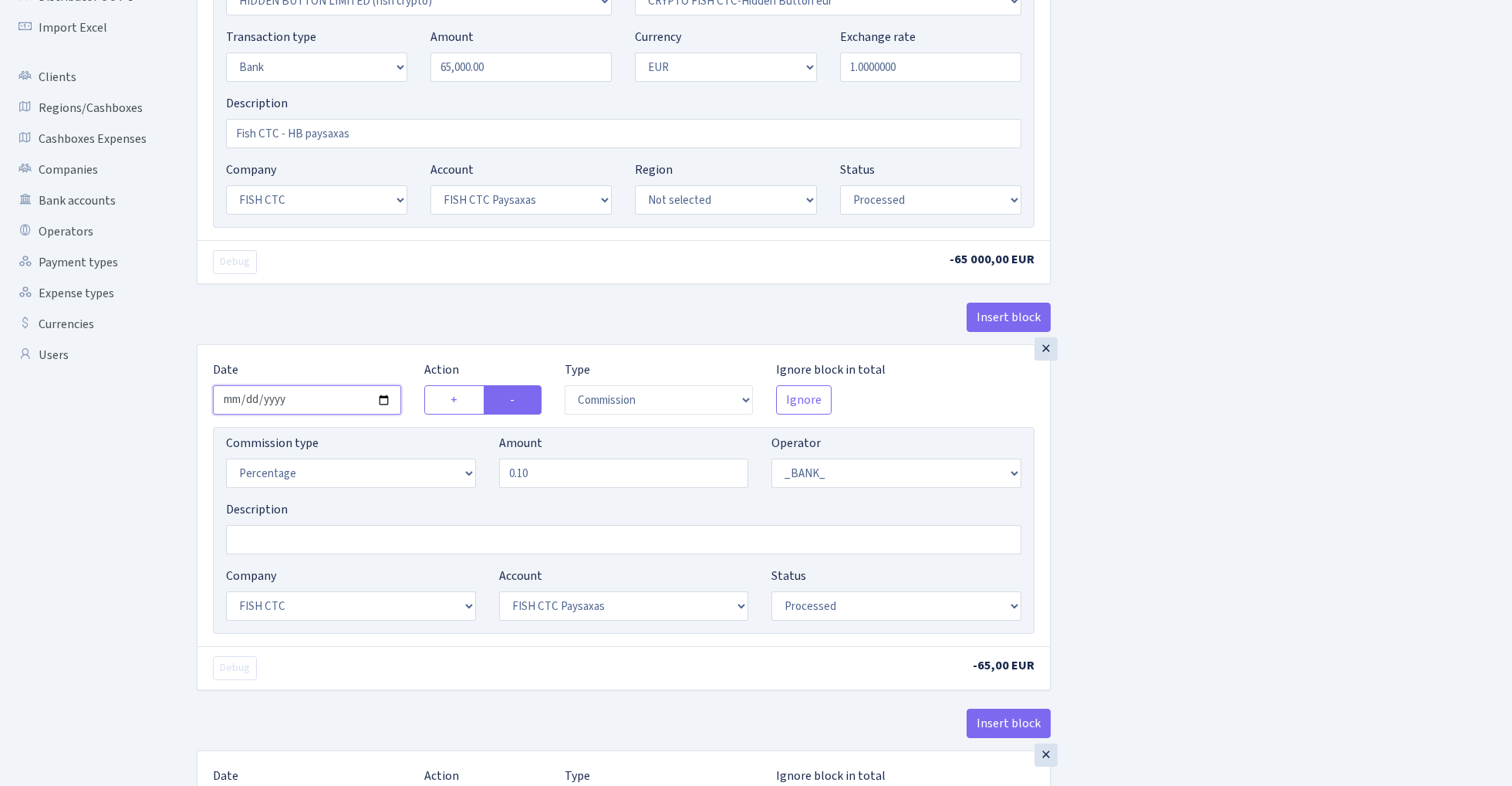
click at [316, 397] on input "2025-08-13" at bounding box center [306, 400] width 188 height 30
type input "2025-08-18"
click at [393, 304] on div "Insert block" at bounding box center [623, 323] width 853 height 41
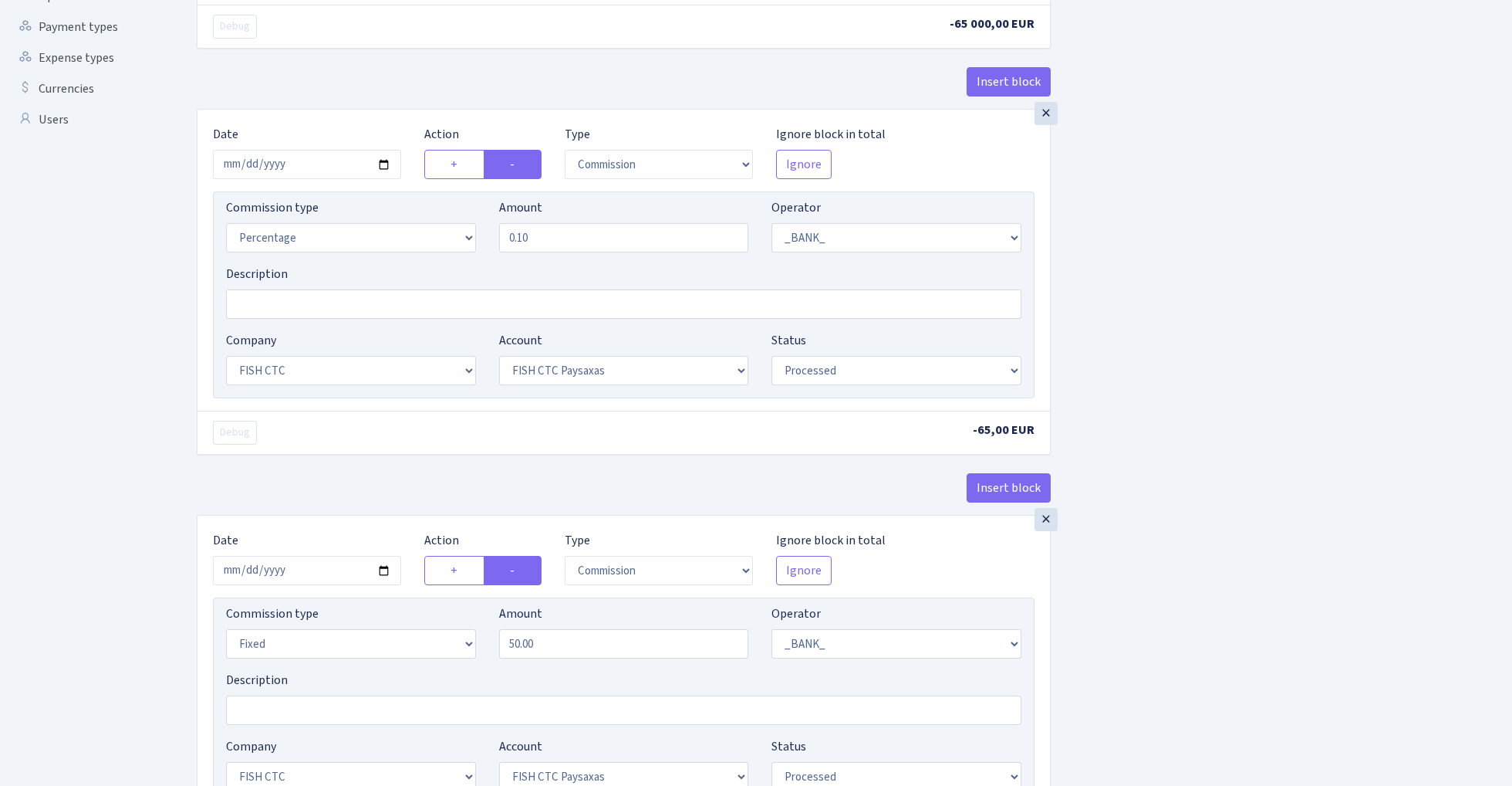
scroll to position [593, 0]
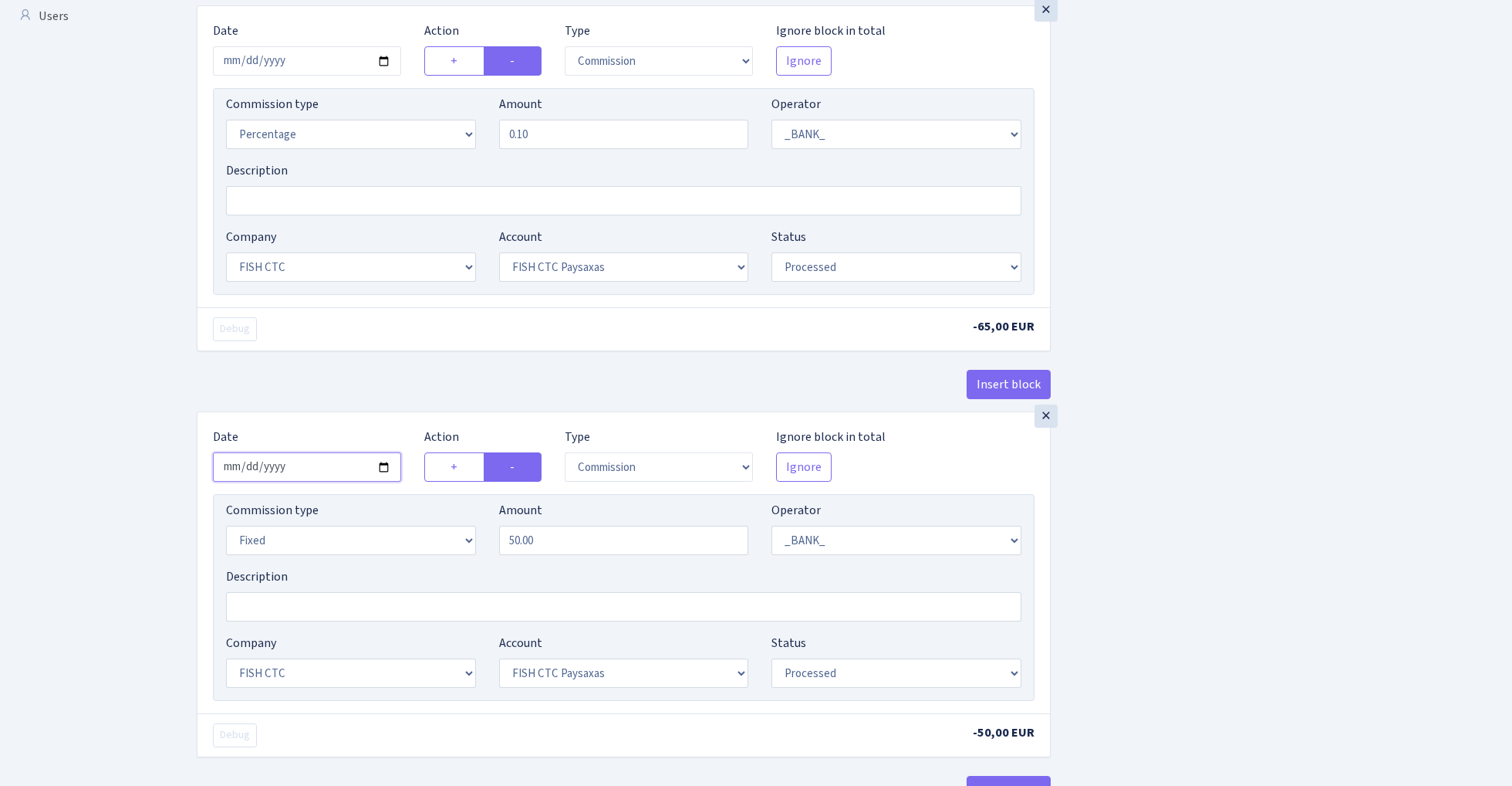
click at [309, 476] on input "2025-08-13" at bounding box center [306, 467] width 188 height 30
type input "2025-08-18"
click at [411, 350] on div "Debug -65,00 EUR" at bounding box center [624, 329] width 852 height 43
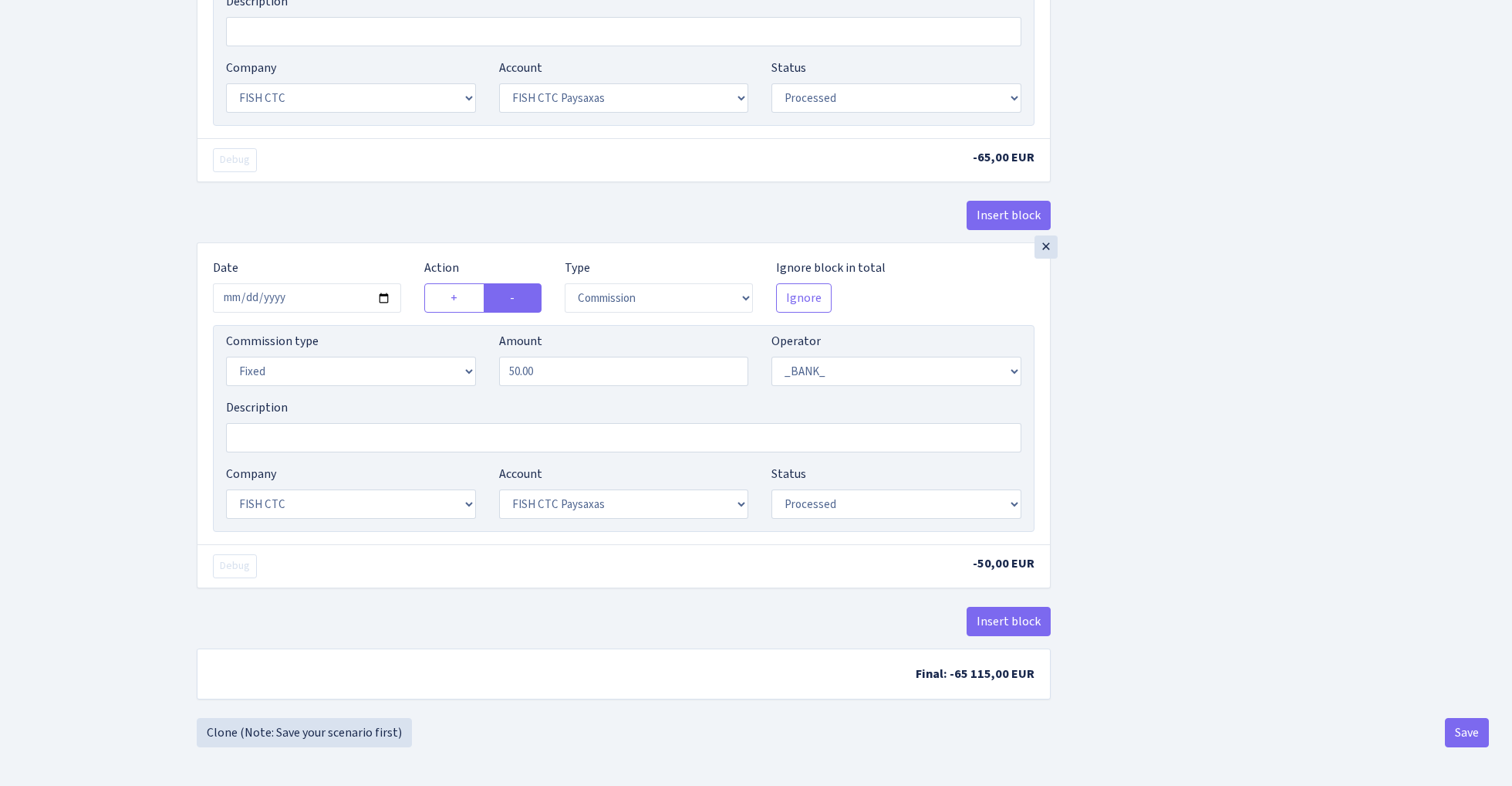
scroll to position [768, 0]
click at [1454, 725] on button "Save" at bounding box center [1466, 733] width 44 height 30
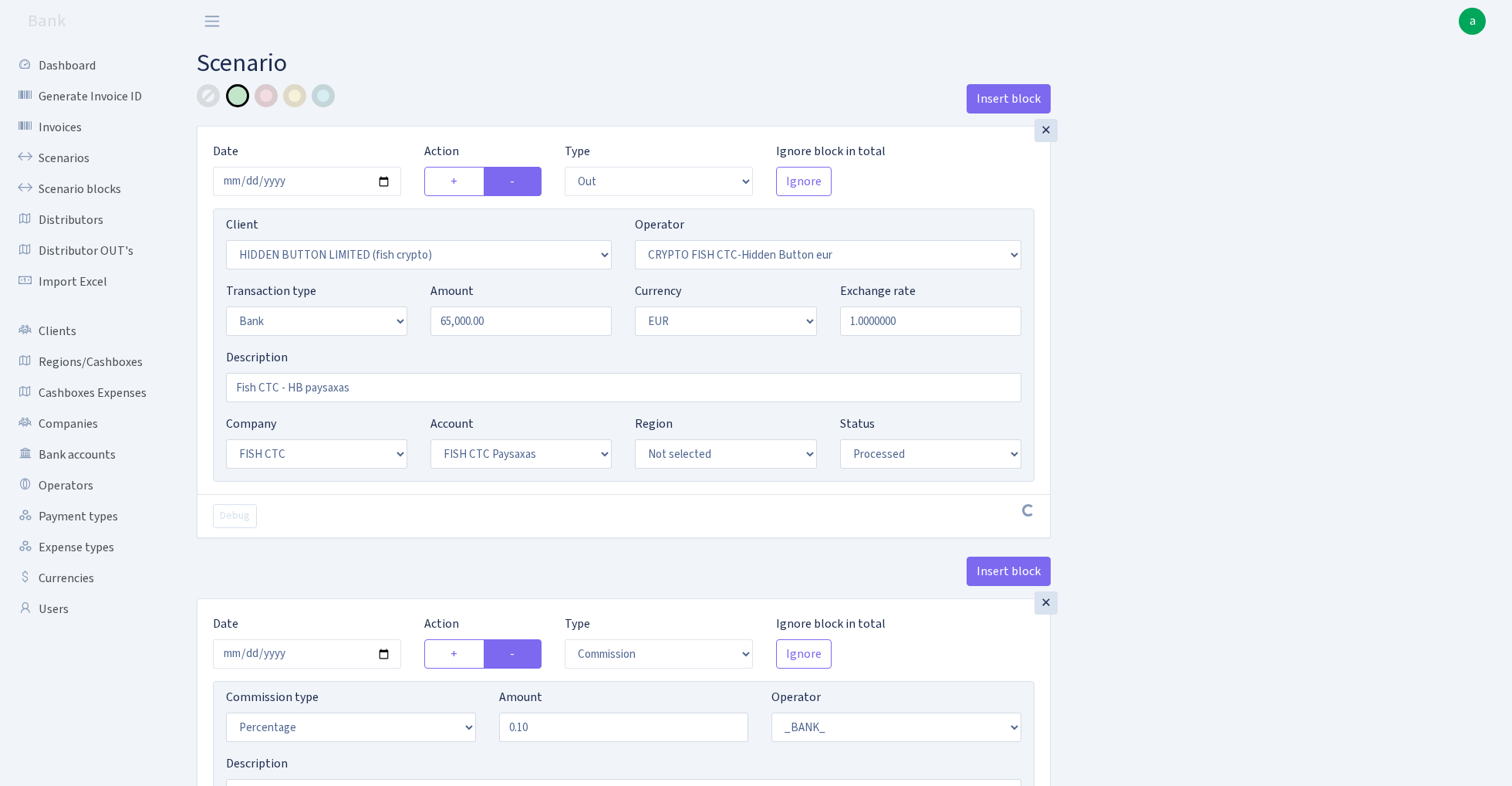
select select "out"
select select "3339"
select select "518"
select select "2"
select select "1"
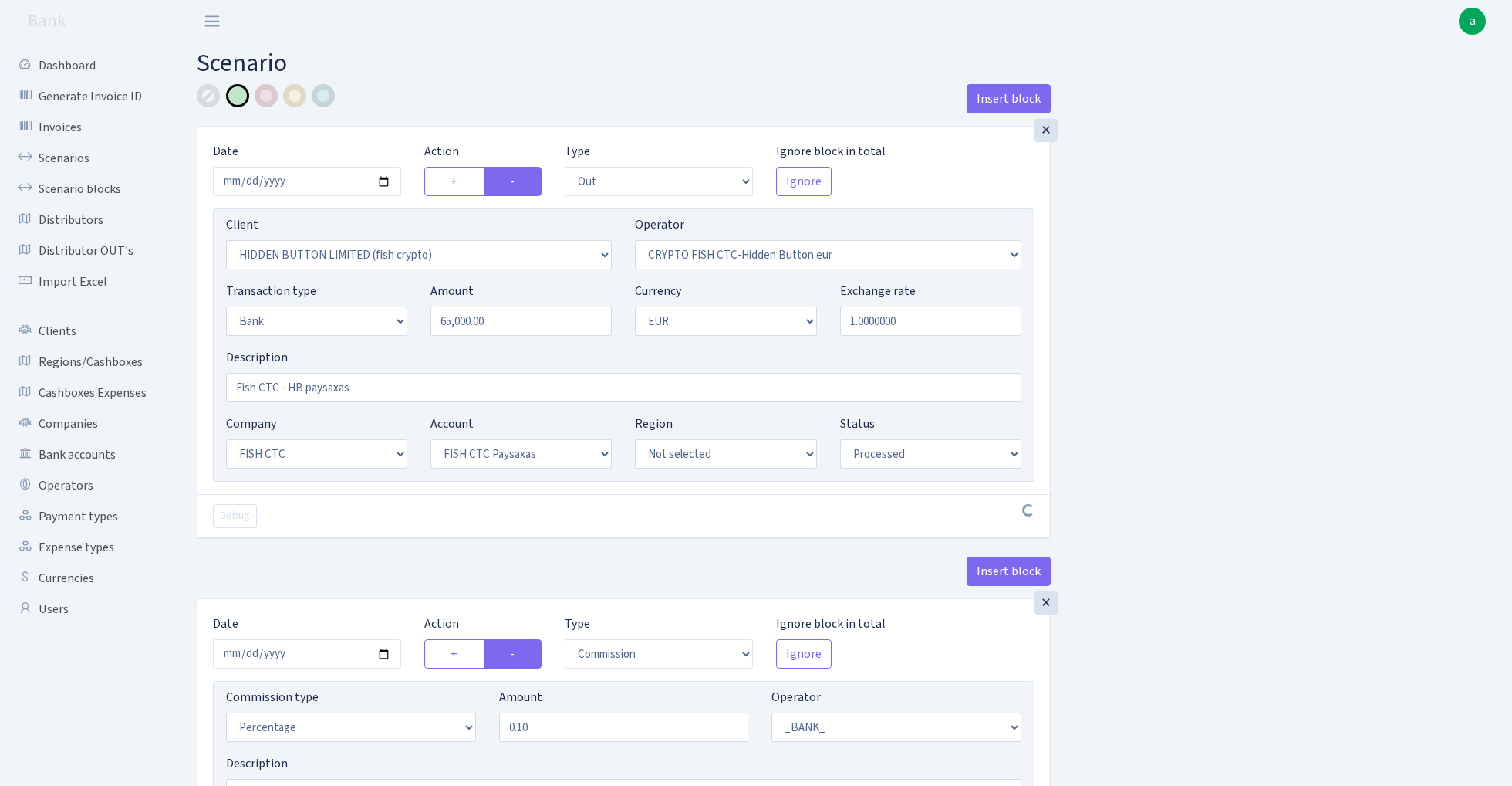
select select "24"
select select "72"
select select "processed"
select select "commission"
select select "1"
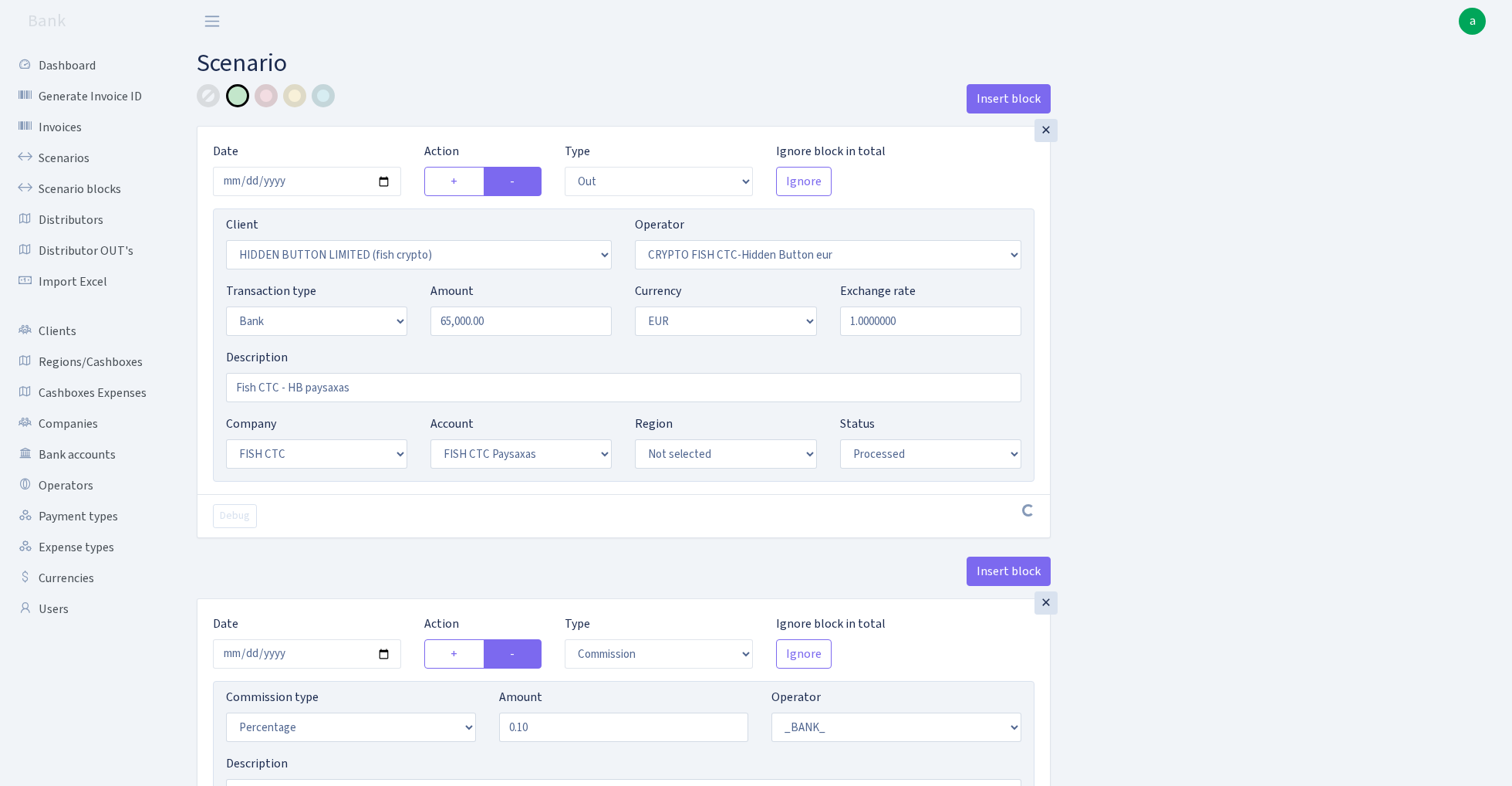
select select "24"
select select "72"
select select "processed"
select select "commission"
select select "fixed"
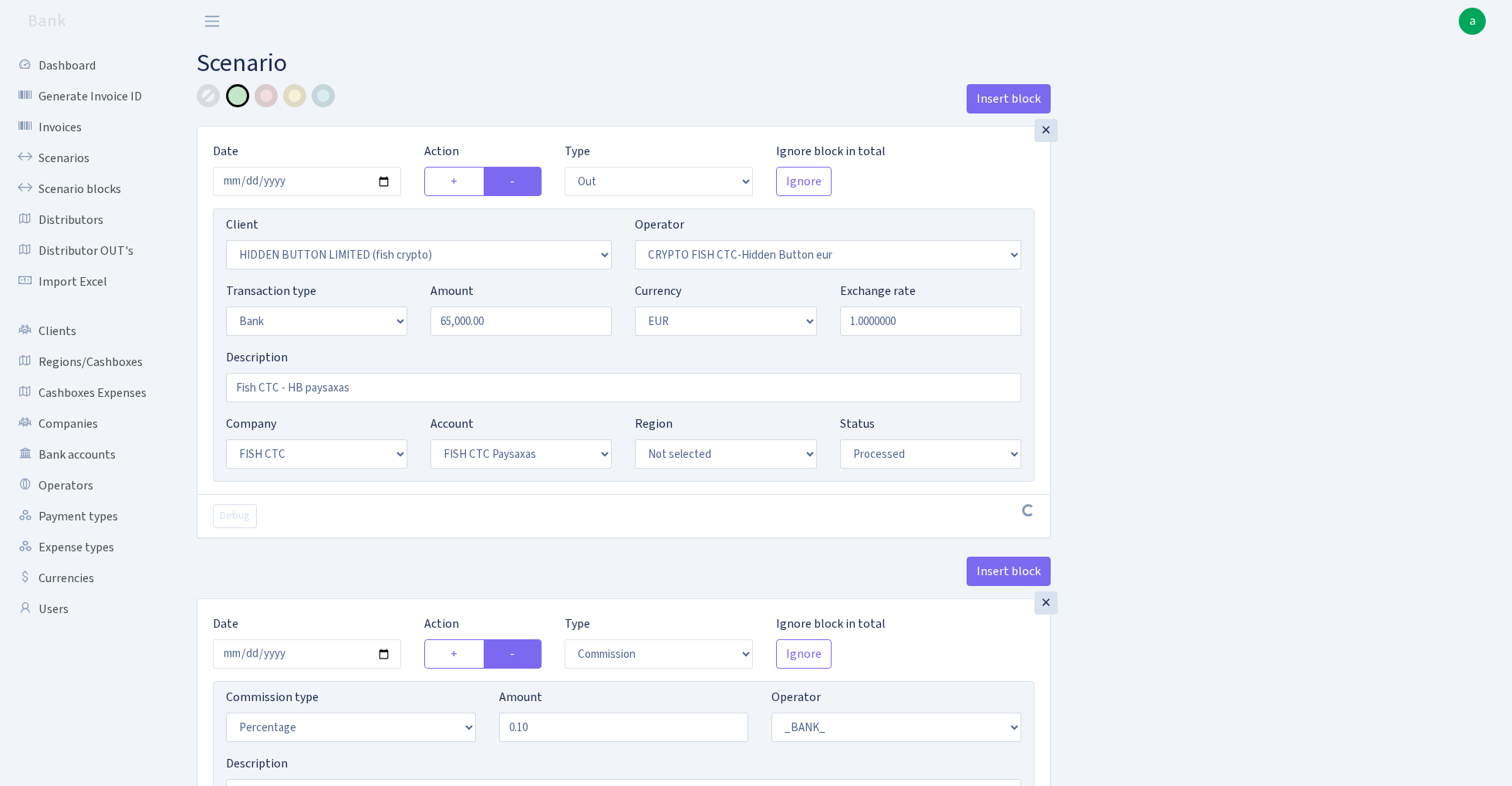
select select "1"
select select "24"
select select "72"
select select "processed"
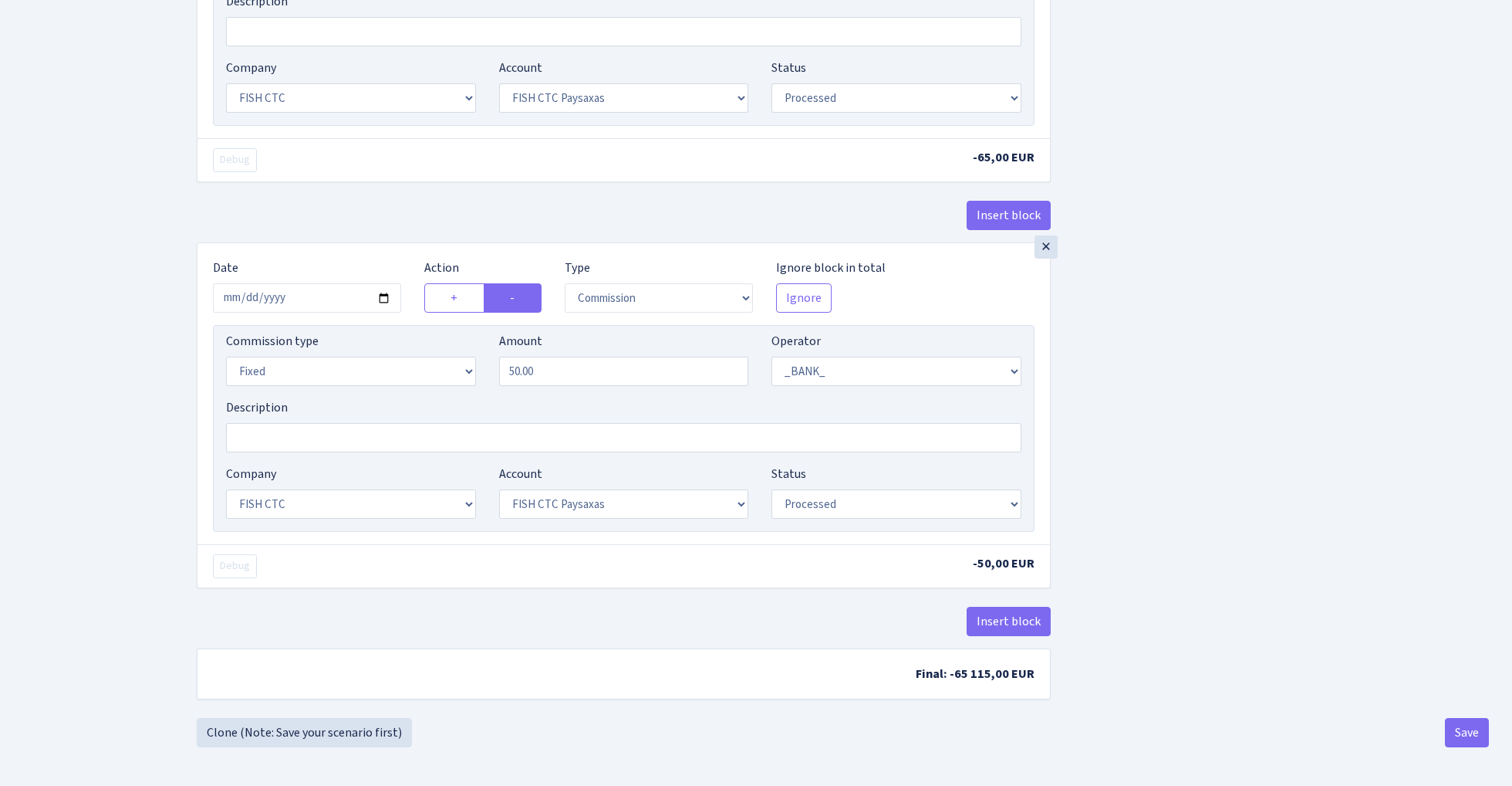
scroll to position [768, 0]
click at [367, 735] on link "Clone (Note: Save your scenario first)" at bounding box center [304, 733] width 216 height 30
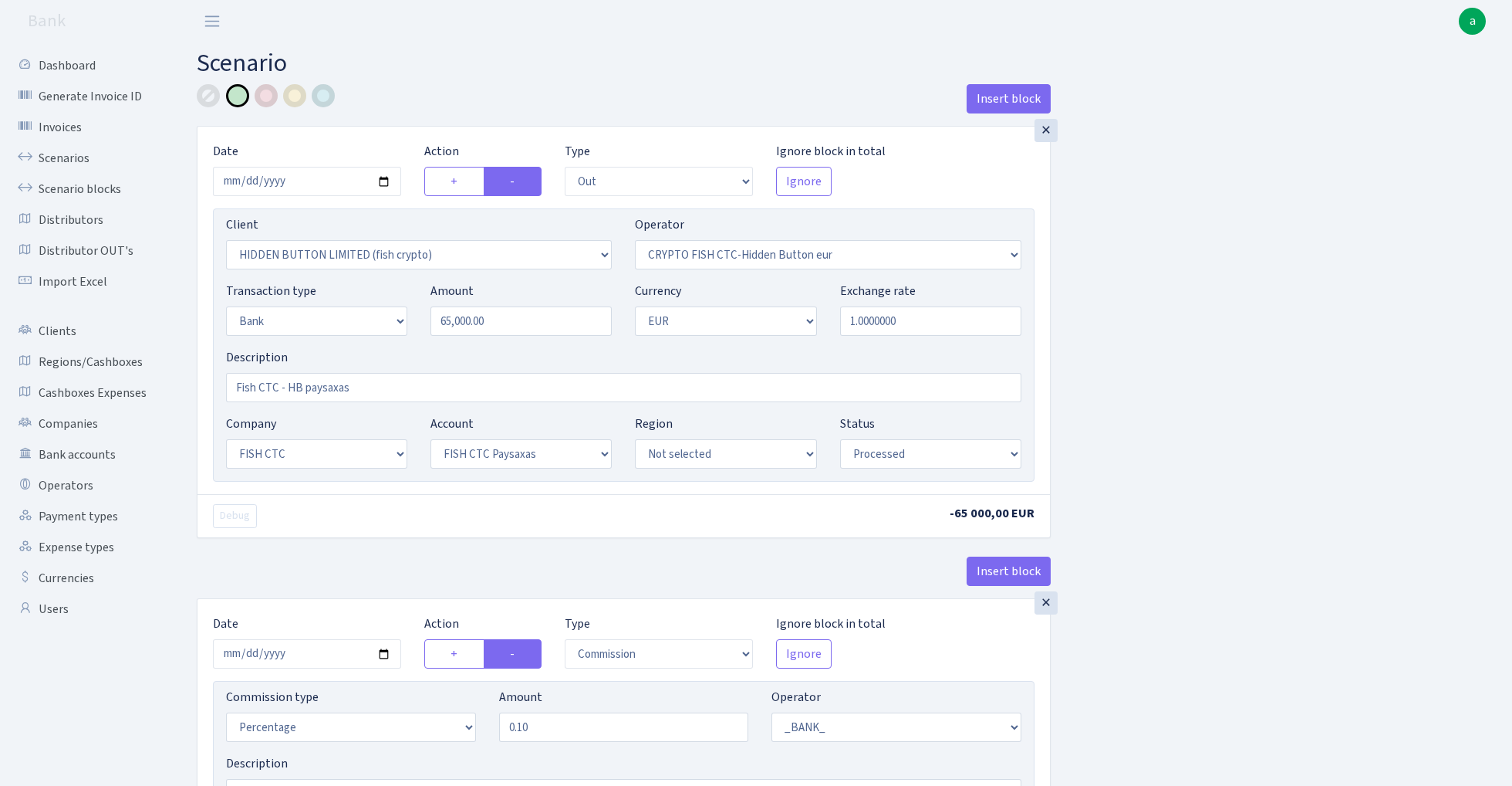
select select "out"
select select "3339"
select select "518"
select select "2"
select select "1"
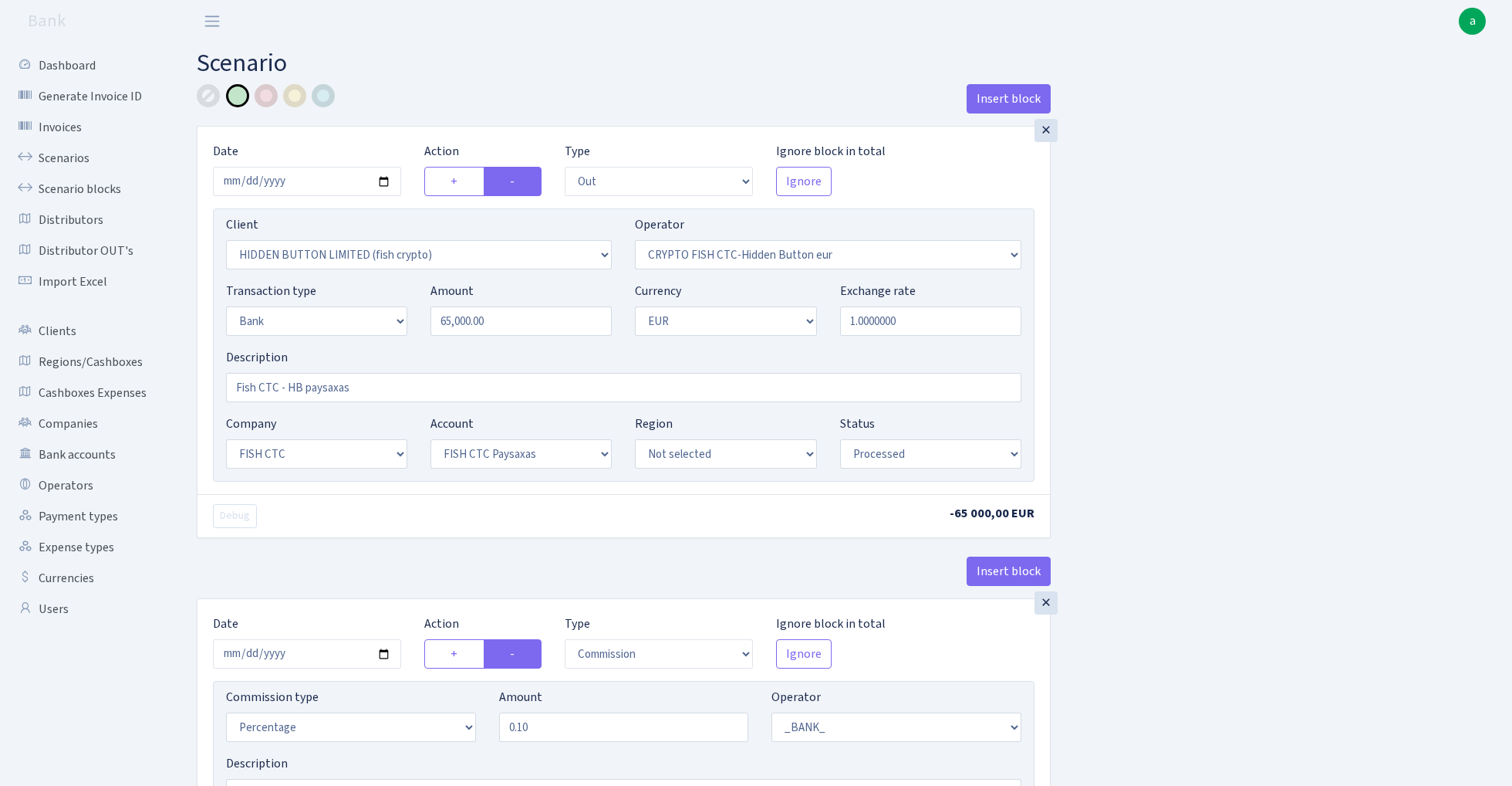
select select "24"
select select "72"
select select "processed"
select select "commission"
select select "1"
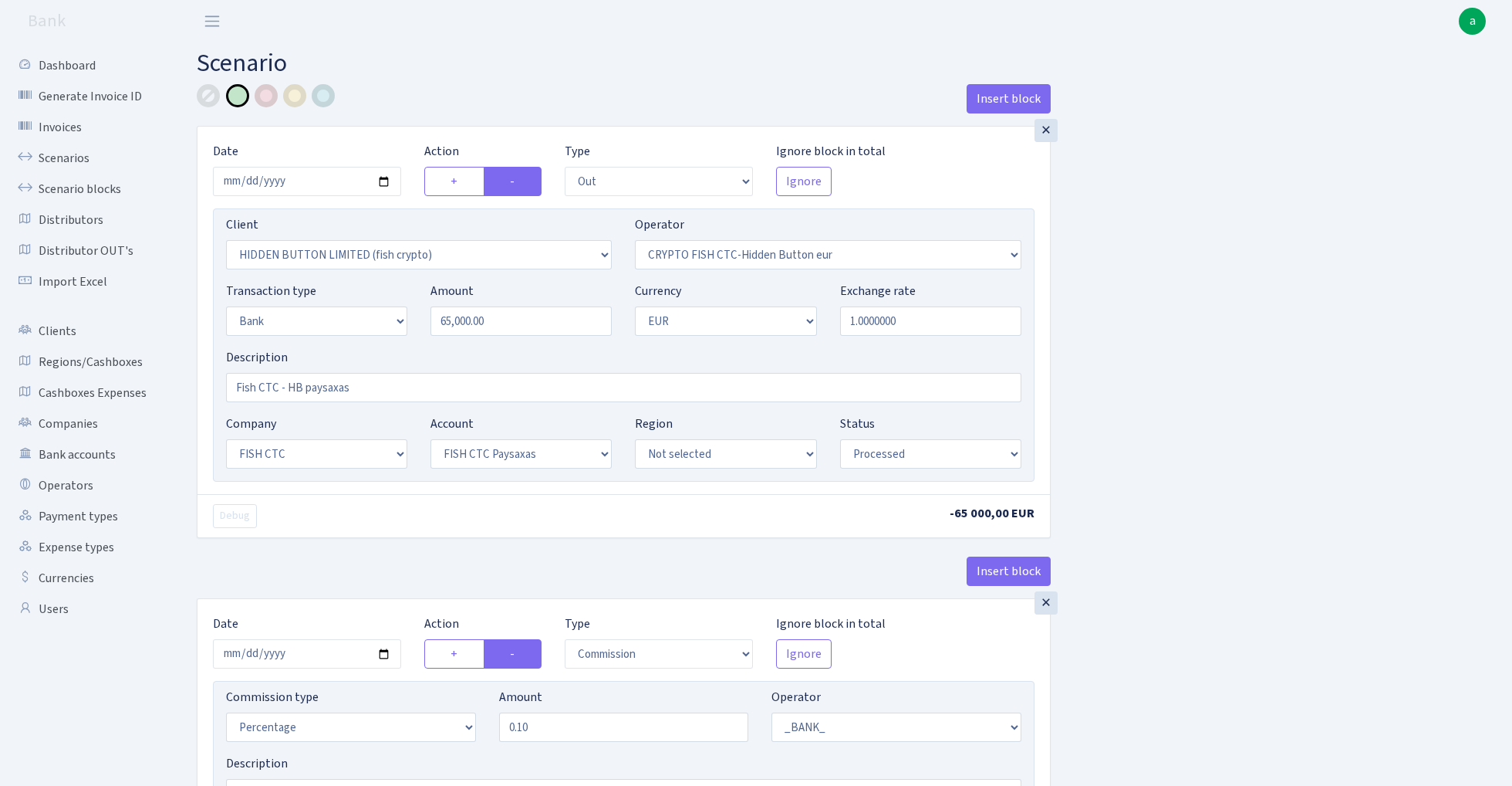
select select "24"
select select "72"
select select "processed"
select select "commission"
select select "fixed"
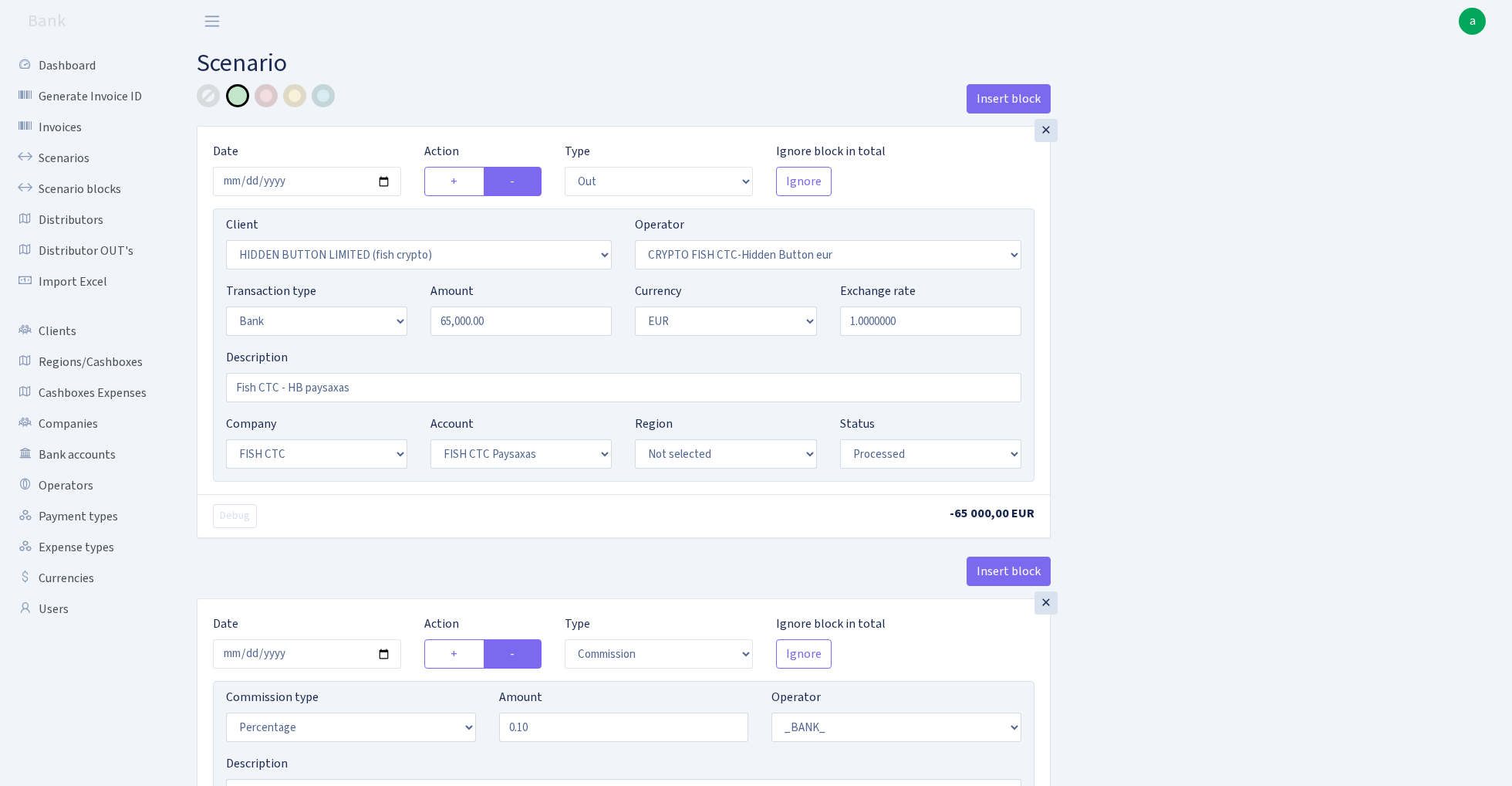
select select "1"
select select "24"
select select "72"
select select "processed"
click at [526, 325] on input "65000.00" at bounding box center [521, 321] width 181 height 30
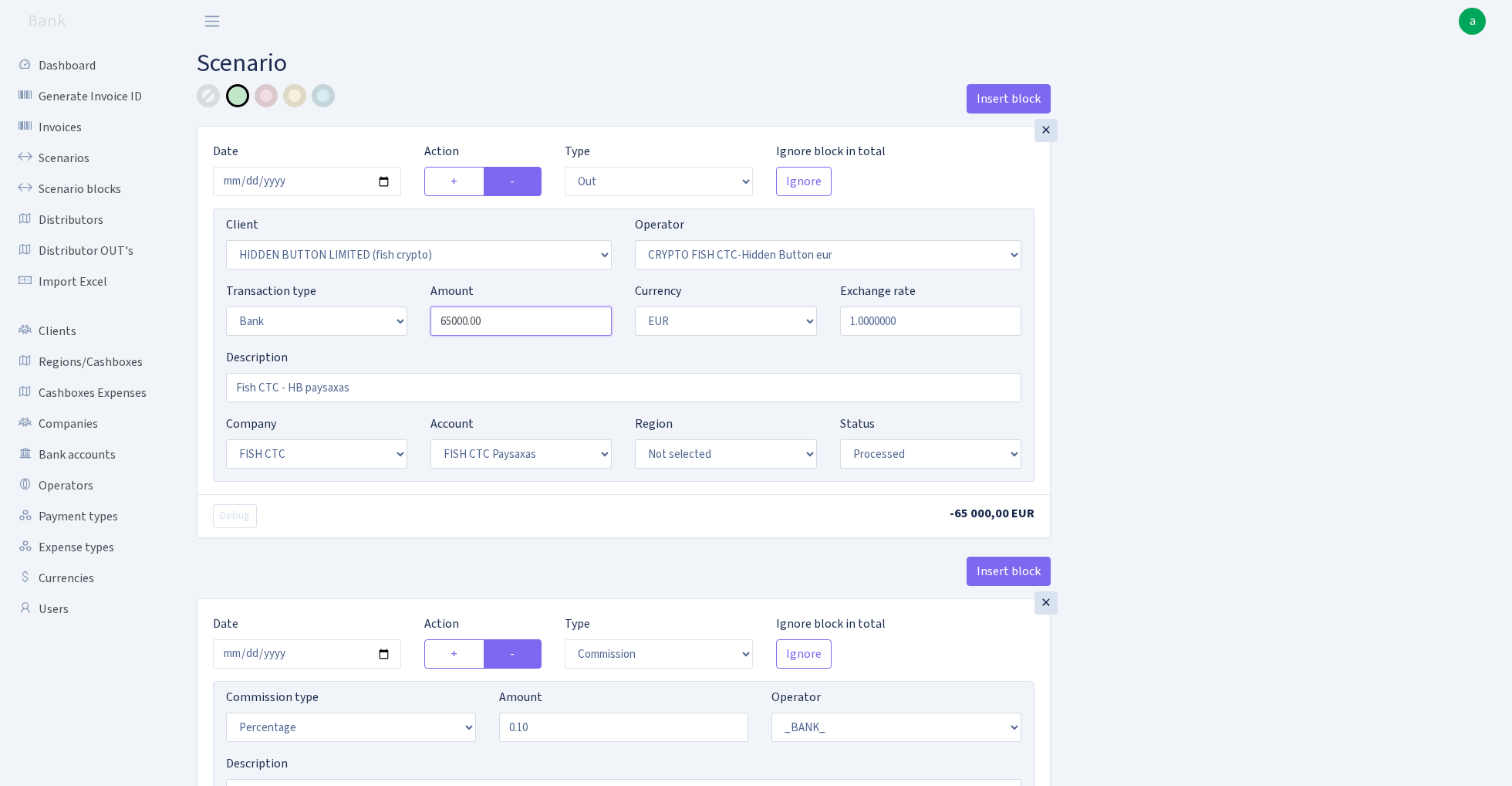
click at [526, 325] on input "65000.00" at bounding box center [521, 321] width 181 height 30
paste input "545"
type input "54,500.00"
click at [1284, 223] on div "Insert block × Date 2025-08-18 Action + - Type --- In Out Commission Field requ…" at bounding box center [843, 781] width 1315 height 1395
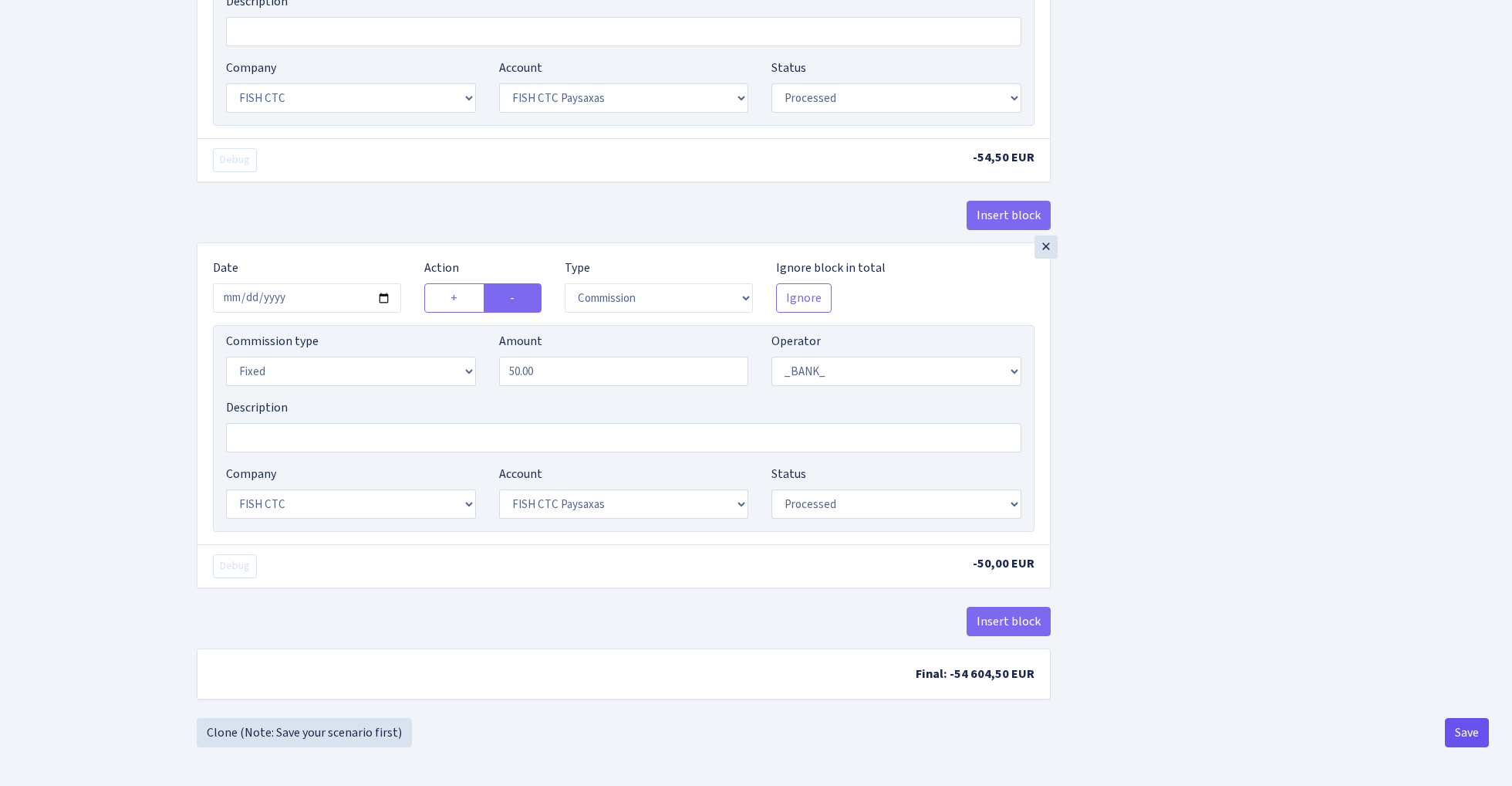
scroll to position [768, 0]
click at [1466, 730] on button "Save" at bounding box center [1466, 733] width 44 height 30
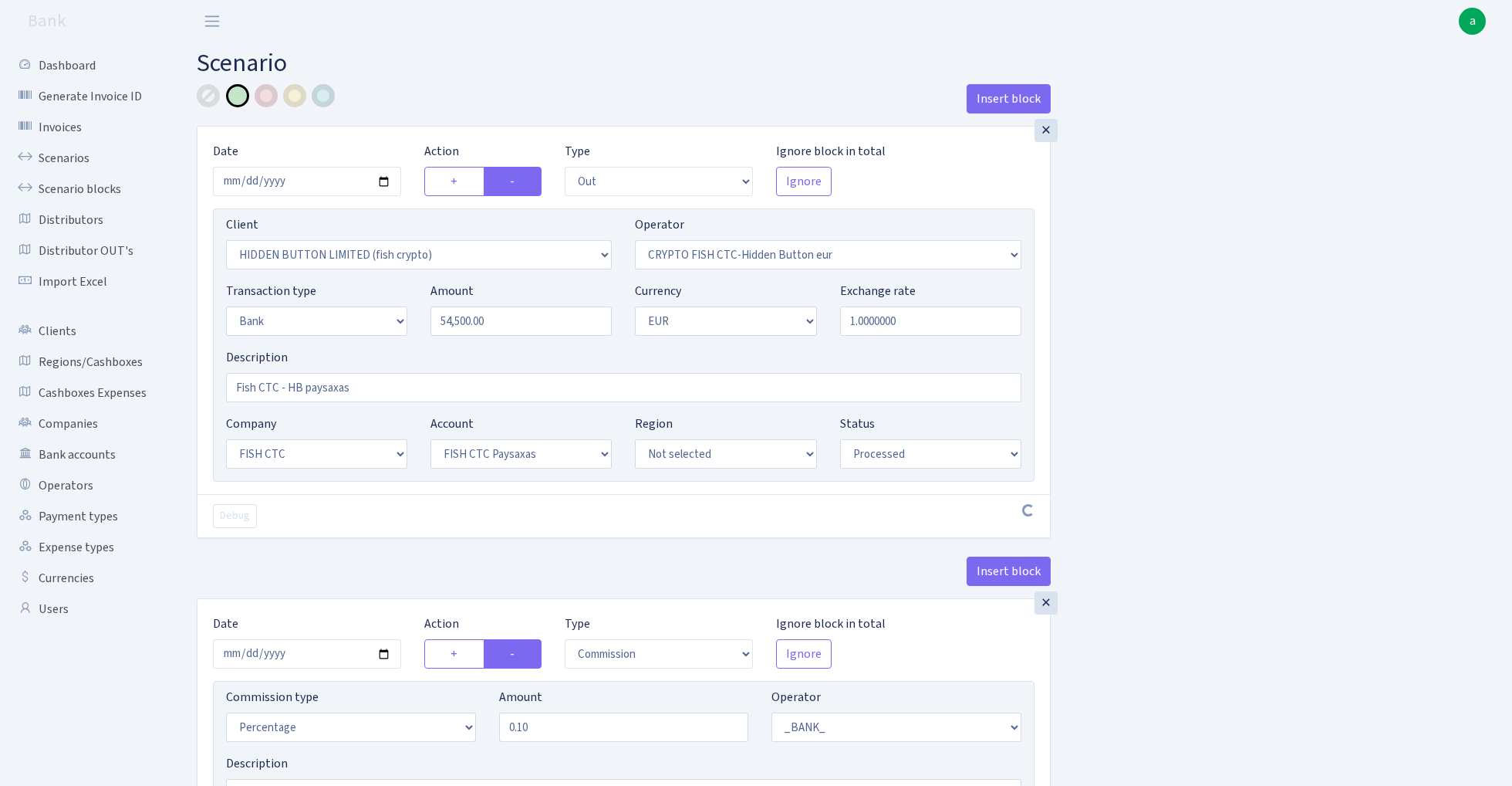
select select "out"
select select "3339"
select select "518"
select select "2"
select select "1"
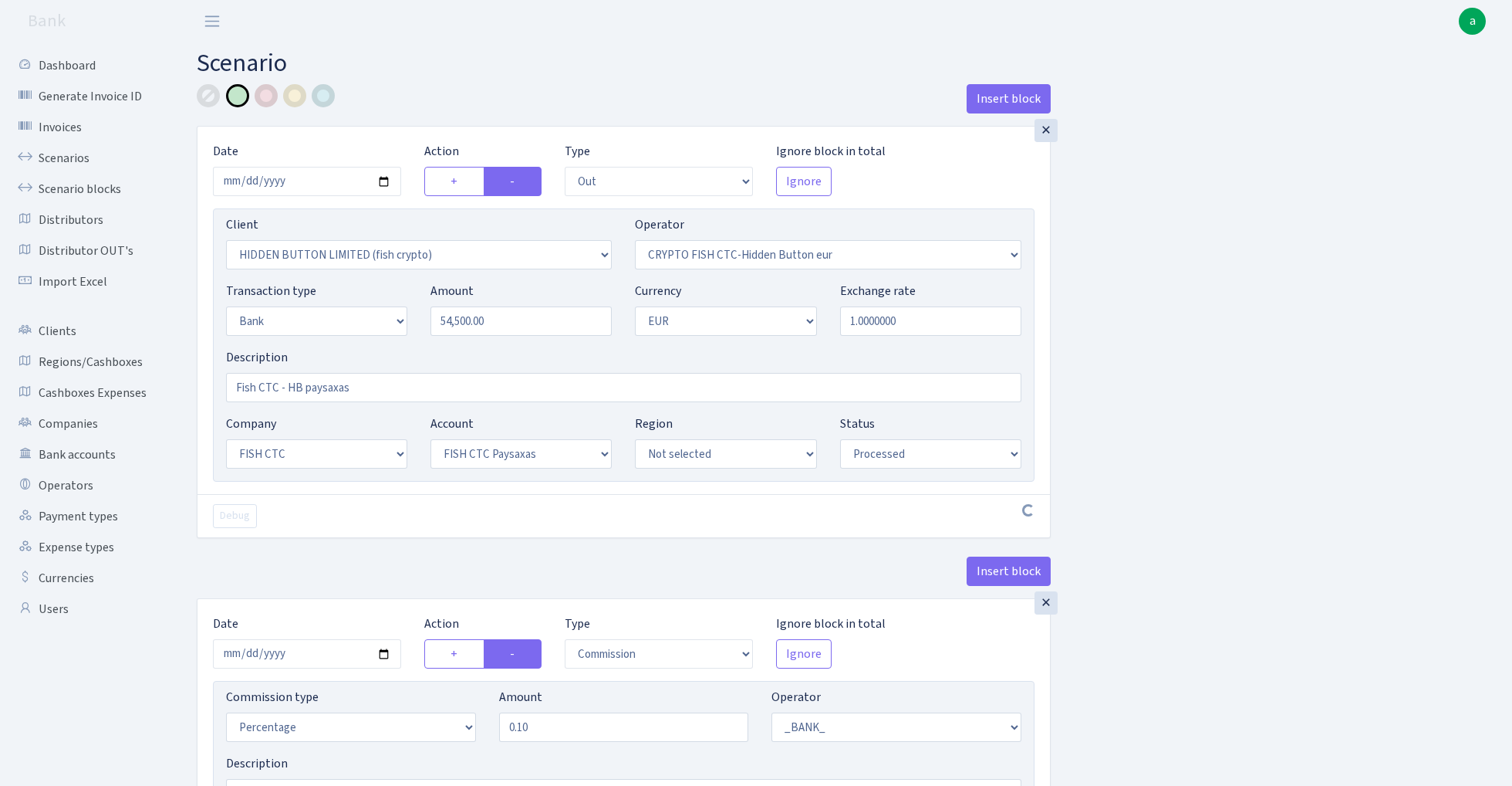
select select "24"
select select "72"
select select "processed"
select select "commission"
select select "1"
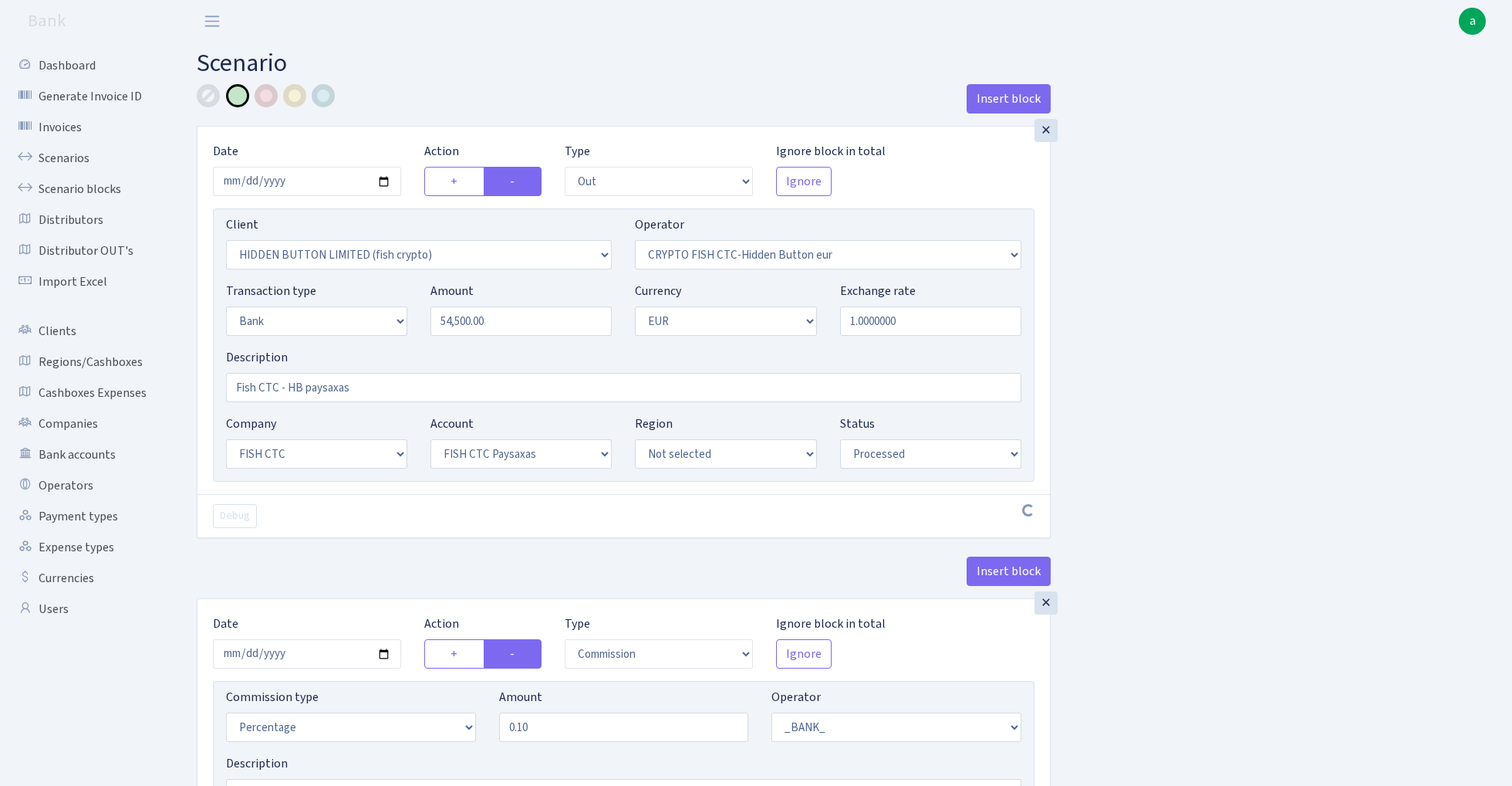
select select "24"
select select "72"
select select "processed"
select select "commission"
select select "fixed"
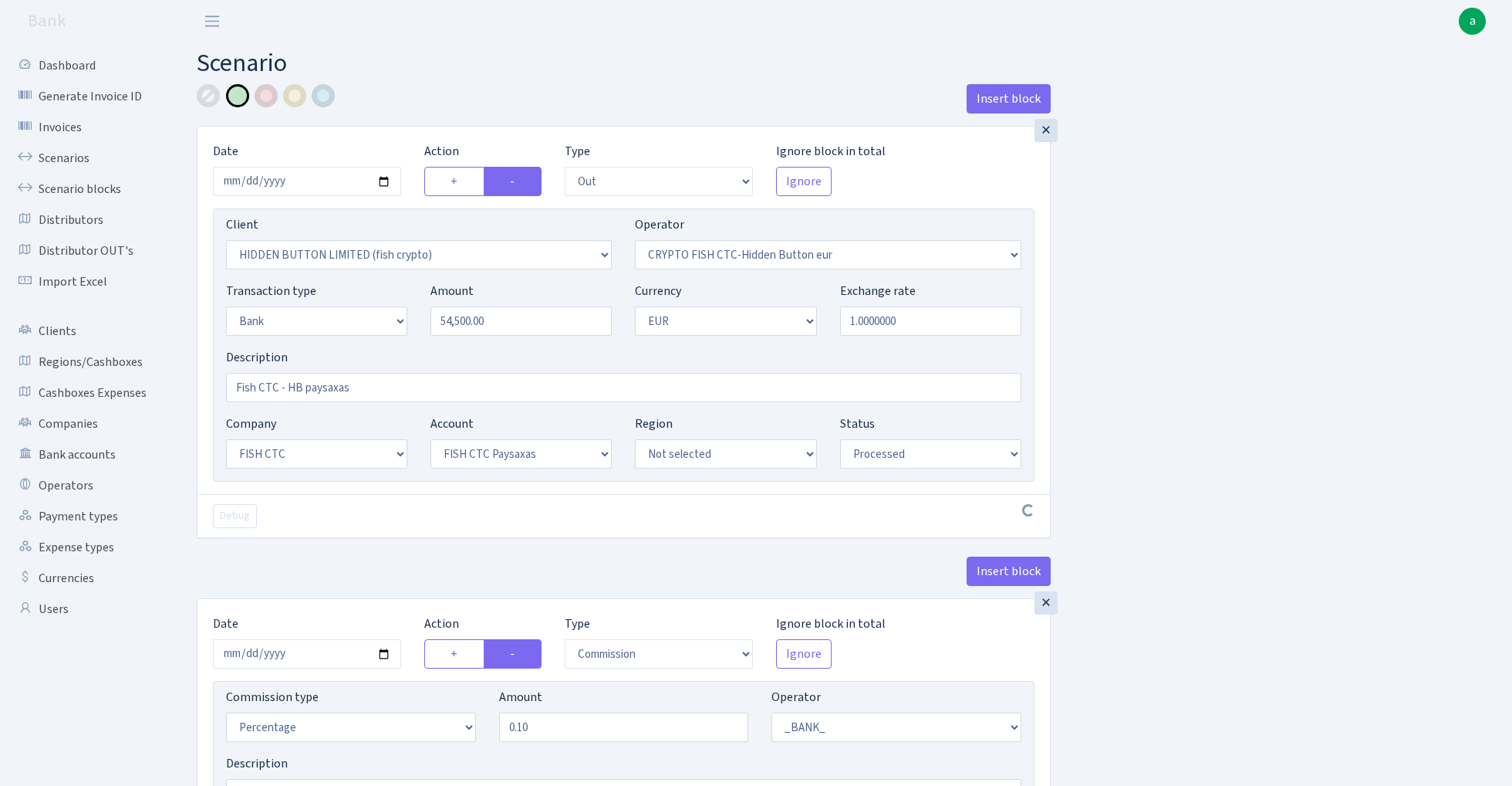
select select "1"
select select "24"
select select "72"
select select "processed"
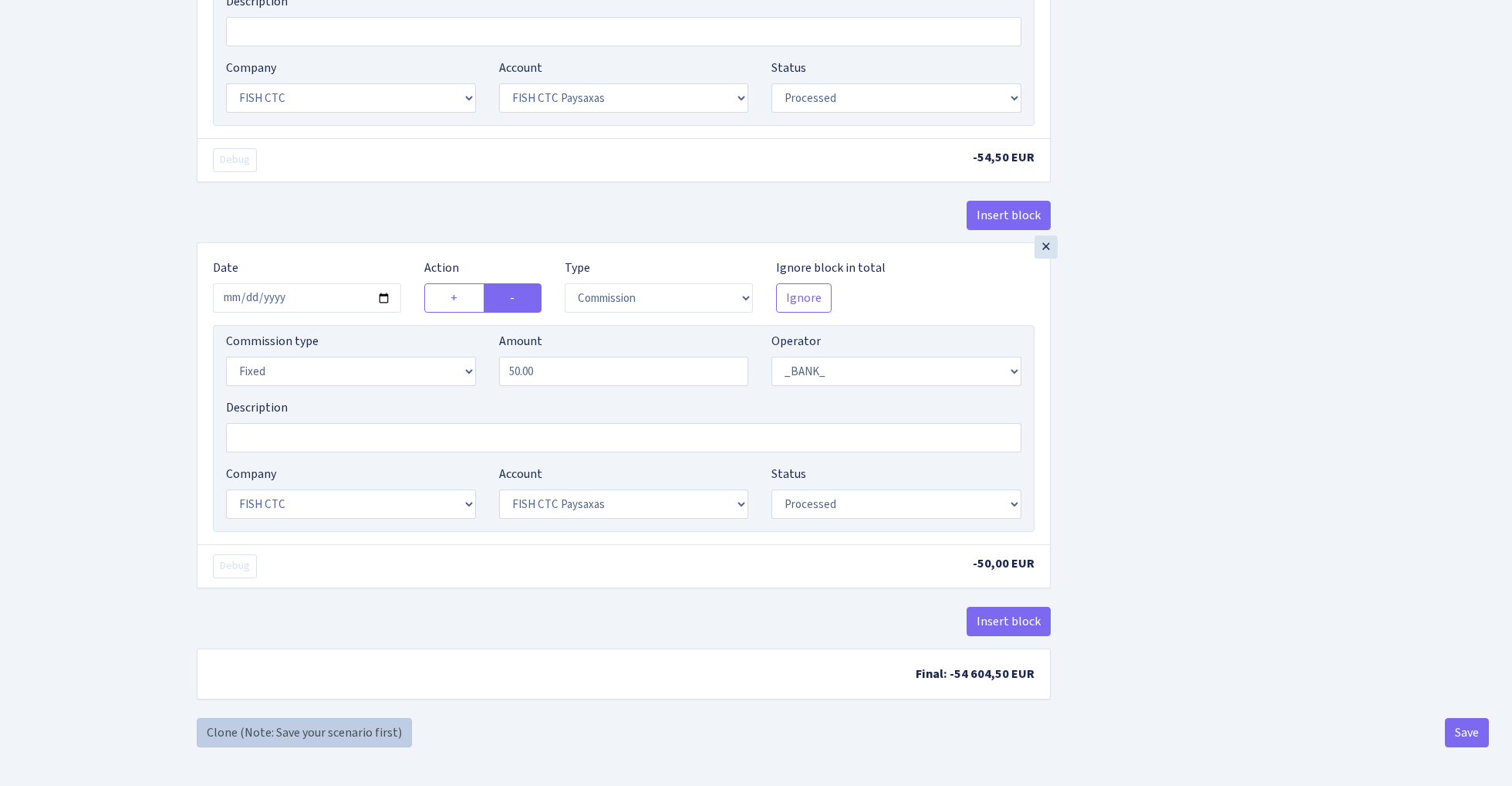
scroll to position [768, 0]
click at [351, 732] on link "Clone (Note: Save your scenario first)" at bounding box center [304, 733] width 216 height 30
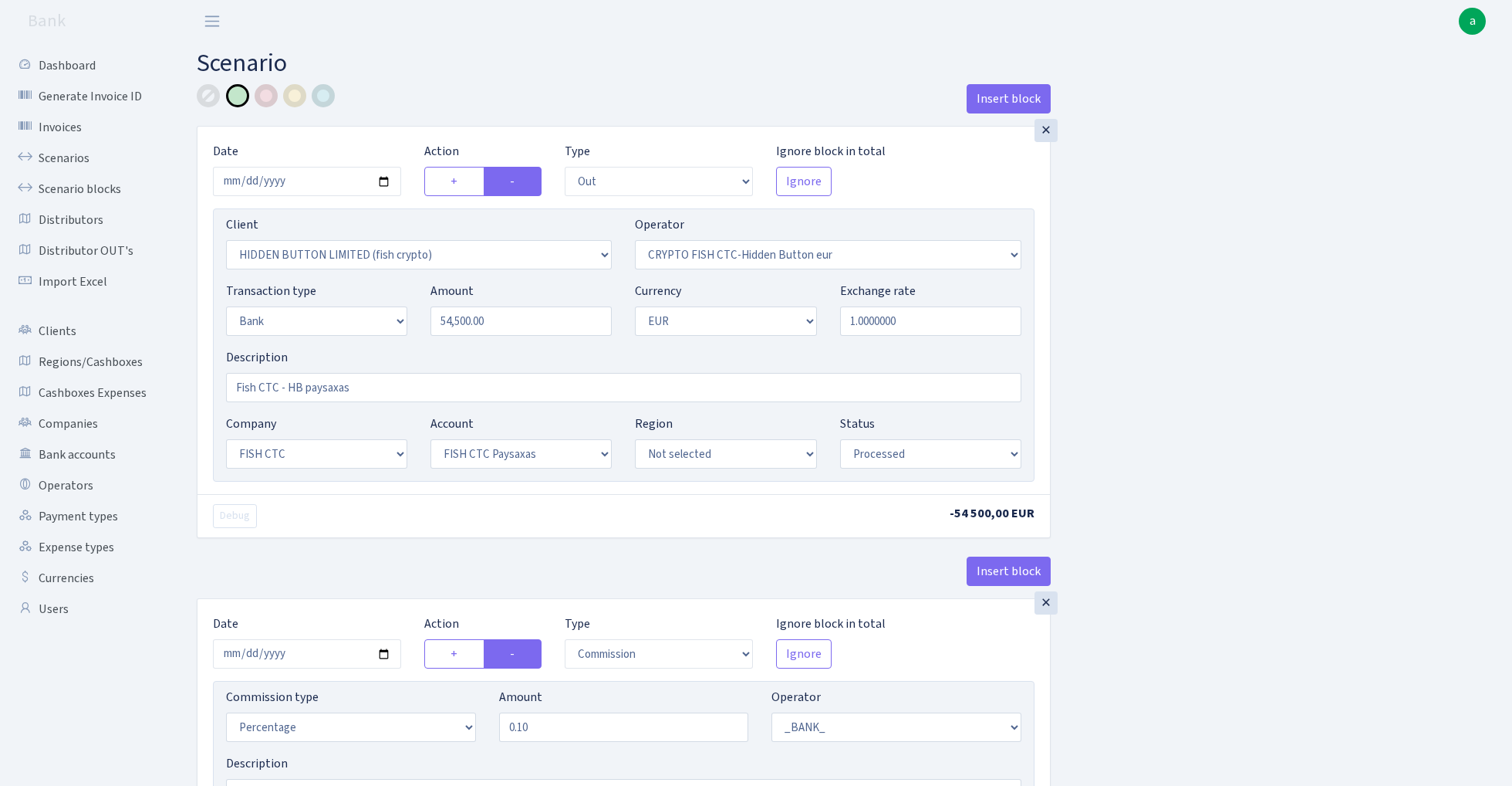
select select "out"
select select "3339"
select select "518"
select select "2"
select select "1"
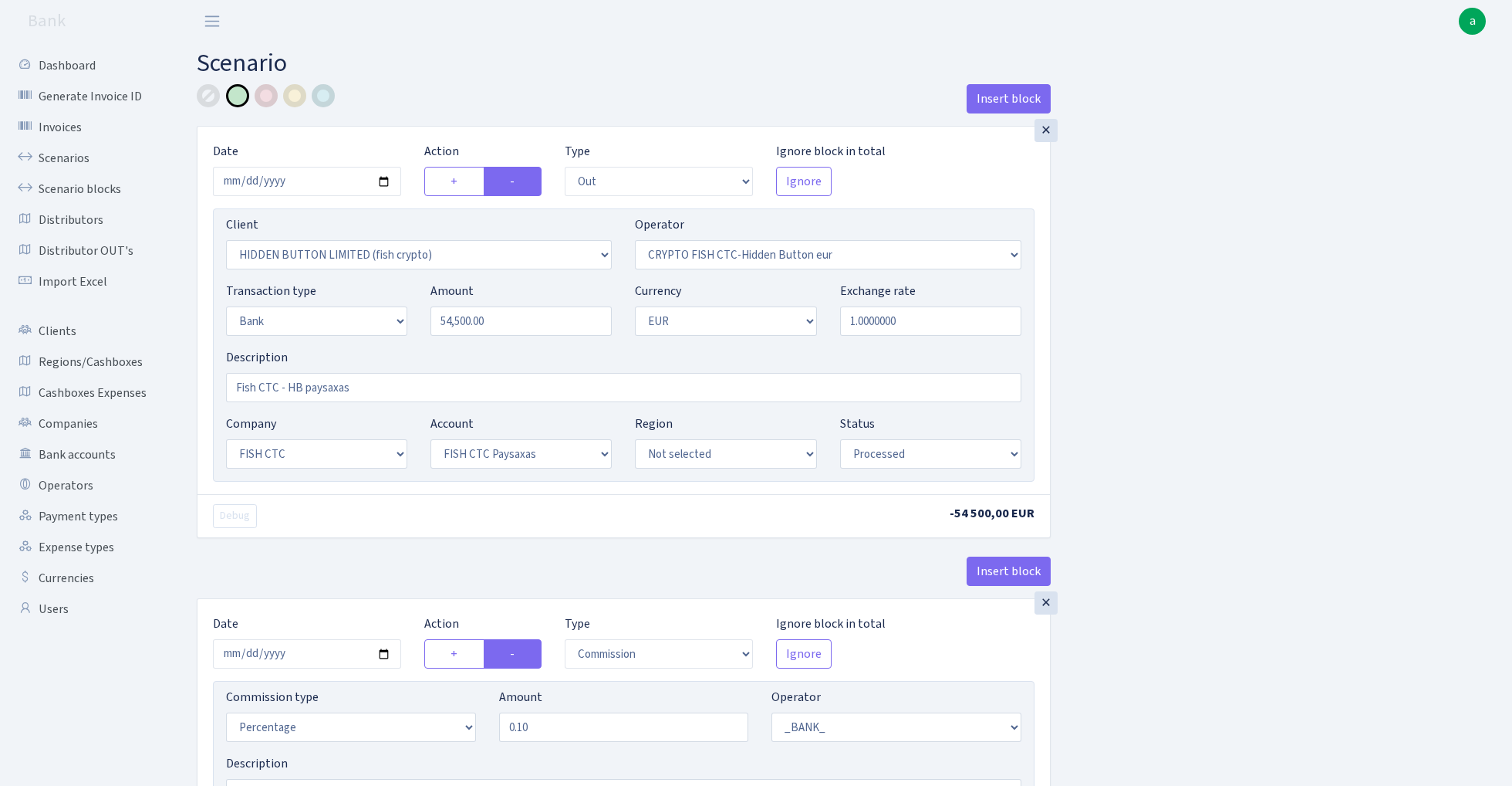
select select "24"
select select "72"
select select "processed"
select select "commission"
select select "1"
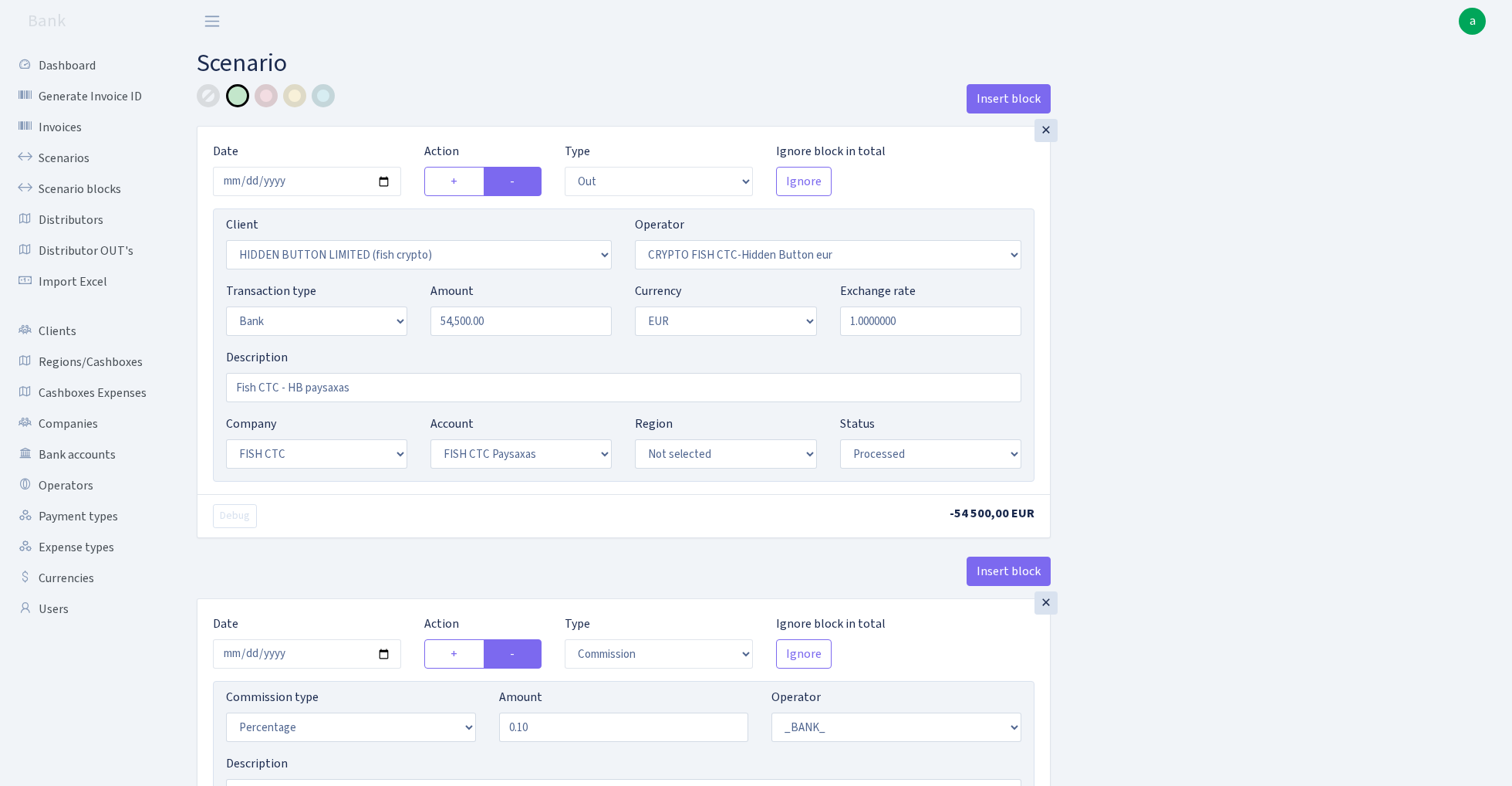
select select "24"
select select "72"
select select "processed"
select select "commission"
select select "fixed"
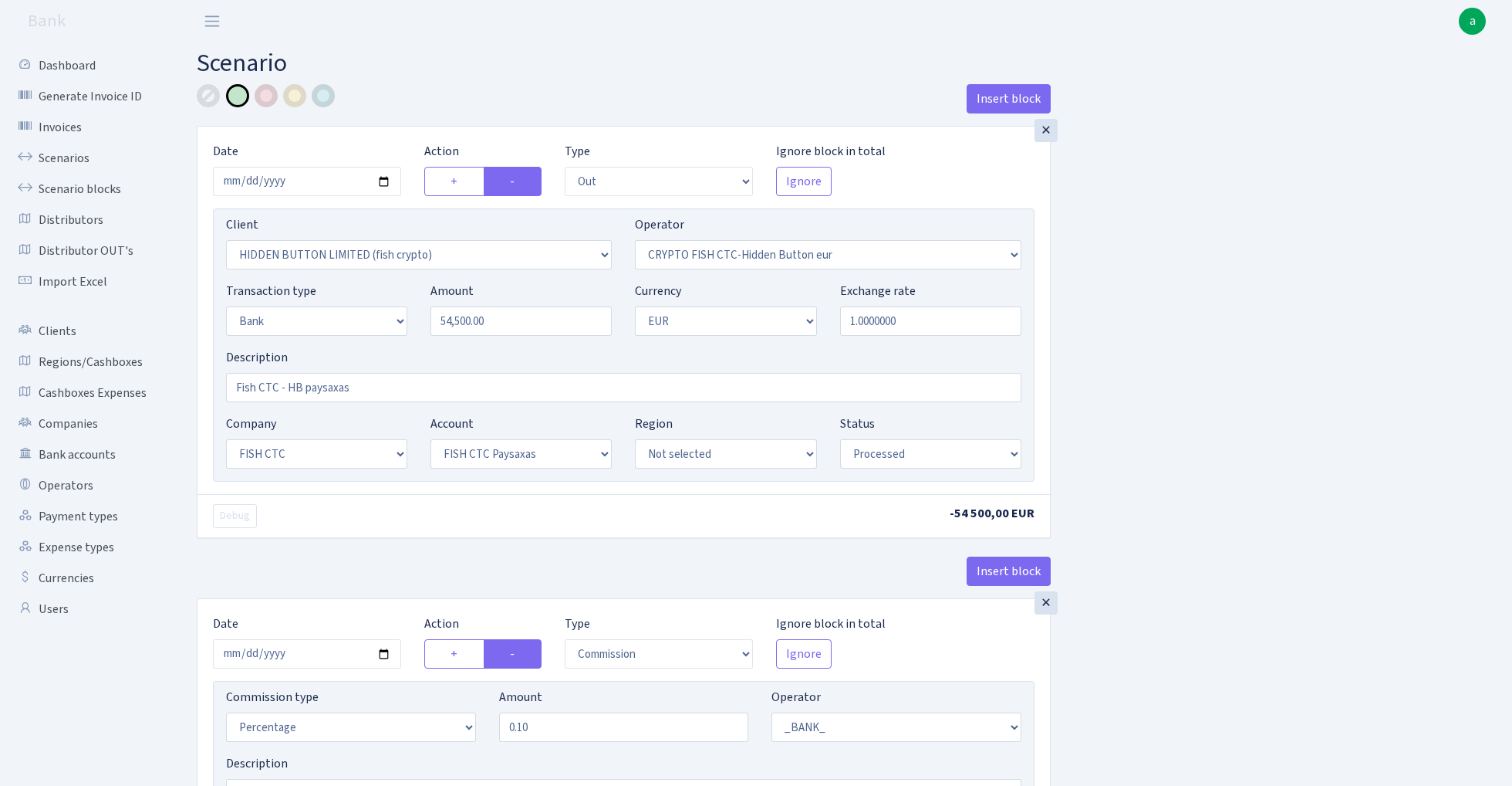
select select "1"
select select "24"
select select "72"
select select "processed"
click at [556, 322] on input "54500.00" at bounding box center [521, 321] width 181 height 30
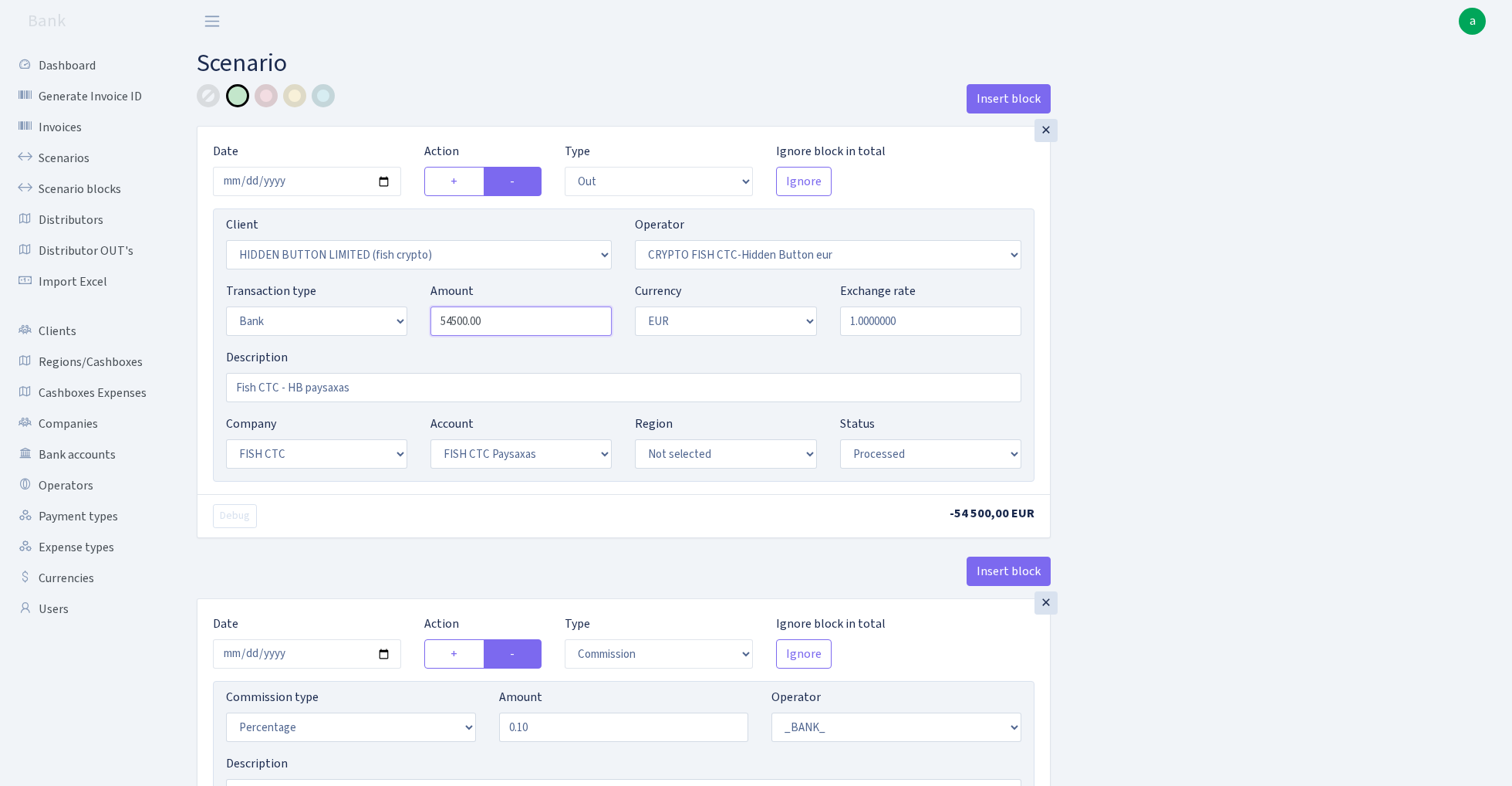
click at [556, 322] on input "54500.00" at bounding box center [521, 321] width 181 height 30
paste input "473"
type input "47,300.00"
click at [304, 169] on input "2025-08-18" at bounding box center [306, 181] width 188 height 30
type input "[DATE]"
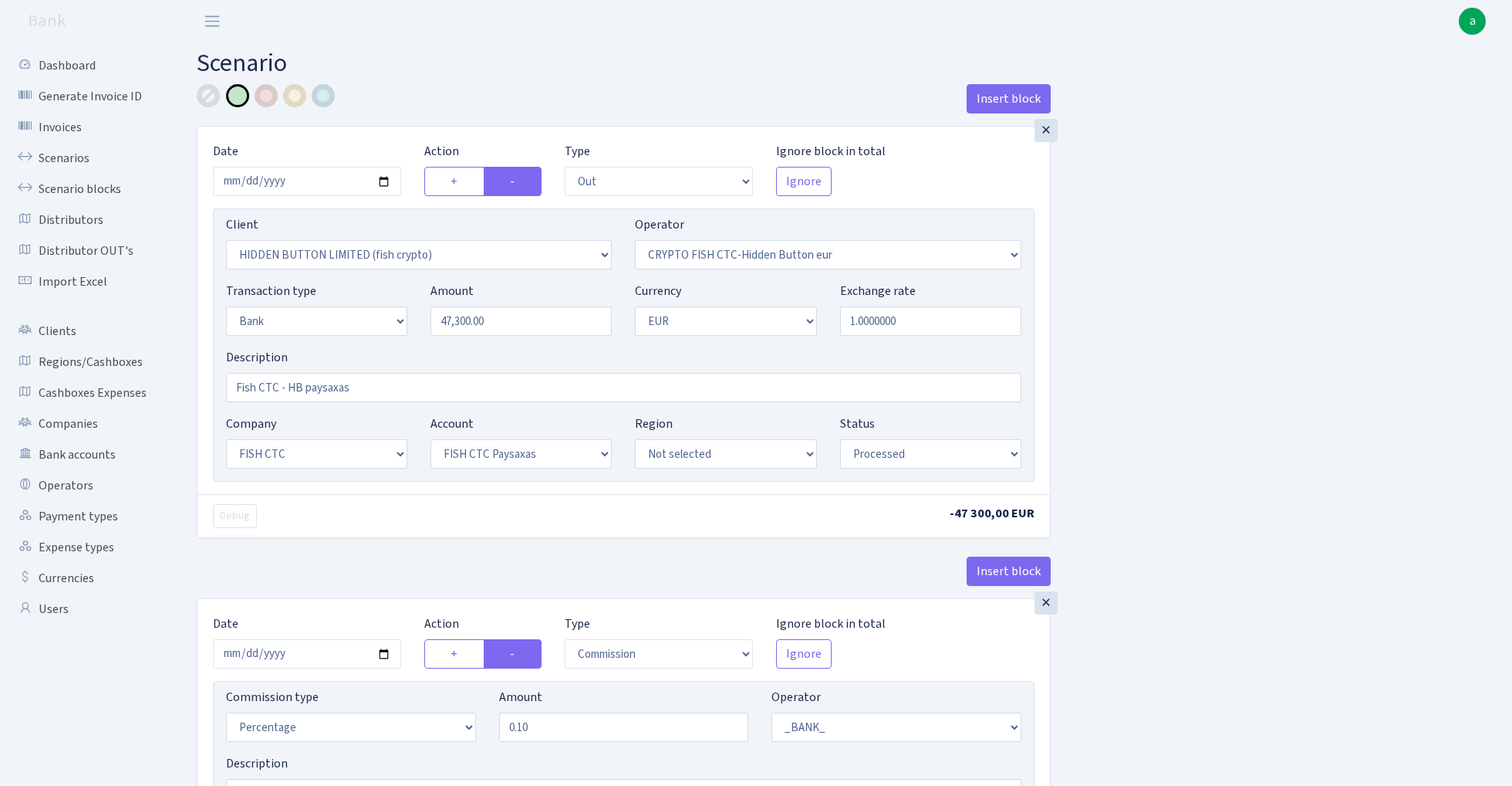
click at [429, 85] on div "Insert block" at bounding box center [623, 104] width 853 height 41
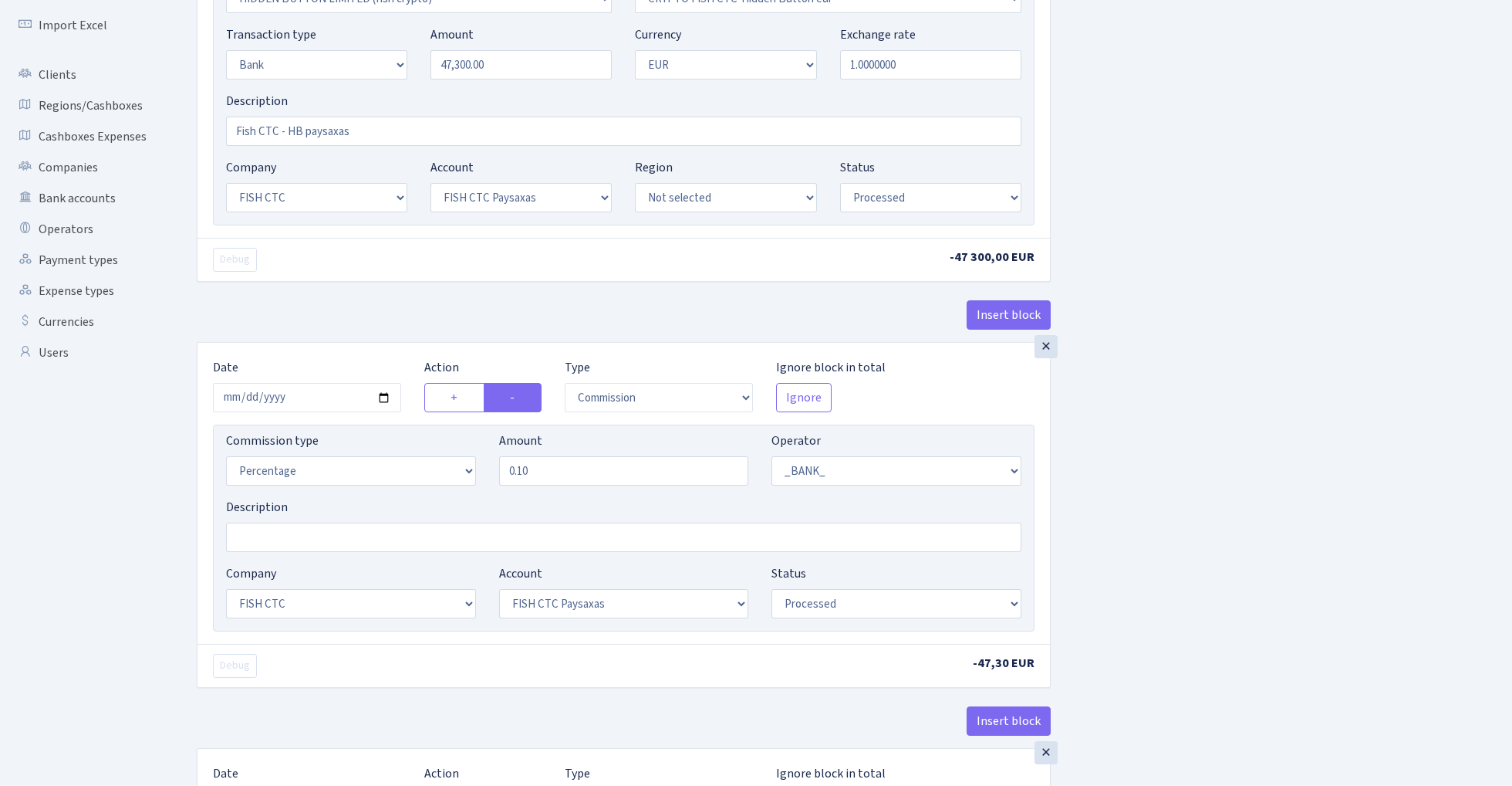
scroll to position [359, 0]
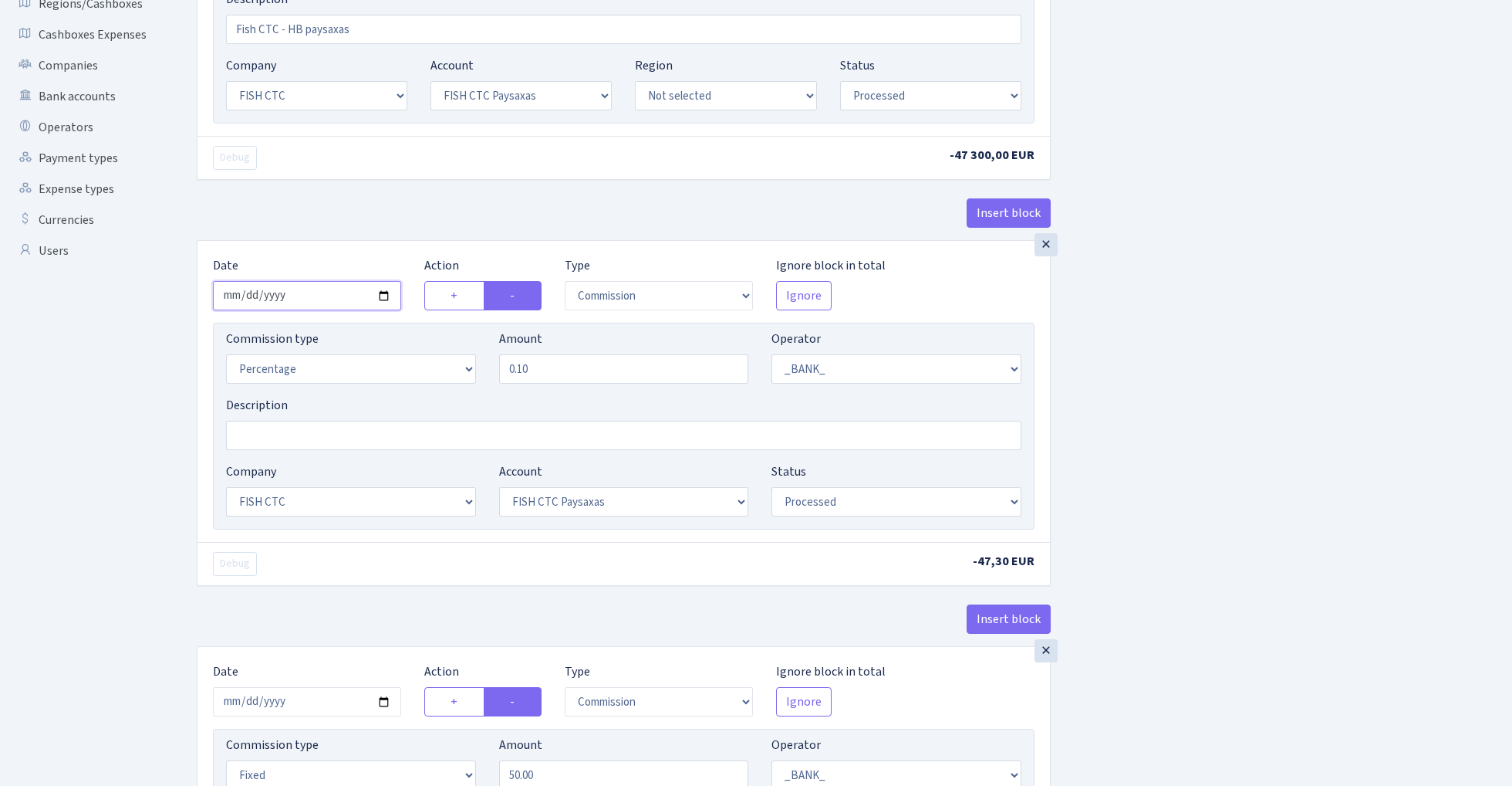
click at [312, 287] on input "2025-08-18" at bounding box center [306, 295] width 188 height 30
type input "2025-08-20"
click at [325, 263] on div "Date 2025-08-20" at bounding box center [306, 283] width 212 height 54
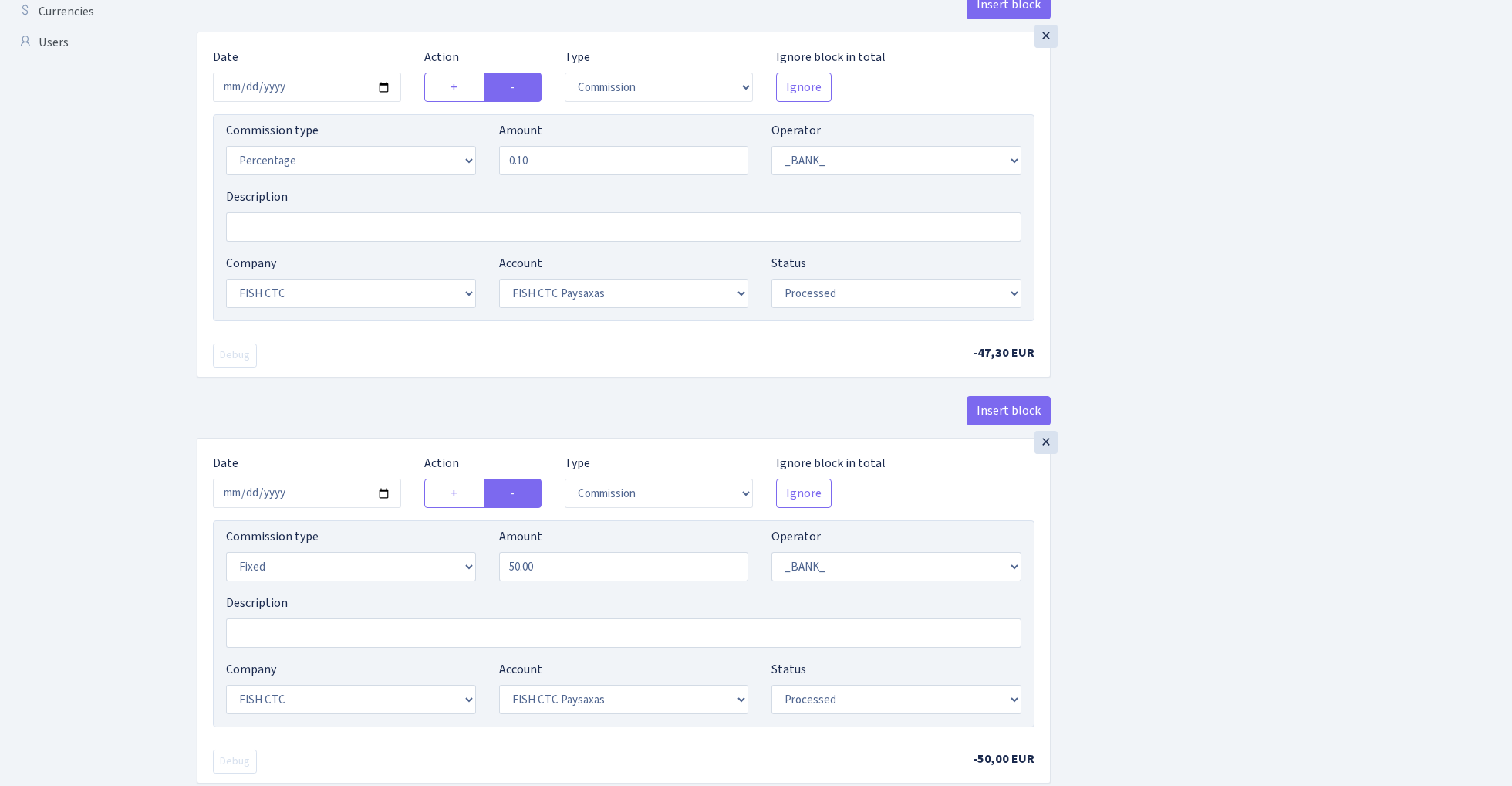
scroll to position [654, 0]
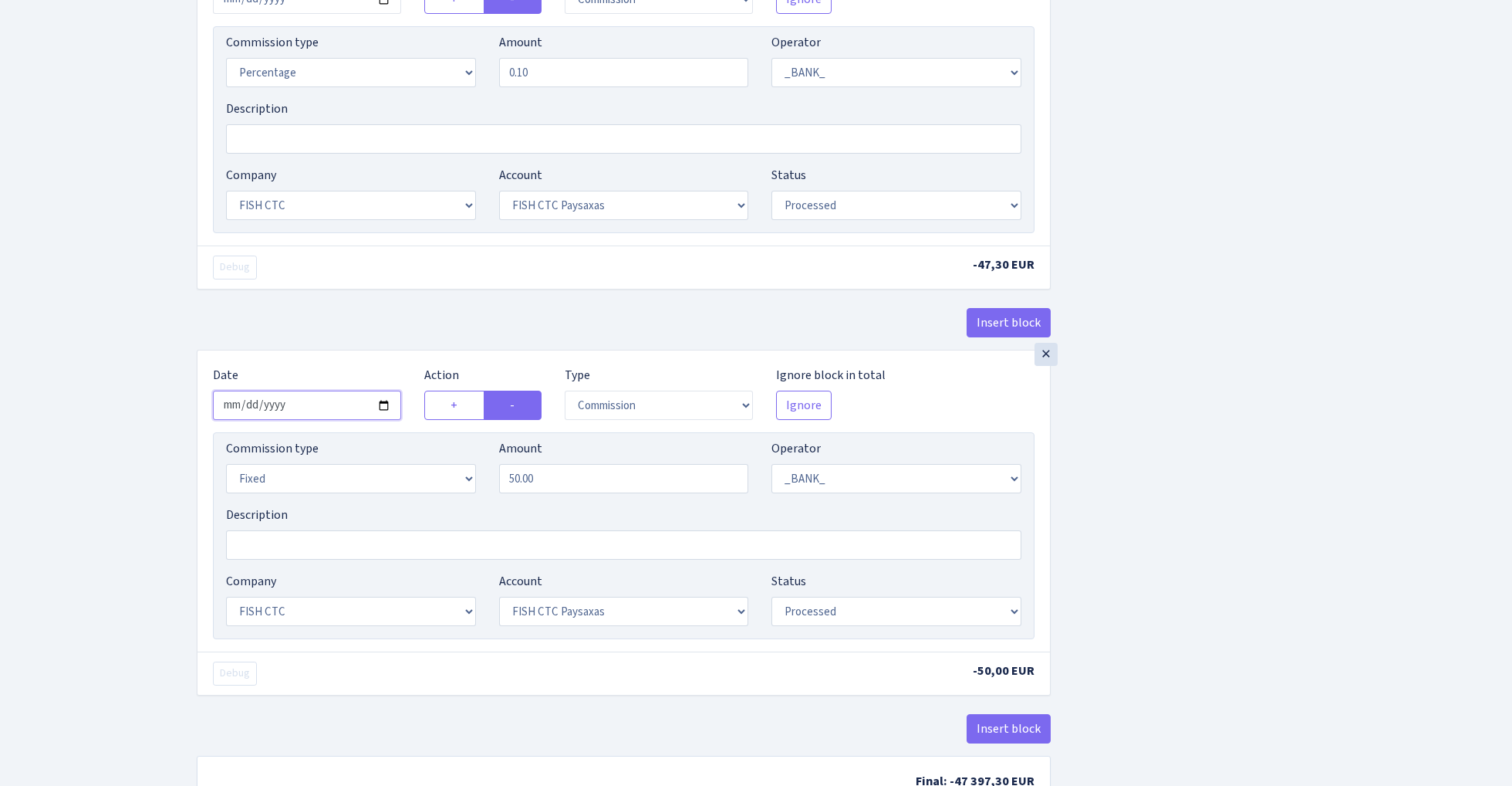
click at [312, 411] on input "2025-08-18" at bounding box center [306, 405] width 188 height 30
type input "2025-08-20"
click at [379, 324] on div "Insert block" at bounding box center [623, 329] width 853 height 41
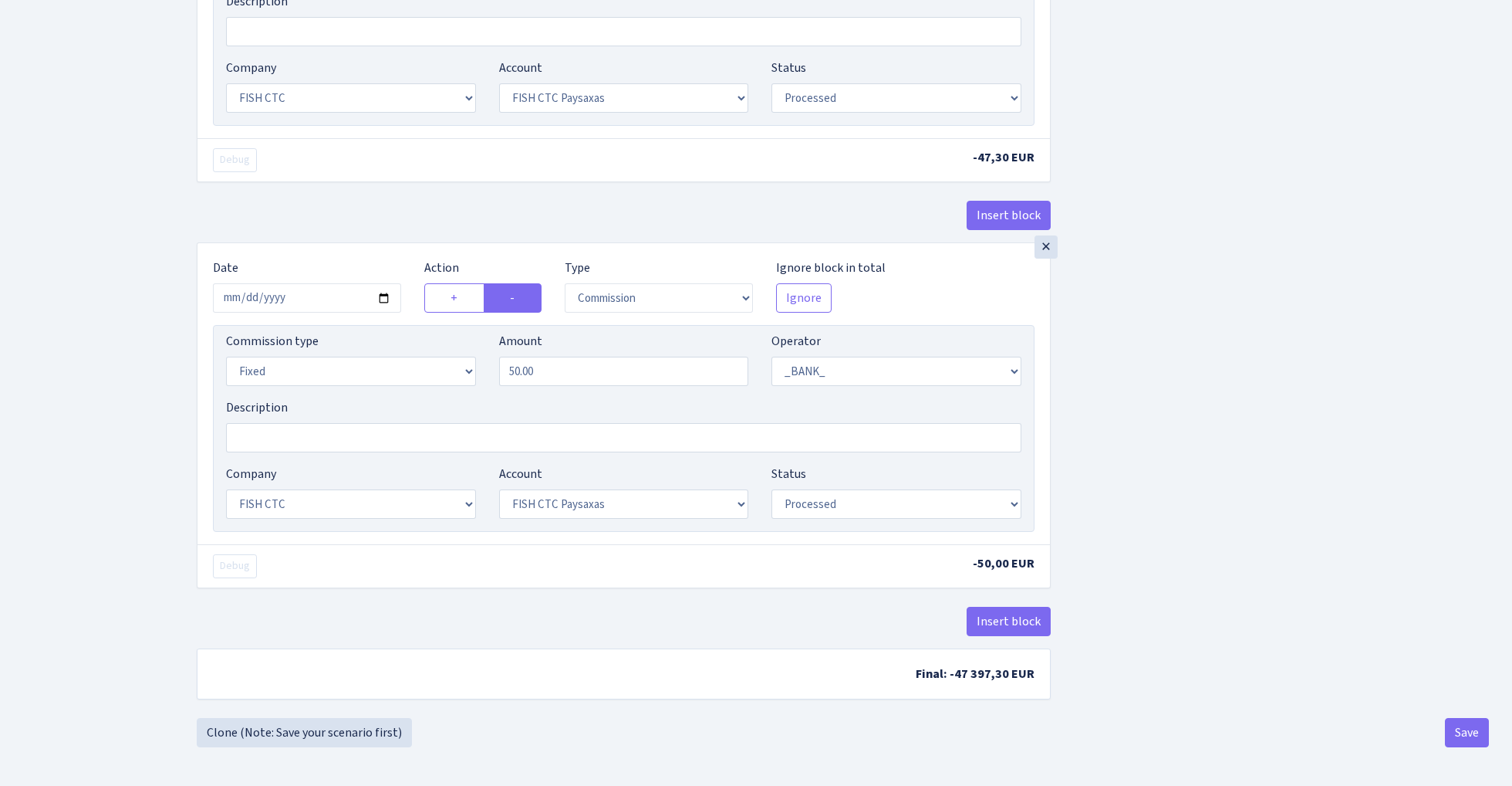
scroll to position [768, 0]
click at [1460, 732] on button "Save" at bounding box center [1466, 733] width 44 height 30
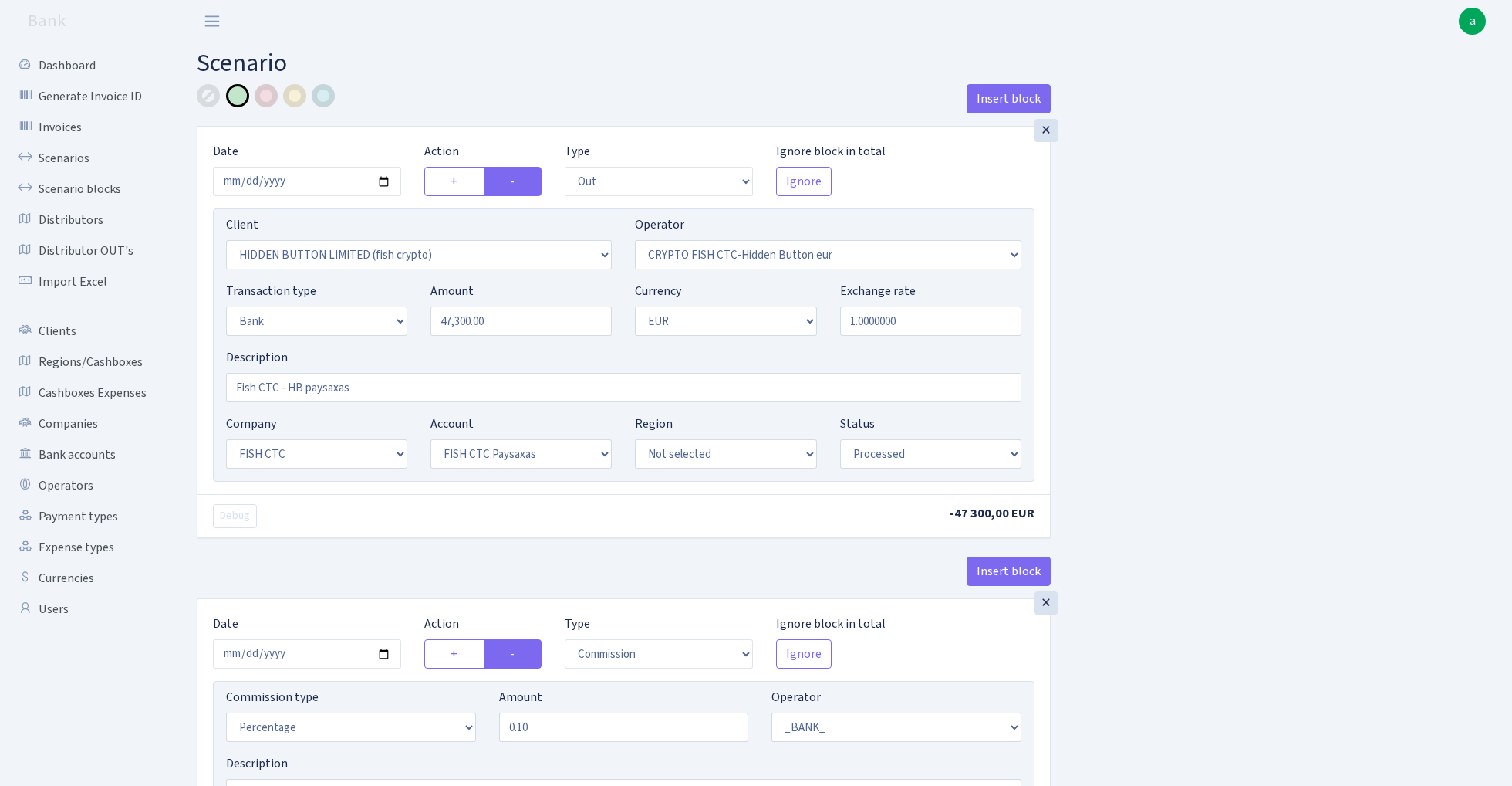
select select "out"
select select "3339"
select select "518"
select select "2"
select select "1"
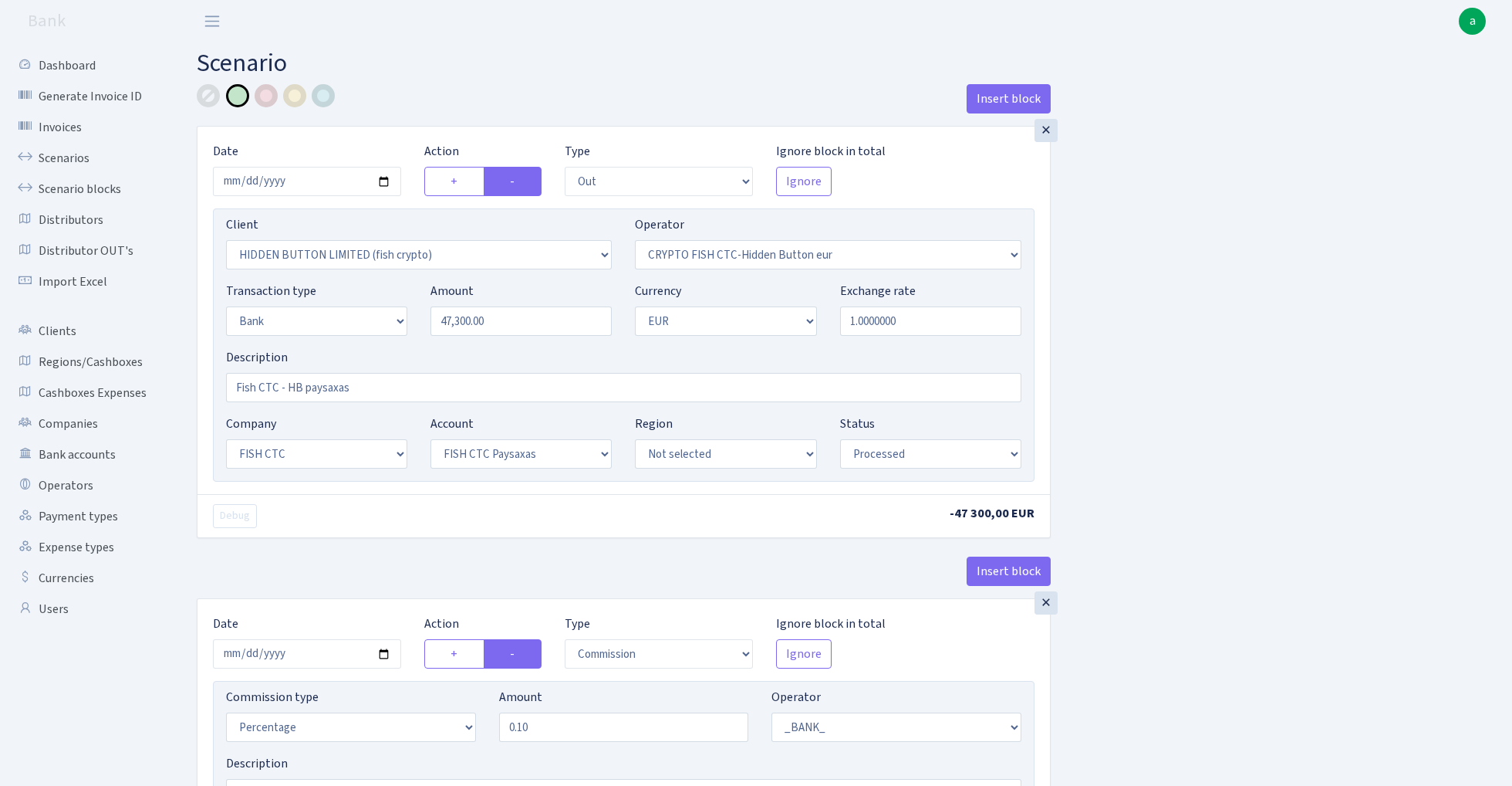
select select "24"
select select "72"
select select "processed"
select select "commission"
select select "1"
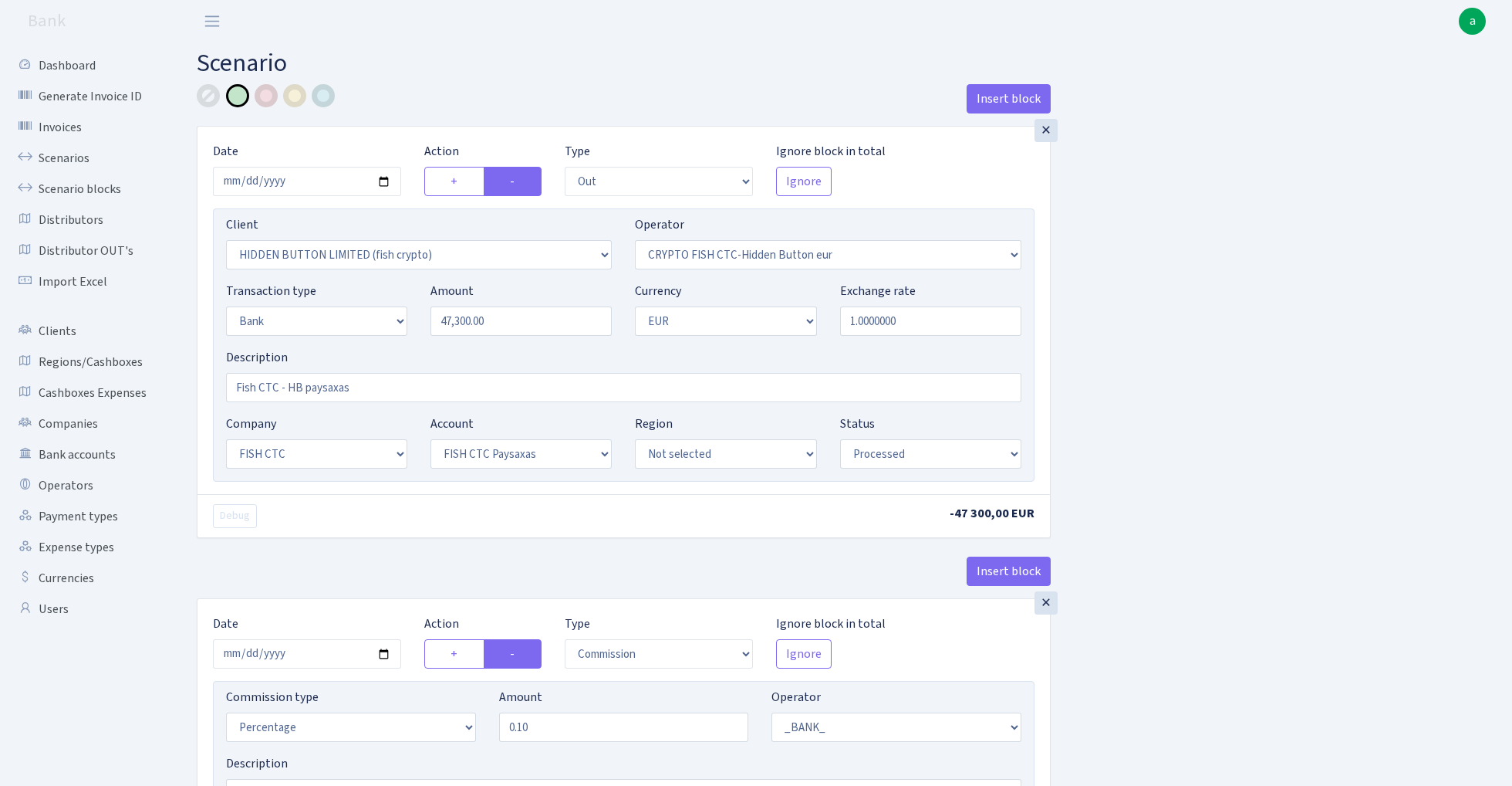
select select "24"
select select "72"
select select "processed"
select select "commission"
select select "fixed"
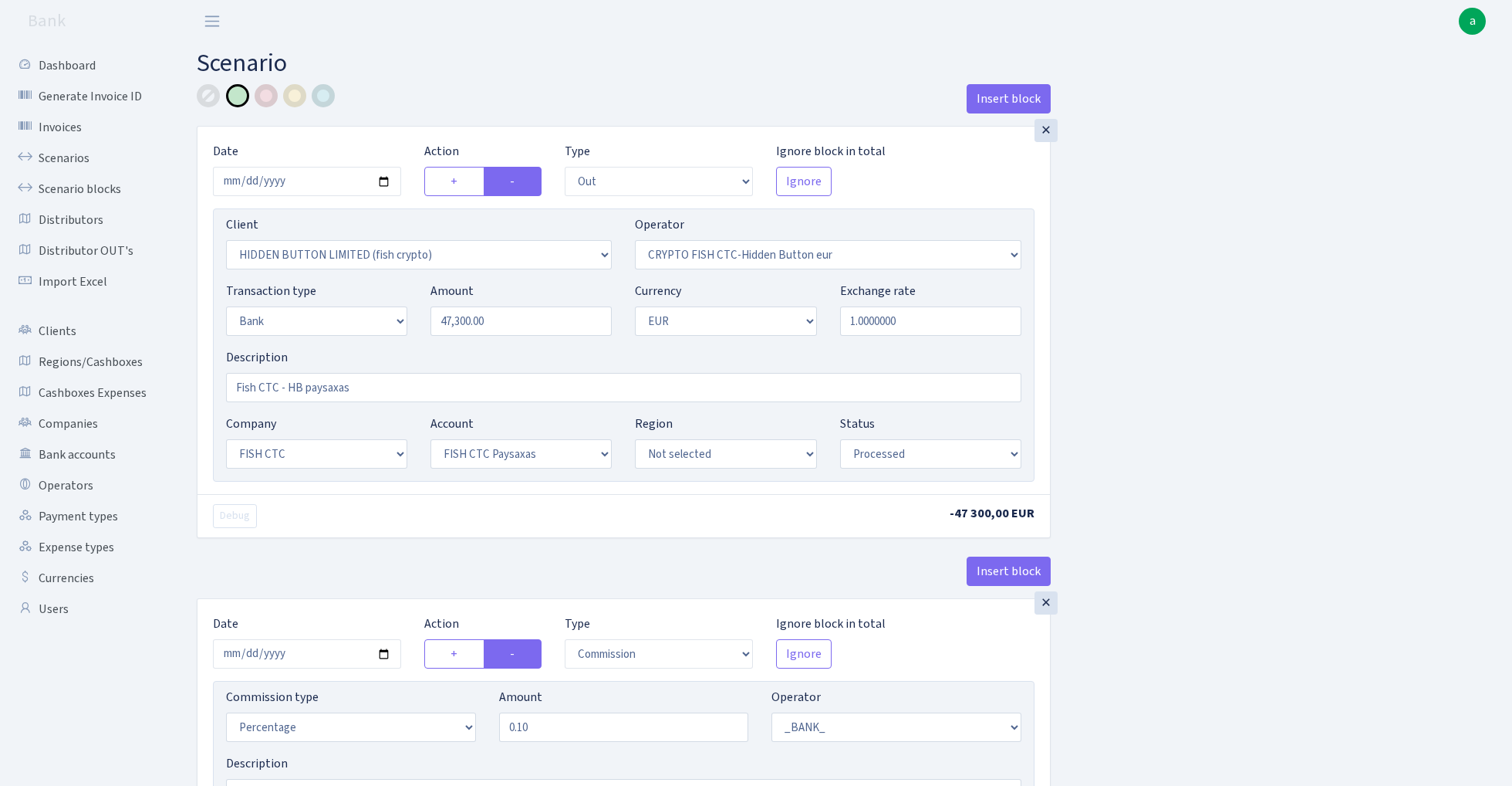
select select "1"
select select "24"
select select "72"
select select "processed"
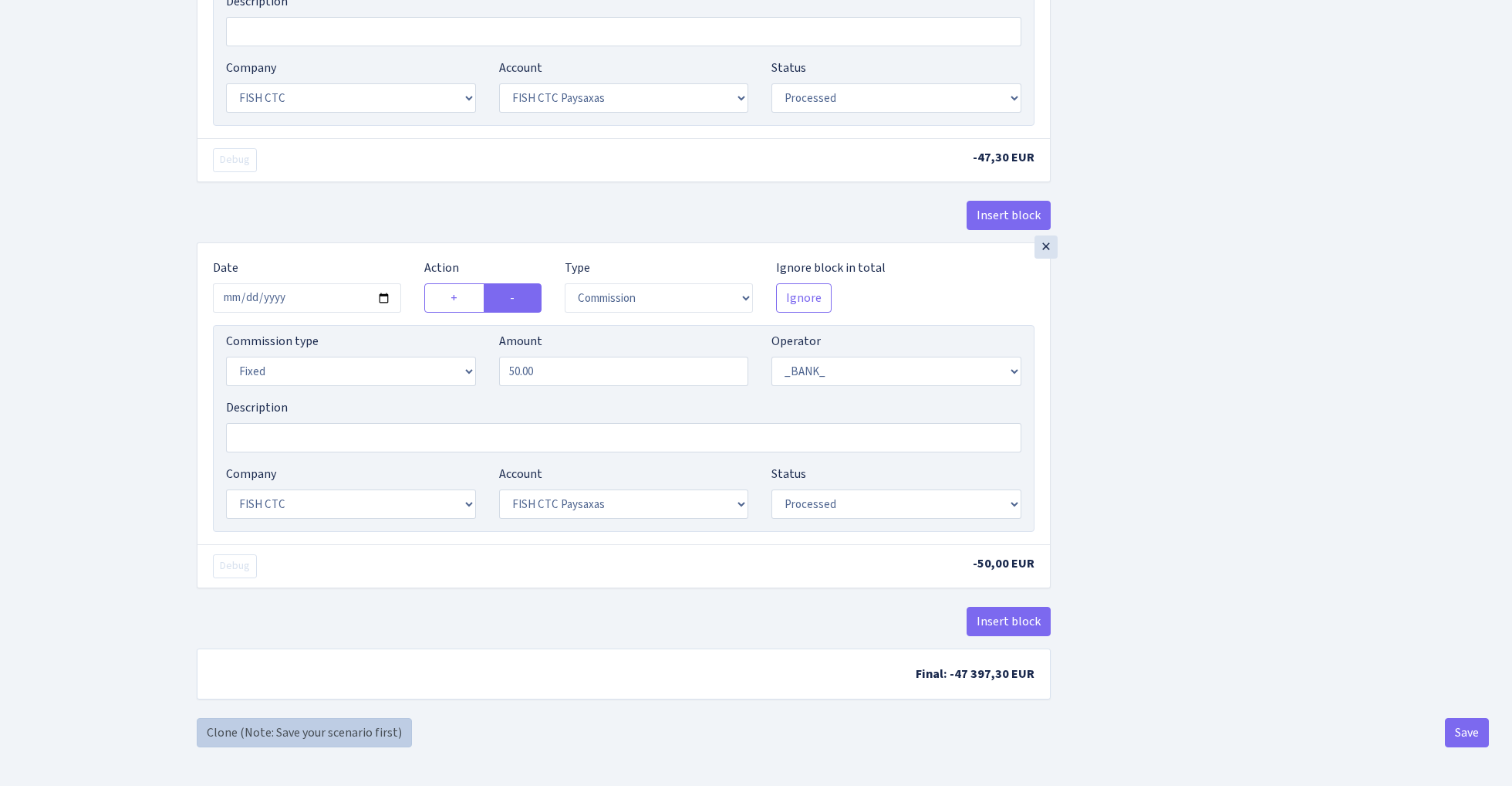
scroll to position [768, 0]
click at [355, 727] on link "Clone (Note: Save your scenario first)" at bounding box center [304, 733] width 216 height 30
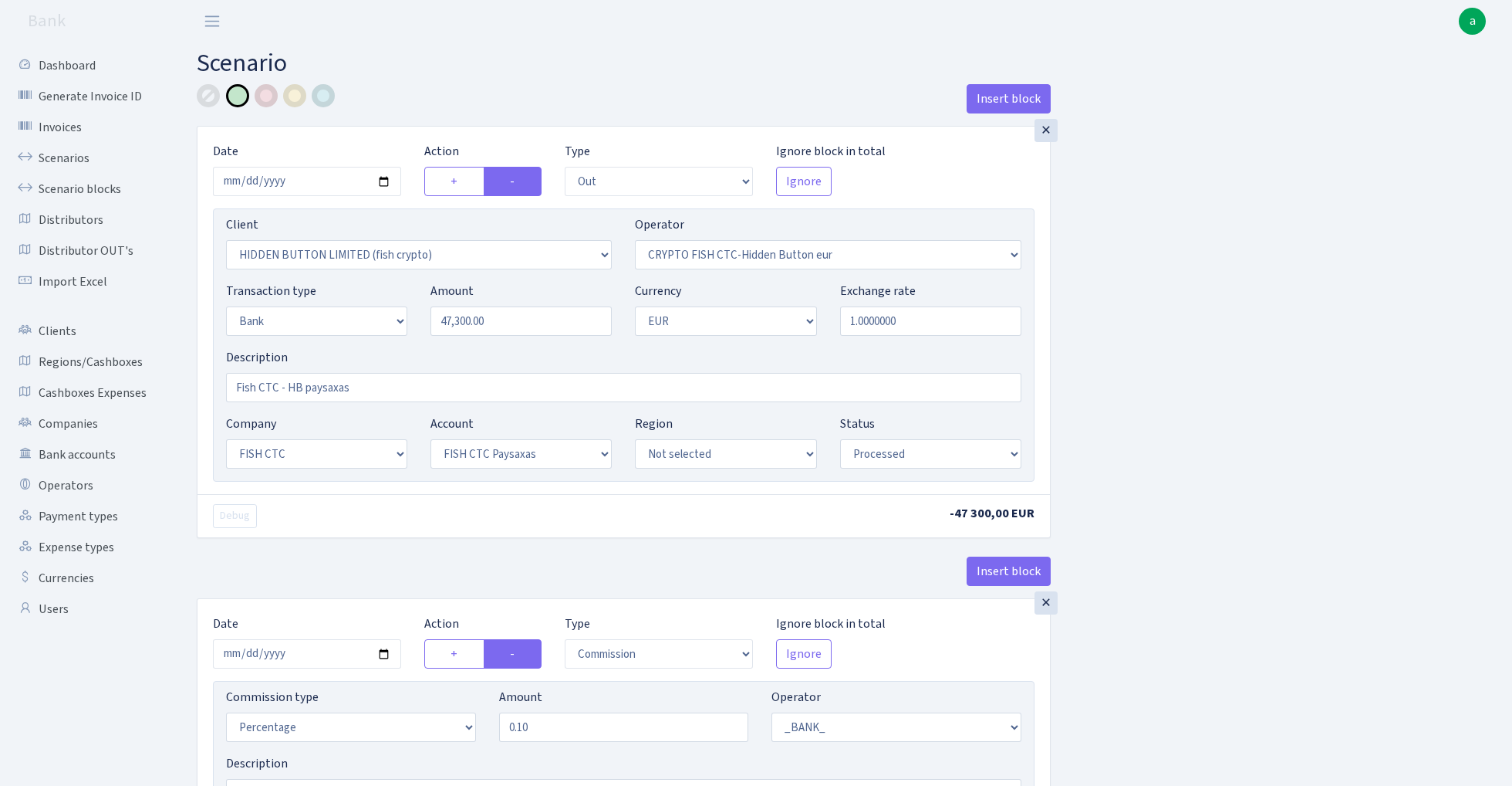
select select "out"
select select "3339"
select select "518"
select select "2"
select select "1"
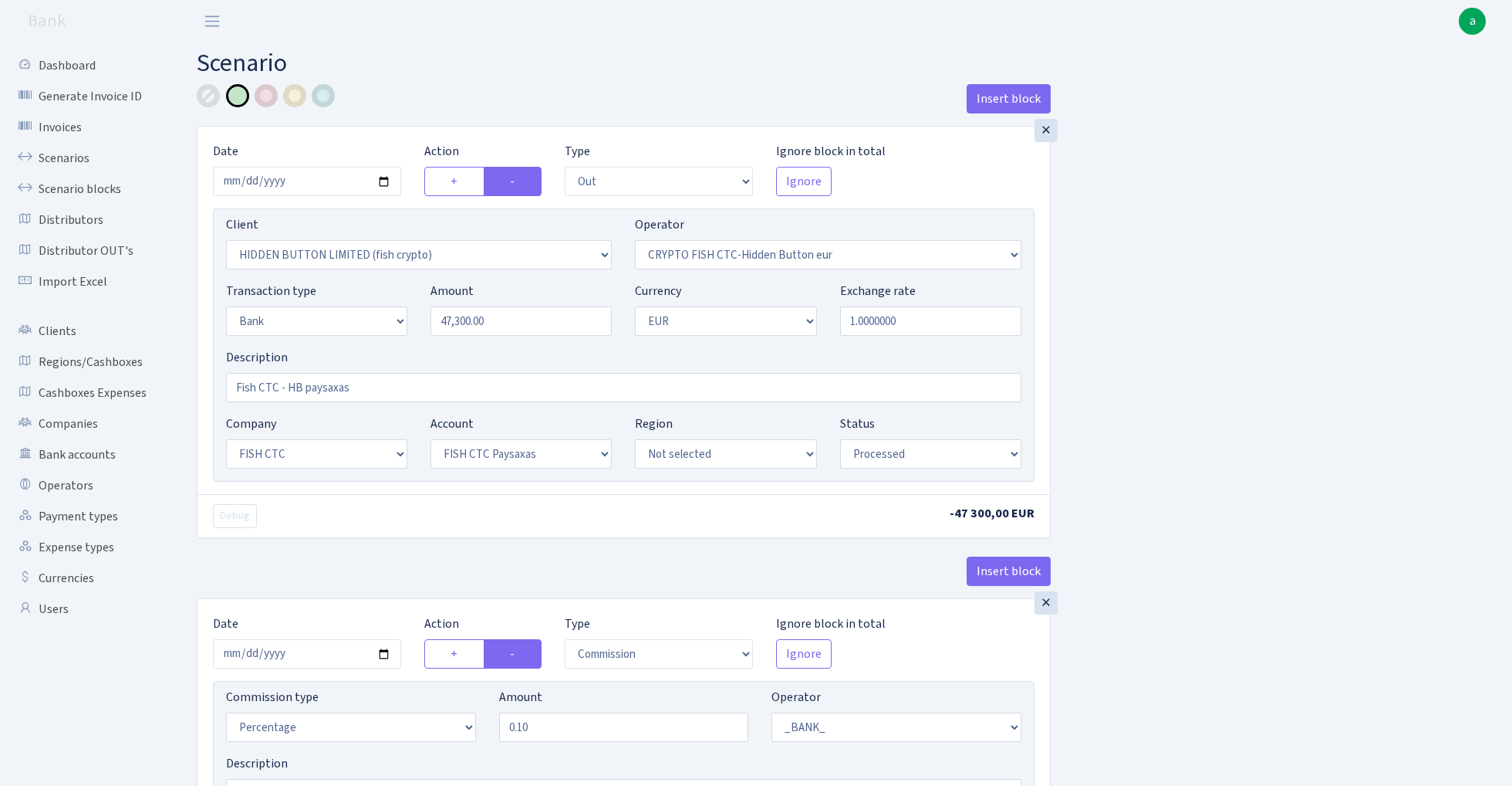
select select "24"
select select "72"
select select "processed"
select select "commission"
select select "1"
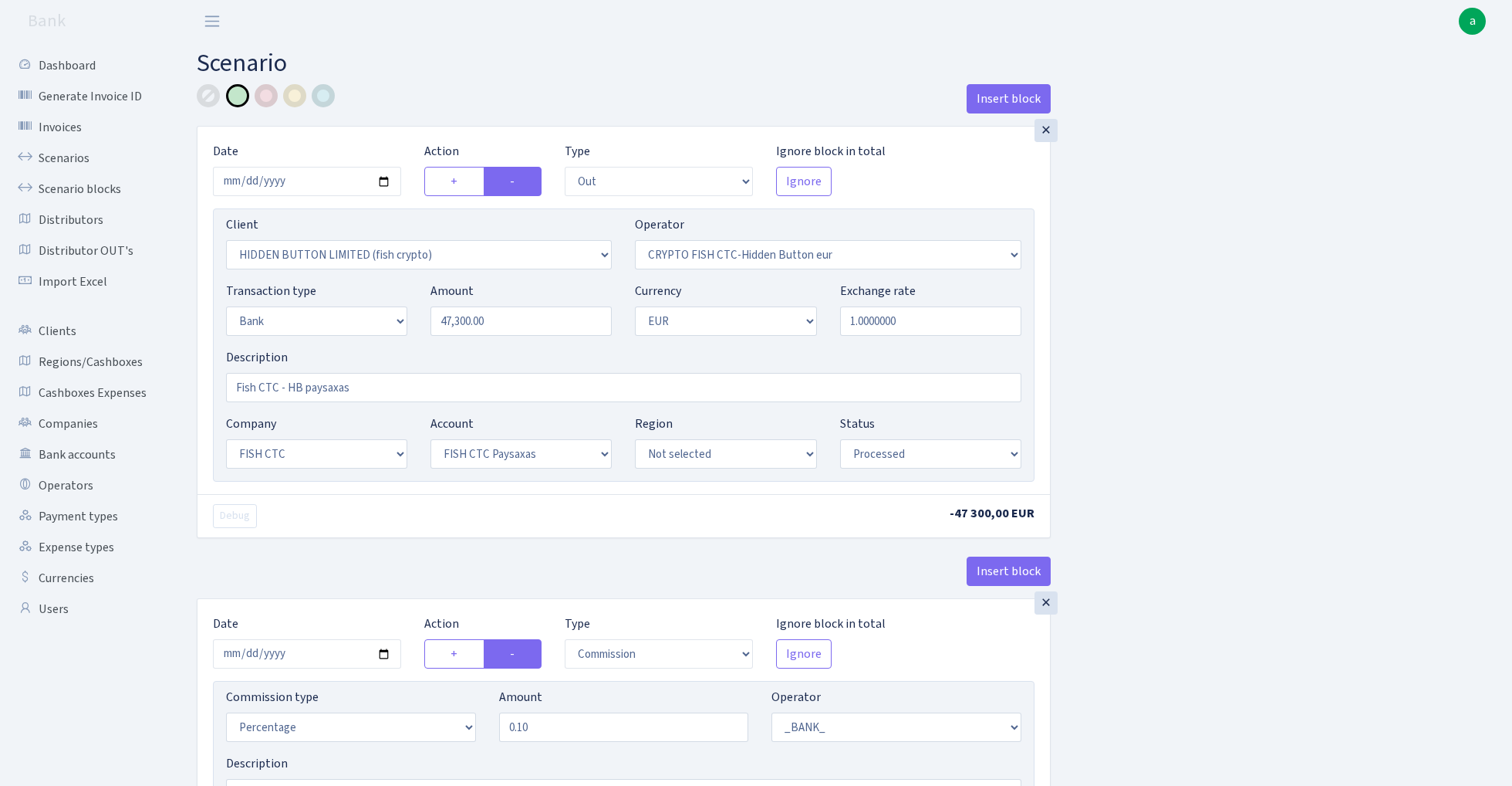
select select "24"
select select "72"
select select "processed"
select select "commission"
select select "fixed"
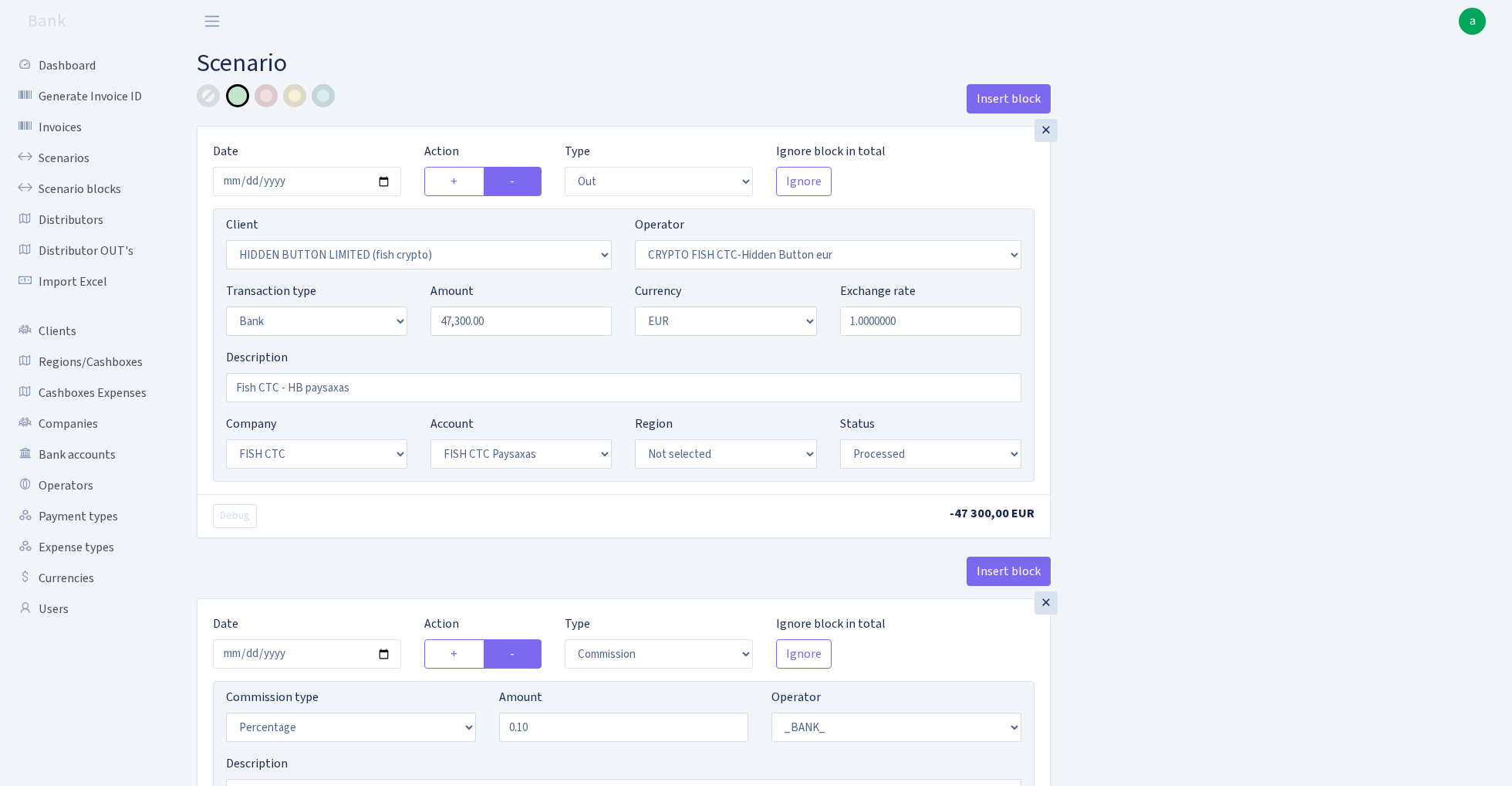
select select "1"
select select "24"
select select "72"
select select "processed"
click at [517, 324] on input "47300.00" at bounding box center [521, 321] width 181 height 30
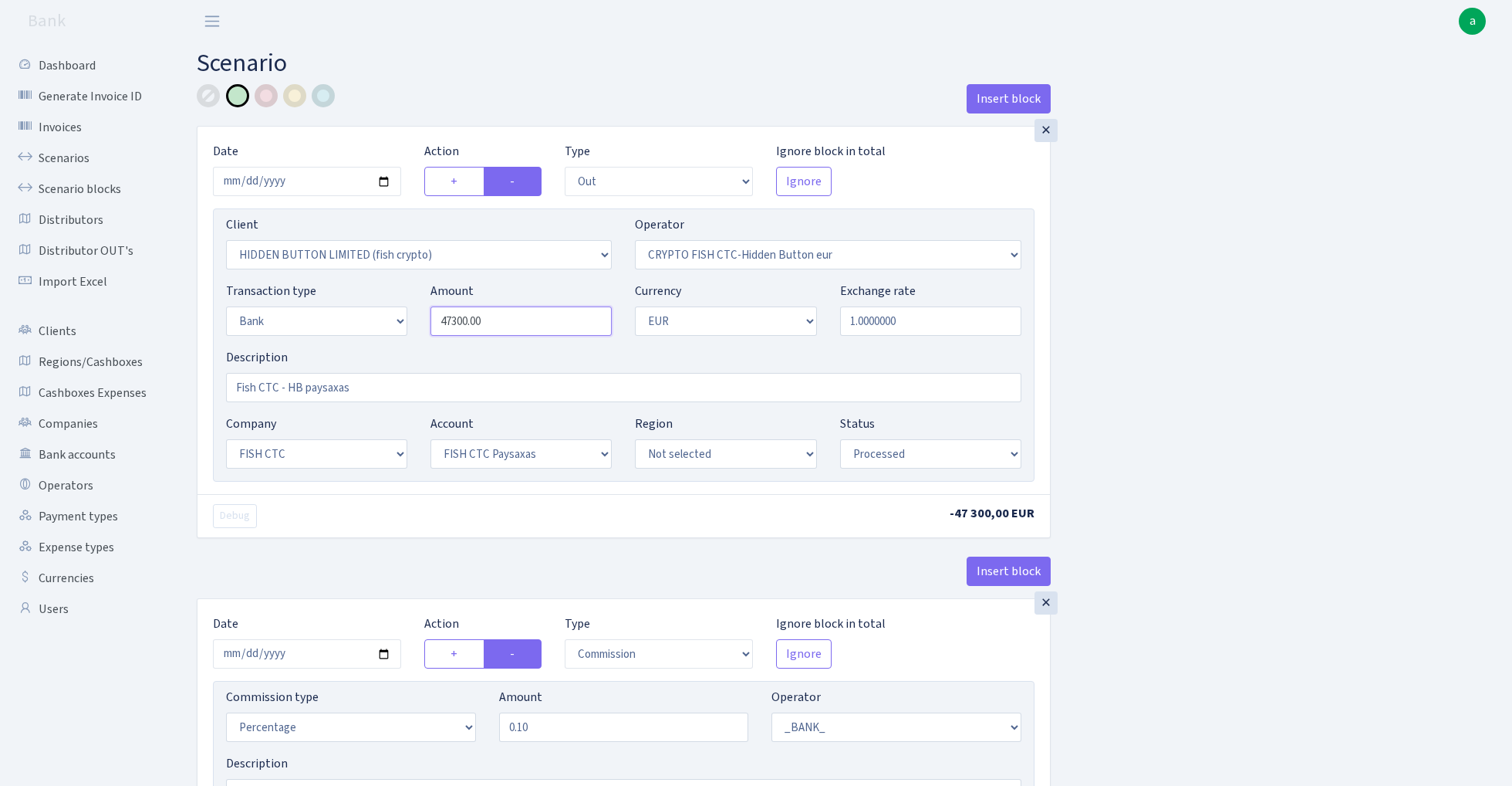
click at [517, 324] on input "47300.00" at bounding box center [521, 321] width 181 height 30
paste input "379"
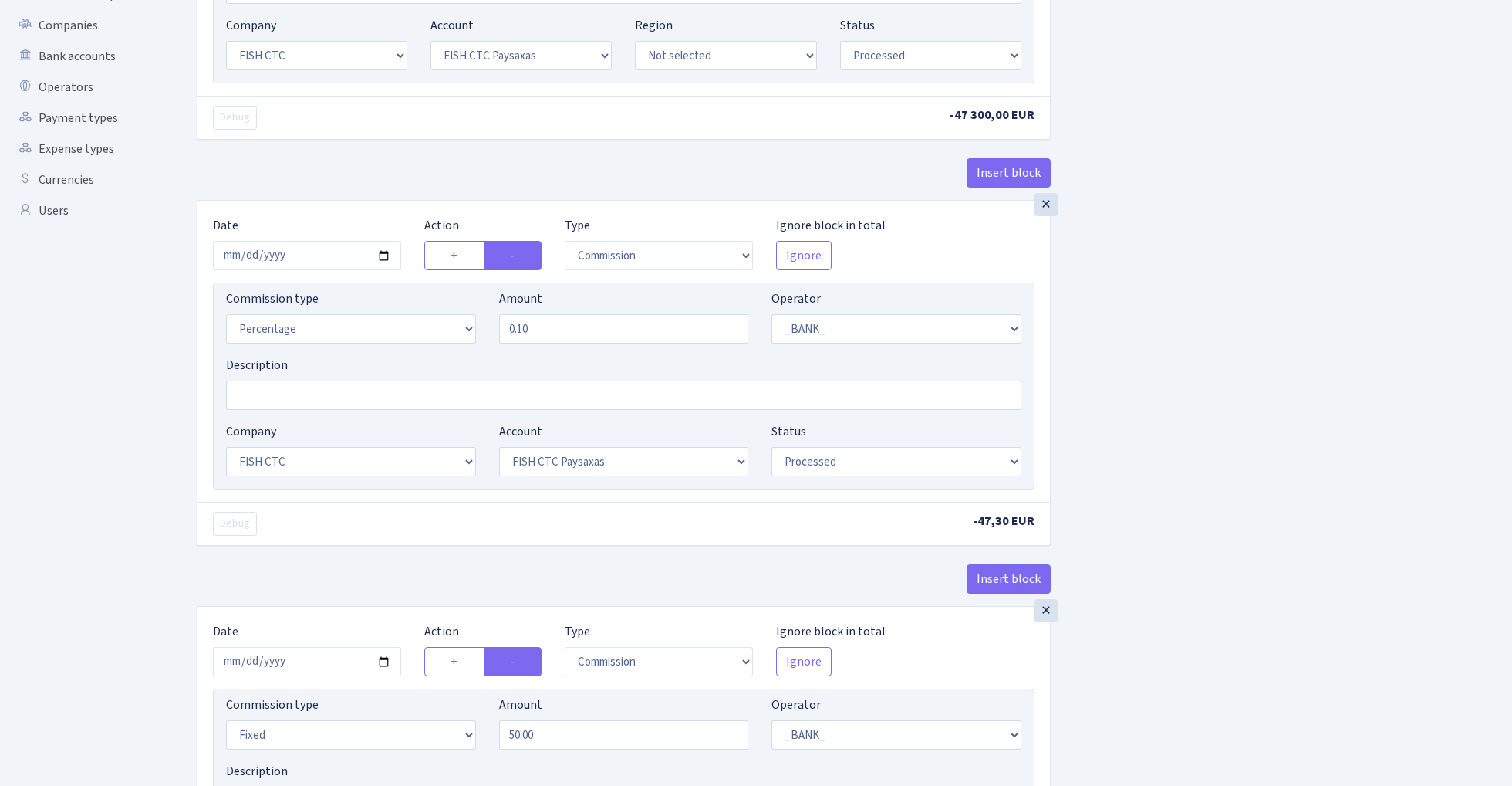
scroll to position [426, 0]
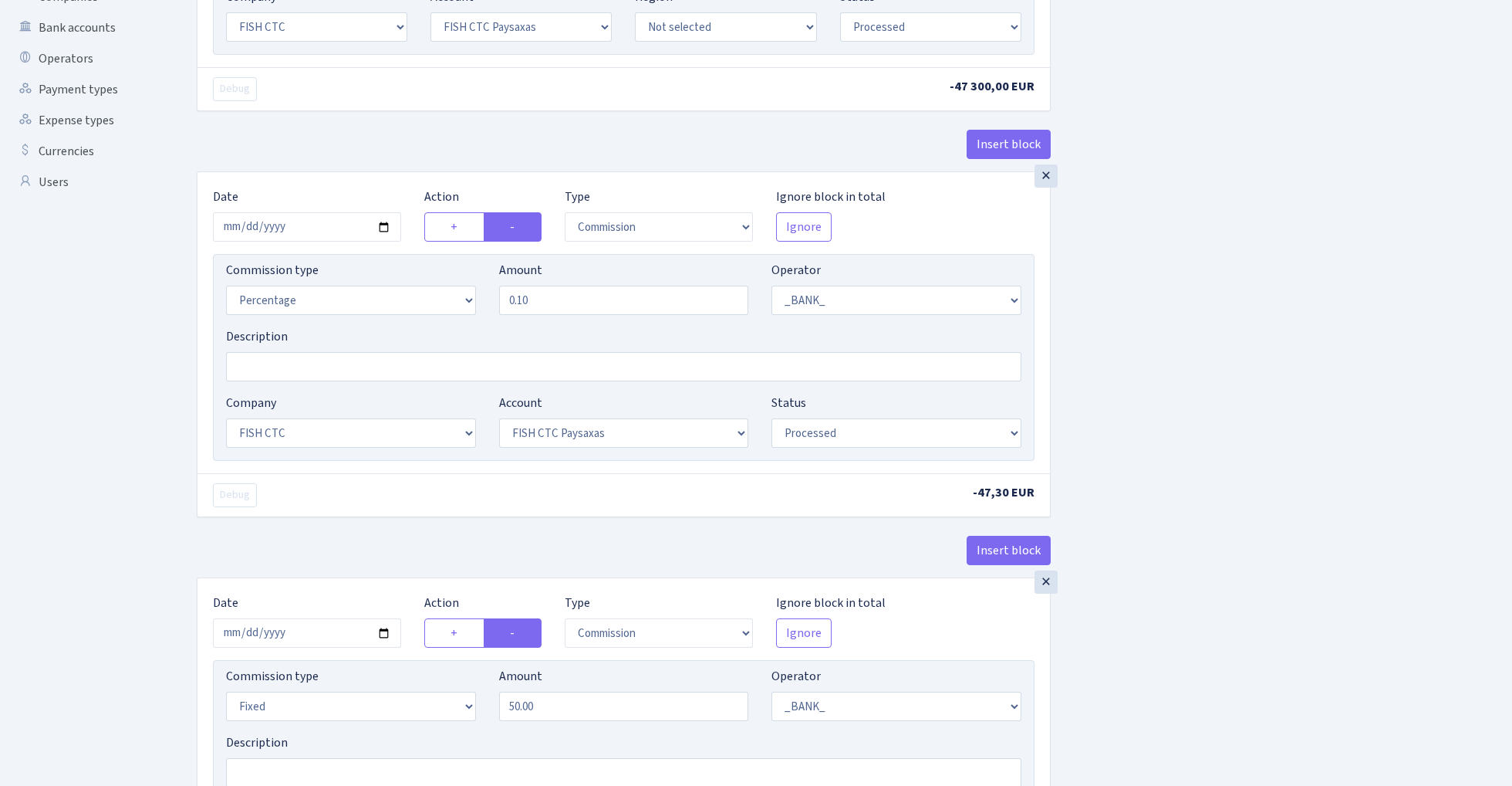
type input "37,900.00"
click at [1309, 336] on div "Insert block × Date 2025-08-20 Action + - Type --- In Out Commission Field requ…" at bounding box center [843, 355] width 1315 height 1395
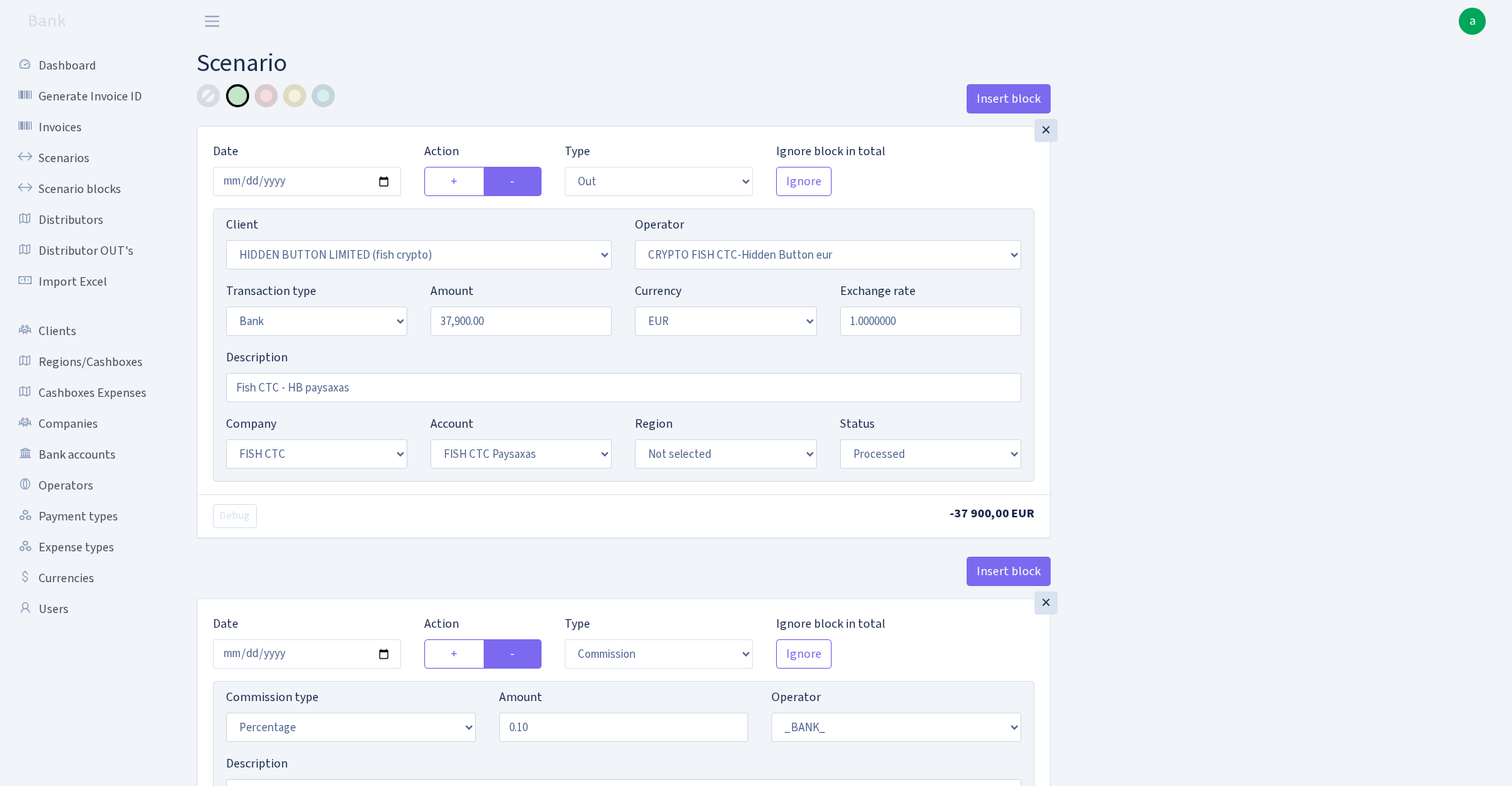
scroll to position [0, 0]
click at [291, 182] on input "2025-08-20" at bounding box center [306, 181] width 188 height 30
type input "2025-08-21"
click at [458, 50] on h2 "Scenario" at bounding box center [843, 63] width 1292 height 30
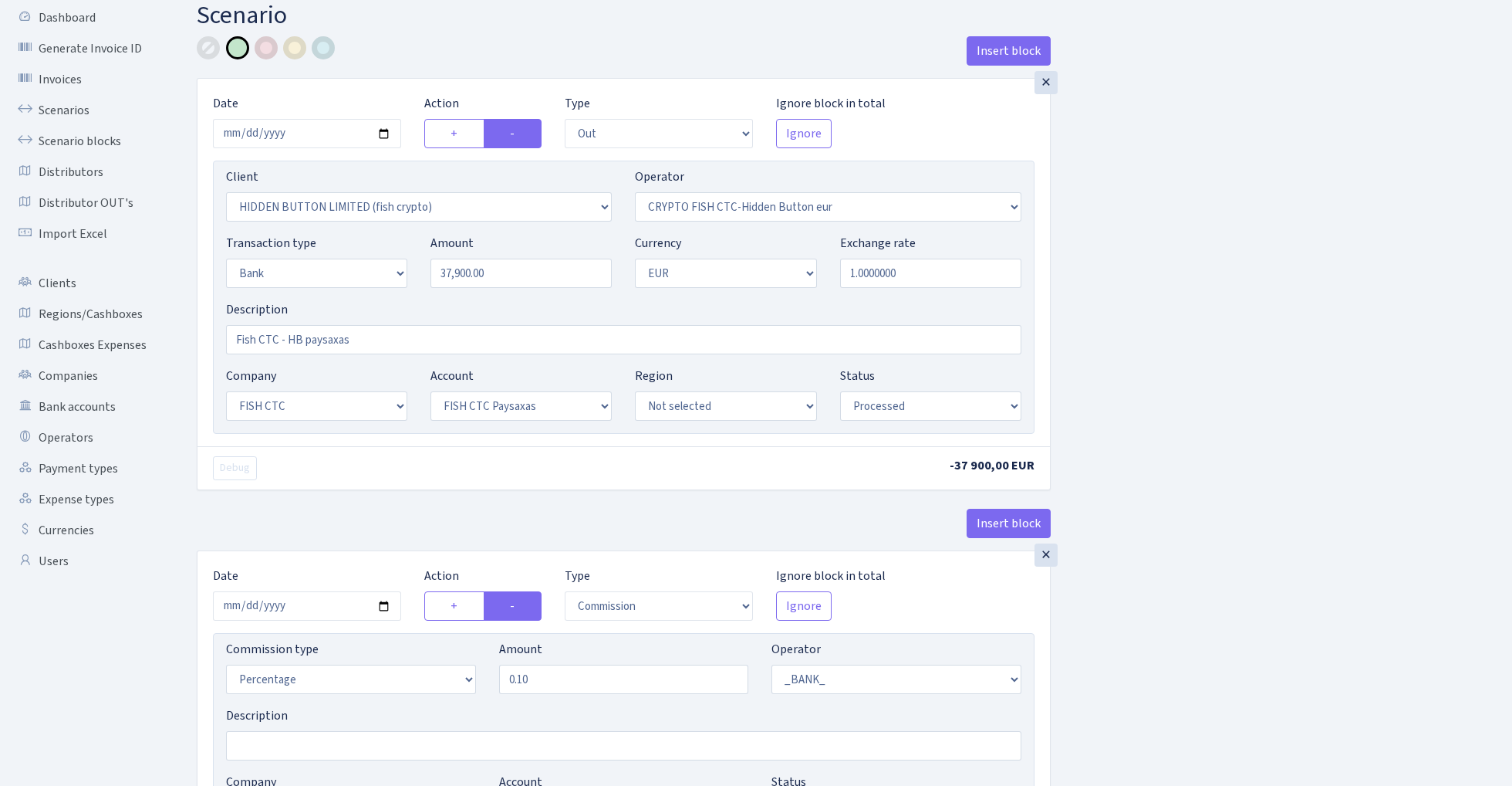
scroll to position [114, 0]
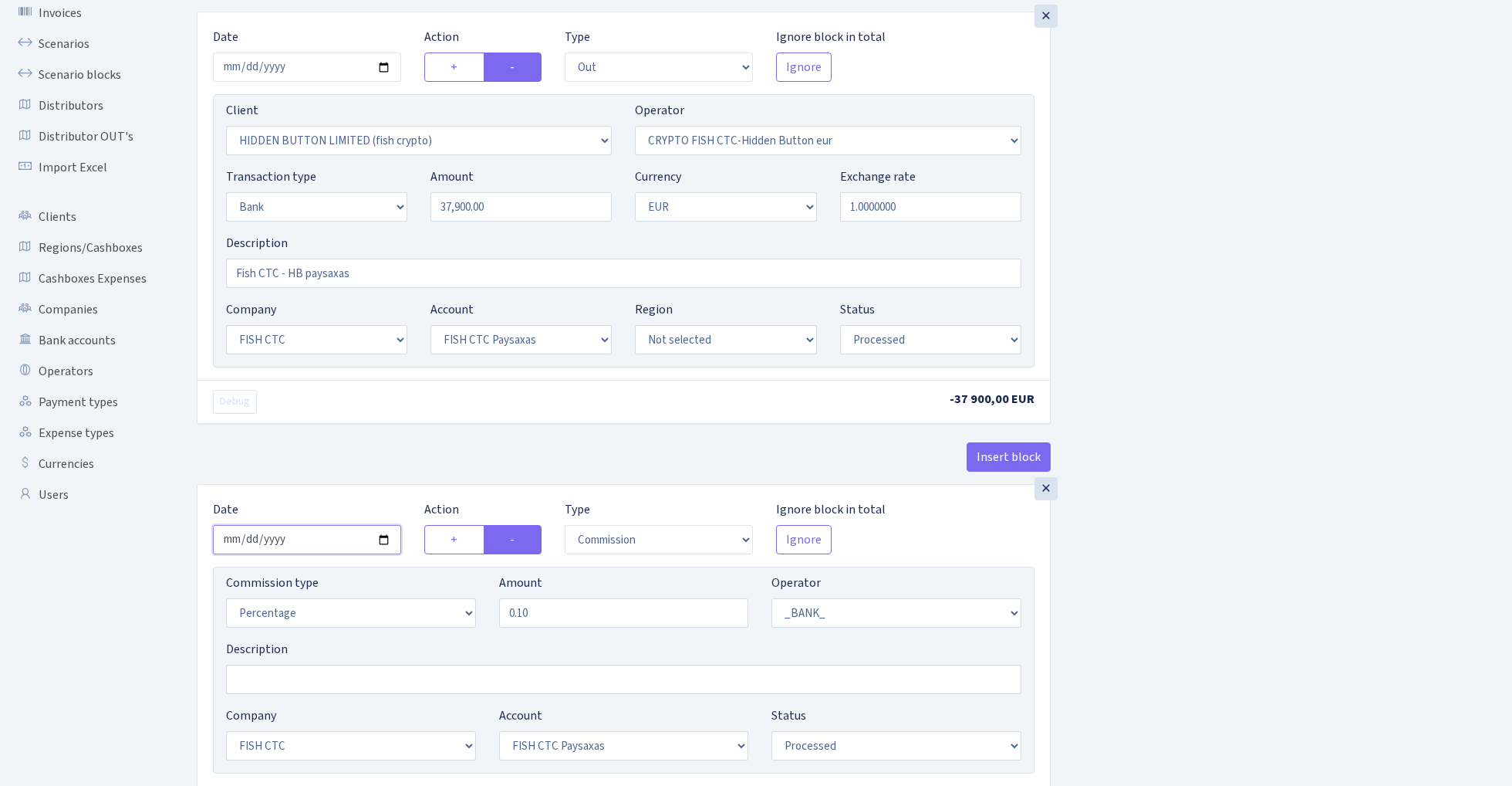
click at [310, 538] on input "2025-08-20" at bounding box center [306, 540] width 188 height 30
type input "2025-08-21"
click at [341, 440] on div "× Date 2025-08-21 Action + - Type --- In Out Commission Field required. Ignore …" at bounding box center [623, 247] width 853 height 472
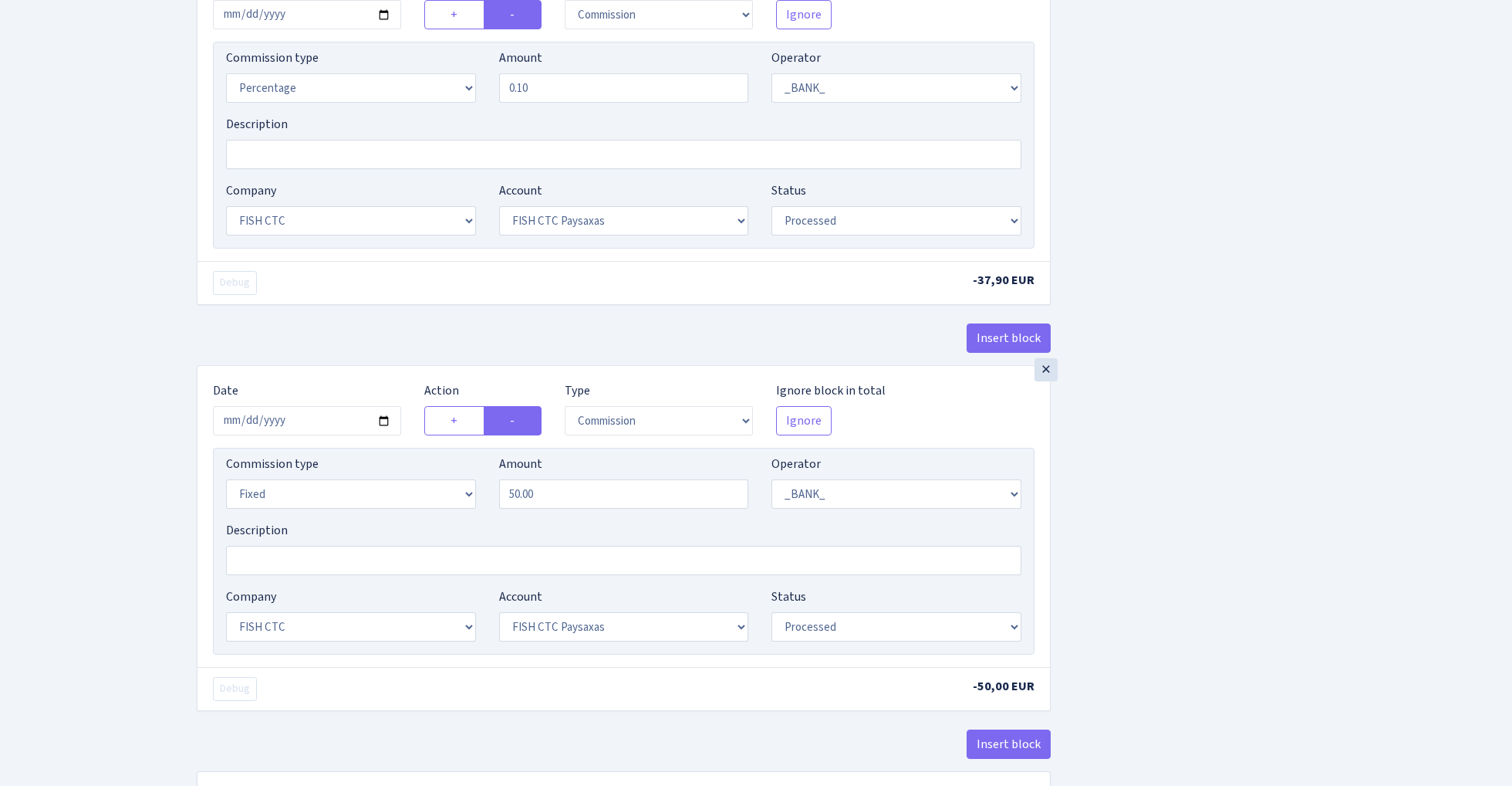
scroll to position [659, 0]
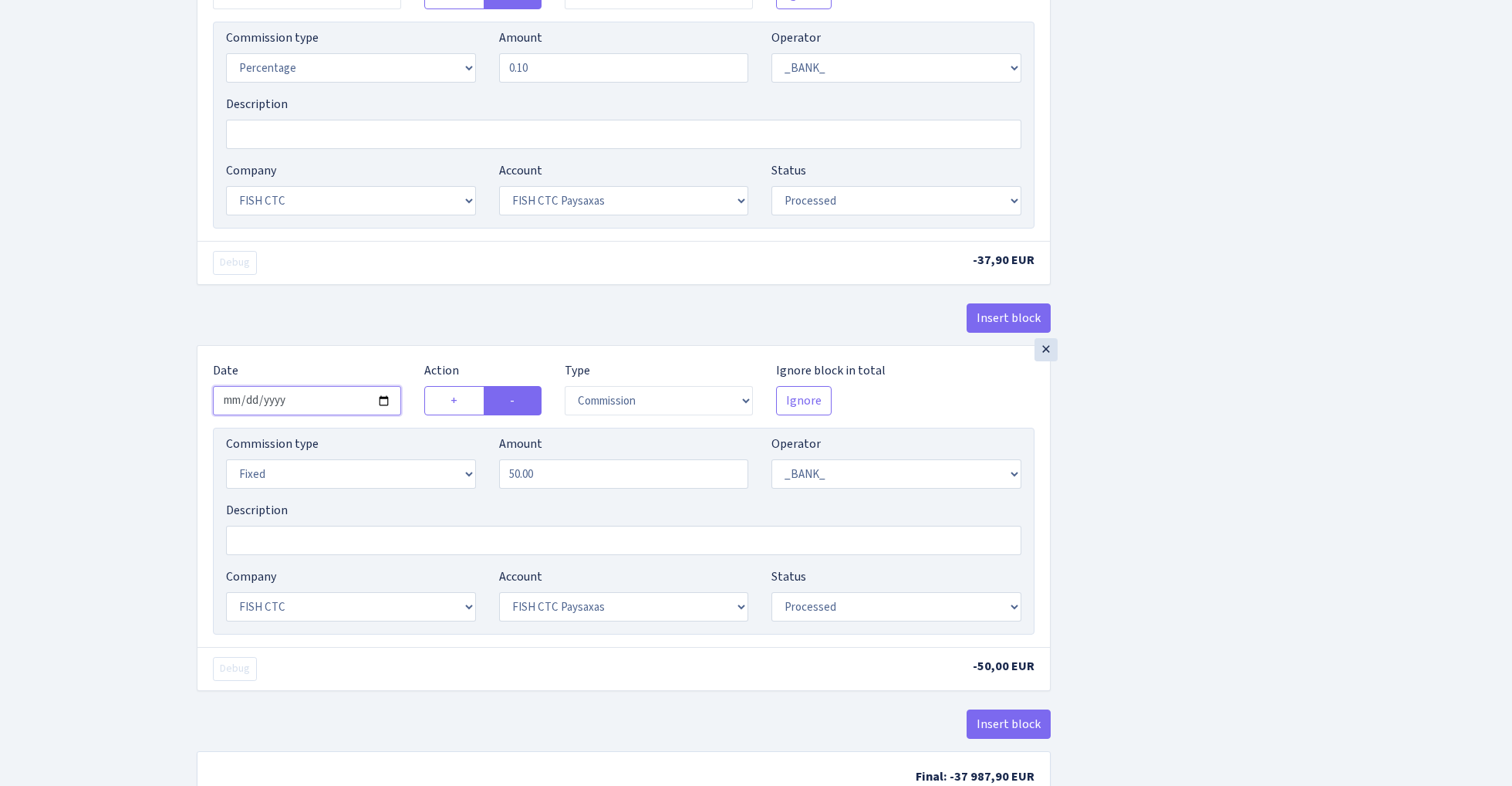
click at [308, 404] on input "2025-08-20" at bounding box center [306, 401] width 188 height 30
type input "2025-08-21"
click at [387, 291] on div "× Date 2025-08-21 Action + - Type --- In Out Commission Field required. Ignore …" at bounding box center [623, 142] width 853 height 406
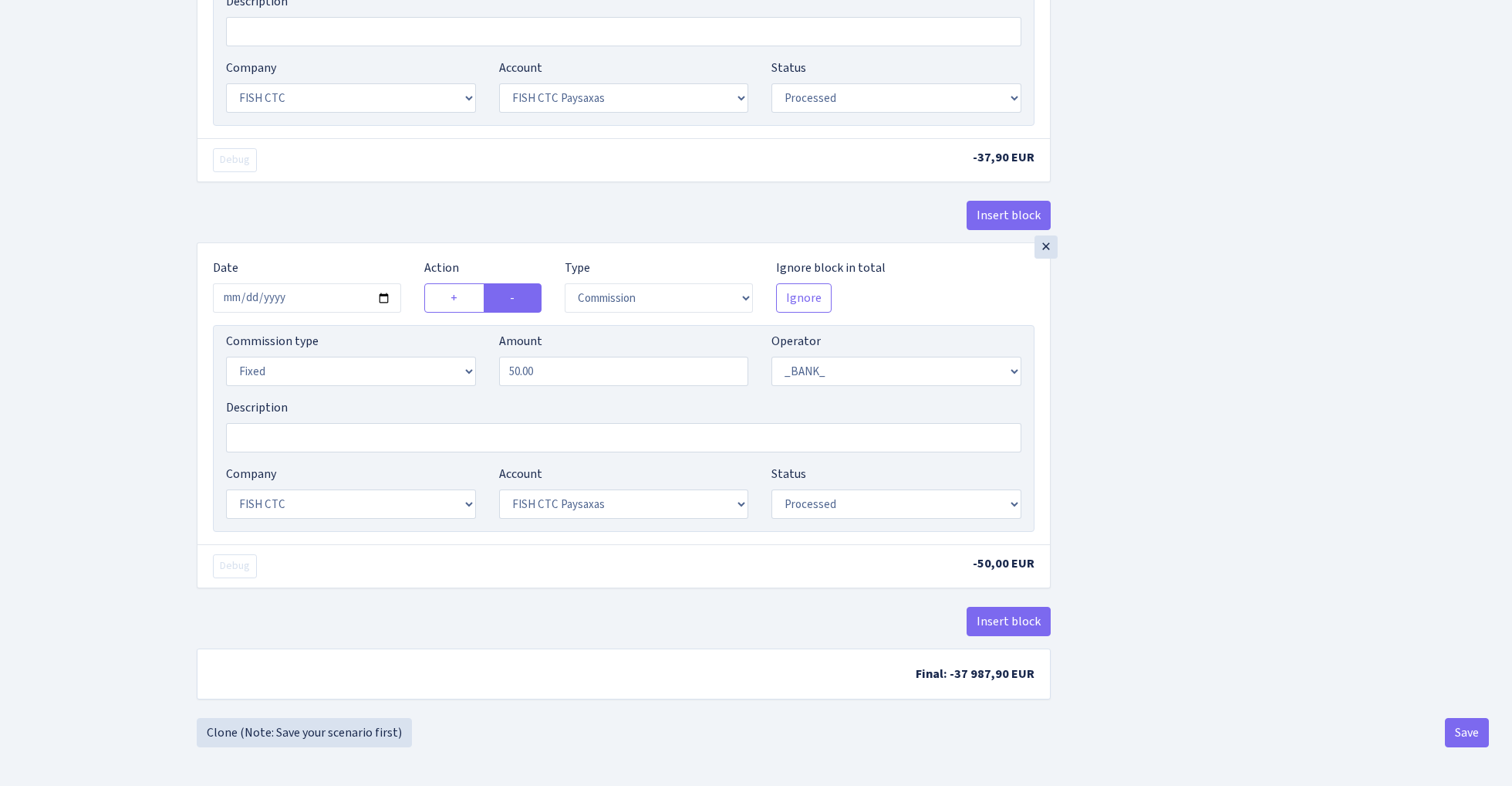
scroll to position [768, 0]
click at [1456, 724] on button "Save" at bounding box center [1466, 733] width 44 height 30
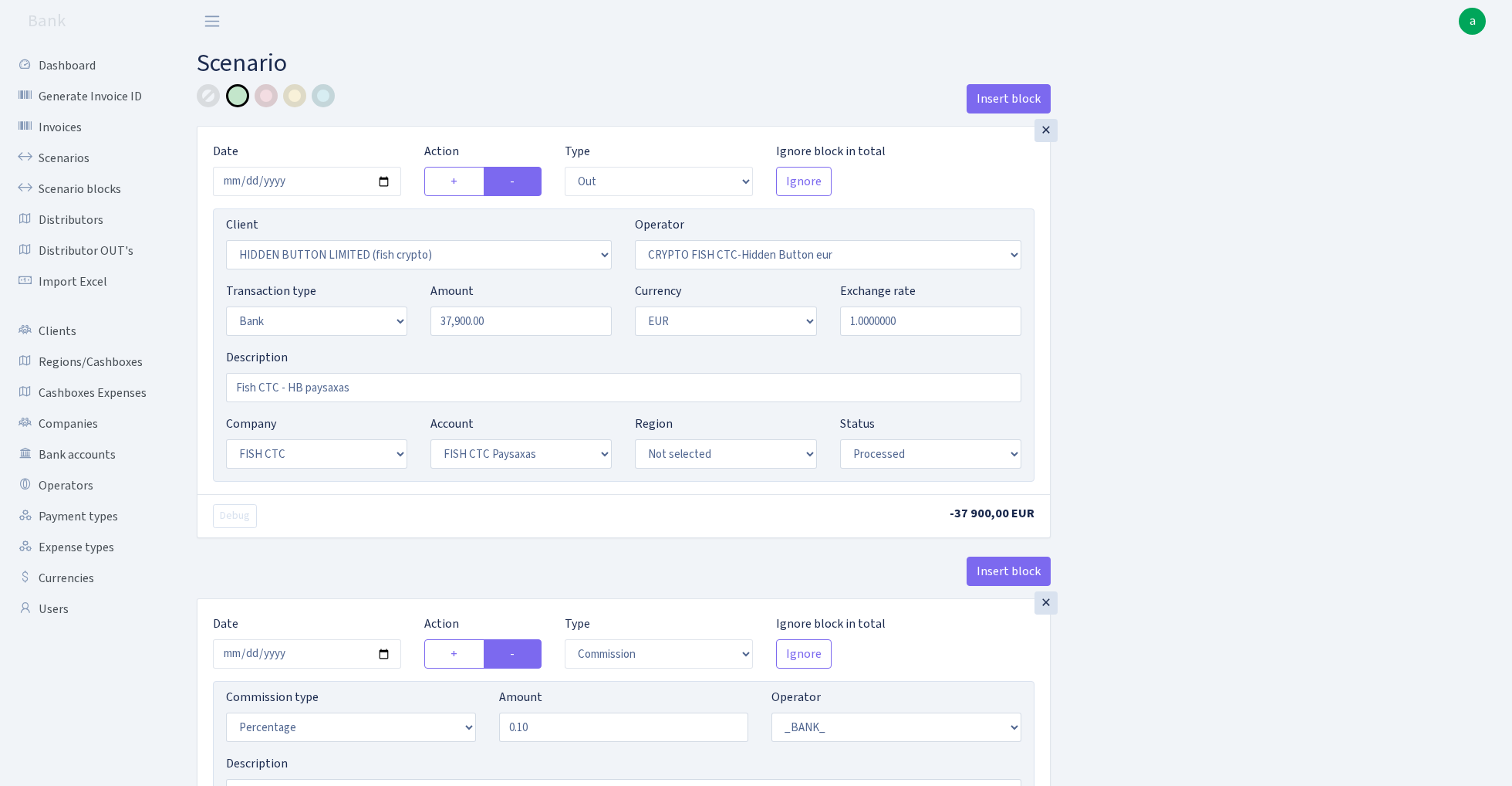
select select "out"
select select "3339"
select select "518"
select select "2"
select select "1"
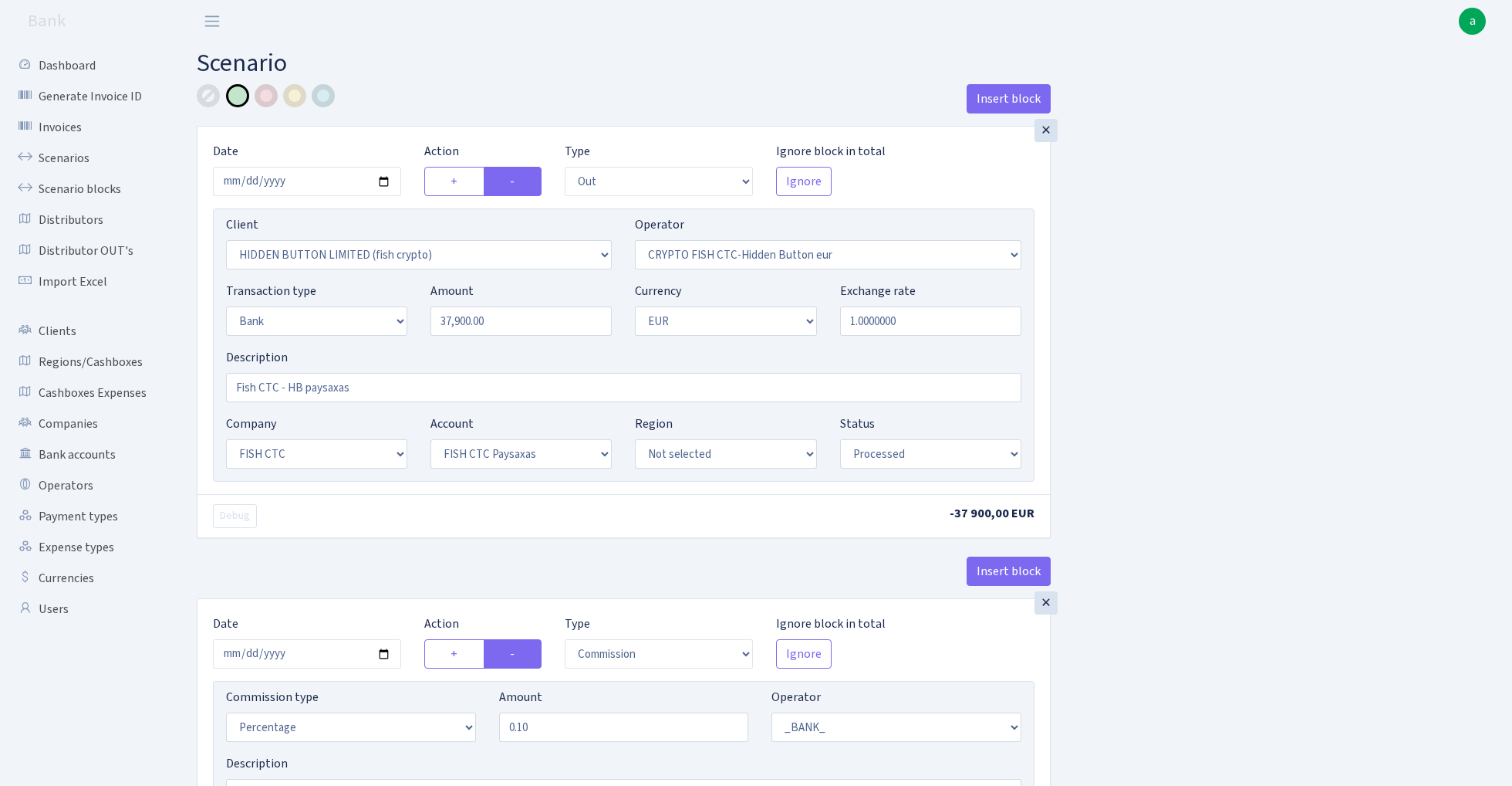
select select "24"
select select "72"
select select "processed"
select select "commission"
select select "1"
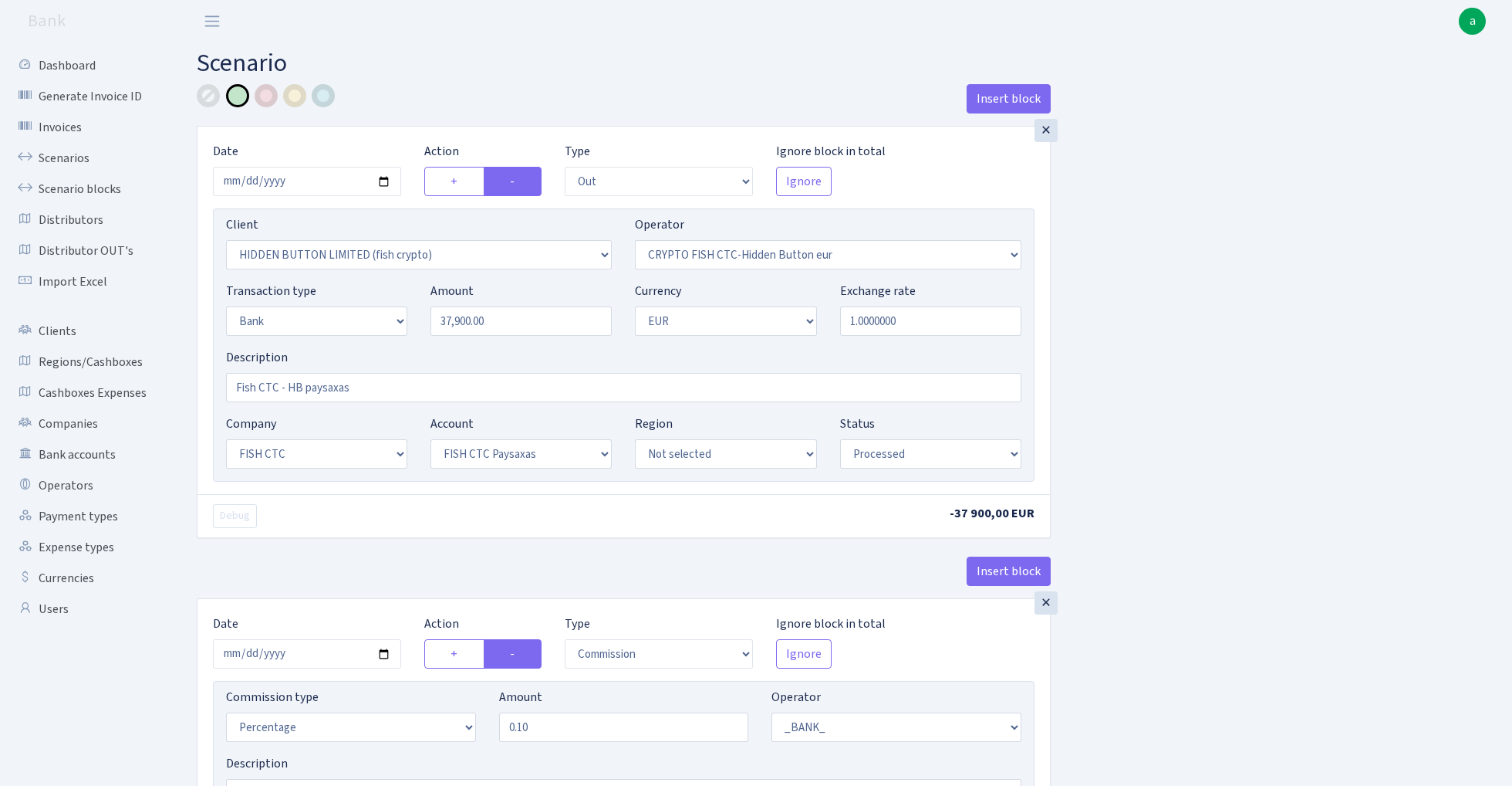
select select "24"
select select "72"
select select "processed"
select select "commission"
select select "fixed"
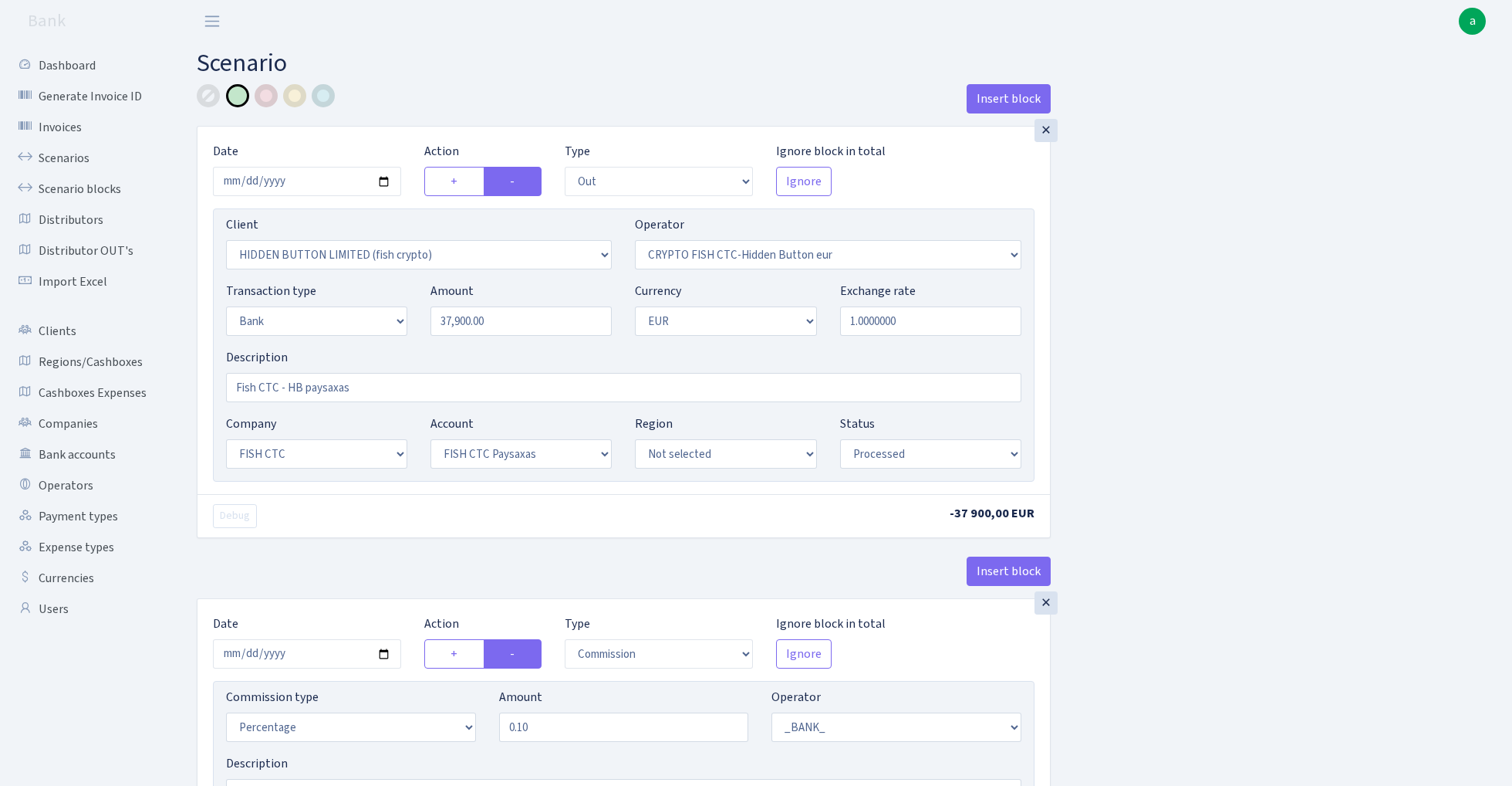
select select "1"
select select "24"
select select "72"
select select "processed"
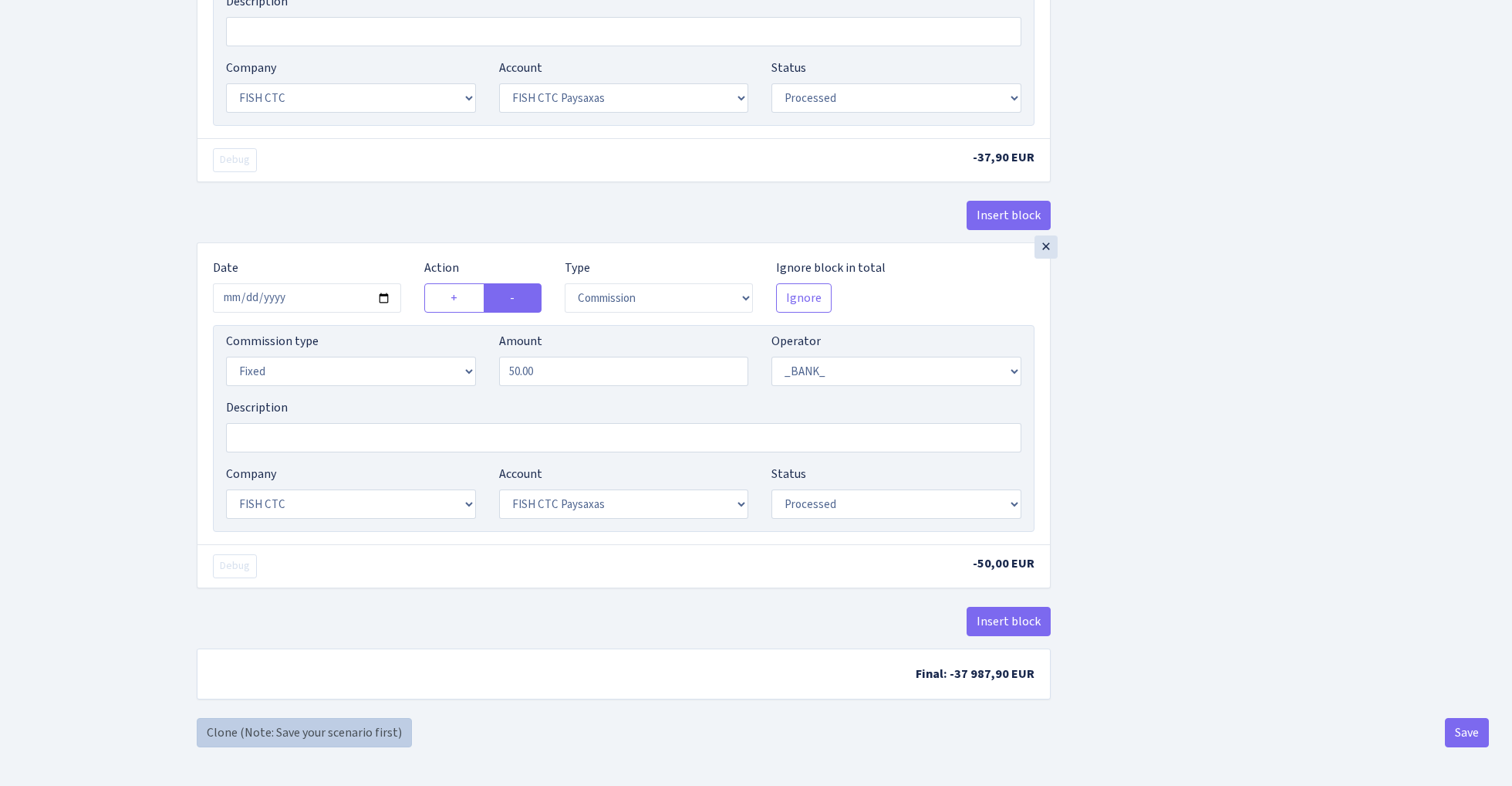
scroll to position [768, 0]
click at [351, 729] on link "Clone (Note: Save your scenario first)" at bounding box center [304, 733] width 216 height 30
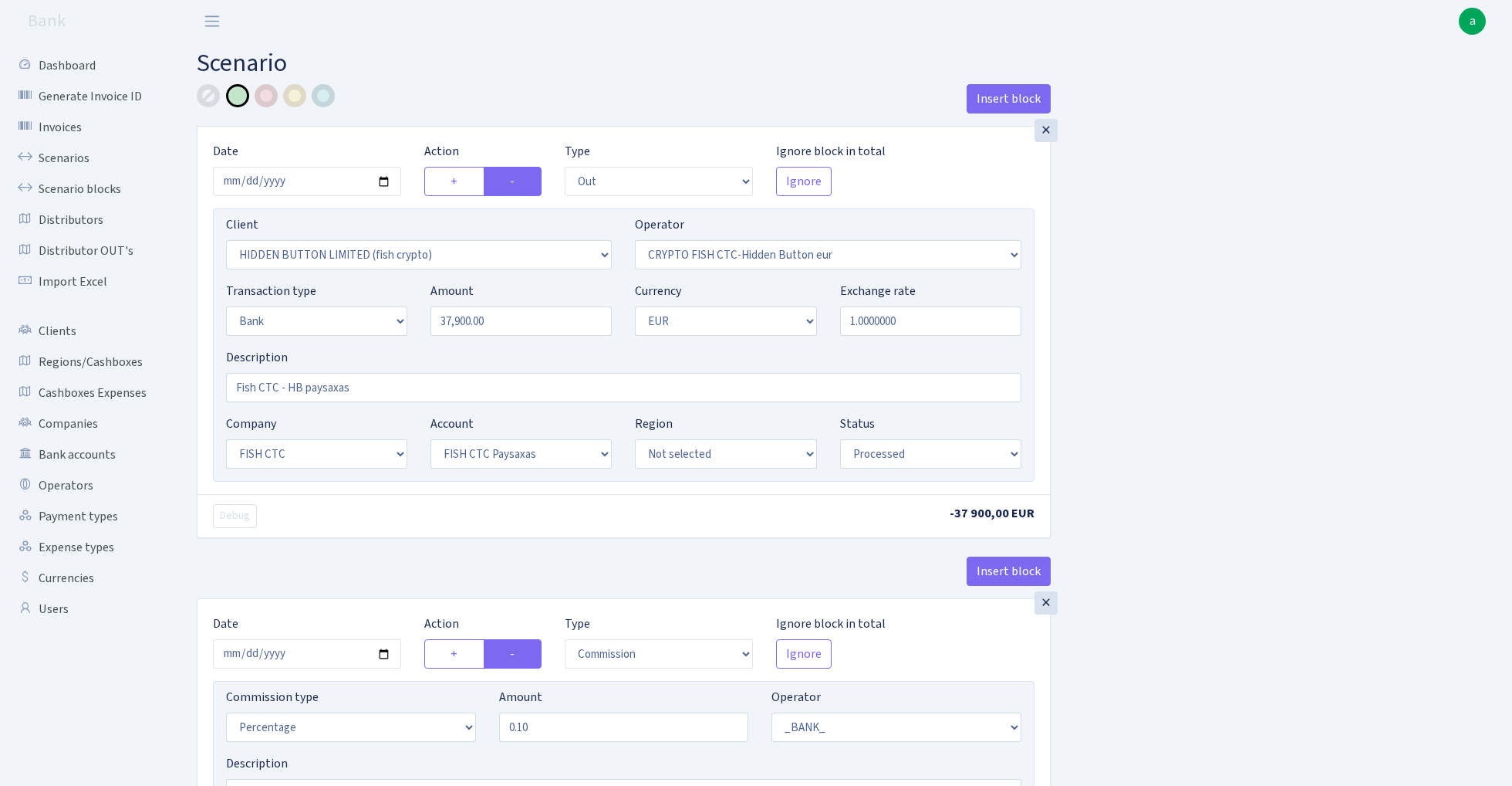
select select "out"
select select "3339"
select select "518"
select select "2"
select select "1"
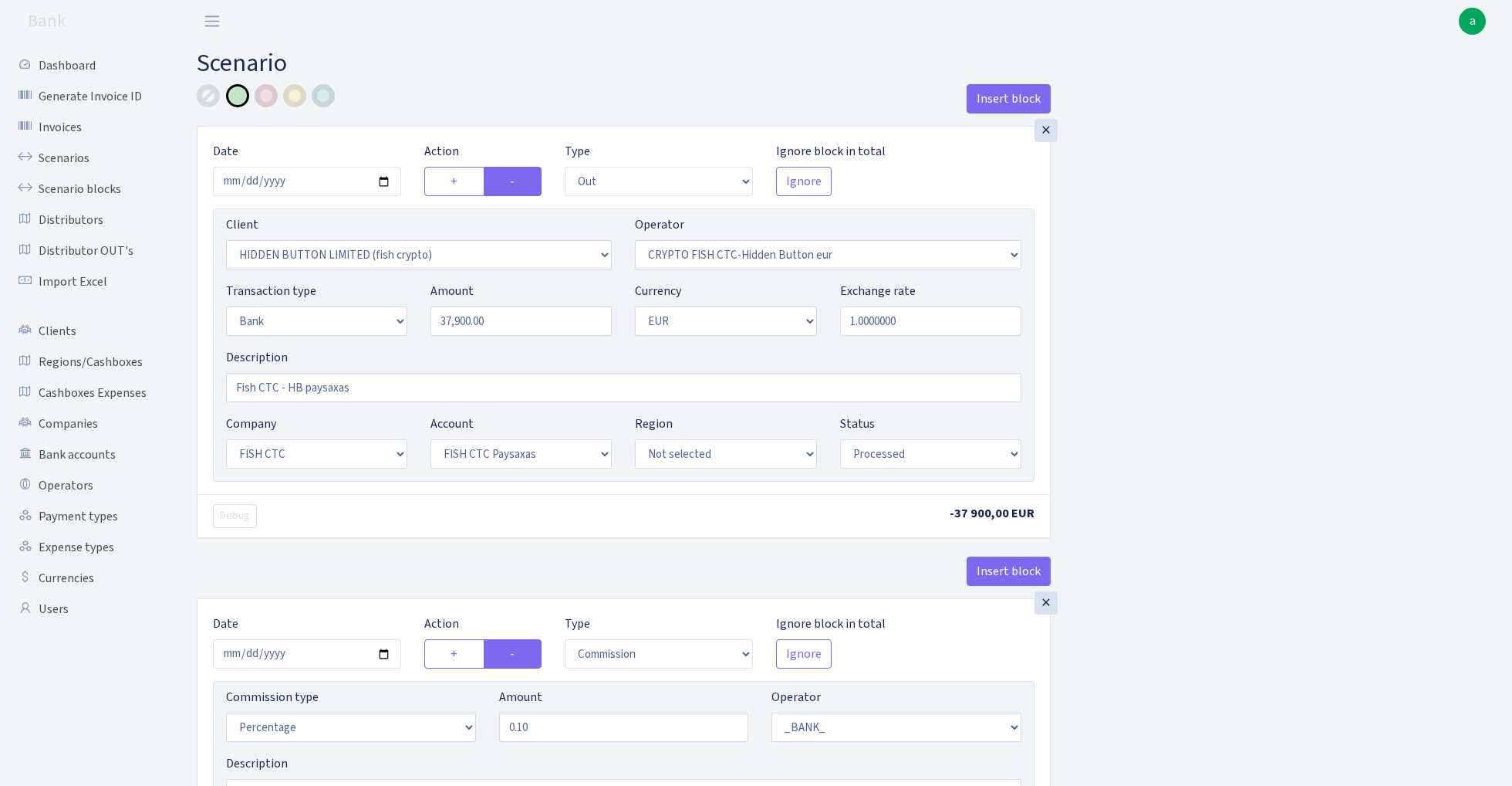
select select "24"
select select "72"
select select "processed"
select select "commission"
select select "1"
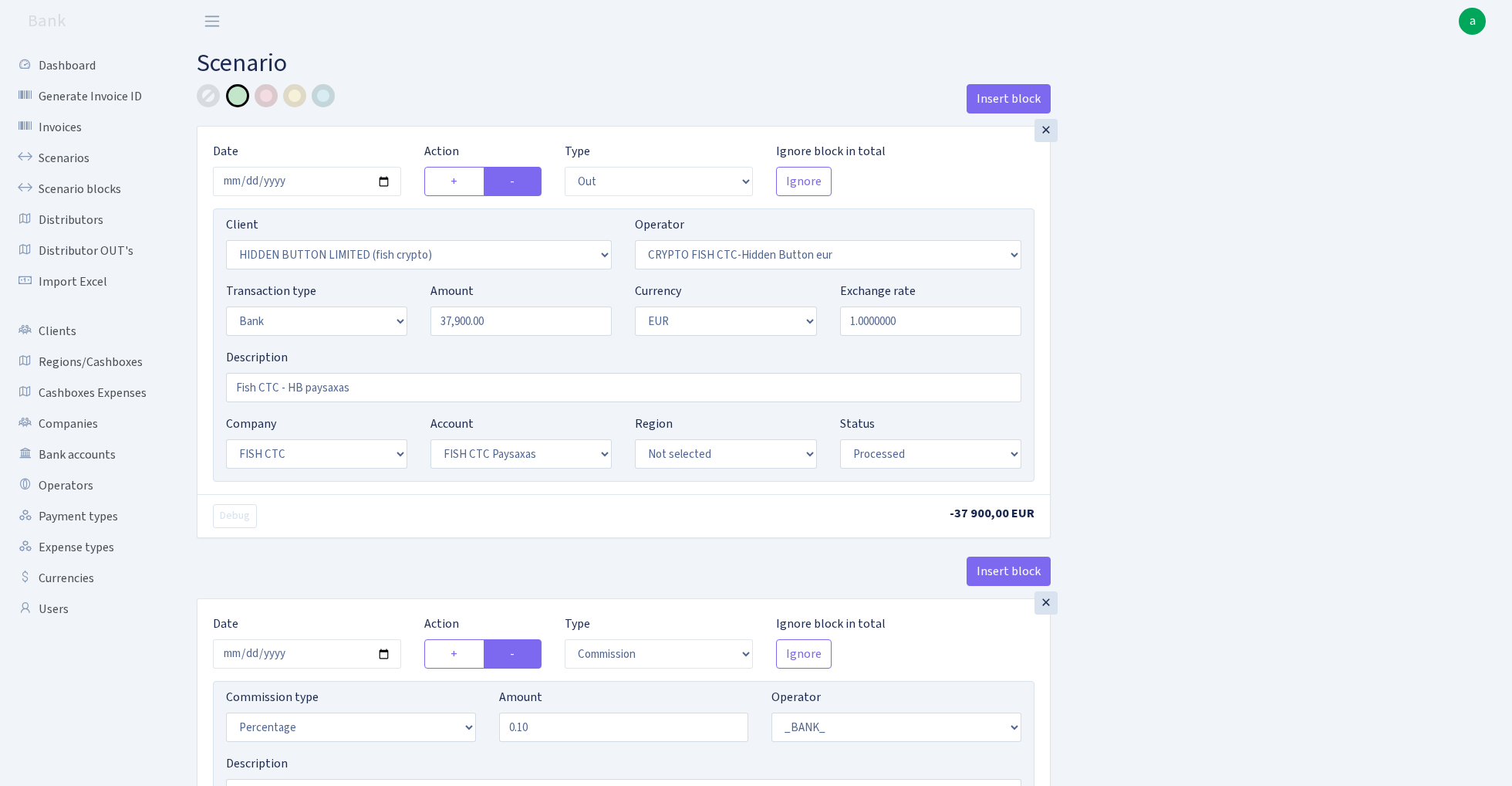
select select "24"
select select "72"
select select "processed"
select select "commission"
select select "fixed"
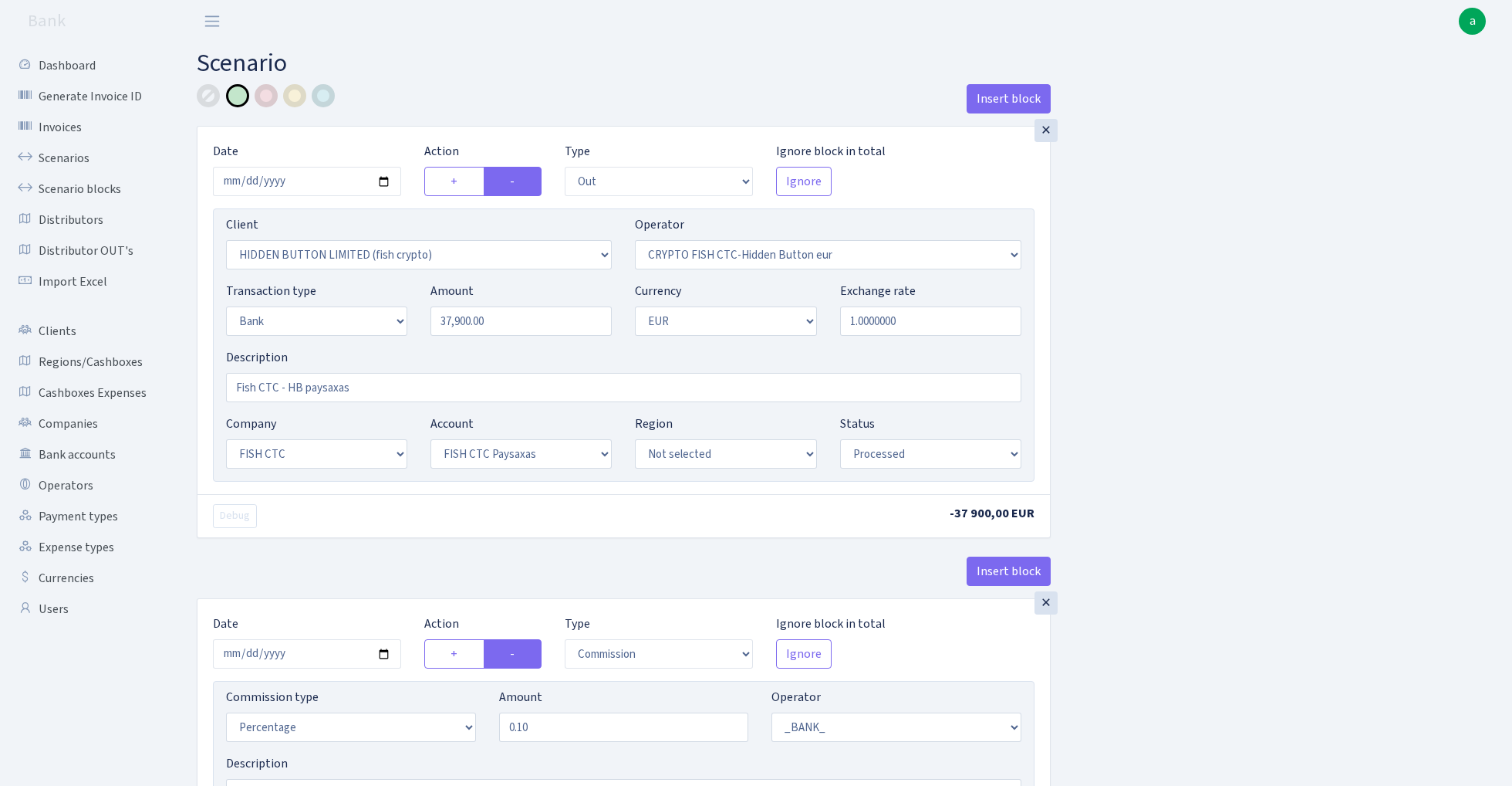
select select "1"
select select "24"
select select "72"
select select "processed"
click at [522, 324] on input "37900.00" at bounding box center [521, 321] width 181 height 30
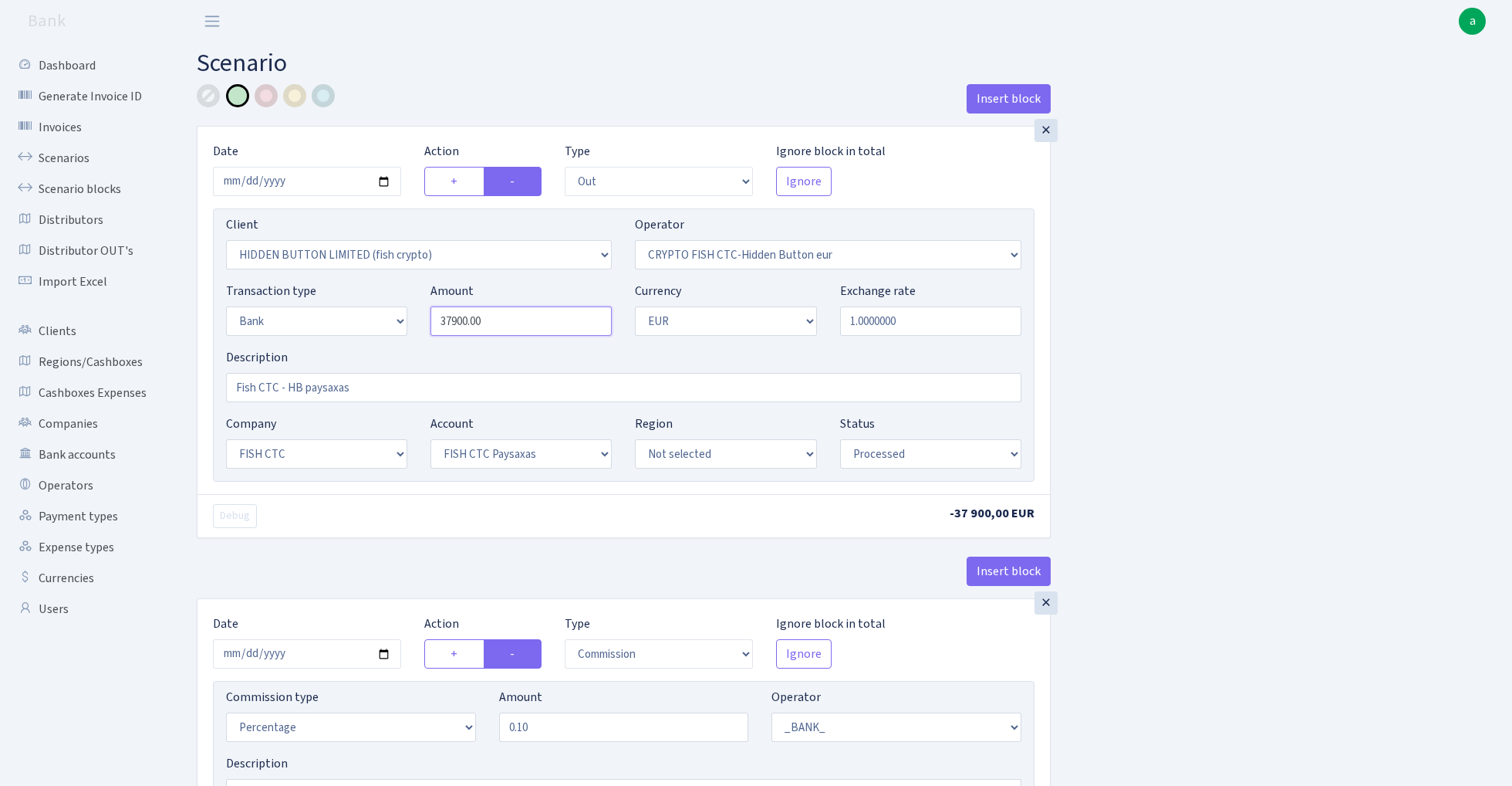
click at [522, 324] on input "37900.00" at bounding box center [521, 321] width 181 height 30
paste input "11454"
type input "11,454.00"
click at [693, 76] on h2 "Scenario" at bounding box center [843, 63] width 1292 height 30
click at [290, 193] on input "2025-08-21" at bounding box center [306, 181] width 188 height 30
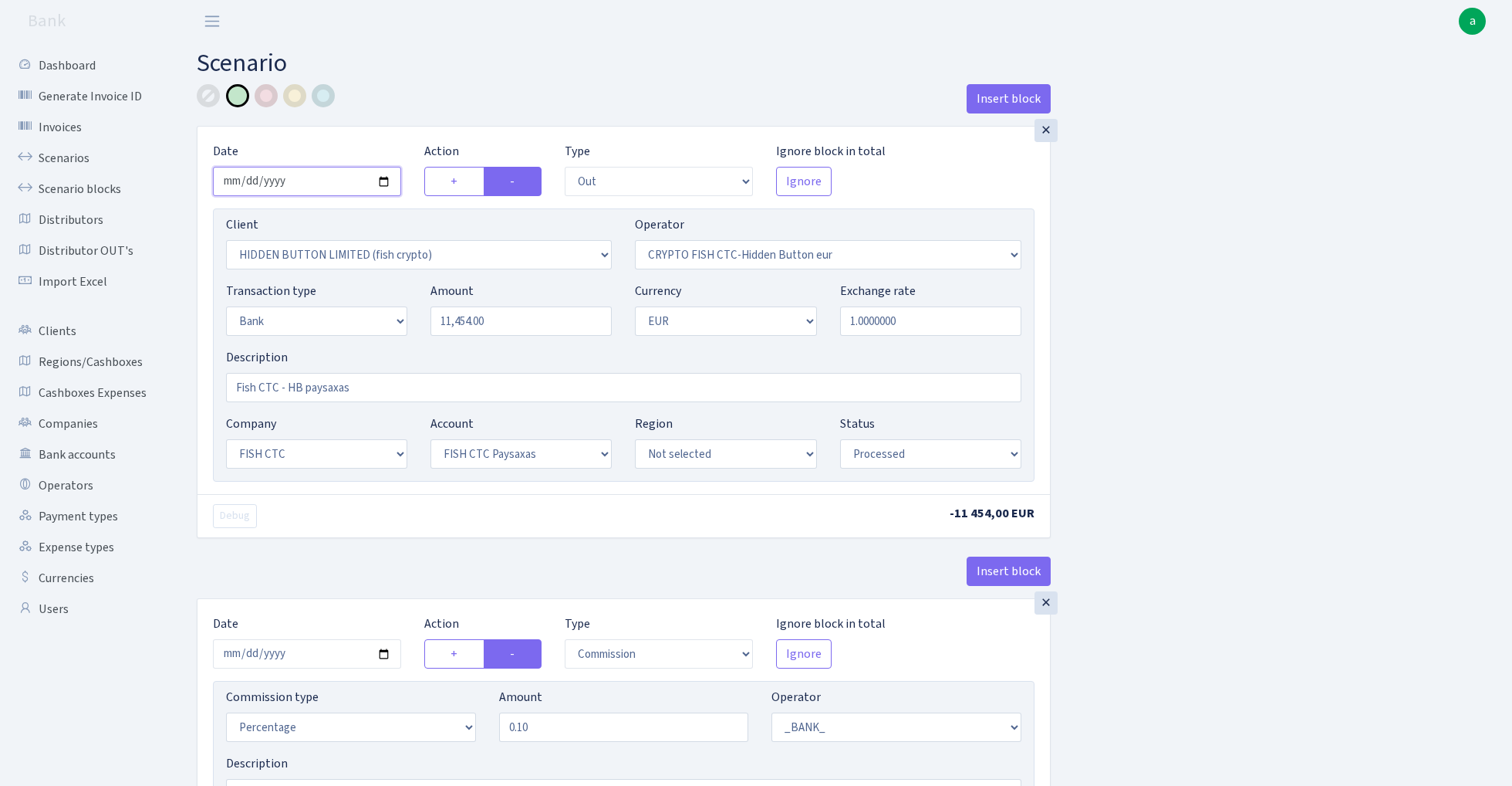
type input "2025-08-22"
click at [414, 91] on div "Insert block" at bounding box center [623, 104] width 853 height 41
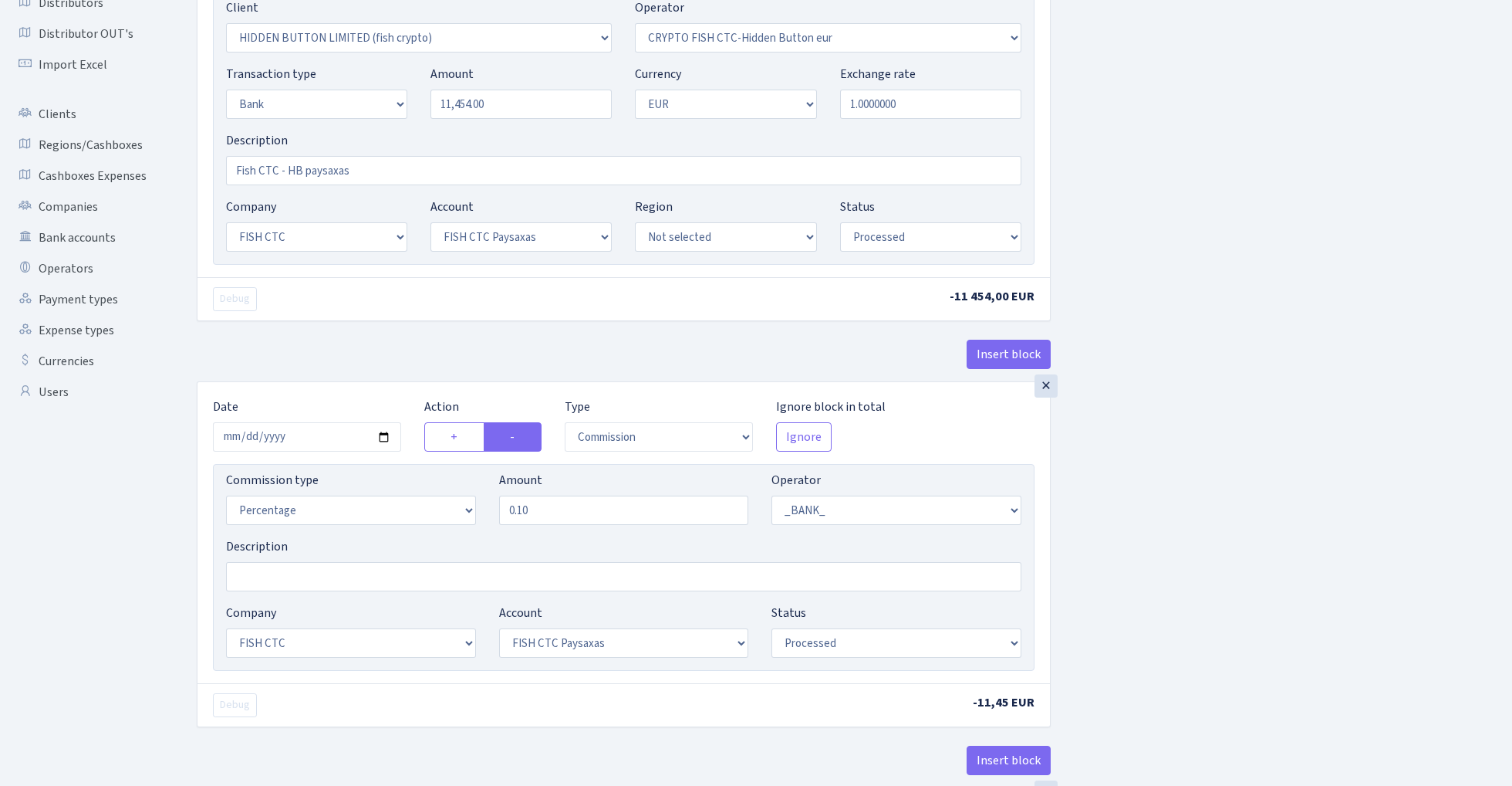
scroll to position [361, 0]
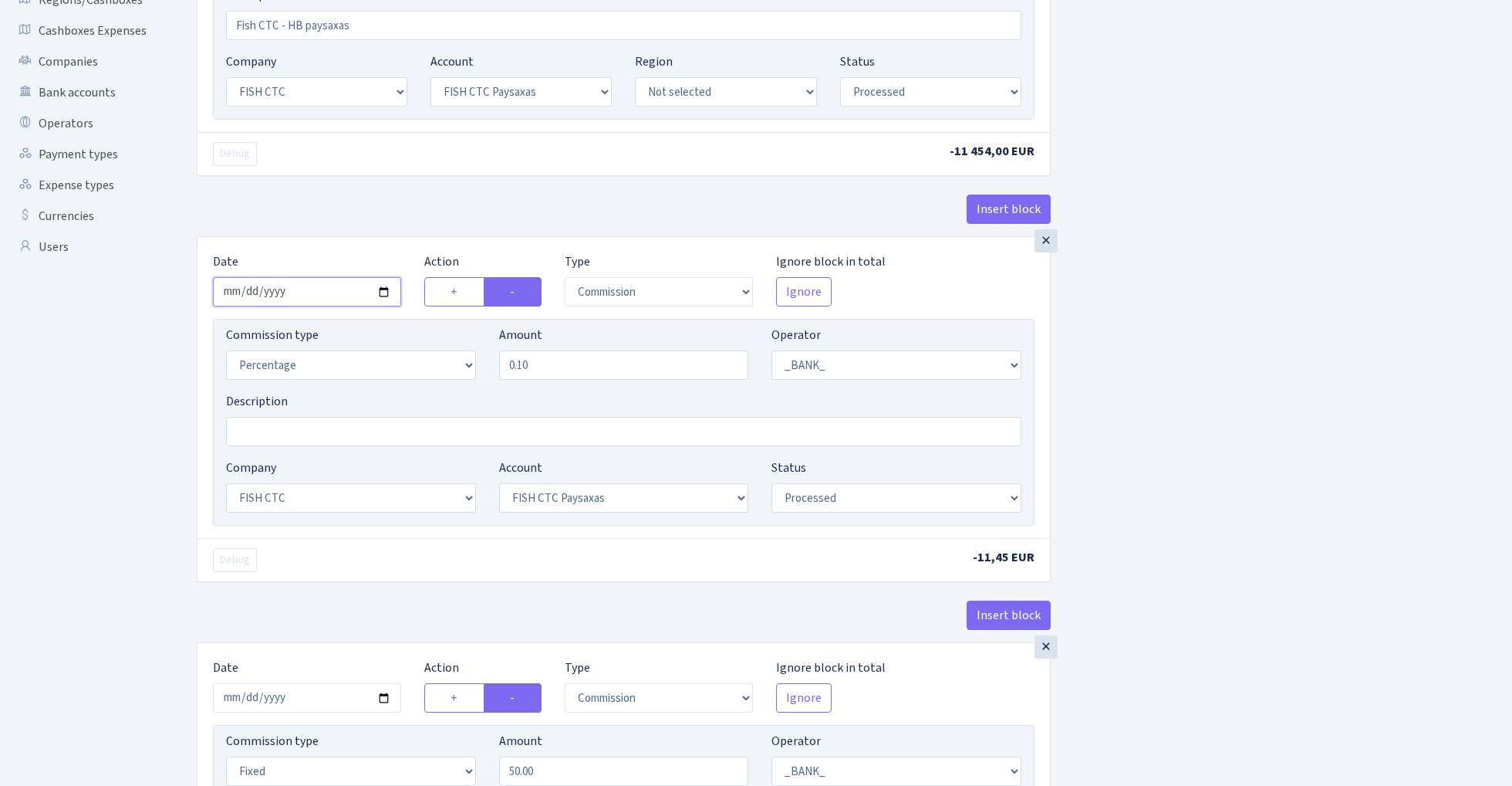
click at [310, 292] on input "2025-08-21" at bounding box center [306, 292] width 188 height 30
type input "2025-08-22"
click at [384, 165] on div "Debug" at bounding box center [411, 154] width 422 height 24
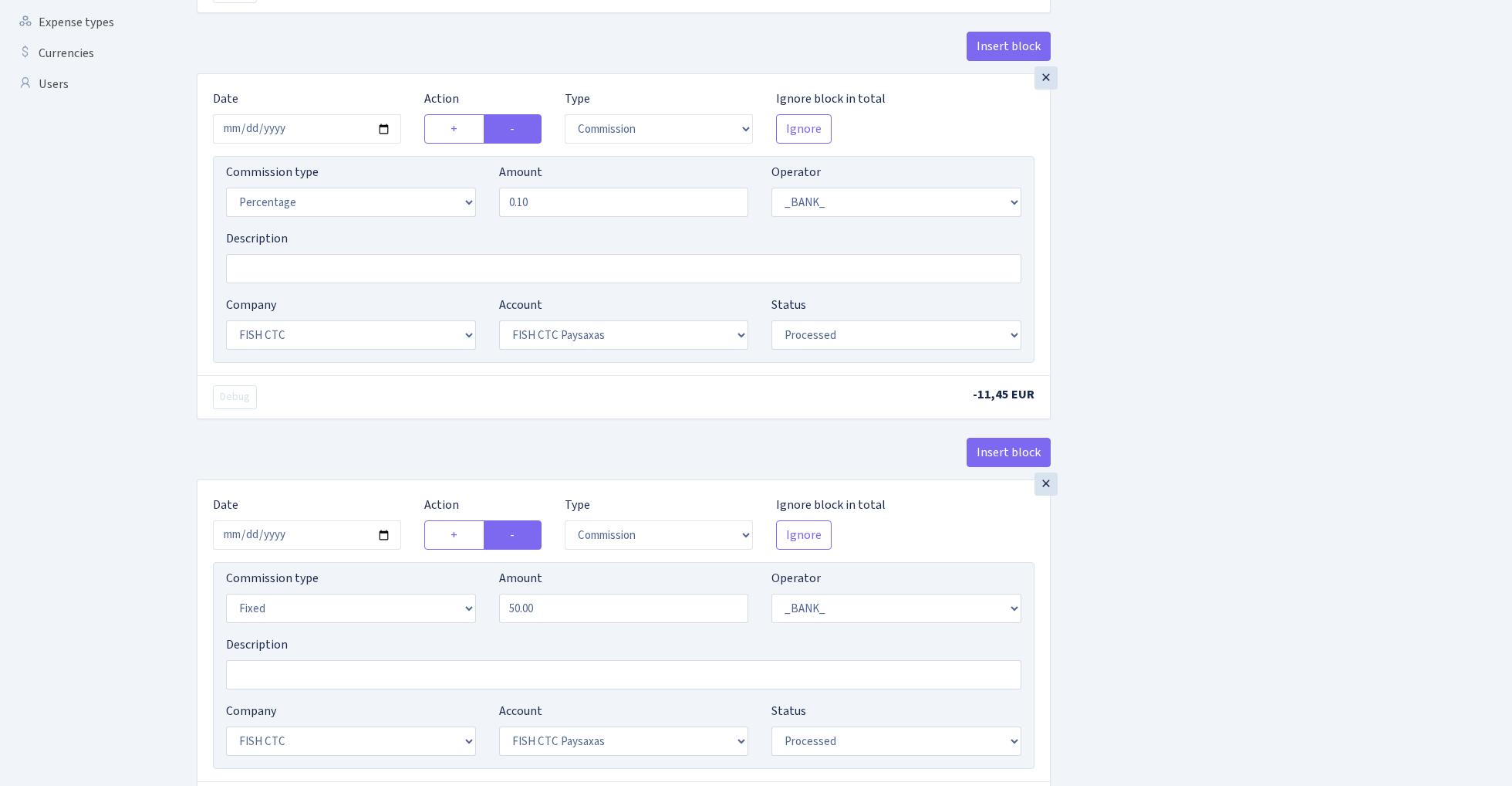
scroll to position [710, 0]
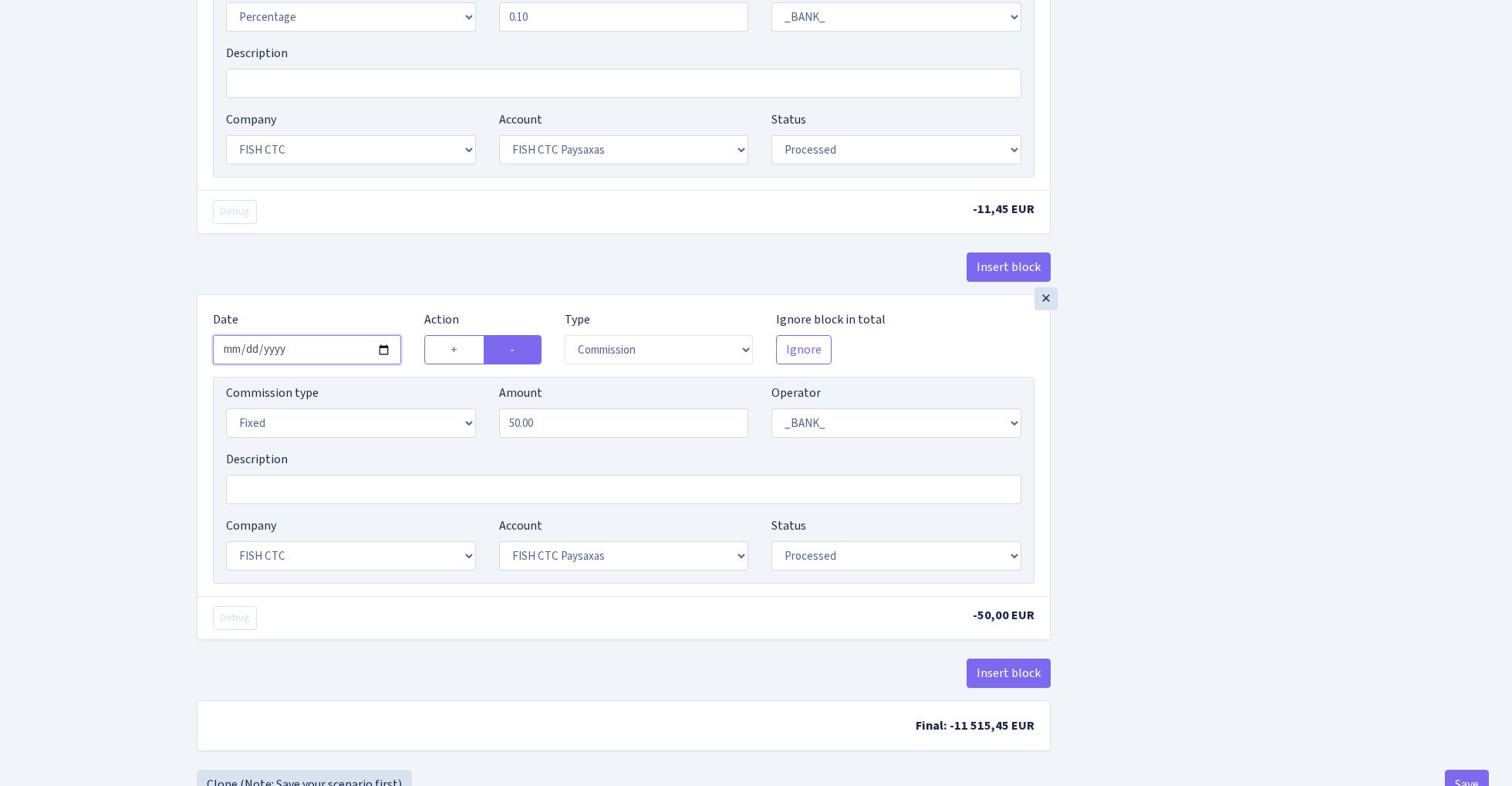
click at [310, 359] on input "2025-08-21" at bounding box center [306, 350] width 188 height 30
type input "2025-08-22"
click at [361, 276] on div "Insert block" at bounding box center [623, 273] width 853 height 41
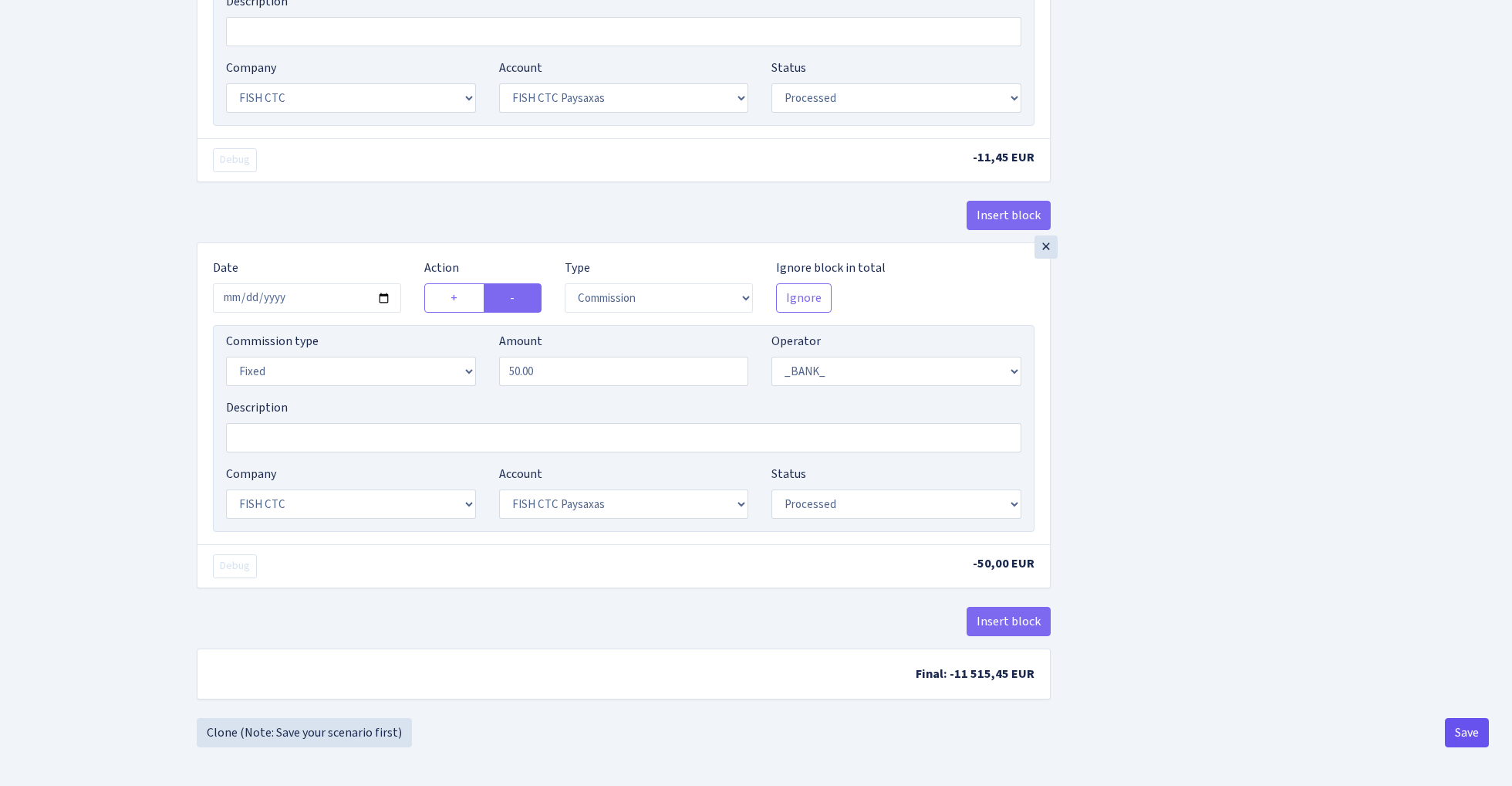
scroll to position [768, 0]
click at [1475, 729] on button "Save" at bounding box center [1466, 733] width 44 height 30
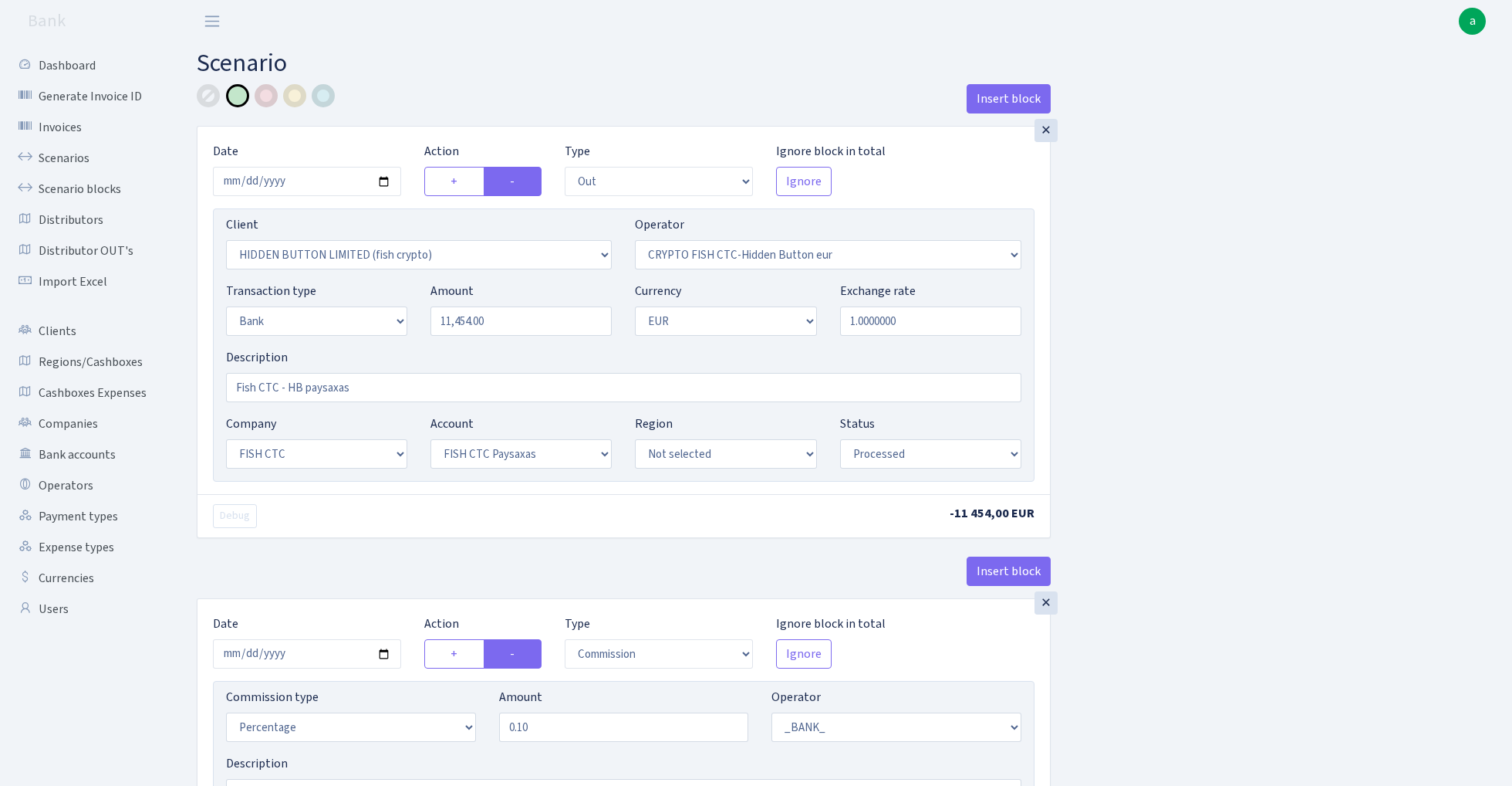
select select "out"
select select "3339"
select select "518"
select select "2"
select select "1"
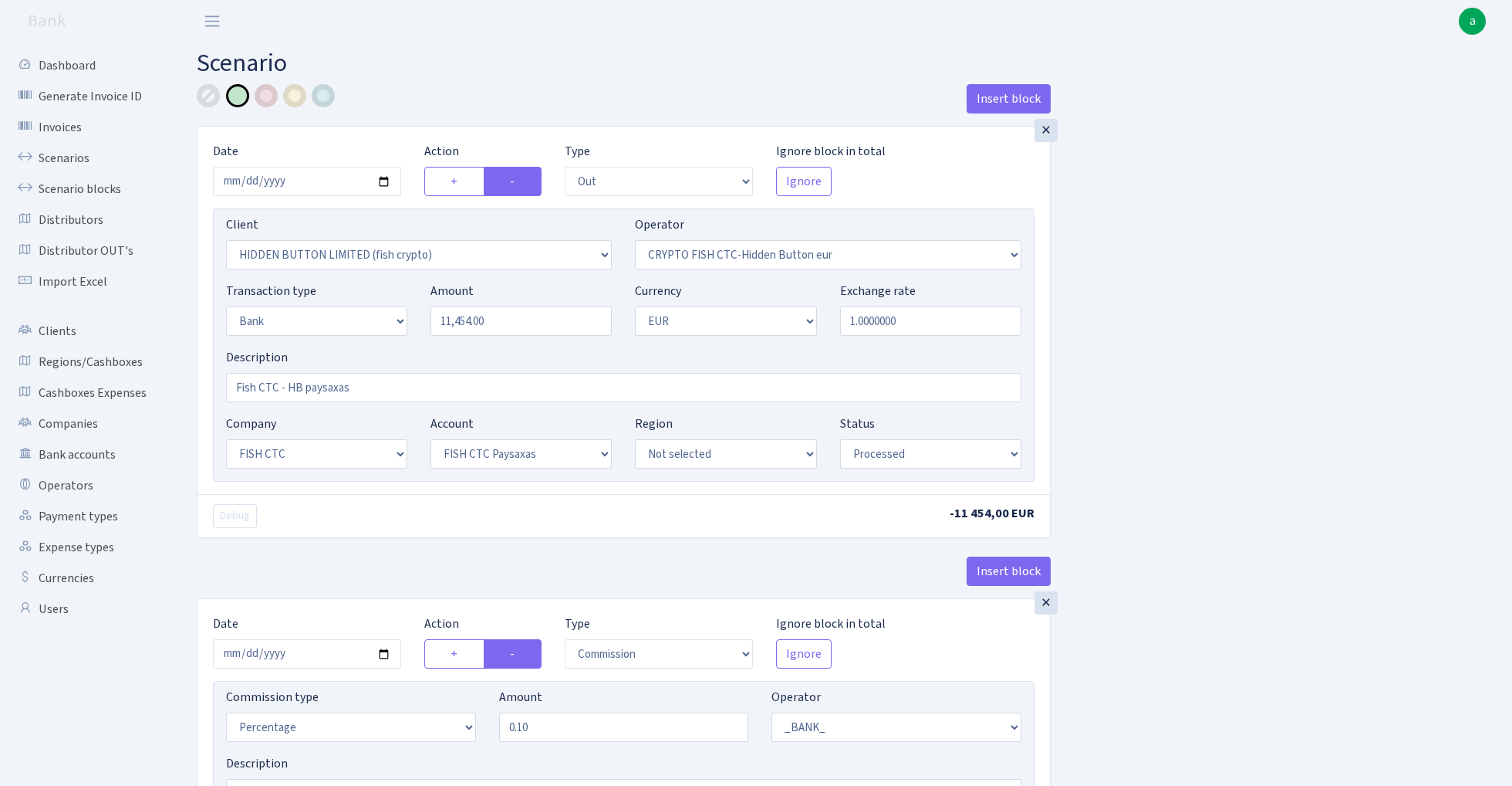
select select "24"
select select "72"
select select "processed"
select select "commission"
select select "1"
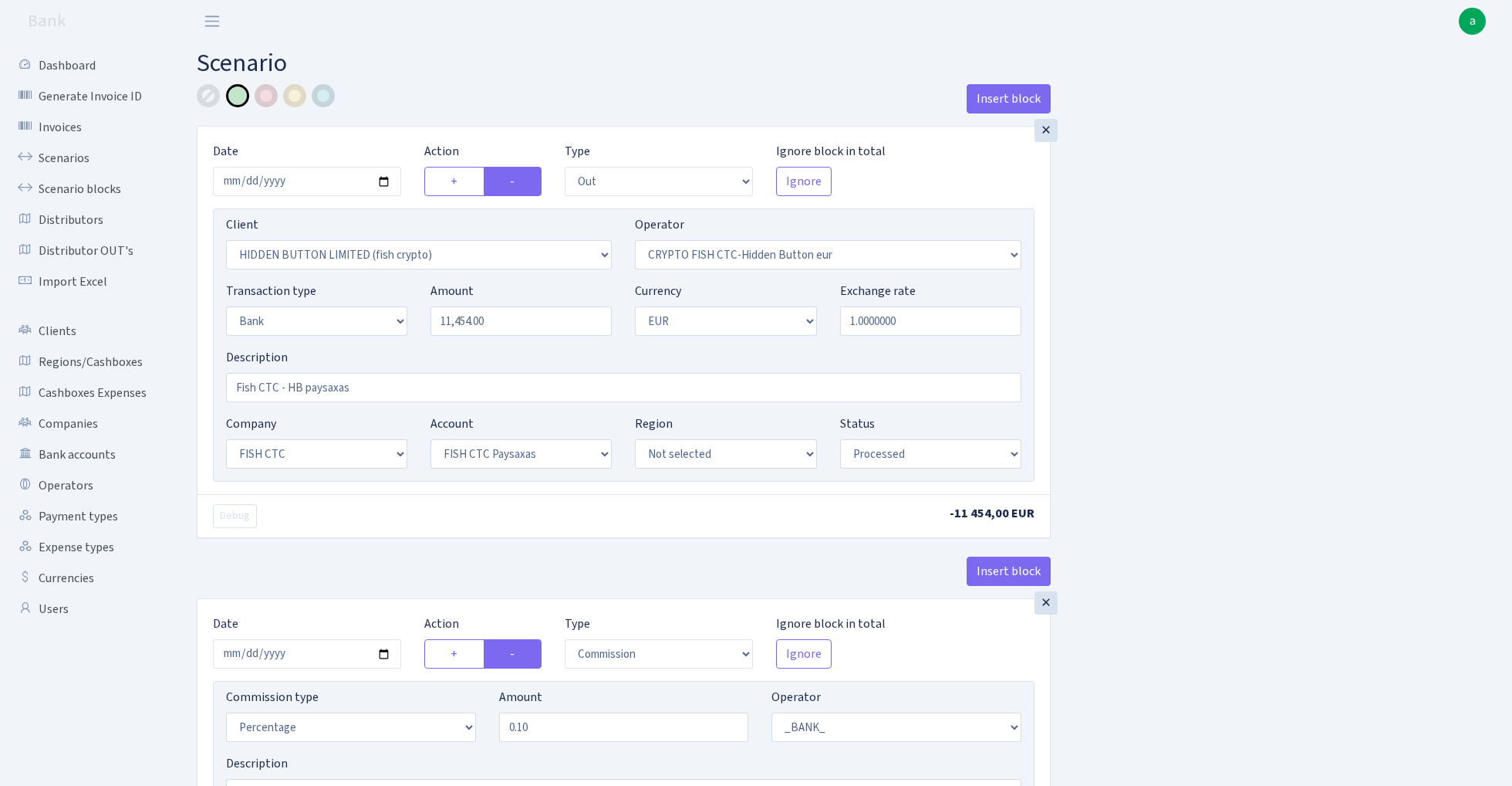
select select "24"
select select "72"
select select "processed"
select select "commission"
select select "fixed"
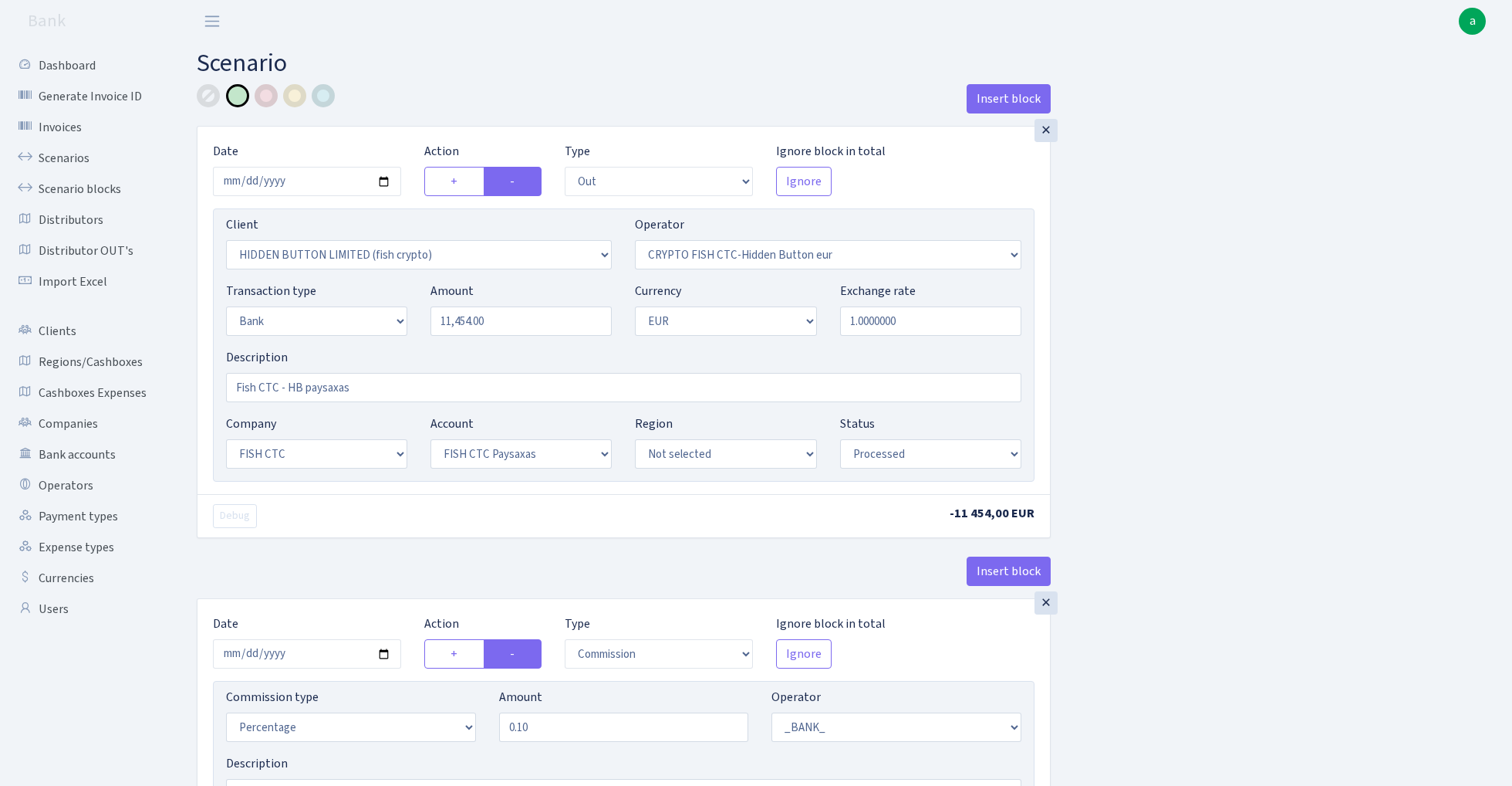
select select "1"
select select "24"
select select "72"
select select "processed"
click at [84, 186] on link "Scenario blocks" at bounding box center [85, 188] width 155 height 31
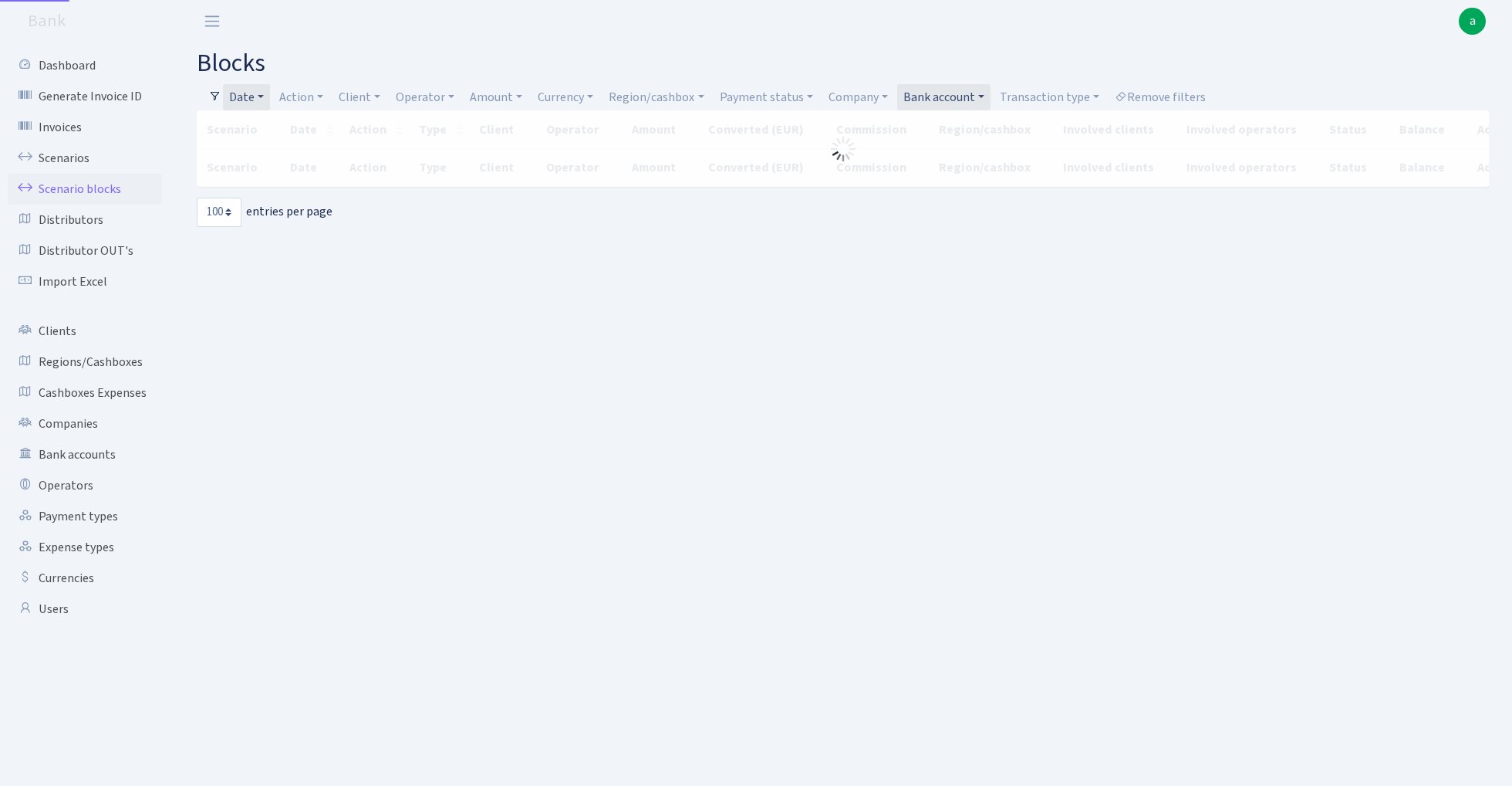
select select "100"
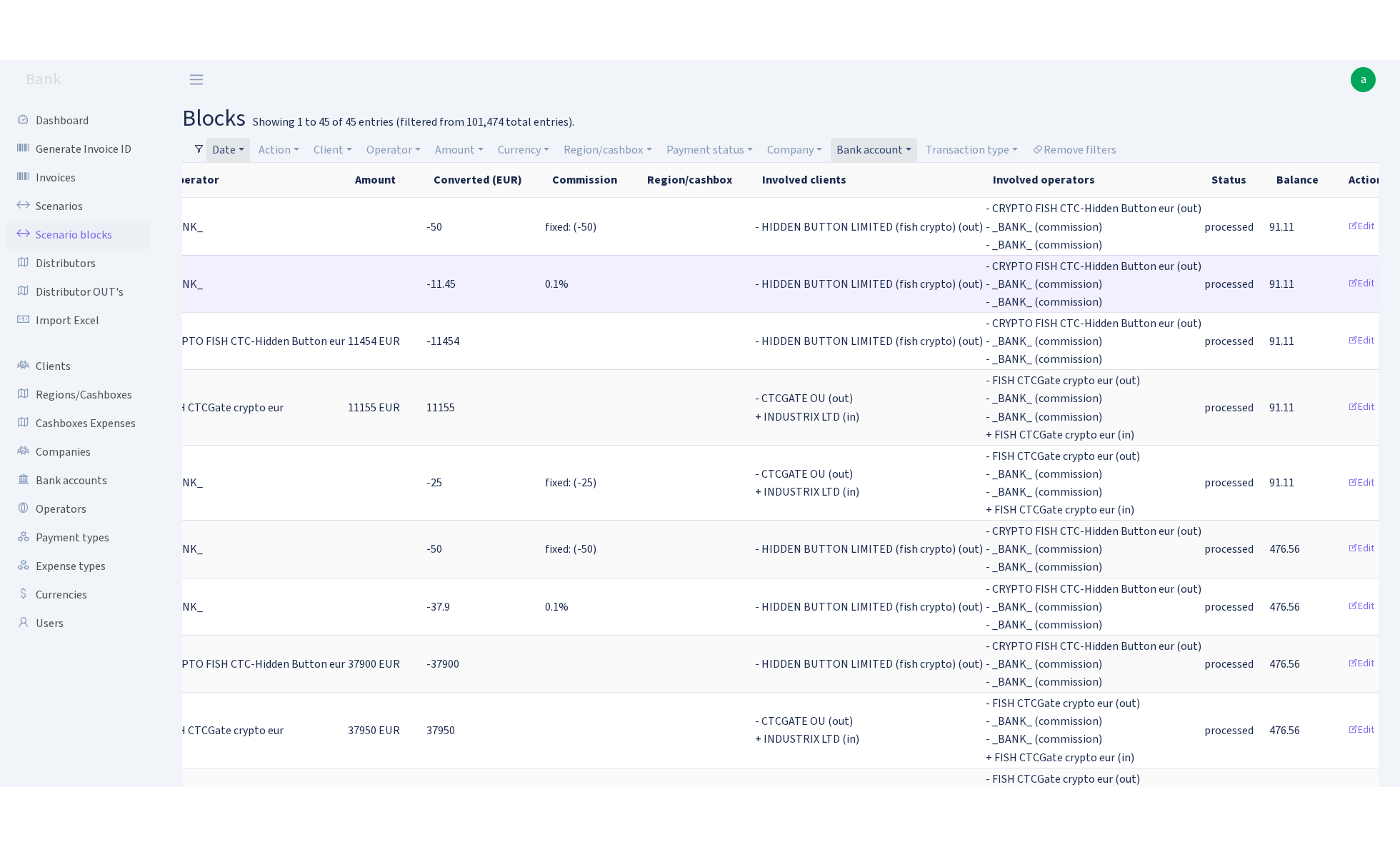
scroll to position [0, 476]
